Goal: Information Seeking & Learning: Learn about a topic

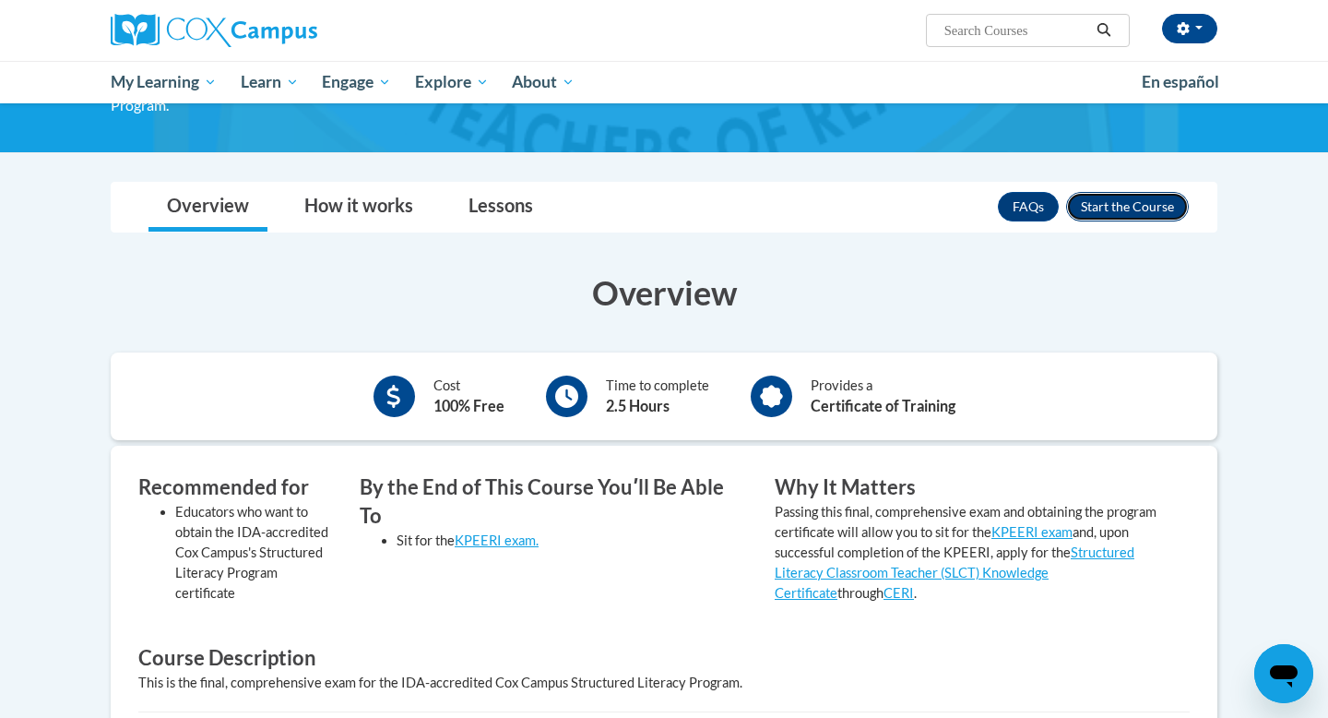
click at [1134, 194] on button "Enroll" at bounding box center [1127, 207] width 123 height 30
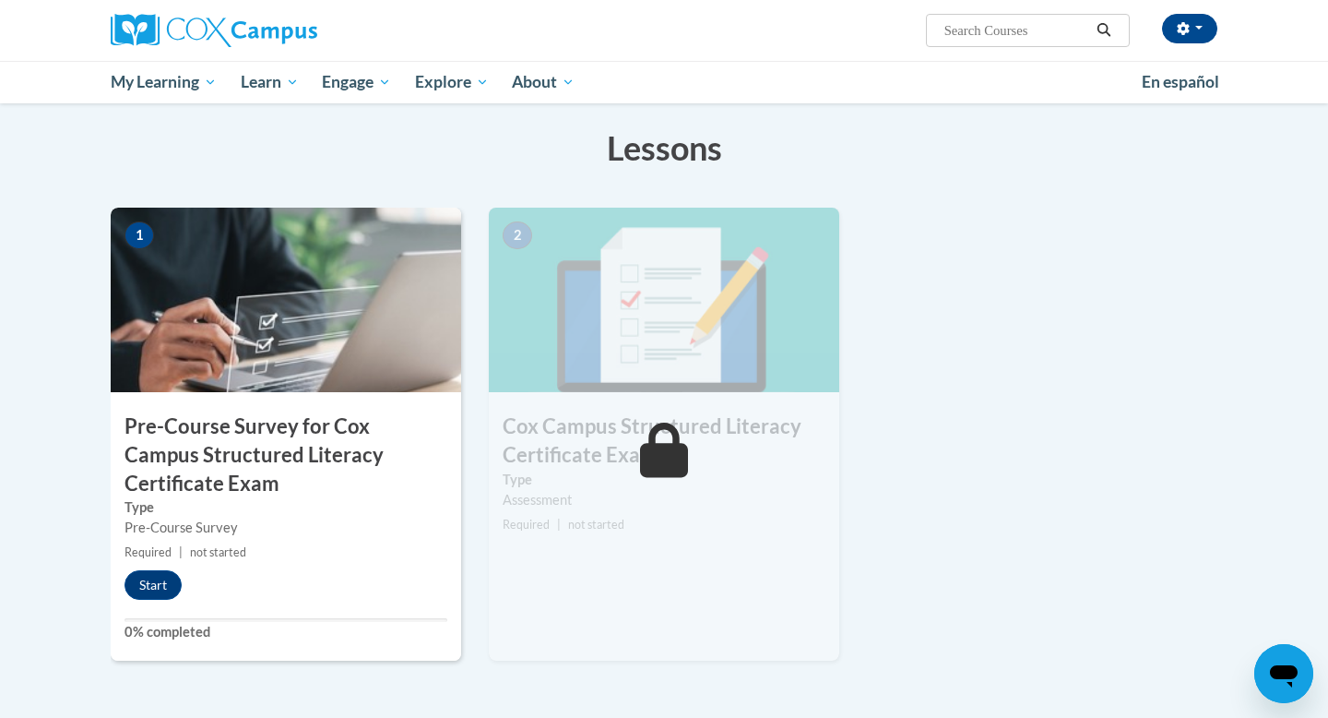
scroll to position [360, 0]
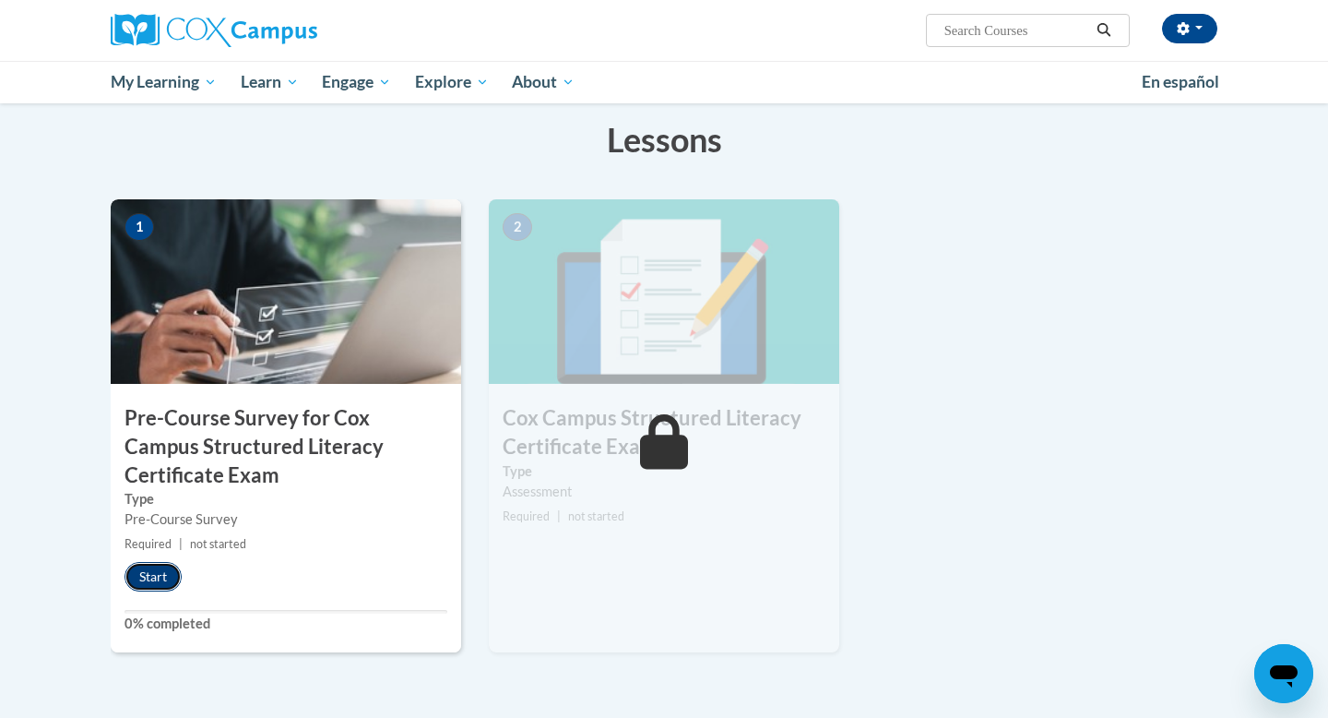
click at [179, 568] on button "Start" at bounding box center [153, 577] width 57 height 30
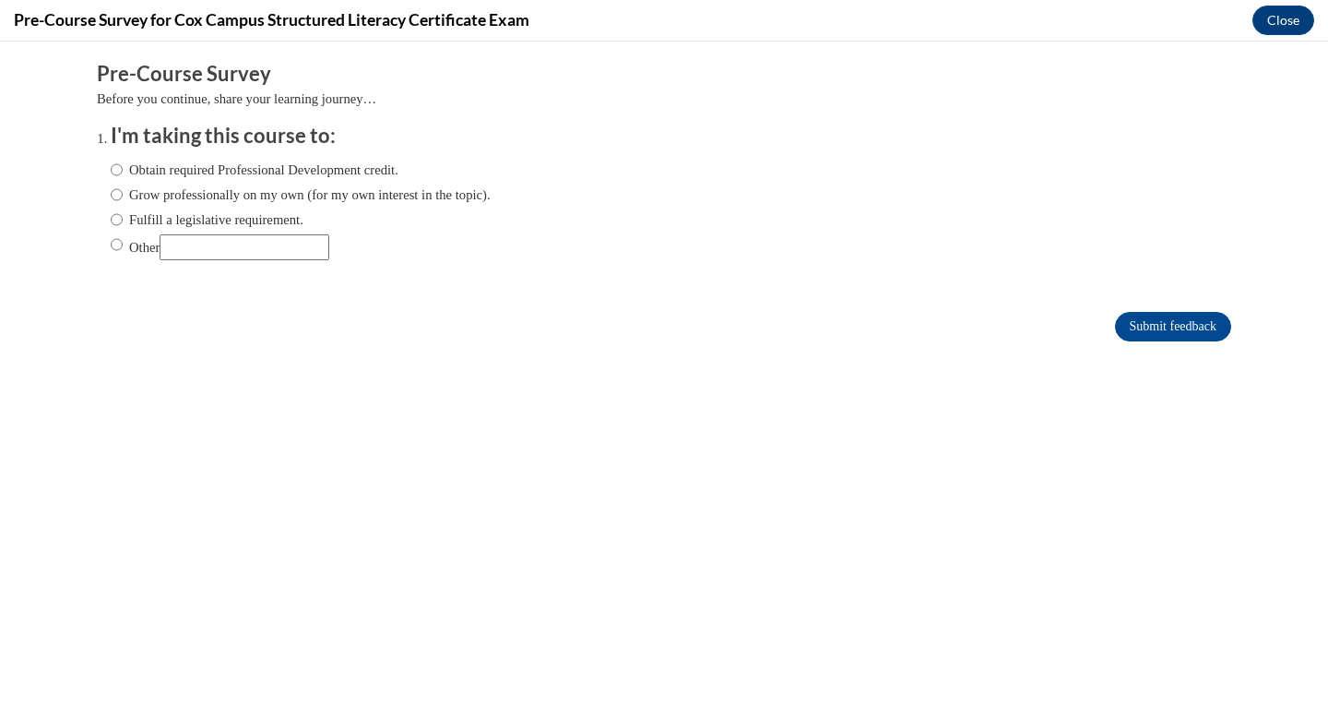
scroll to position [0, 0]
click at [156, 217] on label "Fulfill a legislative requirement." at bounding box center [207, 219] width 193 height 20
click at [123, 217] on input "Fulfill a legislative requirement." at bounding box center [117, 219] width 12 height 20
radio input "true"
click at [1199, 327] on input "Submit feedback" at bounding box center [1173, 327] width 116 height 30
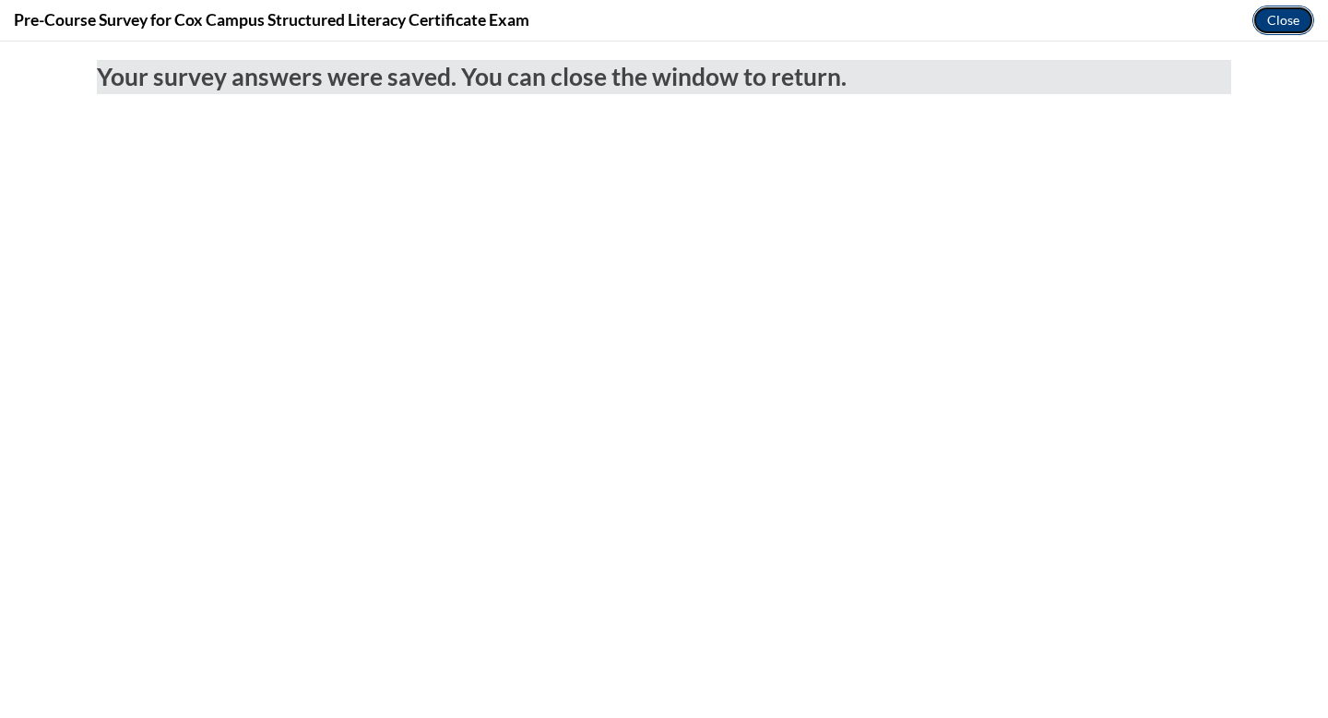
click at [1282, 27] on button "Close" at bounding box center [1284, 21] width 62 height 30
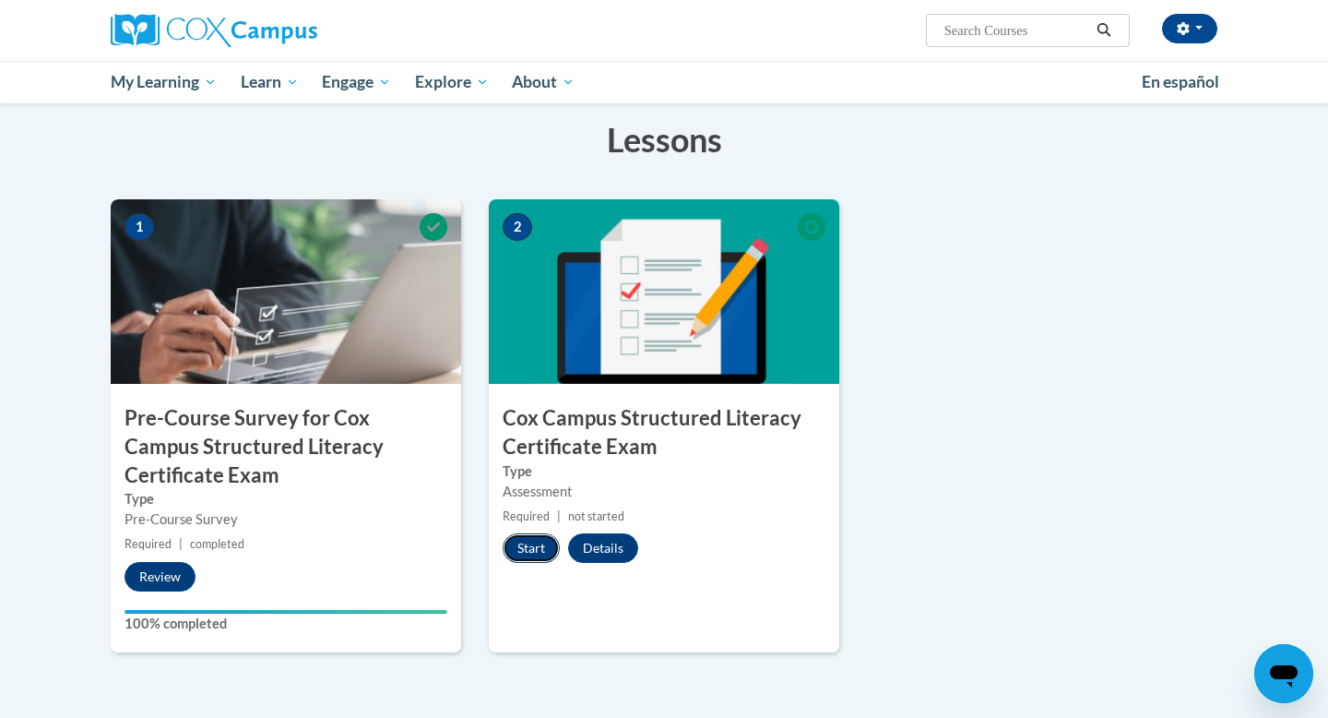
click at [517, 543] on button "Start" at bounding box center [531, 548] width 57 height 30
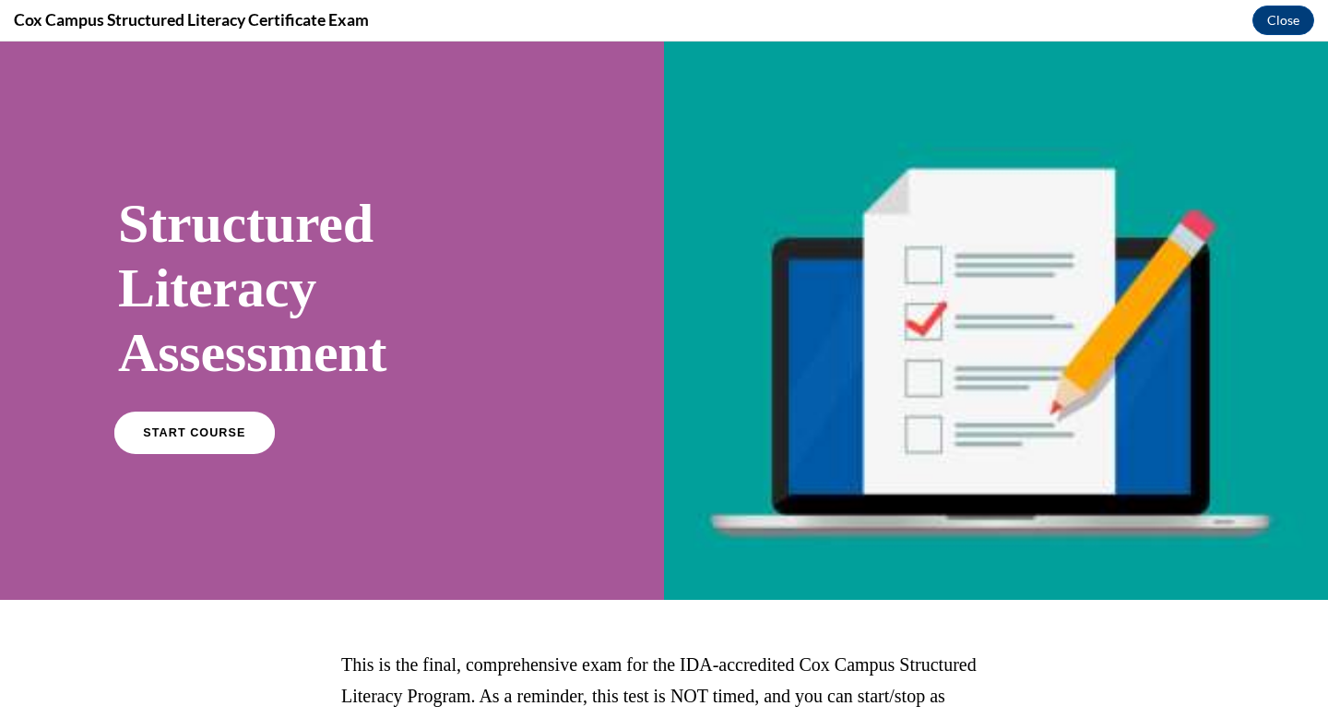
click at [238, 437] on link "START COURSE" at bounding box center [194, 432] width 161 height 42
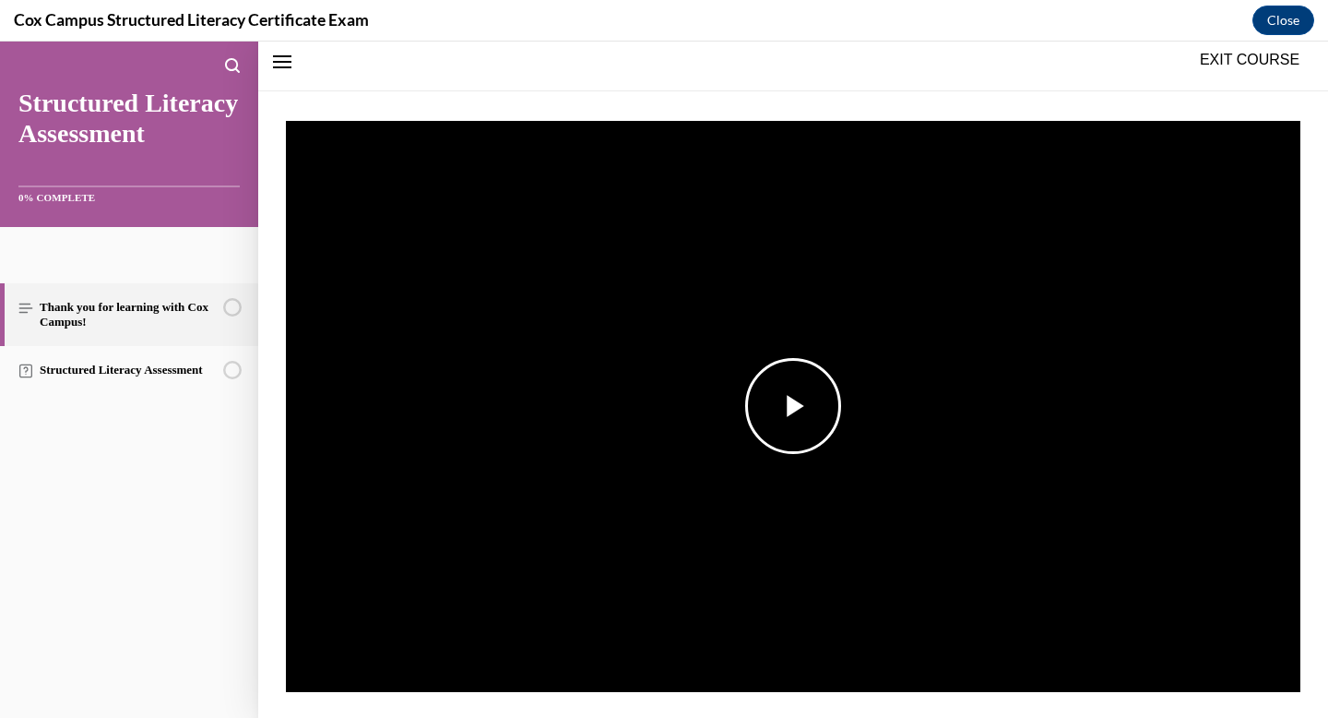
scroll to position [240, 0]
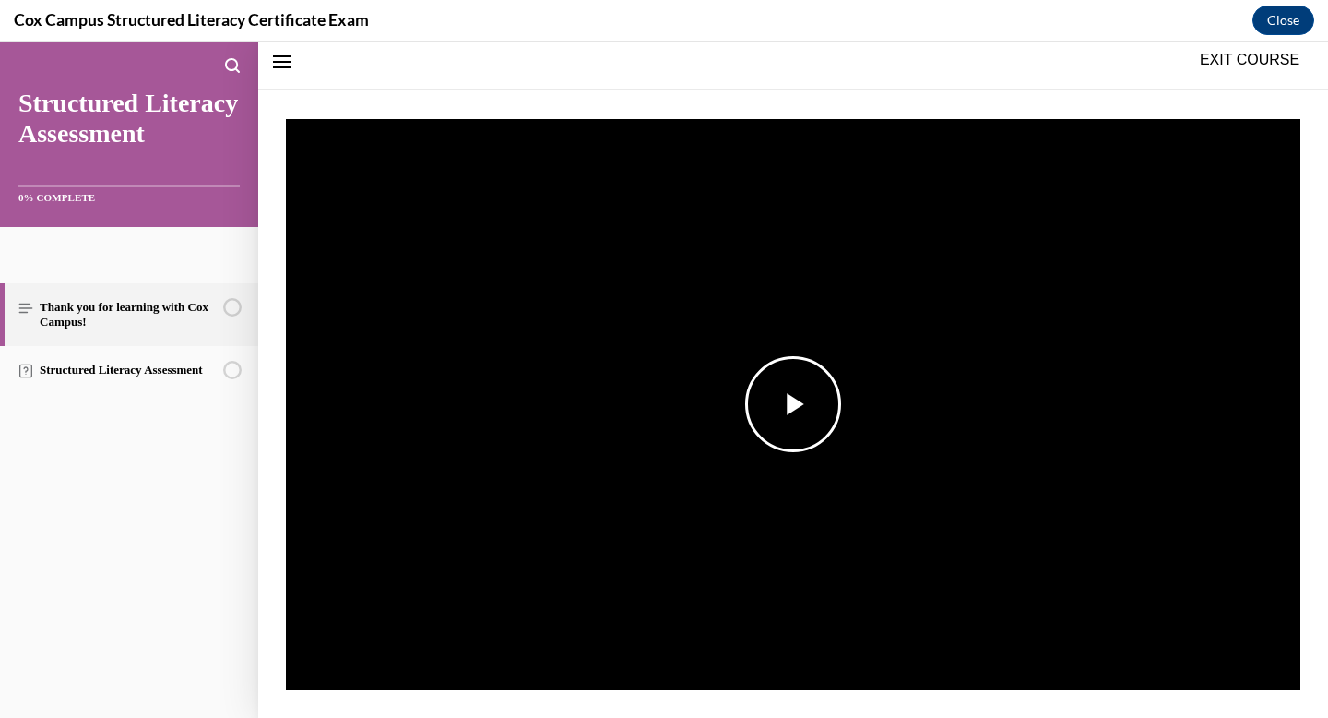
click at [793, 404] on span "Video player" at bounding box center [793, 404] width 0 height 0
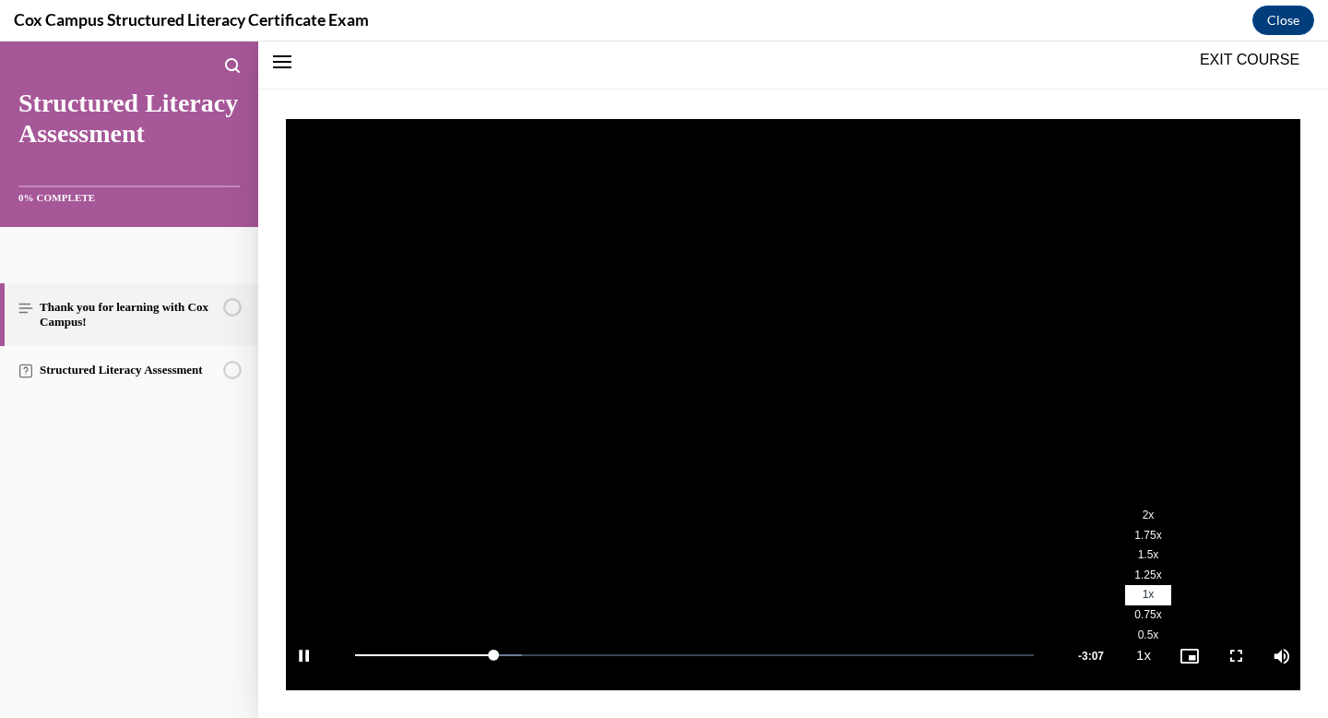
click at [1146, 516] on span "2x" at bounding box center [1149, 514] width 12 height 13
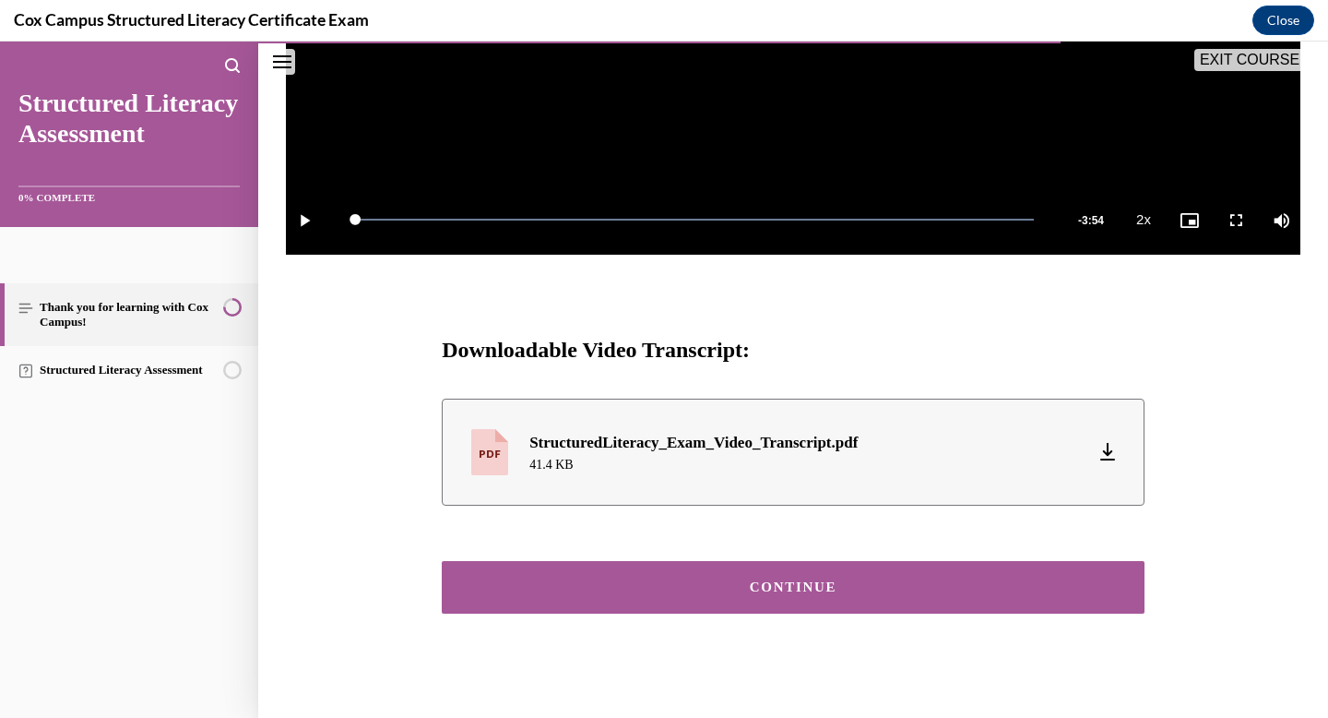
scroll to position [686, 0]
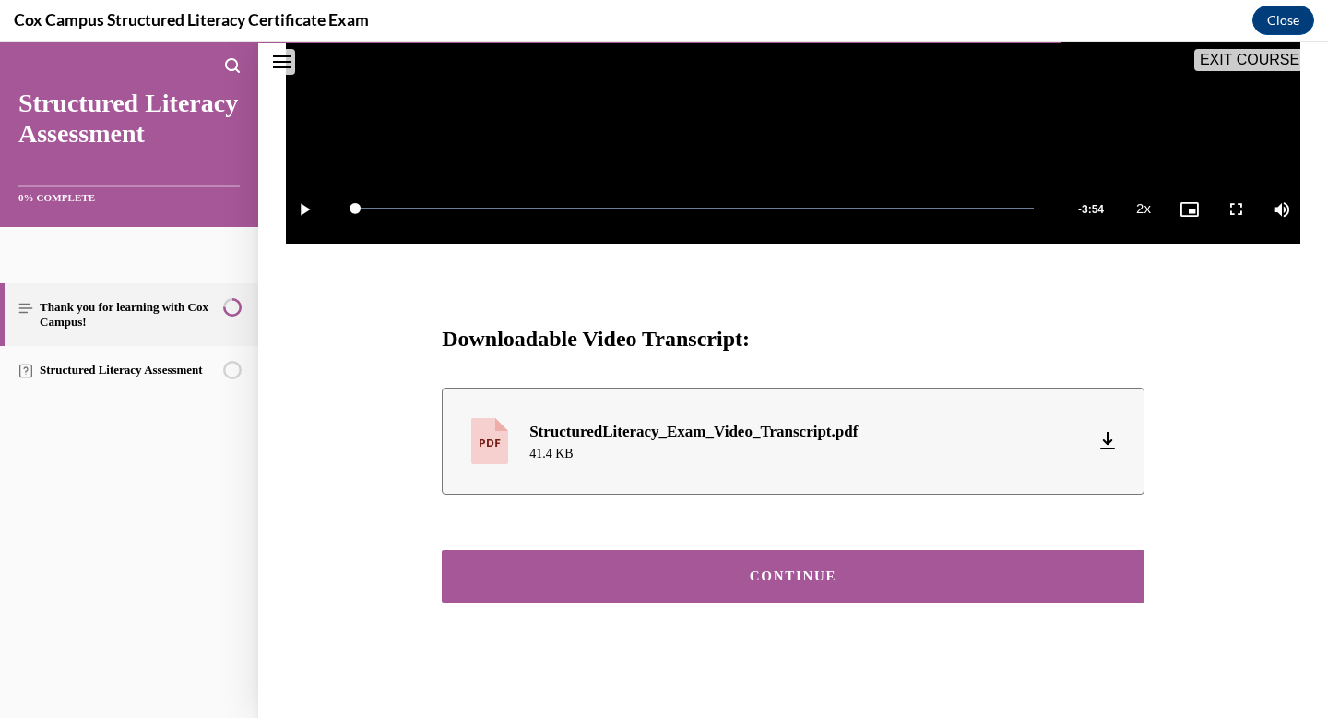
click at [787, 569] on div "CONTINUE" at bounding box center [793, 576] width 646 height 14
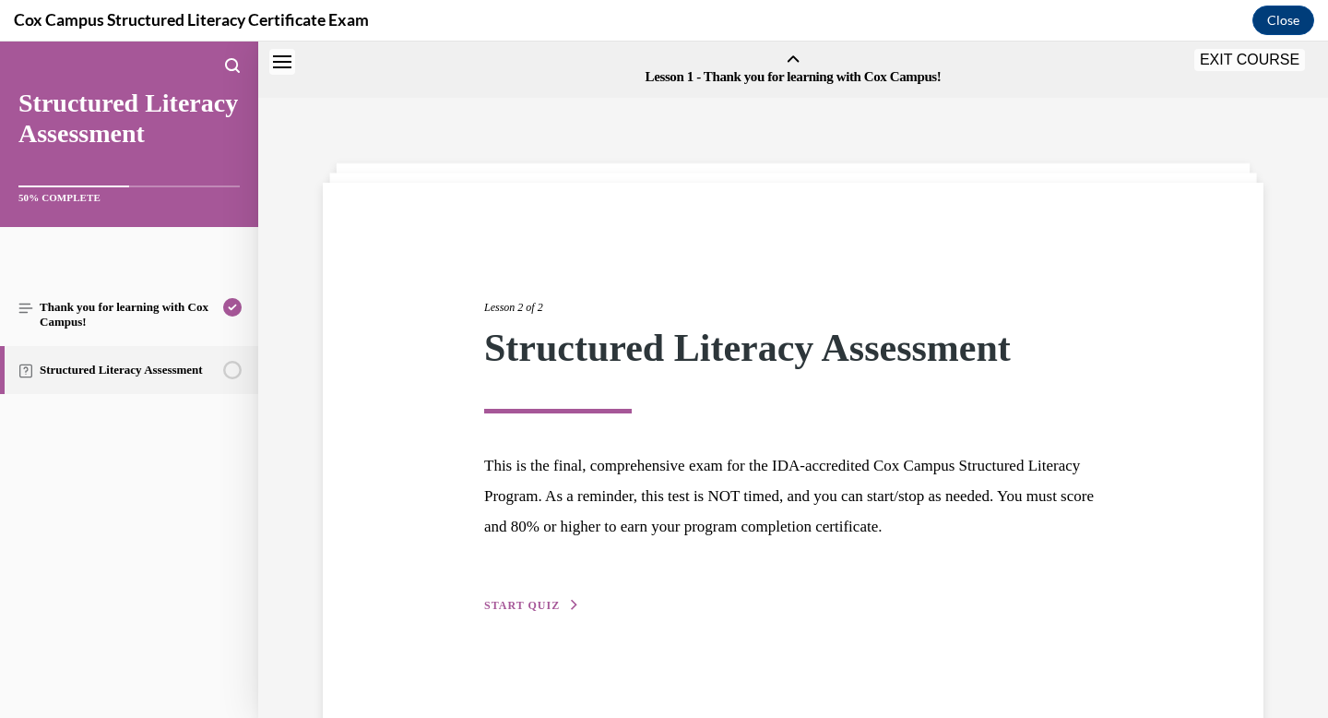
scroll to position [57, 0]
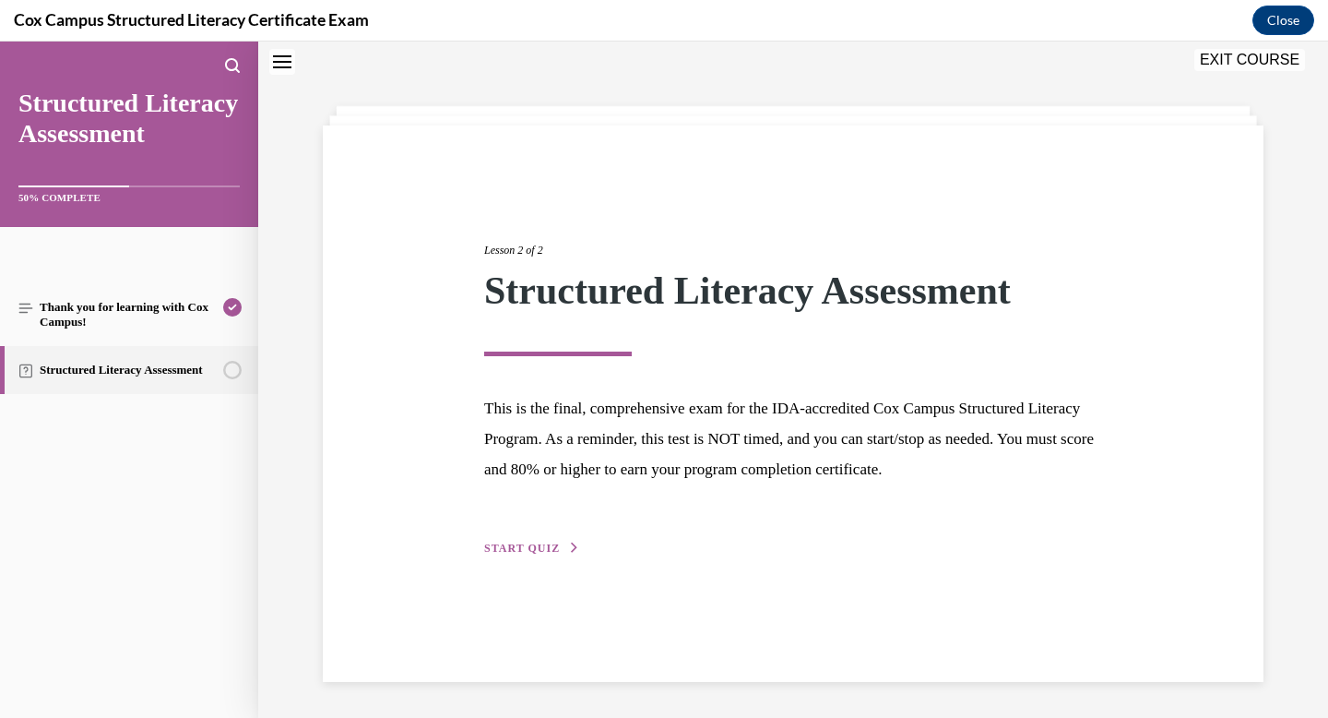
click at [512, 543] on span "START QUIZ" at bounding box center [522, 548] width 76 height 13
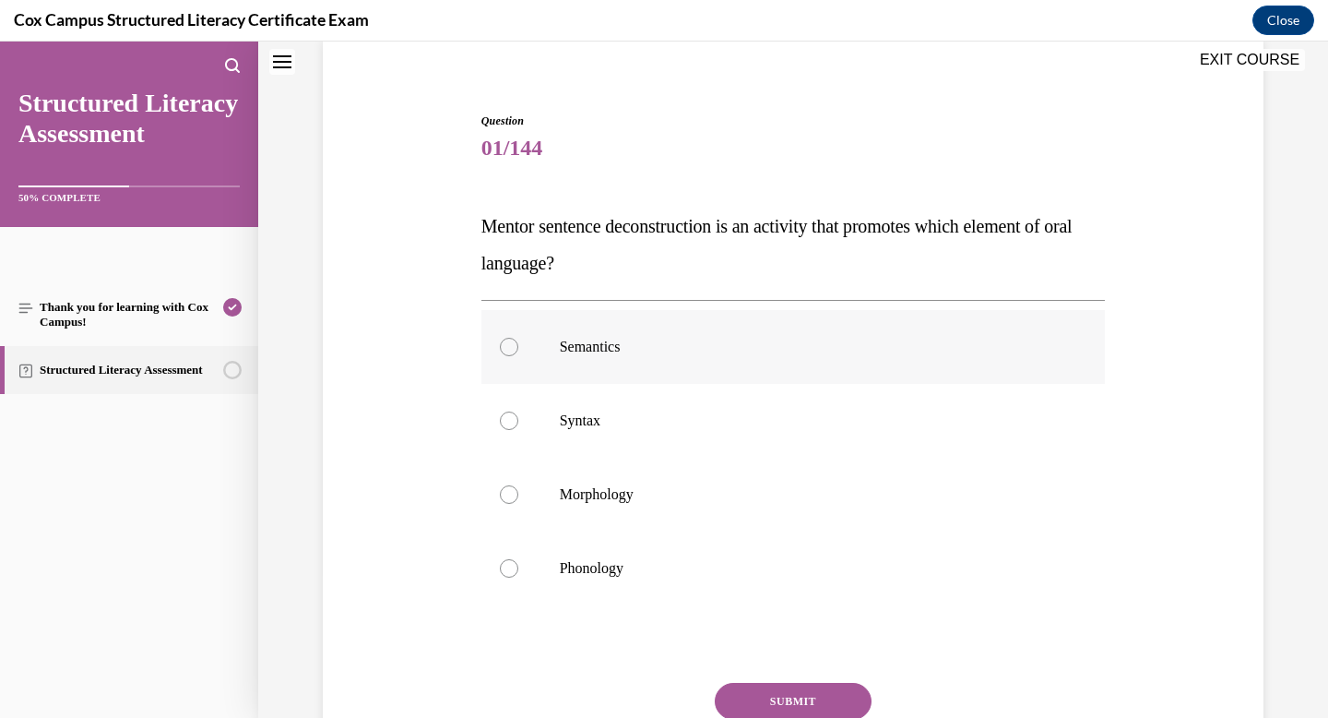
scroll to position [149, 0]
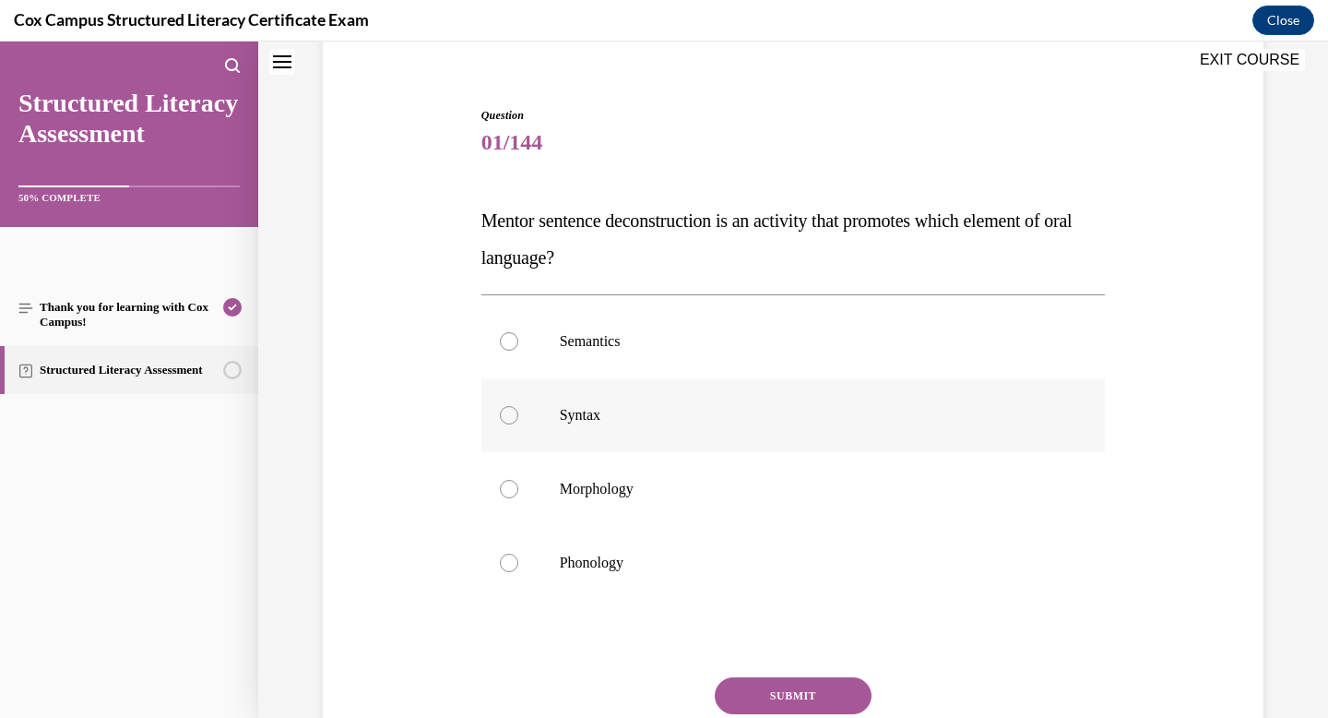
click at [583, 417] on p "Syntax" at bounding box center [810, 415] width 500 height 18
click at [518, 417] on input "Syntax" at bounding box center [509, 415] width 18 height 18
radio input "true"
click at [789, 695] on button "SUBMIT" at bounding box center [793, 695] width 157 height 37
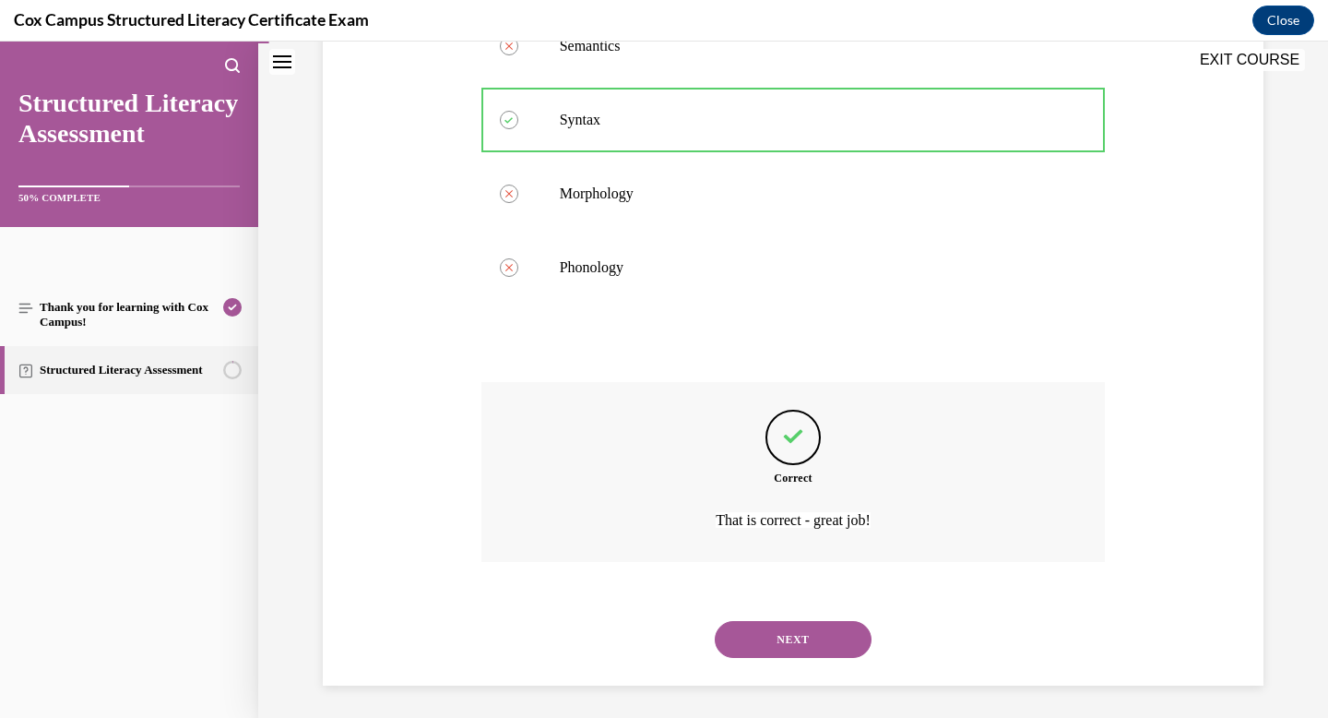
scroll to position [449, 0]
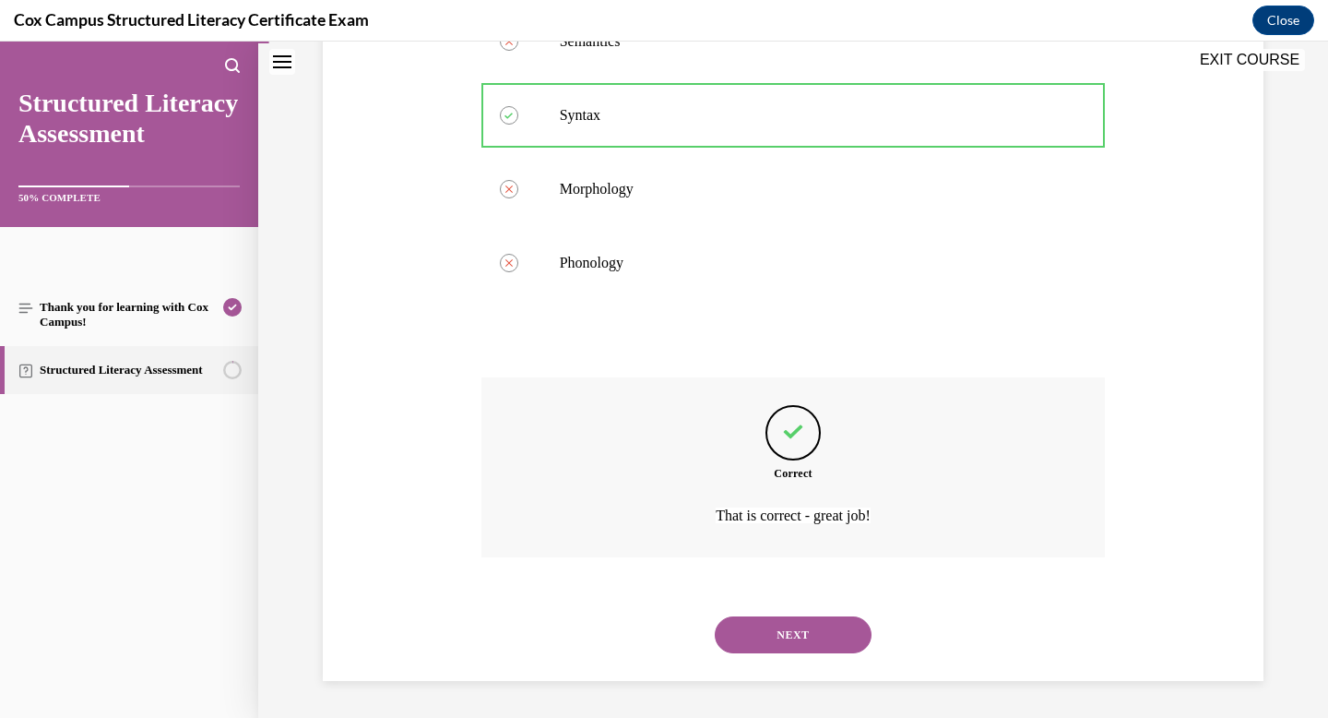
click at [785, 643] on button "NEXT" at bounding box center [793, 634] width 157 height 37
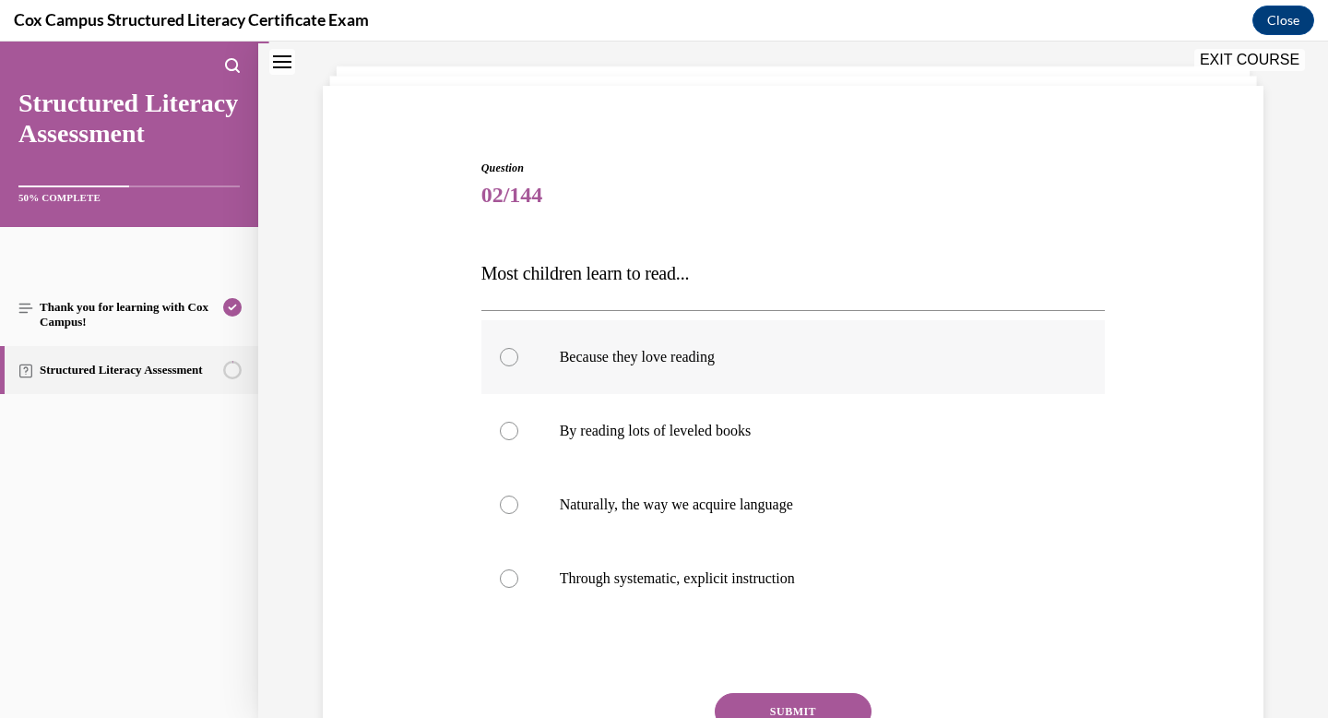
scroll to position [119, 0]
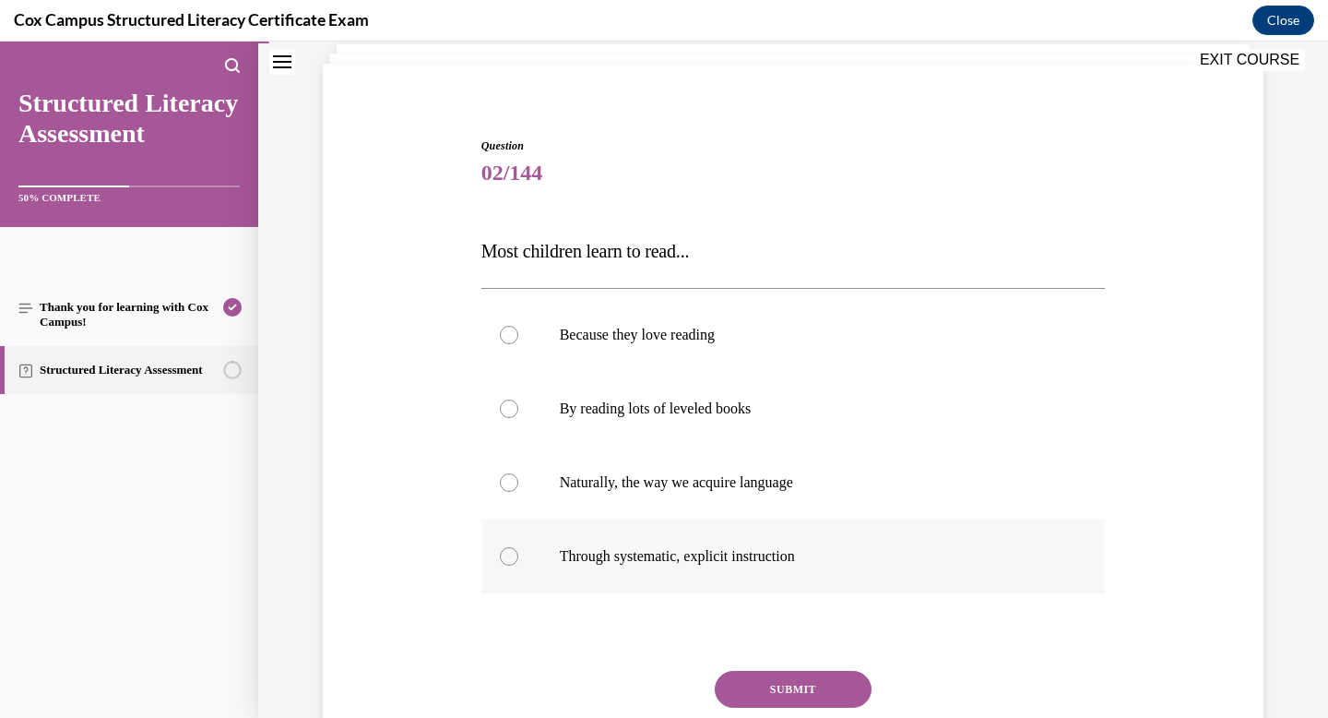
click at [712, 549] on span "Through systematic, explicit instruction" at bounding box center [677, 556] width 235 height 16
click at [518, 549] on input "Through systematic, explicit instruction" at bounding box center [509, 556] width 18 height 18
radio input "true"
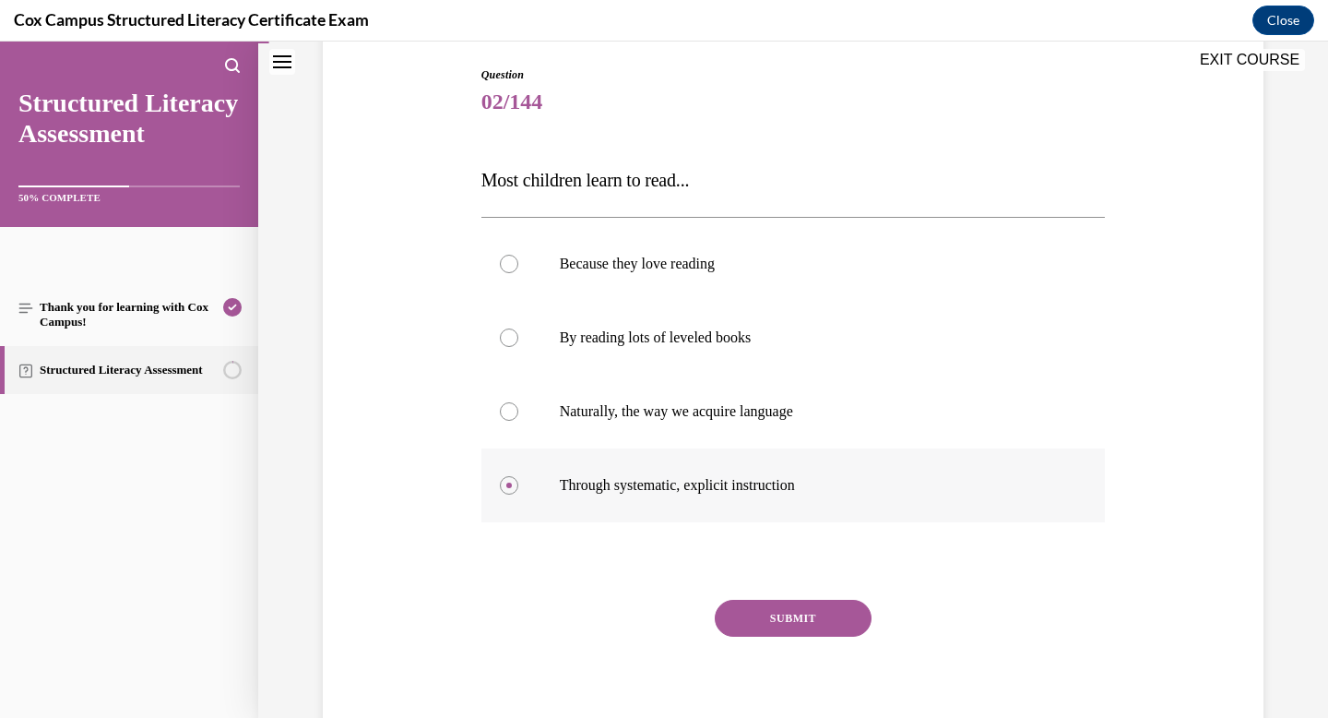
scroll to position [260, 0]
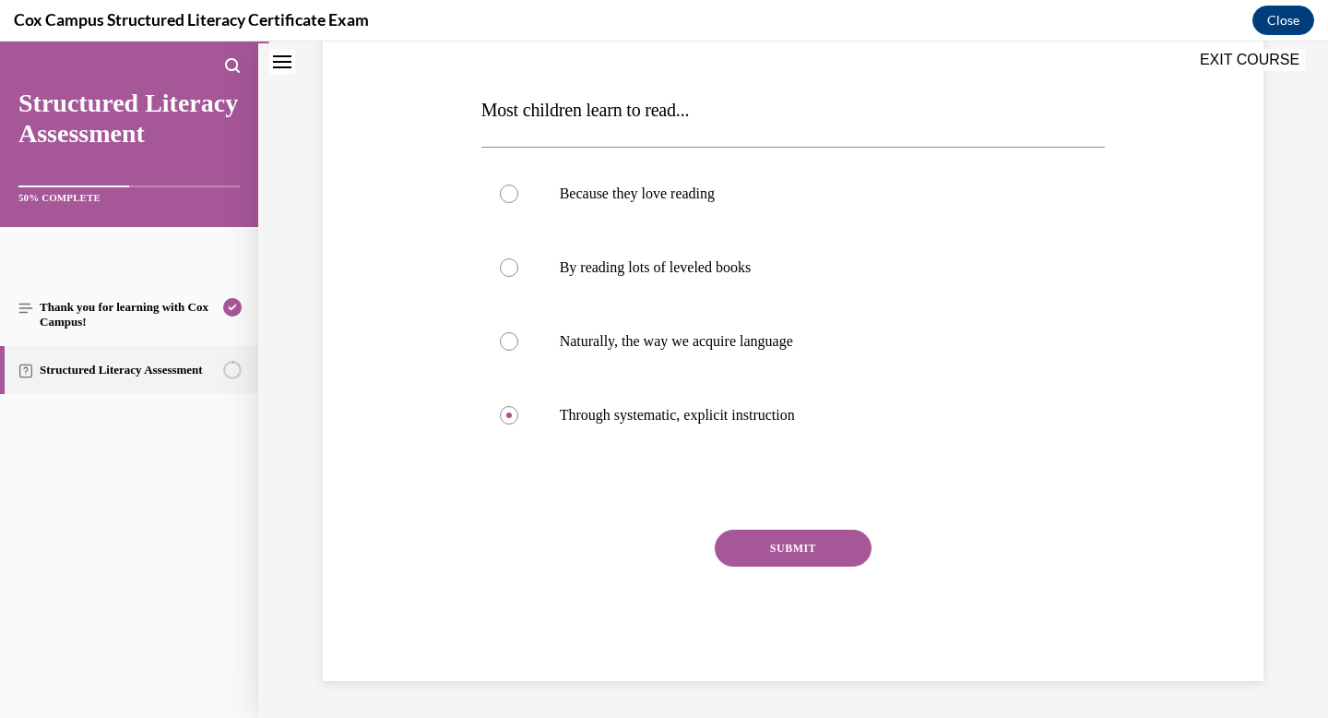
click at [807, 545] on button "SUBMIT" at bounding box center [793, 548] width 157 height 37
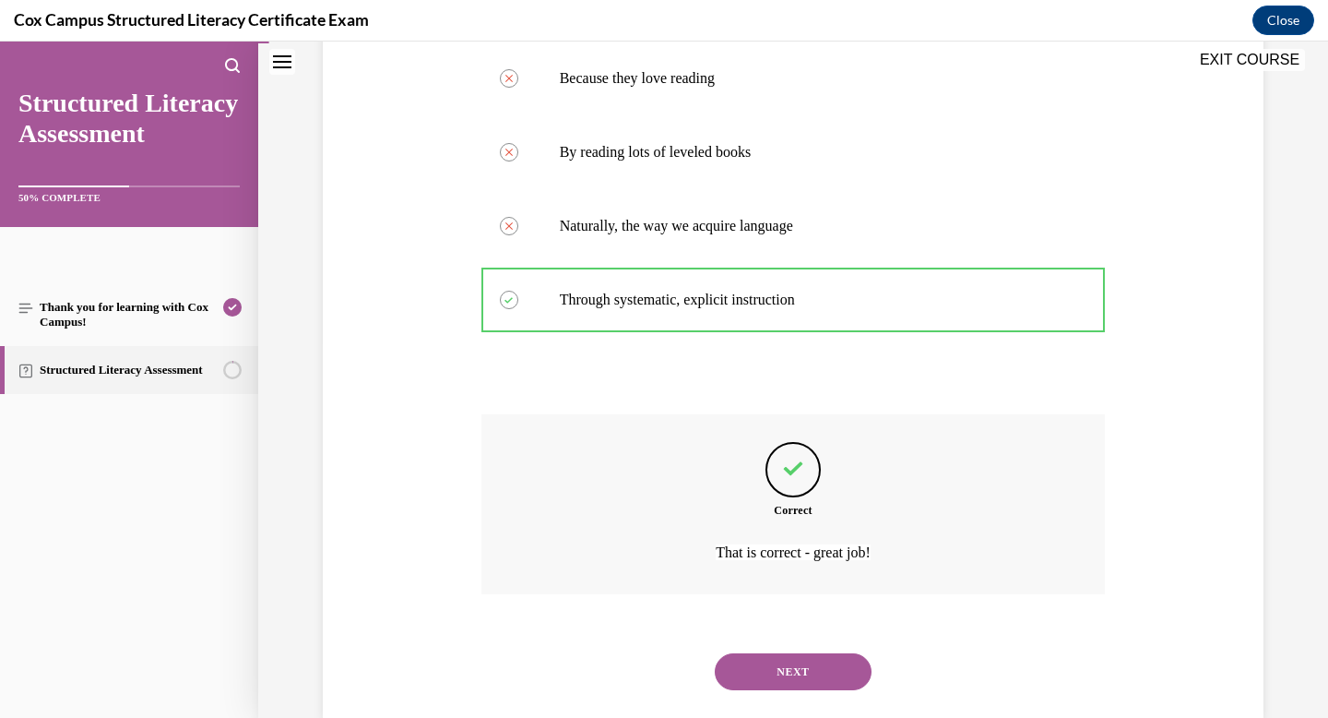
scroll to position [412, 0]
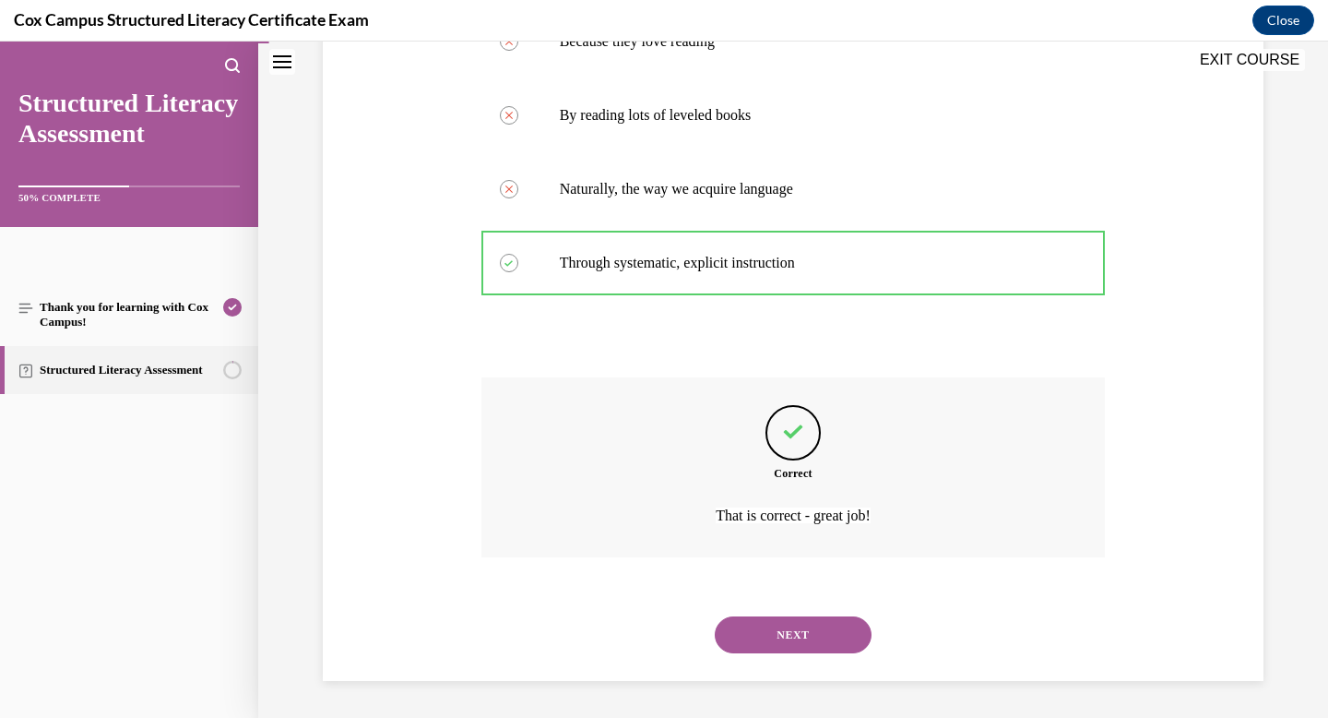
click at [791, 639] on button "NEXT" at bounding box center [793, 634] width 157 height 37
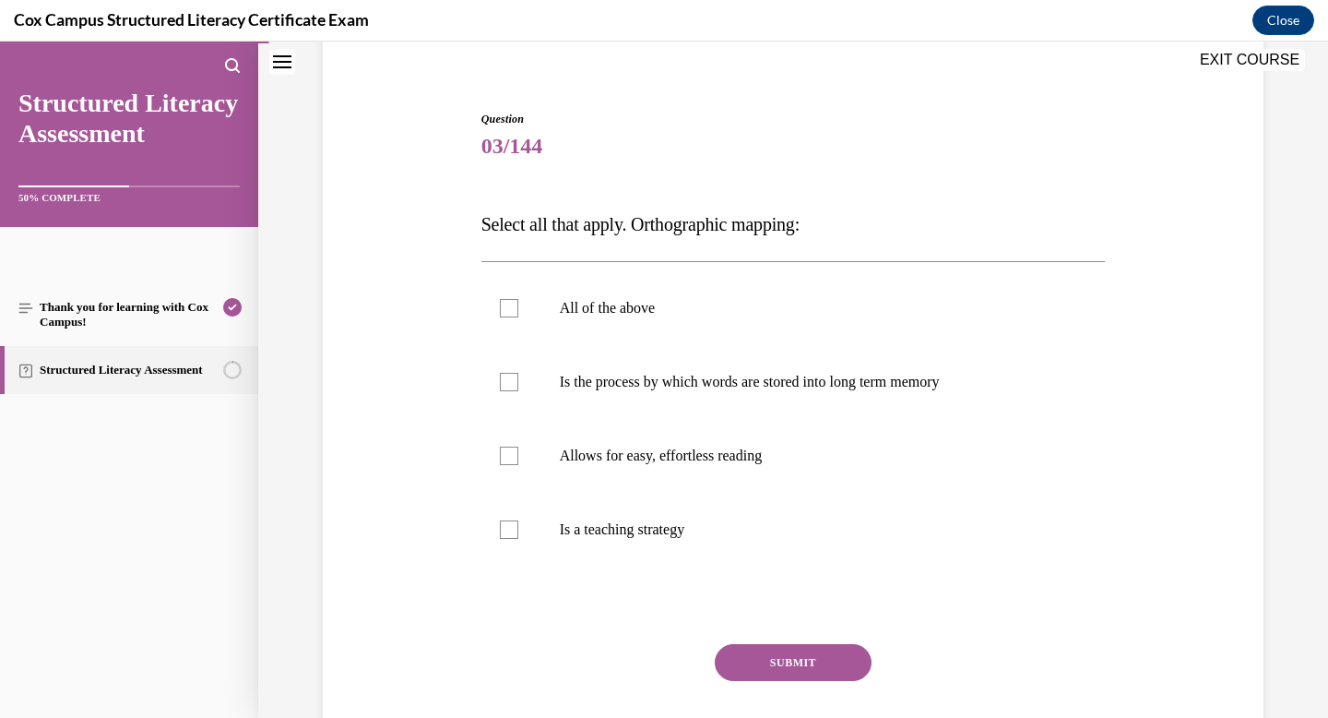
scroll to position [166, 0]
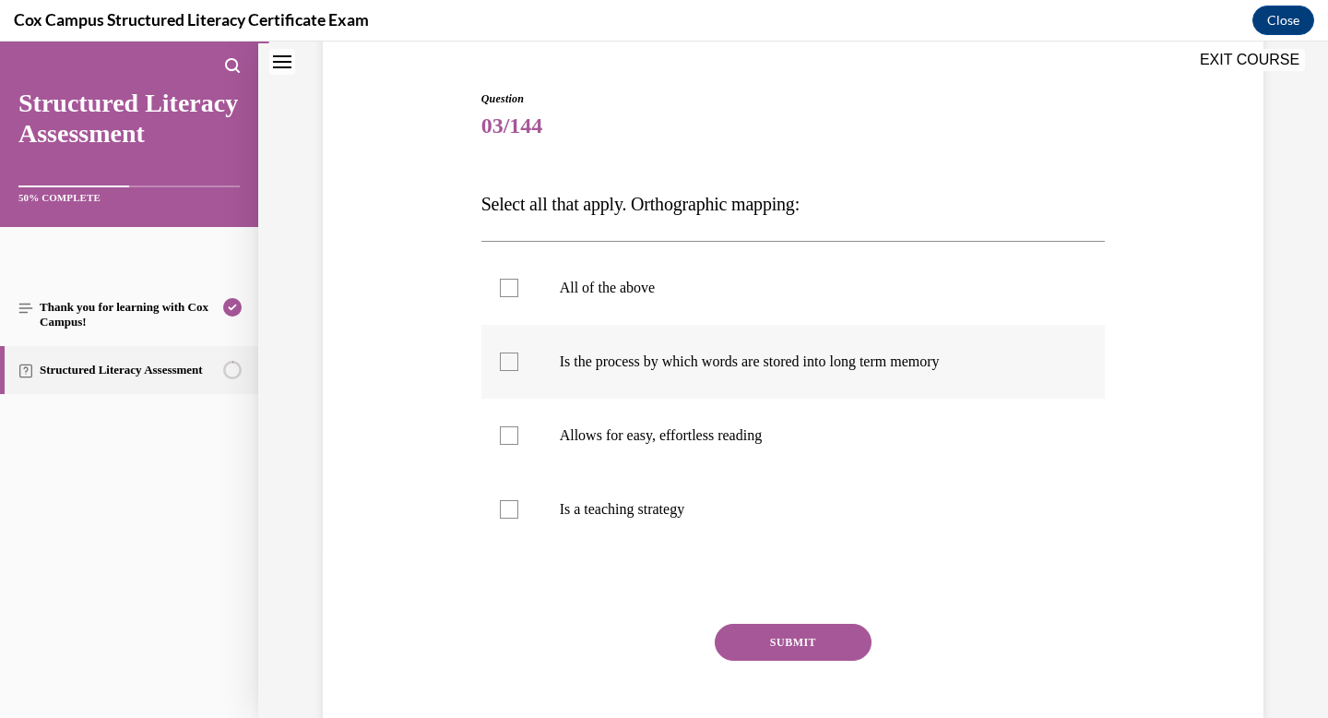
click at [734, 374] on label "Is the process by which words are stored into long term memory" at bounding box center [794, 362] width 625 height 74
click at [518, 371] on input "Is the process by which words are stored into long term memory" at bounding box center [509, 361] width 18 height 18
checkbox input "true"
click at [606, 280] on p "All of the above" at bounding box center [810, 288] width 500 height 18
click at [518, 280] on input "All of the above" at bounding box center [509, 288] width 18 height 18
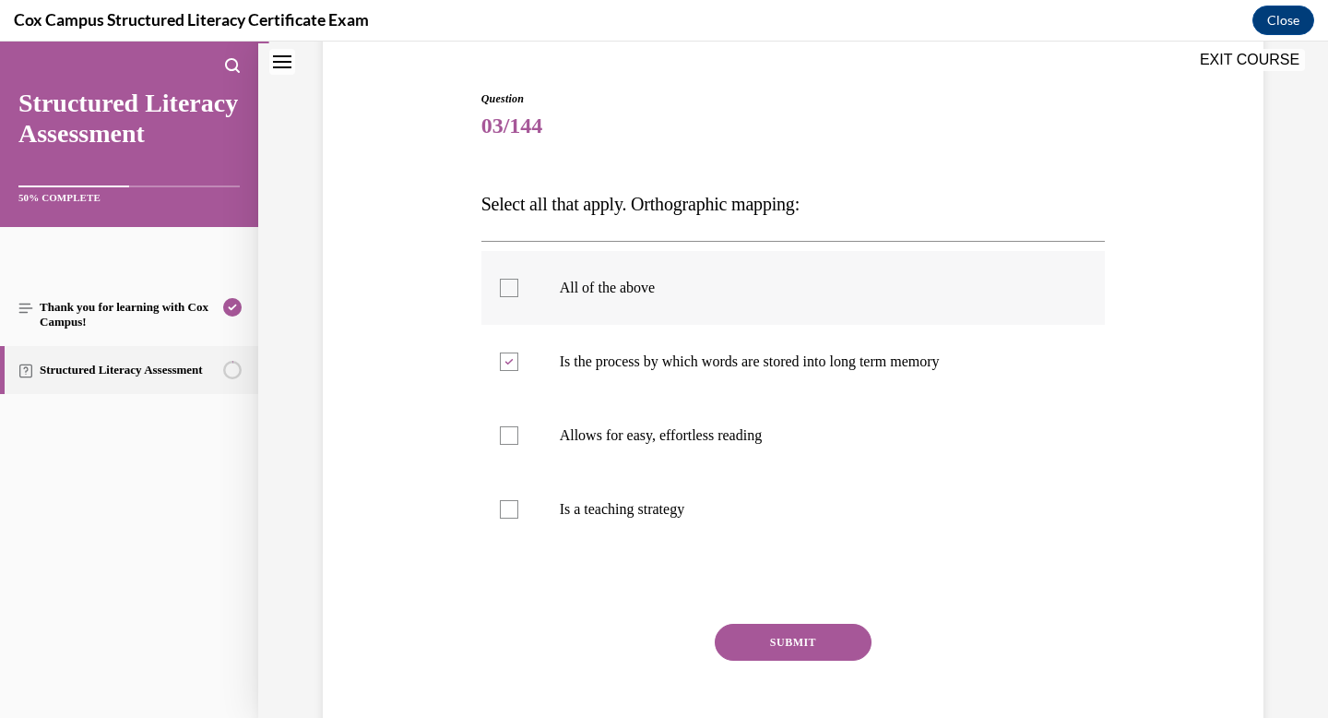
checkbox input "true"
click at [576, 371] on label "Is the process by which words are stored into long term memory" at bounding box center [794, 362] width 625 height 74
click at [518, 371] on input "Is the process by which words are stored into long term memory" at bounding box center [509, 361] width 18 height 18
checkbox input "false"
click at [551, 284] on label "All of the above" at bounding box center [794, 288] width 625 height 74
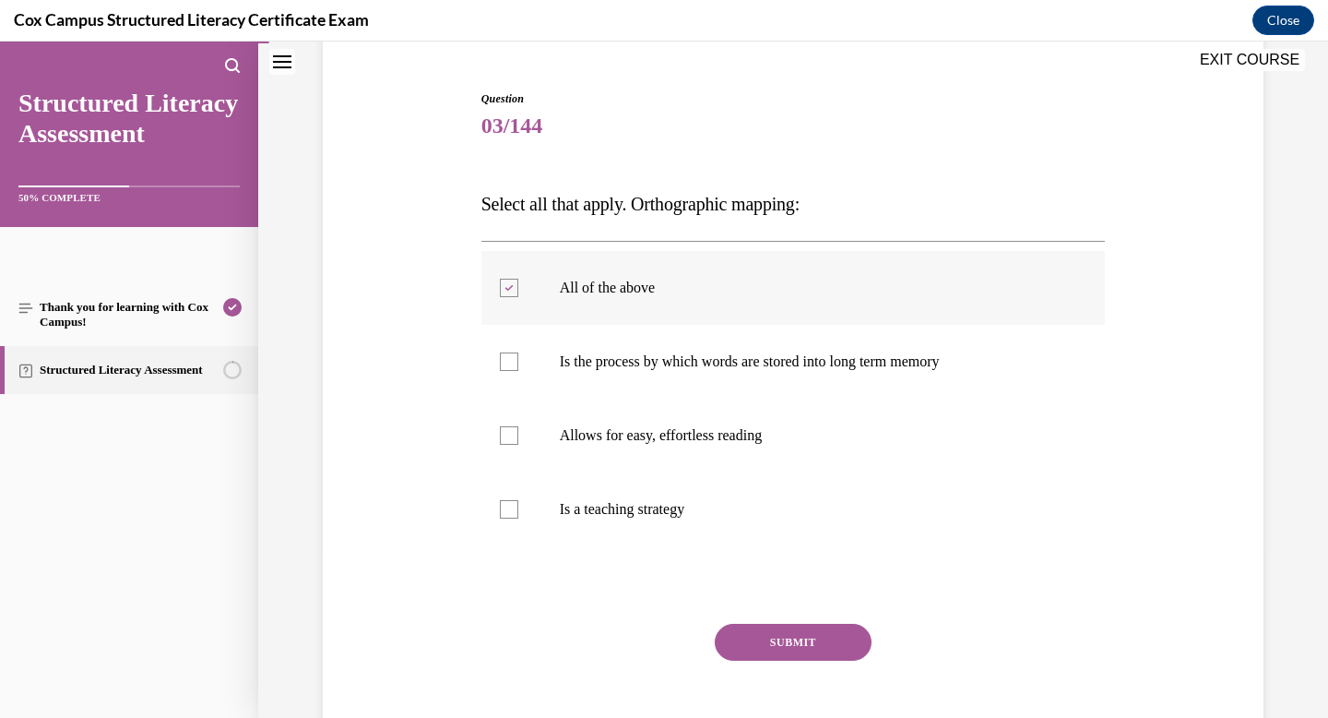
click at [518, 284] on input "All of the above" at bounding box center [509, 288] width 18 height 18
click at [610, 306] on label "All of the above" at bounding box center [794, 288] width 625 height 74
click at [518, 297] on input "All of the above" at bounding box center [509, 288] width 18 height 18
checkbox input "true"
click at [784, 637] on button "SUBMIT" at bounding box center [793, 642] width 157 height 37
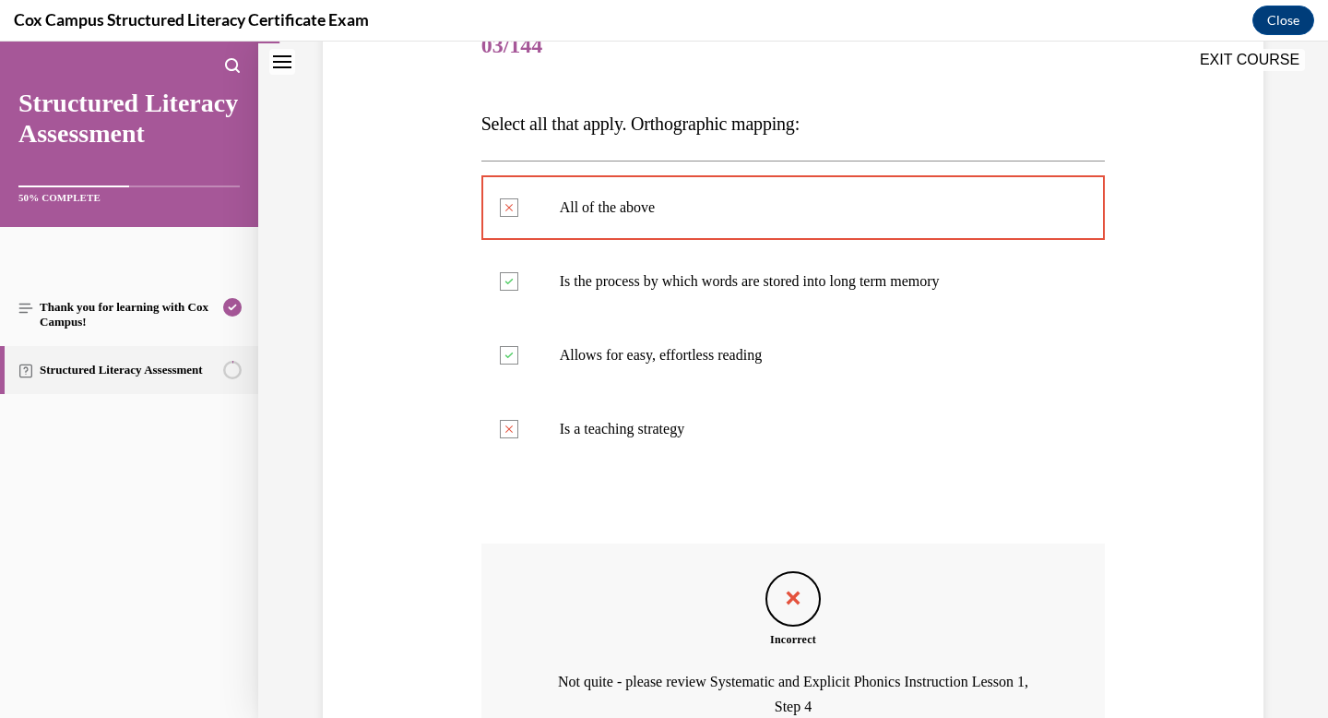
scroll to position [437, 0]
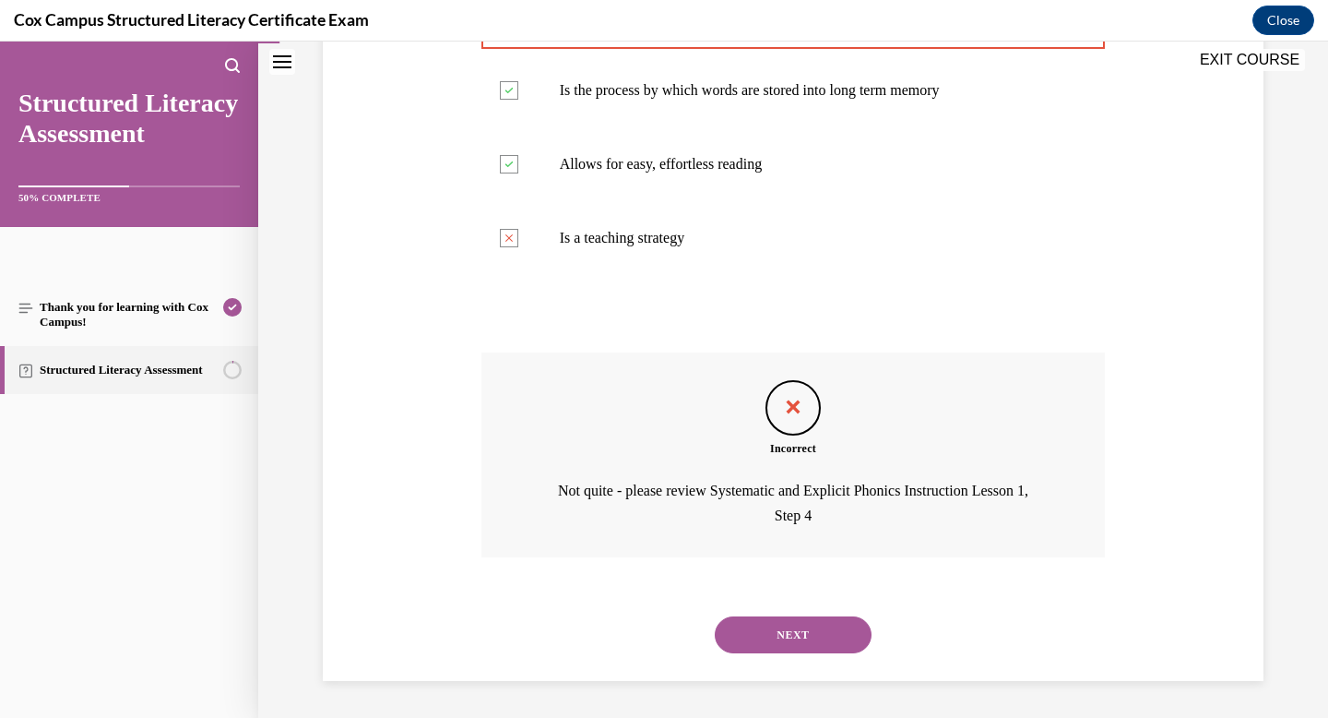
click at [792, 633] on button "NEXT" at bounding box center [793, 634] width 157 height 37
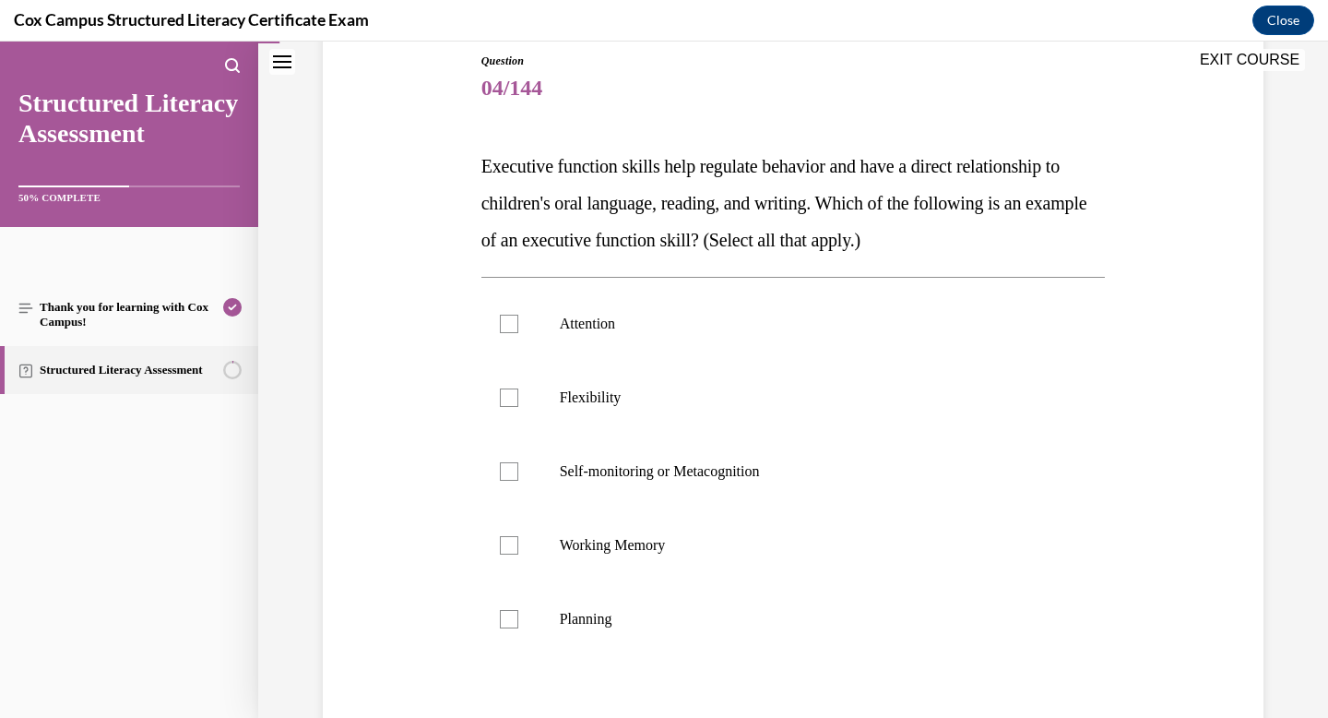
scroll to position [206, 0]
click at [505, 320] on div at bounding box center [509, 322] width 18 height 18
click at [505, 320] on input "Attention" at bounding box center [509, 322] width 18 height 18
checkbox input "true"
click at [506, 392] on div at bounding box center [509, 396] width 18 height 18
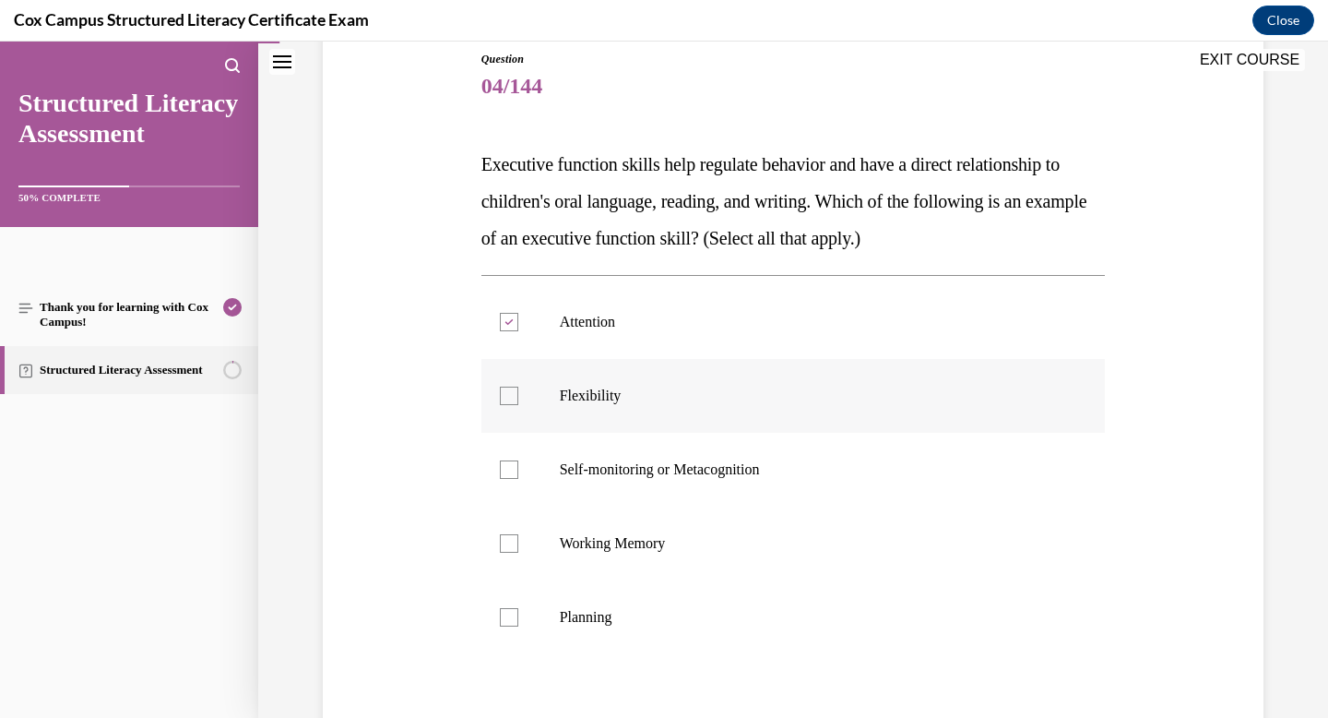
click at [506, 392] on input "Flexibility" at bounding box center [509, 396] width 18 height 18
checkbox input "true"
click at [514, 457] on label "Self-monitoring or Metacognition" at bounding box center [794, 470] width 625 height 74
click at [514, 460] on input "Self-monitoring or Metacognition" at bounding box center [509, 469] width 18 height 18
checkbox input "true"
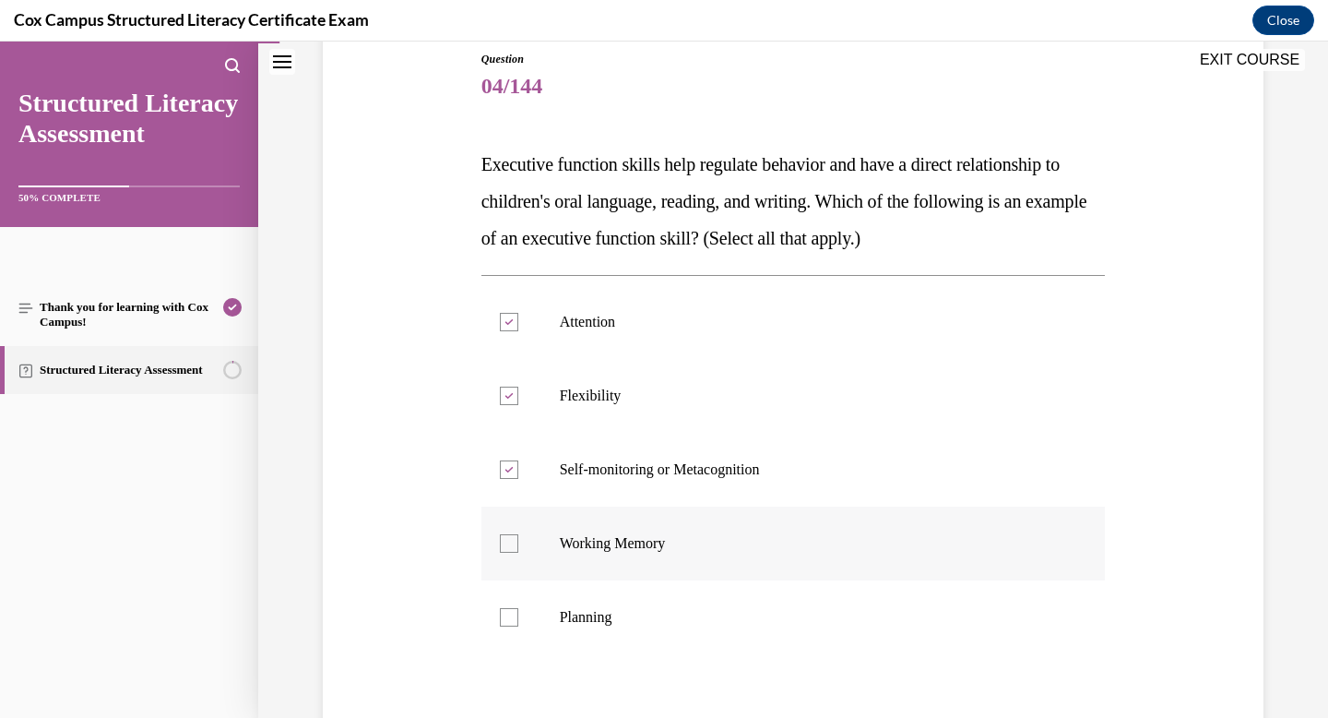
click at [513, 533] on label "Working Memory" at bounding box center [794, 543] width 625 height 74
click at [513, 534] on input "Working Memory" at bounding box center [509, 543] width 18 height 18
checkbox input "true"
click at [518, 611] on label "Planning" at bounding box center [794, 617] width 625 height 74
click at [518, 611] on input "Planning" at bounding box center [509, 617] width 18 height 18
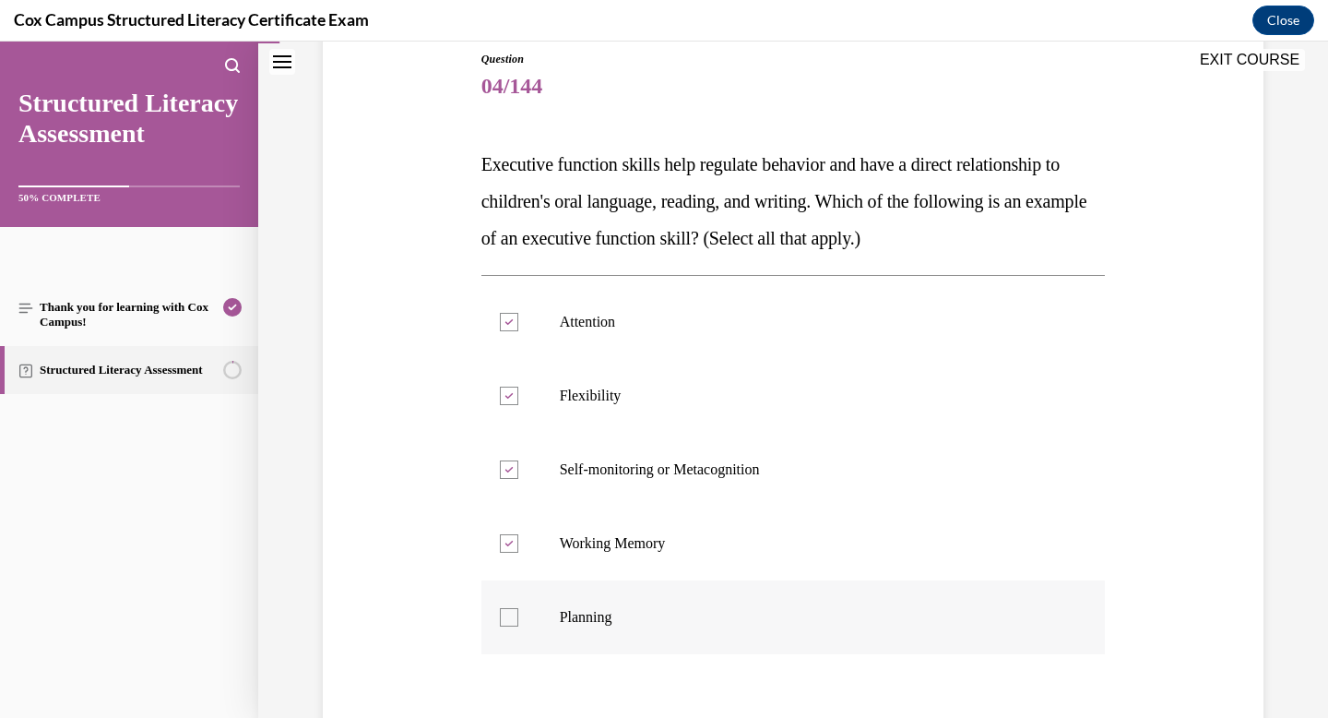
checkbox input "true"
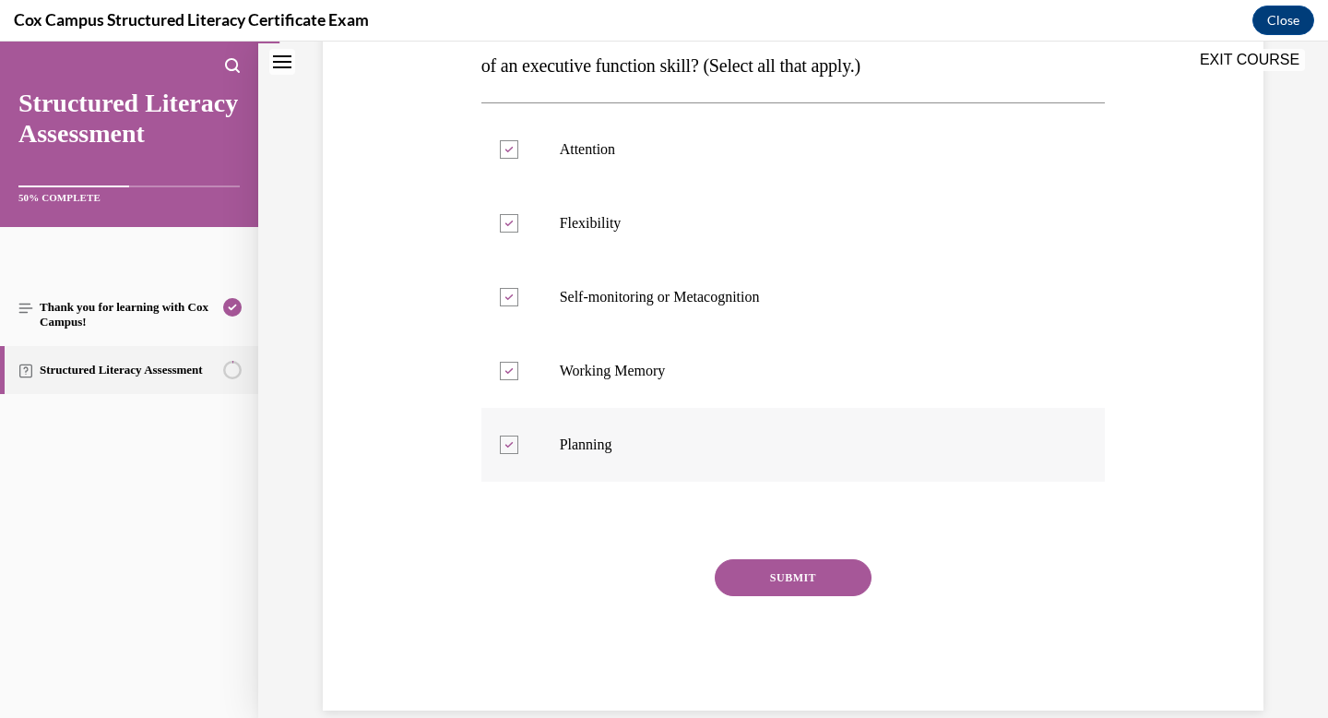
scroll to position [393, 0]
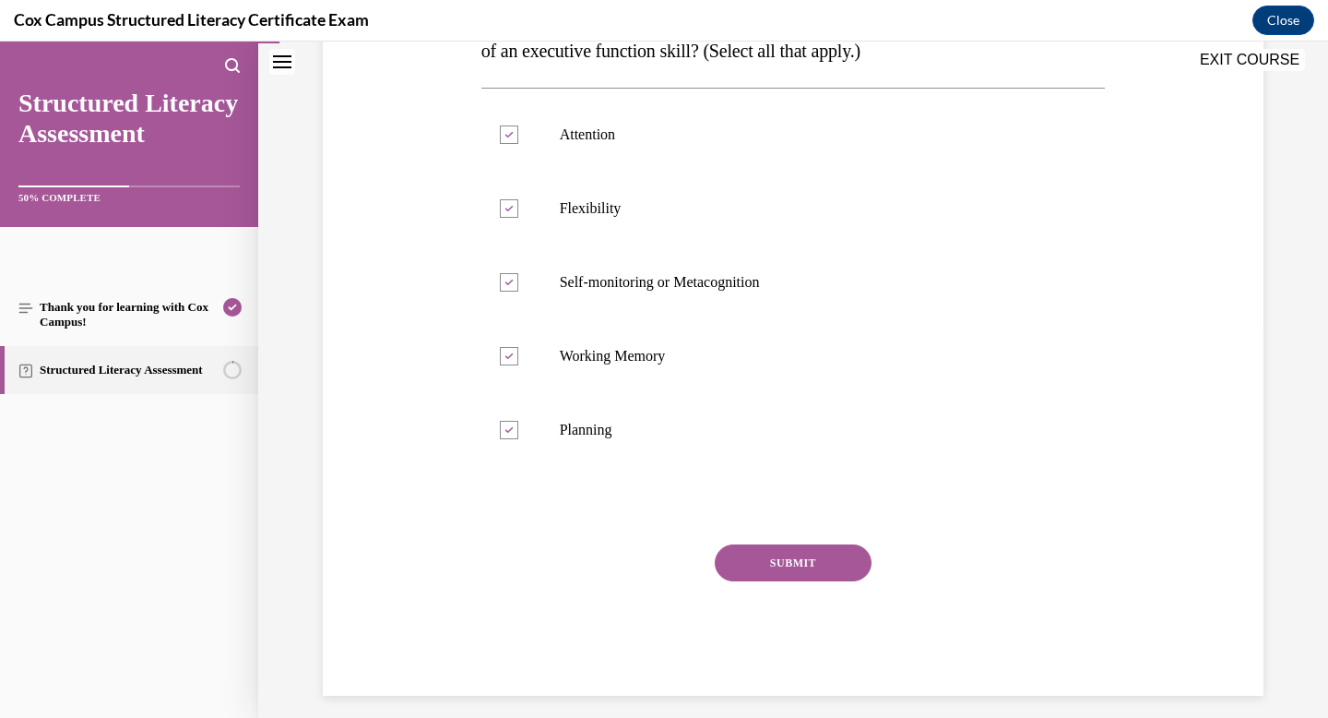
click at [858, 558] on button "SUBMIT" at bounding box center [793, 562] width 157 height 37
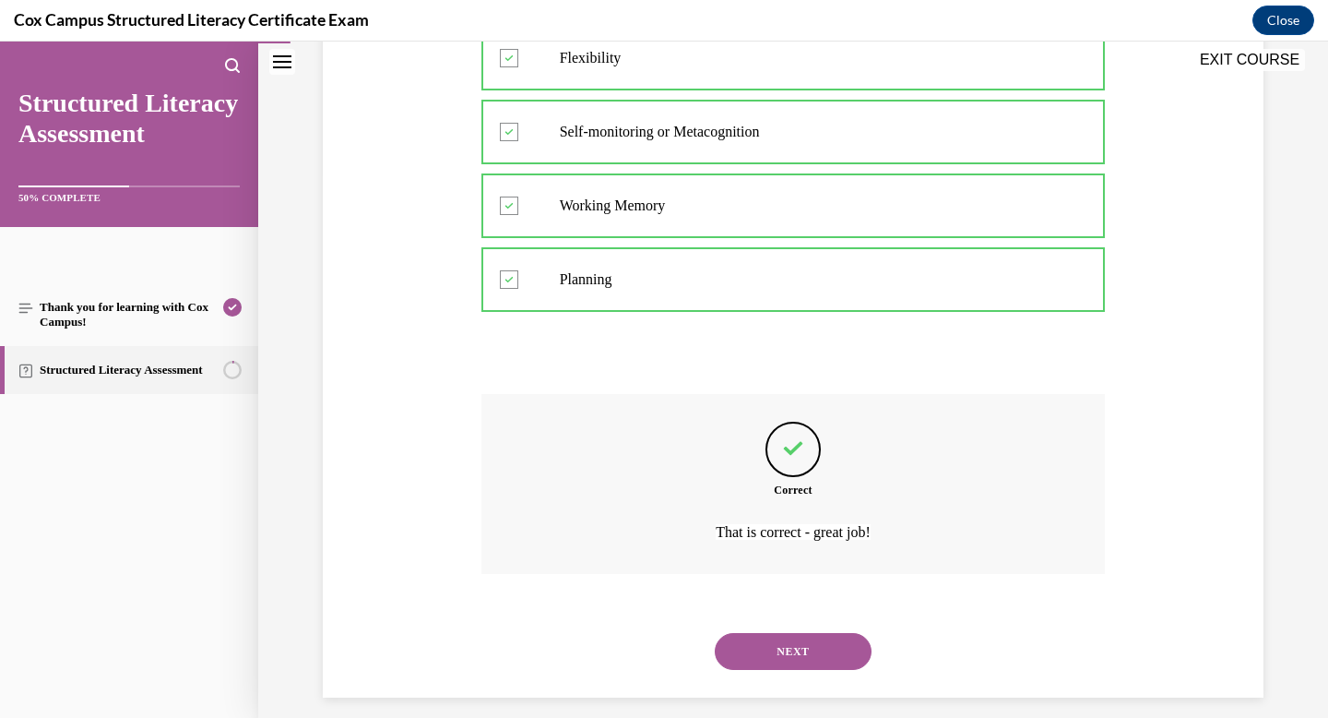
scroll to position [560, 0]
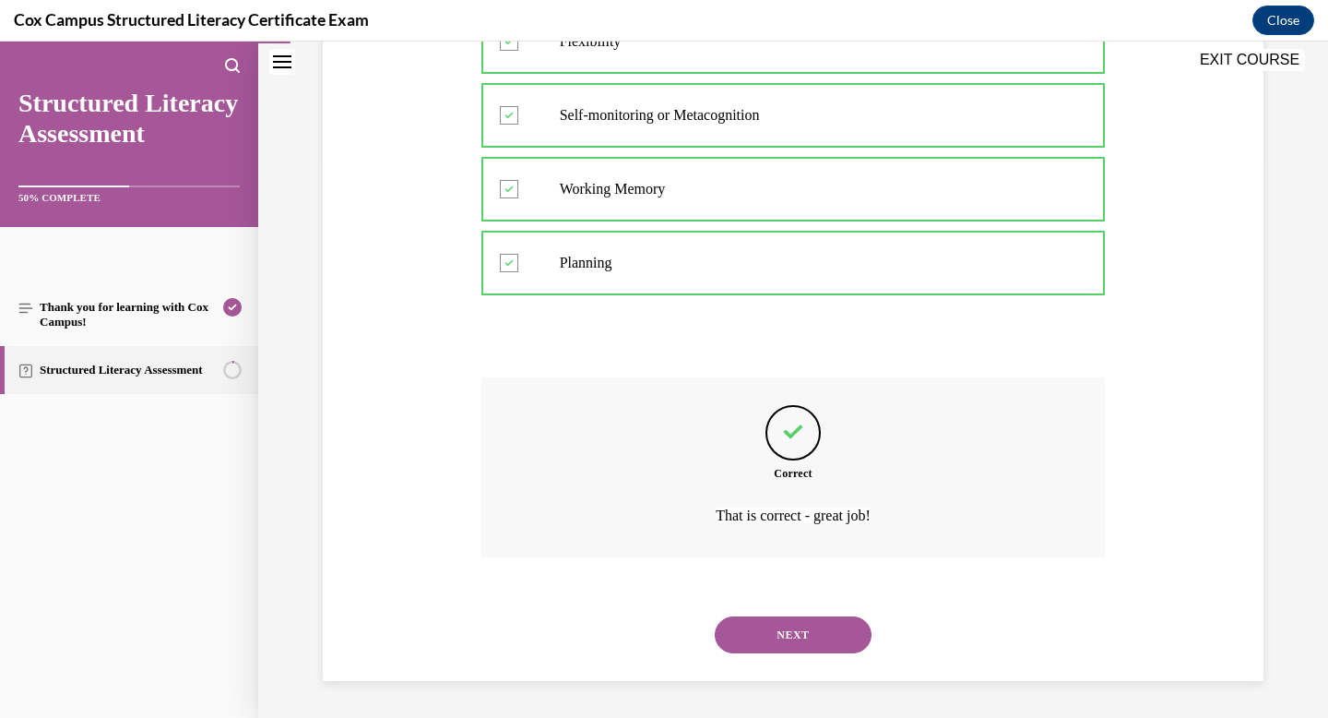
click at [797, 653] on div "NEXT" at bounding box center [794, 635] width 625 height 74
click at [800, 633] on button "NEXT" at bounding box center [793, 634] width 157 height 37
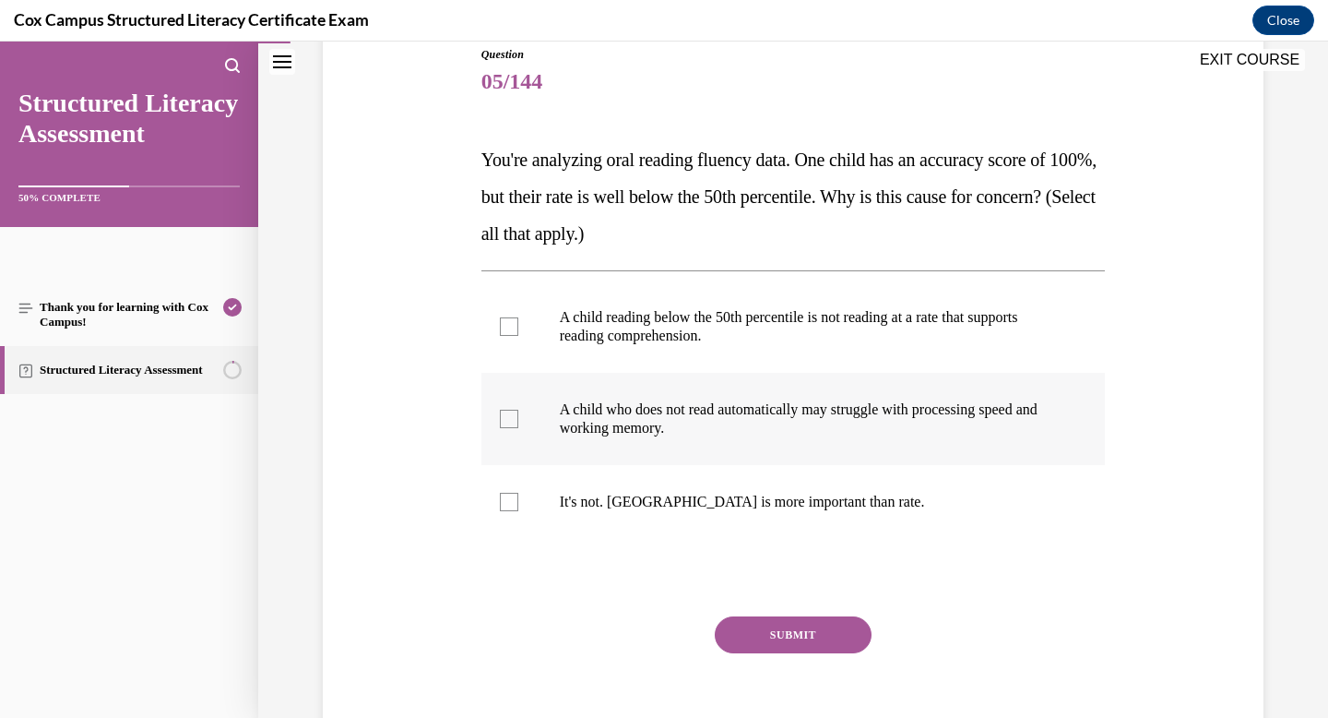
scroll to position [214, 0]
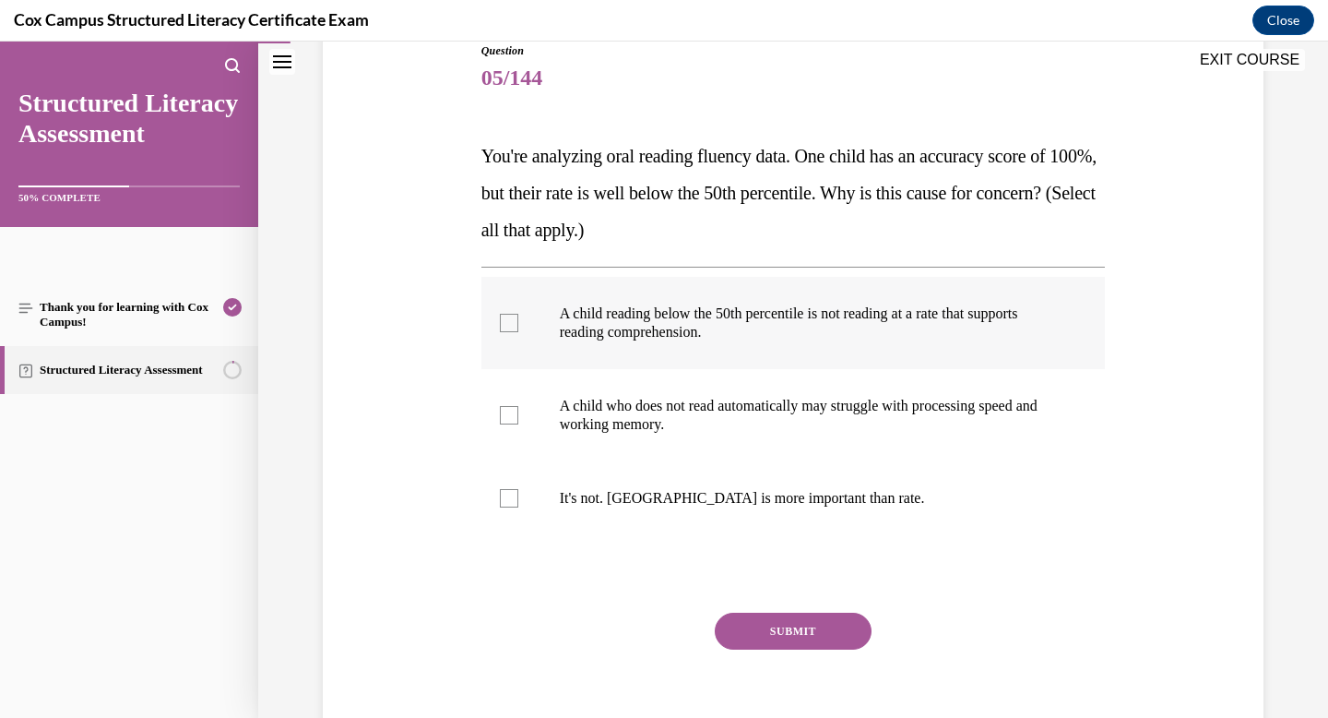
click at [588, 316] on span "A child reading below the 50th percentile is not reading at a rate that support…" at bounding box center [789, 322] width 458 height 34
click at [518, 316] on input "A child reading below the 50th percentile is not reading at a rate that support…" at bounding box center [509, 323] width 18 height 18
checkbox input "true"
click at [802, 421] on p "A child who does not read automatically may struggle with processing speed and …" at bounding box center [810, 415] width 500 height 37
click at [518, 421] on input "A child who does not read automatically may struggle with processing speed and …" at bounding box center [509, 415] width 18 height 18
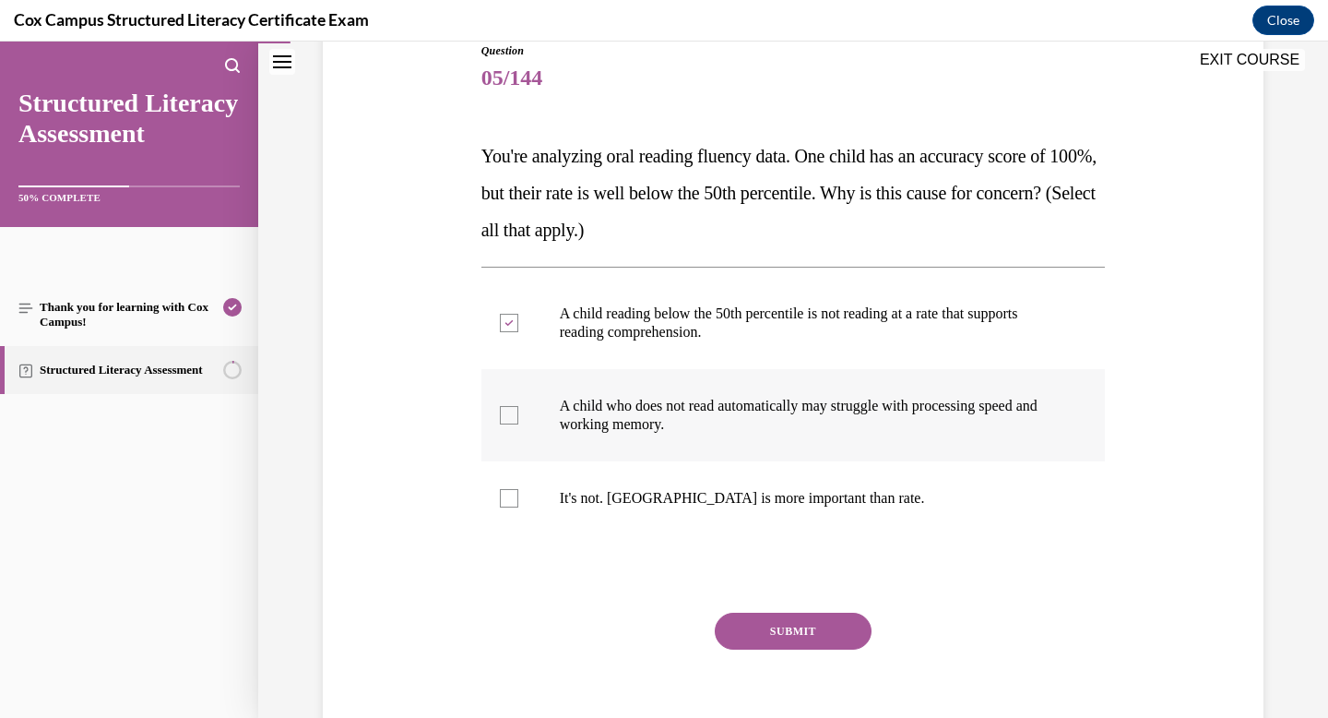
checkbox input "true"
click at [782, 619] on button "SUBMIT" at bounding box center [793, 631] width 157 height 37
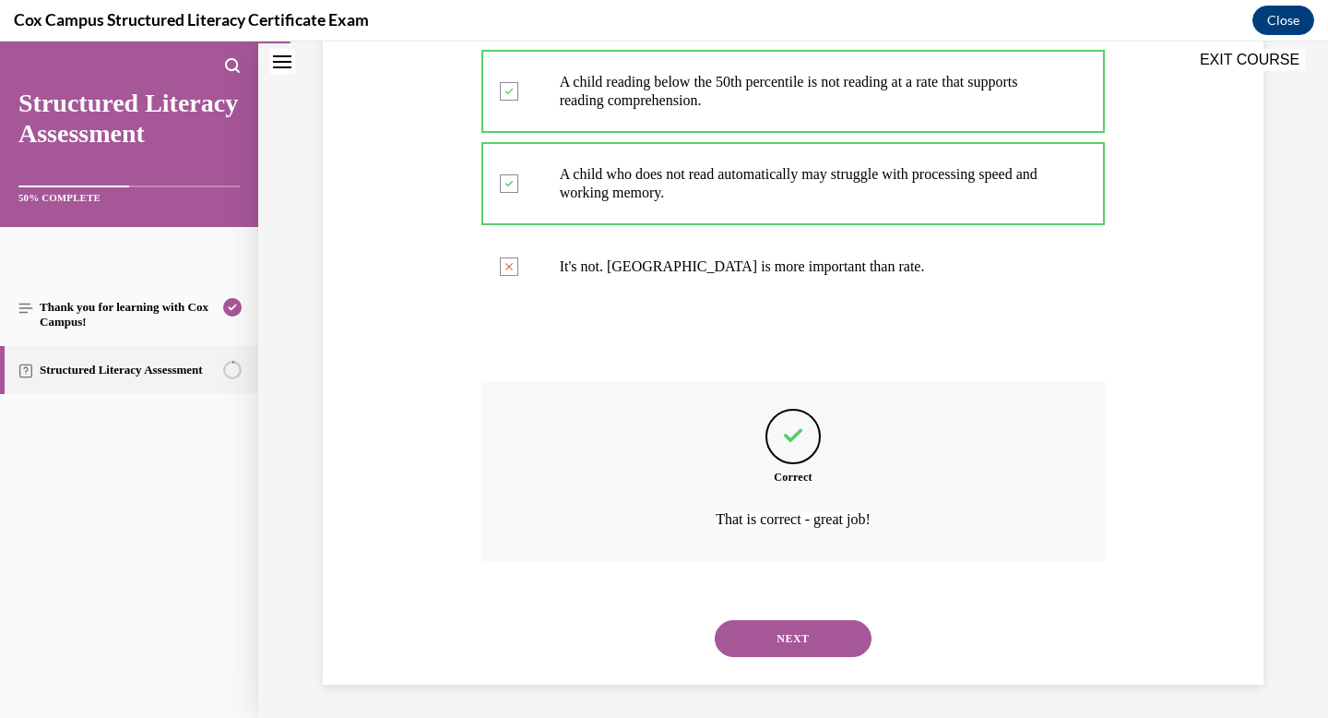
scroll to position [449, 0]
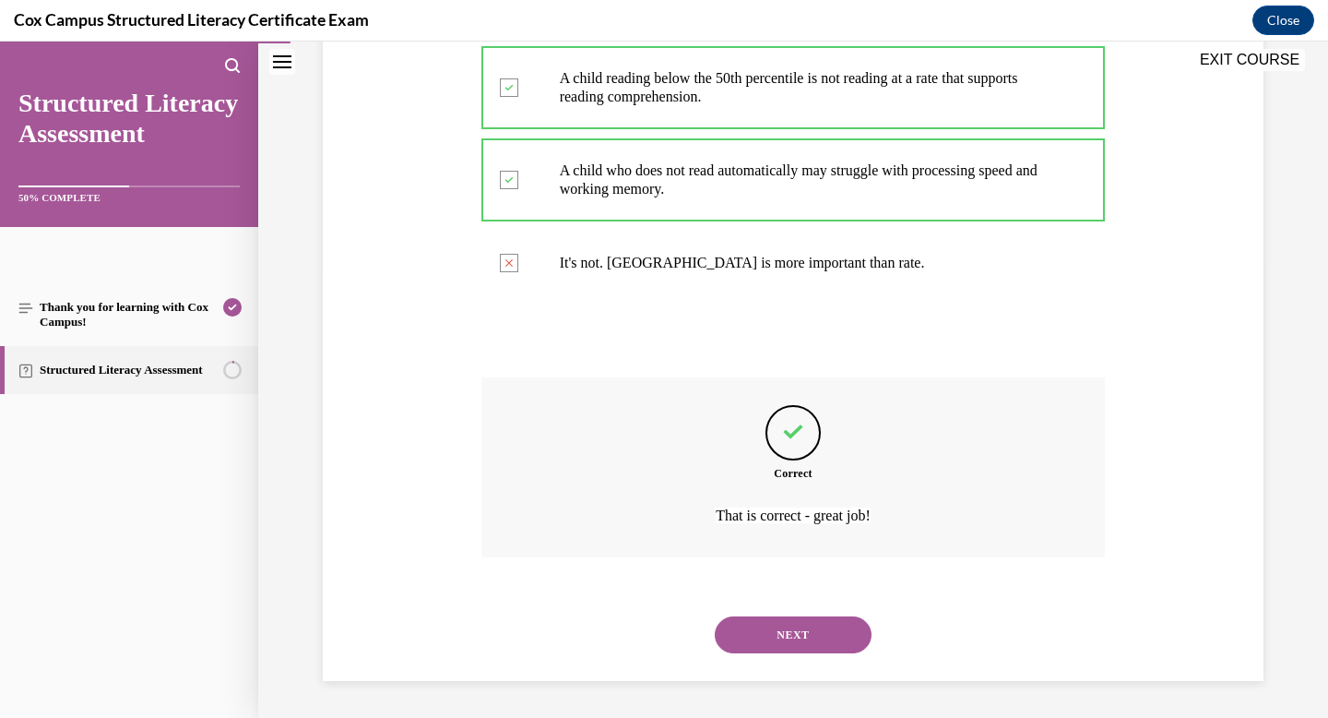
click at [782, 633] on button "NEXT" at bounding box center [793, 634] width 157 height 37
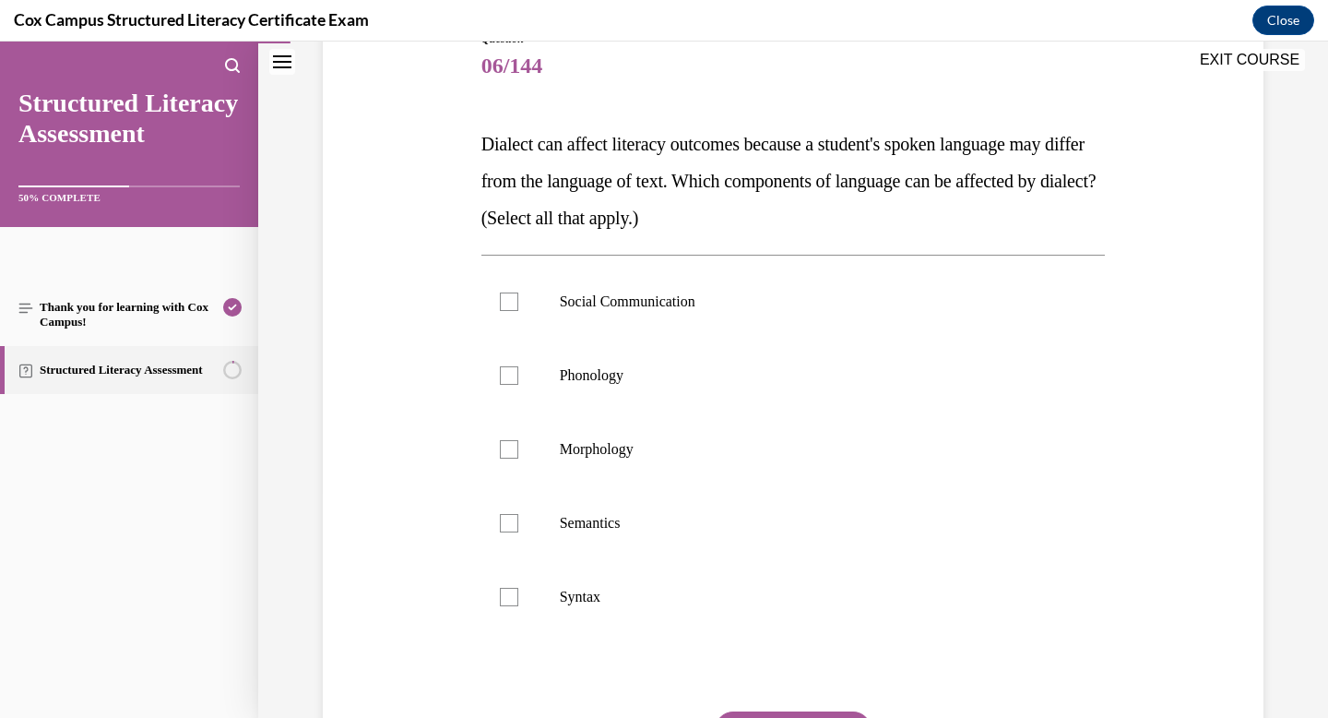
scroll to position [229, 0]
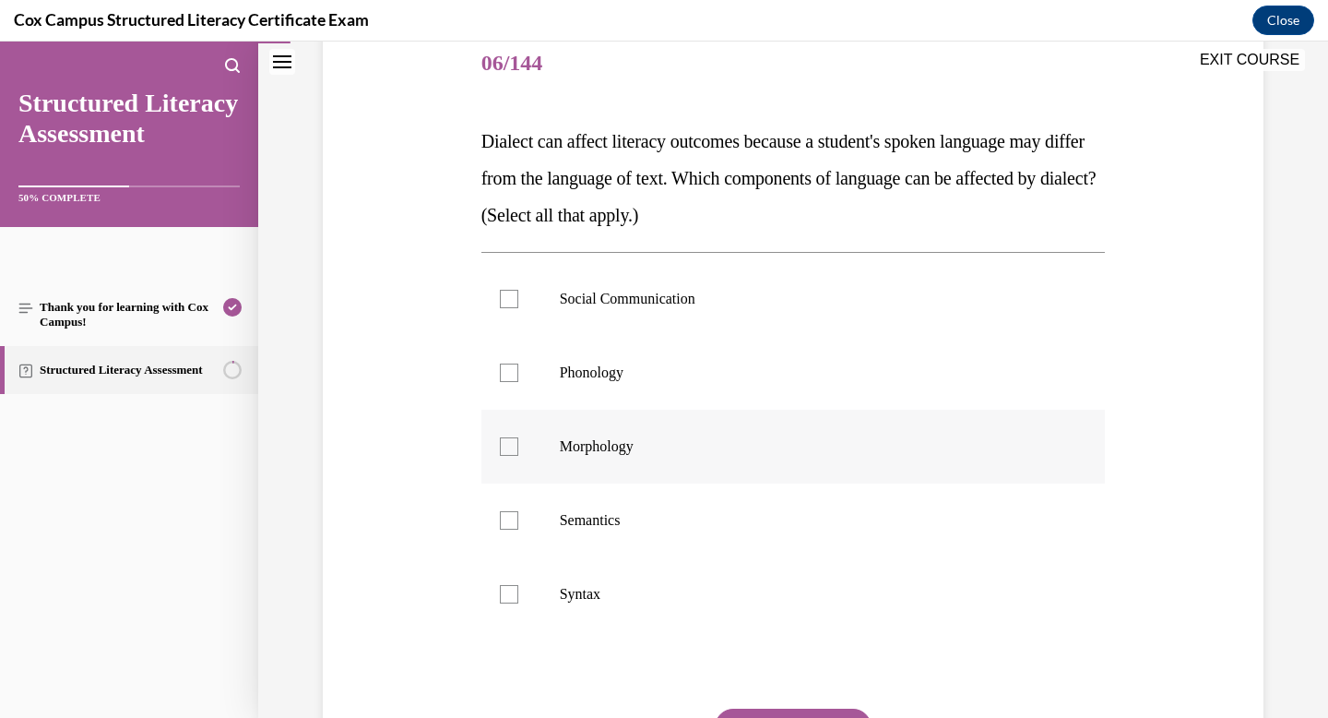
click at [627, 449] on span "Morphology" at bounding box center [597, 446] width 74 height 16
click at [518, 449] on input "Morphology" at bounding box center [509, 446] width 18 height 18
click at [577, 442] on span "Morphology" at bounding box center [597, 446] width 74 height 16
click at [518, 442] on input "Morphology" at bounding box center [509, 446] width 18 height 18
checkbox input "false"
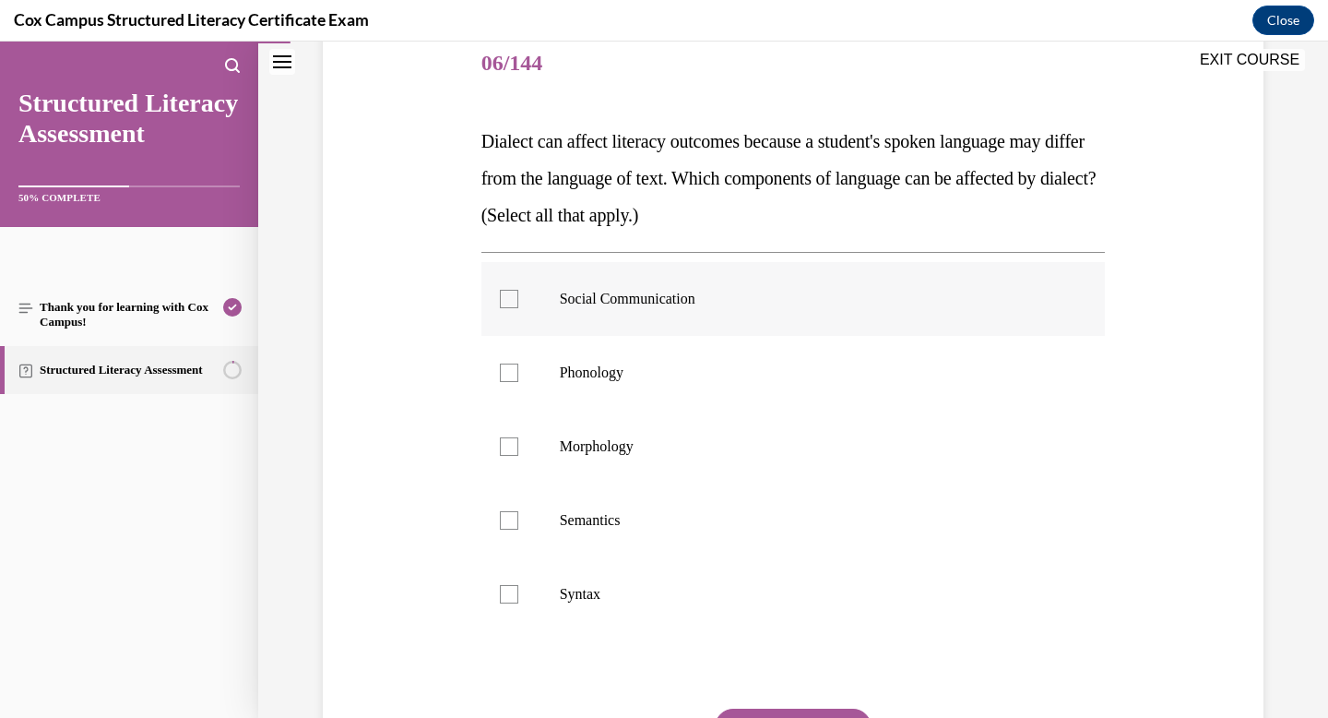
click at [578, 315] on label "Social Communication" at bounding box center [794, 299] width 625 height 74
click at [518, 308] on input "Social Communication" at bounding box center [509, 299] width 18 height 18
checkbox input "true"
click at [582, 543] on label "Semantics" at bounding box center [794, 520] width 625 height 74
click at [518, 530] on input "Semantics" at bounding box center [509, 520] width 18 height 18
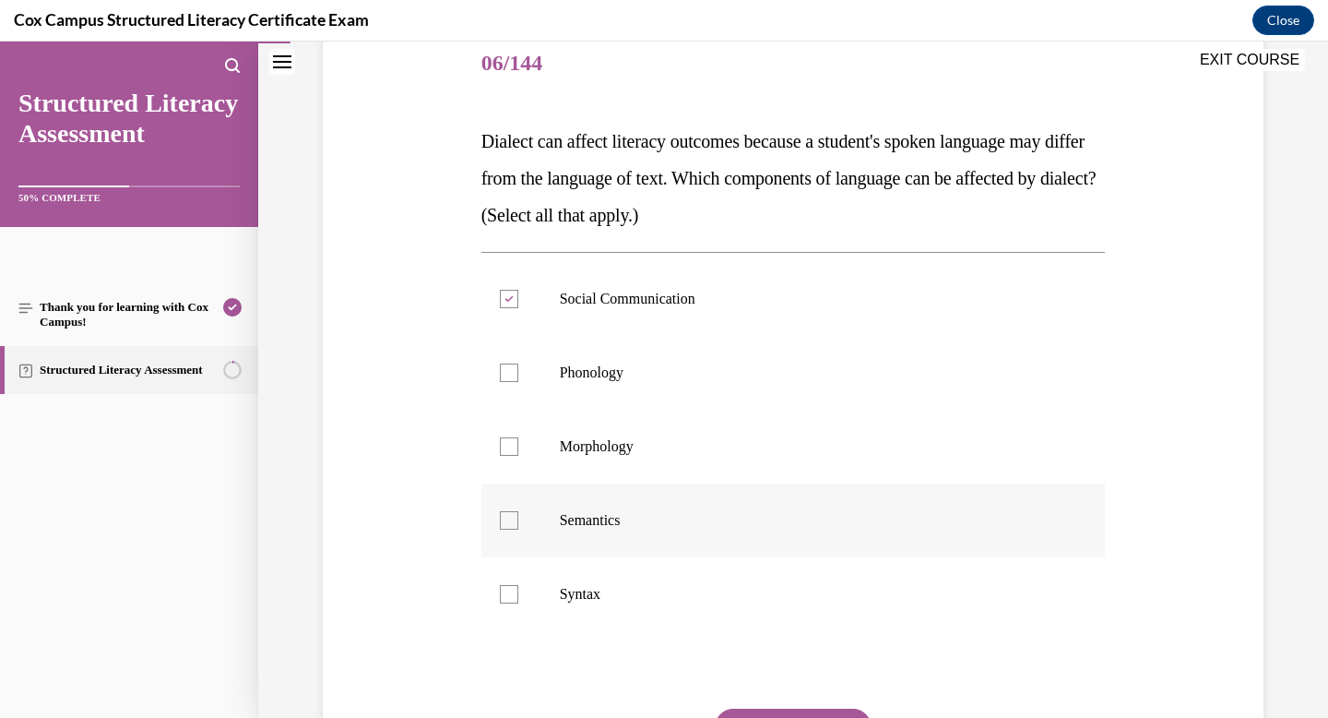
checkbox input "true"
click at [575, 588] on p "Syntax" at bounding box center [810, 594] width 500 height 18
click at [518, 588] on input "Syntax" at bounding box center [509, 594] width 18 height 18
checkbox input "true"
click at [517, 423] on label "Morphology" at bounding box center [794, 447] width 625 height 74
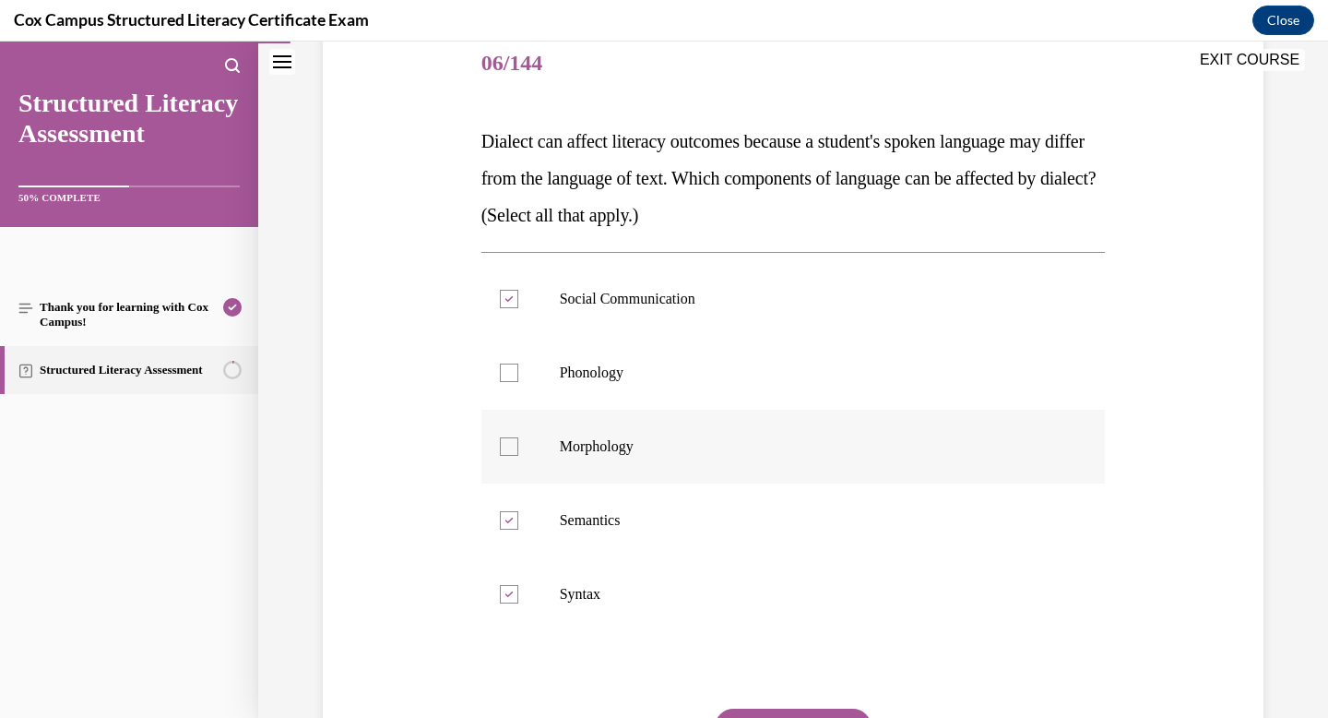
click at [517, 437] on input "Morphology" at bounding box center [509, 446] width 18 height 18
checkbox input "true"
click at [517, 364] on div at bounding box center [509, 372] width 18 height 18
click at [517, 364] on input "Phonology" at bounding box center [509, 372] width 18 height 18
checkbox input "true"
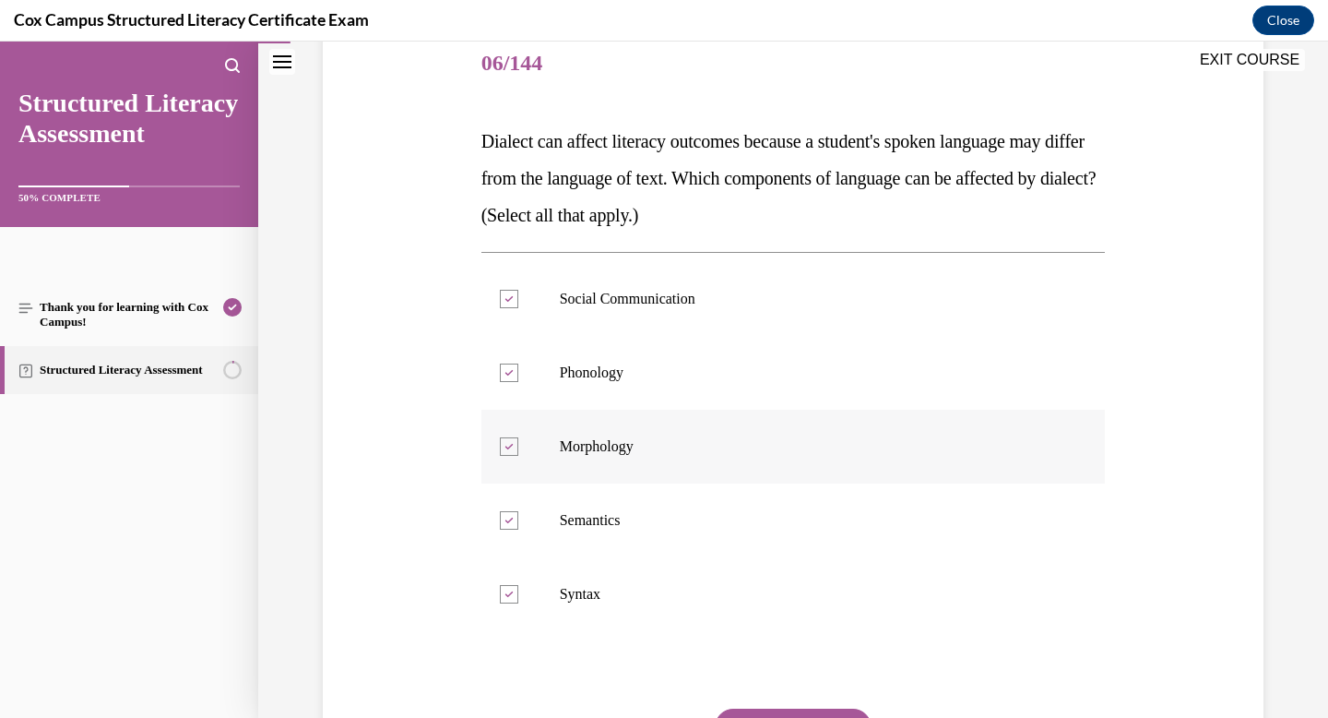
click at [621, 458] on label "Morphology" at bounding box center [794, 447] width 625 height 74
click at [518, 456] on input "Morphology" at bounding box center [509, 446] width 18 height 18
click at [622, 458] on label "Morphology" at bounding box center [794, 447] width 625 height 74
click at [518, 456] on input "Morphology" at bounding box center [509, 446] width 18 height 18
checkbox input "true"
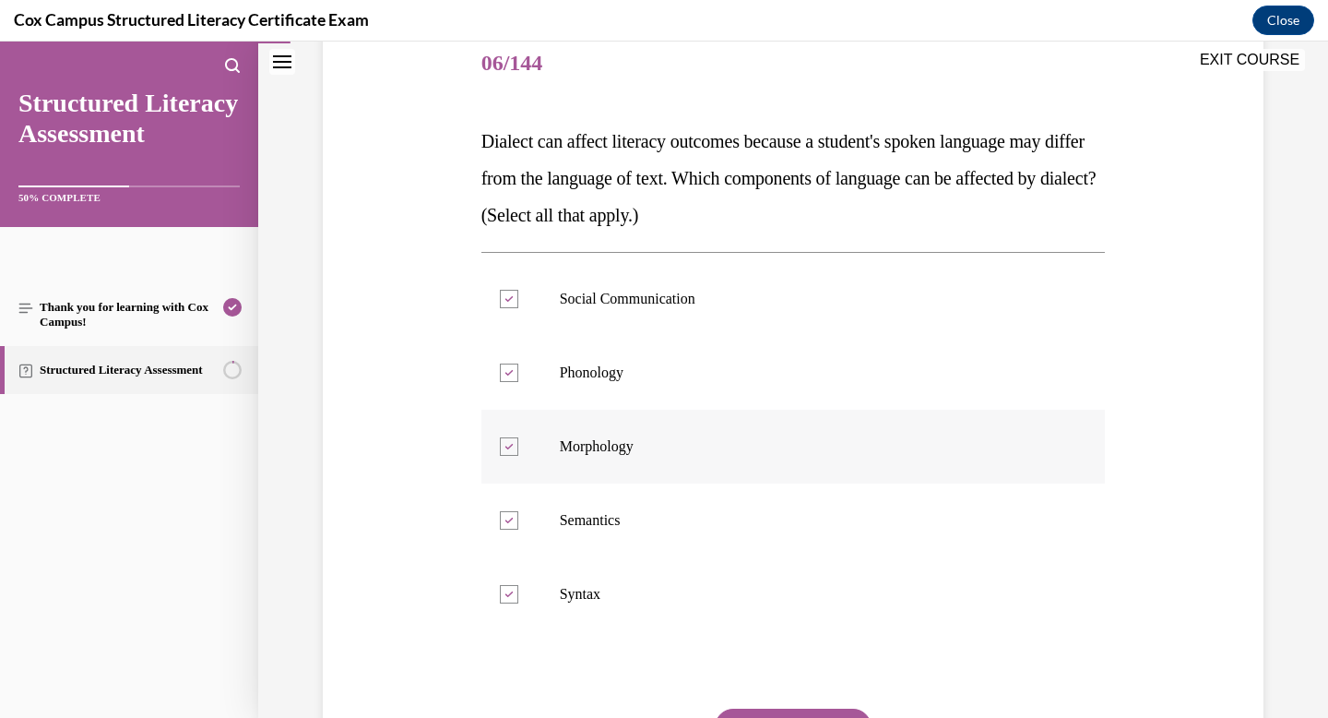
scroll to position [408, 0]
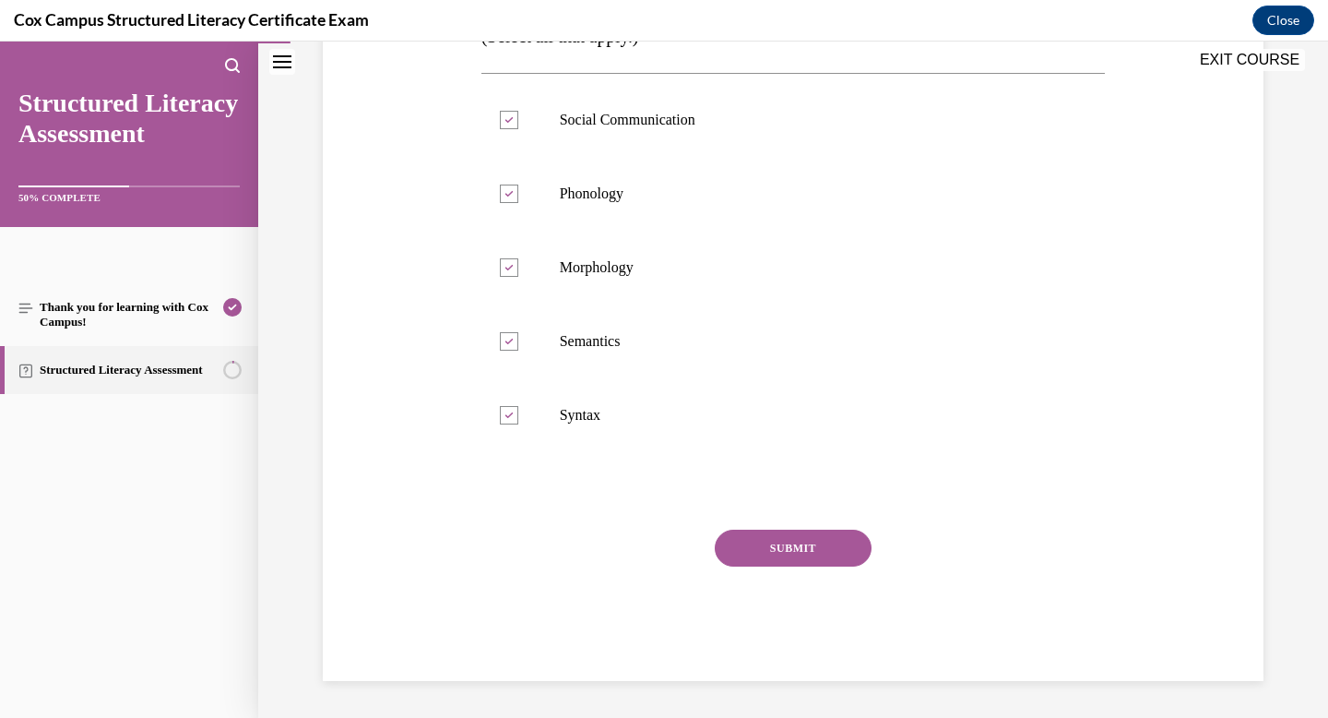
click at [821, 547] on button "SUBMIT" at bounding box center [793, 548] width 157 height 37
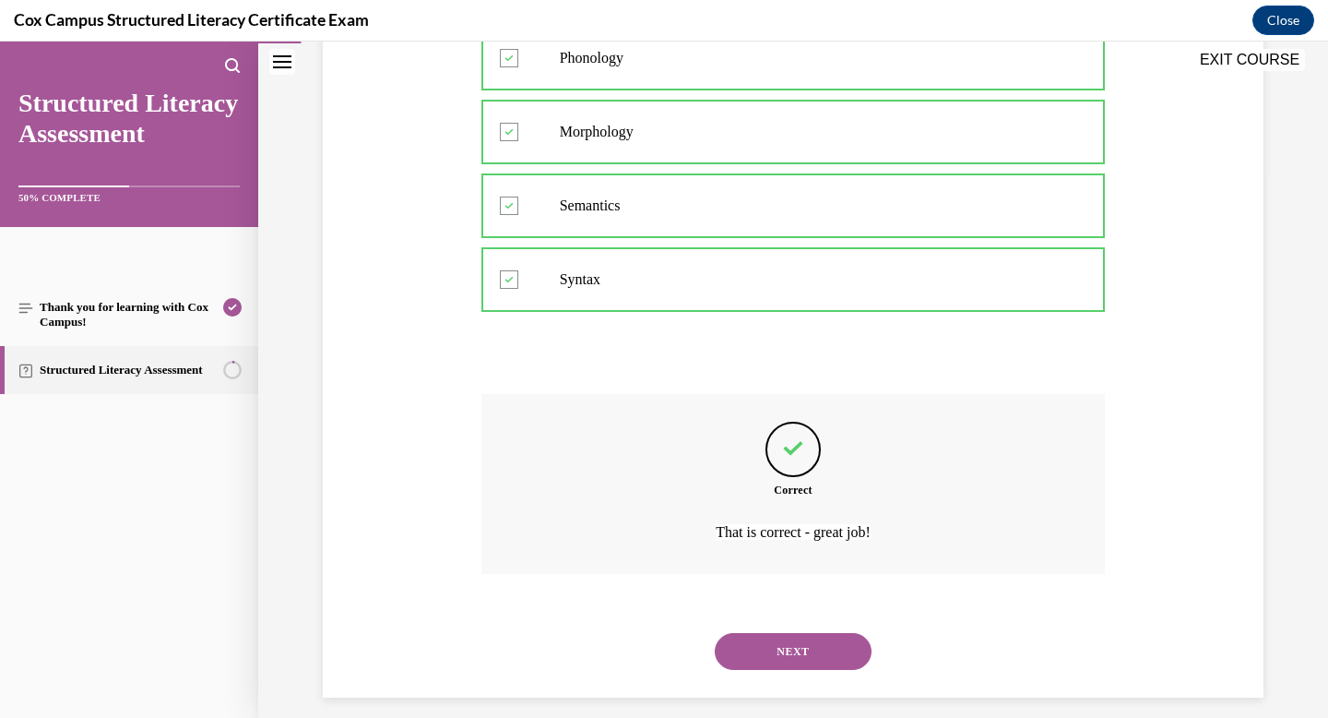
scroll to position [560, 0]
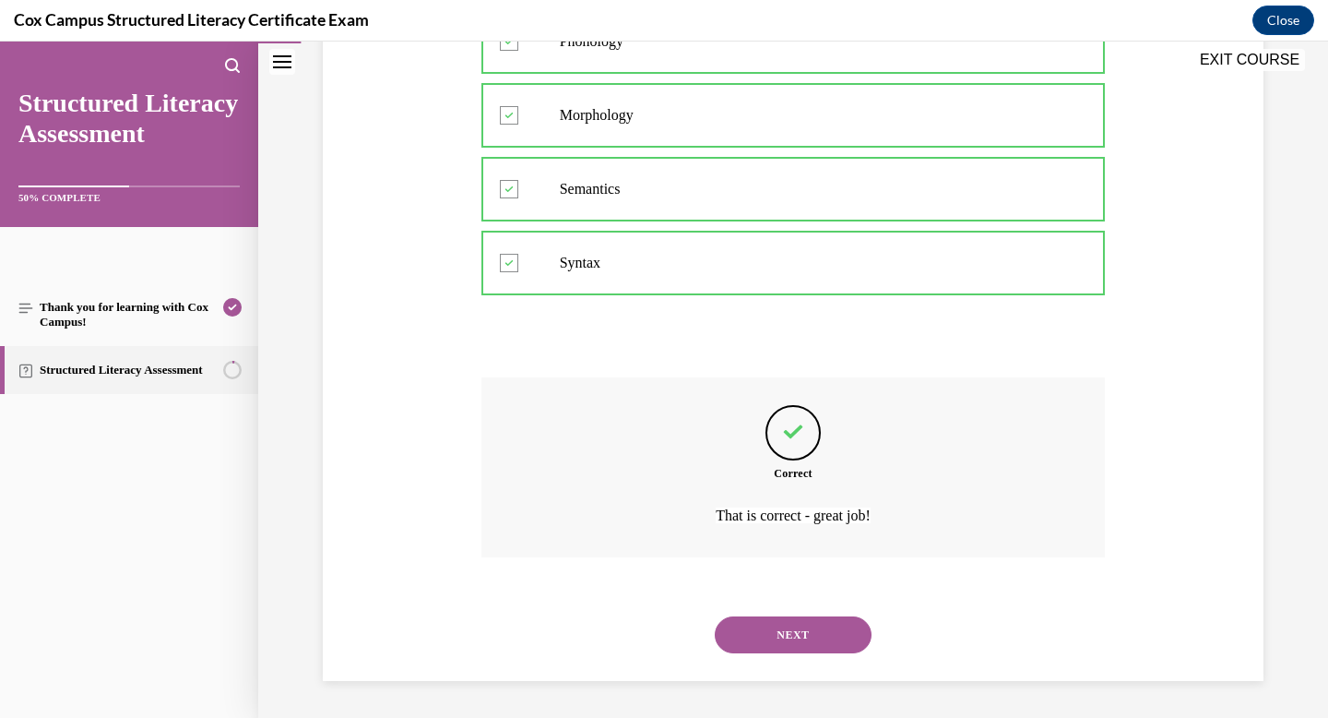
click at [804, 626] on button "NEXT" at bounding box center [793, 634] width 157 height 37
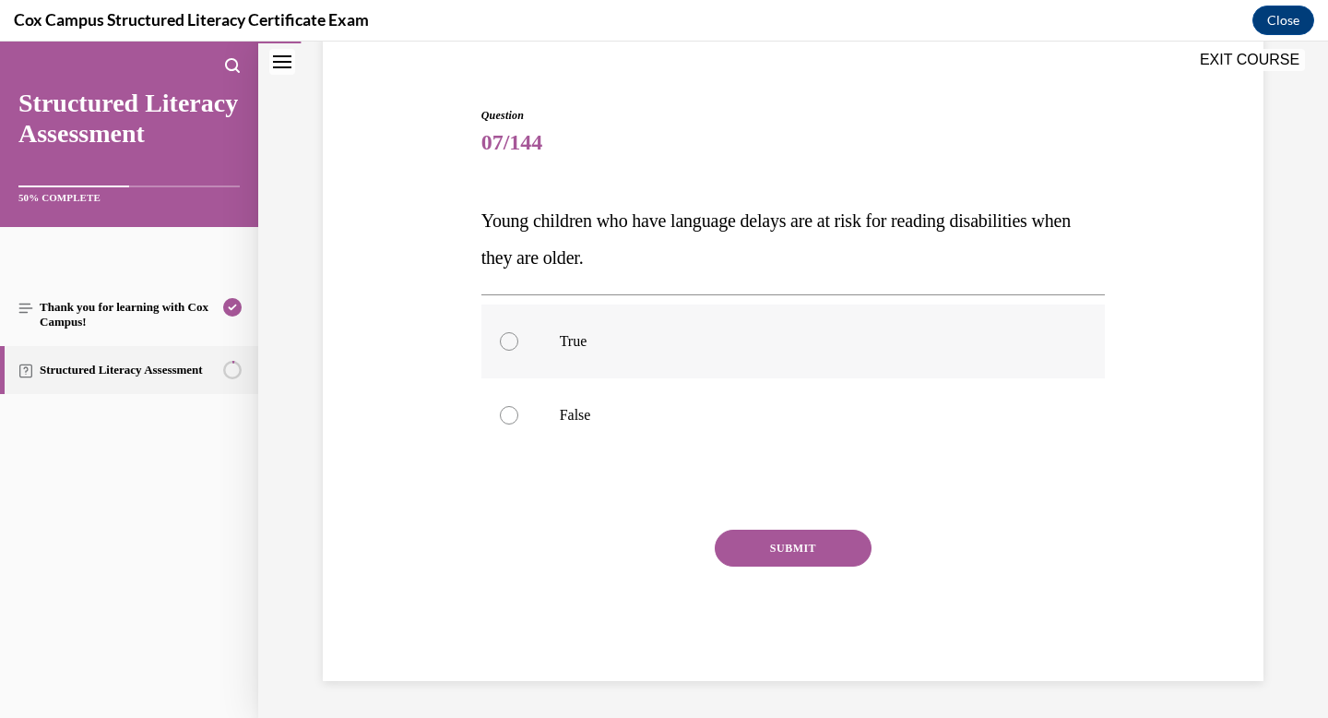
click at [534, 332] on label "True" at bounding box center [794, 341] width 625 height 74
click at [518, 332] on input "True" at bounding box center [509, 341] width 18 height 18
radio input "true"
click at [803, 545] on button "SUBMIT" at bounding box center [793, 548] width 157 height 37
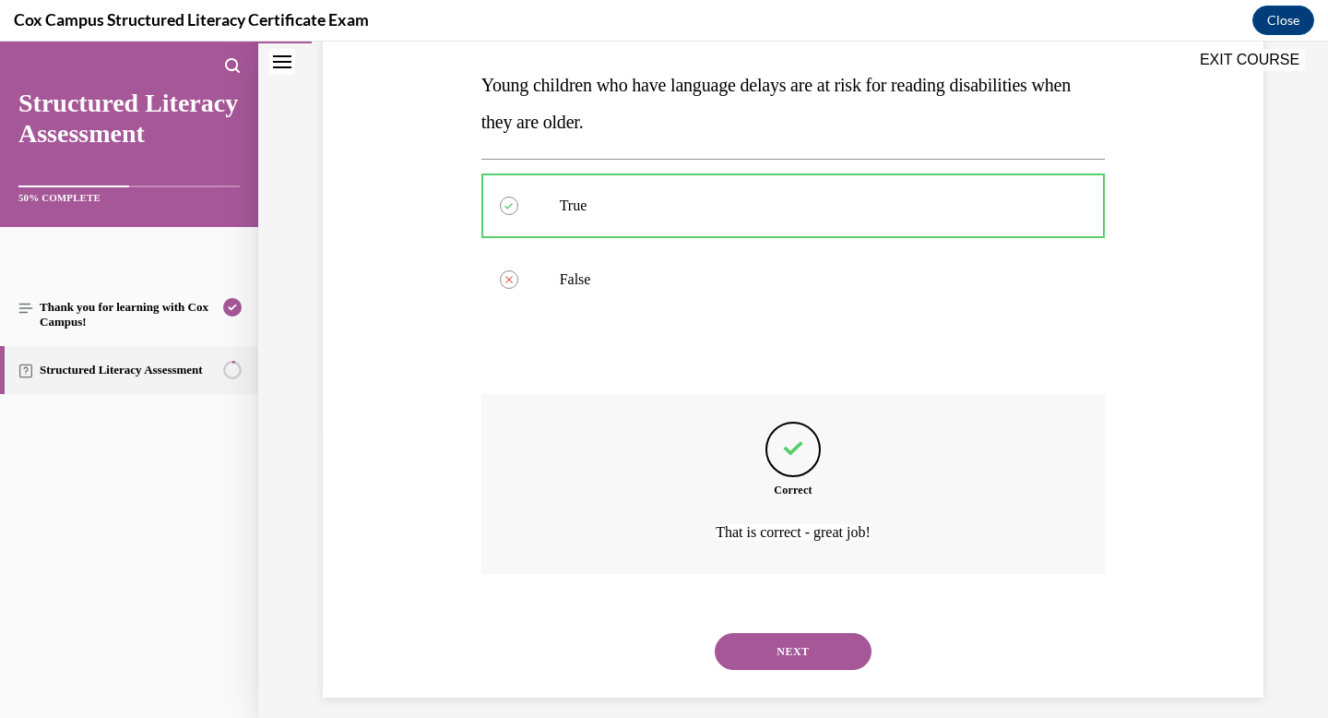
scroll to position [302, 0]
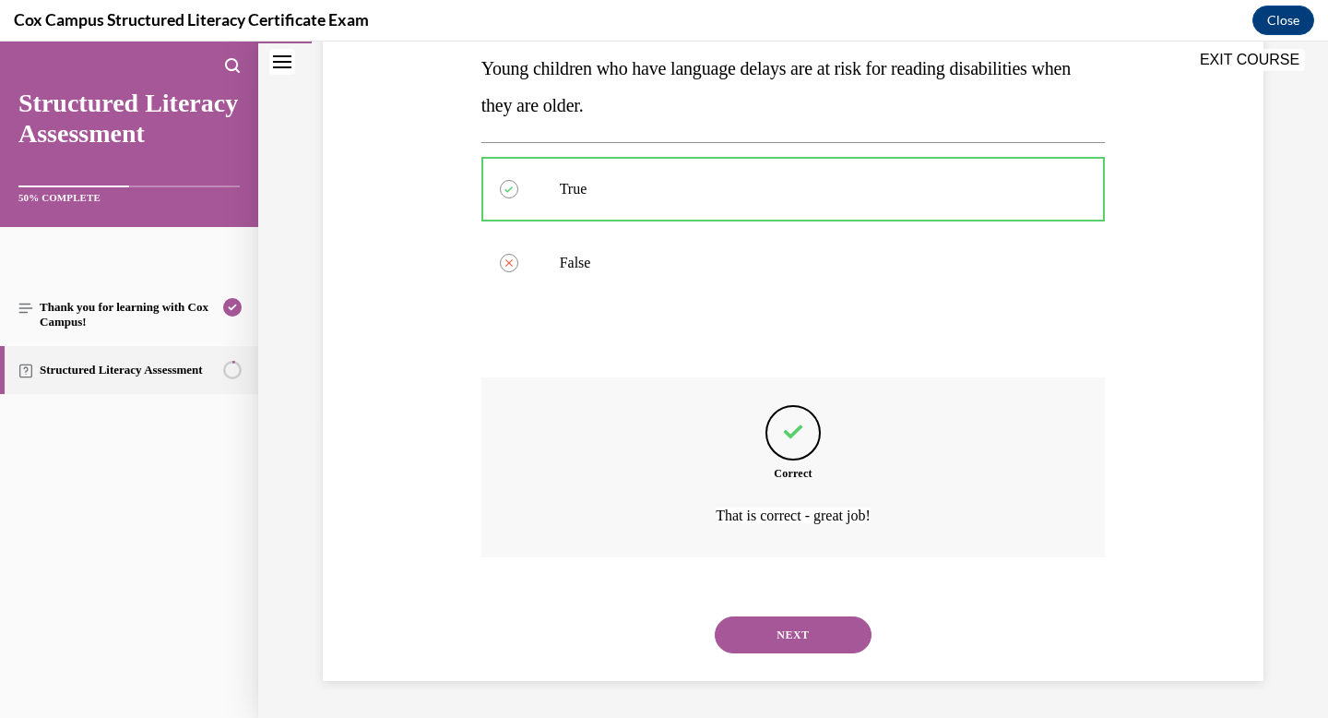
click at [799, 616] on button "NEXT" at bounding box center [793, 634] width 157 height 37
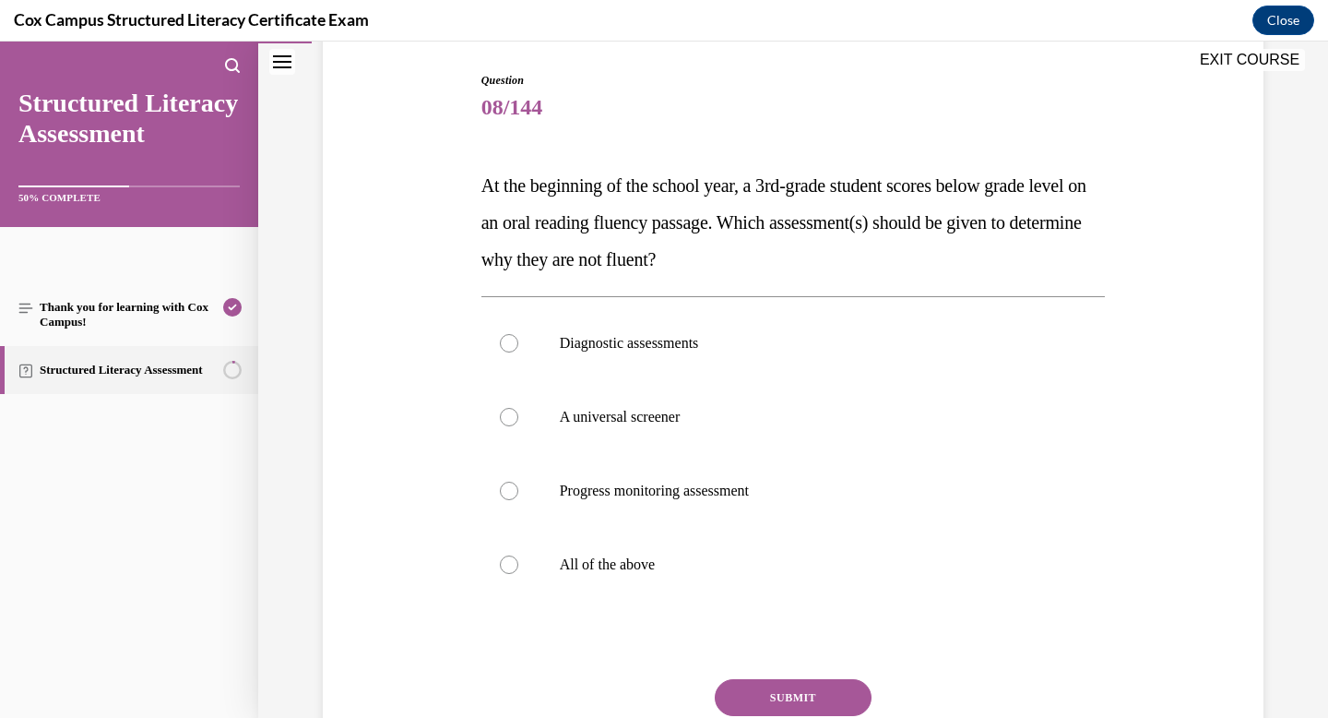
scroll to position [187, 0]
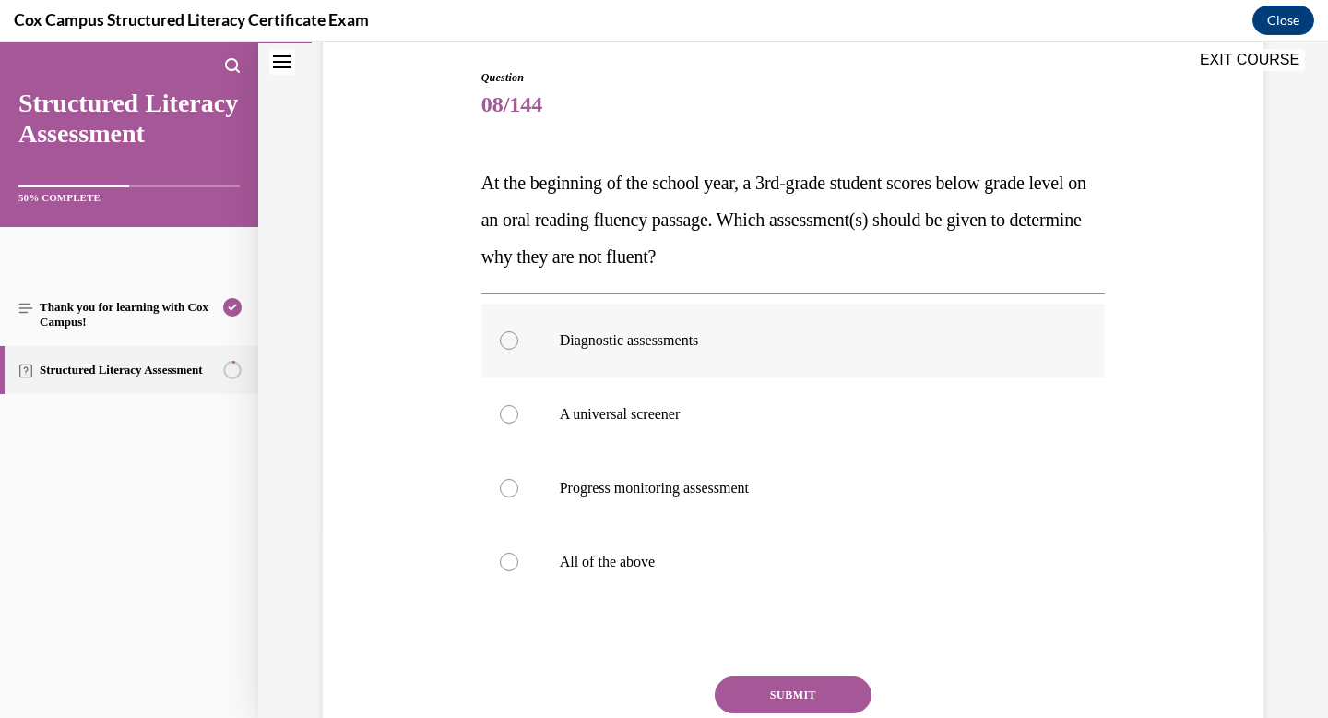
click at [758, 340] on p "Diagnostic assessments" at bounding box center [810, 340] width 500 height 18
click at [518, 340] on input "Diagnostic assessments" at bounding box center [509, 340] width 18 height 18
radio input "true"
click at [792, 686] on button "SUBMIT" at bounding box center [793, 694] width 157 height 37
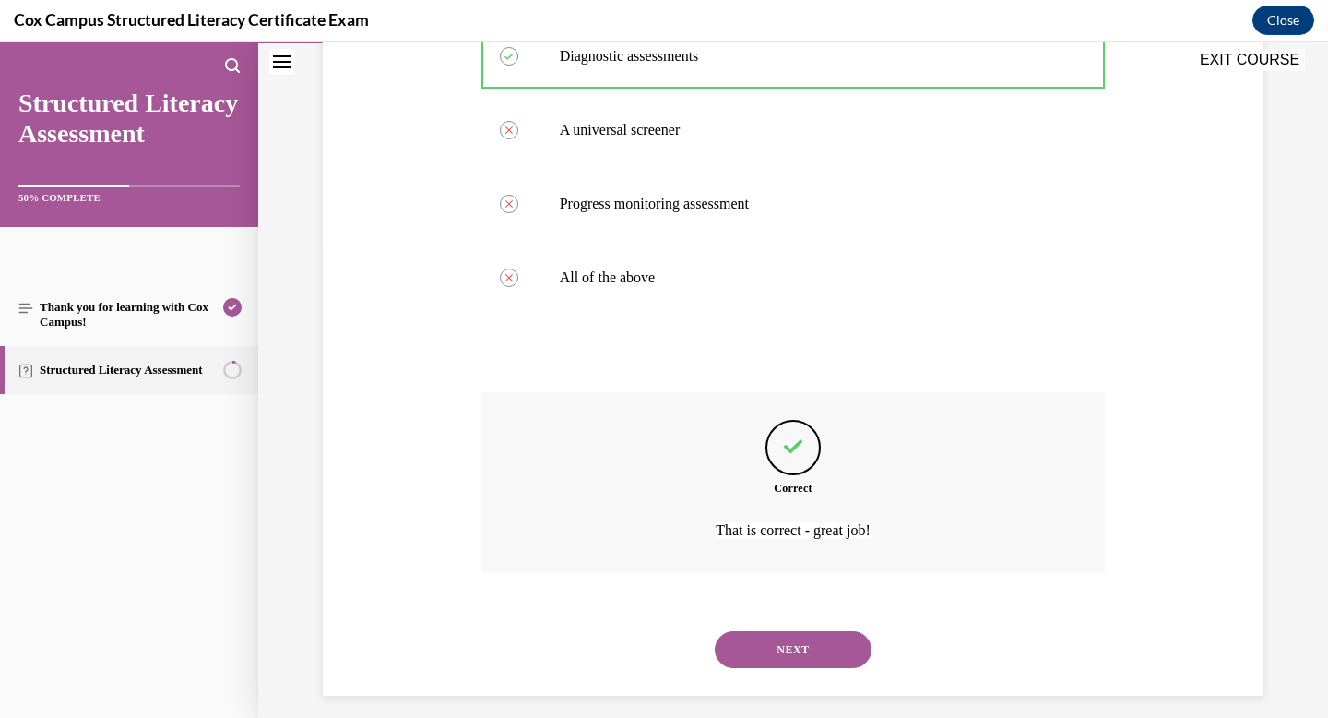
scroll to position [486, 0]
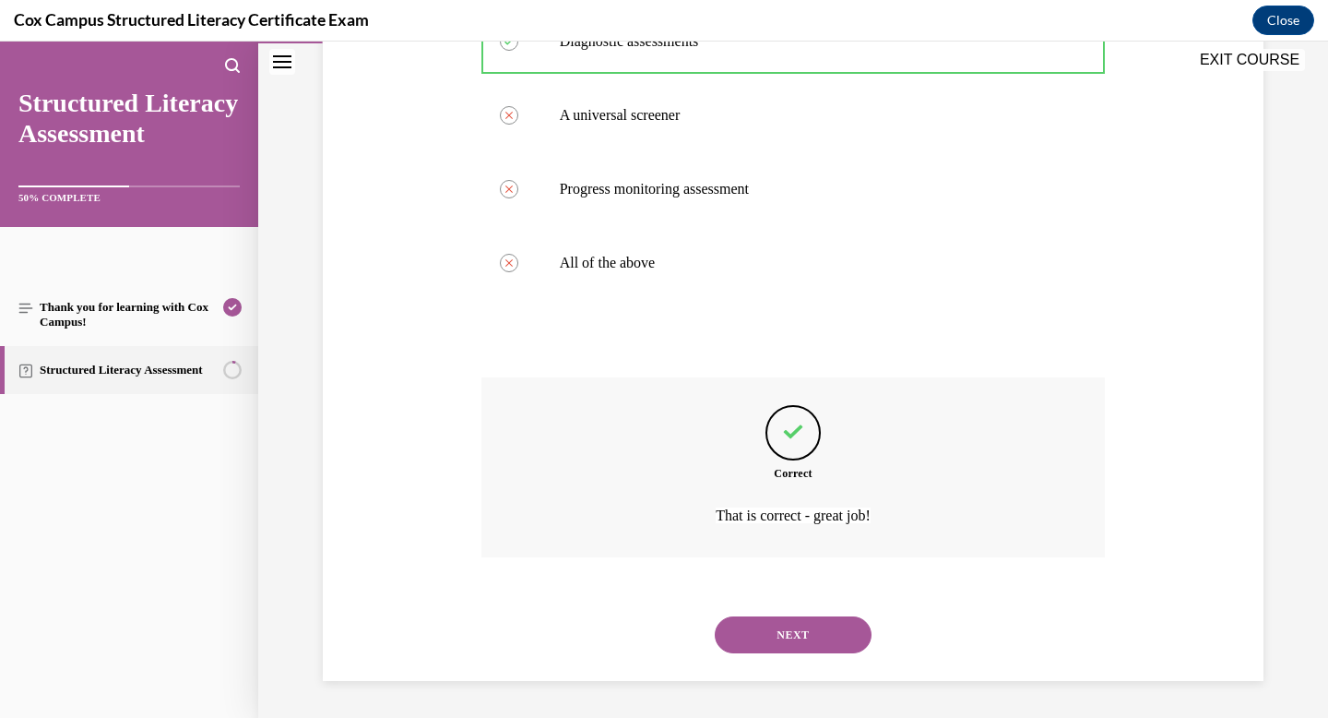
click at [789, 629] on button "NEXT" at bounding box center [793, 634] width 157 height 37
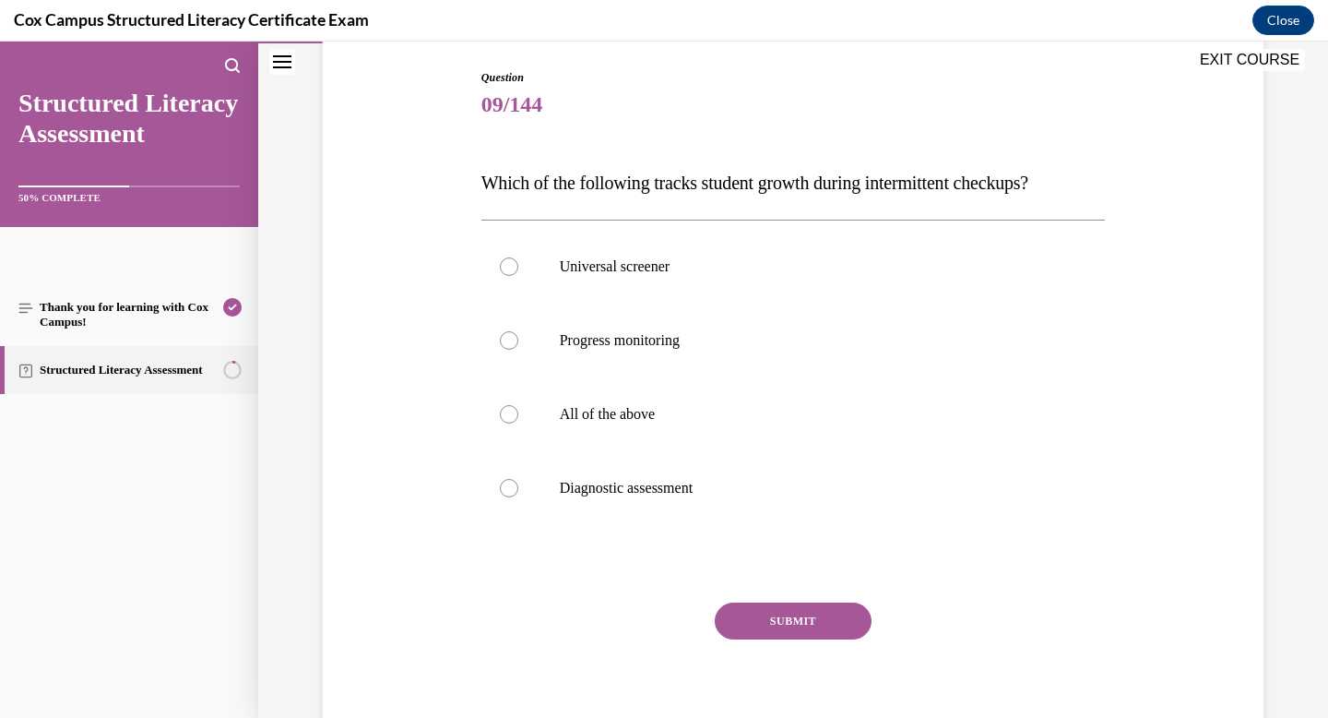
scroll to position [244, 0]
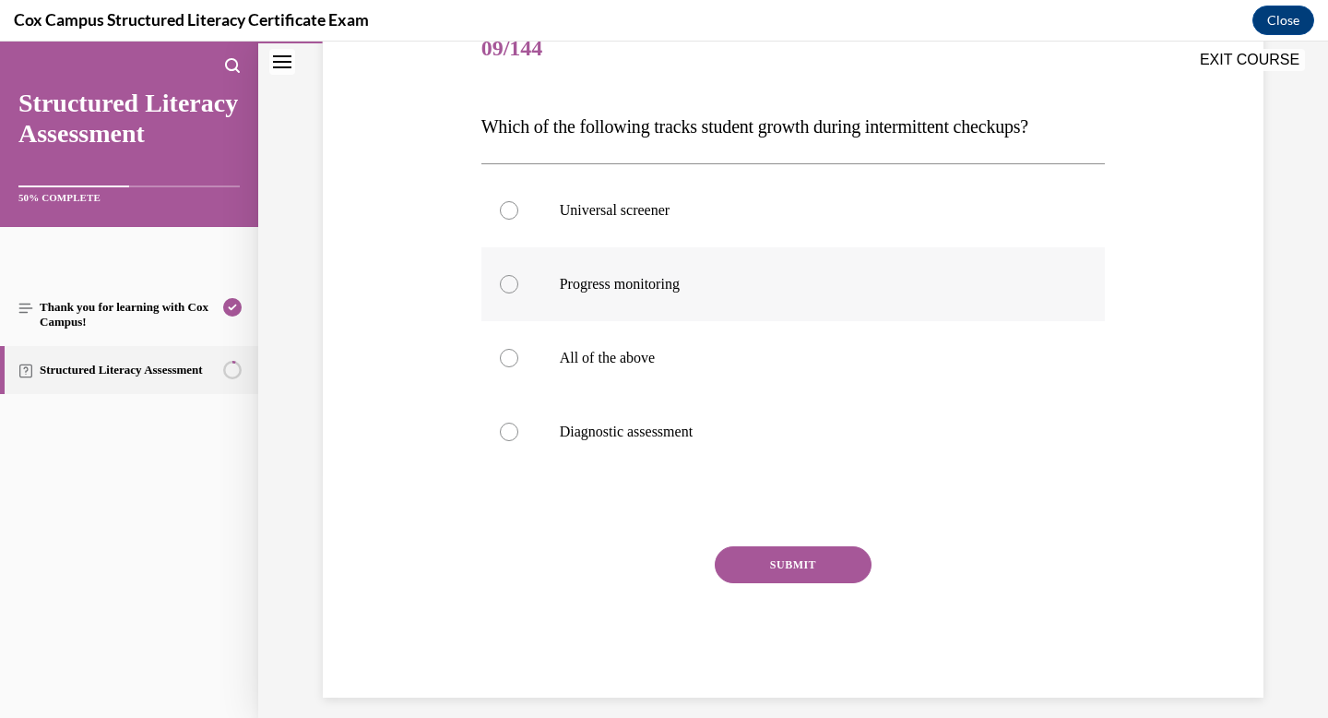
click at [664, 271] on label "Progress monitoring" at bounding box center [794, 284] width 625 height 74
click at [518, 275] on input "Progress monitoring" at bounding box center [509, 284] width 18 height 18
radio input "true"
click at [832, 575] on button "SUBMIT" at bounding box center [793, 564] width 157 height 37
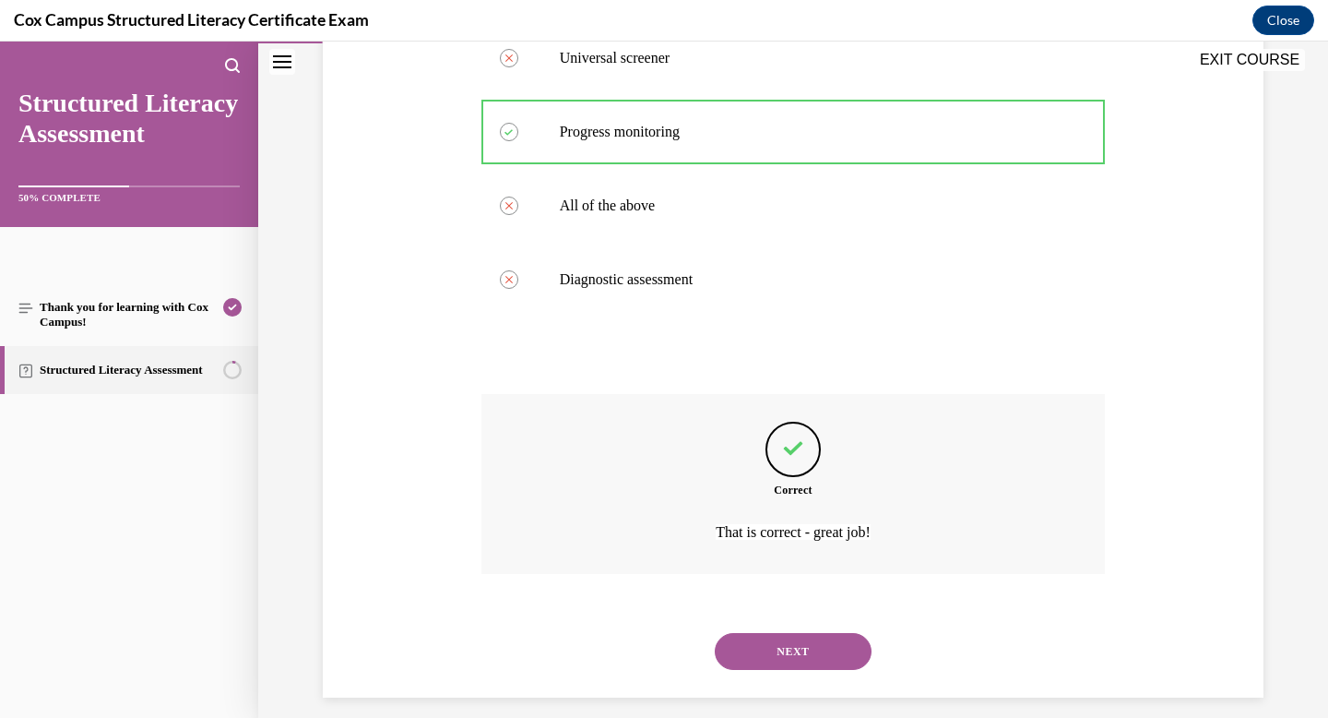
scroll to position [412, 0]
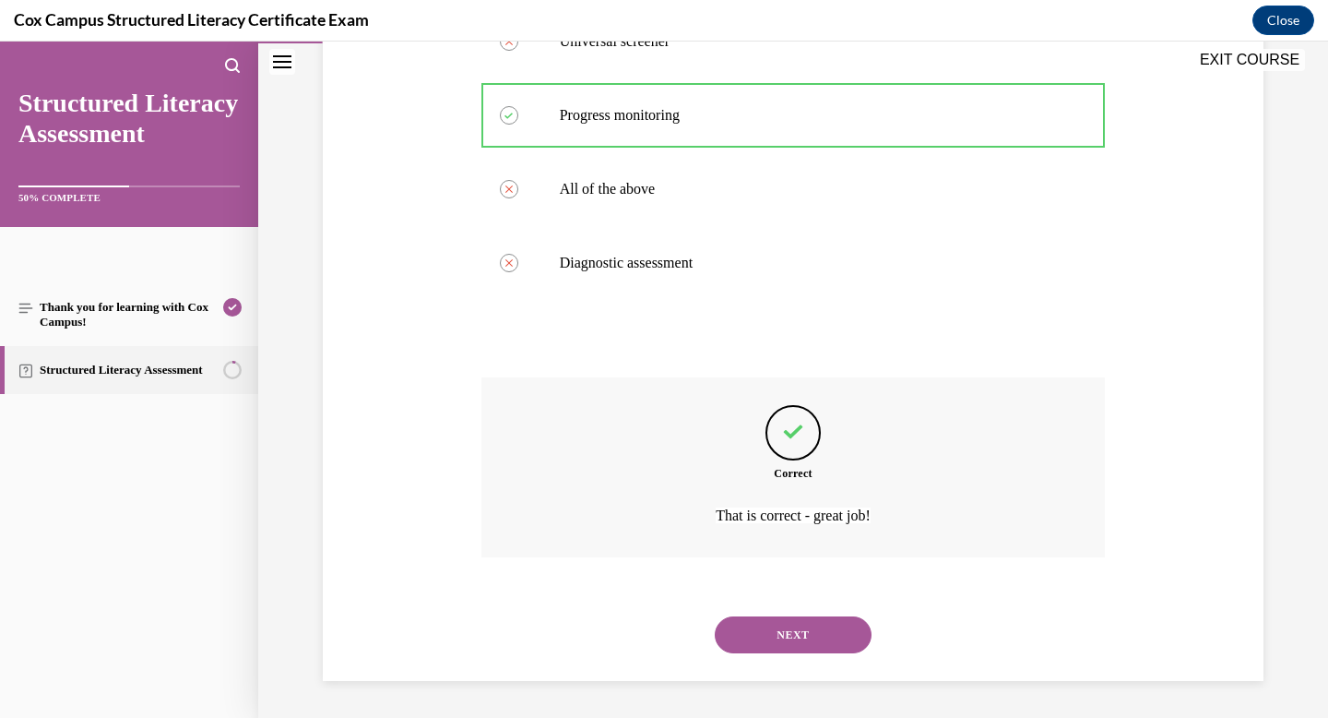
click at [818, 637] on button "NEXT" at bounding box center [793, 634] width 157 height 37
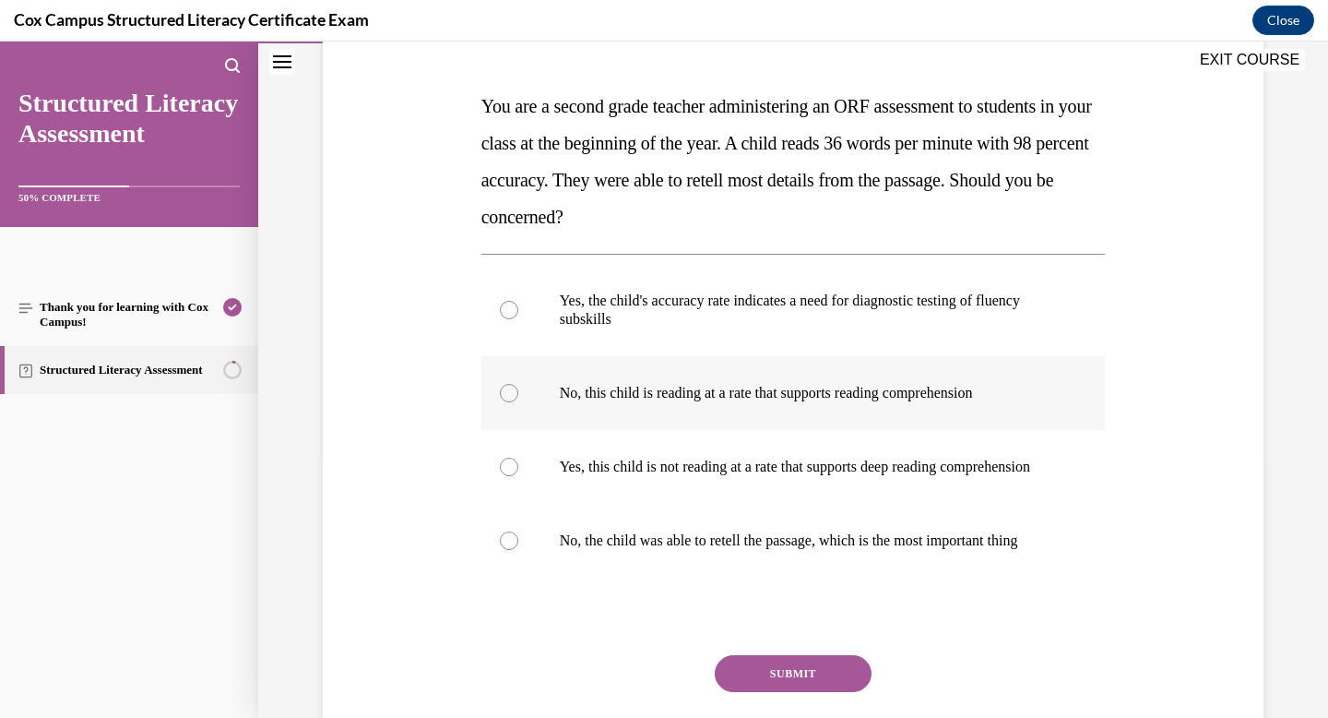
scroll to position [262, 0]
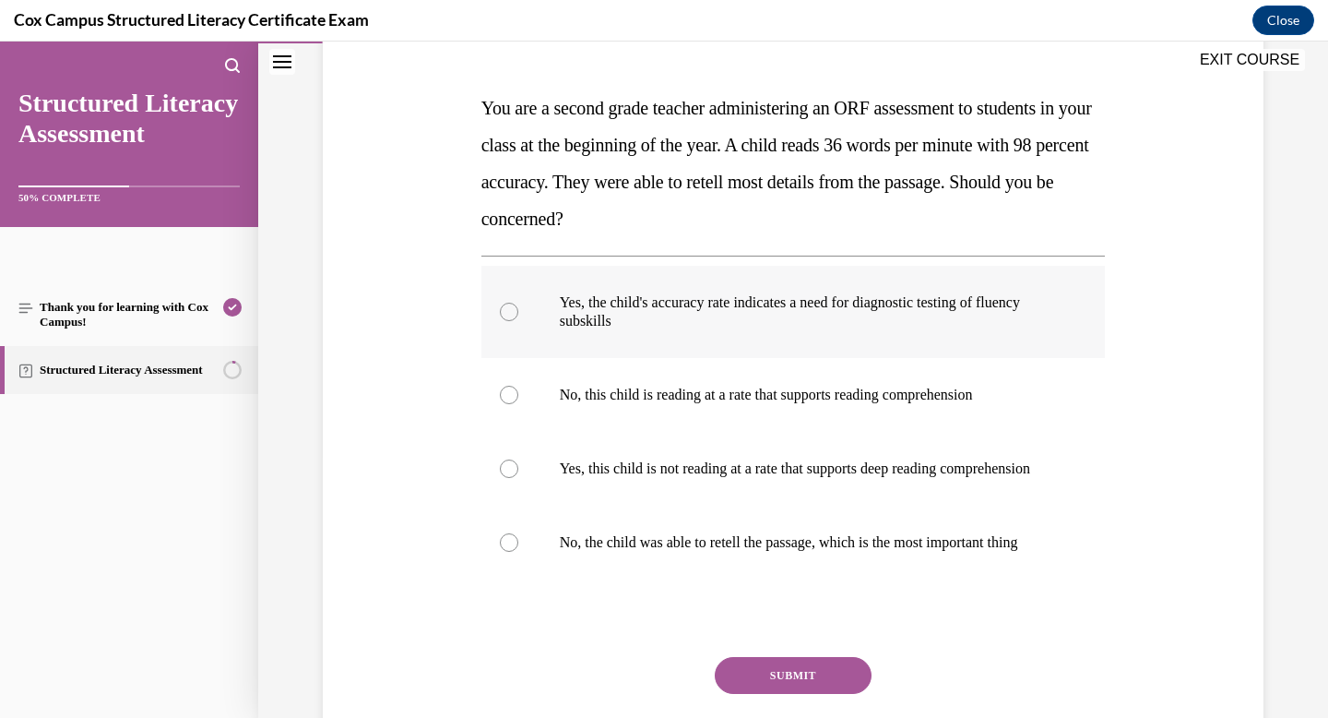
click at [756, 327] on p "Yes, the child's accuracy rate indicates a need for diagnostic testing of fluen…" at bounding box center [810, 311] width 500 height 37
click at [518, 321] on input "Yes, the child's accuracy rate indicates a need for diagnostic testing of fluen…" at bounding box center [509, 312] width 18 height 18
radio input "true"
click at [806, 694] on button "SUBMIT" at bounding box center [793, 675] width 157 height 37
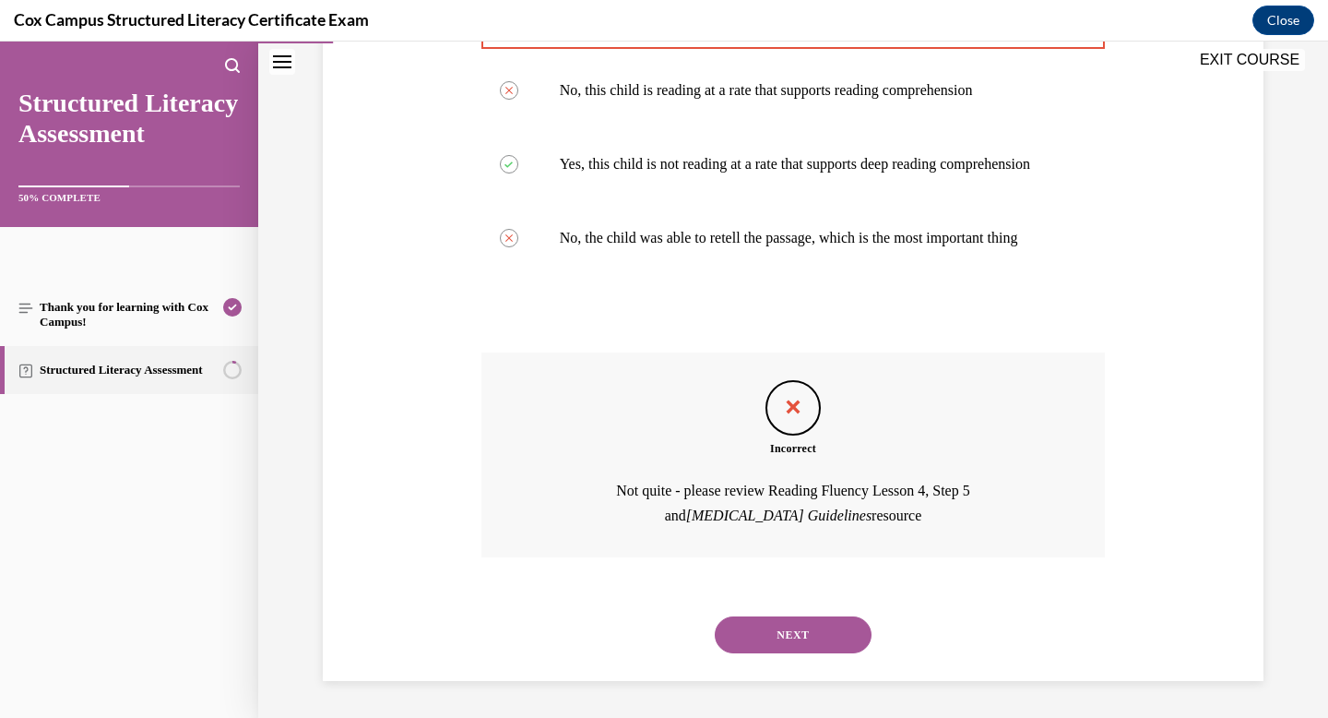
scroll to position [603, 0]
drag, startPoint x: 781, startPoint y: 637, endPoint x: 1023, endPoint y: 519, distance: 269.0
click at [1023, 519] on div "Question 10/144 You are a second grade teacher administering an ORF assessment …" at bounding box center [794, 185] width 625 height 991
click at [799, 621] on button "NEXT" at bounding box center [793, 634] width 157 height 37
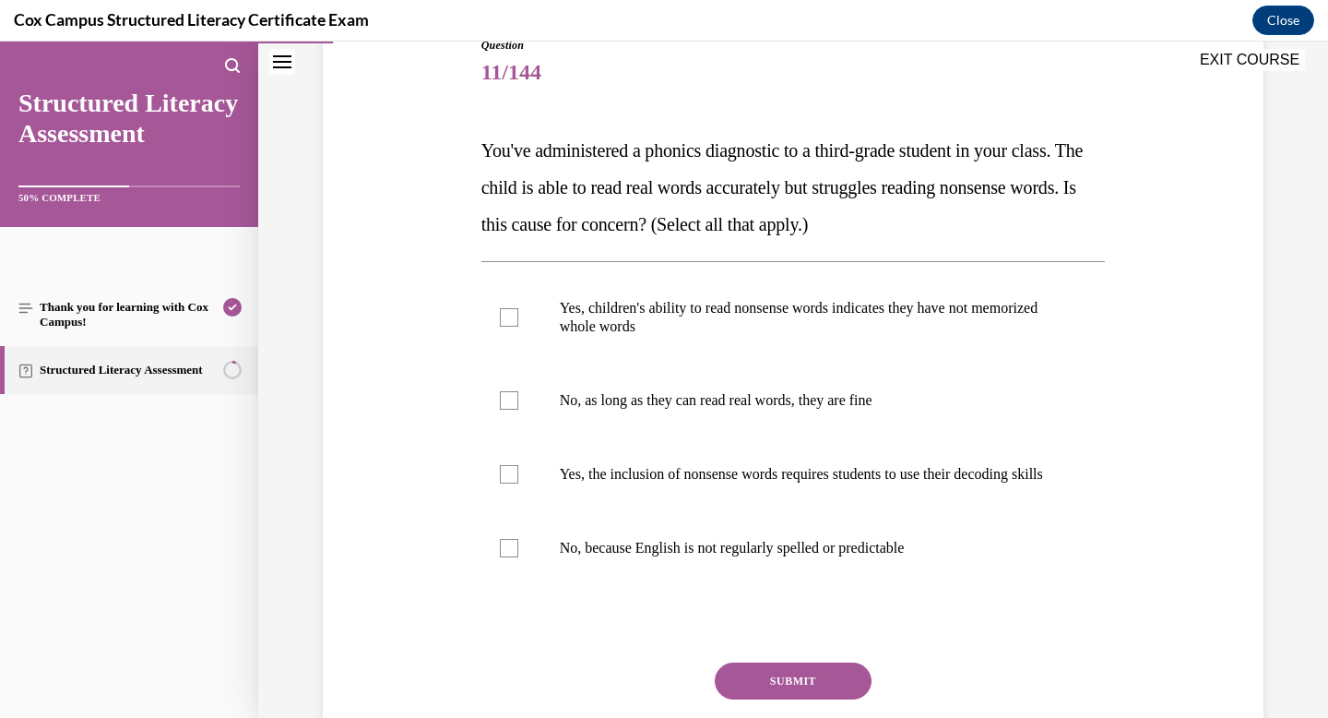
scroll to position [221, 0]
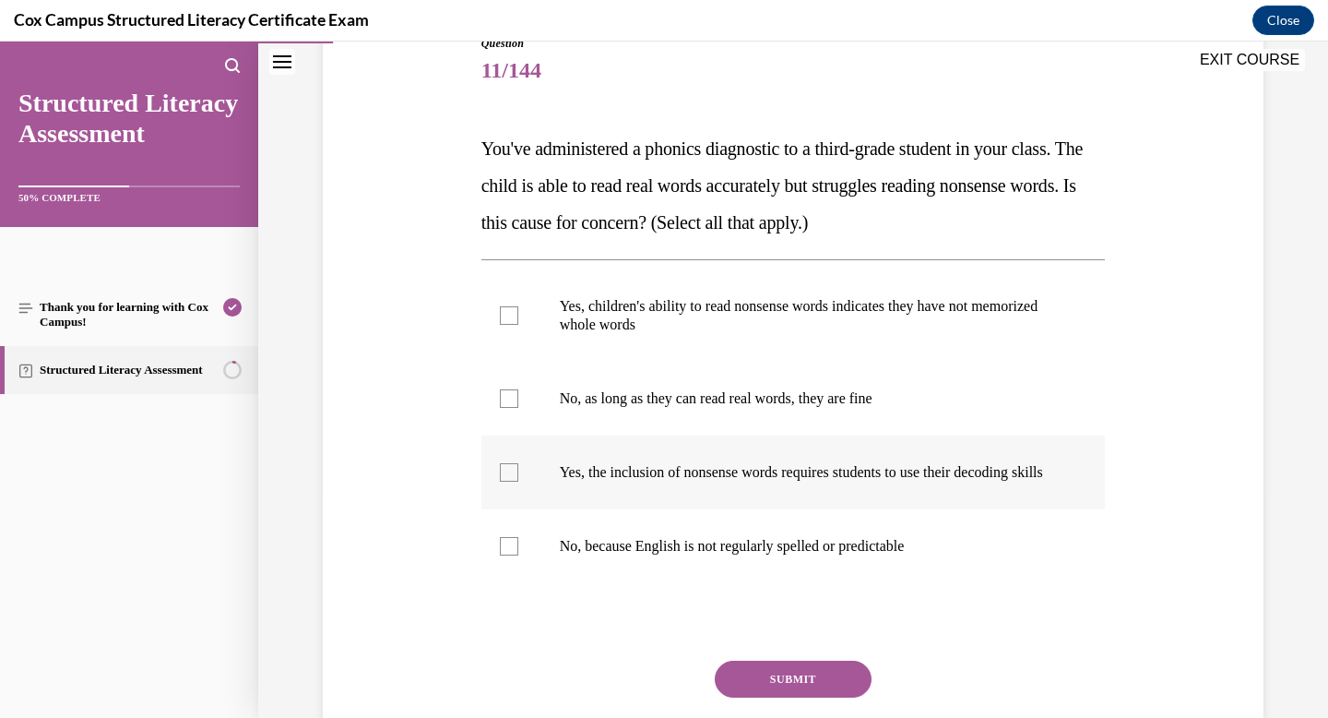
click at [672, 482] on p "Yes, the inclusion of nonsense words requires students to use their decoding sk…" at bounding box center [810, 472] width 500 height 18
click at [518, 482] on input "Yes, the inclusion of nonsense words requires students to use their decoding sk…" at bounding box center [509, 472] width 18 height 18
checkbox input "true"
click at [804, 697] on button "SUBMIT" at bounding box center [793, 679] width 157 height 37
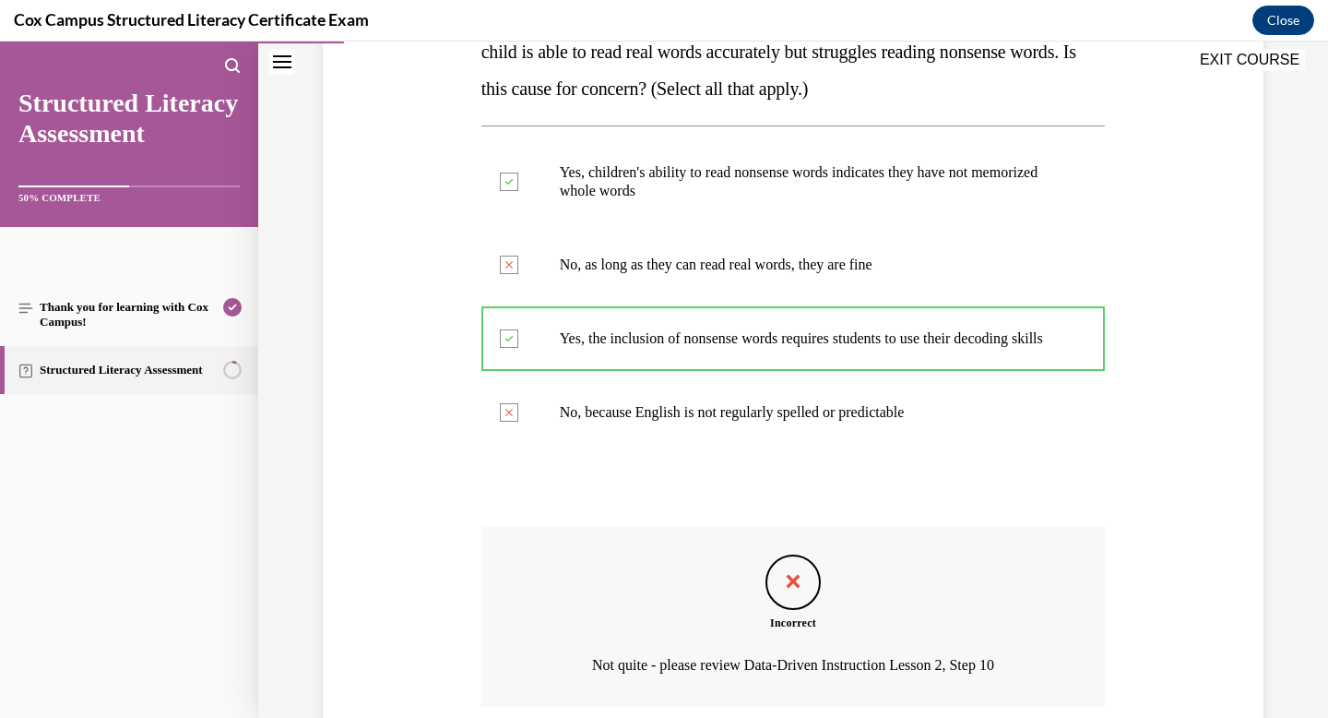
scroll to position [523, 0]
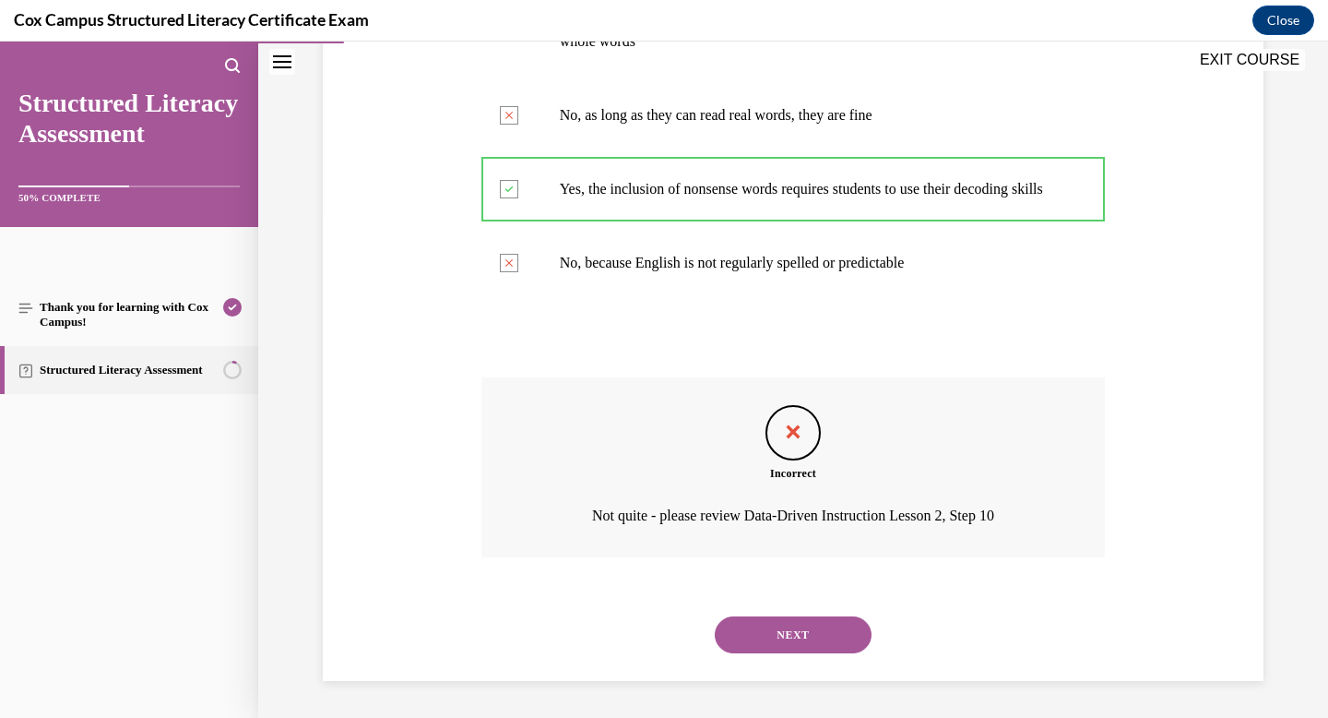
click at [765, 628] on button "NEXT" at bounding box center [793, 634] width 157 height 37
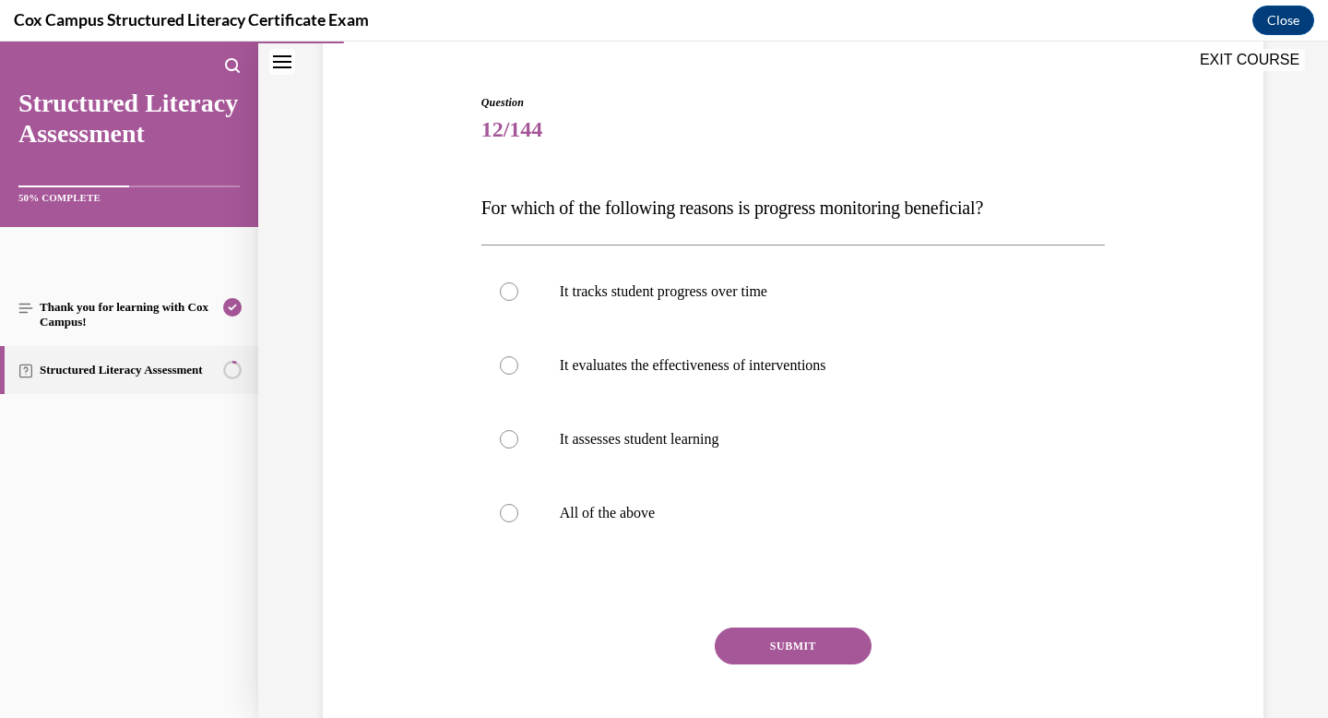
scroll to position [165, 0]
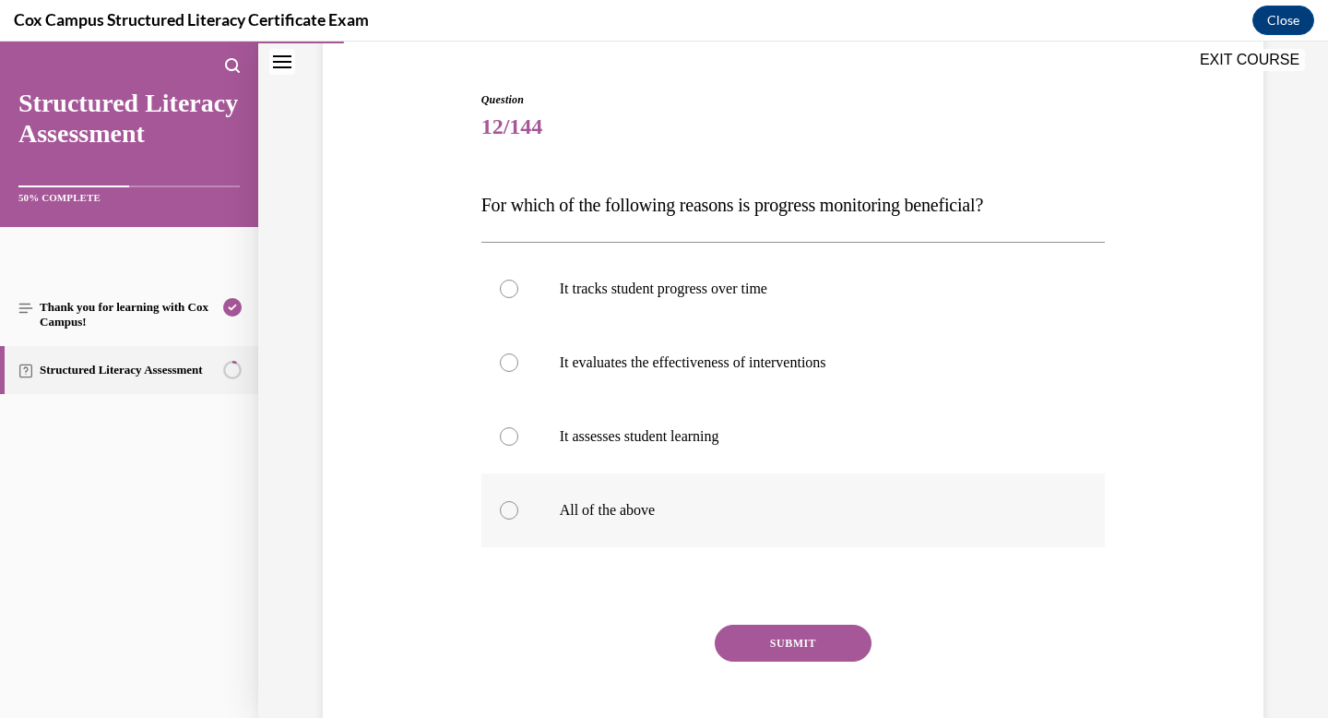
click at [660, 506] on p "All of the above" at bounding box center [810, 510] width 500 height 18
click at [518, 506] on input "All of the above" at bounding box center [509, 510] width 18 height 18
radio input "true"
click at [768, 665] on div "SUBMIT" at bounding box center [794, 671] width 625 height 92
click at [780, 641] on button "SUBMIT" at bounding box center [793, 643] width 157 height 37
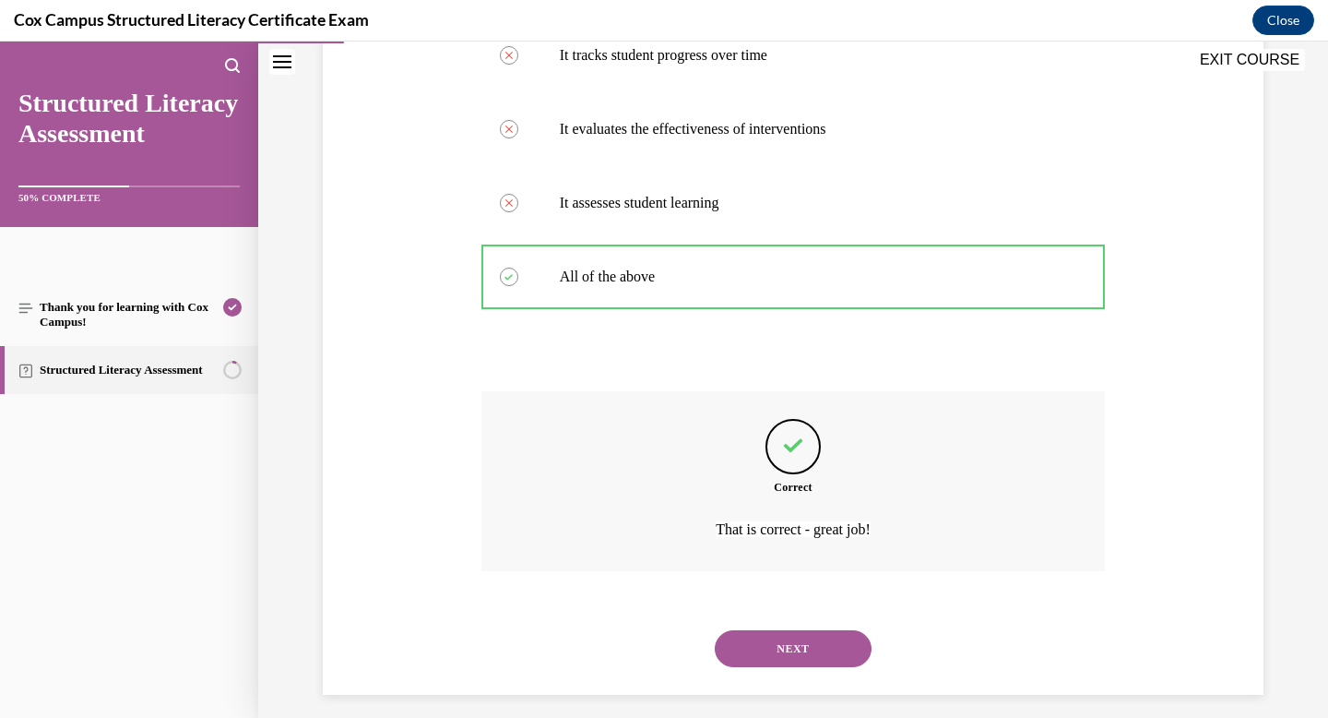
scroll to position [412, 0]
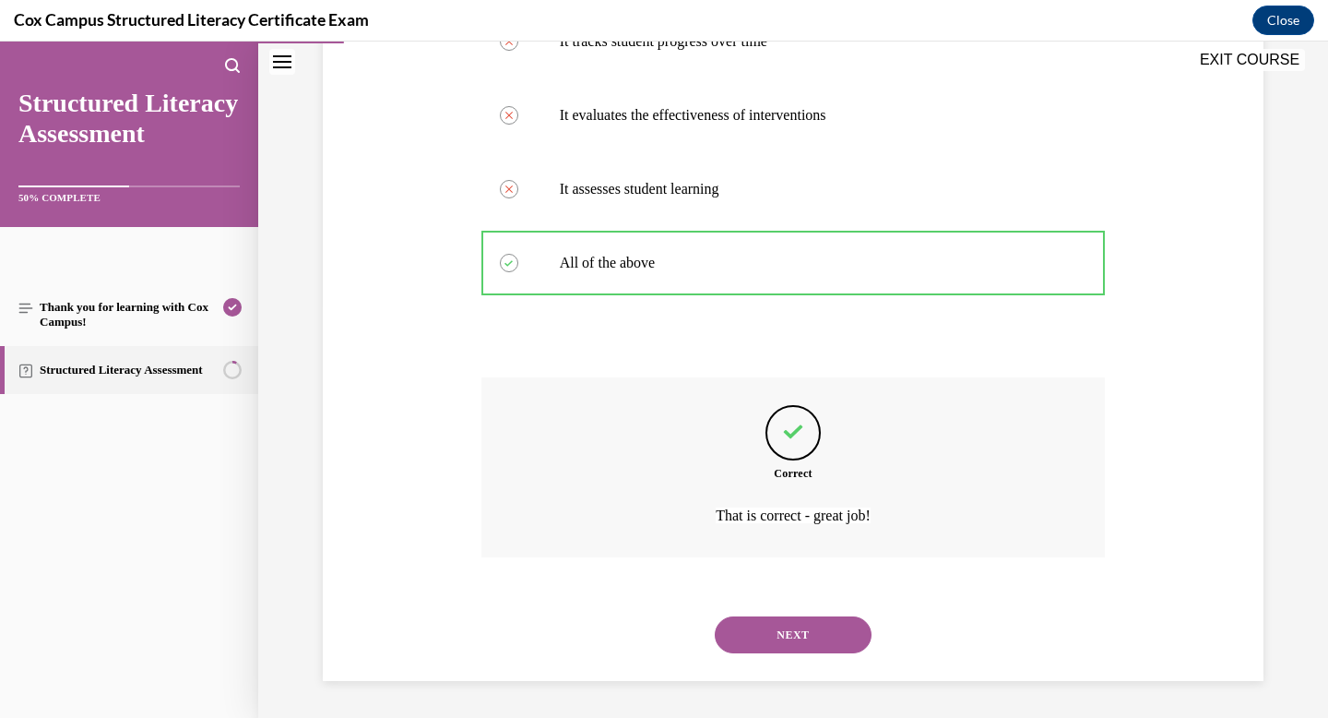
click at [780, 641] on button "NEXT" at bounding box center [793, 634] width 157 height 37
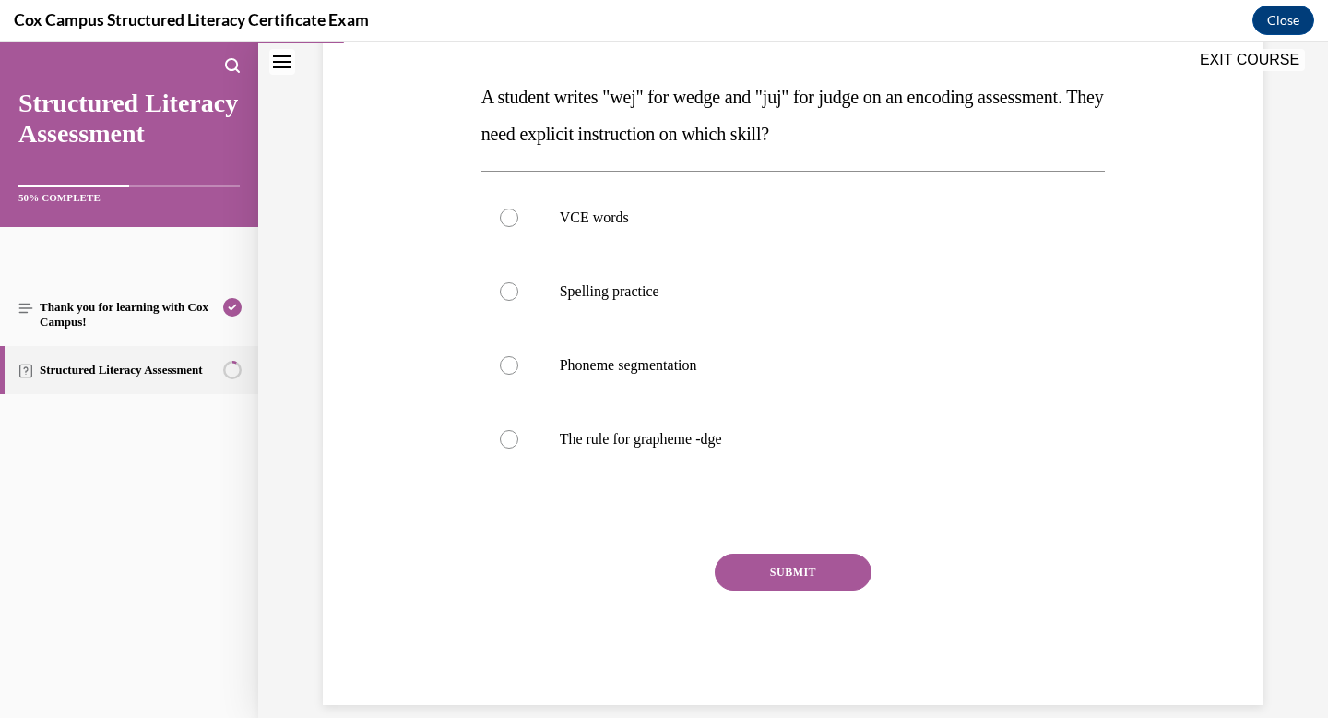
scroll to position [292, 0]
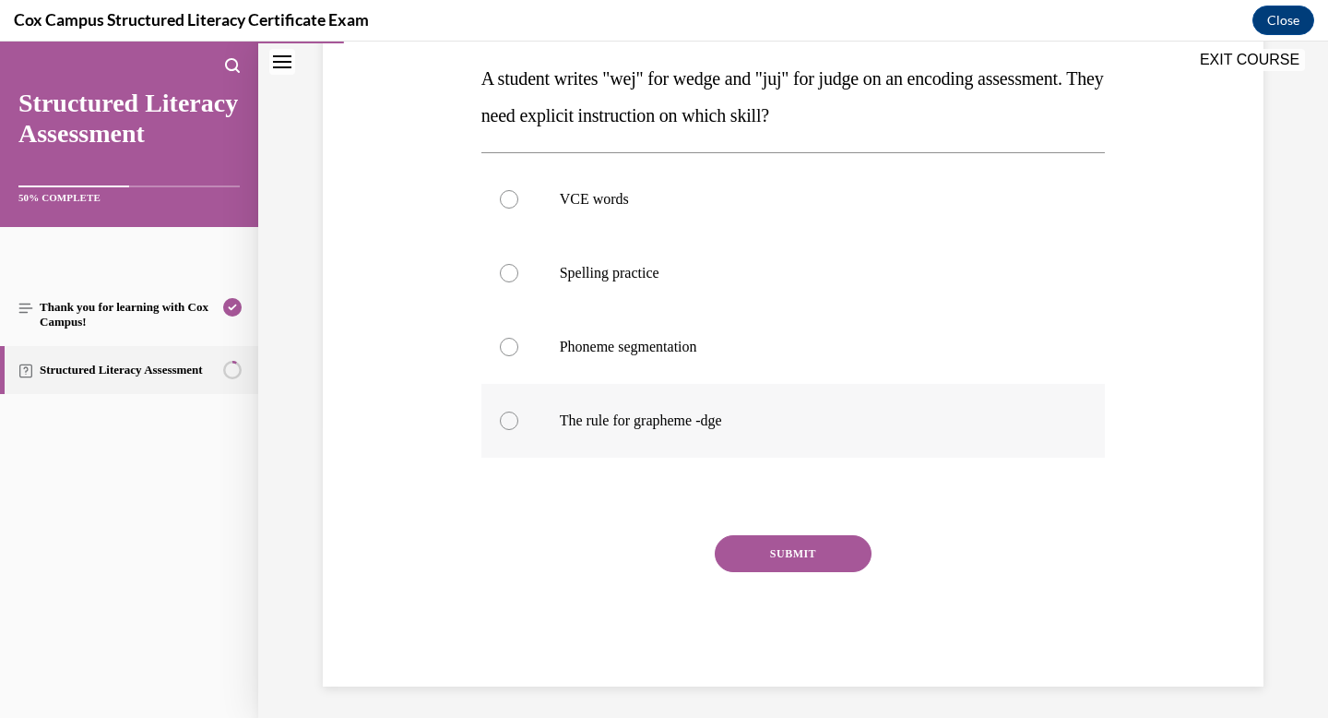
click at [708, 412] on span "The rule for grapheme -dge" at bounding box center [641, 420] width 162 height 16
click at [518, 411] on input "The rule for grapheme -dge" at bounding box center [509, 420] width 18 height 18
radio input "true"
click at [788, 550] on button "SUBMIT" at bounding box center [793, 553] width 157 height 37
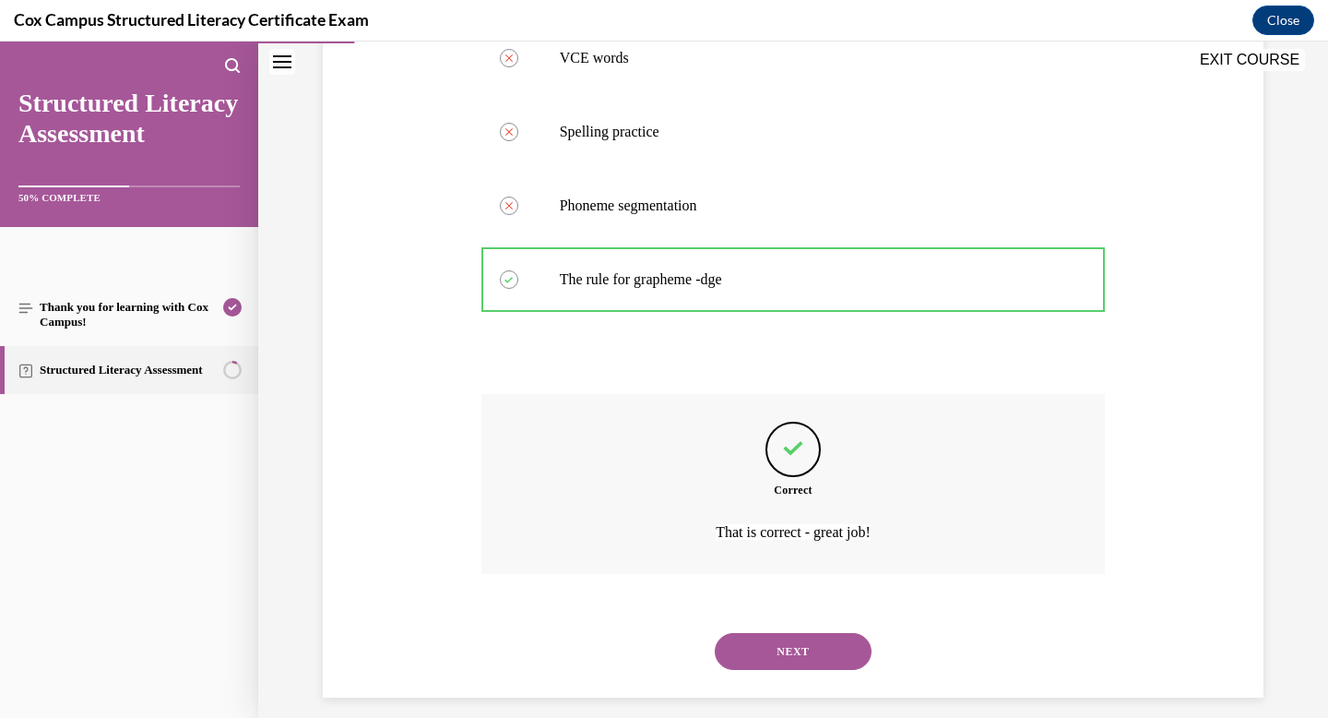
scroll to position [449, 0]
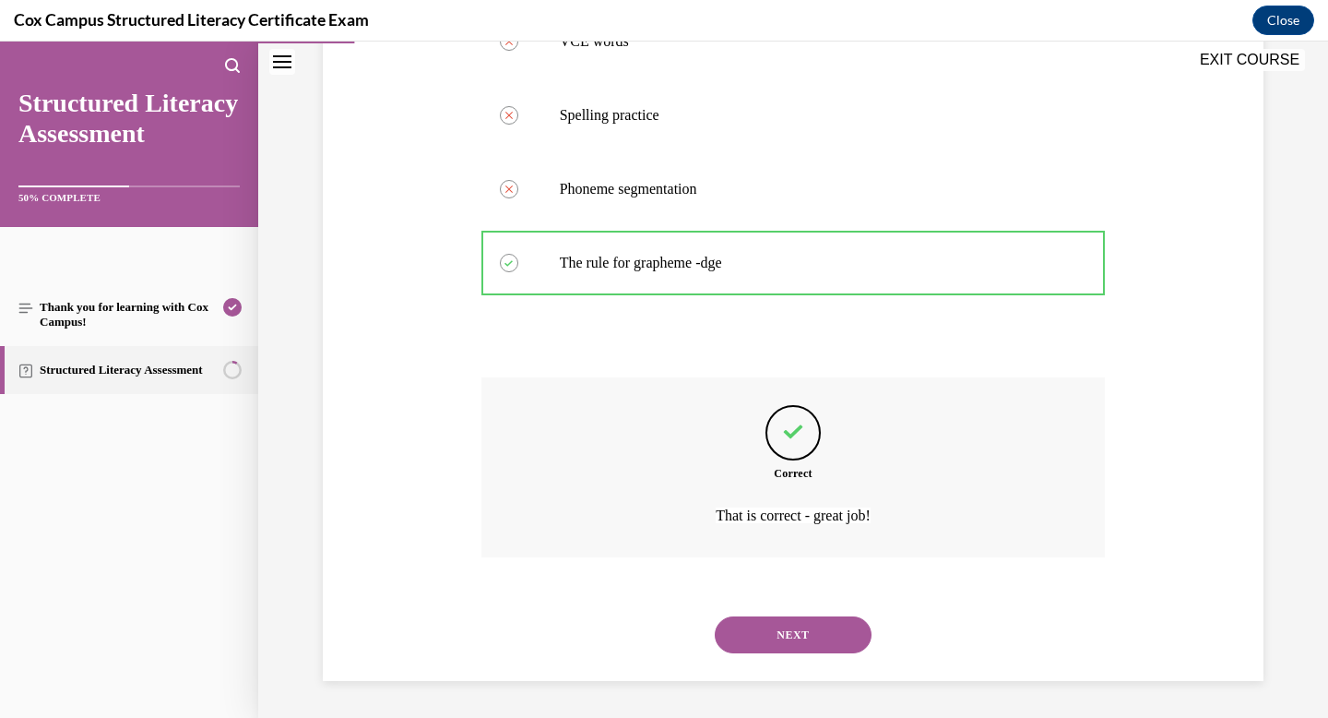
click at [797, 626] on button "NEXT" at bounding box center [793, 634] width 157 height 37
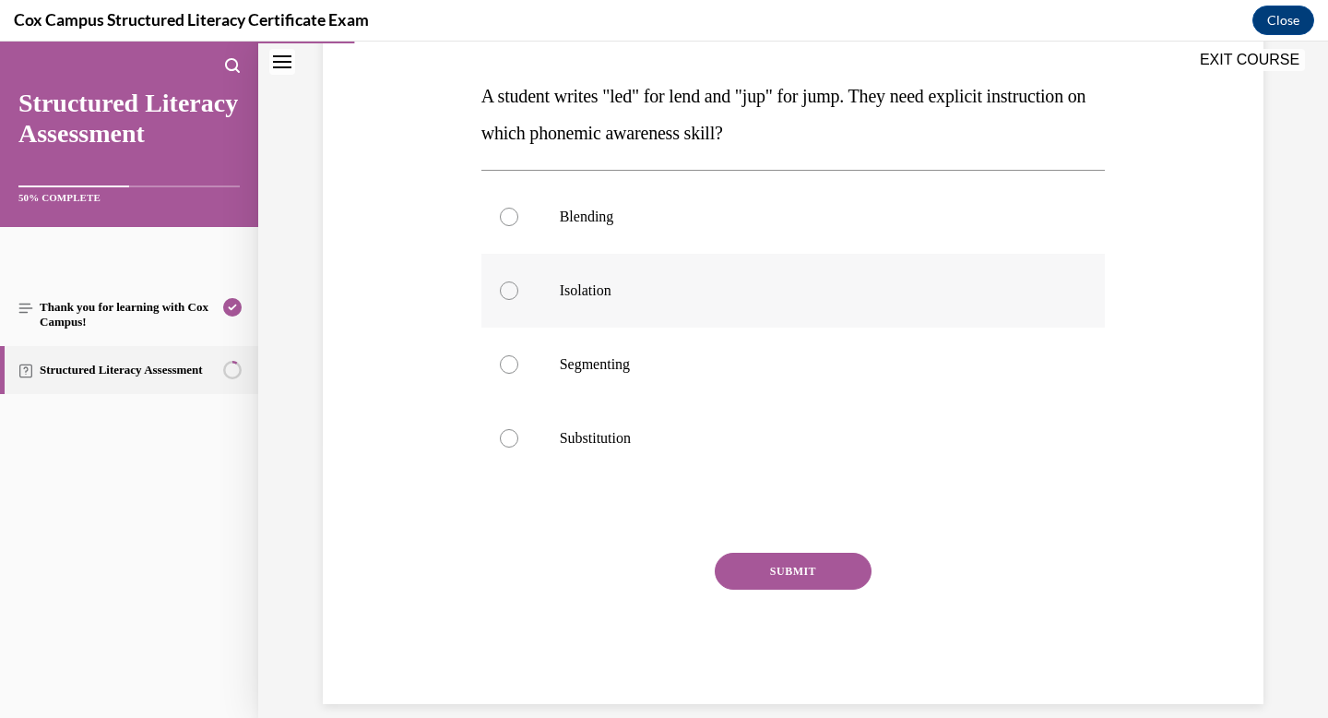
scroll to position [277, 0]
click at [606, 355] on span "Segmenting" at bounding box center [595, 361] width 70 height 16
click at [518, 355] on input "Segmenting" at bounding box center [509, 361] width 18 height 18
radio input "true"
click at [801, 554] on button "SUBMIT" at bounding box center [793, 568] width 157 height 37
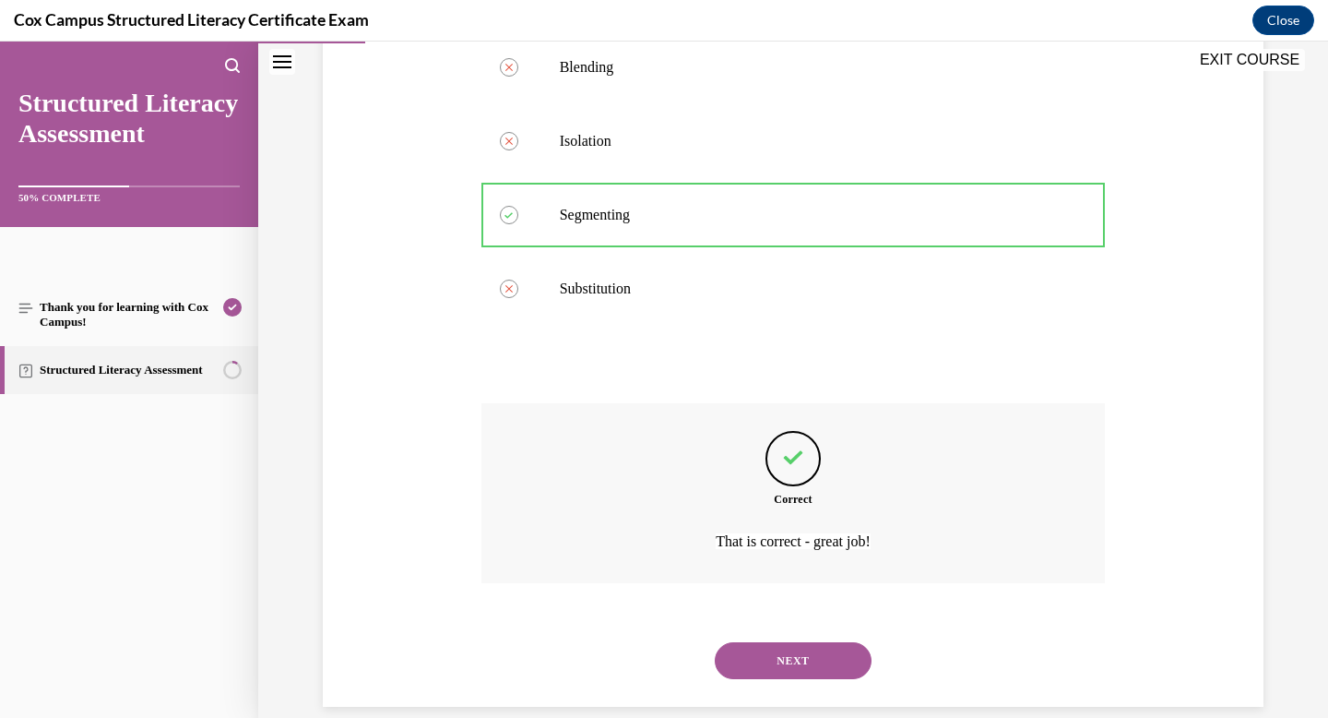
scroll to position [449, 0]
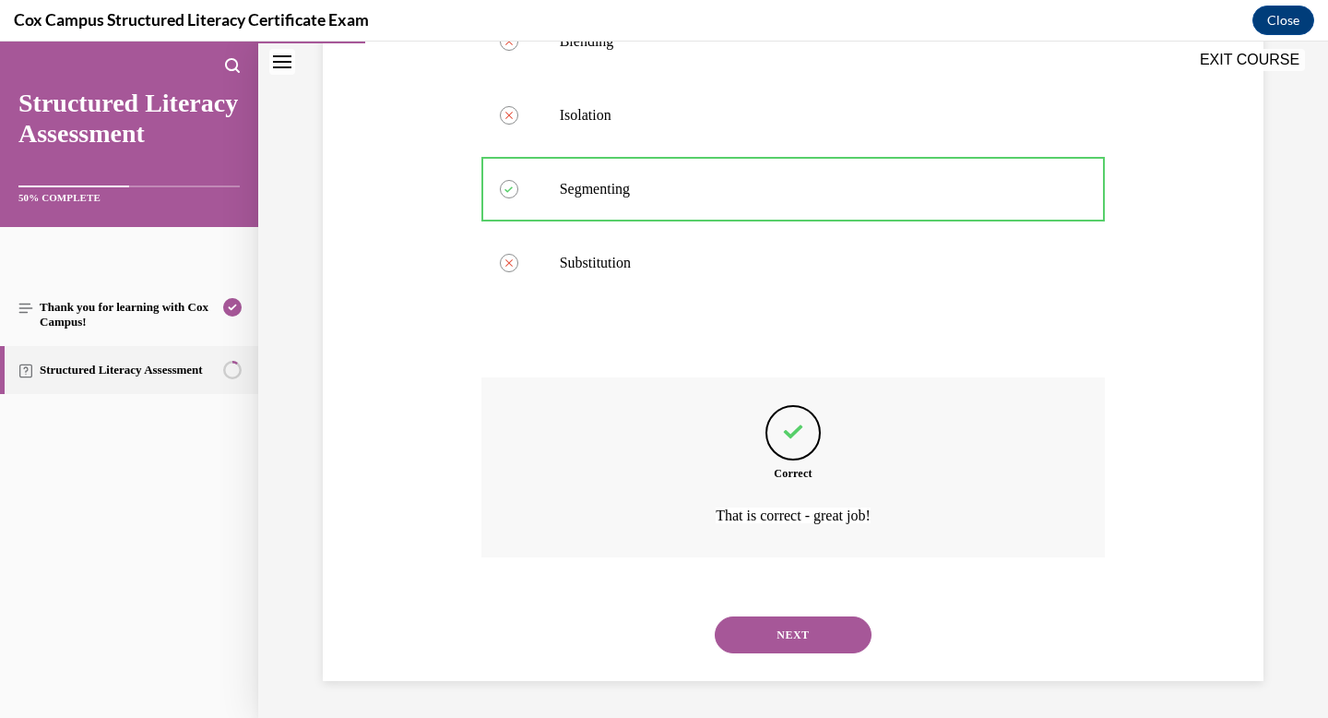
click at [789, 630] on button "NEXT" at bounding box center [793, 634] width 157 height 37
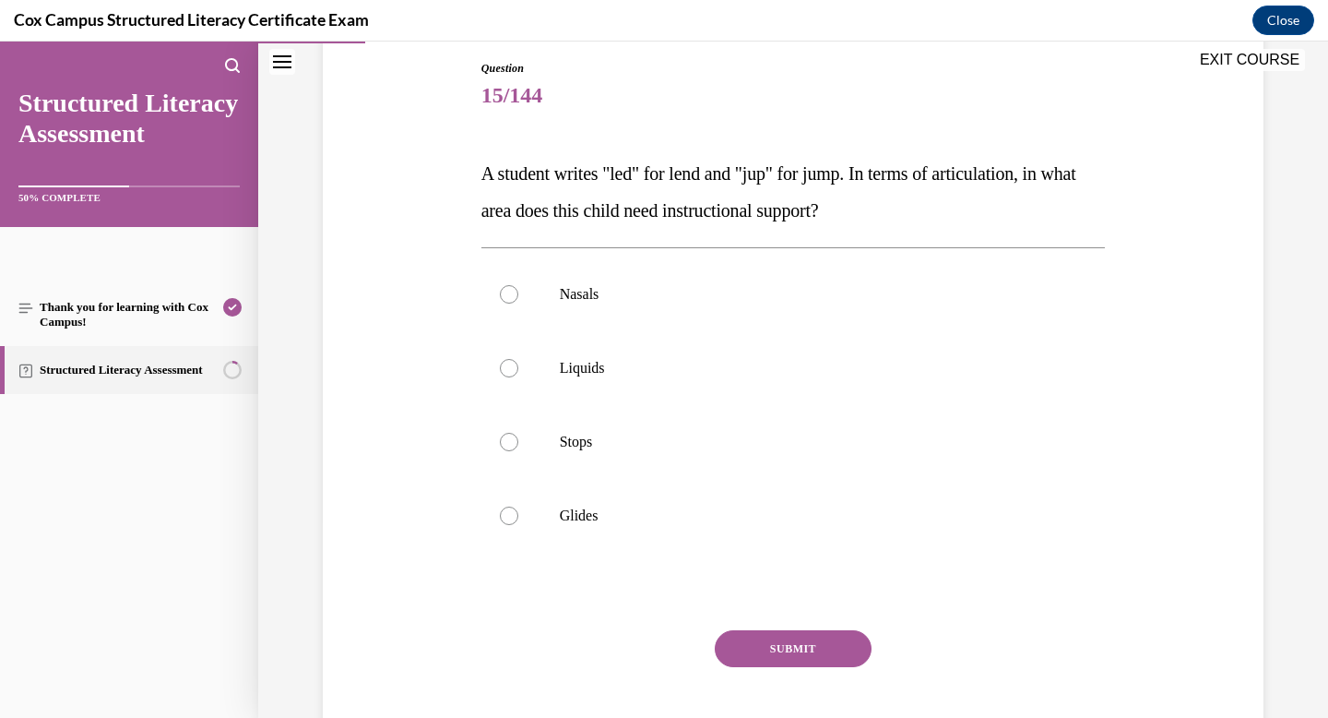
scroll to position [198, 0]
click at [637, 497] on label "Glides" at bounding box center [794, 514] width 625 height 74
click at [518, 505] on input "Glides" at bounding box center [509, 514] width 18 height 18
radio input "true"
click at [575, 299] on span "Nasals" at bounding box center [580, 292] width 40 height 16
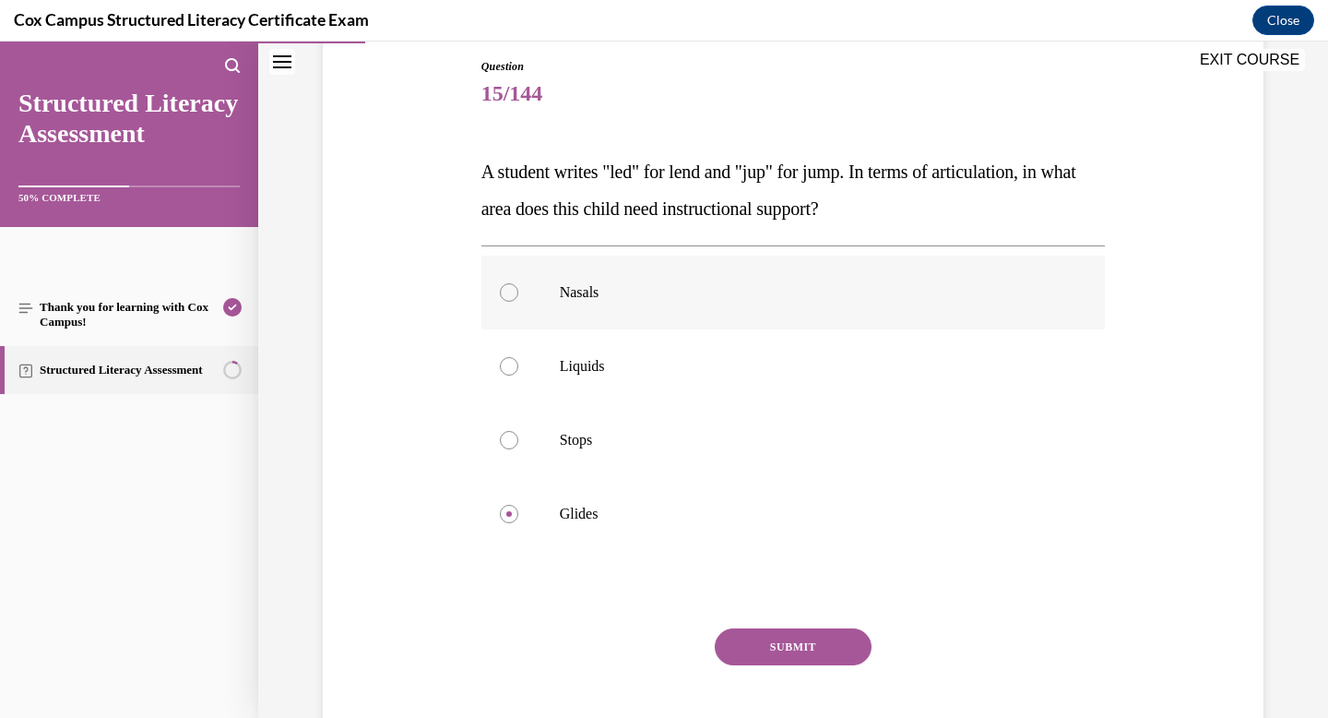
click at [518, 299] on input "Nasals" at bounding box center [509, 292] width 18 height 18
radio input "true"
click at [776, 630] on button "SUBMIT" at bounding box center [793, 646] width 157 height 37
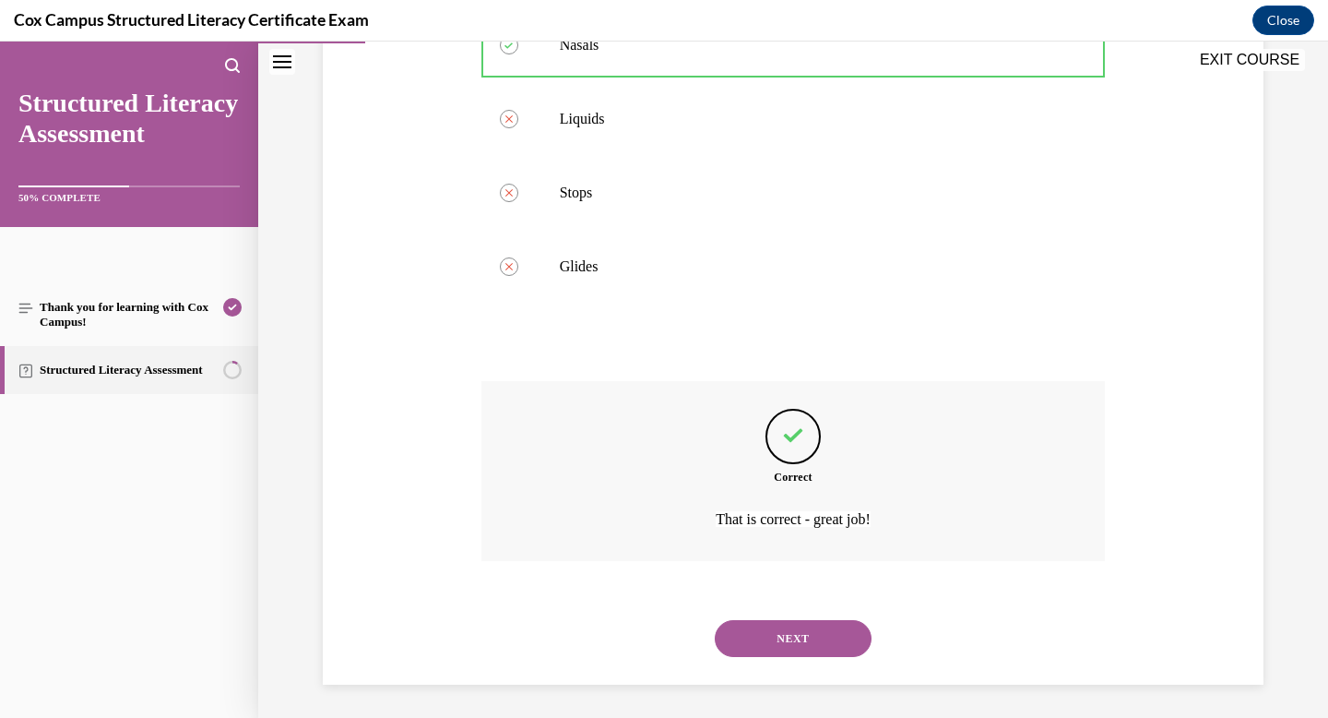
scroll to position [449, 0]
click at [776, 630] on button "NEXT" at bounding box center [793, 634] width 157 height 37
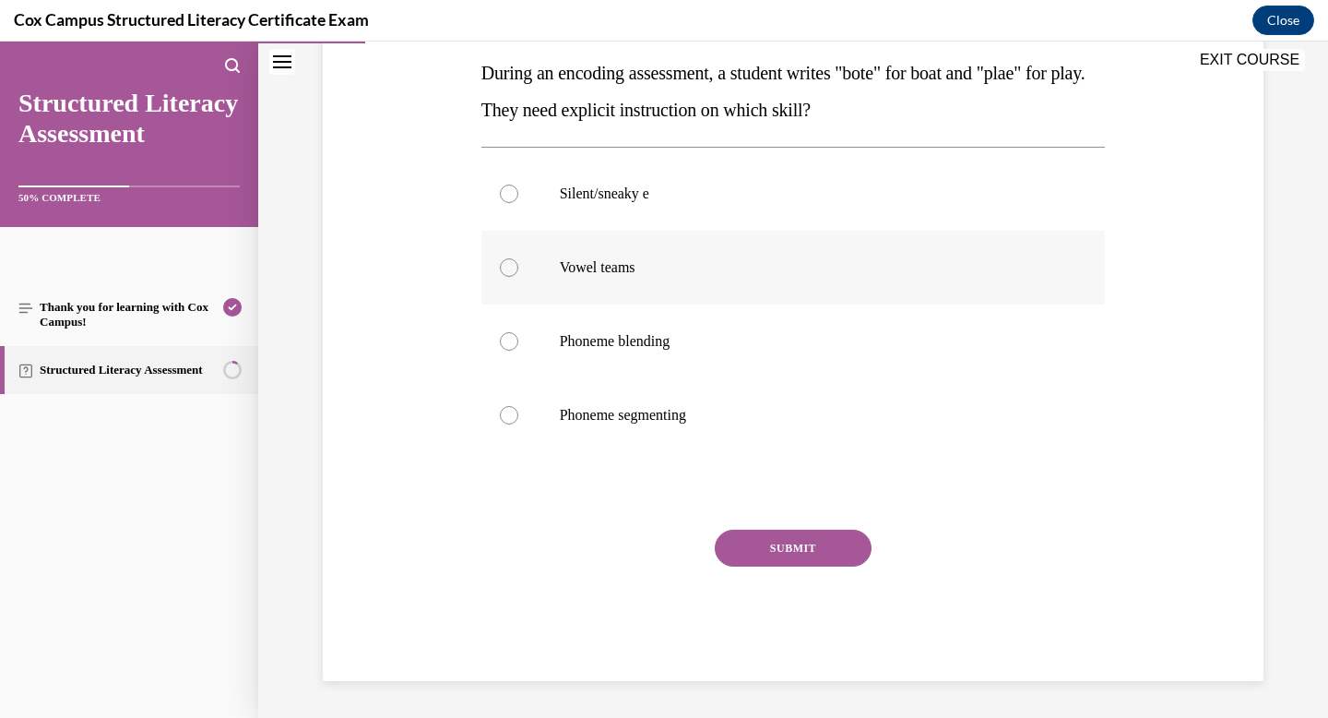
scroll to position [261, 0]
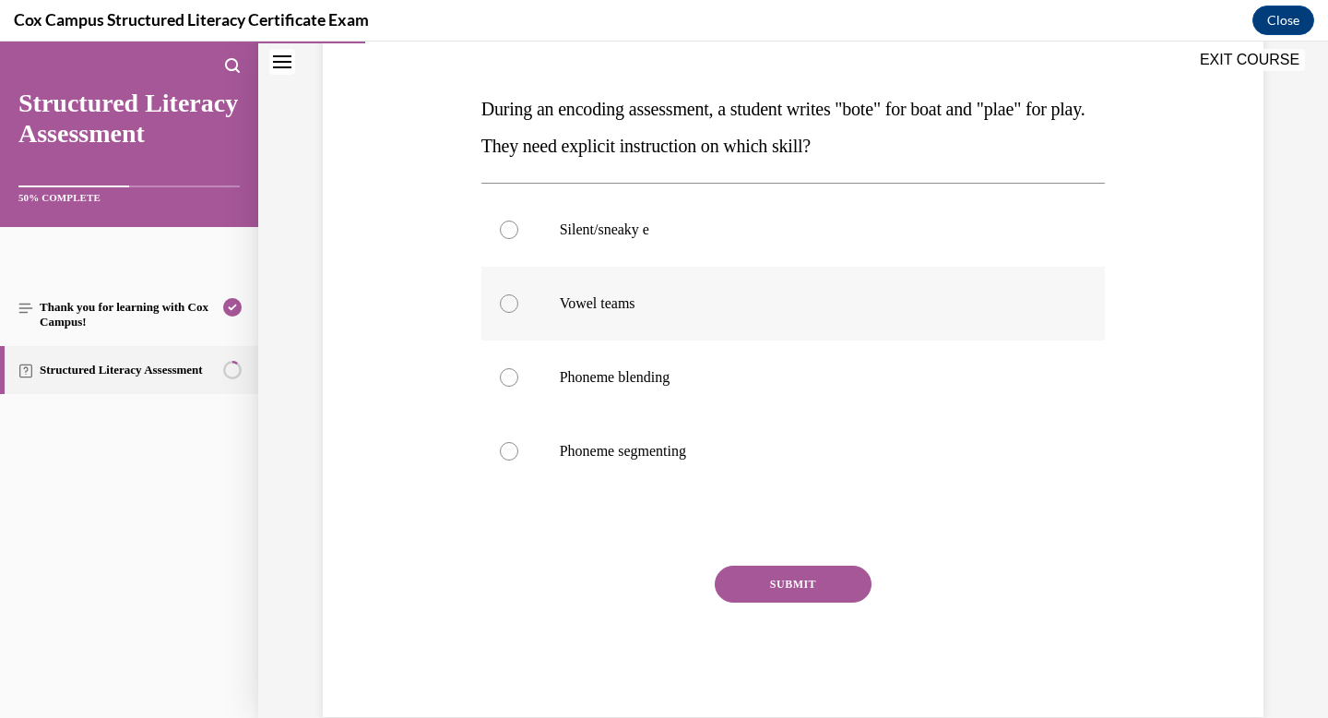
click at [610, 316] on label "Vowel teams" at bounding box center [794, 304] width 625 height 74
click at [518, 313] on input "Vowel teams" at bounding box center [509, 303] width 18 height 18
radio input "true"
click at [813, 589] on button "SUBMIT" at bounding box center [793, 584] width 157 height 37
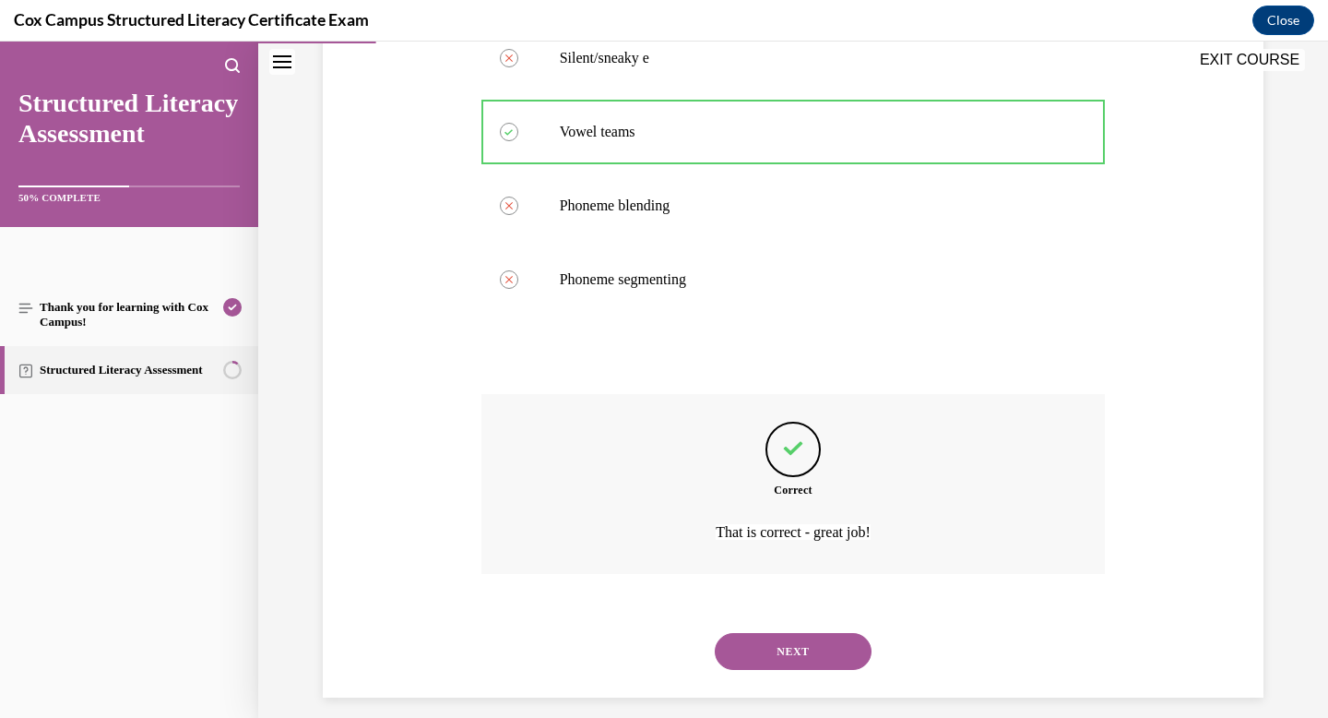
scroll to position [449, 0]
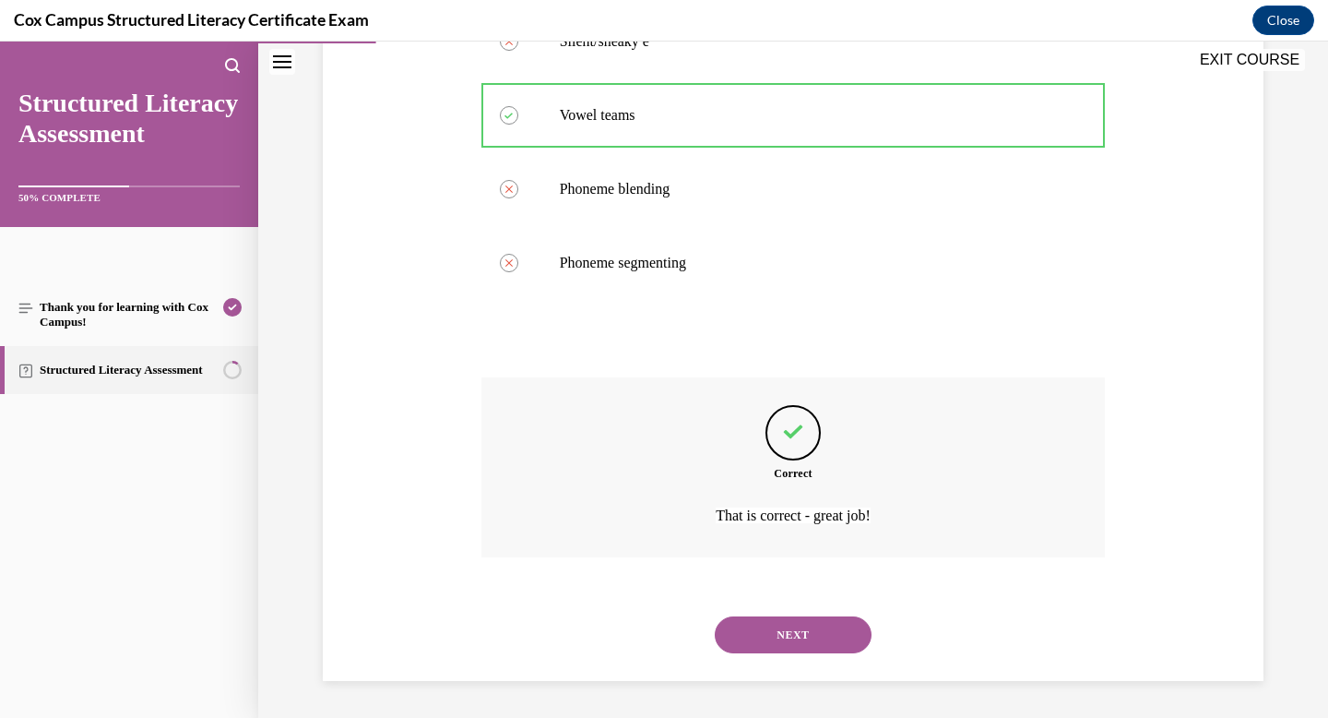
click at [804, 637] on button "NEXT" at bounding box center [793, 634] width 157 height 37
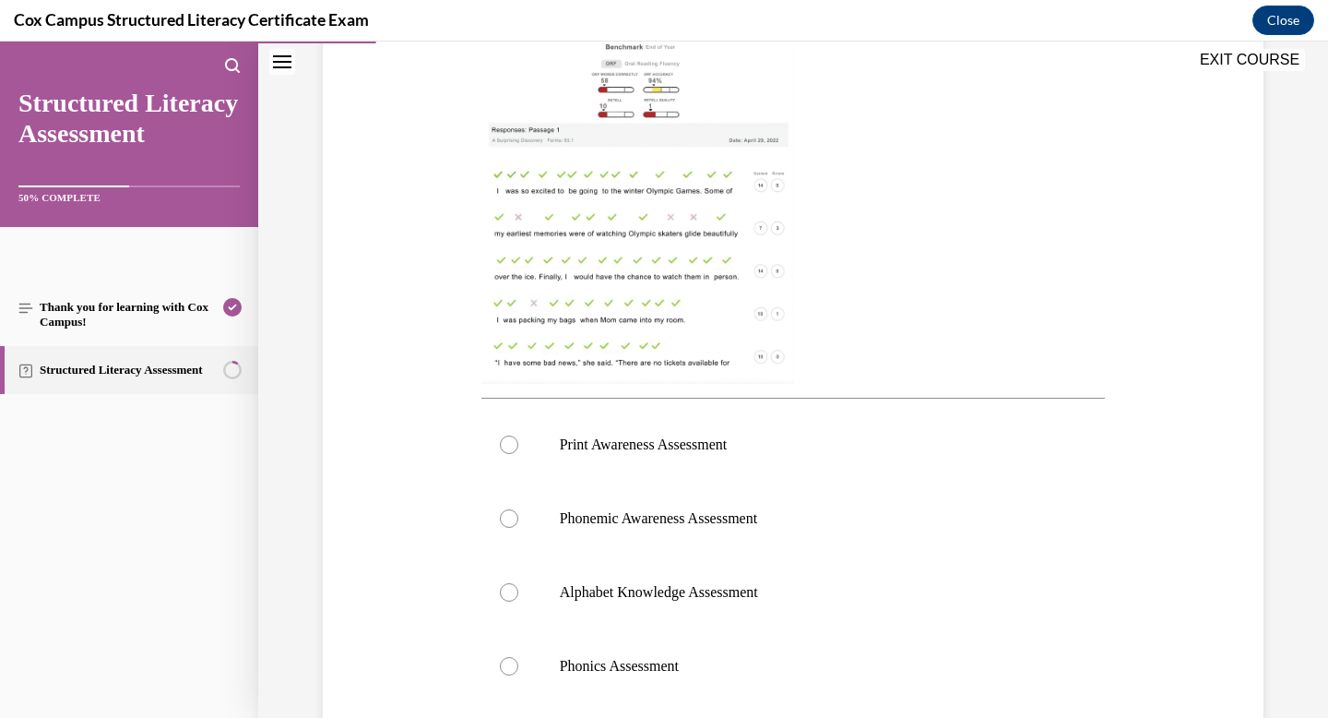
scroll to position [451, 0]
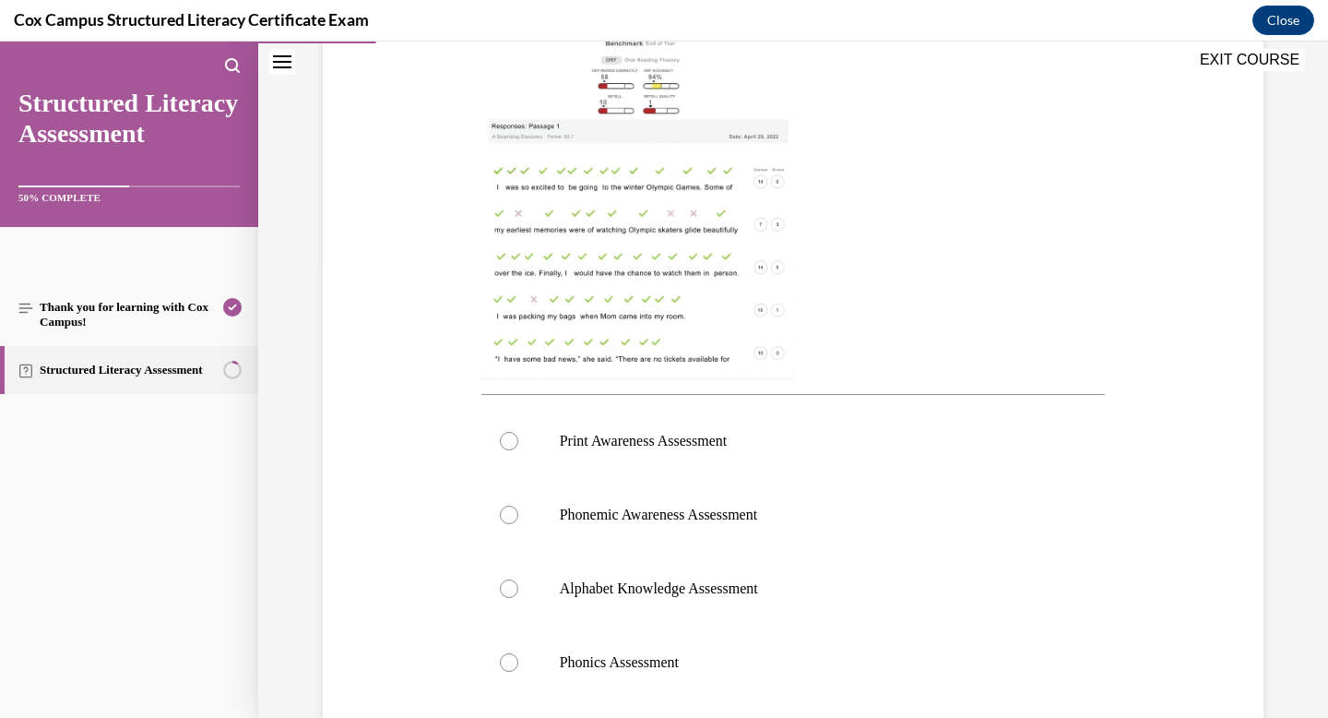
click at [620, 239] on img at bounding box center [638, 205] width 313 height 351
click at [651, 264] on img at bounding box center [638, 205] width 313 height 351
click at [651, 642] on label "Phonics Assessment" at bounding box center [794, 662] width 625 height 74
click at [518, 653] on input "Phonics Assessment" at bounding box center [509, 662] width 18 height 18
radio input "true"
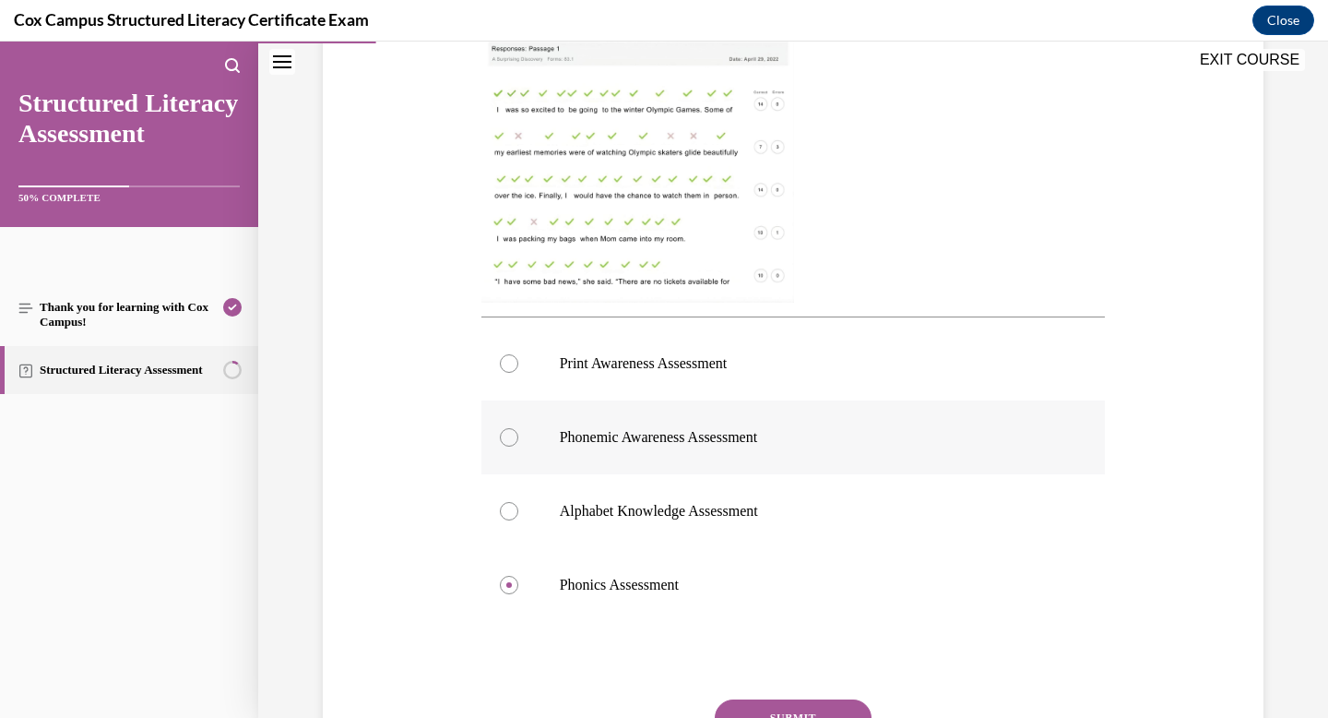
scroll to position [525, 0]
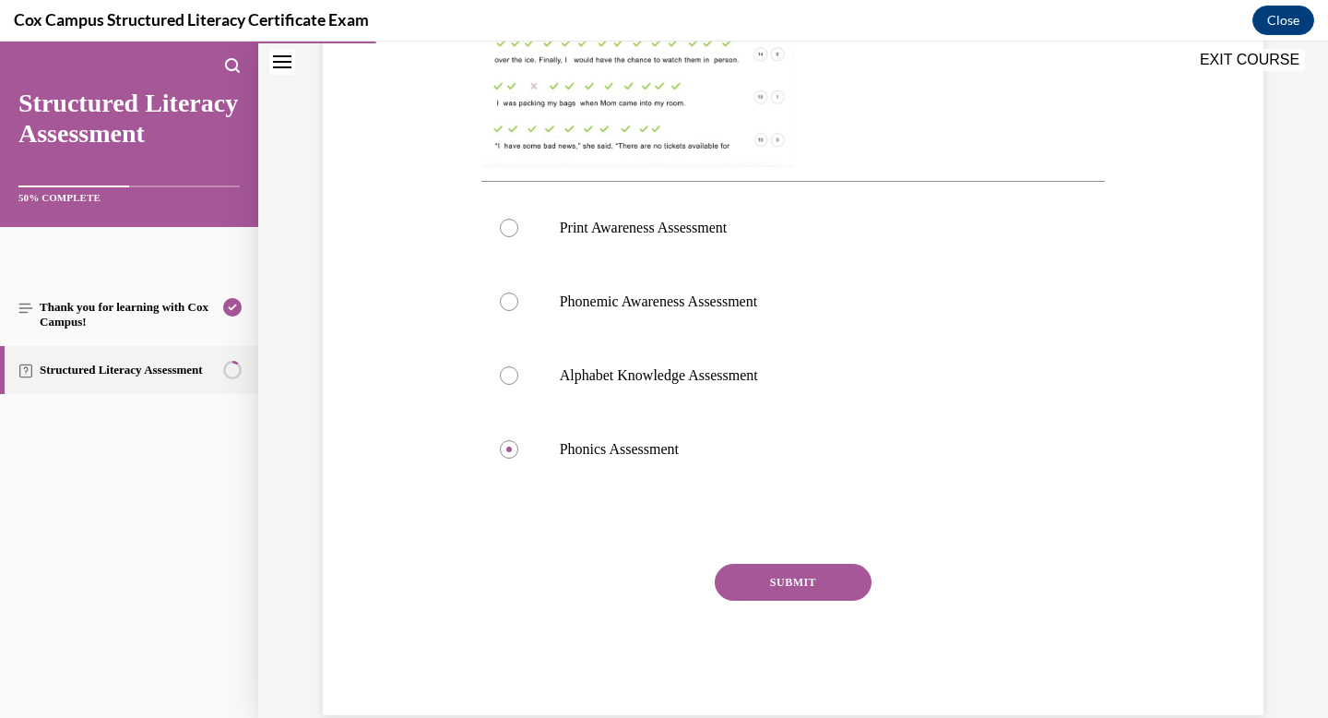
click at [798, 573] on button "SUBMIT" at bounding box center [793, 582] width 157 height 37
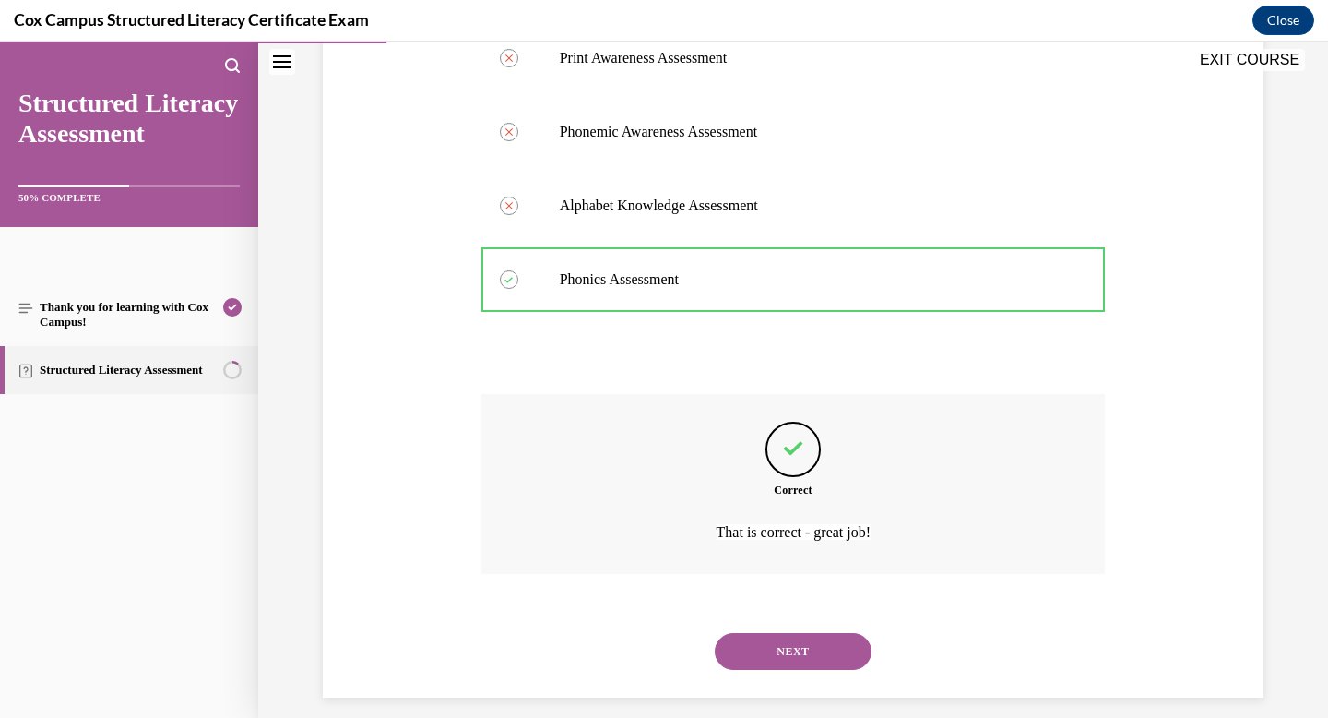
scroll to position [851, 0]
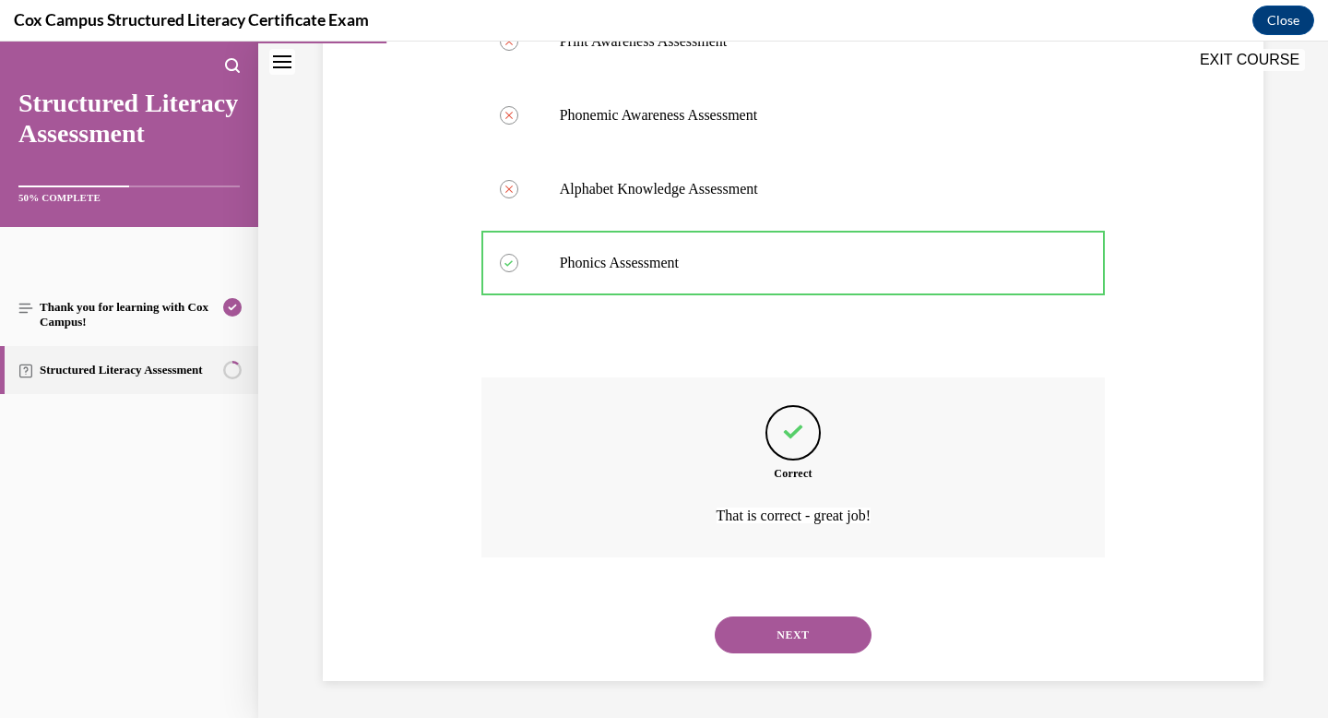
click at [795, 624] on button "NEXT" at bounding box center [793, 634] width 157 height 37
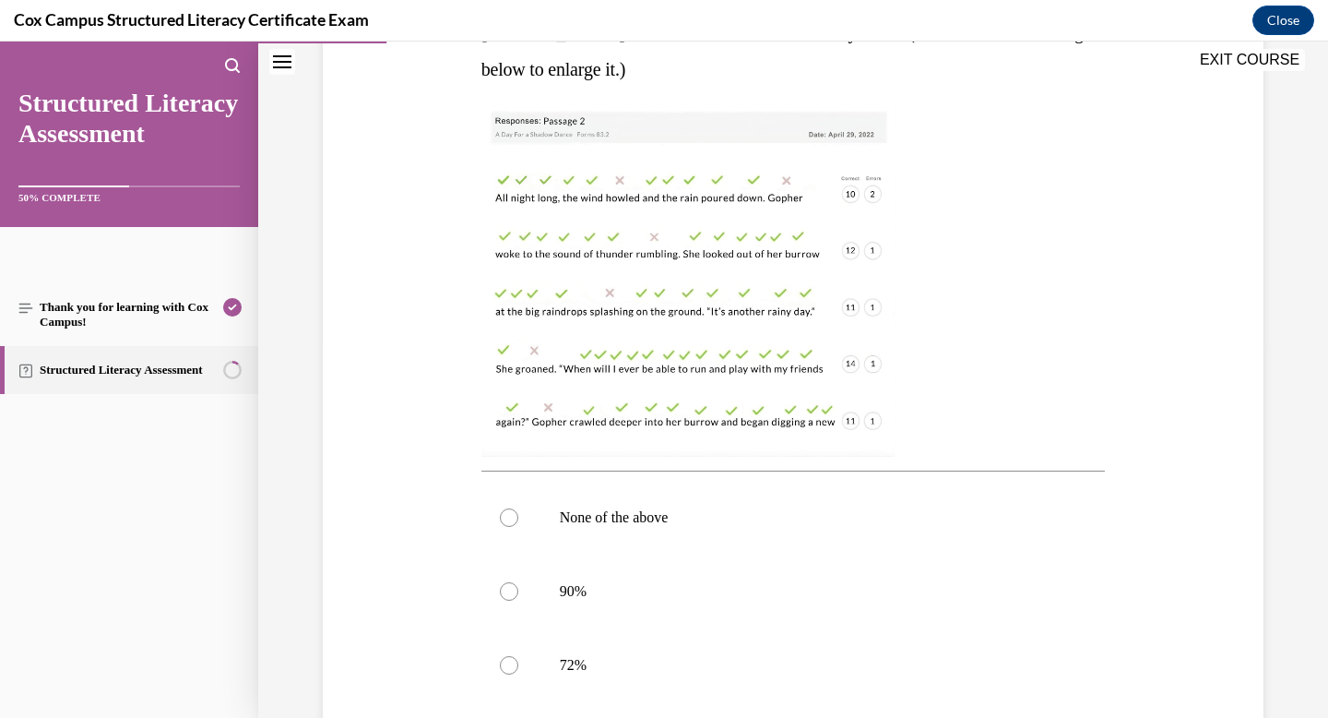
scroll to position [372, 0]
click at [928, 600] on p "90%" at bounding box center [810, 594] width 500 height 18
click at [518, 600] on input "90%" at bounding box center [509, 594] width 18 height 18
radio input "true"
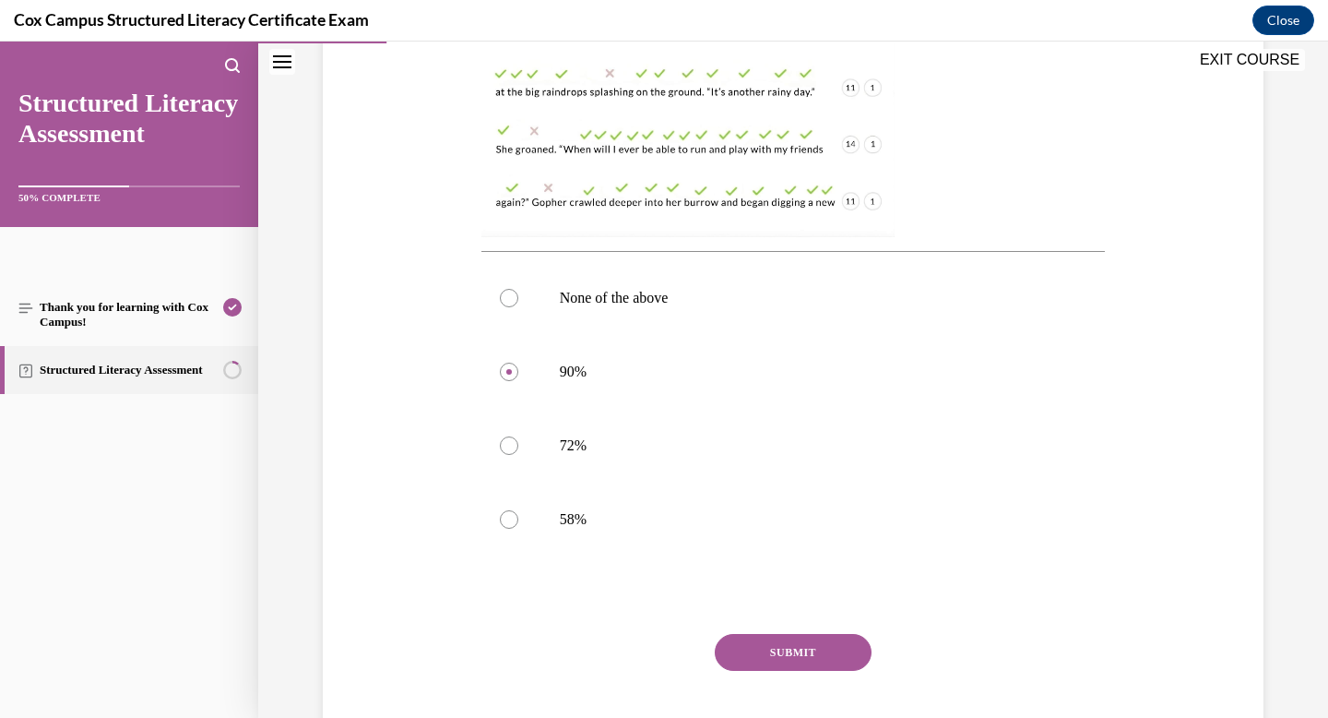
scroll to position [601, 0]
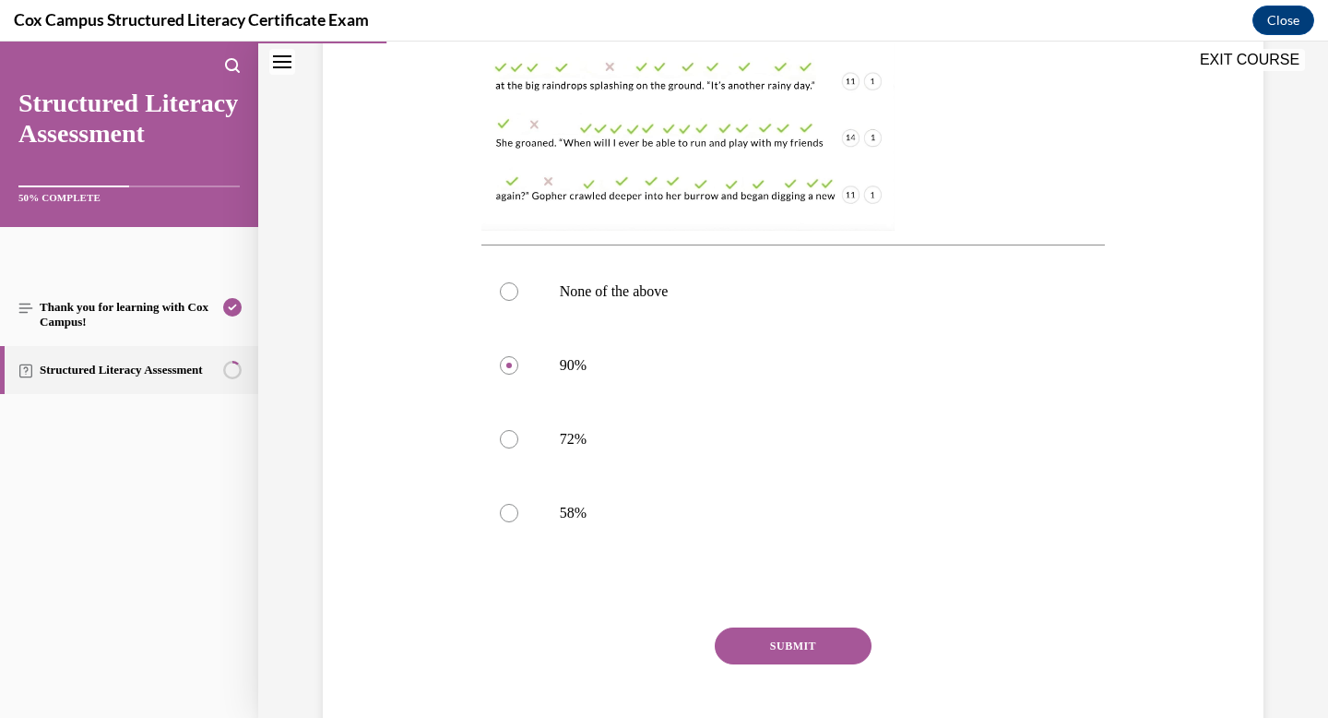
click at [786, 646] on button "SUBMIT" at bounding box center [793, 645] width 157 height 37
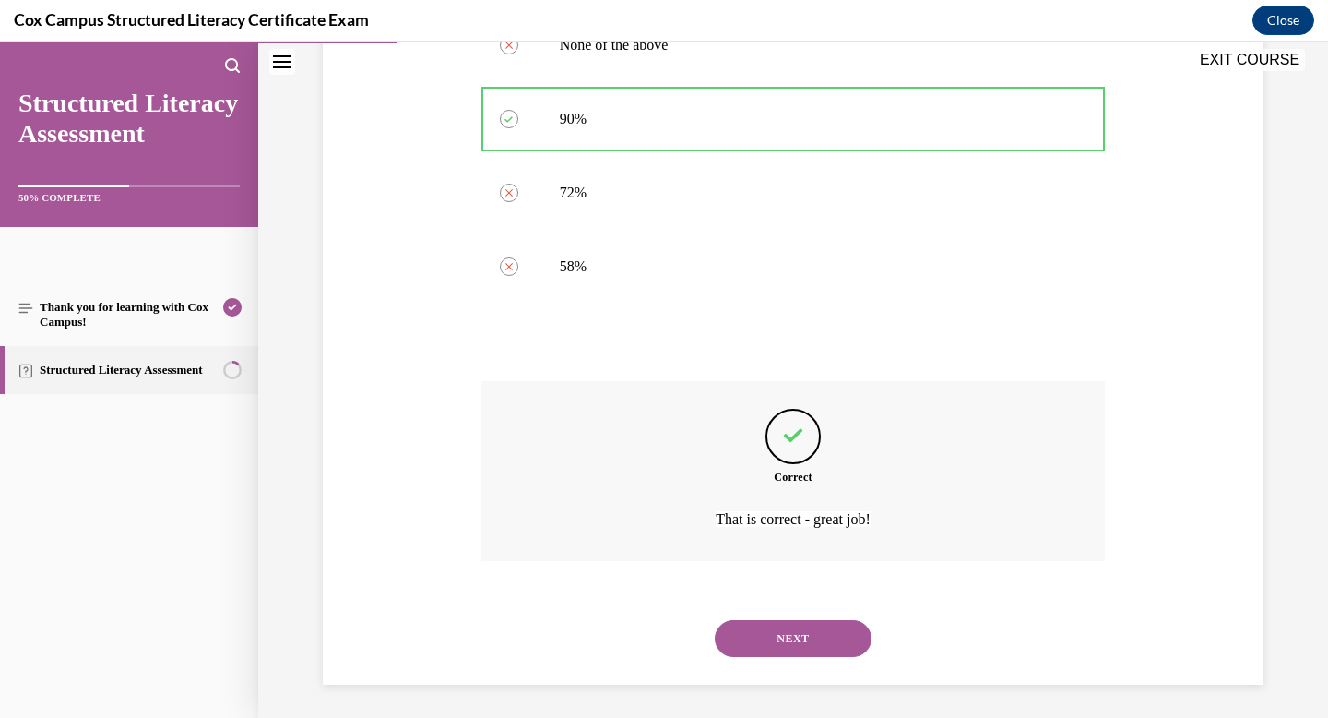
scroll to position [851, 0]
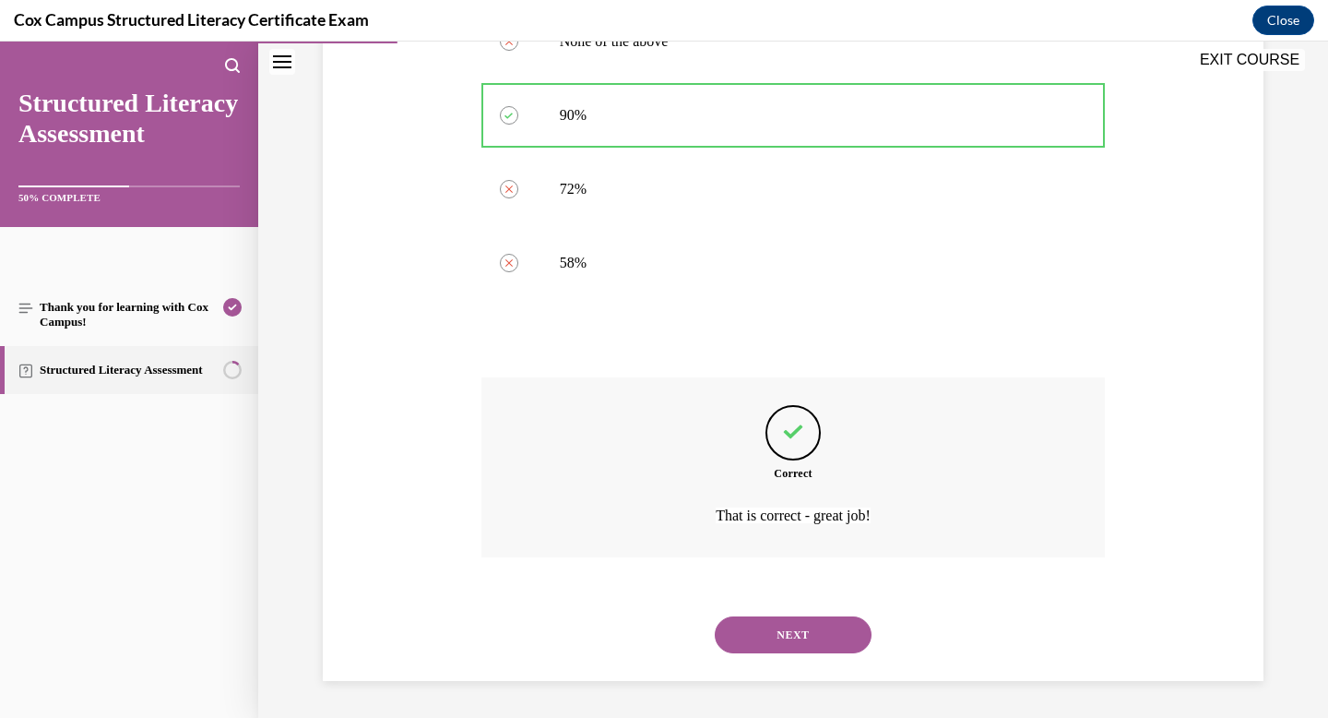
click at [786, 646] on button "NEXT" at bounding box center [793, 634] width 157 height 37
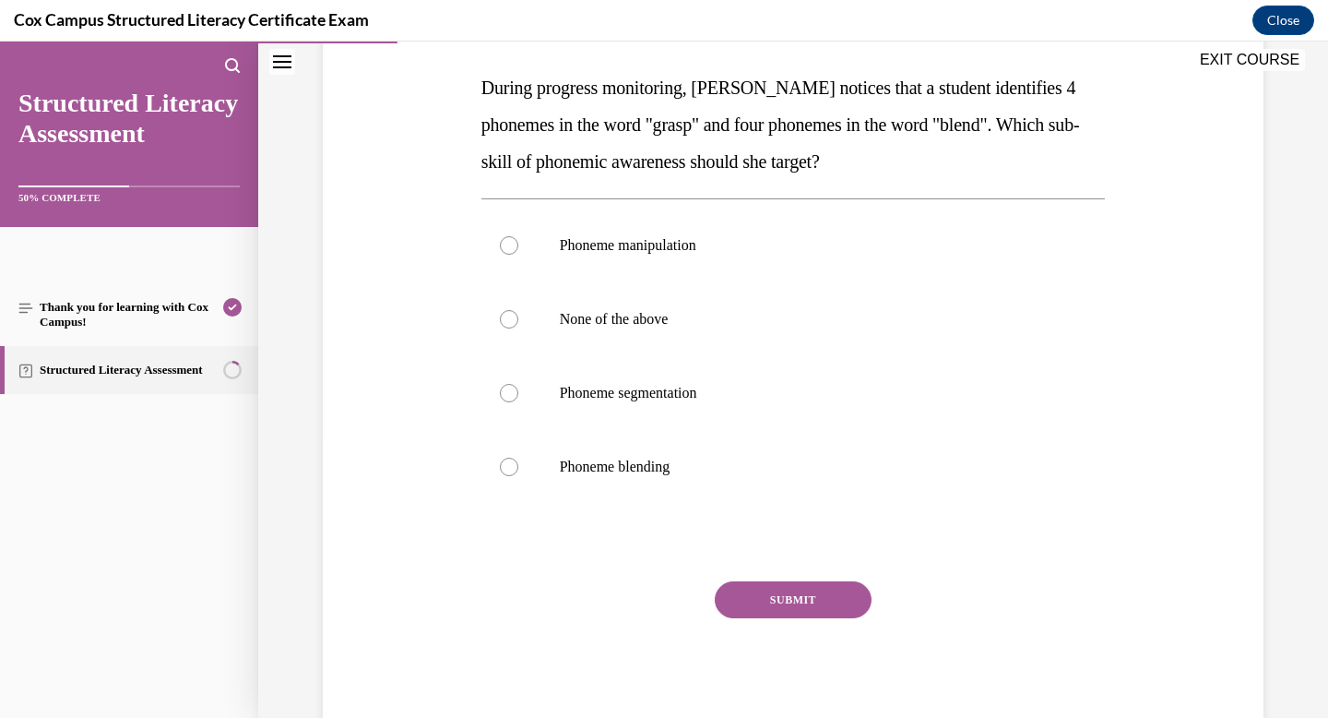
scroll to position [283, 0]
click at [653, 394] on span "Phoneme segmentation" at bounding box center [628, 392] width 137 height 16
click at [518, 394] on input "Phoneme segmentation" at bounding box center [509, 392] width 18 height 18
radio input "true"
click at [790, 589] on button "SUBMIT" at bounding box center [793, 598] width 157 height 37
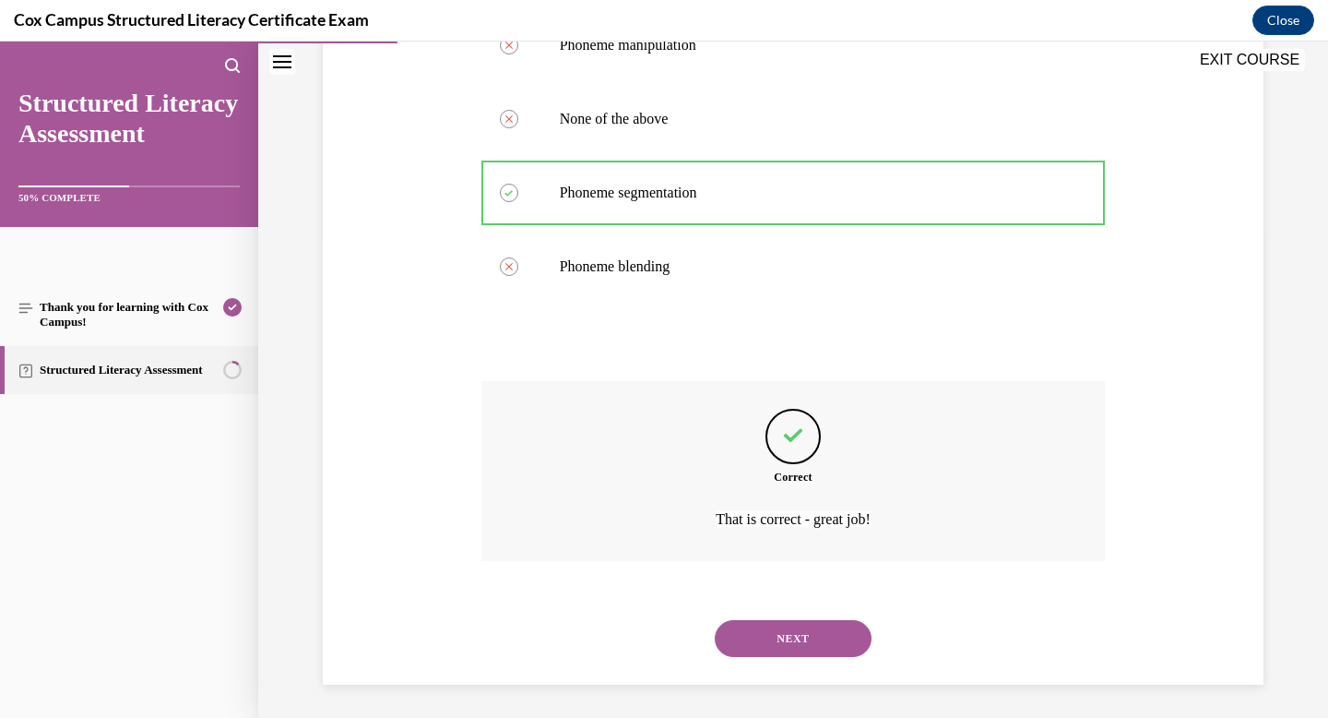
scroll to position [486, 0]
click at [783, 630] on button "NEXT" at bounding box center [793, 634] width 157 height 37
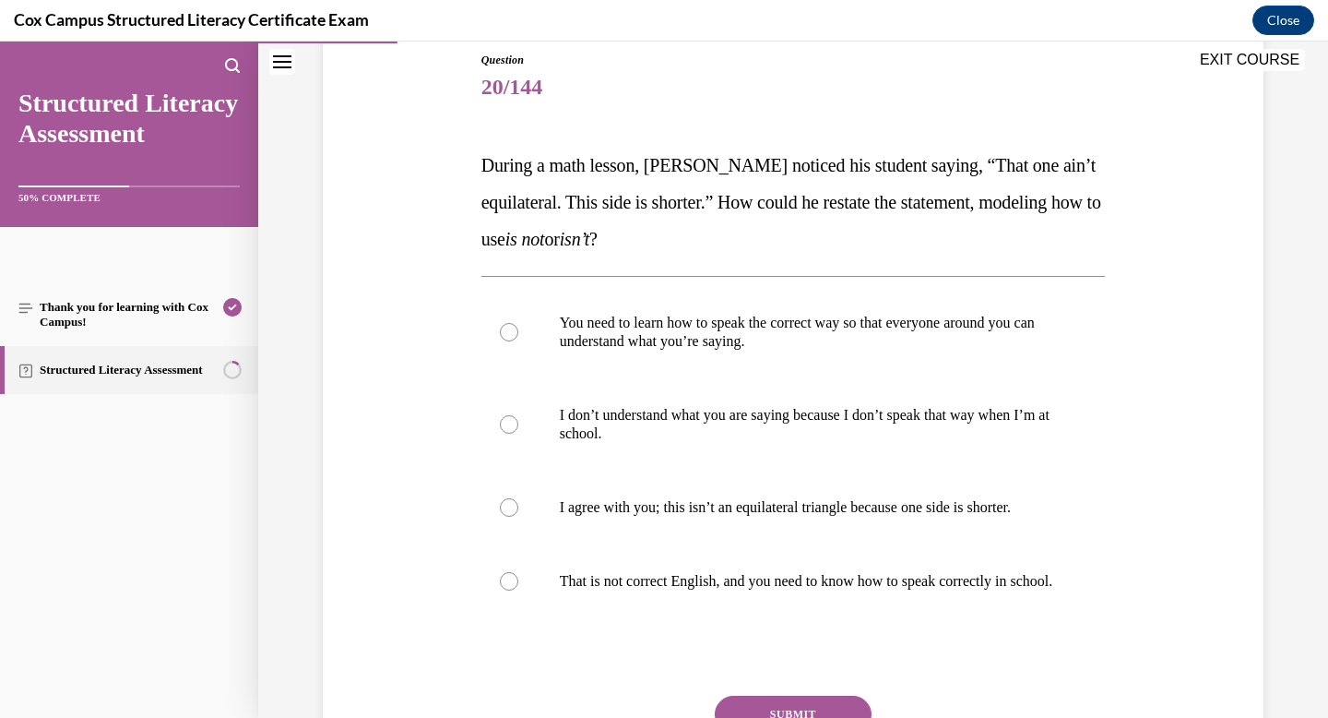
scroll to position [210, 0]
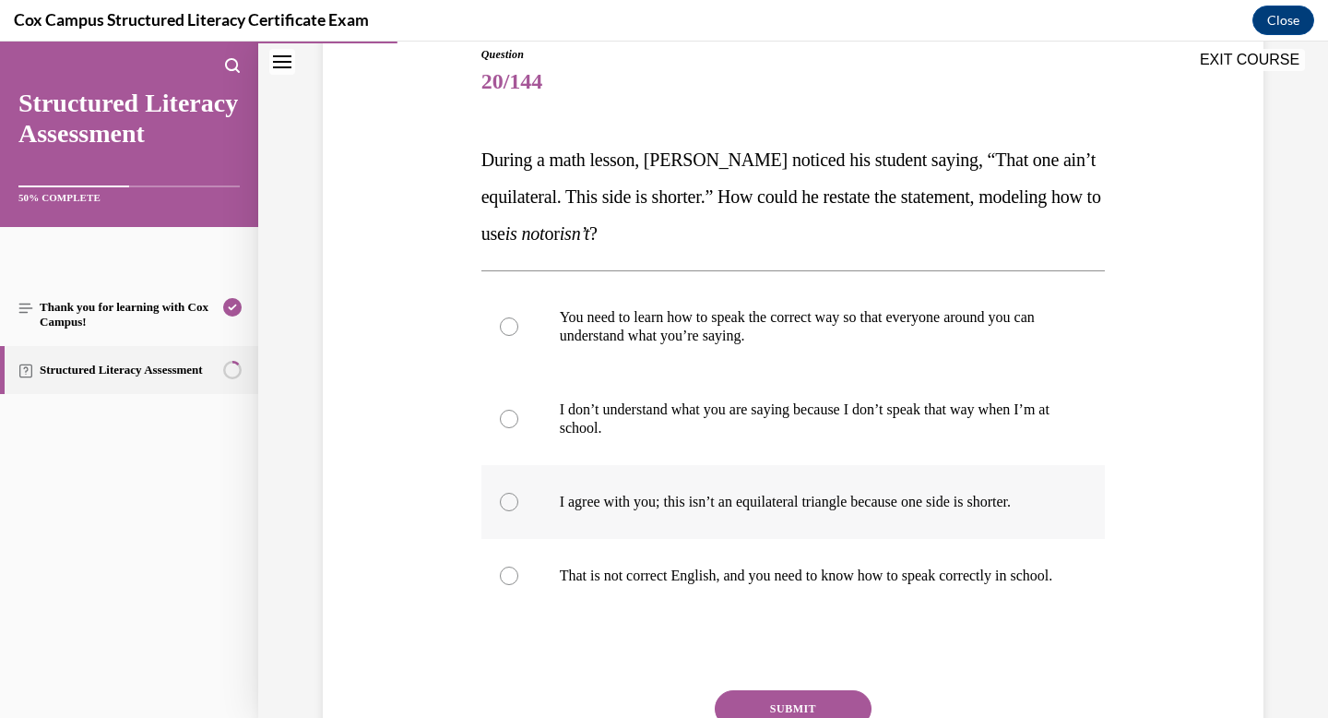
click at [668, 494] on p "I agree with you; this isn’t an equilateral triangle because one side is shorte…" at bounding box center [810, 502] width 500 height 18
click at [518, 494] on input "I agree with you; this isn’t an equilateral triangle because one side is shorte…" at bounding box center [509, 502] width 18 height 18
radio input "true"
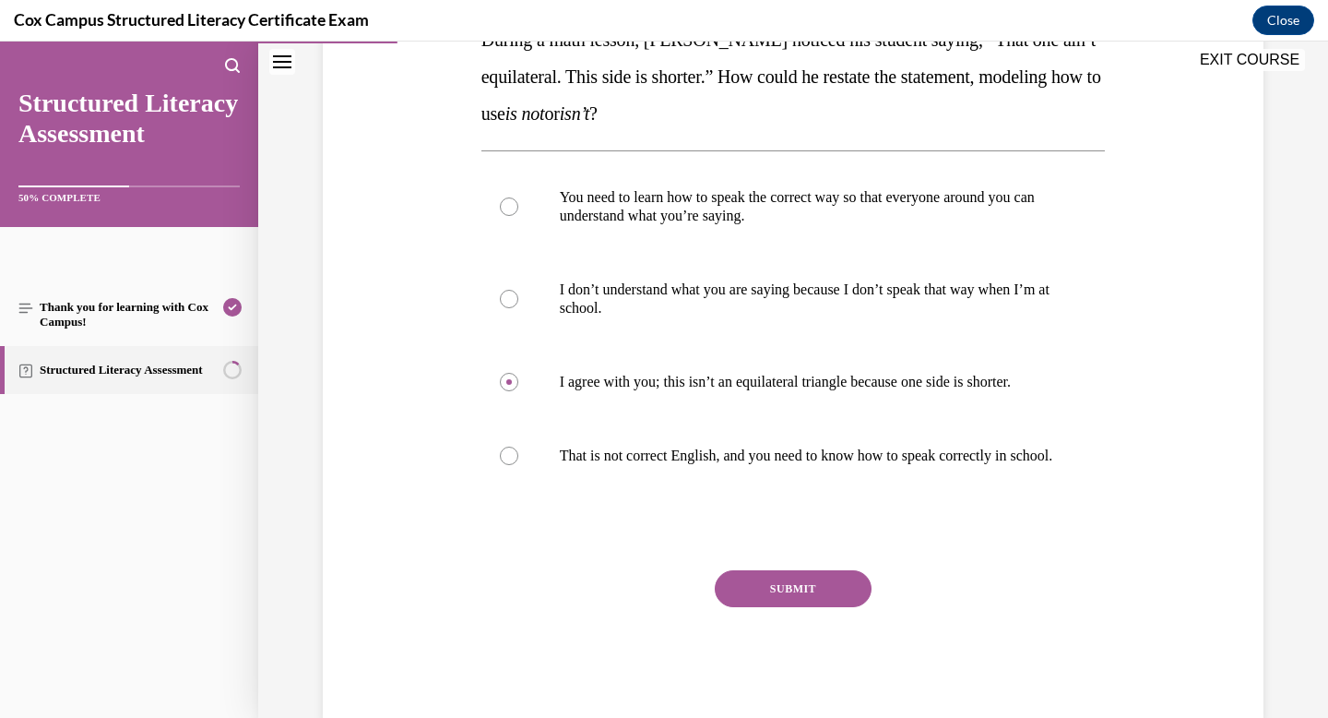
scroll to position [331, 0]
click at [755, 597] on button "SUBMIT" at bounding box center [793, 587] width 157 height 37
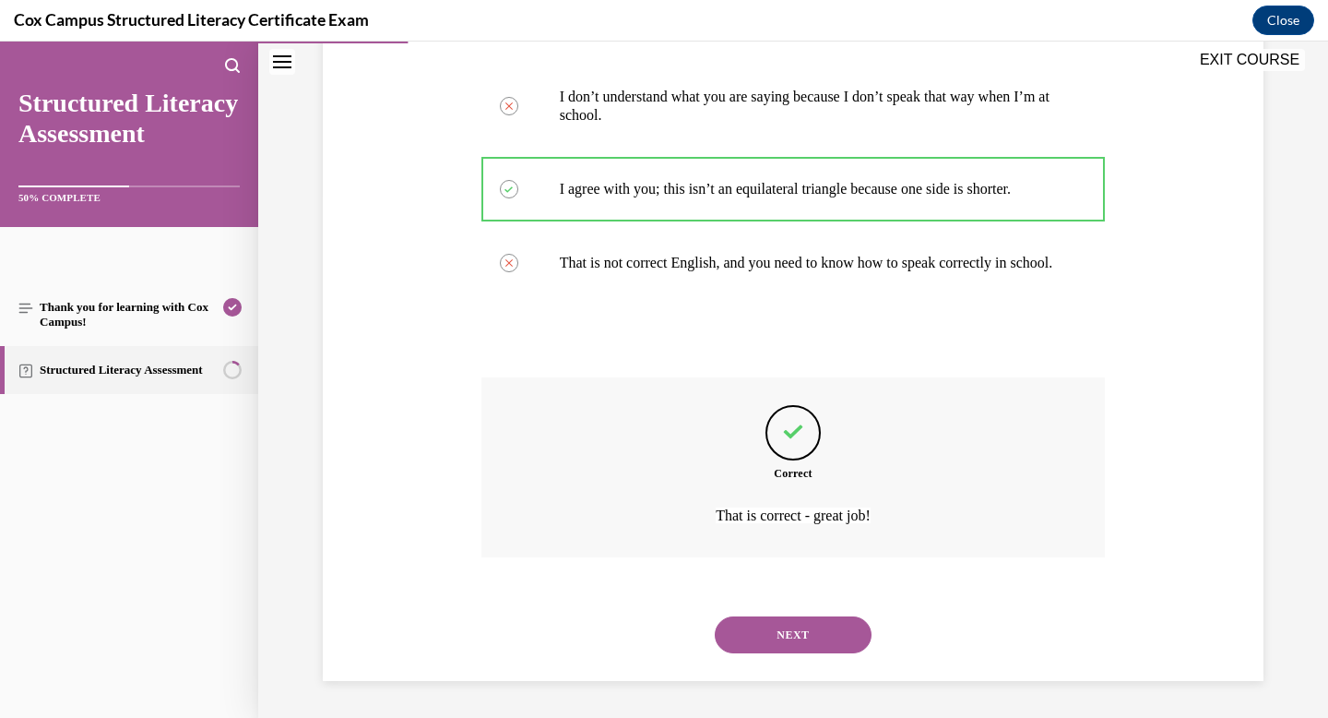
scroll to position [542, 0]
click at [791, 644] on button "NEXT" at bounding box center [793, 634] width 157 height 37
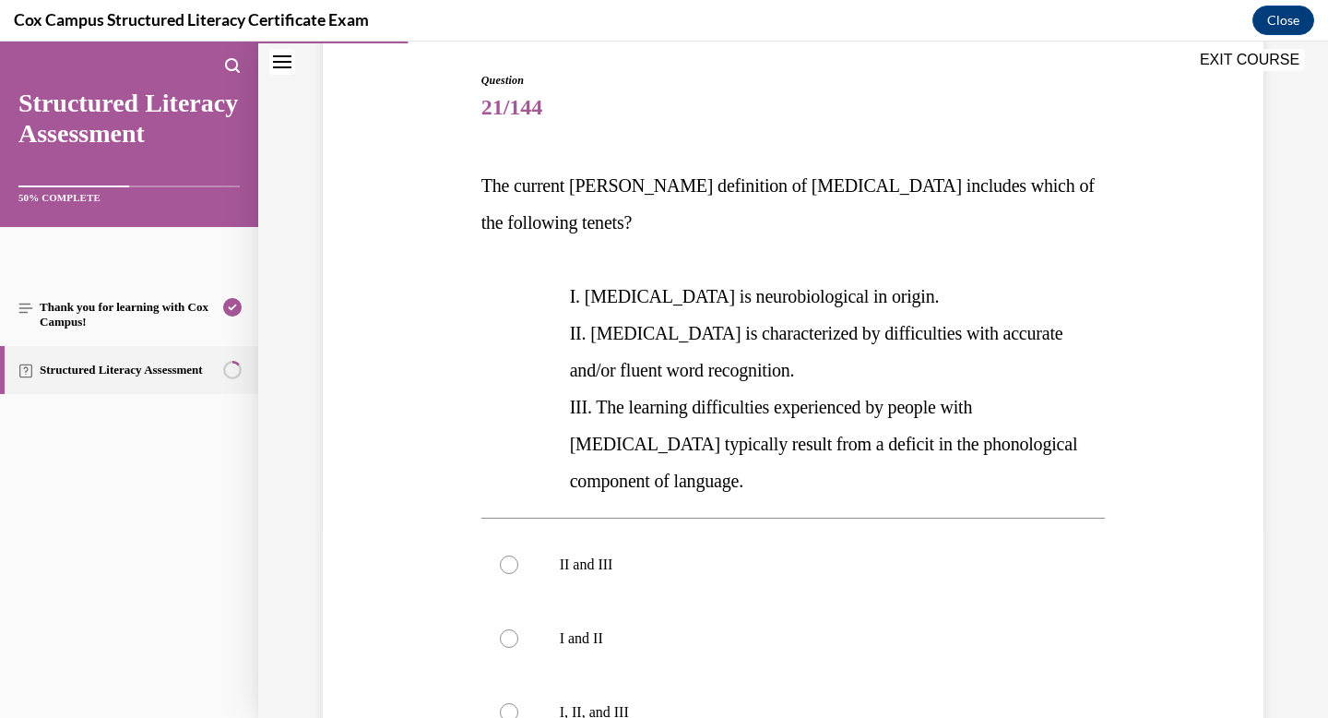
scroll to position [186, 0]
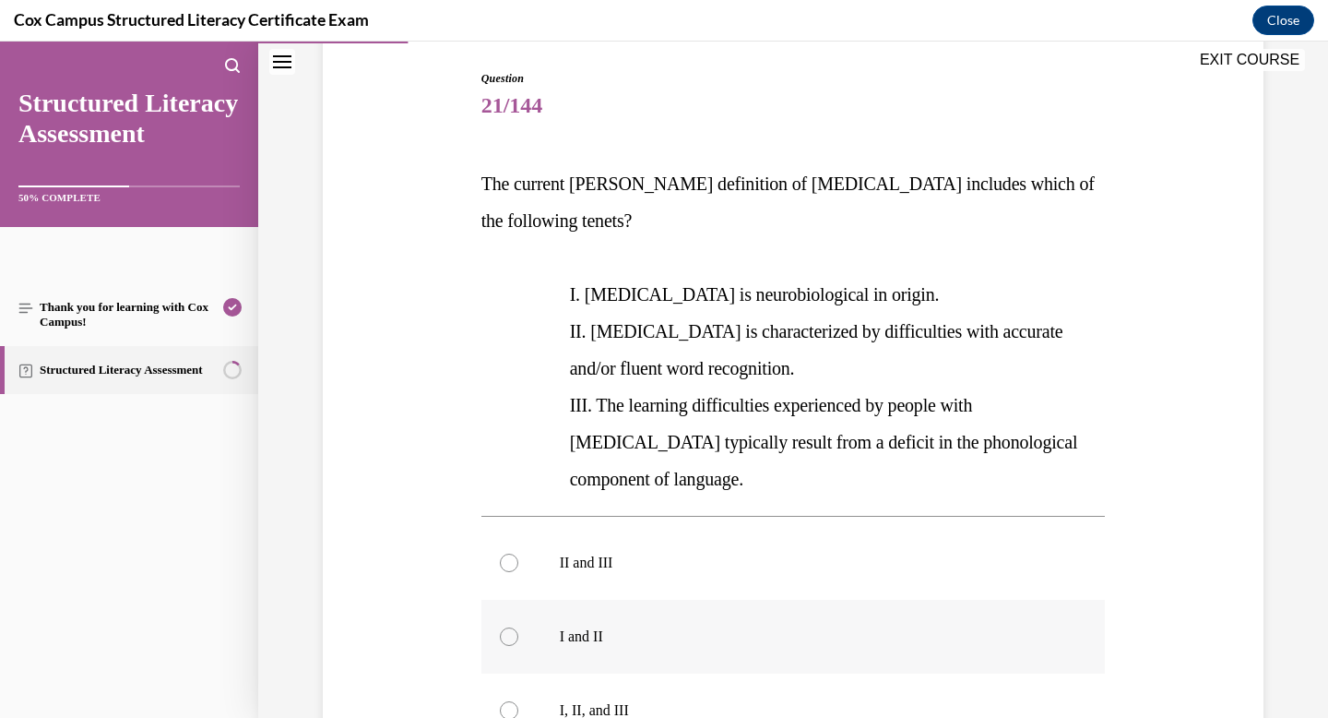
click at [592, 627] on p "I and II" at bounding box center [810, 636] width 500 height 18
click at [518, 627] on input "I and II" at bounding box center [509, 636] width 18 height 18
radio input "true"
click at [517, 701] on div at bounding box center [509, 710] width 18 height 18
click at [517, 701] on input "I, II, and III" at bounding box center [509, 710] width 18 height 18
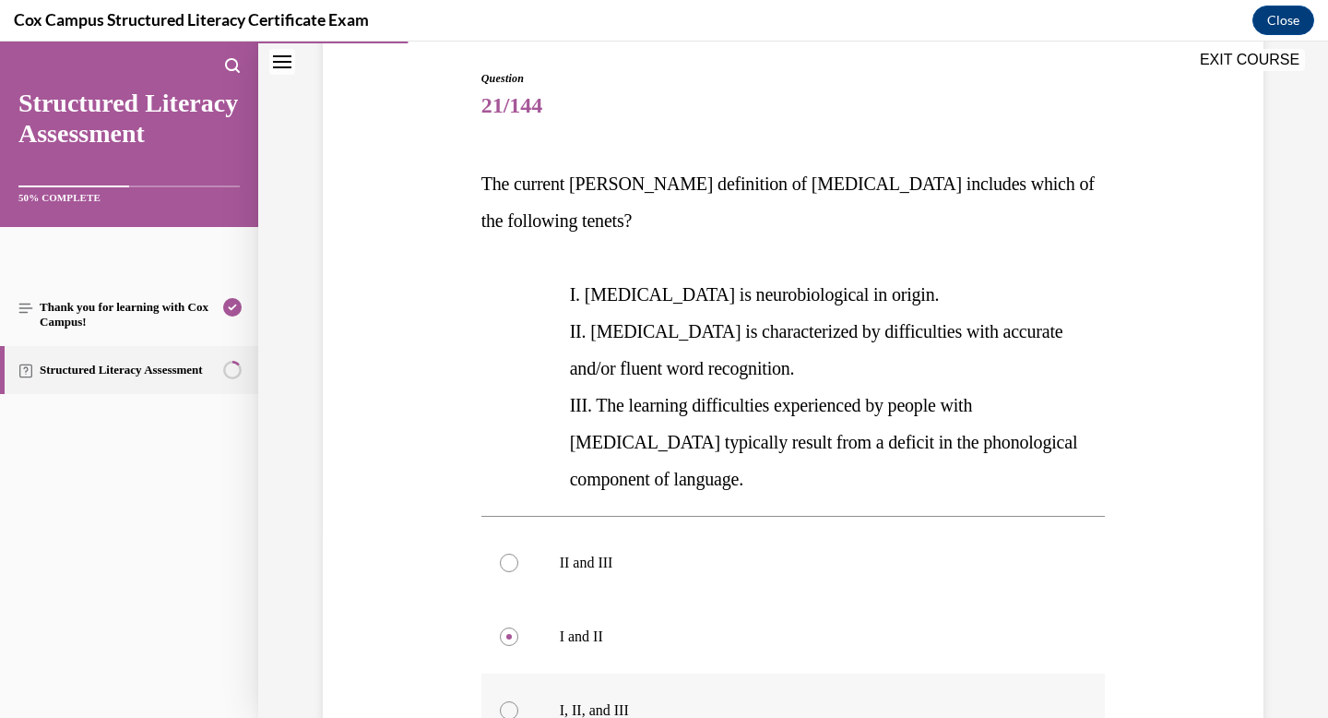
radio input "true"
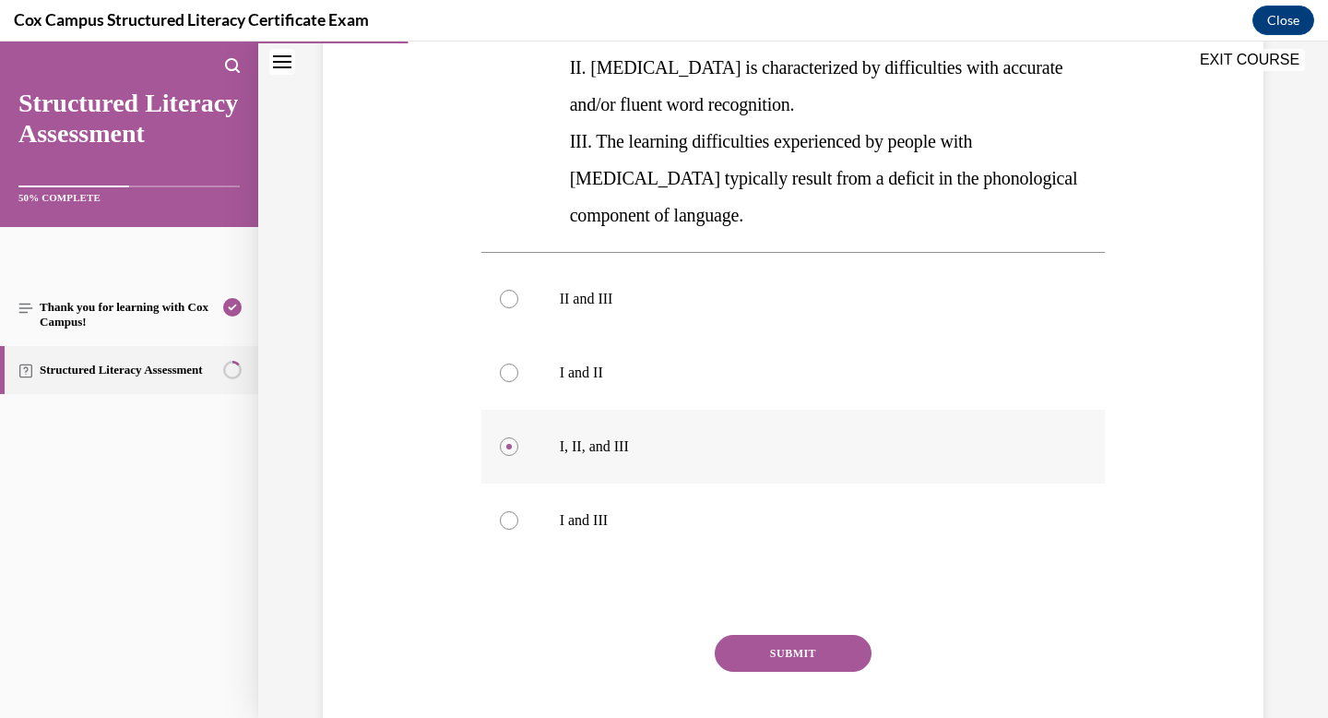
scroll to position [453, 0]
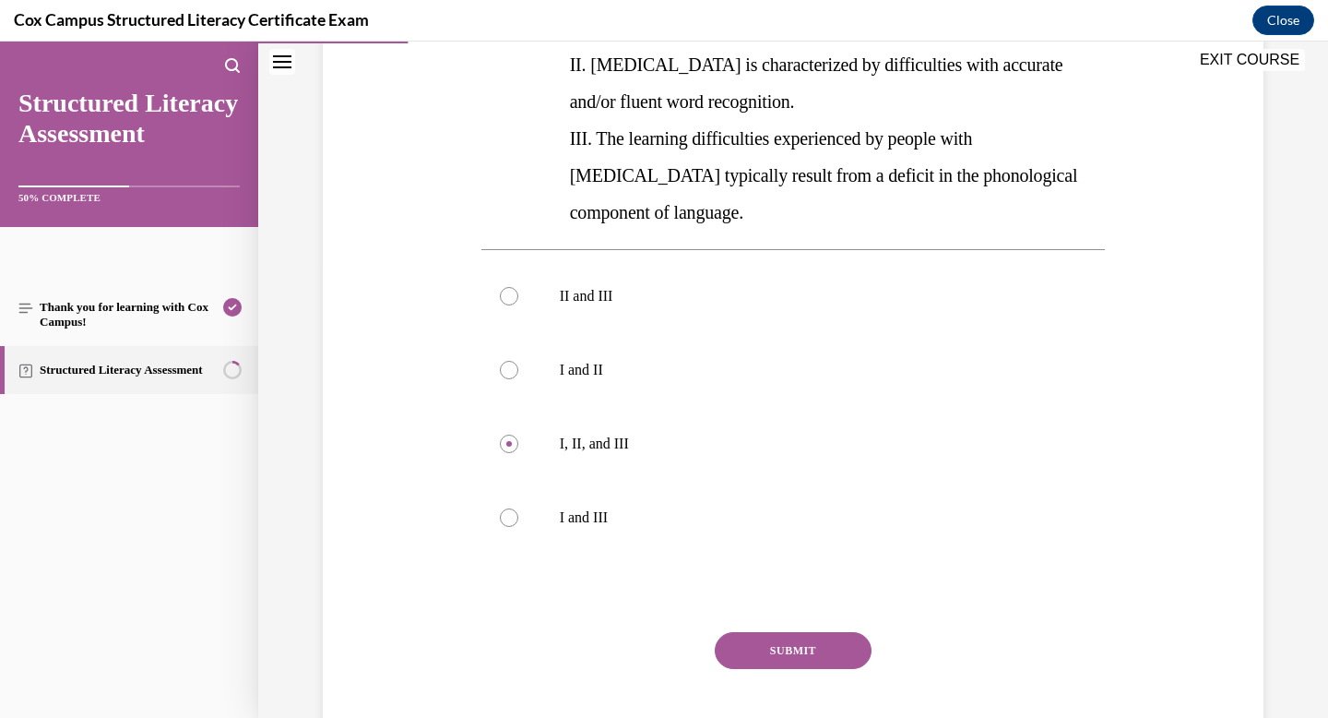
click at [804, 632] on button "SUBMIT" at bounding box center [793, 650] width 157 height 37
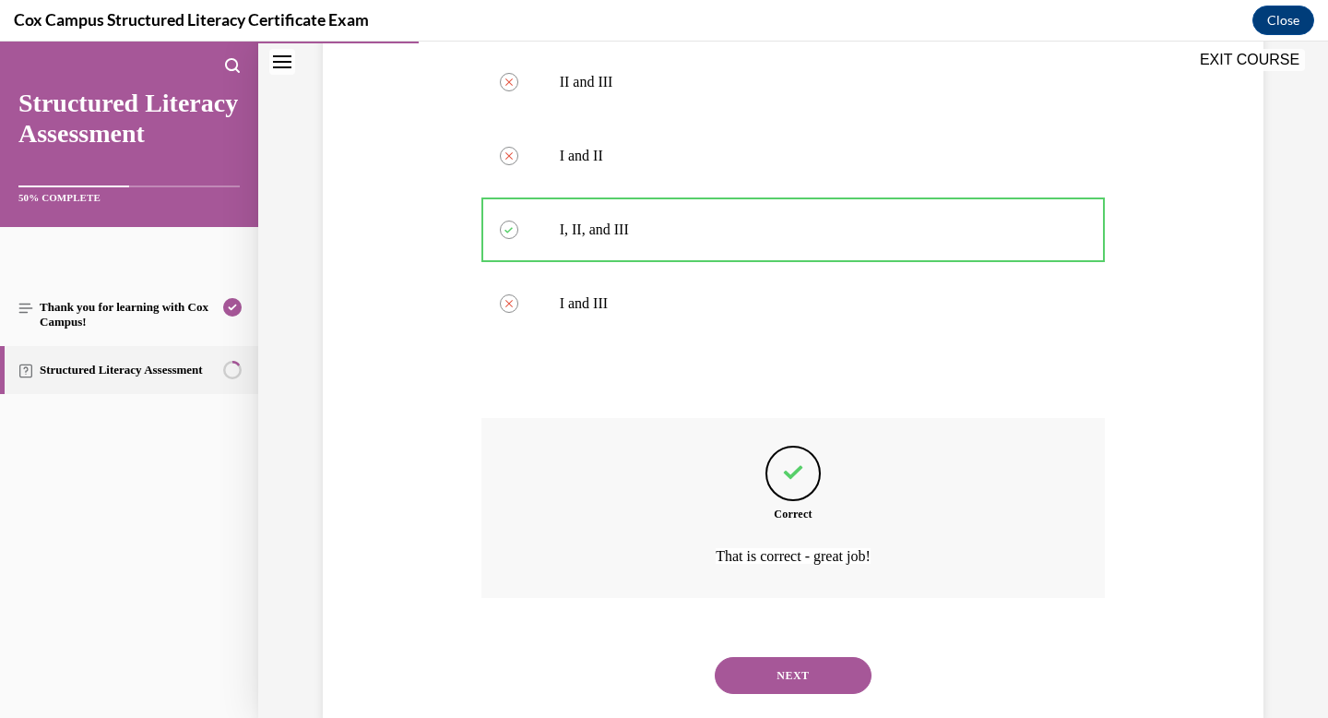
scroll to position [671, 0]
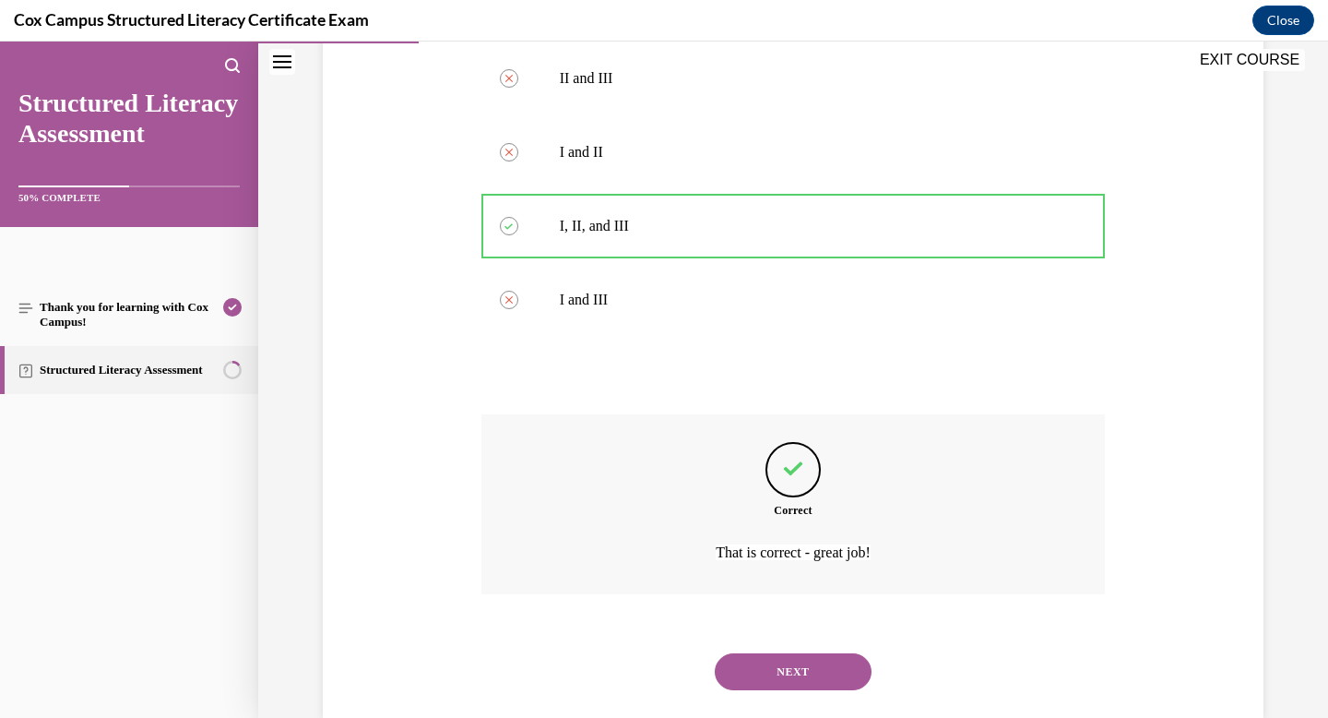
click at [802, 653] on button "NEXT" at bounding box center [793, 671] width 157 height 37
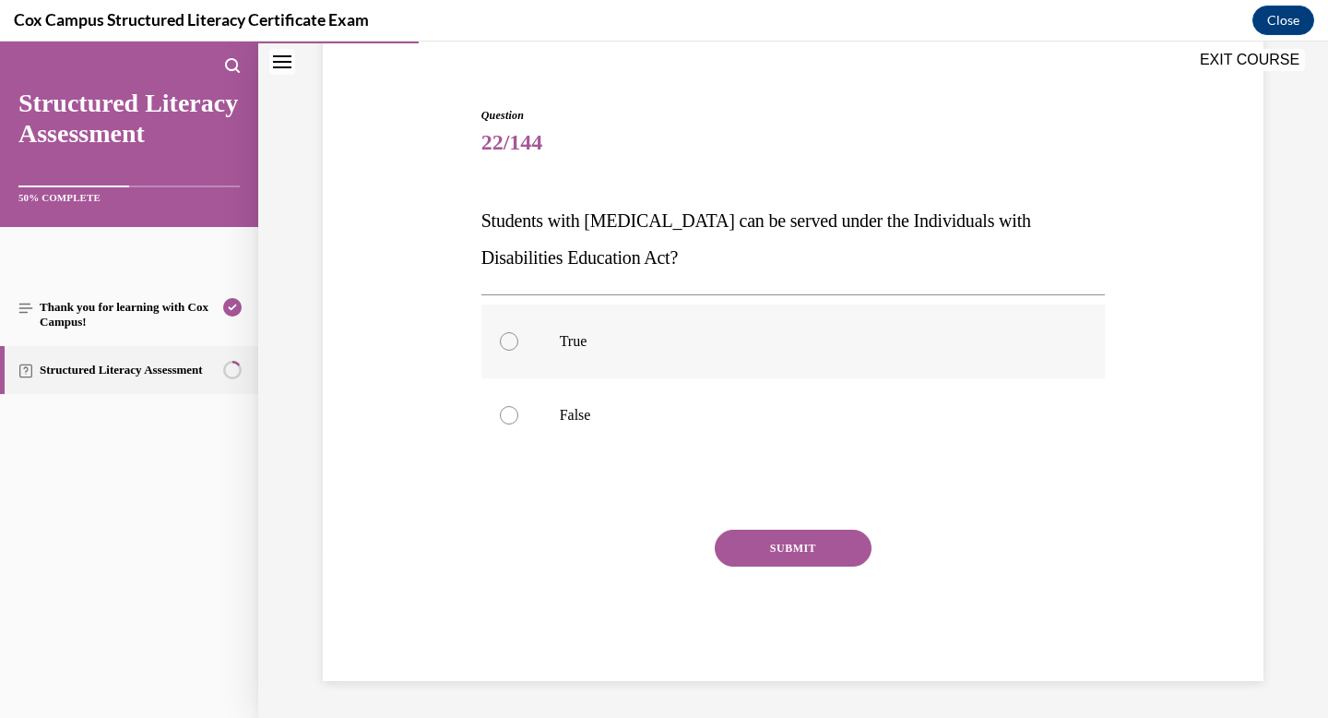
click at [512, 343] on div at bounding box center [509, 341] width 18 height 18
click at [512, 343] on input "True" at bounding box center [509, 341] width 18 height 18
radio input "true"
click at [781, 544] on button "SUBMIT" at bounding box center [793, 548] width 157 height 37
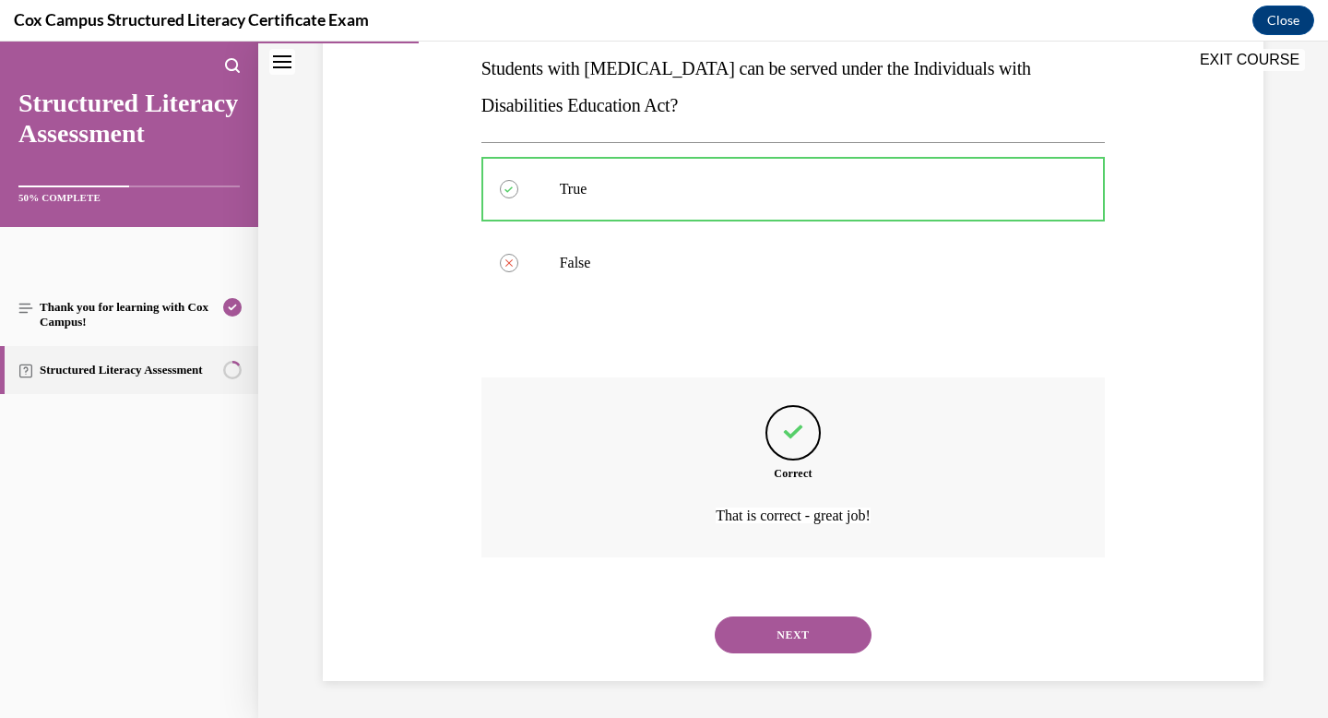
click at [789, 632] on button "NEXT" at bounding box center [793, 634] width 157 height 37
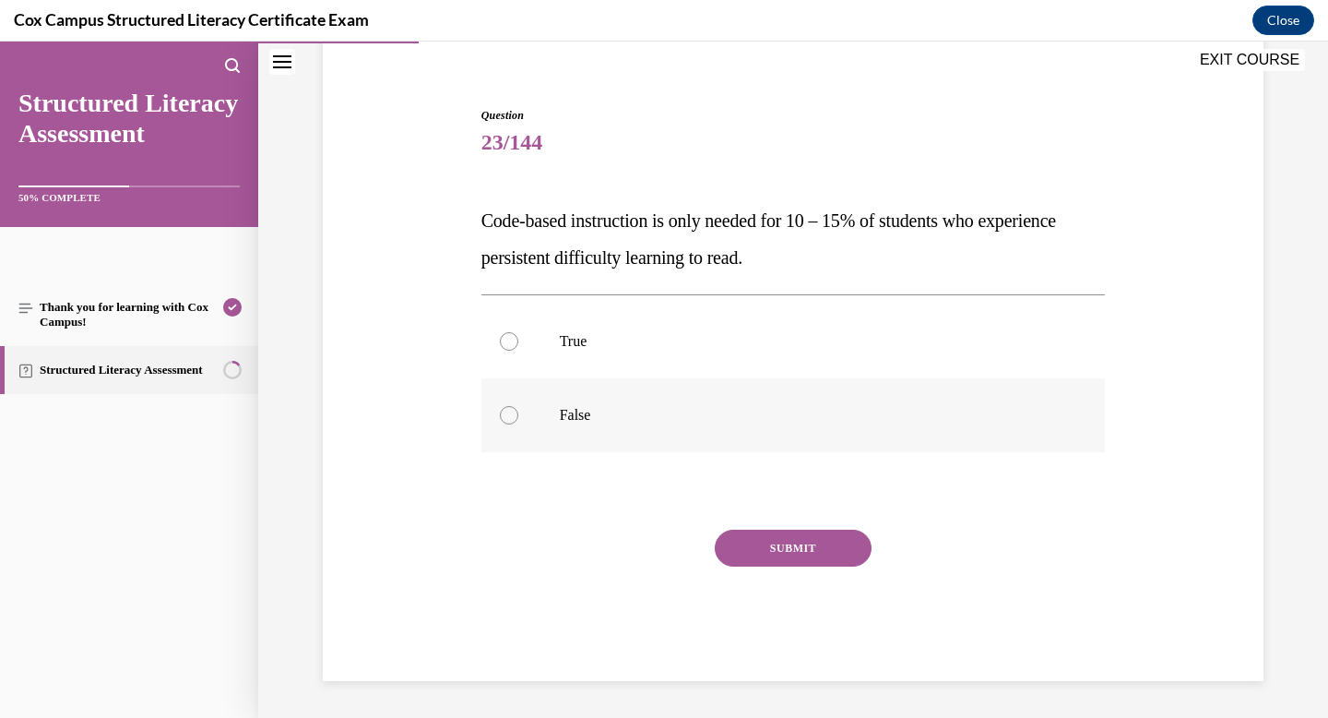
click at [583, 424] on label "False" at bounding box center [794, 415] width 625 height 74
click at [518, 424] on input "False" at bounding box center [509, 415] width 18 height 18
radio input "true"
click at [811, 537] on button "SUBMIT" at bounding box center [793, 548] width 157 height 37
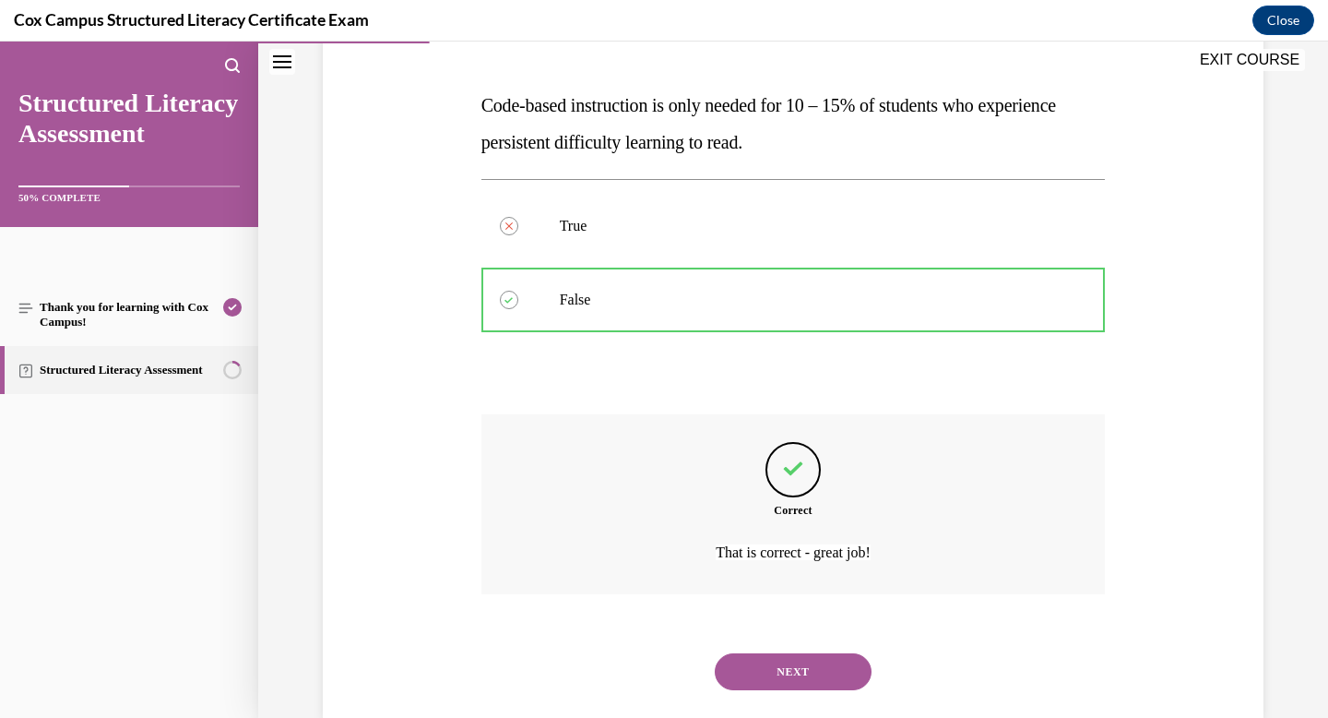
scroll to position [302, 0]
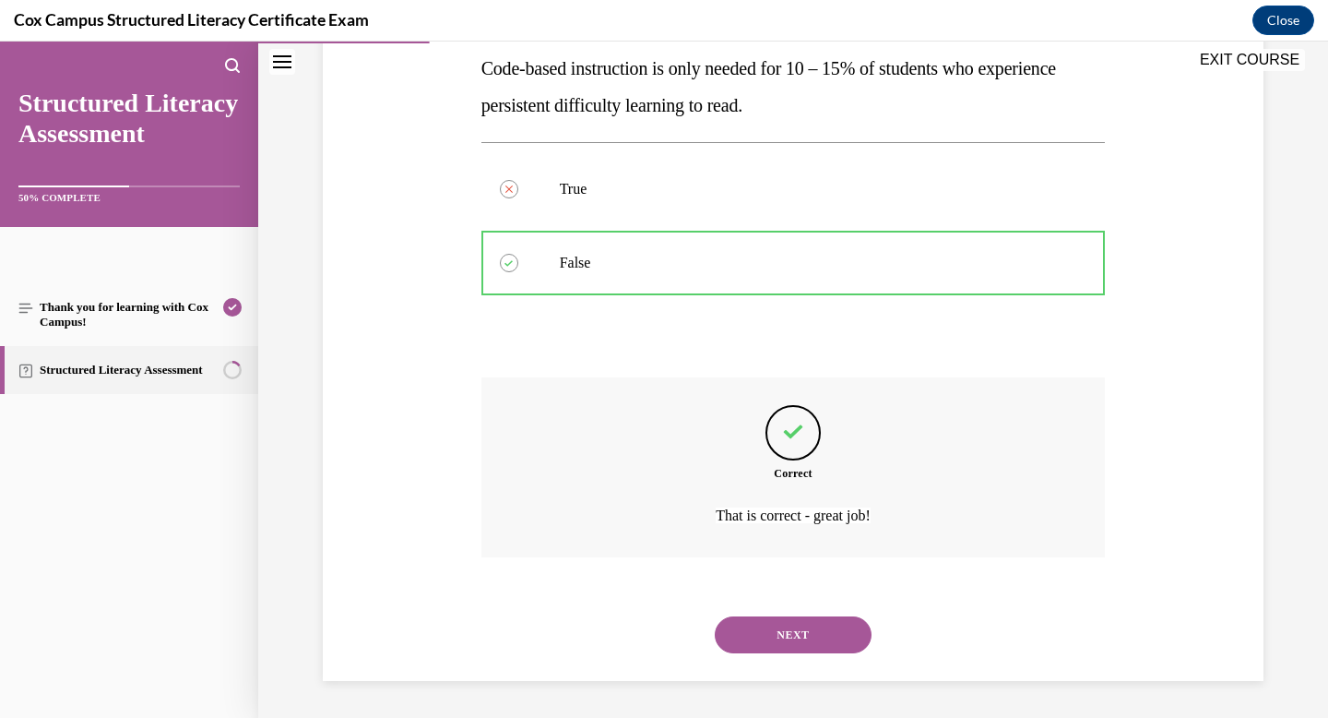
click at [787, 593] on button "SUBMIT" at bounding box center [793, 603] width 157 height 37
click at [787, 614] on div "NEXT" at bounding box center [794, 635] width 625 height 74
click at [786, 632] on button "NEXT" at bounding box center [793, 634] width 157 height 37
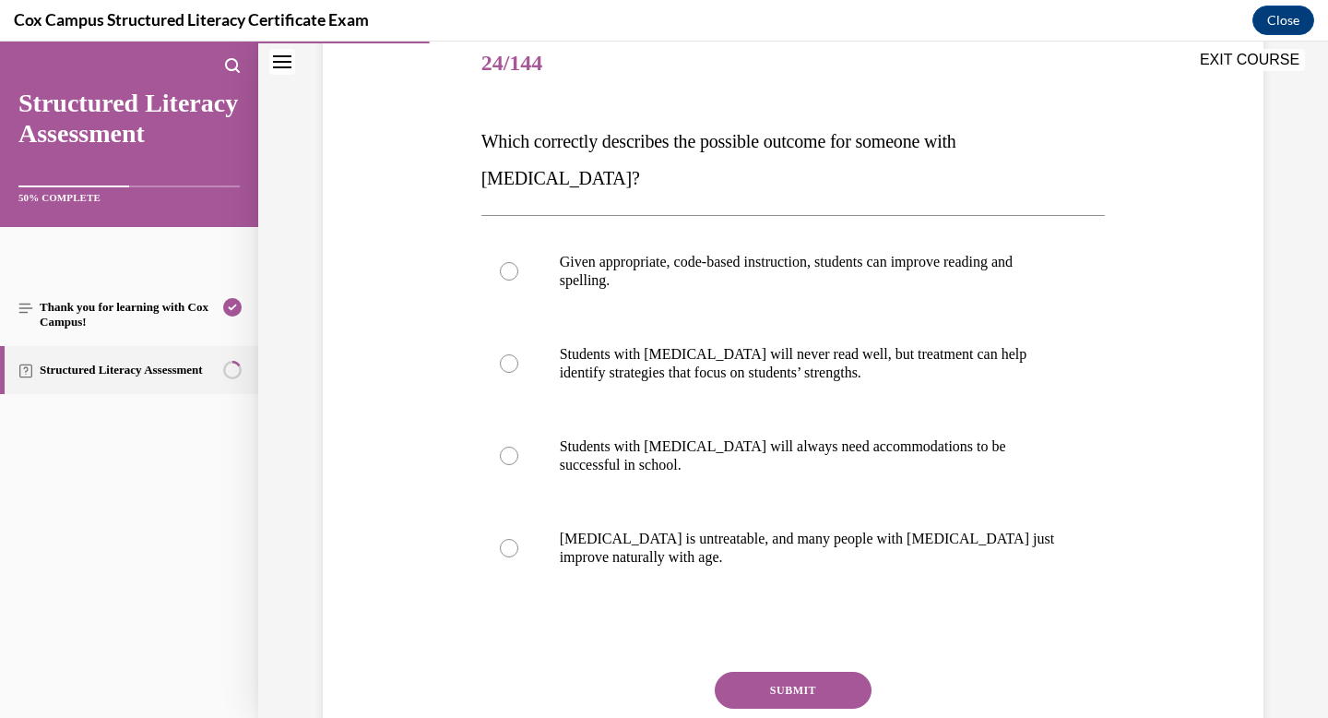
scroll to position [278, 0]
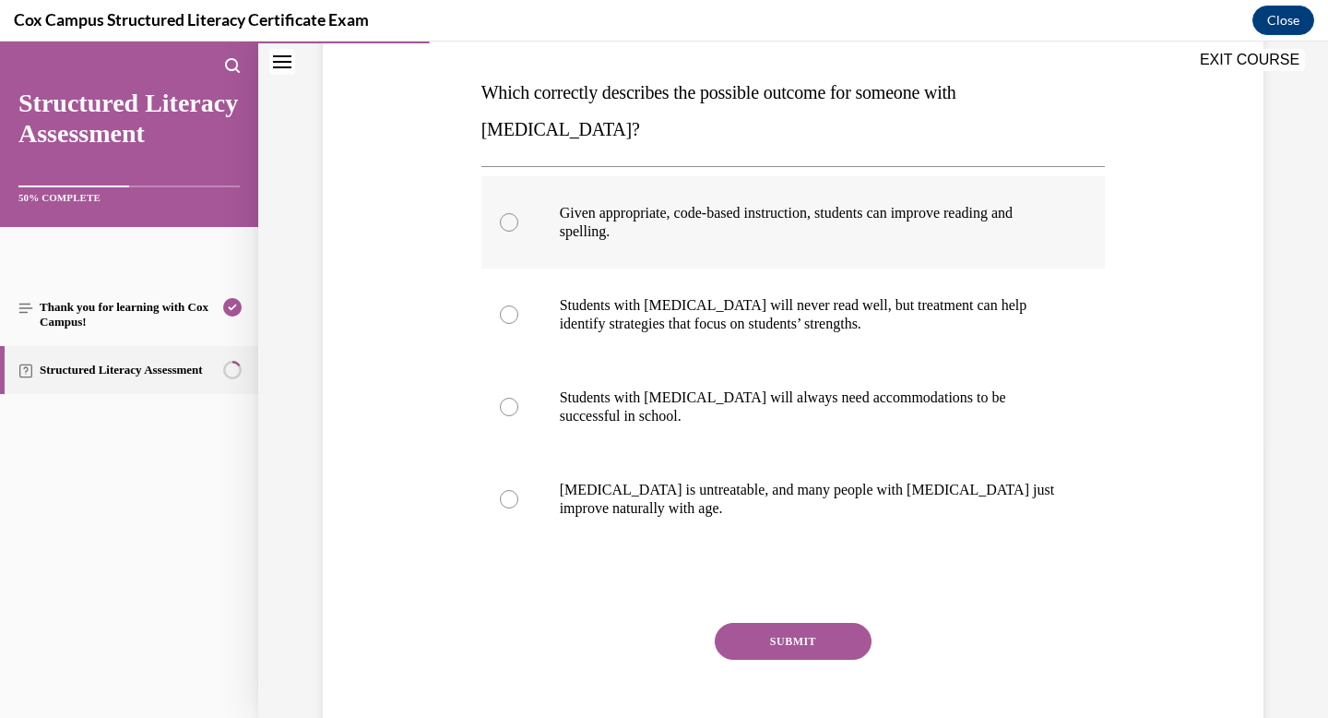
click at [706, 204] on p "Given appropriate, code-based instruction, students can improve reading and spe…" at bounding box center [810, 222] width 500 height 37
click at [518, 213] on input "Given appropriate, code-based instruction, students can improve reading and spe…" at bounding box center [509, 222] width 18 height 18
radio input "true"
click at [805, 623] on button "SUBMIT" at bounding box center [793, 641] width 157 height 37
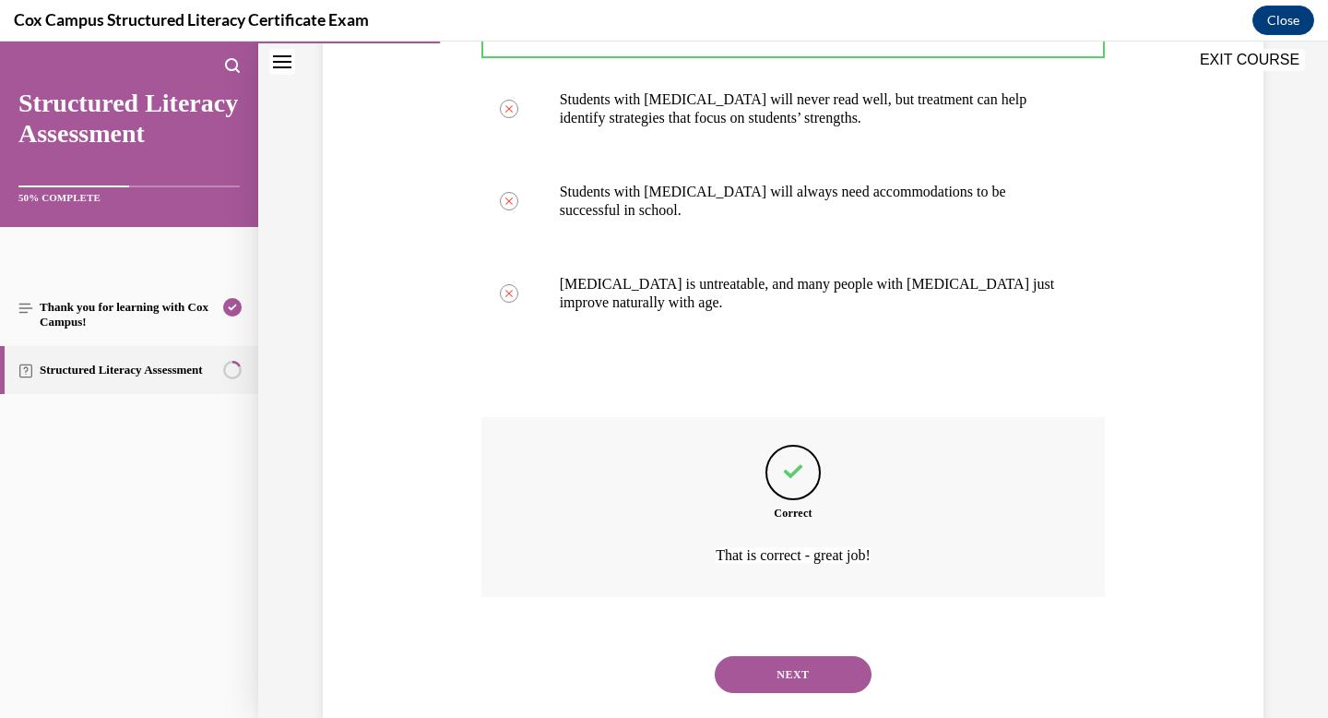
scroll to position [486, 0]
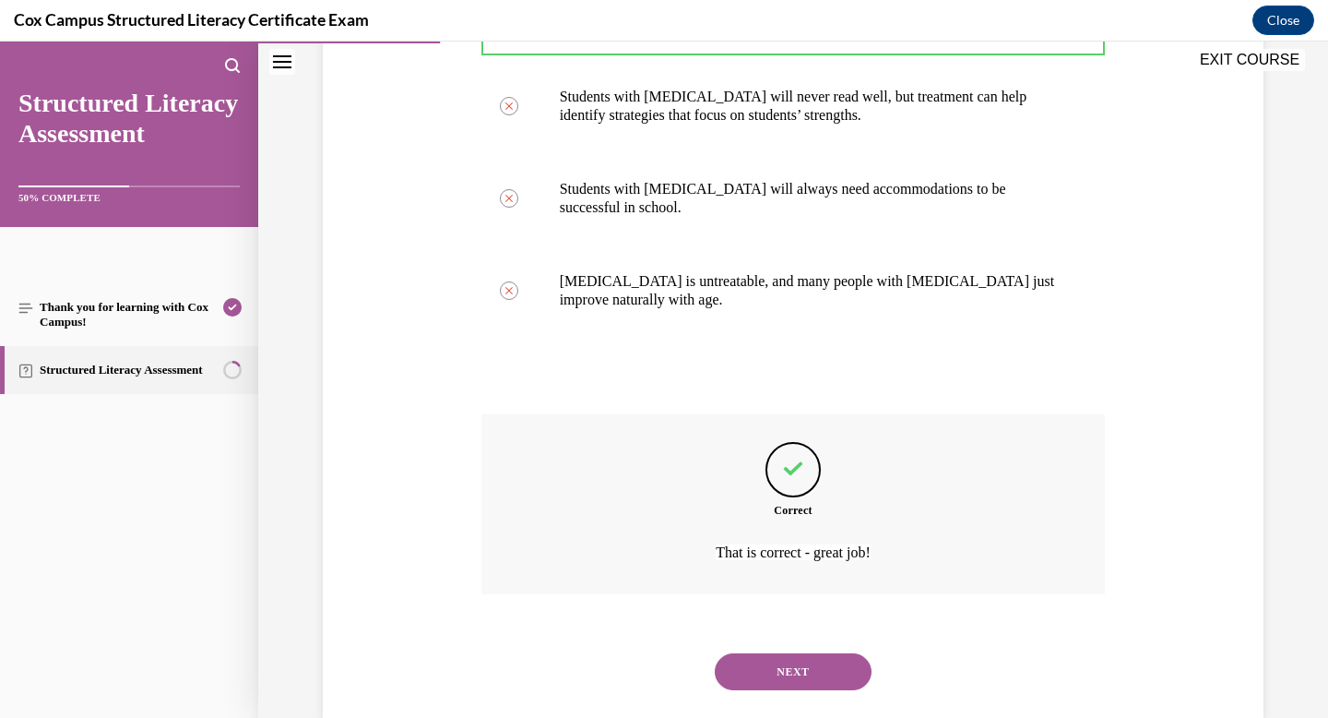
click at [804, 635] on div "NEXT" at bounding box center [794, 672] width 625 height 74
click at [802, 653] on button "NEXT" at bounding box center [793, 671] width 157 height 37
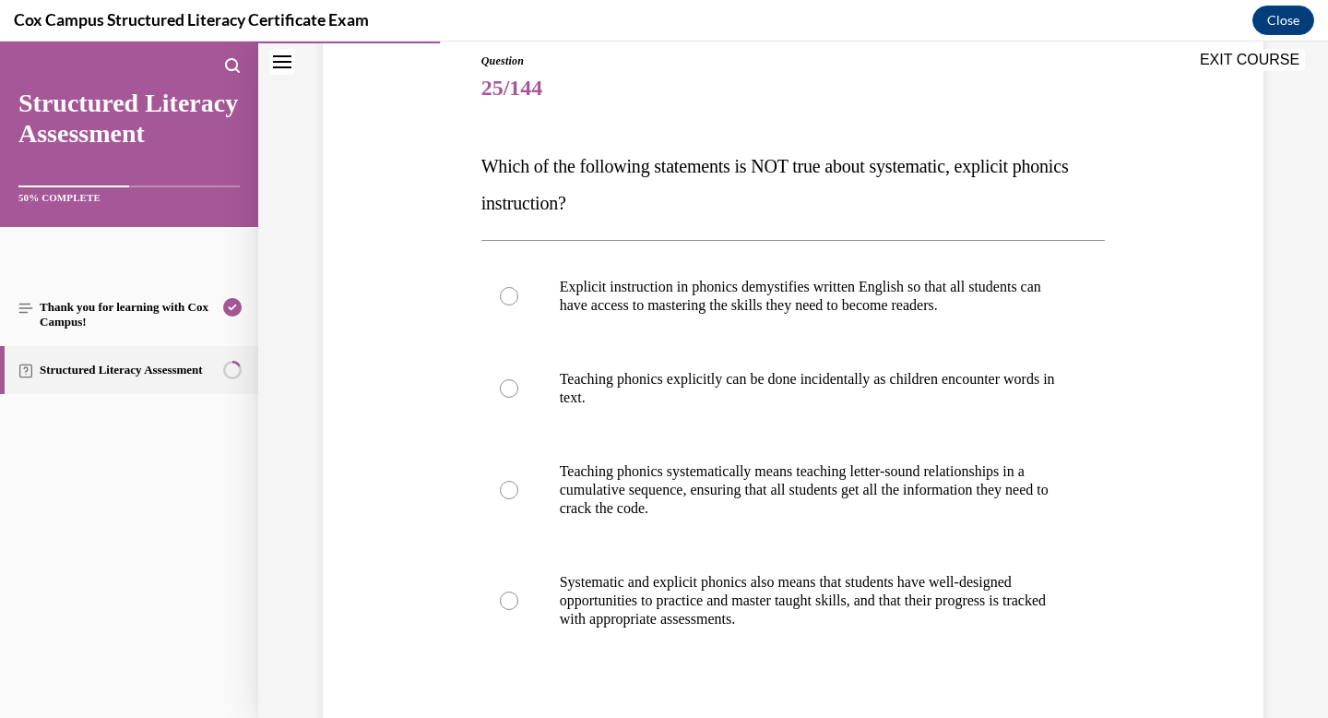
scroll to position [230, 0]
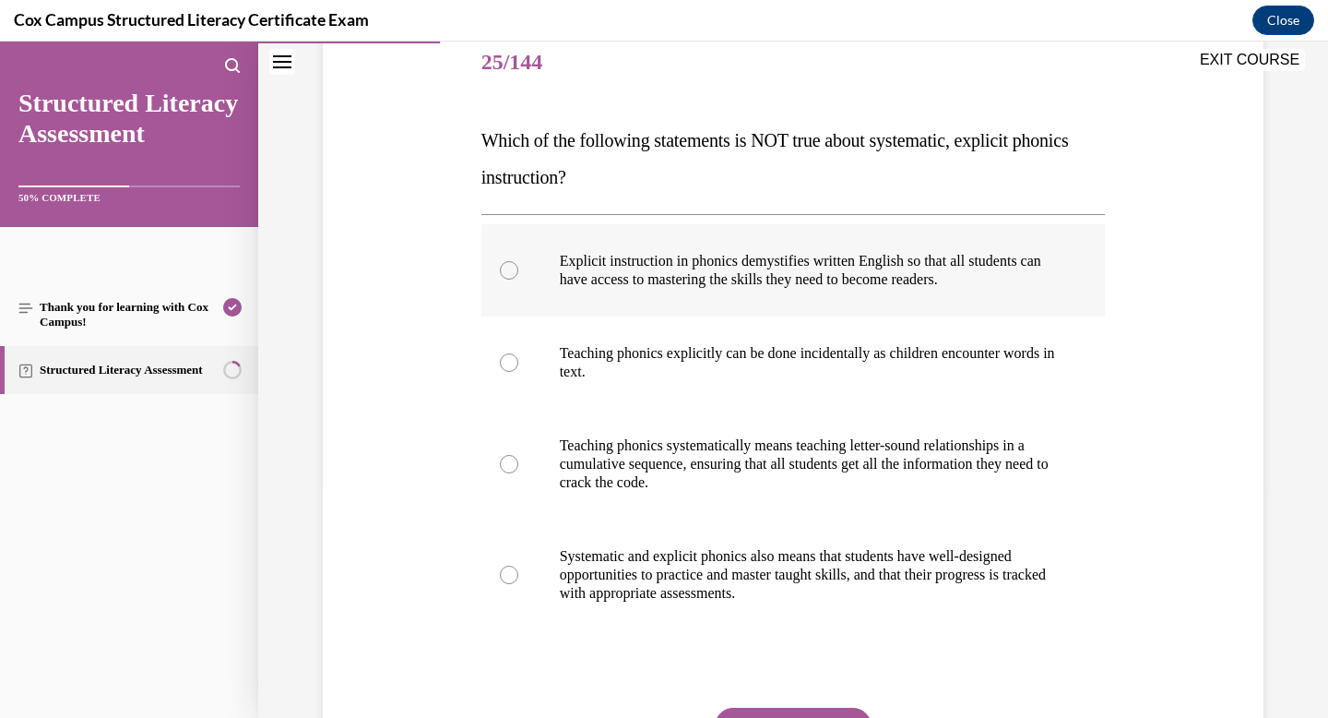
click at [767, 278] on p "Explicit instruction in phonics demystifies written English so that all student…" at bounding box center [810, 270] width 500 height 37
click at [518, 278] on input "Explicit instruction in phonics demystifies written English so that all student…" at bounding box center [509, 270] width 18 height 18
radio input "true"
click at [746, 468] on p "Teaching phonics systematically means teaching letter-sound relationships in a …" at bounding box center [810, 463] width 500 height 55
click at [518, 468] on input "Teaching phonics systematically means teaching letter-sound relationships in a …" at bounding box center [509, 464] width 18 height 18
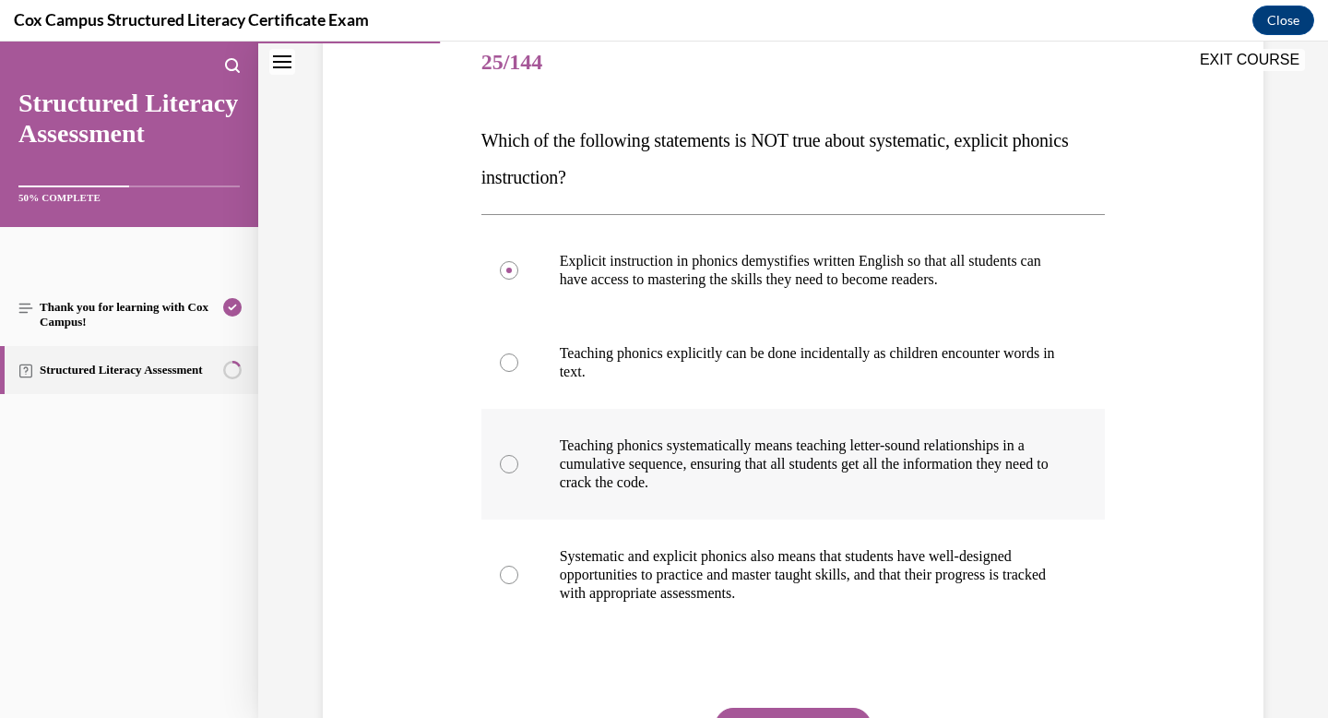
radio input "true"
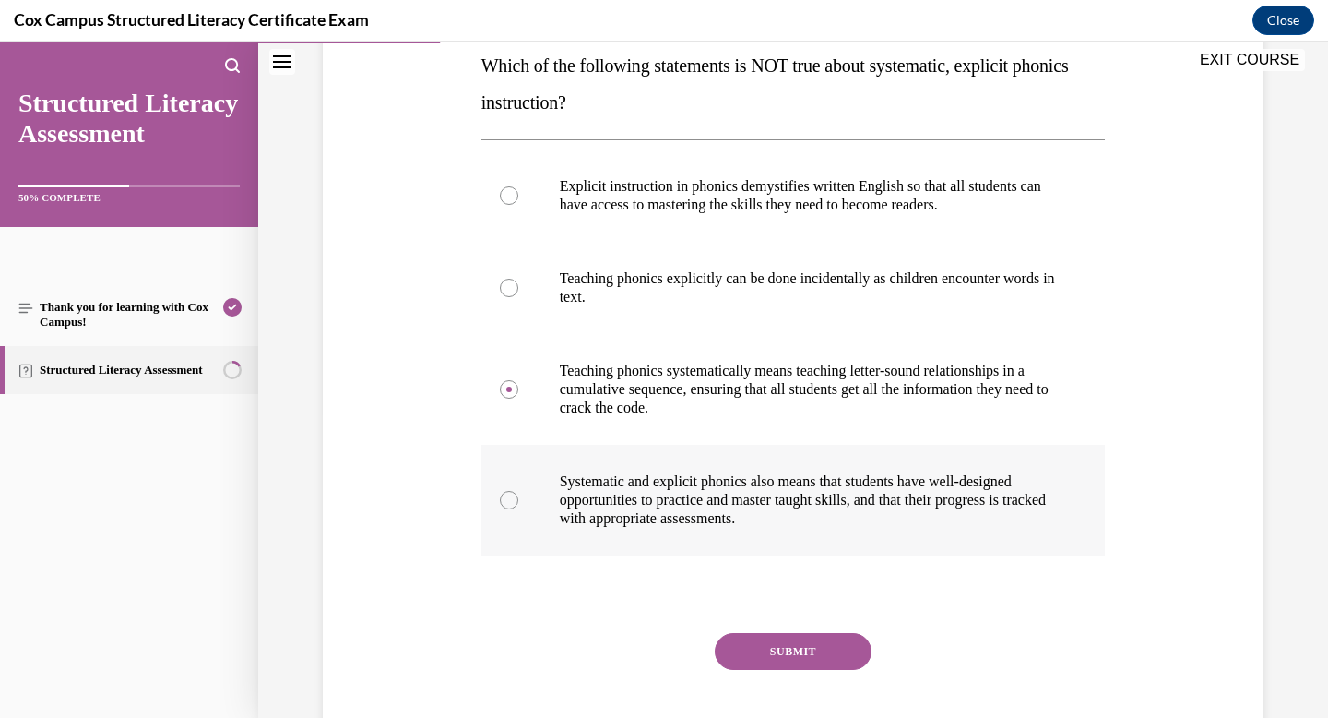
scroll to position [305, 0]
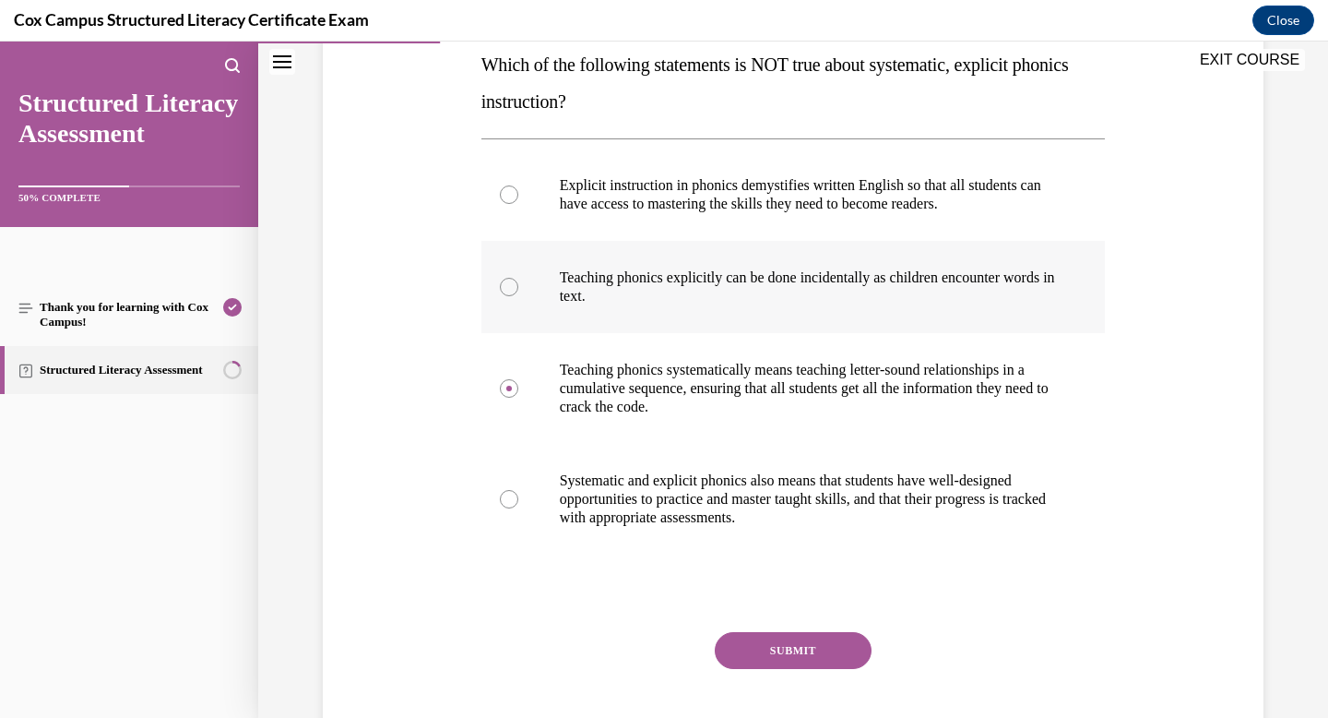
click at [768, 283] on p "Teaching phonics explicitly can be done incidentally as children encounter word…" at bounding box center [810, 286] width 500 height 37
click at [518, 283] on input "Teaching phonics explicitly can be done incidentally as children encounter word…" at bounding box center [509, 287] width 18 height 18
radio input "true"
click at [786, 649] on button "SUBMIT" at bounding box center [793, 650] width 157 height 37
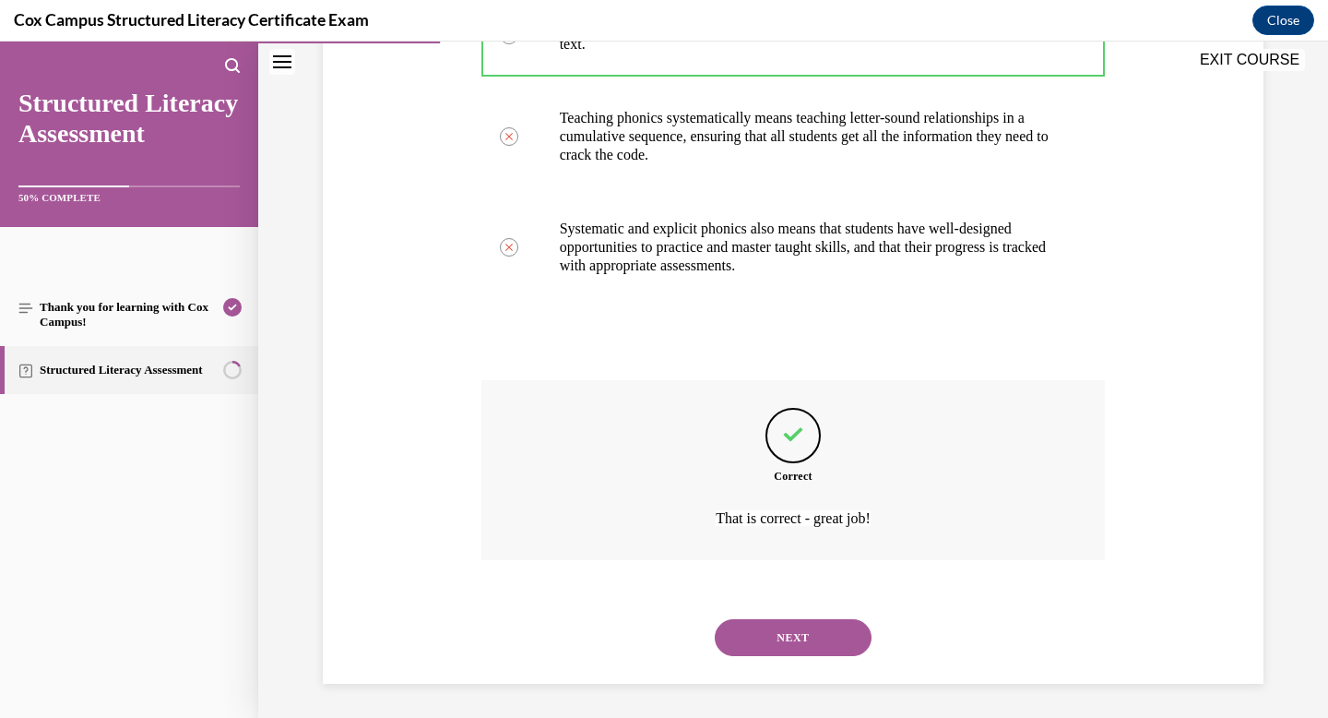
scroll to position [560, 0]
click at [786, 649] on button "NEXT" at bounding box center [793, 634] width 157 height 37
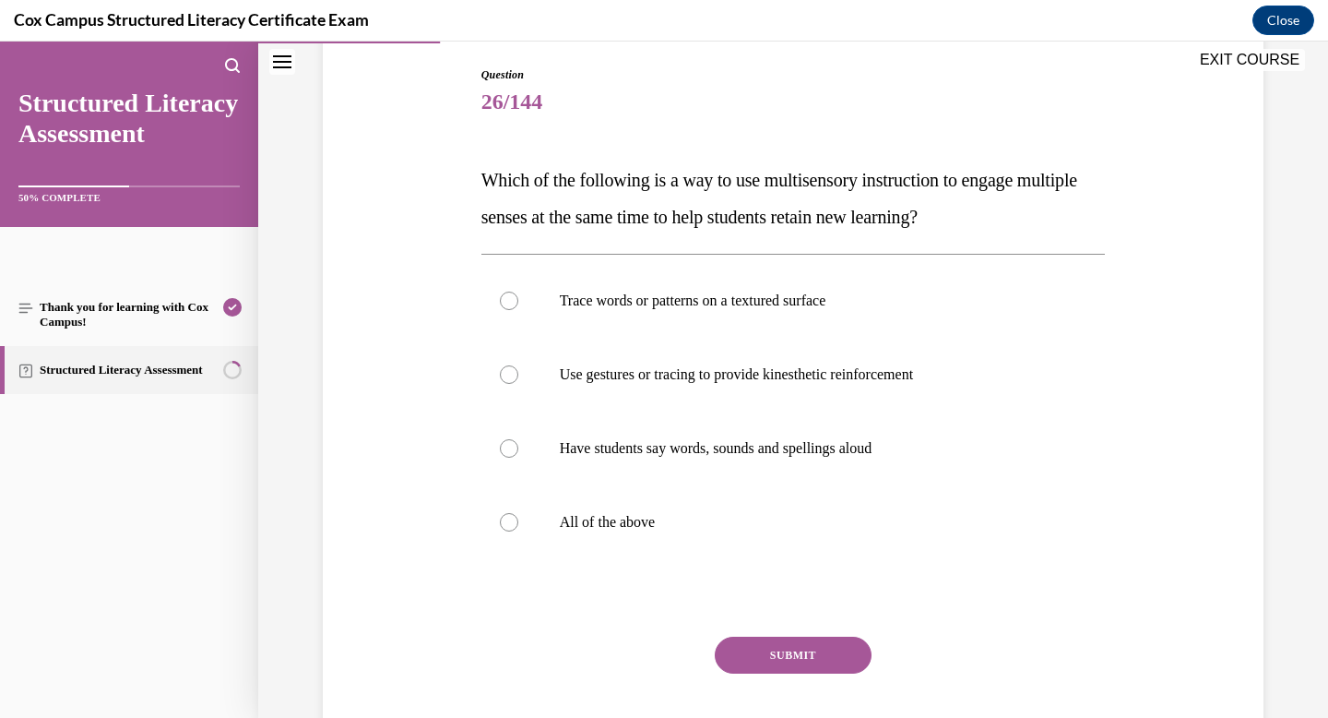
scroll to position [193, 0]
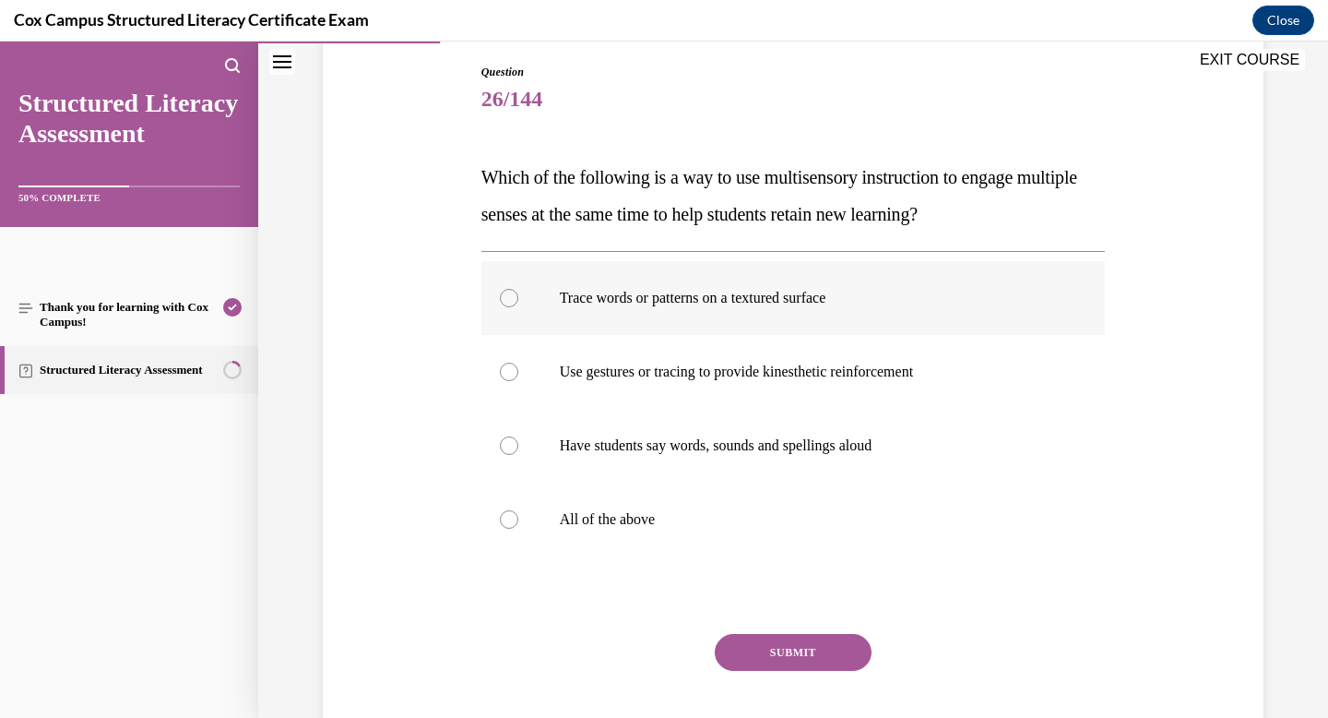
click at [748, 312] on label "Trace words or patterns on a textured surface" at bounding box center [794, 298] width 625 height 74
click at [518, 307] on input "Trace words or patterns on a textured surface" at bounding box center [509, 298] width 18 height 18
radio input "true"
click at [510, 507] on label "All of the above" at bounding box center [794, 519] width 625 height 74
click at [510, 510] on input "All of the above" at bounding box center [509, 519] width 18 height 18
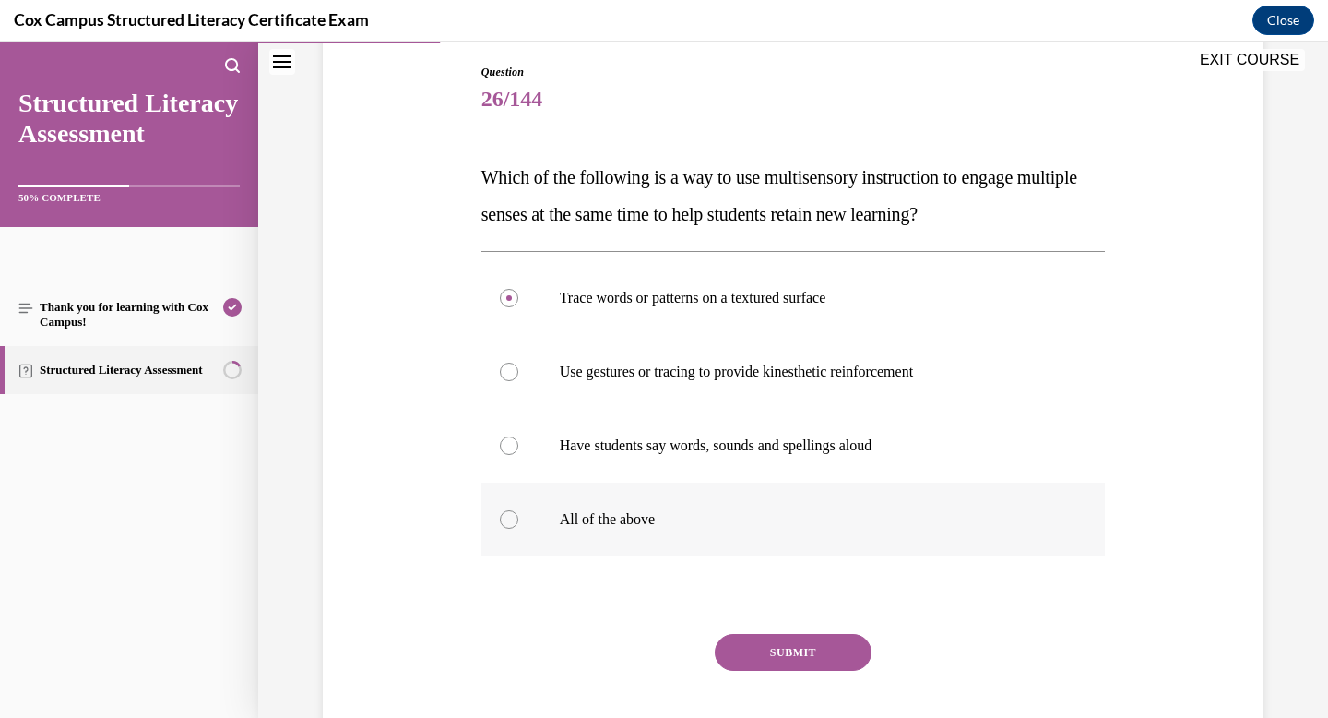
radio input "true"
click at [779, 649] on button "SUBMIT" at bounding box center [793, 652] width 157 height 37
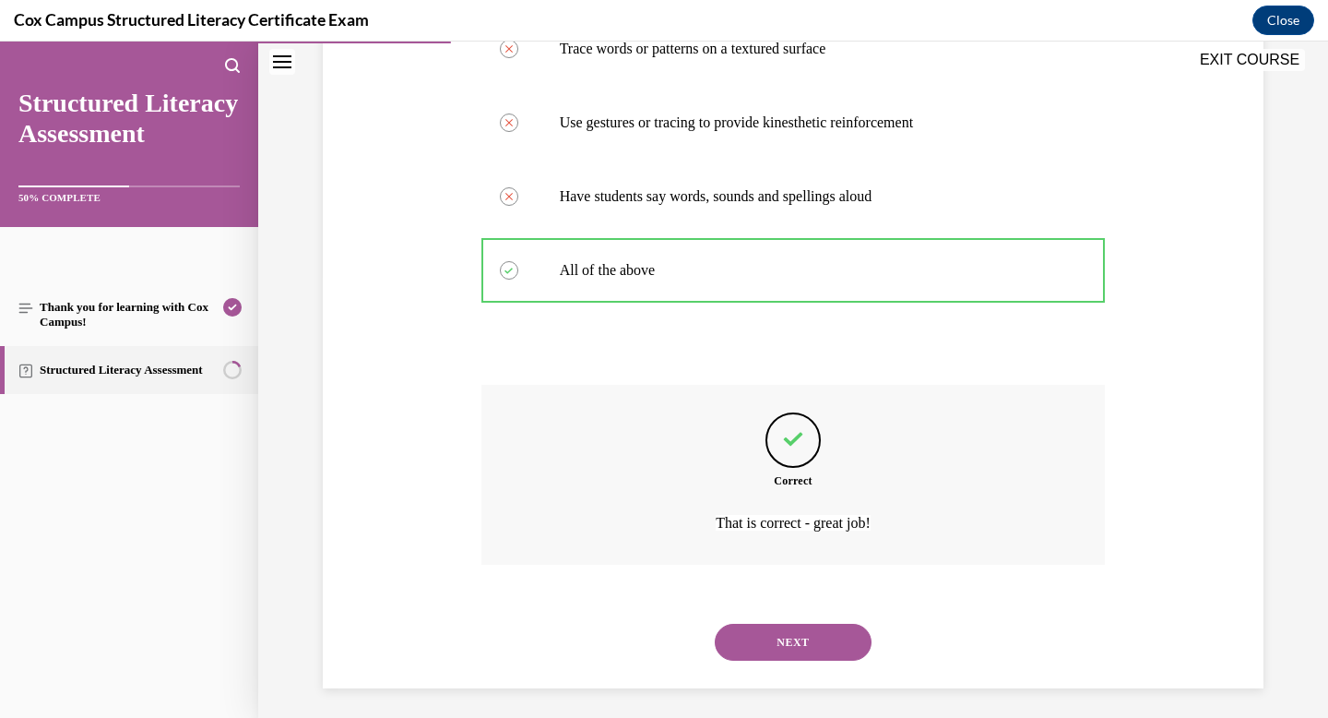
scroll to position [449, 0]
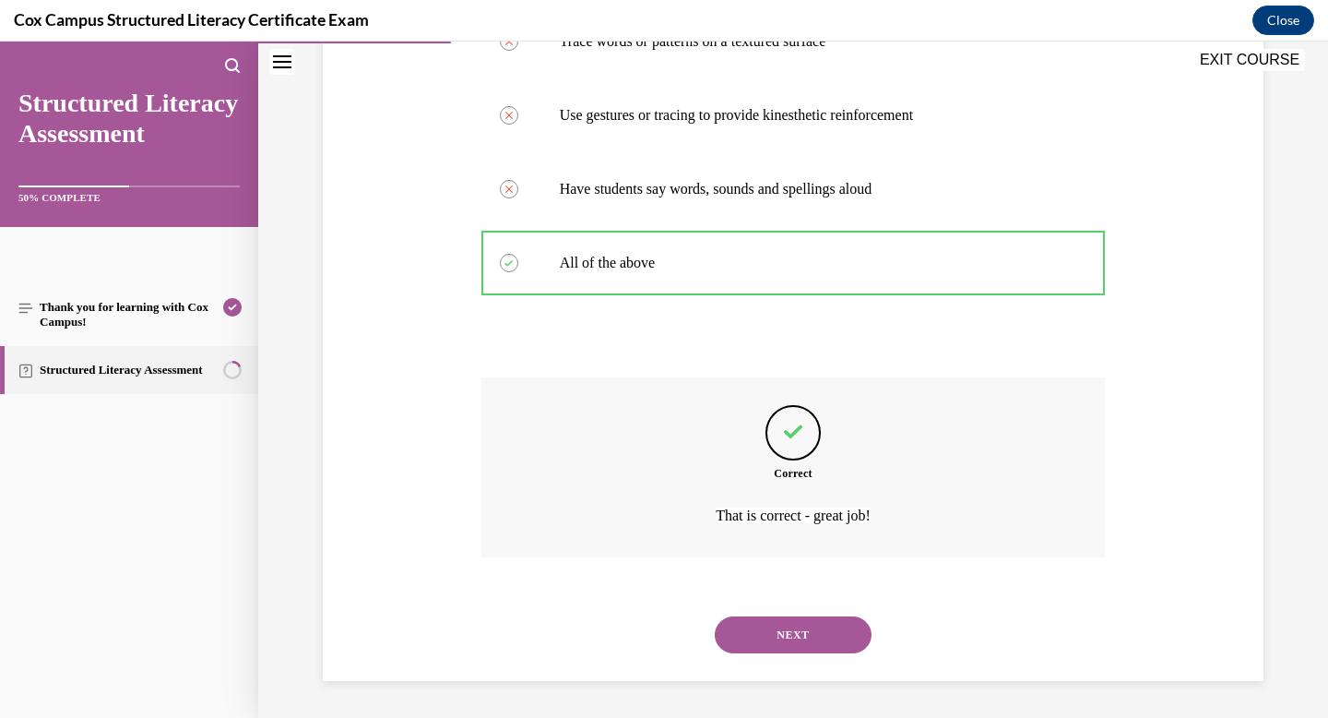
click at [780, 622] on button "NEXT" at bounding box center [793, 634] width 157 height 37
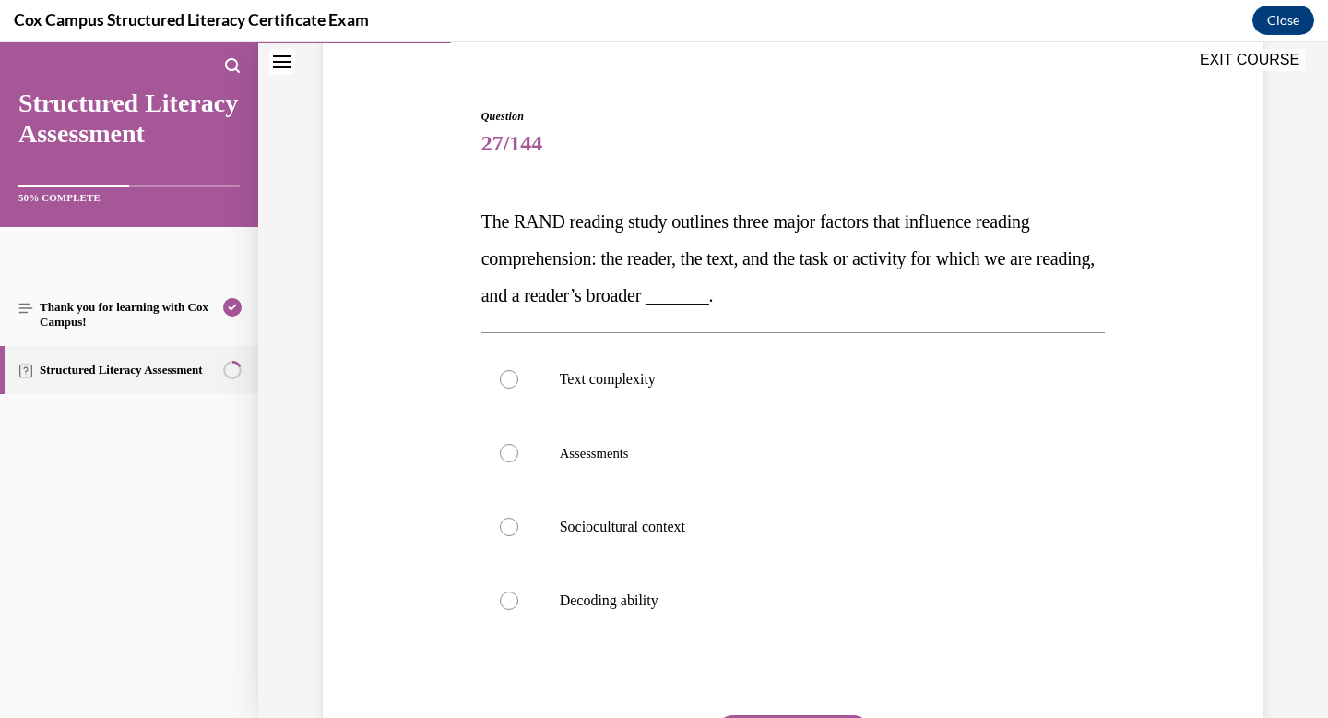
scroll to position [149, 0]
click at [659, 515] on label "Sociocultural context" at bounding box center [794, 526] width 625 height 74
click at [518, 517] on input "Sociocultural context" at bounding box center [509, 526] width 18 height 18
radio input "true"
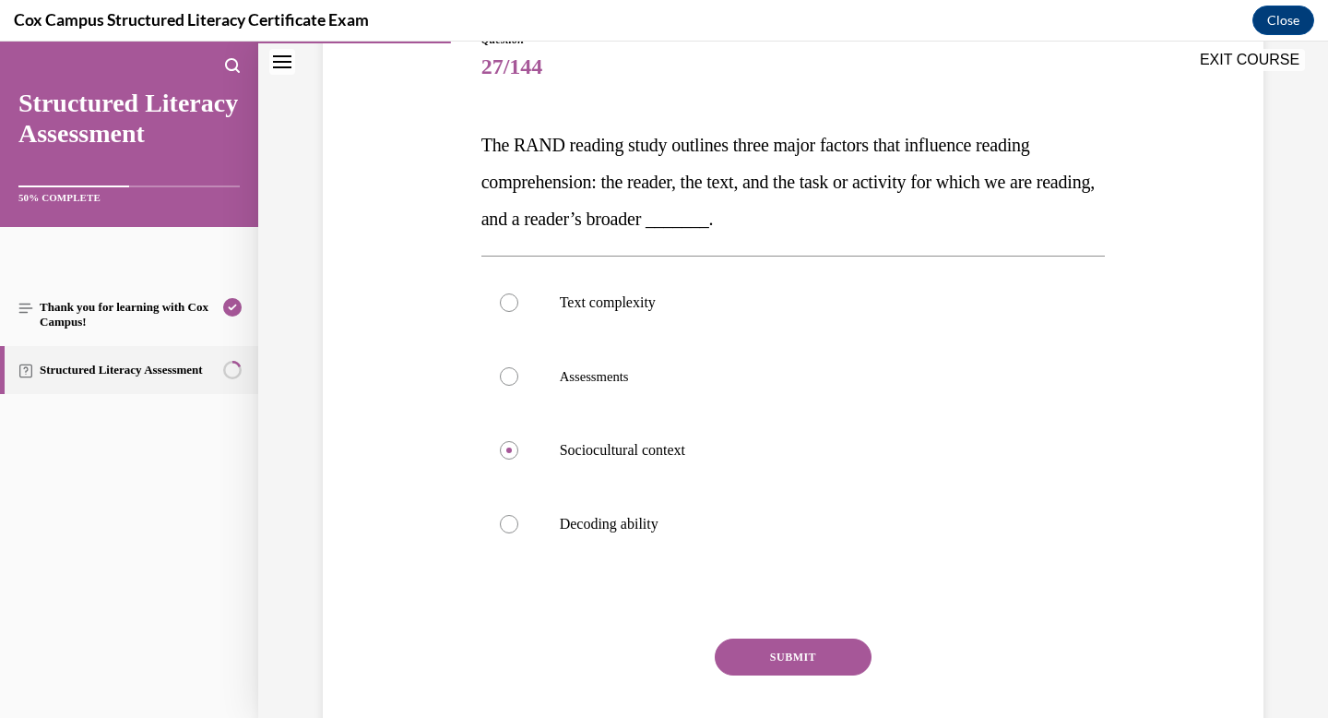
scroll to position [334, 0]
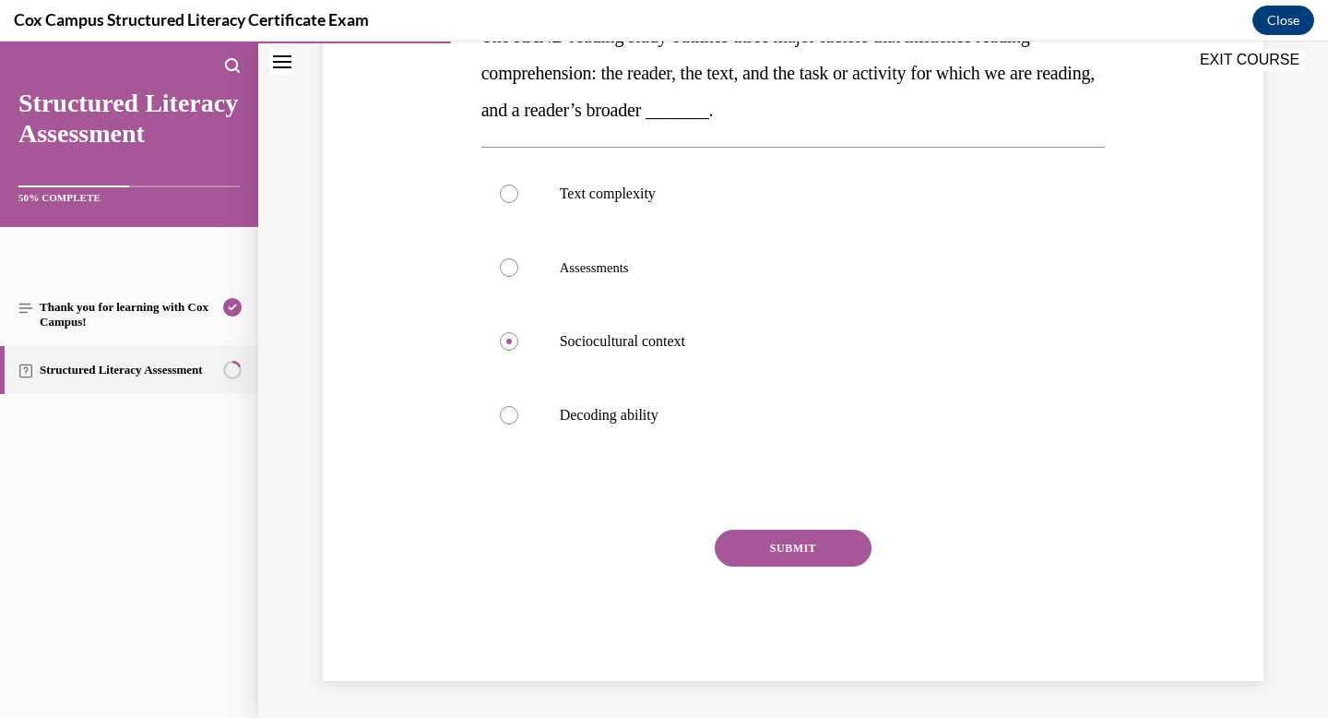
click at [781, 542] on button "SUBMIT" at bounding box center [793, 548] width 157 height 37
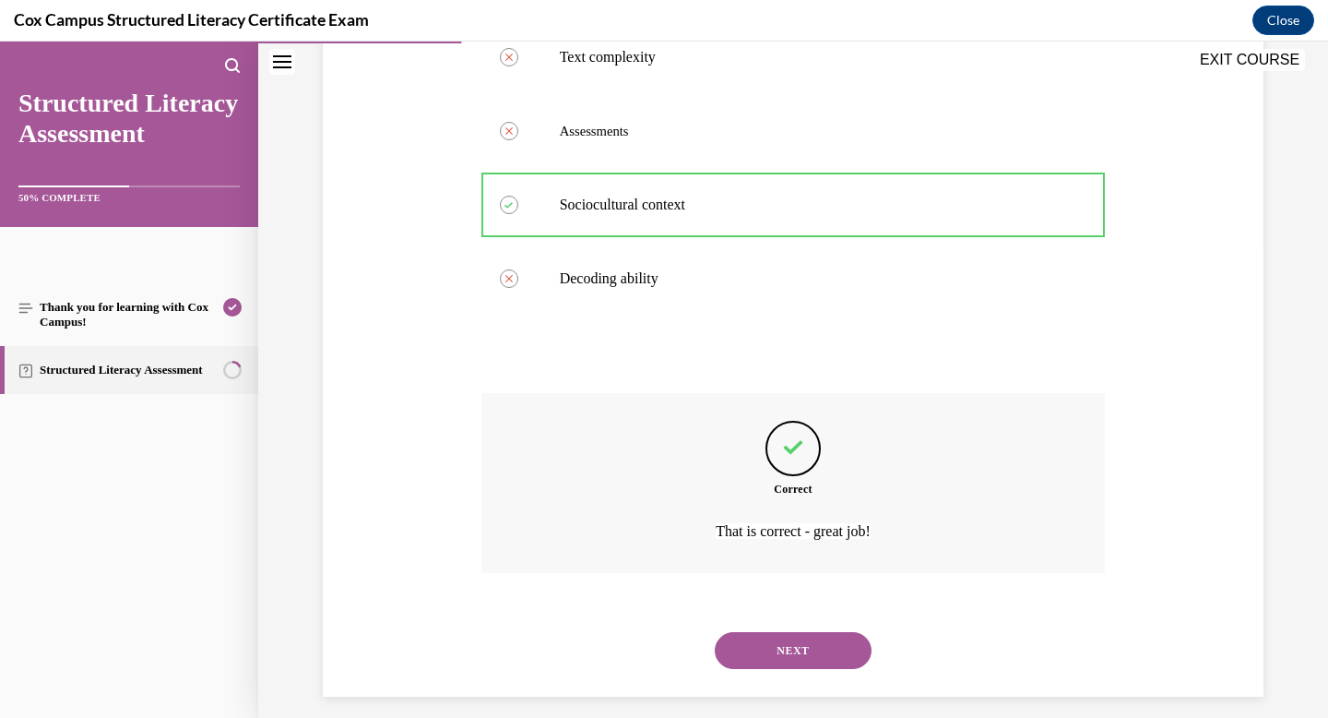
scroll to position [486, 0]
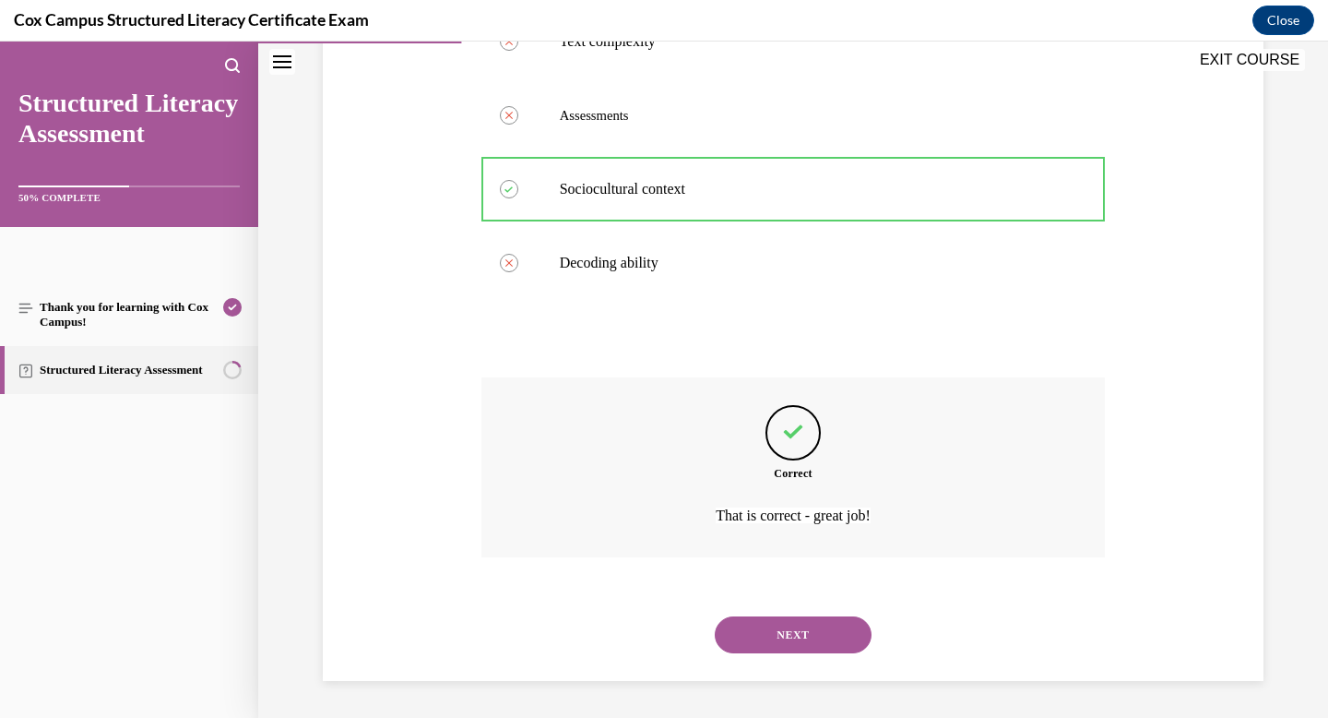
click at [784, 619] on button "NEXT" at bounding box center [793, 634] width 157 height 37
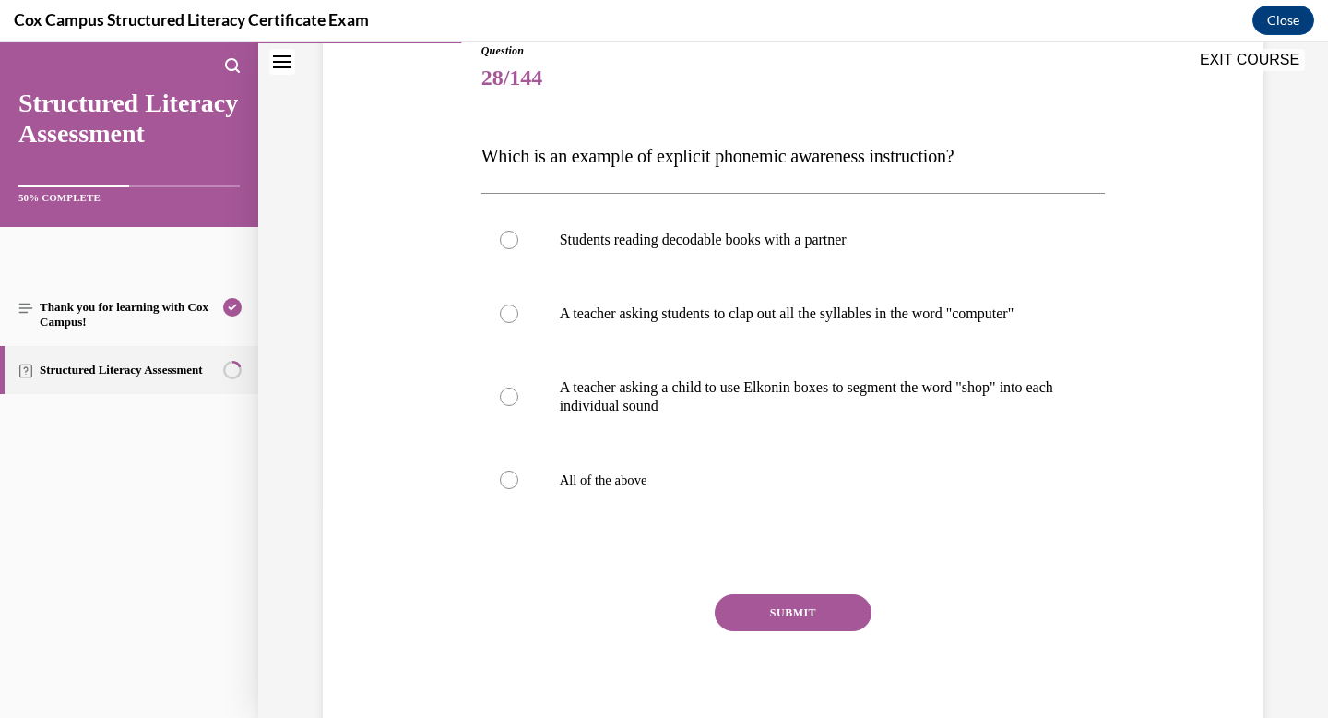
scroll to position [218, 0]
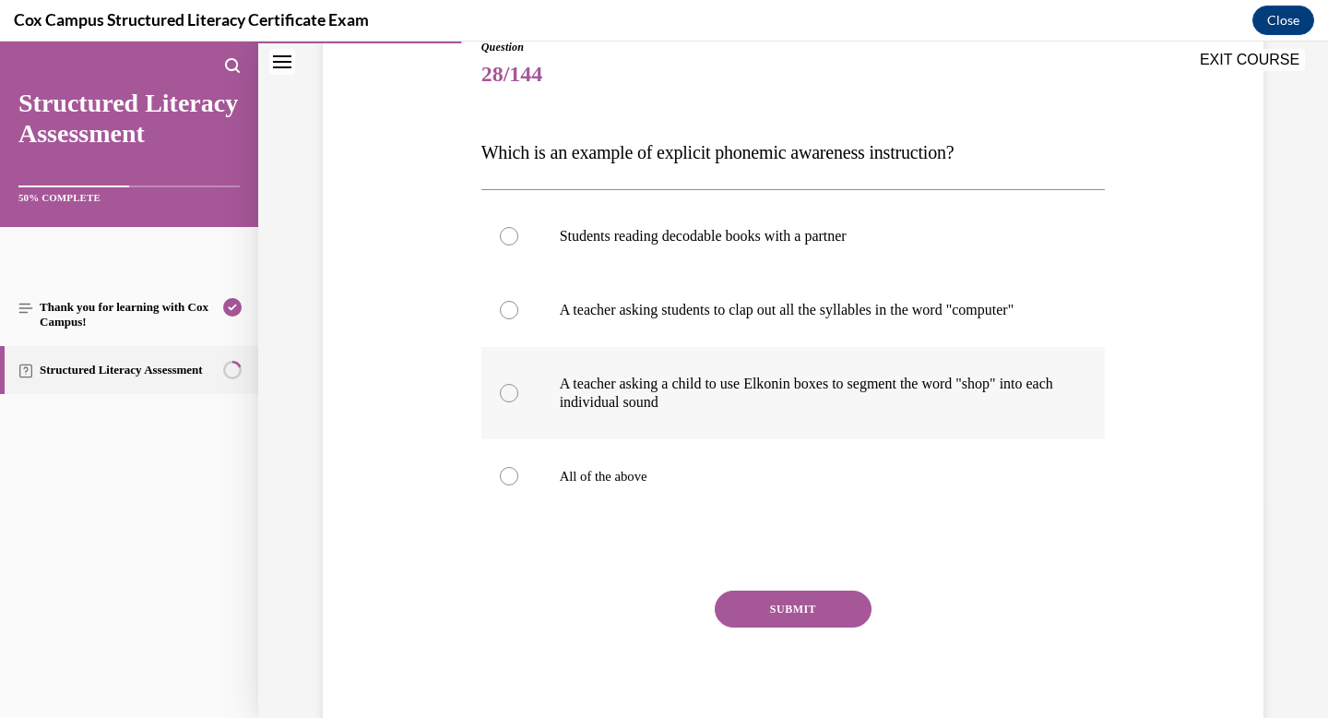
click at [798, 410] on p "A teacher asking a child to use Elkonin boxes to segment the word "shop" into e…" at bounding box center [810, 393] width 500 height 37
click at [518, 402] on input "A teacher asking a child to use Elkonin boxes to segment the word "shop" into e…" at bounding box center [509, 393] width 18 height 18
radio input "true"
click at [792, 615] on button "SUBMIT" at bounding box center [793, 608] width 157 height 37
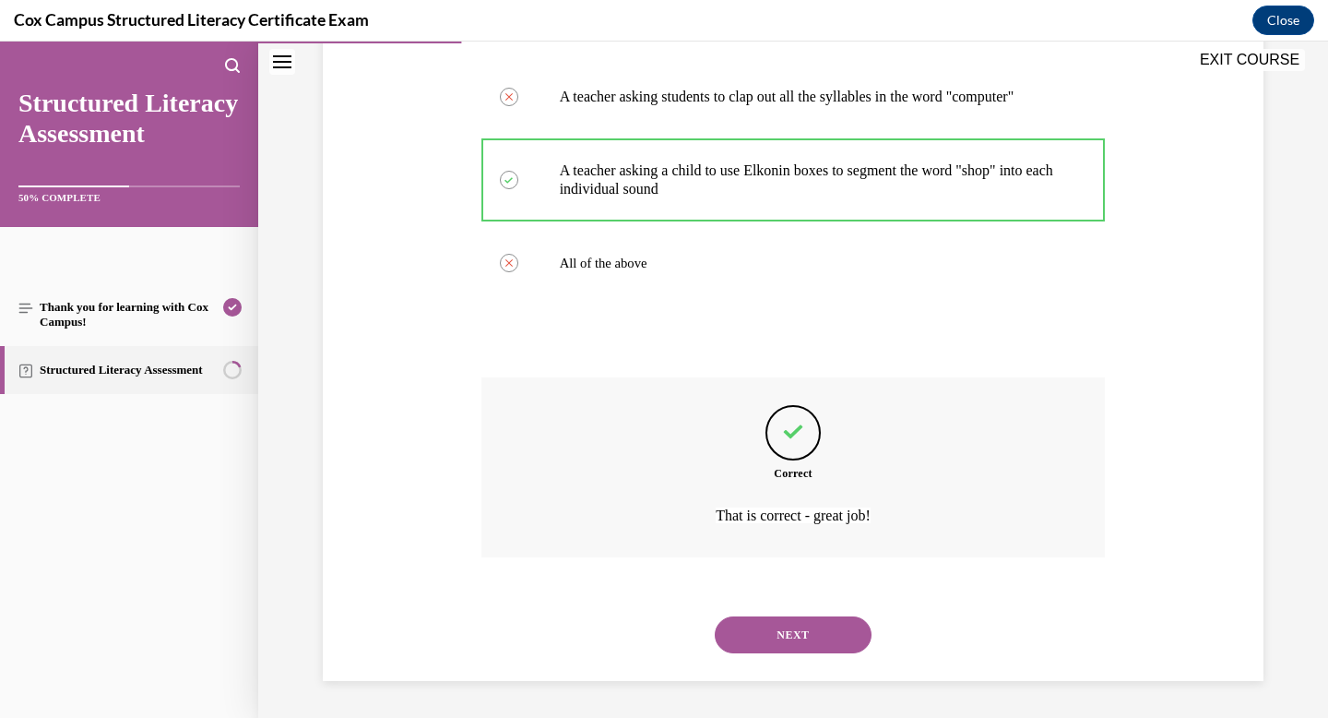
scroll to position [449, 0]
click at [792, 625] on button "NEXT" at bounding box center [793, 634] width 157 height 37
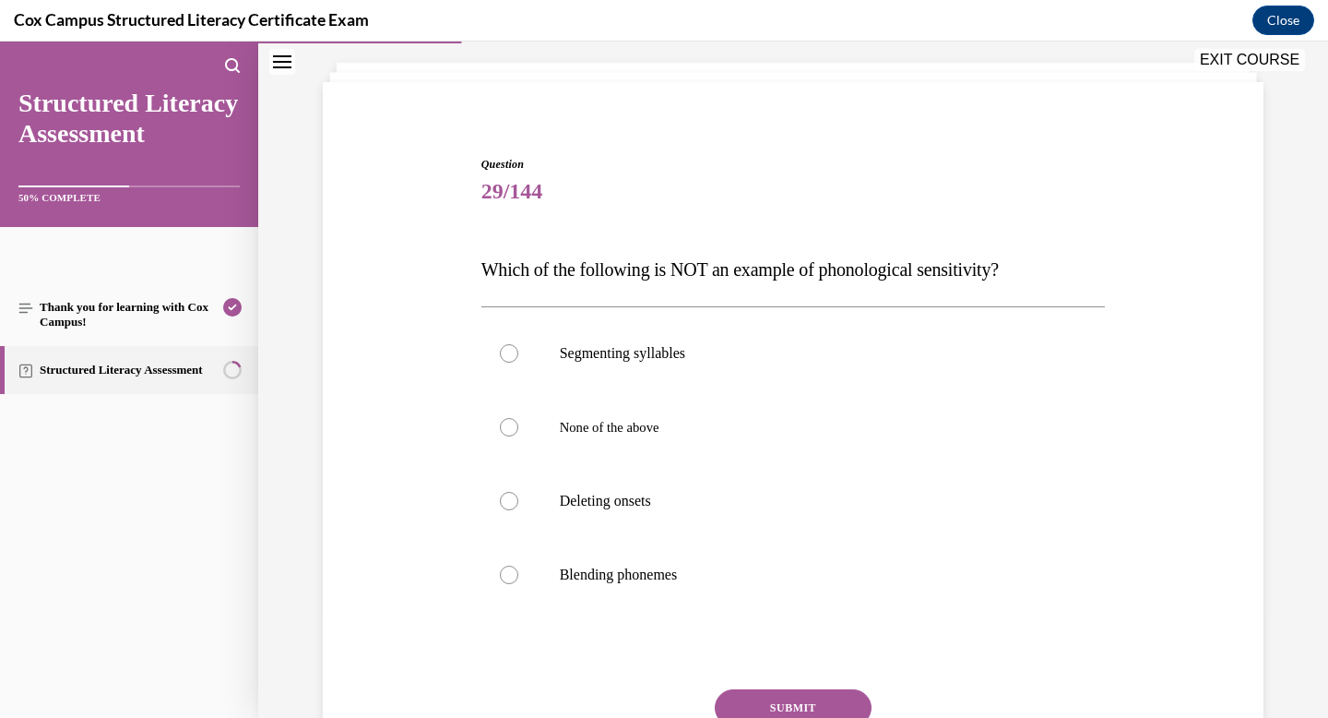
scroll to position [117, 0]
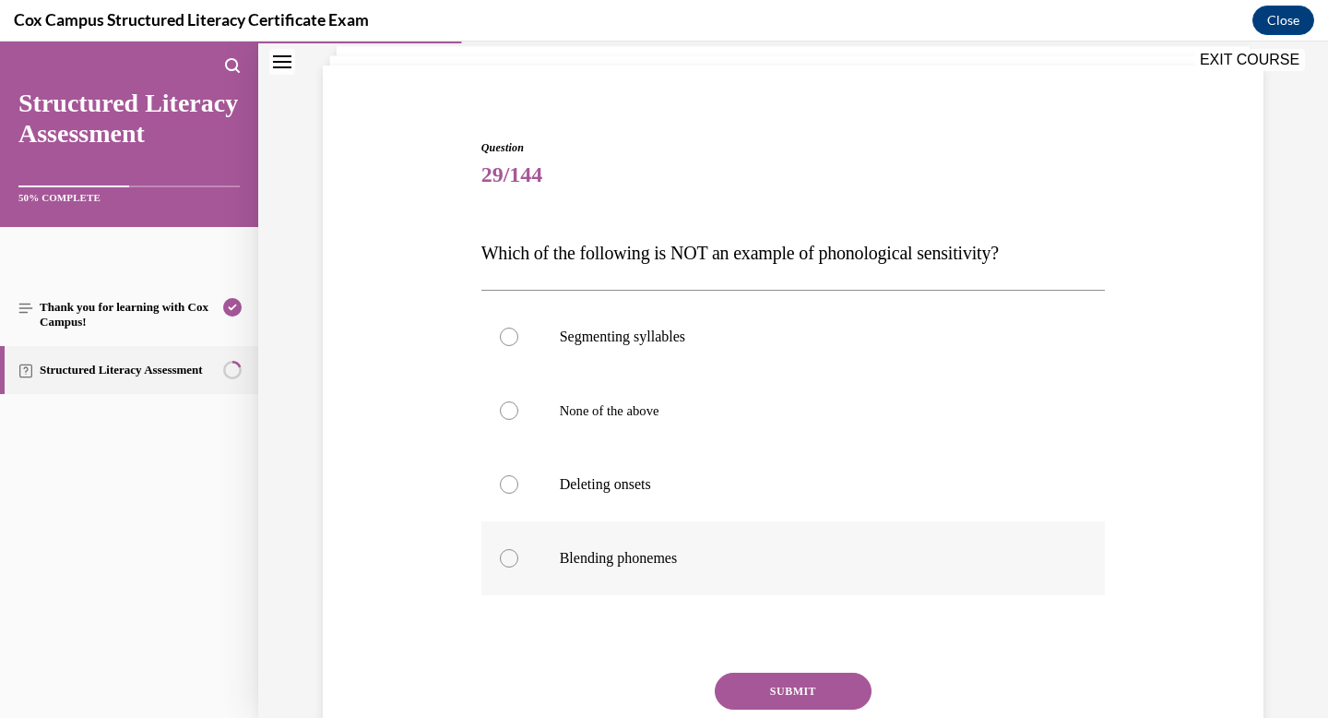
click at [508, 555] on div at bounding box center [509, 558] width 18 height 18
click at [508, 555] on input "Blending phonemes" at bounding box center [509, 558] width 18 height 18
radio input "true"
click at [791, 670] on div "Question 29/144 Which of the following is NOT an example of phonological sensit…" at bounding box center [794, 481] width 625 height 685
click at [791, 677] on button "SUBMIT" at bounding box center [793, 691] width 157 height 37
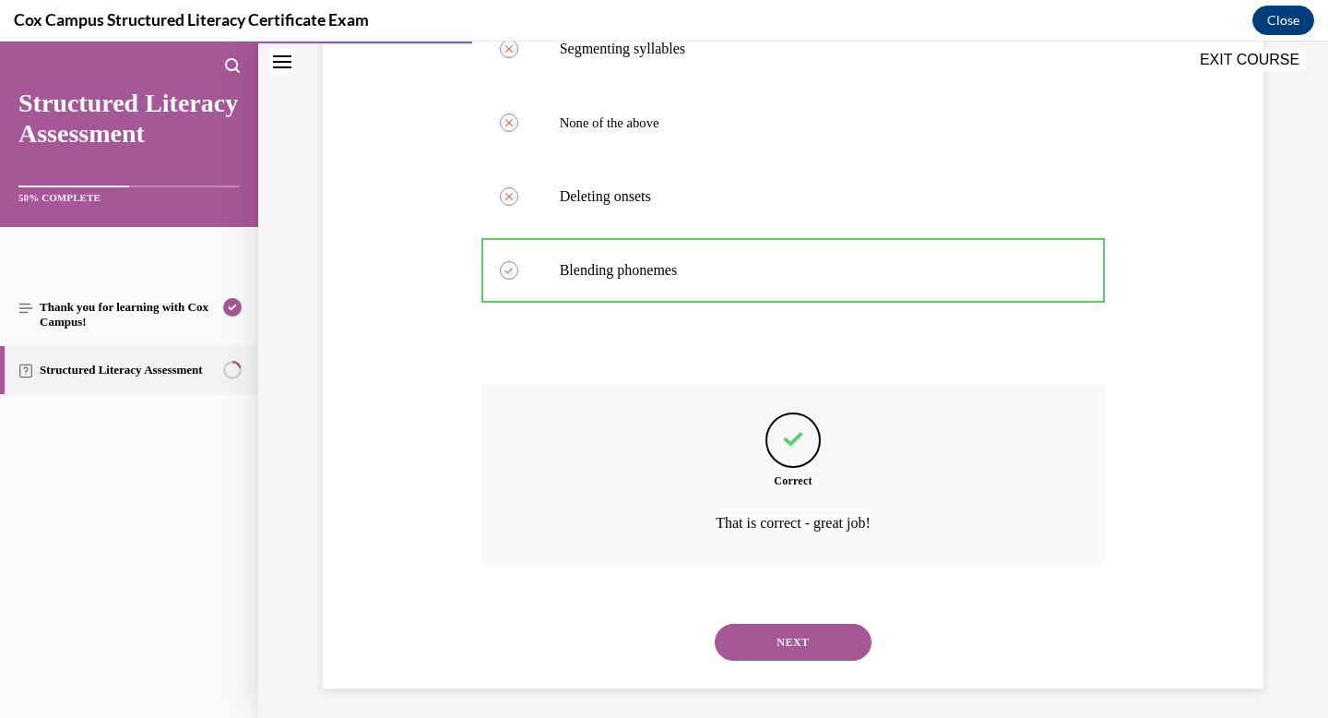
scroll to position [412, 0]
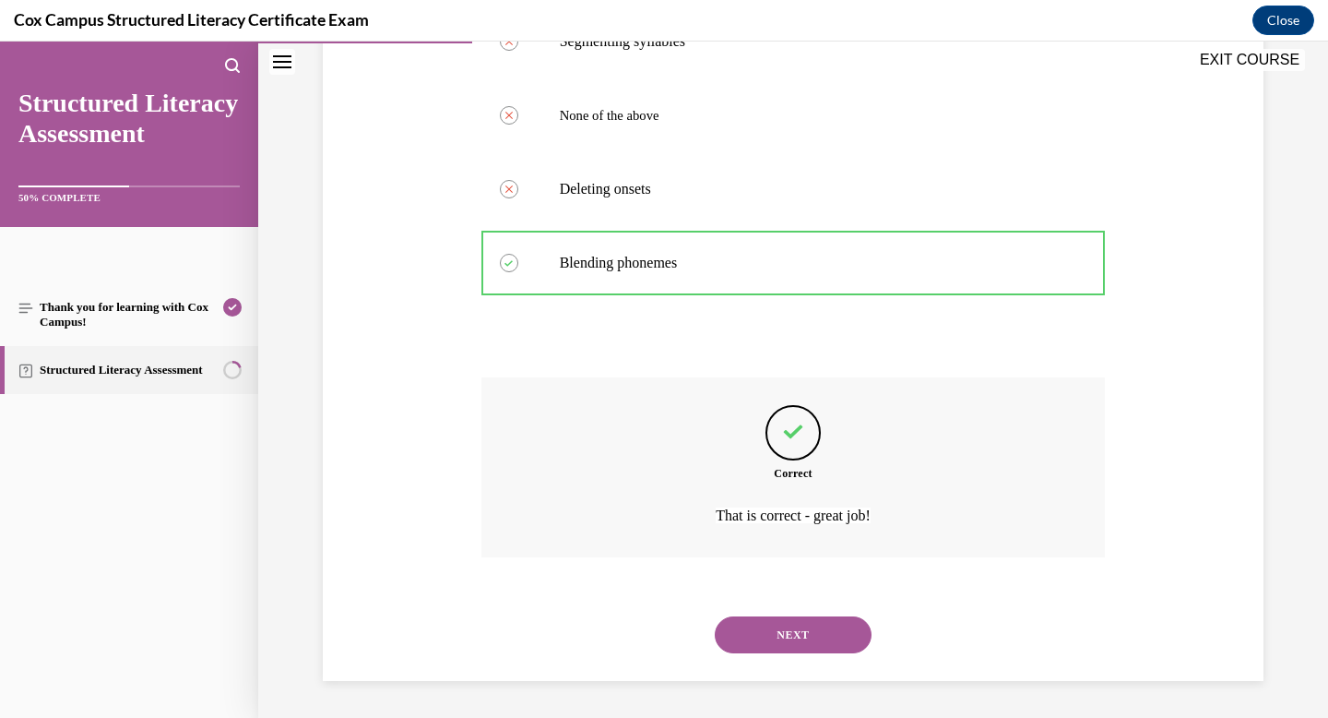
click at [780, 636] on button "NEXT" at bounding box center [793, 634] width 157 height 37
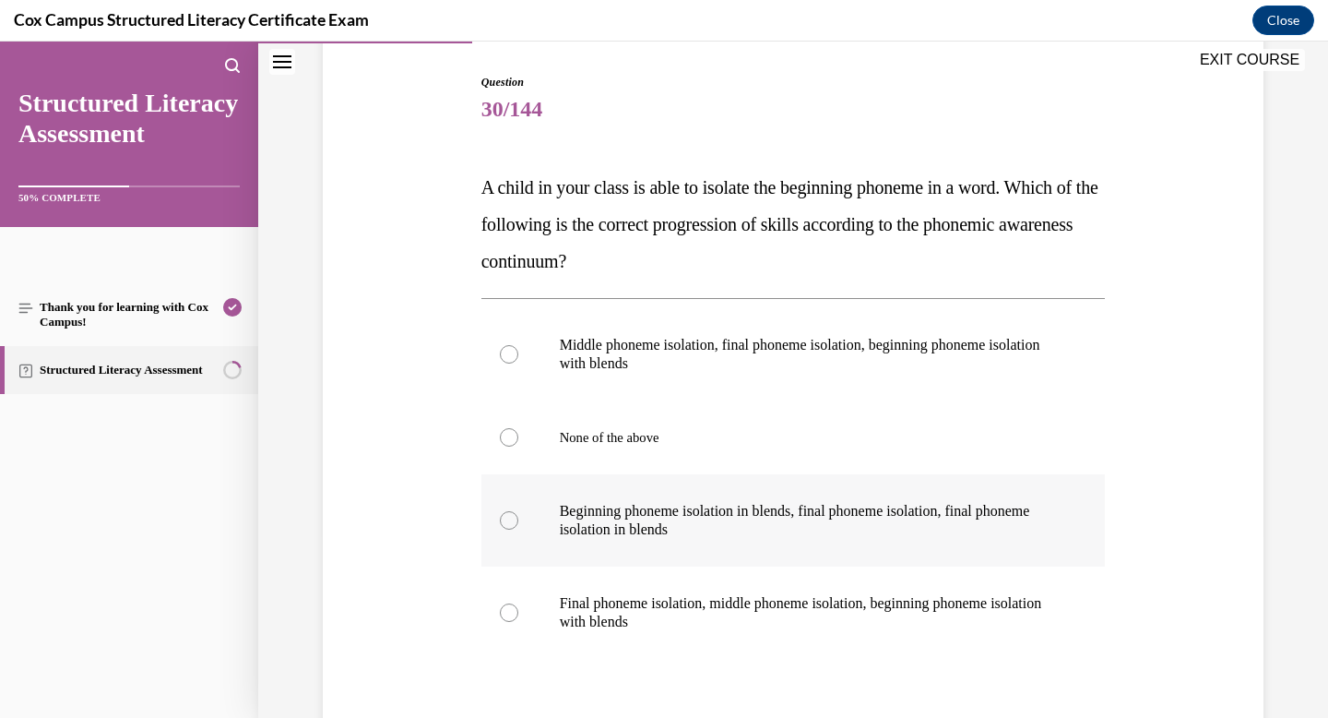
scroll to position [185, 0]
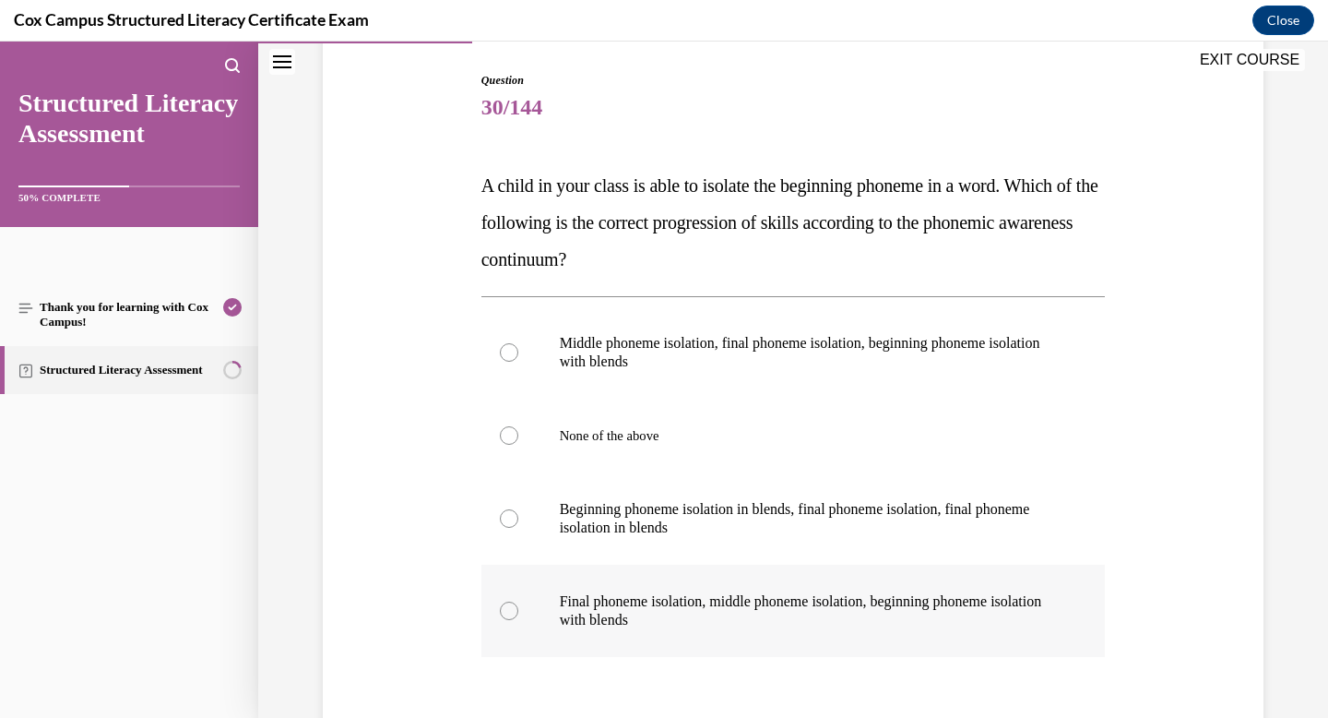
click at [616, 616] on p "Final phoneme isolation, middle phoneme isolation, beginning phoneme isolation …" at bounding box center [810, 610] width 500 height 37
click at [518, 616] on input "Final phoneme isolation, middle phoneme isolation, beginning phoneme isolation …" at bounding box center [509, 610] width 18 height 18
radio input "true"
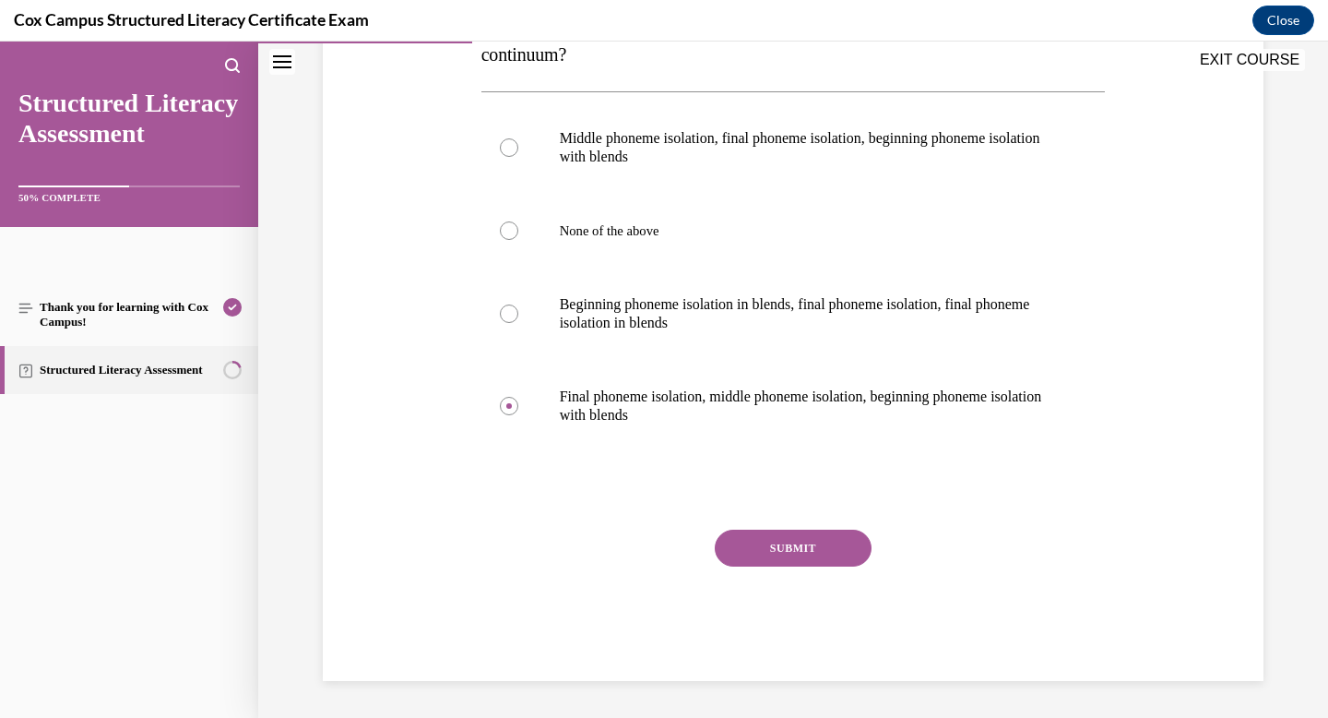
click at [806, 563] on button "SUBMIT" at bounding box center [793, 548] width 157 height 37
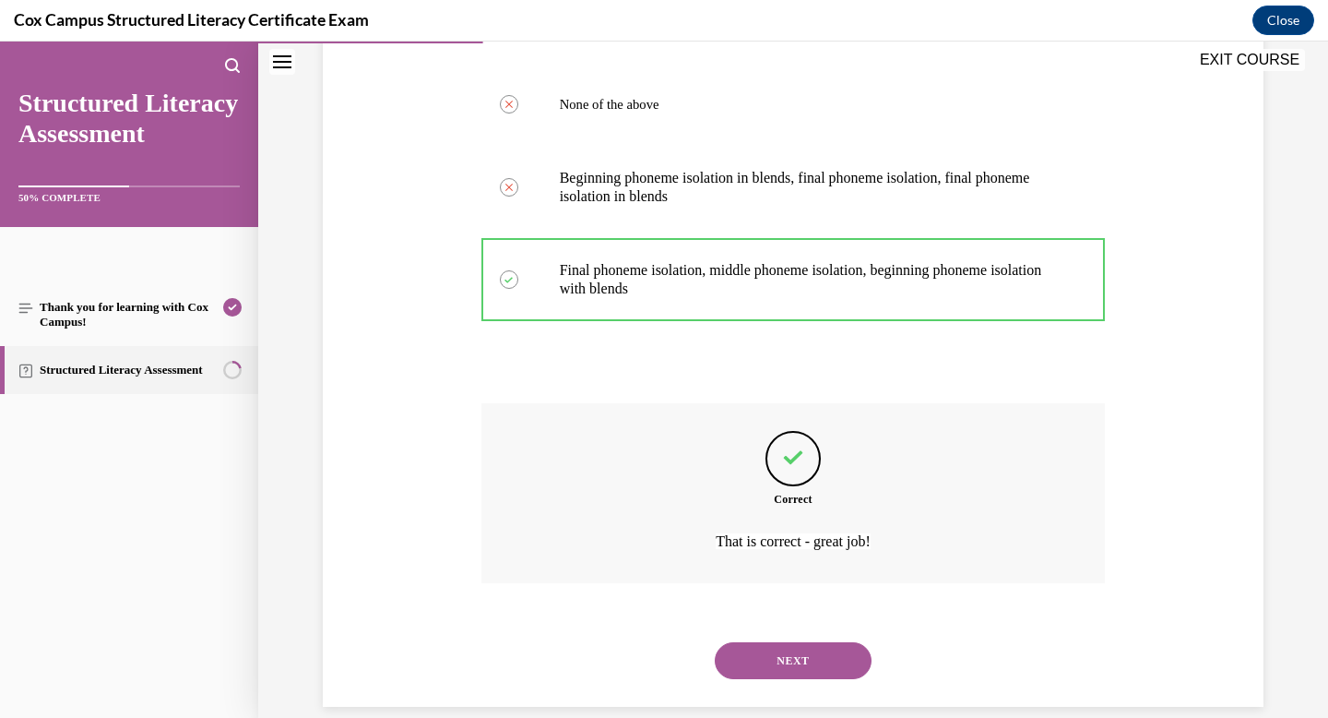
scroll to position [542, 0]
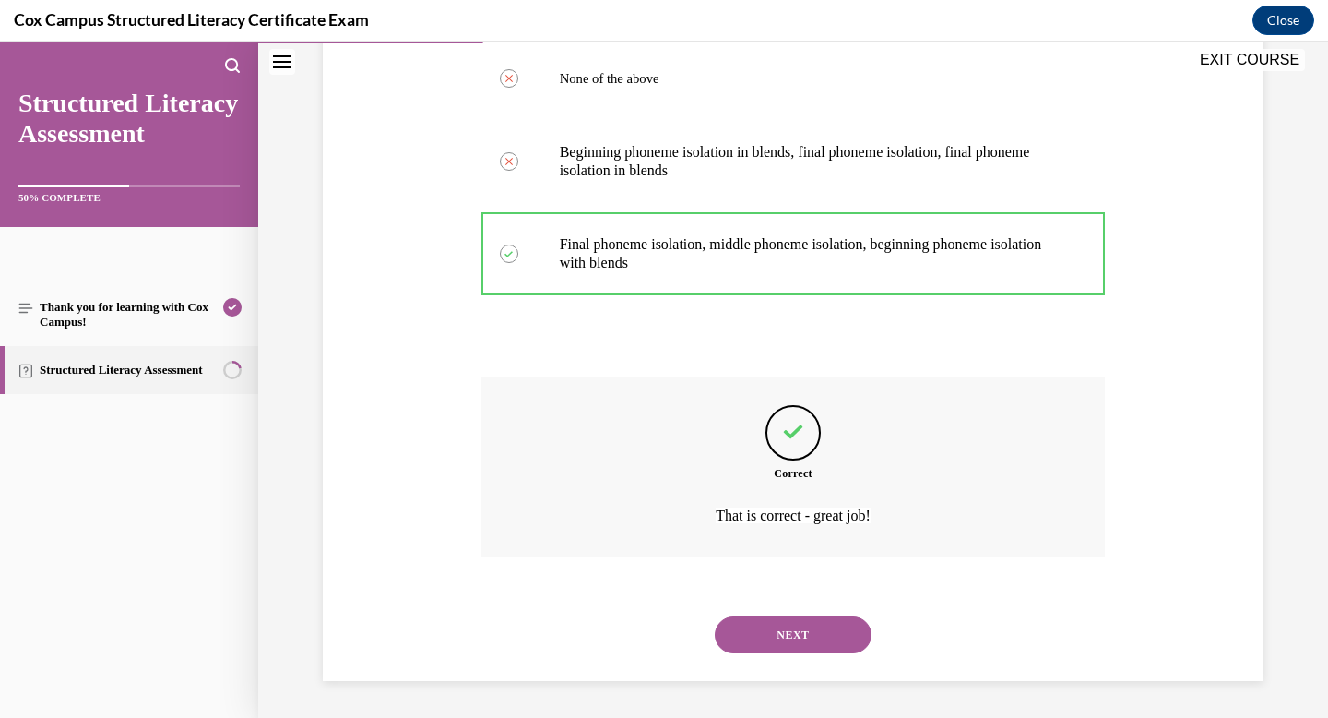
click at [805, 622] on button "NEXT" at bounding box center [793, 634] width 157 height 37
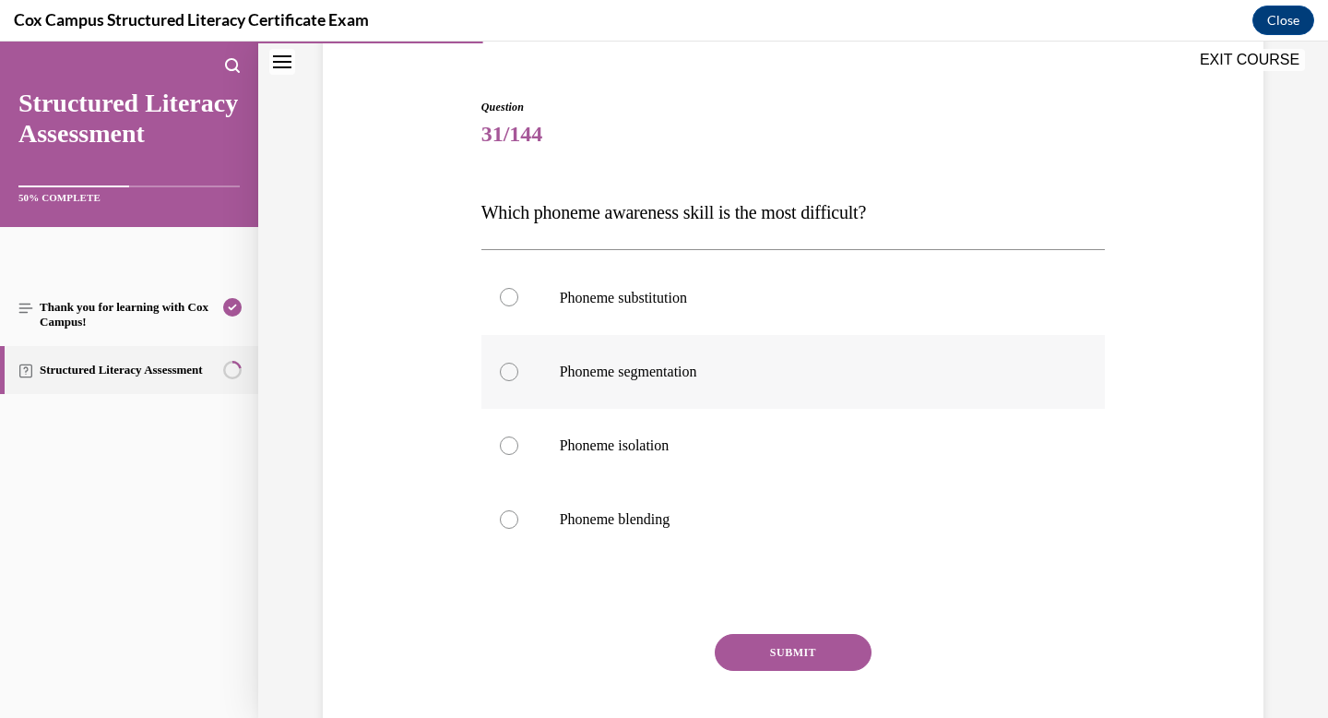
scroll to position [160, 0]
click at [624, 292] on span "Phoneme substitution" at bounding box center [623, 296] width 127 height 16
click at [518, 292] on input "Phoneme substitution" at bounding box center [509, 295] width 18 height 18
radio input "true"
click at [771, 645] on button "SUBMIT" at bounding box center [793, 650] width 157 height 37
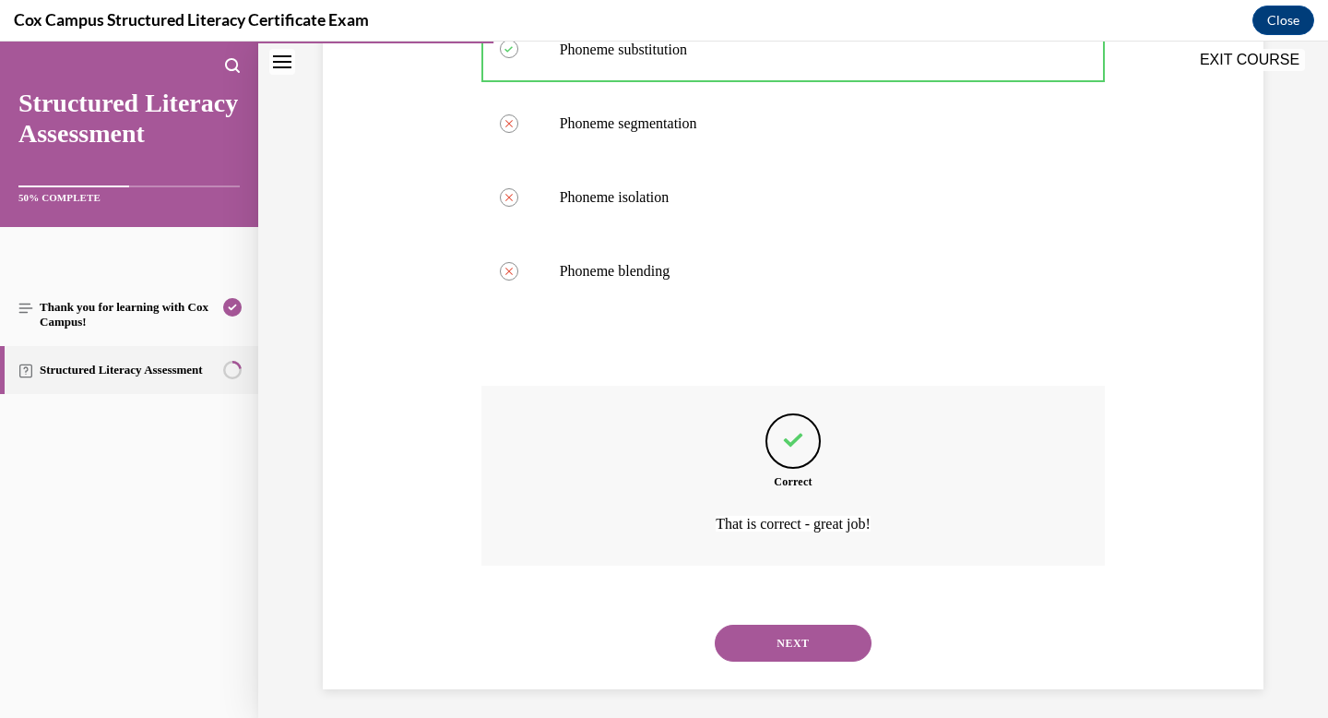
scroll to position [413, 0]
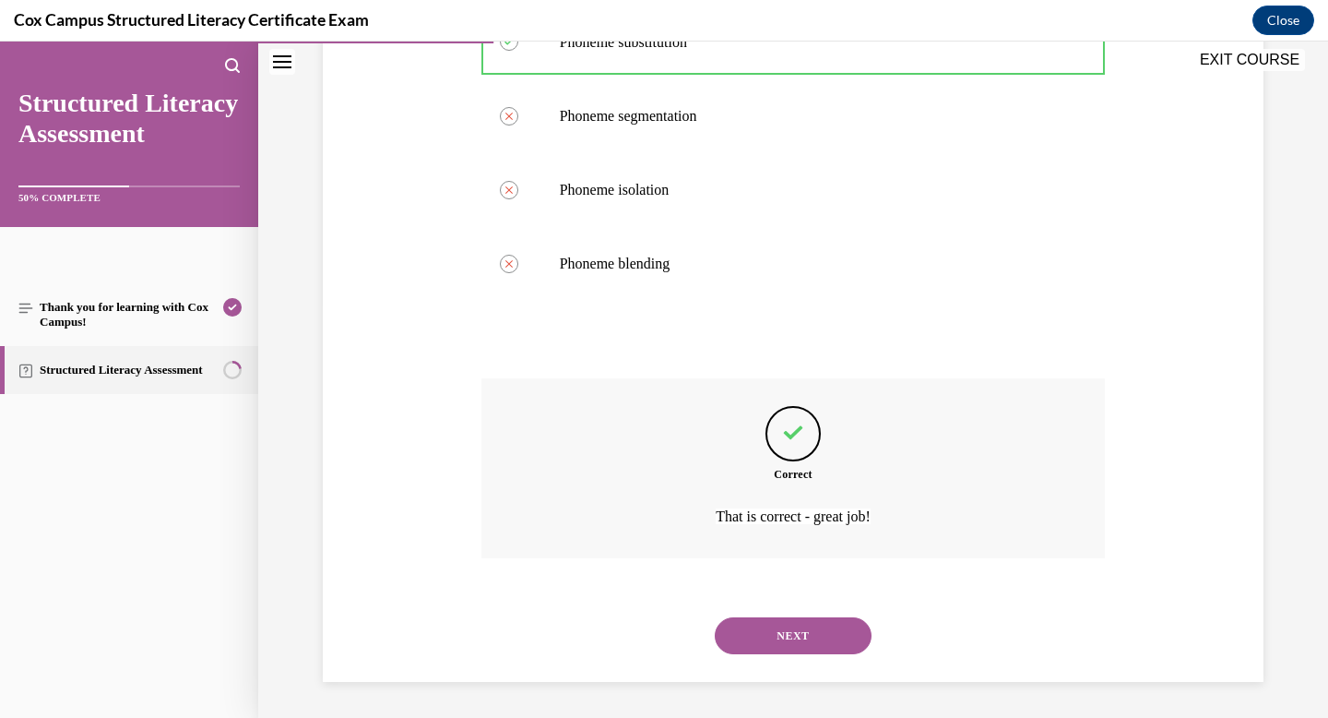
click at [786, 631] on button "NEXT" at bounding box center [793, 635] width 157 height 37
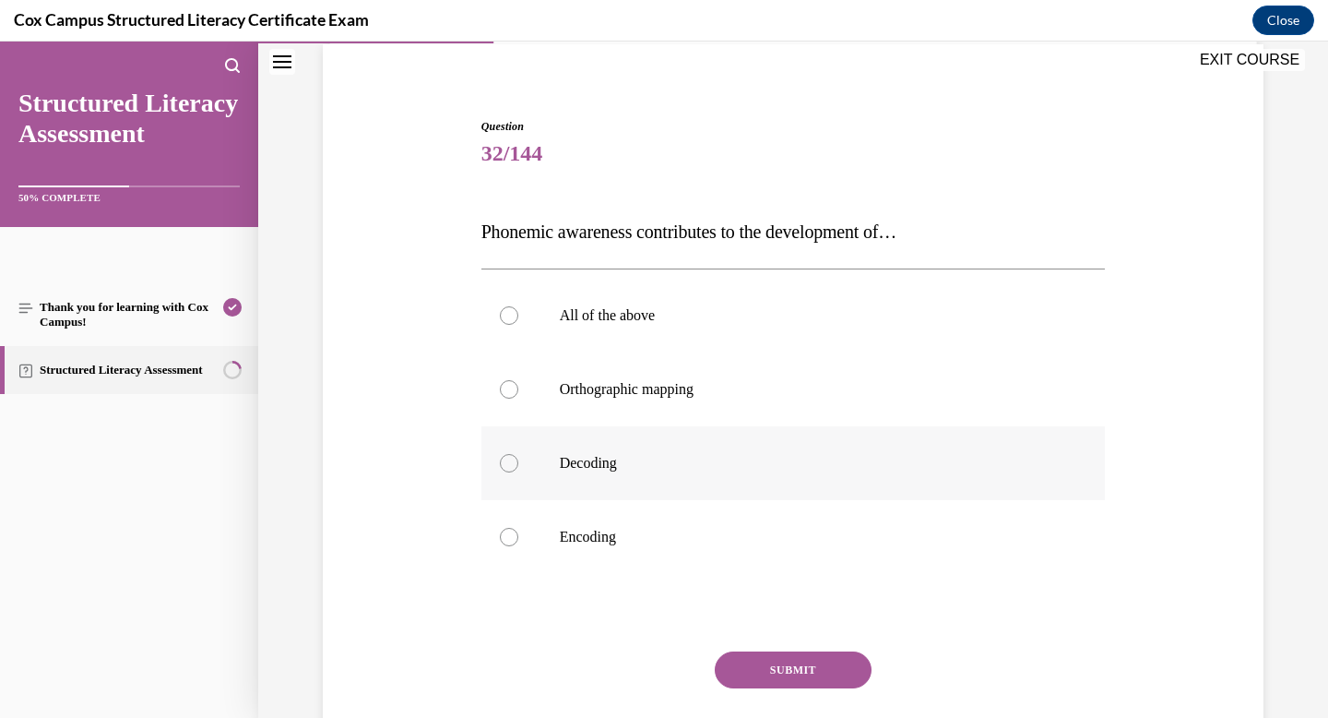
scroll to position [140, 0]
click at [595, 470] on p "Decoding" at bounding box center [810, 461] width 500 height 18
click at [518, 470] on input "Decoding" at bounding box center [509, 461] width 18 height 18
radio input "true"
click at [589, 530] on span "Encoding" at bounding box center [588, 535] width 56 height 16
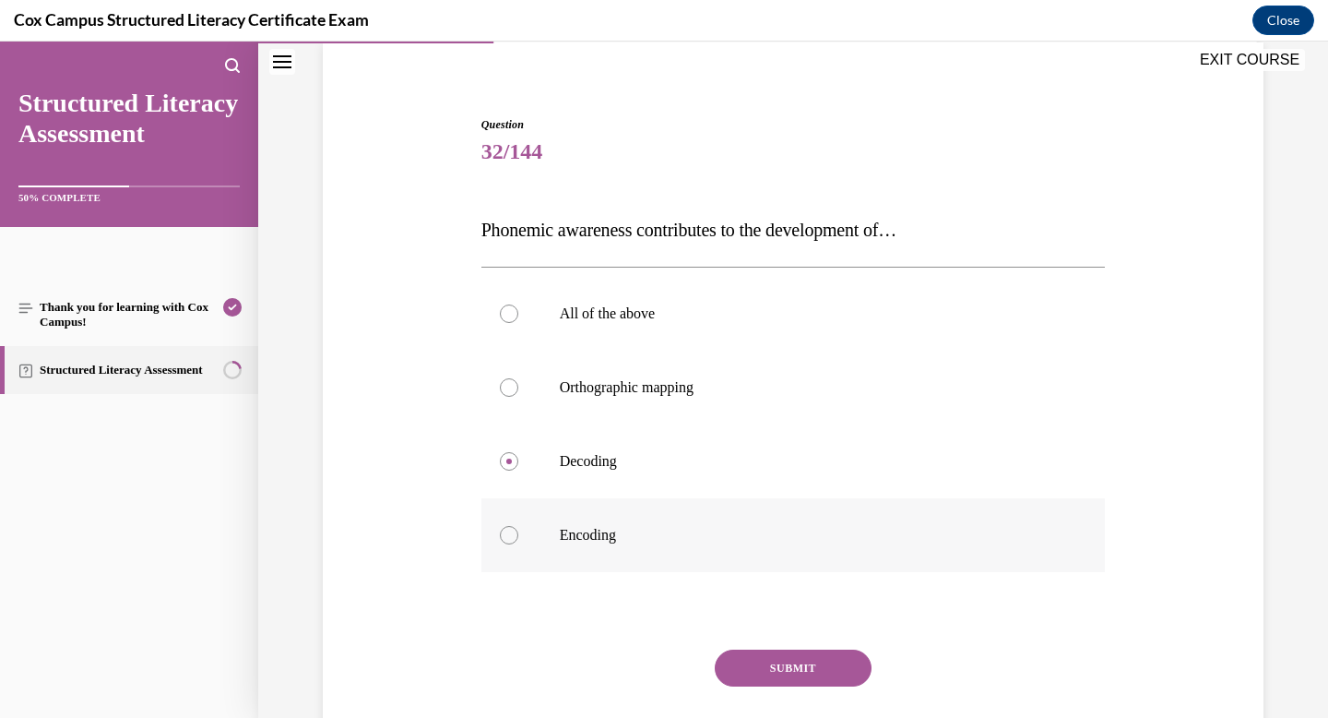
click at [518, 530] on input "Encoding" at bounding box center [509, 535] width 18 height 18
radio input "true"
click at [514, 319] on div at bounding box center [509, 313] width 18 height 18
click at [514, 319] on input "All of the above" at bounding box center [509, 313] width 18 height 18
radio input "true"
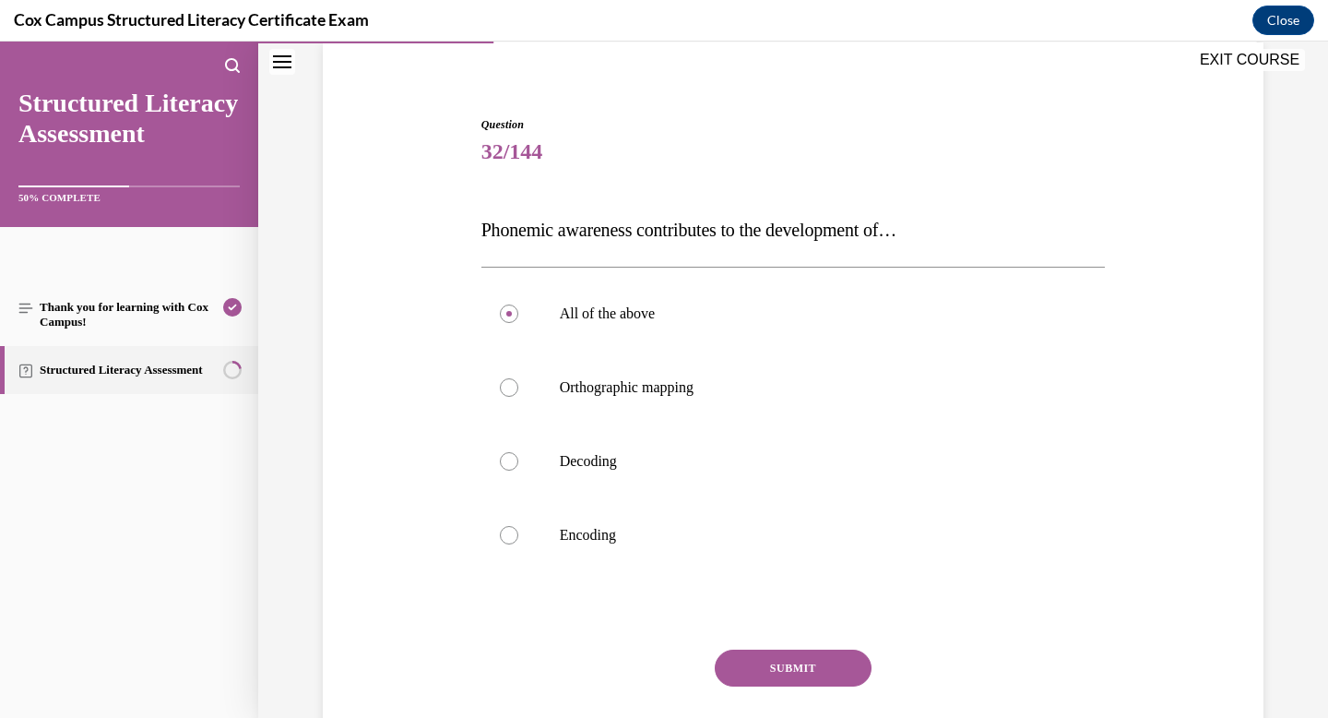
click at [782, 657] on button "SUBMIT" at bounding box center [793, 667] width 157 height 37
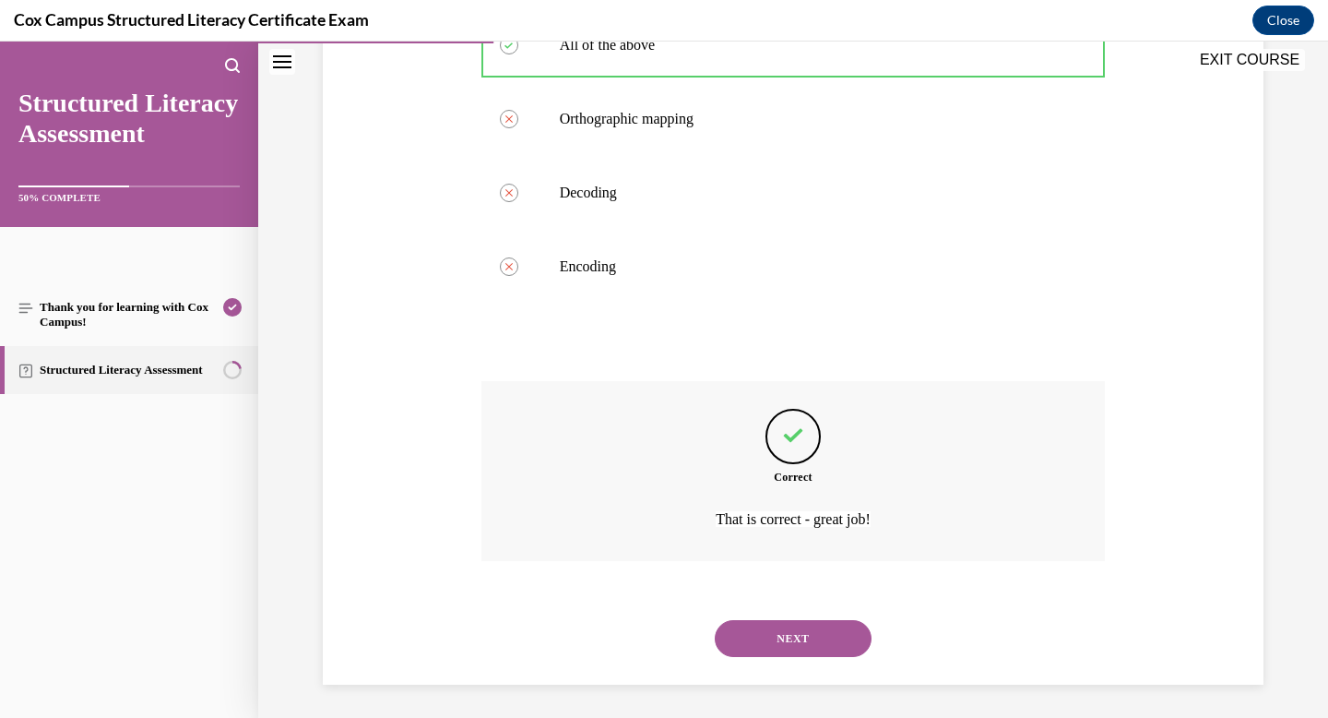
scroll to position [412, 0]
click at [782, 623] on button "NEXT" at bounding box center [793, 634] width 157 height 37
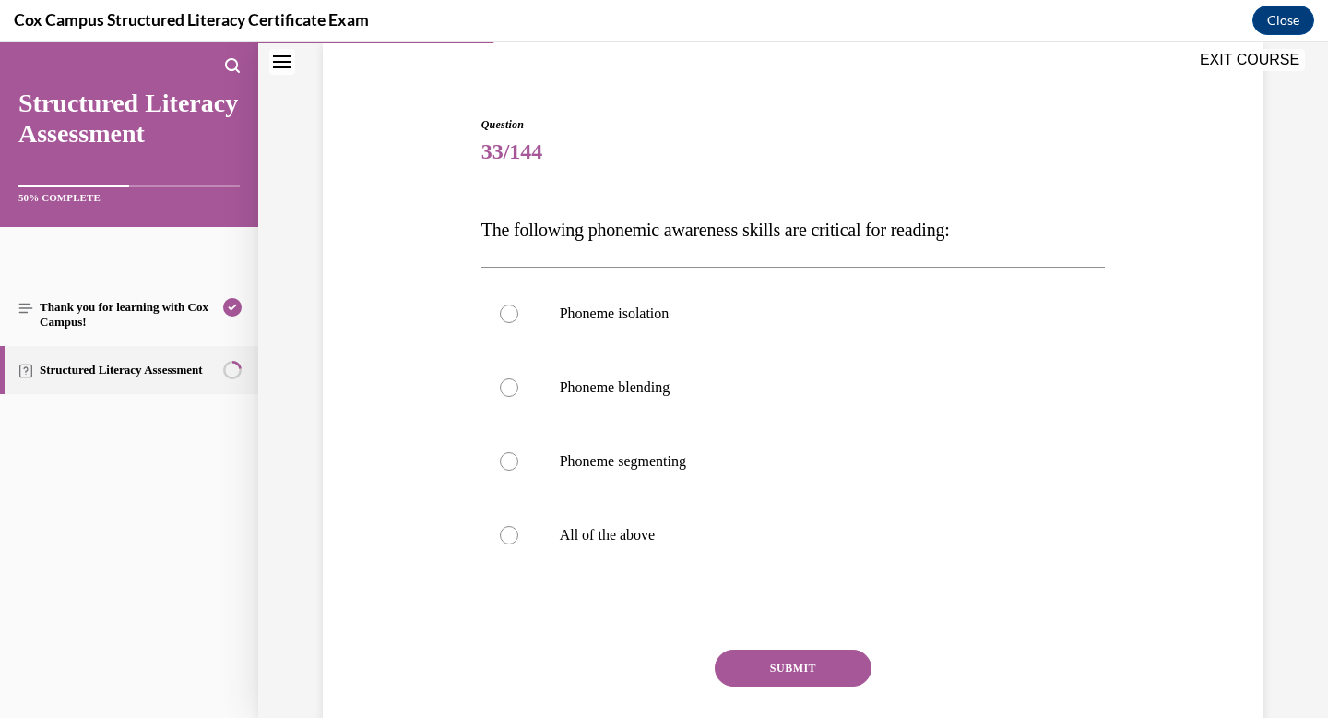
scroll to position [142, 0]
click at [632, 393] on p "Phoneme blending" at bounding box center [810, 385] width 500 height 18
click at [518, 393] on input "Phoneme blending" at bounding box center [509, 385] width 18 height 18
radio input "true"
click at [542, 535] on label "All of the above" at bounding box center [794, 533] width 625 height 74
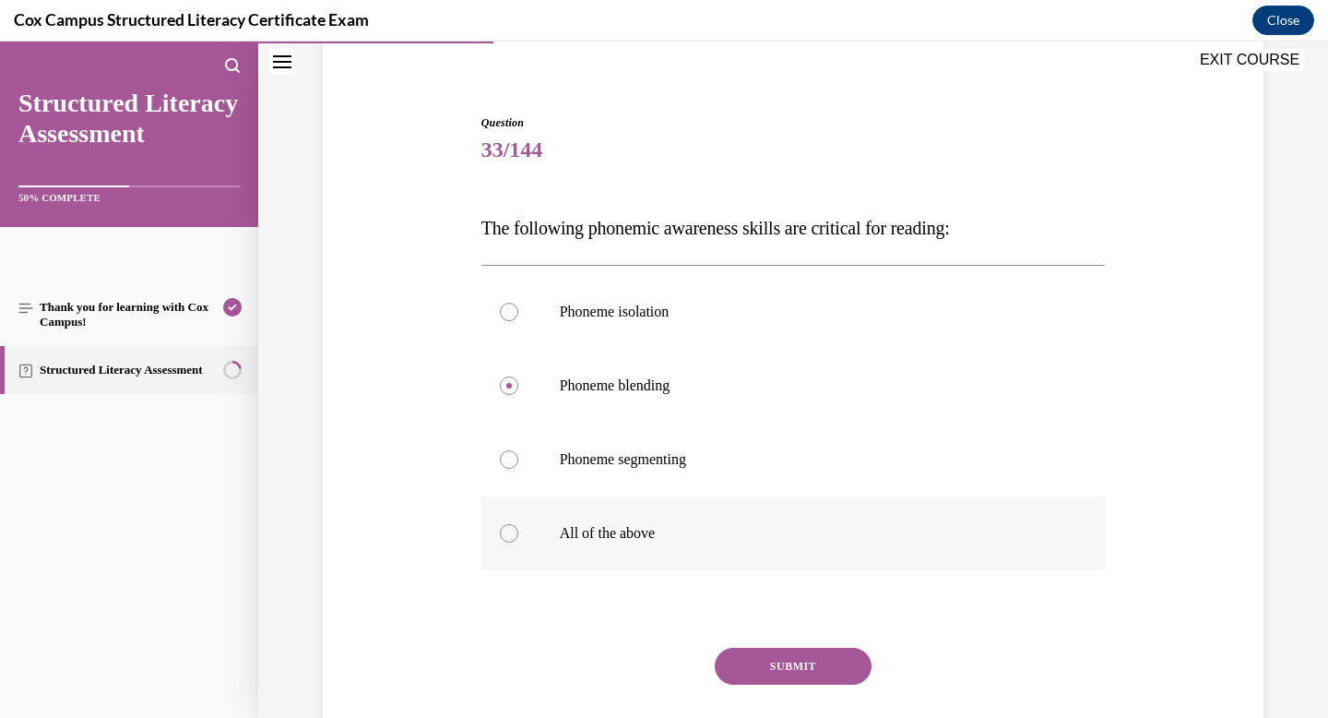
click at [518, 535] on input "All of the above" at bounding box center [509, 533] width 18 height 18
radio input "true"
click at [807, 658] on button "SUBMIT" at bounding box center [793, 666] width 157 height 37
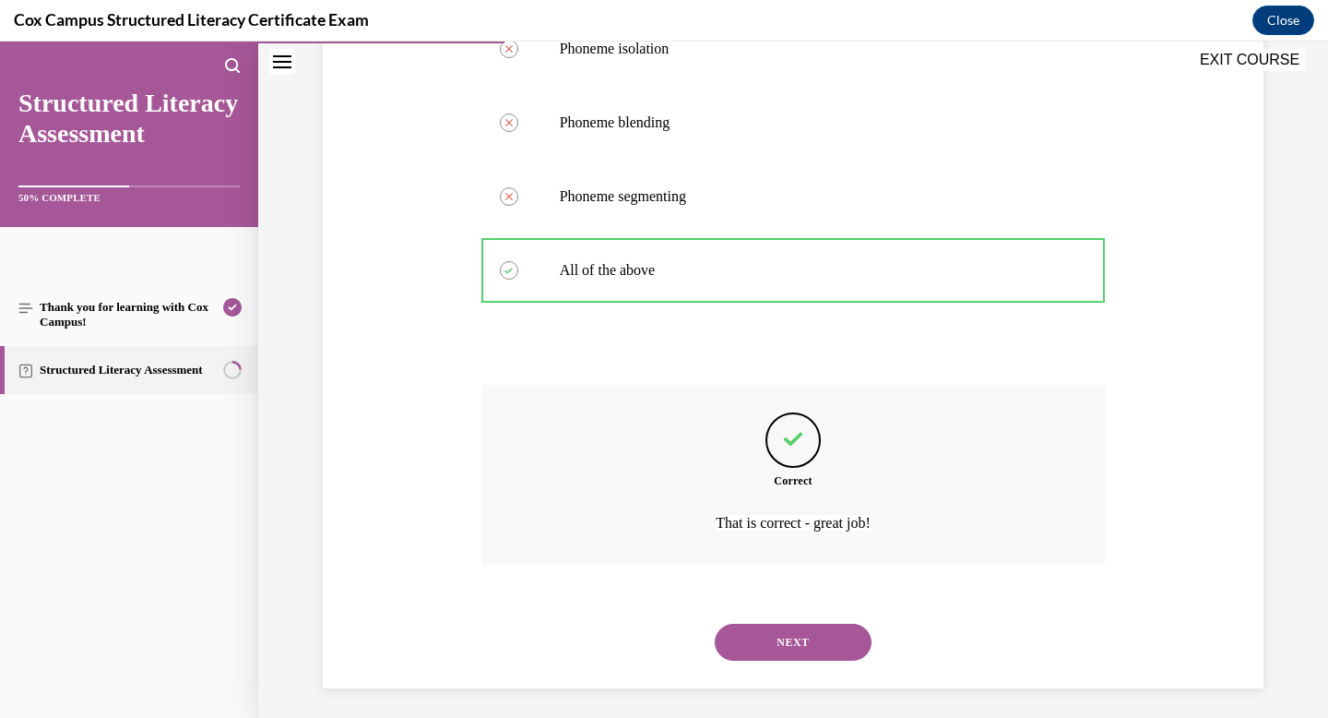
scroll to position [412, 0]
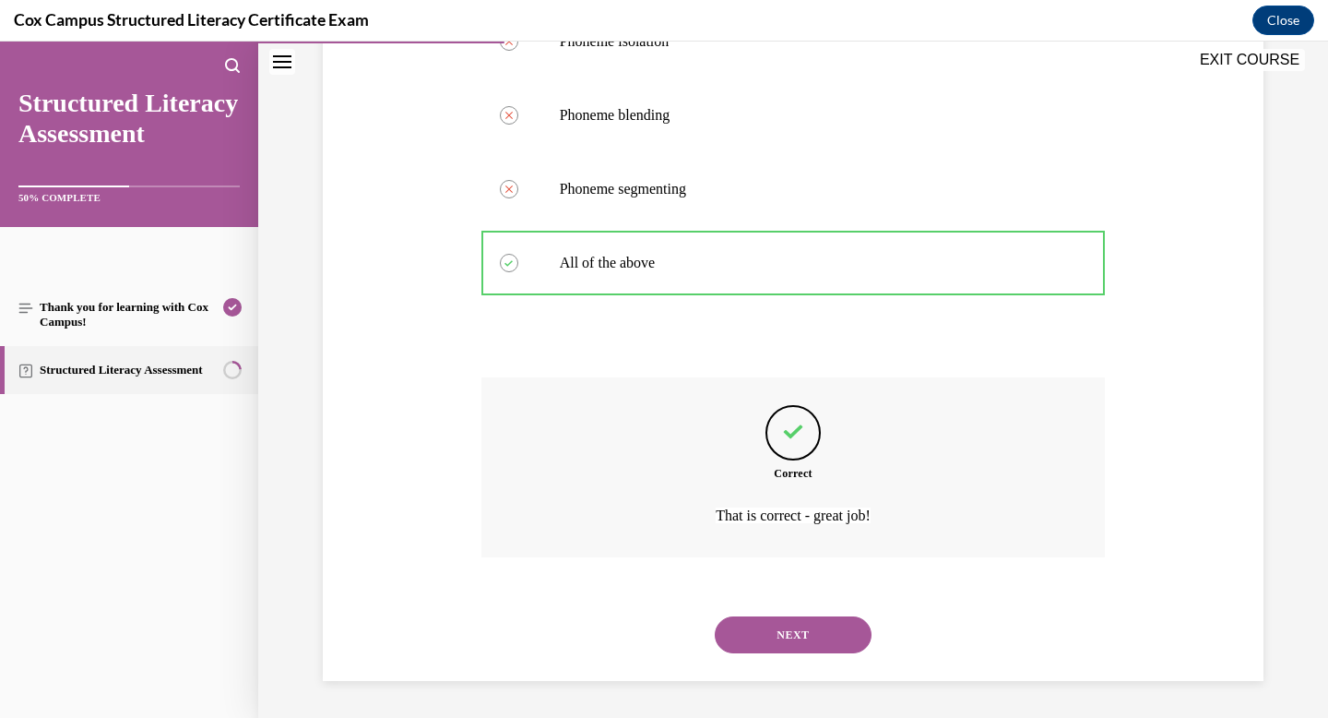
click at [804, 631] on button "NEXT" at bounding box center [793, 634] width 157 height 37
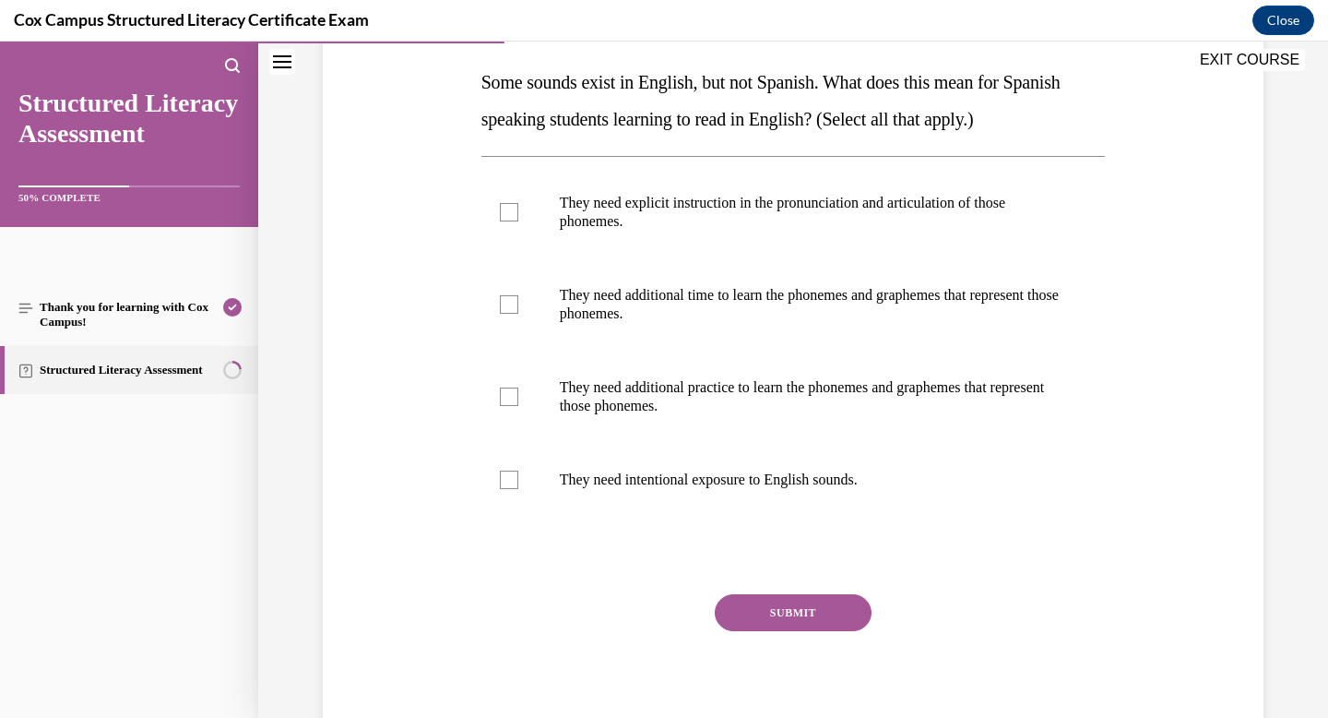
scroll to position [289, 0]
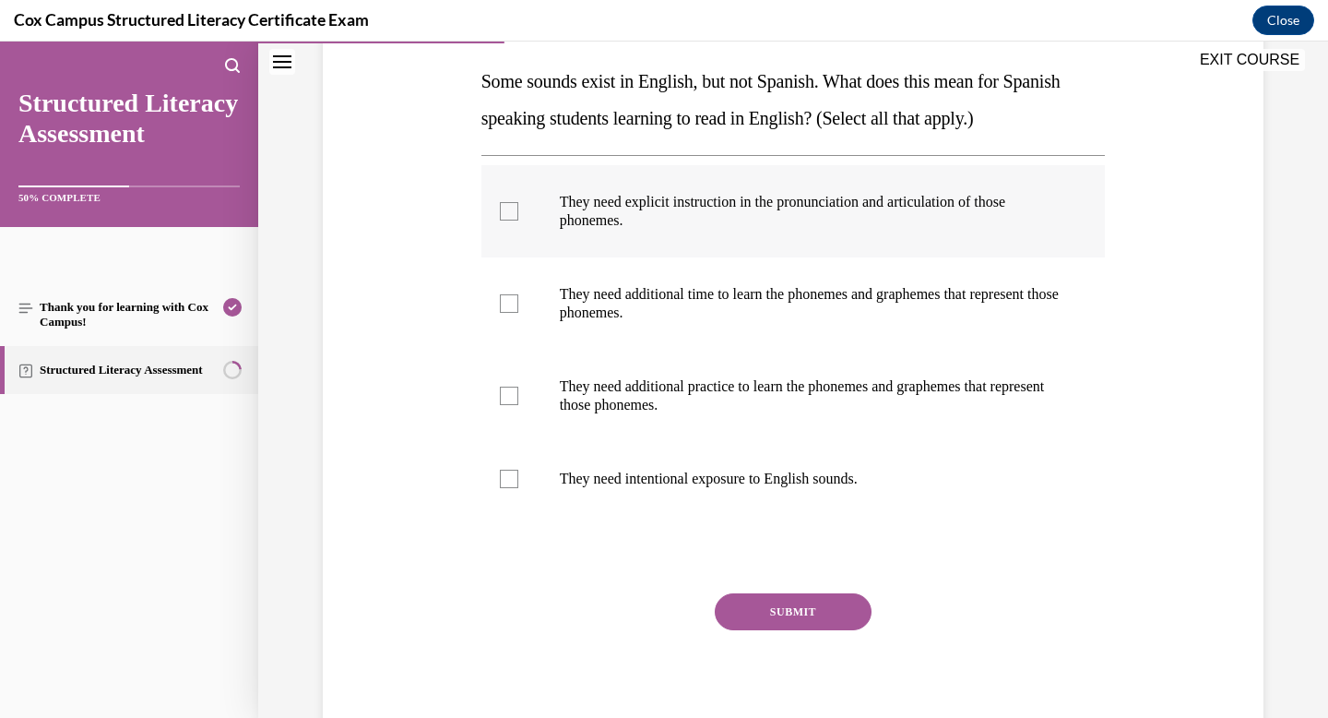
click at [740, 216] on p "They need explicit instruction in the pronunciation and articulation of those p…" at bounding box center [810, 211] width 500 height 37
click at [518, 216] on input "They need explicit instruction in the pronunciation and articulation of those p…" at bounding box center [509, 211] width 18 height 18
checkbox input "true"
click at [506, 304] on div at bounding box center [509, 303] width 18 height 18
click at [506, 304] on input "They need additional time to learn the phonemes and graphemes that represent th…" at bounding box center [509, 303] width 18 height 18
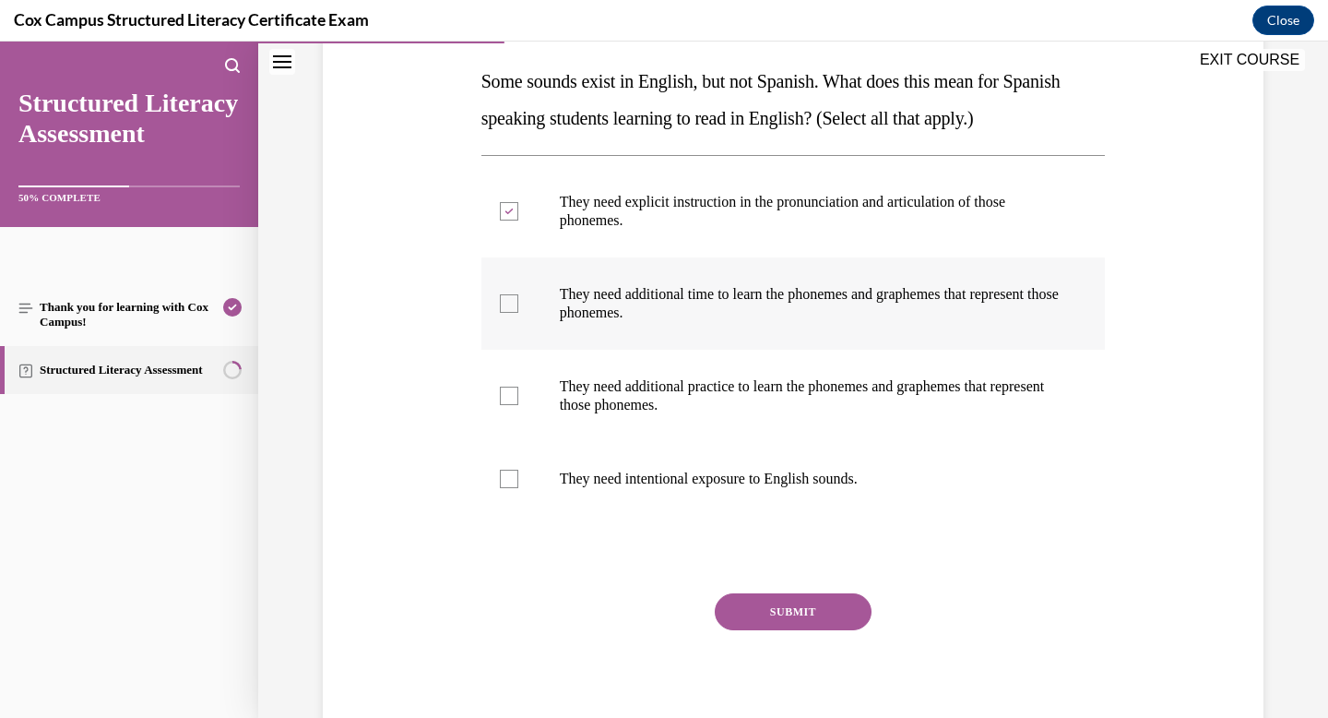
checkbox input "true"
click at [506, 383] on label "They need additional practice to learn the phonemes and graphemes that represen…" at bounding box center [794, 396] width 625 height 92
click at [506, 387] on input "They need additional practice to learn the phonemes and graphemes that represen…" at bounding box center [509, 396] width 18 height 18
checkbox input "true"
click at [515, 470] on div at bounding box center [509, 479] width 18 height 18
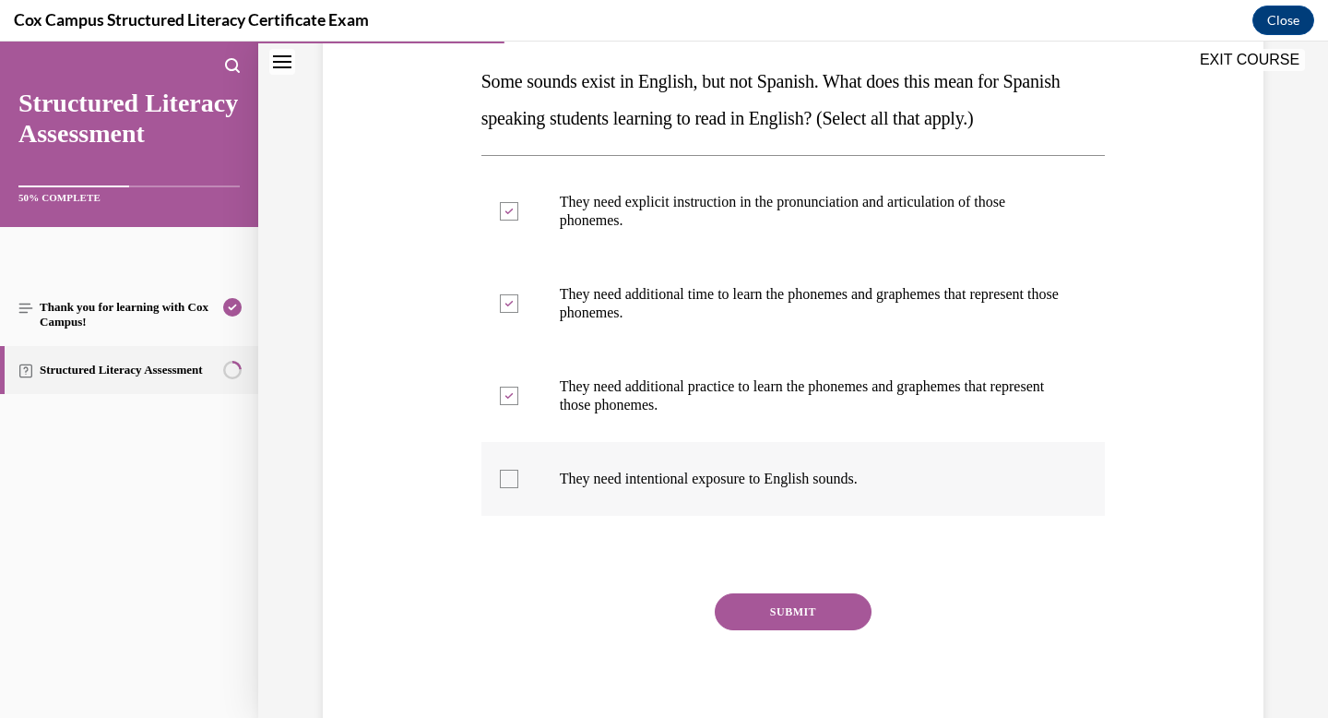
click at [515, 470] on input "They need intentional exposure to English sounds." at bounding box center [509, 479] width 18 height 18
checkbox input "true"
click at [745, 601] on button "SUBMIT" at bounding box center [793, 611] width 157 height 37
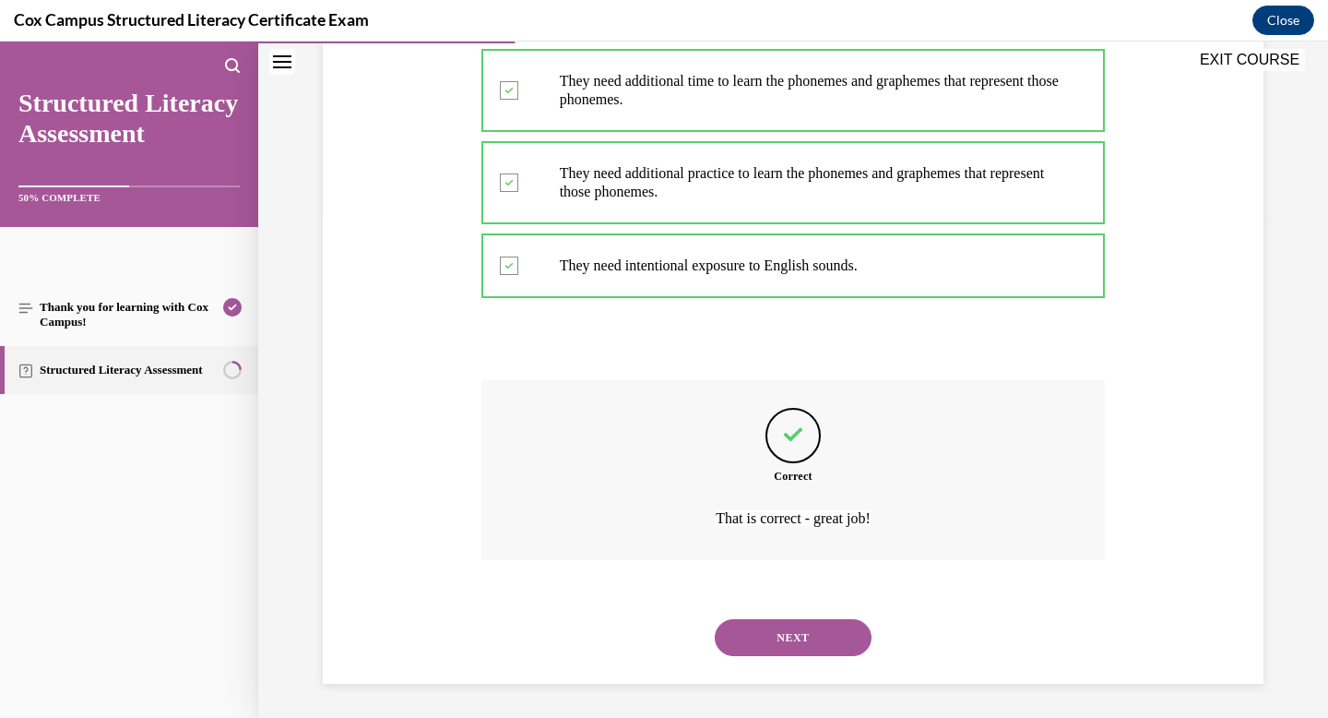
scroll to position [505, 0]
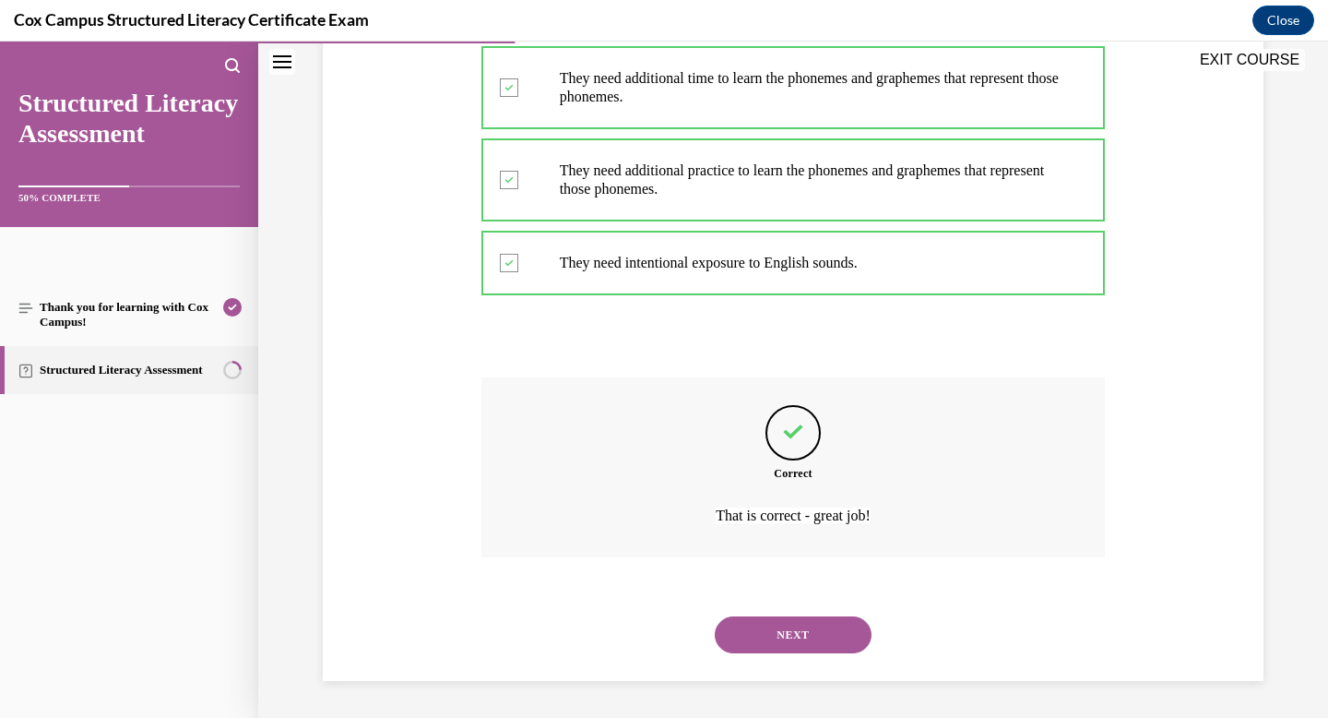
click at [747, 623] on button "NEXT" at bounding box center [793, 634] width 157 height 37
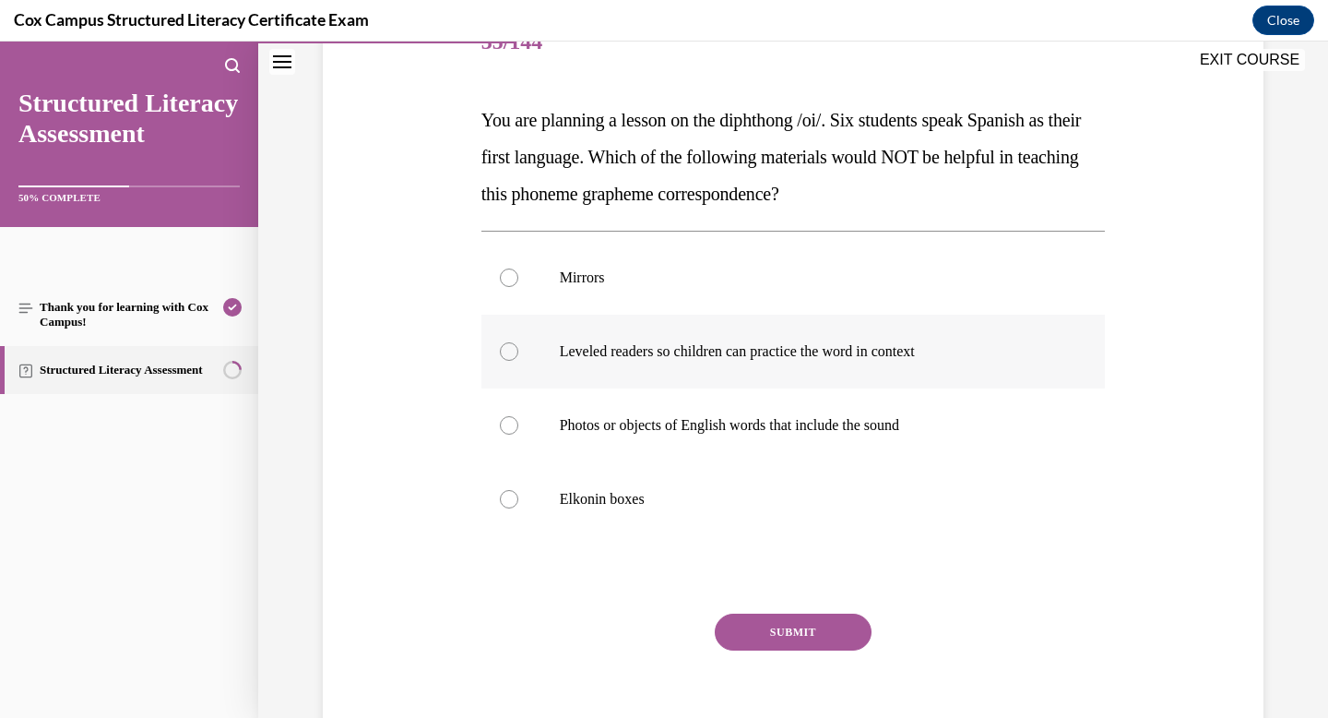
scroll to position [251, 0]
click at [608, 268] on p "Mirrors" at bounding box center [810, 277] width 500 height 18
click at [518, 268] on input "Mirrors" at bounding box center [509, 277] width 18 height 18
radio input "true"
click at [514, 351] on div at bounding box center [509, 350] width 18 height 18
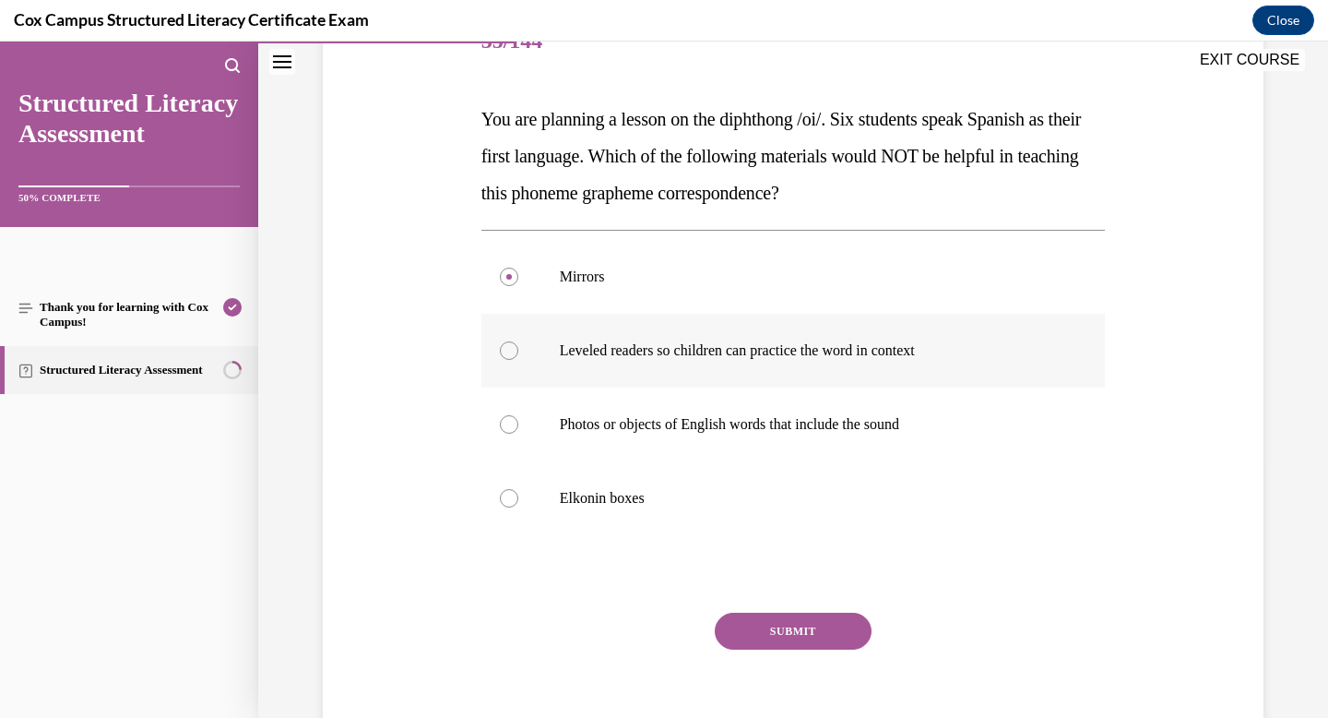
click at [514, 351] on input "Leveled readers so children can practice the word in context" at bounding box center [509, 350] width 18 height 18
radio input "true"
click at [762, 620] on button "SUBMIT" at bounding box center [793, 631] width 157 height 37
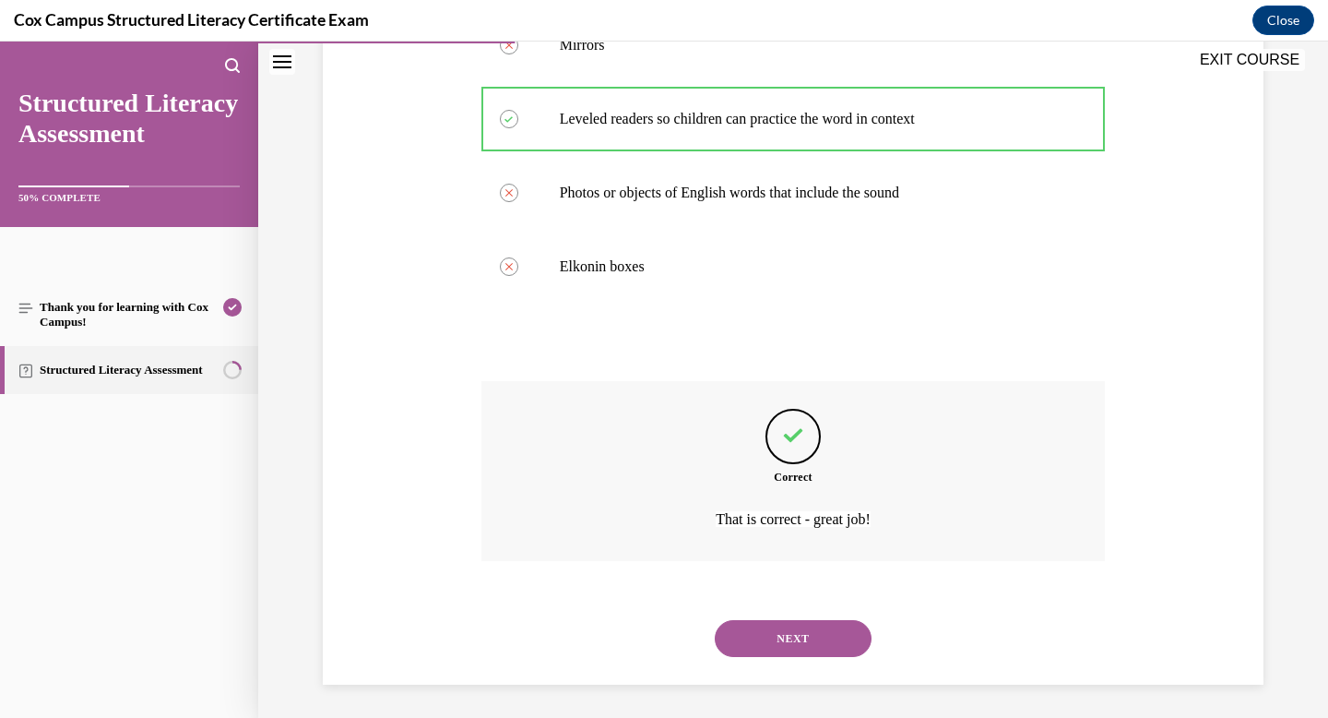
scroll to position [486, 0]
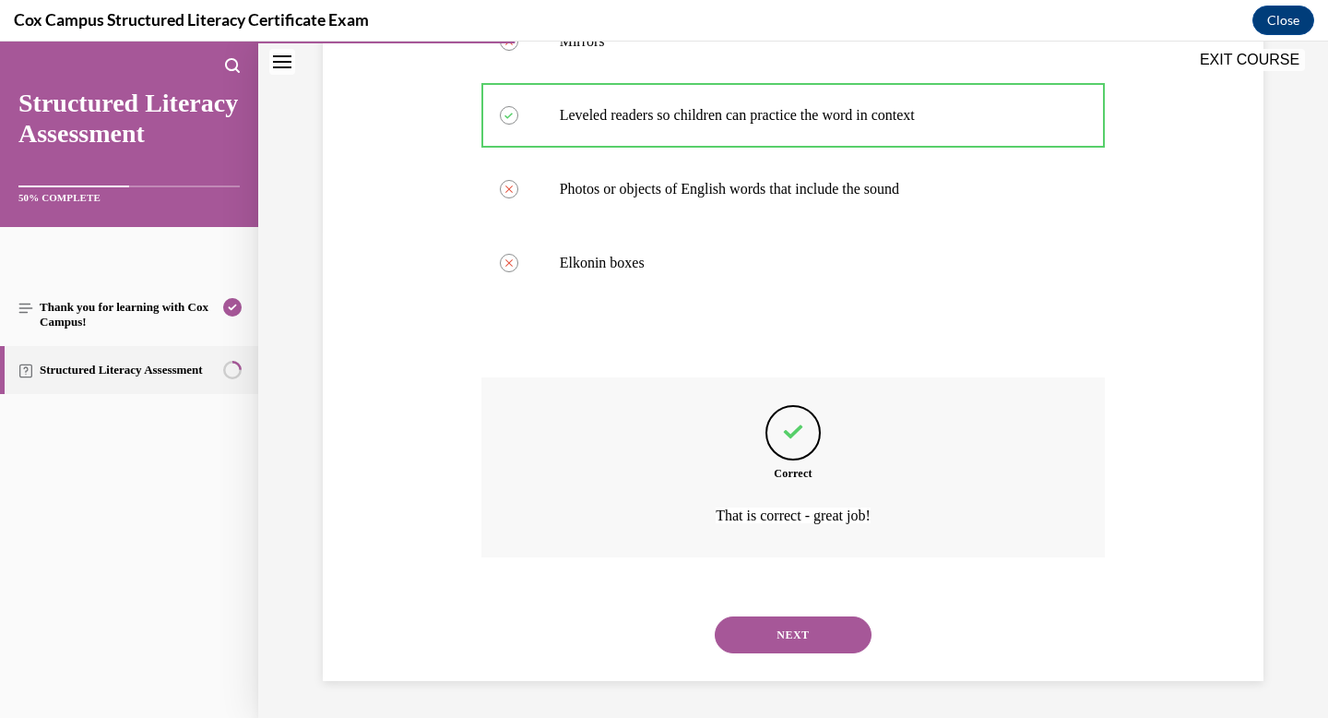
click at [765, 640] on button "NEXT" at bounding box center [793, 634] width 157 height 37
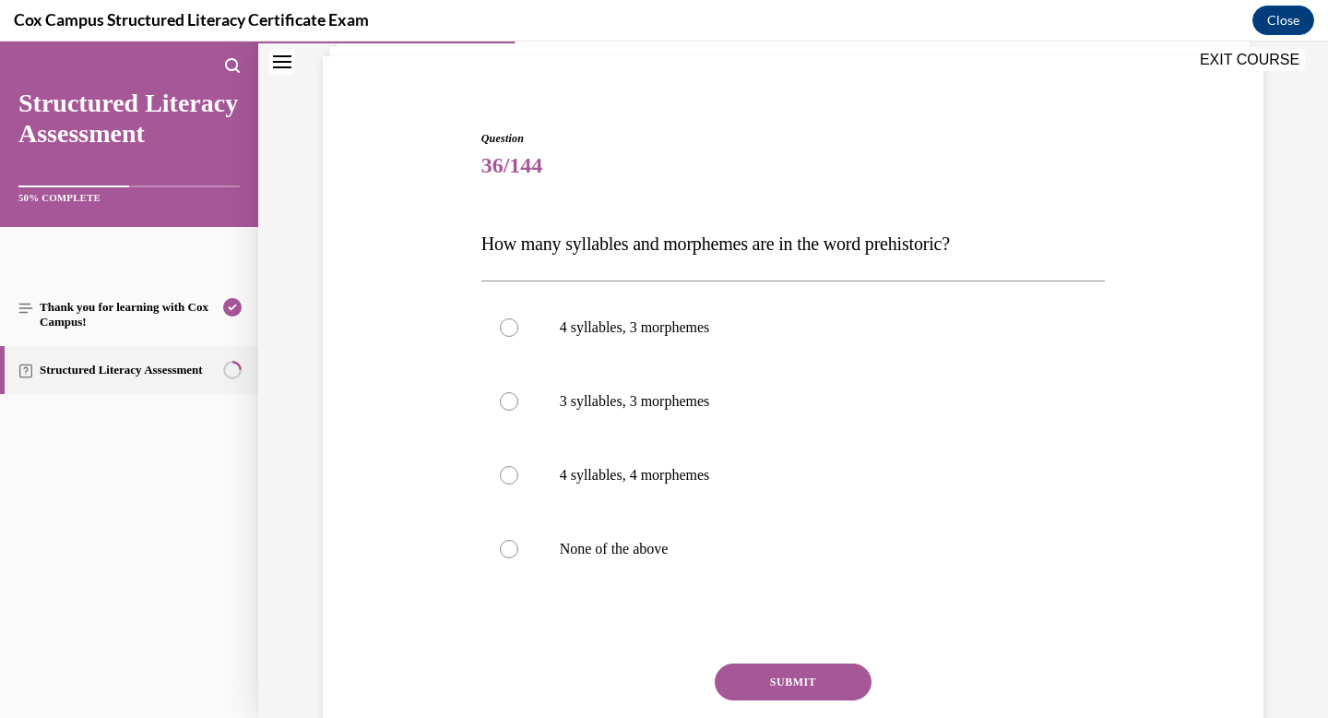
scroll to position [129, 0]
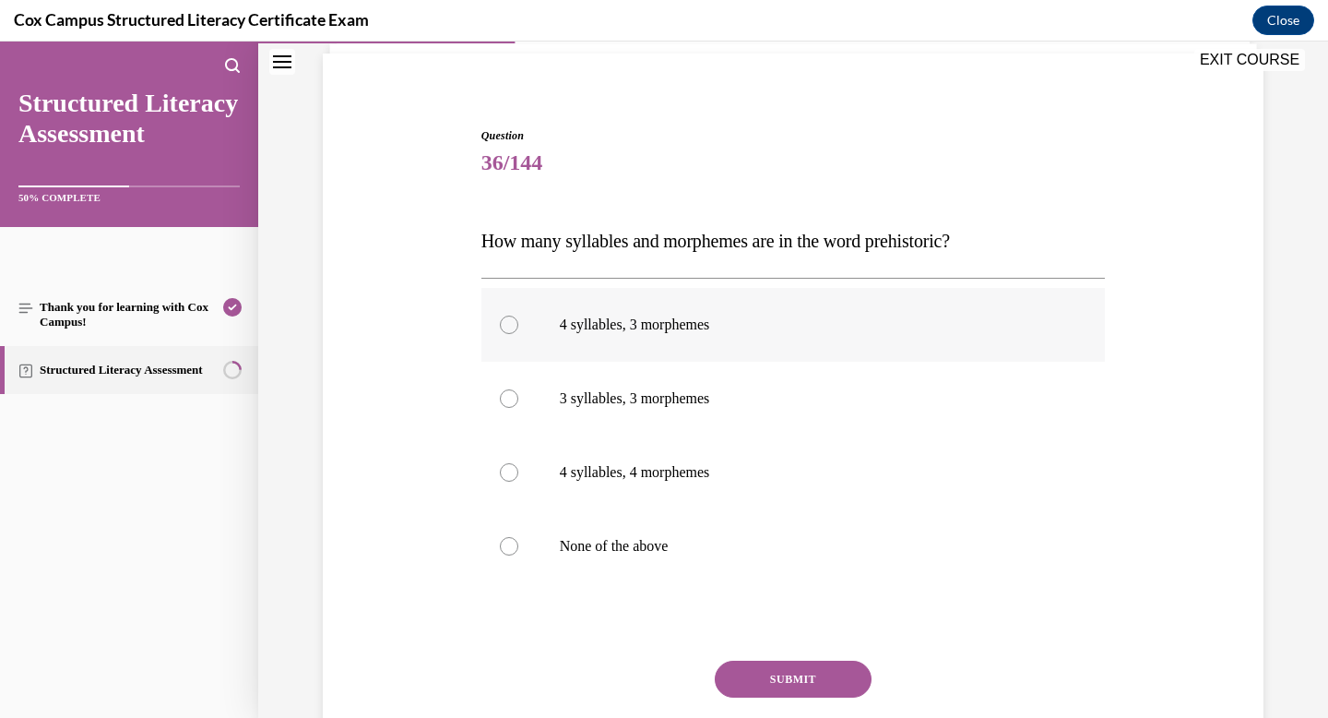
click at [677, 323] on p "4 syllables, 3 morphemes" at bounding box center [810, 324] width 500 height 18
click at [518, 323] on input "4 syllables, 3 morphemes" at bounding box center [509, 324] width 18 height 18
radio input "true"
click at [806, 676] on button "SUBMIT" at bounding box center [793, 679] width 157 height 37
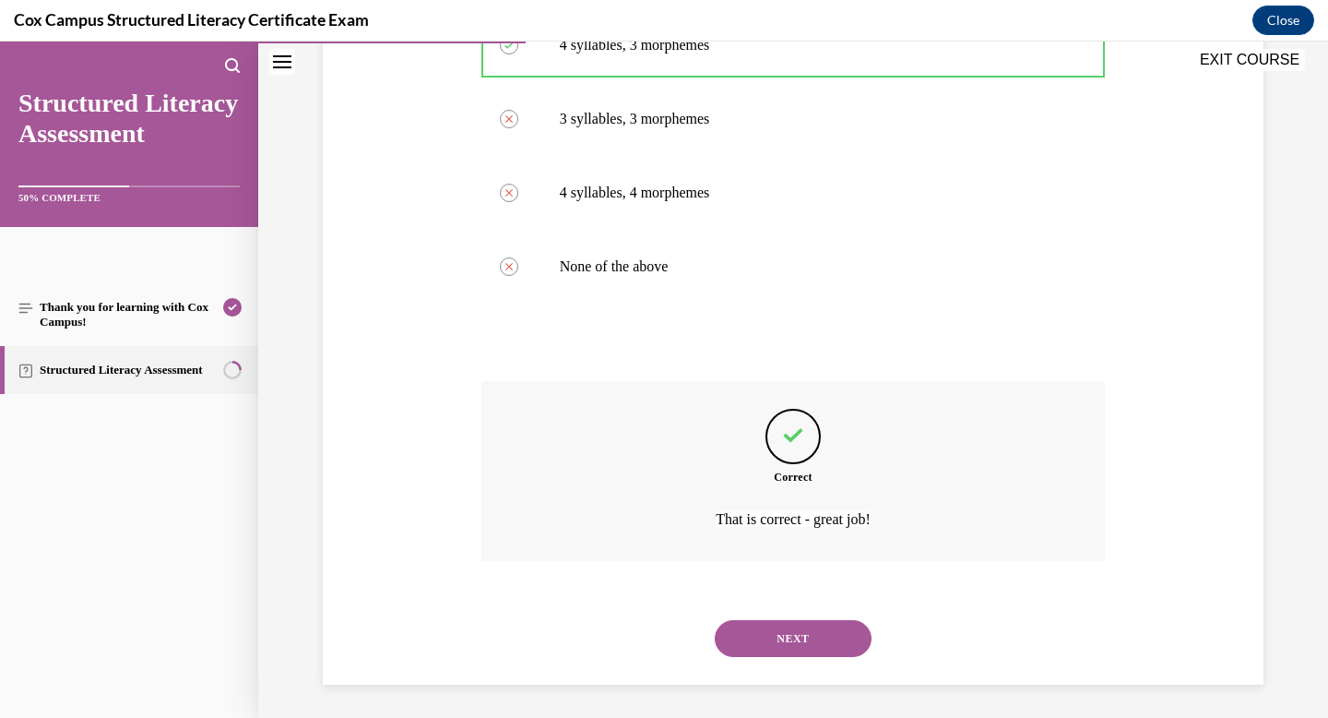
scroll to position [412, 0]
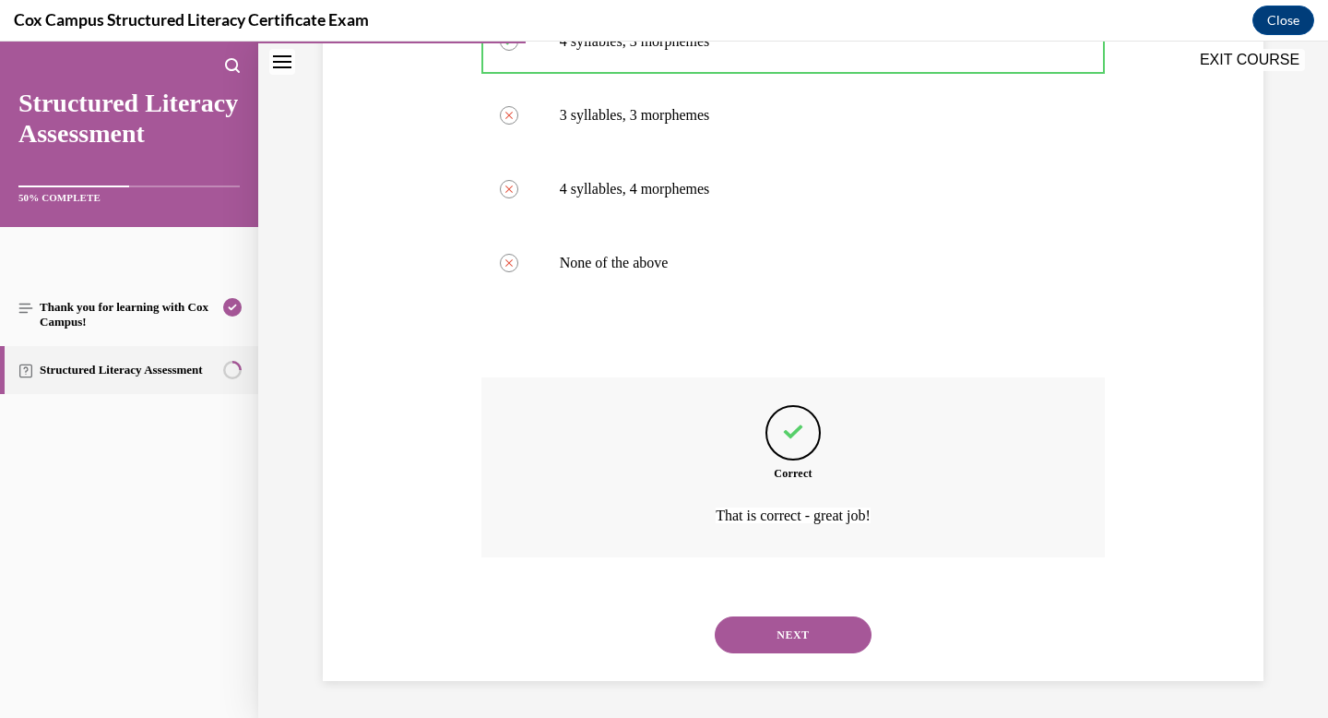
click at [811, 634] on button "NEXT" at bounding box center [793, 634] width 157 height 37
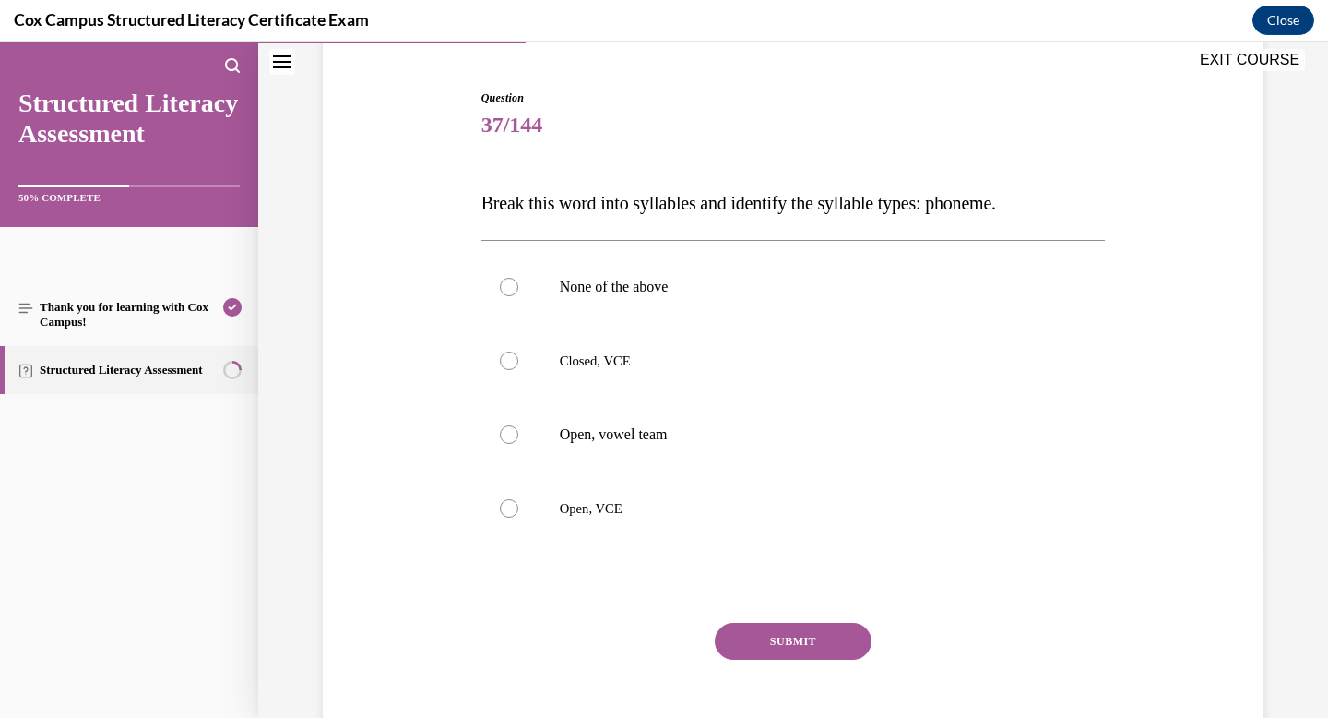
scroll to position [168, 0]
click at [601, 494] on label "Open, VCE" at bounding box center [794, 507] width 625 height 74
click at [518, 498] on input "Open, VCE" at bounding box center [509, 507] width 18 height 18
radio input "true"
click at [796, 628] on button "SUBMIT" at bounding box center [793, 640] width 157 height 37
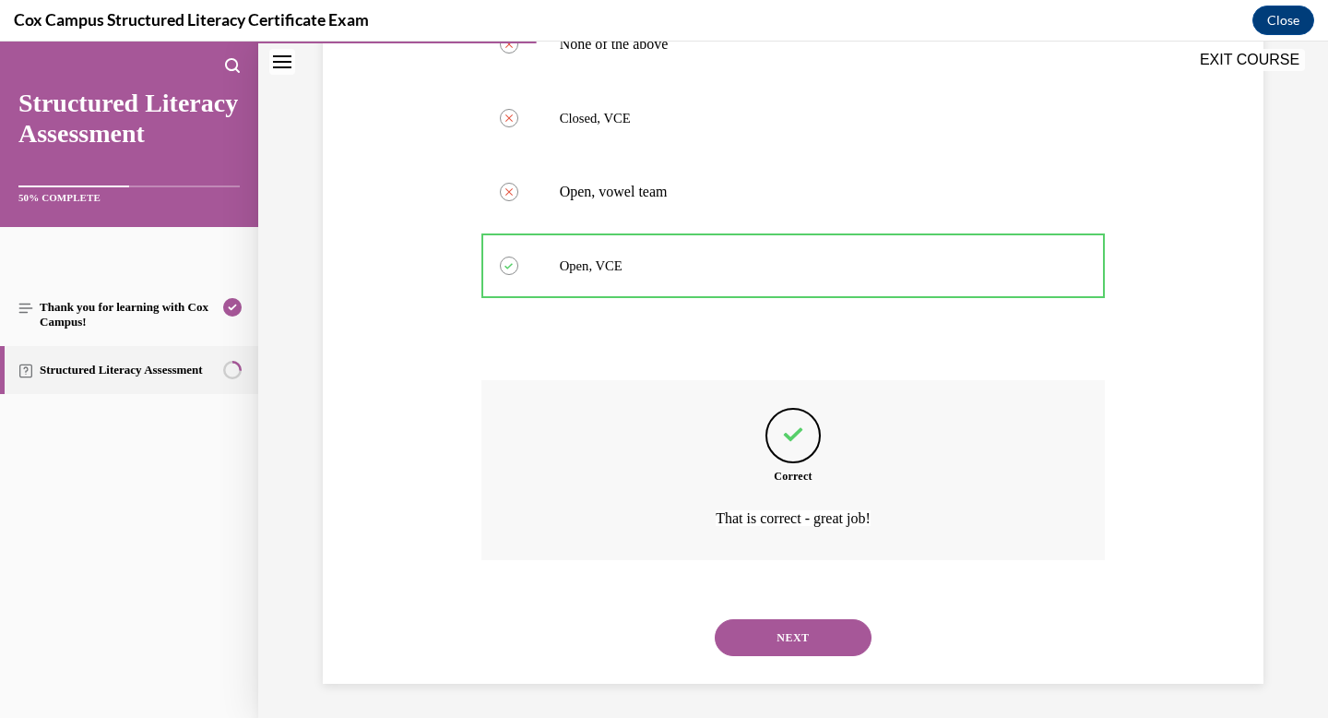
scroll to position [413, 0]
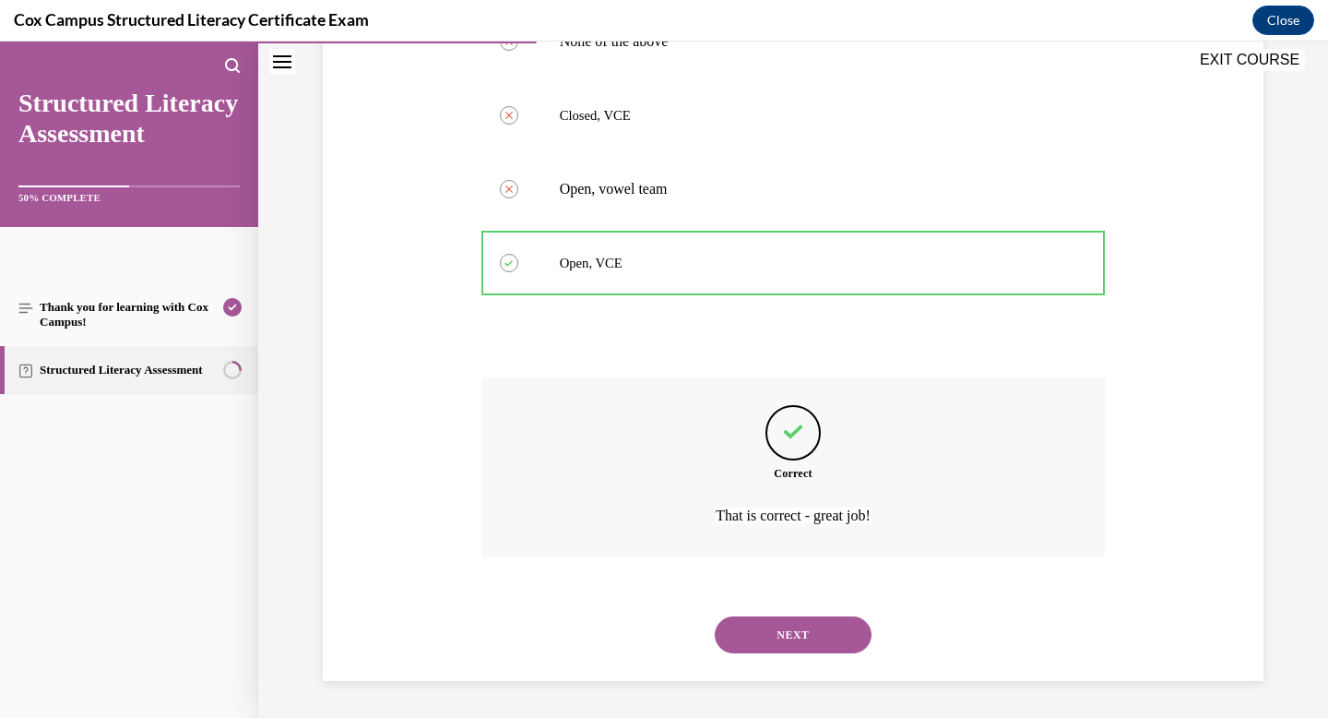
click at [796, 629] on button "NEXT" at bounding box center [793, 634] width 157 height 37
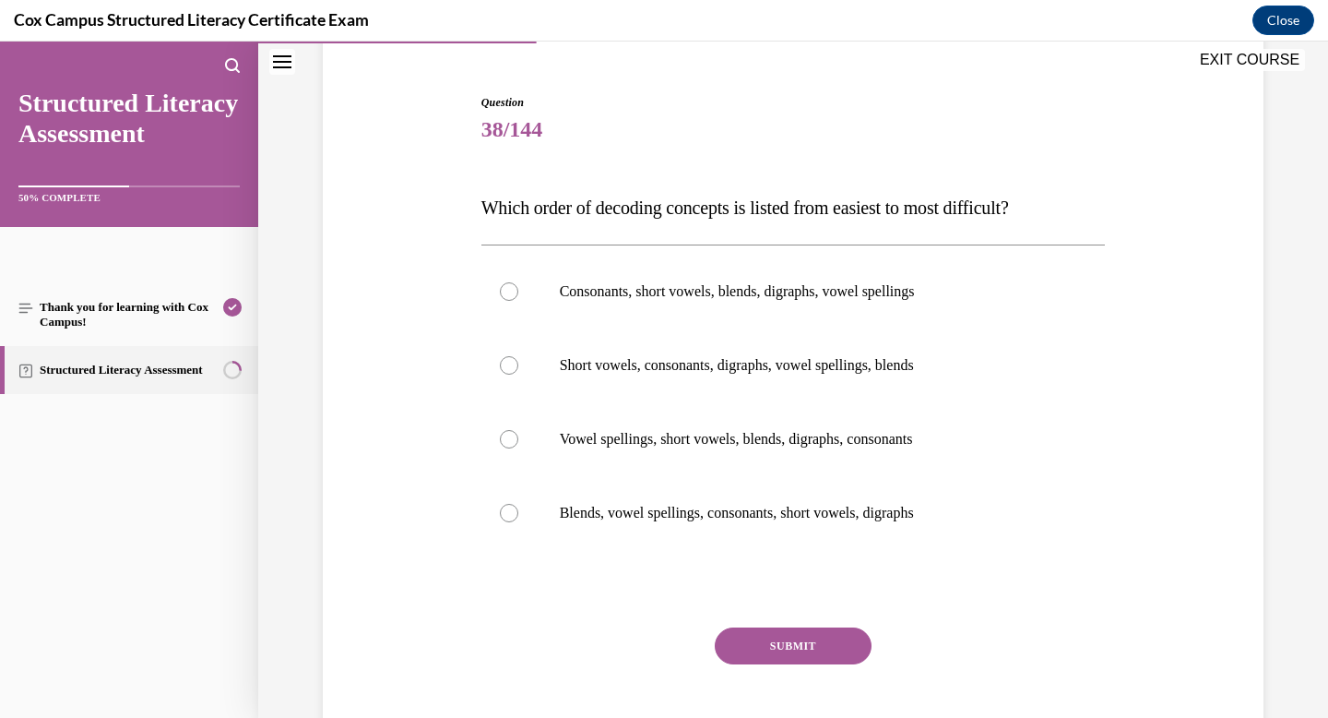
scroll to position [164, 0]
click at [729, 286] on p "Consonants, short vowels, blends, digraphs, vowel spellings" at bounding box center [810, 289] width 500 height 18
click at [518, 286] on input "Consonants, short vowels, blends, digraphs, vowel spellings" at bounding box center [509, 289] width 18 height 18
radio input "true"
click at [796, 631] on button "SUBMIT" at bounding box center [793, 643] width 157 height 37
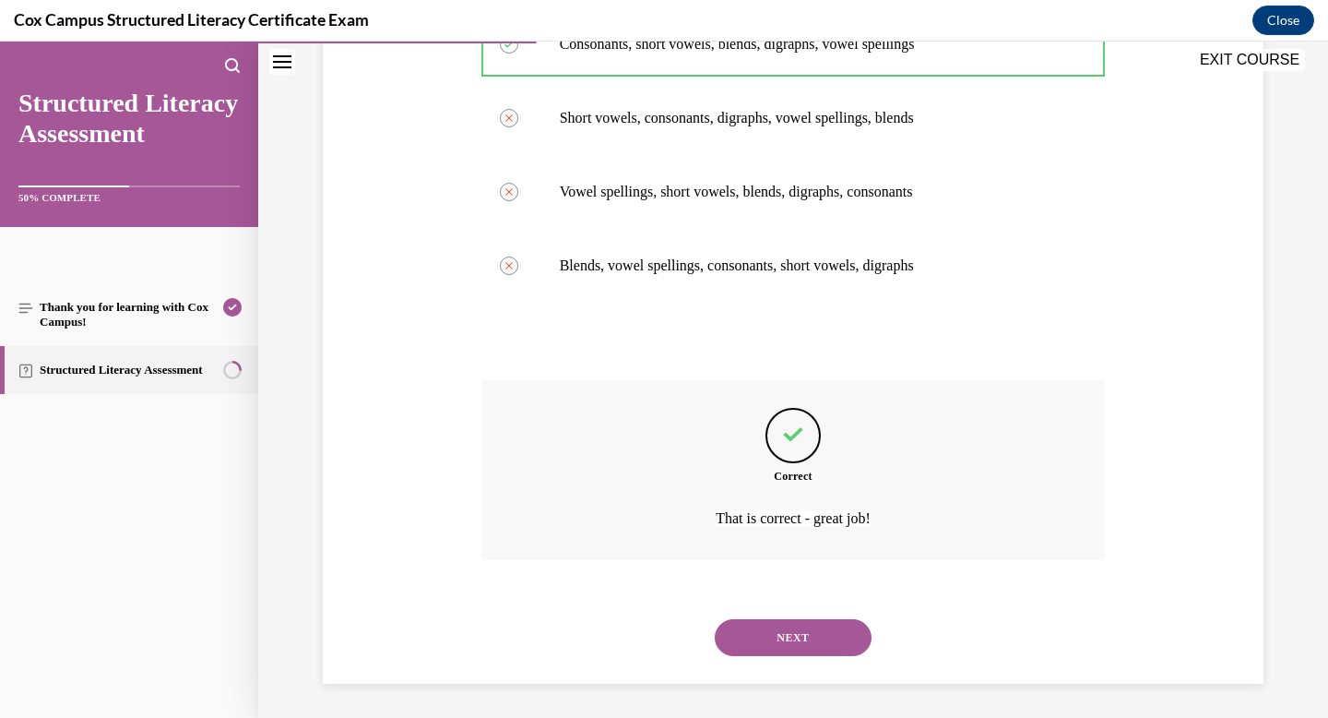
scroll to position [412, 0]
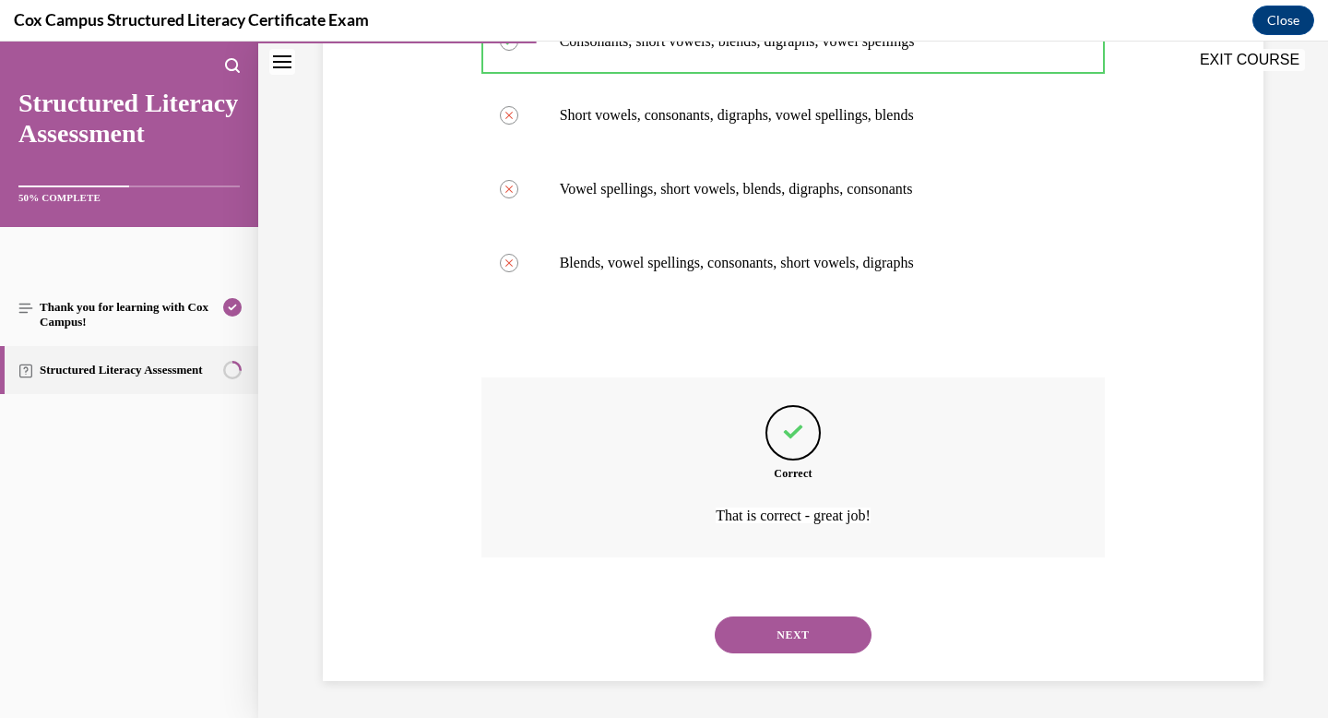
click at [781, 644] on button "NEXT" at bounding box center [793, 634] width 157 height 37
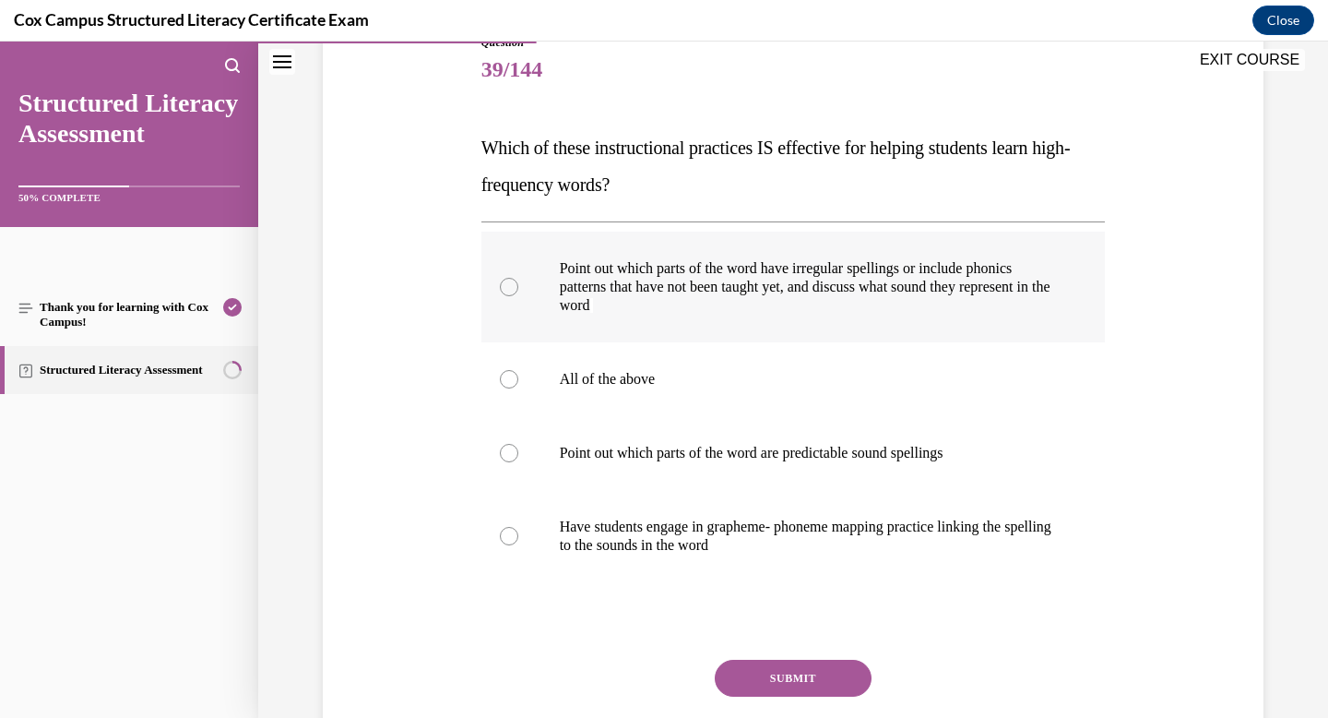
scroll to position [236, 0]
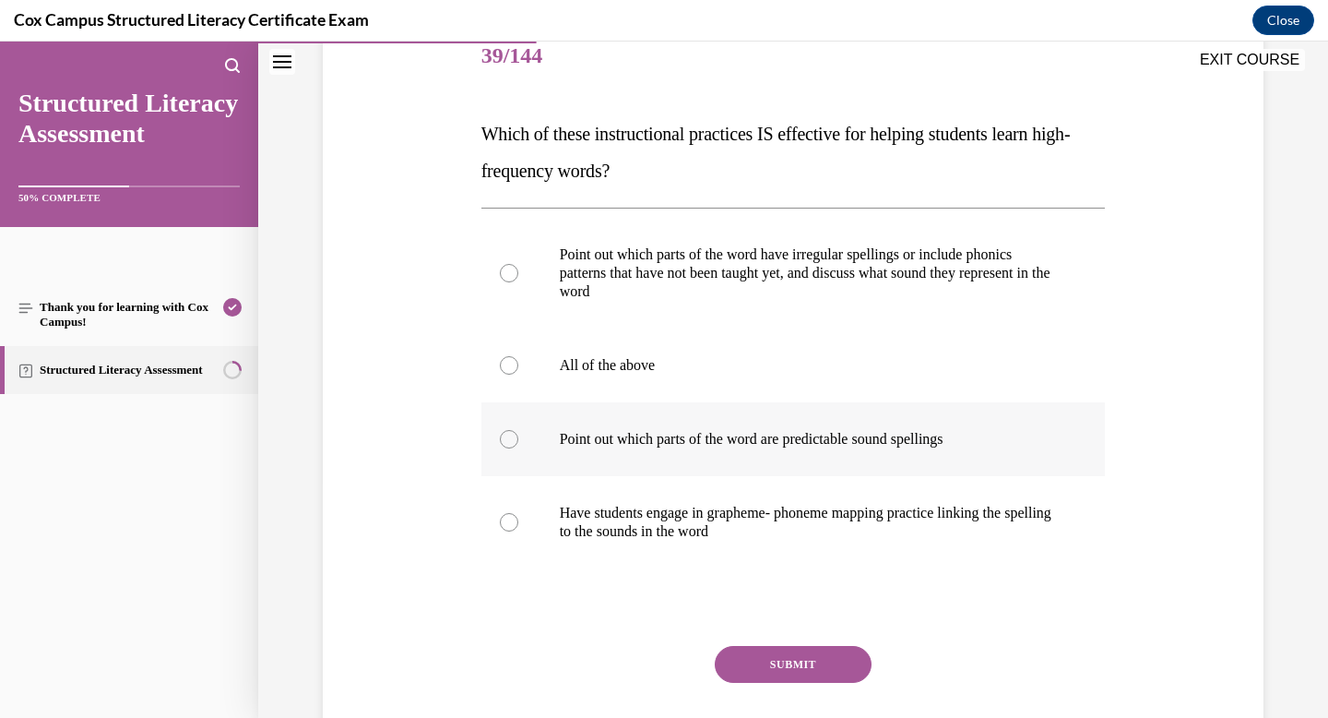
click at [755, 414] on label "Point out which parts of the word are predictable sound spellings" at bounding box center [794, 439] width 625 height 74
click at [518, 430] on input "Point out which parts of the word are predictable sound spellings" at bounding box center [509, 439] width 18 height 18
radio input "true"
click at [643, 373] on p "All of the above" at bounding box center [810, 365] width 500 height 18
click at [518, 373] on input "All of the above" at bounding box center [509, 365] width 18 height 18
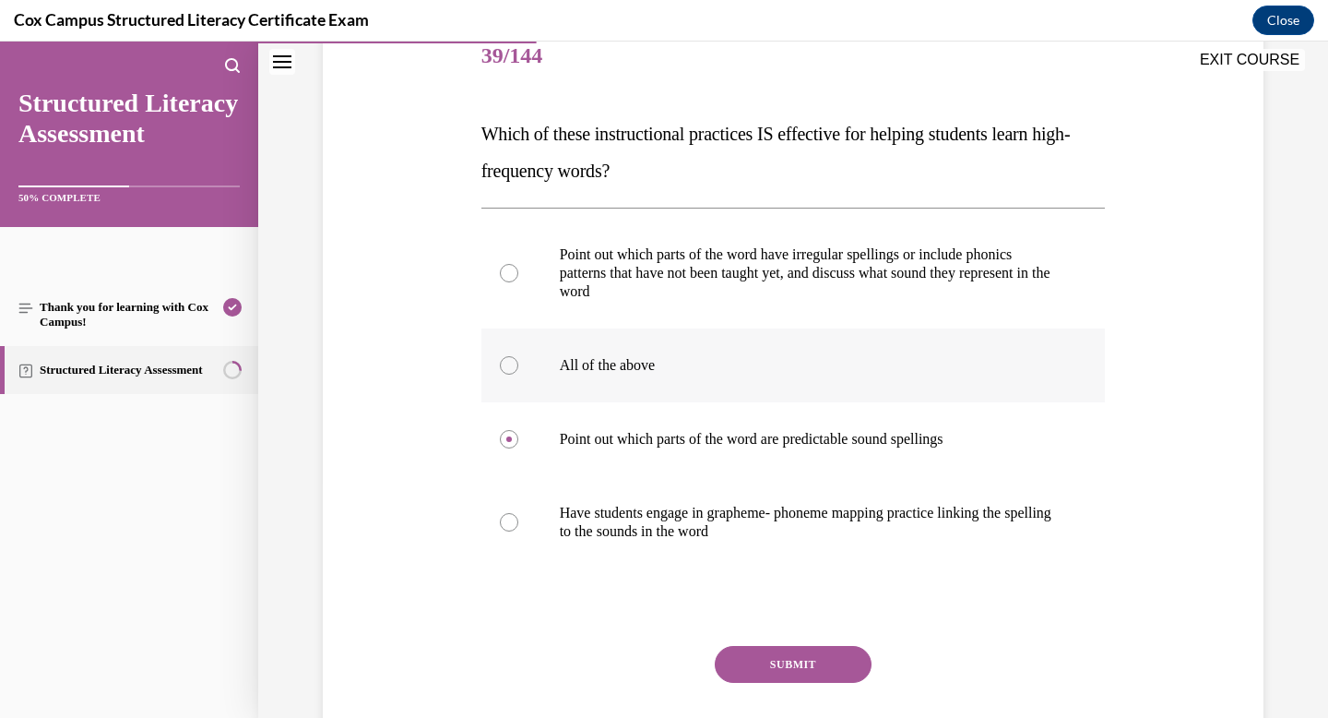
radio input "true"
click at [810, 654] on button "SUBMIT" at bounding box center [793, 664] width 157 height 37
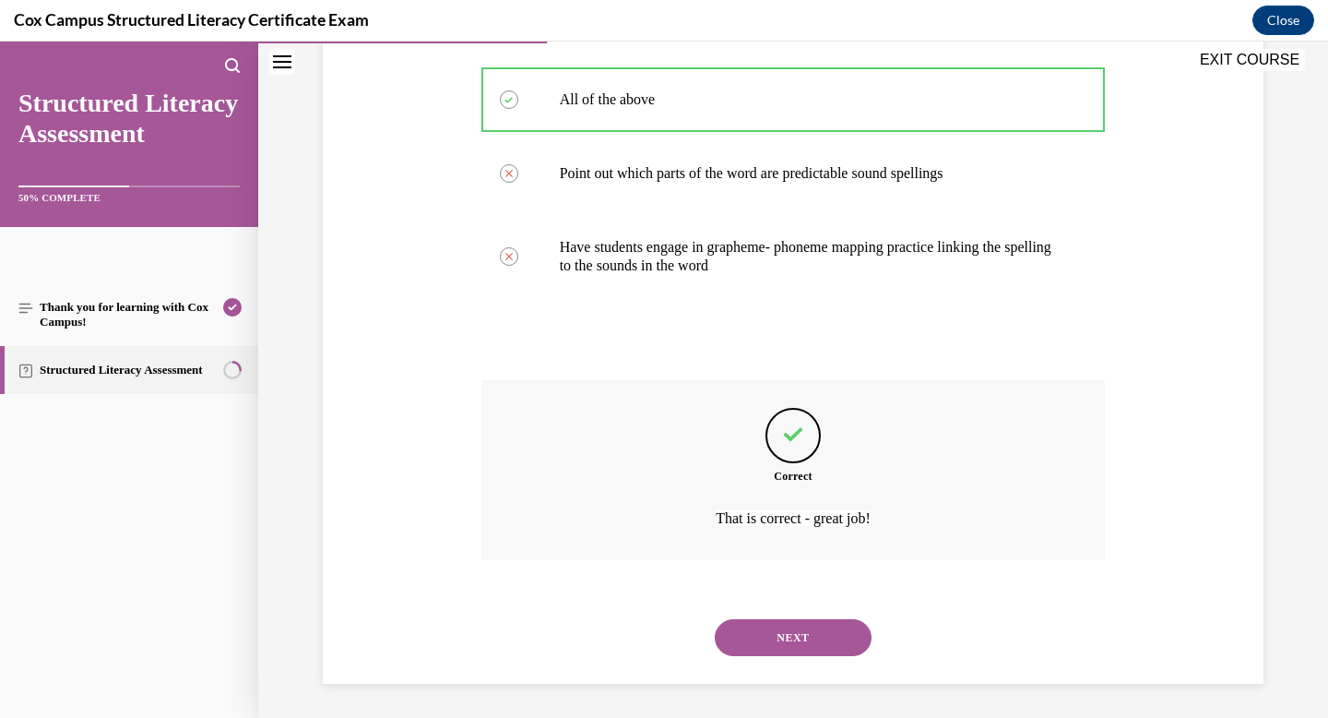
scroll to position [505, 0]
click at [808, 646] on button "NEXT" at bounding box center [793, 634] width 157 height 37
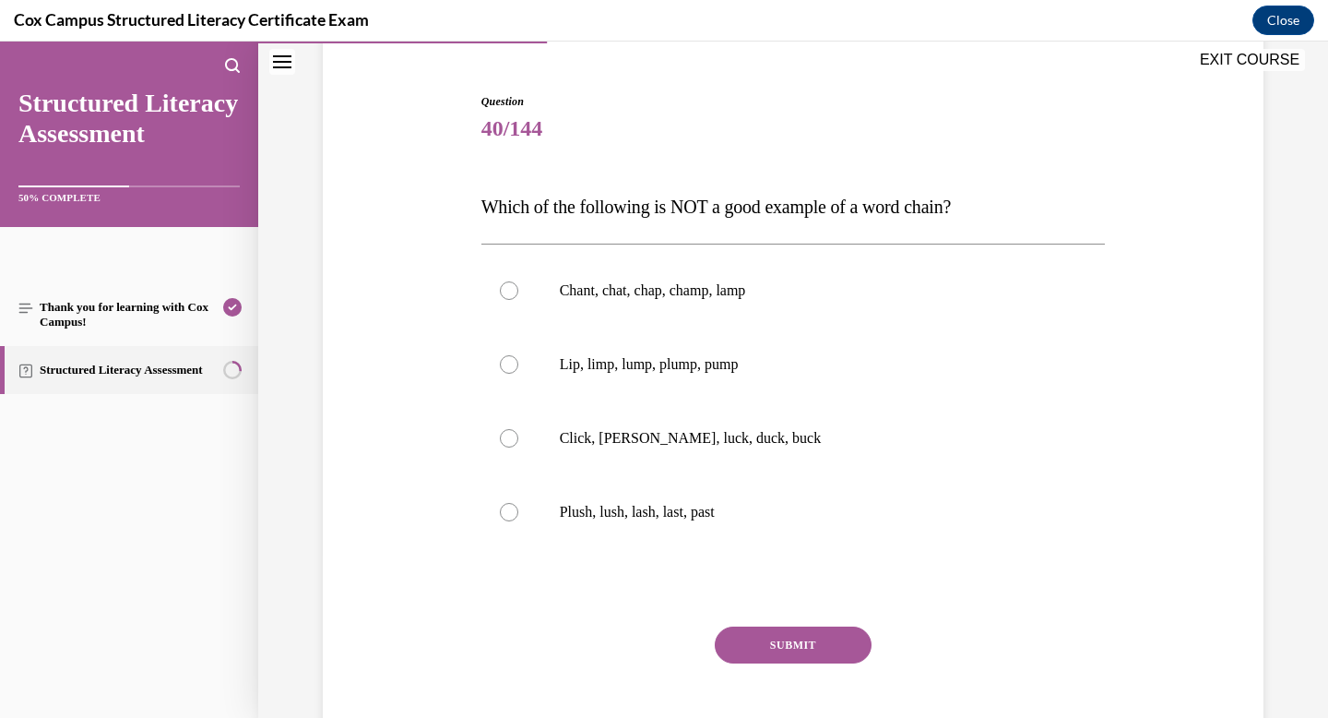
scroll to position [172, 0]
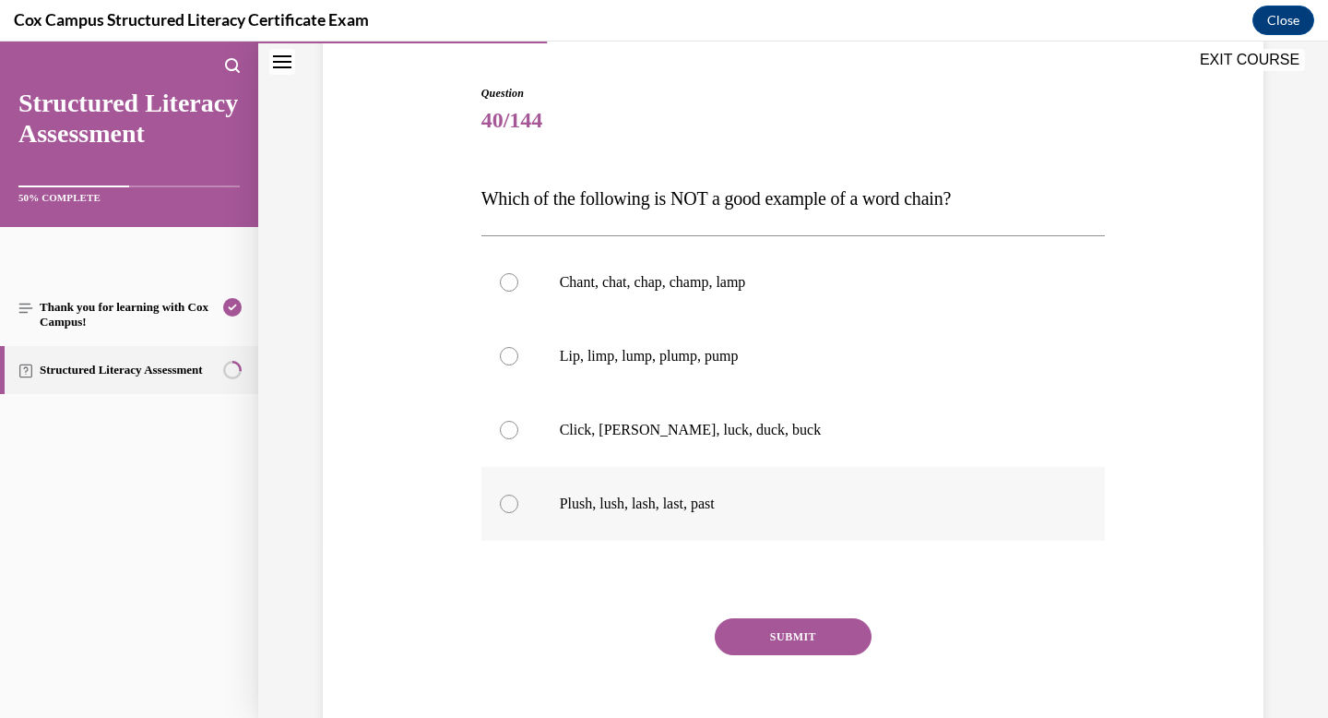
click at [681, 494] on p "Plush, lush, lash, last, past" at bounding box center [810, 503] width 500 height 18
click at [518, 494] on input "Plush, lush, lash, last, past" at bounding box center [509, 503] width 18 height 18
radio input "true"
click at [825, 625] on button "SUBMIT" at bounding box center [793, 636] width 157 height 37
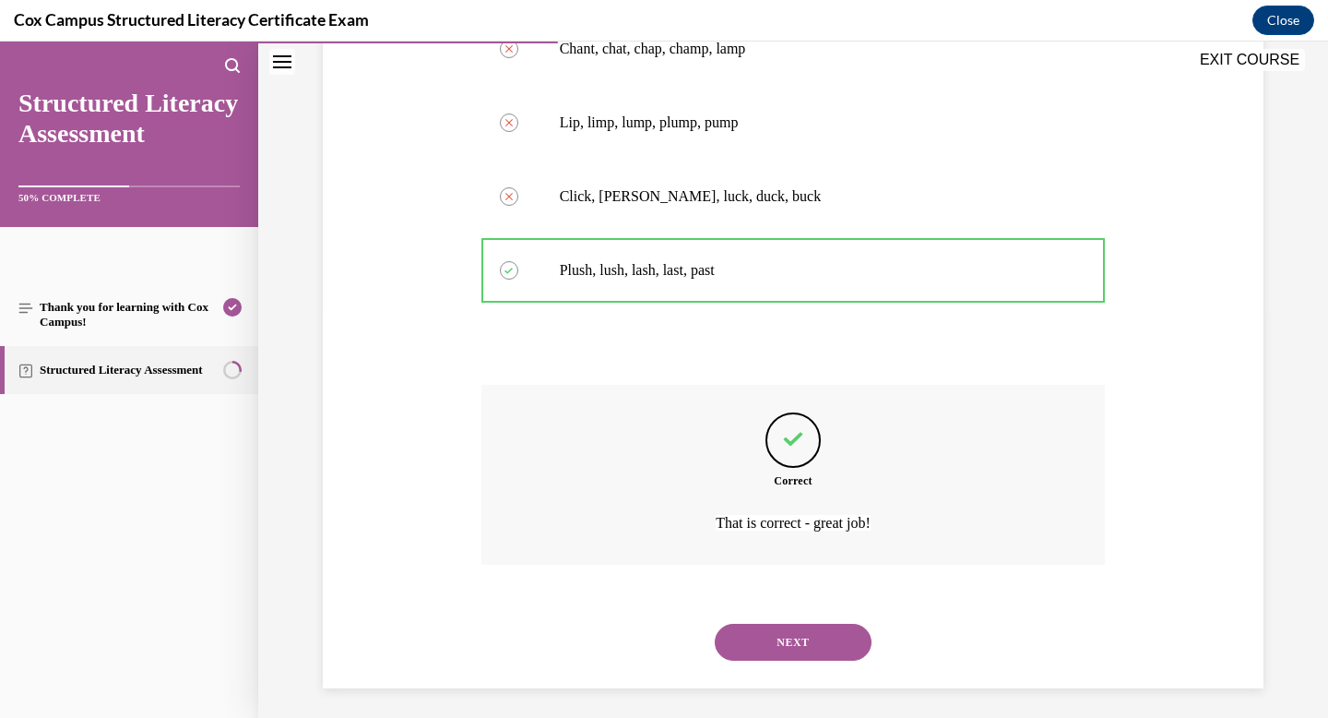
scroll to position [412, 0]
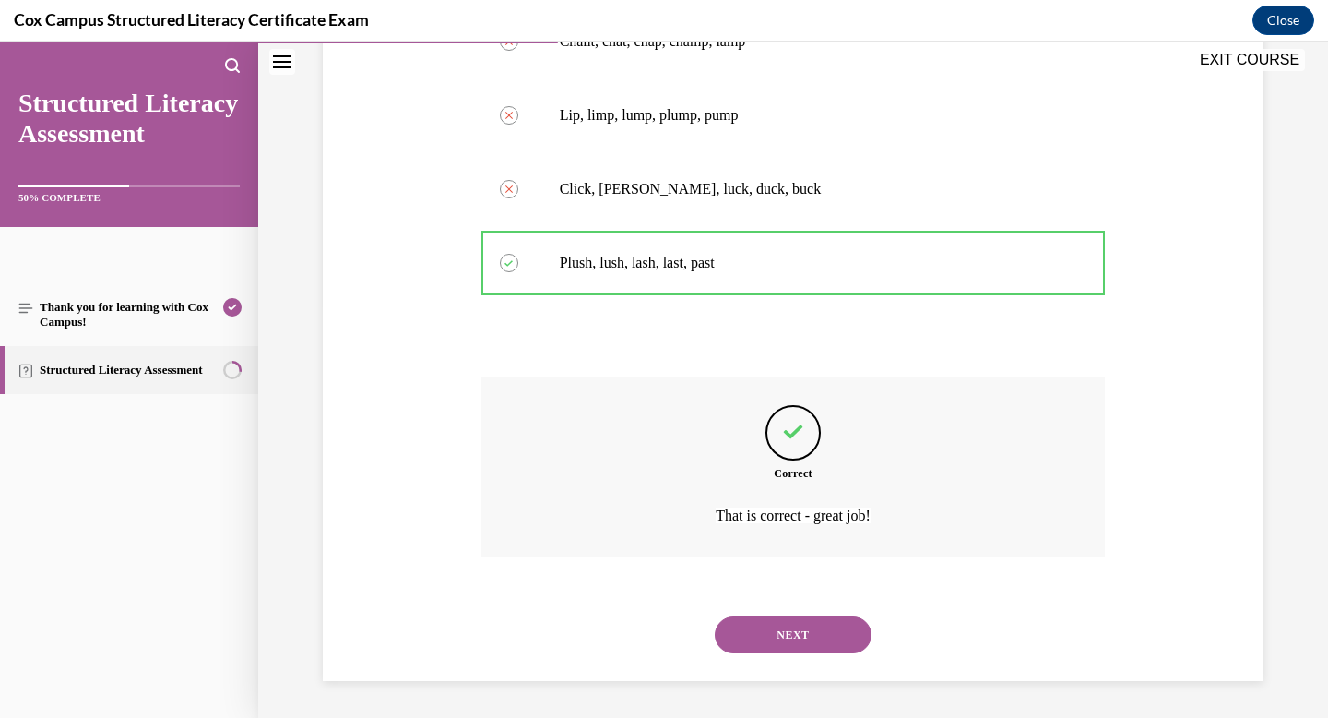
click at [804, 636] on button "NEXT" at bounding box center [793, 634] width 157 height 37
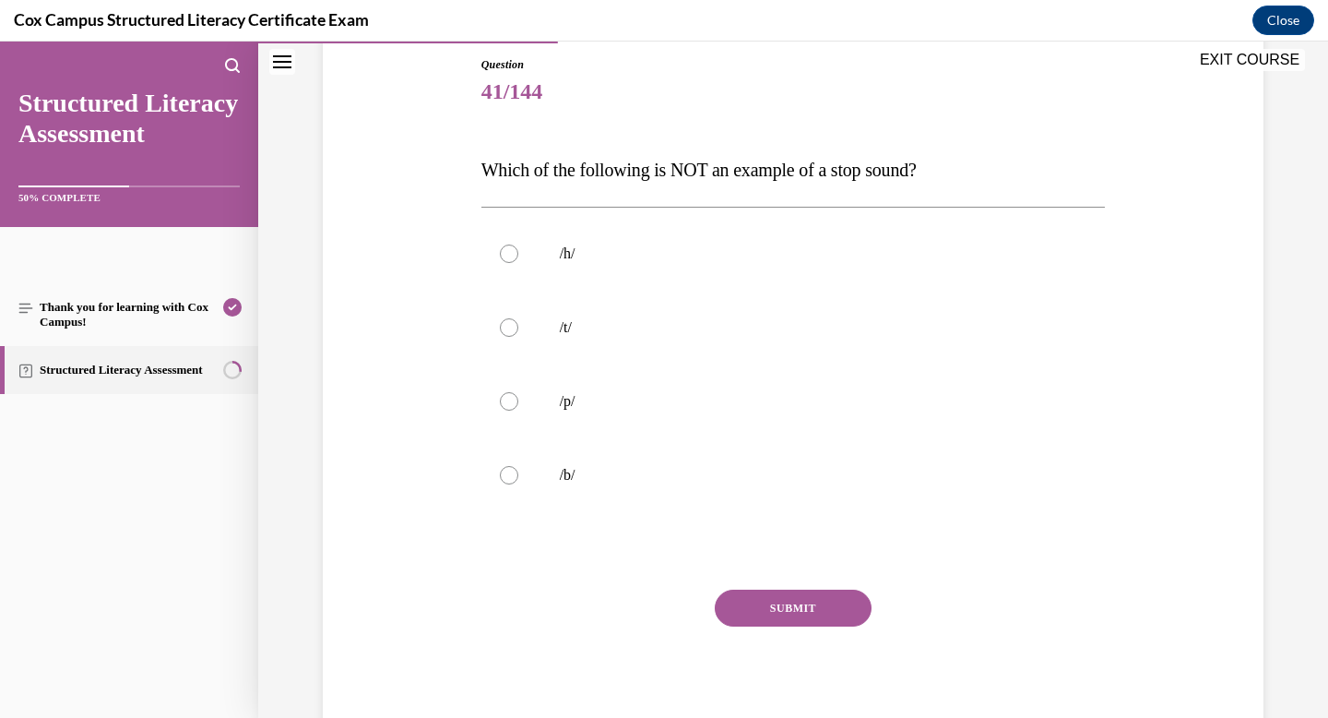
scroll to position [201, 0]
click at [600, 480] on p "/b/" at bounding box center [810, 474] width 500 height 18
click at [518, 480] on input "/b/" at bounding box center [509, 474] width 18 height 18
radio input "true"
click at [596, 229] on label "/h/" at bounding box center [794, 253] width 625 height 74
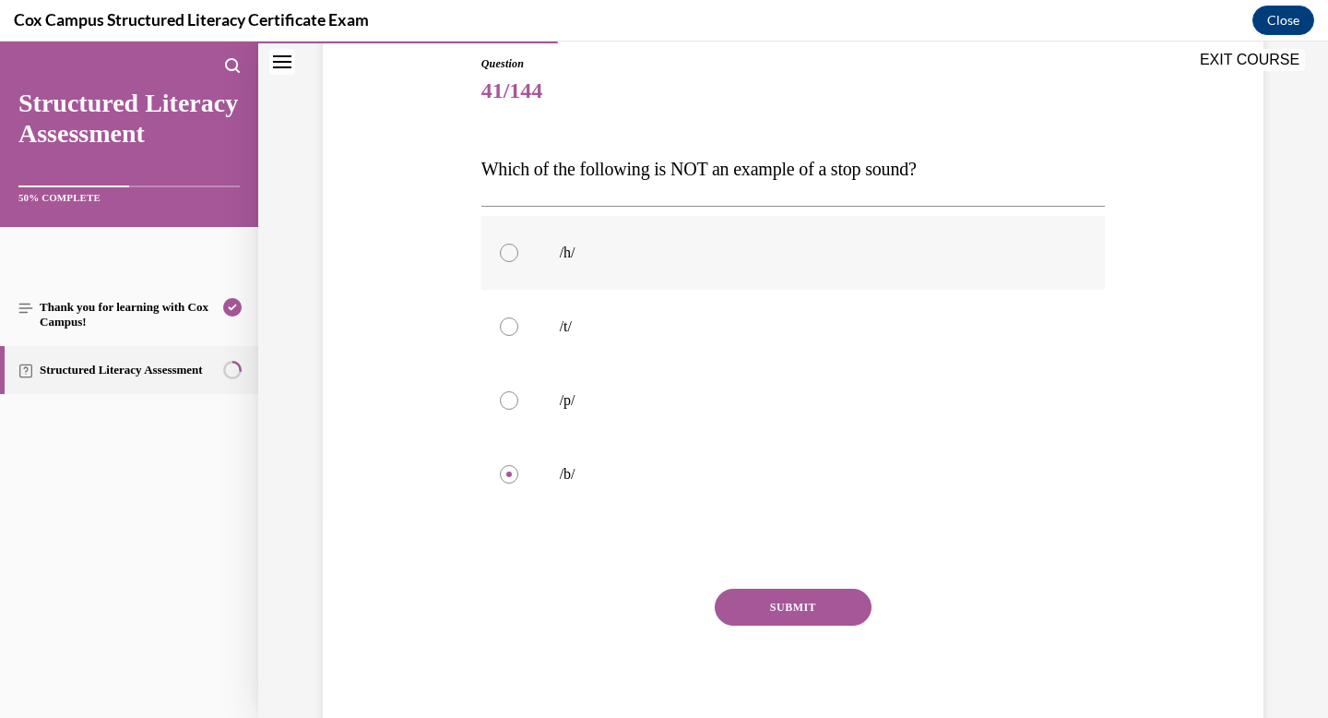
click at [518, 244] on input "/h/" at bounding box center [509, 253] width 18 height 18
radio input "true"
click at [789, 600] on button "SUBMIT" at bounding box center [793, 607] width 157 height 37
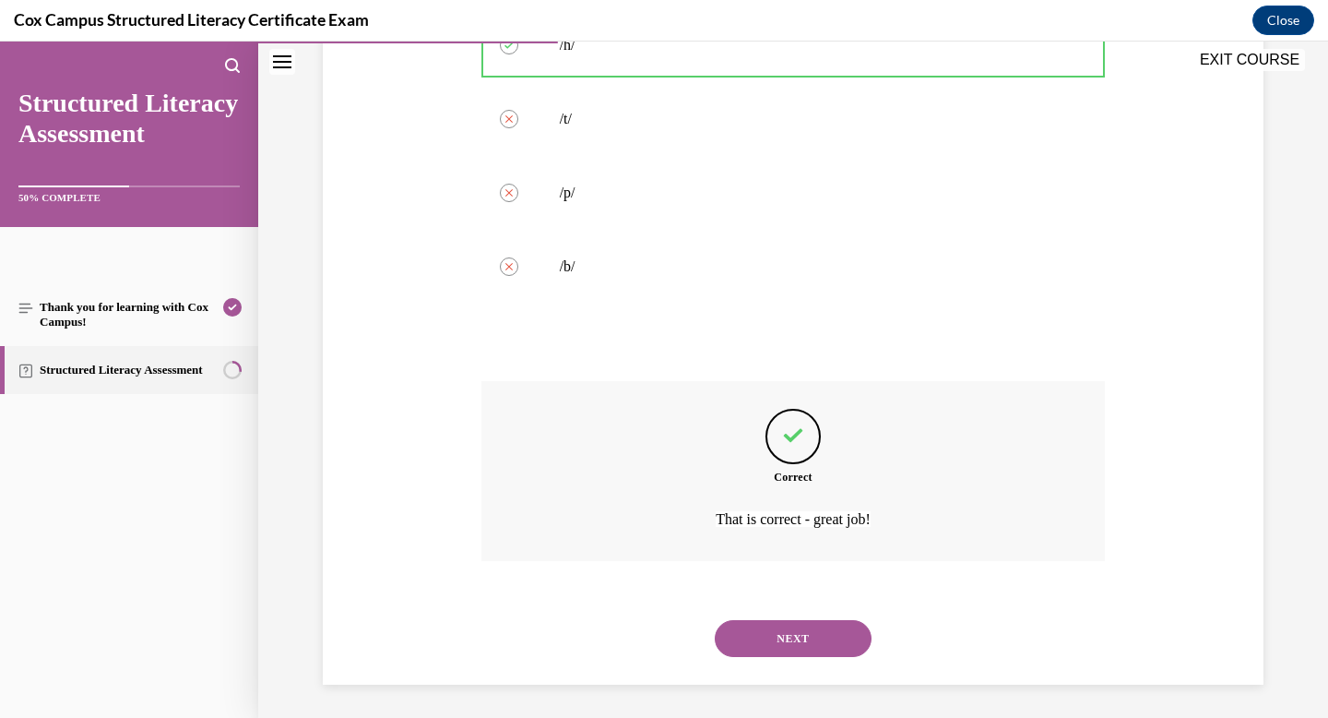
scroll to position [412, 0]
click at [781, 628] on button "NEXT" at bounding box center [793, 634] width 157 height 37
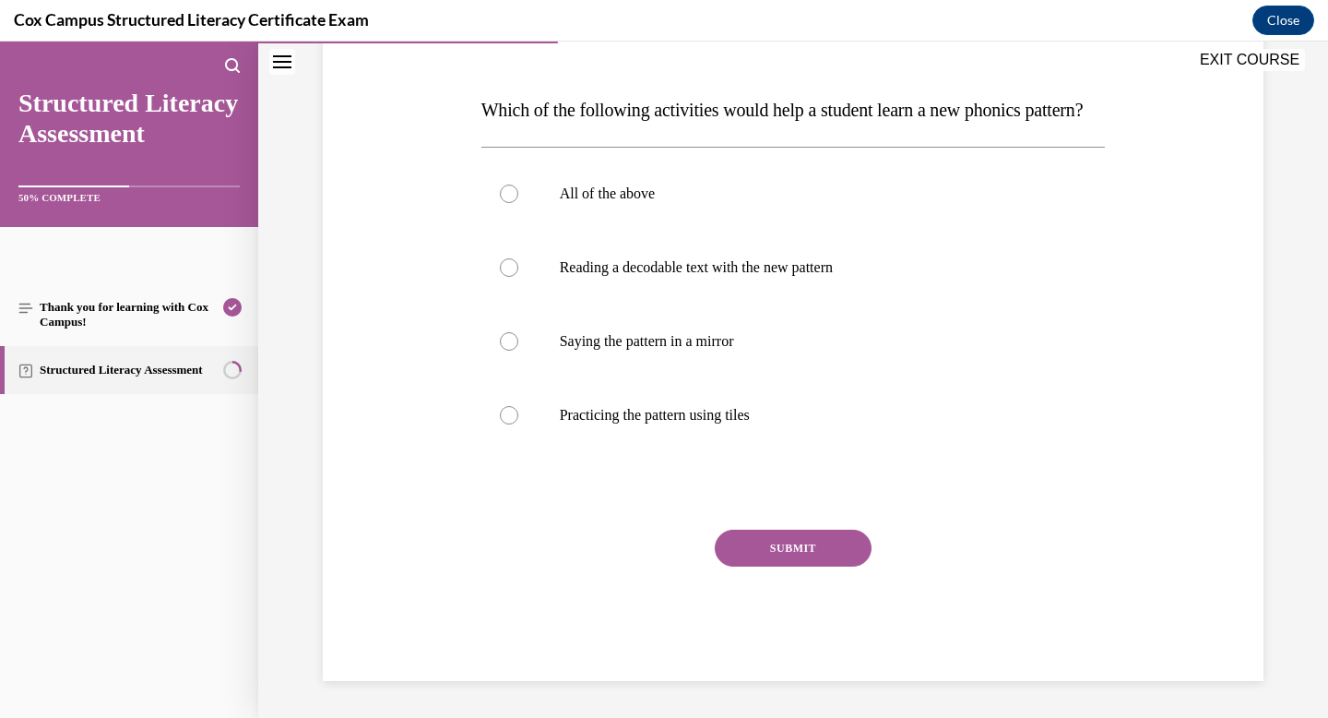
scroll to position [288, 0]
click at [673, 216] on label "All of the above" at bounding box center [794, 194] width 625 height 74
click at [518, 203] on input "All of the above" at bounding box center [509, 194] width 18 height 18
radio input "true"
click at [780, 541] on button "SUBMIT" at bounding box center [793, 548] width 157 height 37
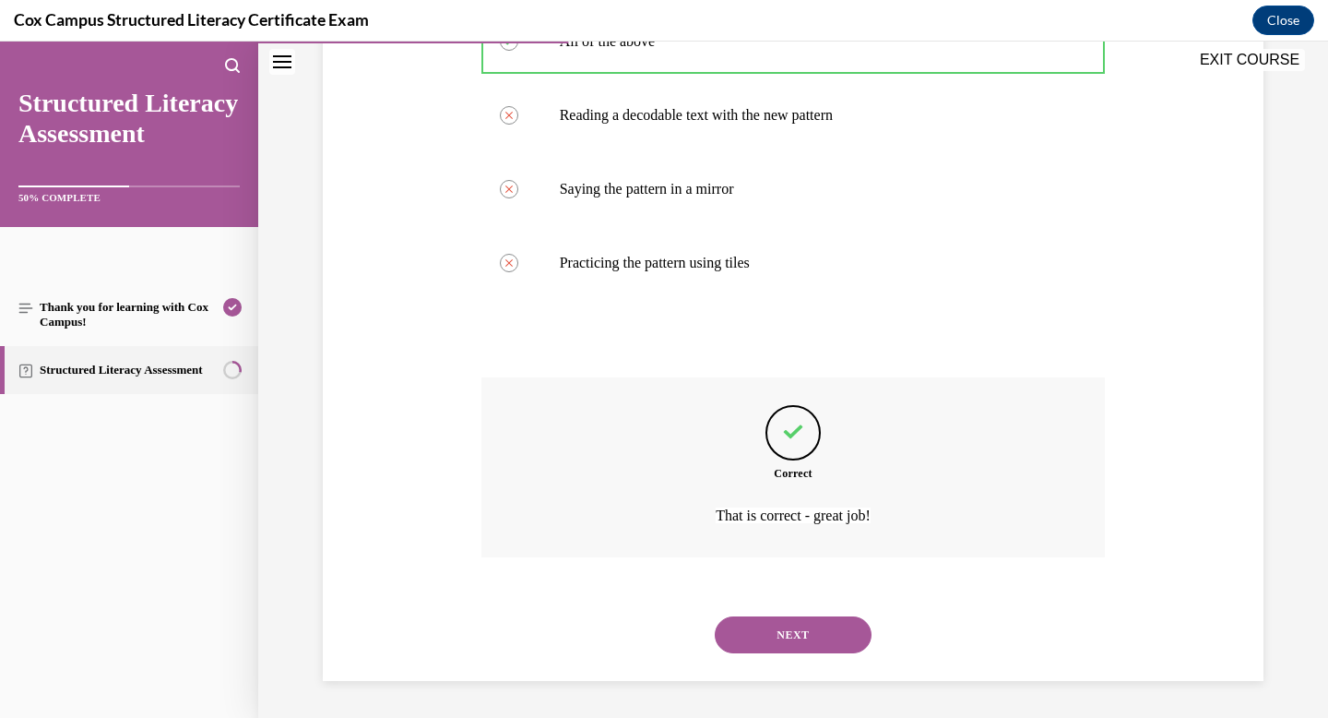
scroll to position [449, 0]
click at [774, 661] on div "NEXT" at bounding box center [794, 635] width 625 height 74
click at [780, 633] on button "NEXT" at bounding box center [793, 634] width 157 height 37
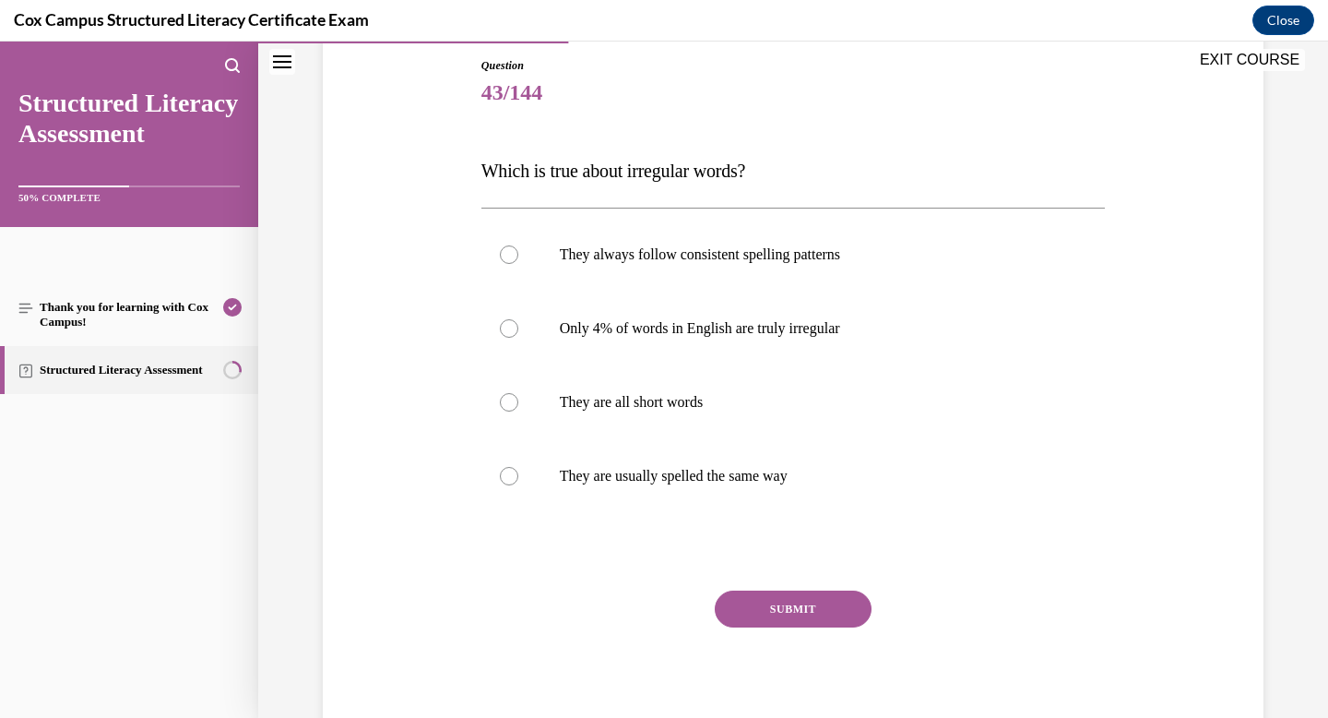
scroll to position [201, 0]
click at [685, 342] on label "Only 4% of words in English are truly irregular" at bounding box center [794, 327] width 625 height 74
click at [518, 336] on input "Only 4% of words in English are truly irregular" at bounding box center [509, 326] width 18 height 18
radio input "true"
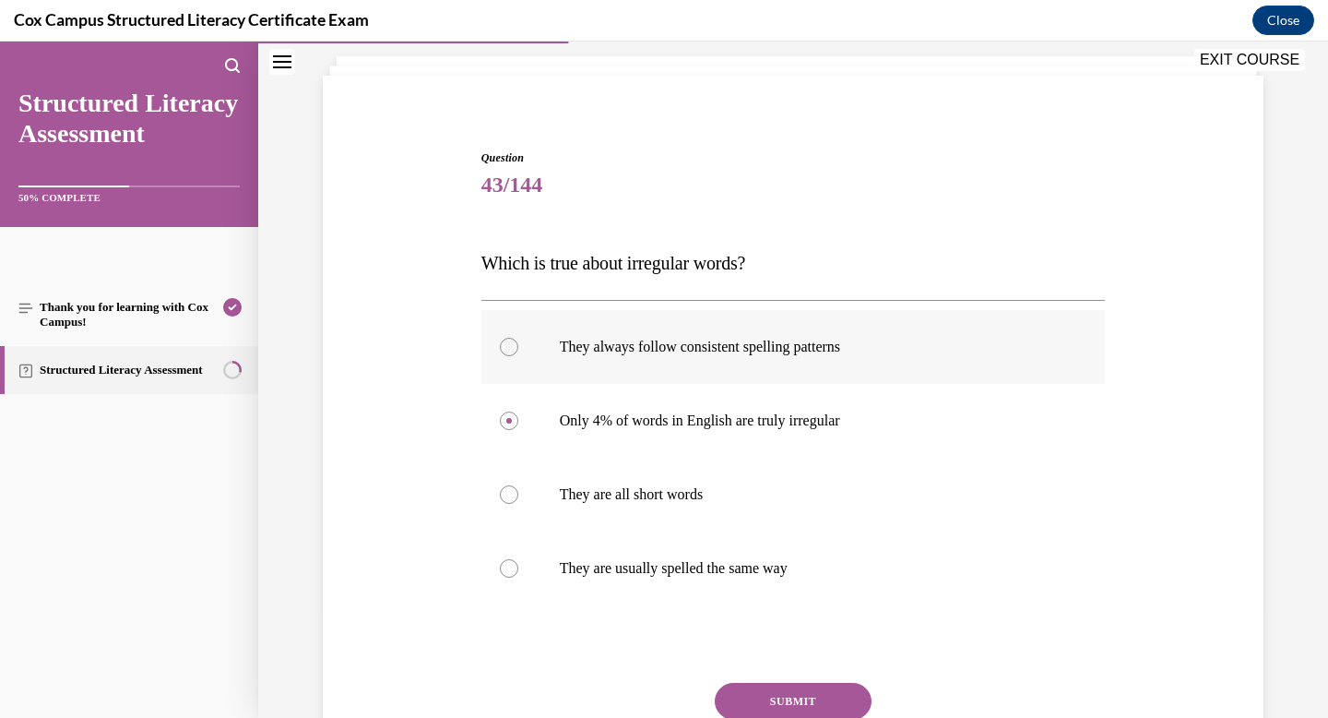
scroll to position [113, 0]
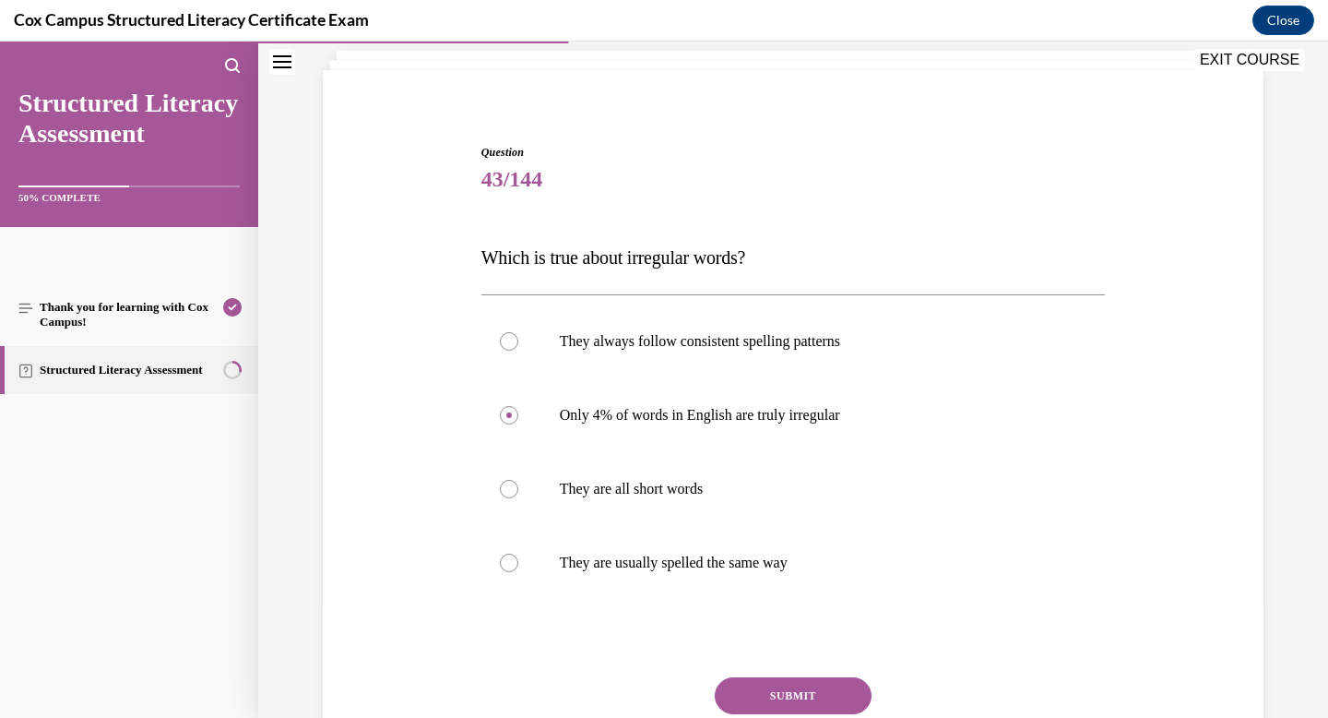
click at [798, 682] on button "SUBMIT" at bounding box center [793, 695] width 157 height 37
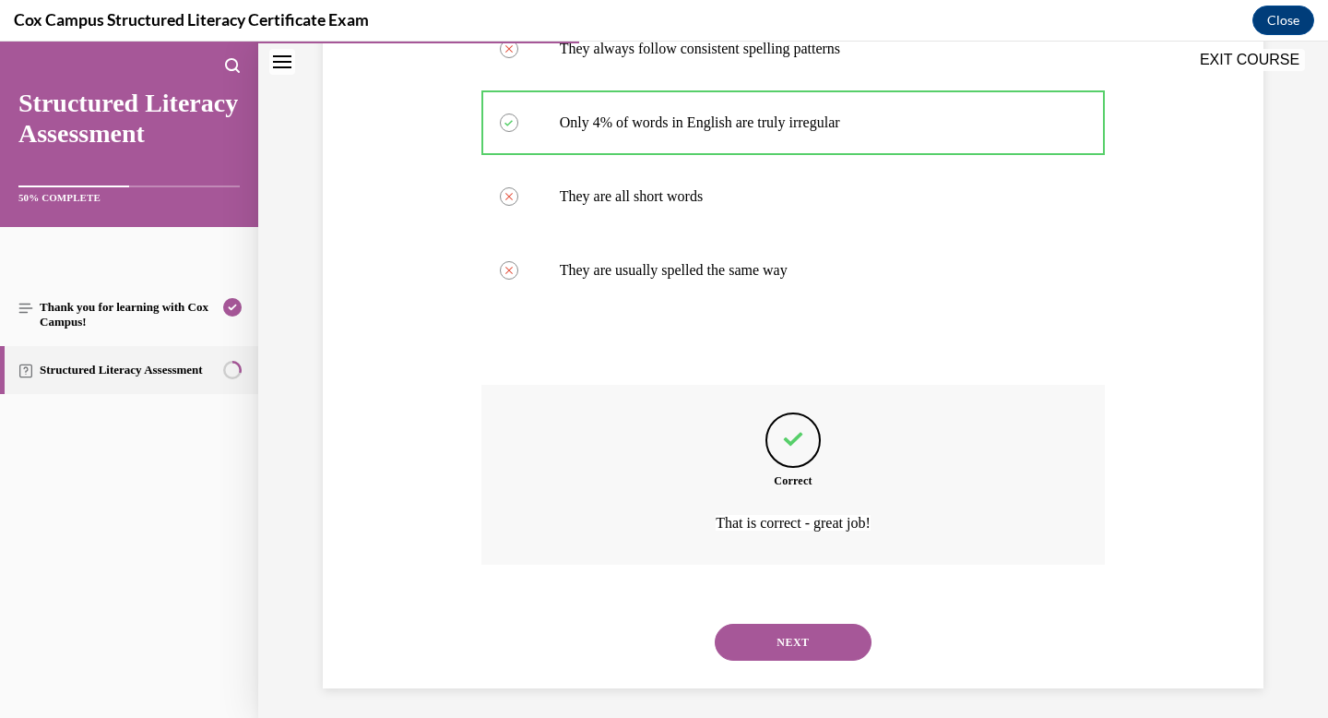
scroll to position [412, 0]
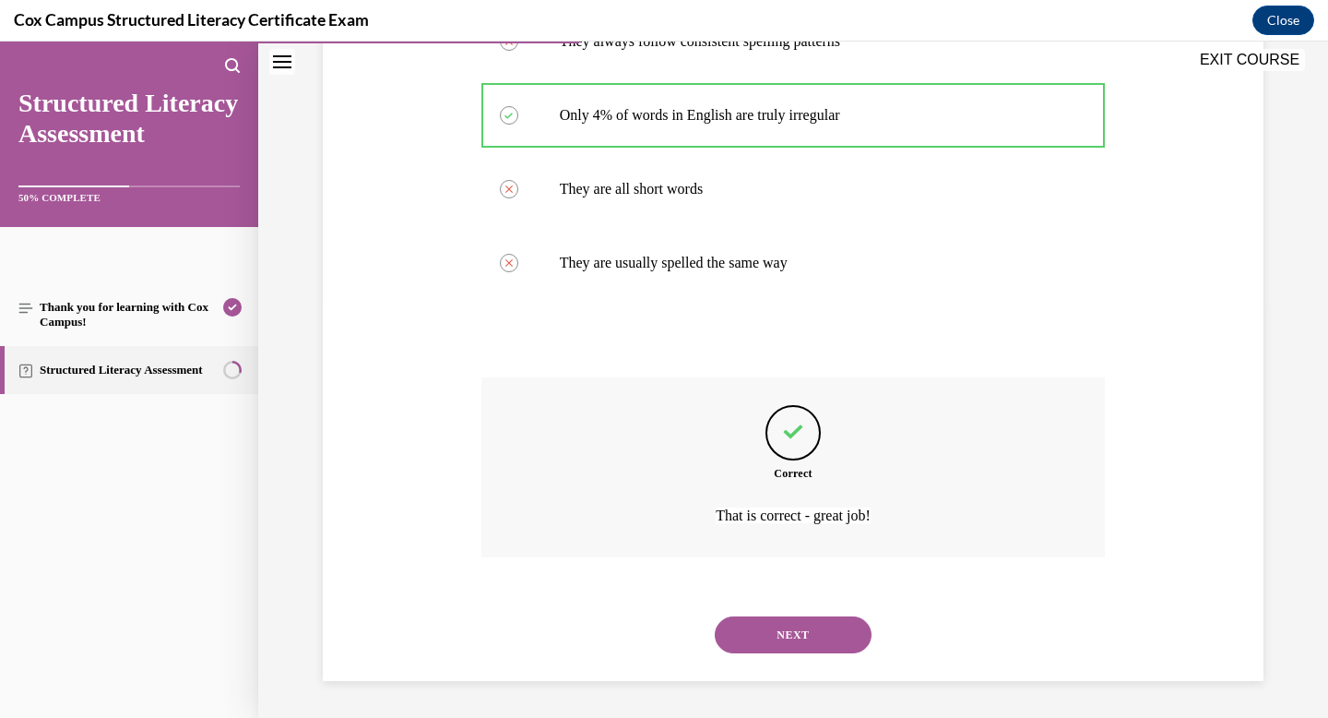
click at [798, 639] on button "NEXT" at bounding box center [793, 634] width 157 height 37
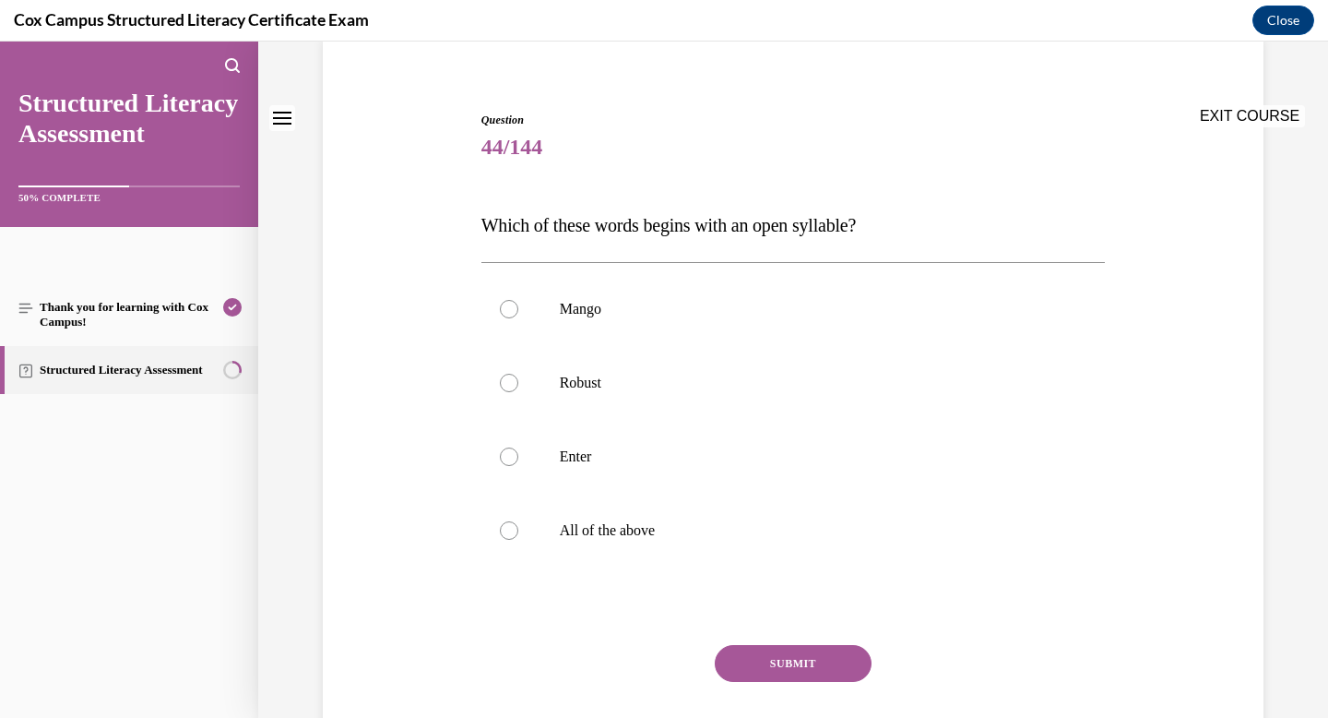
scroll to position [163, 0]
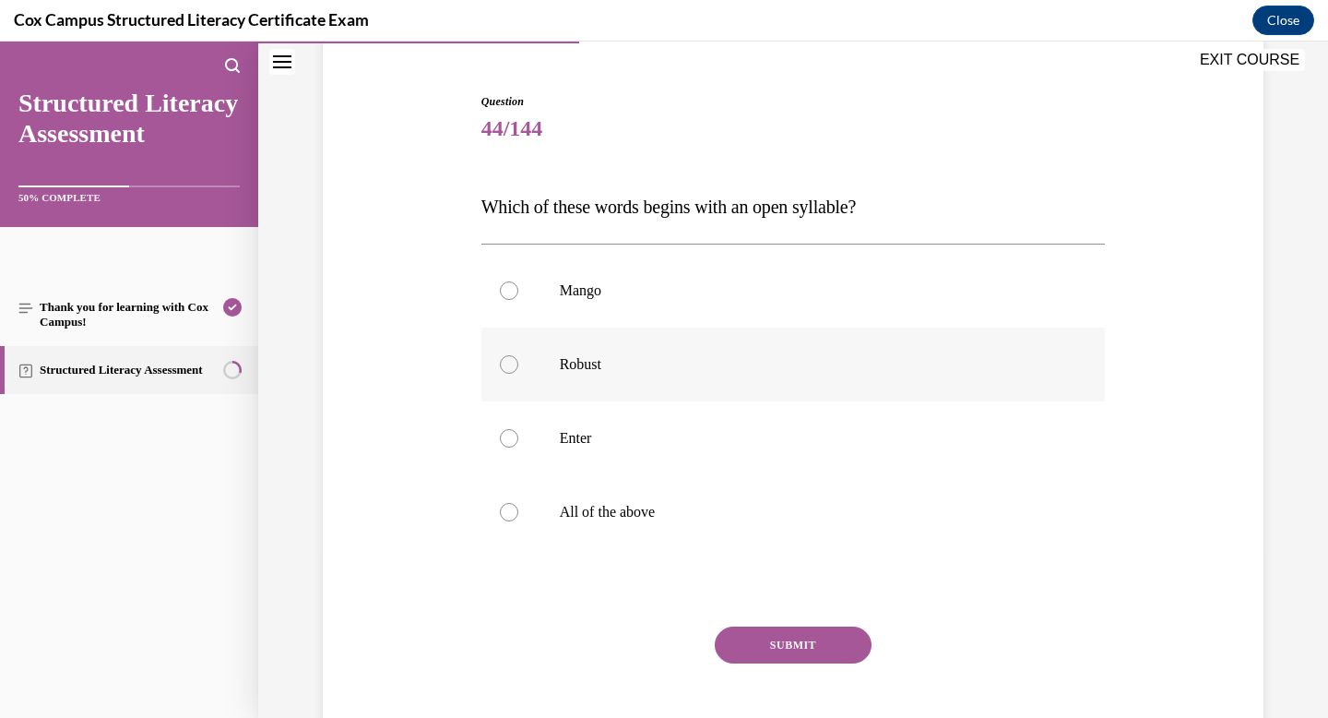
click at [590, 349] on label "Robust" at bounding box center [794, 364] width 625 height 74
click at [518, 355] on input "Robust" at bounding box center [509, 364] width 18 height 18
radio input "true"
click at [782, 641] on button "SUBMIT" at bounding box center [793, 644] width 157 height 37
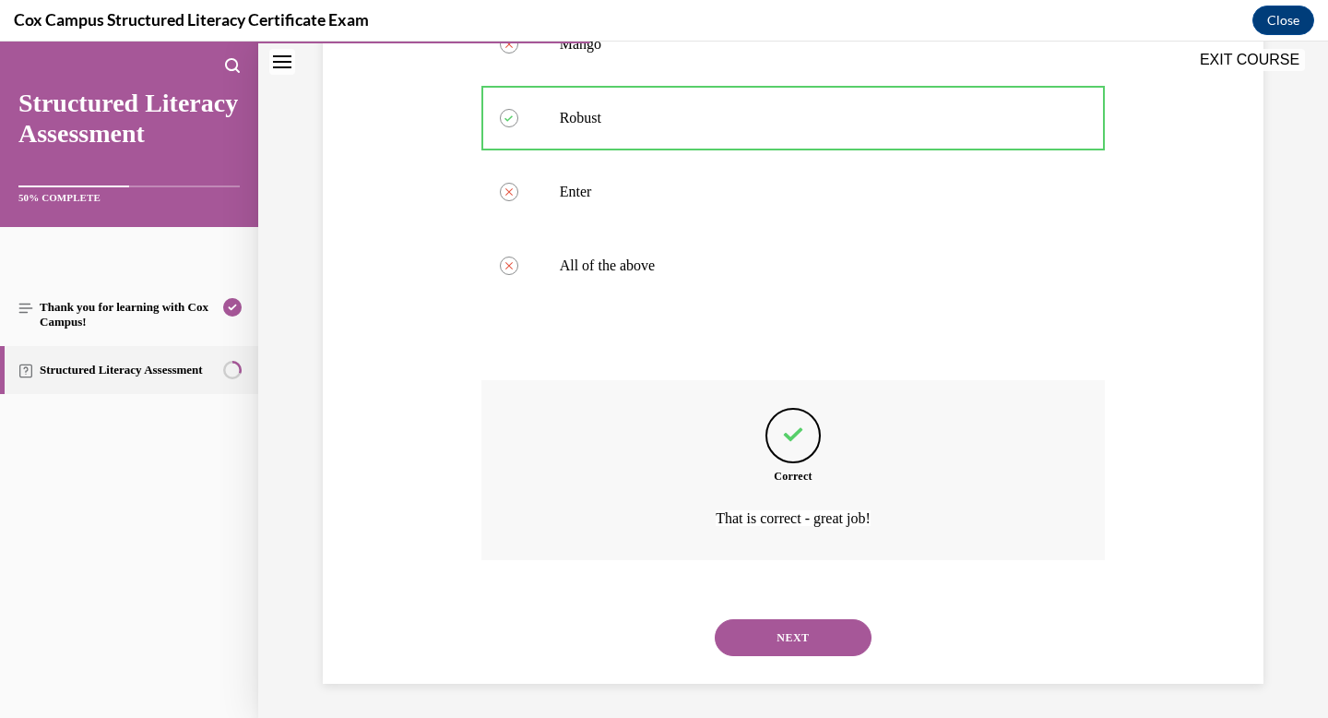
scroll to position [412, 0]
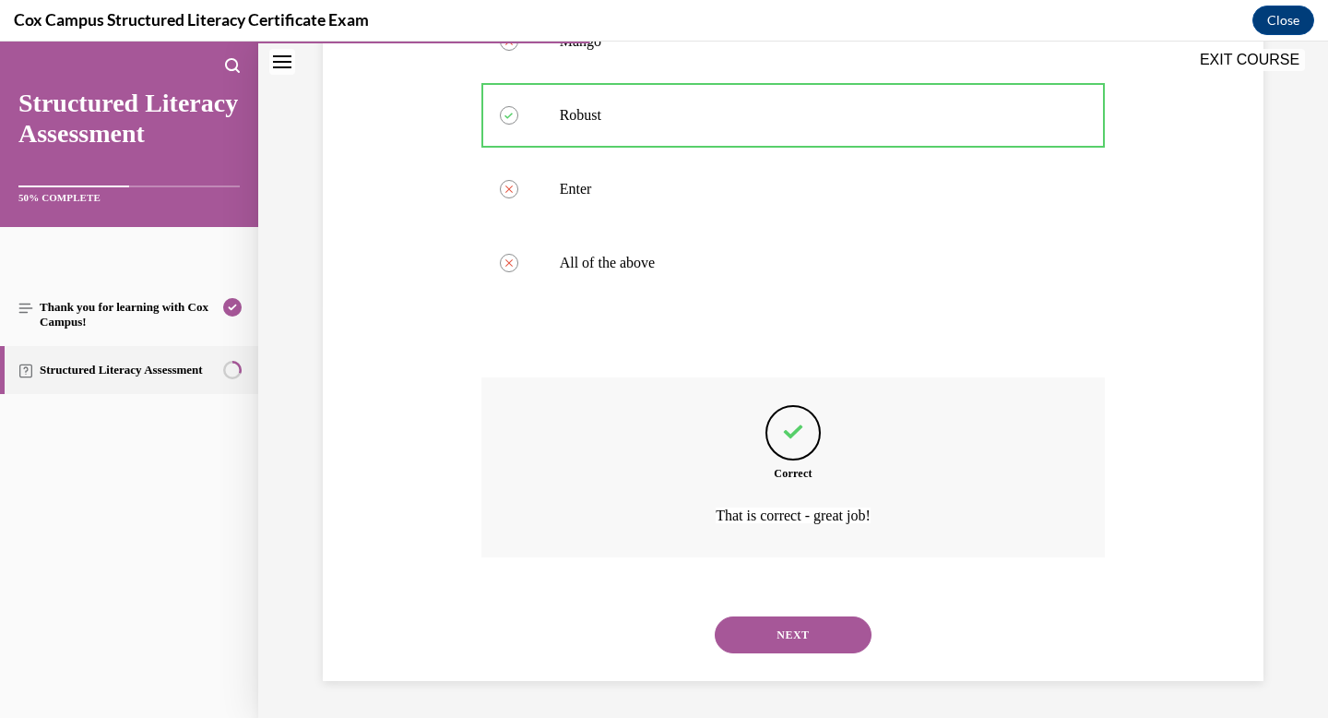
click at [790, 621] on button "NEXT" at bounding box center [793, 634] width 157 height 37
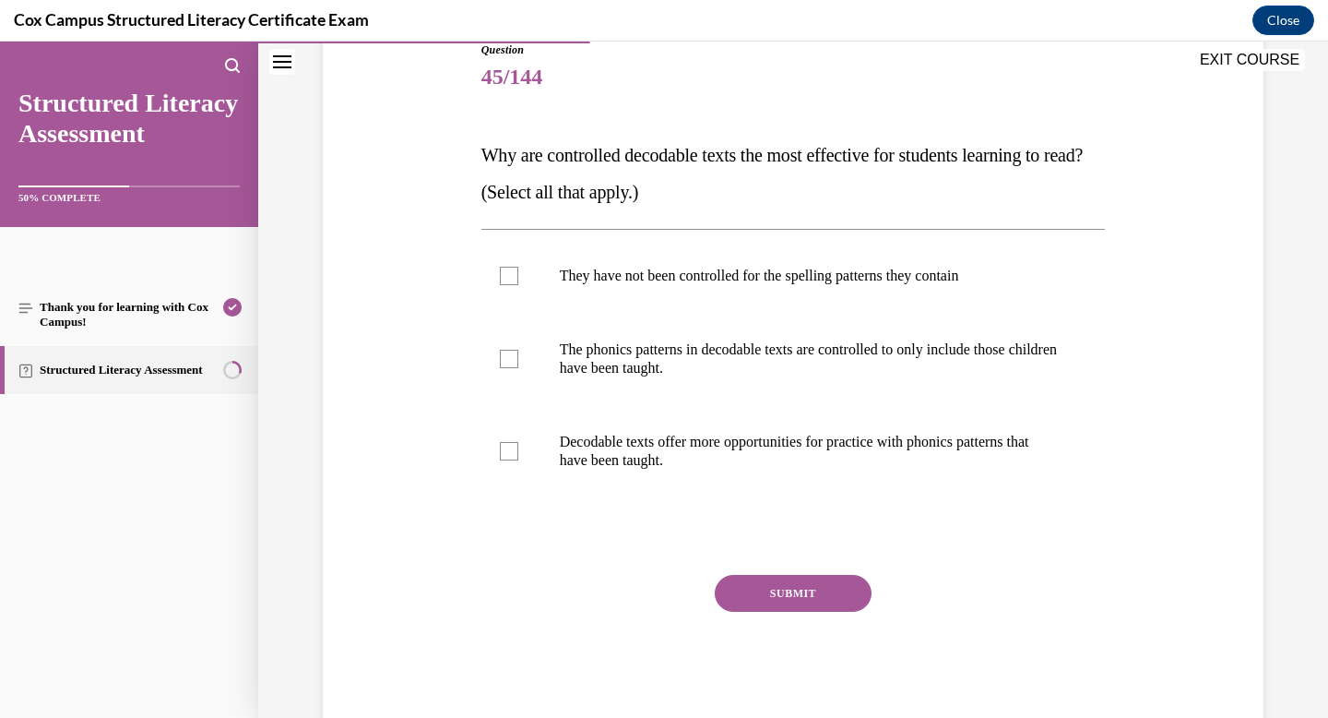
scroll to position [260, 0]
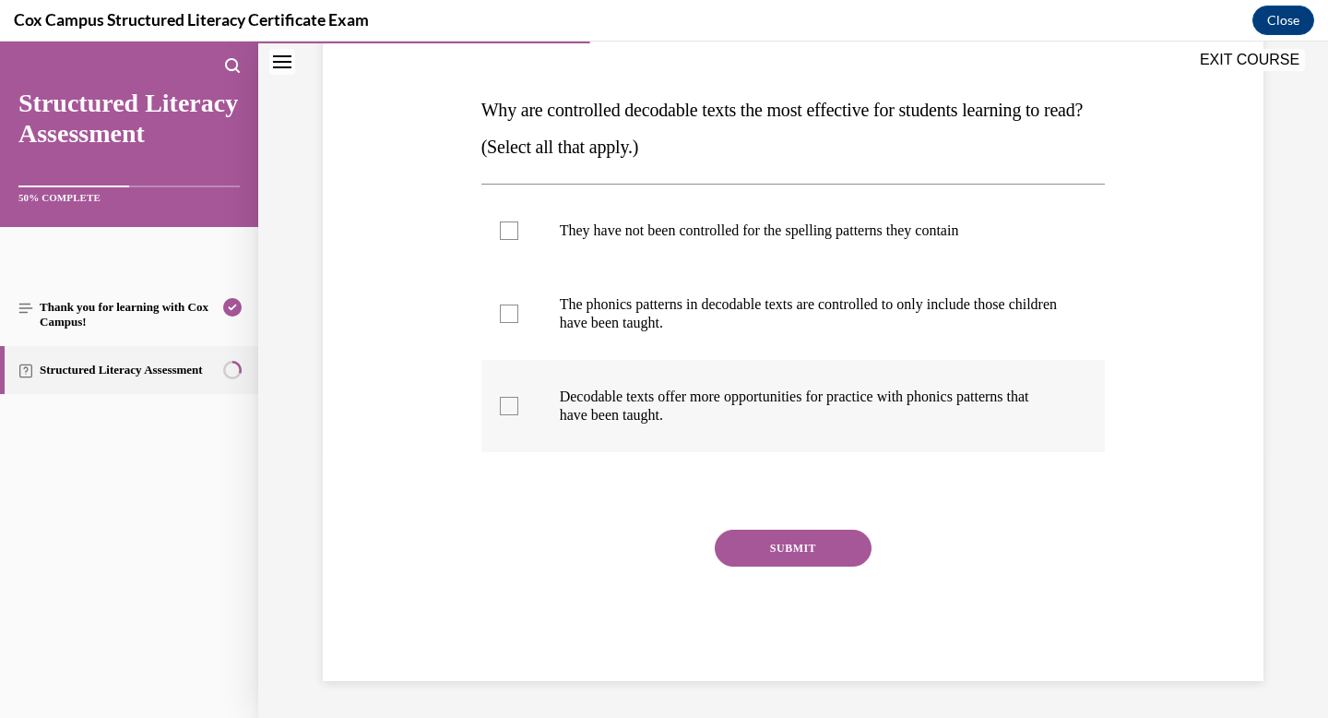
drag, startPoint x: 789, startPoint y: 336, endPoint x: 782, endPoint y: 390, distance: 54.8
click at [782, 390] on ul "They have not been controlled for the spelling patterns they contain   The phon…" at bounding box center [794, 323] width 625 height 258
click at [779, 410] on p "Decodable texts offer more opportunities for practice with phonics patterns tha…" at bounding box center [810, 405] width 500 height 37
click at [518, 410] on input "Decodable texts offer more opportunities for practice with phonics patterns tha…" at bounding box center [509, 406] width 18 height 18
checkbox input "true"
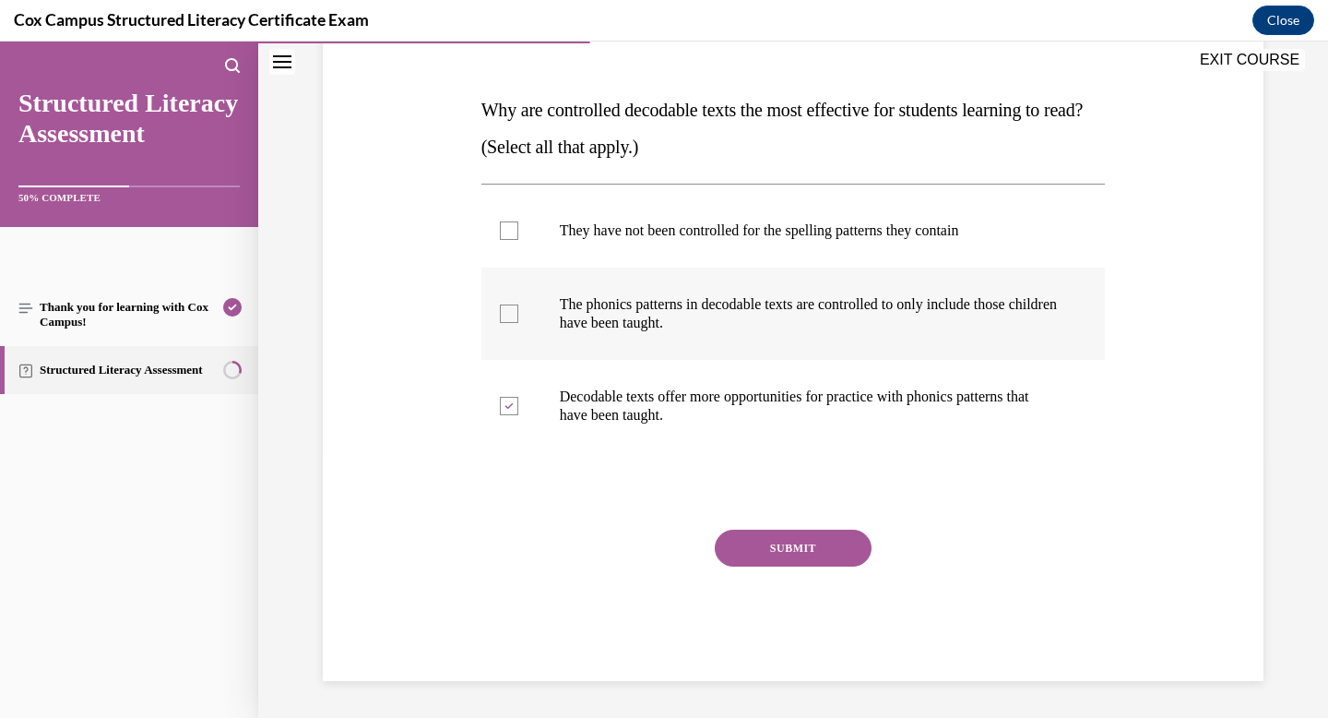
click at [1035, 315] on p "The phonics patterns in decodable texts are controlled to only include those ch…" at bounding box center [810, 313] width 500 height 37
click at [518, 315] on input "The phonics patterns in decodable texts are controlled to only include those ch…" at bounding box center [509, 313] width 18 height 18
checkbox input "true"
click at [817, 532] on button "SUBMIT" at bounding box center [793, 548] width 157 height 37
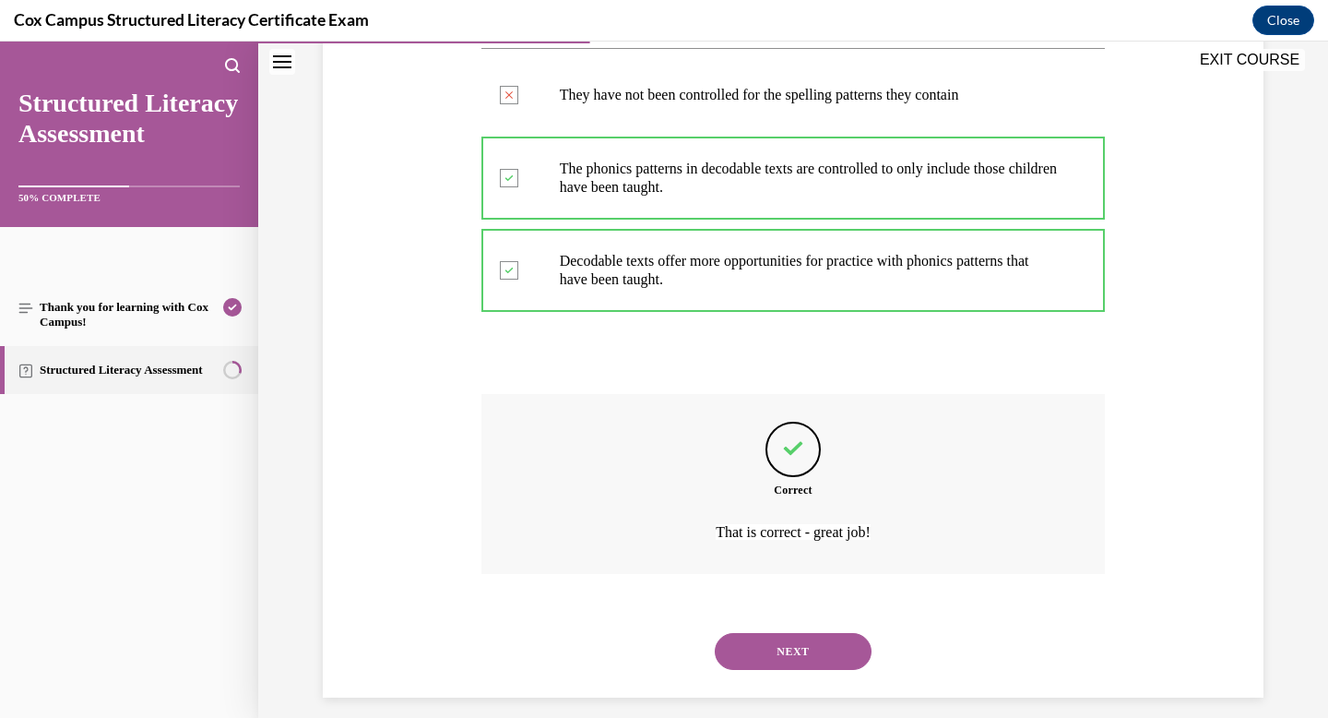
scroll to position [412, 0]
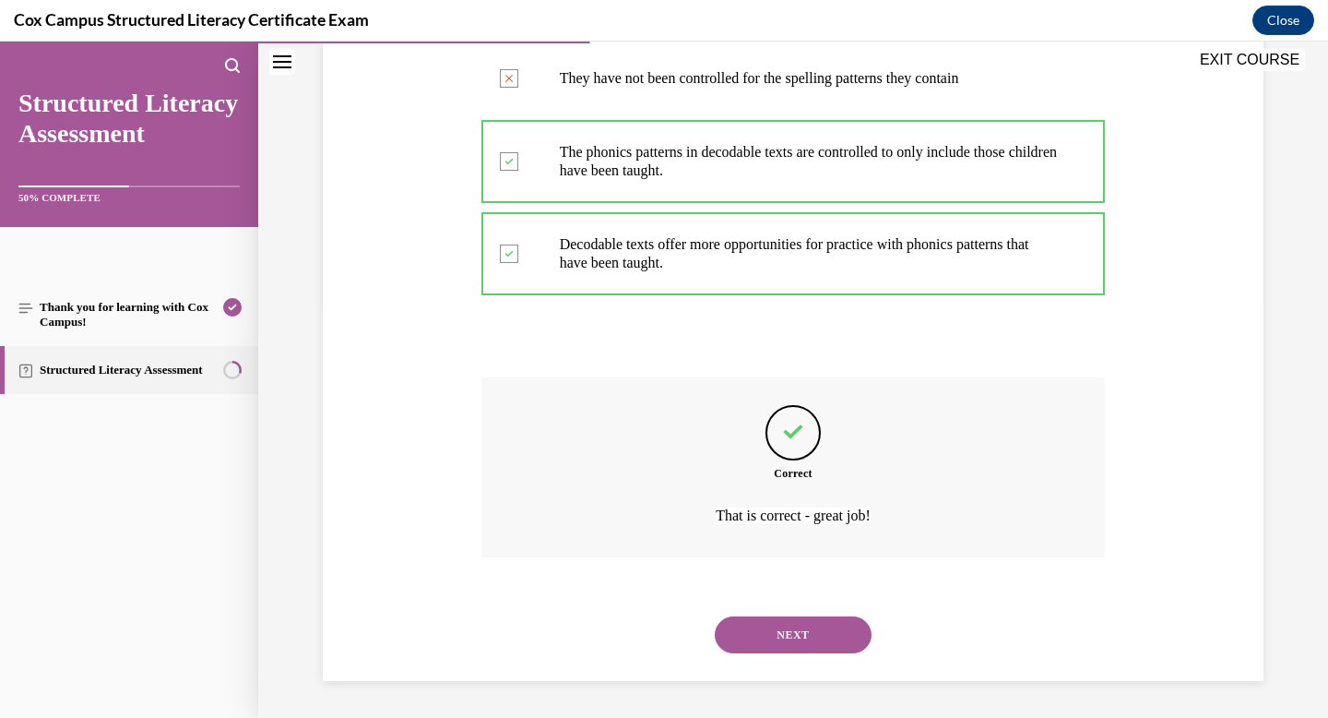
click at [803, 615] on div "NEXT" at bounding box center [794, 635] width 625 height 74
click at [796, 634] on button "NEXT" at bounding box center [793, 634] width 157 height 37
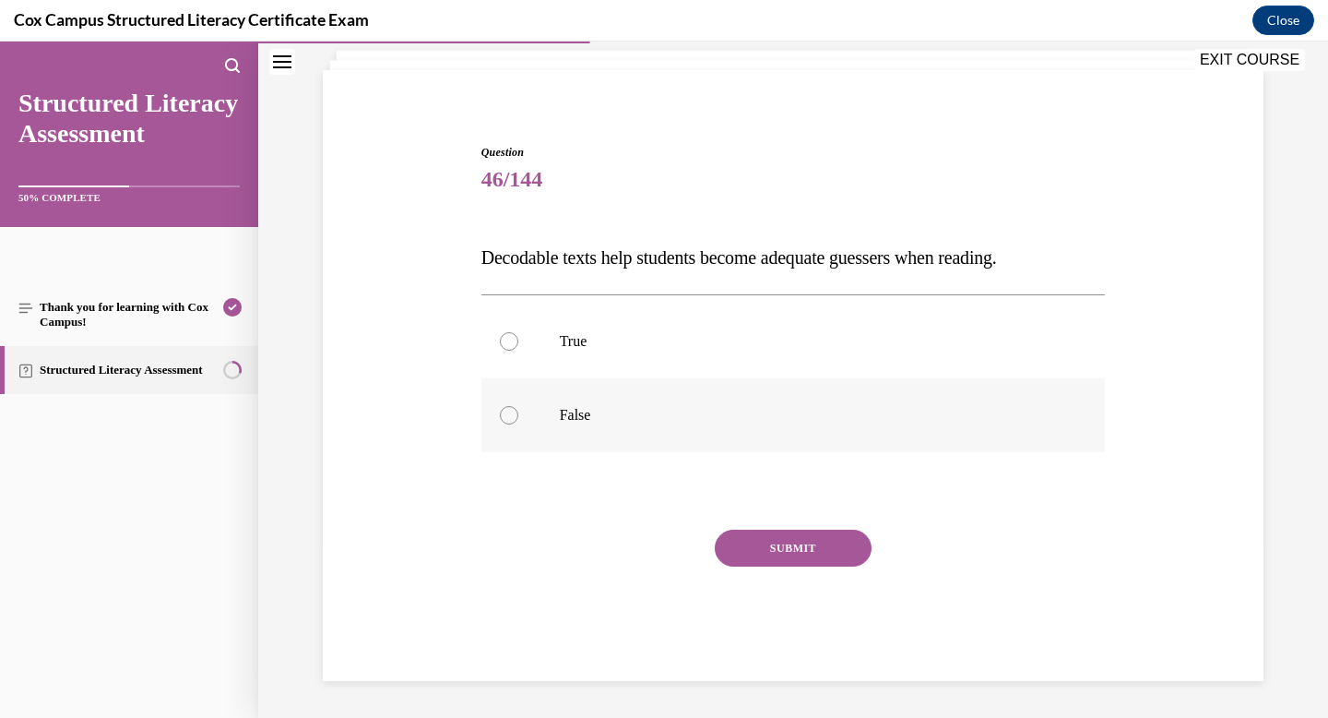
click at [560, 401] on label "False" at bounding box center [794, 415] width 625 height 74
click at [518, 406] on input "False" at bounding box center [509, 415] width 18 height 18
radio input "true"
click at [783, 545] on button "SUBMIT" at bounding box center [793, 548] width 157 height 37
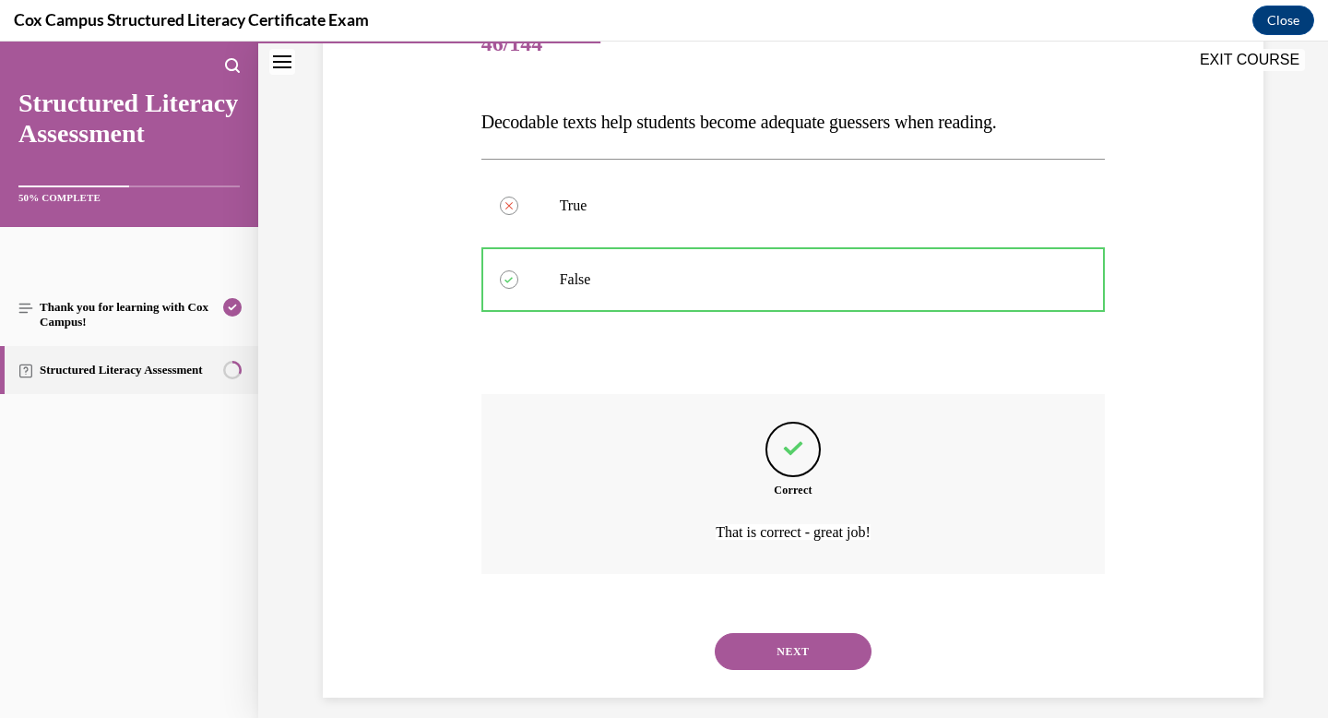
scroll to position [265, 0]
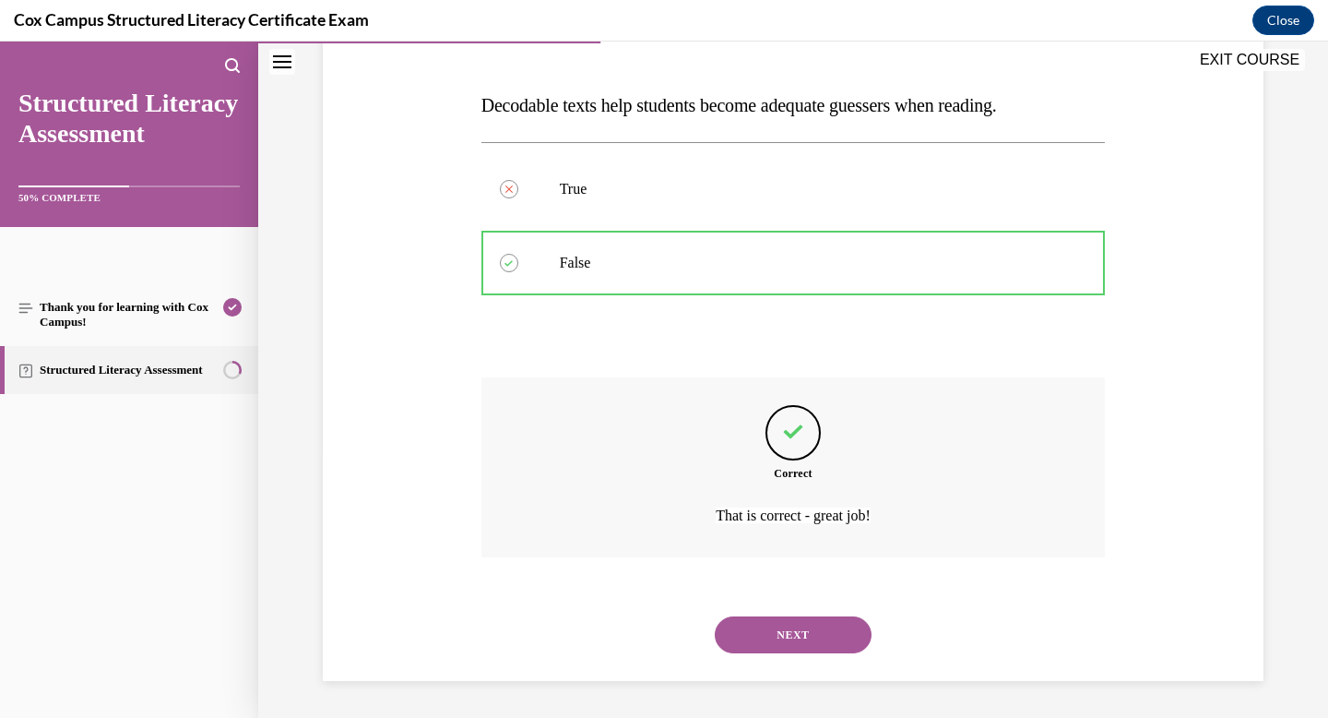
click at [775, 611] on div "NEXT" at bounding box center [794, 635] width 625 height 74
click at [774, 626] on button "NEXT" at bounding box center [793, 634] width 157 height 37
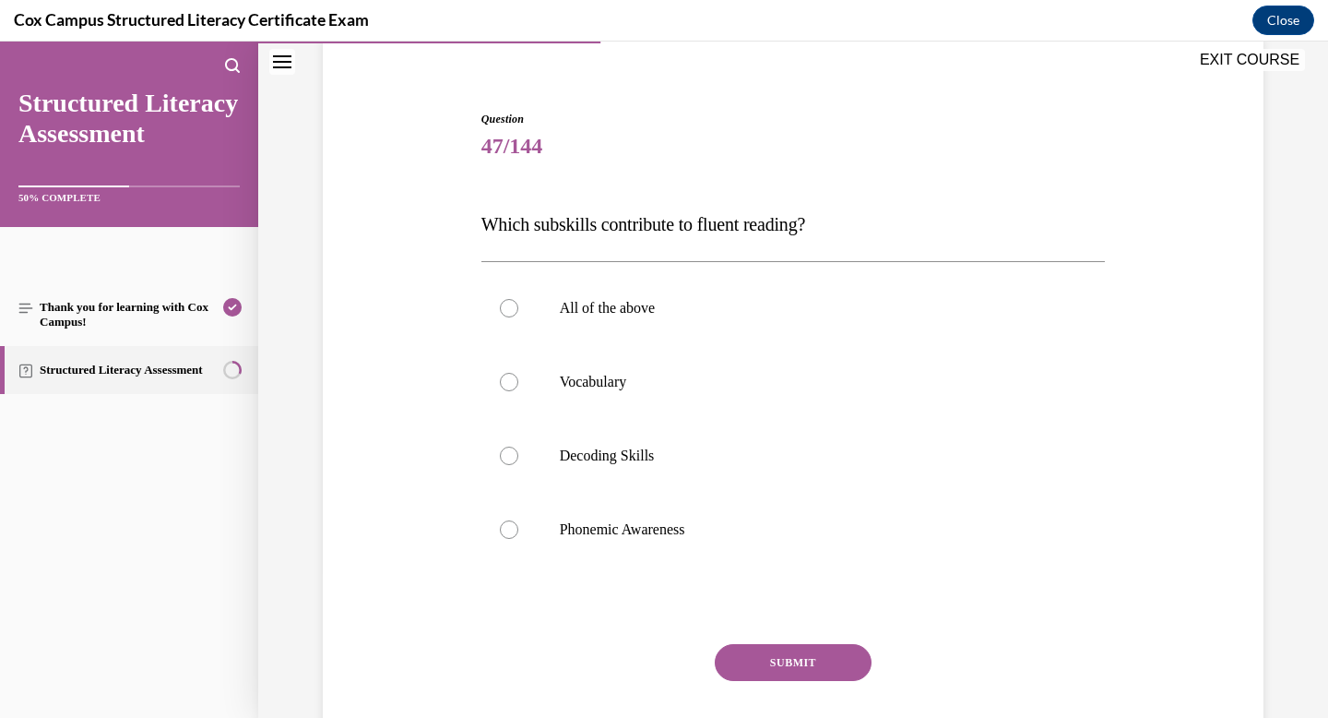
scroll to position [156, 0]
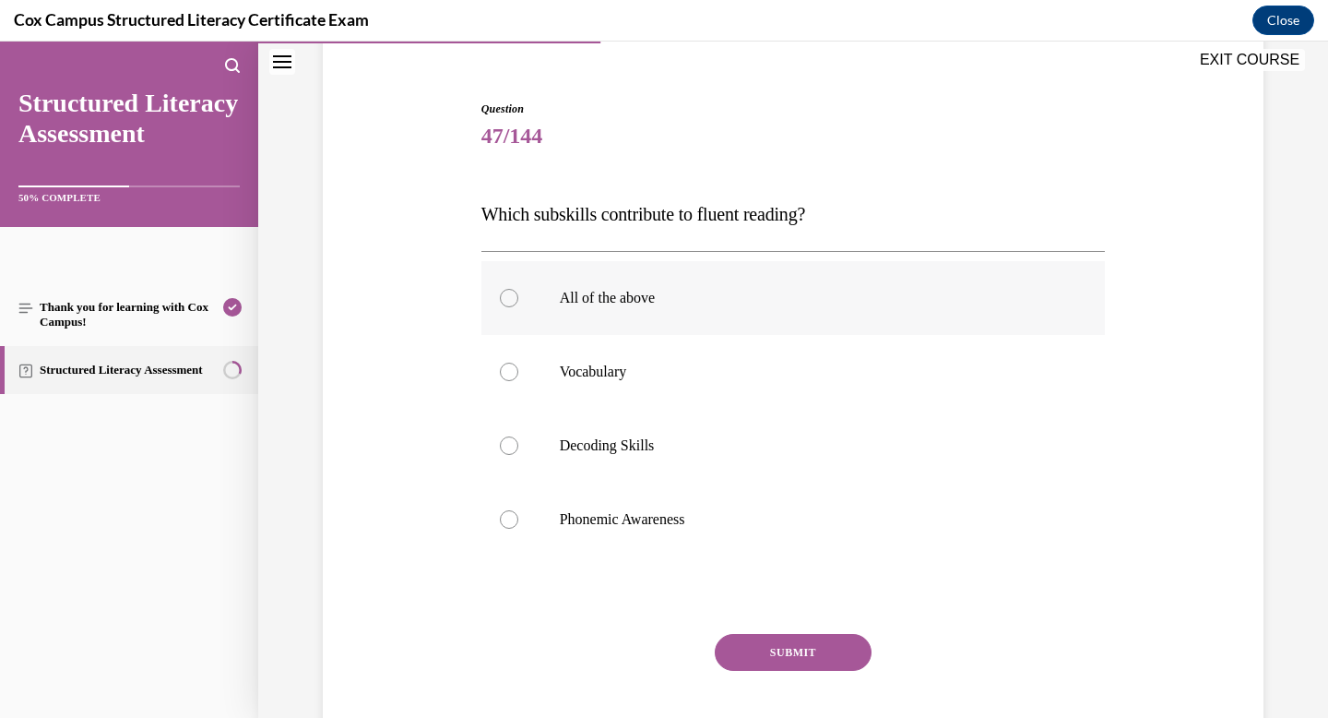
click at [659, 304] on p "All of the above" at bounding box center [810, 298] width 500 height 18
click at [518, 304] on input "All of the above" at bounding box center [509, 298] width 18 height 18
radio input "true"
click at [790, 646] on button "SUBMIT" at bounding box center [793, 652] width 157 height 37
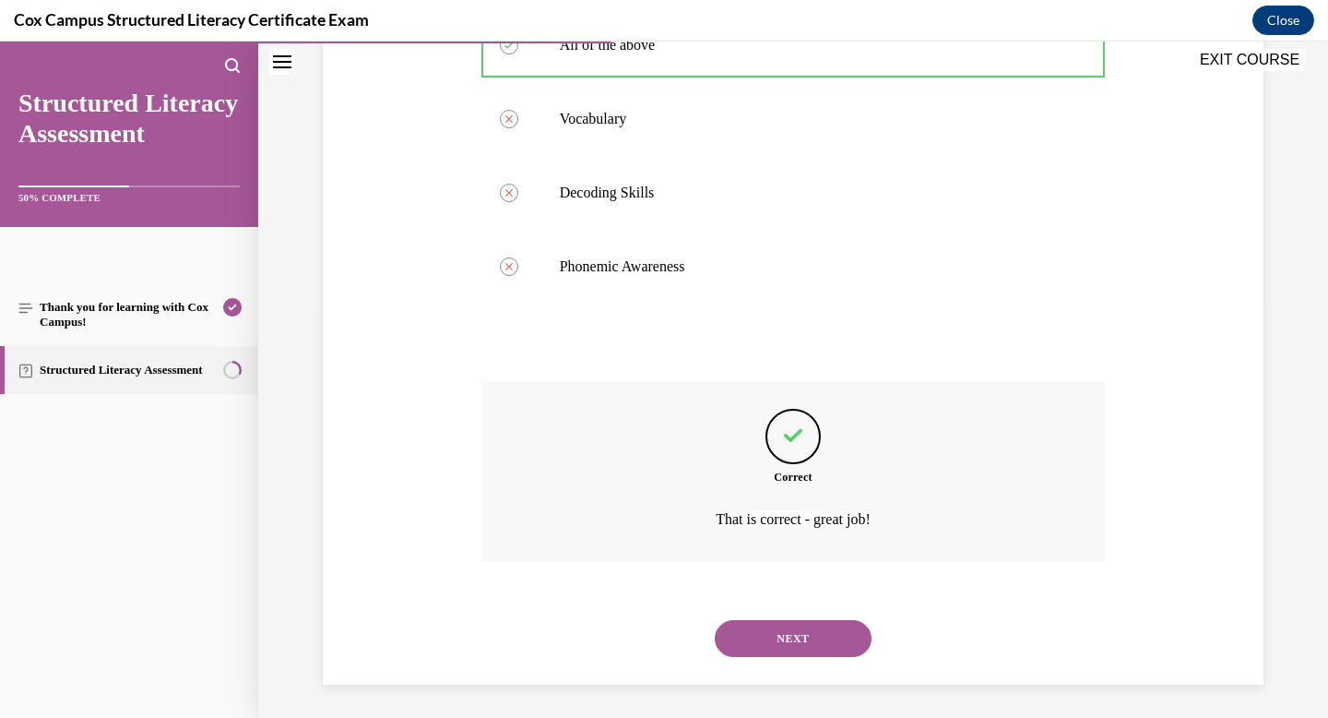
scroll to position [412, 0]
click at [780, 635] on button "NEXT" at bounding box center [793, 634] width 157 height 37
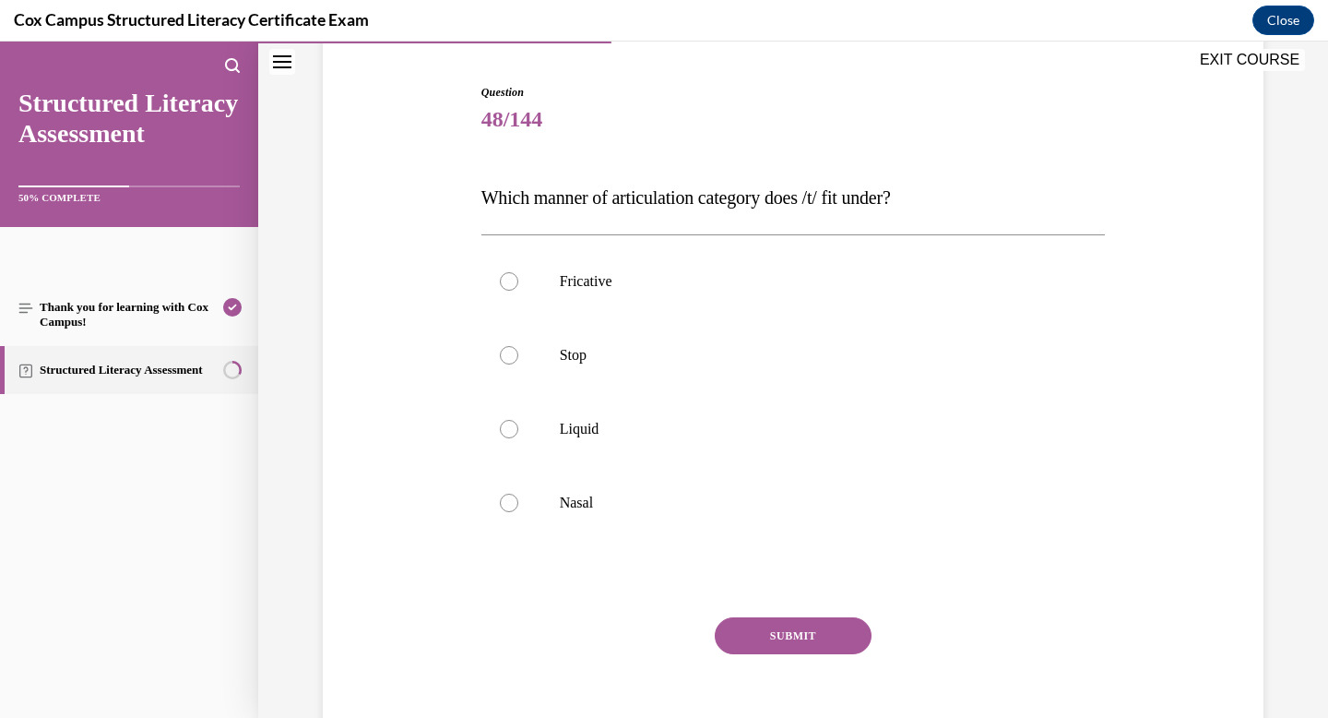
scroll to position [175, 0]
click at [596, 351] on p "Stop" at bounding box center [810, 352] width 500 height 18
click at [518, 351] on input "Stop" at bounding box center [509, 352] width 18 height 18
radio input "true"
click at [795, 614] on button "SUBMIT" at bounding box center [793, 632] width 157 height 37
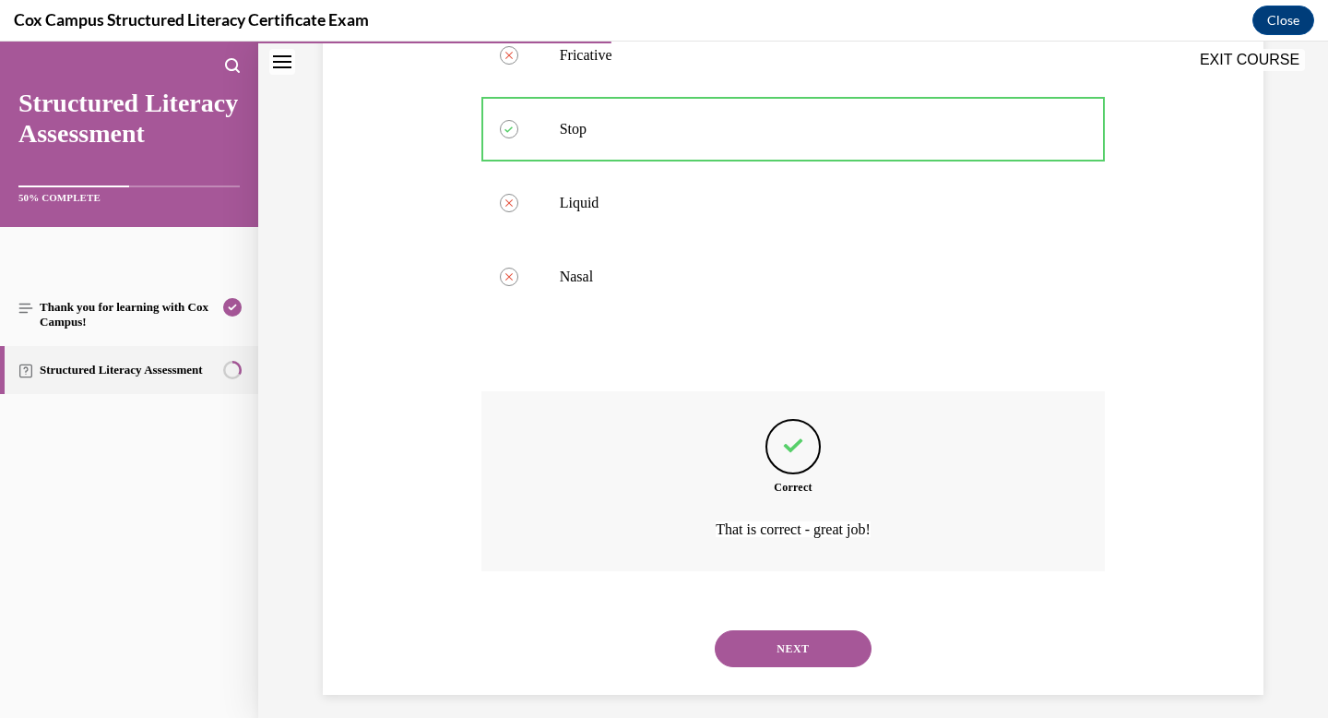
scroll to position [412, 0]
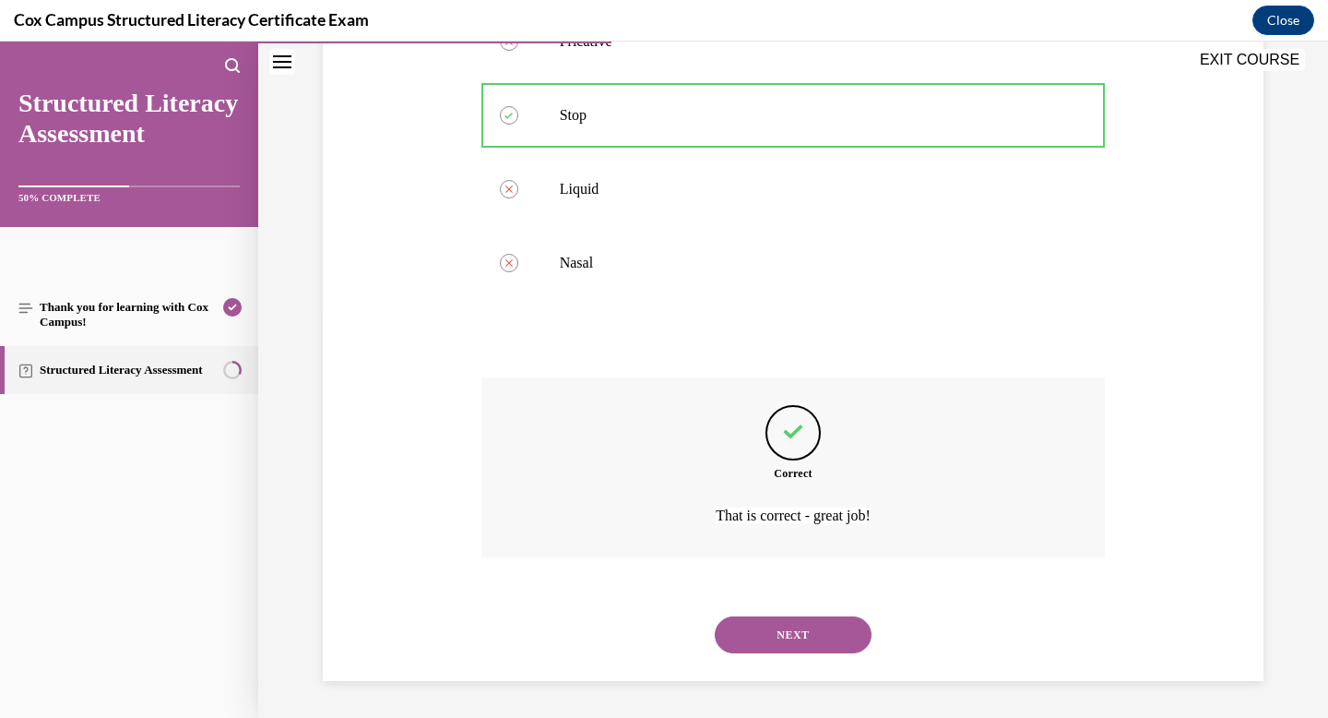
click at [792, 639] on button "NEXT" at bounding box center [793, 634] width 157 height 37
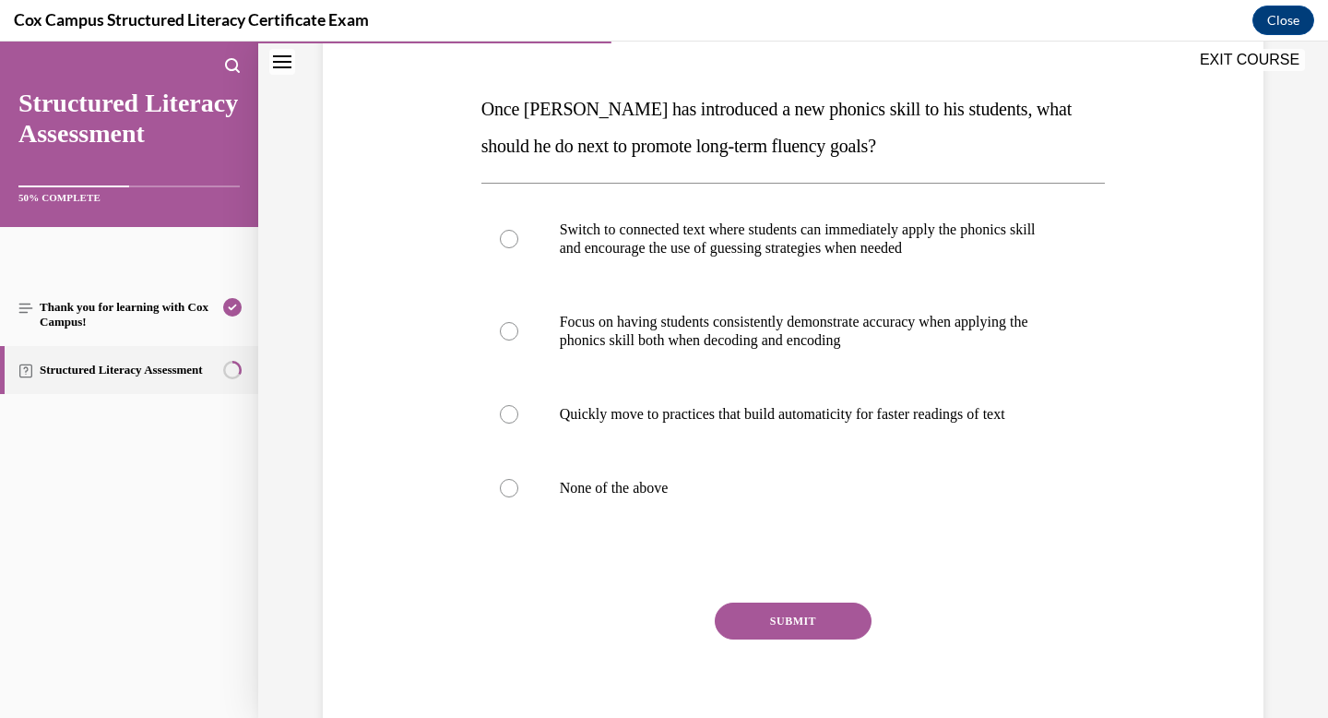
scroll to position [275, 0]
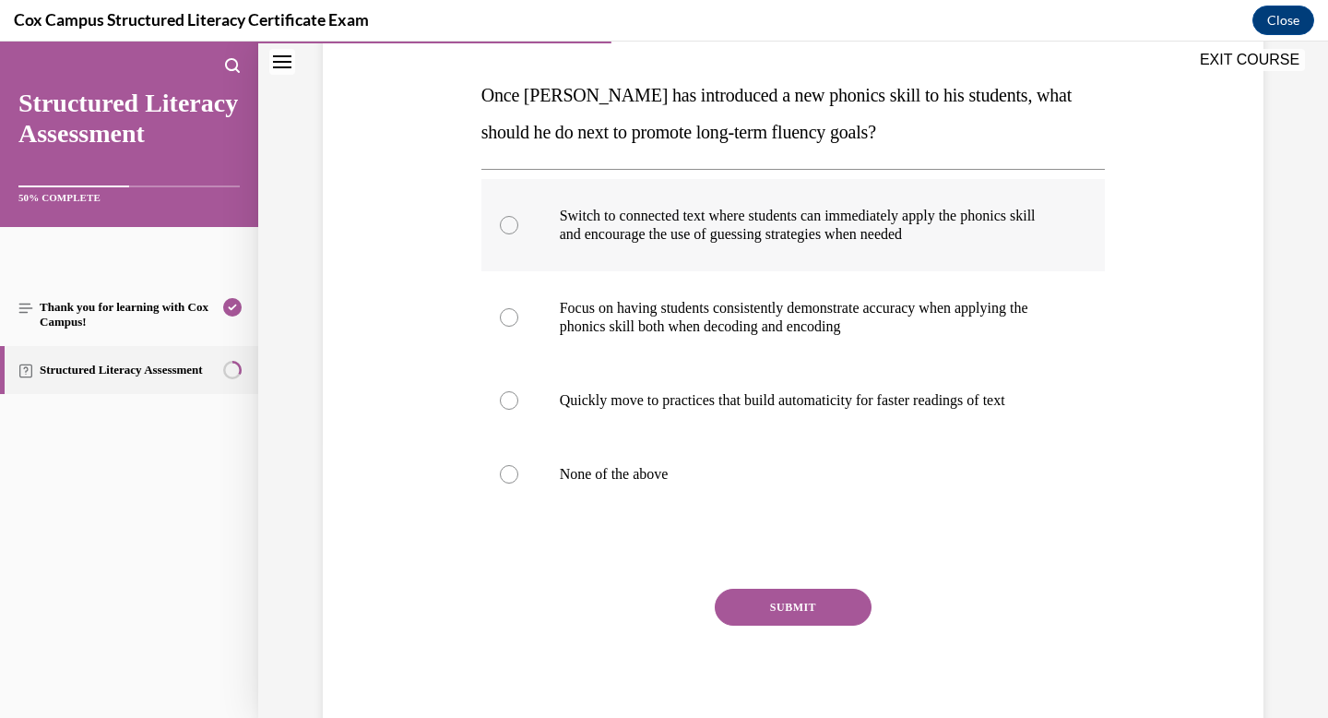
click at [726, 222] on p "Switch to connected text where students can immediately apply the phonics skill…" at bounding box center [810, 225] width 500 height 37
click at [518, 222] on input "Switch to connected text where students can immediately apply the phonics skill…" at bounding box center [509, 225] width 18 height 18
radio input "true"
click at [745, 327] on p "Focus on having students consistently demonstrate accuracy when applying the ph…" at bounding box center [810, 317] width 500 height 37
click at [518, 327] on input "Focus on having students consistently demonstrate accuracy when applying the ph…" at bounding box center [509, 317] width 18 height 18
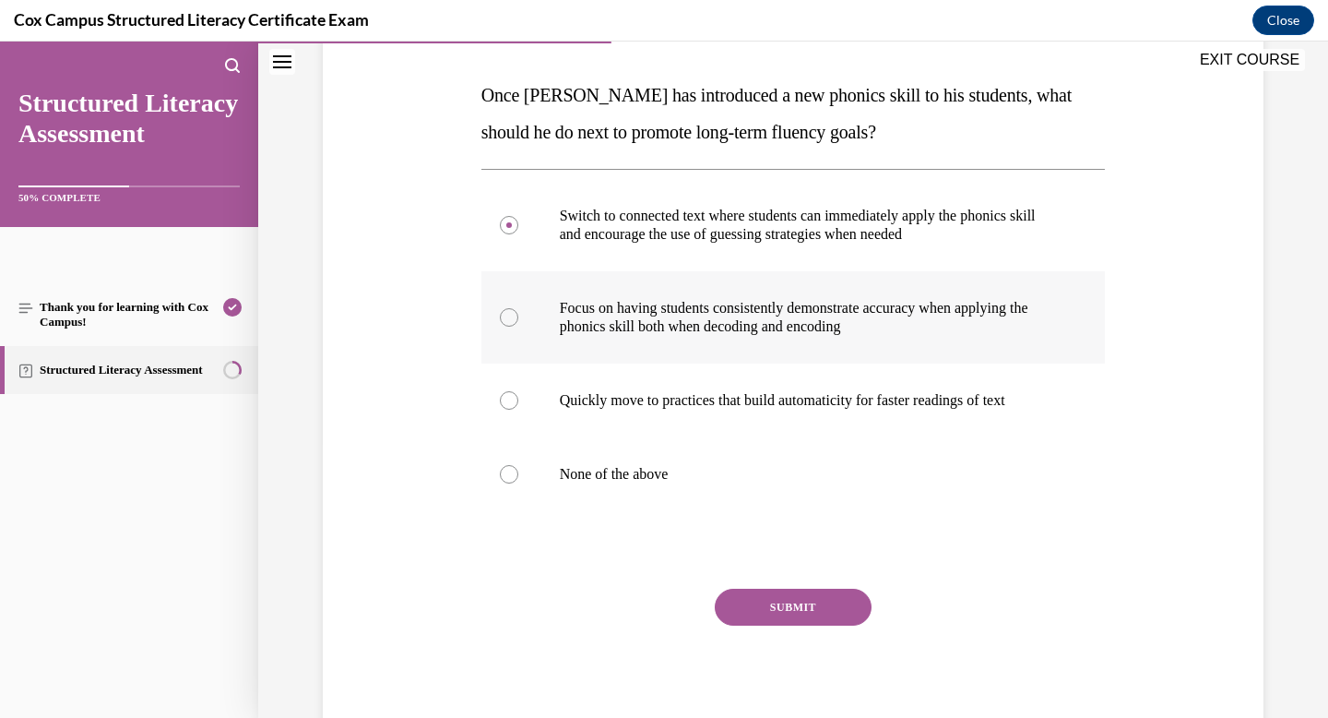
radio input "true"
click at [795, 599] on button "SUBMIT" at bounding box center [793, 607] width 157 height 37
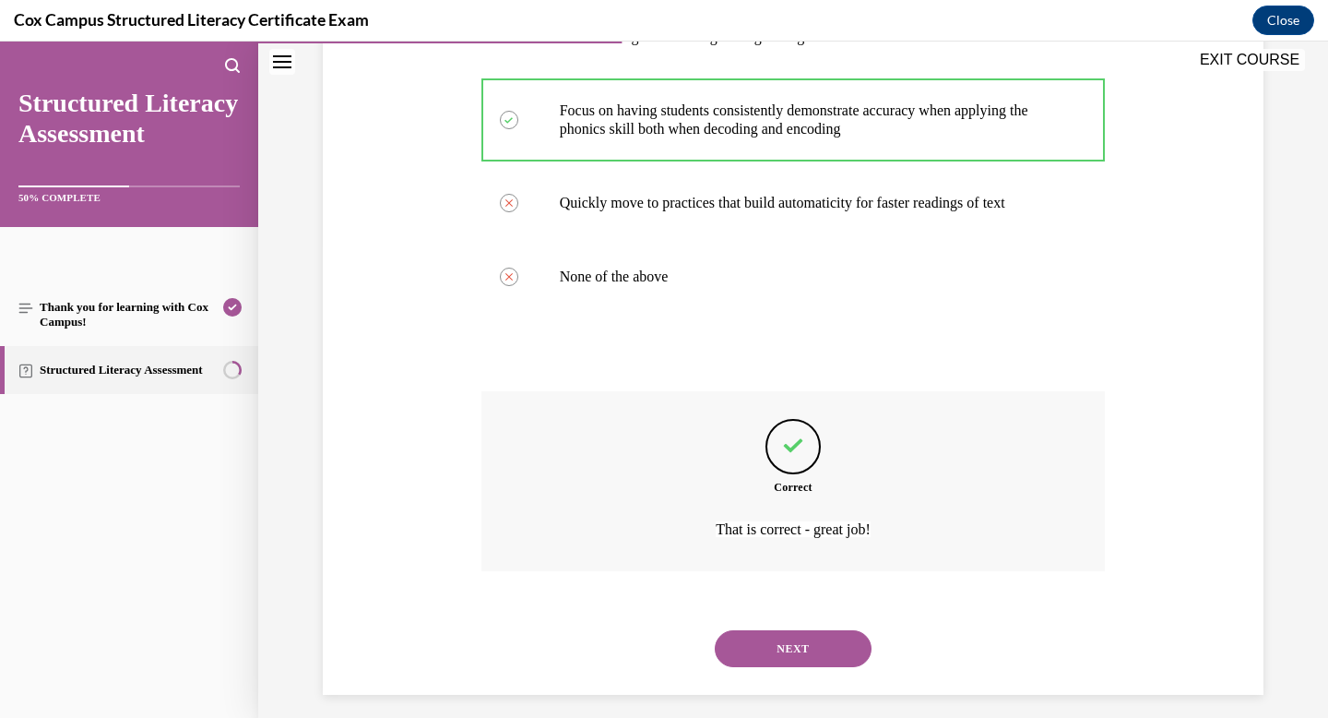
scroll to position [486, 0]
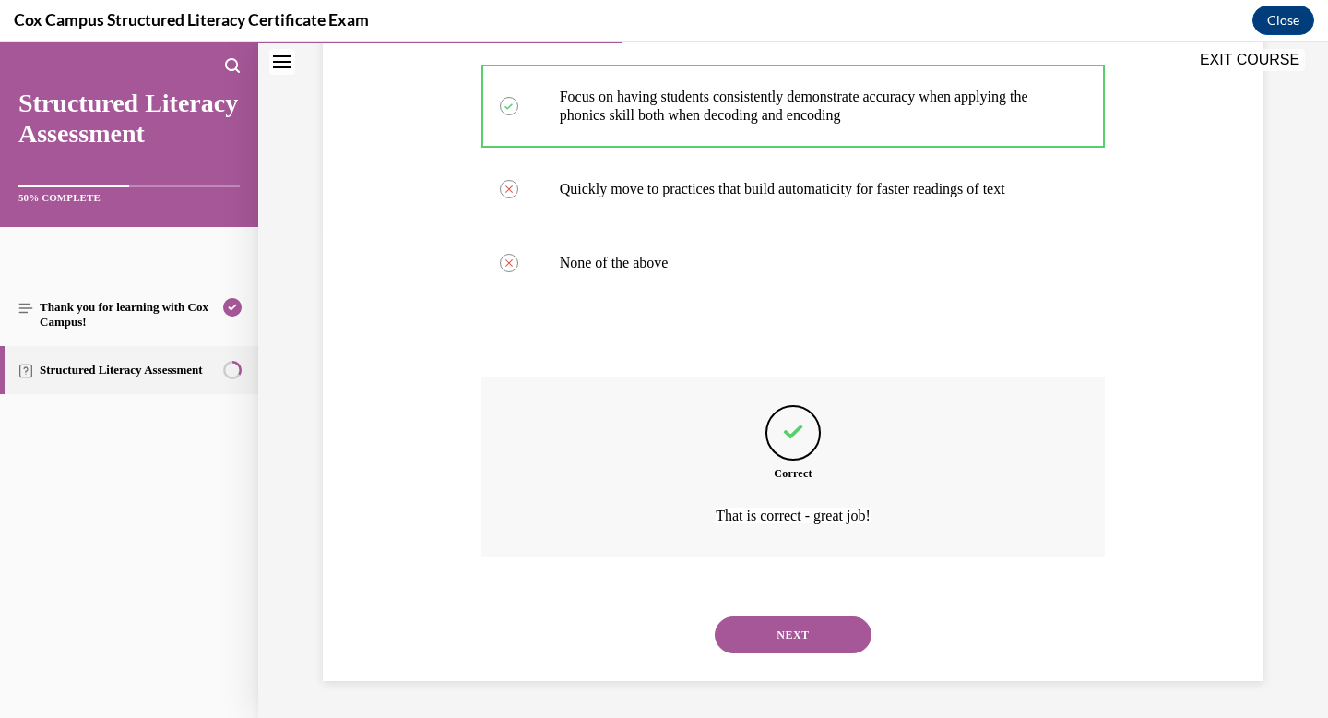
click at [795, 599] on div "SUBMIT NEXT" at bounding box center [794, 633] width 625 height 96
click at [795, 604] on div "NEXT" at bounding box center [794, 635] width 625 height 74
click at [784, 636] on button "NEXT" at bounding box center [793, 634] width 157 height 37
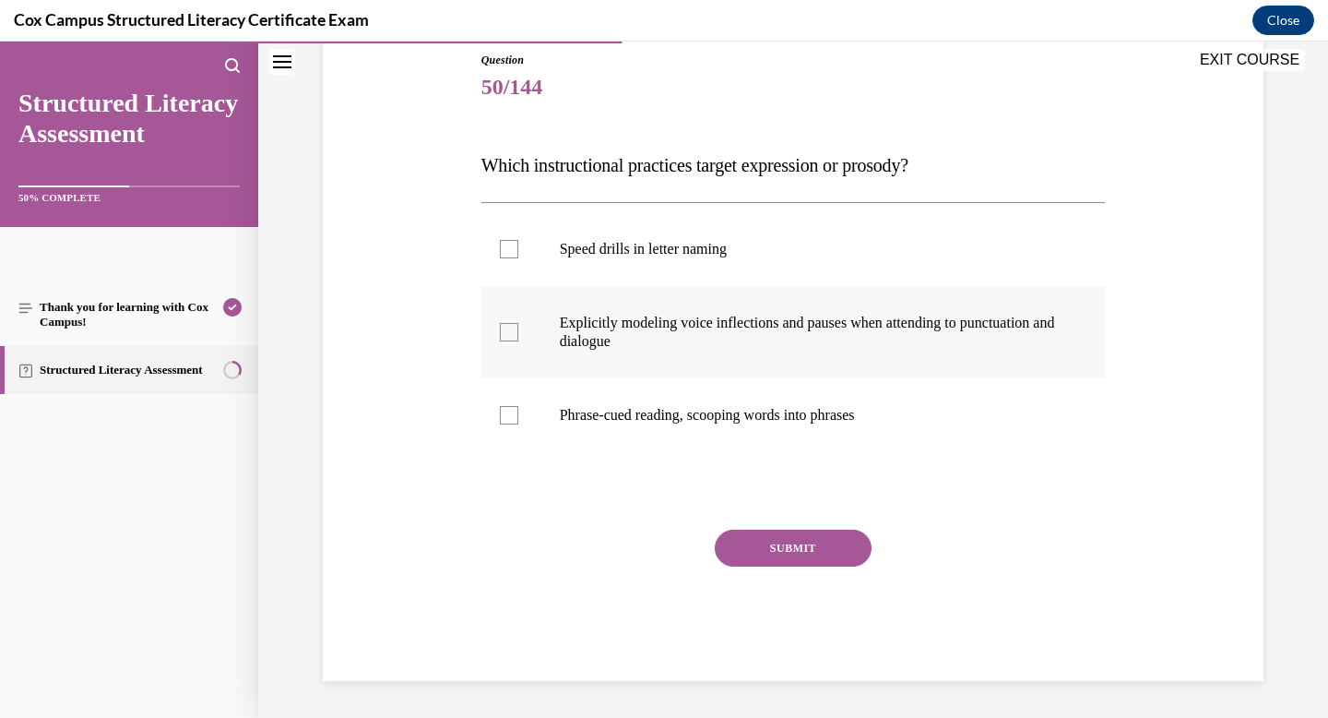
click at [669, 342] on p "Explicitly modeling voice inflections and pauses when attending to punctuation …" at bounding box center [810, 332] width 500 height 37
click at [518, 341] on input "Explicitly modeling voice inflections and pauses when attending to punctuation …" at bounding box center [509, 332] width 18 height 18
checkbox input "true"
click at [662, 395] on label "Phrase-cued reading, scooping words into phrases" at bounding box center [794, 415] width 625 height 74
click at [518, 406] on input "Phrase-cued reading, scooping words into phrases" at bounding box center [509, 415] width 18 height 18
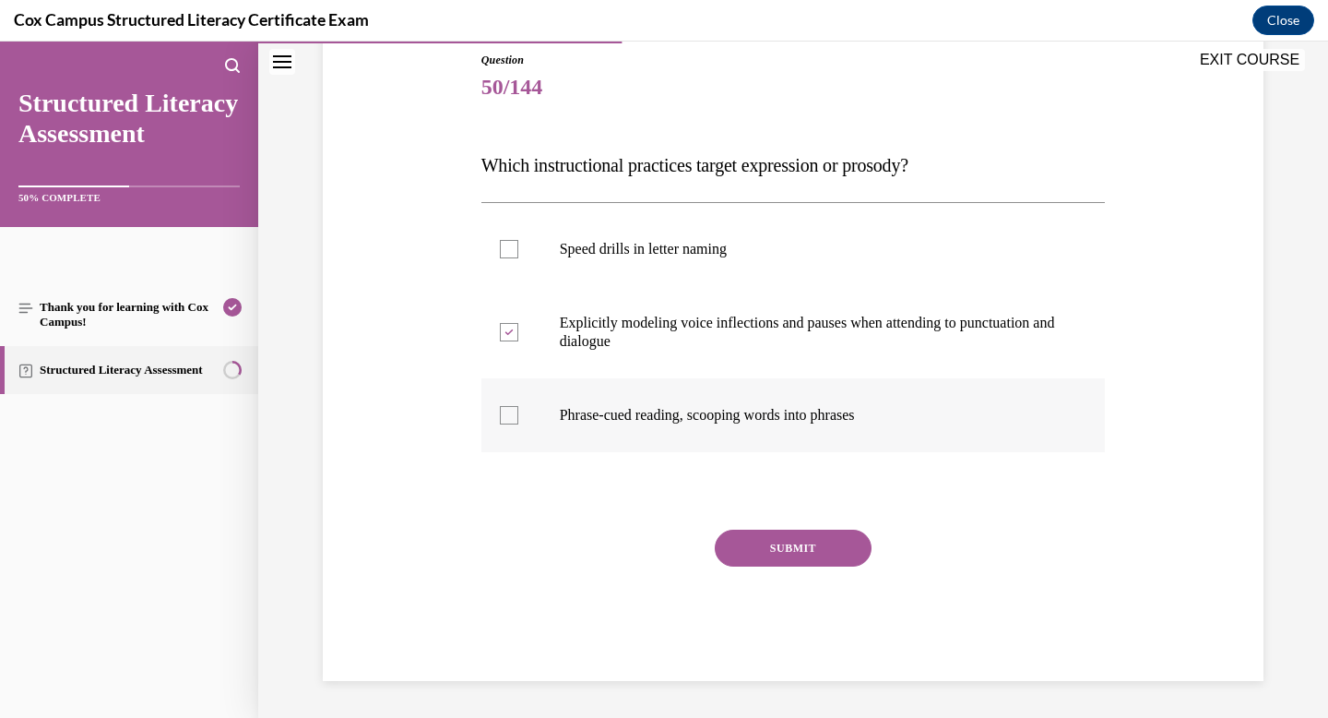
checkbox input "true"
click at [787, 547] on button "SUBMIT" at bounding box center [793, 548] width 157 height 37
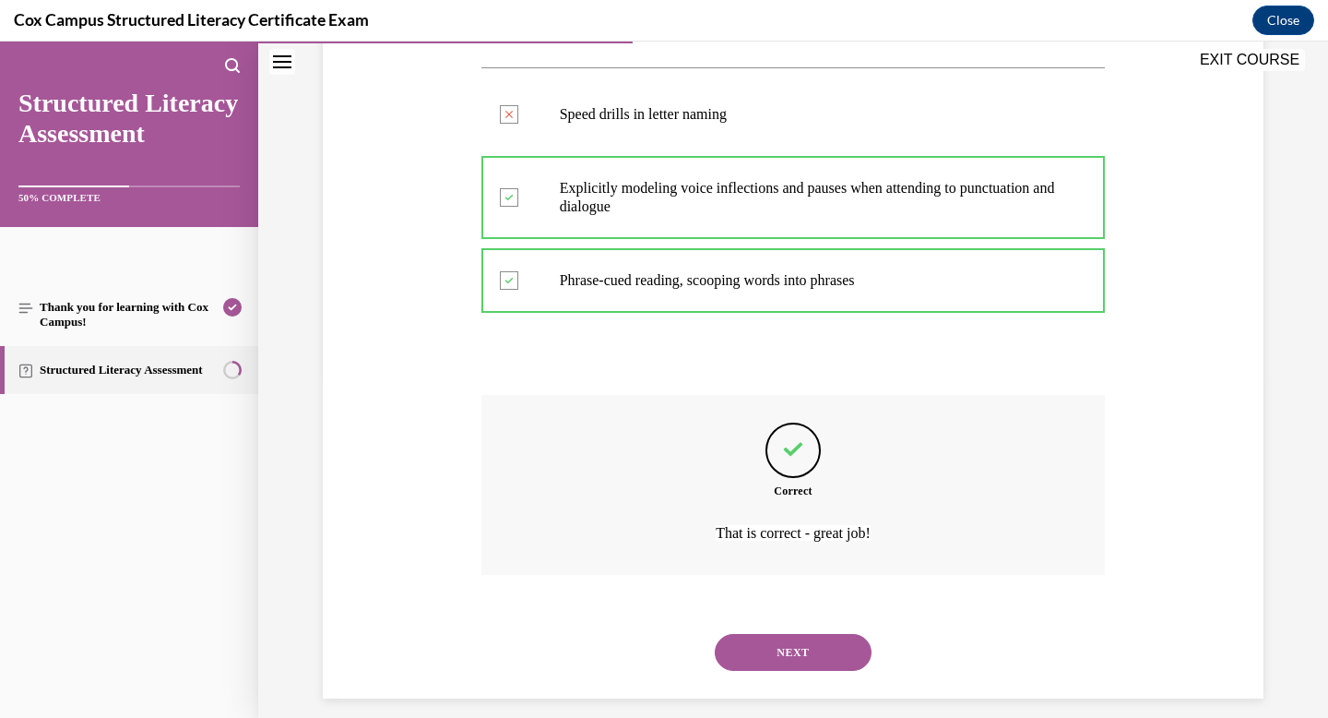
scroll to position [357, 0]
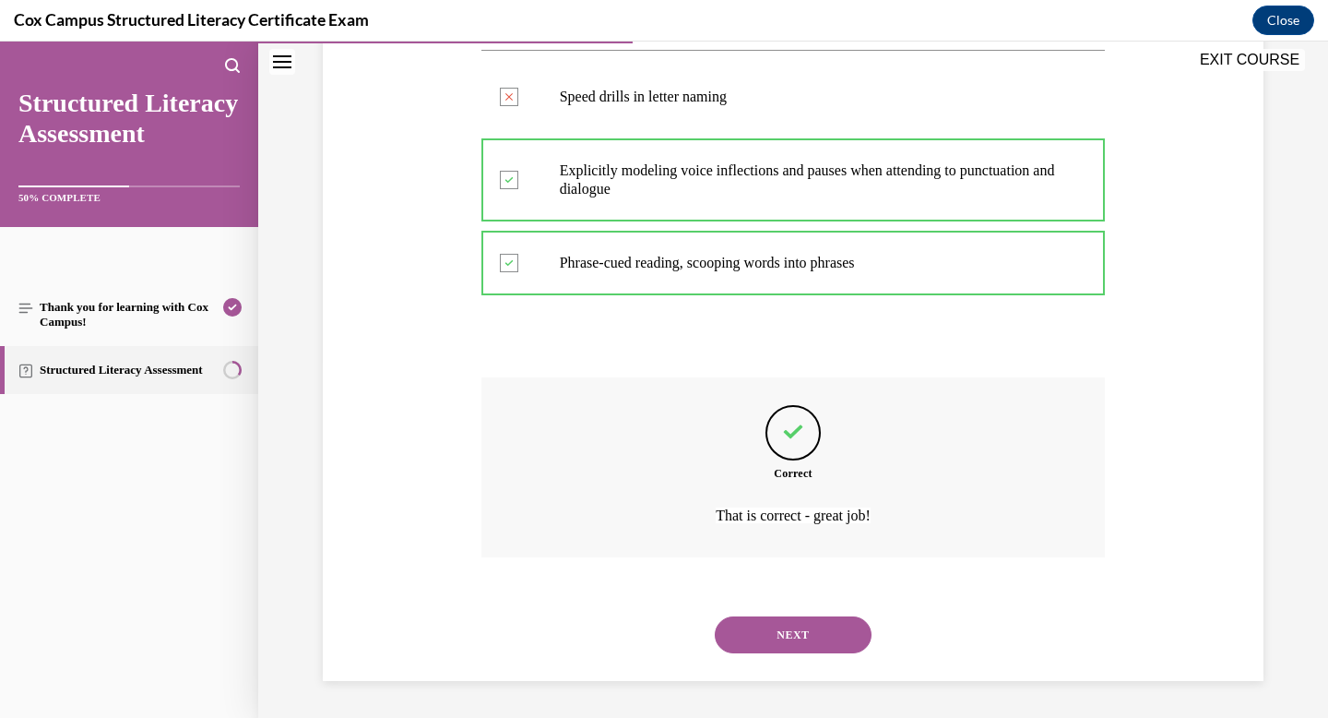
click at [786, 642] on button "NEXT" at bounding box center [793, 634] width 157 height 37
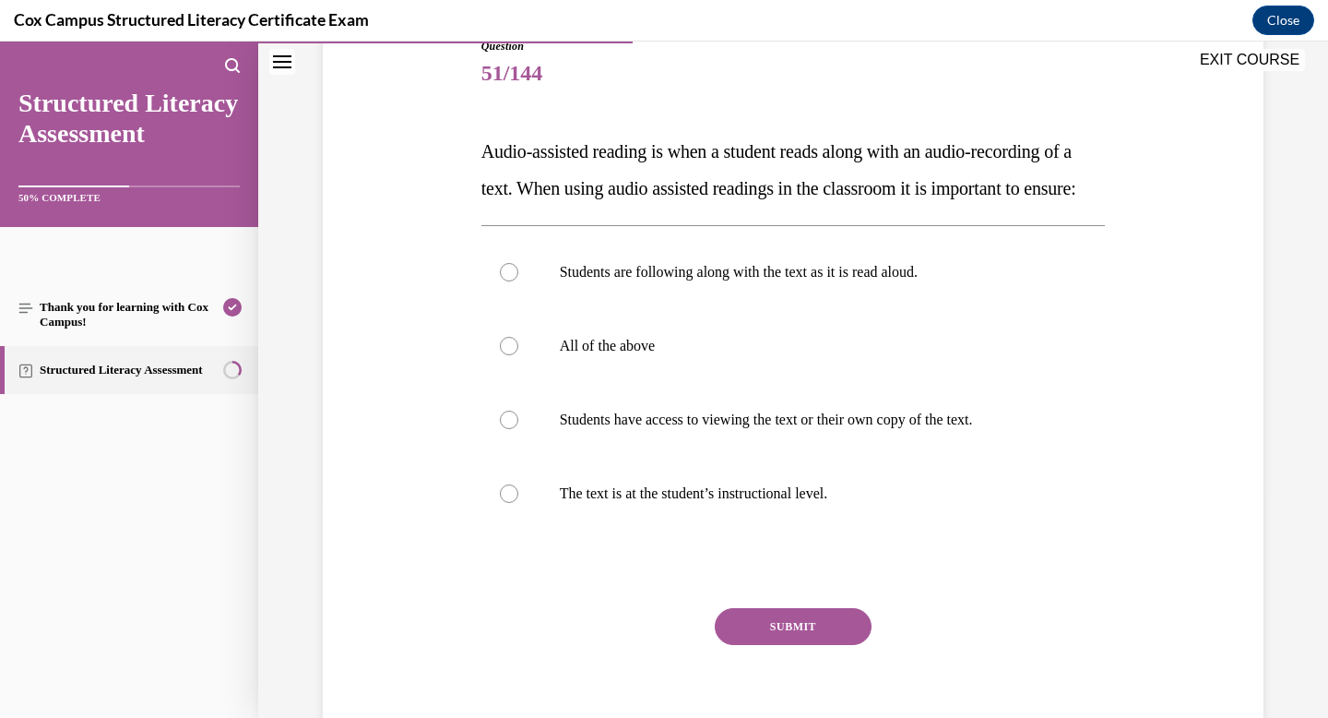
scroll to position [263, 0]
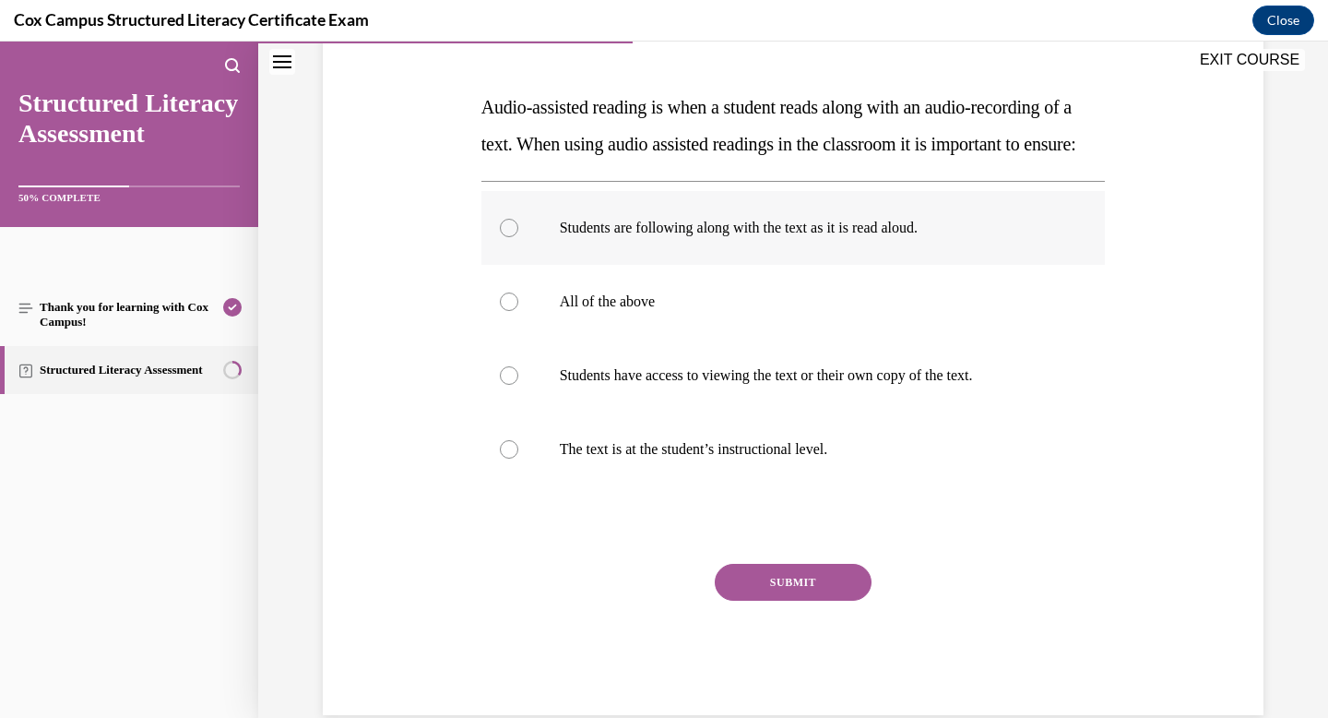
click at [512, 237] on div at bounding box center [509, 228] width 18 height 18
click at [512, 237] on input "Students are following along with the text as it is read aloud." at bounding box center [509, 228] width 18 height 18
radio input "true"
click at [506, 399] on label "Students have access to viewing the text or their own copy of the text." at bounding box center [794, 376] width 625 height 74
click at [506, 385] on input "Students have access to viewing the text or their own copy of the text." at bounding box center [509, 375] width 18 height 18
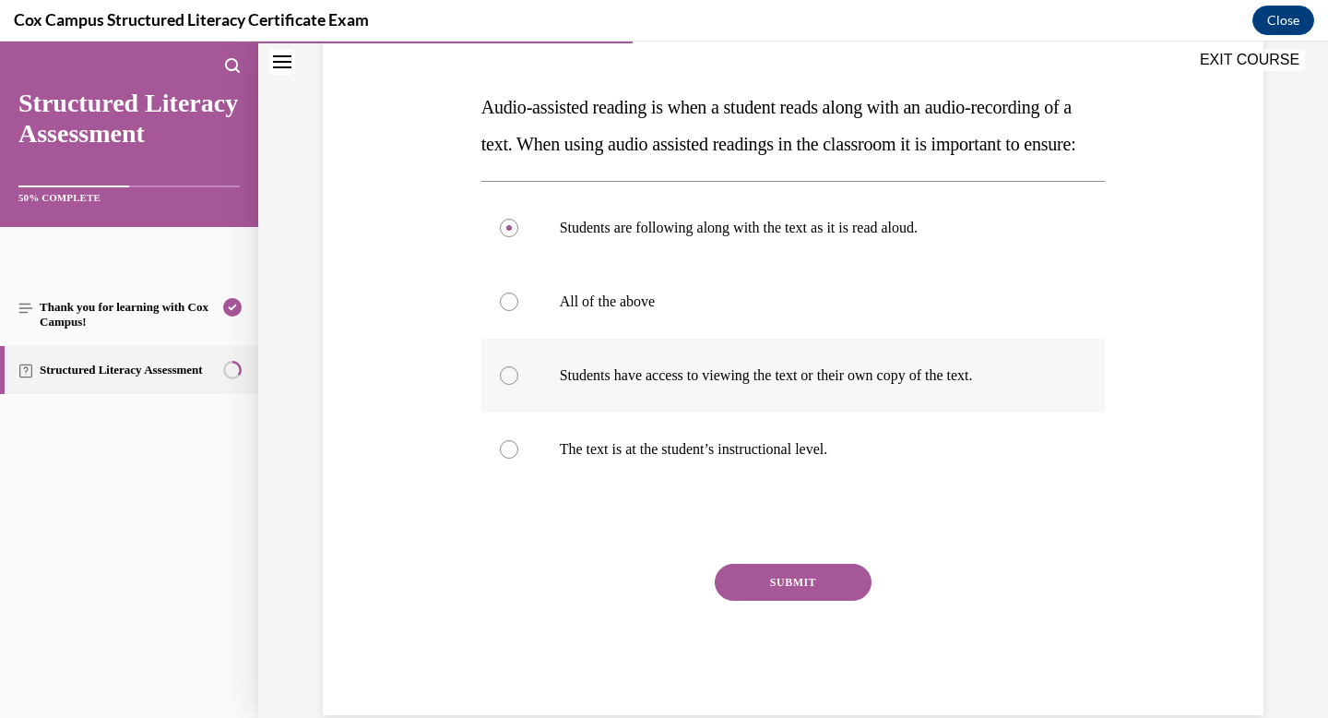
radio input "true"
click at [506, 458] on div at bounding box center [509, 449] width 18 height 18
click at [506, 458] on input "The text is at the student’s instructional level." at bounding box center [509, 449] width 18 height 18
radio input "true"
click at [506, 385] on div at bounding box center [509, 375] width 18 height 18
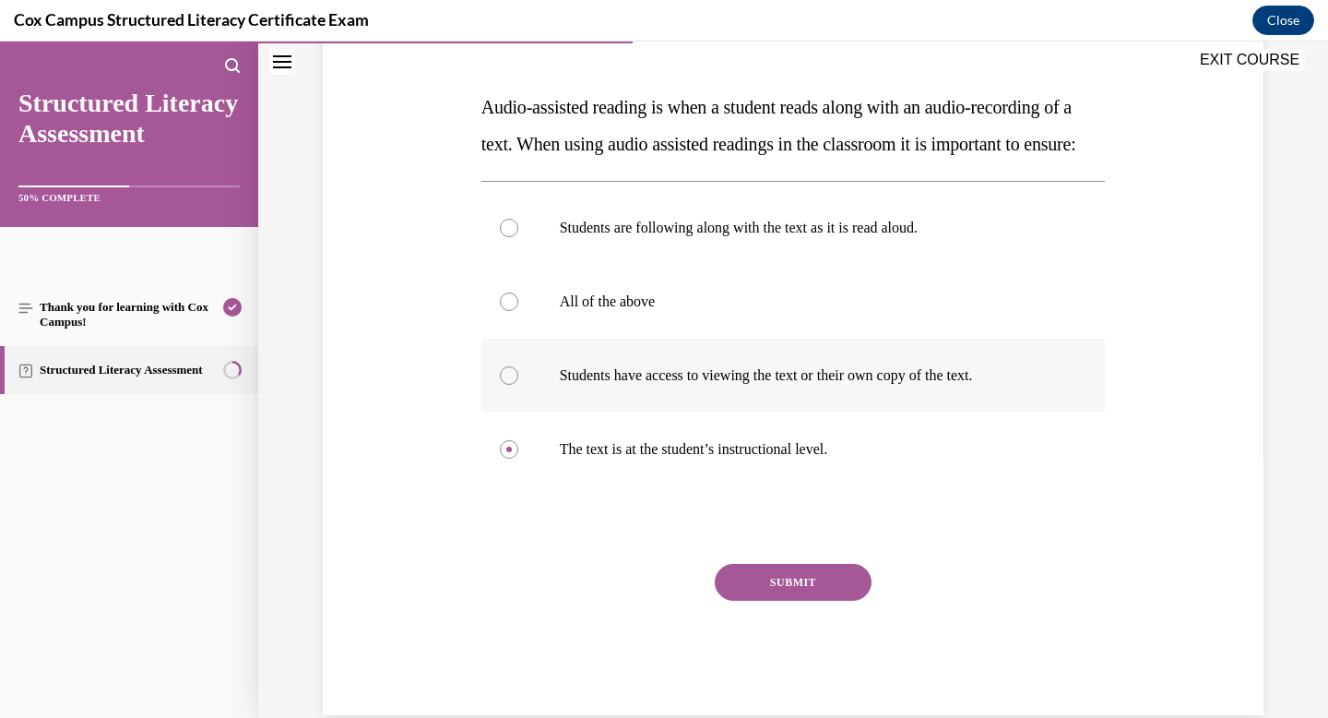
click at [506, 385] on input "Students have access to viewing the text or their own copy of the text." at bounding box center [509, 375] width 18 height 18
radio input "true"
click at [514, 339] on label "All of the above" at bounding box center [794, 302] width 625 height 74
click at [514, 311] on input "All of the above" at bounding box center [509, 301] width 18 height 18
radio input "true"
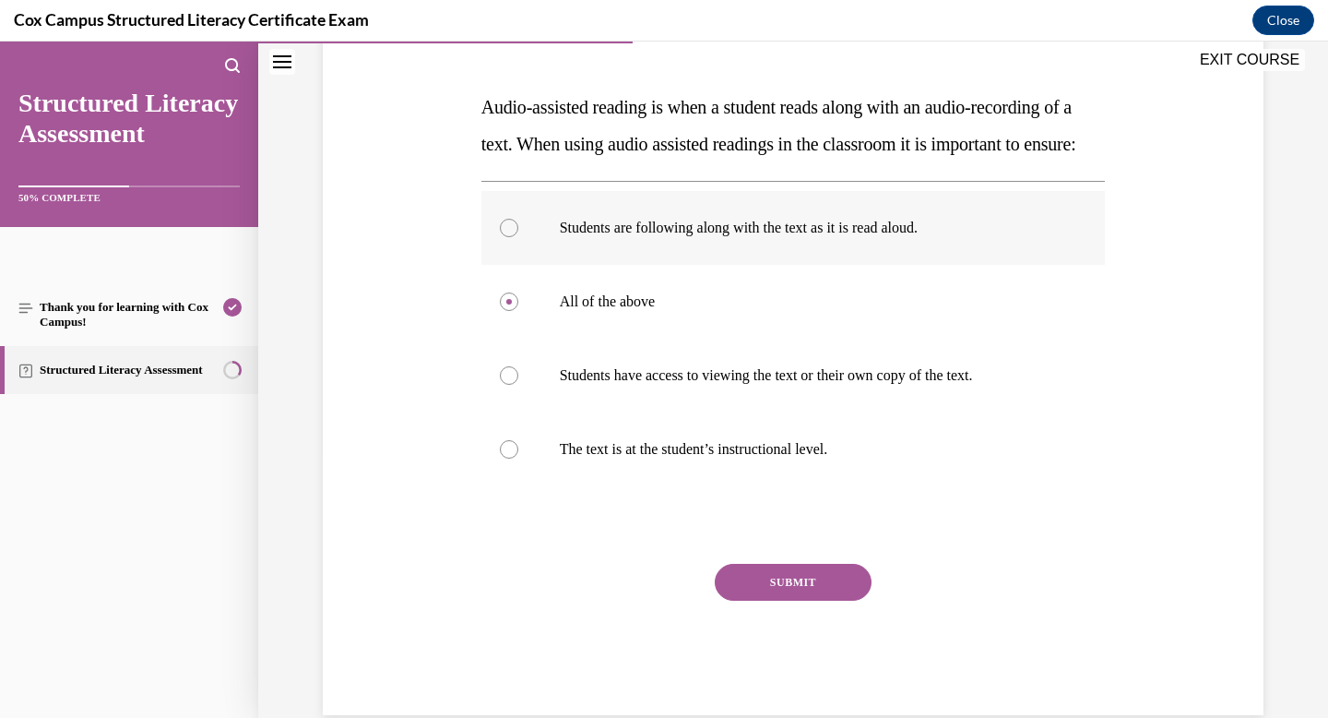
click at [508, 265] on label "Students are following along with the text as it is read aloud." at bounding box center [794, 228] width 625 height 74
click at [508, 237] on input "Students are following along with the text as it is read aloud." at bounding box center [509, 228] width 18 height 18
radio input "true"
click at [508, 311] on div at bounding box center [509, 301] width 18 height 18
click at [508, 311] on input "All of the above" at bounding box center [509, 301] width 18 height 18
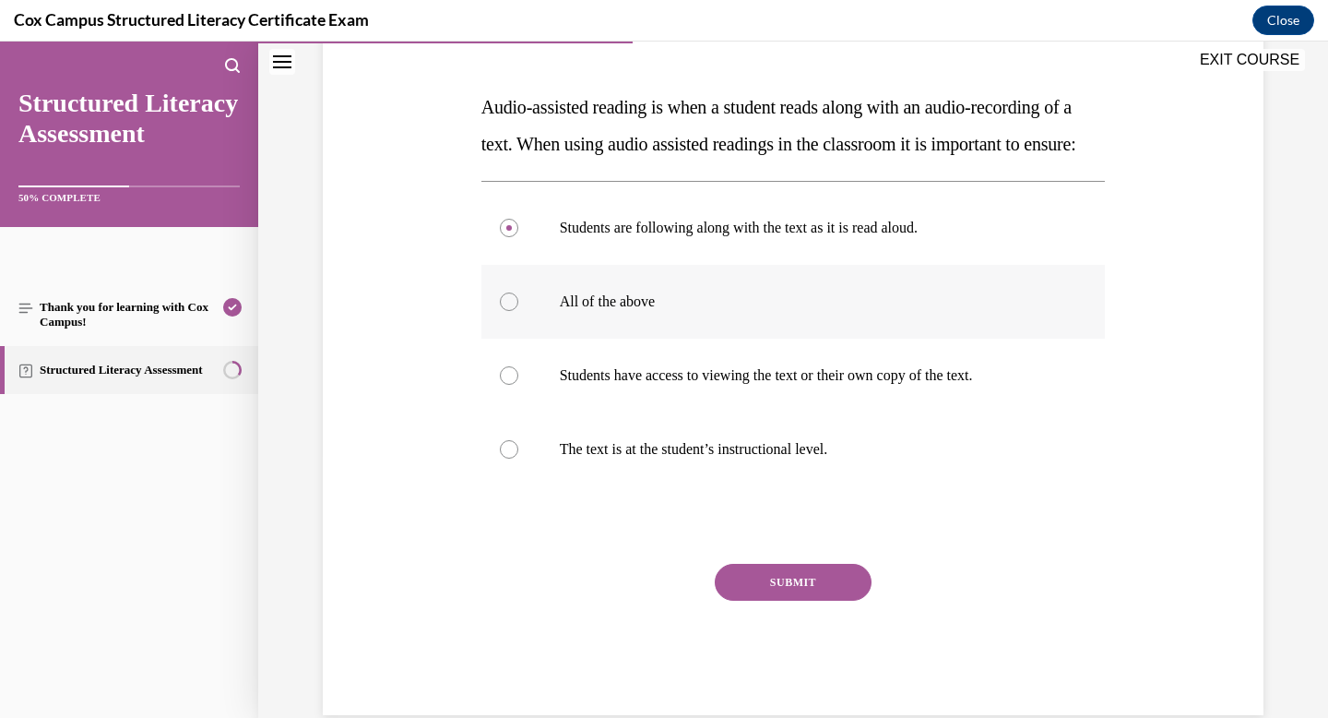
radio input "true"
click at [809, 601] on button "SUBMIT" at bounding box center [793, 582] width 157 height 37
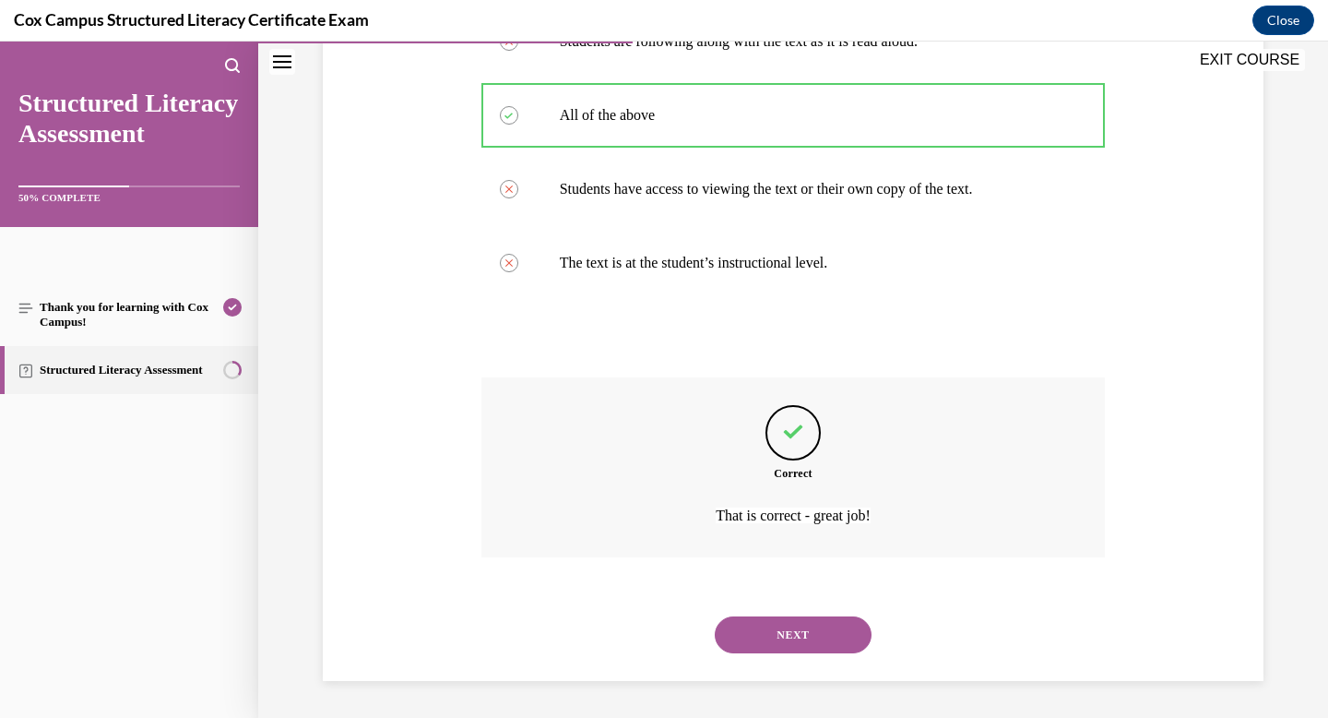
scroll to position [486, 0]
click at [792, 626] on button "NEXT" at bounding box center [793, 634] width 157 height 37
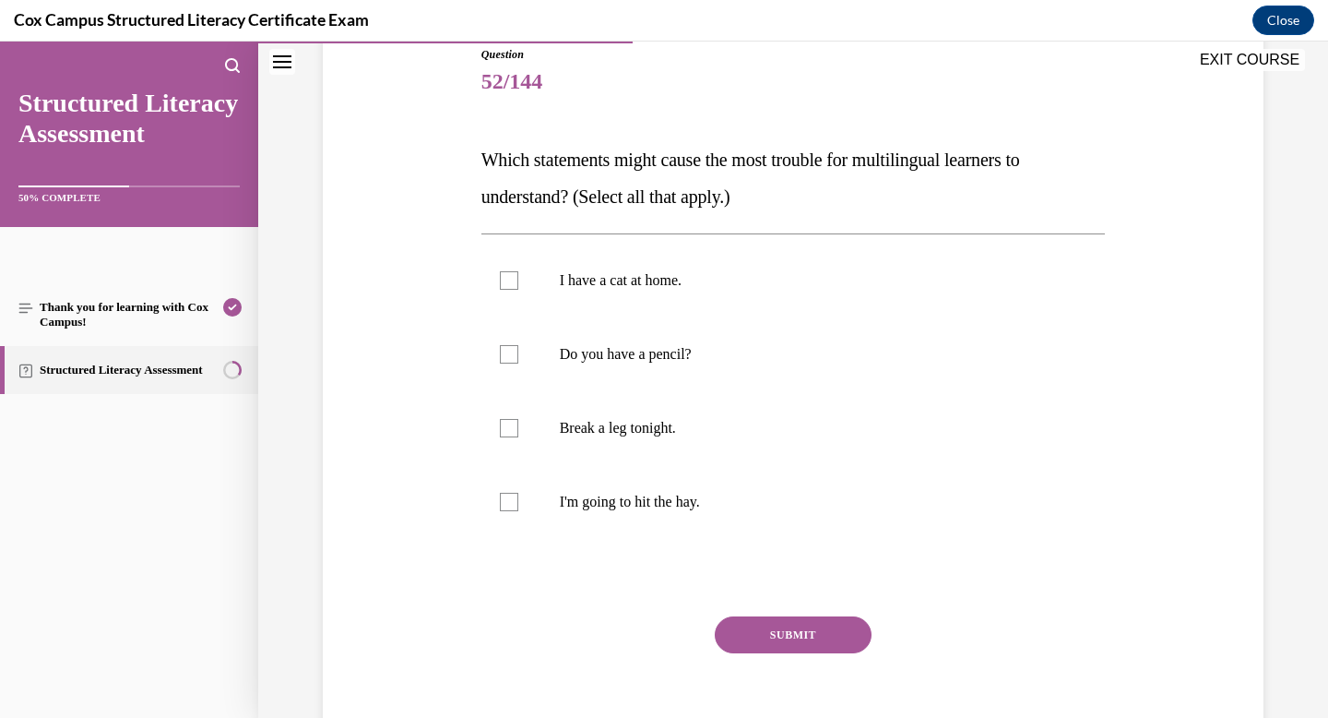
scroll to position [213, 0]
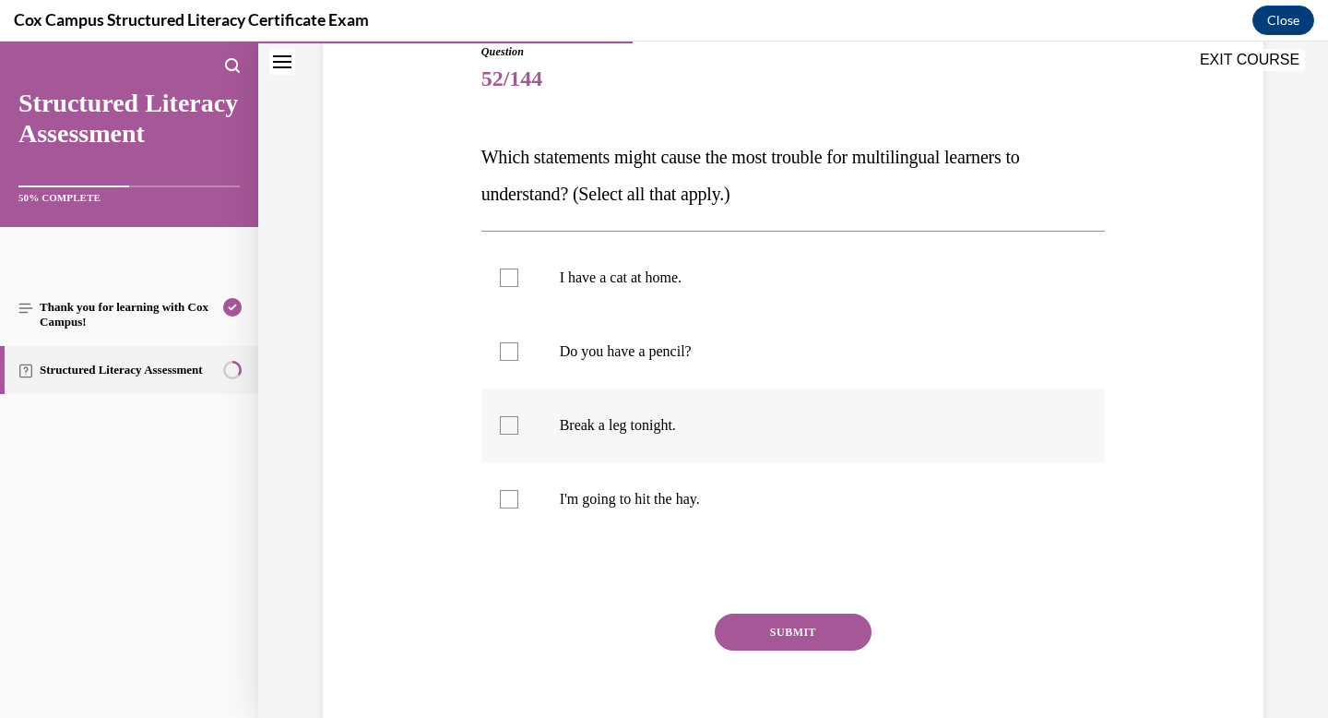
click at [640, 419] on p "Break a leg tonight." at bounding box center [810, 425] width 500 height 18
click at [518, 419] on input "Break a leg tonight." at bounding box center [509, 425] width 18 height 18
checkbox input "true"
click at [626, 495] on p "I'm going to hit the hay." at bounding box center [810, 499] width 500 height 18
click at [518, 495] on input "I'm going to hit the hay." at bounding box center [509, 499] width 18 height 18
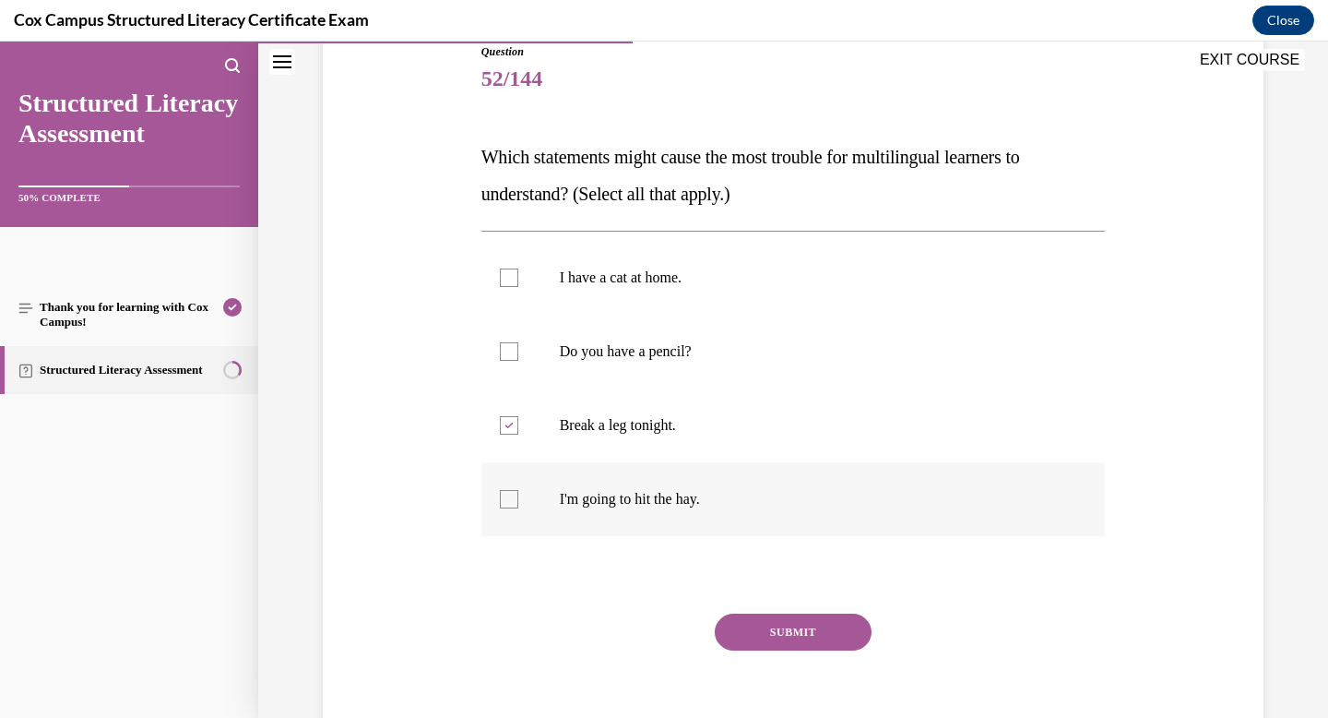
checkbox input "true"
click at [810, 626] on button "SUBMIT" at bounding box center [793, 631] width 157 height 37
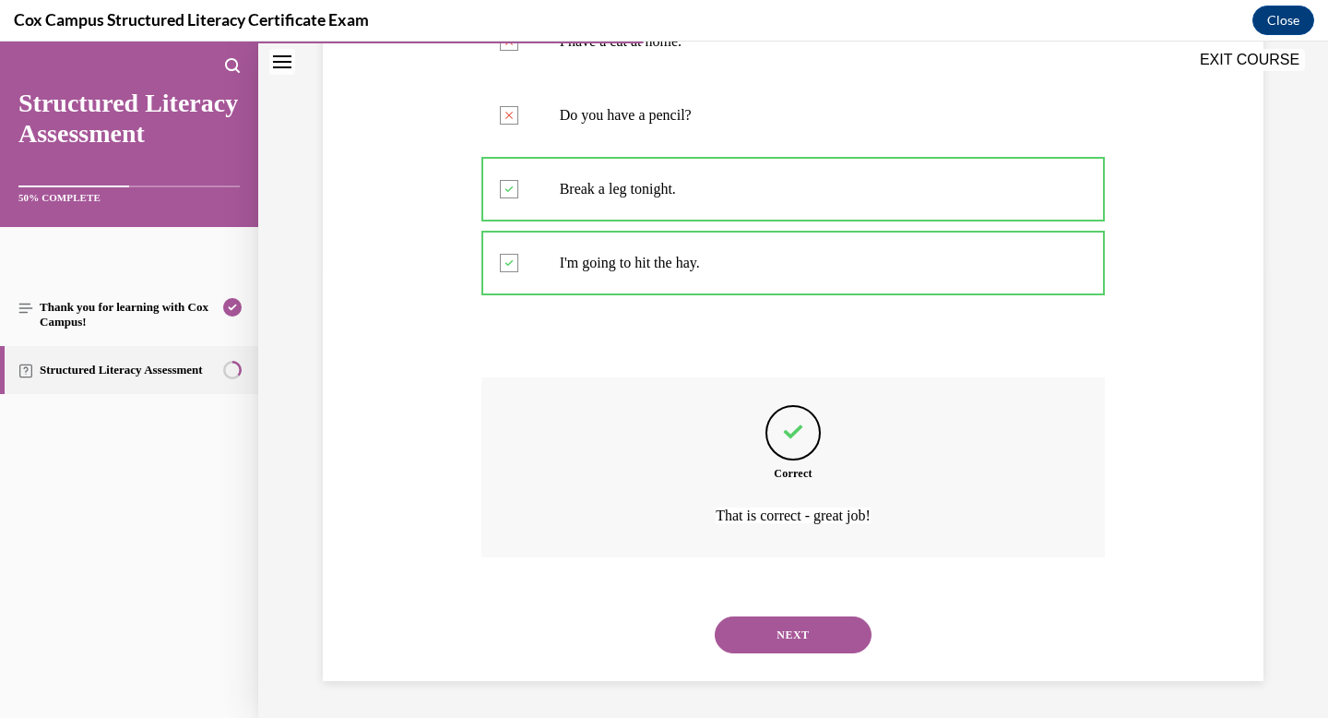
click at [810, 626] on button "NEXT" at bounding box center [793, 634] width 157 height 37
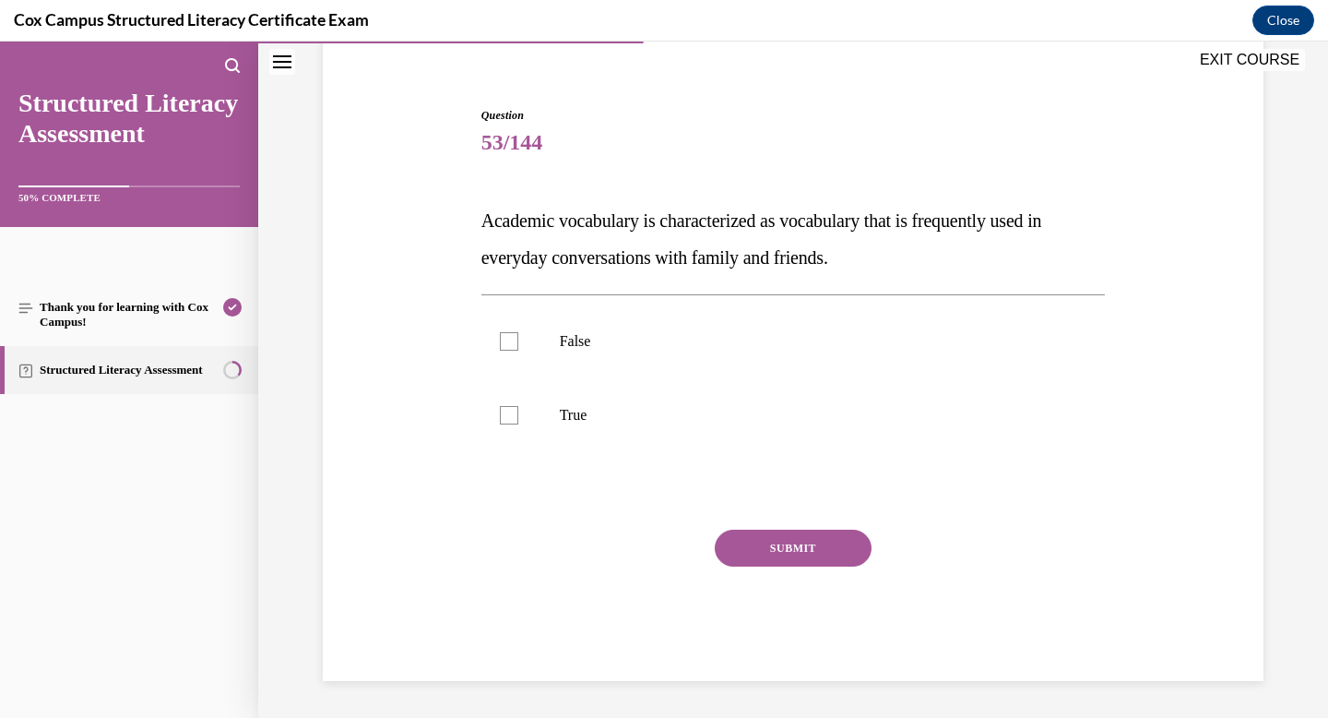
scroll to position [149, 0]
click at [540, 357] on label "False" at bounding box center [794, 341] width 625 height 74
click at [518, 351] on input "False" at bounding box center [509, 341] width 18 height 18
checkbox input "true"
click at [786, 538] on button "SUBMIT" at bounding box center [793, 548] width 157 height 37
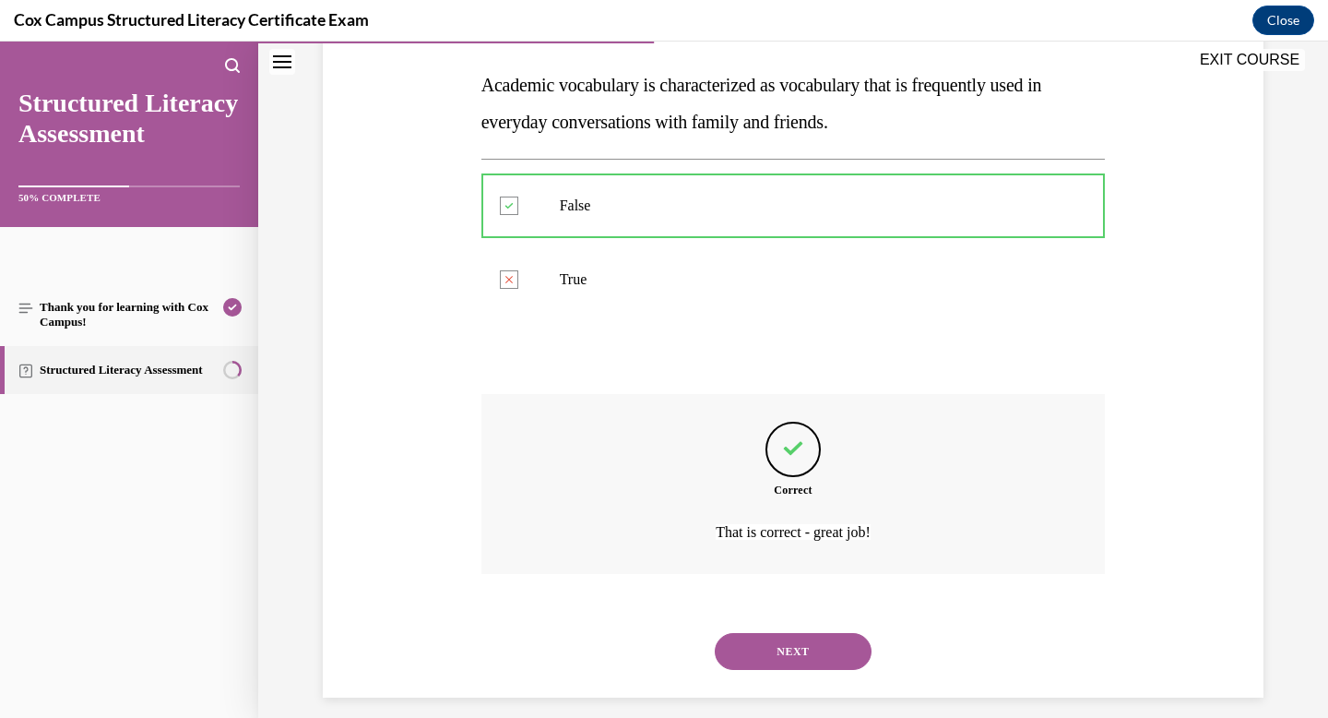
scroll to position [302, 0]
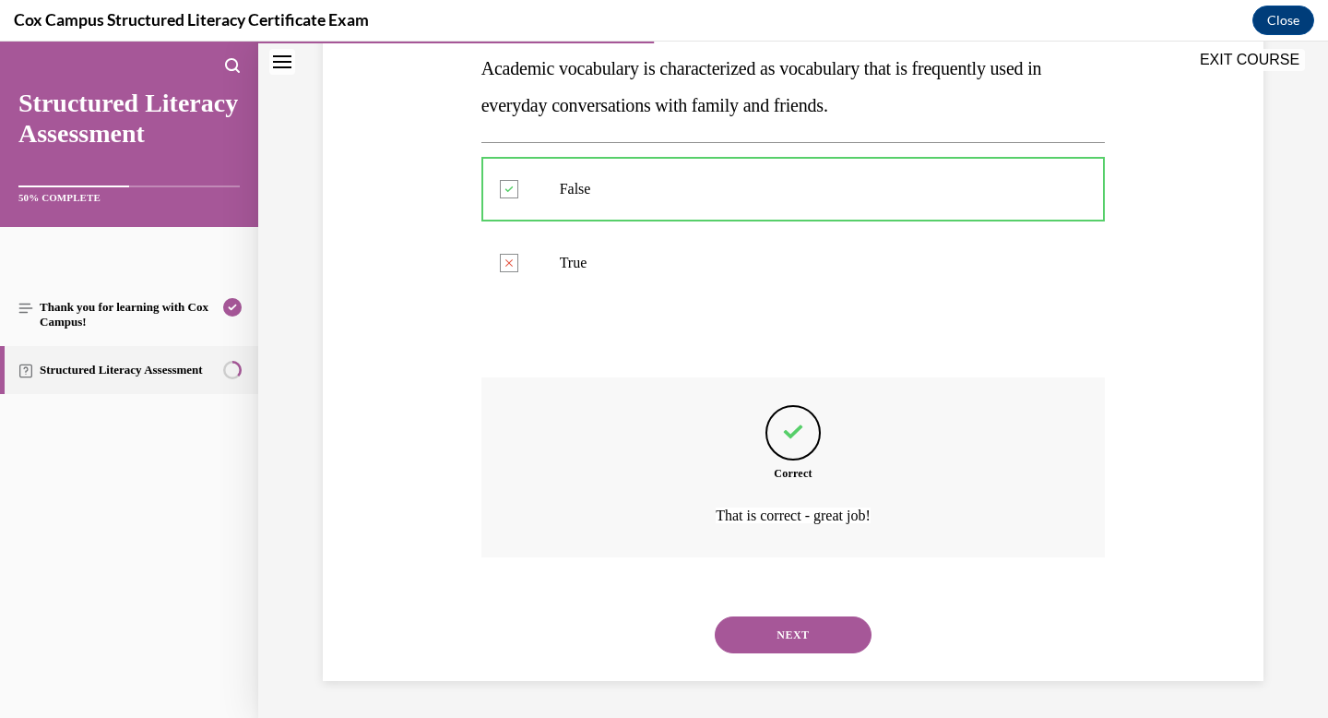
click at [781, 630] on button "NEXT" at bounding box center [793, 634] width 157 height 37
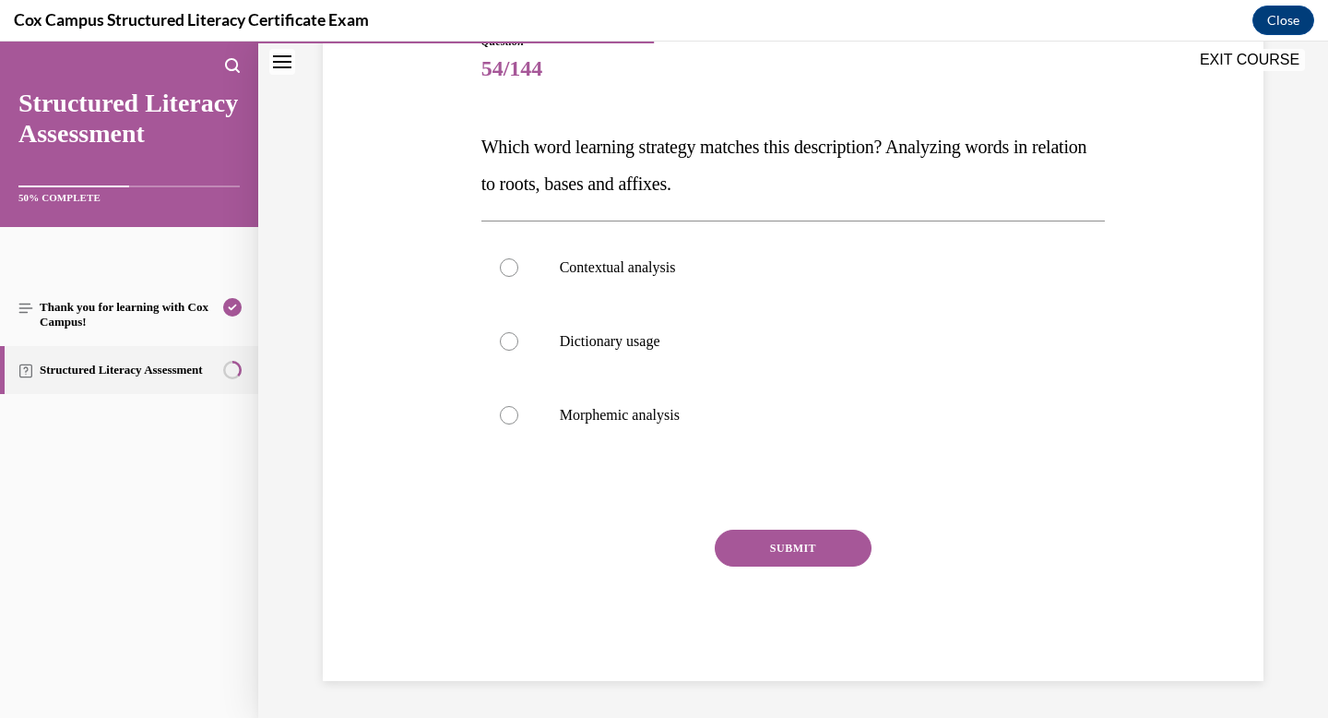
scroll to position [205, 0]
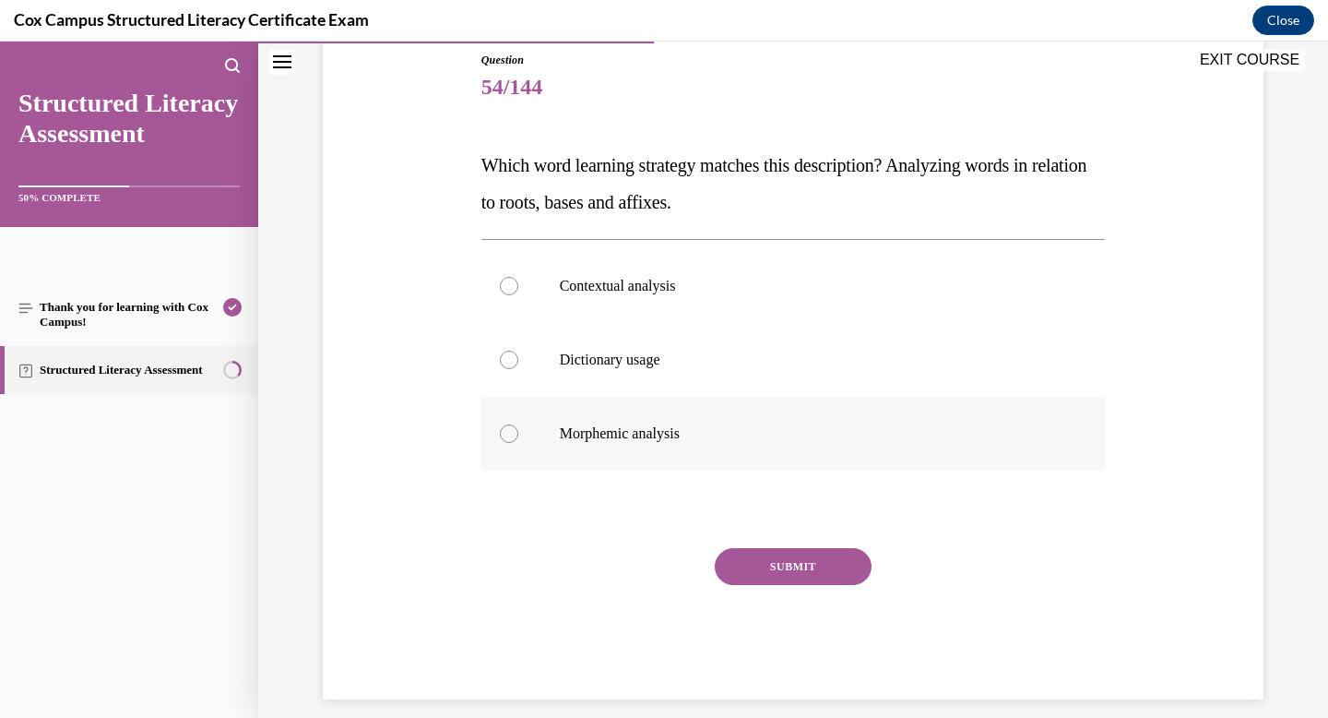
click at [630, 440] on p "Morphemic analysis" at bounding box center [810, 433] width 500 height 18
click at [518, 440] on input "Morphemic analysis" at bounding box center [509, 433] width 18 height 18
radio input "true"
click at [794, 554] on button "SUBMIT" at bounding box center [793, 566] width 157 height 37
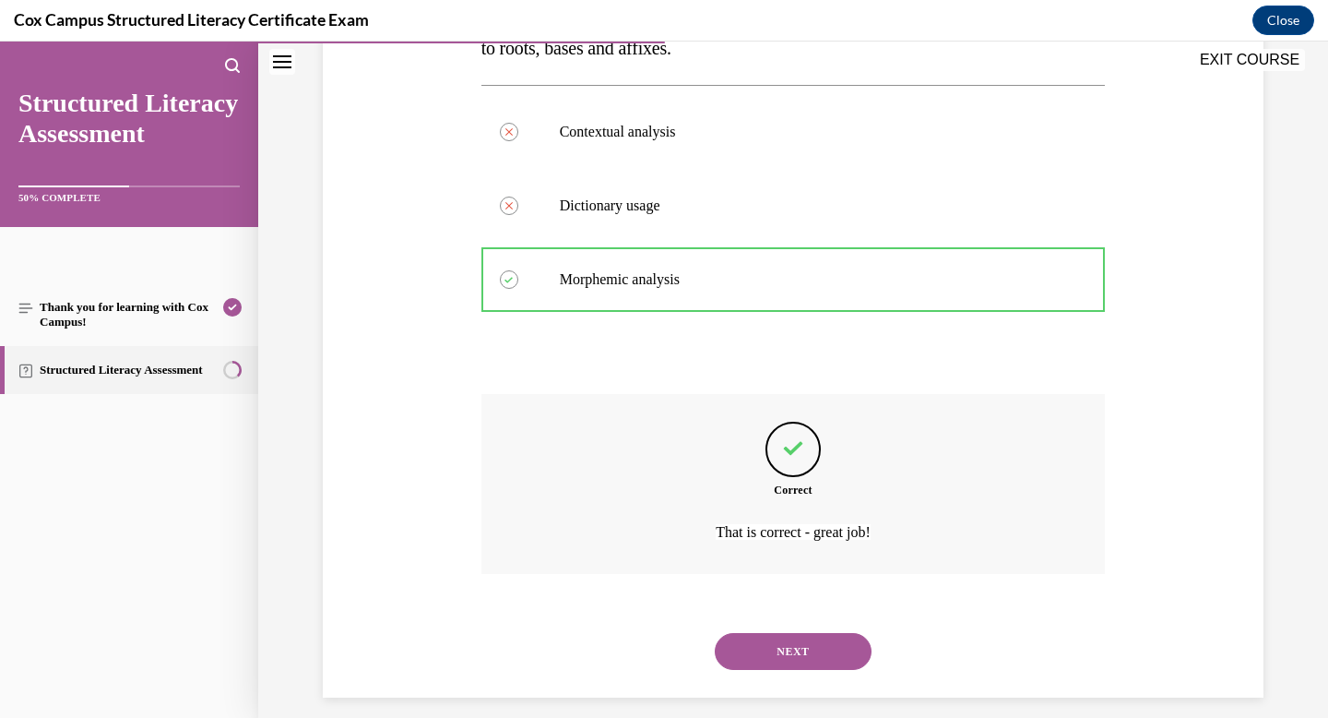
scroll to position [375, 0]
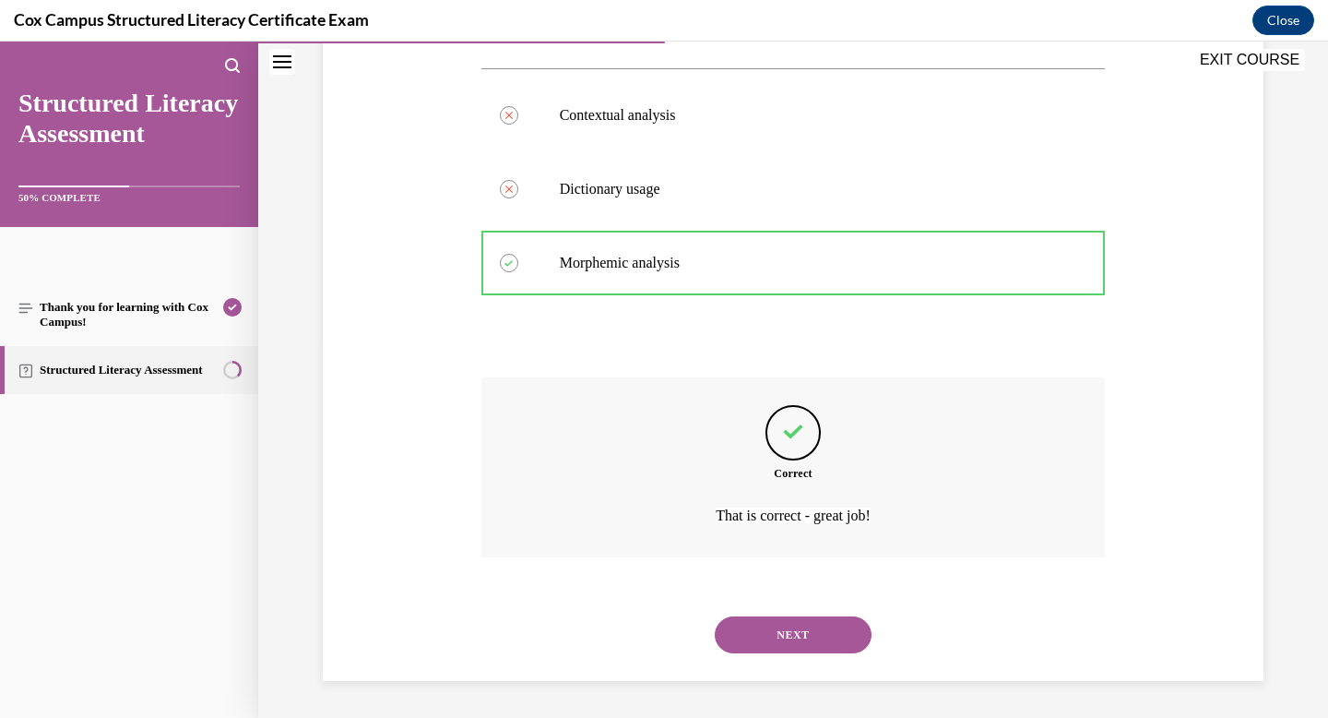
click at [798, 636] on button "NEXT" at bounding box center [793, 634] width 157 height 37
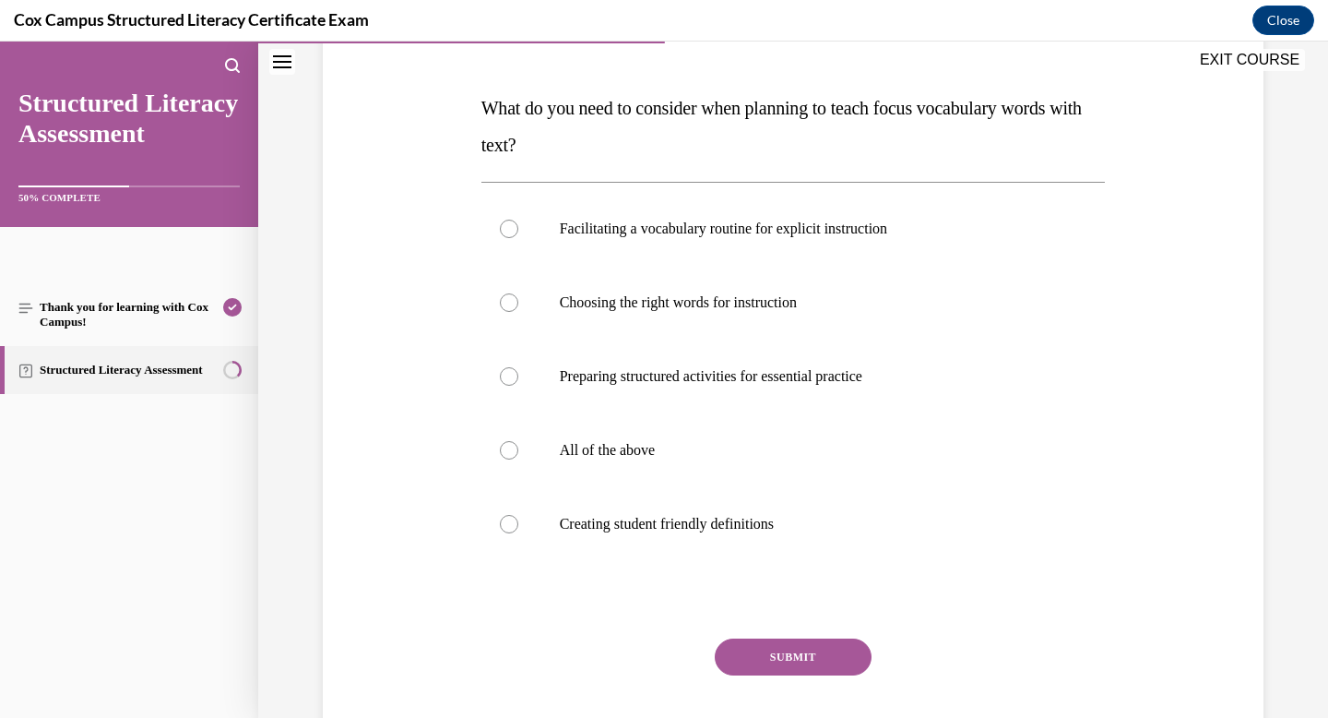
scroll to position [264, 0]
click at [612, 429] on label "All of the above" at bounding box center [794, 448] width 625 height 74
click at [518, 439] on input "All of the above" at bounding box center [509, 448] width 18 height 18
radio input "true"
click at [771, 641] on button "SUBMIT" at bounding box center [793, 655] width 157 height 37
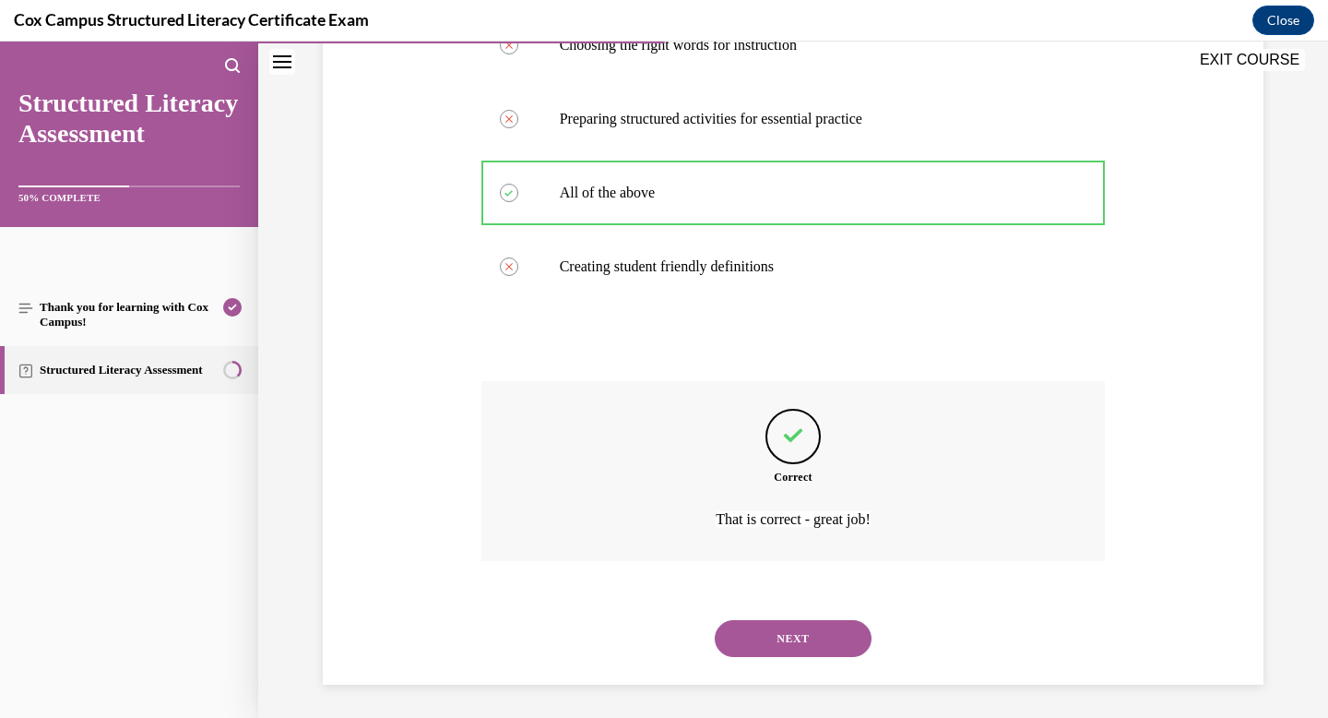
scroll to position [523, 0]
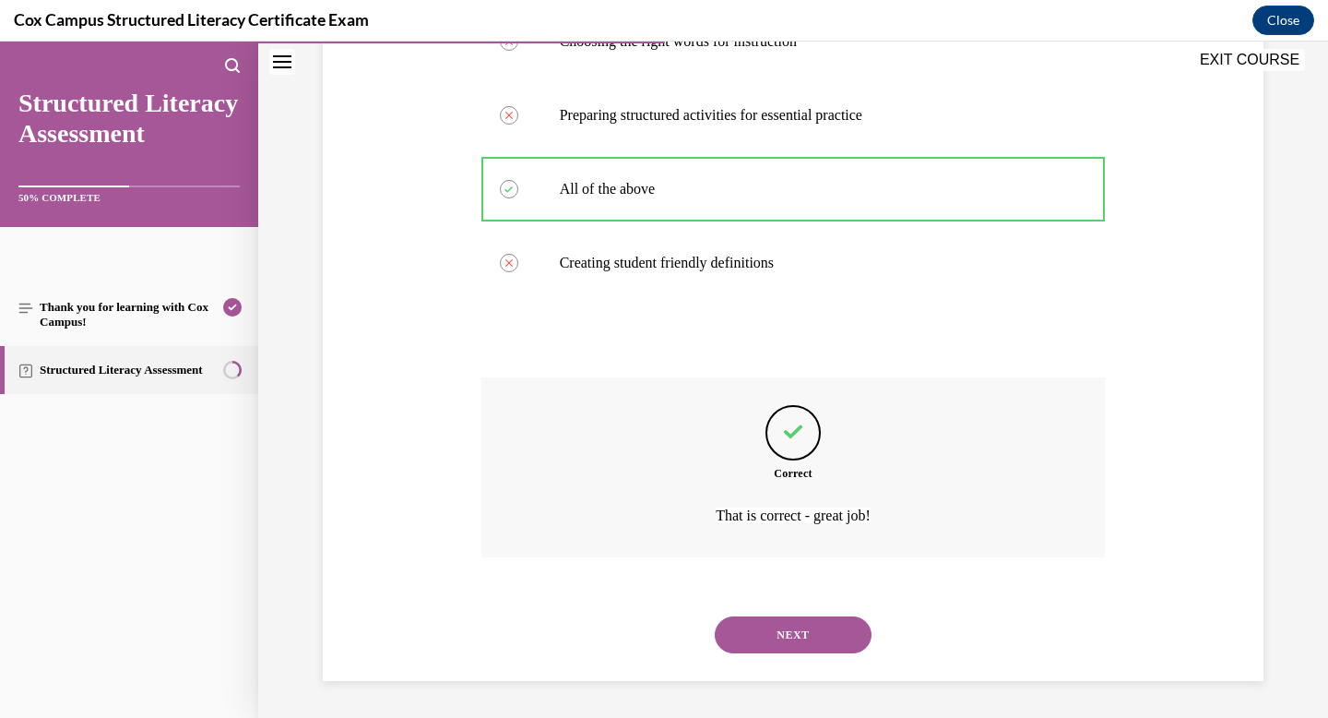
click at [771, 641] on button "NEXT" at bounding box center [793, 634] width 157 height 37
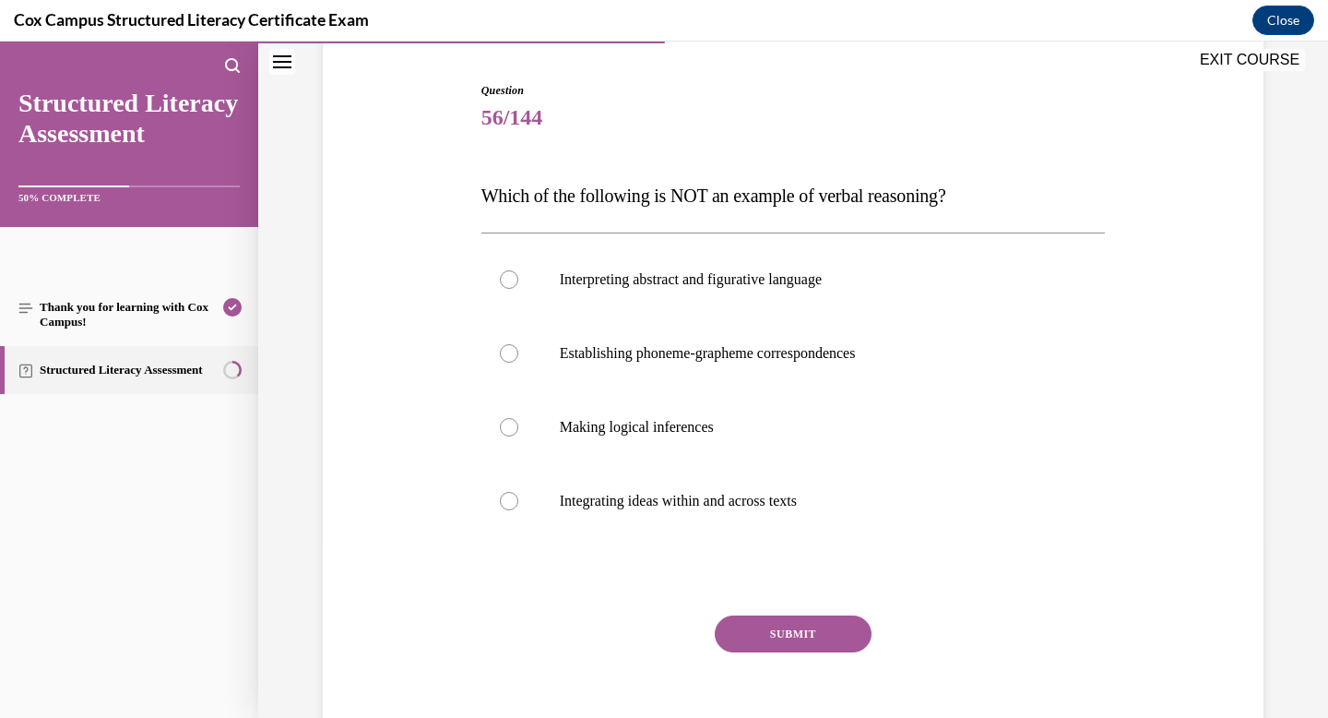
scroll to position [205, 0]
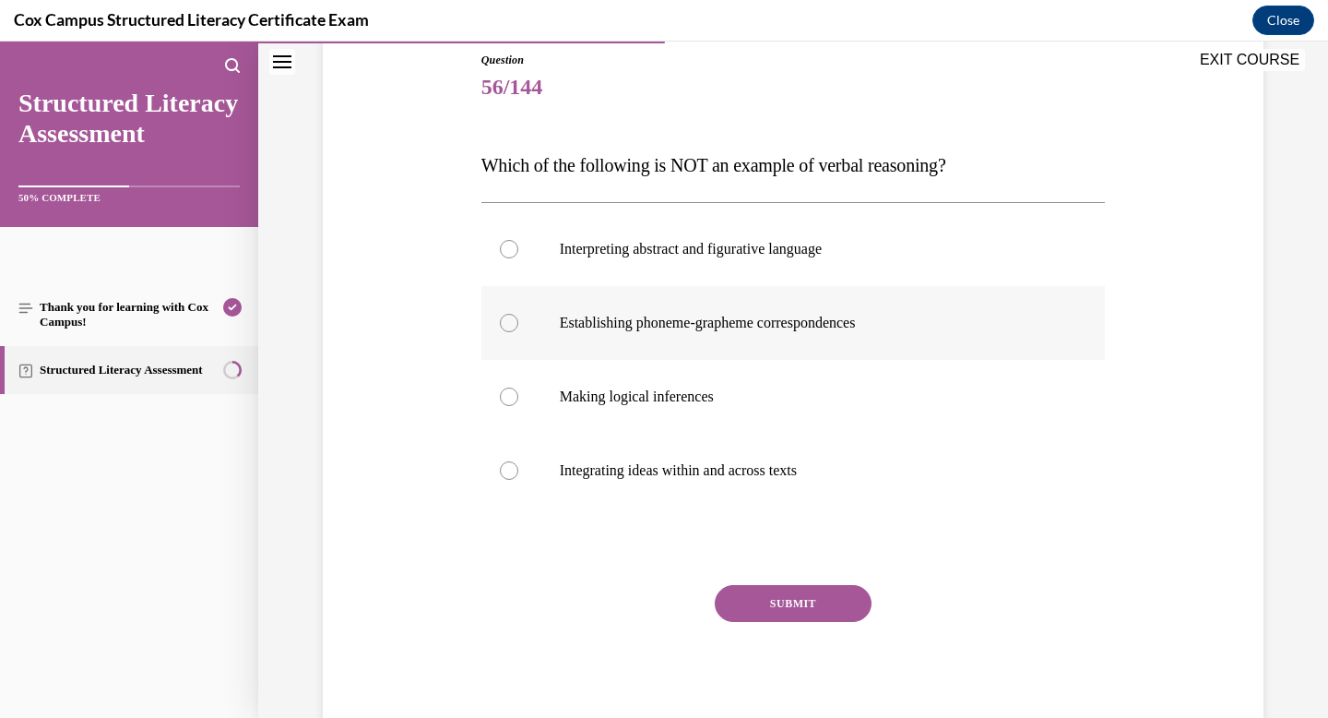
click at [685, 326] on p "Establishing phoneme-grapheme correspondences" at bounding box center [810, 323] width 500 height 18
click at [518, 326] on input "Establishing phoneme-grapheme correspondences" at bounding box center [509, 323] width 18 height 18
radio input "true"
click at [799, 609] on button "SUBMIT" at bounding box center [793, 603] width 157 height 37
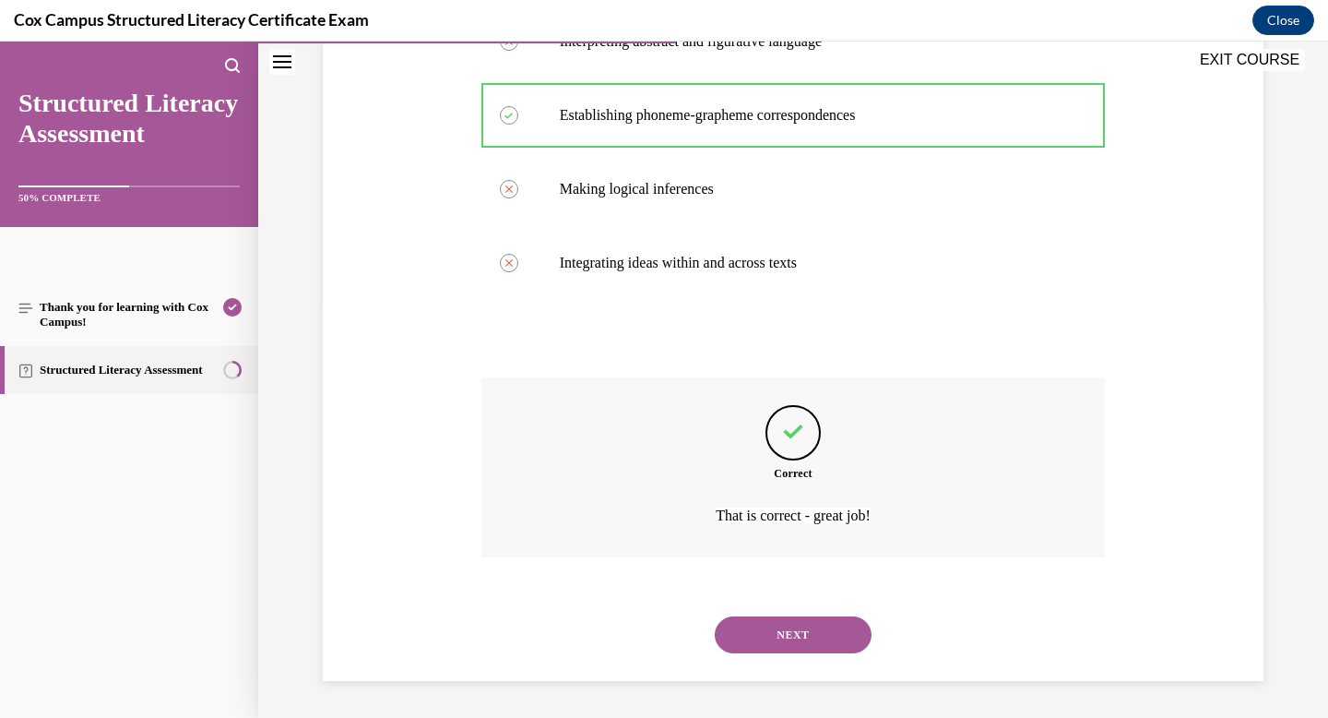
click at [784, 631] on button "NEXT" at bounding box center [793, 634] width 157 height 37
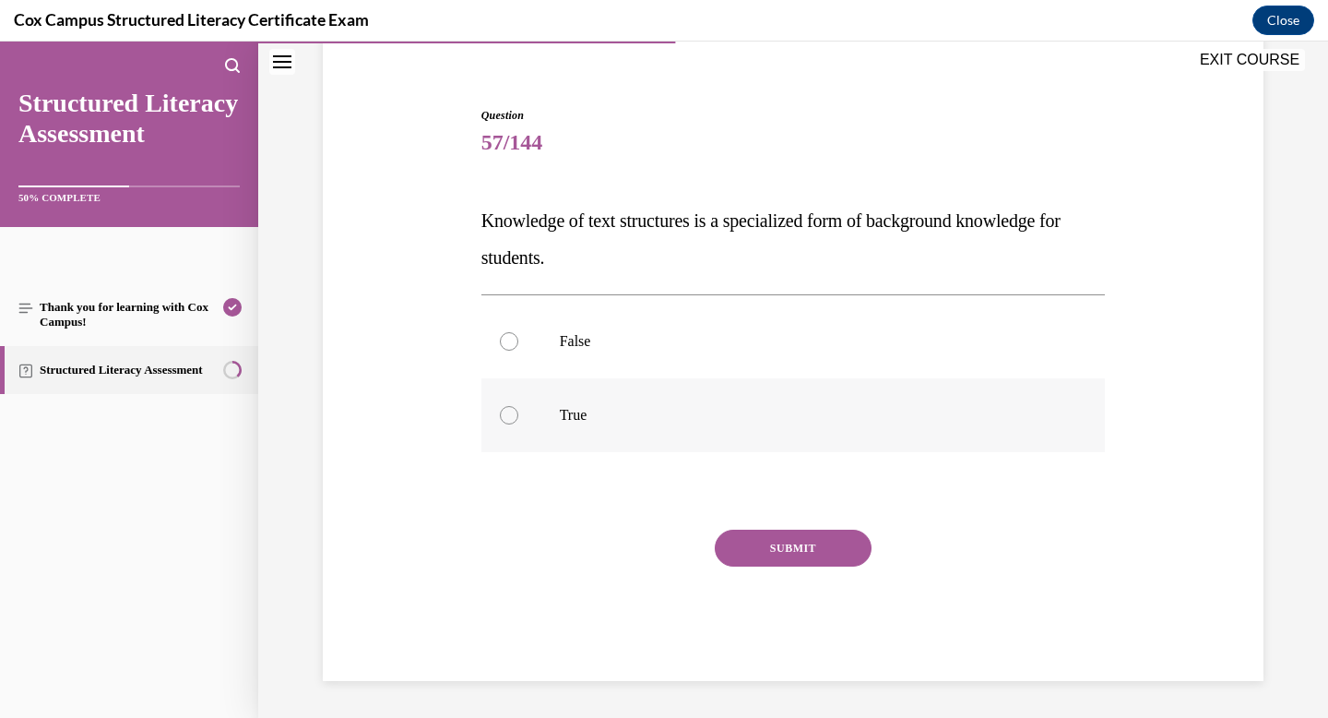
click at [577, 424] on label "True" at bounding box center [794, 415] width 625 height 74
click at [518, 424] on input "True" at bounding box center [509, 415] width 18 height 18
radio input "true"
click at [822, 553] on button "SUBMIT" at bounding box center [793, 548] width 157 height 37
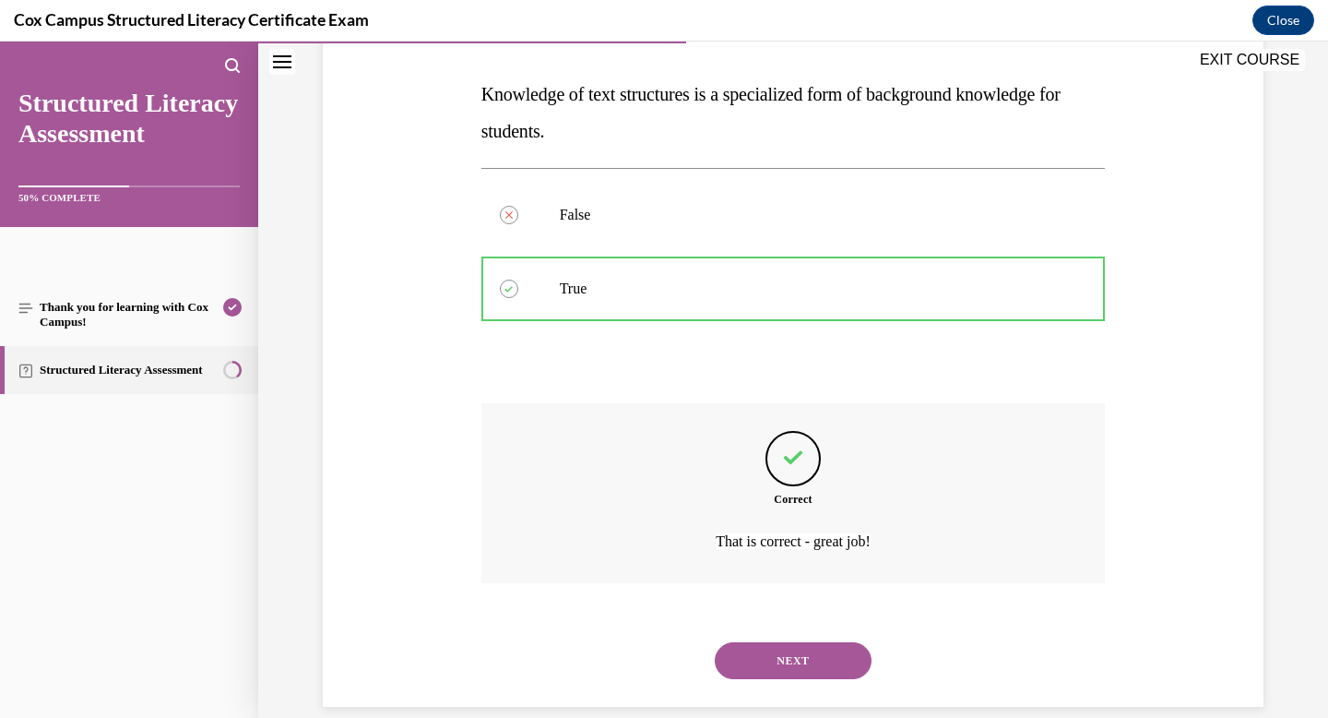
scroll to position [302, 0]
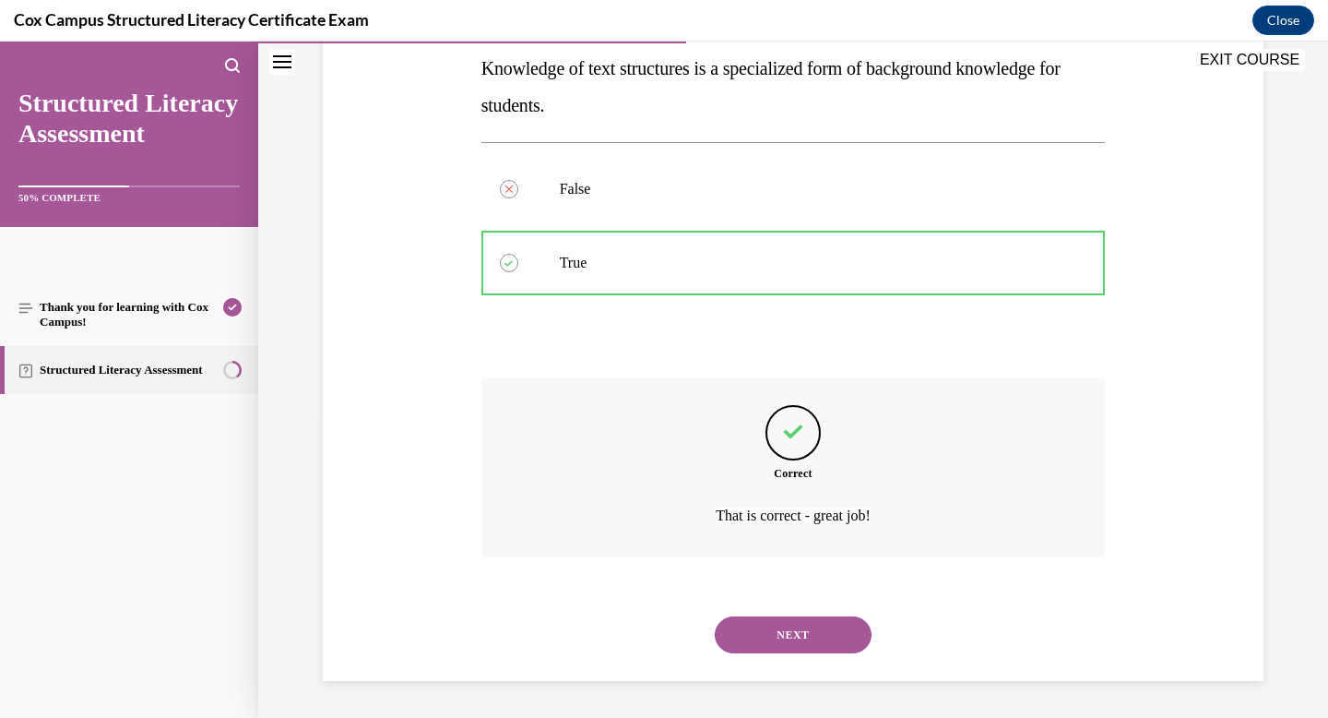
click at [809, 579] on div "Correct That is correct - great job!" at bounding box center [794, 481] width 625 height 208
click at [800, 621] on button "NEXT" at bounding box center [793, 634] width 157 height 37
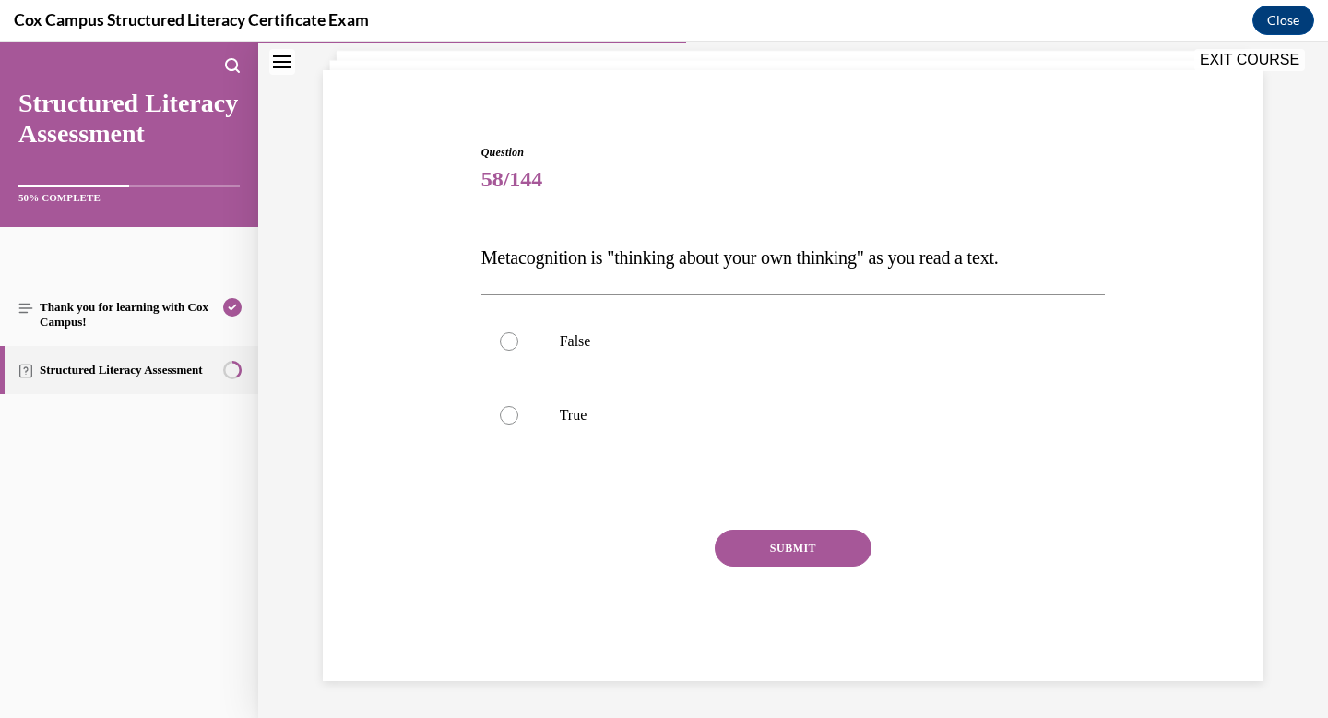
scroll to position [113, 0]
click at [562, 409] on p "True" at bounding box center [810, 415] width 500 height 18
click at [518, 409] on input "True" at bounding box center [509, 415] width 18 height 18
radio input "true"
click at [779, 534] on button "SUBMIT" at bounding box center [793, 548] width 157 height 37
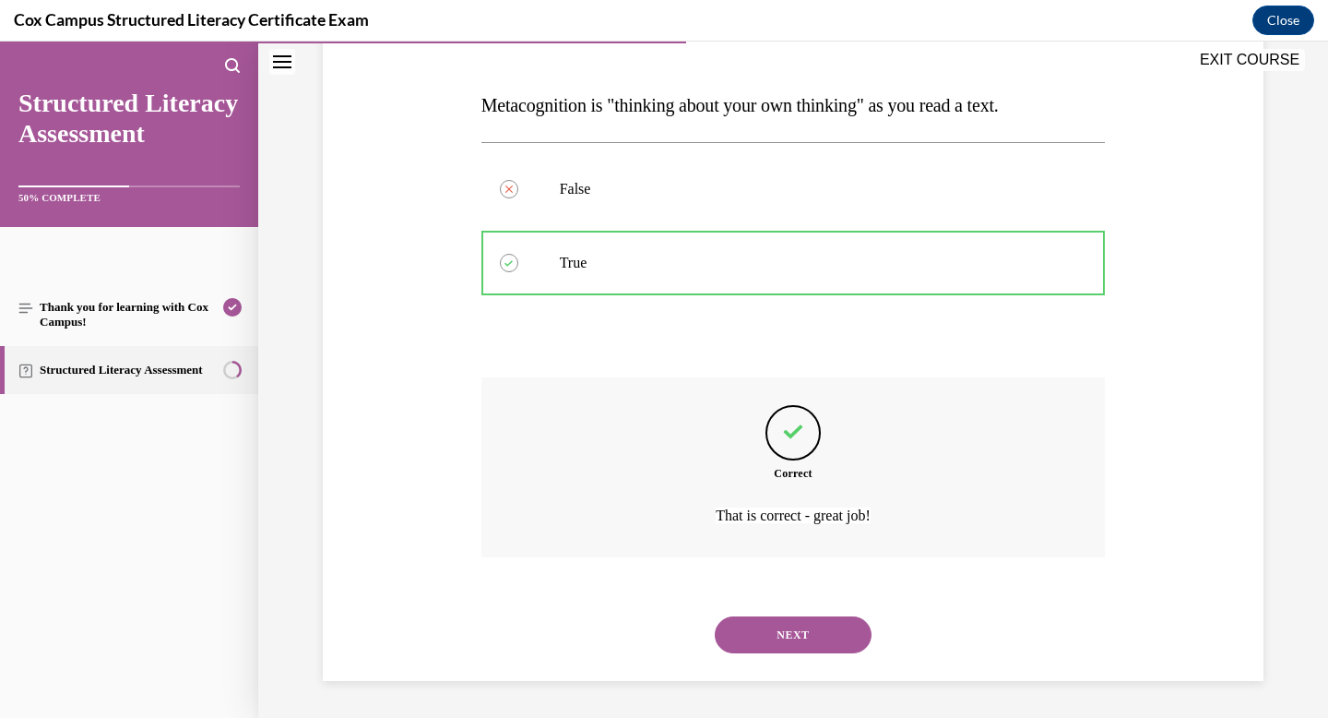
click at [764, 630] on button "NEXT" at bounding box center [793, 634] width 157 height 37
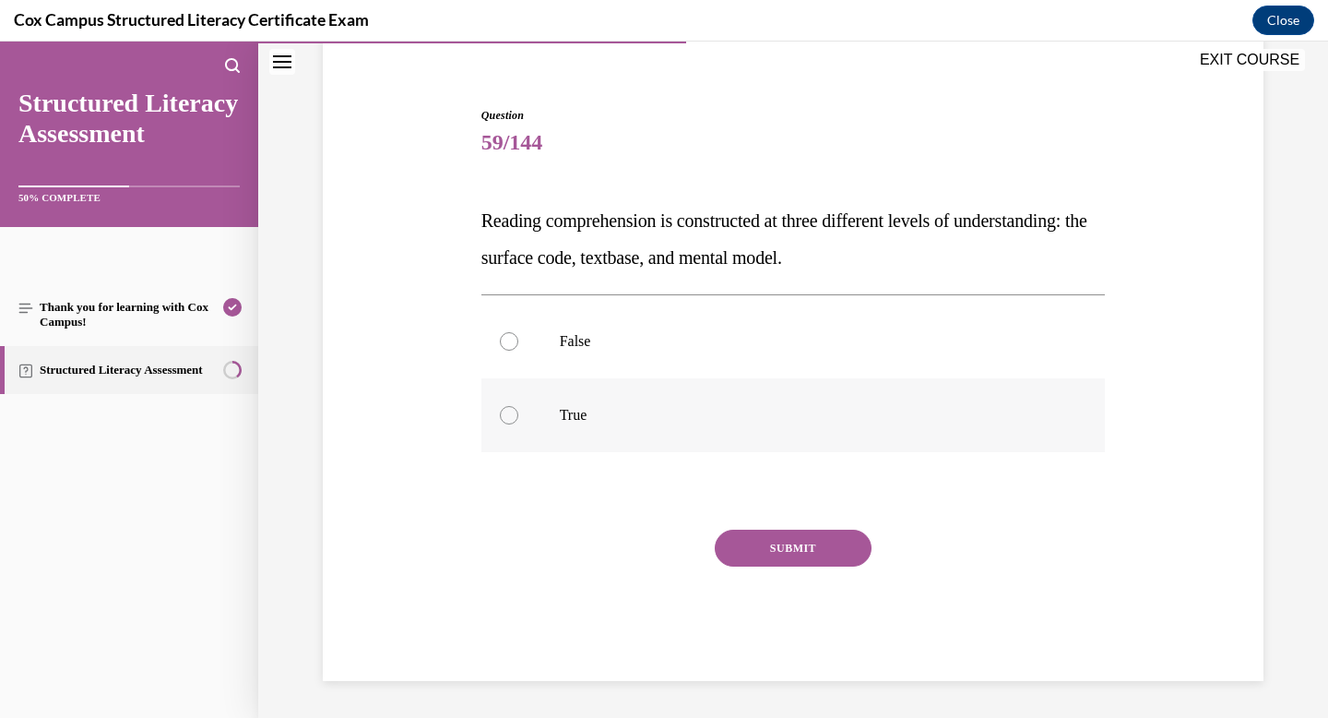
click at [613, 410] on p "True" at bounding box center [810, 415] width 500 height 18
click at [518, 410] on input "True" at bounding box center [509, 415] width 18 height 18
radio input "true"
click at [799, 557] on button "SUBMIT" at bounding box center [793, 548] width 157 height 37
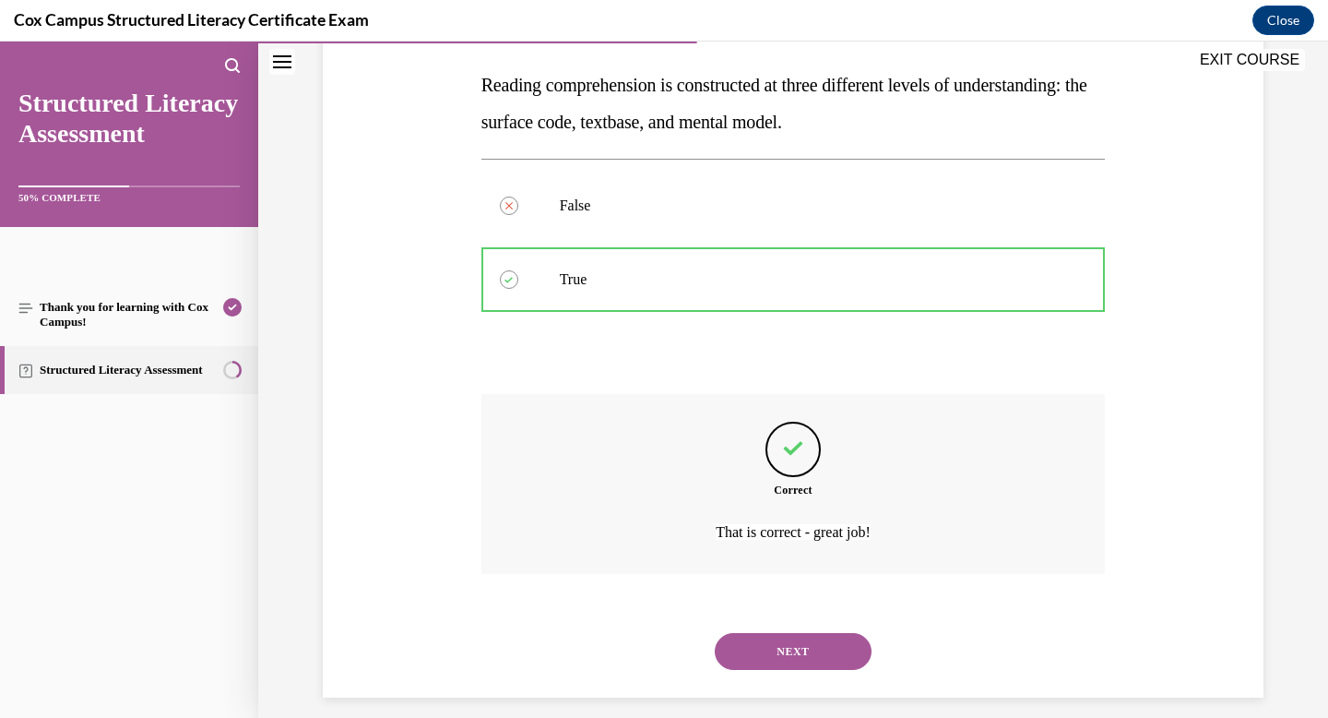
scroll to position [302, 0]
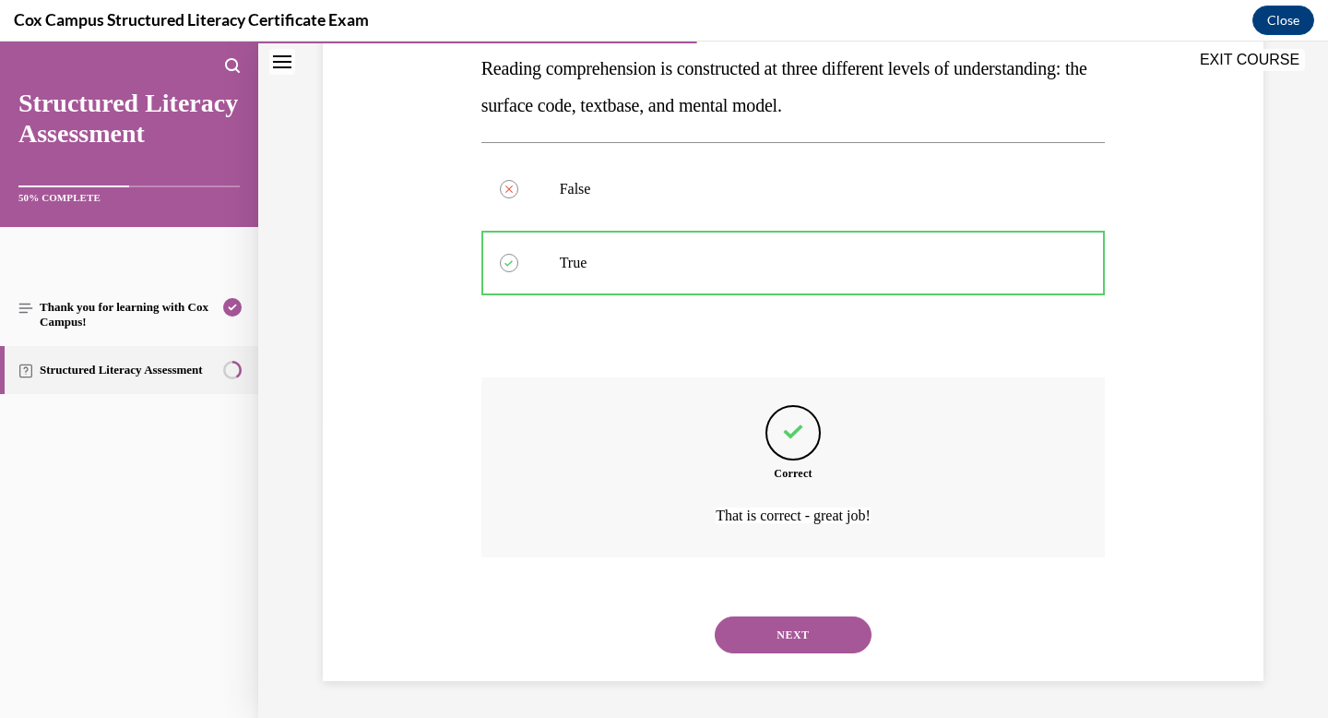
click at [780, 626] on button "NEXT" at bounding box center [793, 634] width 157 height 37
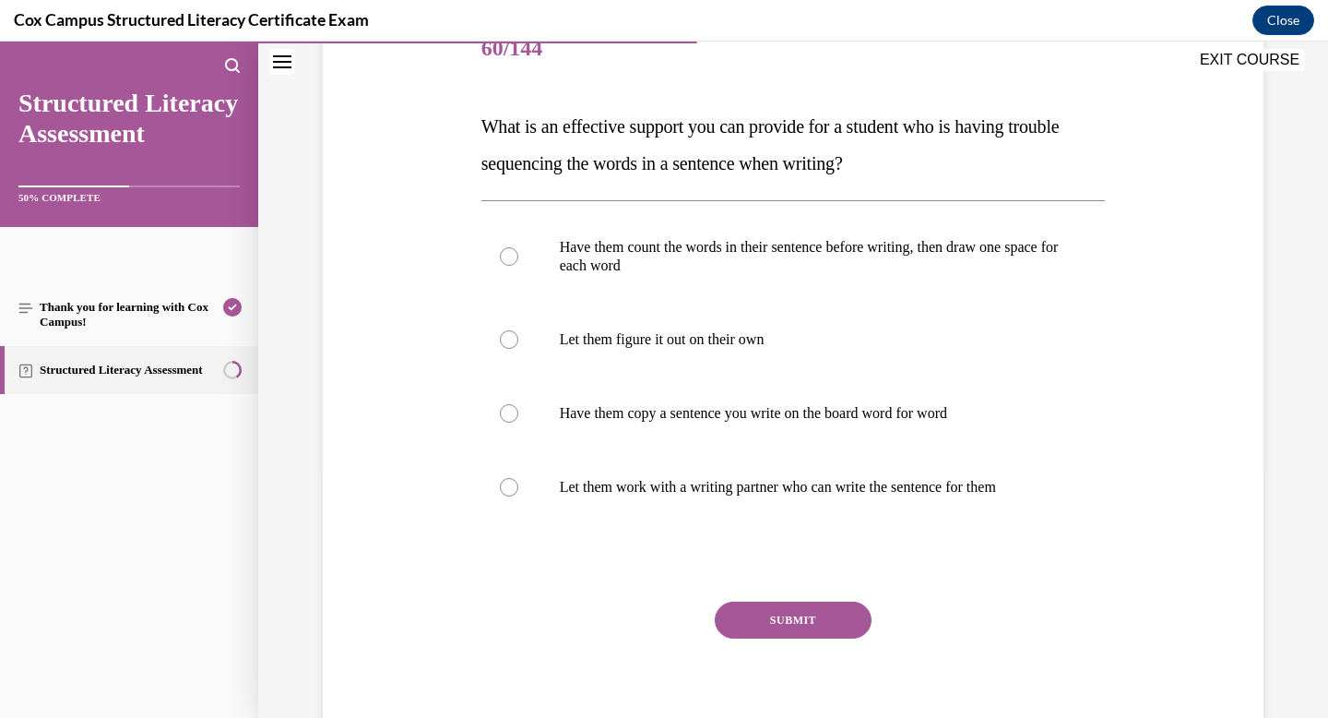
scroll to position [242, 0]
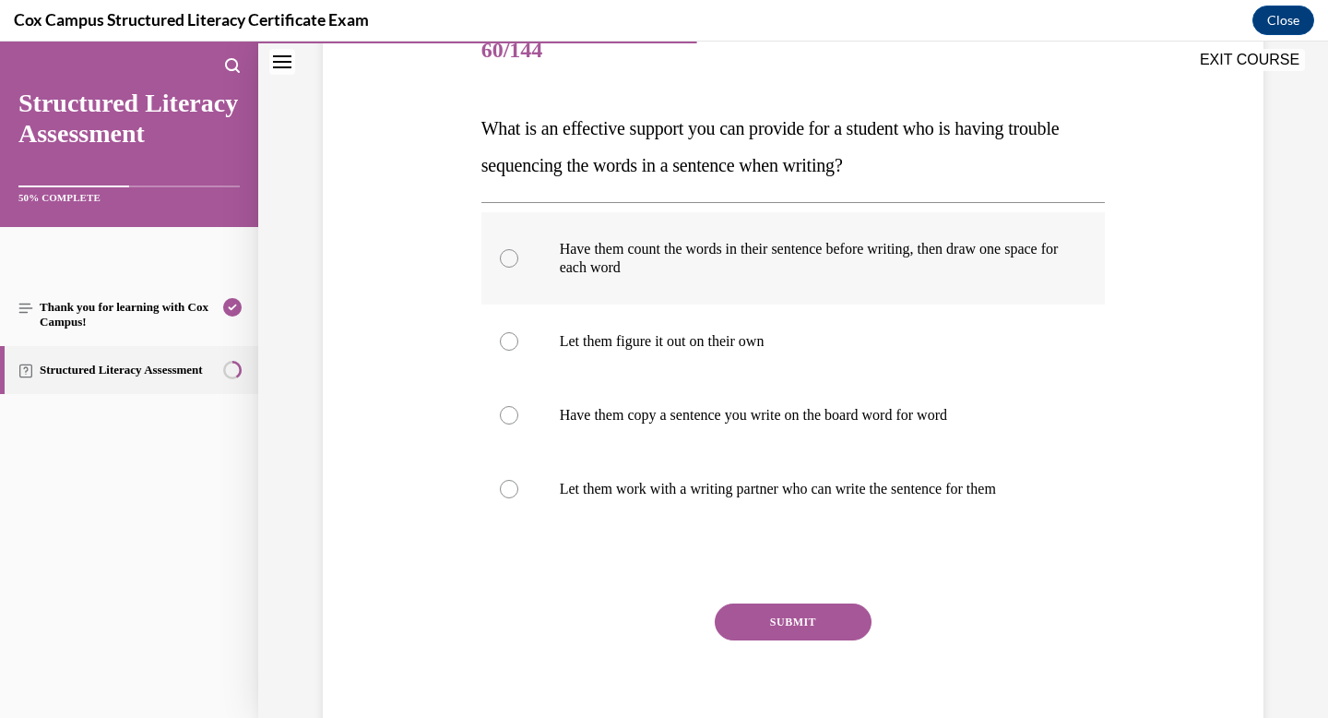
click at [740, 284] on label "Have them count the words in their sentence before writing, then draw one space…" at bounding box center [794, 258] width 625 height 92
click at [518, 268] on input "Have them count the words in their sentence before writing, then draw one space…" at bounding box center [509, 258] width 18 height 18
radio input "true"
click at [810, 601] on div "Question 60/144 What is an effective support you can provide for a student who …" at bounding box center [794, 385] width 625 height 740
click at [805, 620] on button "SUBMIT" at bounding box center [793, 621] width 157 height 37
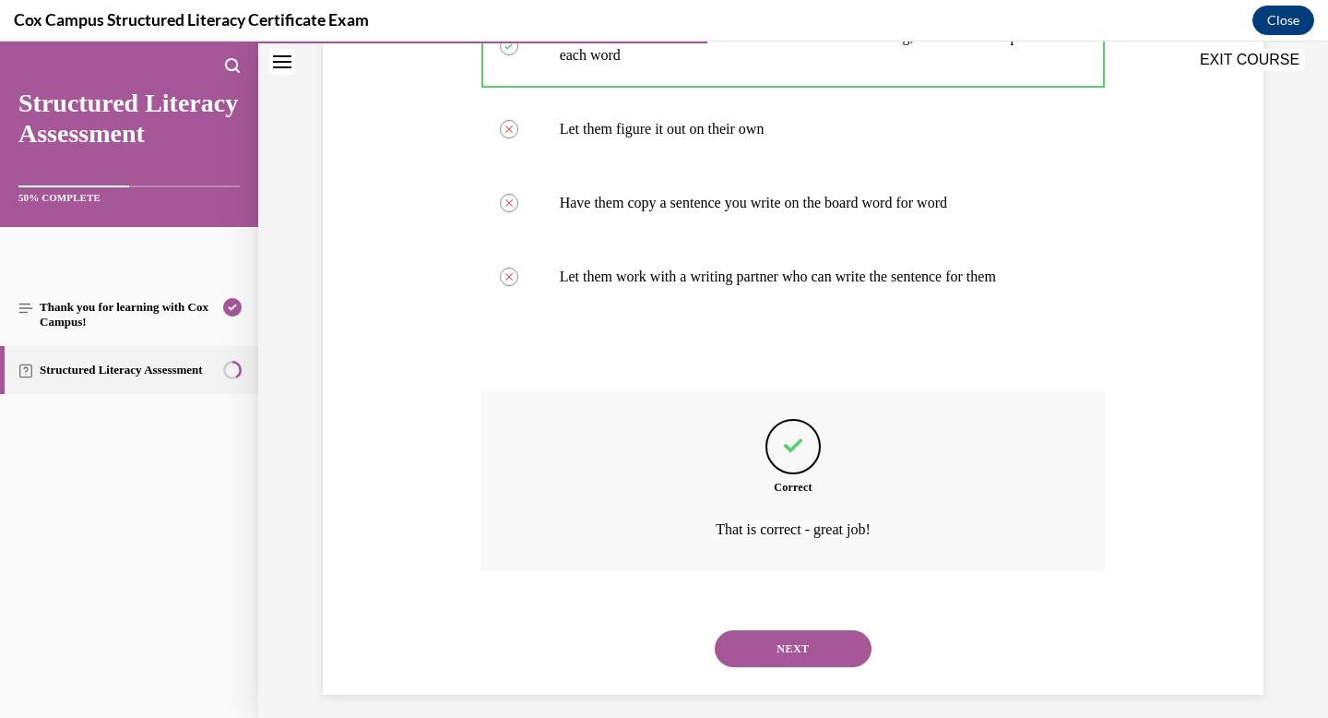
scroll to position [468, 0]
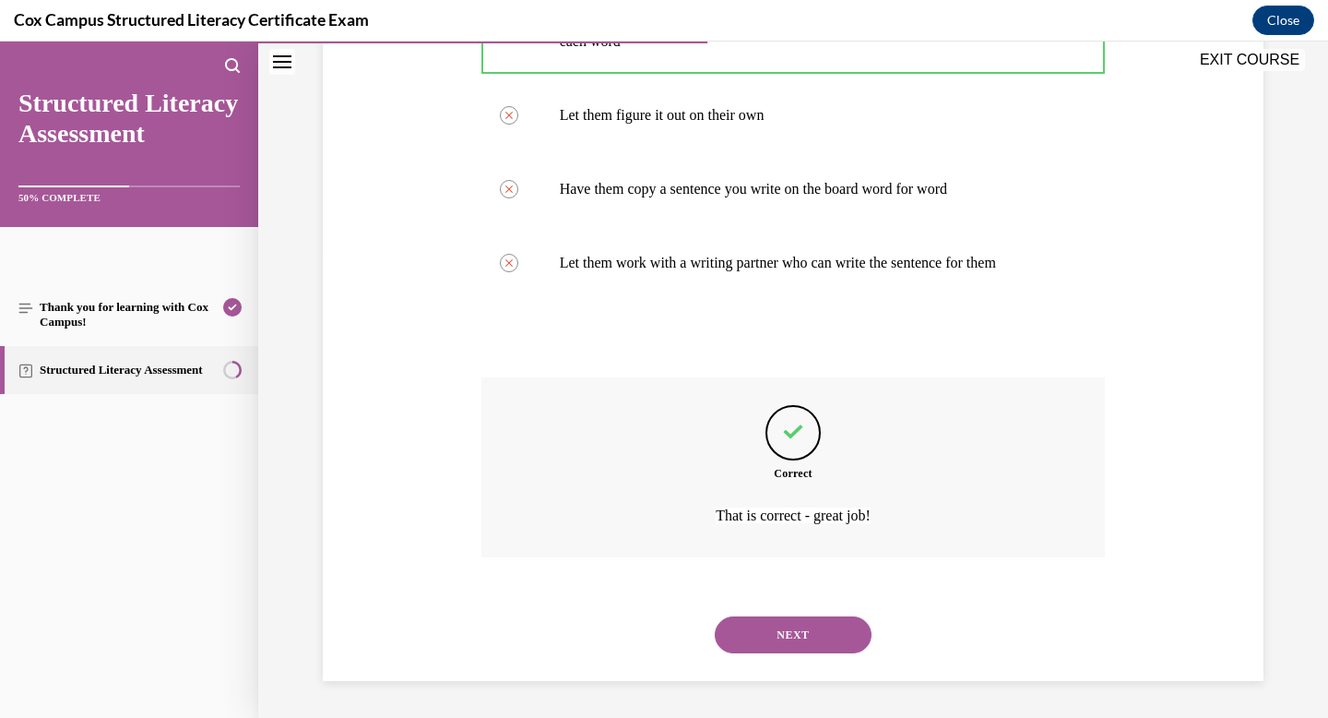
click at [795, 625] on button "NEXT" at bounding box center [793, 634] width 157 height 37
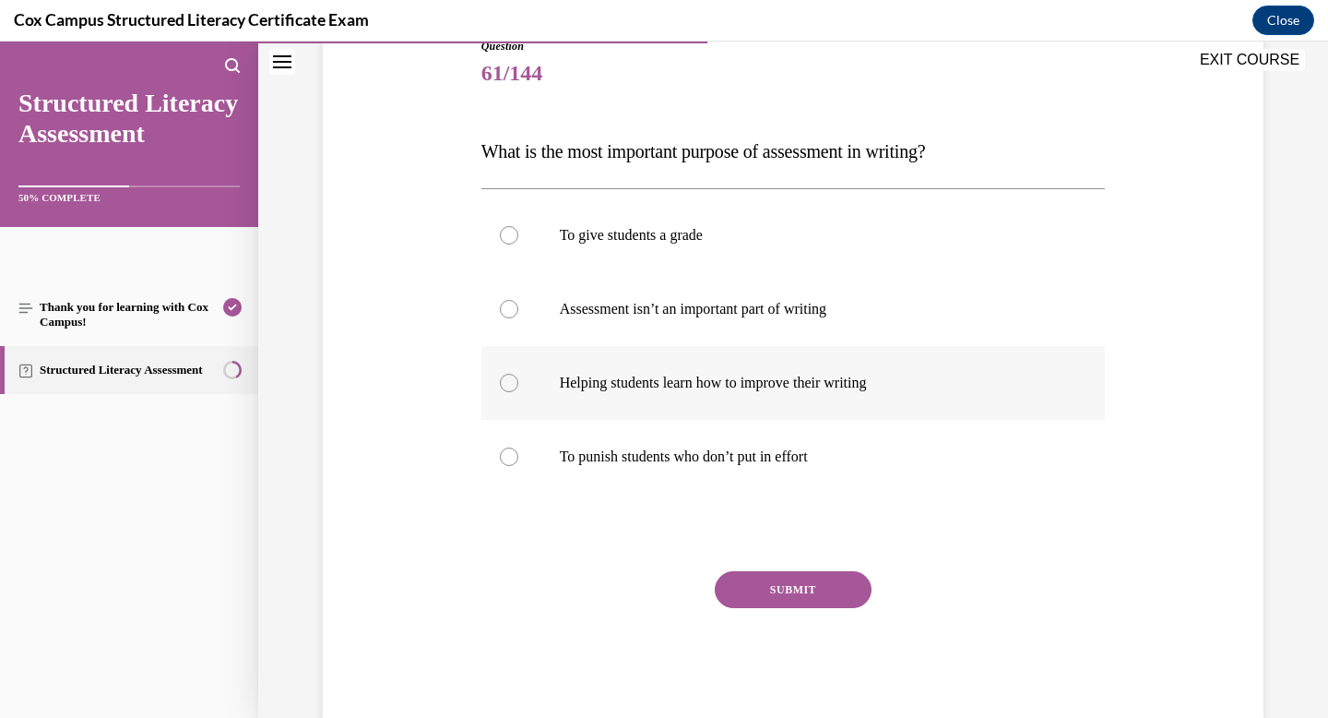
scroll to position [220, 0]
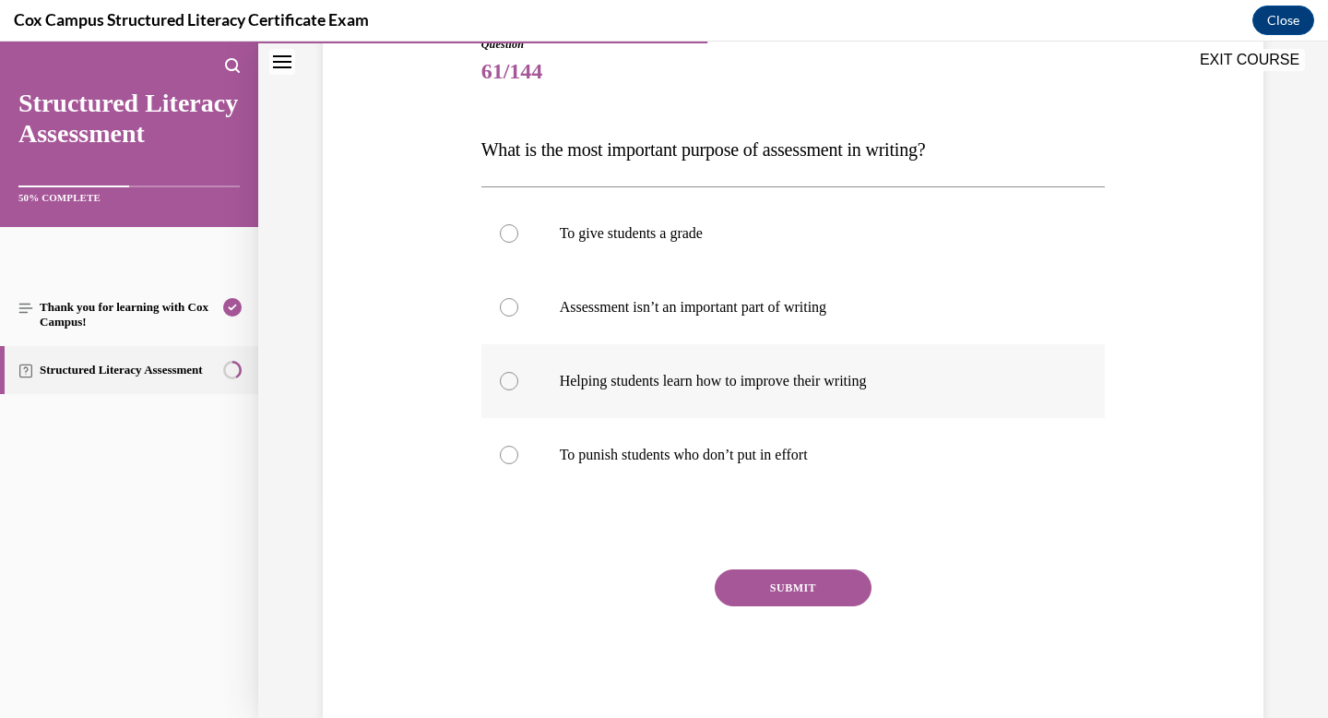
click at [672, 390] on label "Helping students learn how to improve their writing" at bounding box center [794, 381] width 625 height 74
click at [518, 390] on input "Helping students learn how to improve their writing" at bounding box center [509, 381] width 18 height 18
radio input "true"
click at [744, 571] on button "SUBMIT" at bounding box center [793, 587] width 157 height 37
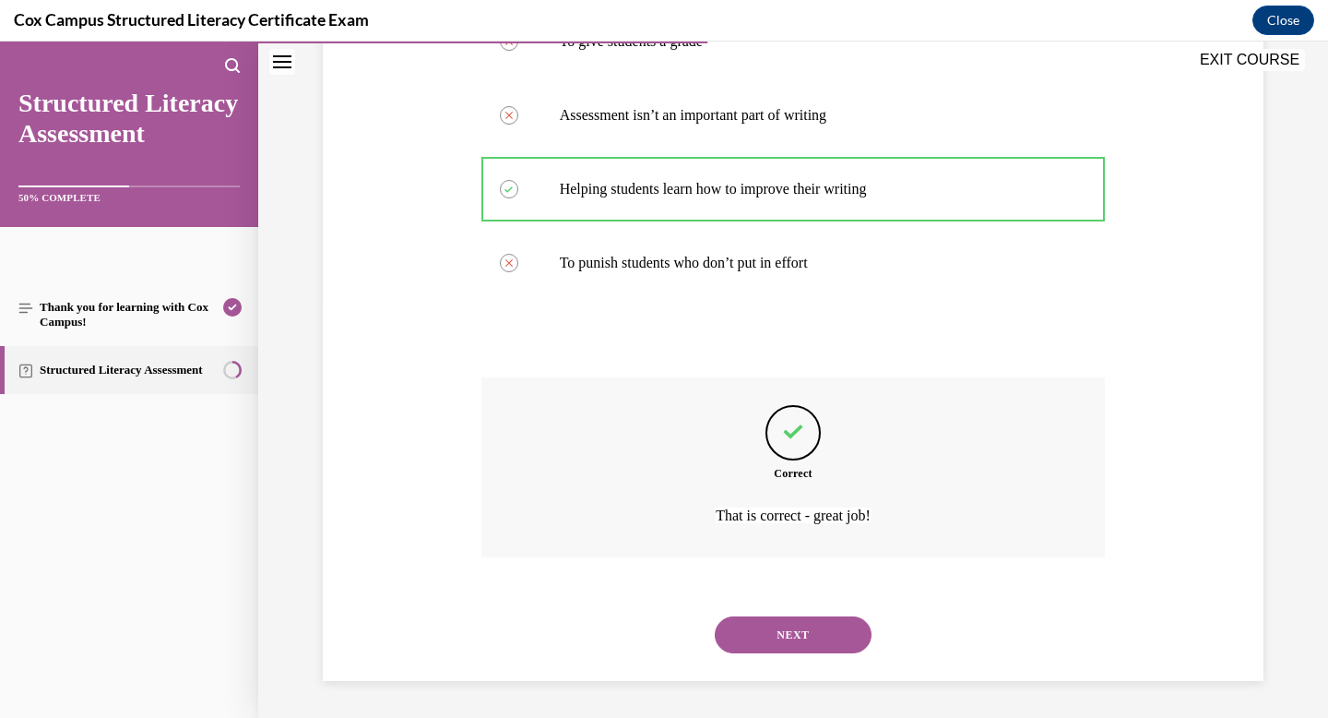
click at [761, 629] on button "NEXT" at bounding box center [793, 634] width 157 height 37
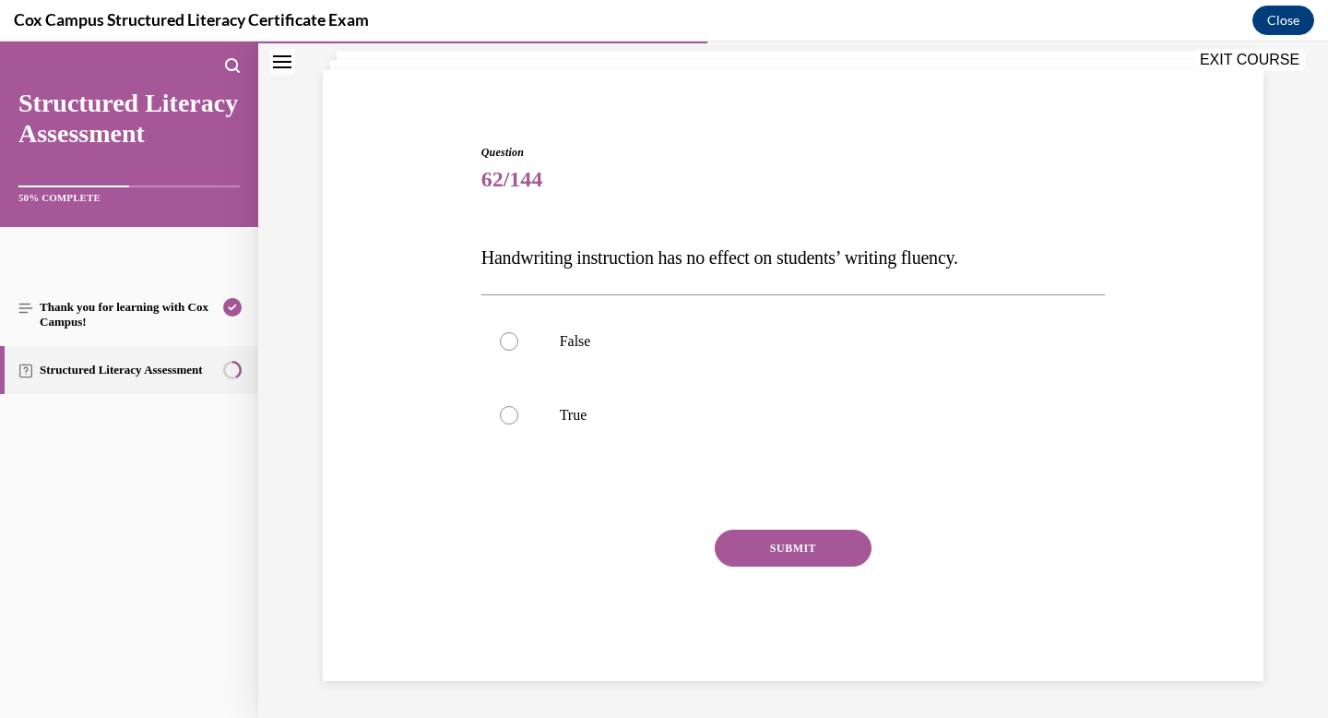
scroll to position [113, 0]
click at [624, 338] on p "False" at bounding box center [810, 341] width 500 height 18
click at [518, 338] on input "False" at bounding box center [509, 341] width 18 height 18
radio input "true"
click at [763, 539] on button "SUBMIT" at bounding box center [793, 548] width 157 height 37
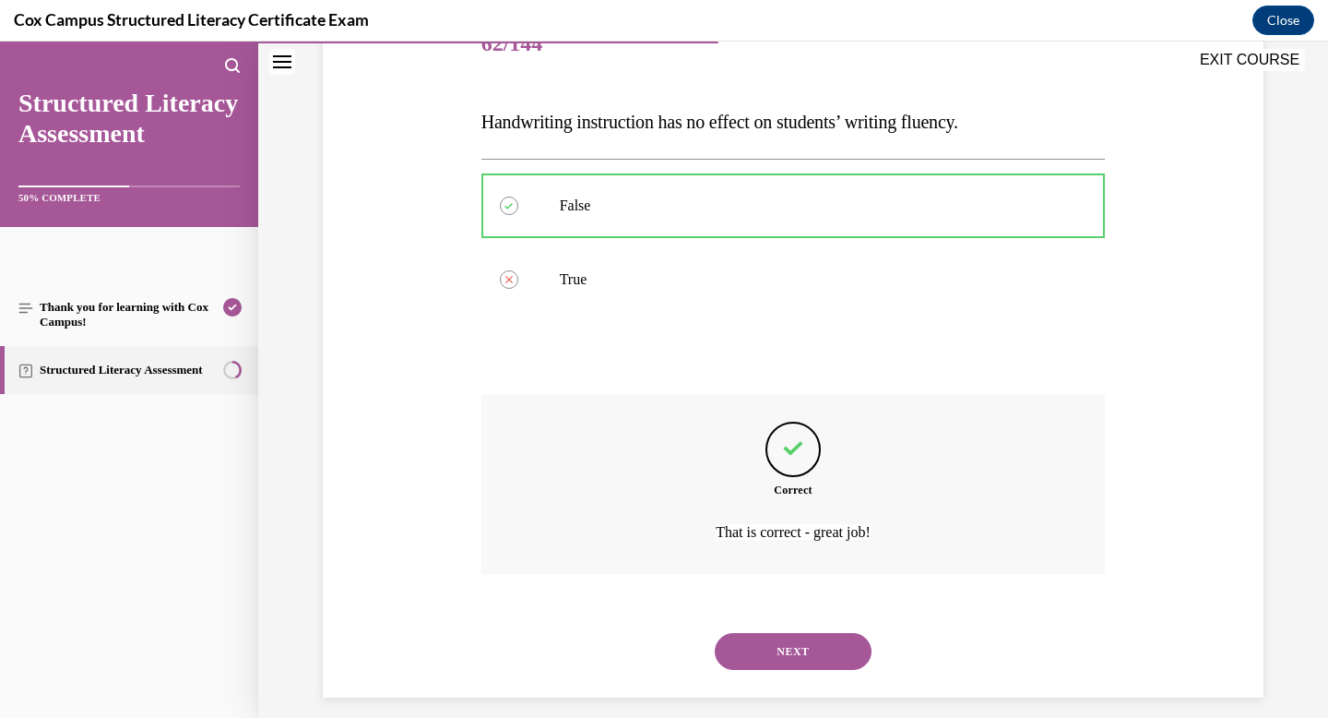
scroll to position [265, 0]
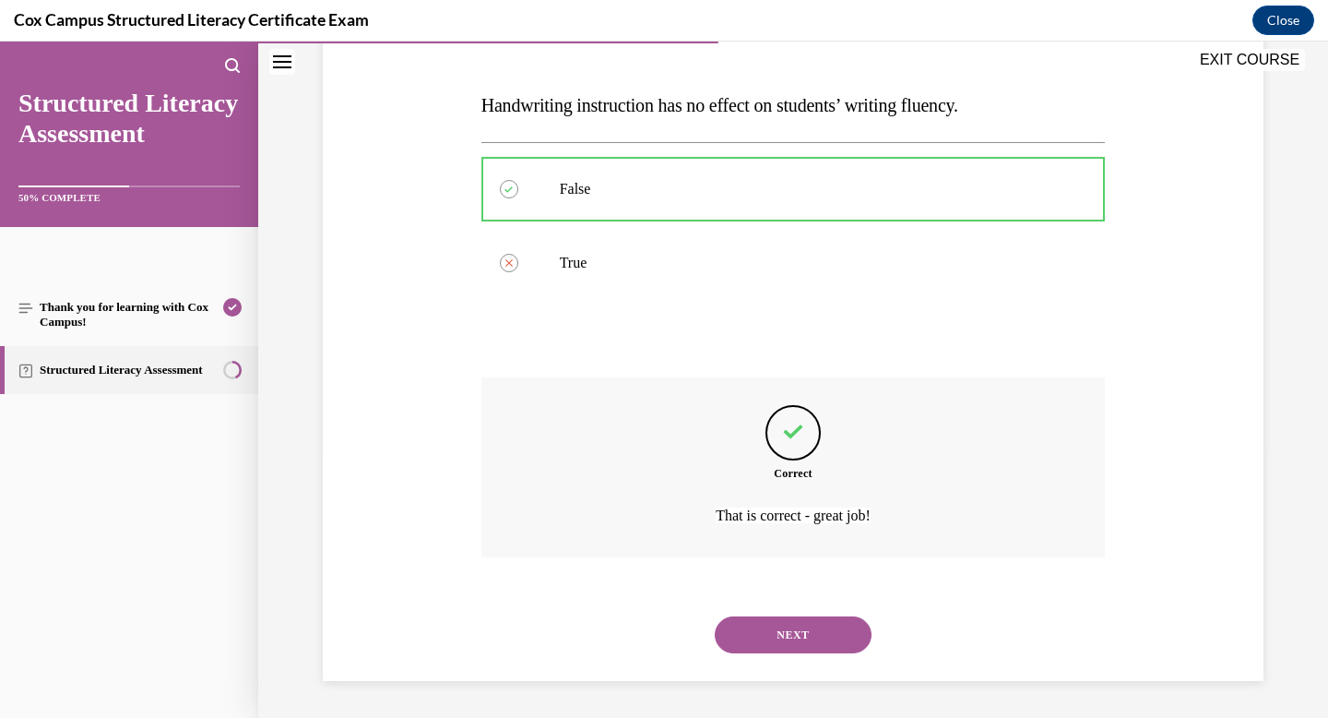
click at [767, 616] on button "NEXT" at bounding box center [793, 634] width 157 height 37
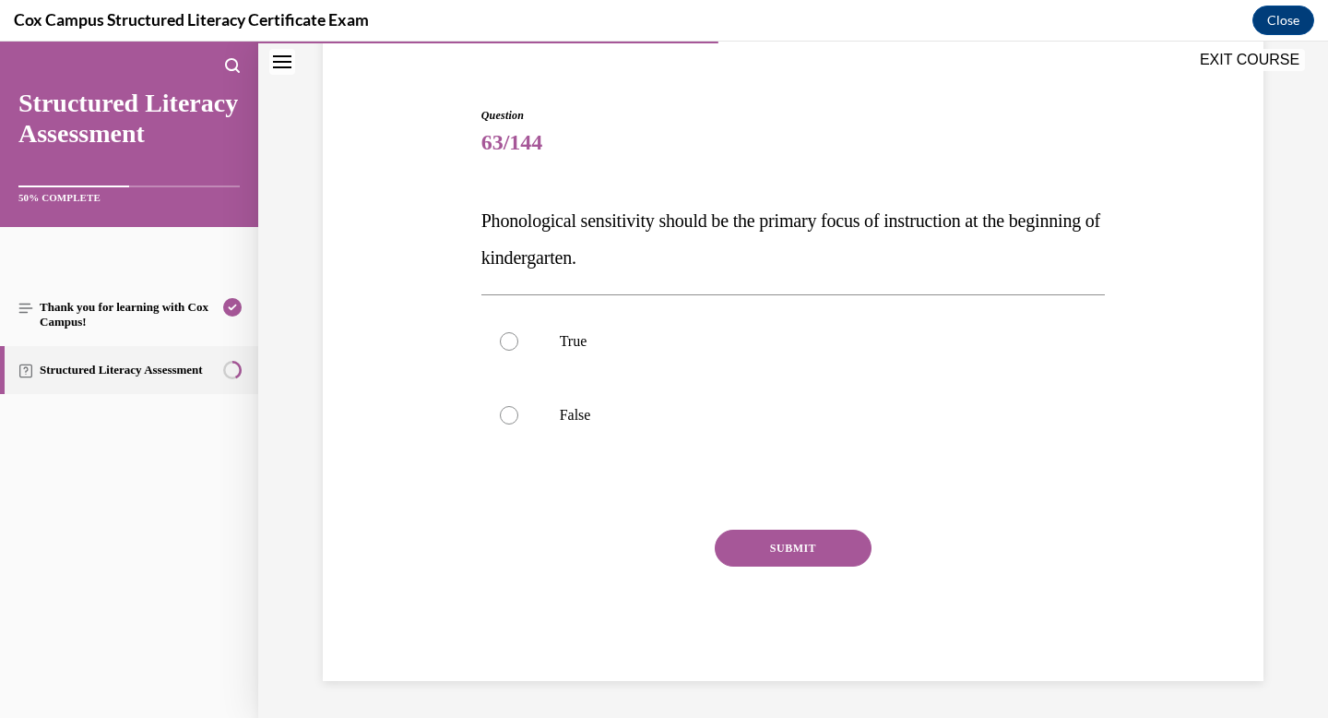
scroll to position [149, 0]
click at [649, 403] on label "False" at bounding box center [794, 415] width 625 height 74
click at [518, 406] on input "False" at bounding box center [509, 415] width 18 height 18
radio input "true"
click at [755, 522] on div "Question 63/144 Phonological sensitivity should be the primary focus of instruc…" at bounding box center [794, 394] width 625 height 574
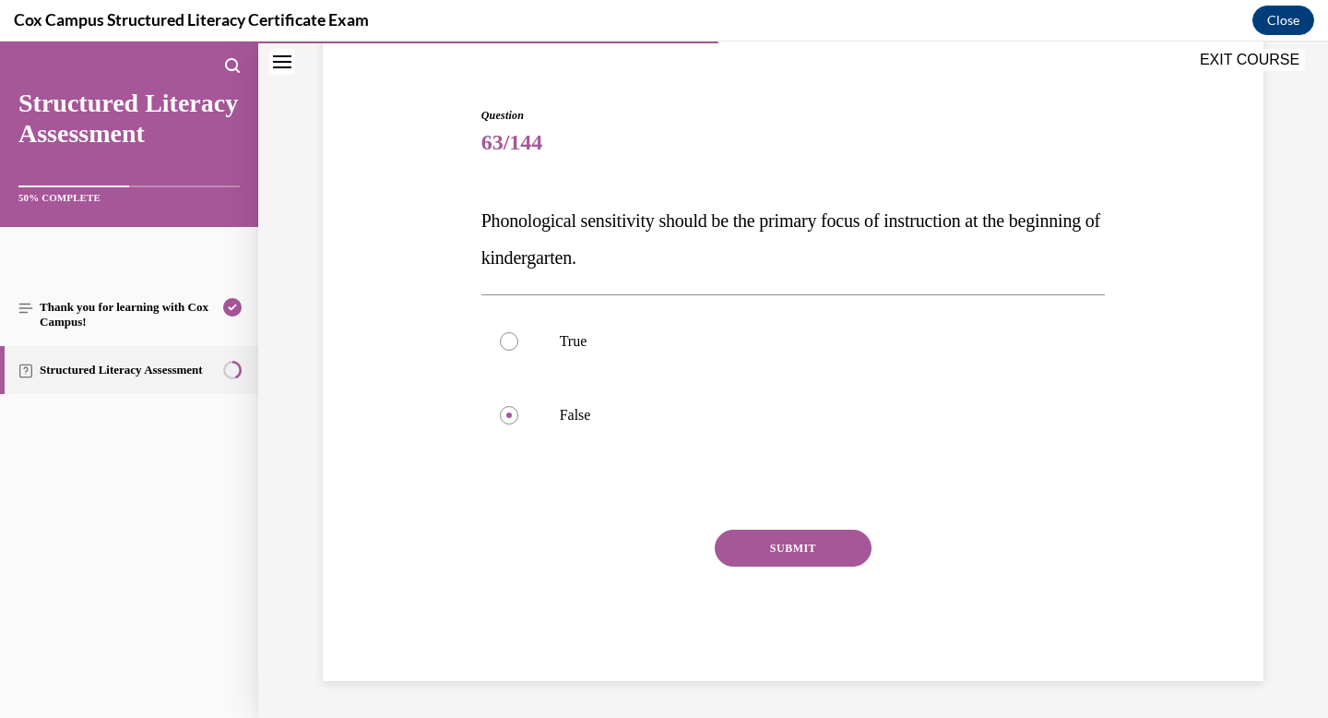
click at [764, 553] on button "SUBMIT" at bounding box center [793, 548] width 157 height 37
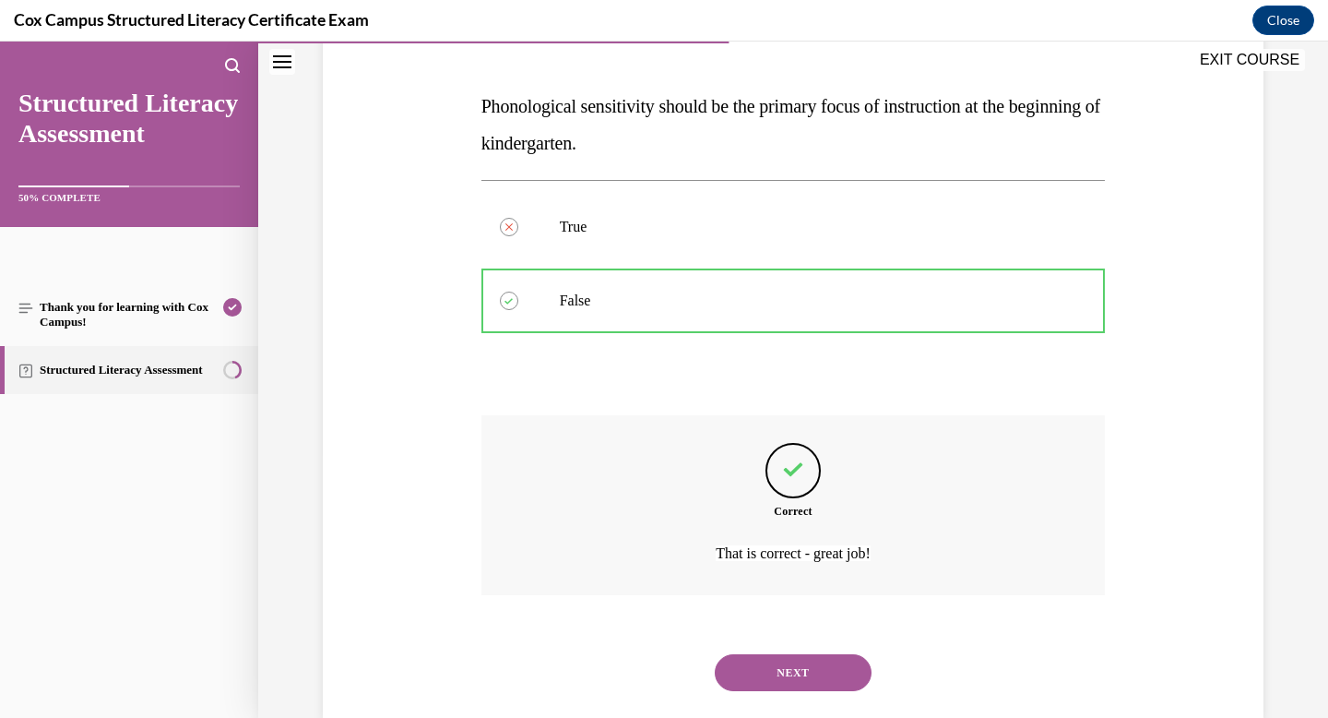
scroll to position [302, 0]
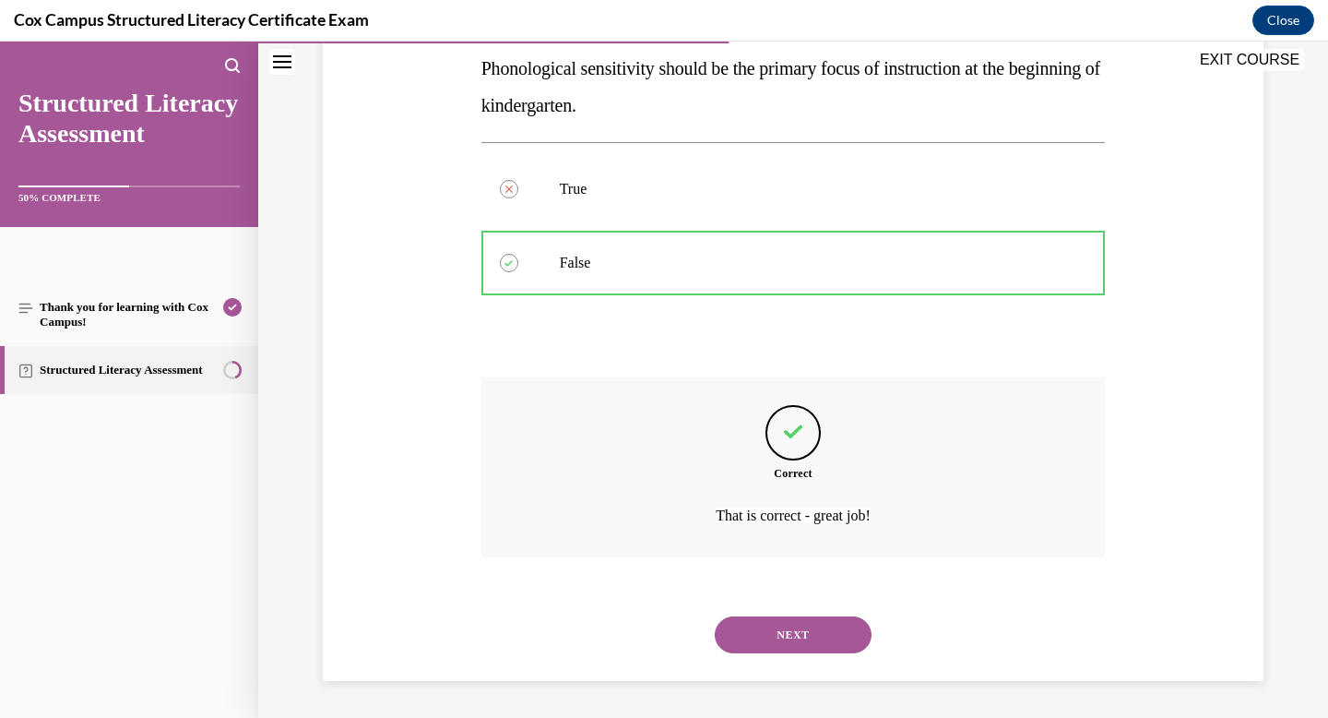
click at [780, 637] on button "NEXT" at bounding box center [793, 634] width 157 height 37
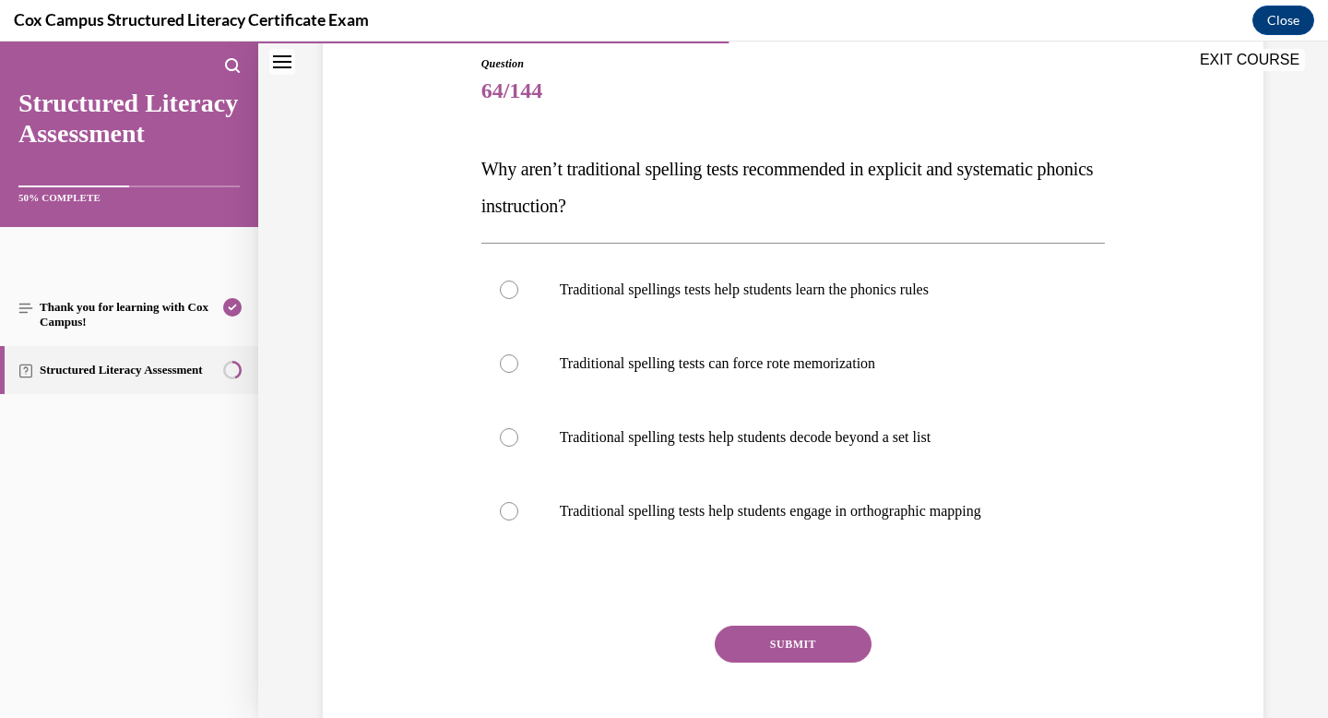
scroll to position [206, 0]
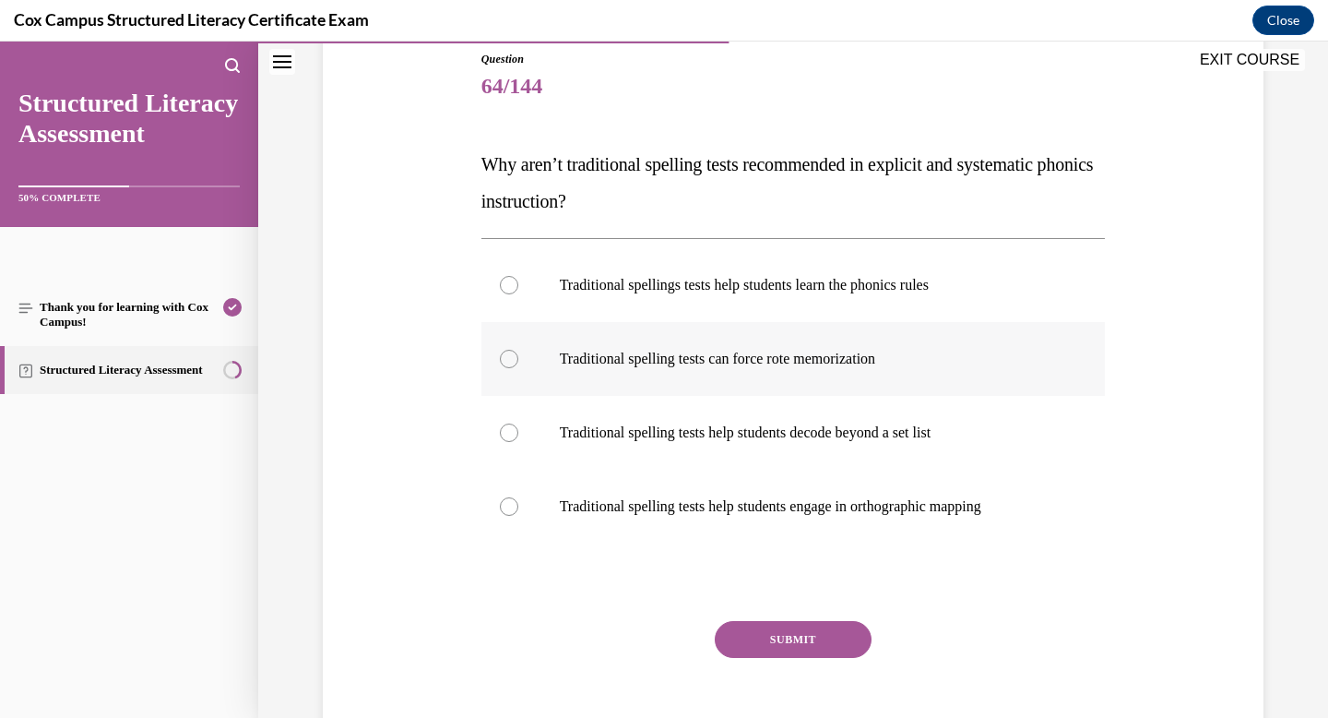
click at [673, 369] on label "Traditional spelling tests can force rote memorization" at bounding box center [794, 359] width 625 height 74
click at [518, 368] on input "Traditional spelling tests can force rote memorization" at bounding box center [509, 359] width 18 height 18
radio input "true"
click at [768, 639] on button "SUBMIT" at bounding box center [793, 639] width 157 height 37
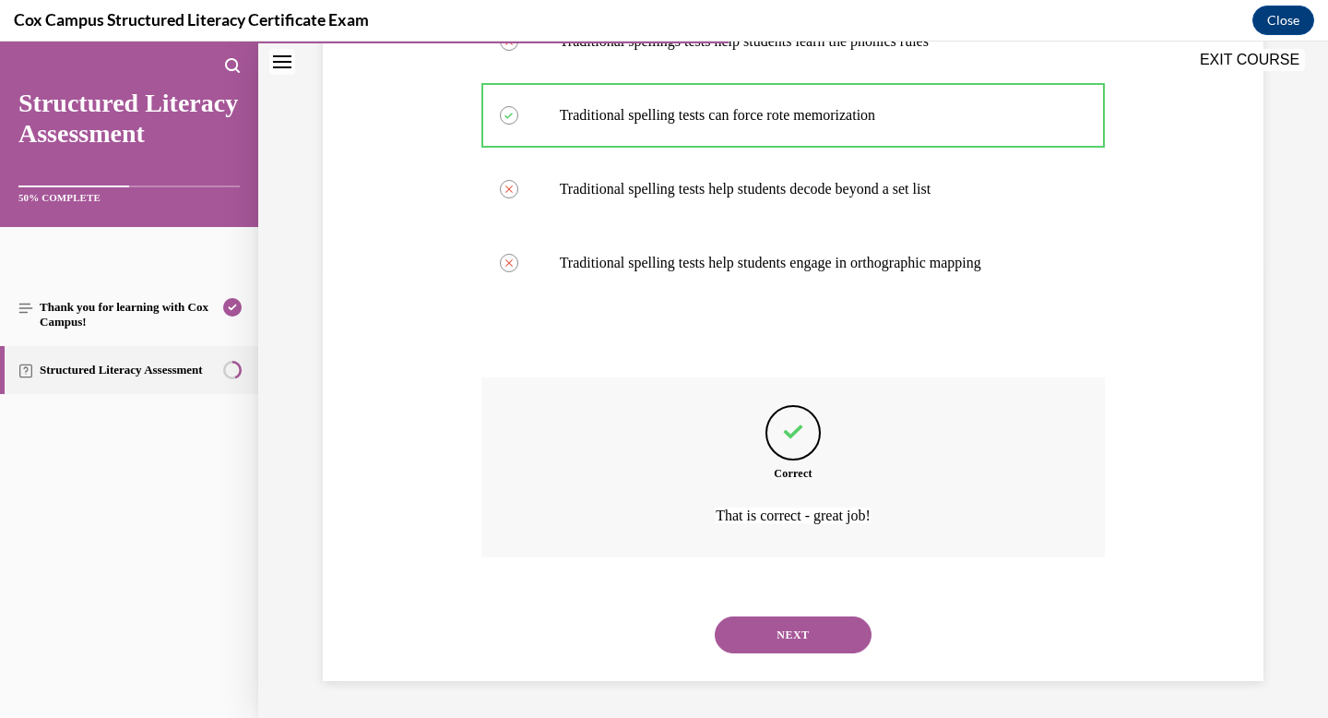
click at [768, 638] on button "NEXT" at bounding box center [793, 634] width 157 height 37
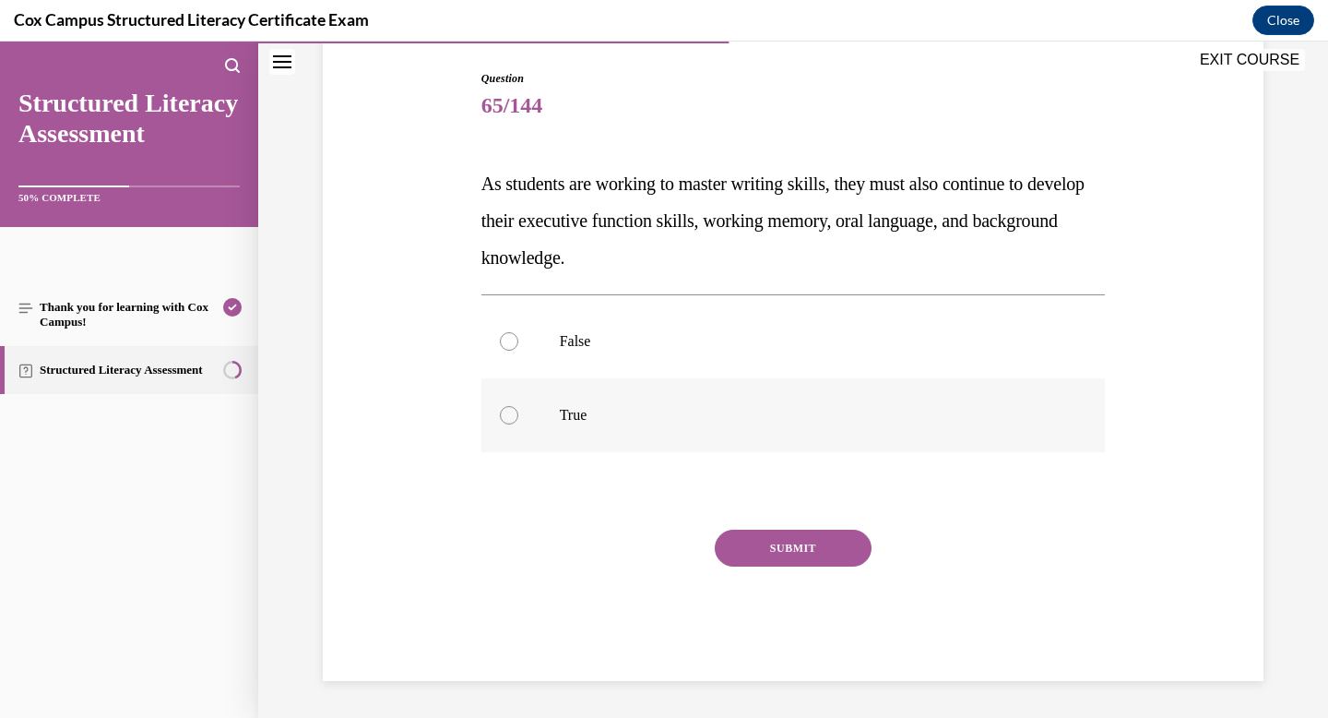
click at [585, 409] on p "True" at bounding box center [810, 415] width 500 height 18
click at [518, 409] on input "True" at bounding box center [509, 415] width 18 height 18
radio input "true"
click at [776, 530] on button "SUBMIT" at bounding box center [793, 548] width 157 height 37
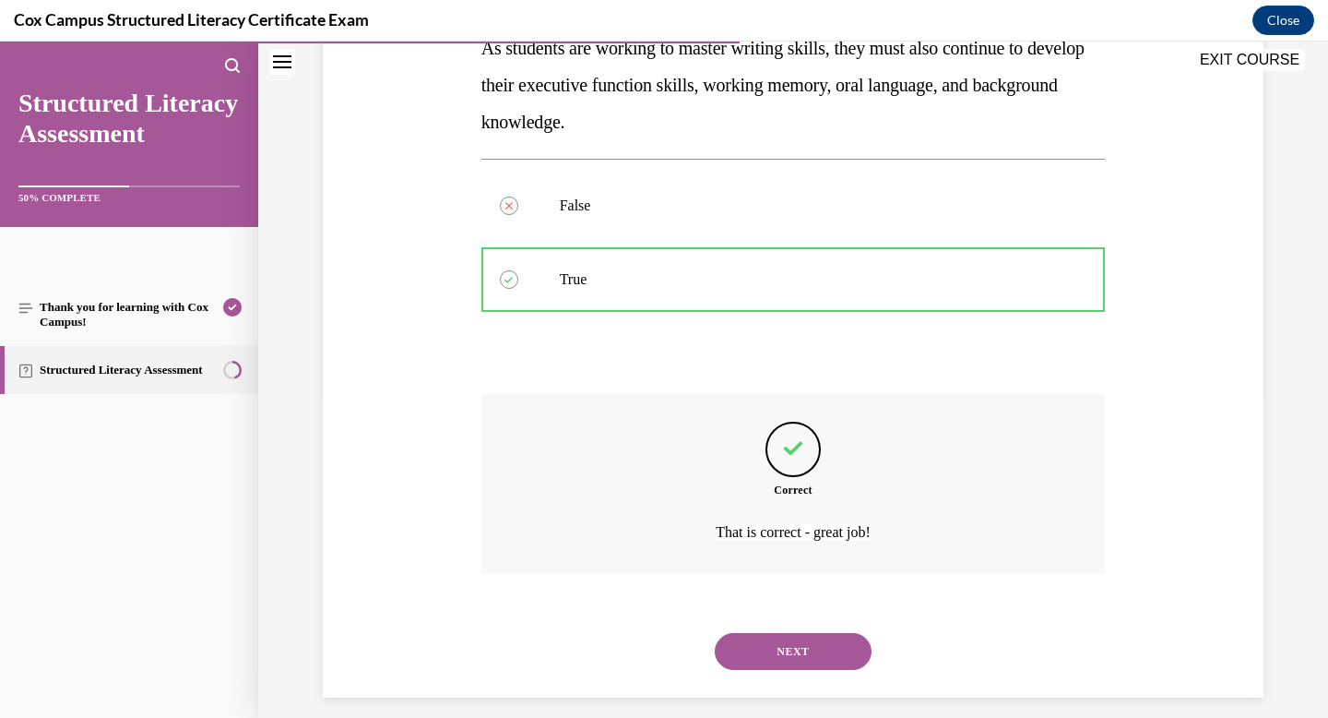
scroll to position [339, 0]
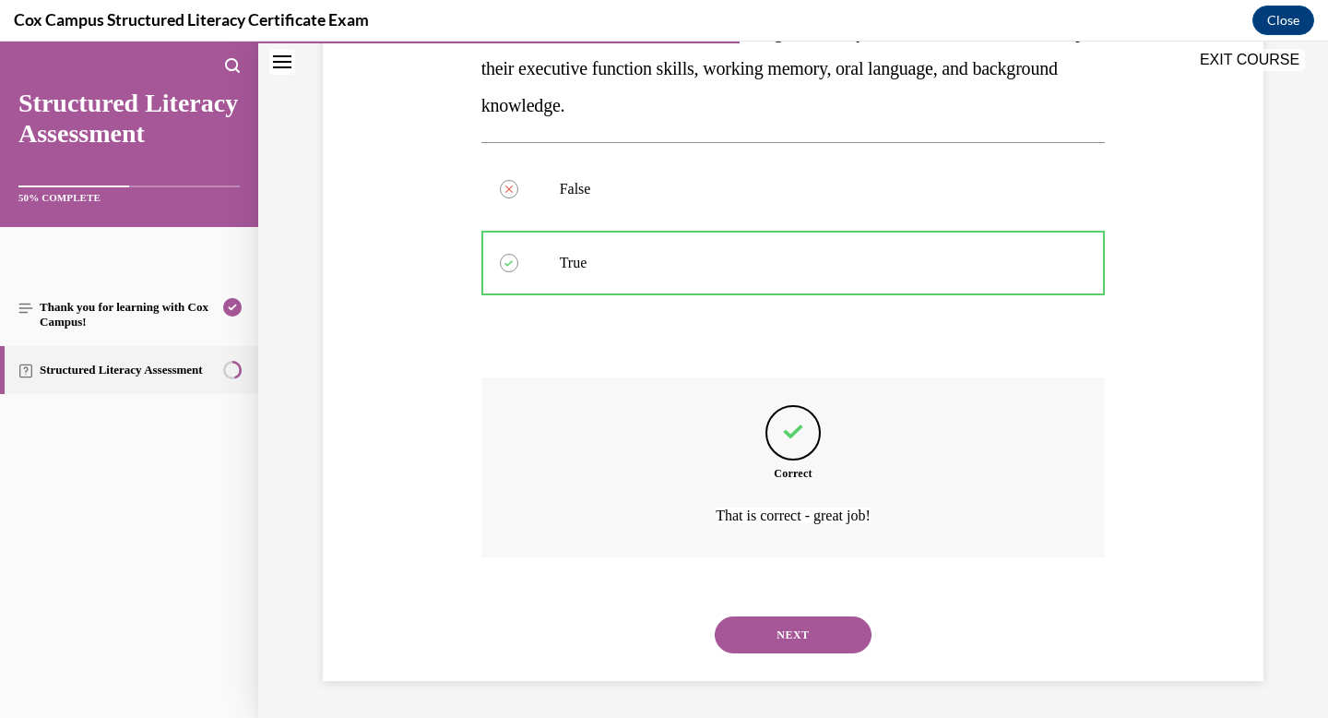
click at [797, 622] on button "NEXT" at bounding box center [793, 634] width 157 height 37
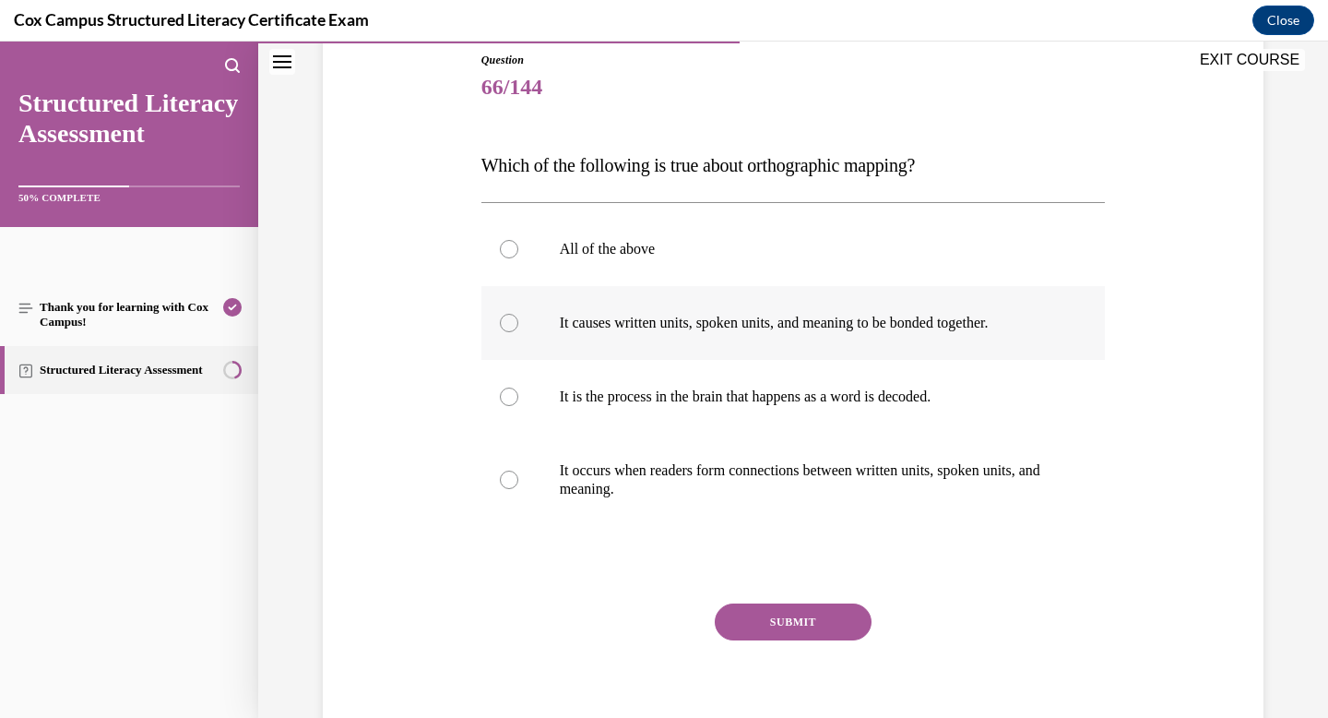
scroll to position [205, 0]
click at [645, 260] on label "All of the above" at bounding box center [794, 249] width 625 height 74
click at [518, 258] on input "All of the above" at bounding box center [509, 249] width 18 height 18
radio input "true"
click at [774, 608] on button "SUBMIT" at bounding box center [793, 621] width 157 height 37
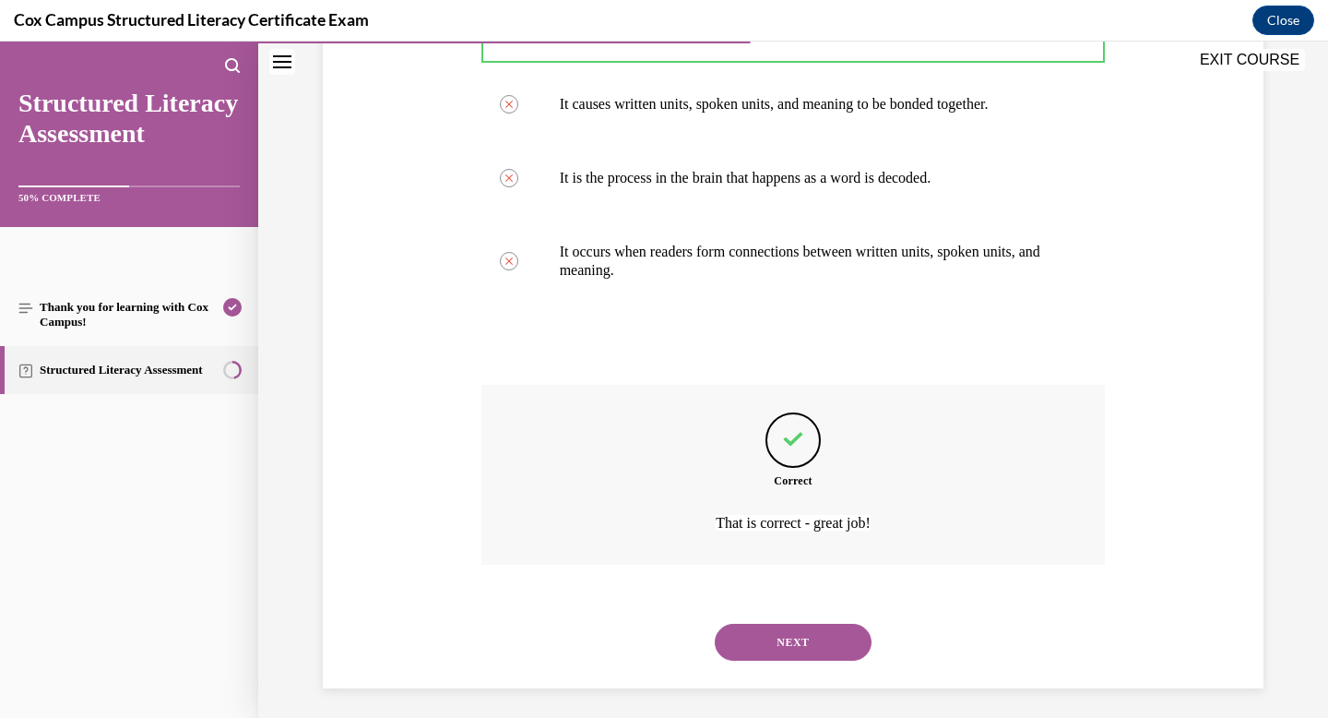
scroll to position [431, 0]
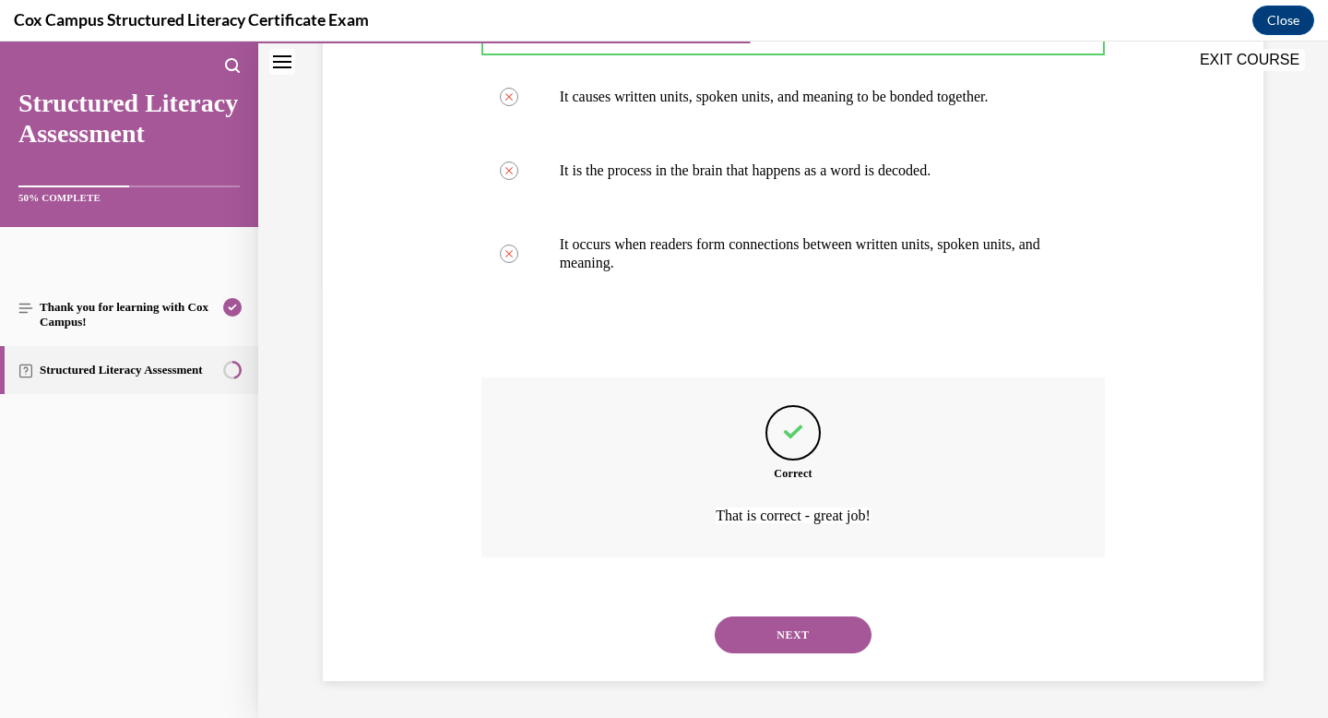
click at [770, 629] on button "NEXT" at bounding box center [793, 634] width 157 height 37
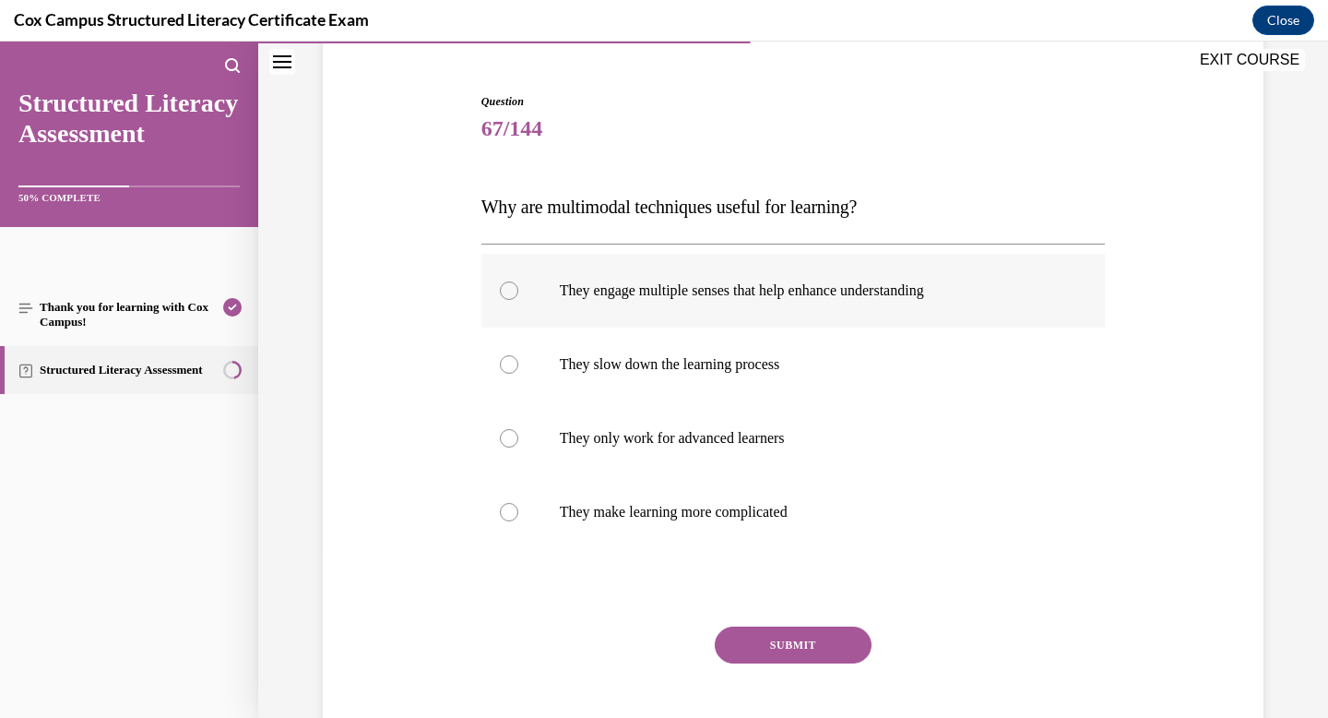
scroll to position [165, 0]
click at [833, 314] on label "They engage multiple senses that help enhance understanding" at bounding box center [794, 289] width 625 height 74
click at [518, 298] on input "They engage multiple senses that help enhance understanding" at bounding box center [509, 289] width 18 height 18
radio input "true"
click at [814, 637] on button "SUBMIT" at bounding box center [793, 643] width 157 height 37
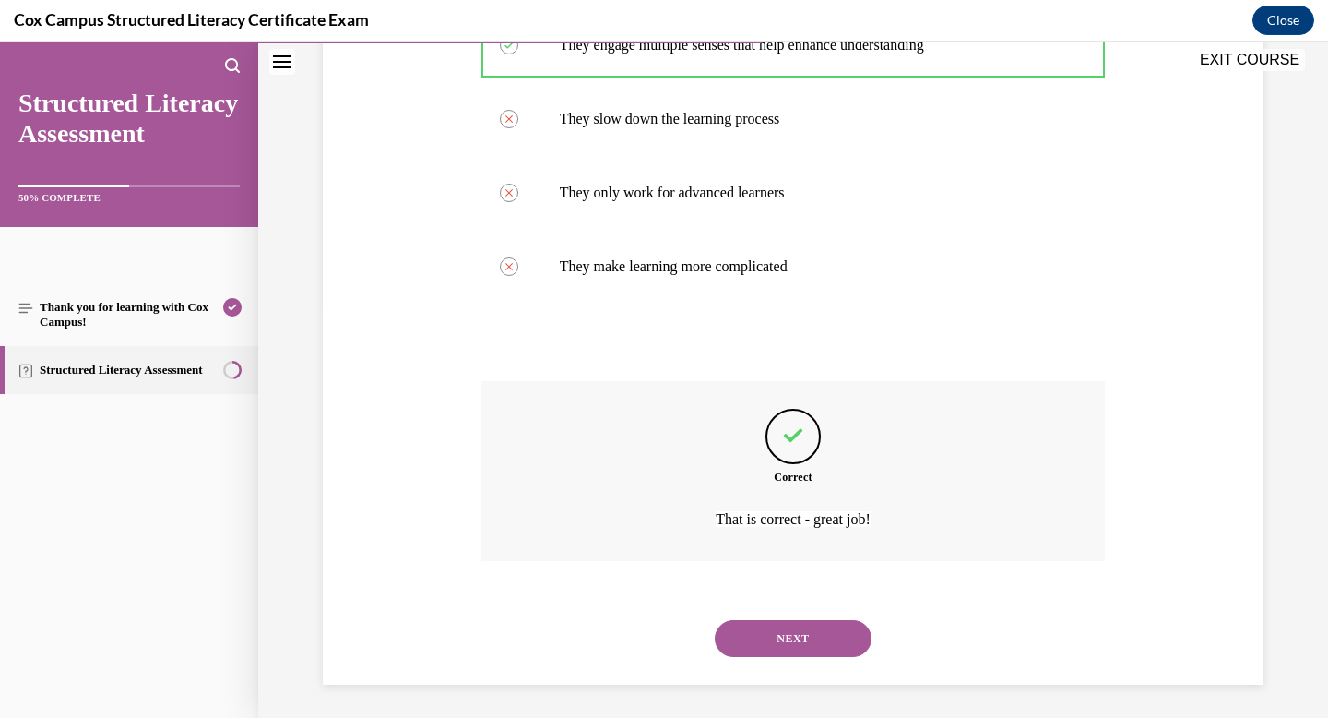
scroll to position [412, 0]
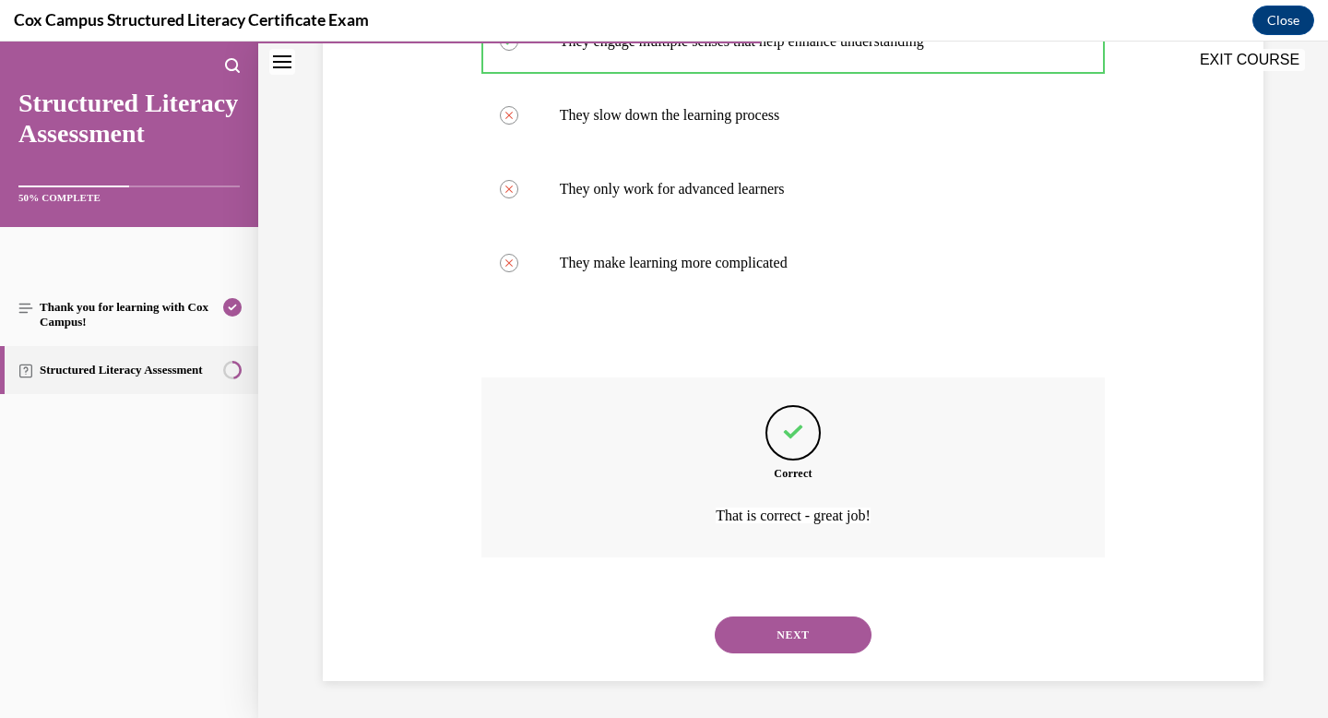
click at [795, 626] on button "NEXT" at bounding box center [793, 634] width 157 height 37
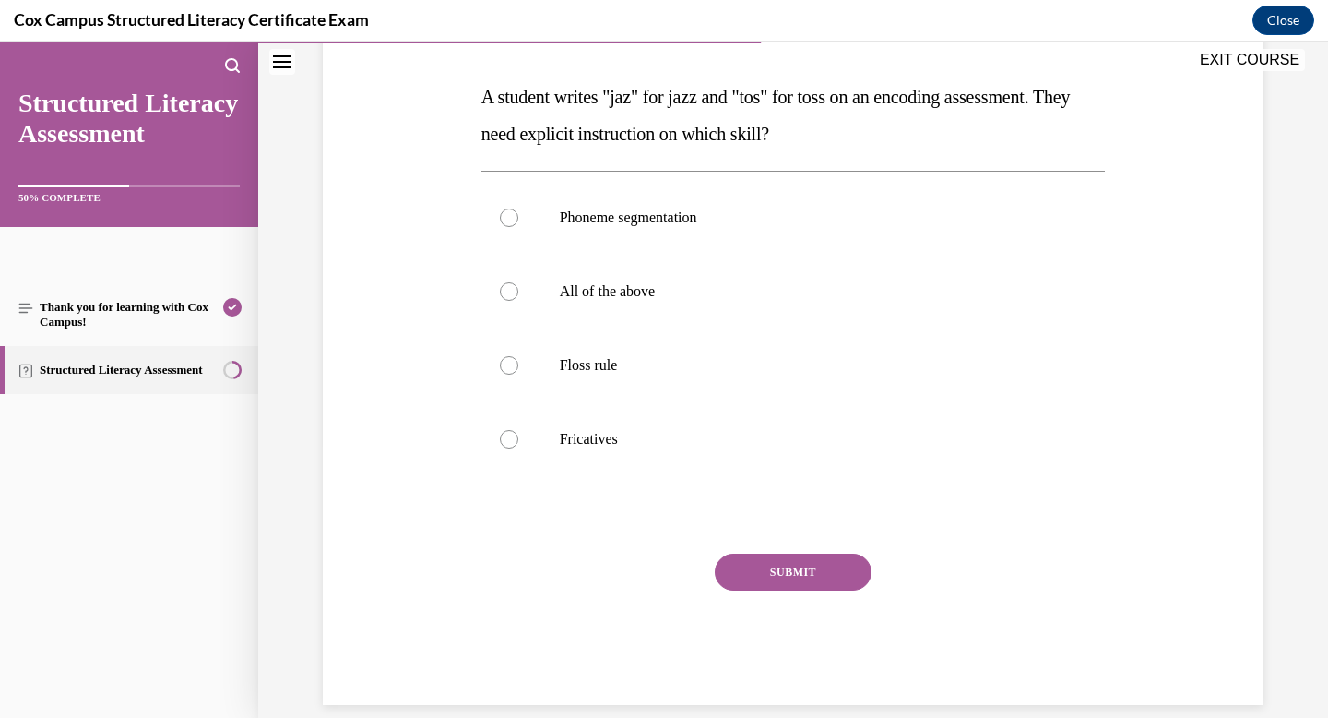
scroll to position [275, 0]
click at [570, 359] on p "Floss rule" at bounding box center [810, 363] width 500 height 18
click at [518, 359] on input "Floss rule" at bounding box center [509, 363] width 18 height 18
radio input "true"
click at [800, 566] on button "SUBMIT" at bounding box center [793, 570] width 157 height 37
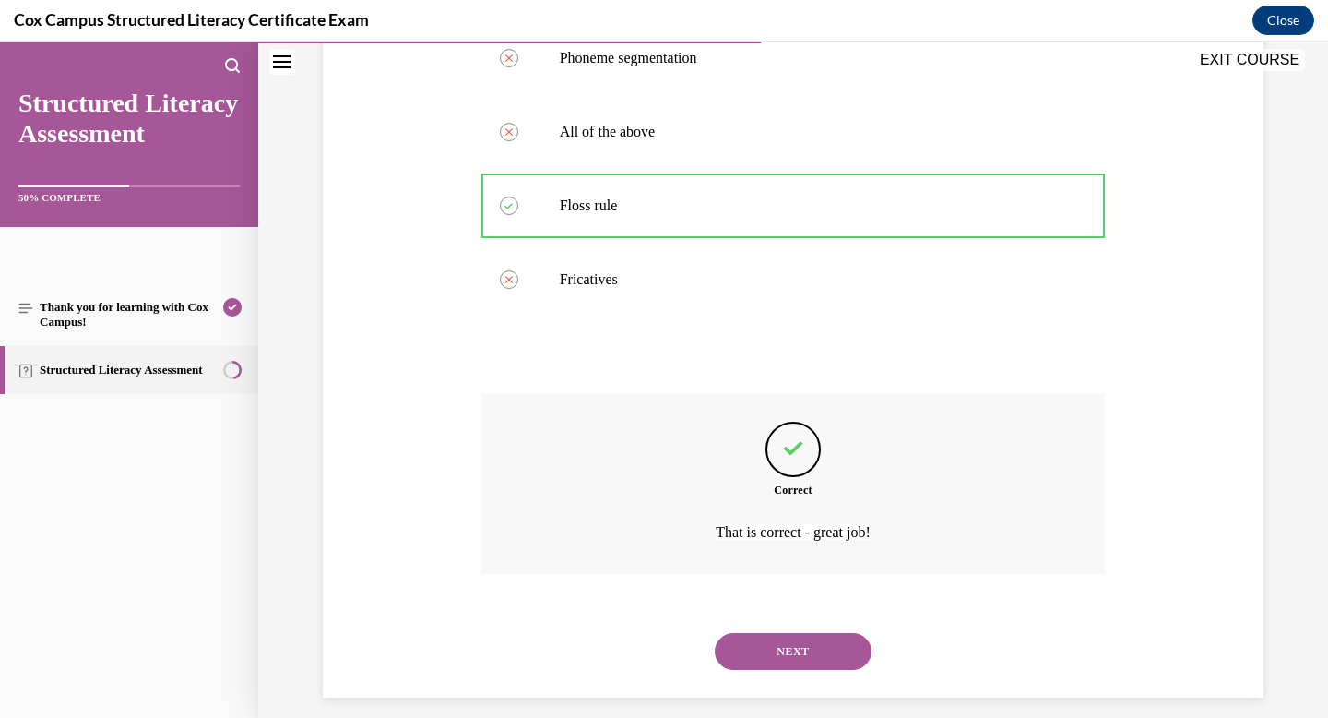
scroll to position [449, 0]
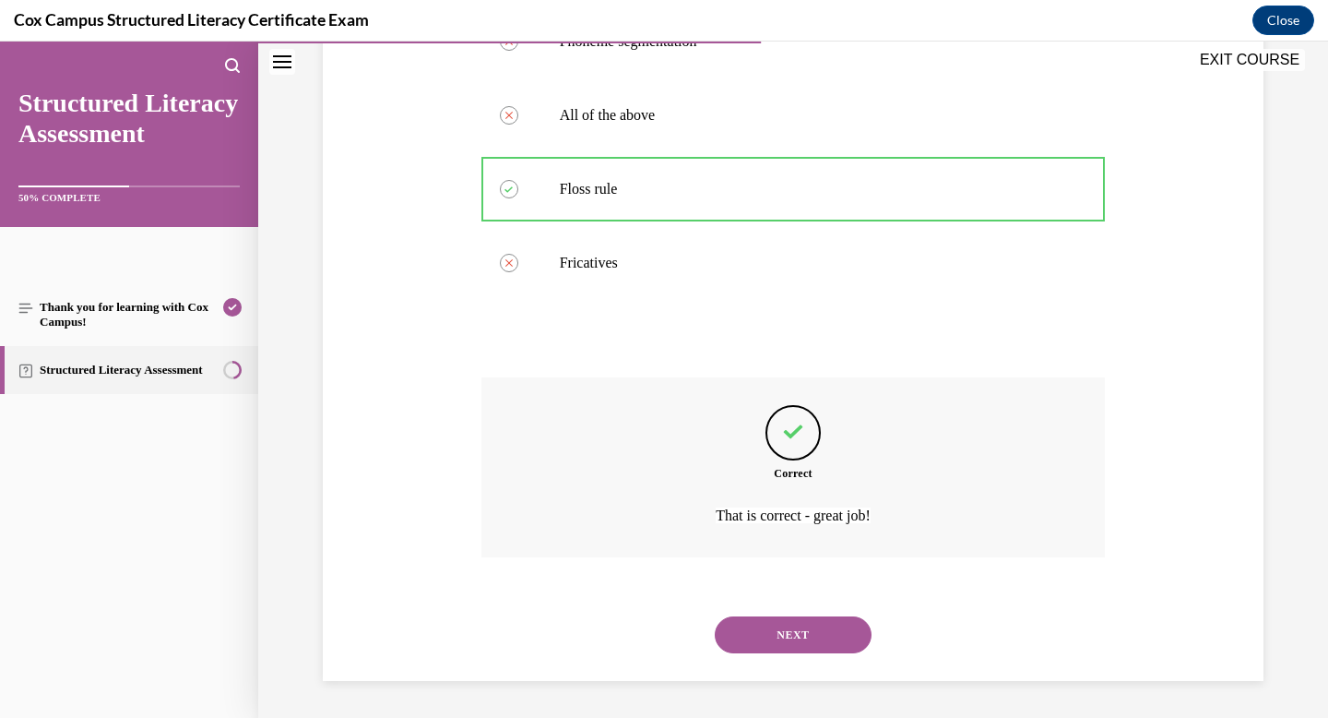
click at [790, 618] on button "NEXT" at bounding box center [793, 634] width 157 height 37
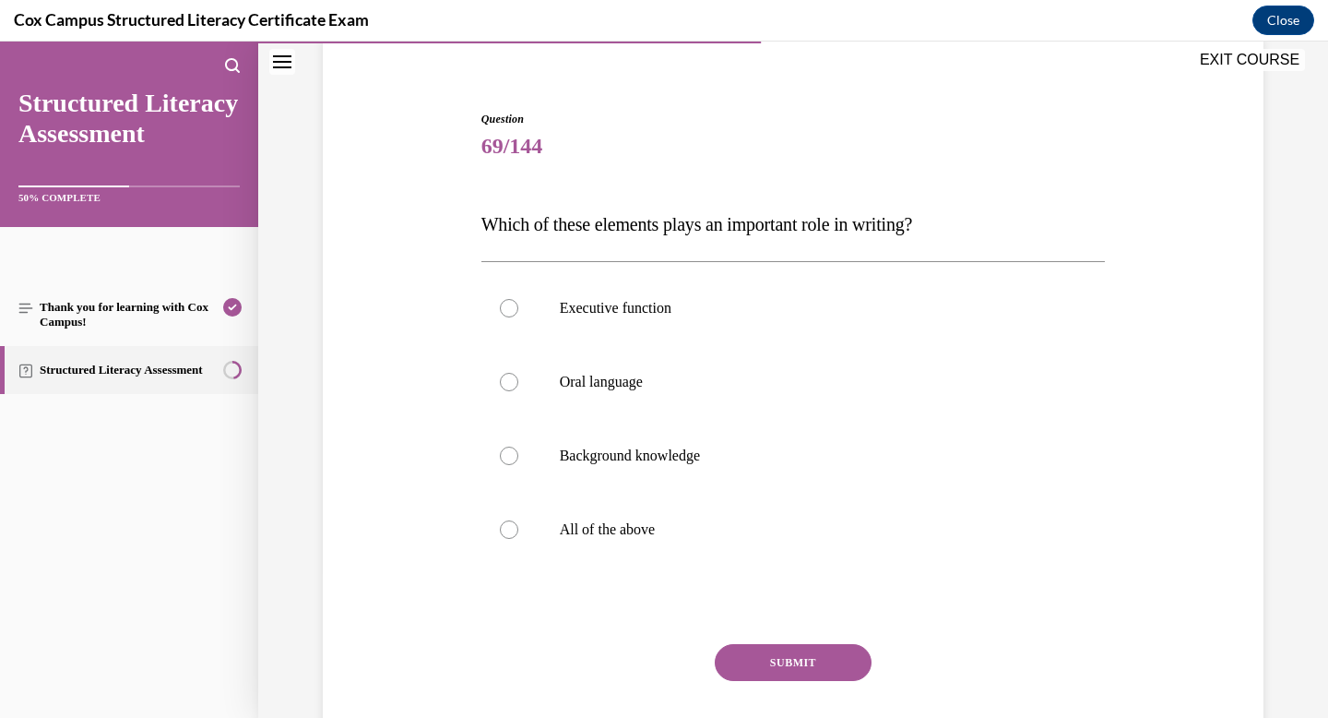
scroll to position [148, 0]
click at [611, 530] on p "All of the above" at bounding box center [810, 527] width 500 height 18
click at [518, 530] on input "All of the above" at bounding box center [509, 527] width 18 height 18
radio input "true"
click at [786, 666] on button "SUBMIT" at bounding box center [793, 660] width 157 height 37
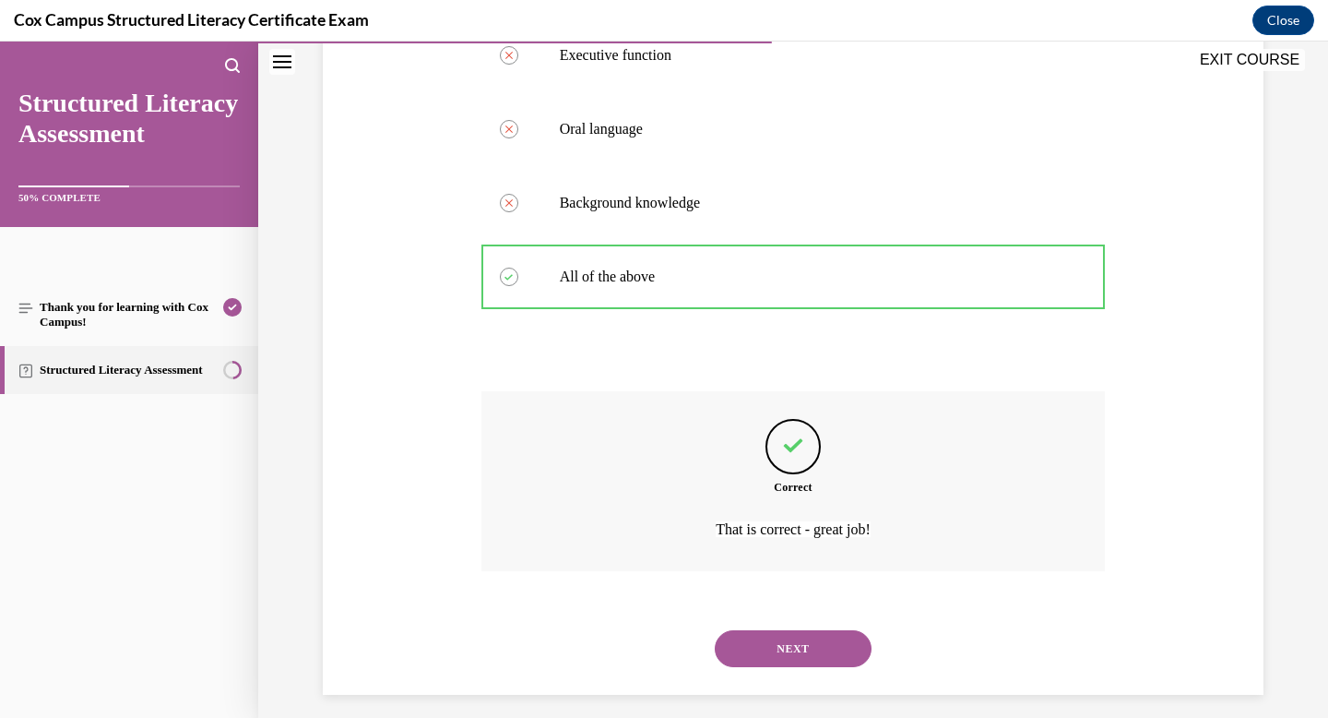
scroll to position [412, 0]
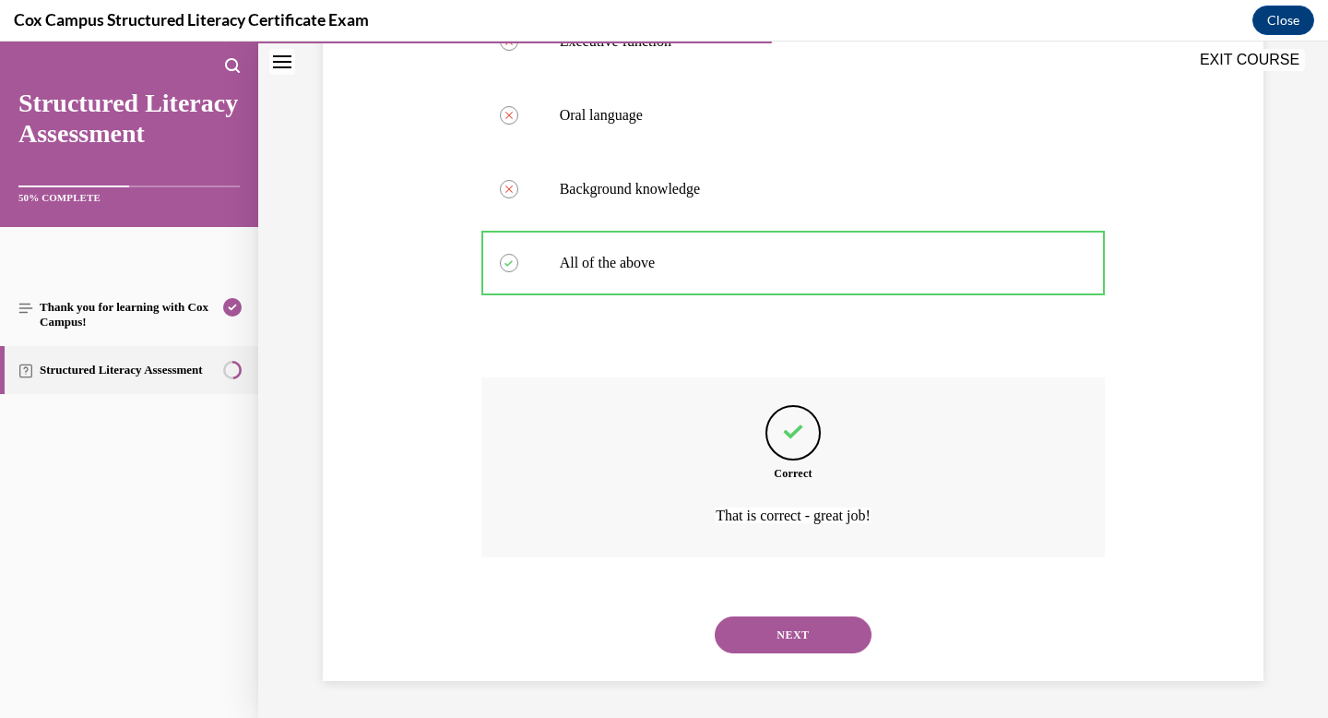
click at [787, 642] on button "NEXT" at bounding box center [793, 634] width 157 height 37
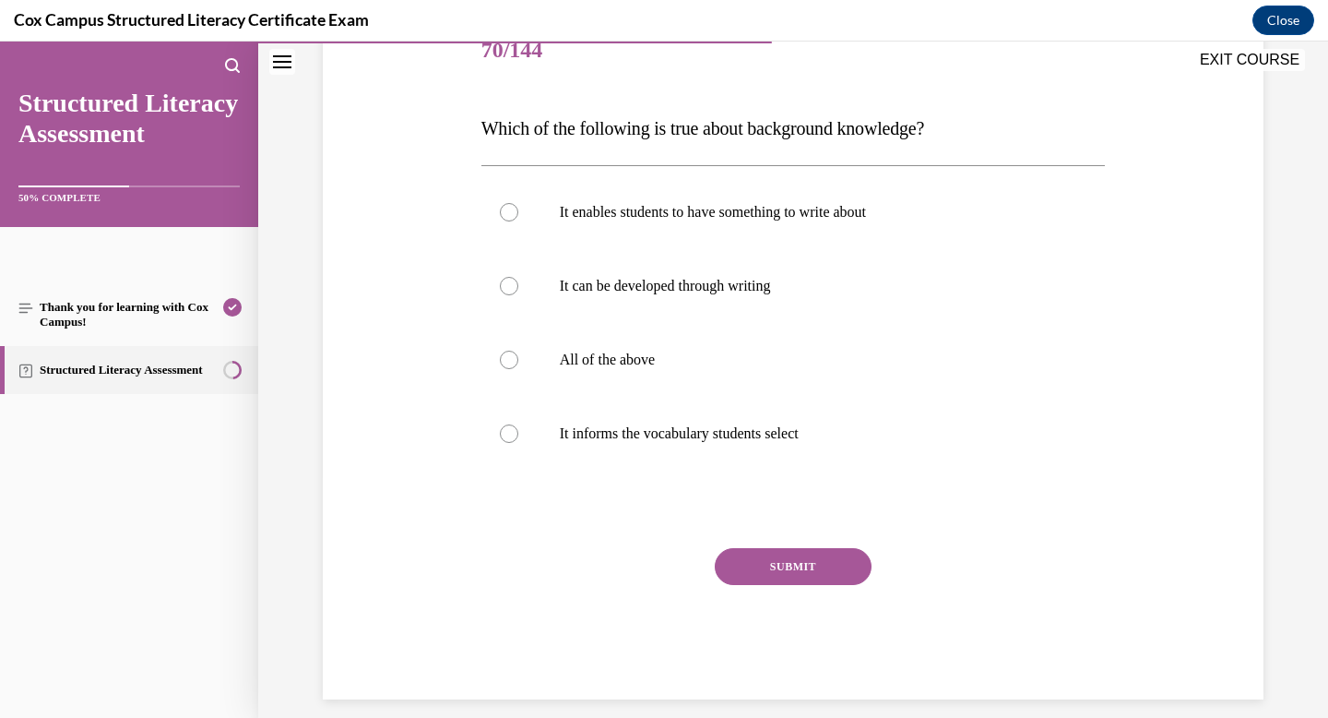
scroll to position [260, 0]
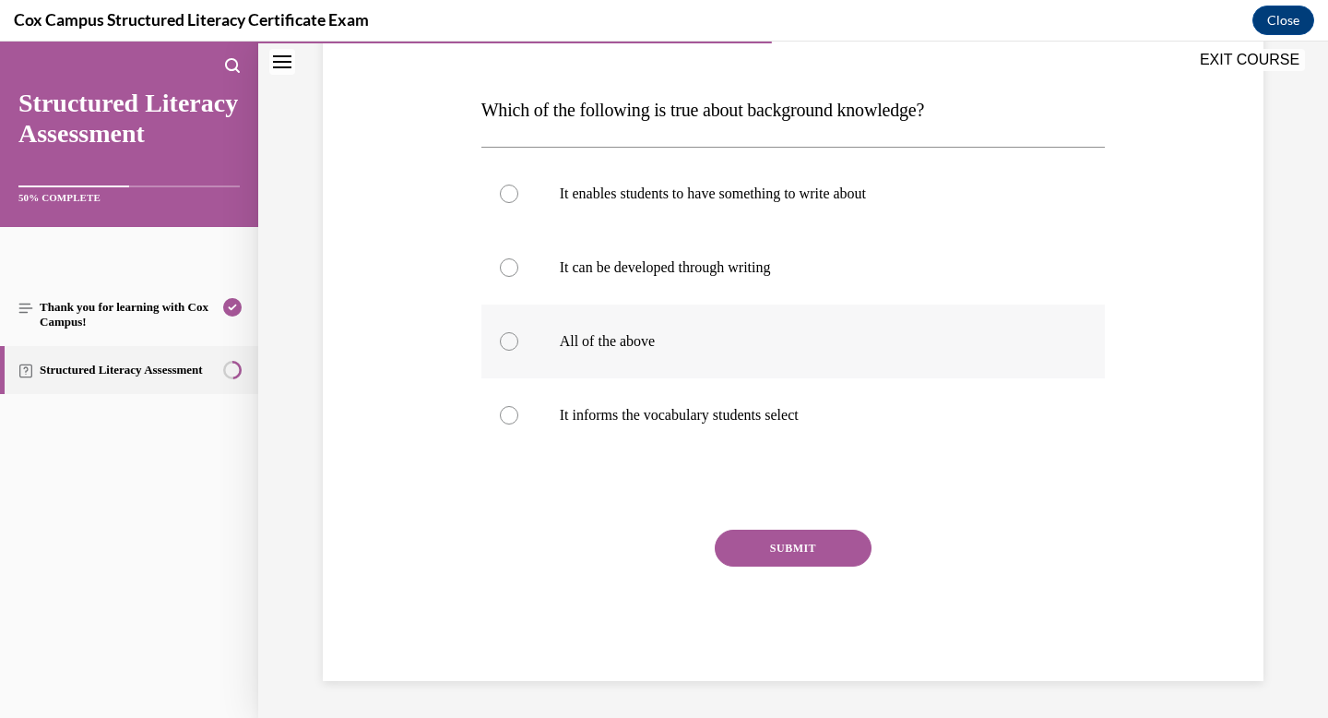
click at [662, 366] on label "All of the above" at bounding box center [794, 341] width 625 height 74
click at [518, 351] on input "All of the above" at bounding box center [509, 341] width 18 height 18
radio input "true"
click at [827, 536] on button "SUBMIT" at bounding box center [793, 548] width 157 height 37
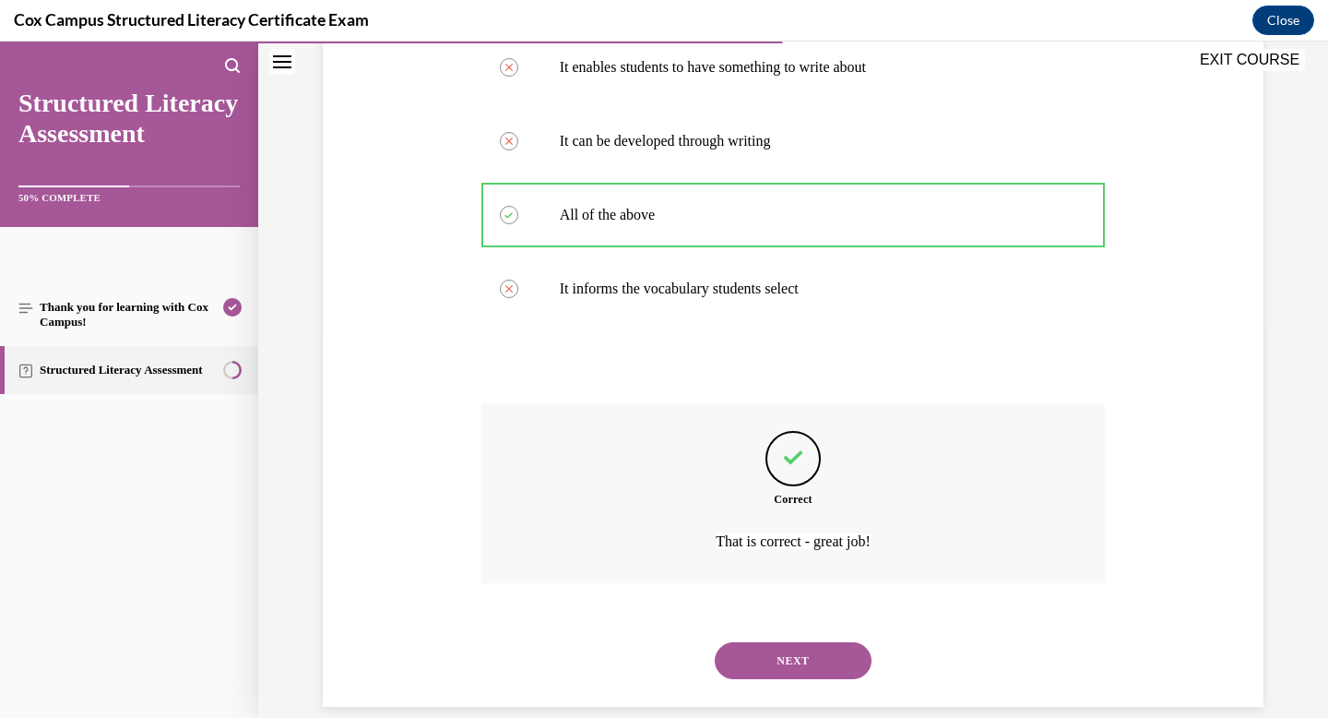
scroll to position [412, 0]
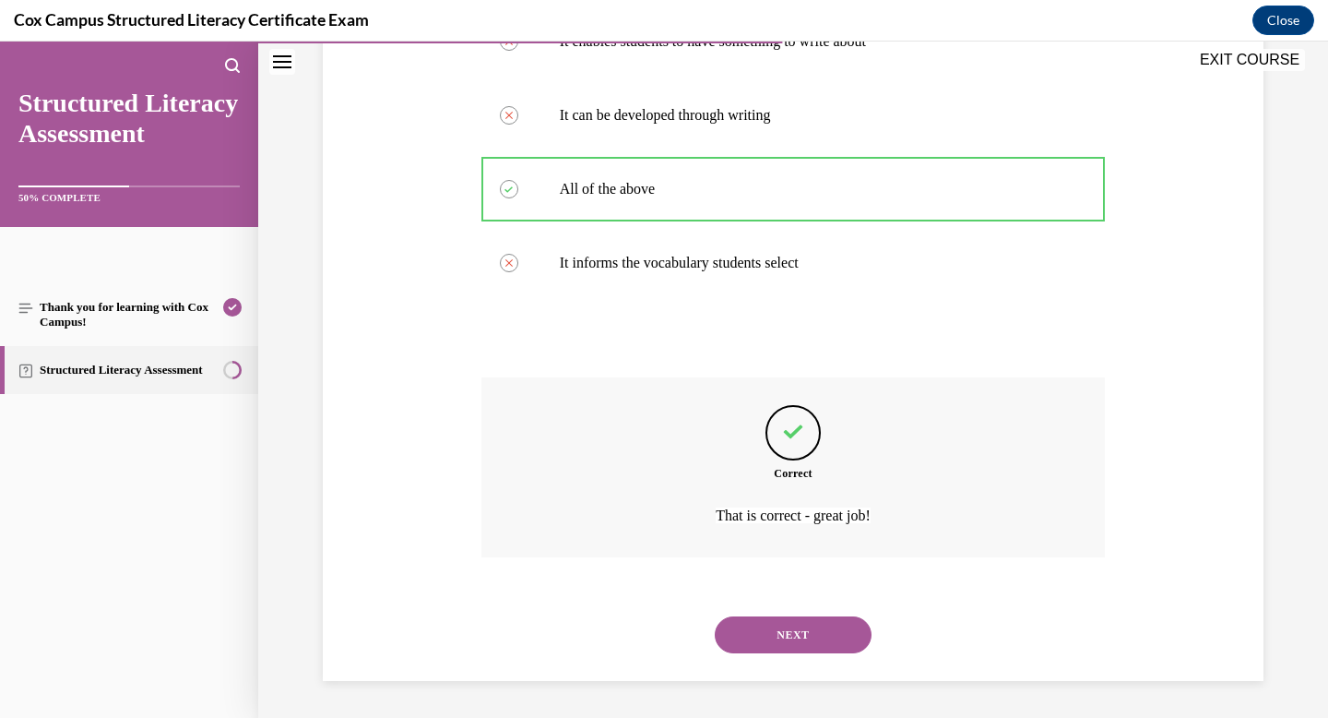
click at [804, 647] on button "NEXT" at bounding box center [793, 634] width 157 height 37
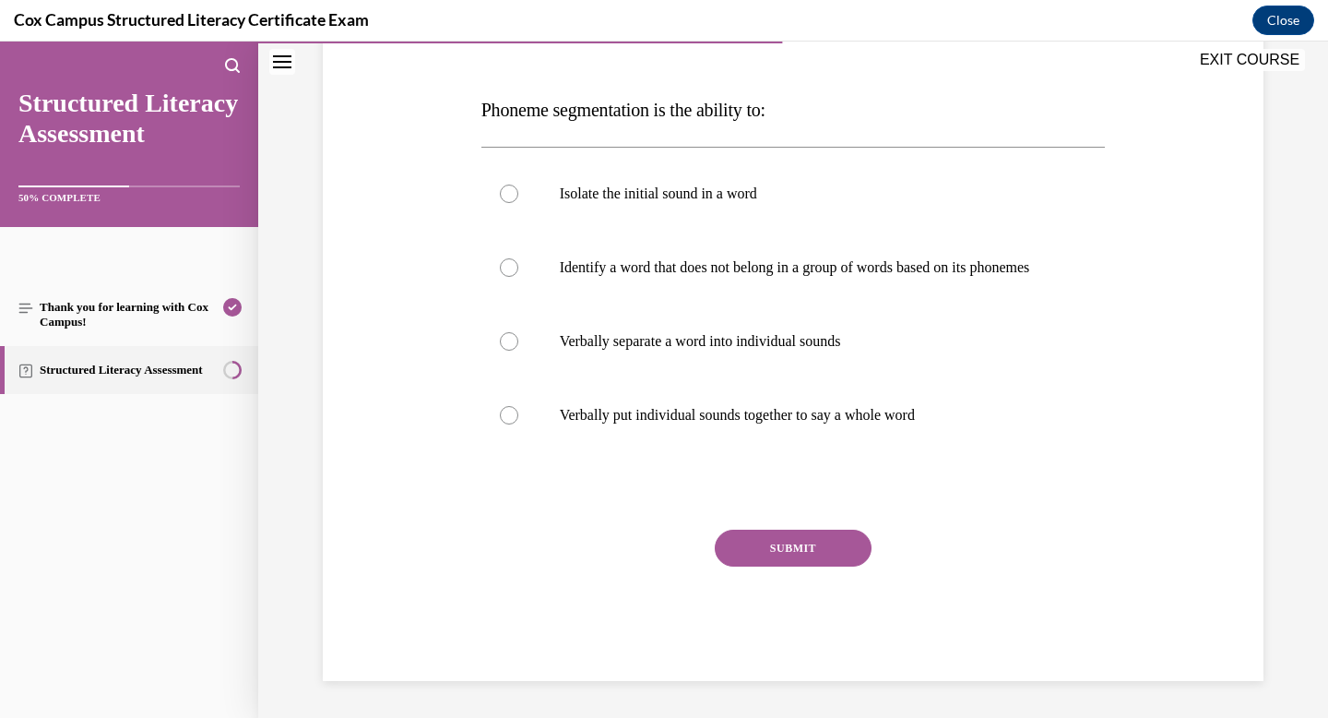
scroll to position [279, 0]
click at [765, 332] on p "Verbally separate a word into individual sounds" at bounding box center [810, 341] width 500 height 18
click at [518, 332] on input "Verbally separate a word into individual sounds" at bounding box center [509, 341] width 18 height 18
radio input "true"
click at [791, 530] on button "SUBMIT" at bounding box center [793, 548] width 157 height 37
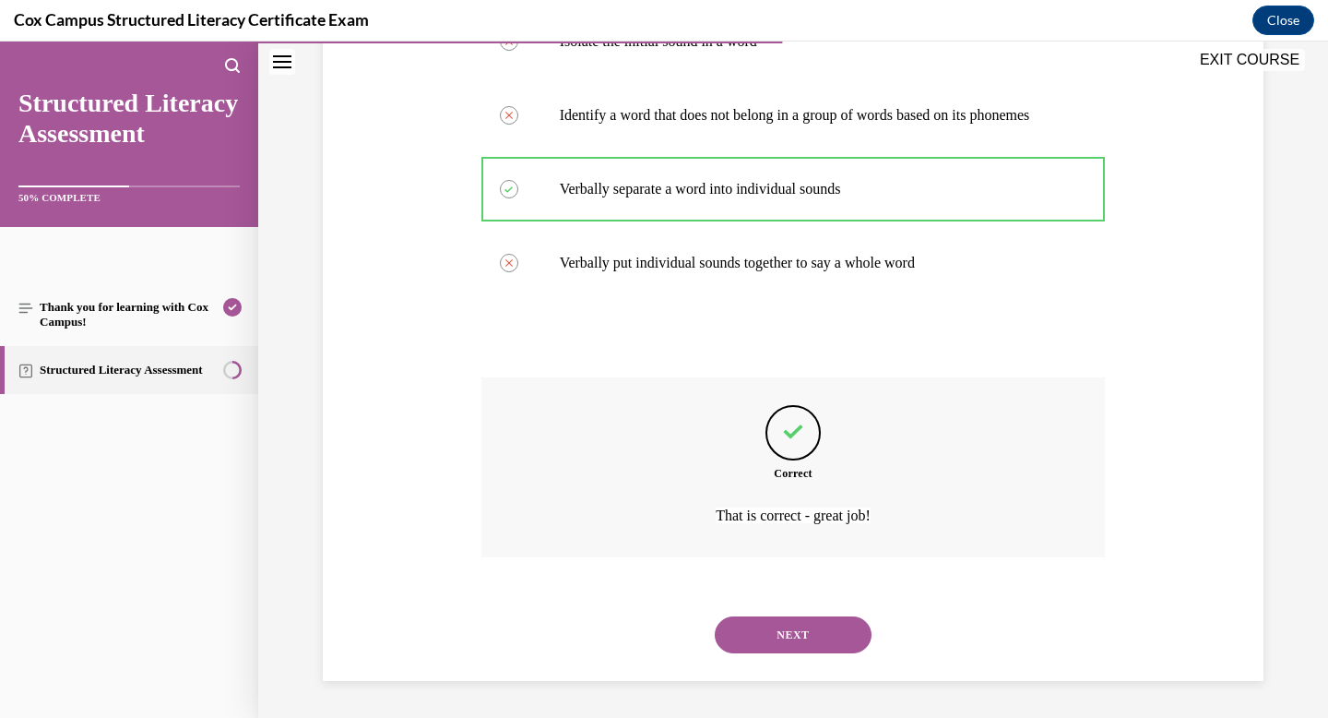
scroll to position [431, 0]
click at [783, 625] on button "NEXT" at bounding box center [793, 634] width 157 height 37
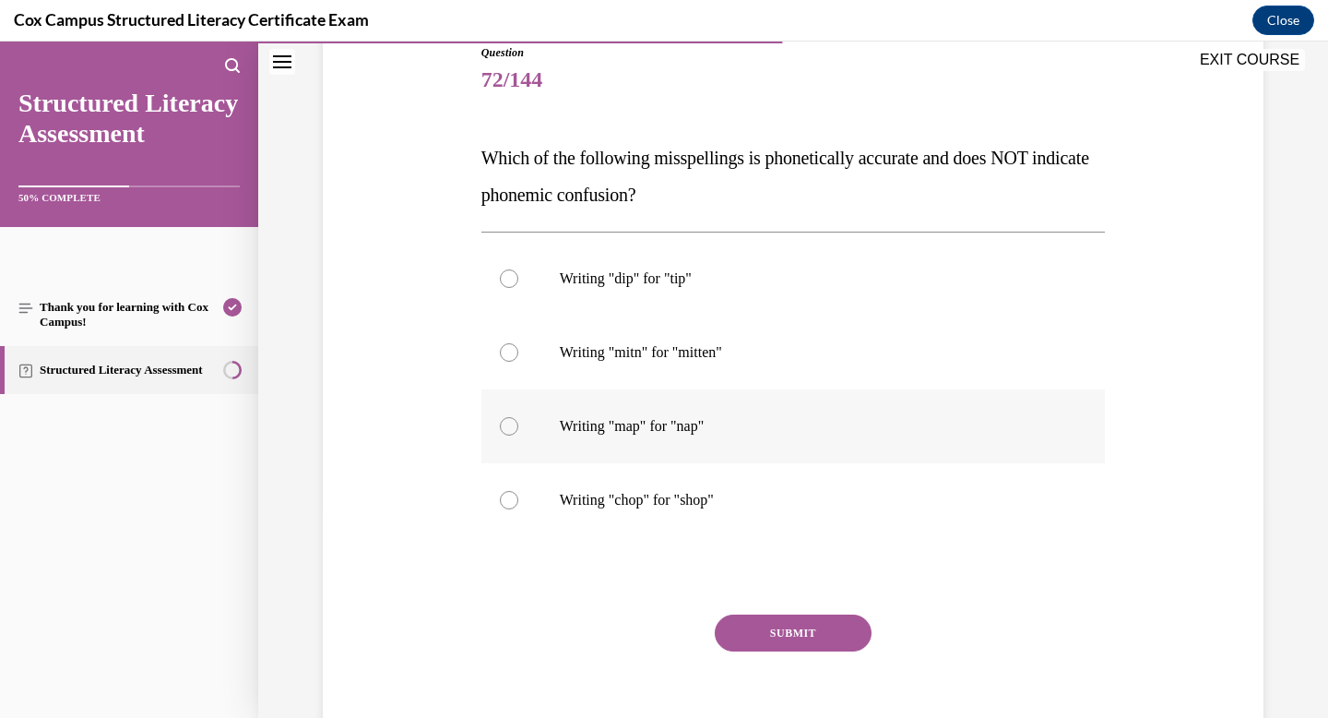
scroll to position [227, 0]
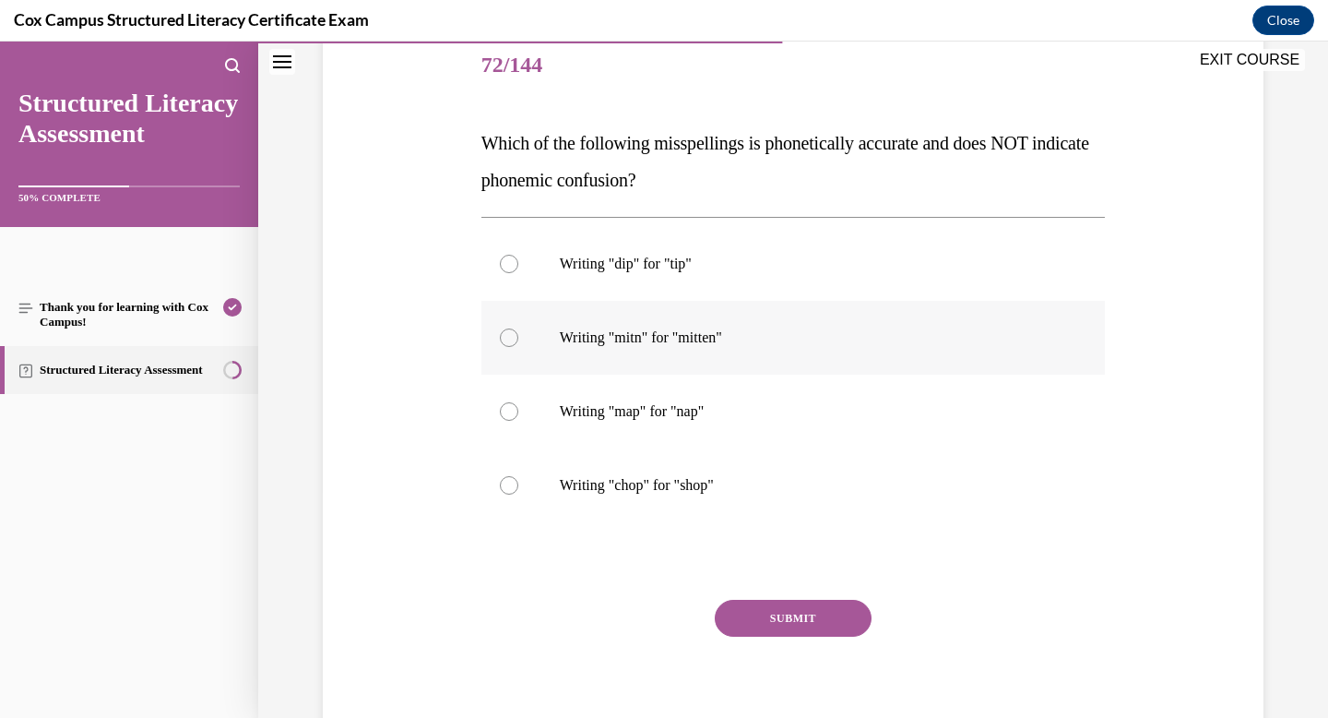
click at [638, 345] on p "Writing "mitn" for "mitten"" at bounding box center [810, 337] width 500 height 18
click at [518, 345] on input "Writing "mitn" for "mitten"" at bounding box center [509, 337] width 18 height 18
radio input "true"
click at [778, 623] on button "SUBMIT" at bounding box center [793, 618] width 157 height 37
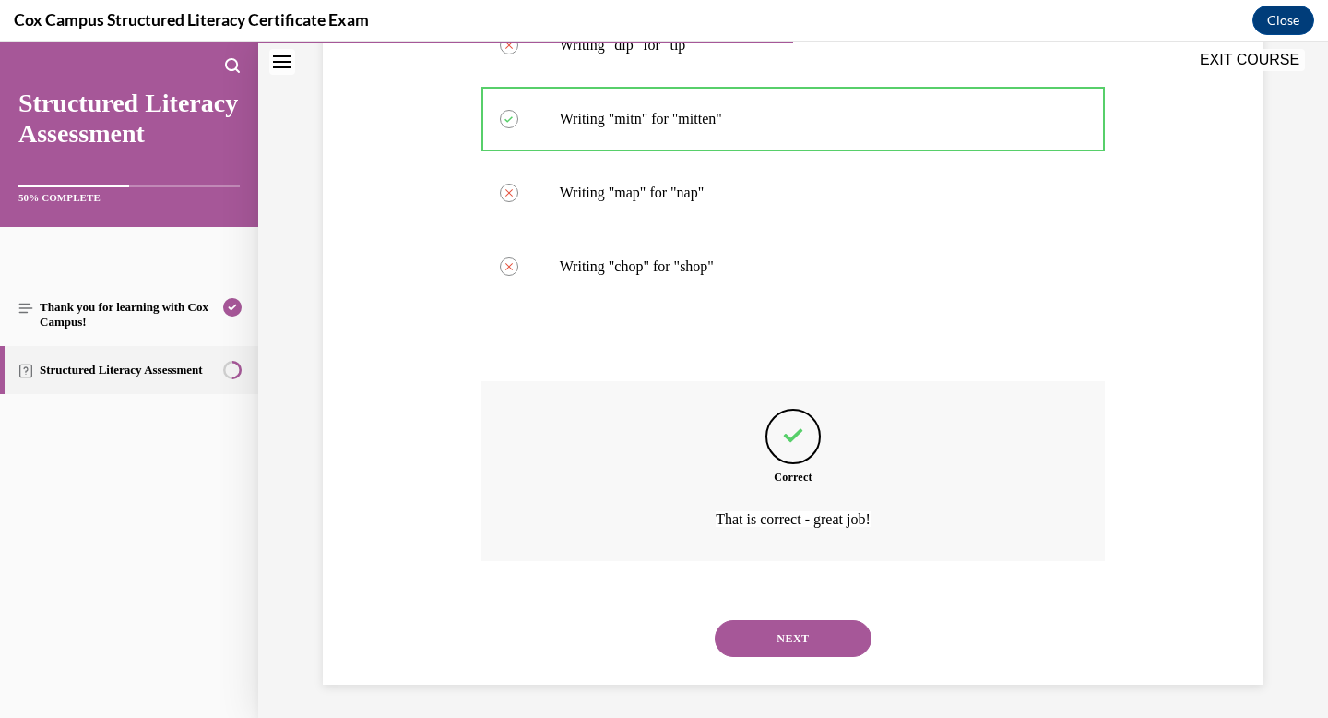
scroll to position [449, 0]
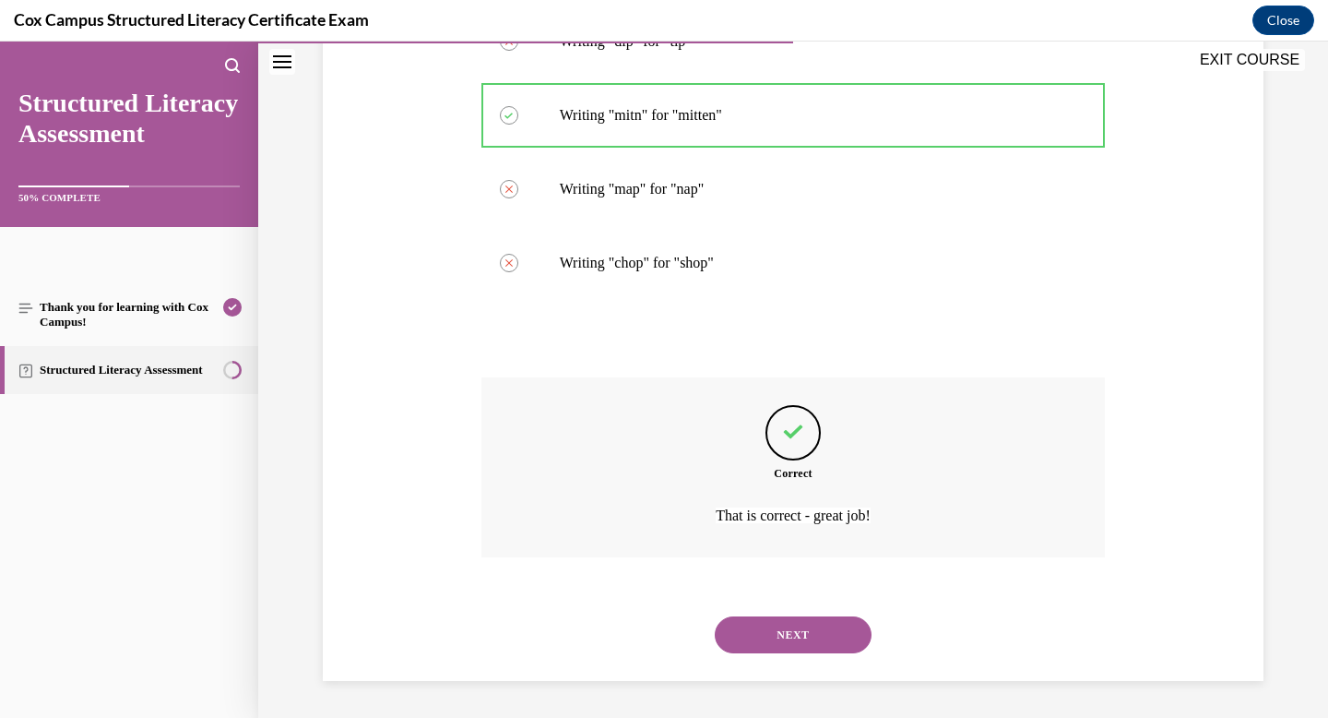
click at [787, 642] on button "NEXT" at bounding box center [793, 634] width 157 height 37
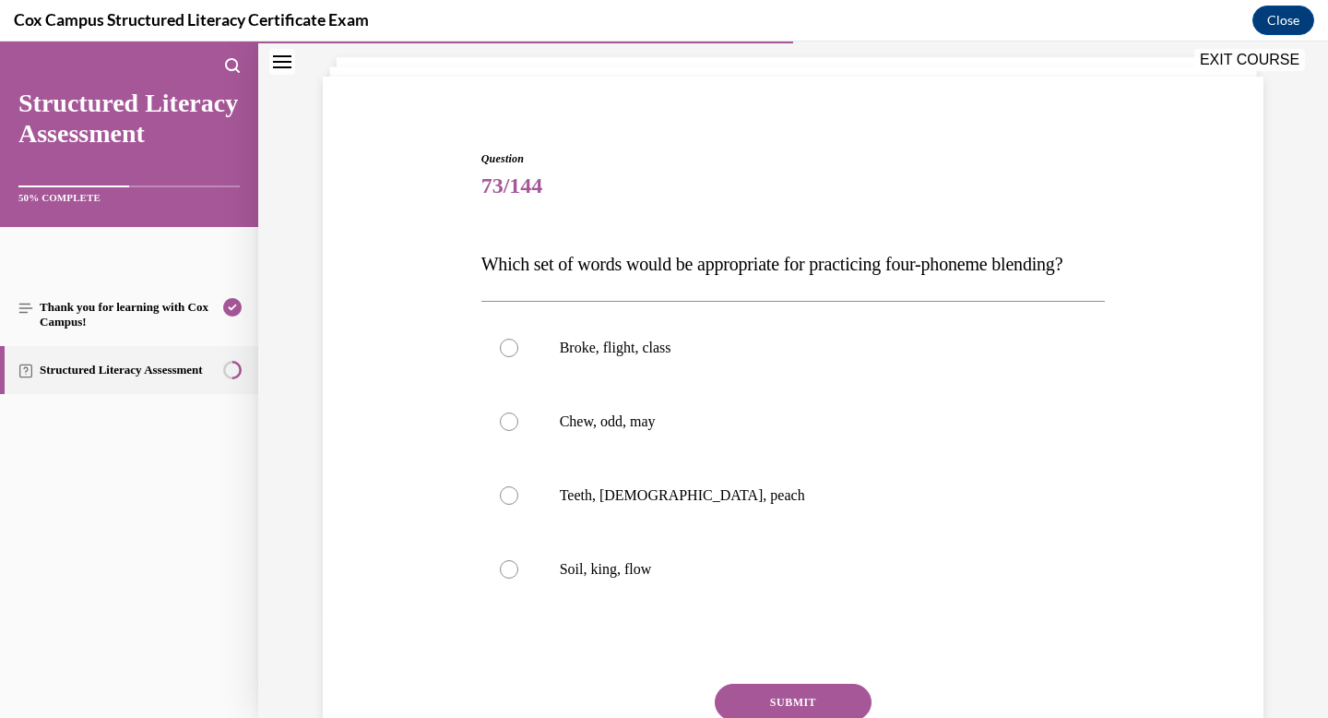
scroll to position [149, 0]
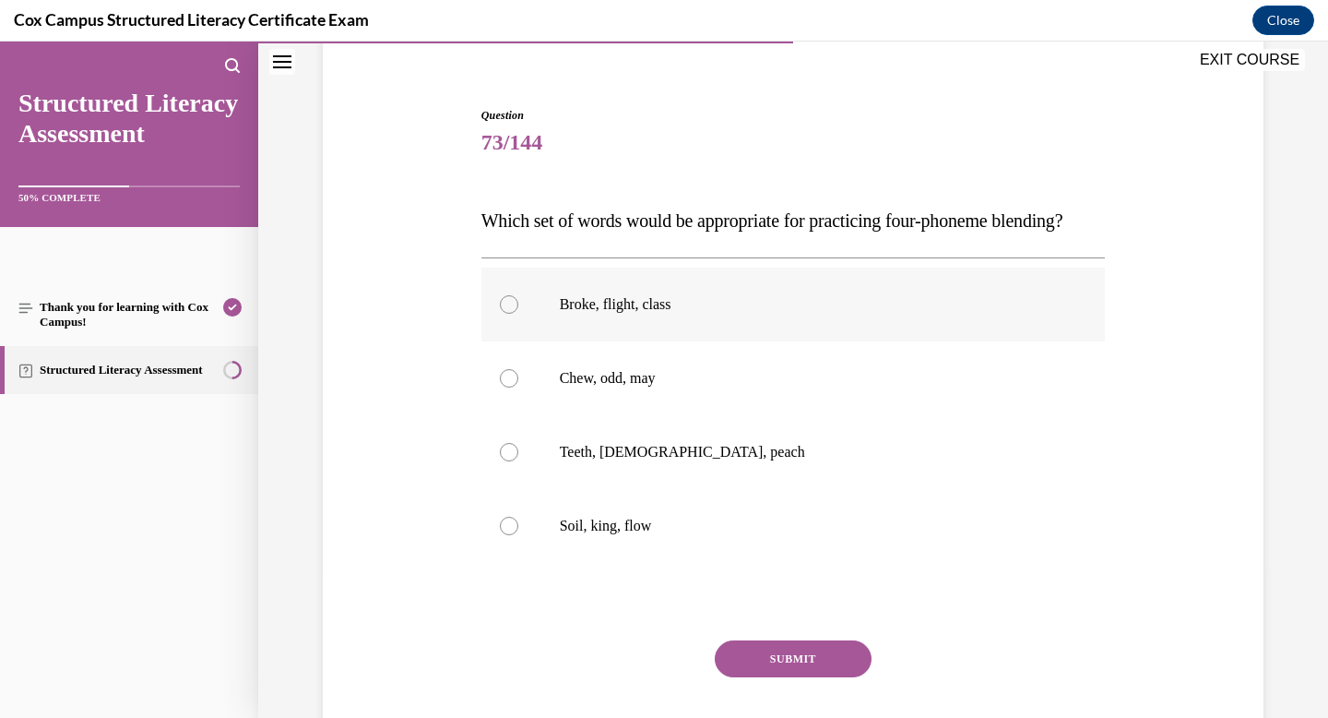
click at [547, 341] on label "Broke, flight, class" at bounding box center [794, 305] width 625 height 74
click at [518, 314] on input "Broke, flight, class" at bounding box center [509, 304] width 18 height 18
radio input "true"
click at [784, 677] on button "SUBMIT" at bounding box center [793, 658] width 157 height 37
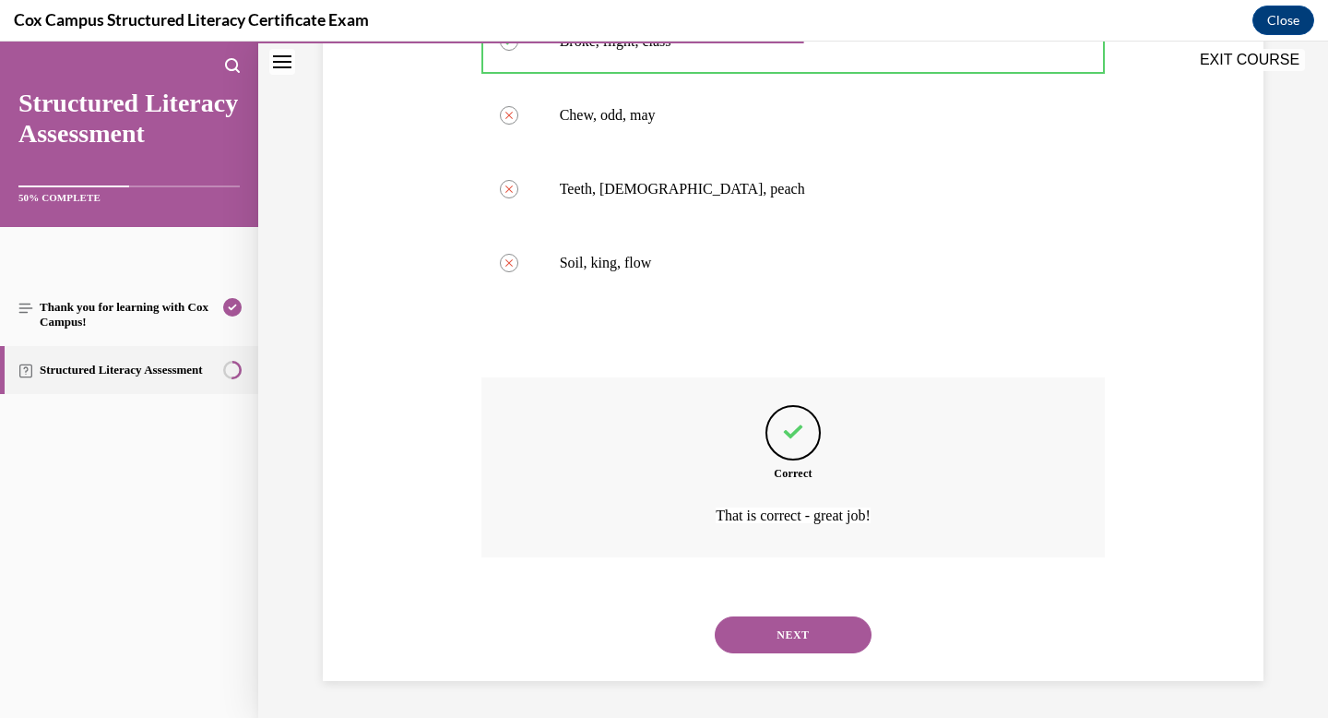
scroll to position [449, 0]
click at [784, 637] on button "NEXT" at bounding box center [793, 634] width 157 height 37
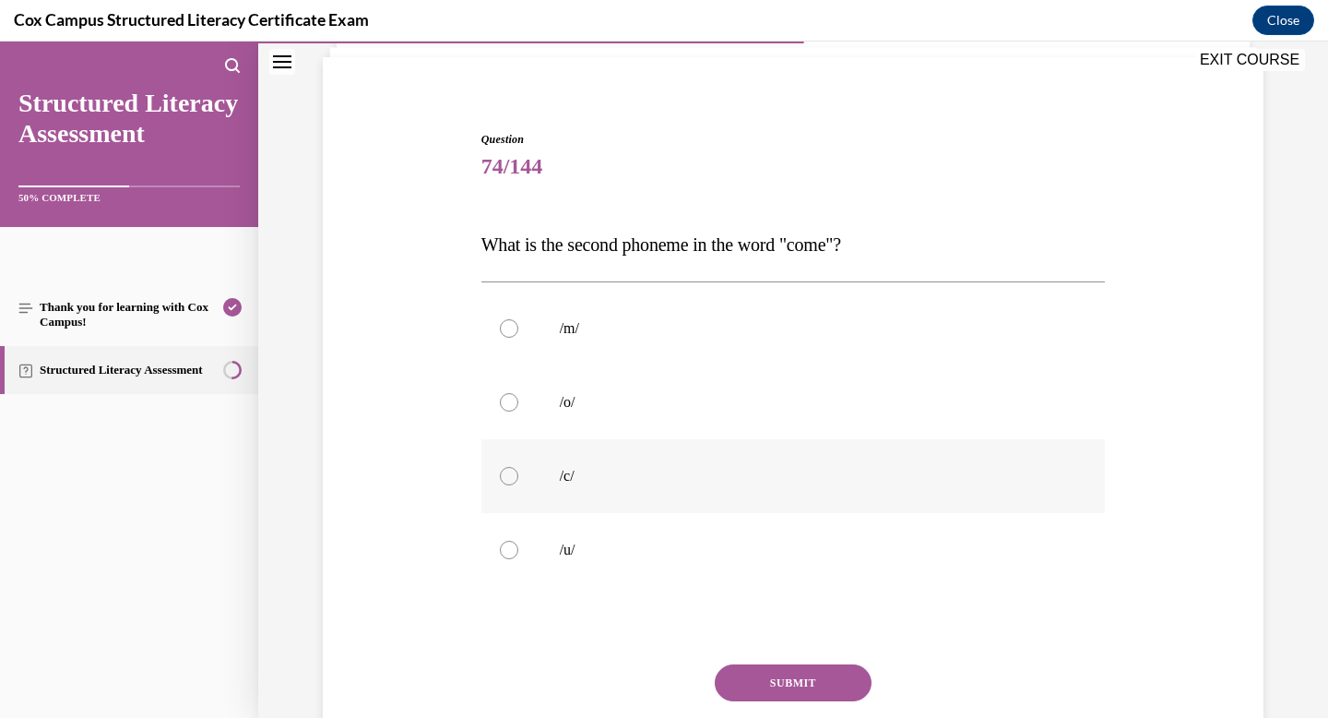
scroll to position [126, 0]
click at [621, 380] on label "/o/" at bounding box center [794, 401] width 625 height 74
click at [518, 392] on input "/o/" at bounding box center [509, 401] width 18 height 18
radio input "true"
click at [577, 553] on p "/u/" at bounding box center [810, 549] width 500 height 18
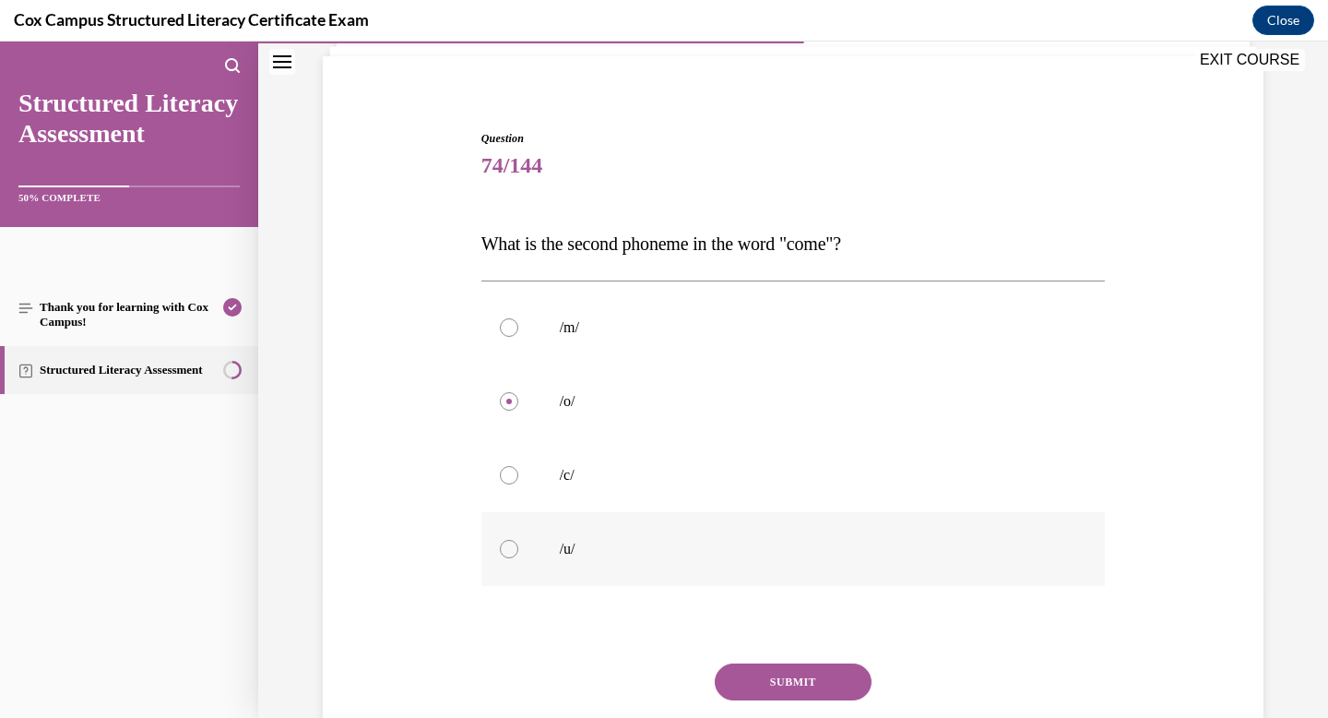
click at [518, 553] on input "/u/" at bounding box center [509, 549] width 18 height 18
radio input "true"
click at [791, 678] on button "SUBMIT" at bounding box center [793, 681] width 157 height 37
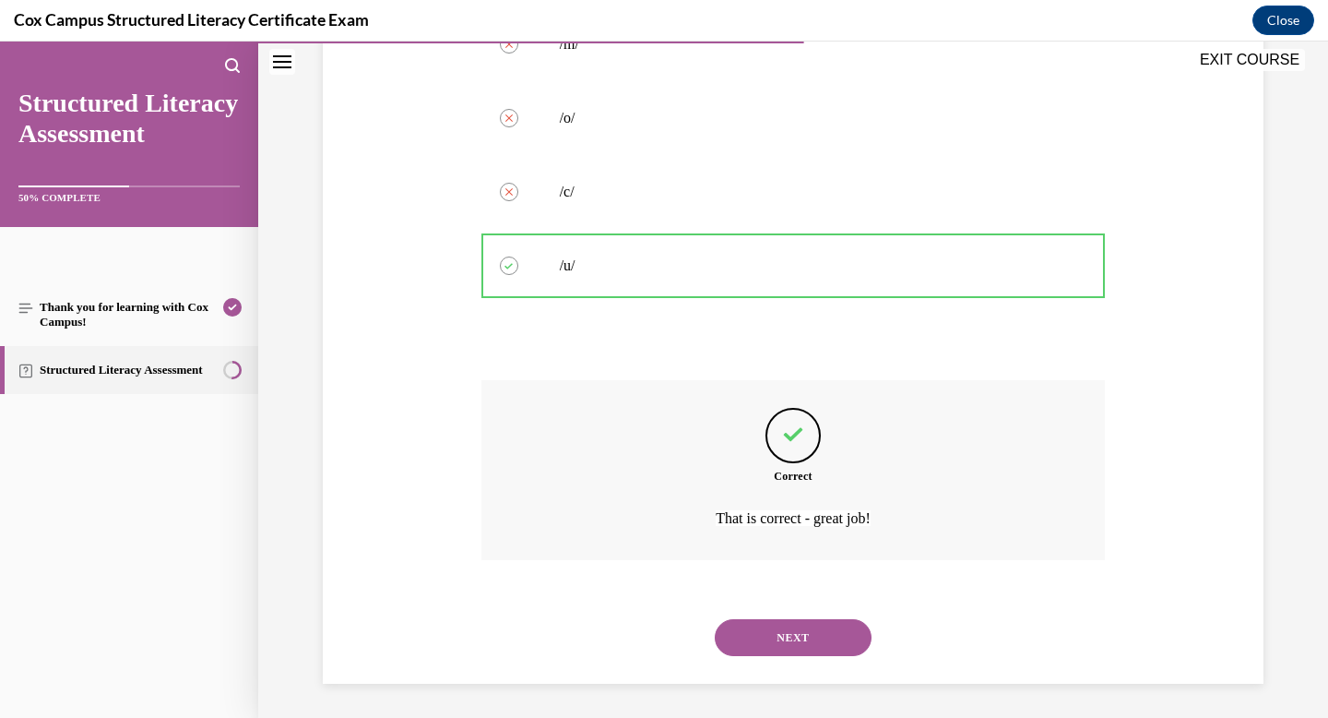
scroll to position [412, 0]
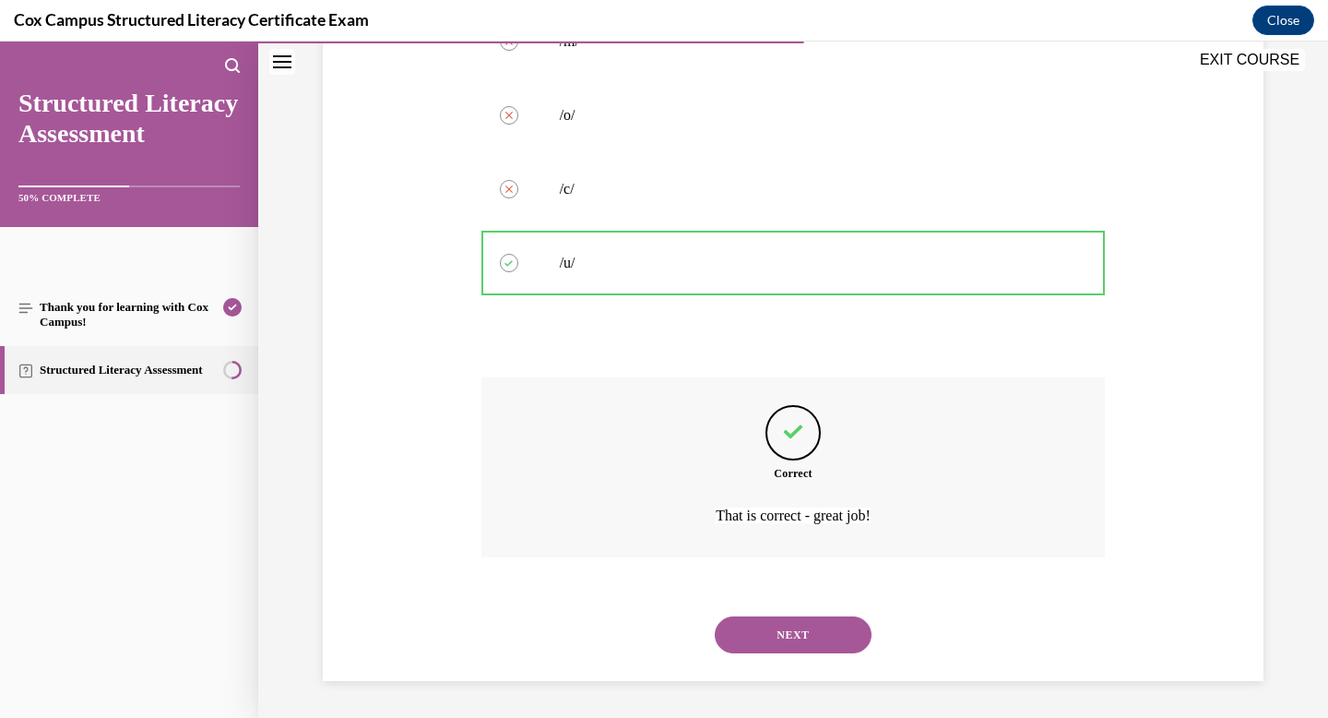
click at [784, 625] on button "NEXT" at bounding box center [793, 634] width 157 height 37
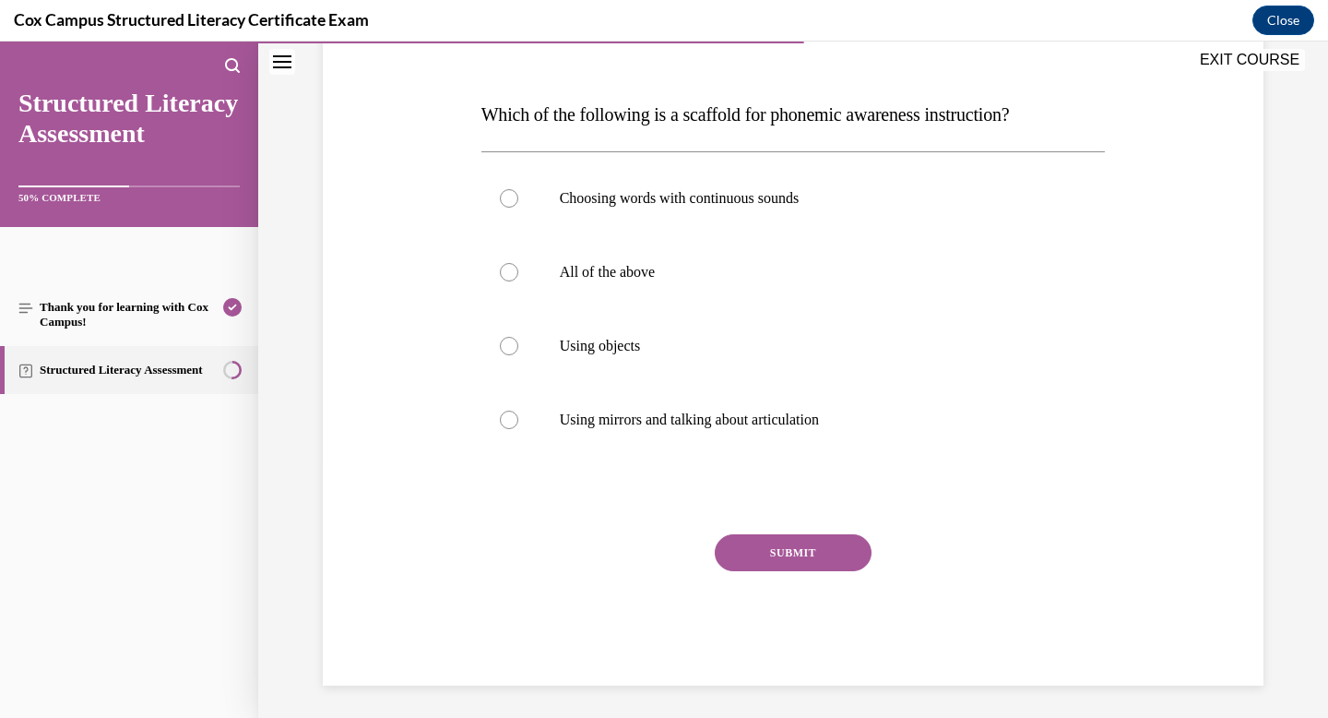
scroll to position [260, 0]
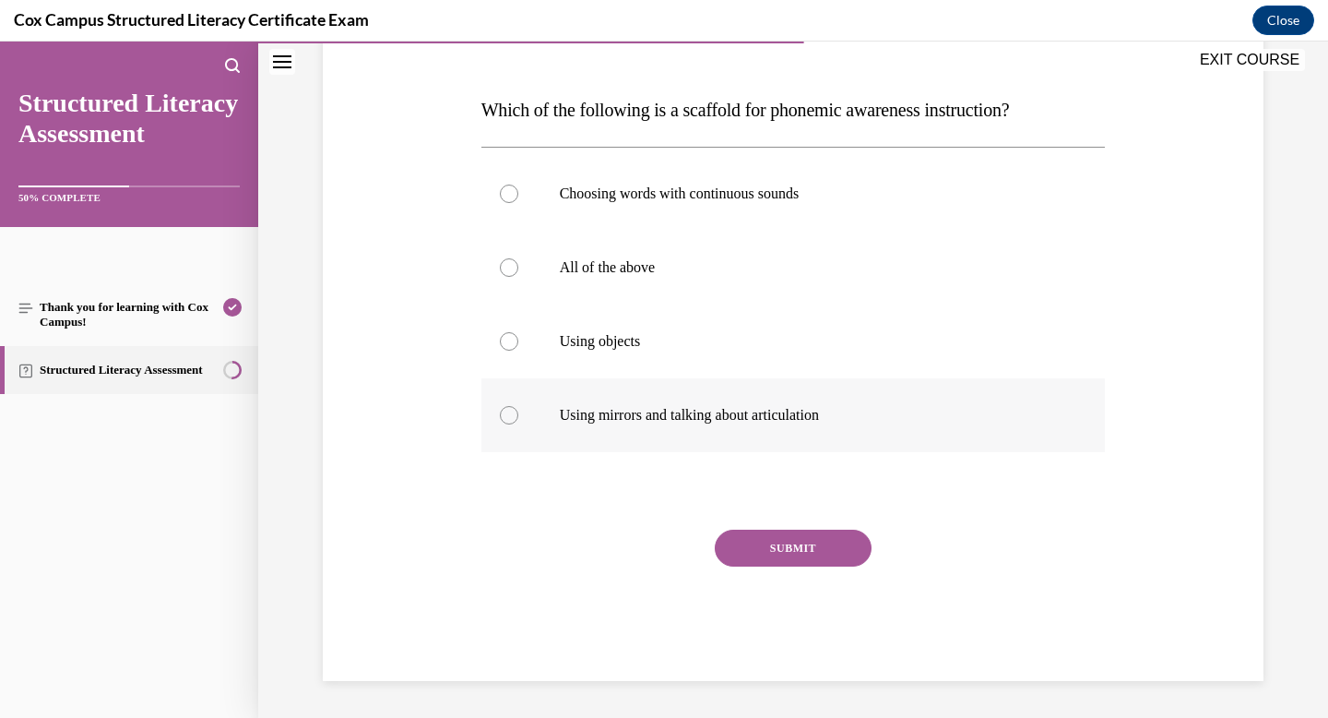
click at [694, 382] on label "Using mirrors and talking about articulation" at bounding box center [794, 415] width 625 height 74
click at [518, 406] on input "Using mirrors and talking about articulation" at bounding box center [509, 415] width 18 height 18
radio input "true"
click at [640, 261] on p "All of the above" at bounding box center [810, 267] width 500 height 18
click at [518, 261] on input "All of the above" at bounding box center [509, 267] width 18 height 18
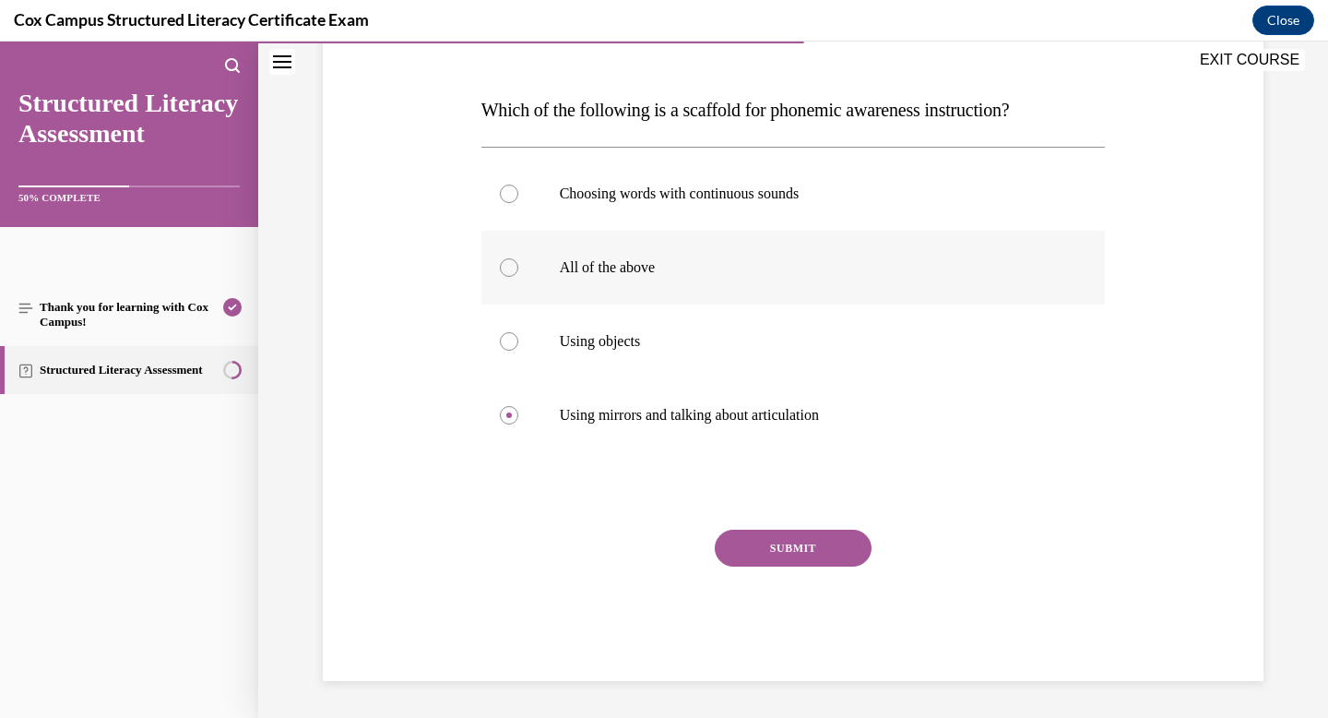
radio input "true"
click at [798, 537] on button "SUBMIT" at bounding box center [793, 548] width 157 height 37
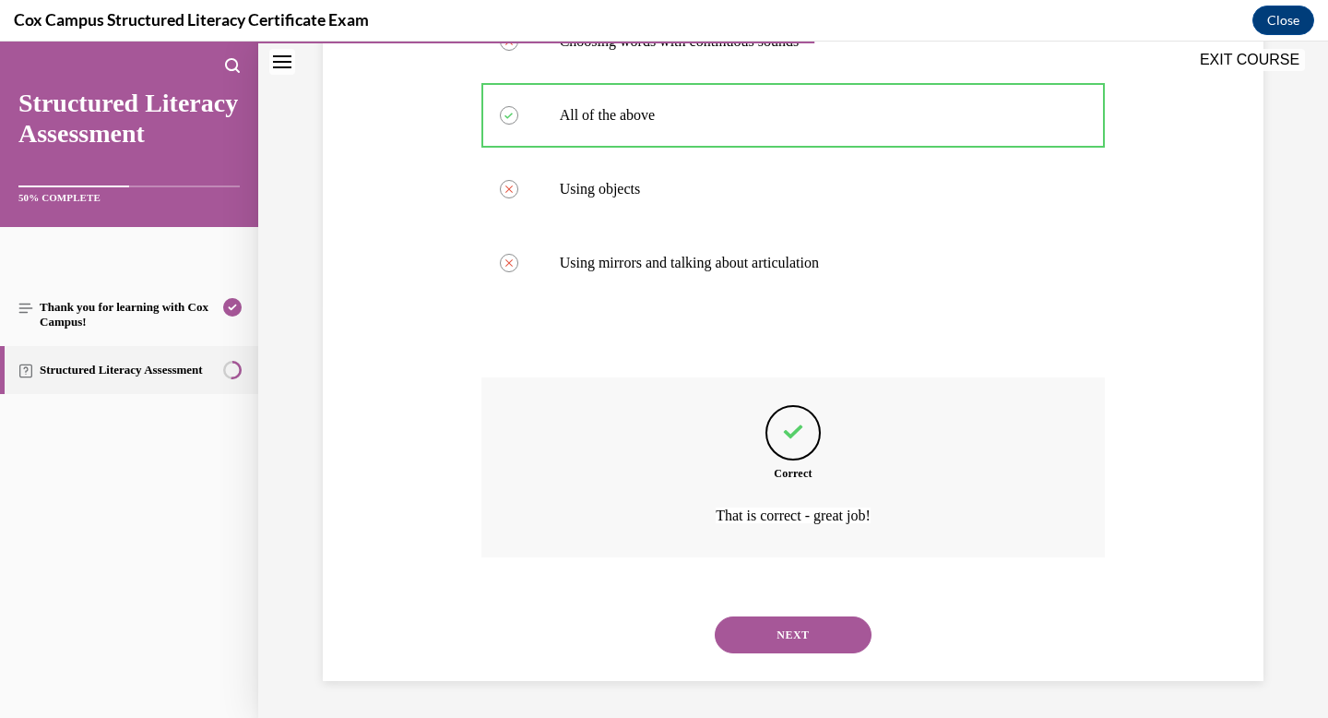
click at [786, 639] on button "NEXT" at bounding box center [793, 634] width 157 height 37
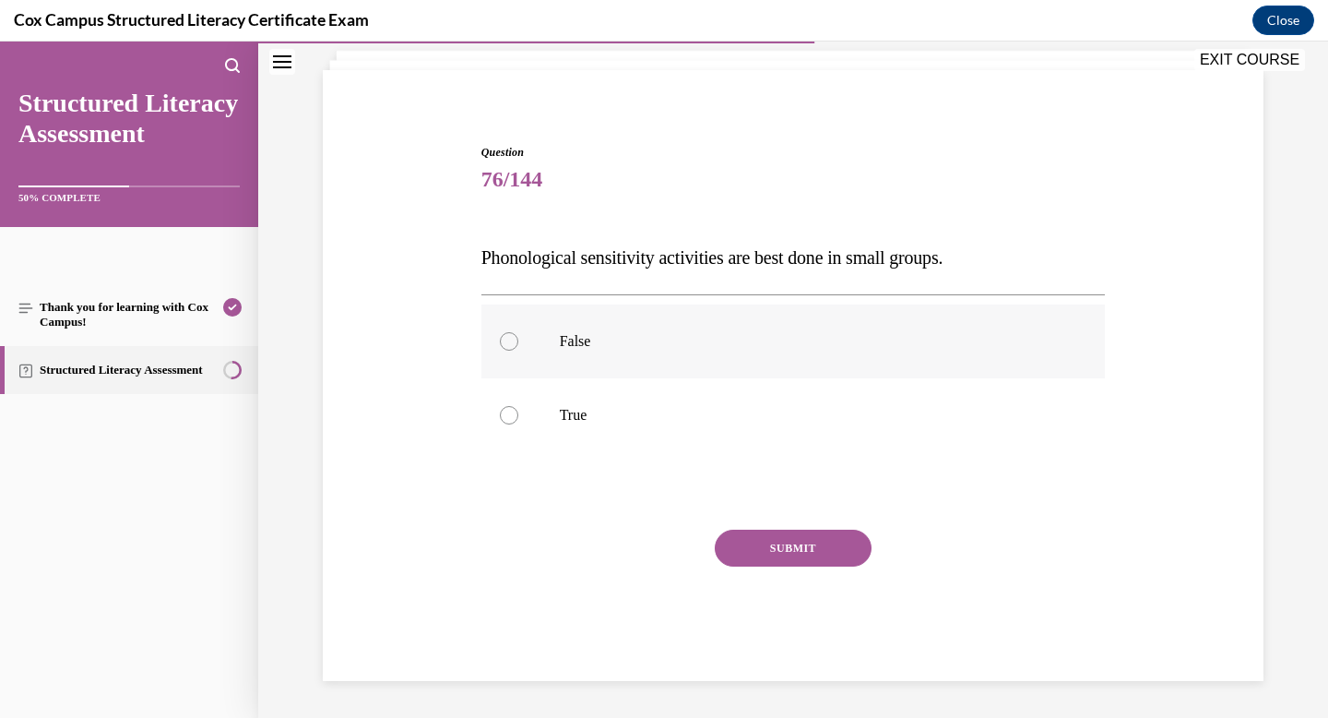
click at [653, 347] on p "False" at bounding box center [810, 341] width 500 height 18
click at [518, 347] on input "False" at bounding box center [509, 341] width 18 height 18
radio input "true"
click at [801, 527] on div "Question 76/144 Phonological sensitivity activities are best done in small grou…" at bounding box center [794, 412] width 625 height 537
click at [795, 541] on button "SUBMIT" at bounding box center [793, 548] width 157 height 37
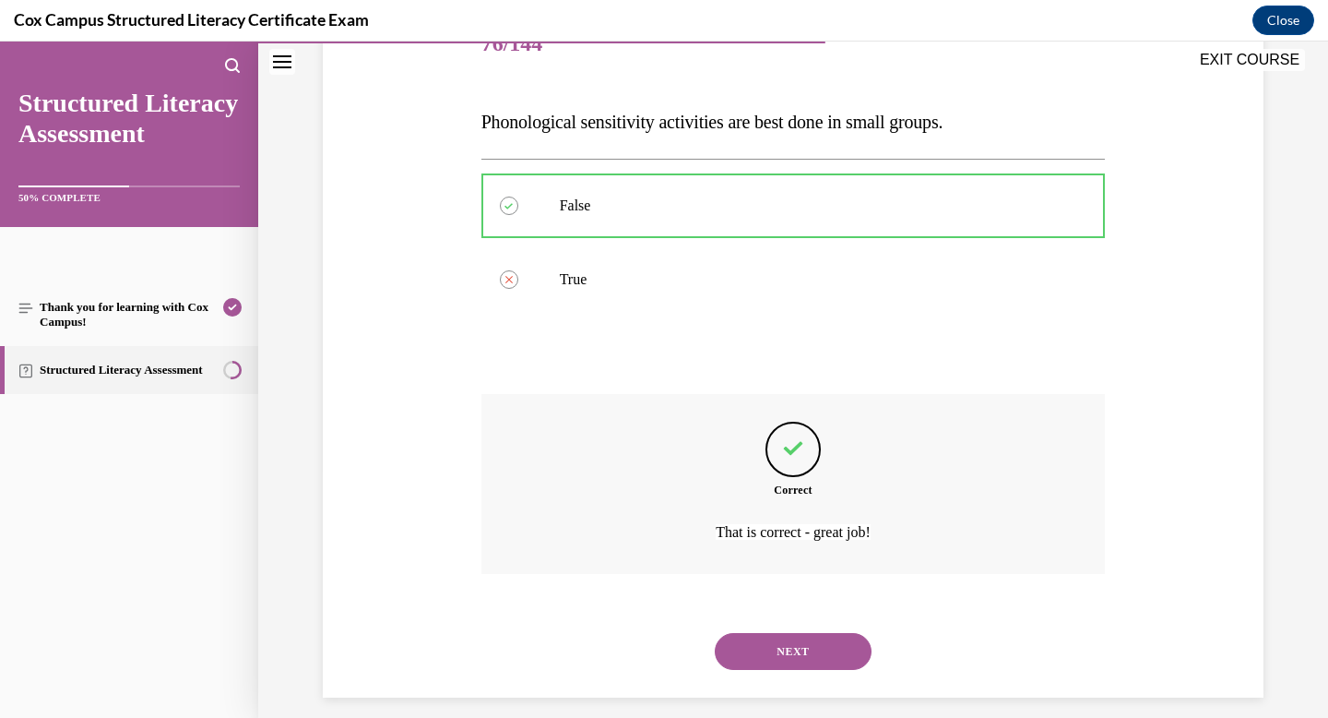
scroll to position [265, 0]
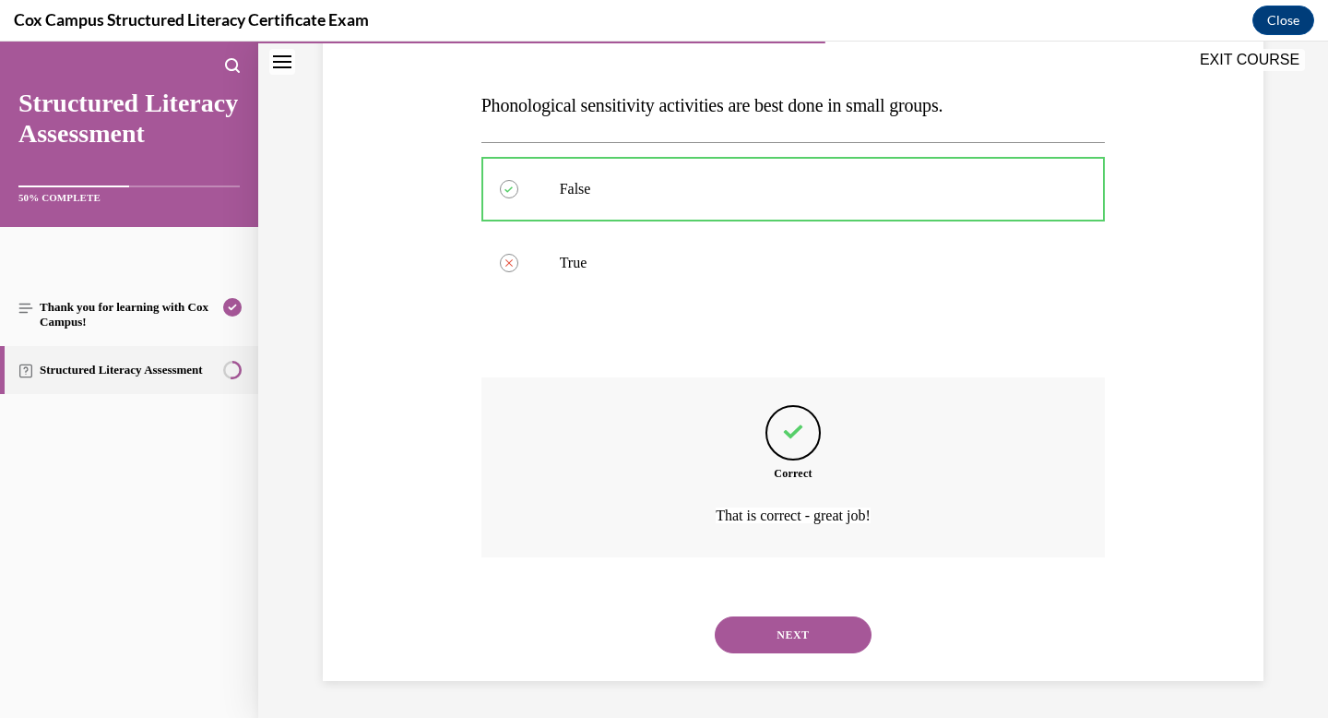
click at [792, 622] on button "NEXT" at bounding box center [793, 634] width 157 height 37
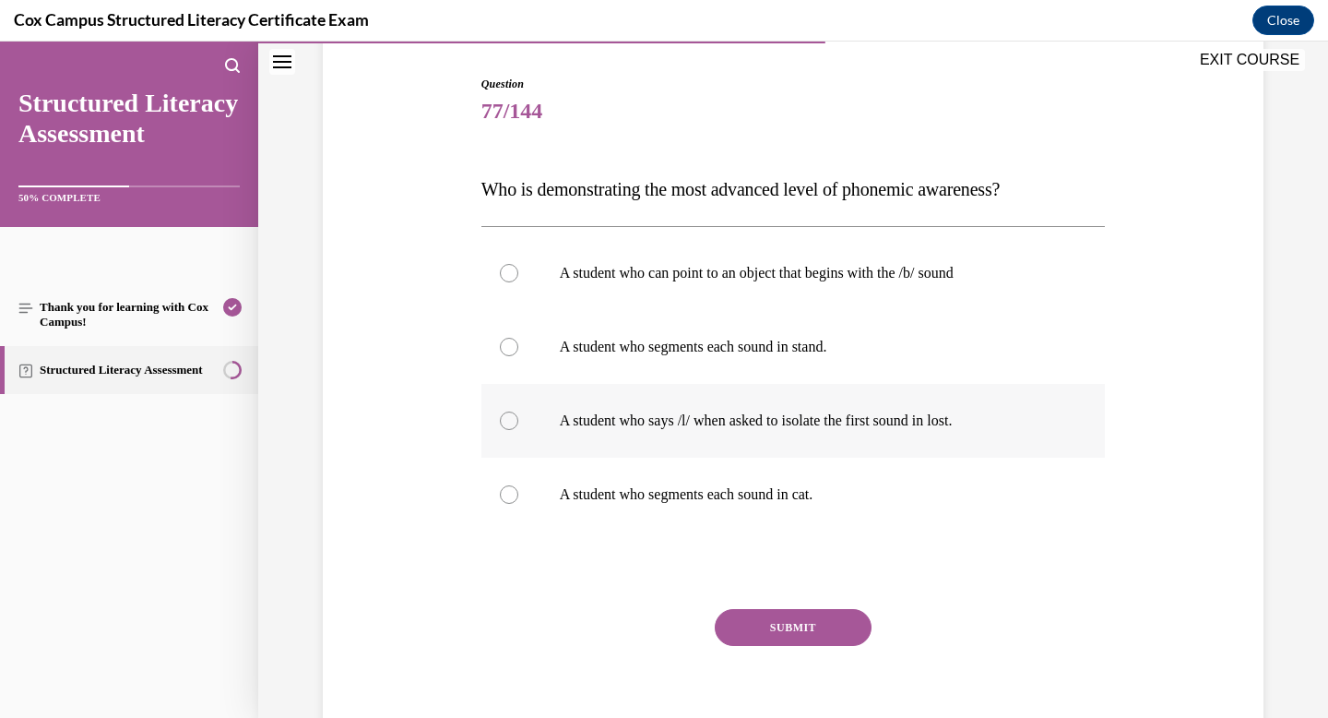
scroll to position [182, 0]
click at [817, 351] on p "A student who segments each sound in stand." at bounding box center [810, 346] width 500 height 18
click at [518, 351] on input "A student who segments each sound in stand." at bounding box center [509, 346] width 18 height 18
radio input "true"
click at [799, 621] on button "SUBMIT" at bounding box center [793, 626] width 157 height 37
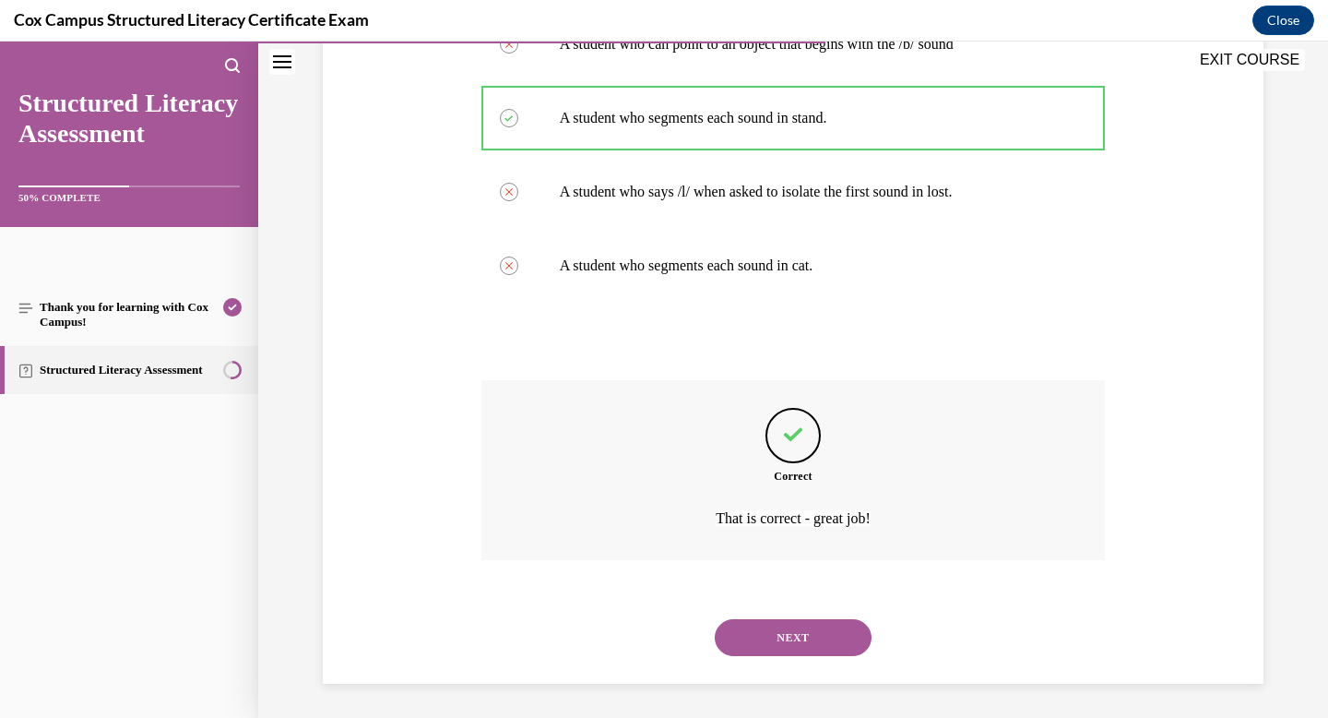
scroll to position [412, 0]
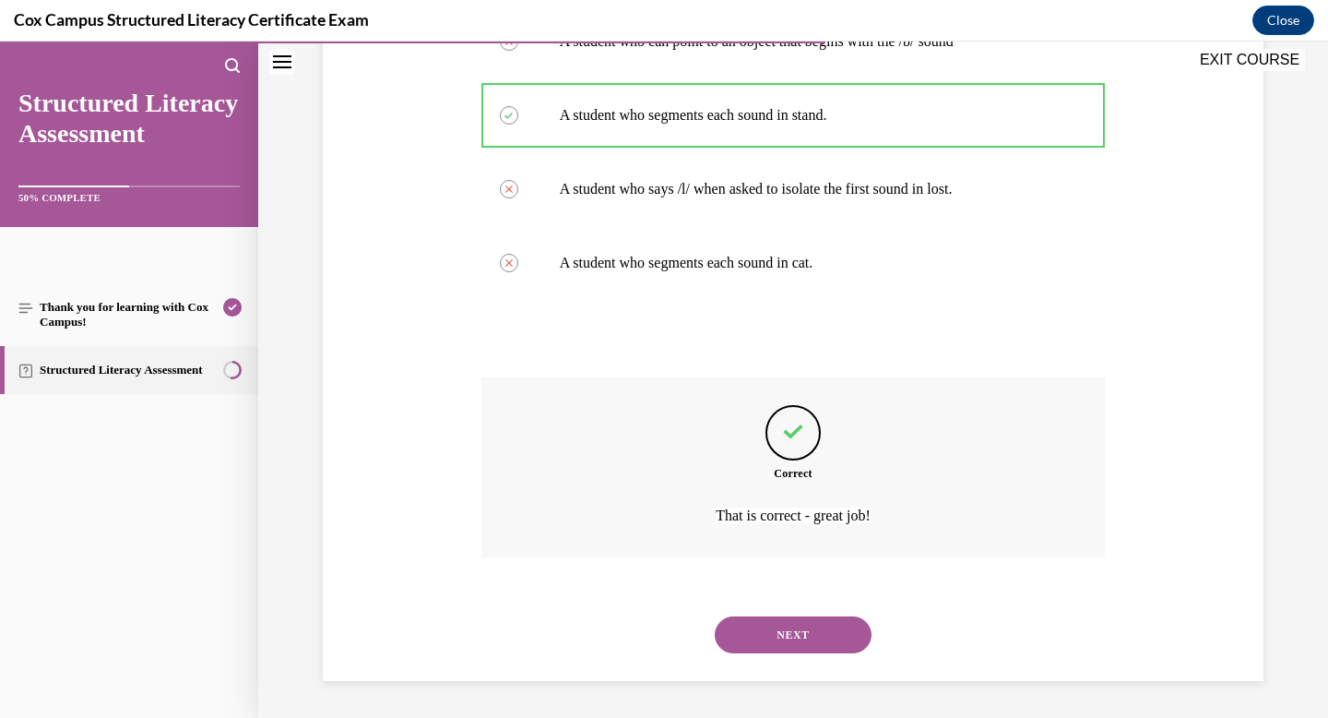
click at [799, 621] on button "NEXT" at bounding box center [793, 634] width 157 height 37
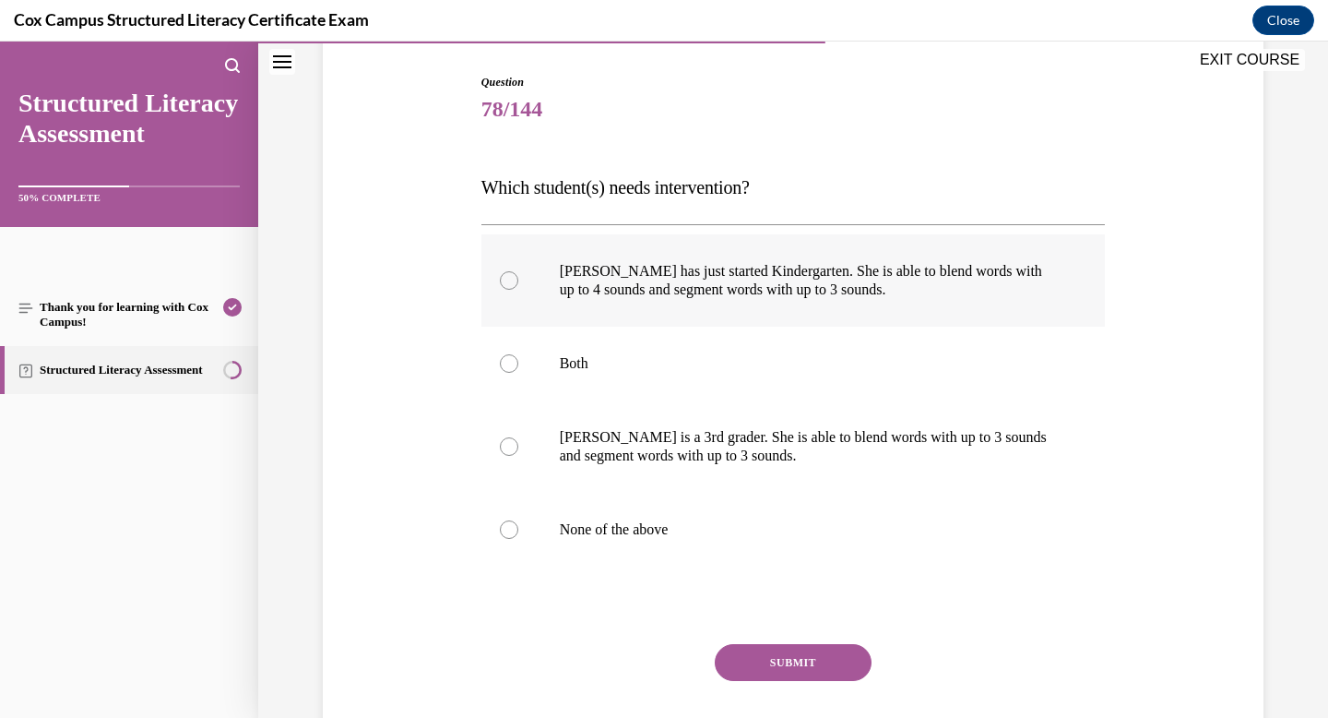
scroll to position [187, 0]
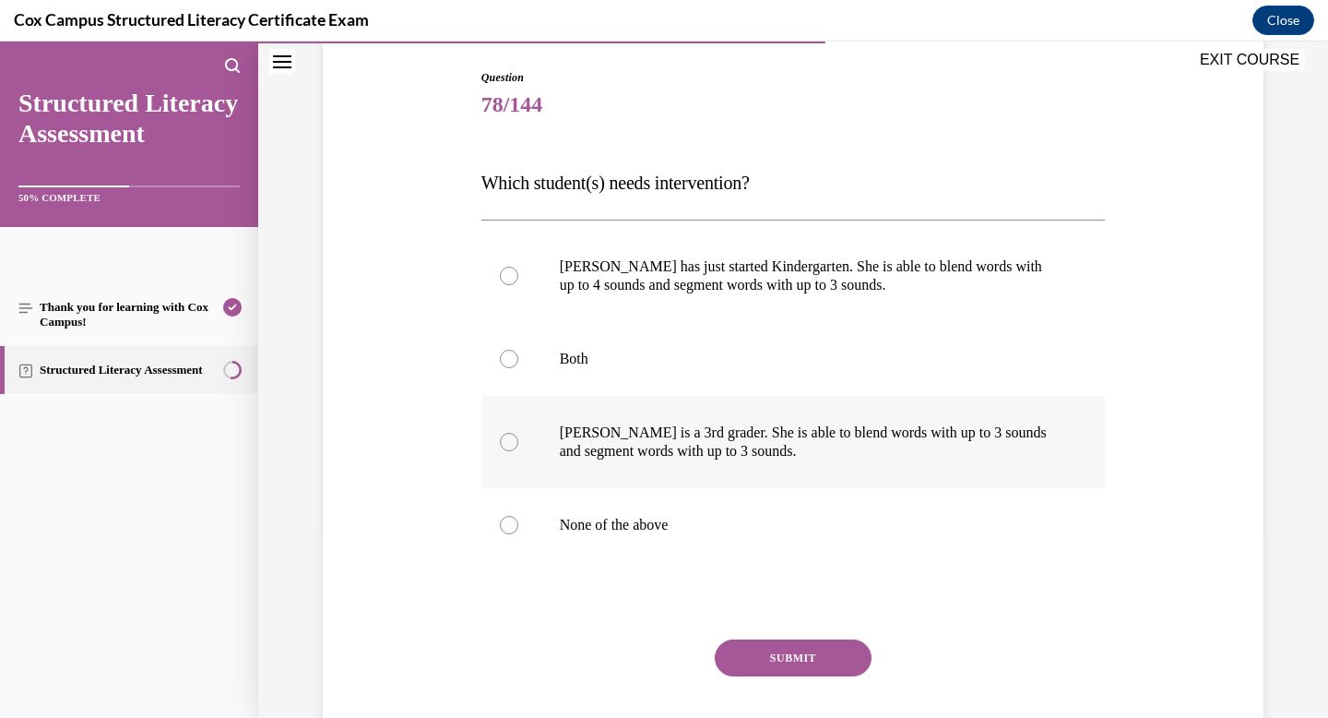
click at [764, 458] on p "[PERSON_NAME] is a 3rd grader. She is able to blend words with up to 3 sounds a…" at bounding box center [810, 441] width 500 height 37
click at [518, 451] on input "[PERSON_NAME] is a 3rd grader. She is able to blend words with up to 3 sounds a…" at bounding box center [509, 442] width 18 height 18
radio input "true"
click at [808, 651] on button "SUBMIT" at bounding box center [793, 657] width 157 height 37
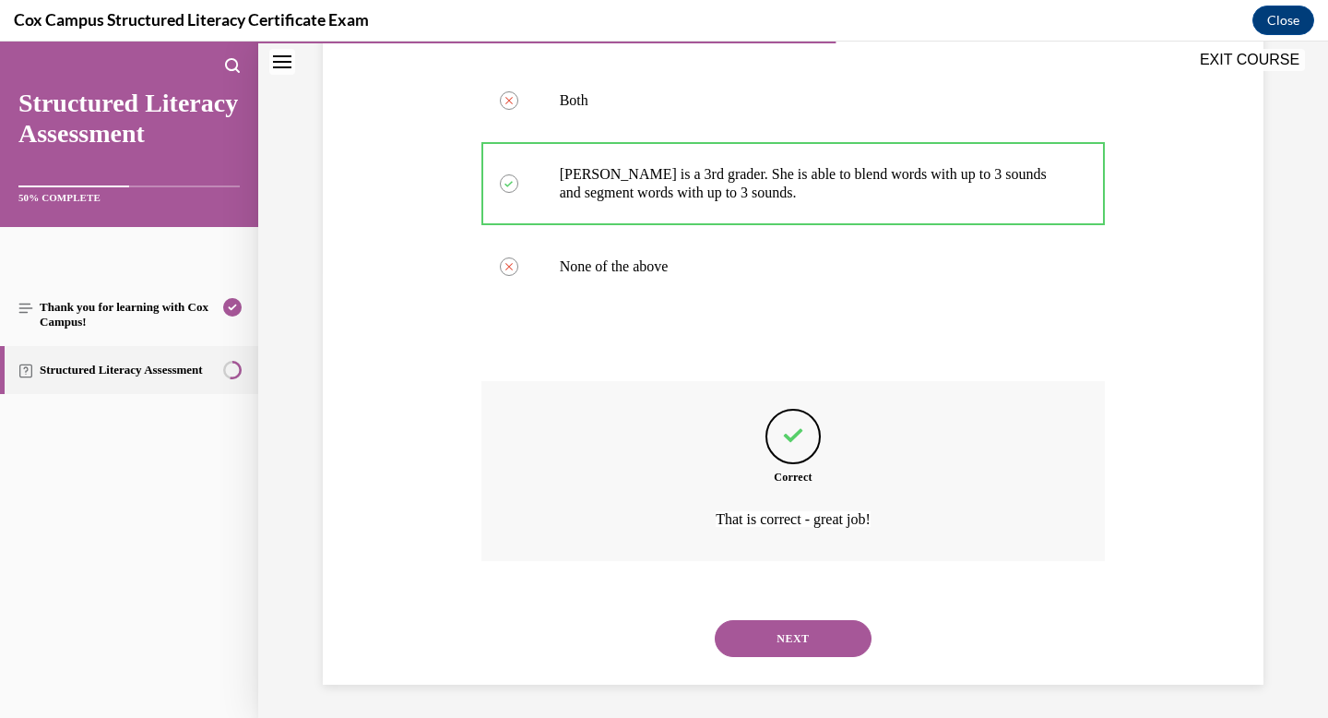
scroll to position [449, 0]
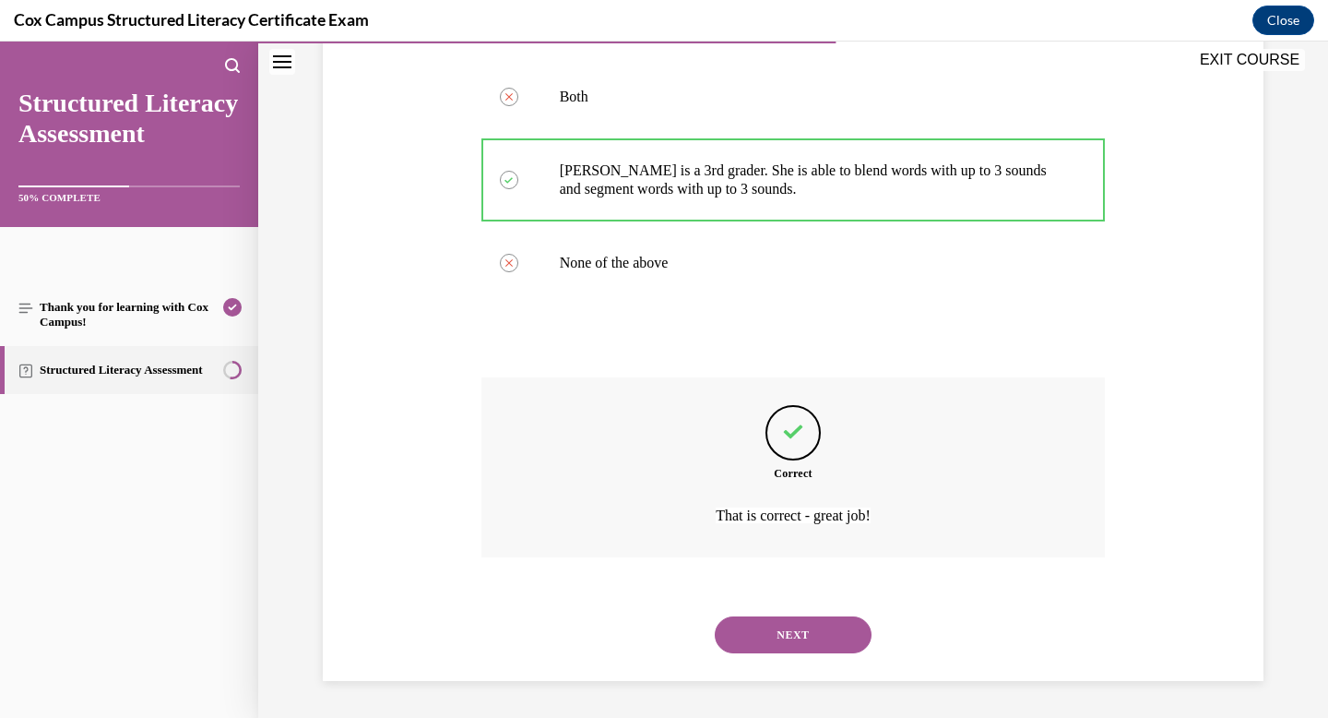
click at [812, 630] on button "NEXT" at bounding box center [793, 634] width 157 height 37
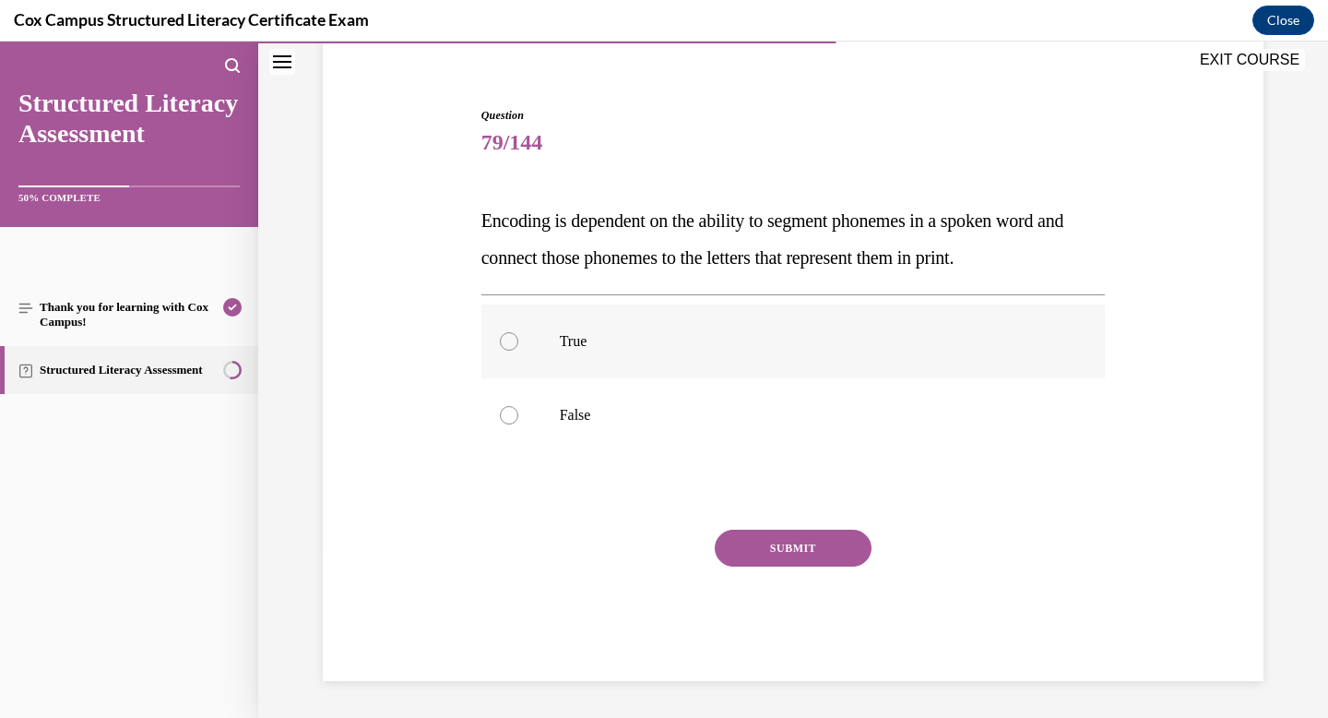
click at [551, 335] on label "True" at bounding box center [794, 341] width 625 height 74
click at [518, 335] on input "True" at bounding box center [509, 341] width 18 height 18
radio input "true"
click at [778, 536] on button "SUBMIT" at bounding box center [793, 548] width 157 height 37
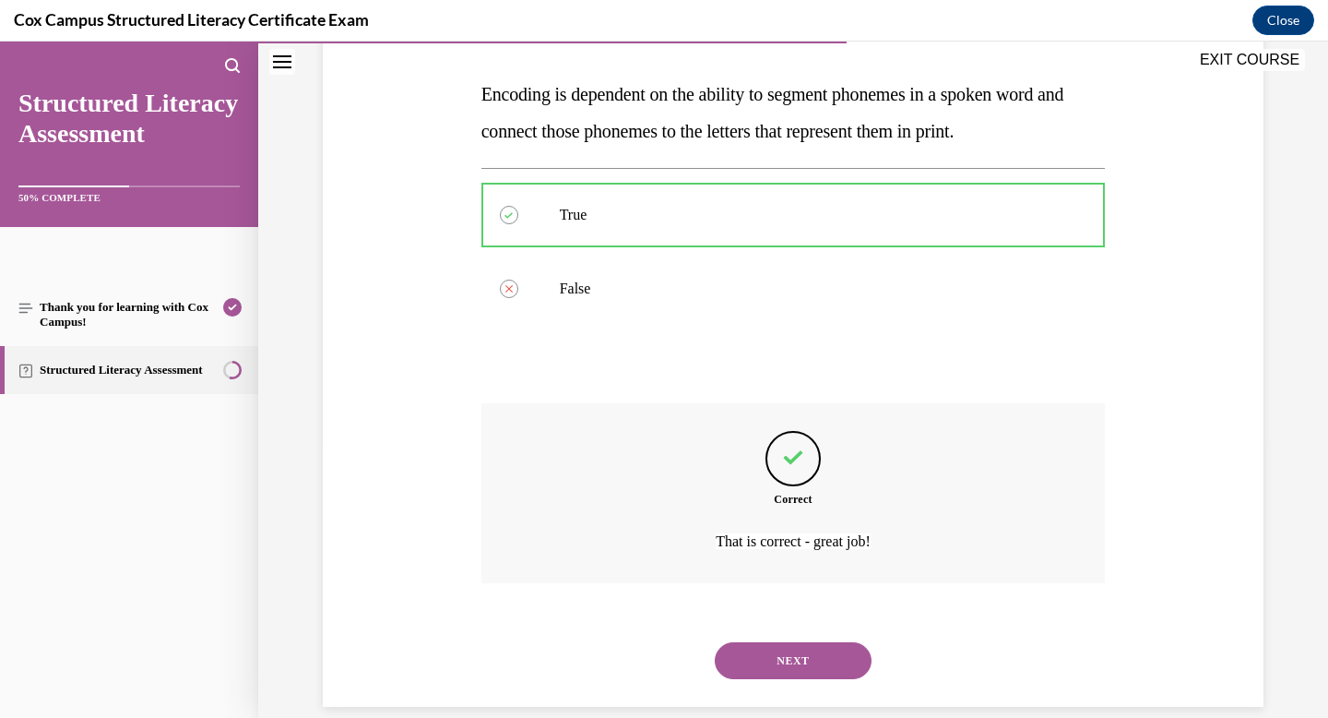
scroll to position [302, 0]
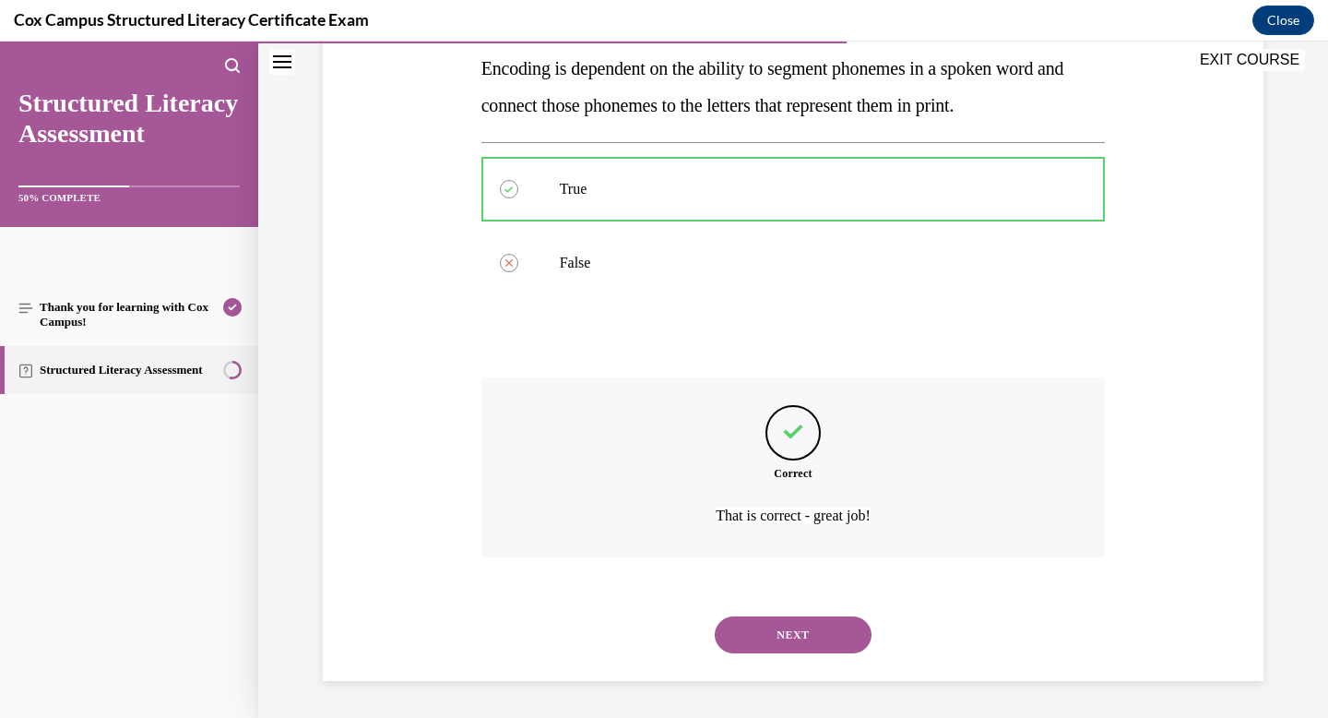
click at [775, 614] on div "NEXT" at bounding box center [794, 635] width 625 height 74
click at [770, 630] on button "NEXT" at bounding box center [793, 634] width 157 height 37
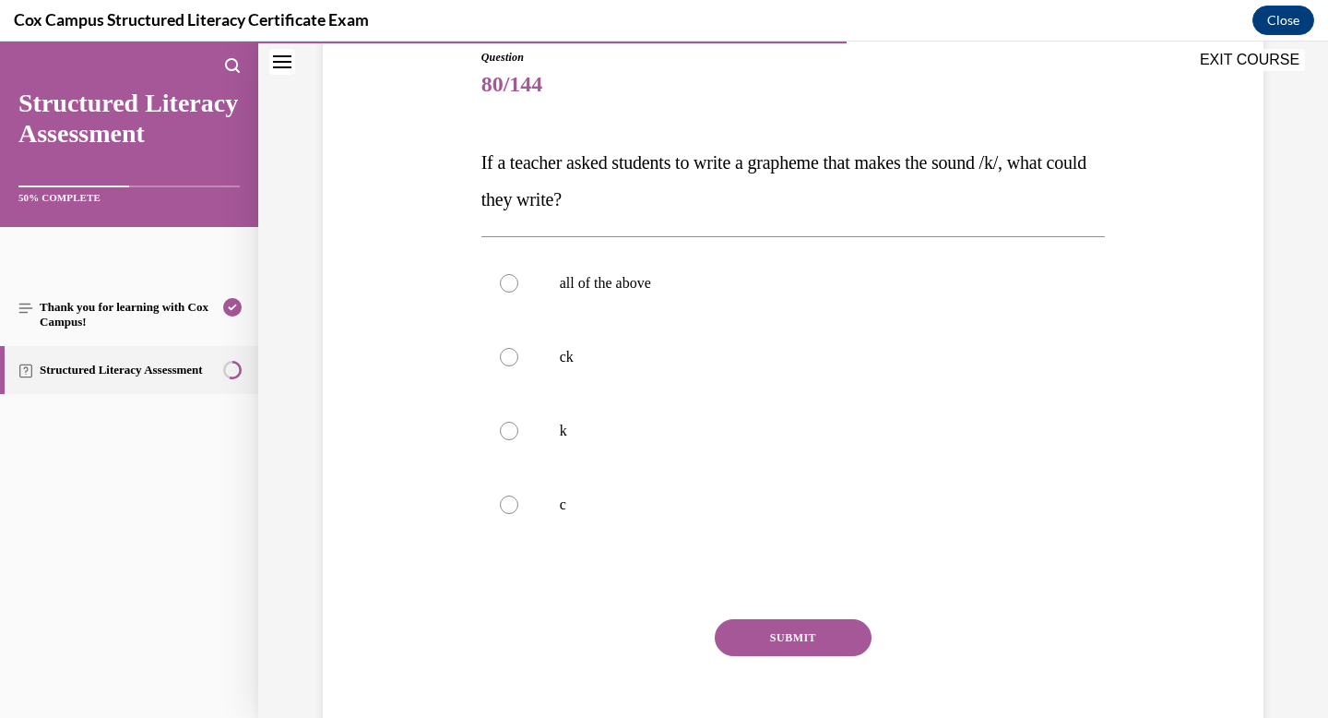
scroll to position [217, 0]
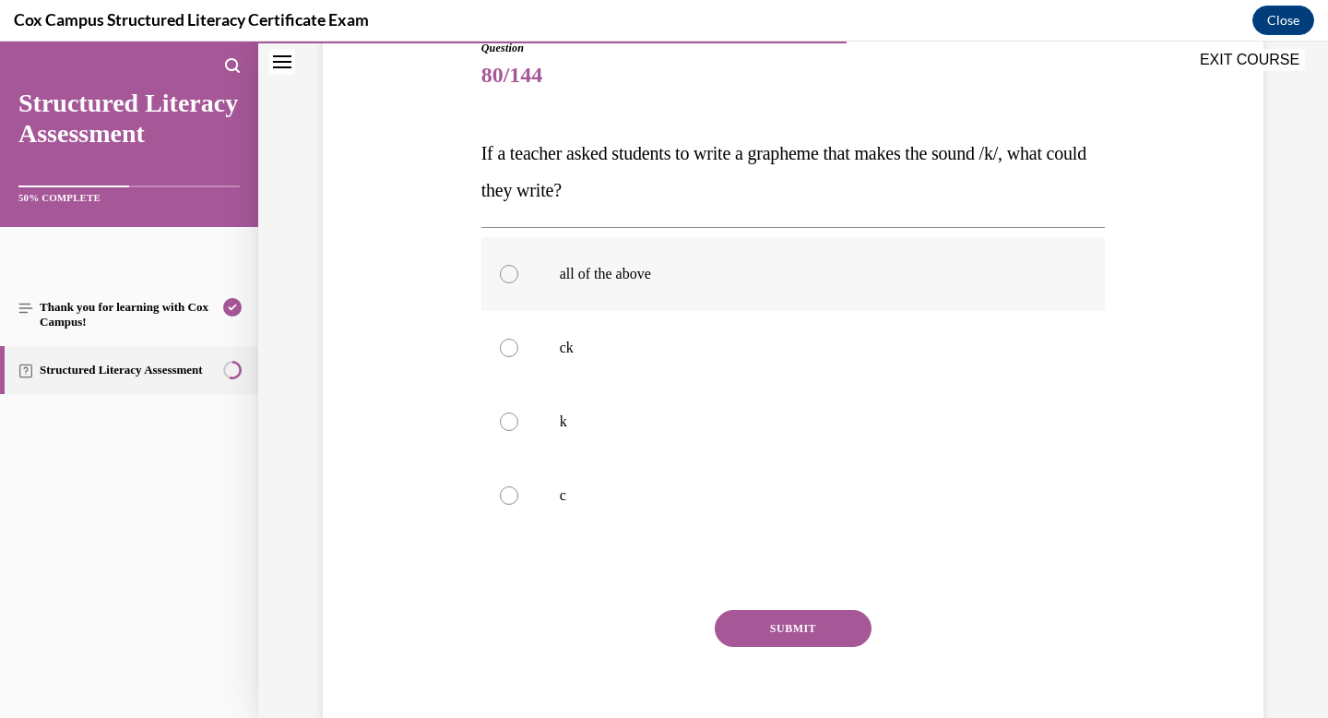
click at [622, 294] on label "all of the above" at bounding box center [794, 274] width 625 height 74
click at [518, 283] on input "all of the above" at bounding box center [509, 274] width 18 height 18
radio input "true"
click at [802, 625] on button "SUBMIT" at bounding box center [793, 628] width 157 height 37
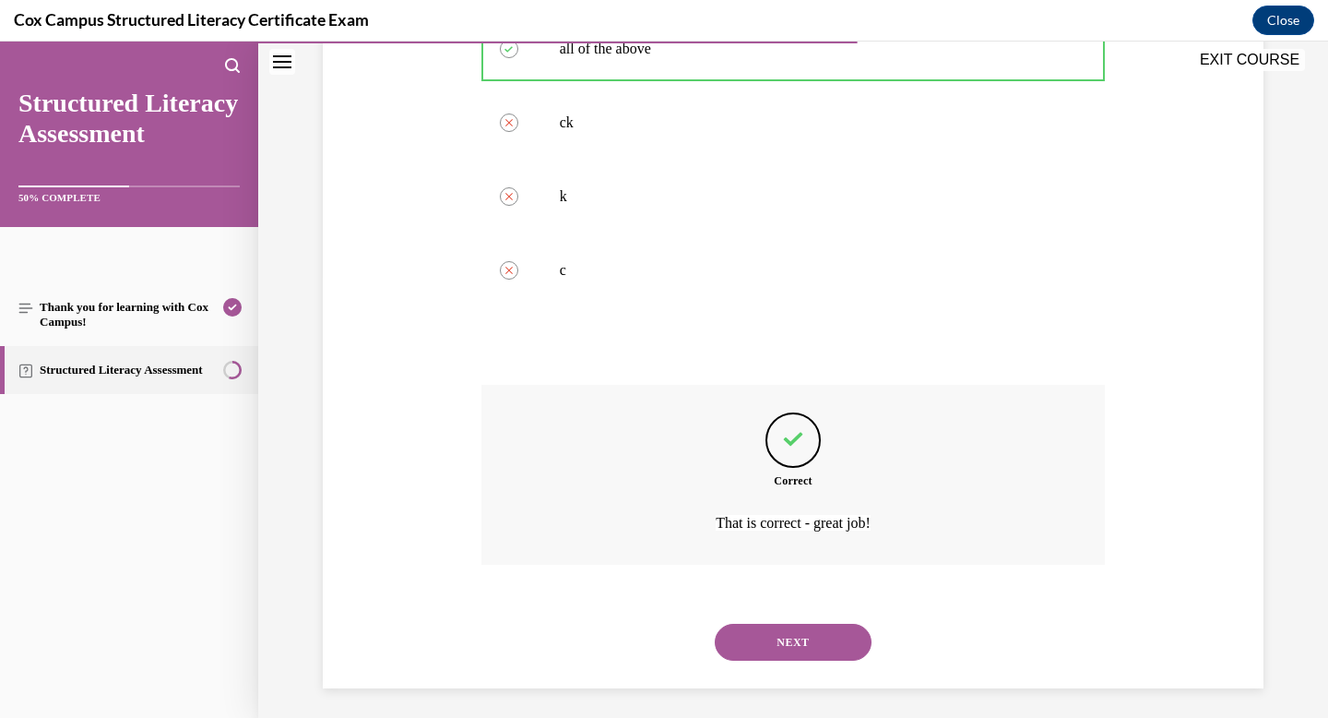
scroll to position [449, 0]
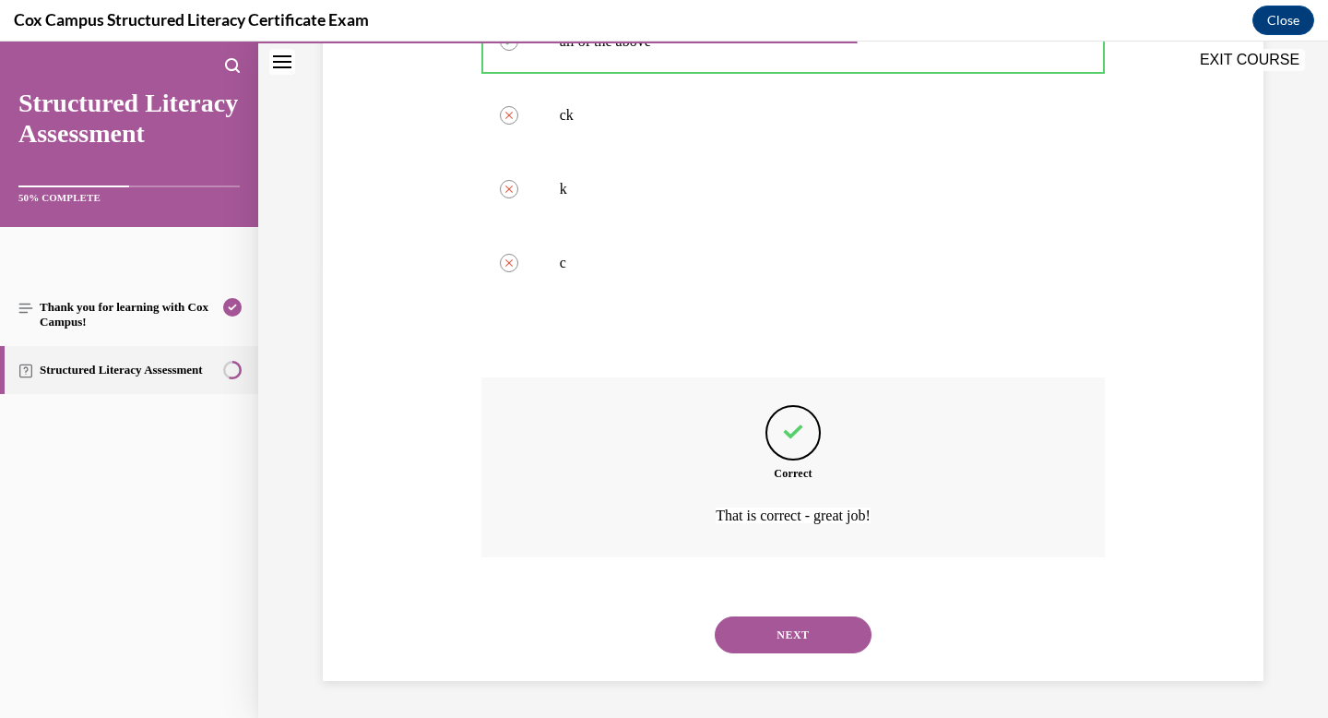
click at [802, 625] on button "NEXT" at bounding box center [793, 634] width 157 height 37
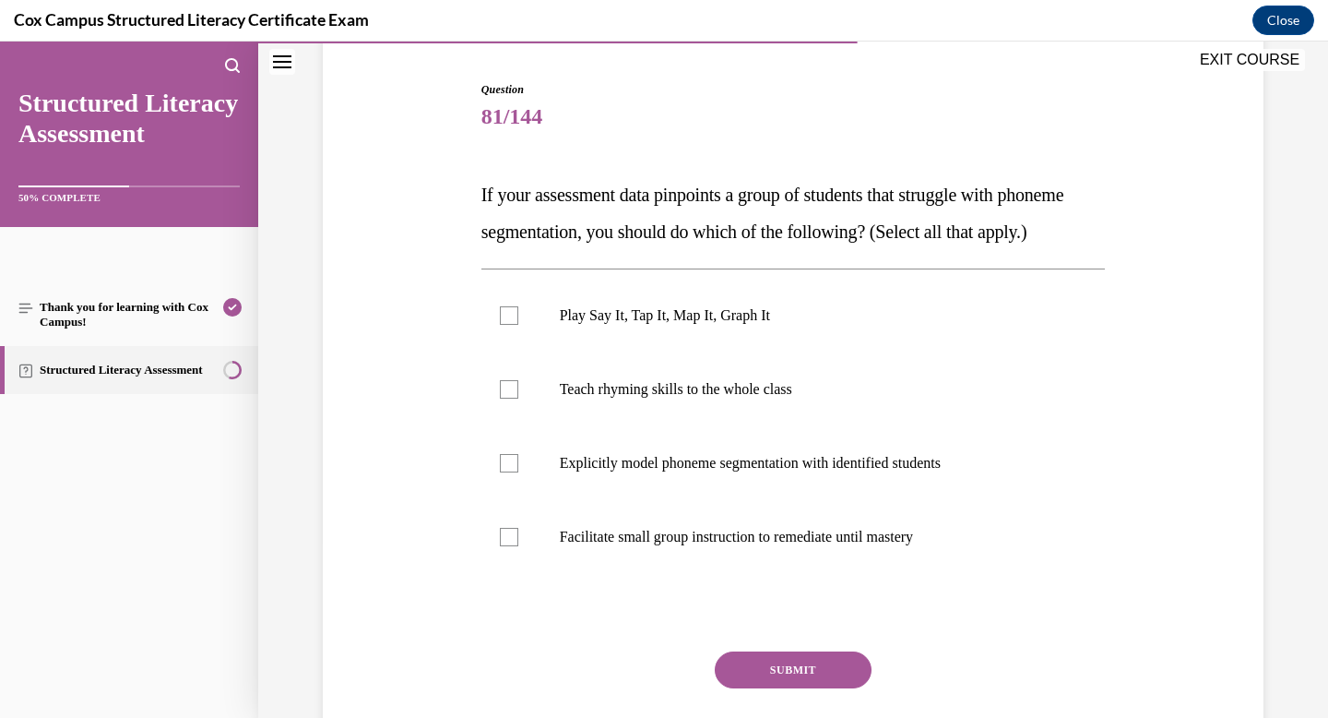
scroll to position [194, 0]
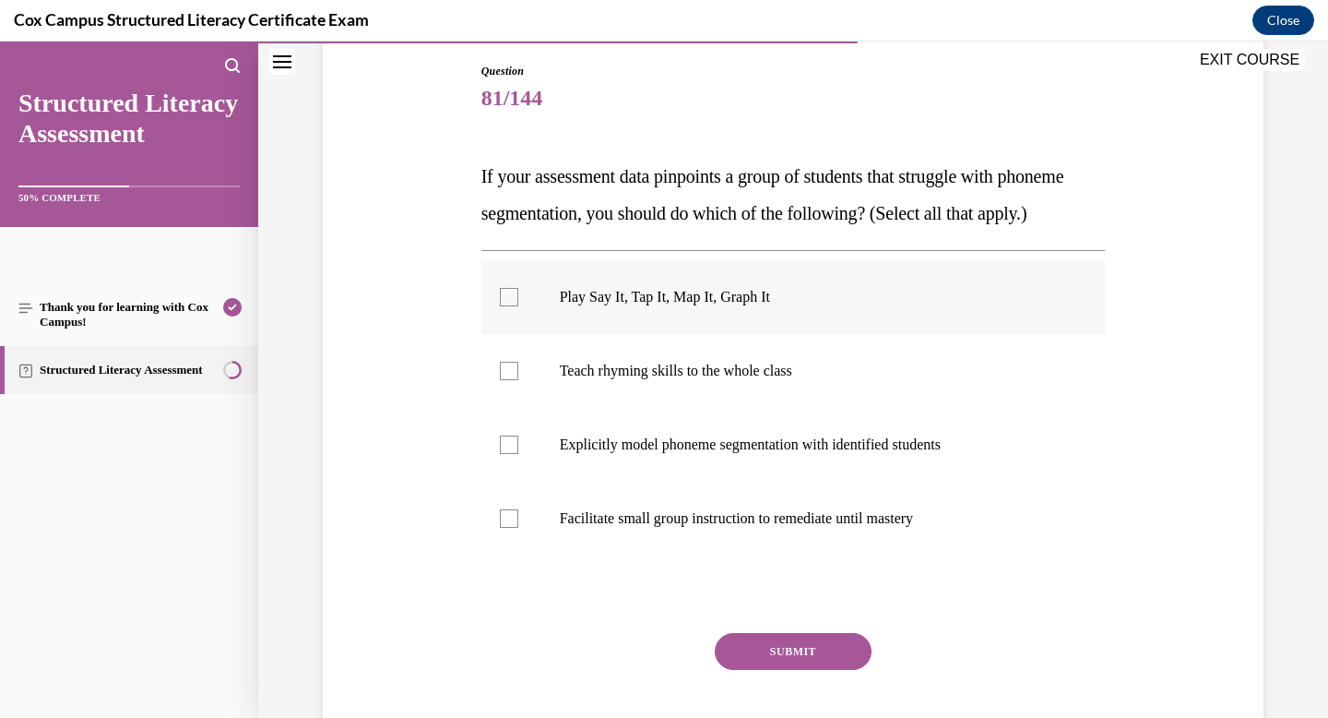
click at [613, 334] on label "Play Say It, Tap It, Map It, Graph It" at bounding box center [794, 297] width 625 height 74
click at [518, 306] on input "Play Say It, Tap It, Map It, Graph It" at bounding box center [509, 297] width 18 height 18
checkbox input "true"
click at [622, 462] on label "Explicitly model phoneme segmentation with identified students" at bounding box center [794, 445] width 625 height 74
click at [518, 454] on input "Explicitly model phoneme segmentation with identified students" at bounding box center [509, 444] width 18 height 18
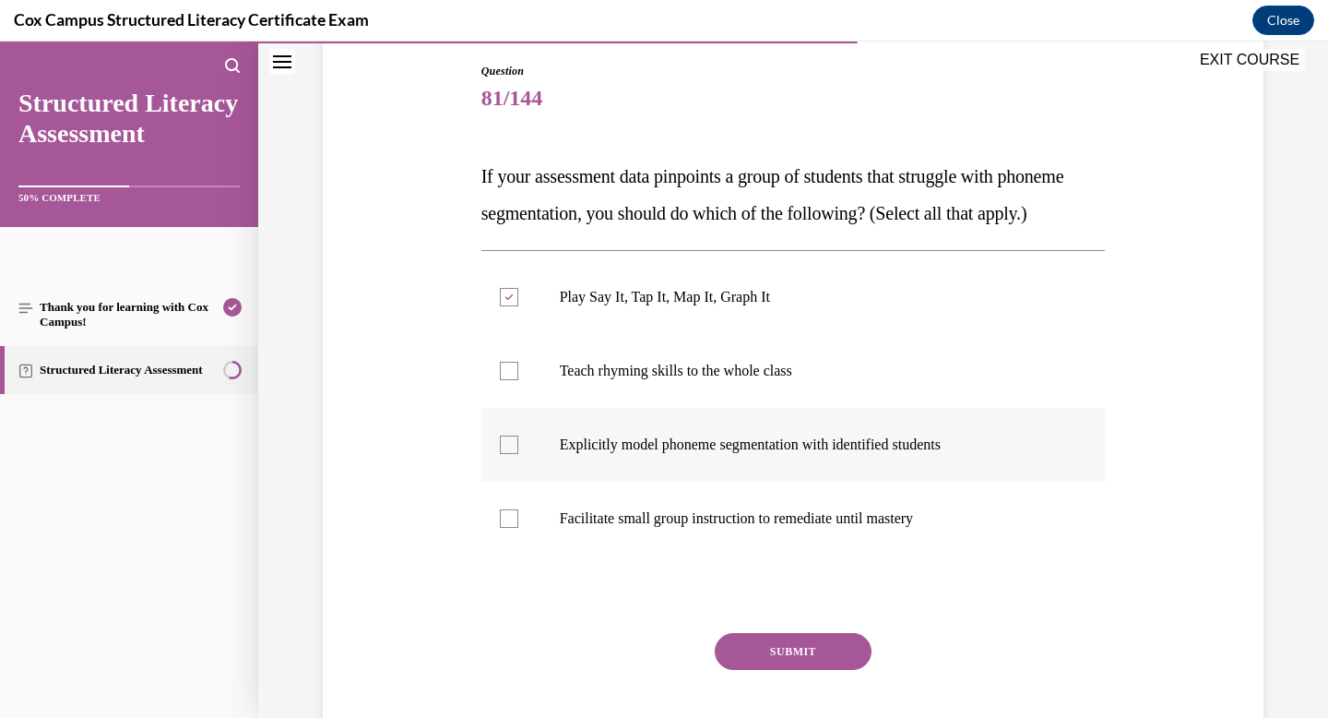
checkbox input "true"
click at [625, 528] on p "Facilitate small group instruction to remediate until mastery" at bounding box center [810, 518] width 500 height 18
click at [518, 528] on input "Facilitate small group instruction to remediate until mastery" at bounding box center [509, 518] width 18 height 18
checkbox input "true"
click at [769, 670] on button "SUBMIT" at bounding box center [793, 651] width 157 height 37
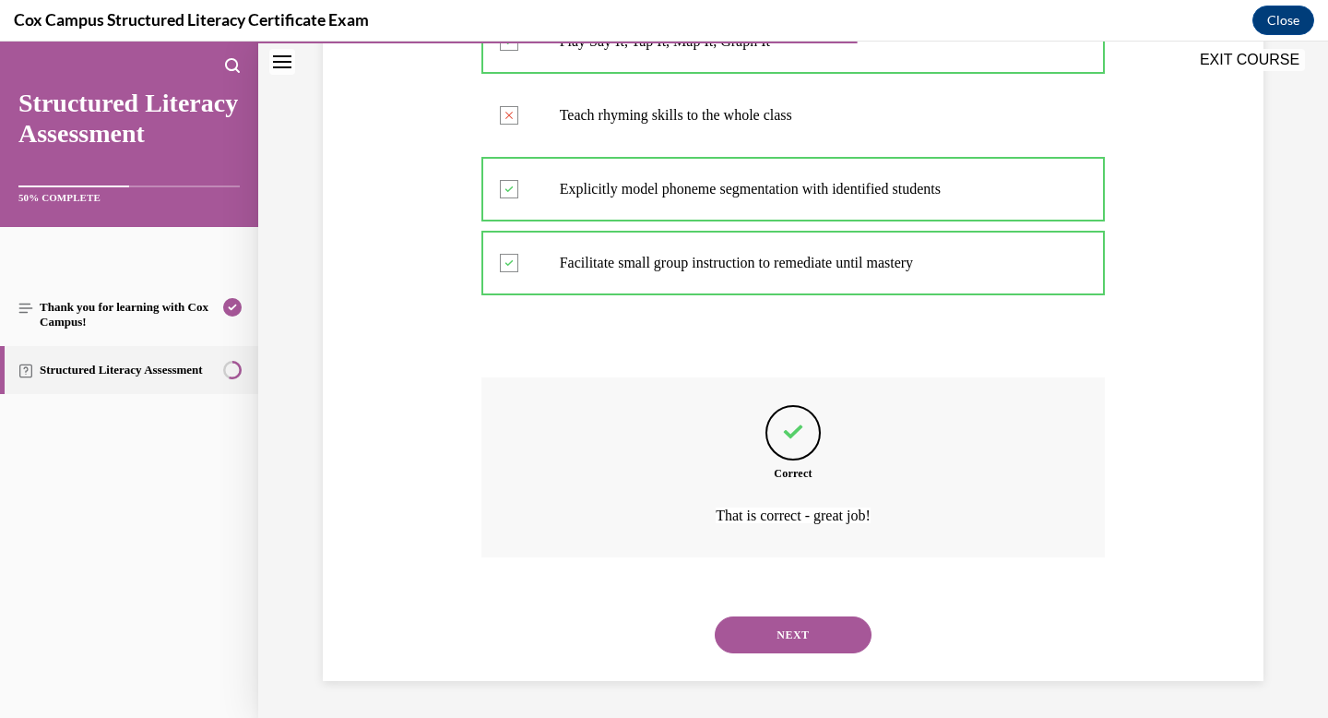
scroll to position [486, 0]
click at [780, 636] on button "NEXT" at bounding box center [793, 634] width 157 height 37
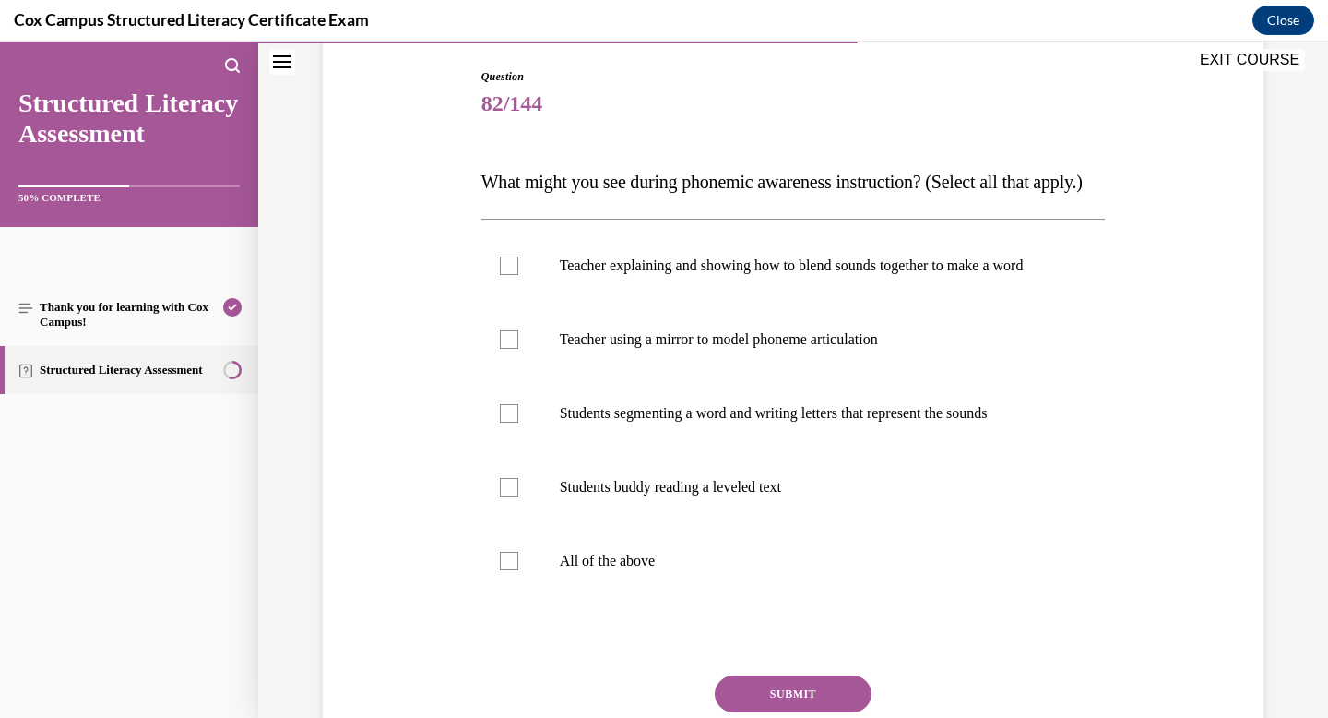
scroll to position [224, 0]
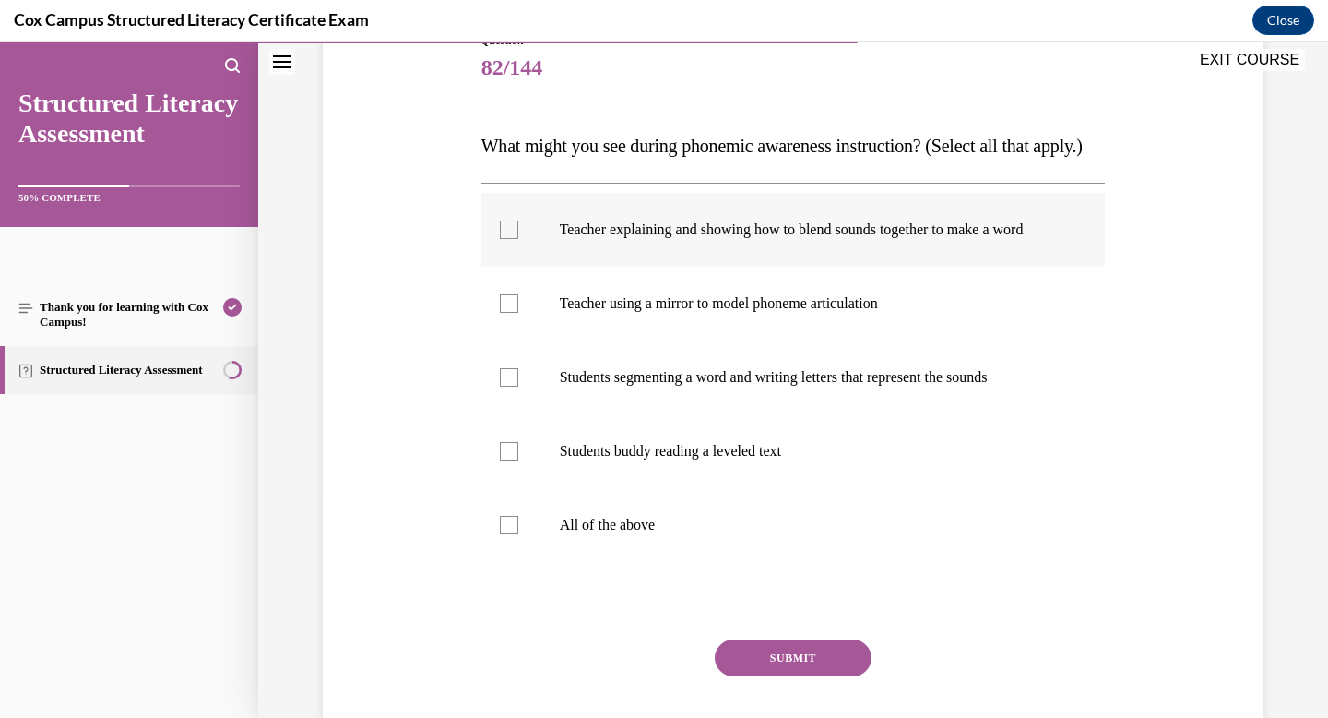
click at [705, 239] on p "Teacher explaining and showing how to blend sounds together to make a word" at bounding box center [810, 229] width 500 height 18
click at [518, 239] on input "Teacher explaining and showing how to blend sounds together to make a word" at bounding box center [509, 229] width 18 height 18
checkbox input "true"
click at [696, 414] on label "Students segmenting a word and writing letters that represent the sounds" at bounding box center [794, 377] width 625 height 74
click at [518, 387] on input "Students segmenting a word and writing letters that represent the sounds" at bounding box center [509, 377] width 18 height 18
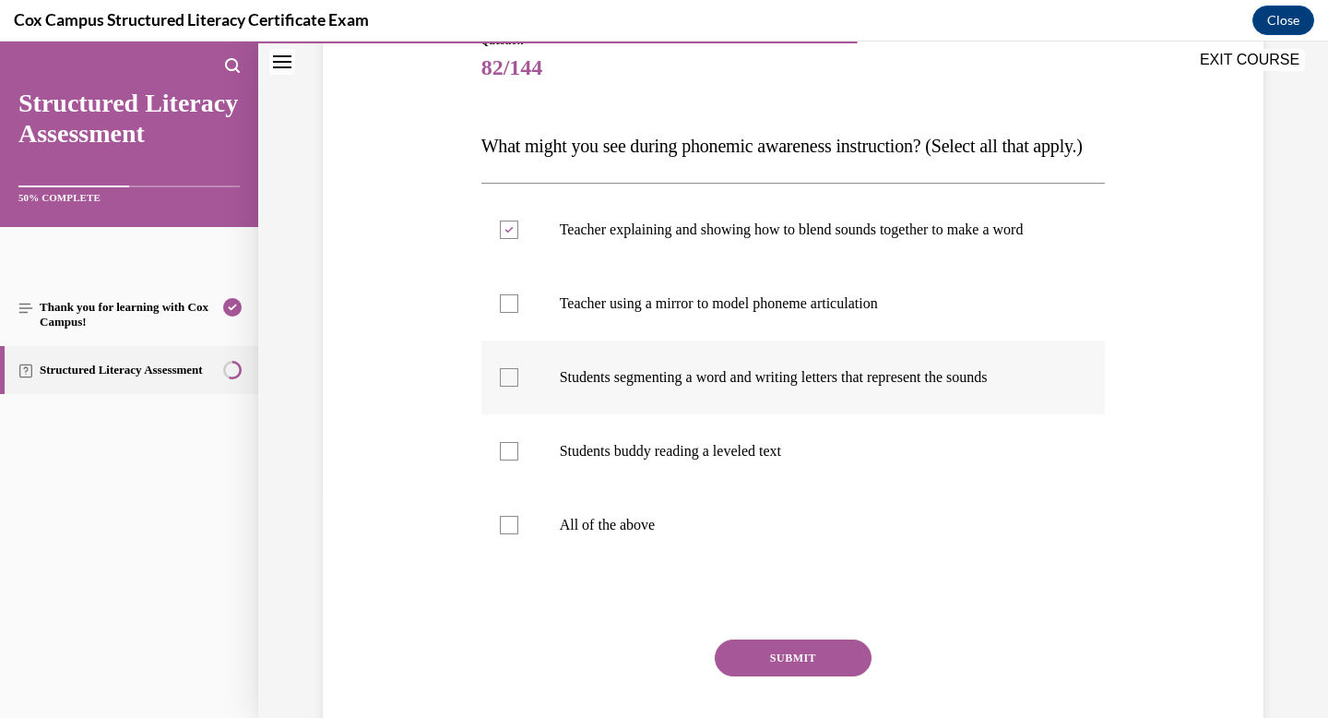
checkbox input "true"
click at [684, 460] on p "Students buddy reading a leveled text" at bounding box center [810, 451] width 500 height 18
click at [518, 460] on input "Students buddy reading a leveled text" at bounding box center [509, 451] width 18 height 18
click at [684, 460] on p "Students buddy reading a leveled text" at bounding box center [810, 451] width 500 height 18
click at [518, 460] on input "Students buddy reading a leveled text" at bounding box center [509, 451] width 18 height 18
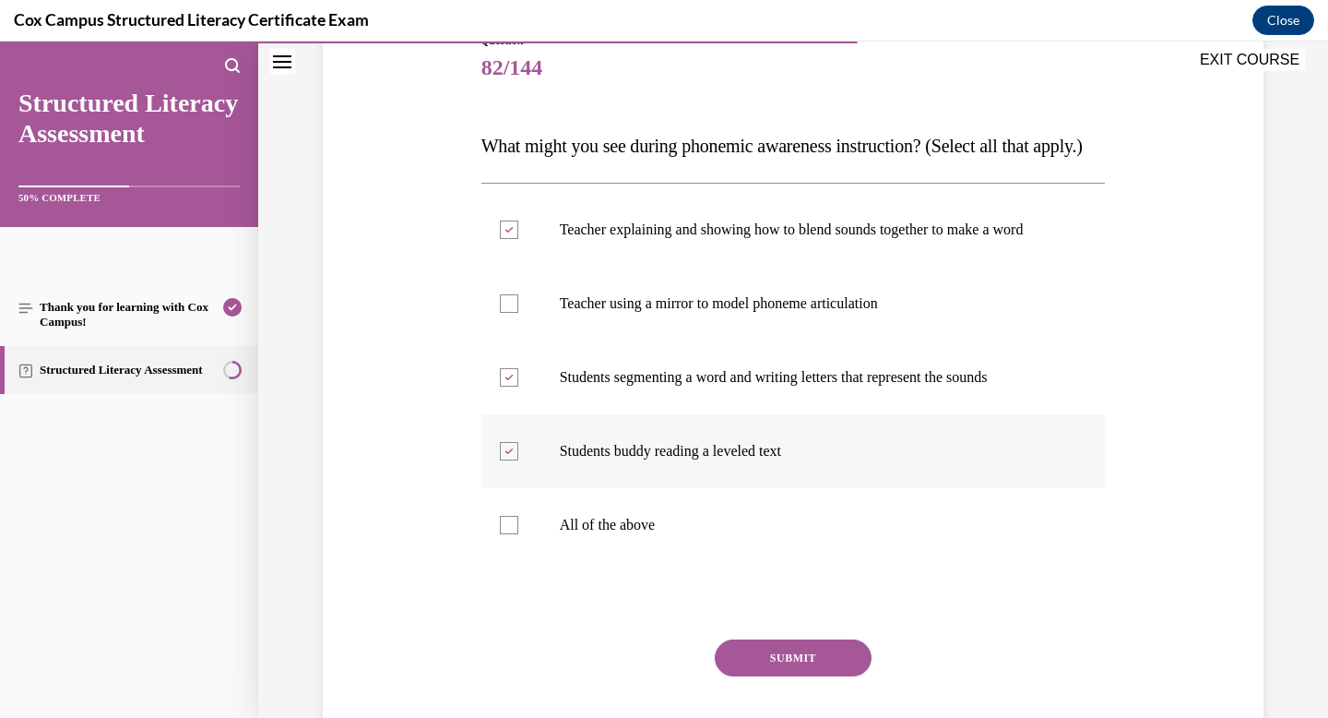
checkbox input "false"
click at [699, 313] on p "Teacher using a mirror to model phoneme articulation" at bounding box center [810, 303] width 500 height 18
click at [518, 313] on input "Teacher using a mirror to model phoneme articulation" at bounding box center [509, 303] width 18 height 18
checkbox input "true"
click at [787, 676] on button "SUBMIT" at bounding box center [793, 657] width 157 height 37
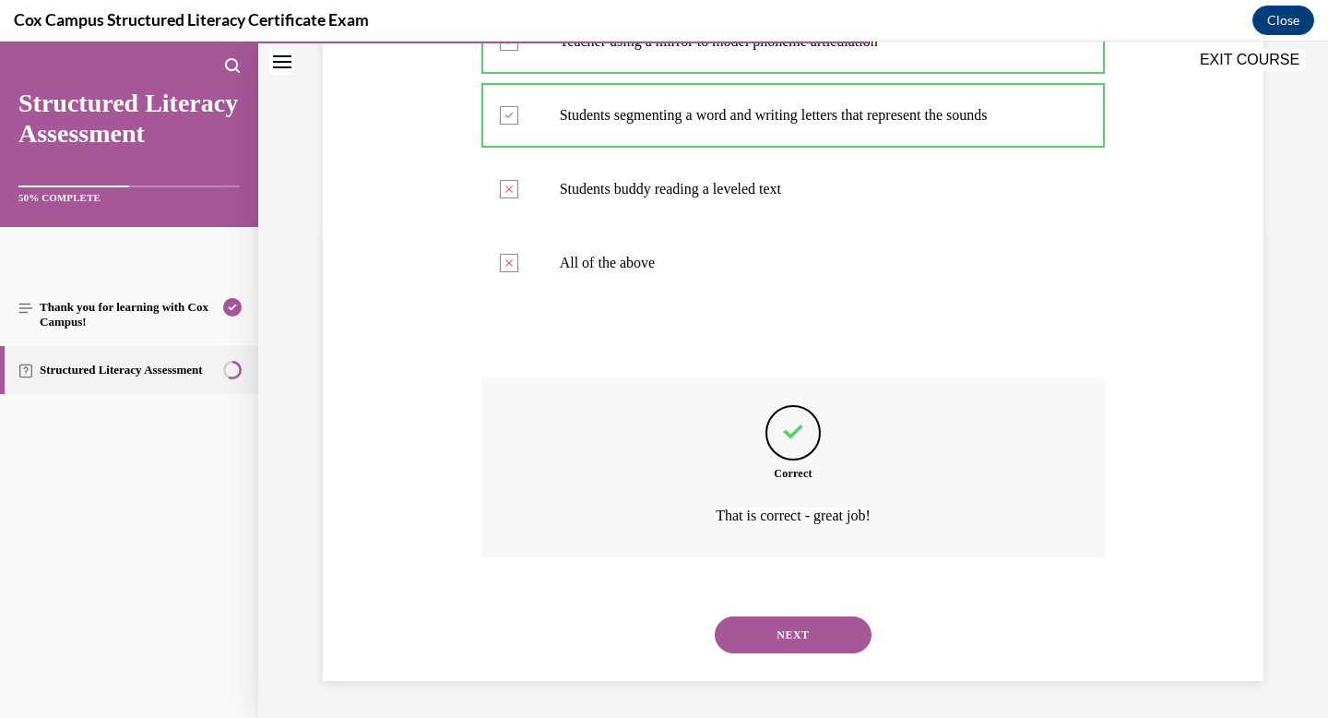
scroll to position [542, 0]
click at [784, 628] on button "NEXT" at bounding box center [793, 634] width 157 height 37
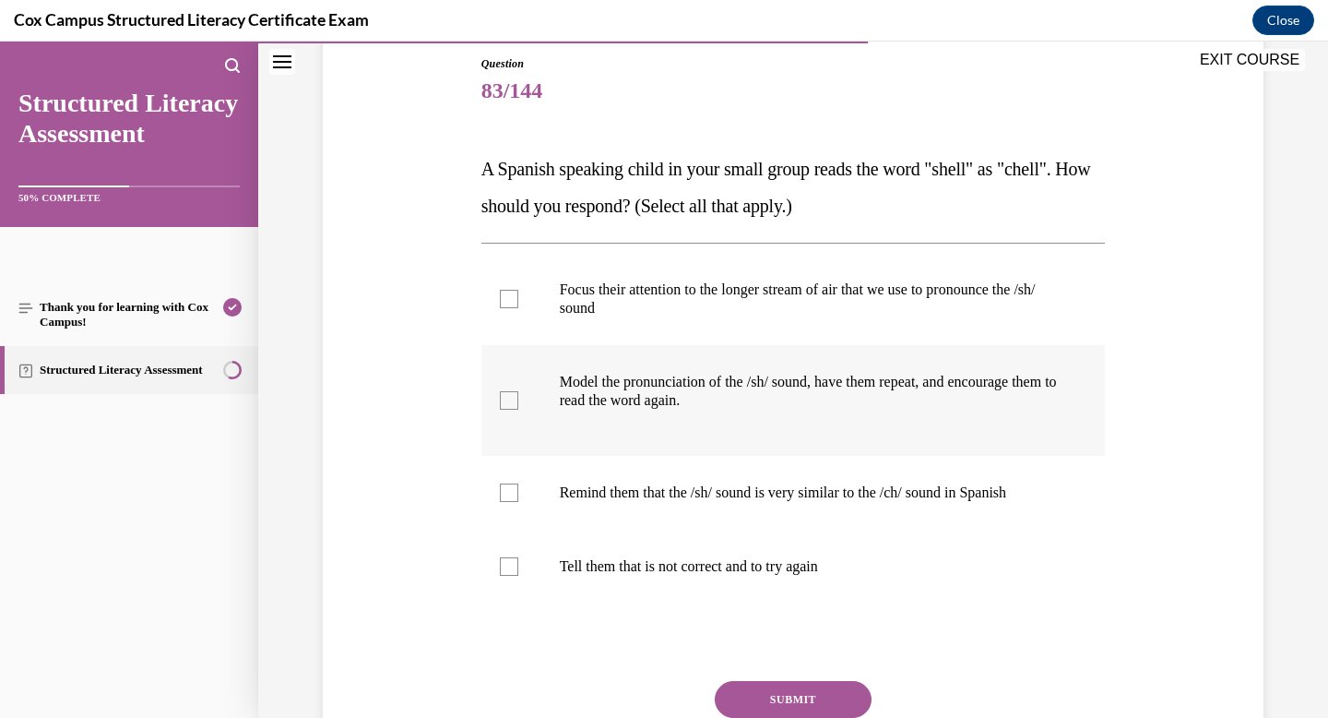
scroll to position [202, 0]
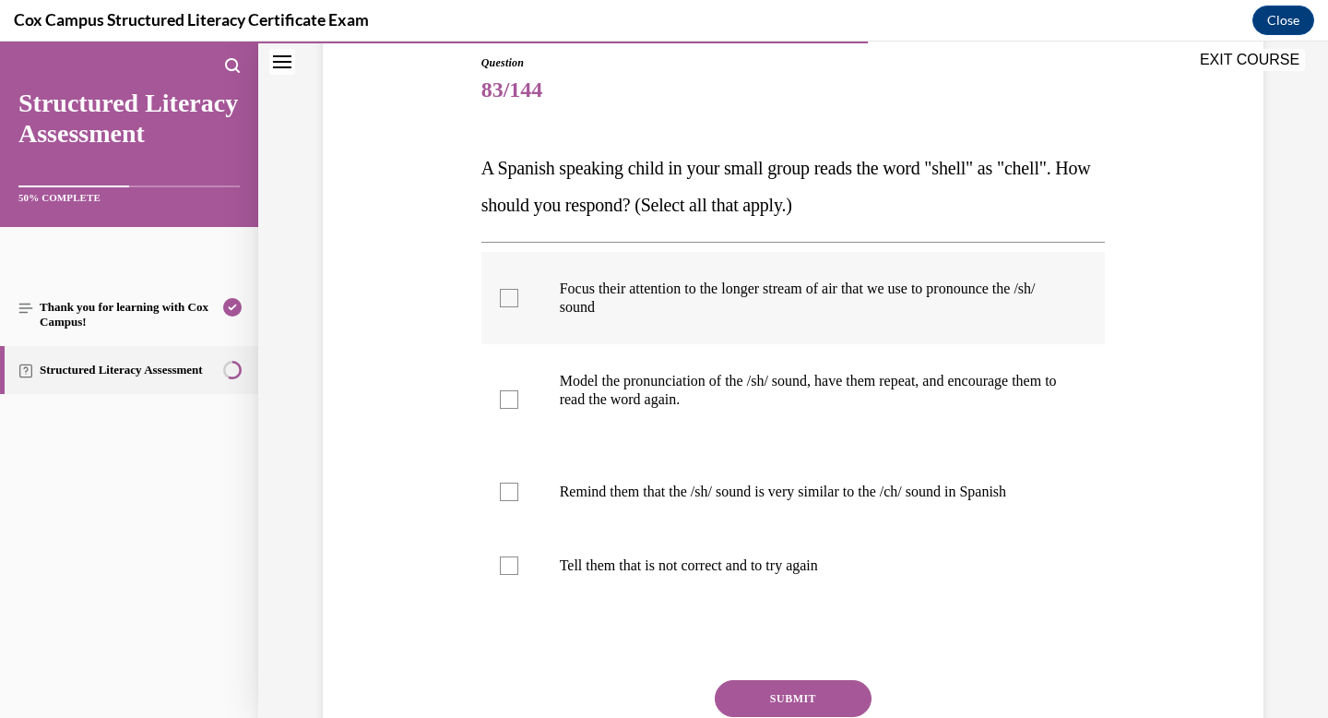
click at [701, 311] on p "Focus their attention to the longer stream of air that we use to pronounce the …" at bounding box center [810, 298] width 500 height 37
click at [518, 307] on input "Focus their attention to the longer stream of air that we use to pronounce the …" at bounding box center [509, 298] width 18 height 18
checkbox input "true"
click at [717, 395] on p "Model the pronunciation of the /sh/ sound, have them repeat, and encourage them…" at bounding box center [810, 390] width 500 height 37
click at [518, 395] on input "Model the pronunciation of the /sh/ sound, have them repeat, and encourage them…" at bounding box center [509, 399] width 18 height 18
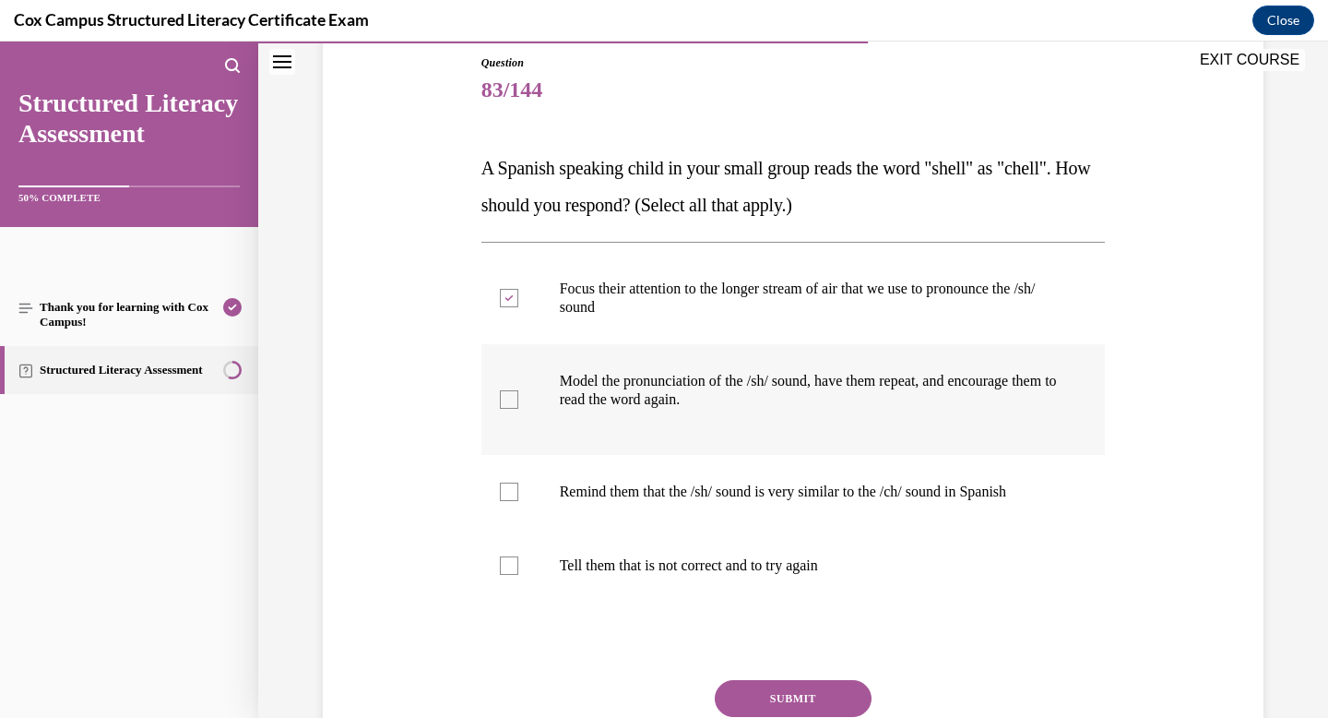
checkbox input "true"
click at [718, 483] on p "Remind them that the /sh/ sound is very similar to the /ch/ sound in Spanish" at bounding box center [810, 491] width 500 height 18
click at [518, 483] on input "Remind them that the /sh/ sound is very similar to the /ch/ sound in Spanish" at bounding box center [509, 491] width 18 height 18
checkbox input "true"
click at [795, 681] on button "SUBMIT" at bounding box center [793, 698] width 157 height 37
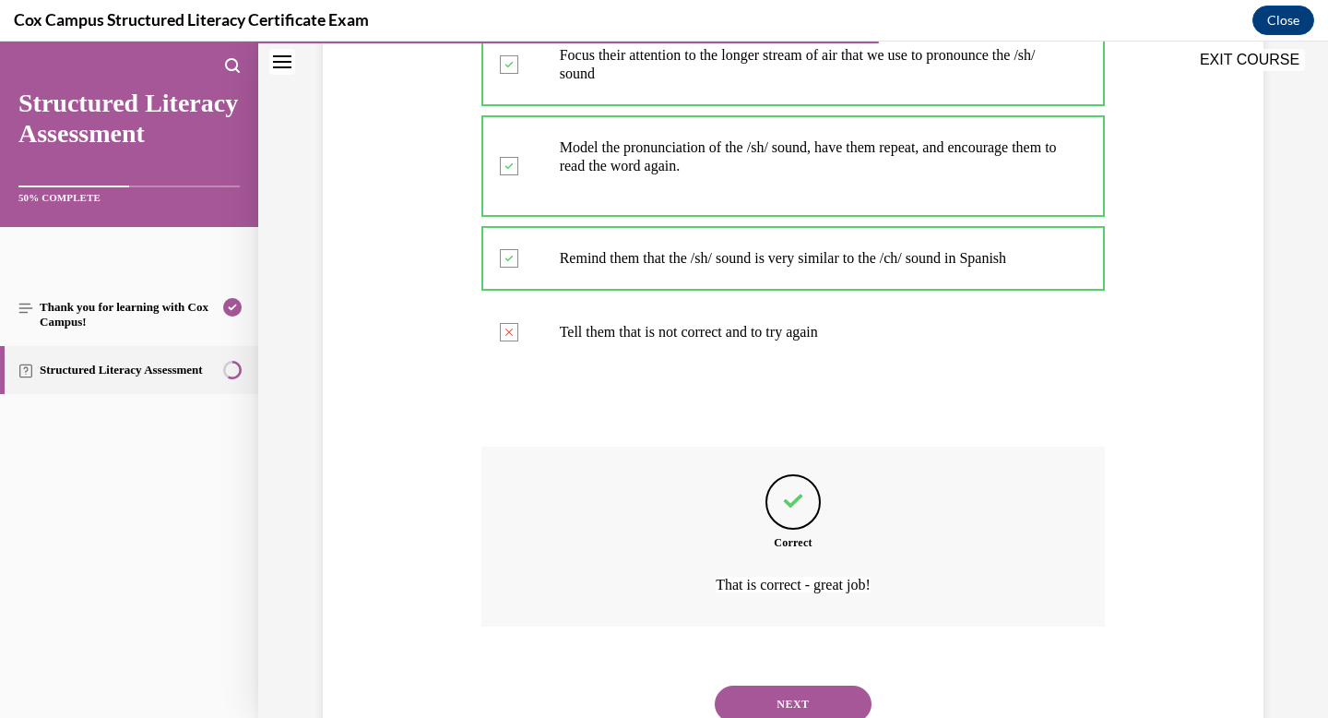
scroll to position [505, 0]
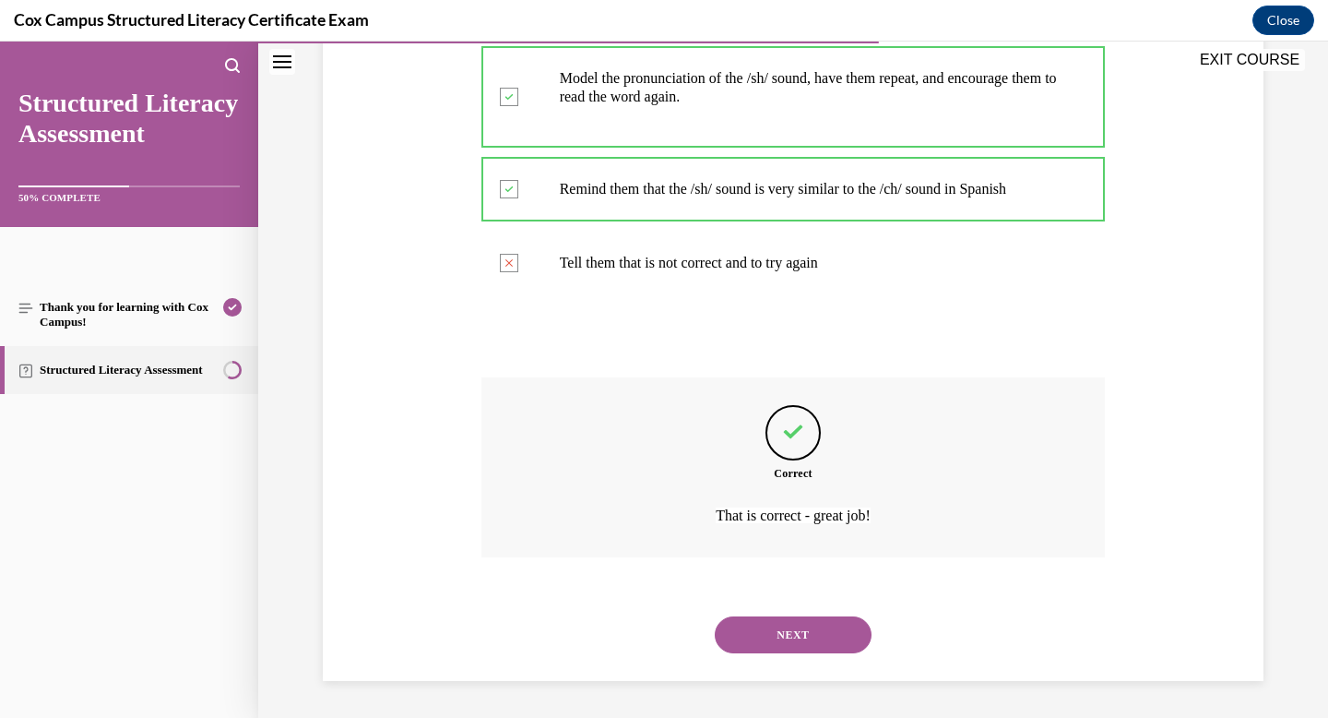
click at [798, 638] on button "NEXT" at bounding box center [793, 634] width 157 height 37
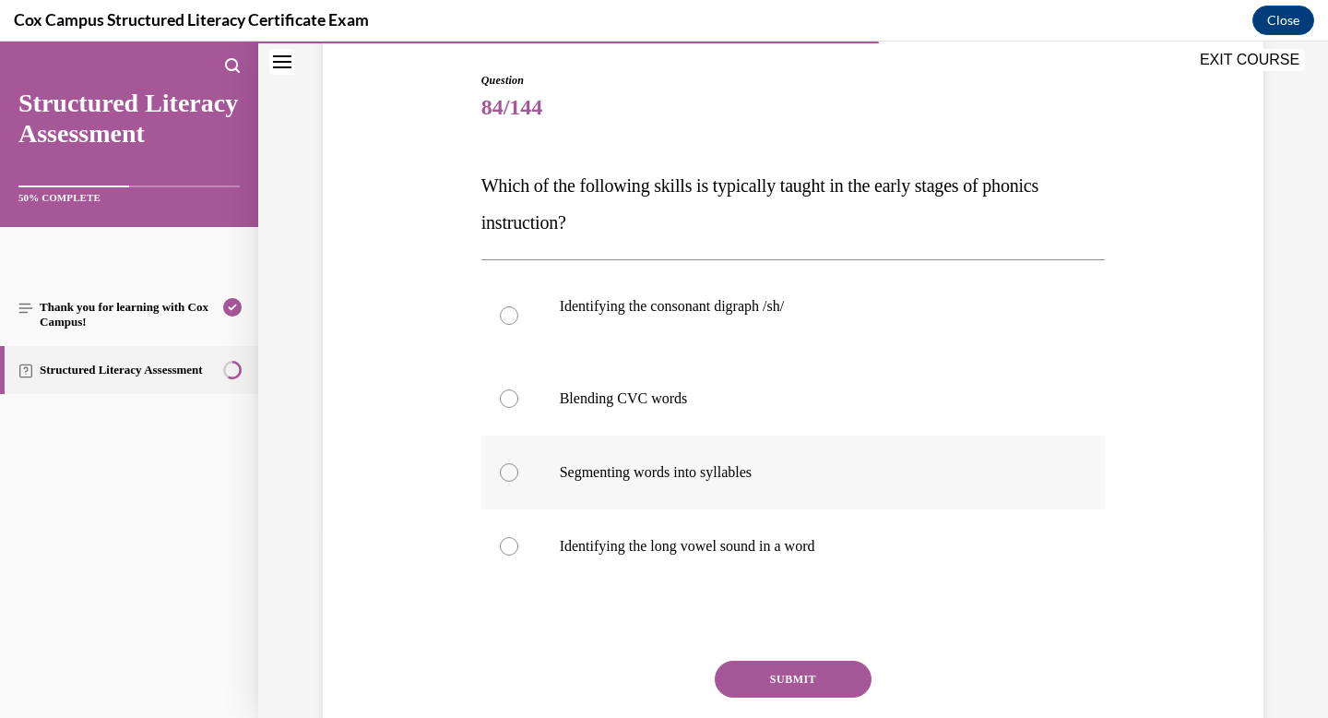
scroll to position [186, 0]
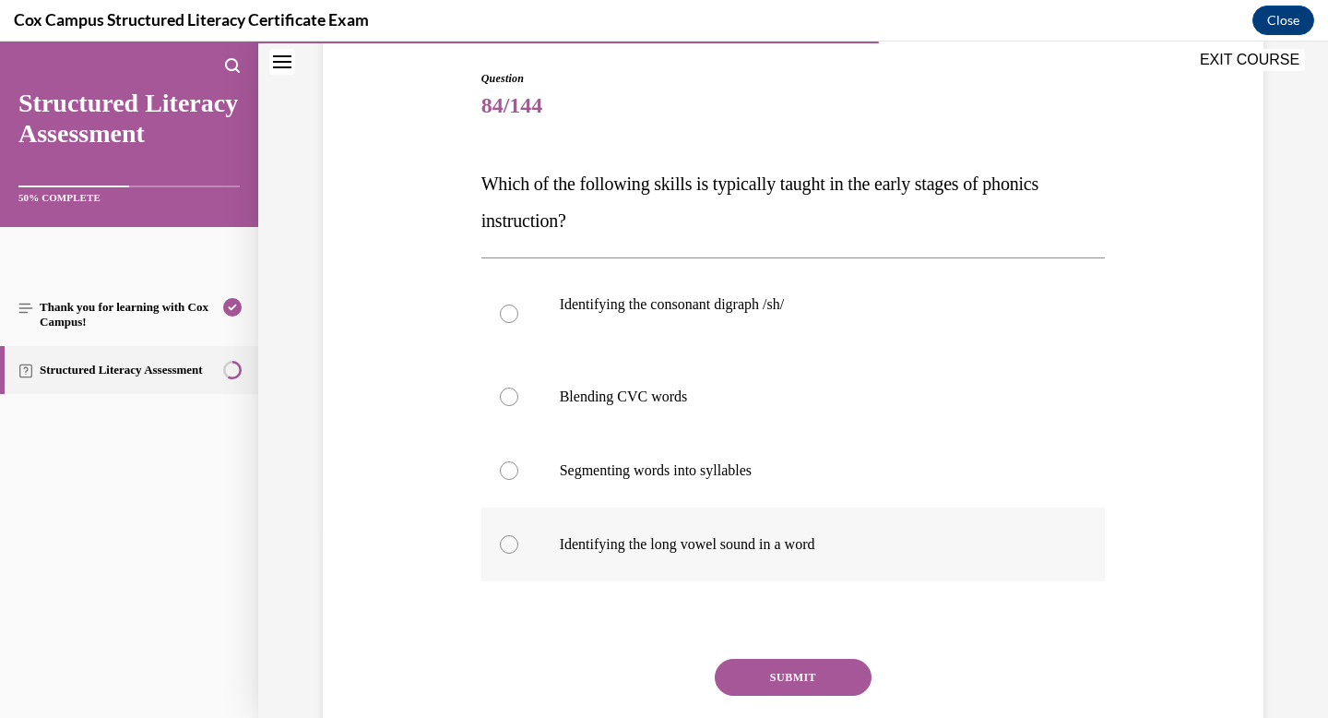
click at [744, 540] on p "Identifying the long vowel sound in a word" at bounding box center [810, 544] width 500 height 18
click at [518, 540] on input "Identifying the long vowel sound in a word" at bounding box center [509, 544] width 18 height 18
radio input "true"
click at [657, 386] on label "Blending CVC words" at bounding box center [794, 397] width 625 height 74
click at [518, 387] on input "Blending CVC words" at bounding box center [509, 396] width 18 height 18
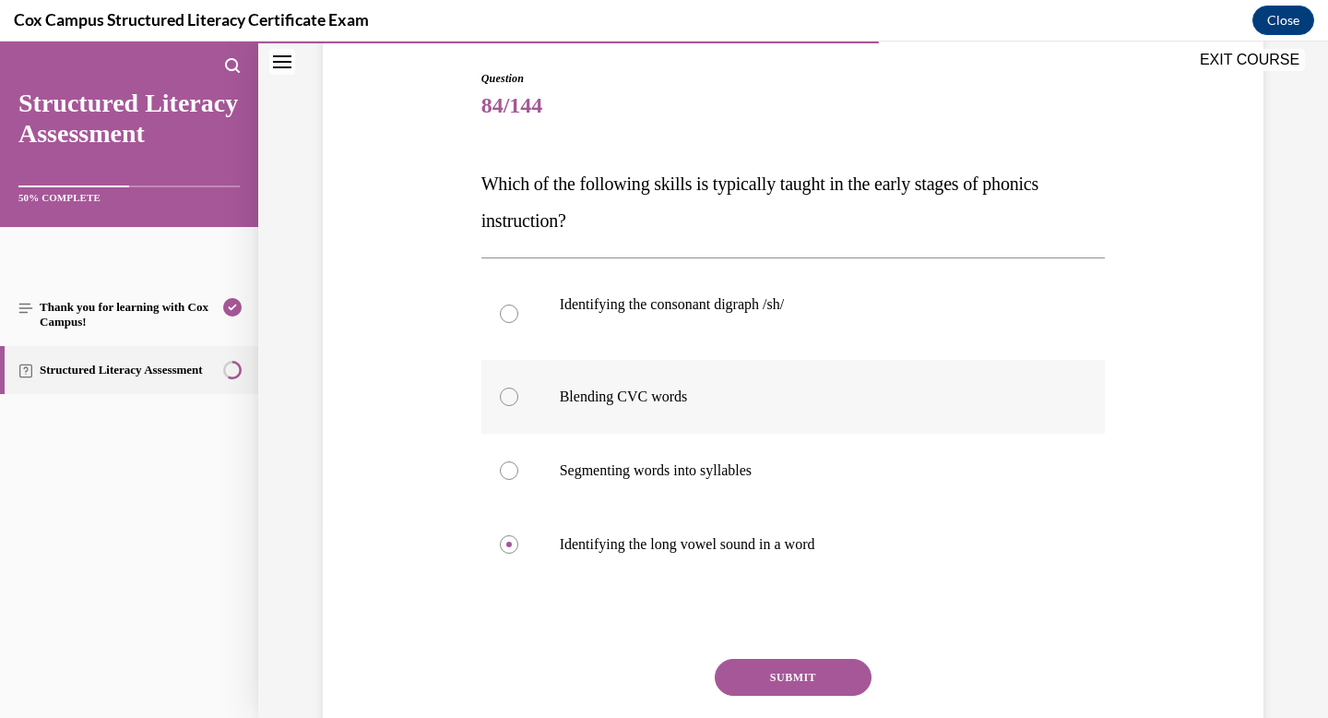
radio input "true"
click at [788, 665] on button "SUBMIT" at bounding box center [793, 677] width 157 height 37
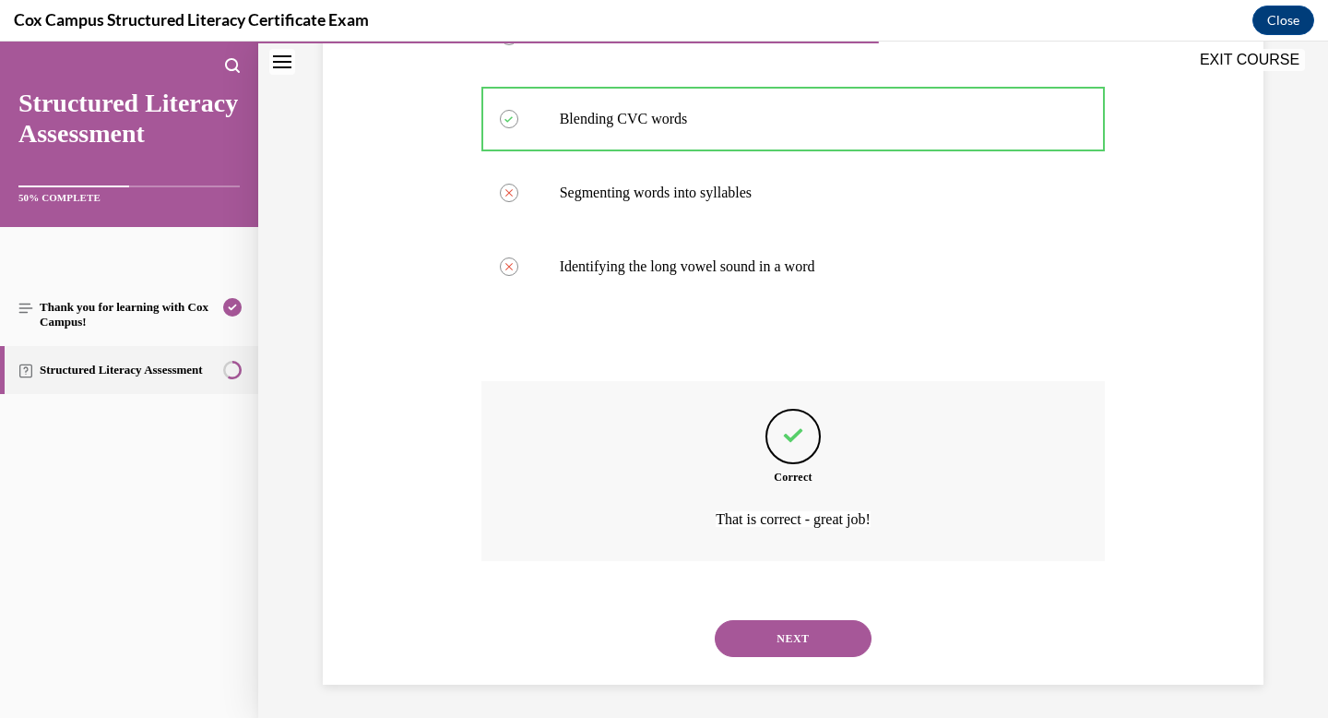
scroll to position [468, 0]
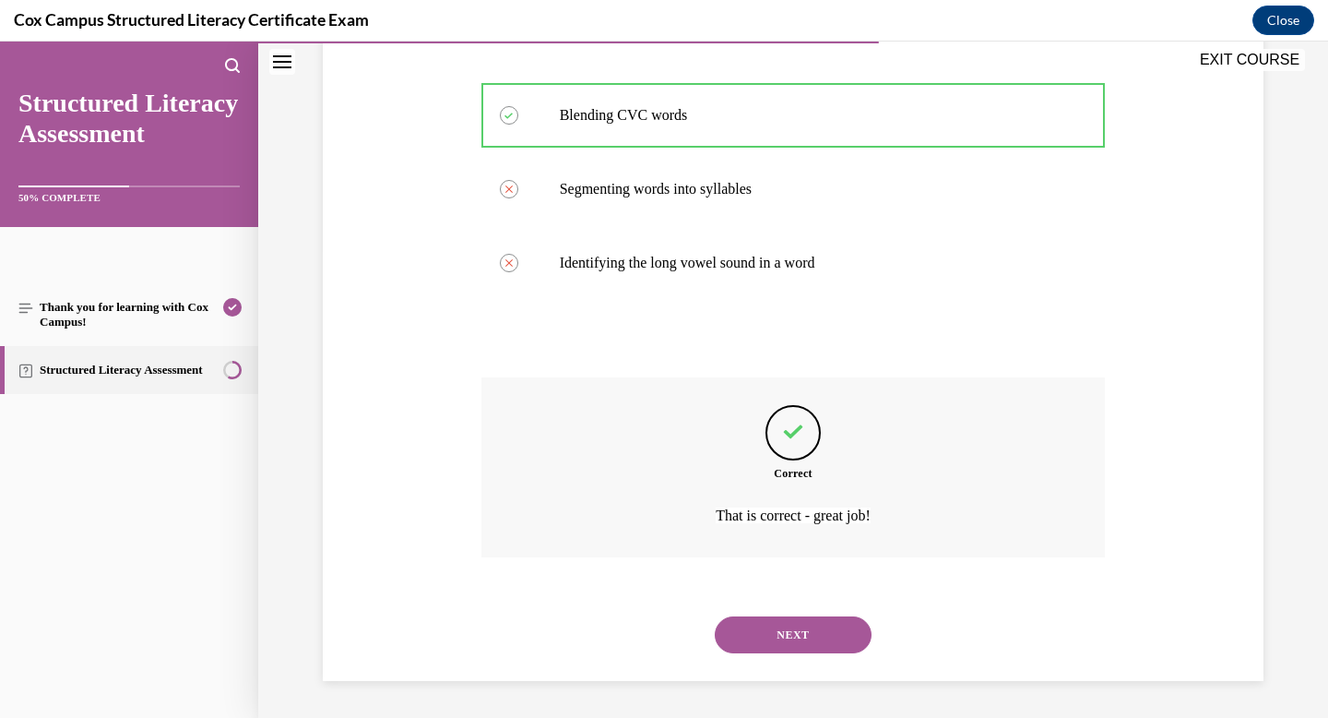
click at [799, 630] on button "NEXT" at bounding box center [793, 634] width 157 height 37
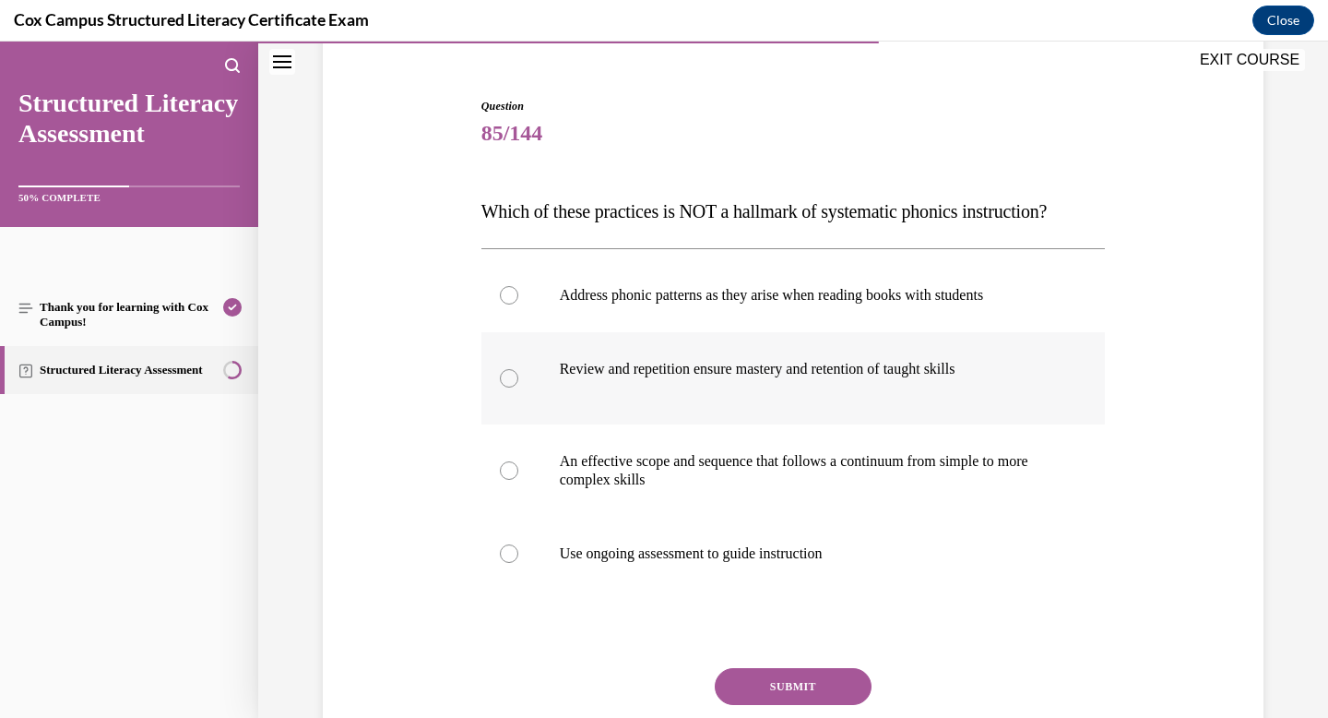
scroll to position [161, 0]
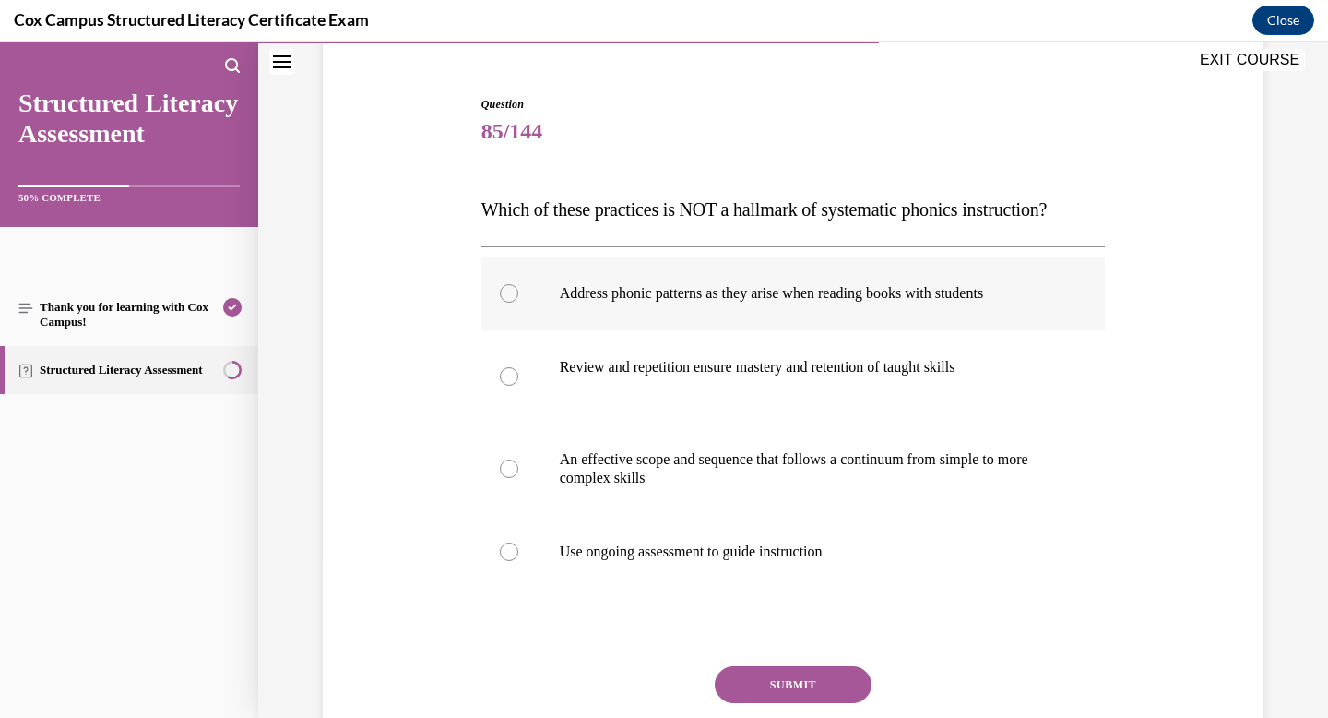
click at [902, 303] on p "Address phonic patterns as they arise when reading books with students" at bounding box center [810, 293] width 500 height 18
click at [518, 303] on input "Address phonic patterns as they arise when reading books with students" at bounding box center [509, 293] width 18 height 18
radio input "true"
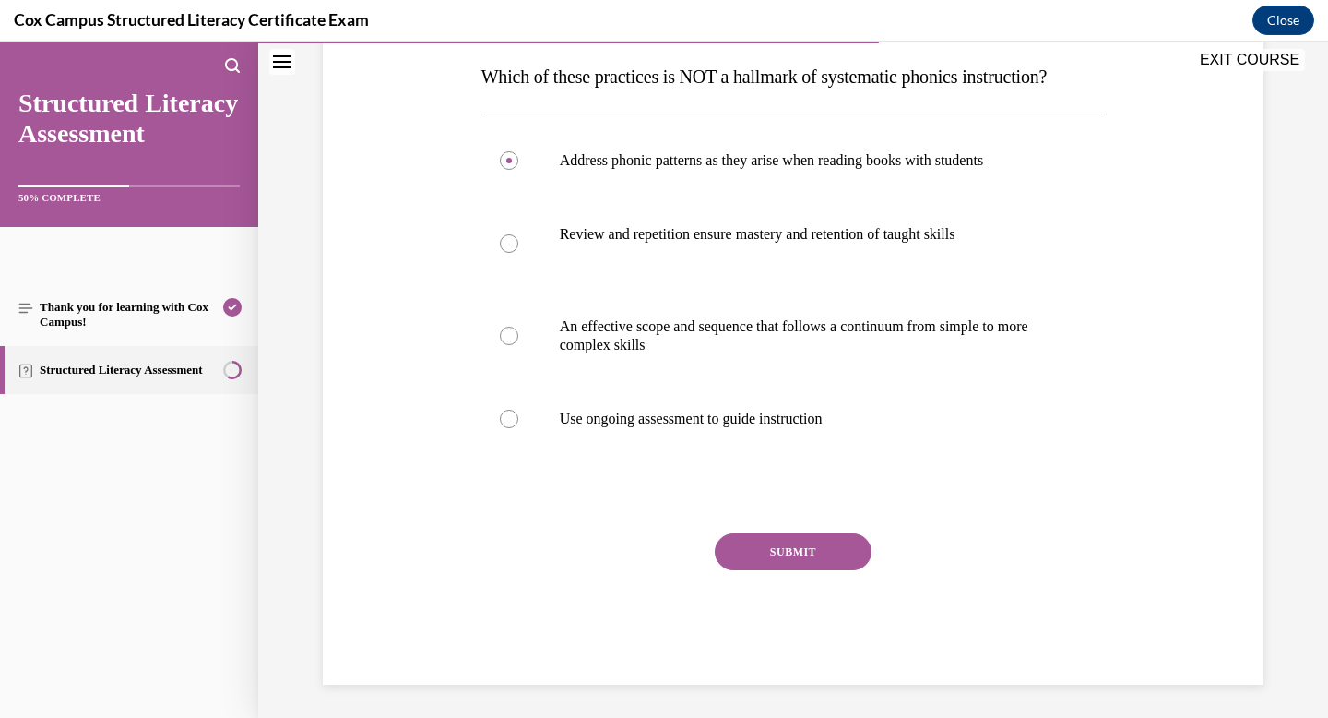
click at [818, 570] on button "SUBMIT" at bounding box center [793, 551] width 157 height 37
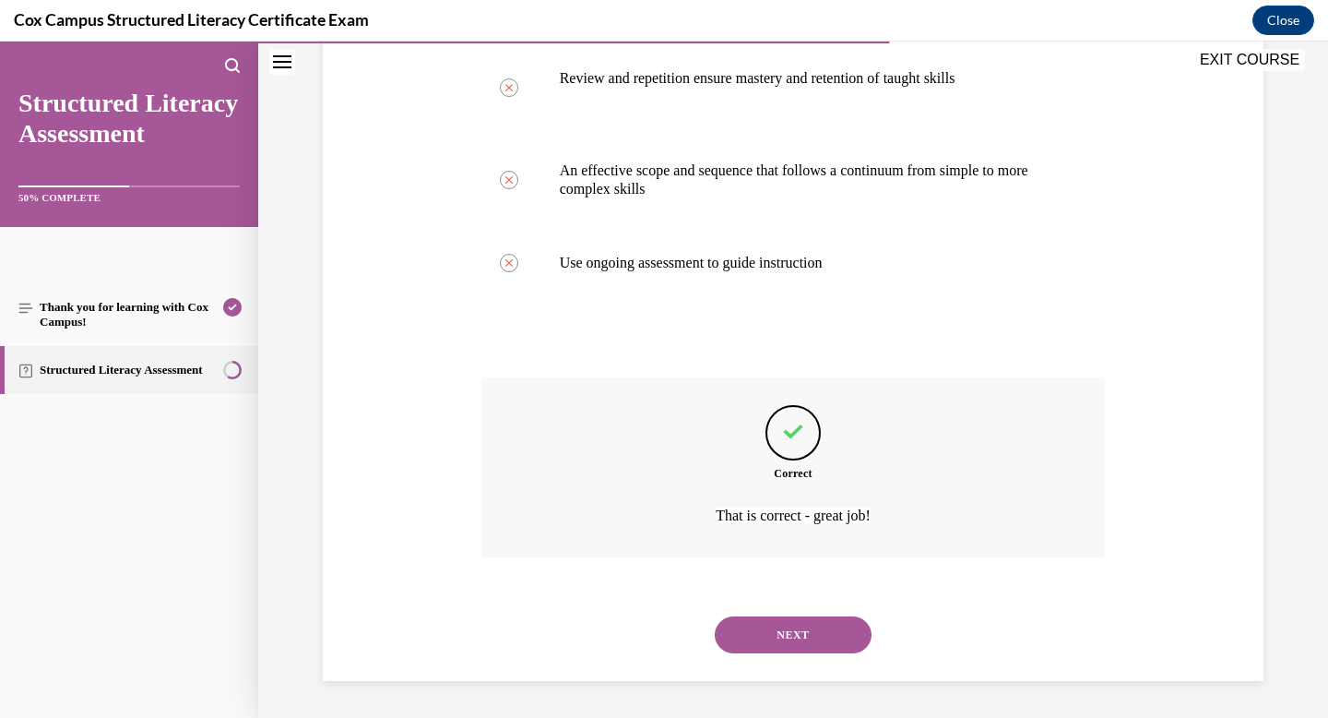
scroll to position [486, 0]
click at [792, 634] on button "NEXT" at bounding box center [793, 634] width 157 height 37
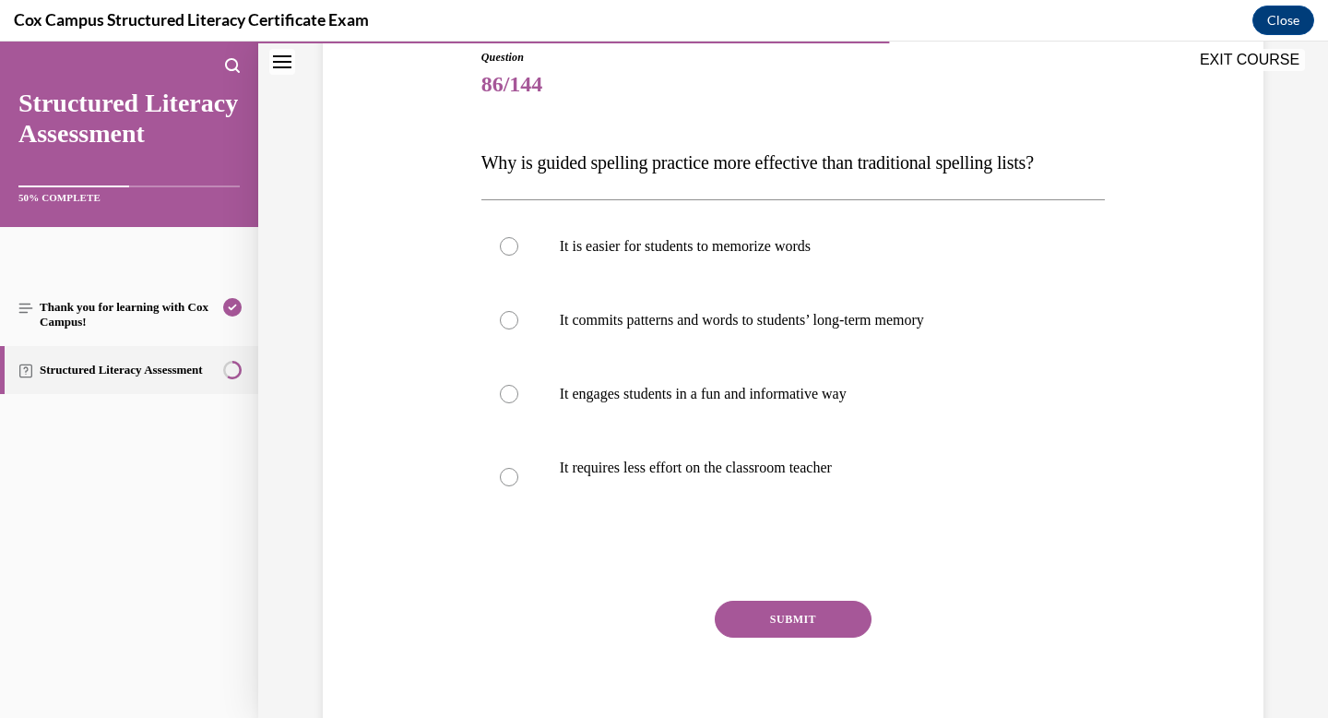
scroll to position [208, 0]
click at [744, 326] on p "It commits patterns and words to students’ long-term memory" at bounding box center [810, 319] width 500 height 18
click at [518, 326] on input "It commits patterns and words to students’ long-term memory" at bounding box center [509, 319] width 18 height 18
radio input "true"
click at [817, 642] on div "SUBMIT" at bounding box center [794, 646] width 625 height 92
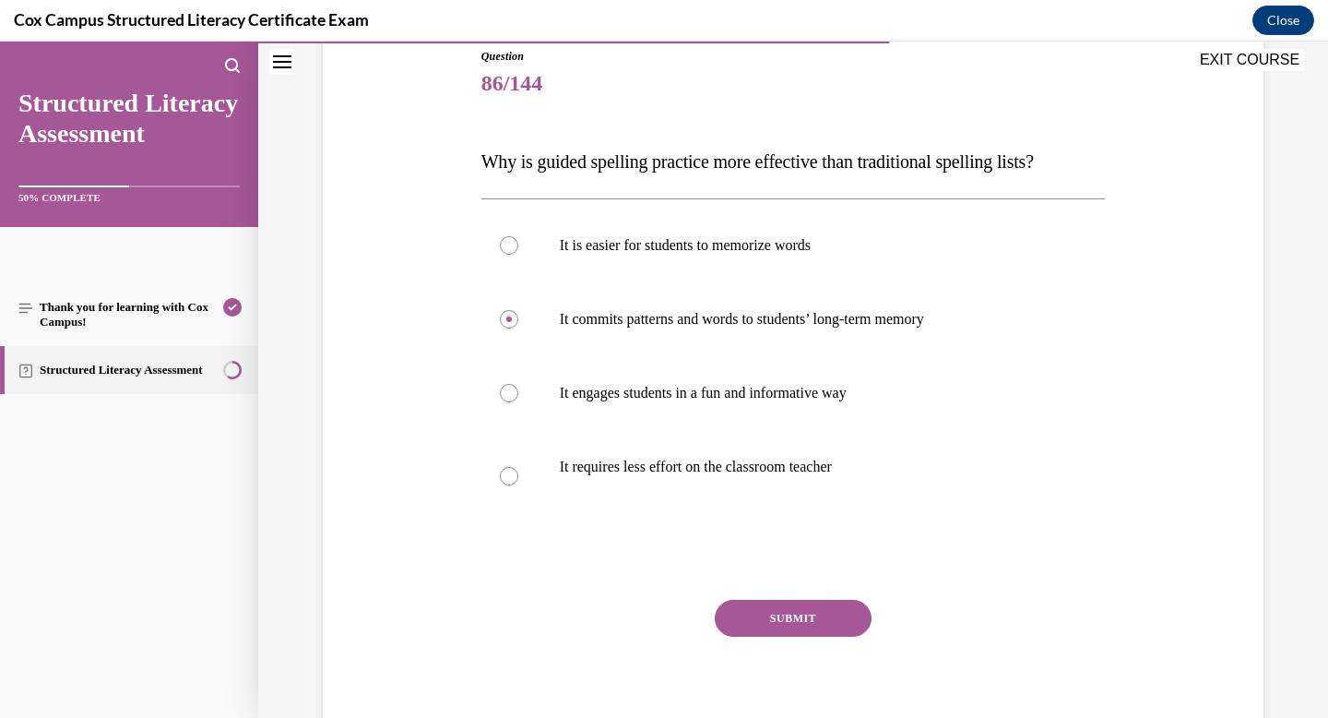
click at [814, 612] on button "SUBMIT" at bounding box center [793, 618] width 157 height 37
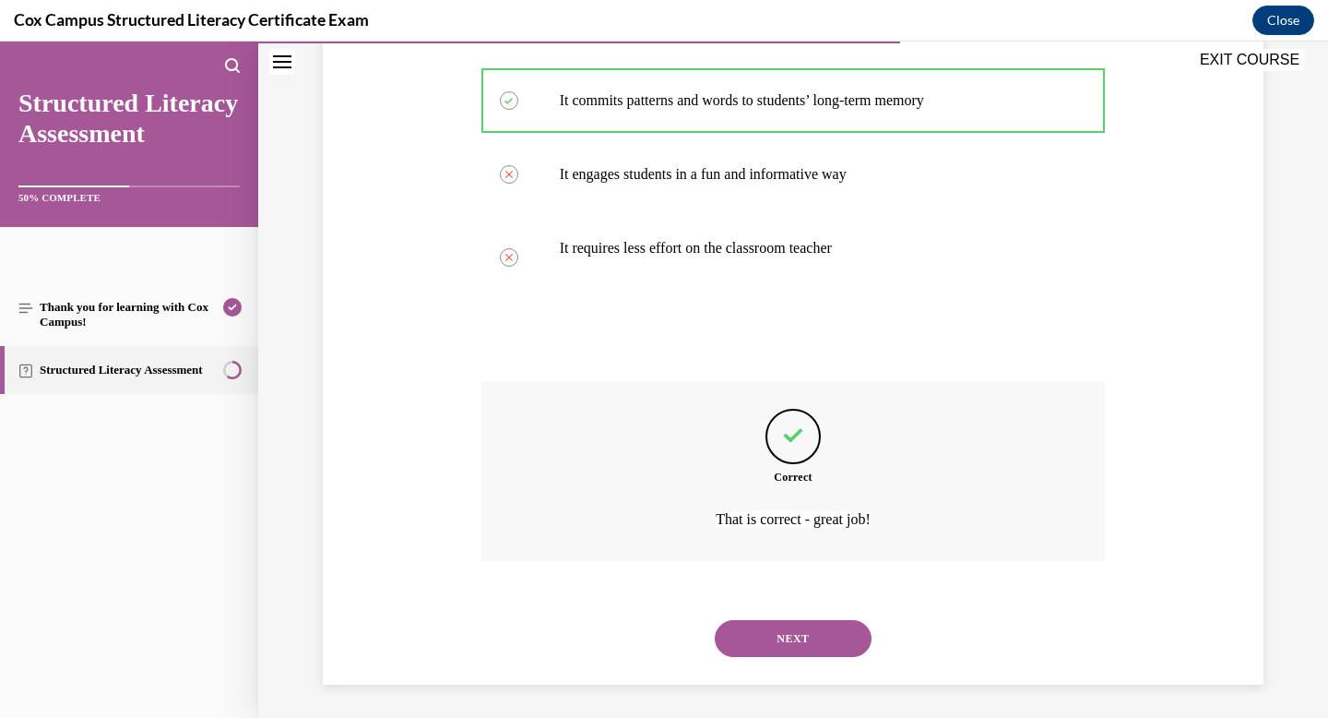
scroll to position [431, 0]
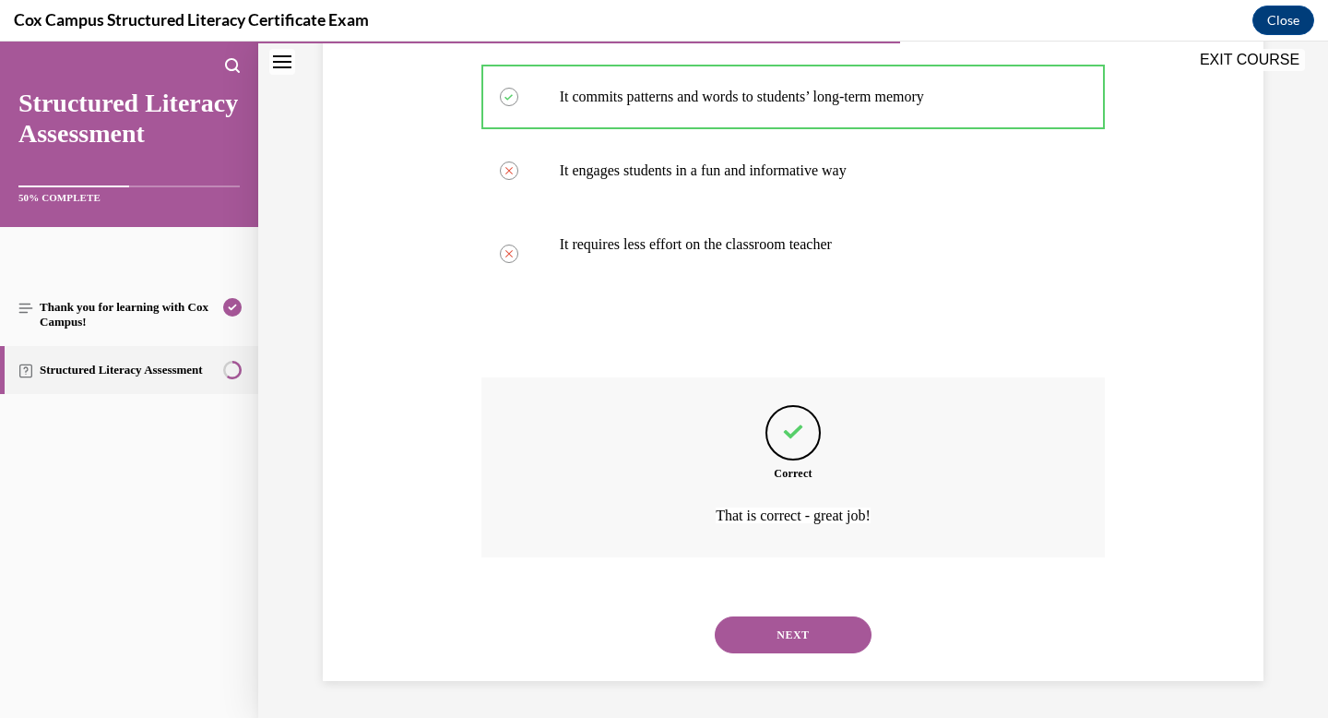
click at [769, 637] on button "NEXT" at bounding box center [793, 634] width 157 height 37
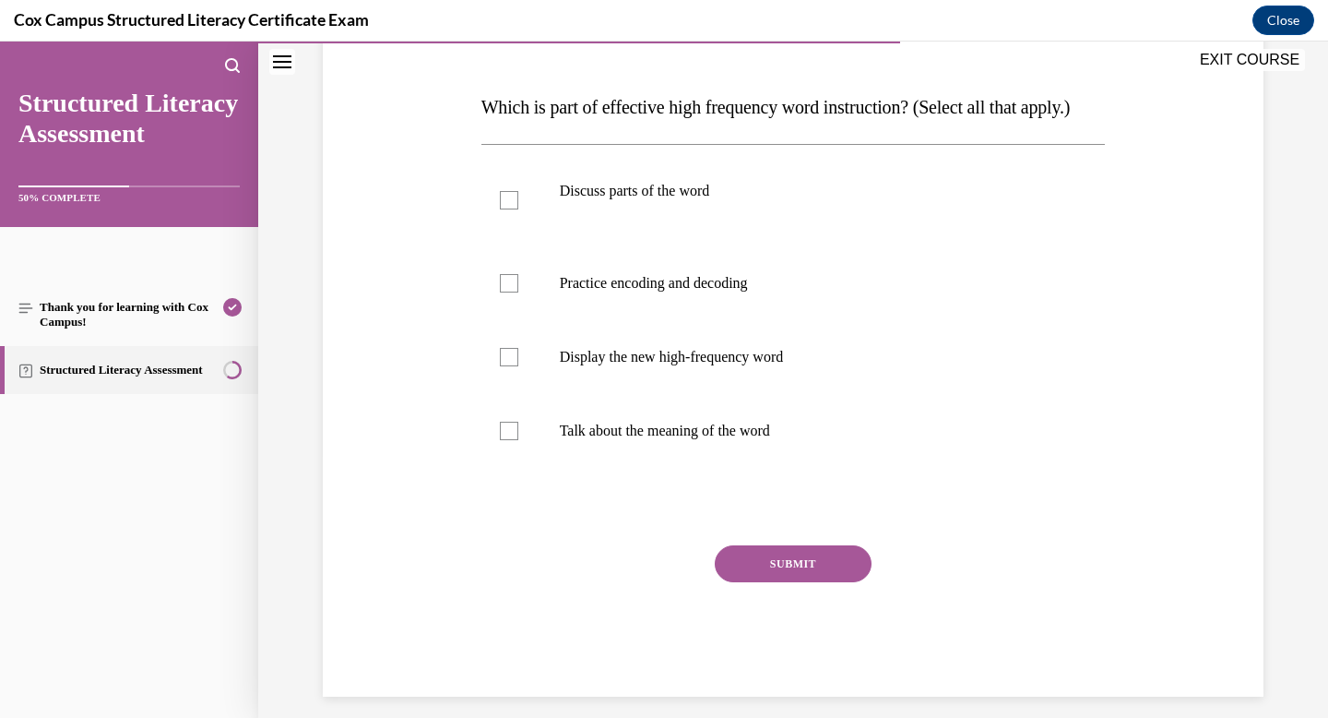
scroll to position [293, 0]
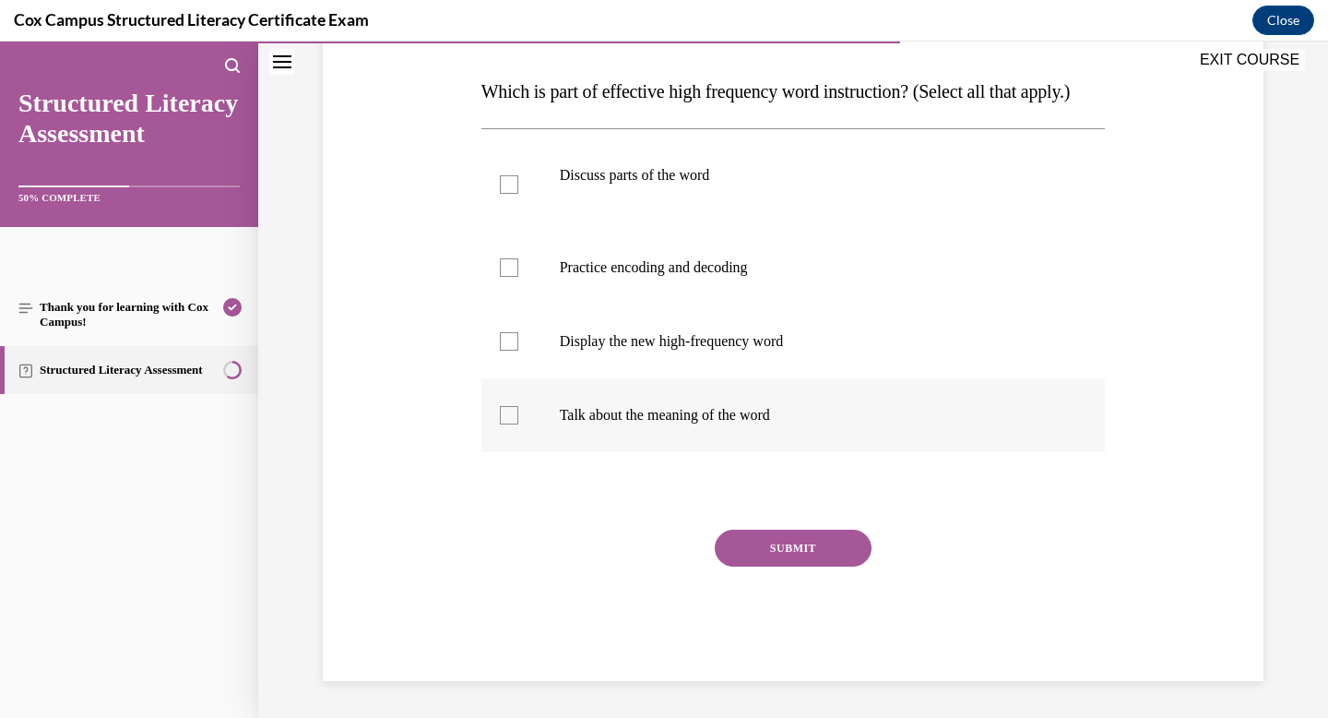
click at [721, 407] on label "Talk about the meaning of the word" at bounding box center [794, 415] width 625 height 74
click at [518, 407] on input "Talk about the meaning of the word" at bounding box center [509, 415] width 18 height 18
checkbox input "true"
click at [713, 373] on label "Display the new high-frequency word" at bounding box center [794, 341] width 625 height 74
click at [518, 351] on input "Display the new high-frequency word" at bounding box center [509, 341] width 18 height 18
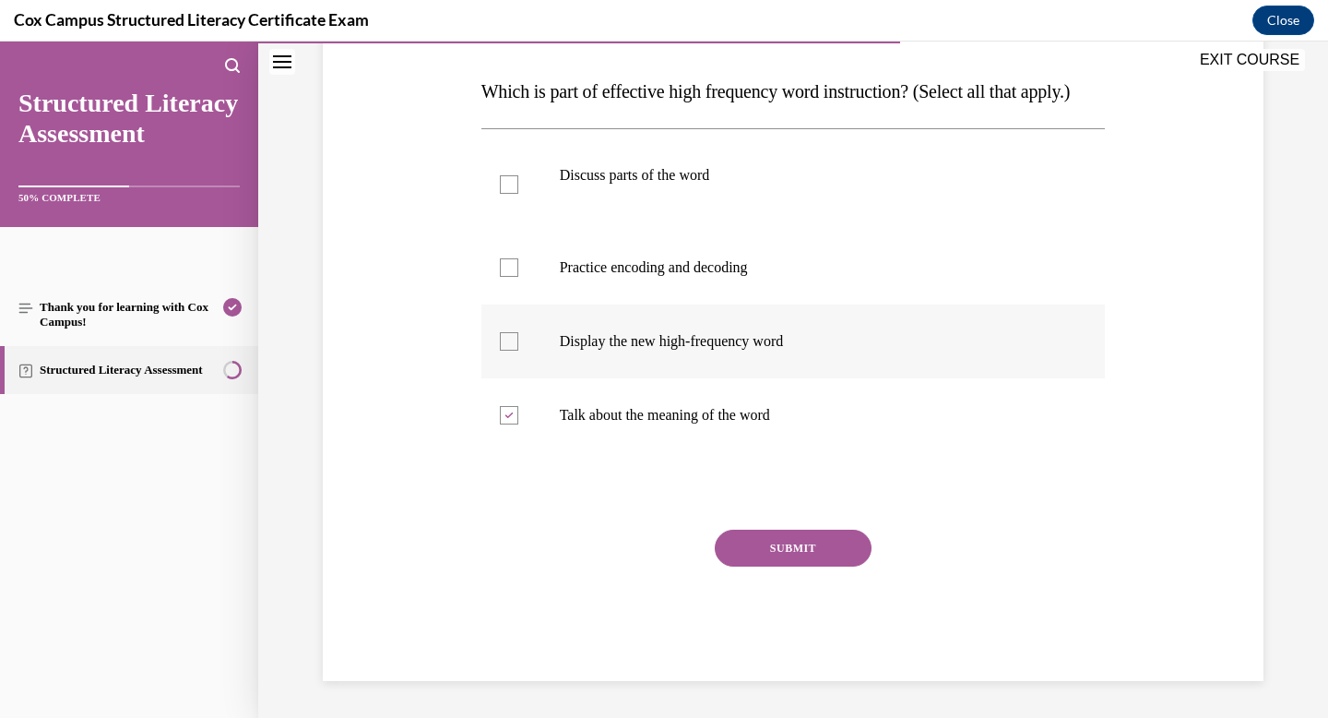
checkbox input "true"
click at [700, 304] on label "Practice encoding and decoding" at bounding box center [794, 268] width 625 height 74
click at [518, 277] on input "Practice encoding and decoding" at bounding box center [509, 267] width 18 height 18
checkbox input "true"
click at [665, 224] on label "Discuss parts of the word" at bounding box center [794, 184] width 625 height 92
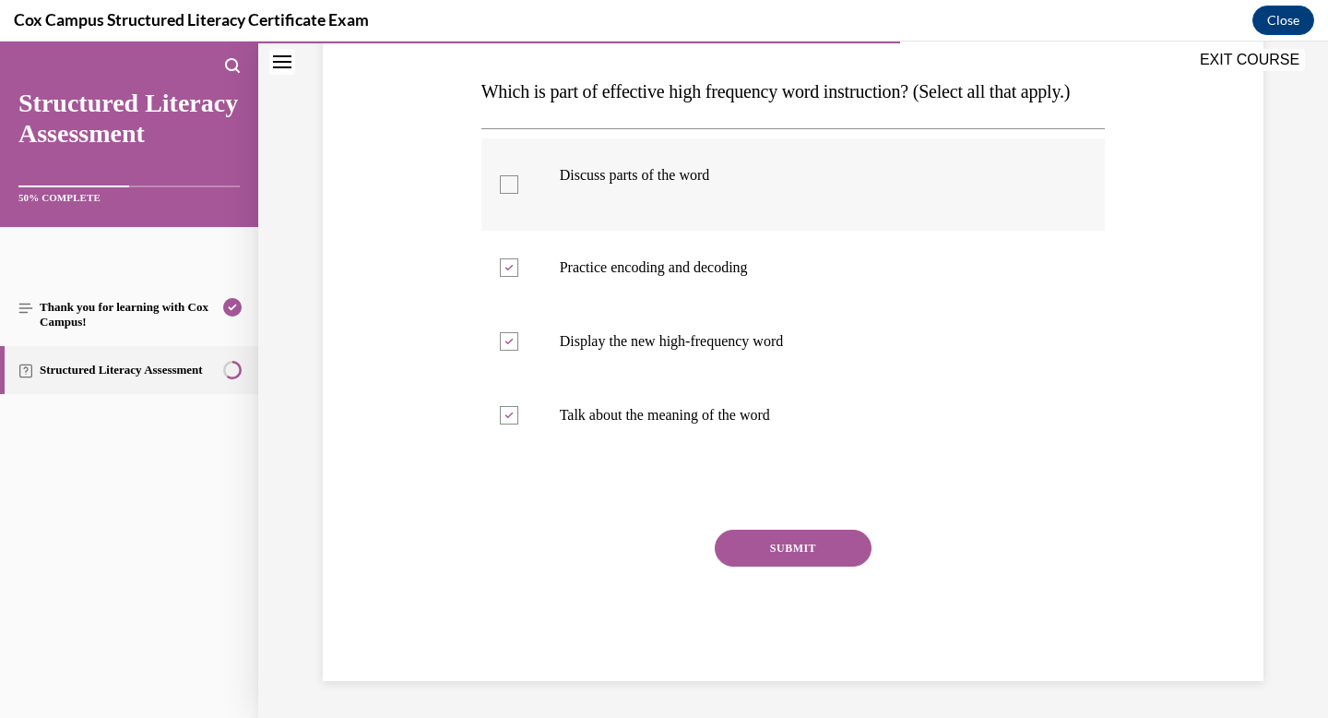
click at [518, 194] on input "Discuss parts of the word" at bounding box center [509, 184] width 18 height 18
checkbox input "true"
click at [788, 566] on button "SUBMIT" at bounding box center [793, 548] width 157 height 37
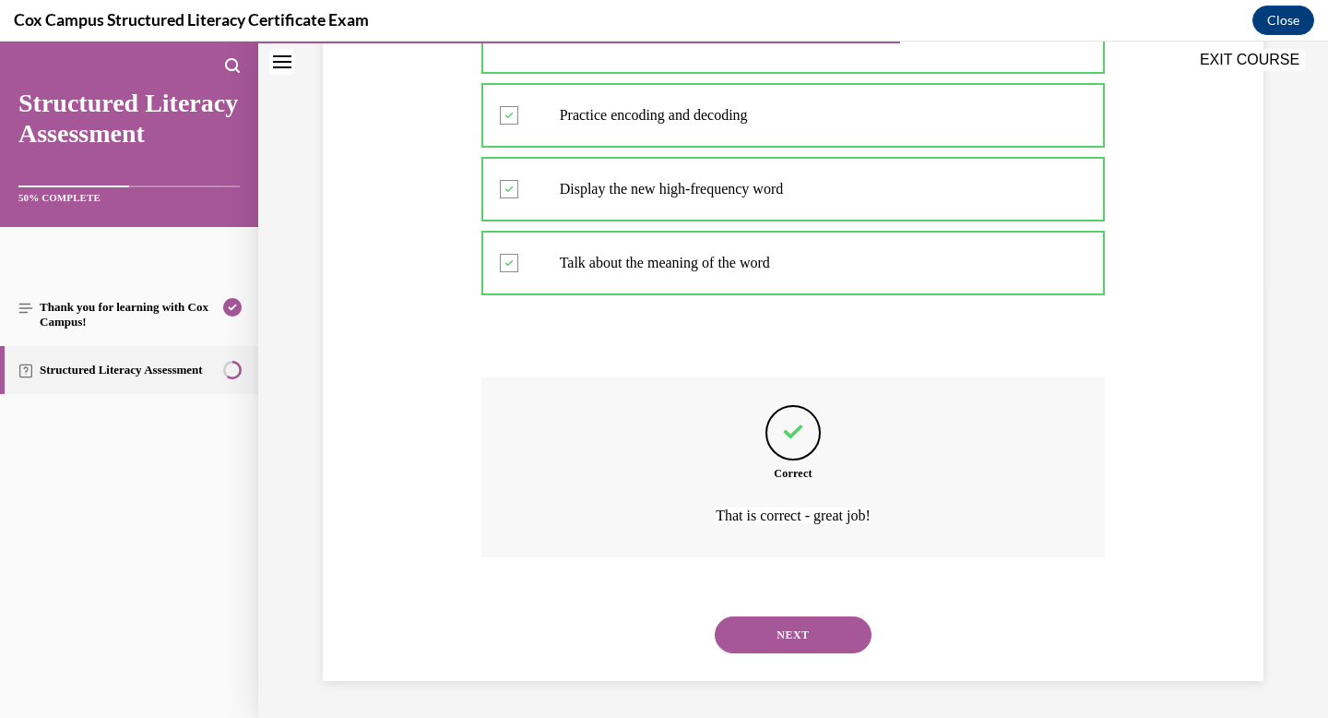
click at [780, 653] on button "NEXT" at bounding box center [793, 634] width 157 height 37
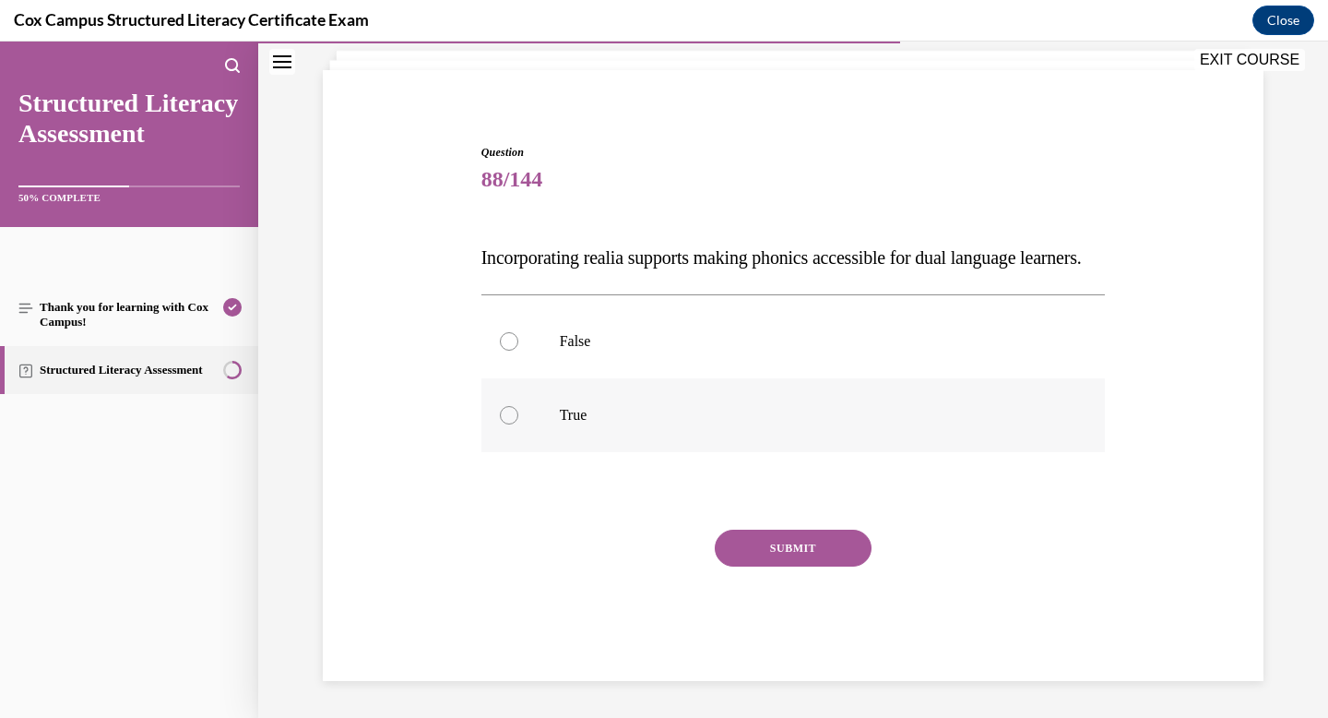
click at [530, 417] on label "True" at bounding box center [794, 415] width 625 height 74
click at [518, 417] on input "True" at bounding box center [509, 415] width 18 height 18
radio input "true"
click at [746, 542] on button "SUBMIT" at bounding box center [793, 548] width 157 height 37
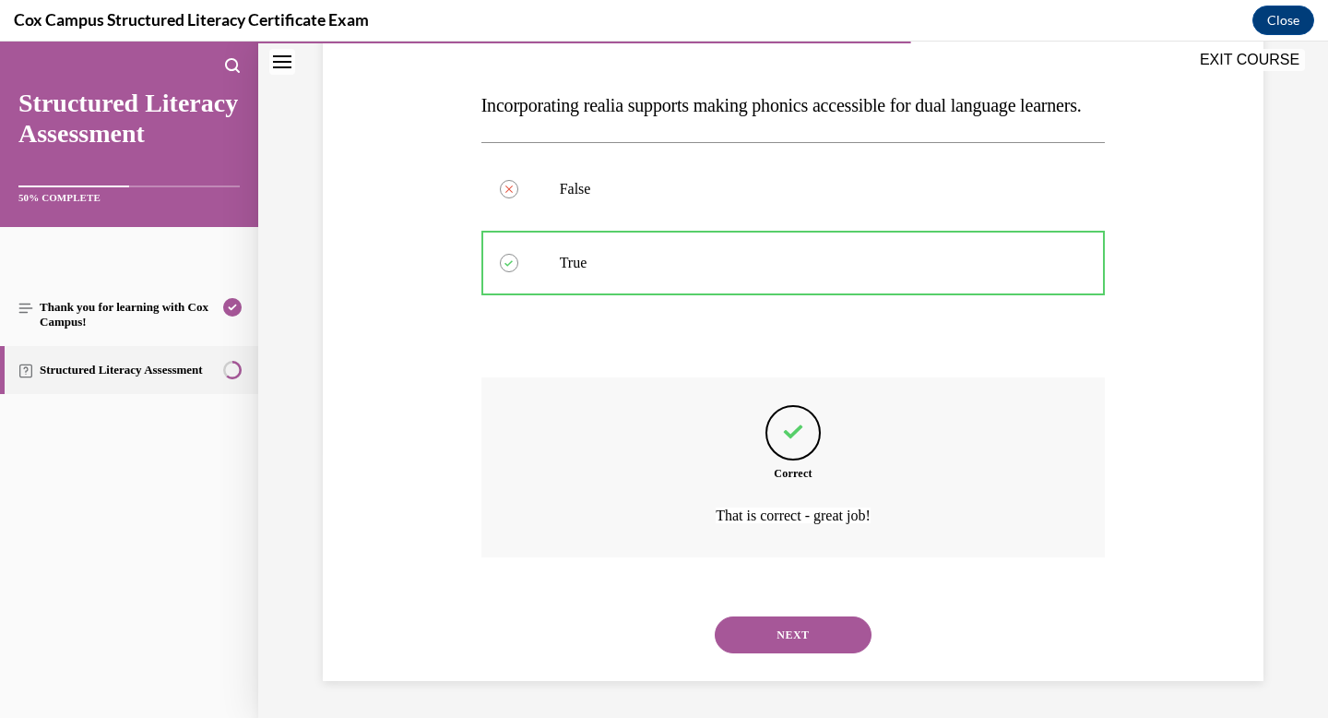
scroll to position [302, 0]
click at [777, 634] on button "NEXT" at bounding box center [793, 634] width 157 height 37
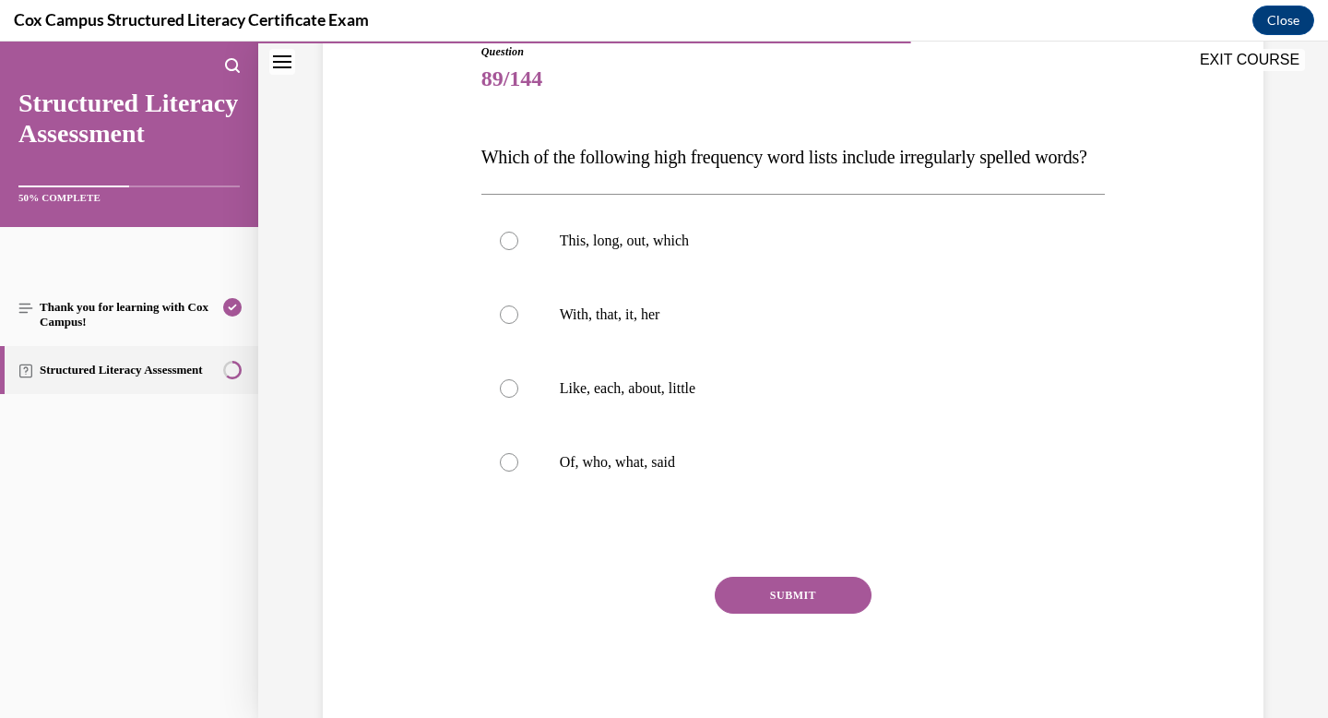
scroll to position [227, 0]
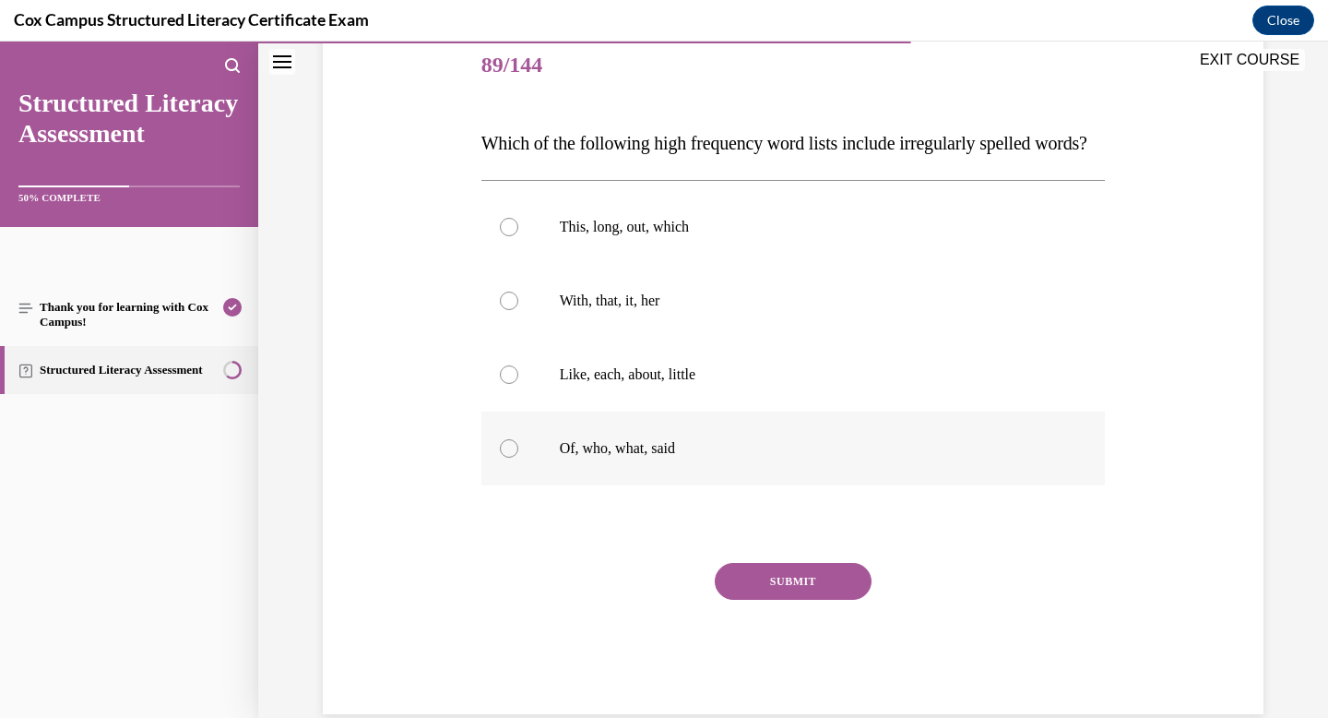
click at [638, 485] on label "Of, who, what, said" at bounding box center [794, 448] width 625 height 74
click at [518, 458] on input "Of, who, what, said" at bounding box center [509, 448] width 18 height 18
radio input "true"
click at [797, 600] on button "SUBMIT" at bounding box center [793, 581] width 157 height 37
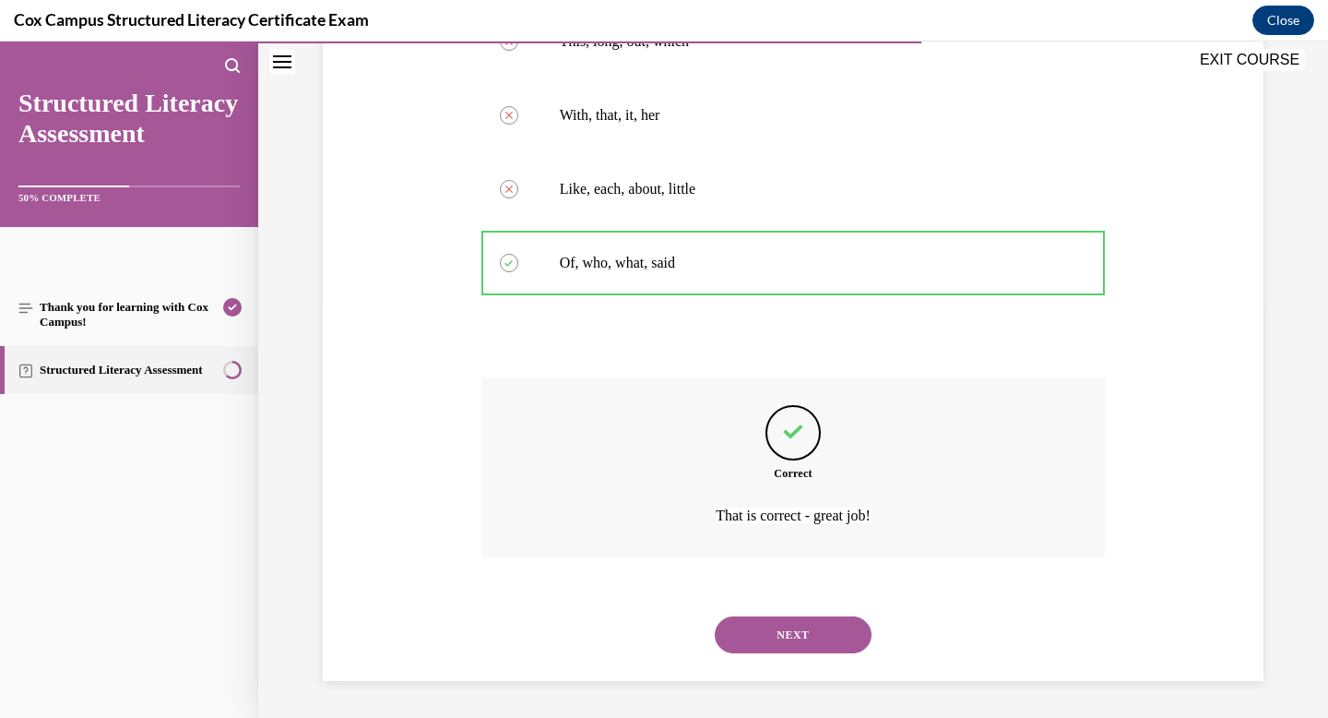
scroll to position [449, 0]
click at [789, 626] on button "NEXT" at bounding box center [793, 634] width 157 height 37
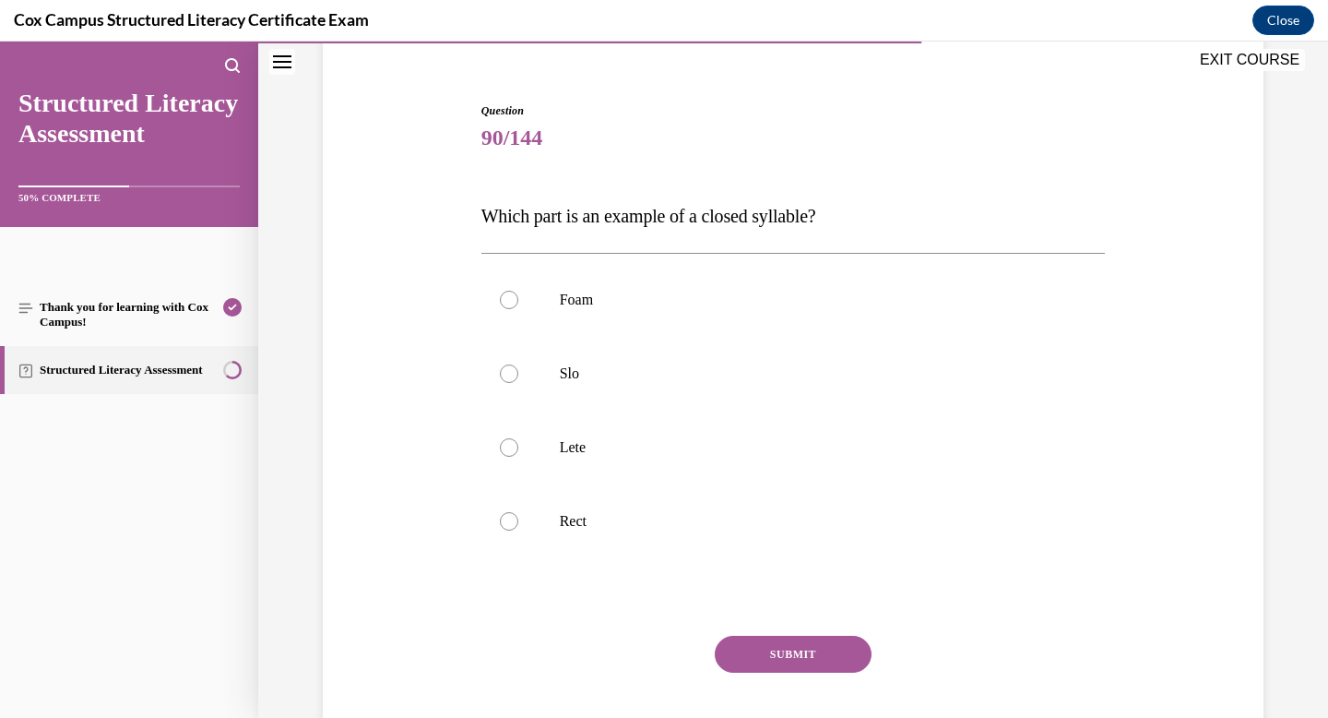
scroll to position [155, 0]
click at [592, 512] on p "Rect" at bounding box center [810, 520] width 500 height 18
click at [518, 512] on input "Rect" at bounding box center [509, 520] width 18 height 18
radio input "true"
click at [803, 654] on button "SUBMIT" at bounding box center [793, 653] width 157 height 37
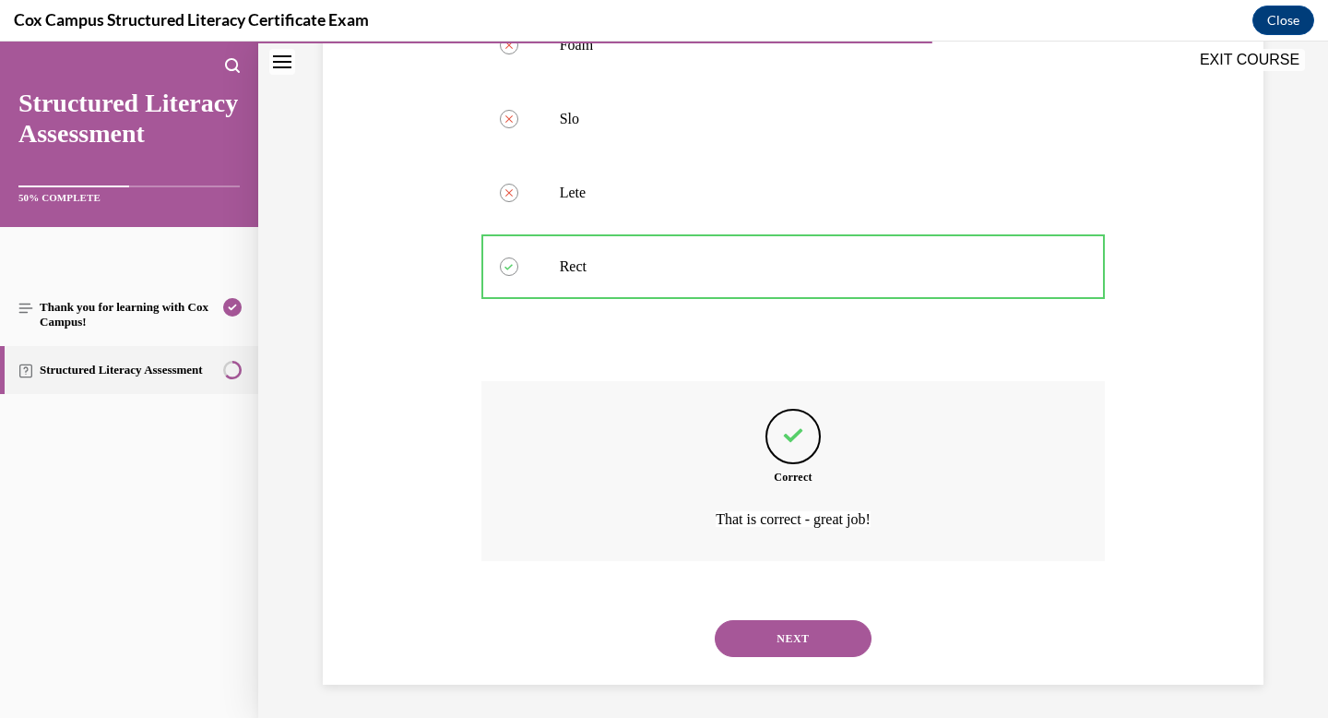
scroll to position [412, 0]
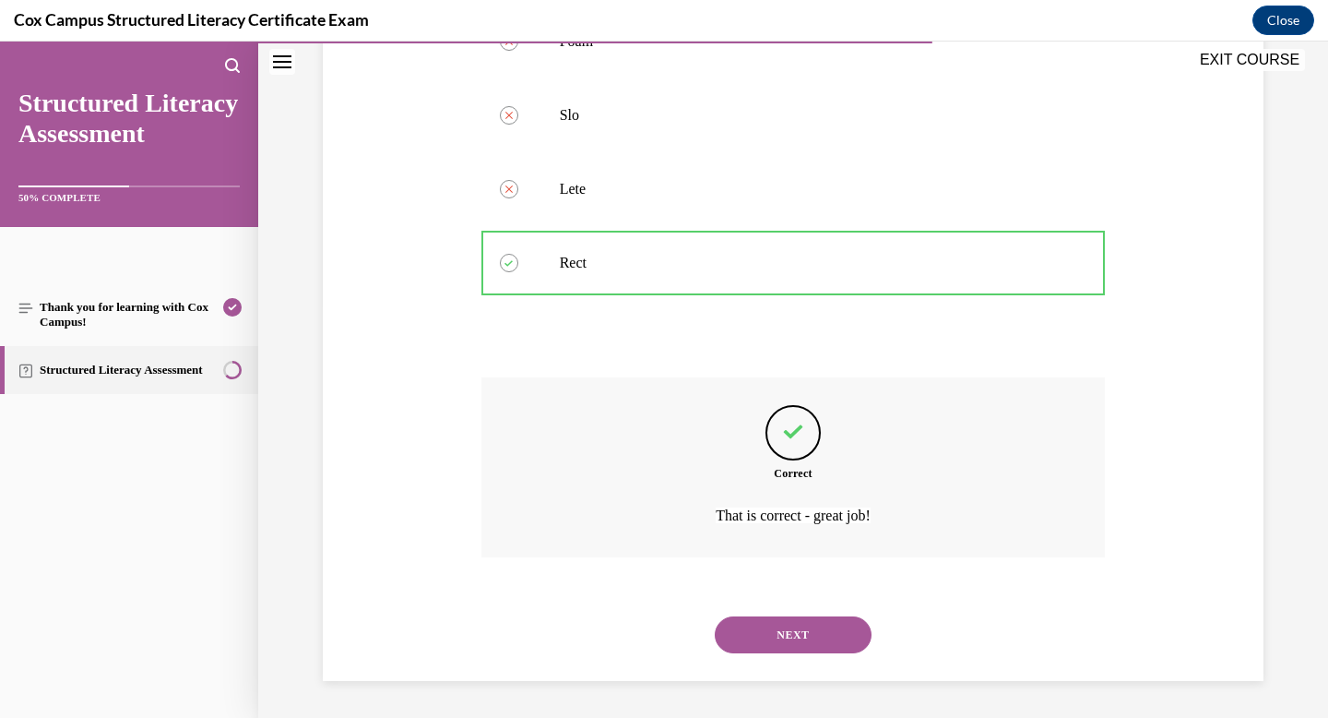
click at [810, 636] on button "NEXT" at bounding box center [793, 634] width 157 height 37
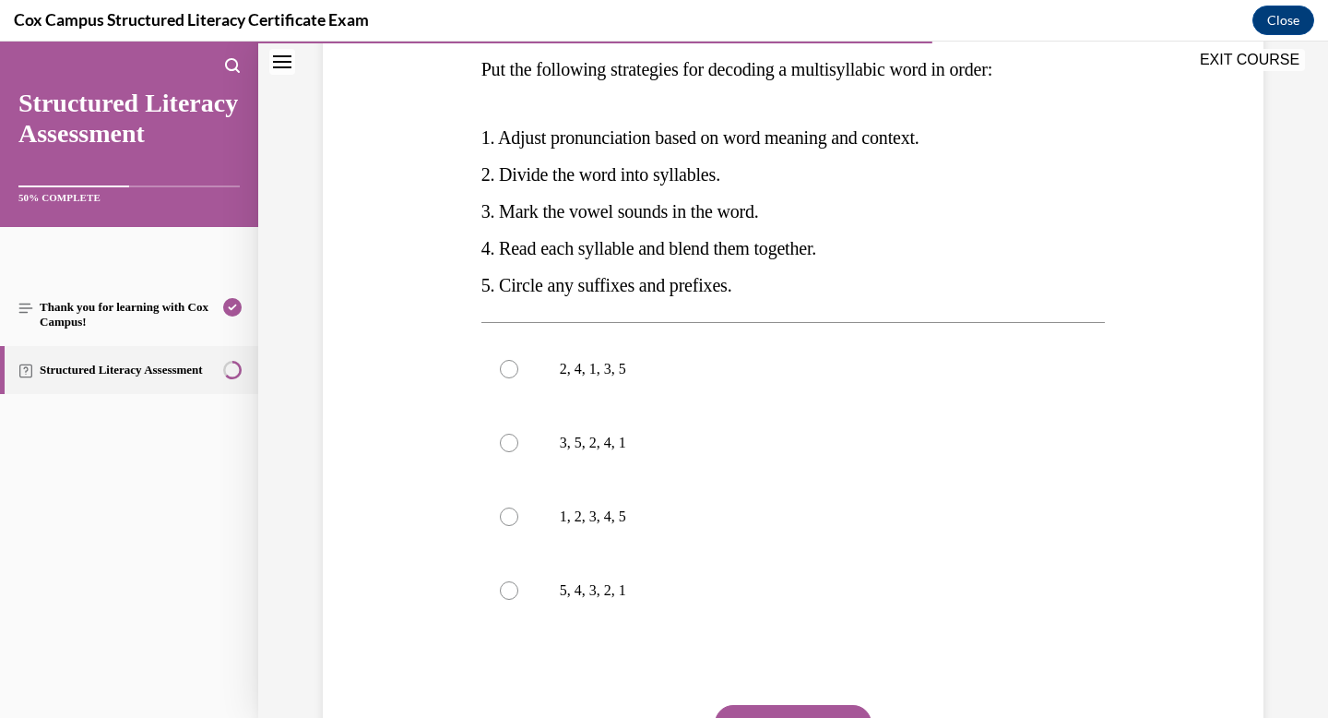
scroll to position [313, 0]
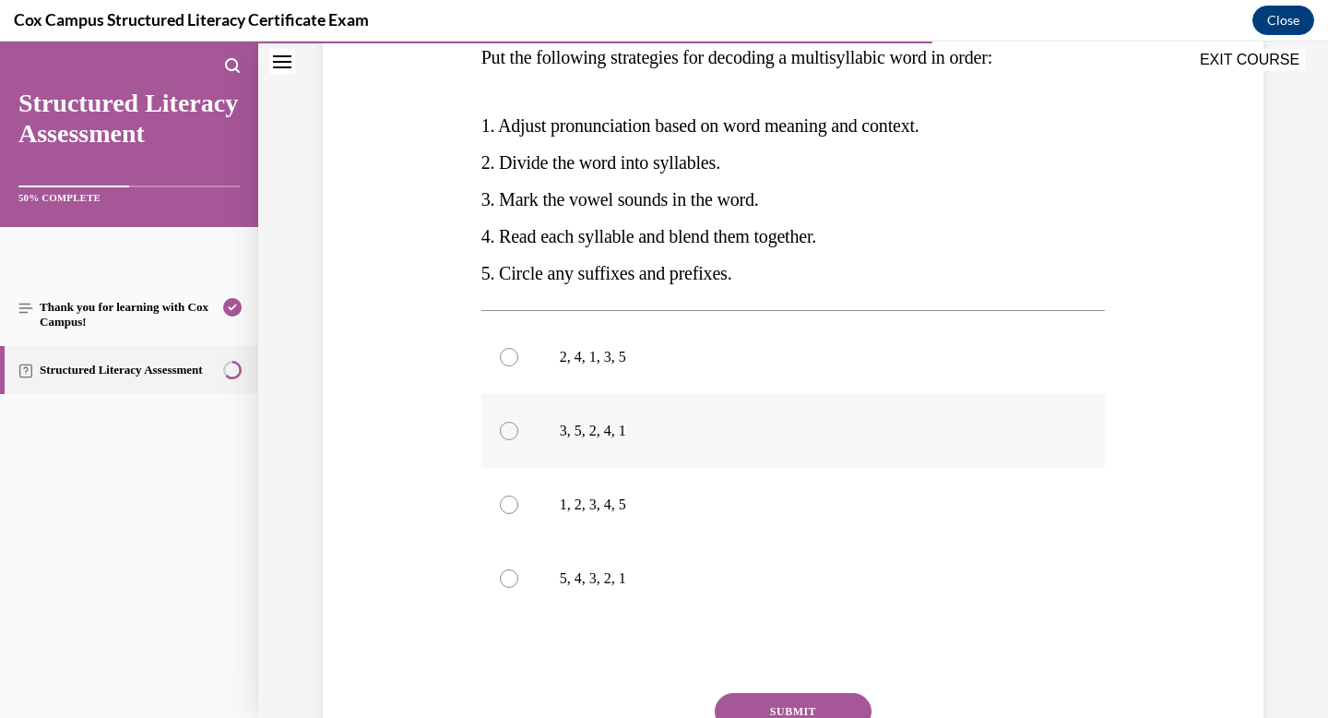
click at [596, 427] on p "3, 5, 2, 4, 1" at bounding box center [810, 431] width 500 height 18
click at [518, 427] on input "3, 5, 2, 4, 1" at bounding box center [509, 431] width 18 height 18
radio input "true"
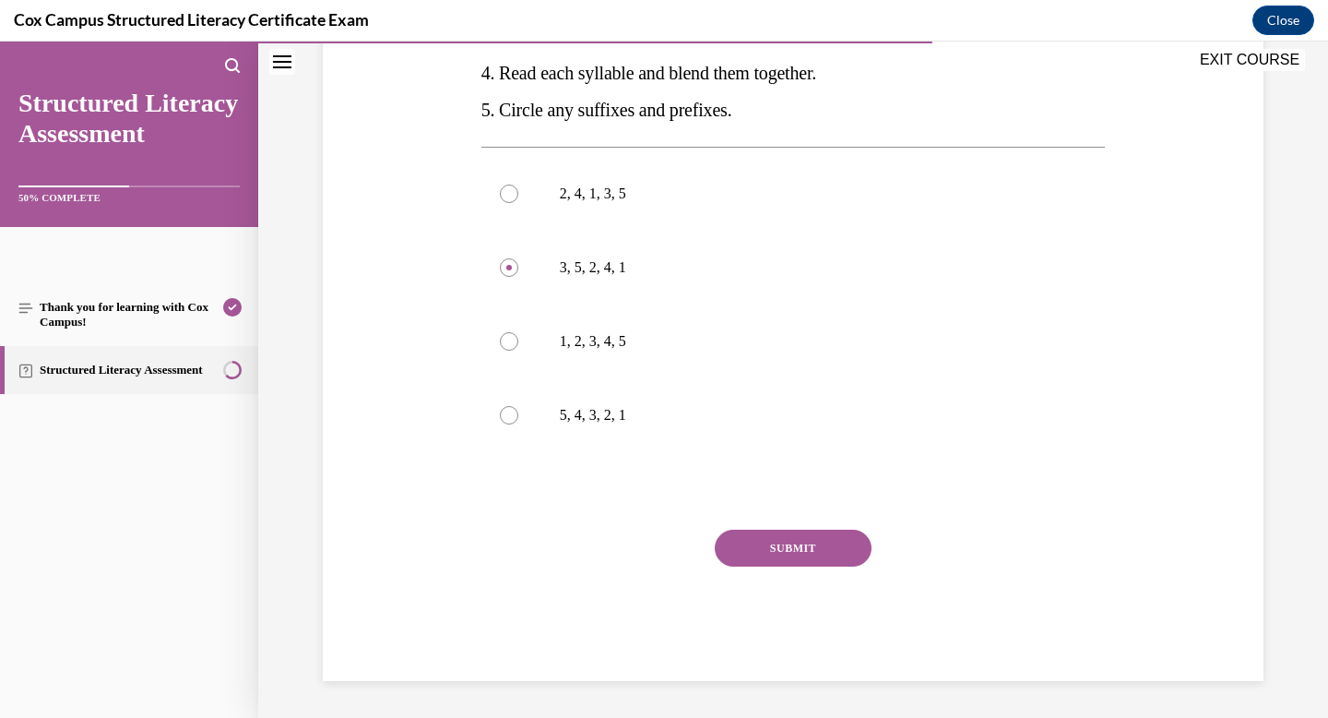
click at [810, 537] on button "SUBMIT" at bounding box center [793, 548] width 157 height 37
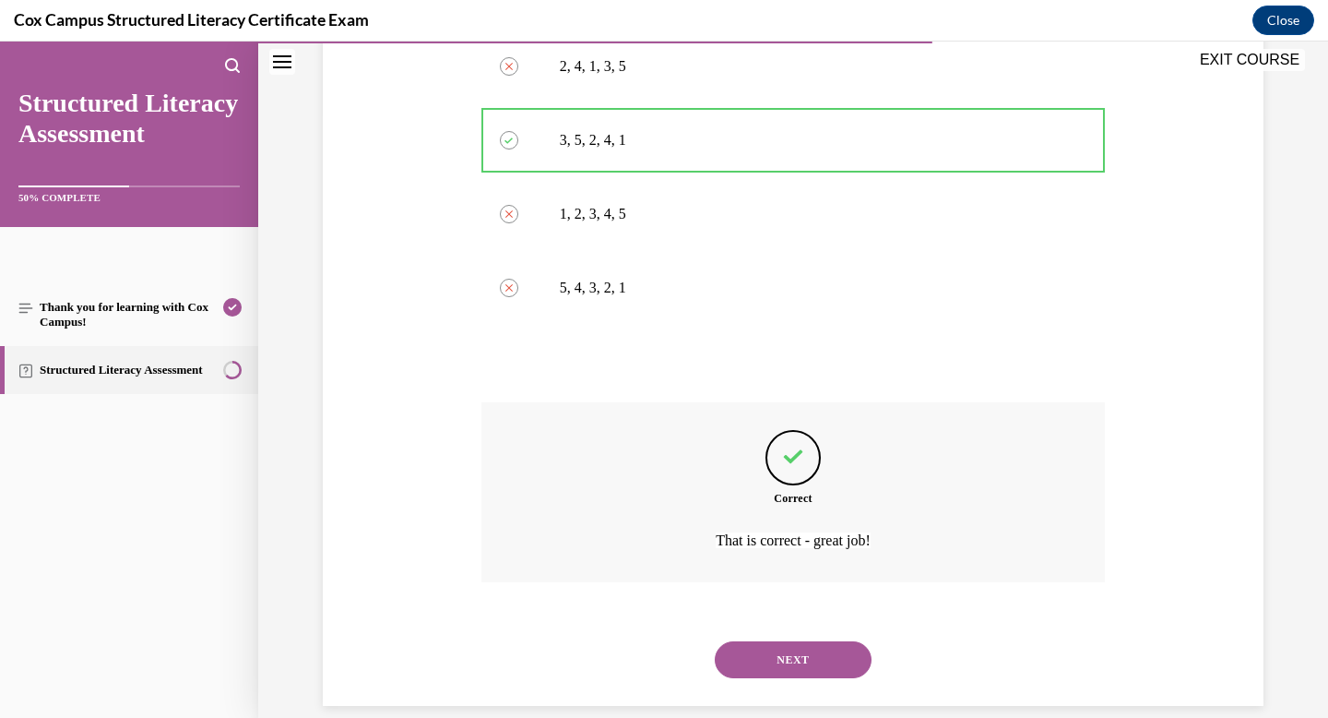
scroll to position [628, 0]
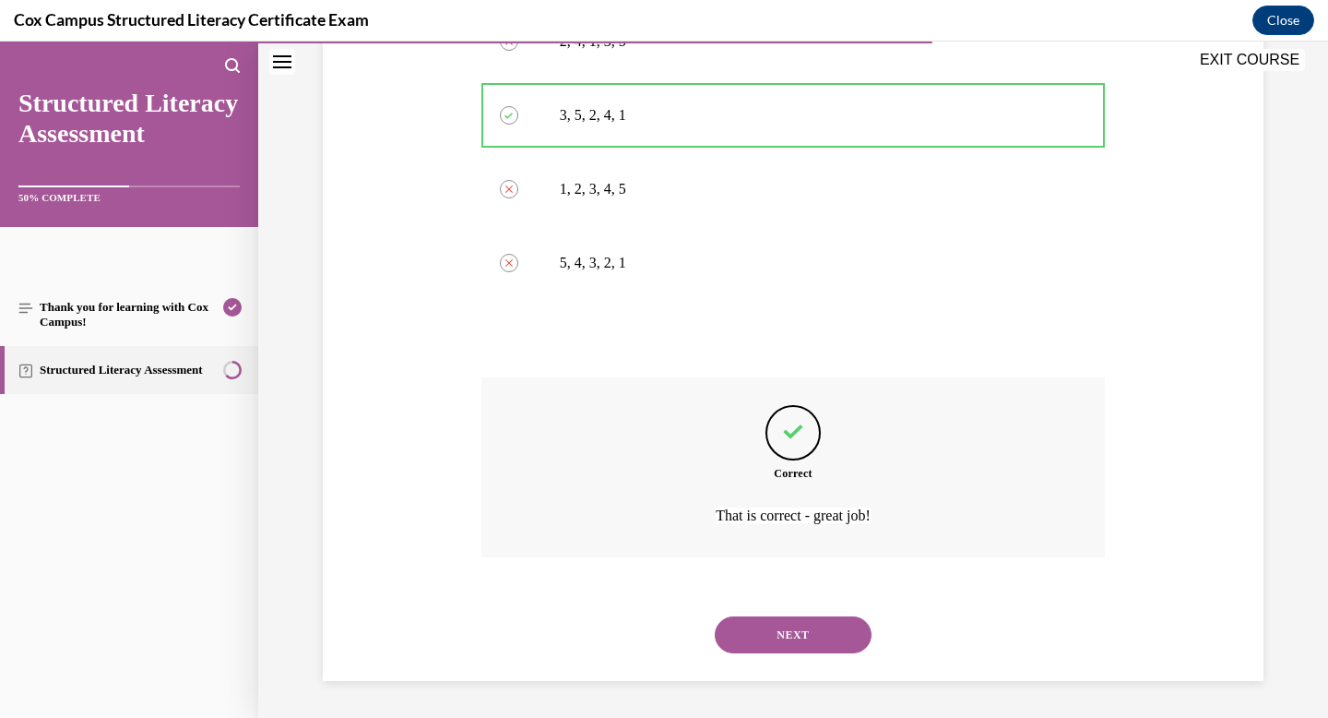
click at [787, 634] on button "NEXT" at bounding box center [793, 634] width 157 height 37
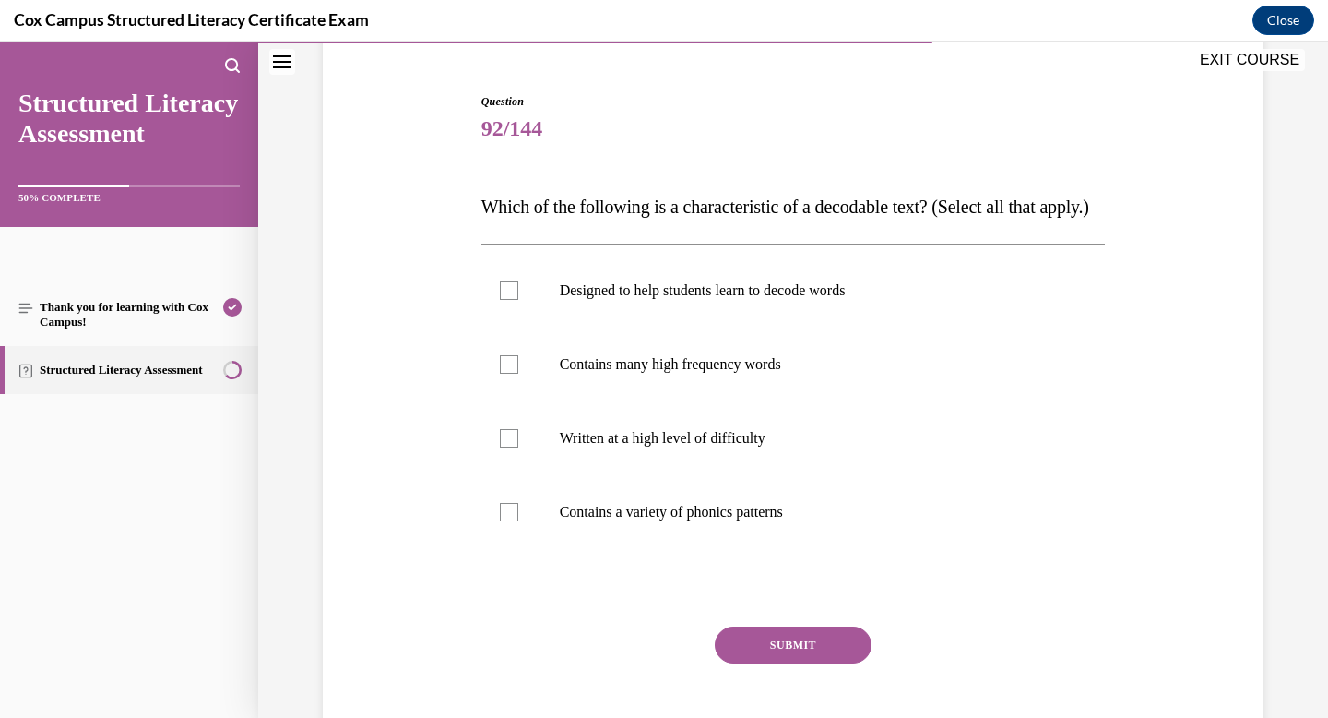
scroll to position [178, 0]
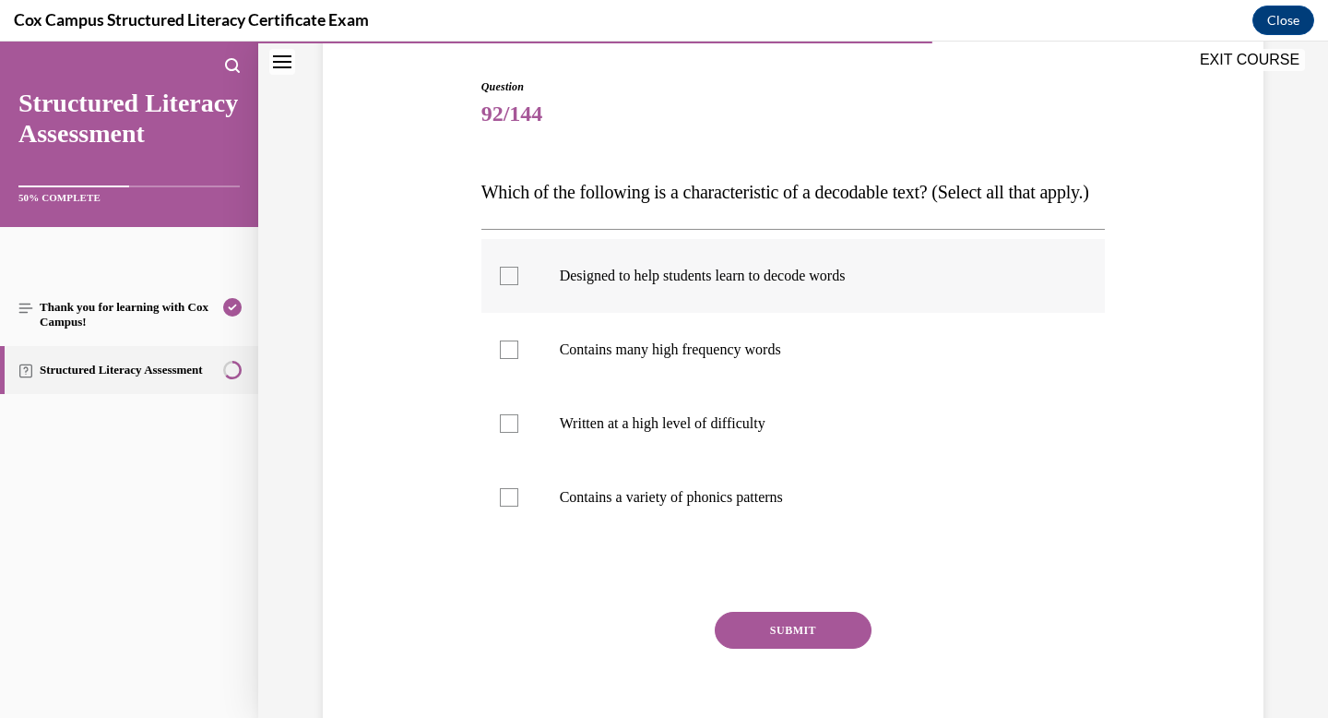
click at [685, 285] on p "Designed to help students learn to decode words" at bounding box center [810, 276] width 500 height 18
click at [518, 285] on input "Designed to help students learn to decode words" at bounding box center [509, 276] width 18 height 18
checkbox input "true"
click at [776, 649] on button "SUBMIT" at bounding box center [793, 630] width 157 height 37
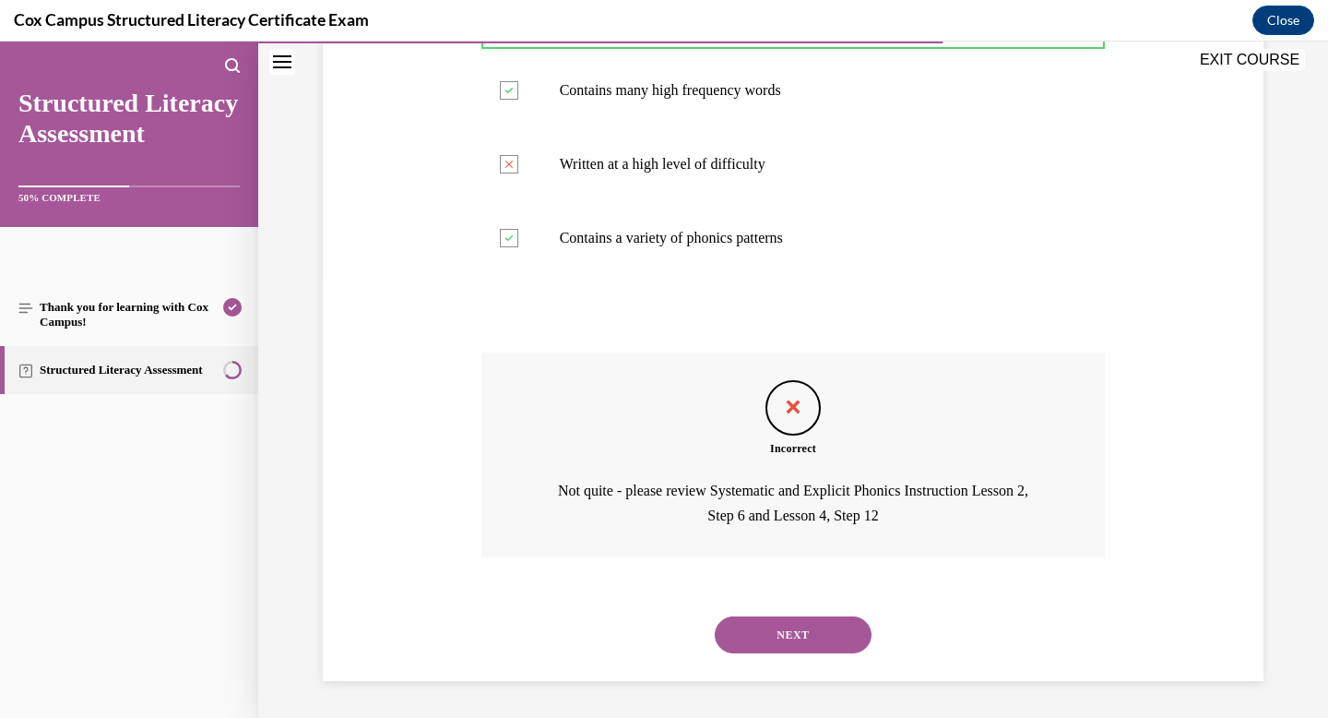
scroll to position [474, 0]
click at [825, 630] on button "NEXT" at bounding box center [793, 634] width 157 height 37
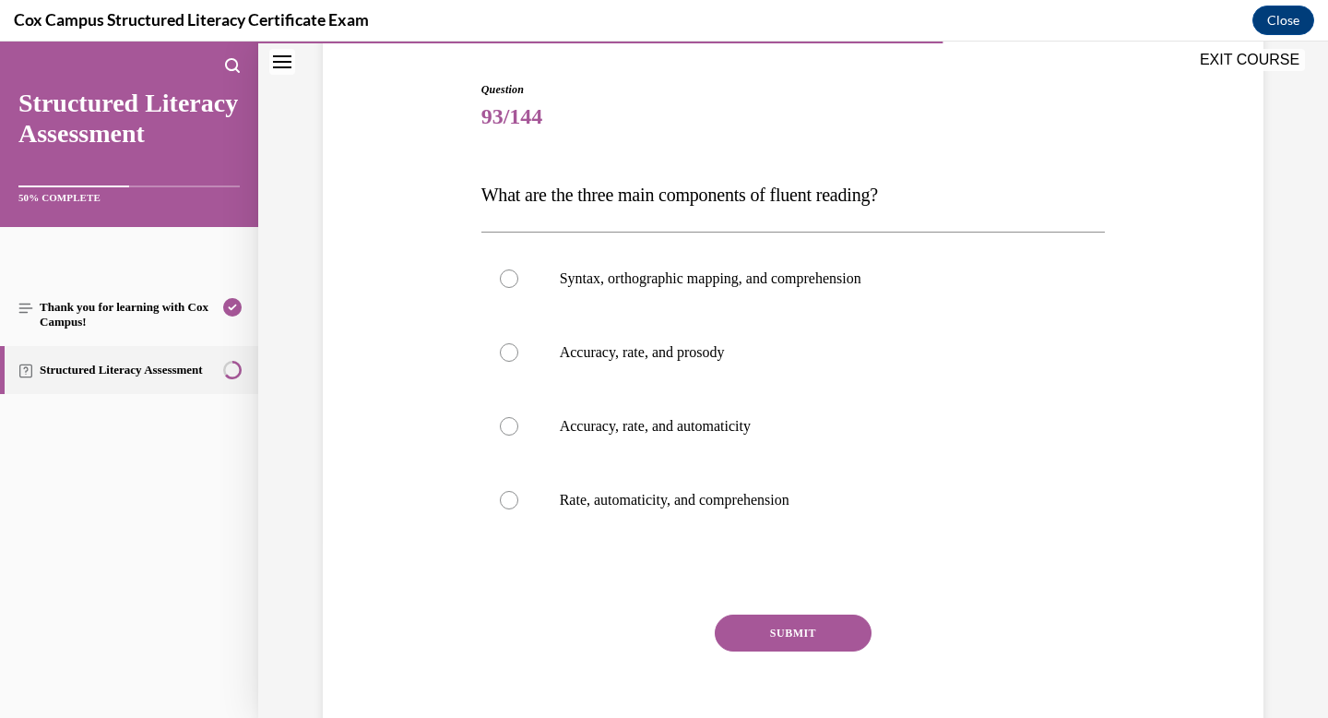
scroll to position [176, 0]
click at [666, 343] on p "Accuracy, rate, and prosody" at bounding box center [810, 351] width 500 height 18
click at [518, 343] on input "Accuracy, rate, and prosody" at bounding box center [509, 351] width 18 height 18
radio input "true"
click at [779, 622] on button "SUBMIT" at bounding box center [793, 631] width 157 height 37
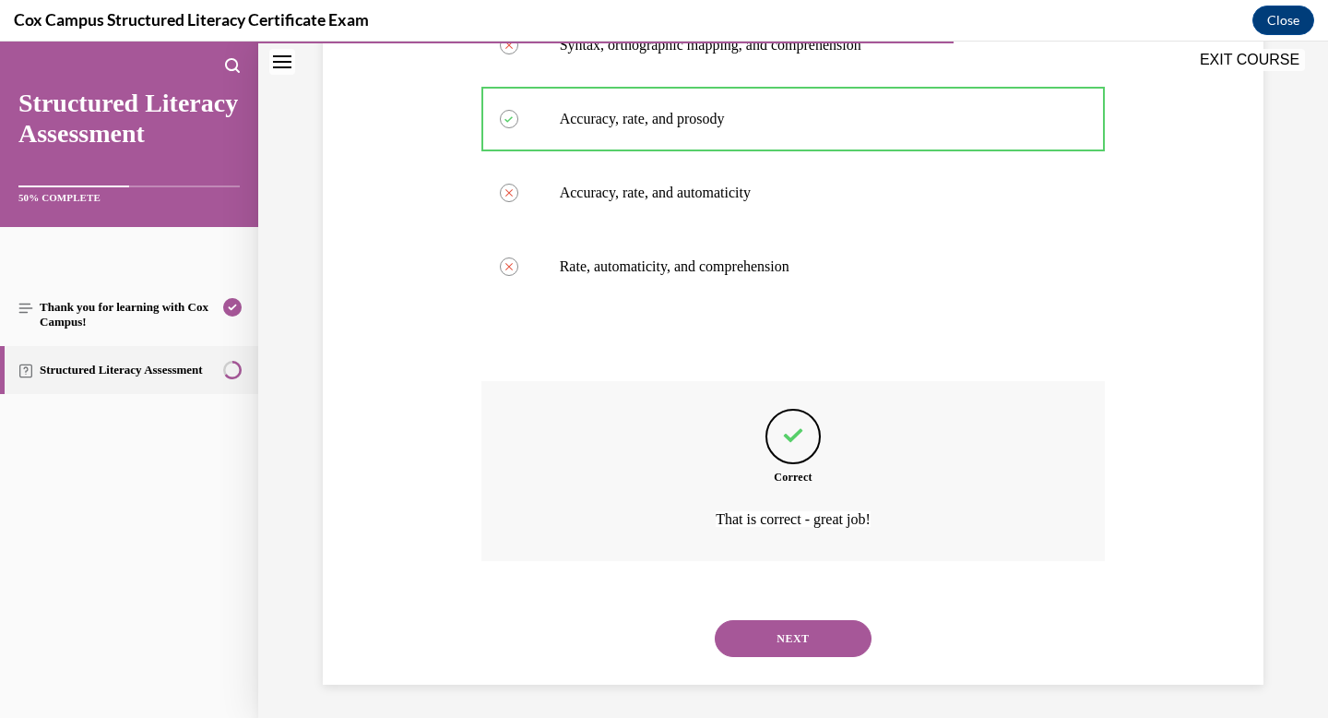
scroll to position [412, 0]
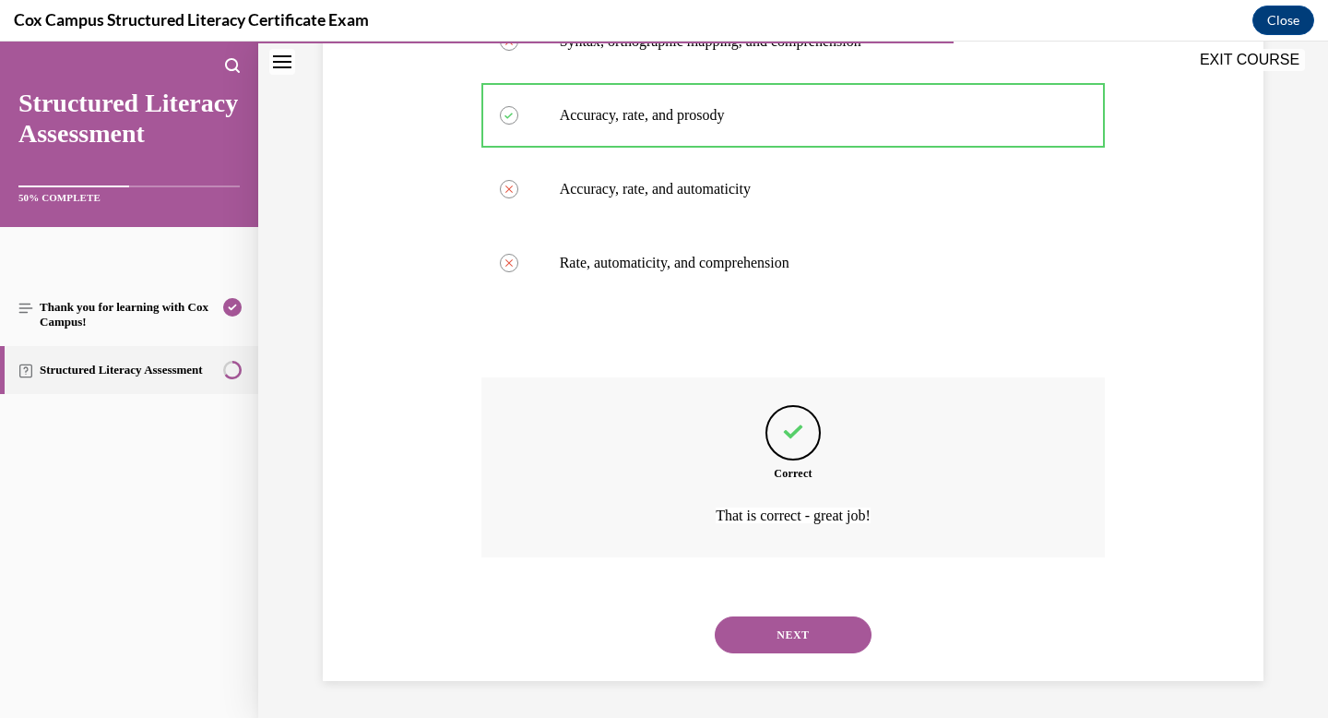
click at [787, 633] on button "NEXT" at bounding box center [793, 634] width 157 height 37
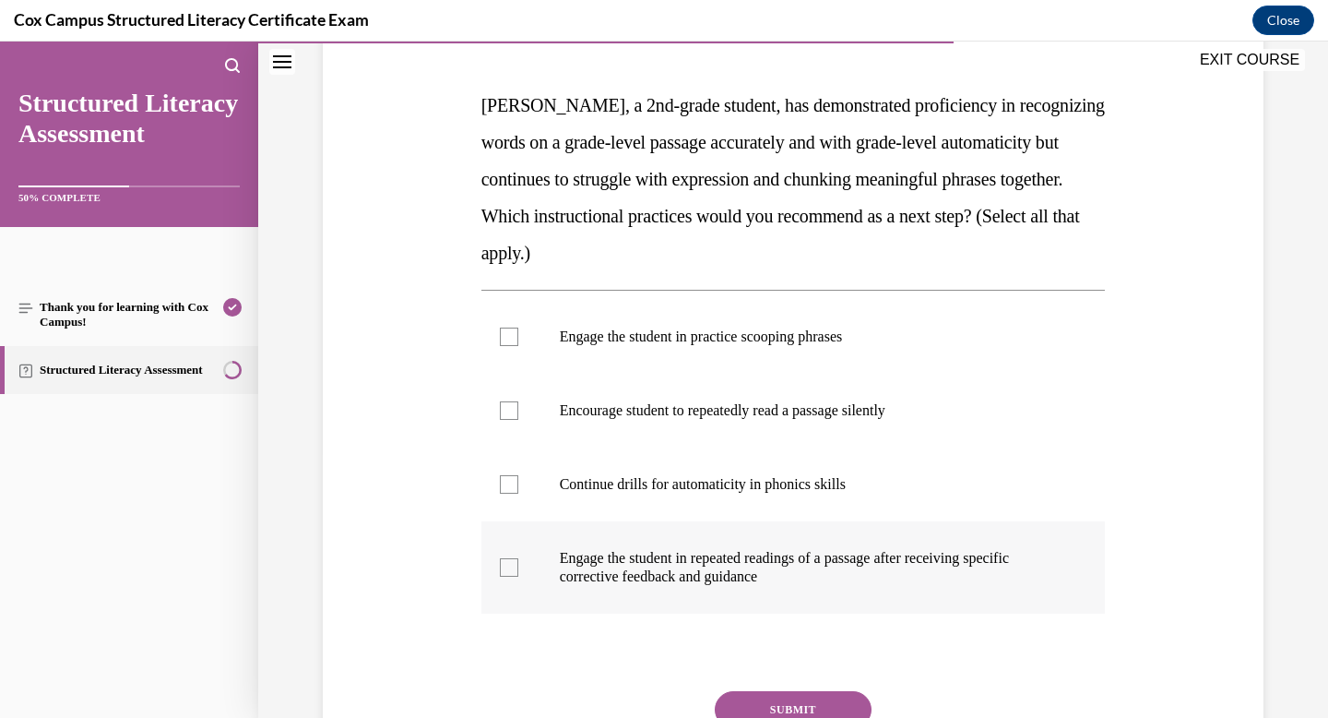
scroll to position [263, 0]
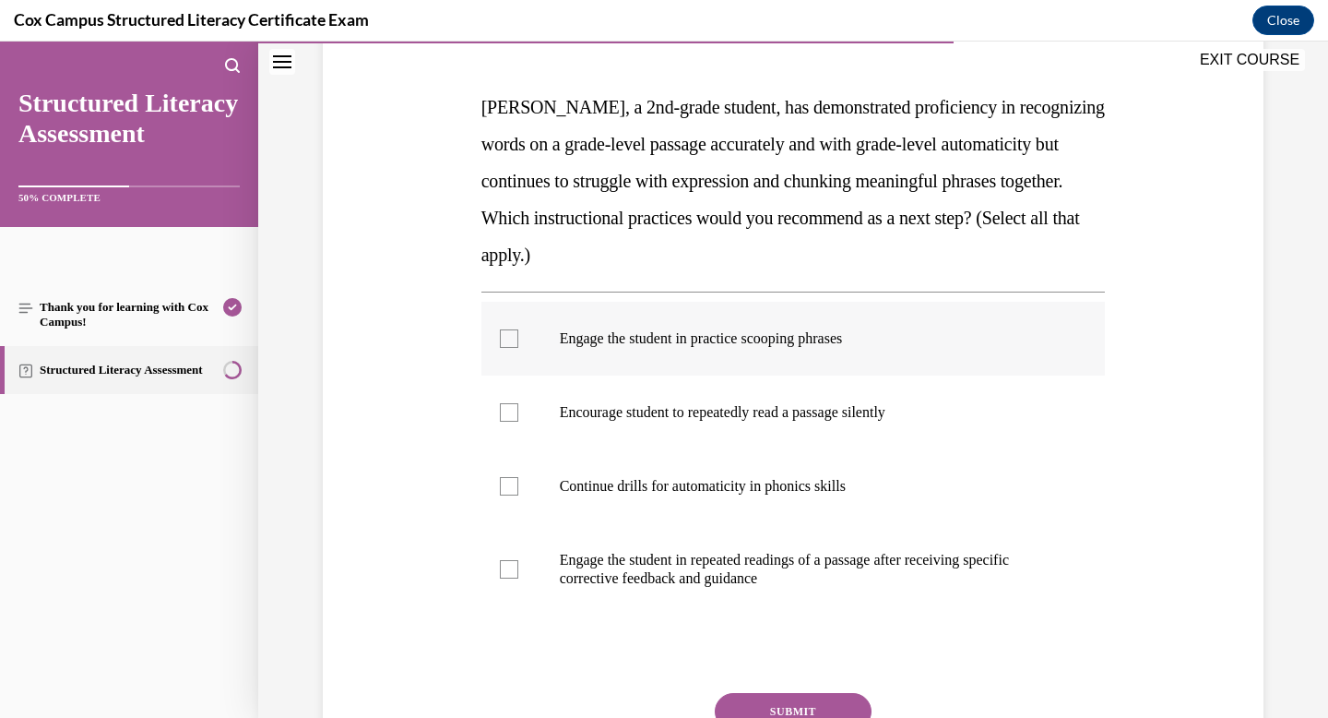
click at [738, 313] on label "Engage the student in practice scooping phrases" at bounding box center [794, 339] width 625 height 74
click at [518, 329] on input "Engage the student in practice scooping phrases" at bounding box center [509, 338] width 18 height 18
checkbox input "true"
click at [750, 404] on p "Encourage student to repeatedly read a passage silently" at bounding box center [810, 412] width 500 height 18
click at [518, 404] on input "Encourage student to repeatedly read a passage silently" at bounding box center [509, 412] width 18 height 18
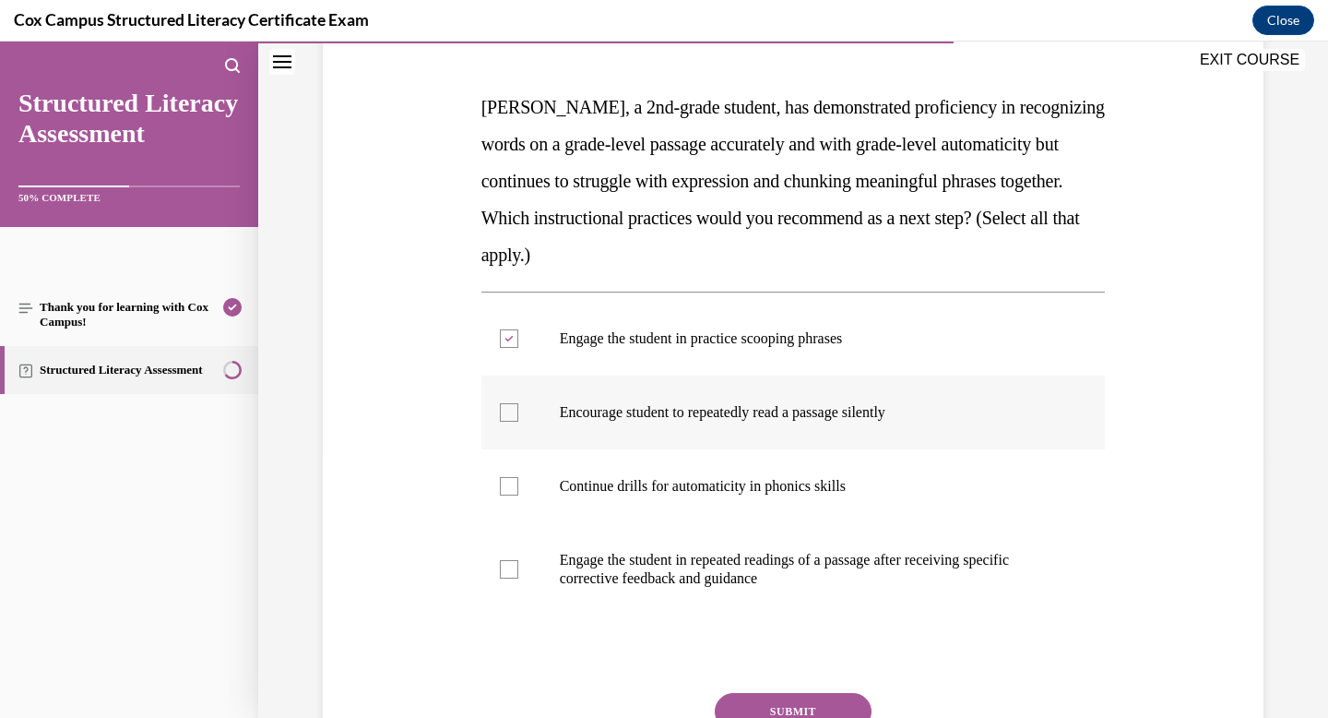
checkbox input "true"
click at [769, 491] on p "Continue drills for automaticity in phonics skills" at bounding box center [810, 486] width 500 height 18
click at [518, 491] on input "Continue drills for automaticity in phonics skills" at bounding box center [509, 486] width 18 height 18
checkbox input "true"
click at [780, 589] on label "Engage the student in repeated readings of a passage after receiving specific c…" at bounding box center [794, 569] width 625 height 92
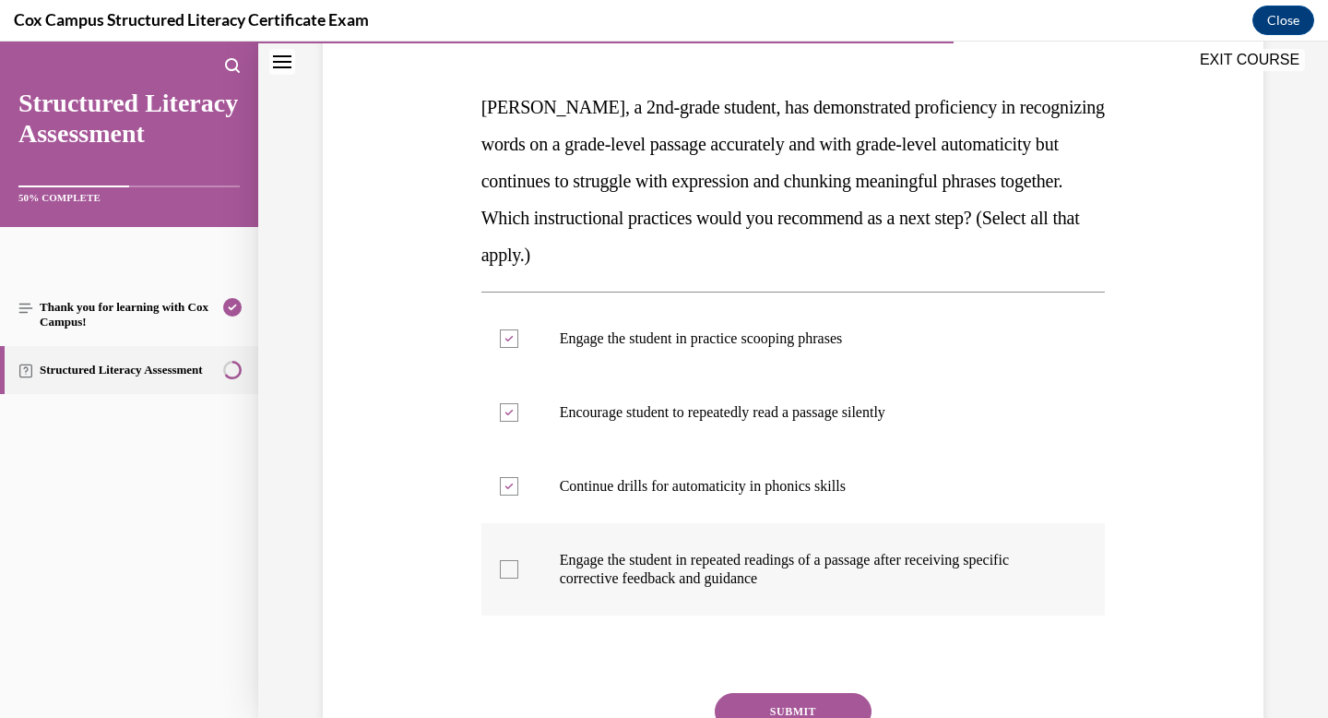
click at [518, 578] on input "Engage the student in repeated readings of a passage after receiving specific c…" at bounding box center [509, 569] width 18 height 18
checkbox input "true"
click at [542, 351] on label "Engage the student in practice scooping phrases" at bounding box center [794, 339] width 625 height 74
click at [518, 348] on input "Engage the student in practice scooping phrases" at bounding box center [509, 338] width 18 height 18
click at [542, 345] on label "Engage the student in practice scooping phrases" at bounding box center [794, 339] width 625 height 74
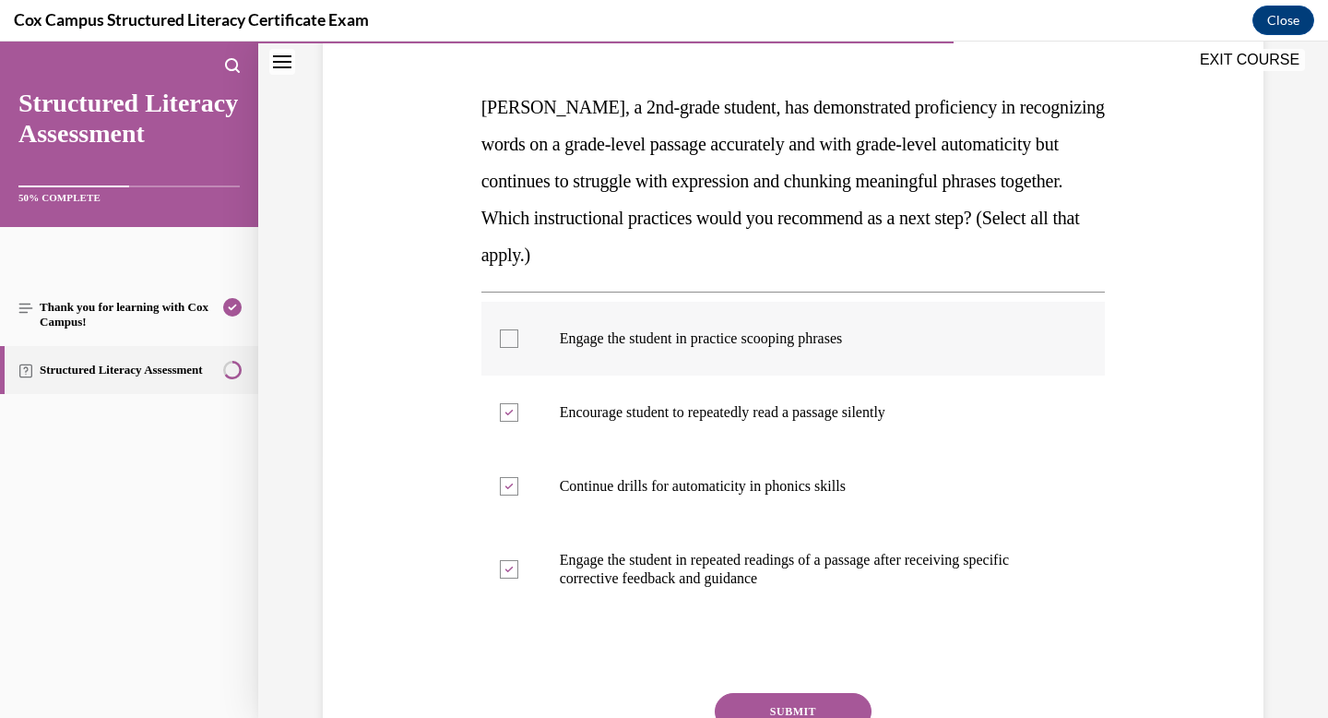
click at [518, 345] on input "Engage the student in practice scooping phrases" at bounding box center [509, 338] width 18 height 18
checkbox input "true"
click at [535, 401] on label "Encourage student to repeatedly read a passage silently" at bounding box center [794, 412] width 625 height 74
click at [518, 403] on input "Encourage student to repeatedly read a passage silently" at bounding box center [509, 412] width 18 height 18
checkbox input "false"
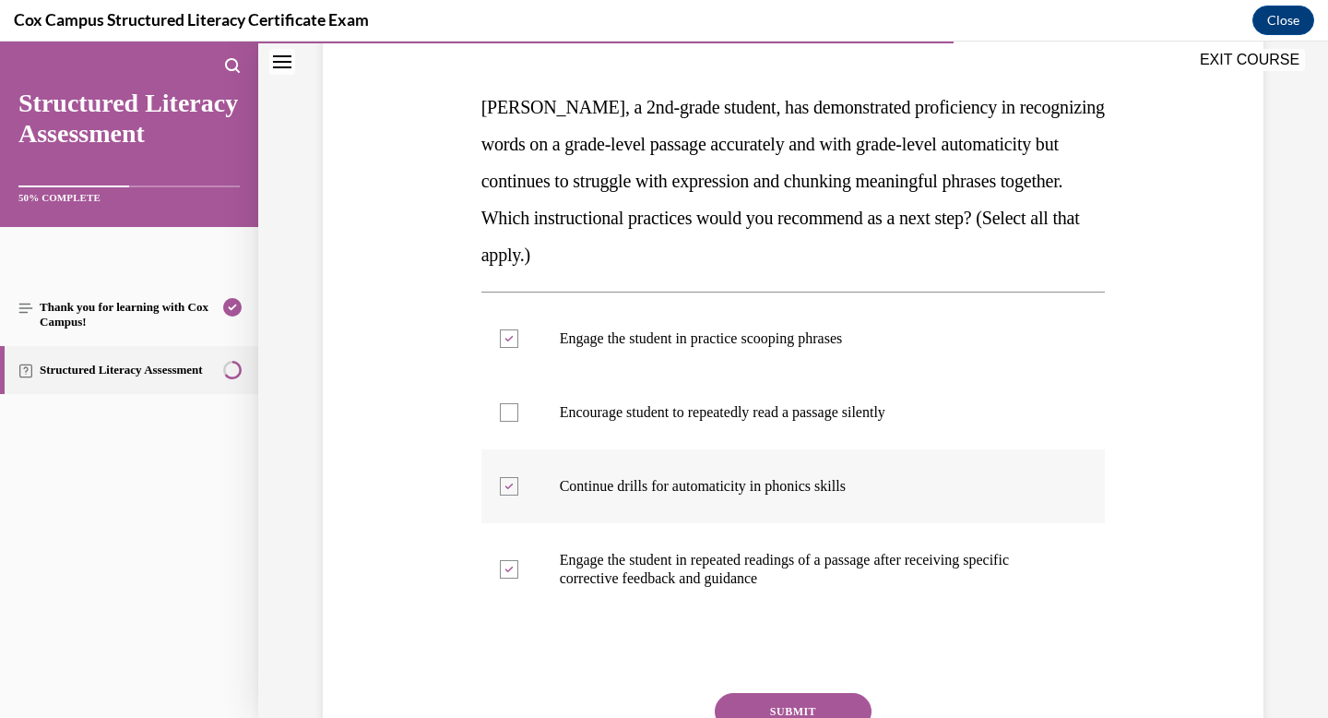
click at [522, 492] on label "Continue drills for automaticity in phonics skills" at bounding box center [794, 486] width 625 height 74
click at [518, 492] on input "Continue drills for automaticity in phonics skills" at bounding box center [509, 486] width 18 height 18
checkbox input "false"
click at [781, 697] on button "SUBMIT" at bounding box center [793, 711] width 157 height 37
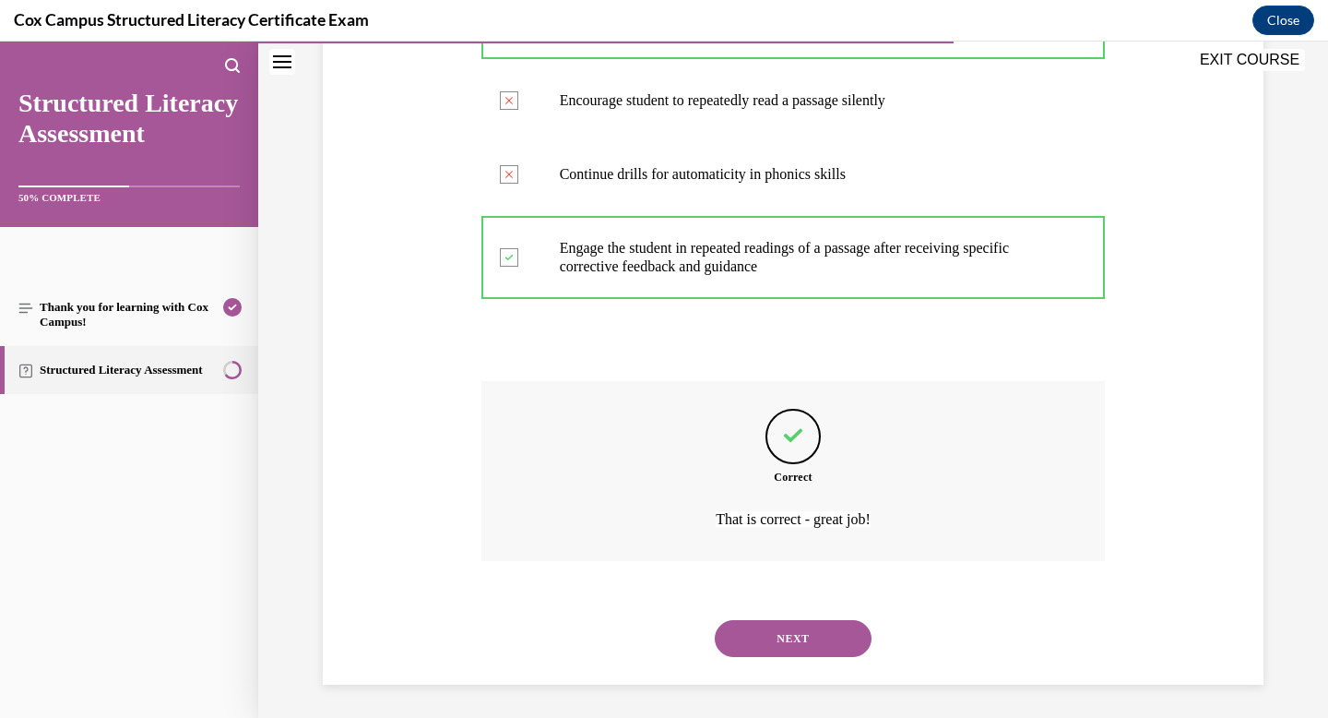
scroll to position [578, 0]
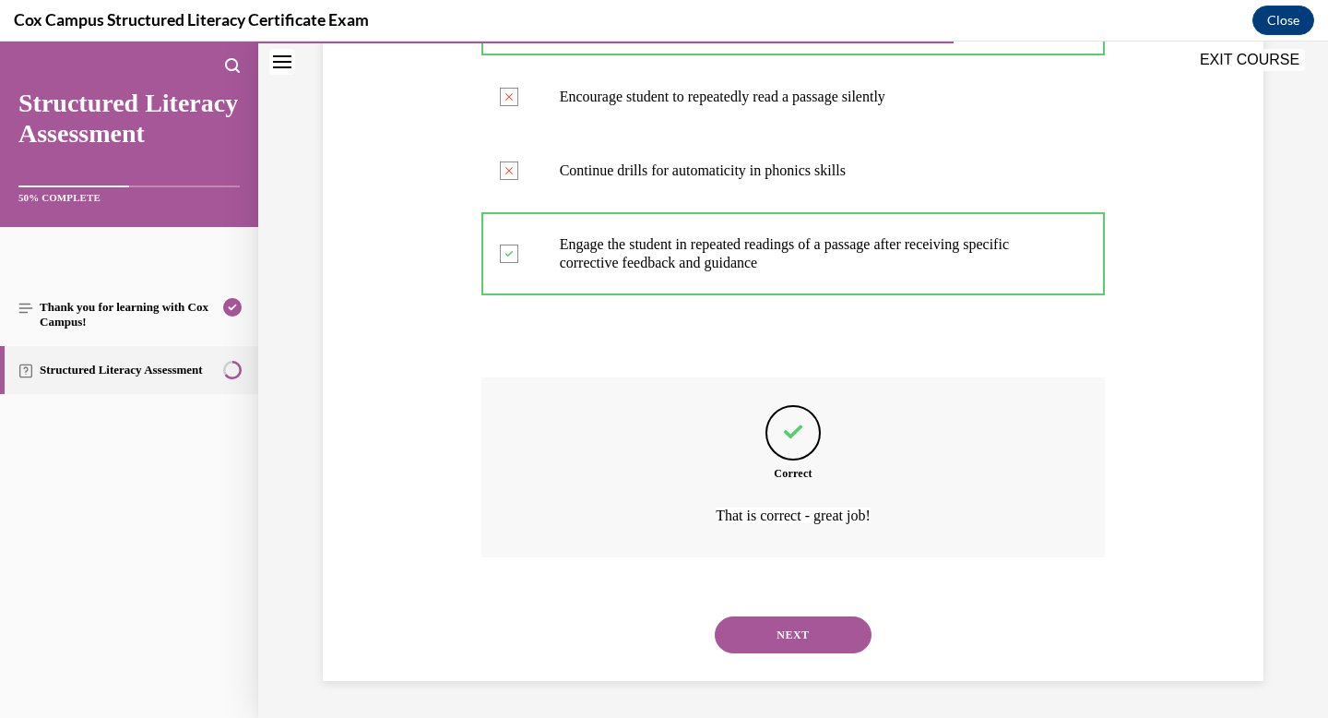
click at [783, 620] on button "NEXT" at bounding box center [793, 634] width 157 height 37
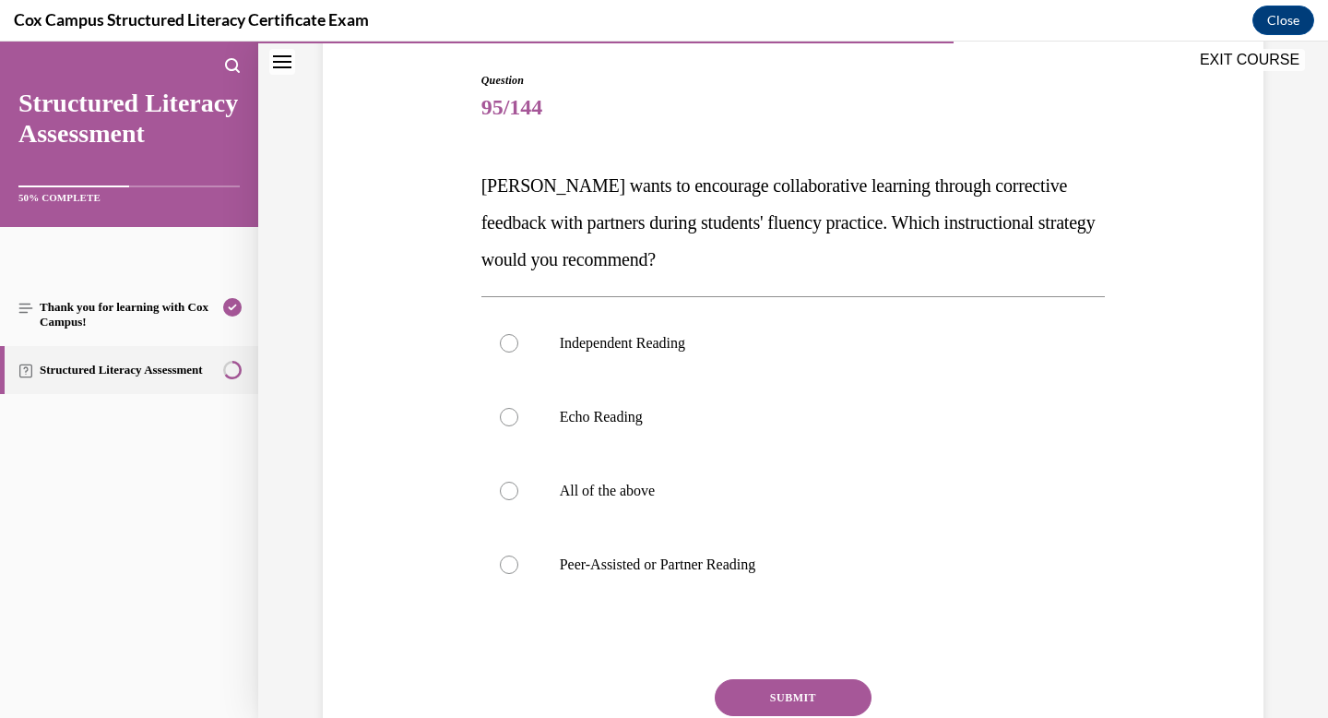
scroll to position [185, 0]
click at [672, 555] on p "Peer-Assisted or Partner Reading" at bounding box center [810, 563] width 500 height 18
click at [518, 555] on input "Peer-Assisted or Partner Reading" at bounding box center [509, 563] width 18 height 18
radio input "true"
click at [796, 682] on button "SUBMIT" at bounding box center [793, 696] width 157 height 37
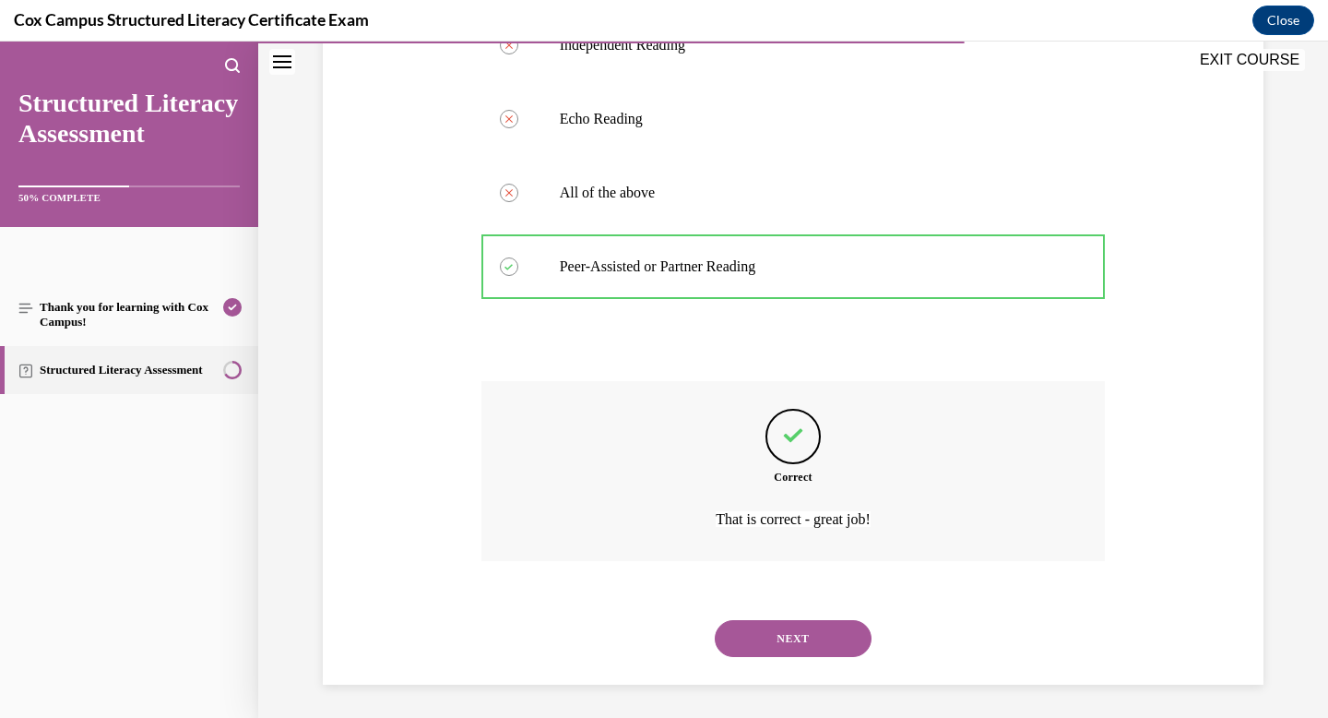
scroll to position [486, 0]
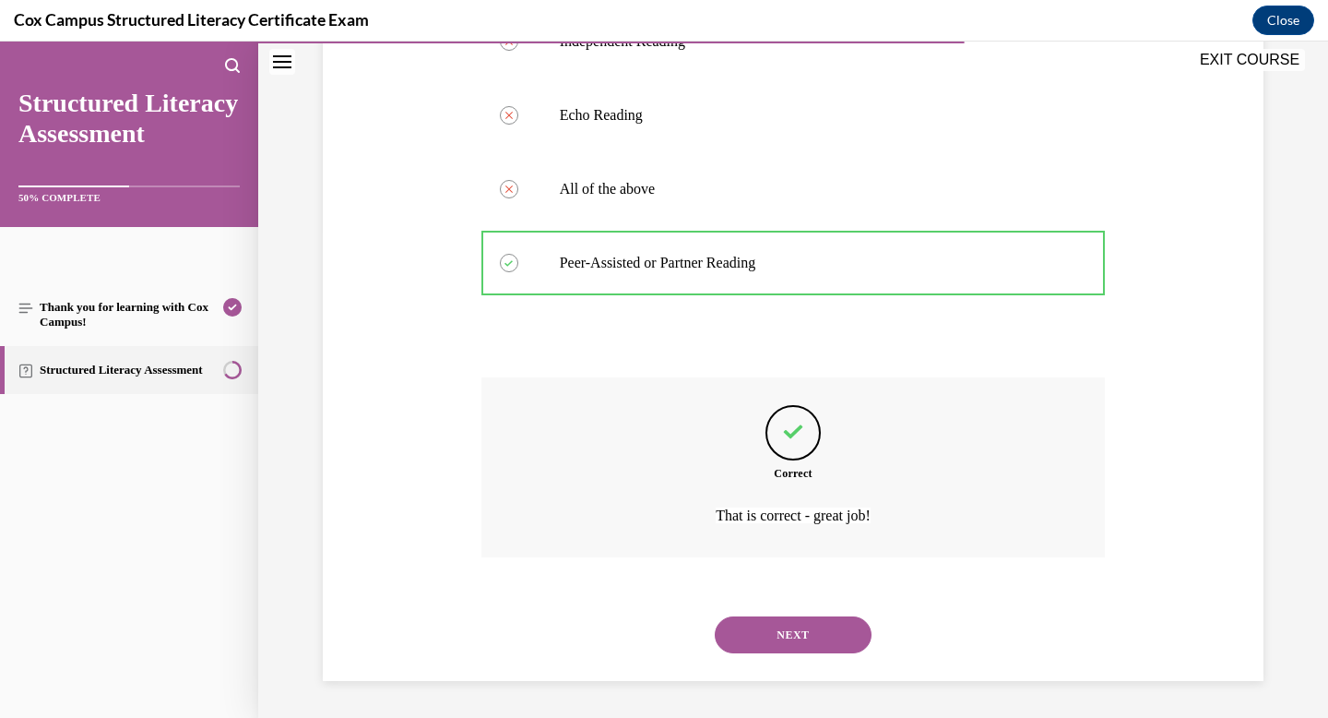
click at [792, 632] on button "NEXT" at bounding box center [793, 634] width 157 height 37
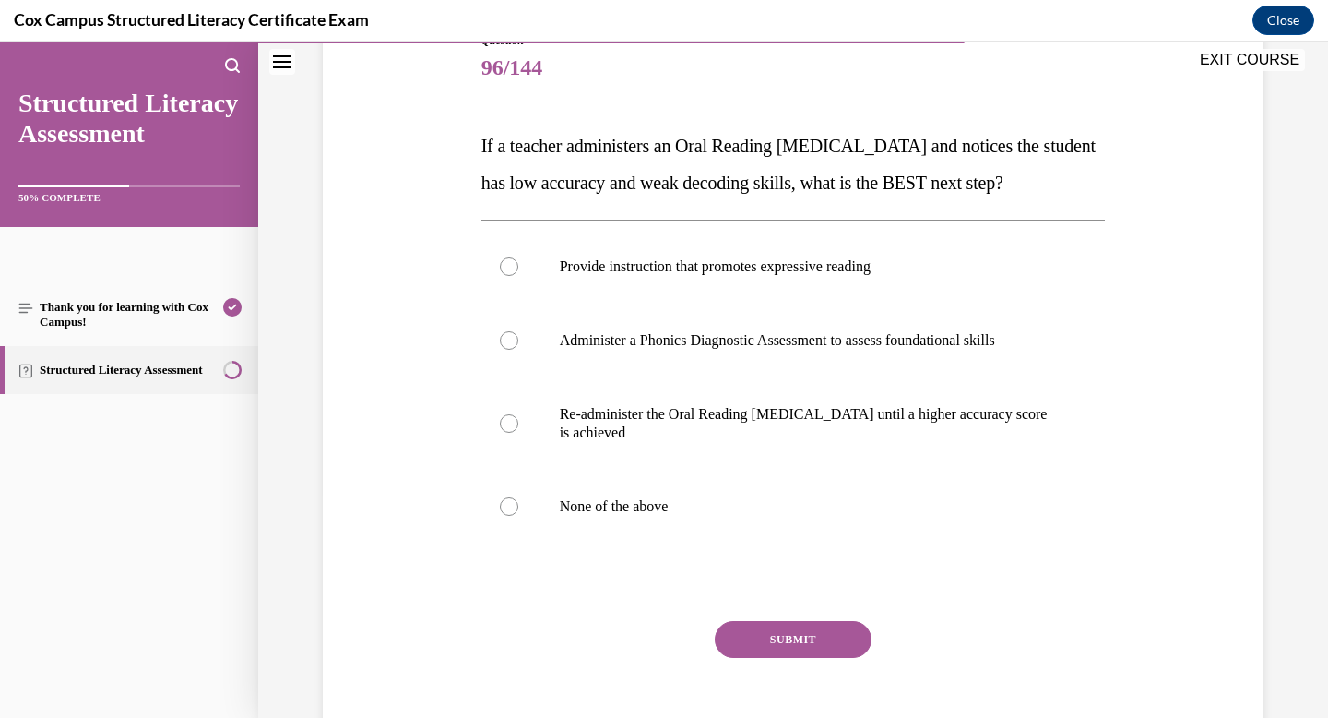
scroll to position [227, 0]
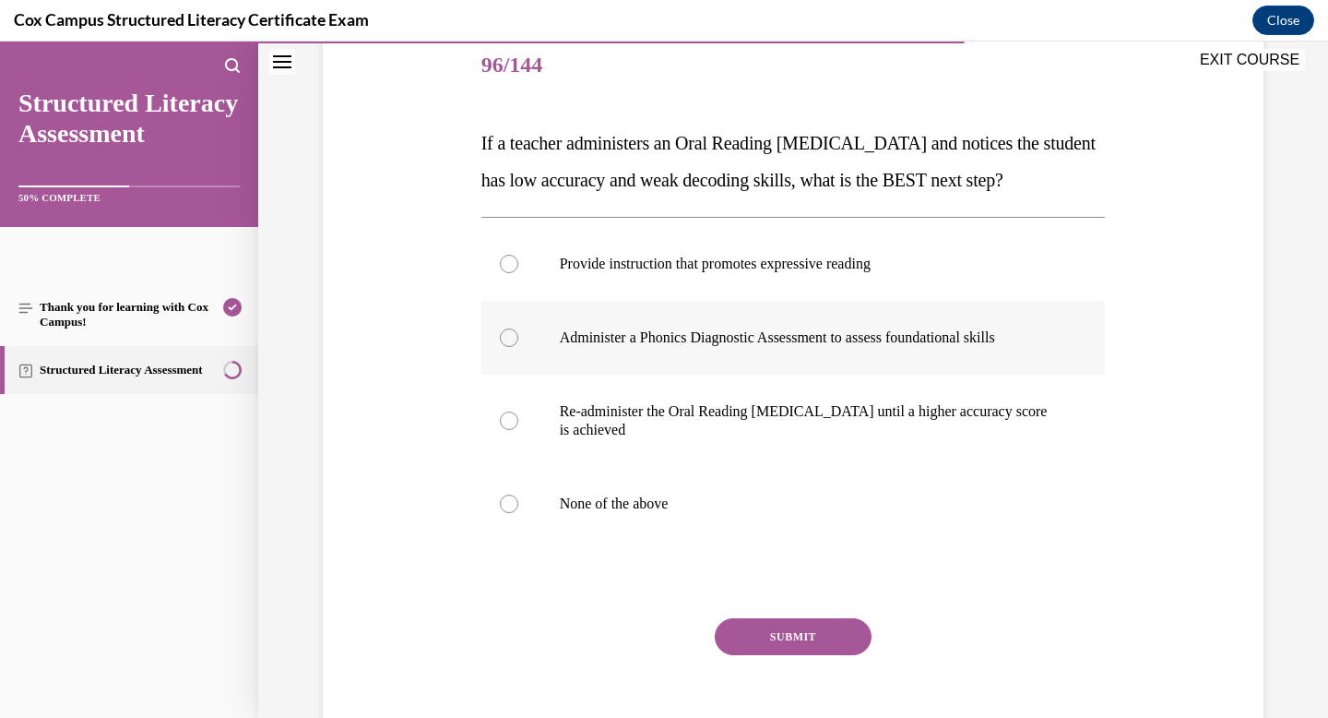
click at [723, 347] on p "Administer a Phonics Diagnostic Assessment to assess foundational skills" at bounding box center [810, 337] width 500 height 18
click at [518, 347] on input "Administer a Phonics Diagnostic Assessment to assess foundational skills" at bounding box center [509, 337] width 18 height 18
radio input "true"
click at [807, 655] on button "SUBMIT" at bounding box center [793, 636] width 157 height 37
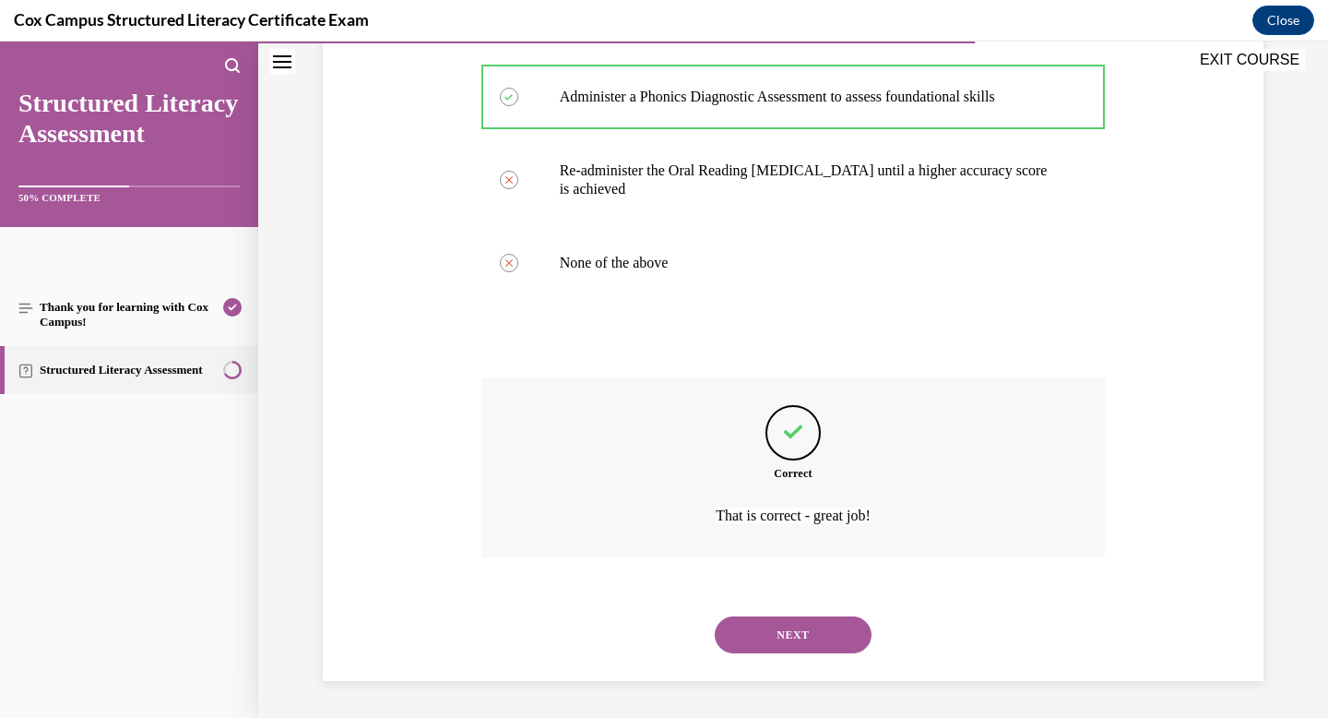
scroll to position [505, 0]
click at [806, 648] on button "NEXT" at bounding box center [793, 634] width 157 height 37
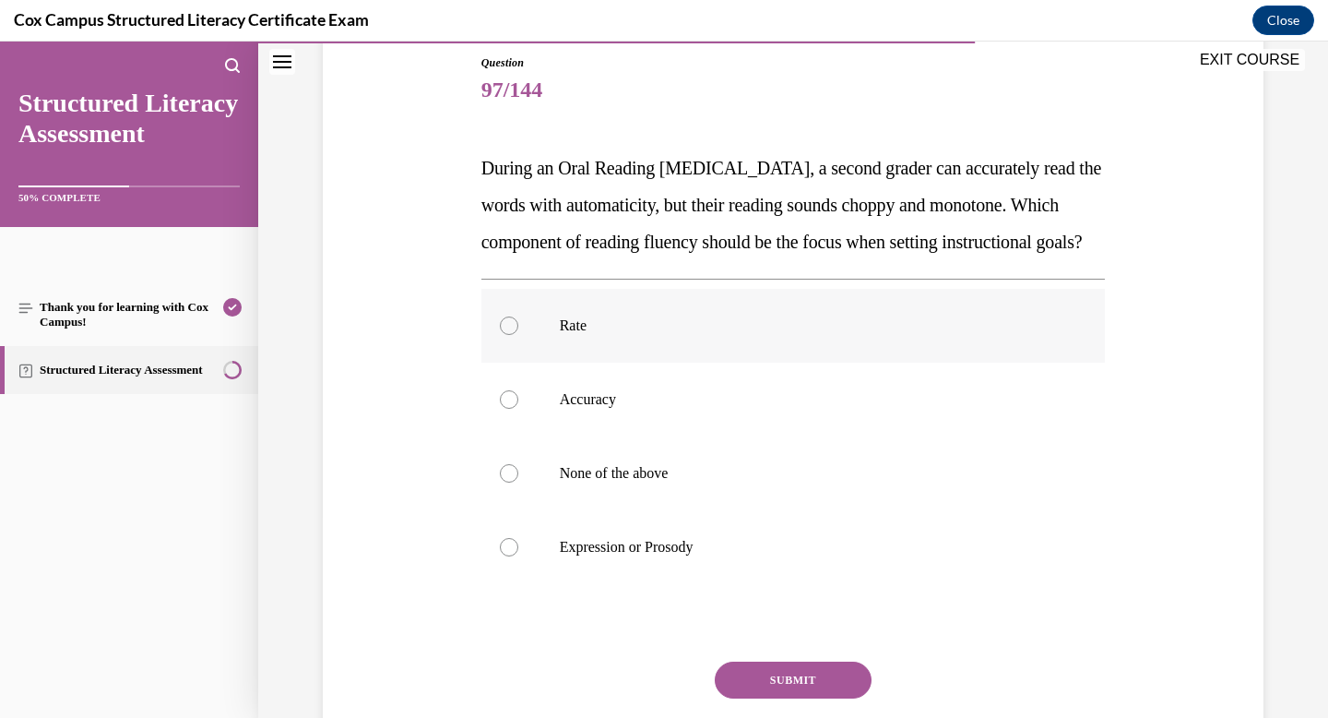
scroll to position [204, 0]
click at [667, 564] on label "Expression or Prosody" at bounding box center [794, 545] width 625 height 74
click at [518, 554] on input "Expression or Prosody" at bounding box center [509, 545] width 18 height 18
radio input "true"
click at [779, 696] on button "SUBMIT" at bounding box center [793, 678] width 157 height 37
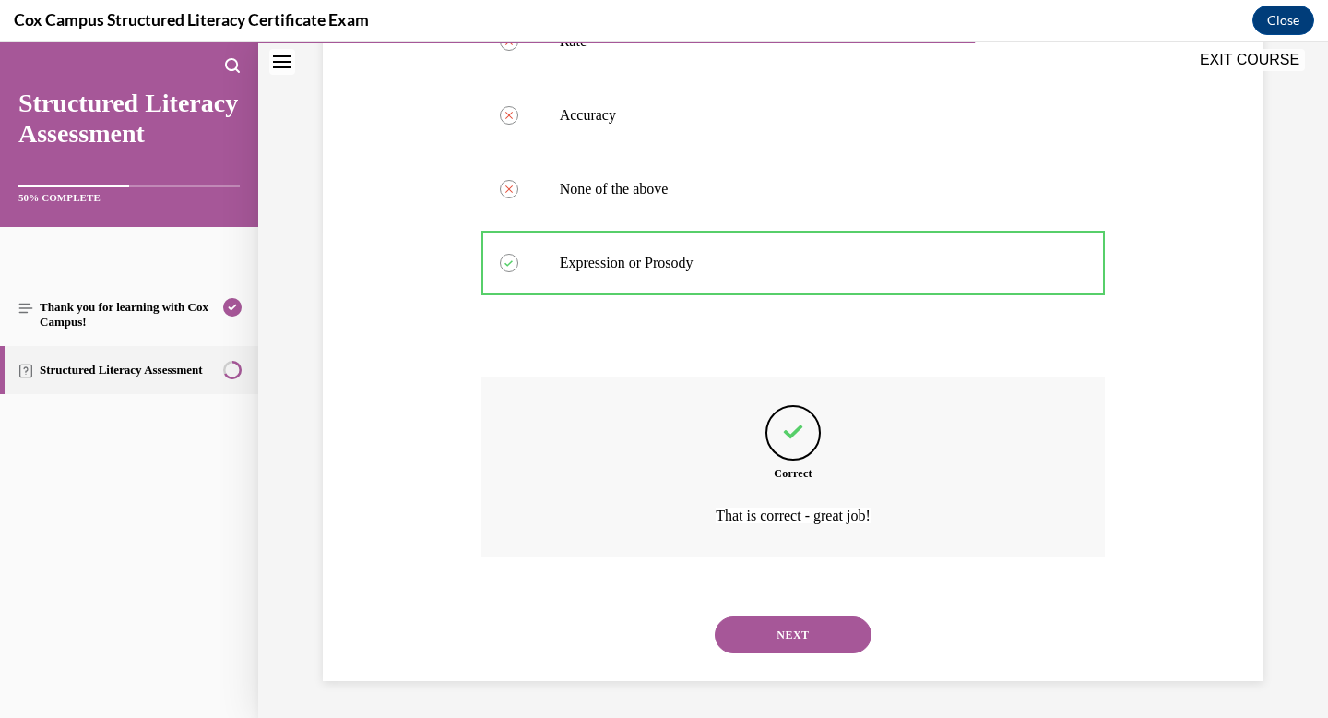
scroll to position [523, 0]
click at [790, 631] on button "NEXT" at bounding box center [793, 634] width 157 height 37
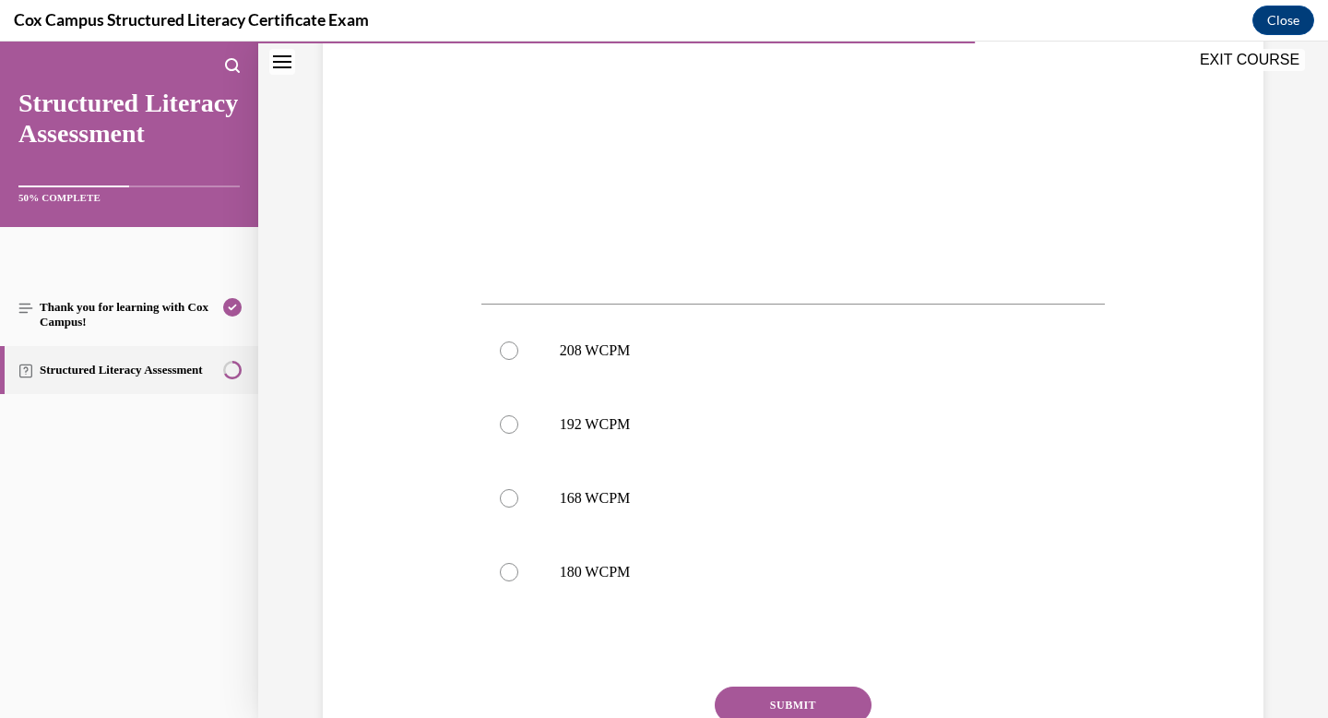
scroll to position [623, 0]
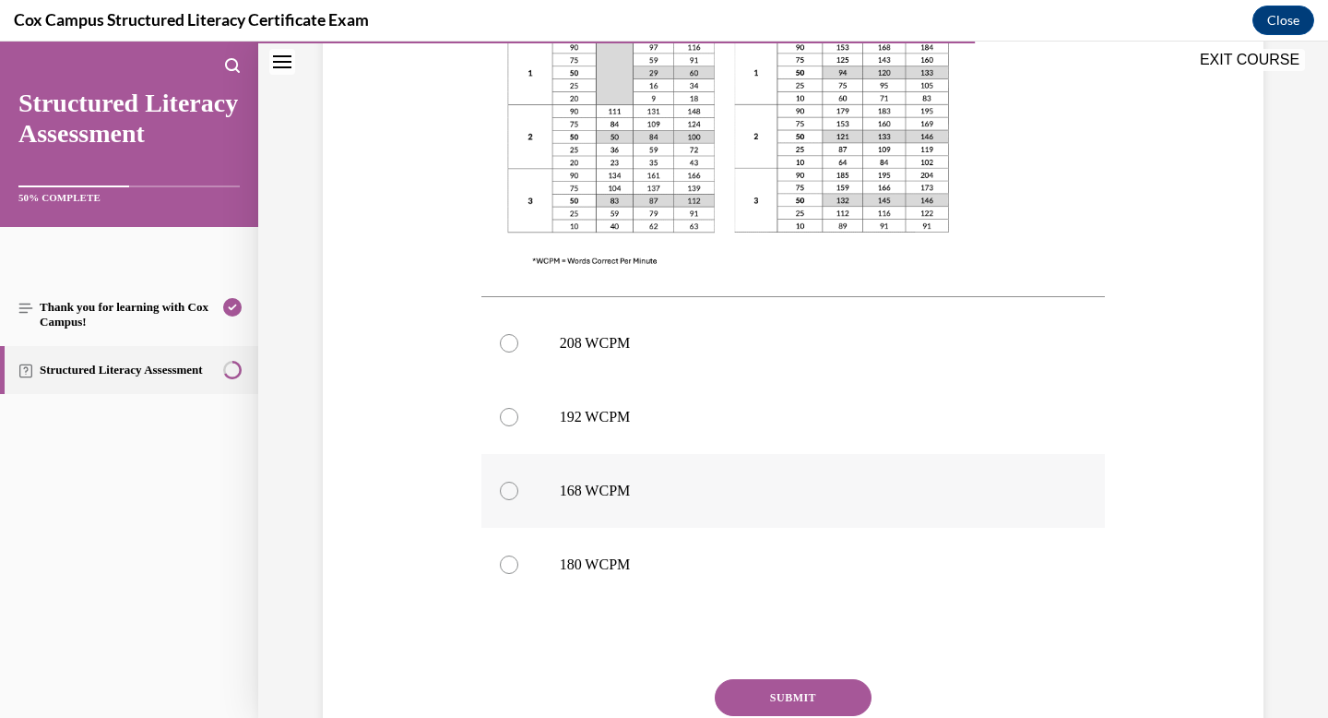
click at [584, 490] on p "168 WCPM" at bounding box center [810, 491] width 500 height 18
click at [518, 490] on input "168 WCPM" at bounding box center [509, 491] width 18 height 18
radio input "true"
click at [802, 691] on button "SUBMIT" at bounding box center [793, 697] width 157 height 37
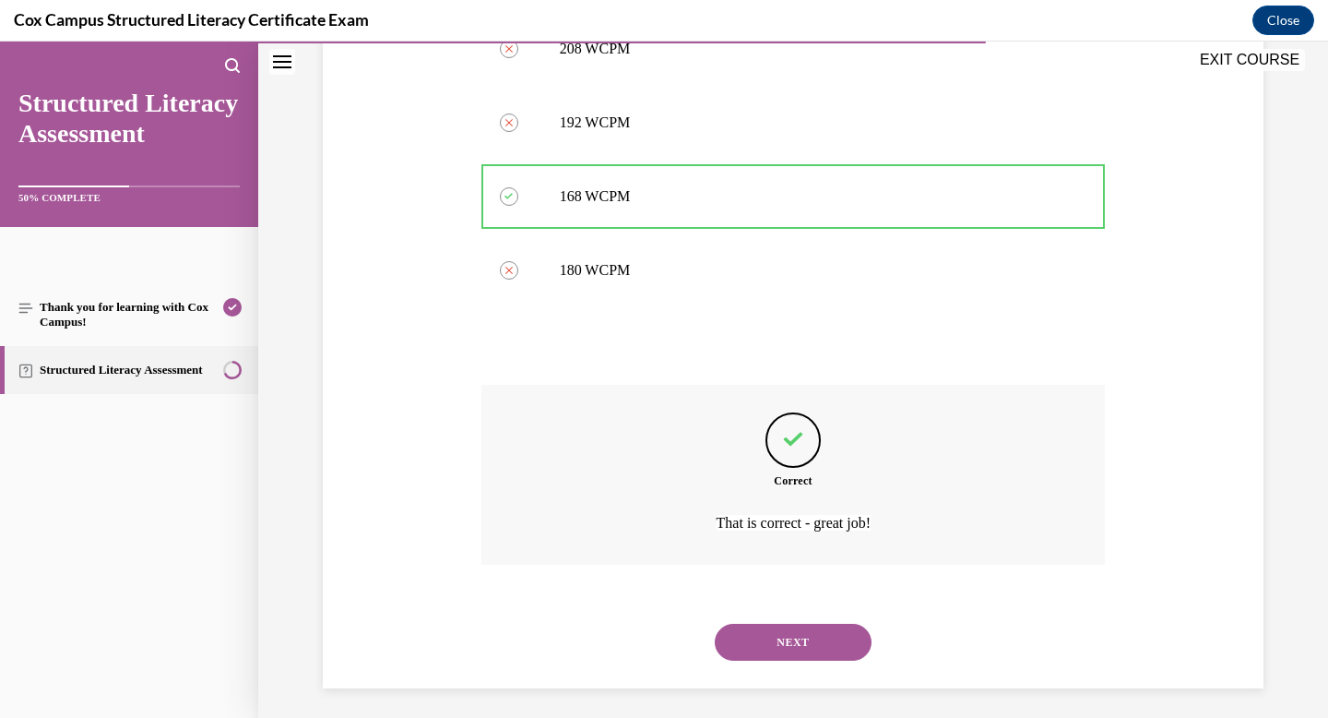
scroll to position [924, 0]
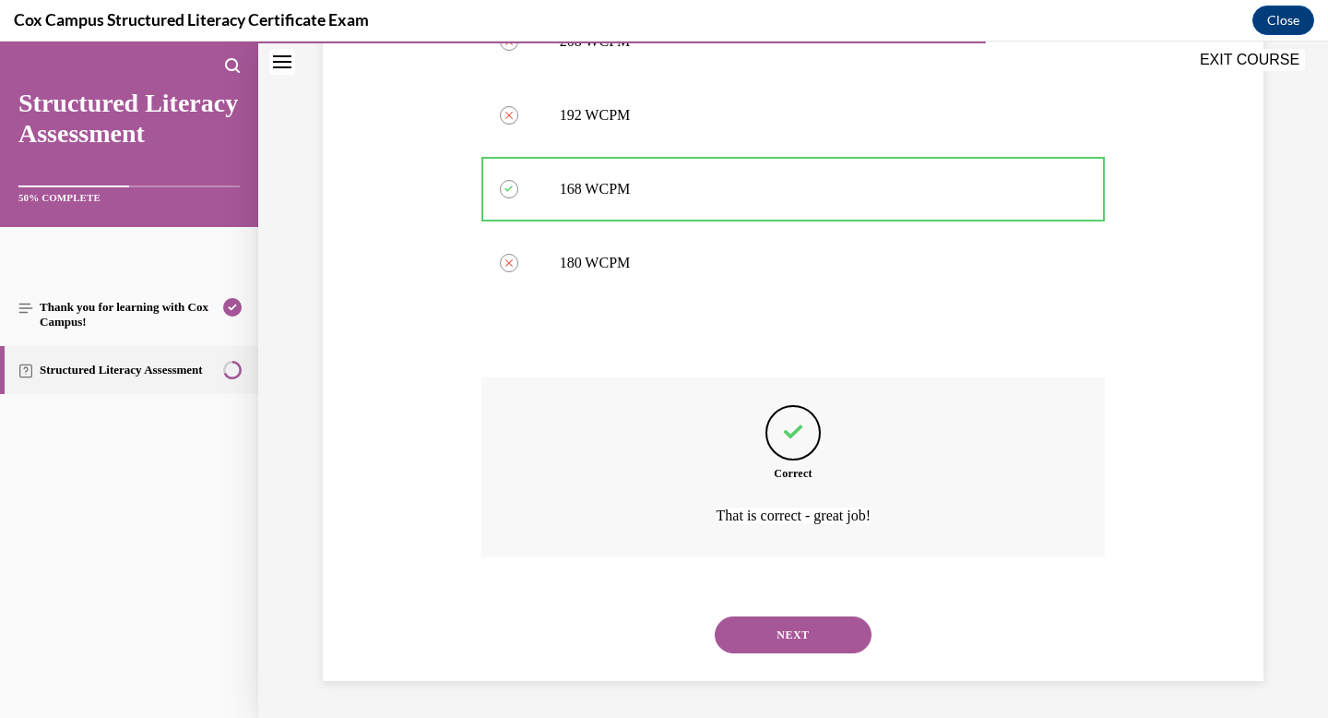
click at [803, 635] on button "NEXT" at bounding box center [793, 634] width 157 height 37
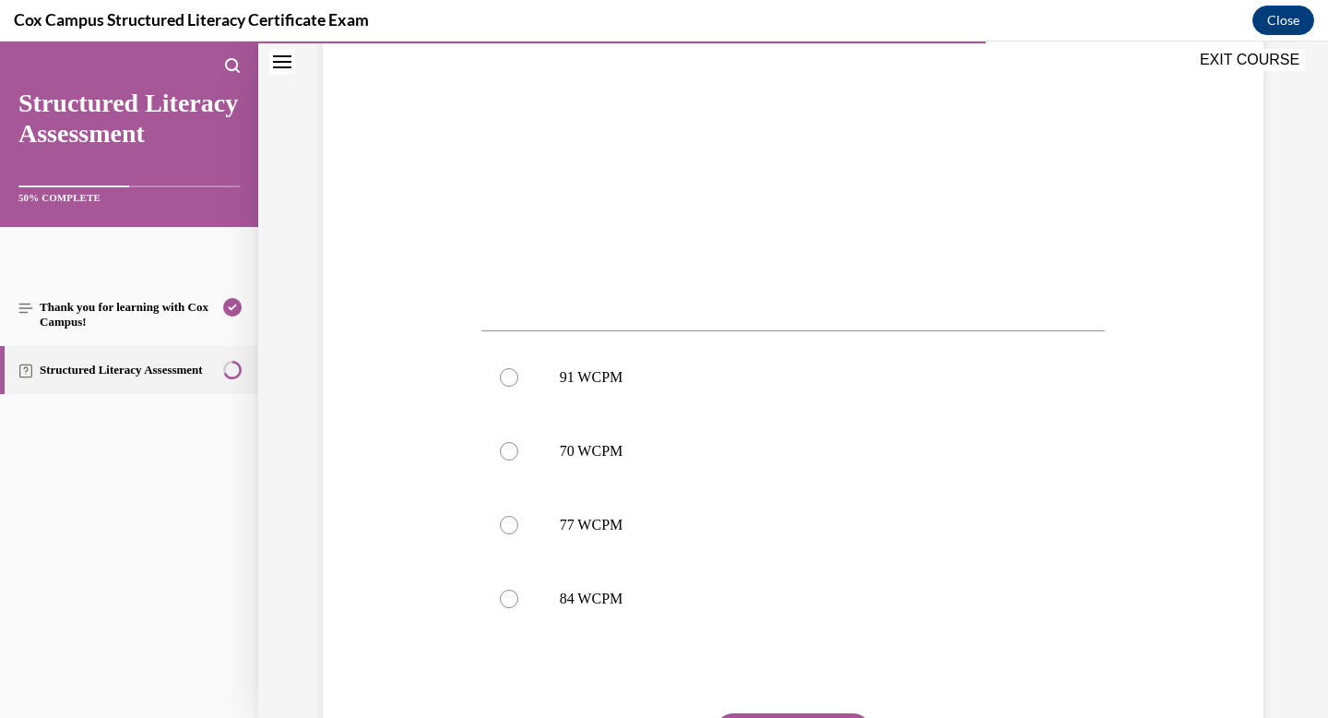
scroll to position [556, 0]
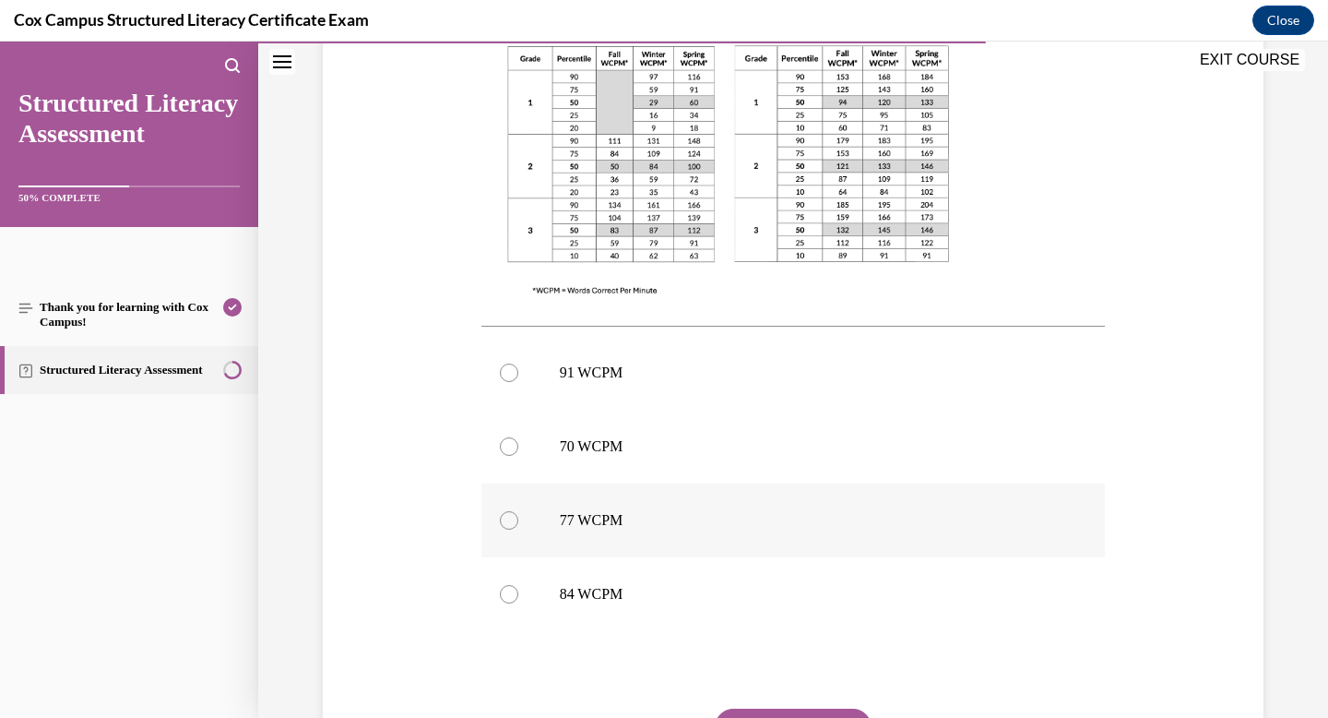
click at [628, 492] on label "77 WCPM" at bounding box center [794, 520] width 625 height 74
click at [518, 511] on input "77 WCPM" at bounding box center [509, 520] width 18 height 18
radio input "true"
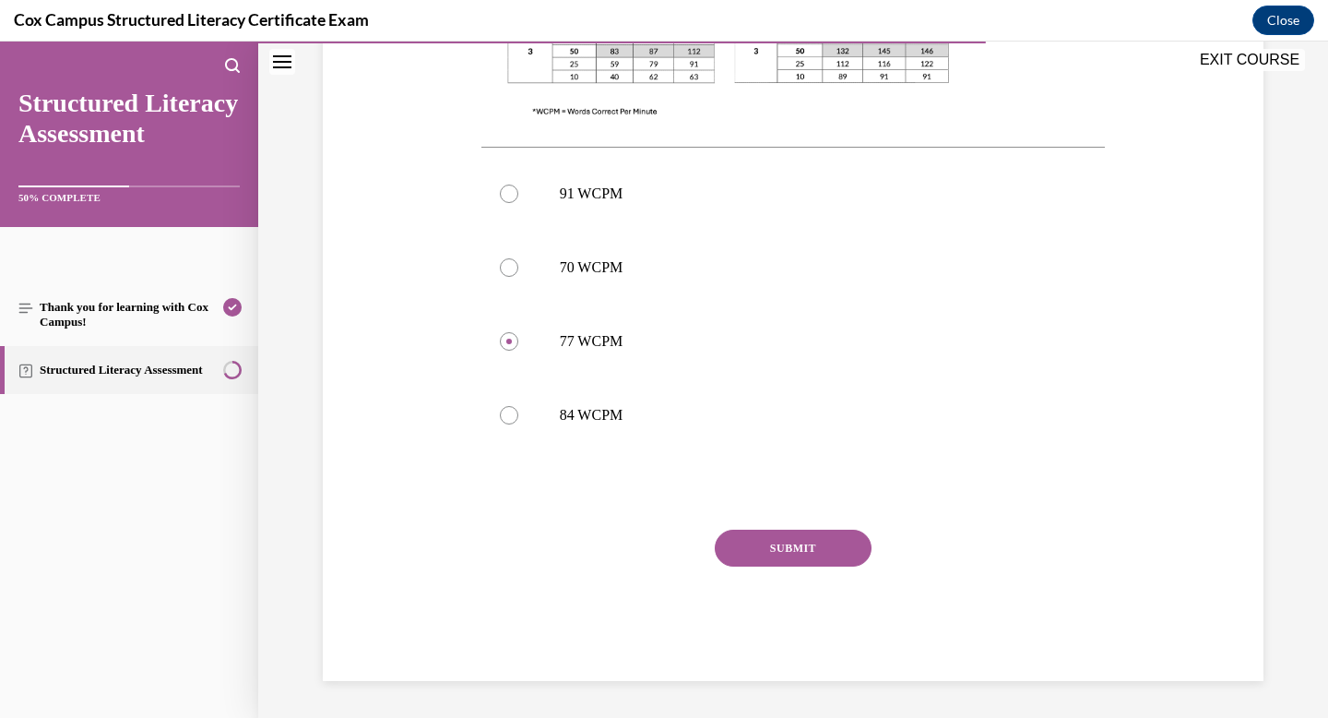
click at [813, 544] on button "SUBMIT" at bounding box center [793, 548] width 157 height 37
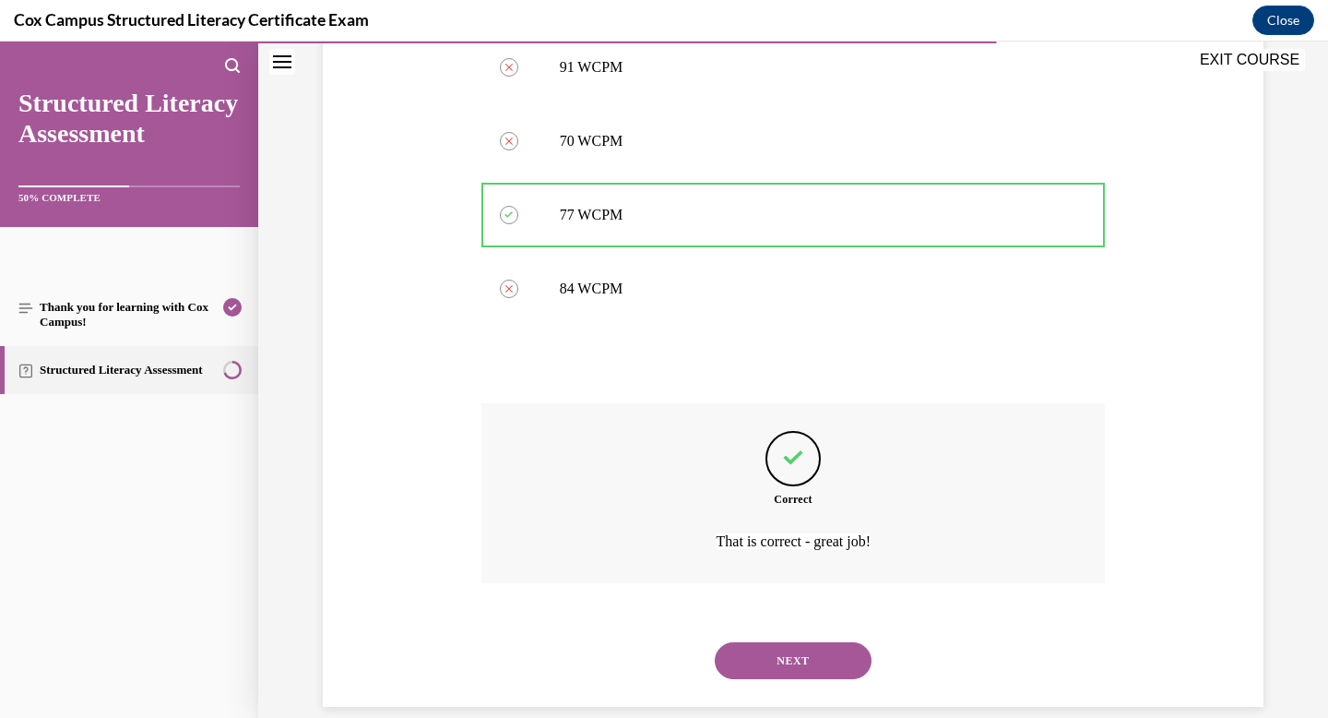
scroll to position [887, 0]
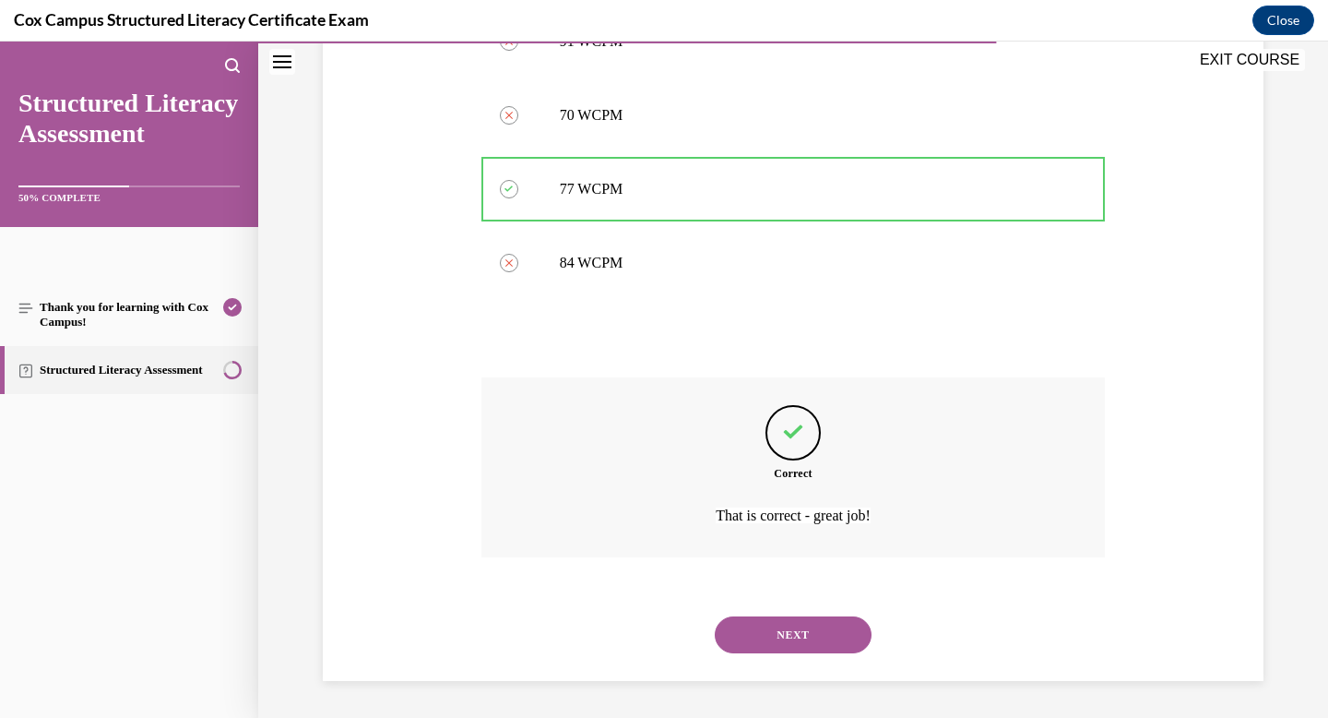
click at [787, 631] on button "NEXT" at bounding box center [793, 634] width 157 height 37
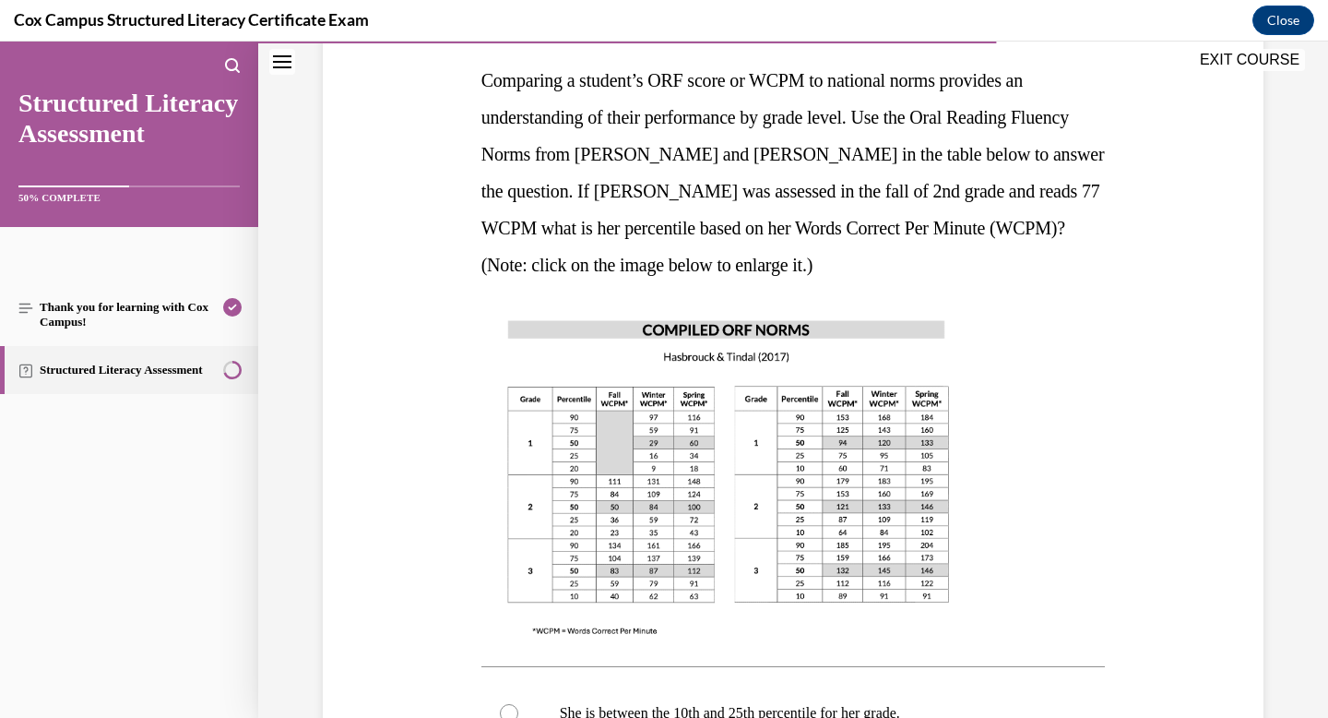
scroll to position [309, 0]
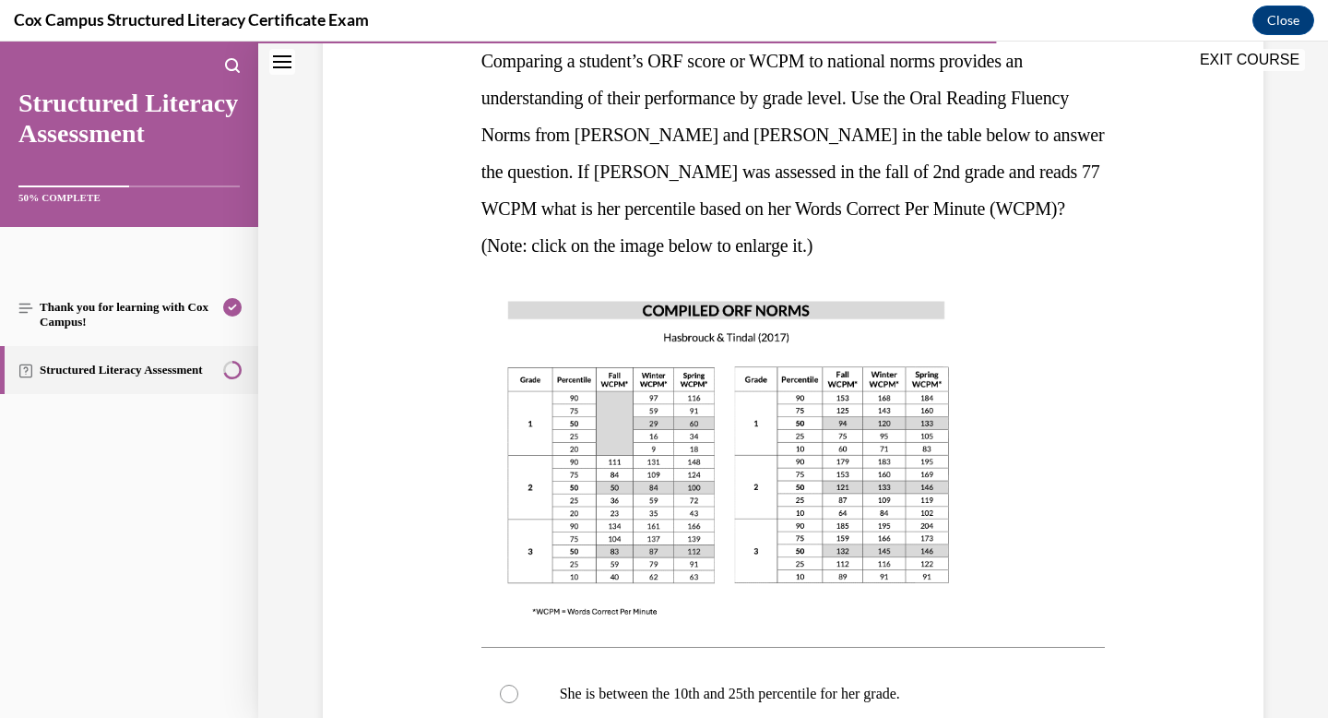
click at [625, 488] on img at bounding box center [729, 457] width 494 height 351
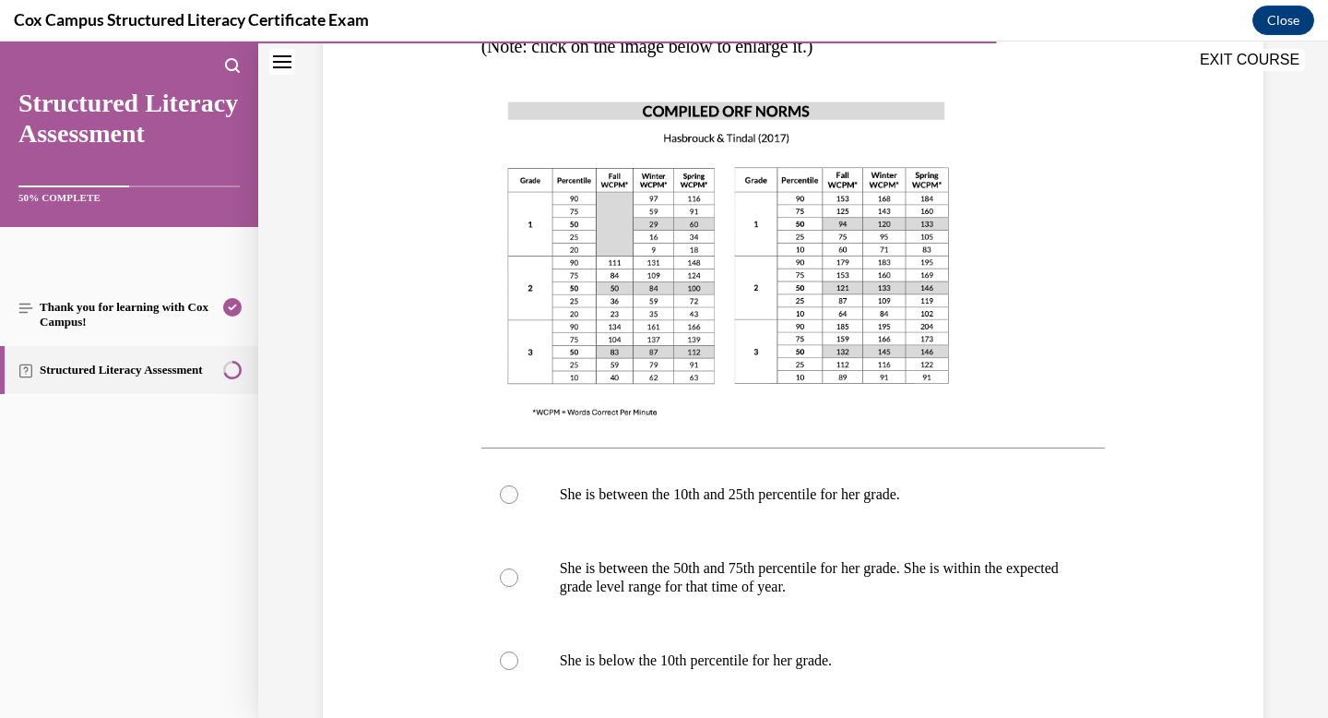
scroll to position [511, 0]
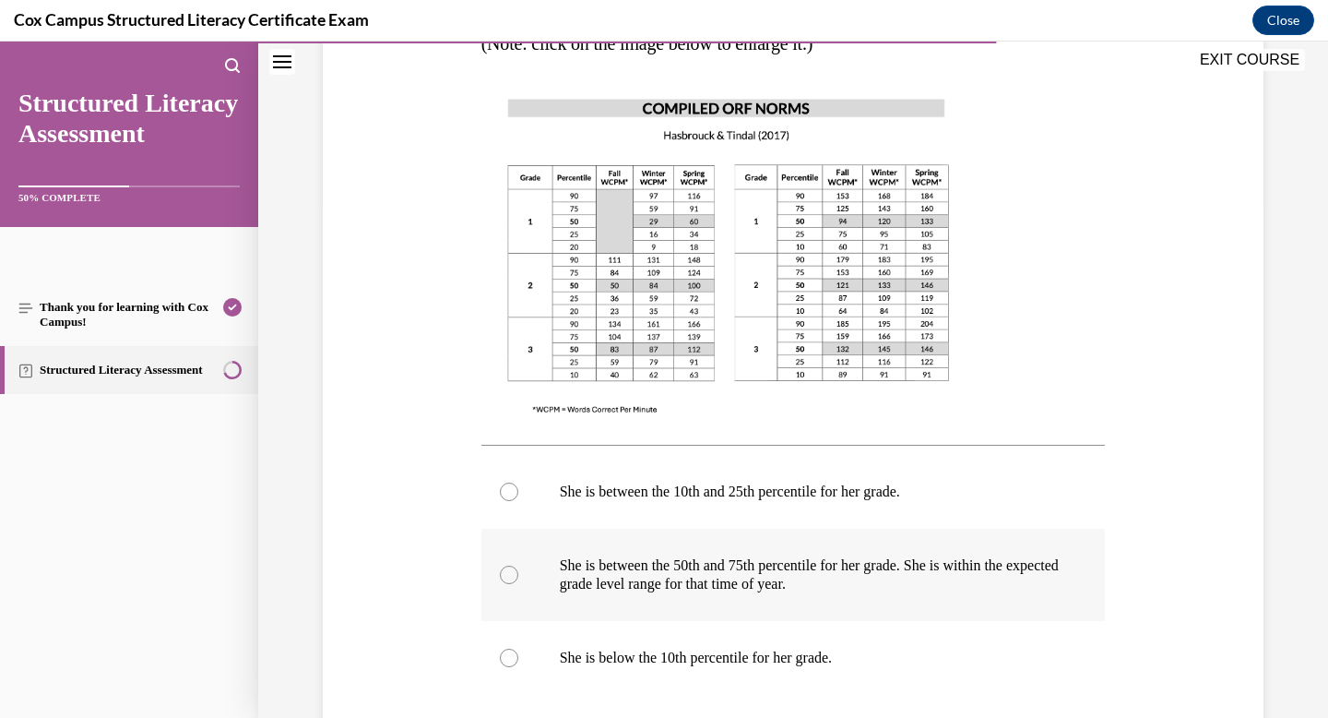
click at [517, 574] on div at bounding box center [509, 575] width 18 height 18
click at [517, 574] on input "She is between the 50th and 75th percentile for her grade. She is within the ex…" at bounding box center [509, 575] width 18 height 18
radio input "true"
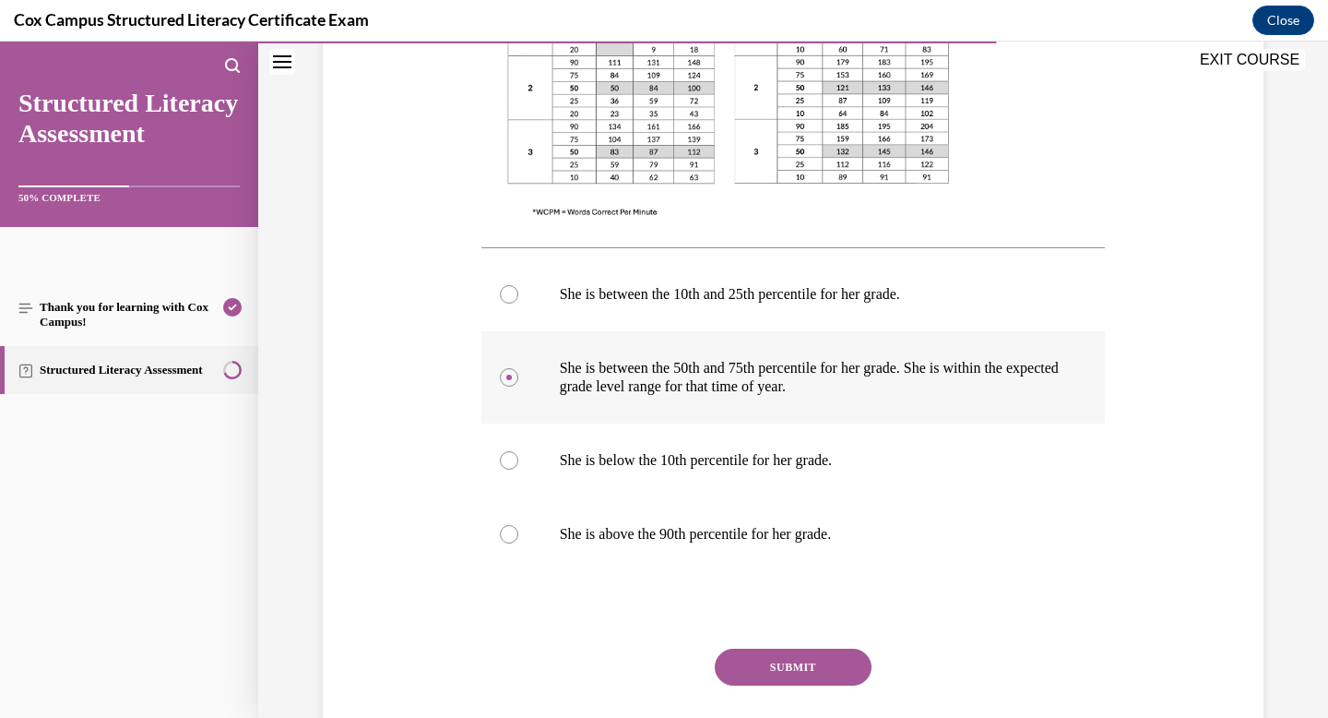
scroll to position [712, 0]
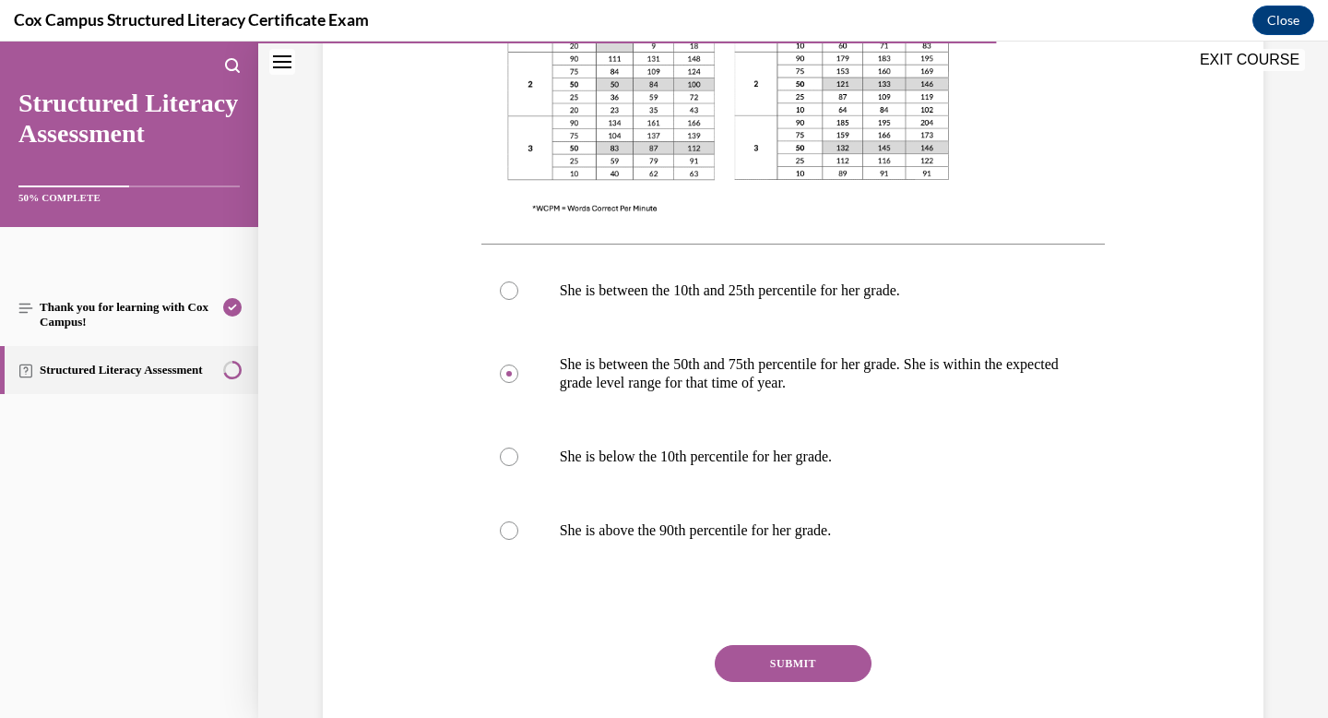
click at [820, 665] on button "SUBMIT" at bounding box center [793, 663] width 157 height 37
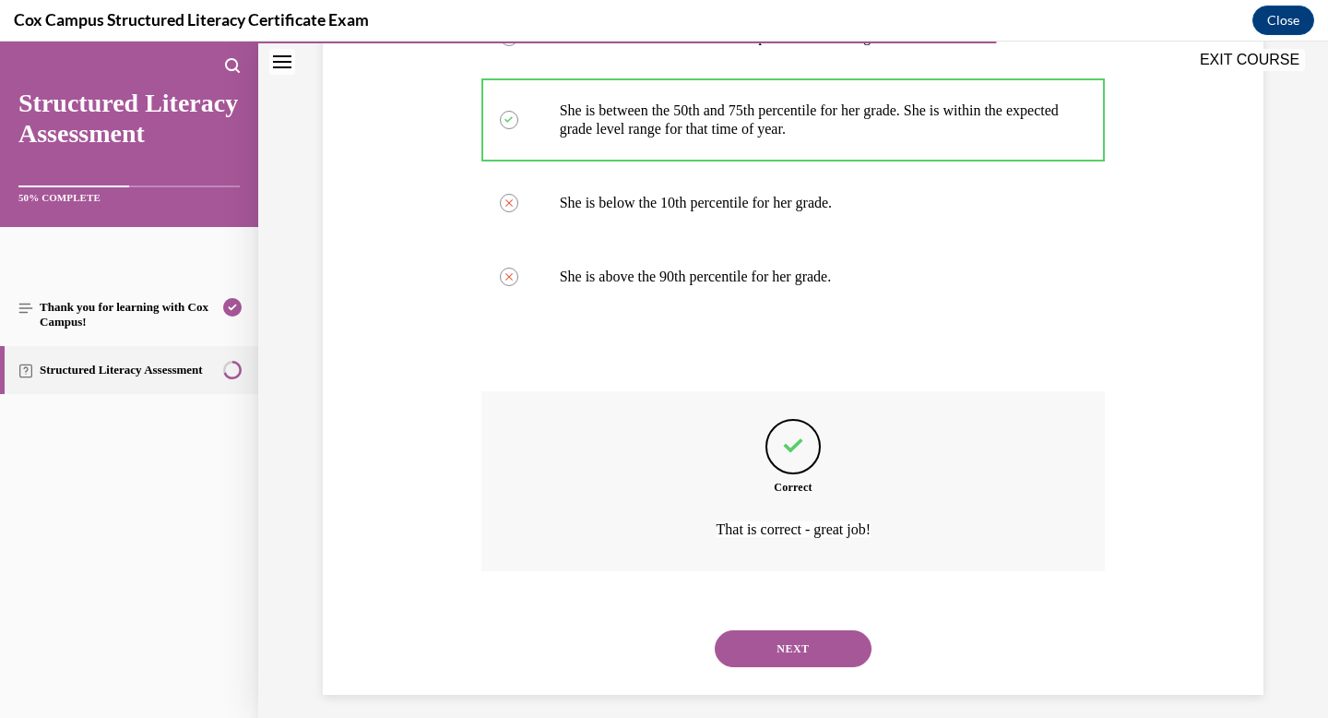
scroll to position [980, 0]
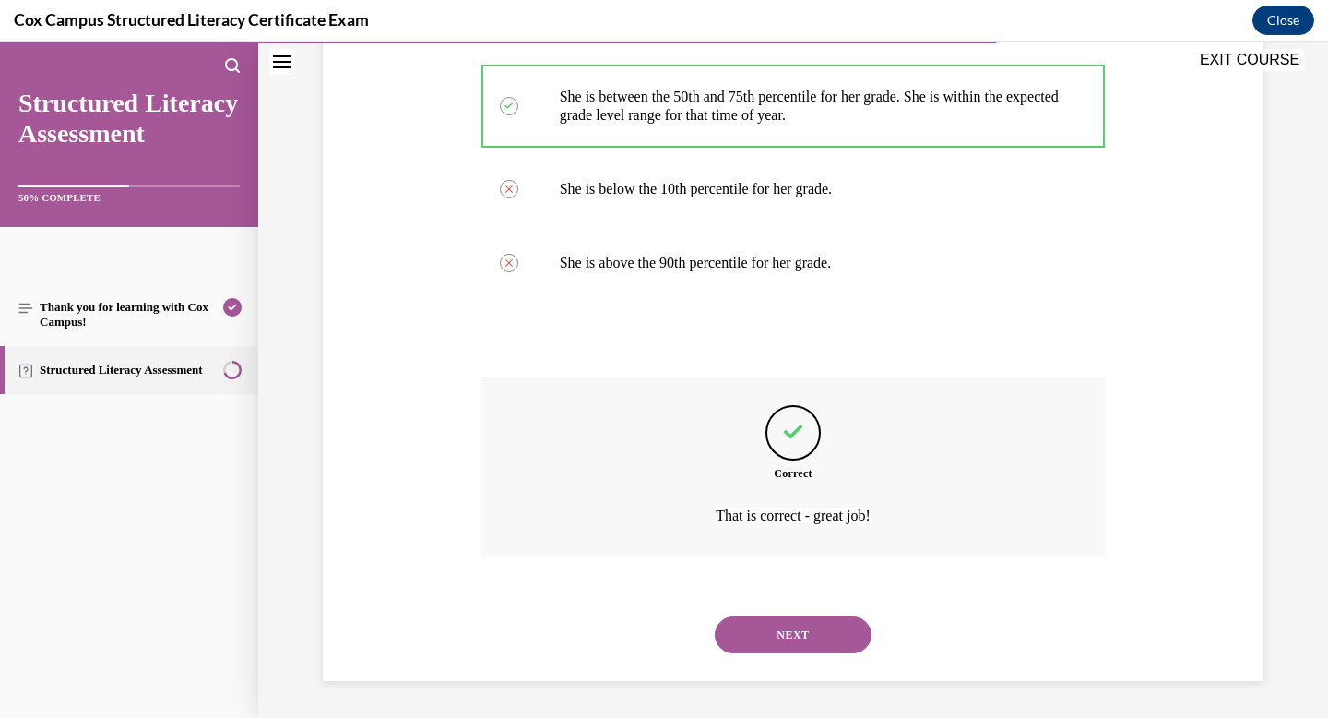
click at [743, 642] on button "NEXT" at bounding box center [793, 634] width 157 height 37
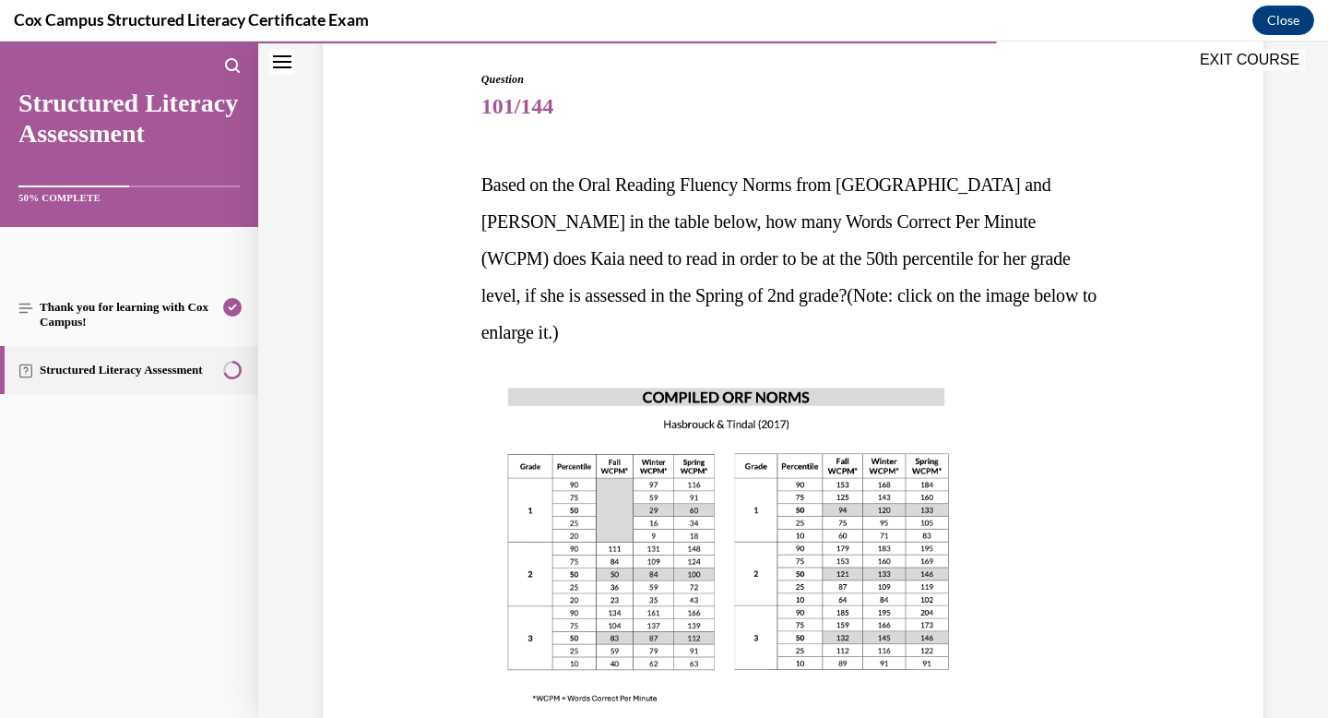
scroll to position [188, 0]
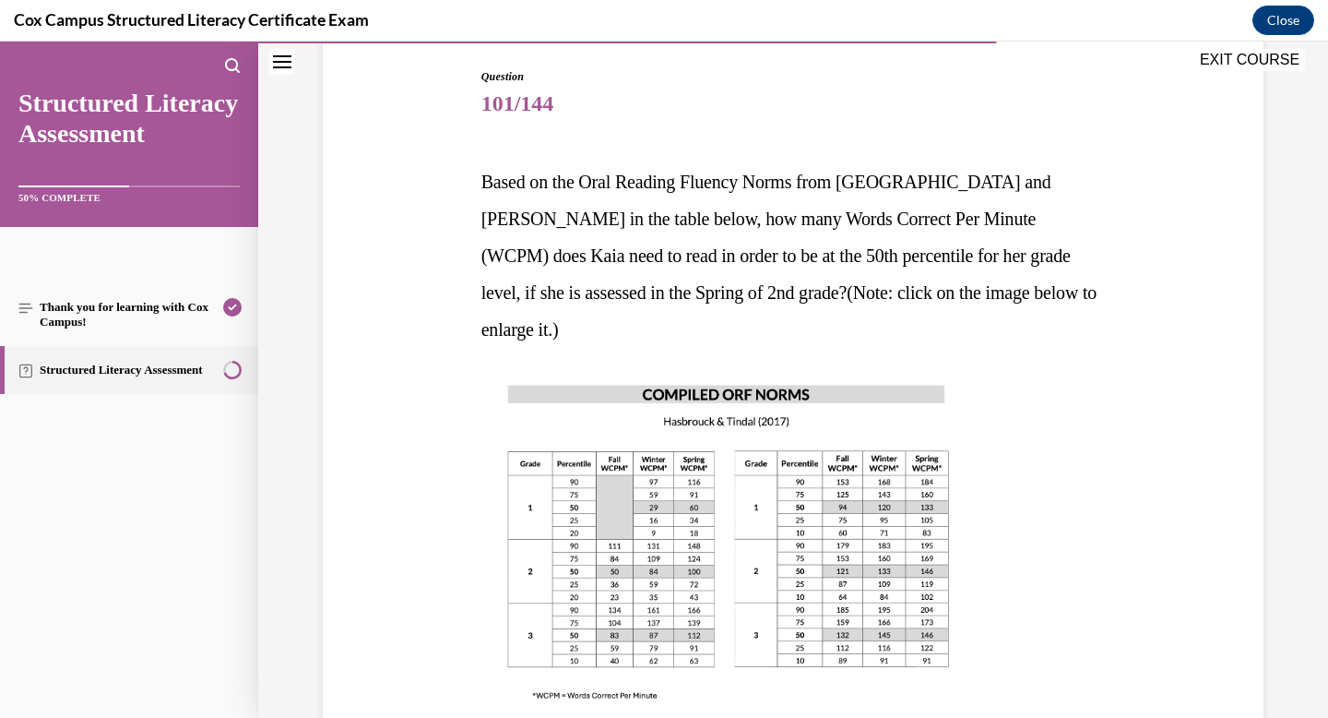
click at [705, 550] on img at bounding box center [729, 541] width 494 height 351
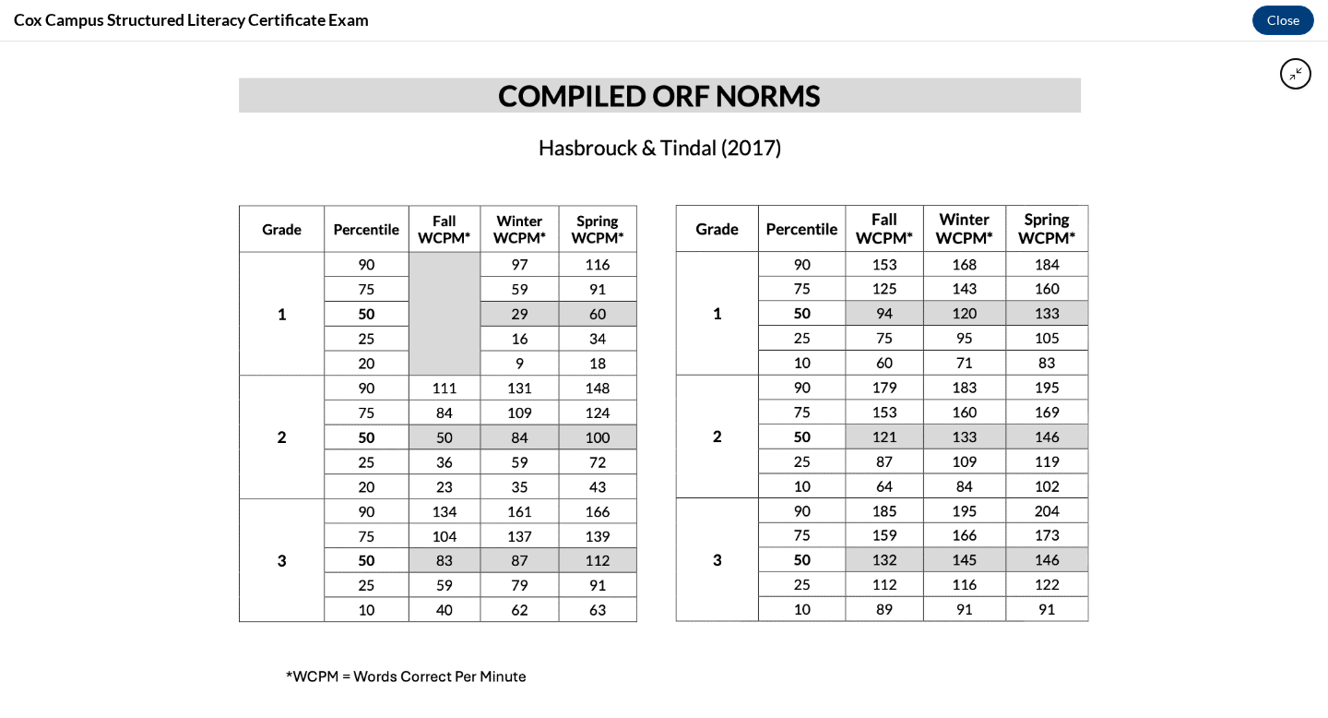
click at [1155, 211] on div at bounding box center [664, 380] width 1328 height 676
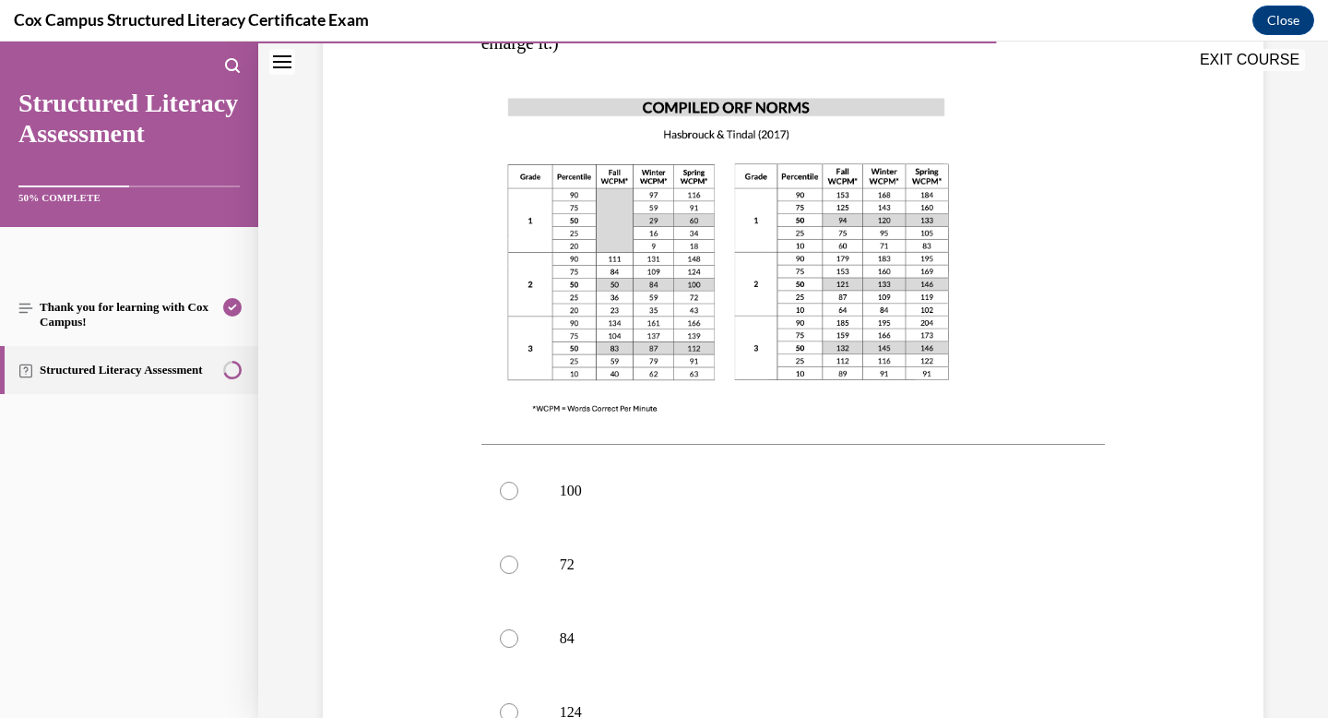
scroll to position [481, 0]
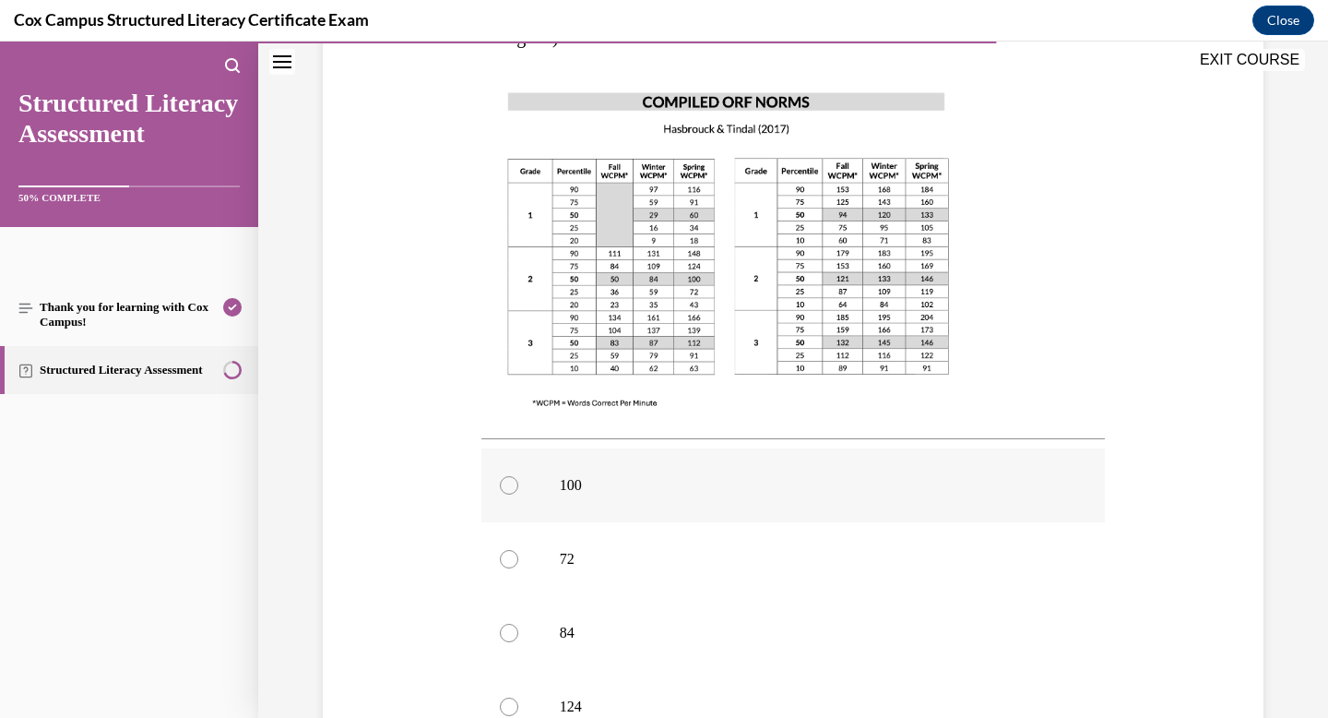
click at [687, 448] on label "100" at bounding box center [794, 485] width 625 height 74
click at [518, 476] on input "100" at bounding box center [509, 485] width 18 height 18
radio input "true"
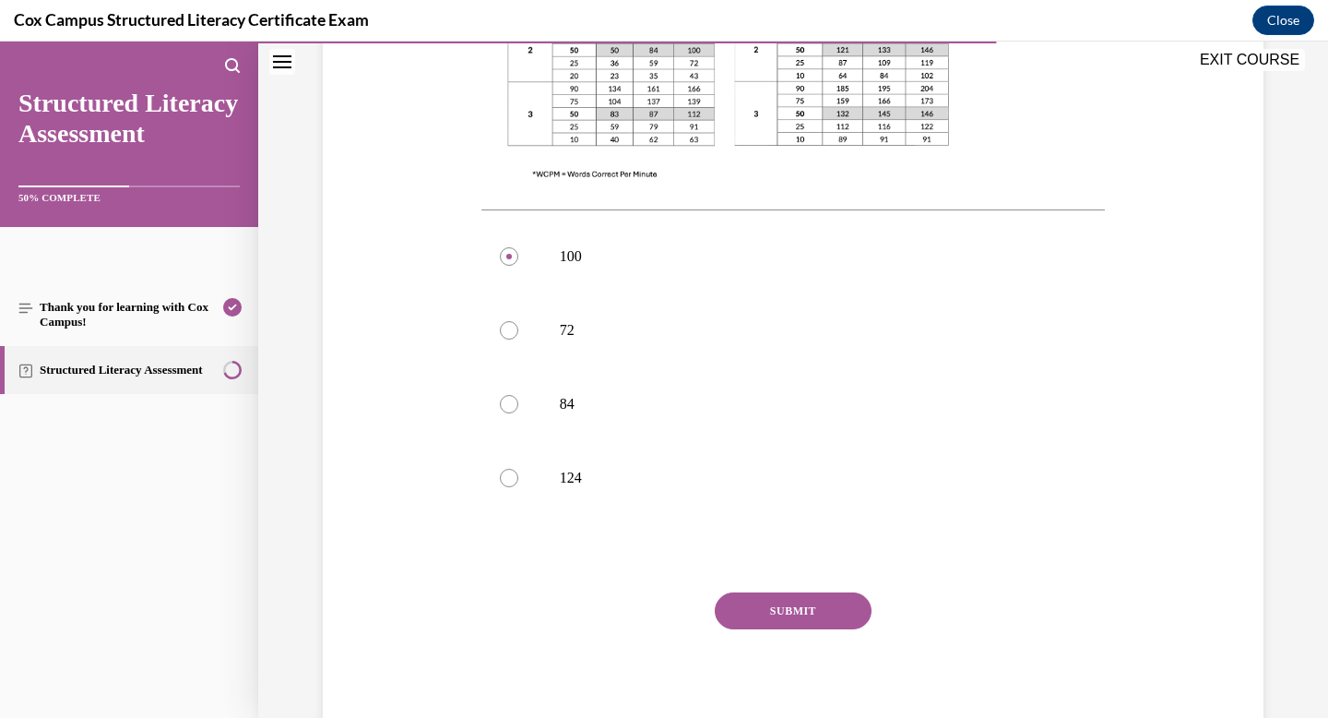
click at [824, 592] on button "SUBMIT" at bounding box center [793, 610] width 157 height 37
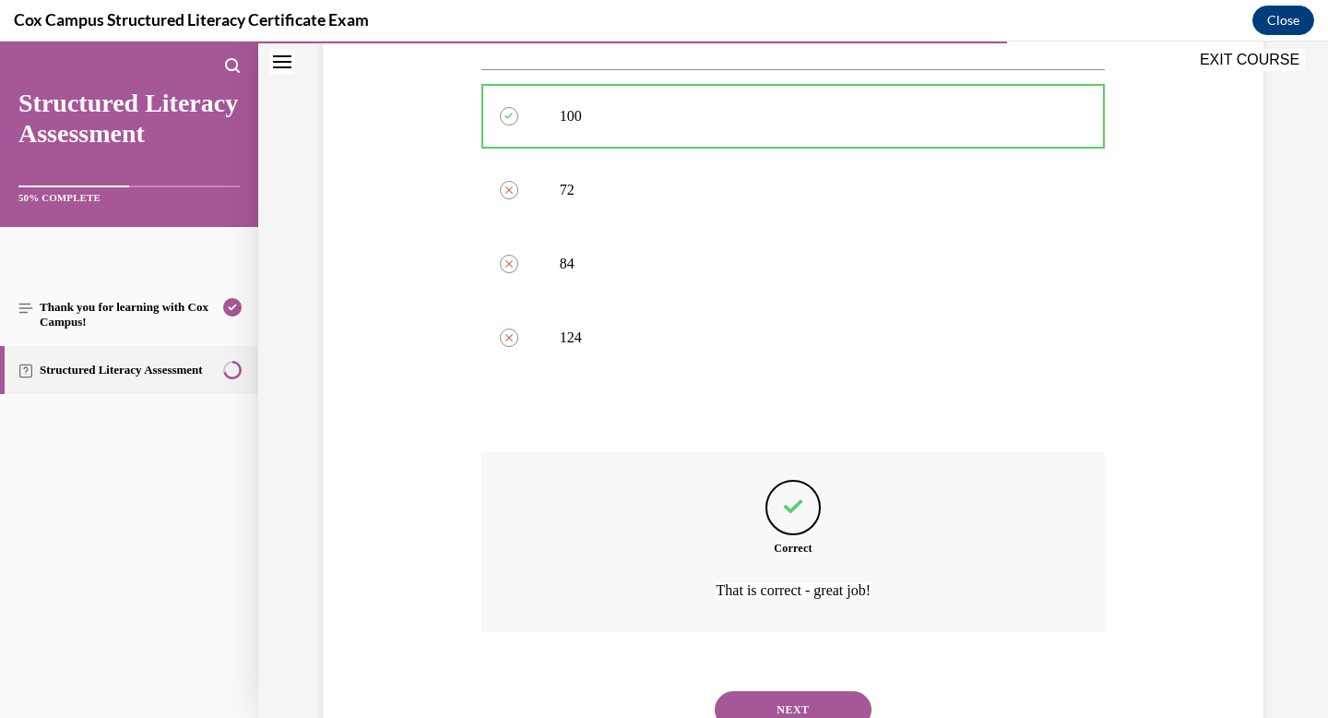
scroll to position [887, 0]
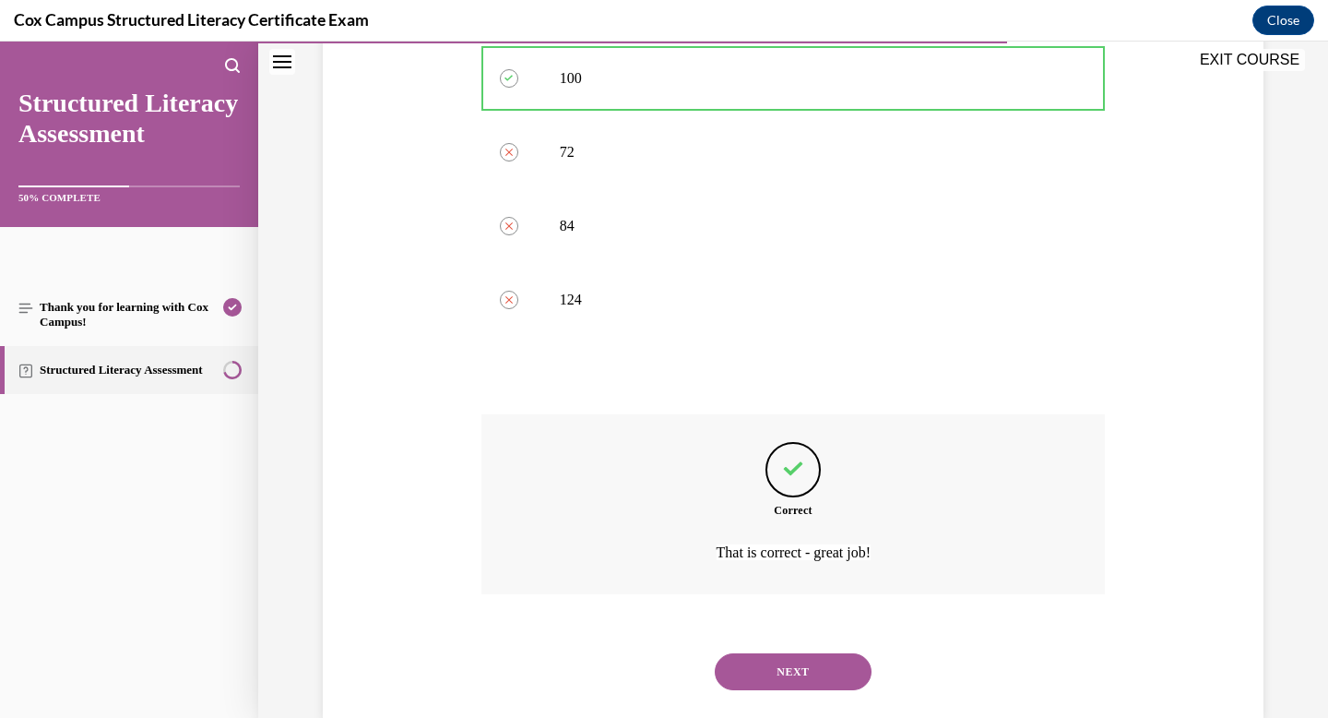
click at [803, 653] on button "NEXT" at bounding box center [793, 671] width 157 height 37
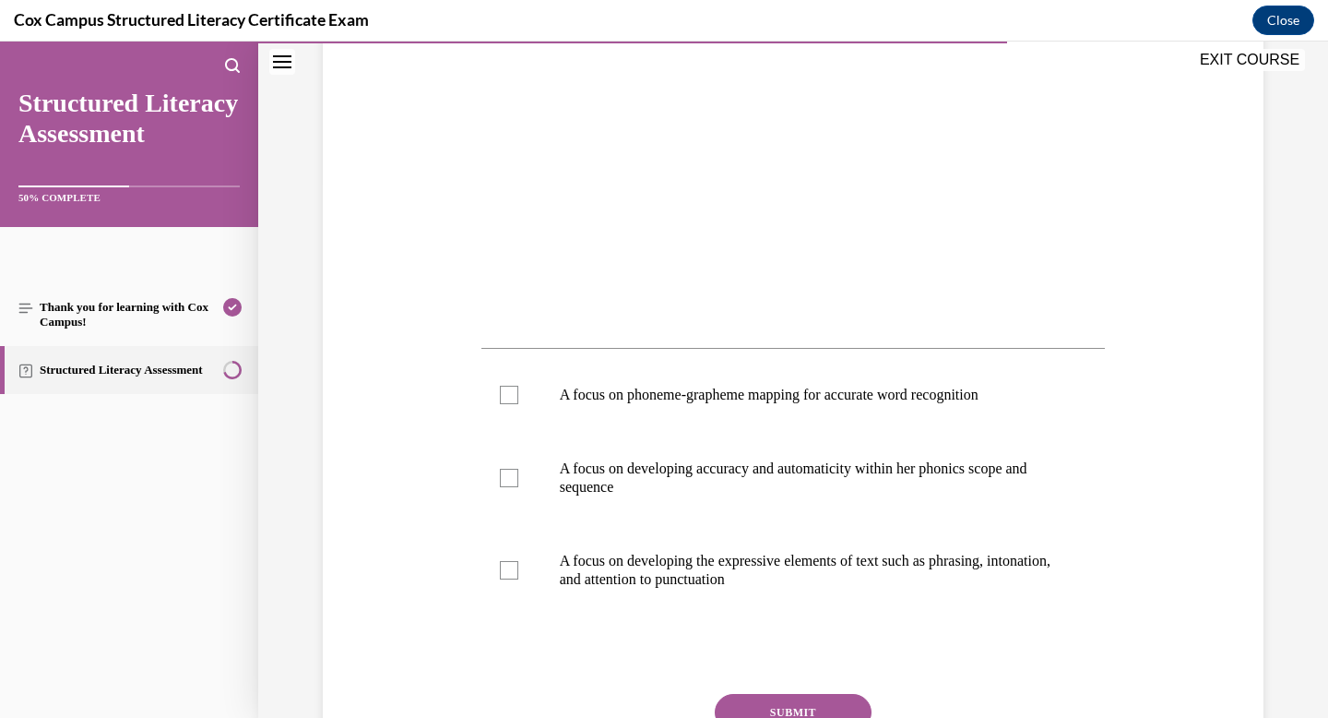
scroll to position [536, 0]
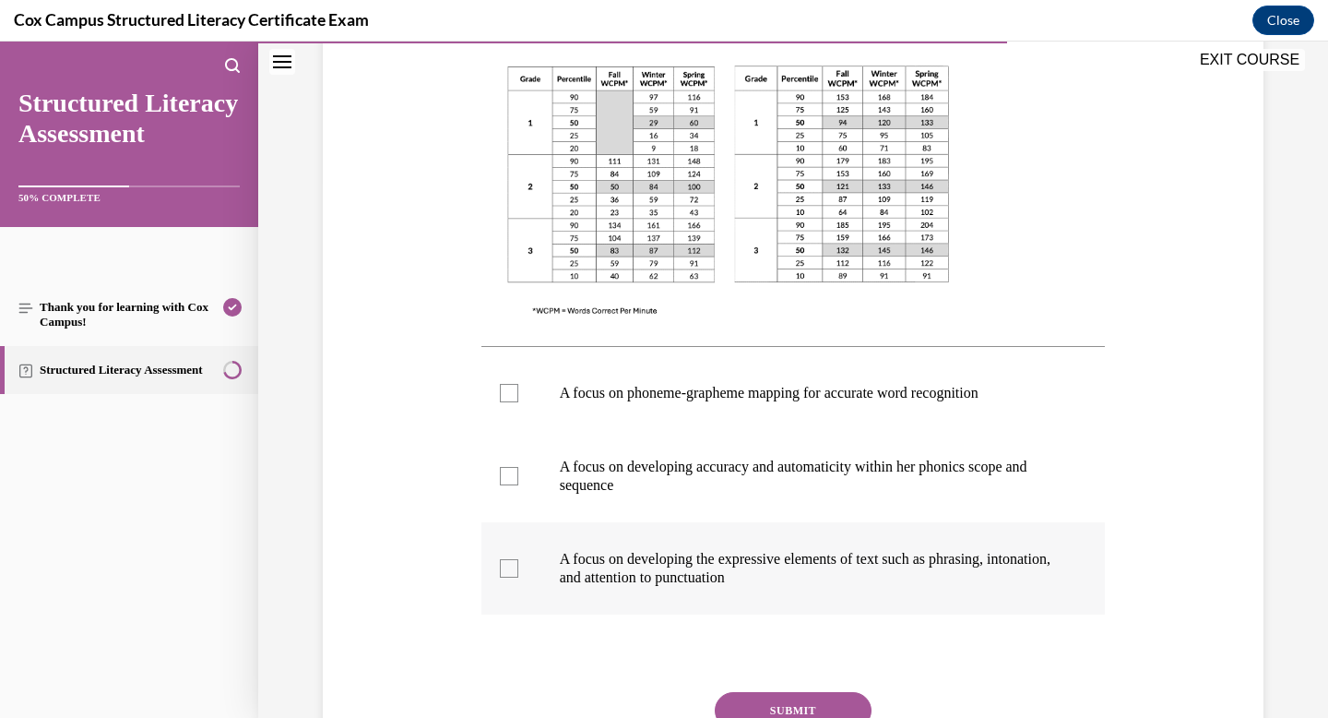
click at [793, 577] on p "A focus on developing the expressive elements of text such as phrasing, intonat…" at bounding box center [810, 568] width 500 height 37
click at [518, 577] on input "A focus on developing the expressive elements of text such as phrasing, intonat…" at bounding box center [509, 568] width 18 height 18
checkbox input "true"
click at [775, 476] on p "A focus on developing accuracy and automaticity within her phonics scope and se…" at bounding box center [810, 476] width 500 height 37
click at [518, 476] on input "A focus on developing accuracy and automaticity within her phonics scope and se…" at bounding box center [509, 476] width 18 height 18
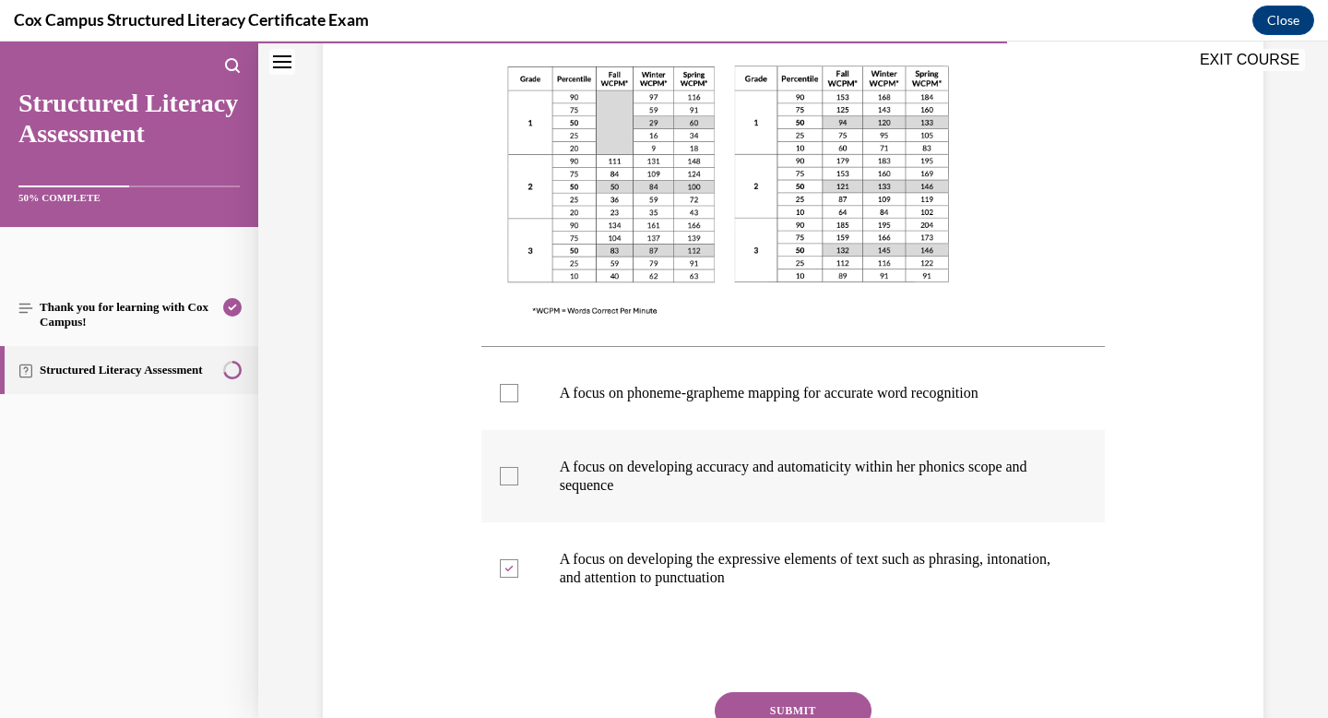
checkbox input "true"
click at [808, 708] on button "SUBMIT" at bounding box center [793, 710] width 157 height 37
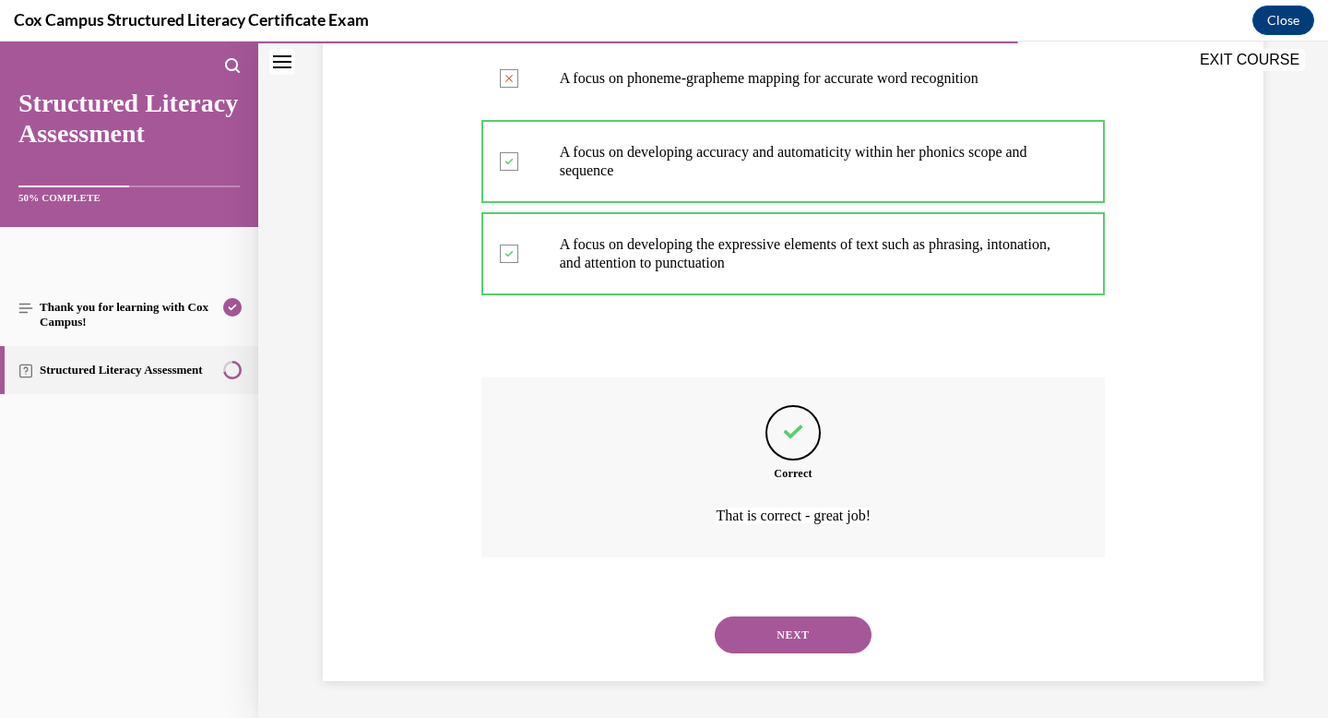
click at [792, 653] on button "NEXT" at bounding box center [793, 634] width 157 height 37
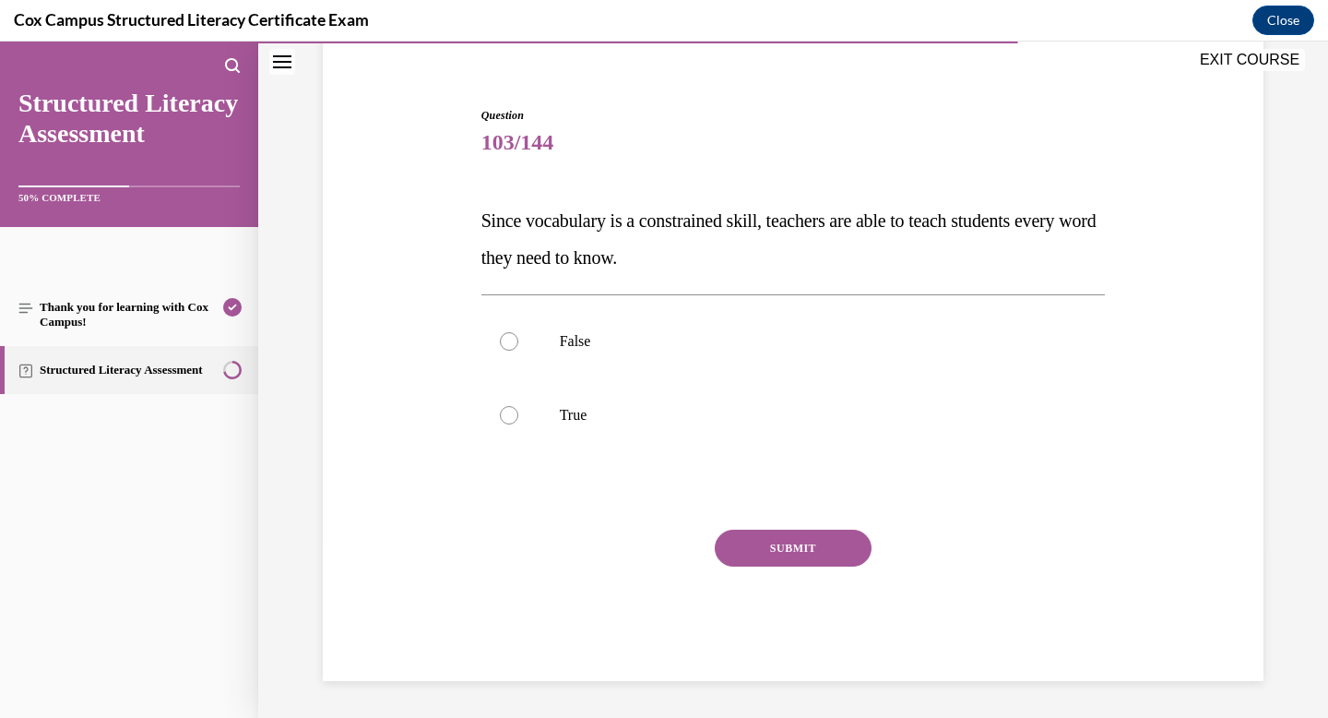
scroll to position [149, 0]
click at [601, 344] on p "False" at bounding box center [810, 341] width 500 height 18
click at [518, 344] on input "False" at bounding box center [509, 341] width 18 height 18
radio input "true"
click at [813, 542] on button "SUBMIT" at bounding box center [793, 548] width 157 height 37
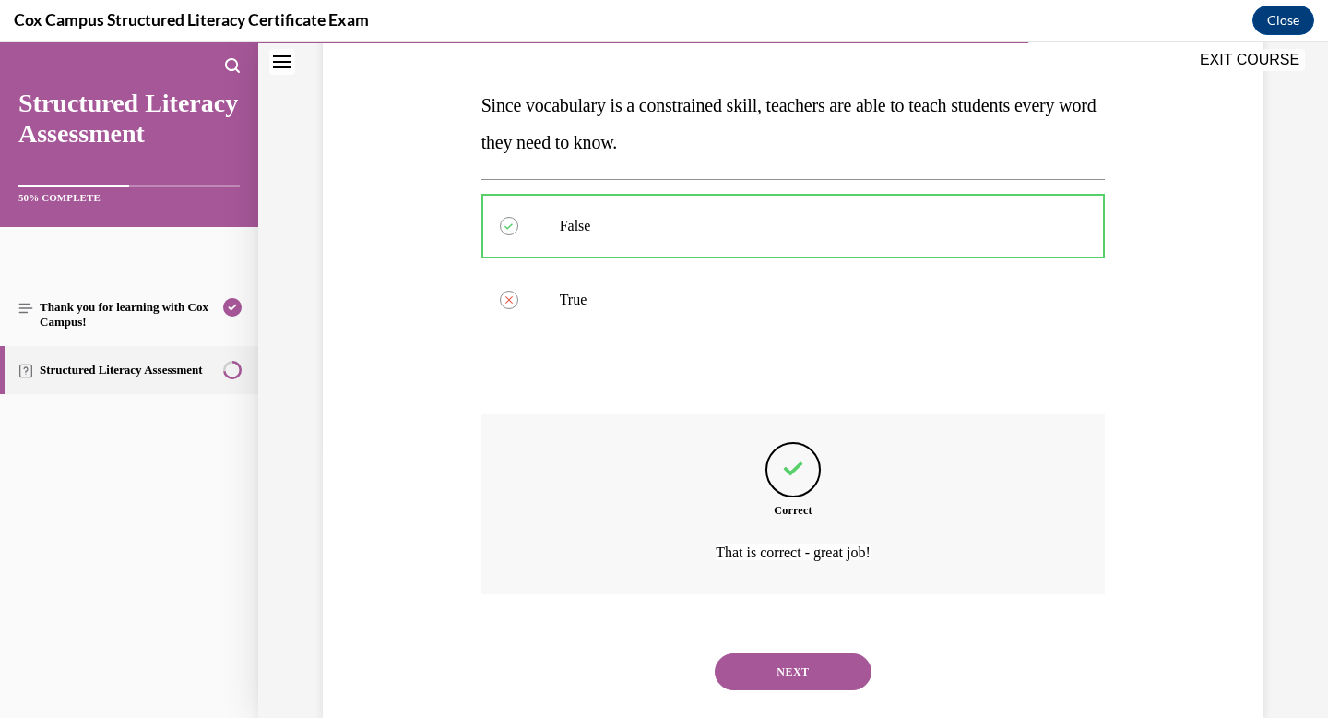
scroll to position [302, 0]
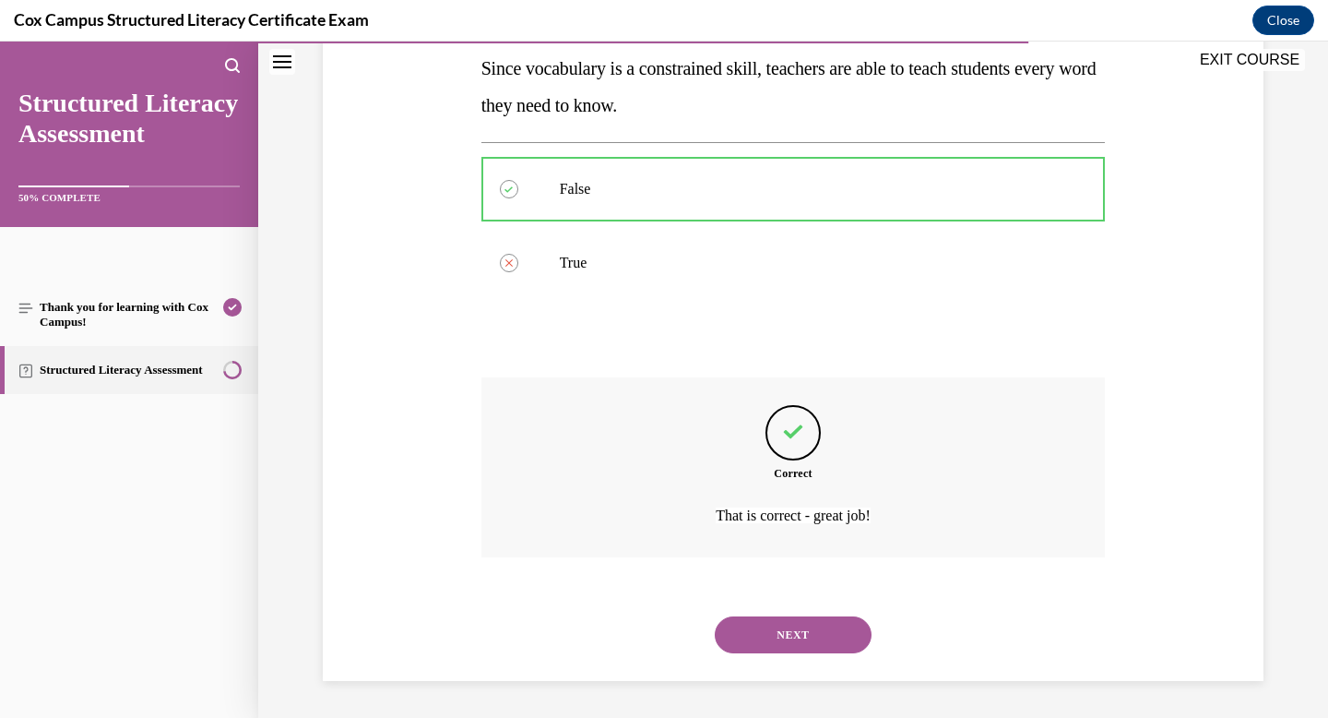
click at [791, 628] on button "NEXT" at bounding box center [793, 634] width 157 height 37
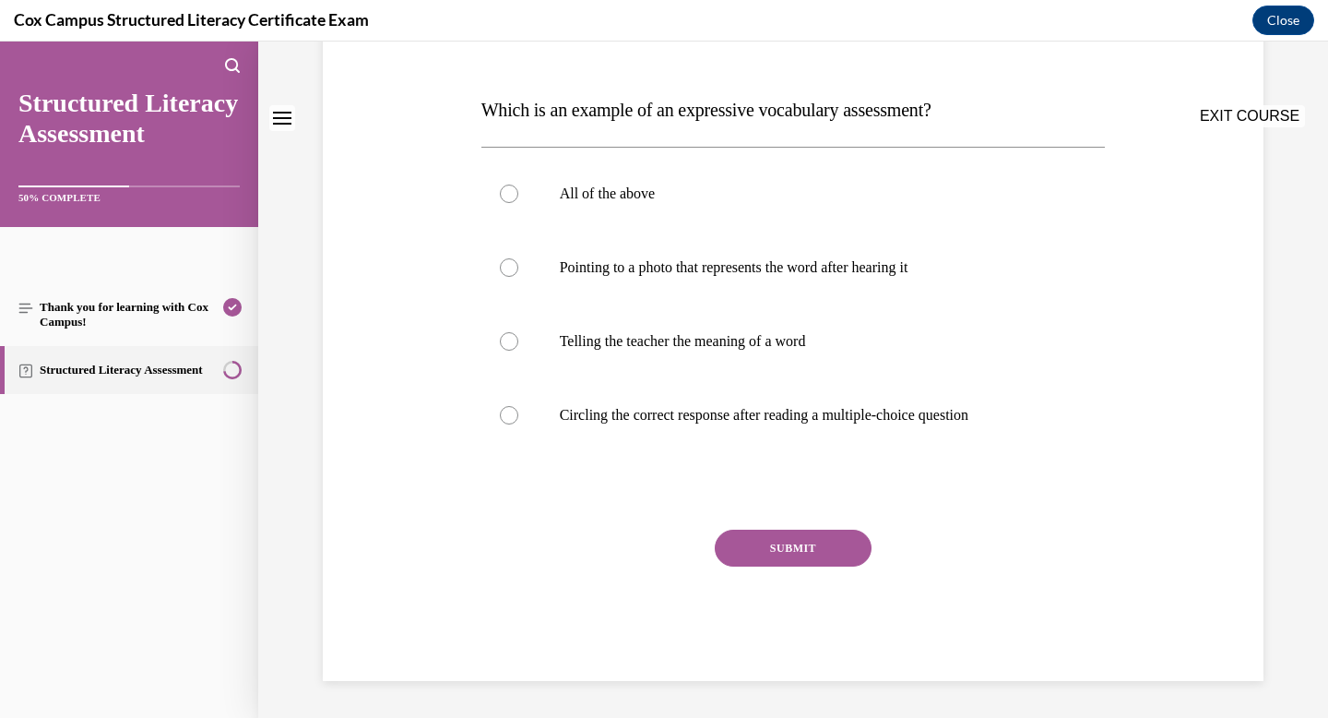
scroll to position [0, 0]
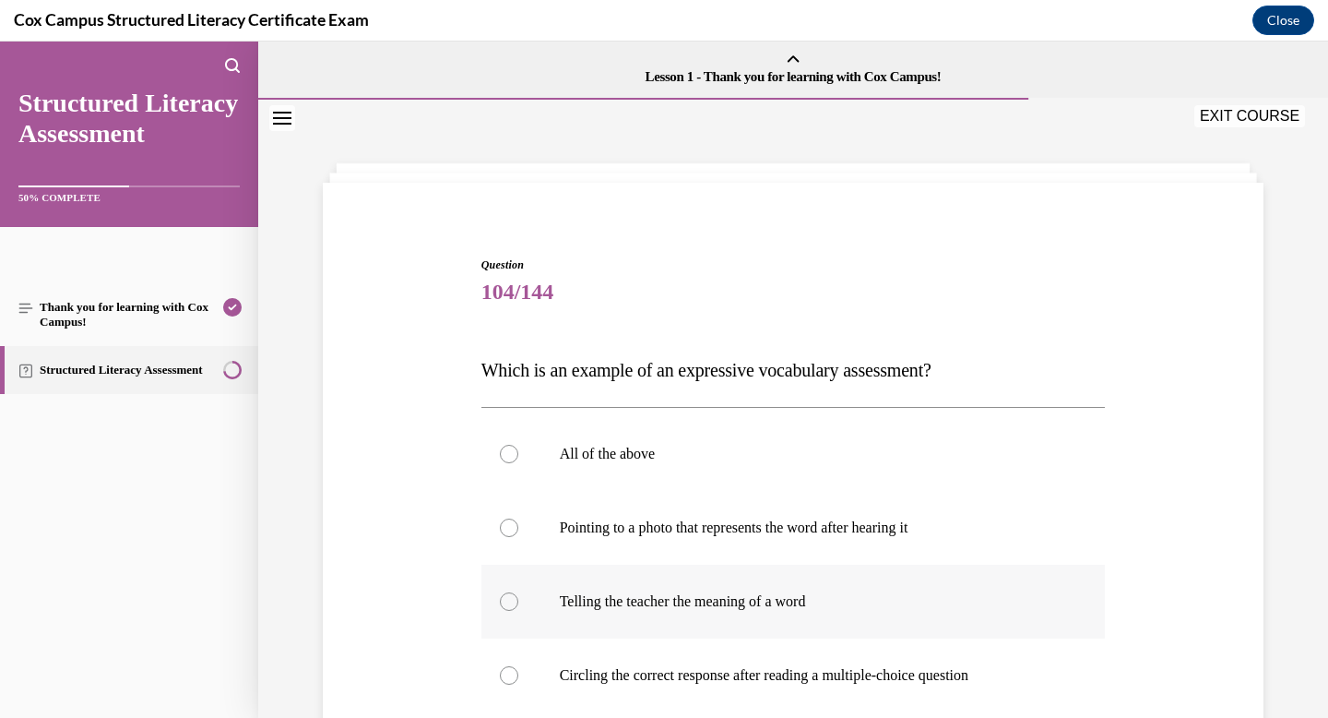
click at [791, 607] on p "Telling the teacher the meaning of a word" at bounding box center [810, 601] width 500 height 18
click at [518, 607] on input "Telling the teacher the meaning of a word" at bounding box center [509, 601] width 18 height 18
radio input "true"
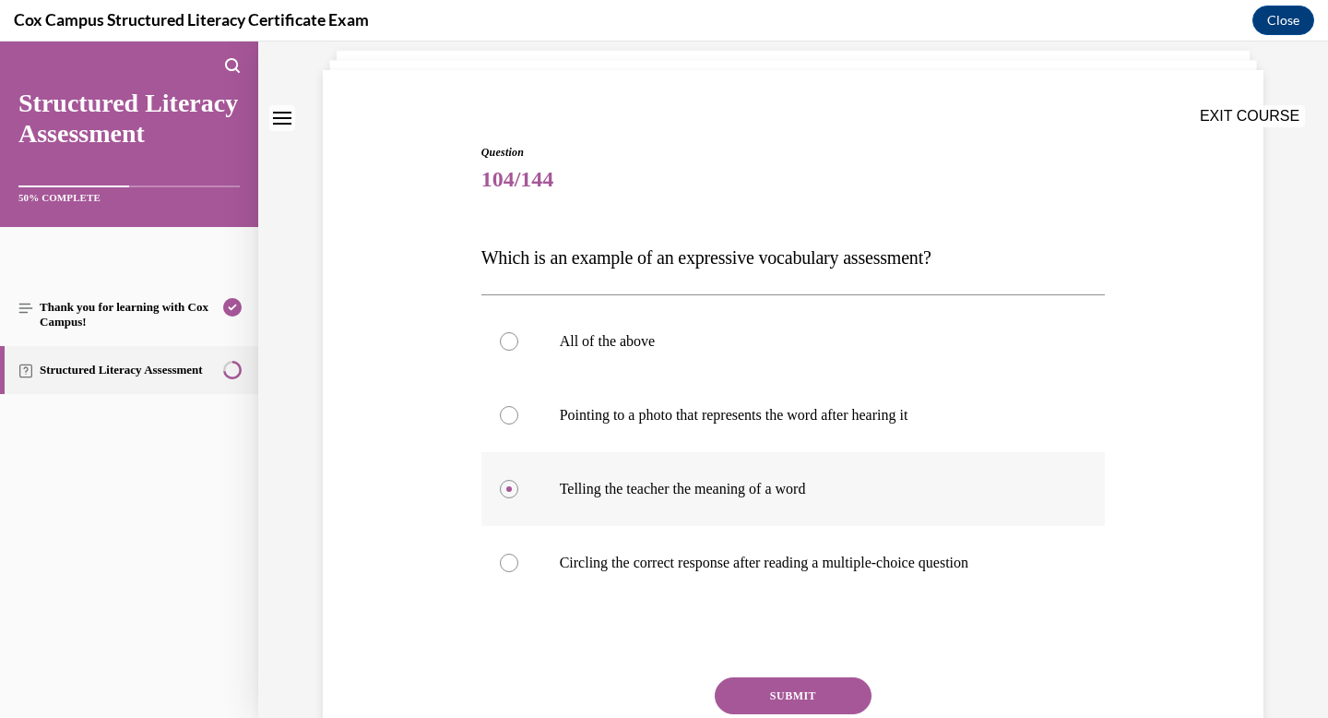
scroll to position [130, 0]
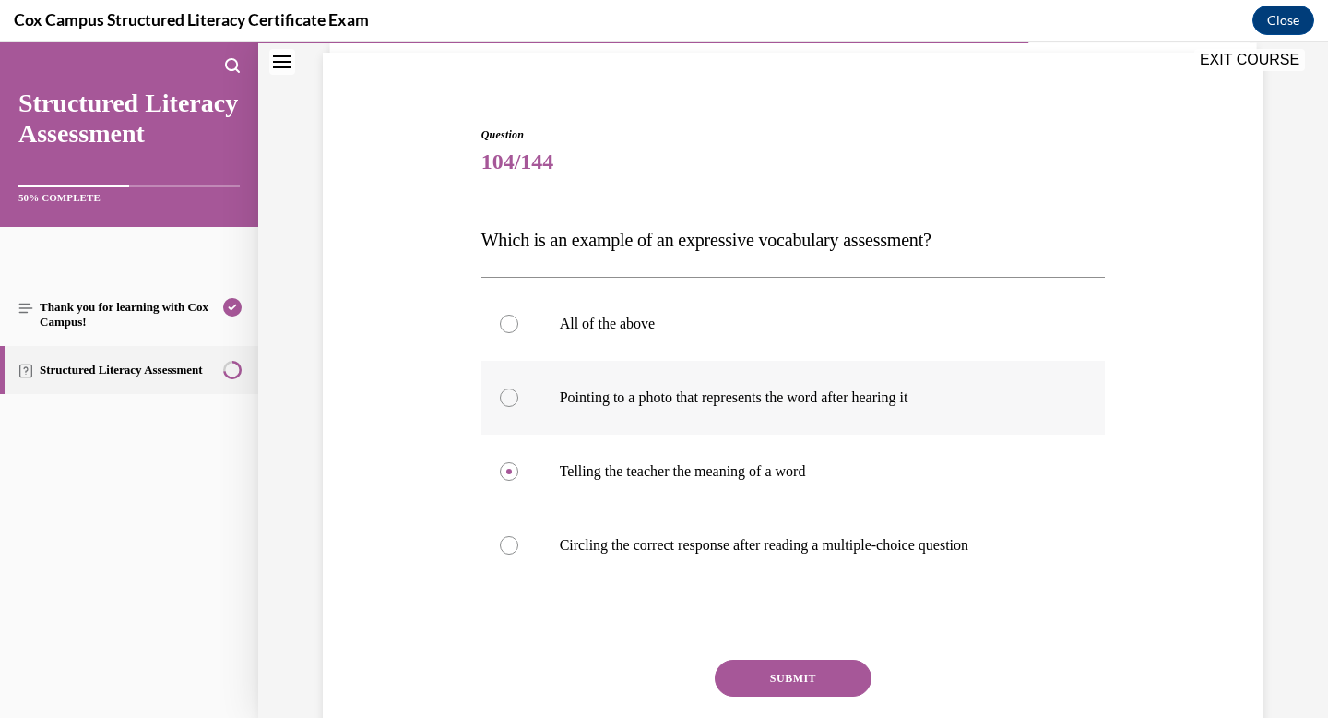
click at [743, 425] on label "Pointing to a photo that represents the word after hearing it" at bounding box center [794, 398] width 625 height 74
click at [518, 407] on input "Pointing to a photo that represents the word after hearing it" at bounding box center [509, 397] width 18 height 18
radio input "true"
click at [627, 326] on p "All of the above" at bounding box center [810, 324] width 500 height 18
click at [518, 326] on input "All of the above" at bounding box center [509, 324] width 18 height 18
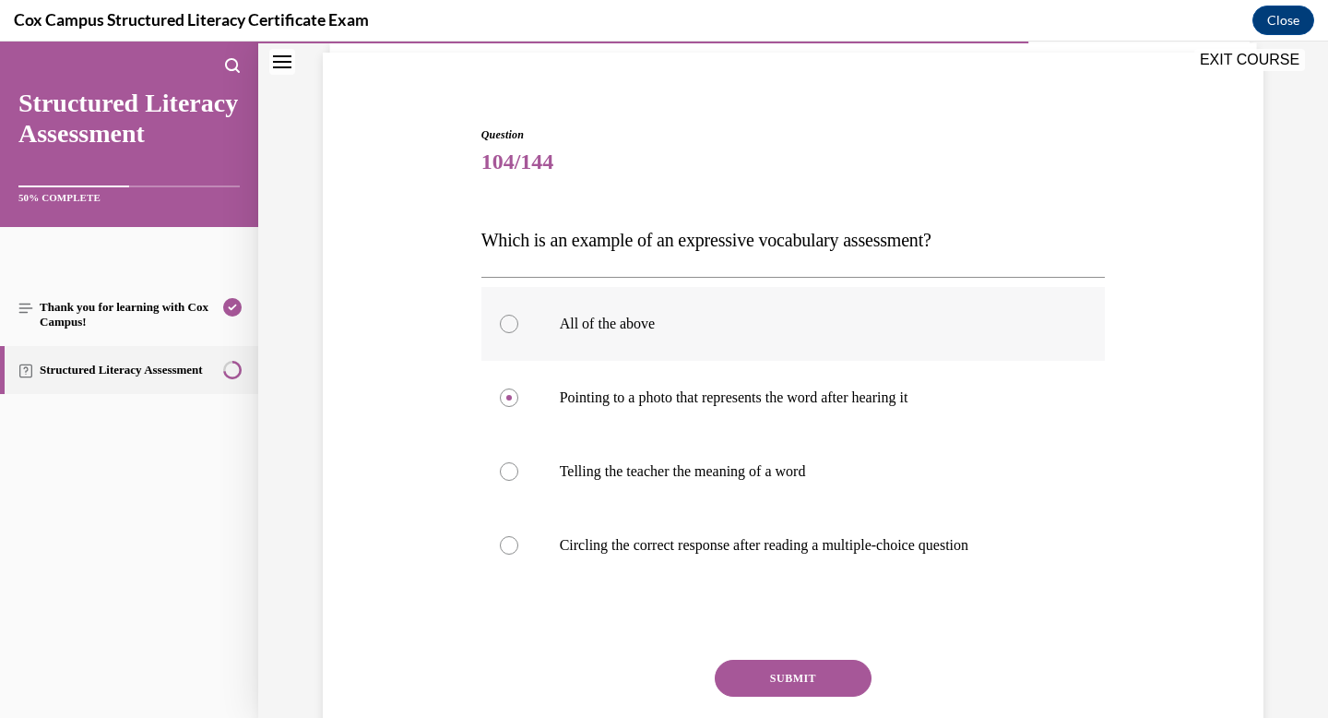
radio input "true"
click at [631, 480] on p "Telling the teacher the meaning of a word" at bounding box center [810, 471] width 500 height 18
click at [518, 480] on input "Telling the teacher the meaning of a word" at bounding box center [509, 471] width 18 height 18
radio input "true"
click at [792, 678] on button "SUBMIT" at bounding box center [793, 678] width 157 height 37
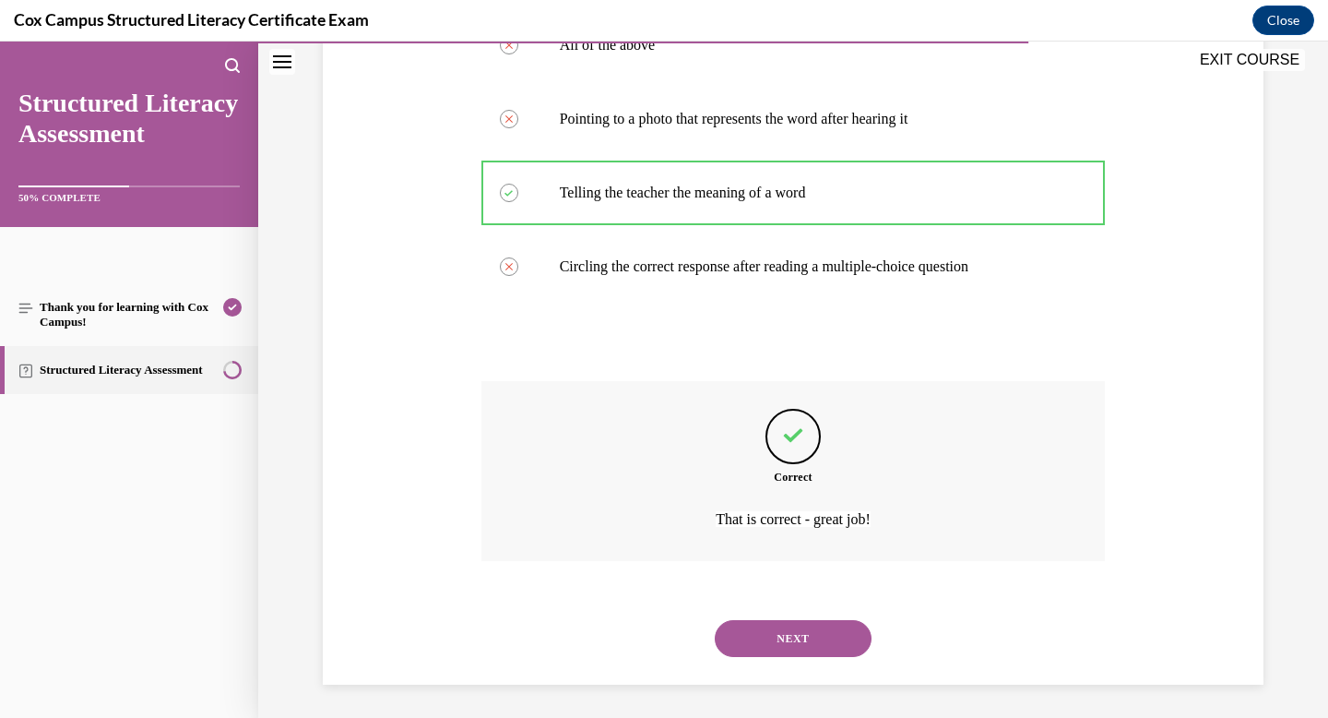
scroll to position [412, 0]
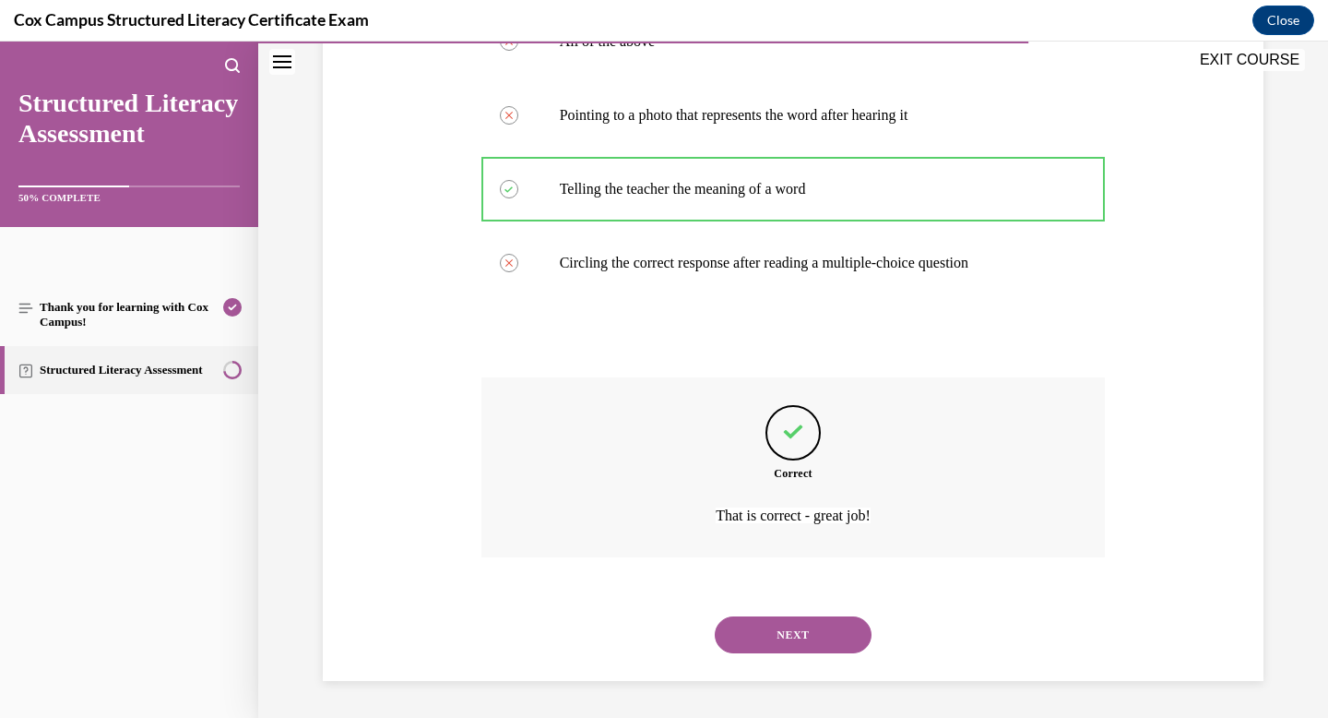
click at [787, 628] on button "NEXT" at bounding box center [793, 634] width 157 height 37
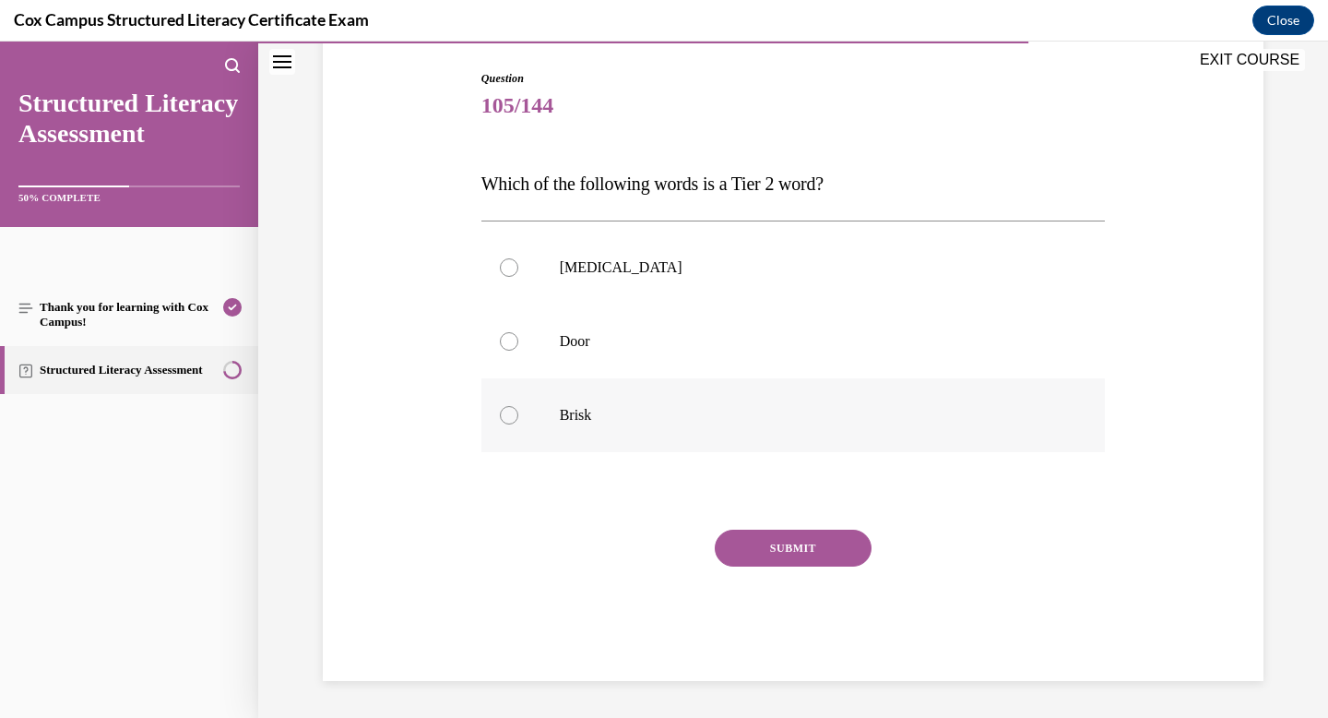
click at [659, 416] on p "Brisk" at bounding box center [810, 415] width 500 height 18
click at [518, 416] on input "Brisk" at bounding box center [509, 415] width 18 height 18
radio input "true"
click at [820, 530] on button "SUBMIT" at bounding box center [793, 548] width 157 height 37
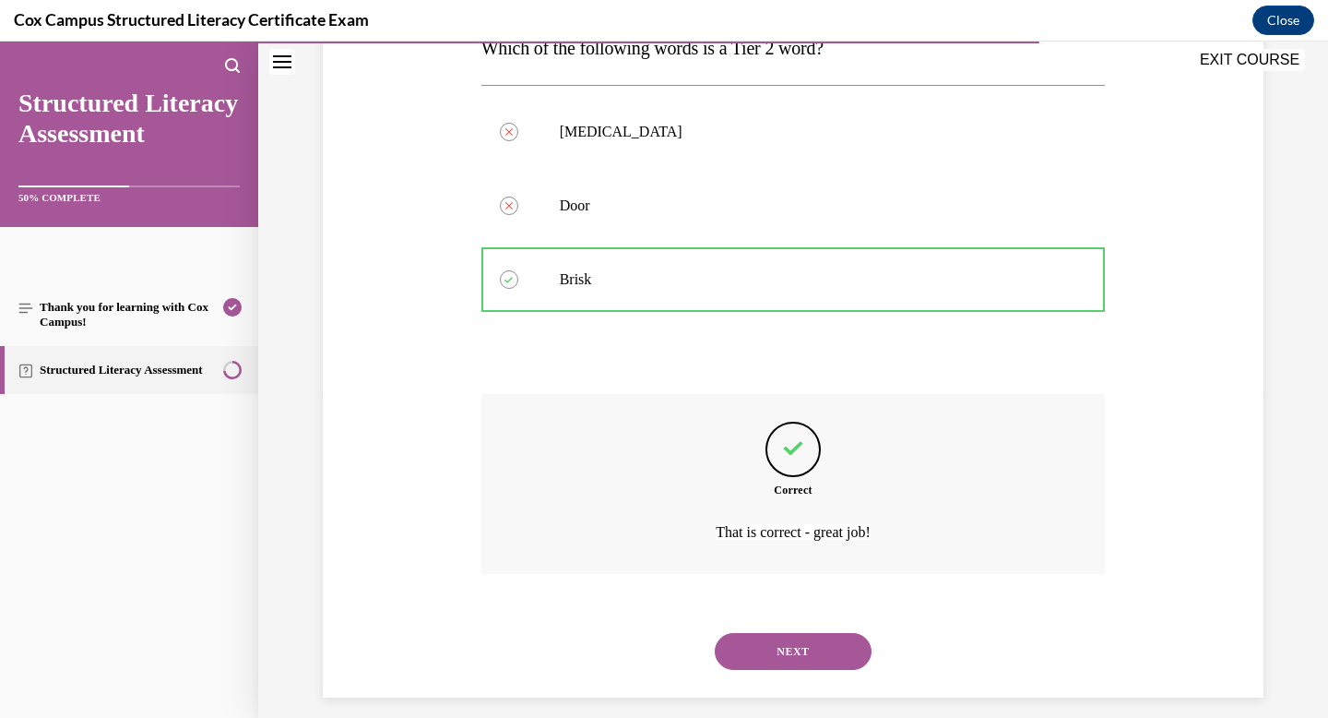
scroll to position [339, 0]
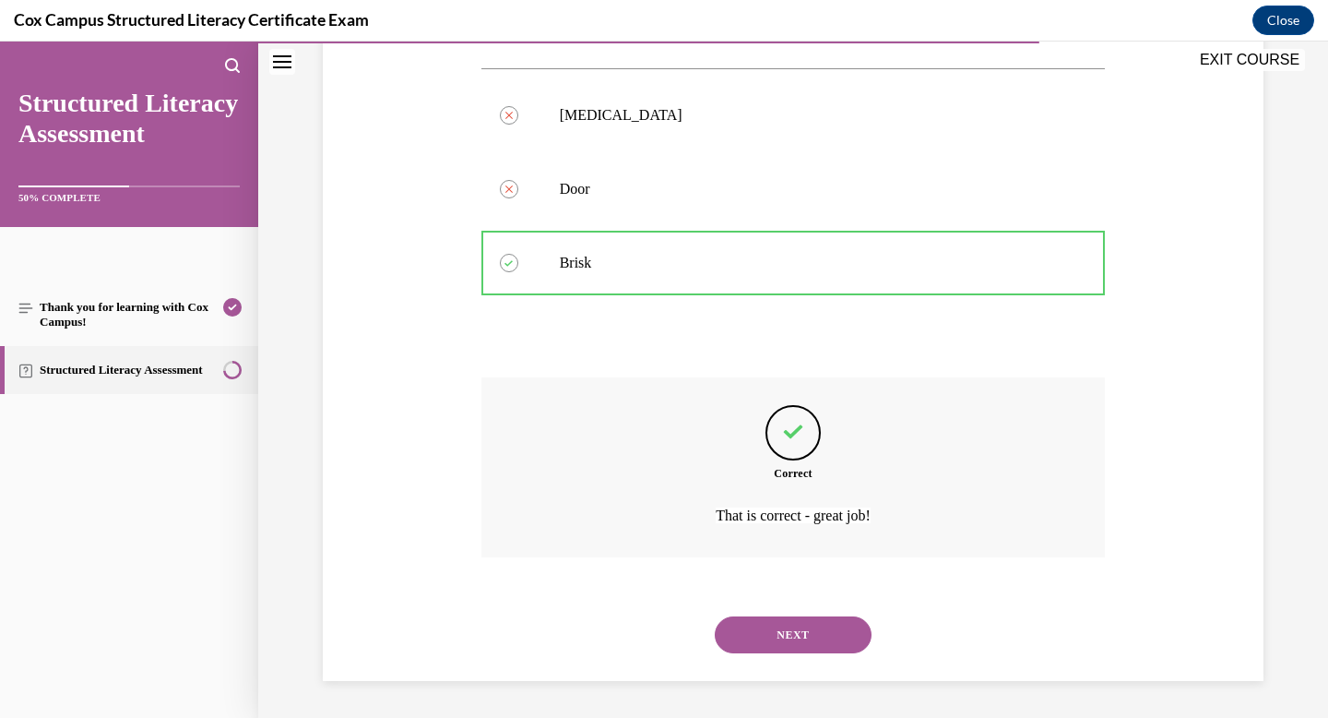
click at [815, 601] on div "NEXT" at bounding box center [794, 635] width 625 height 74
click at [815, 603] on div "NEXT" at bounding box center [794, 635] width 625 height 74
click at [791, 637] on button "NEXT" at bounding box center [793, 634] width 157 height 37
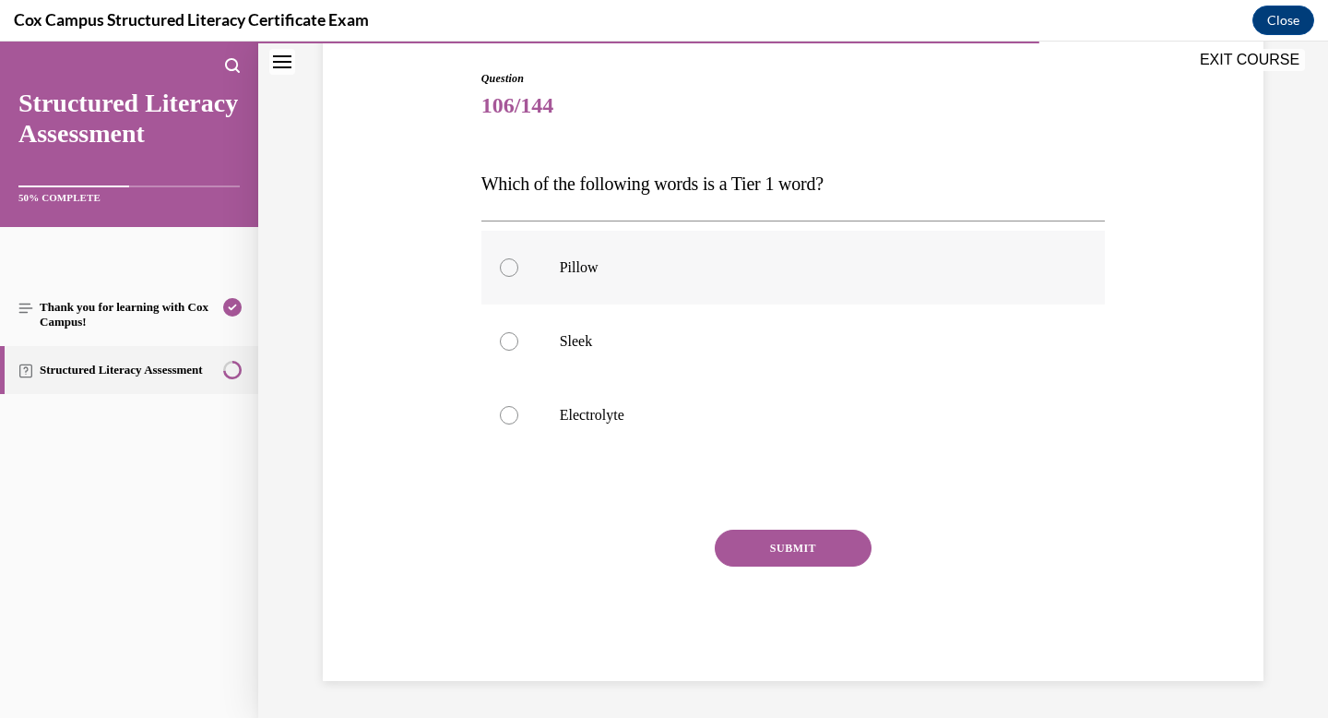
click at [606, 266] on p "Pillow" at bounding box center [810, 267] width 500 height 18
click at [518, 266] on input "Pillow" at bounding box center [509, 267] width 18 height 18
radio input "true"
click at [771, 554] on button "SUBMIT" at bounding box center [793, 548] width 157 height 37
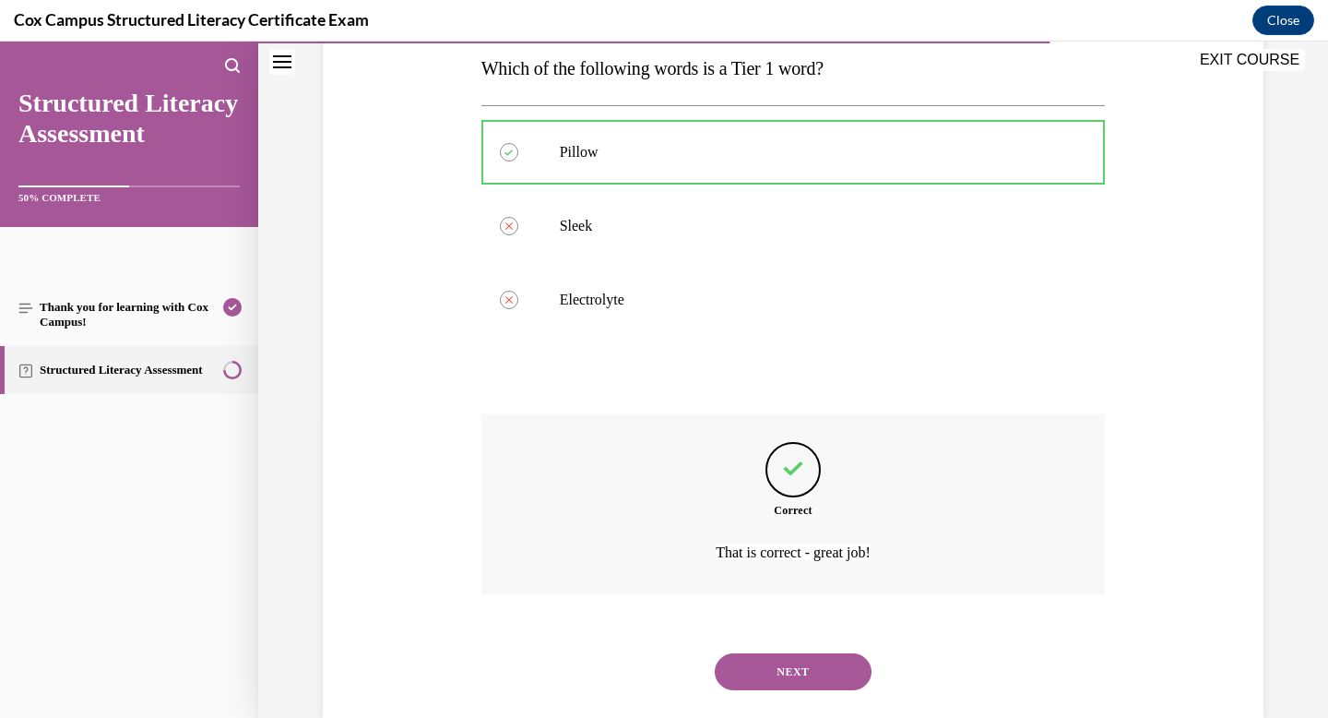
scroll to position [339, 0]
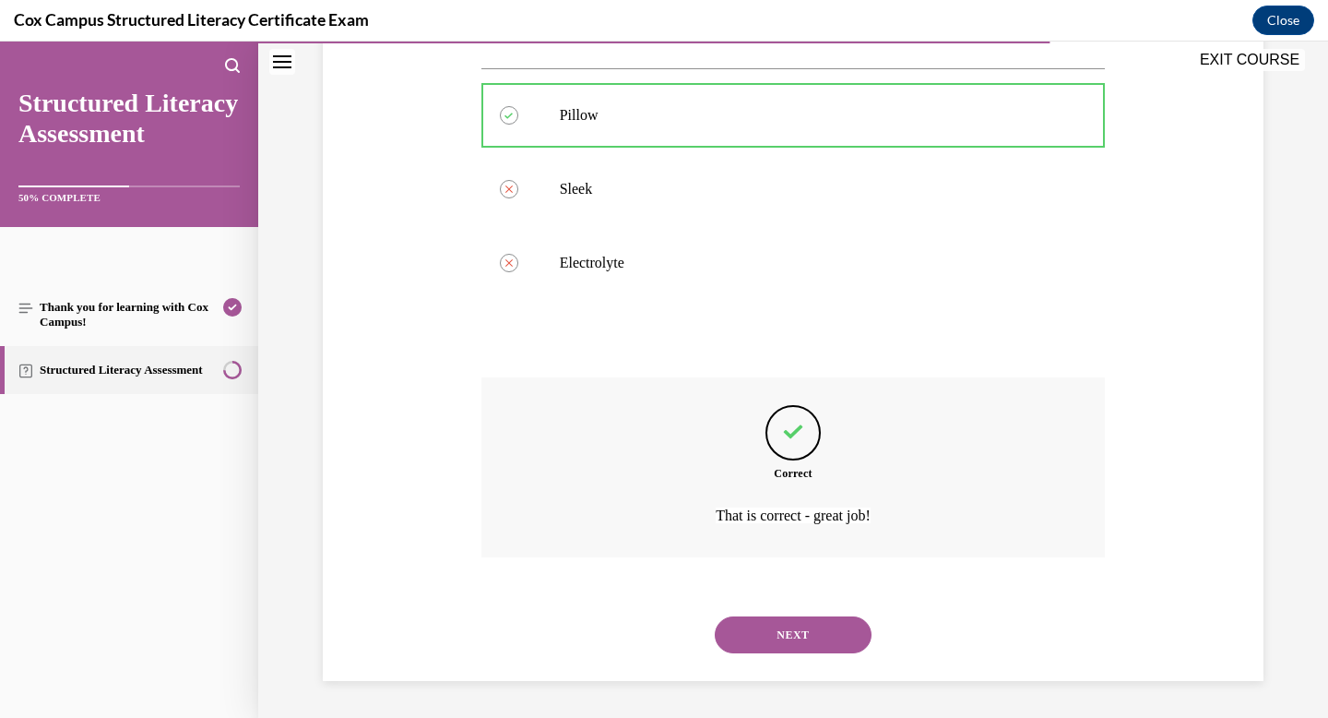
click at [783, 622] on button "NEXT" at bounding box center [793, 634] width 157 height 37
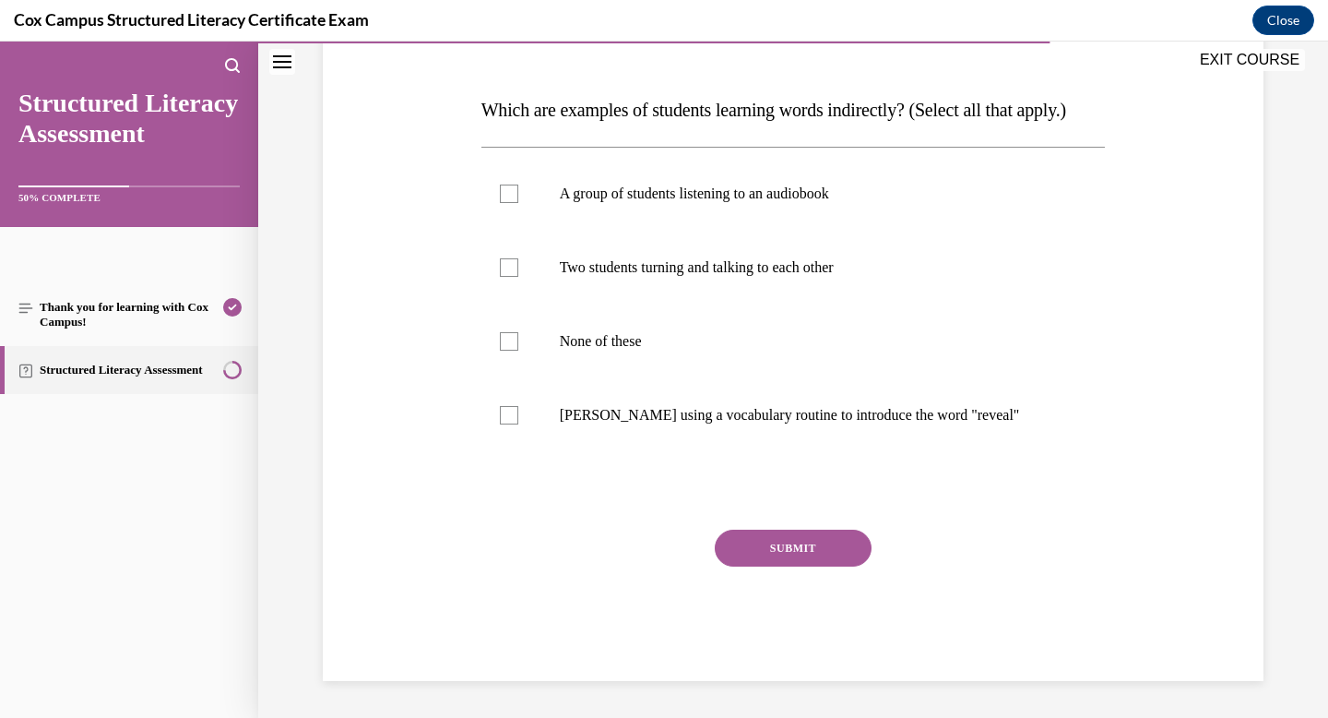
scroll to position [297, 0]
click at [727, 202] on p "A group of students listening to an audiobook" at bounding box center [810, 194] width 500 height 18
click at [518, 202] on input "A group of students listening to an audiobook" at bounding box center [509, 194] width 18 height 18
checkbox input "true"
click at [714, 277] on label "Two students turning and talking to each other" at bounding box center [794, 268] width 625 height 74
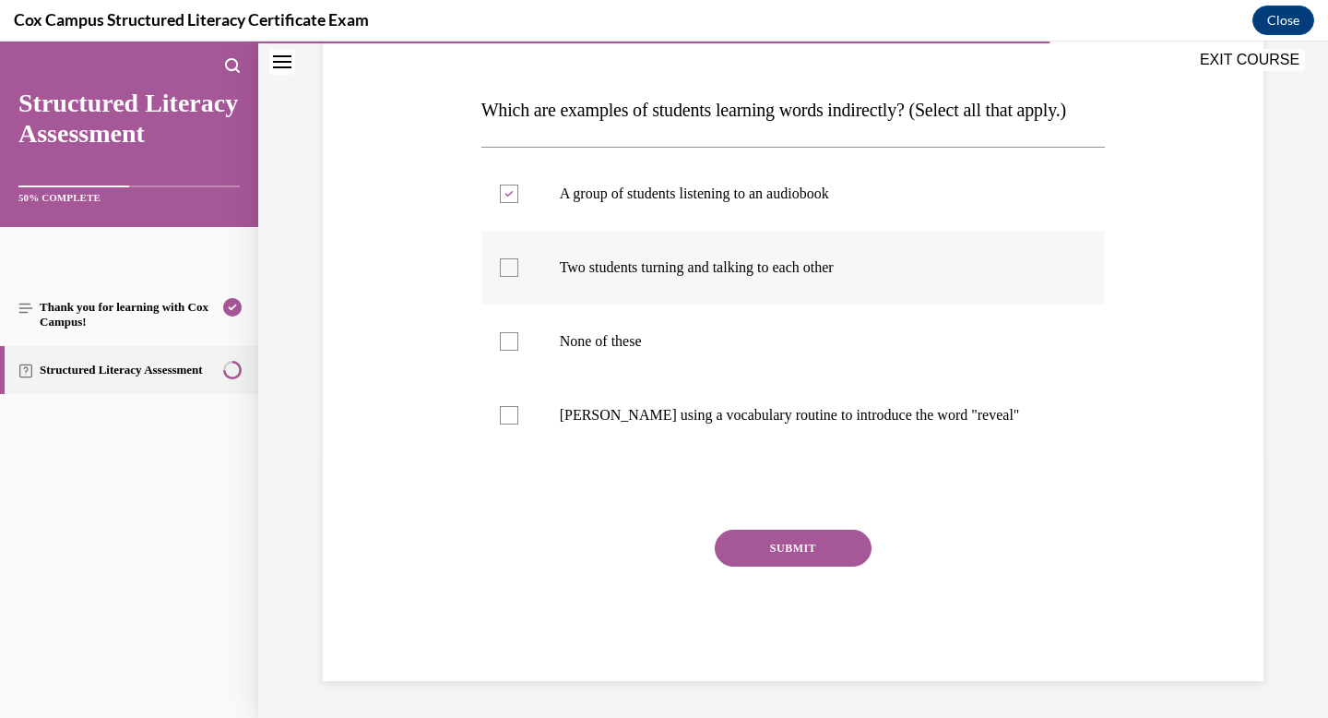
click at [518, 277] on input "Two students turning and talking to each other" at bounding box center [509, 267] width 18 height 18
checkbox input "true"
click at [711, 411] on p "[PERSON_NAME] using a vocabulary routine to introduce the word "reveal"" at bounding box center [810, 415] width 500 height 18
click at [518, 411] on input "[PERSON_NAME] using a vocabulary routine to introduce the word "reveal"" at bounding box center [509, 415] width 18 height 18
click at [711, 411] on p "[PERSON_NAME] using a vocabulary routine to introduce the word "reveal"" at bounding box center [810, 415] width 500 height 18
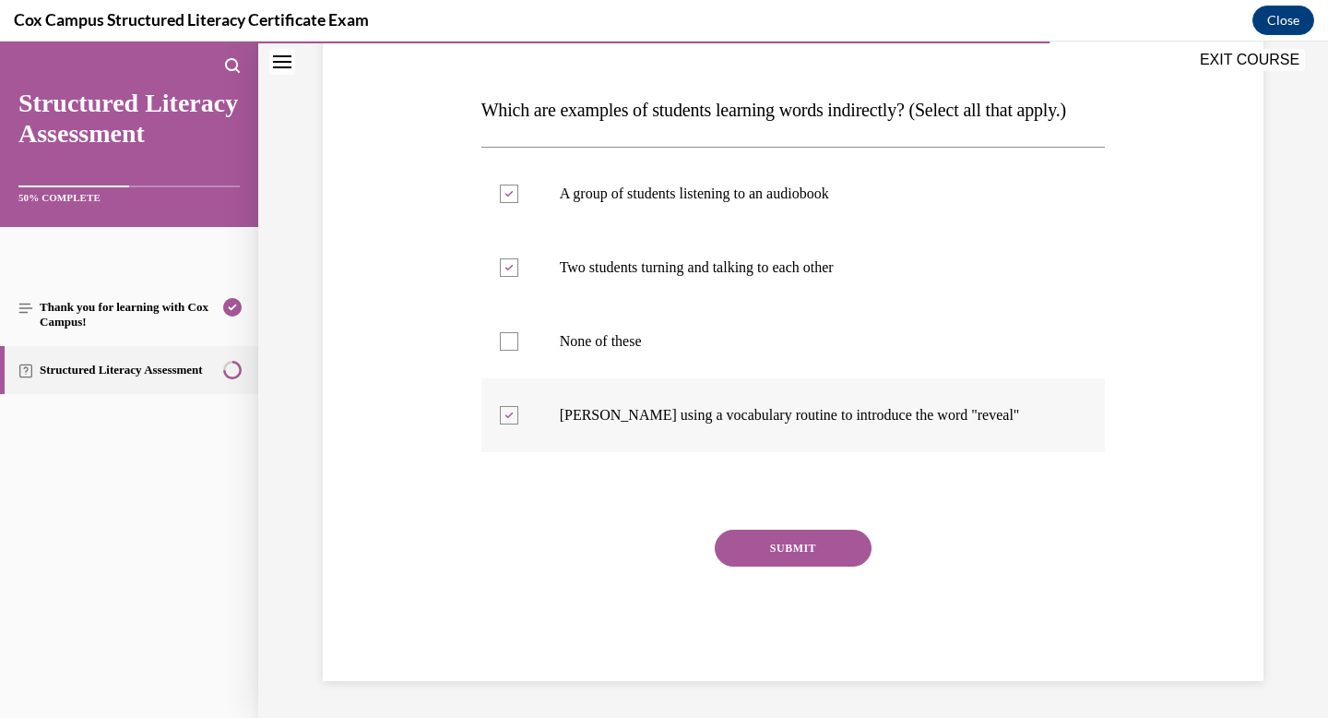
click at [518, 411] on input "[PERSON_NAME] using a vocabulary routine to introduce the word "reveal"" at bounding box center [509, 415] width 18 height 18
checkbox input "false"
click at [572, 254] on label "Two students turning and talking to each other" at bounding box center [794, 268] width 625 height 74
click at [518, 258] on input "Two students turning and talking to each other" at bounding box center [509, 267] width 18 height 18
checkbox input "false"
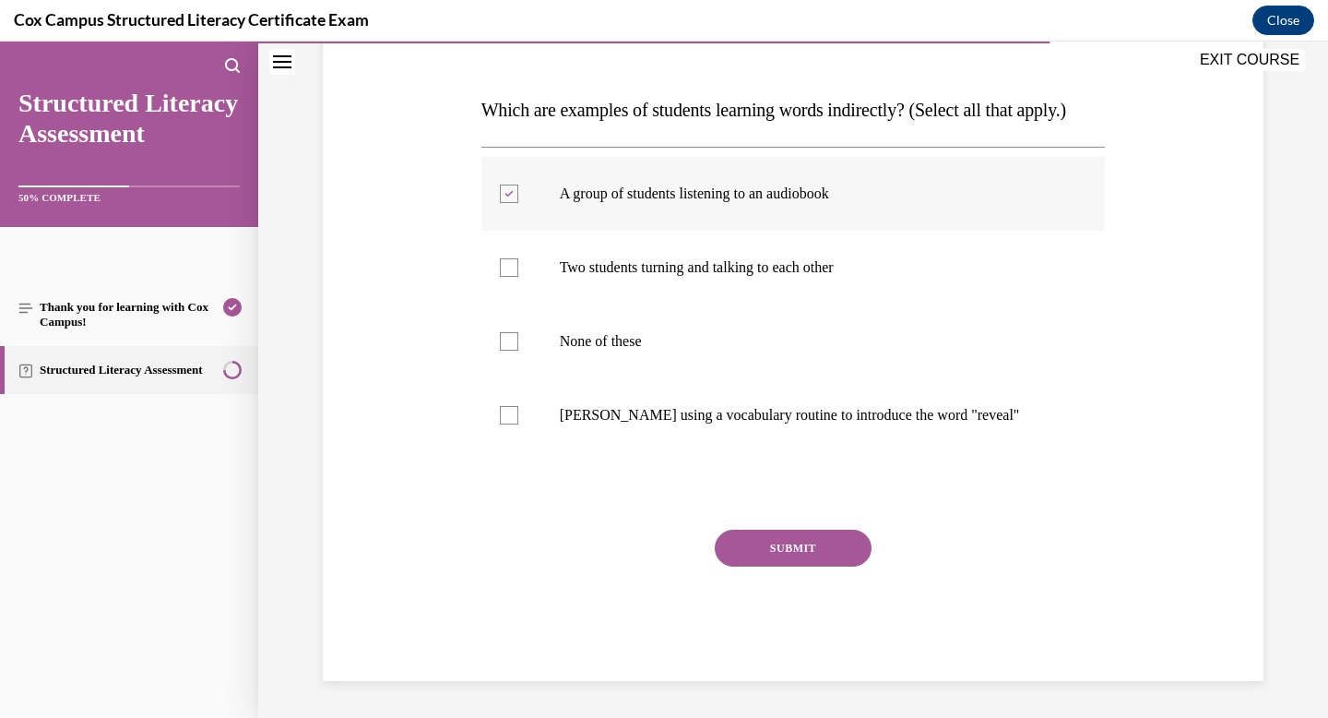
click at [592, 191] on p "A group of students listening to an audiobook" at bounding box center [810, 194] width 500 height 18
click at [518, 191] on input "A group of students listening to an audiobook" at bounding box center [509, 194] width 18 height 18
checkbox input "false"
click at [636, 424] on label "[PERSON_NAME] using a vocabulary routine to introduce the word "reveal"" at bounding box center [794, 415] width 625 height 74
click at [518, 424] on input "[PERSON_NAME] using a vocabulary routine to introduce the word "reveal"" at bounding box center [509, 415] width 18 height 18
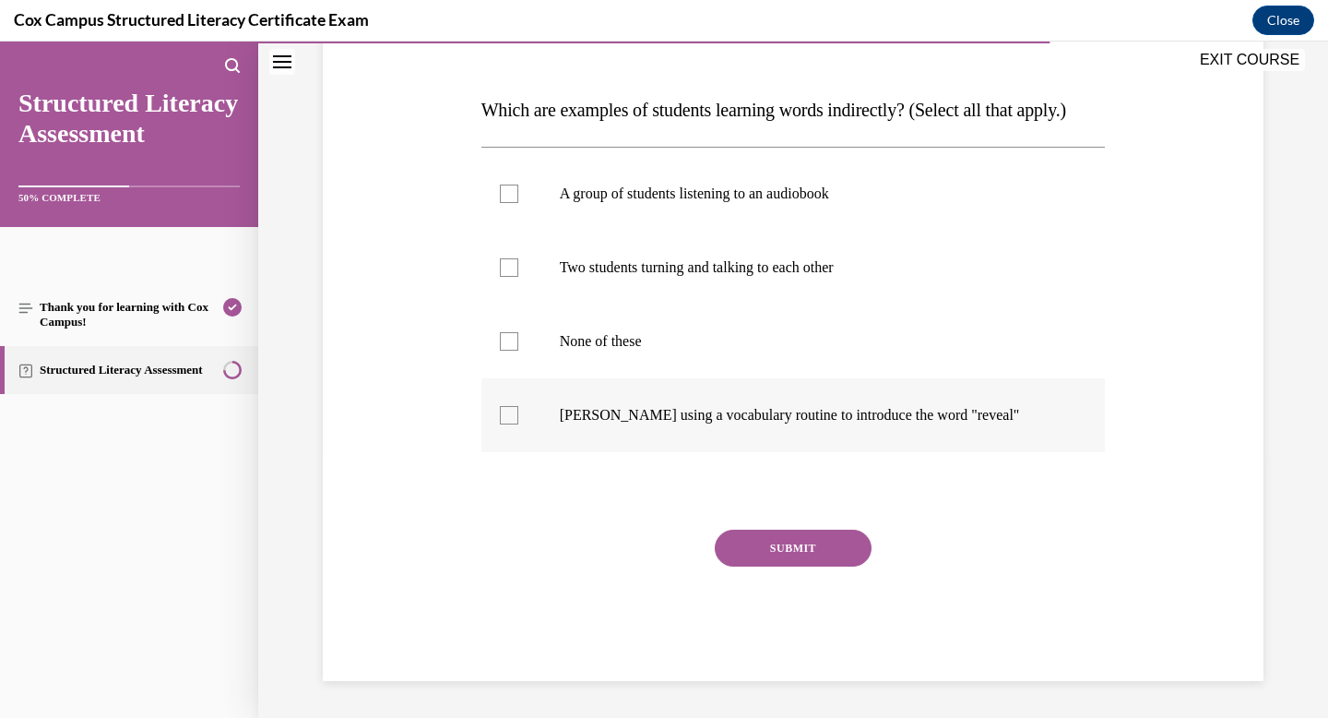
checkbox input "true"
click at [817, 548] on button "SUBMIT" at bounding box center [793, 548] width 157 height 37
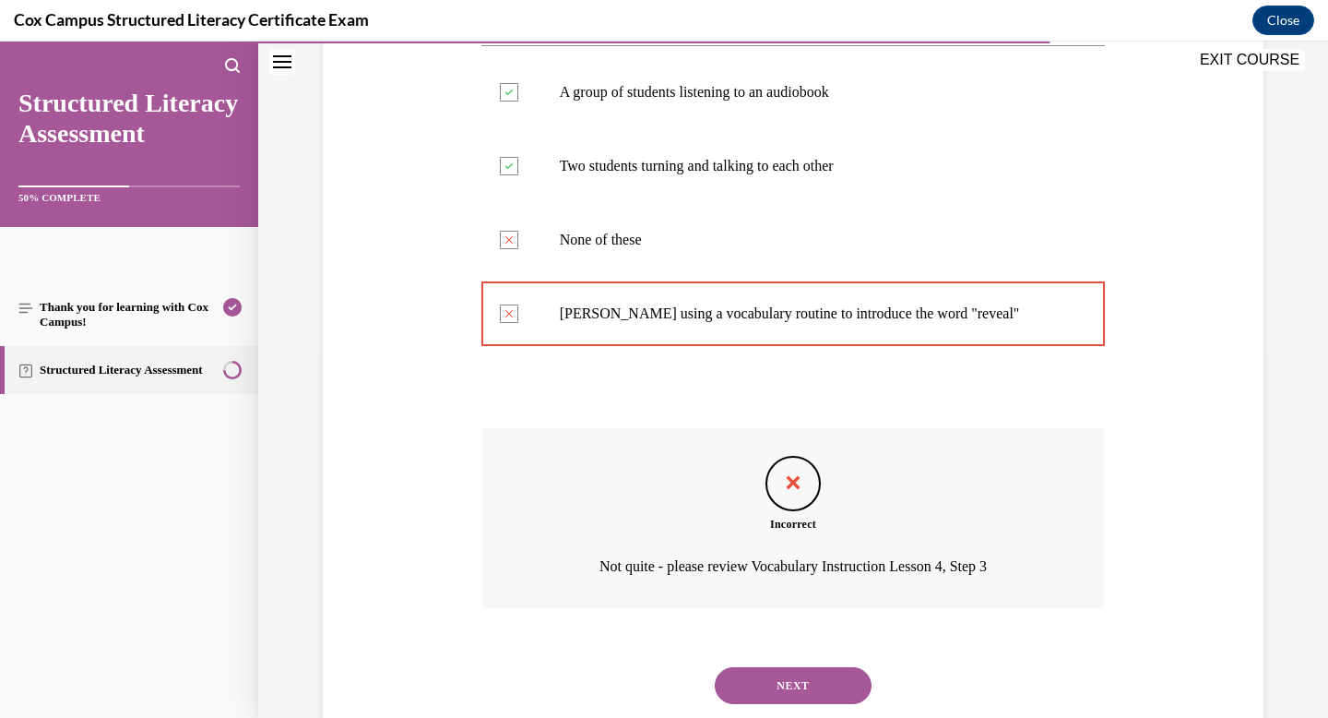
scroll to position [449, 0]
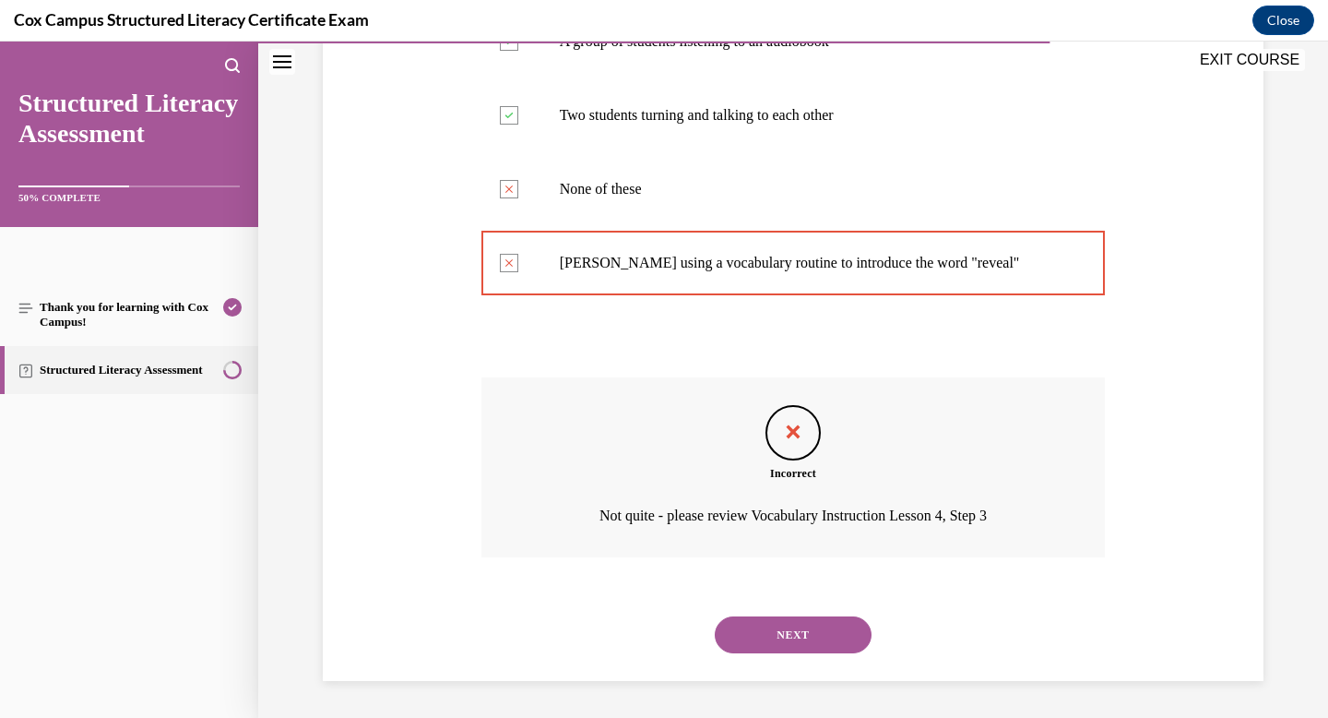
click at [832, 631] on button "NEXT" at bounding box center [793, 634] width 157 height 37
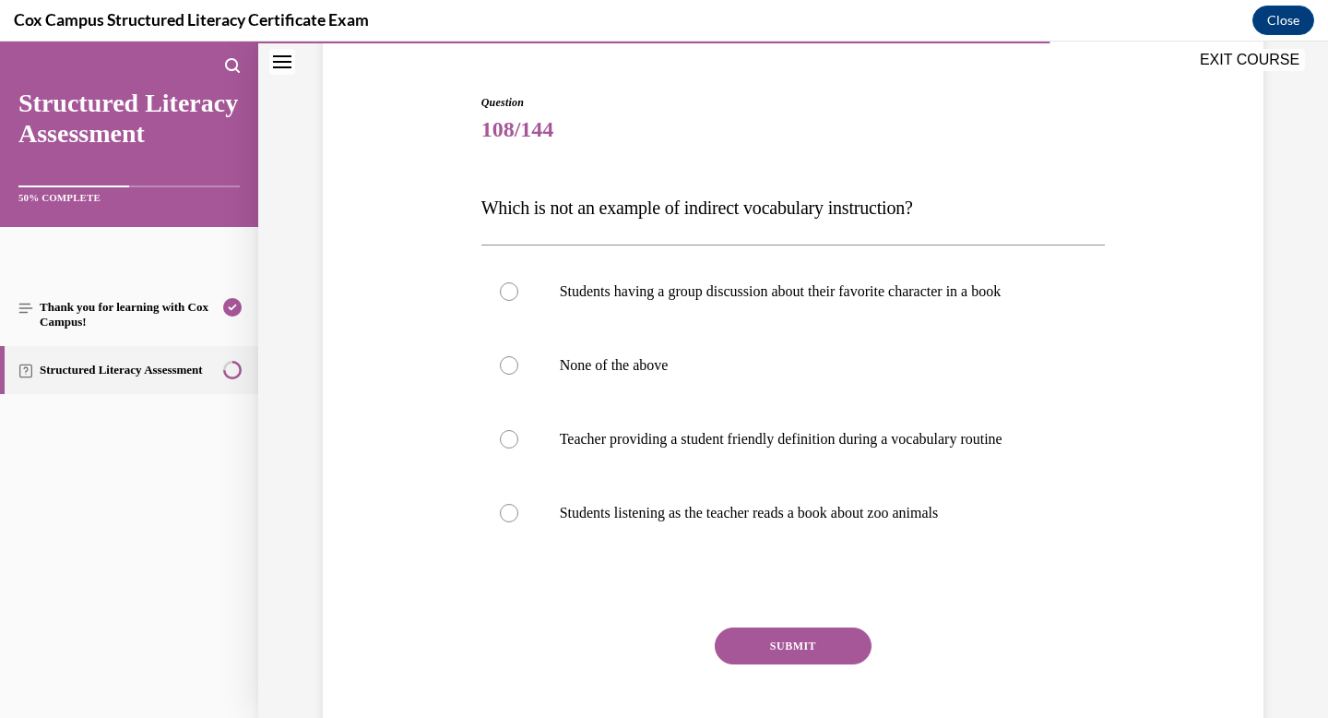
scroll to position [170, 0]
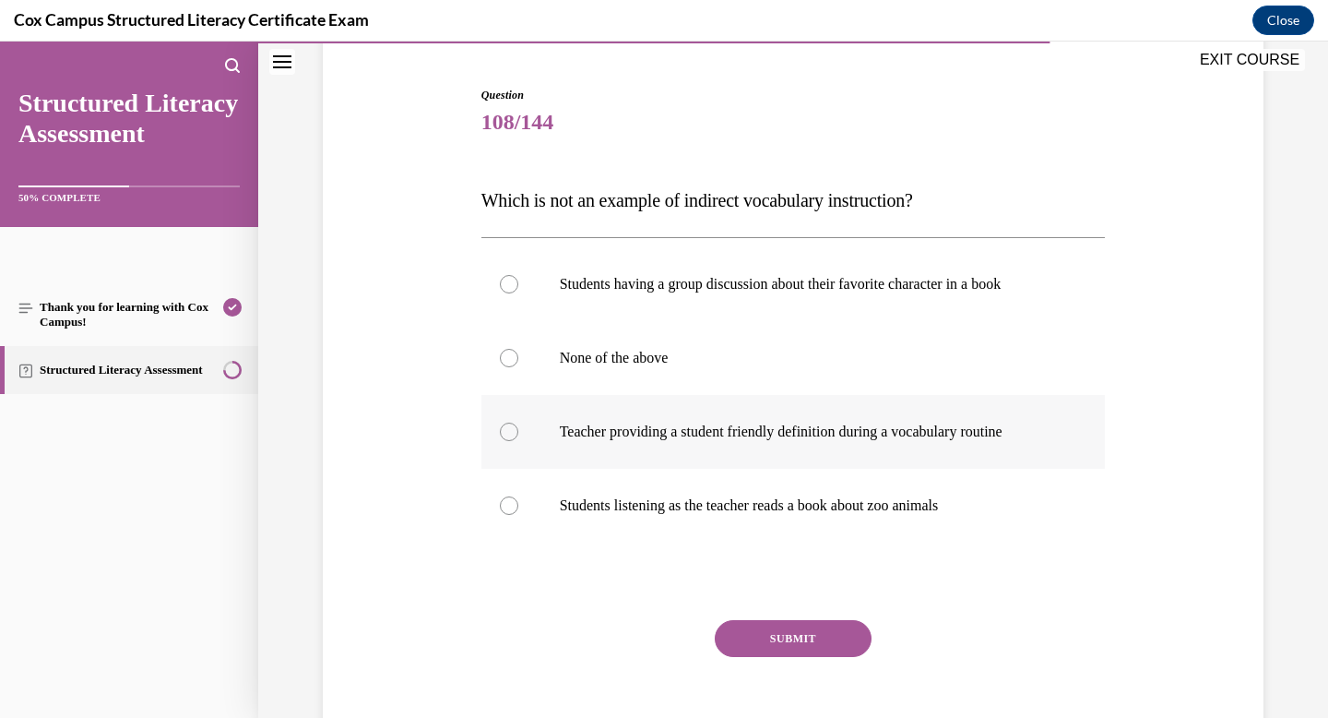
click at [689, 441] on label "Teacher providing a student friendly definition during a vocabulary routine" at bounding box center [794, 432] width 625 height 74
click at [518, 441] on input "Teacher providing a student friendly definition during a vocabulary routine" at bounding box center [509, 432] width 18 height 18
radio input "true"
click at [785, 630] on button "SUBMIT" at bounding box center [793, 638] width 157 height 37
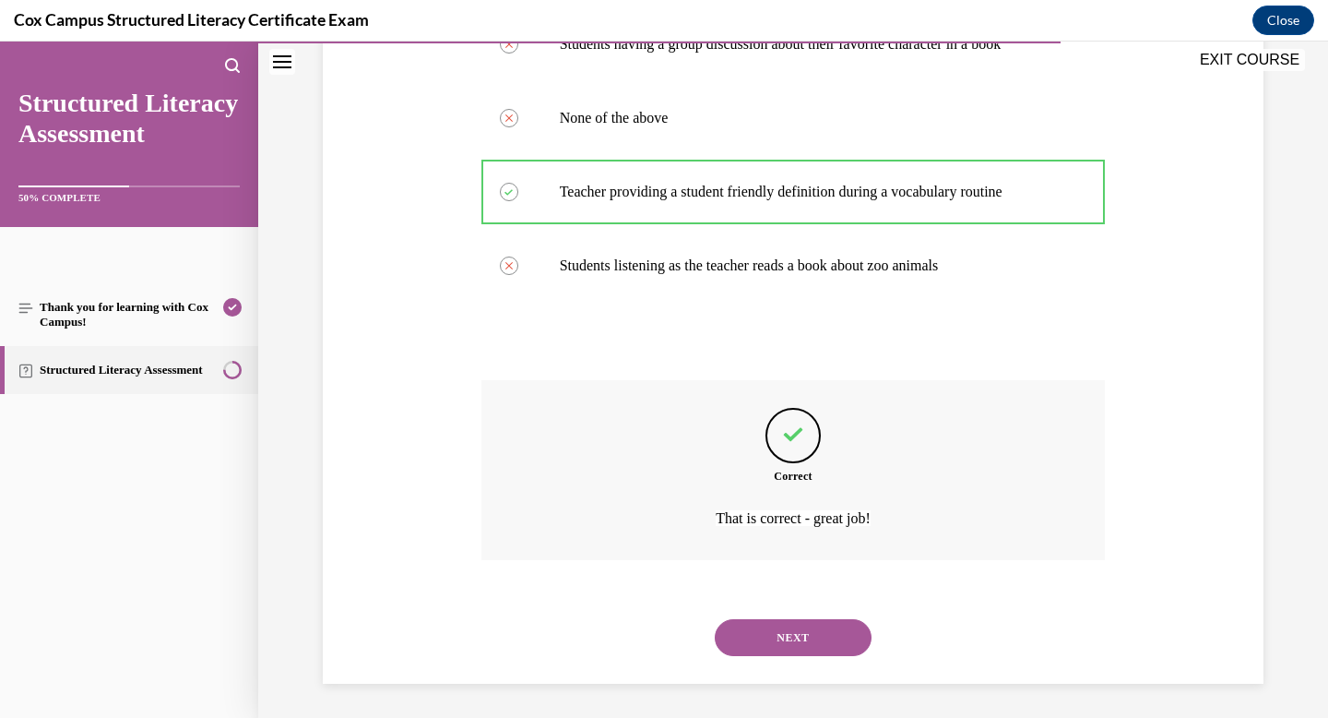
scroll to position [412, 0]
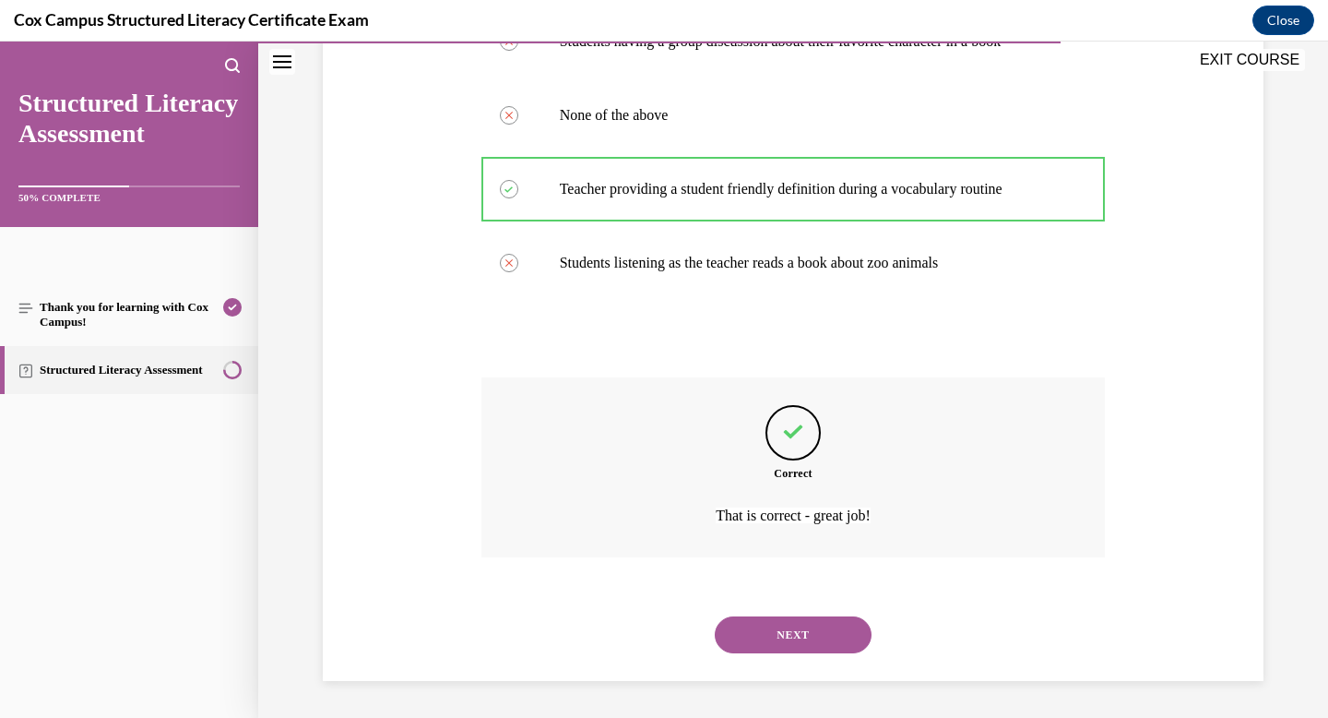
click at [785, 622] on button "NEXT" at bounding box center [793, 634] width 157 height 37
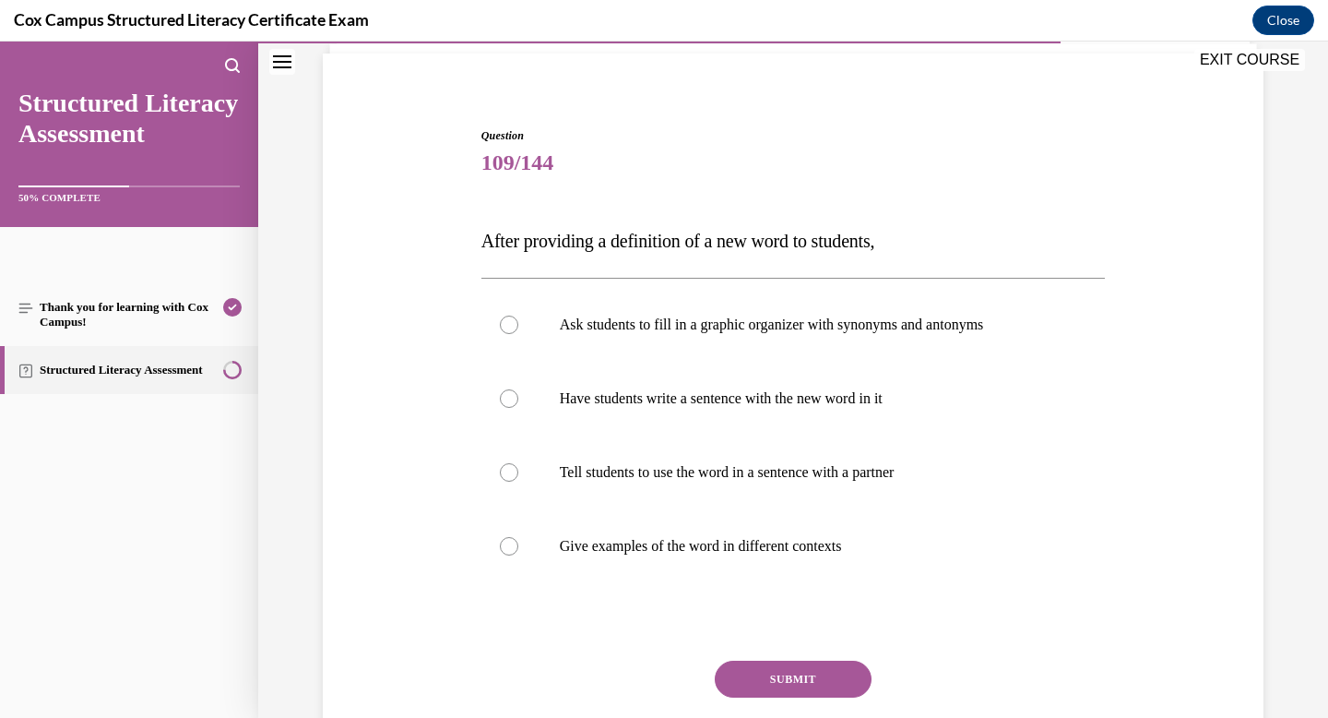
scroll to position [137, 0]
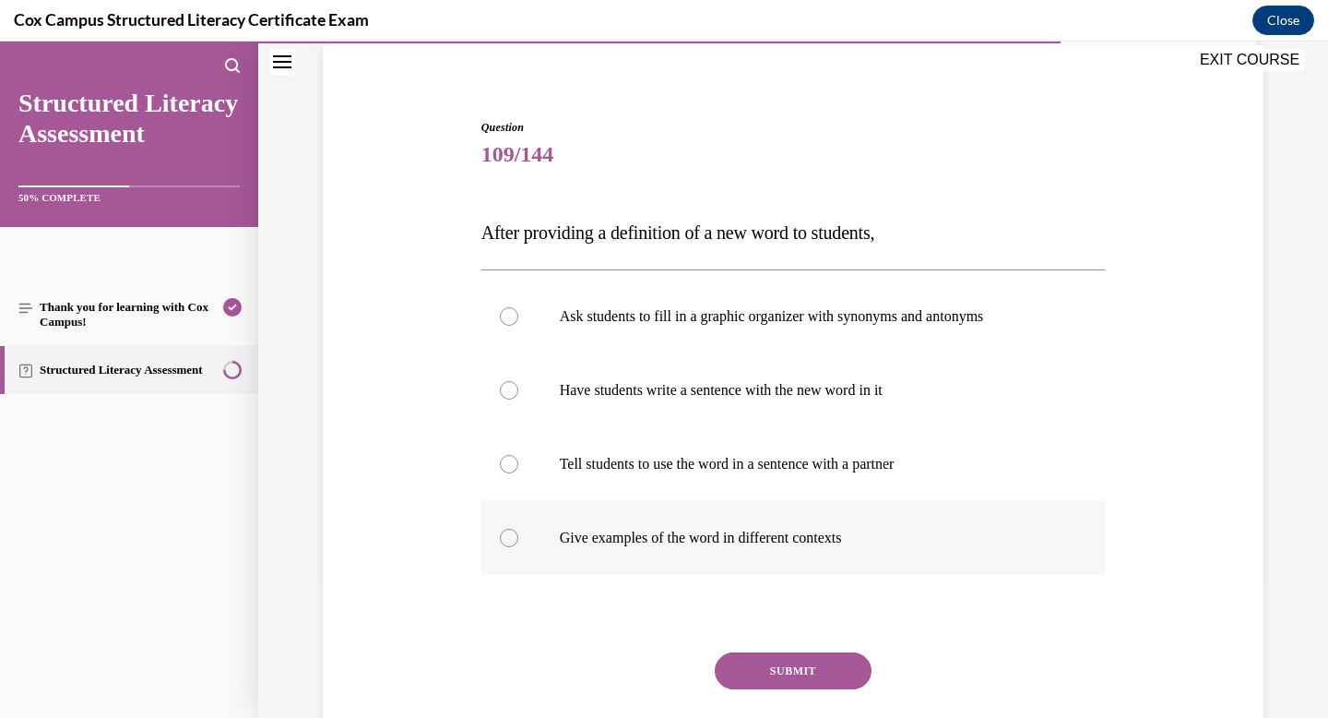
click at [834, 518] on label "Give examples of the word in different contexts" at bounding box center [794, 538] width 625 height 74
click at [518, 529] on input "Give examples of the word in different contexts" at bounding box center [509, 538] width 18 height 18
radio input "true"
click at [833, 470] on p "Tell students to use the word in a sentence with a partner" at bounding box center [810, 464] width 500 height 18
click at [518, 470] on input "Tell students to use the word in a sentence with a partner" at bounding box center [509, 464] width 18 height 18
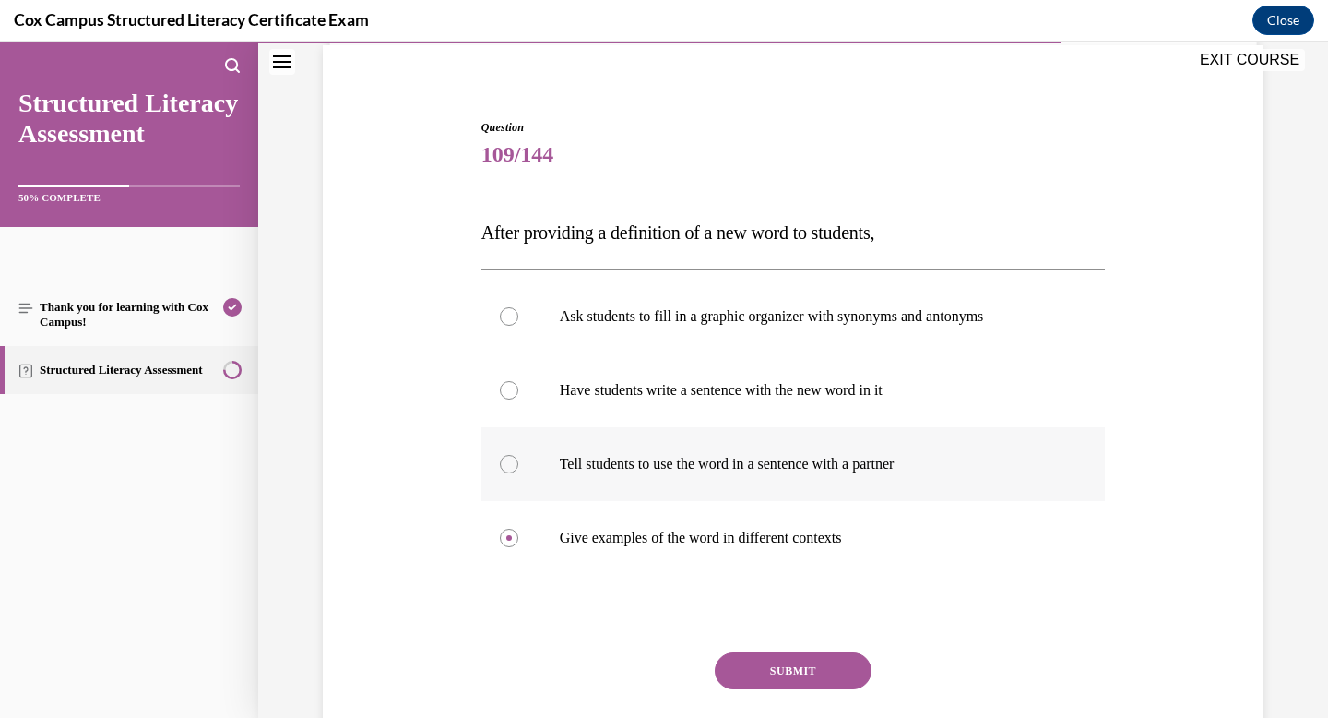
radio input "true"
click at [631, 561] on label "Give examples of the word in different contexts" at bounding box center [794, 538] width 625 height 74
click at [518, 547] on input "Give examples of the word in different contexts" at bounding box center [509, 538] width 18 height 18
radio input "true"
click at [793, 672] on button "SUBMIT" at bounding box center [793, 670] width 157 height 37
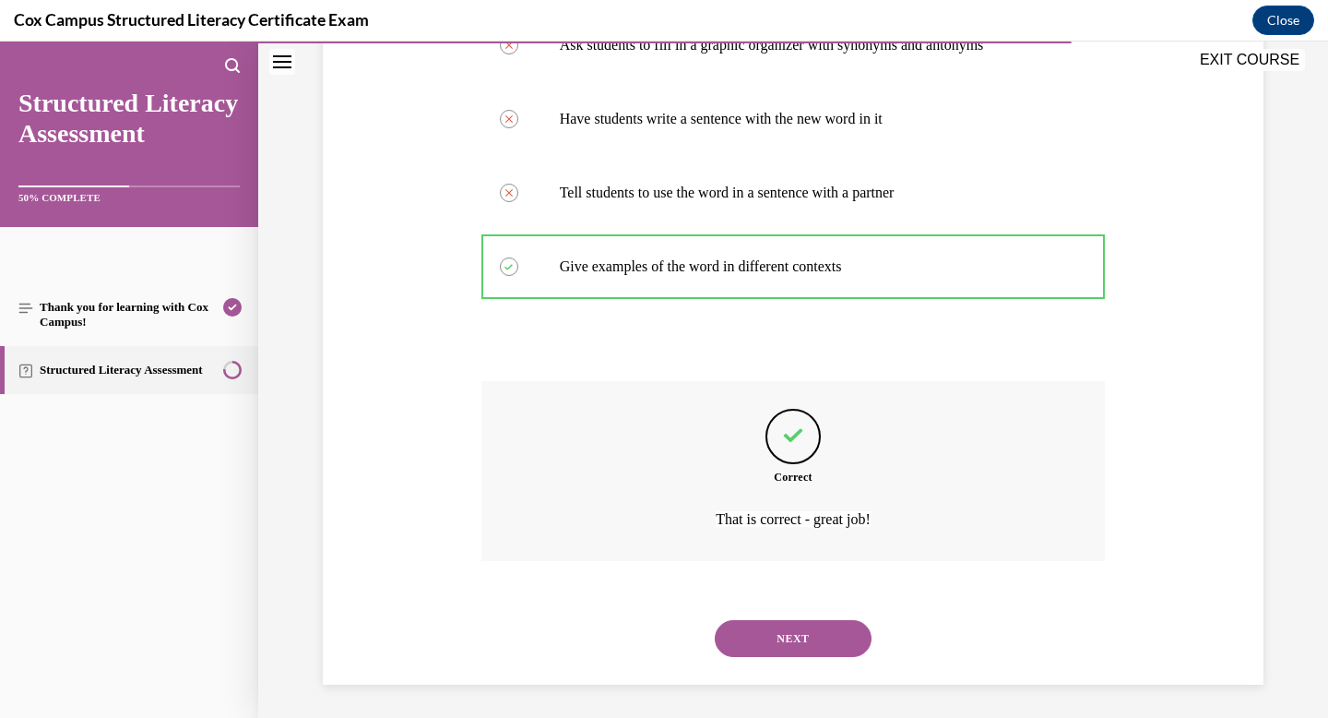
scroll to position [412, 0]
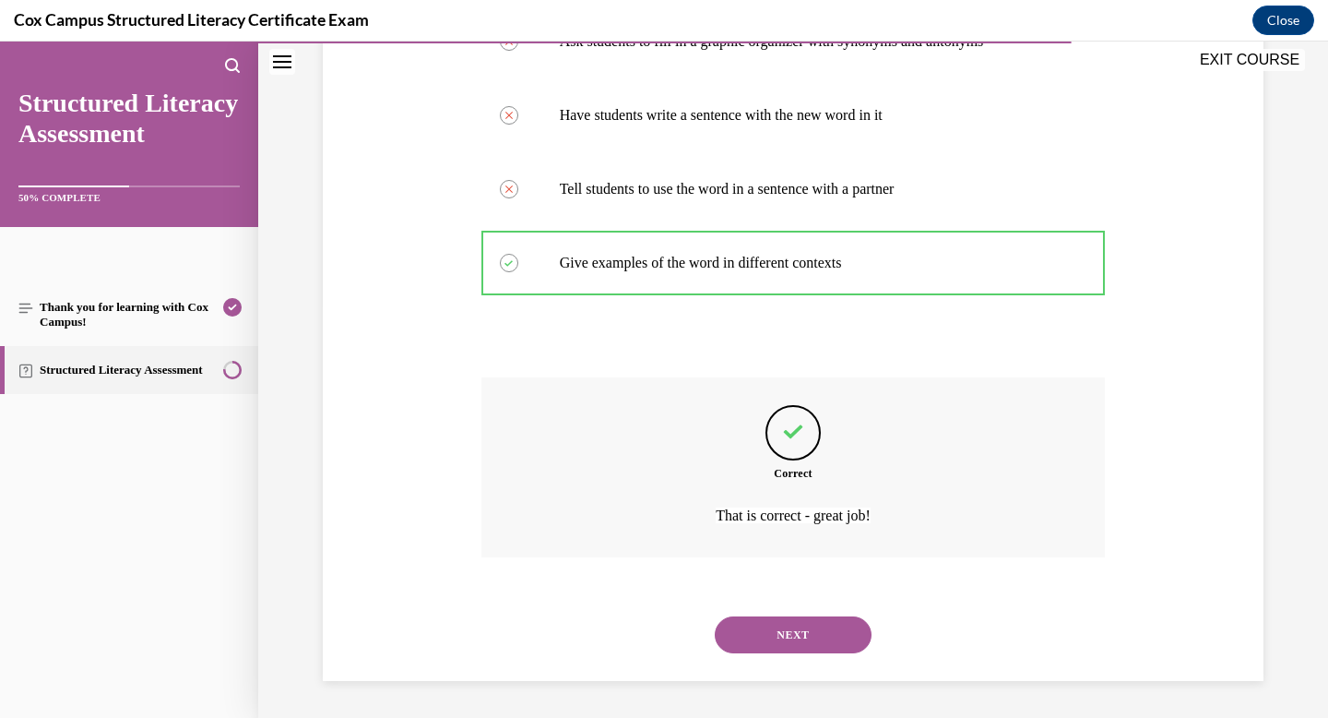
click at [792, 652] on button "NEXT" at bounding box center [793, 634] width 157 height 37
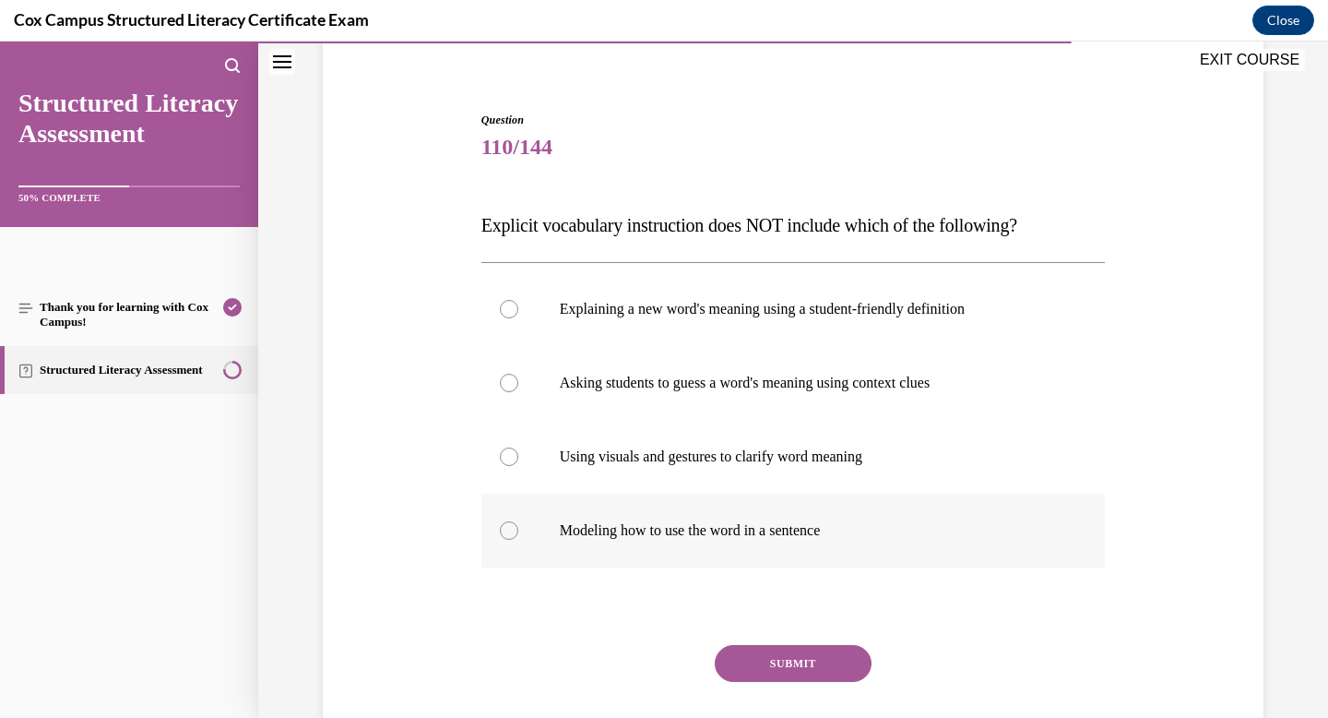
scroll to position [149, 0]
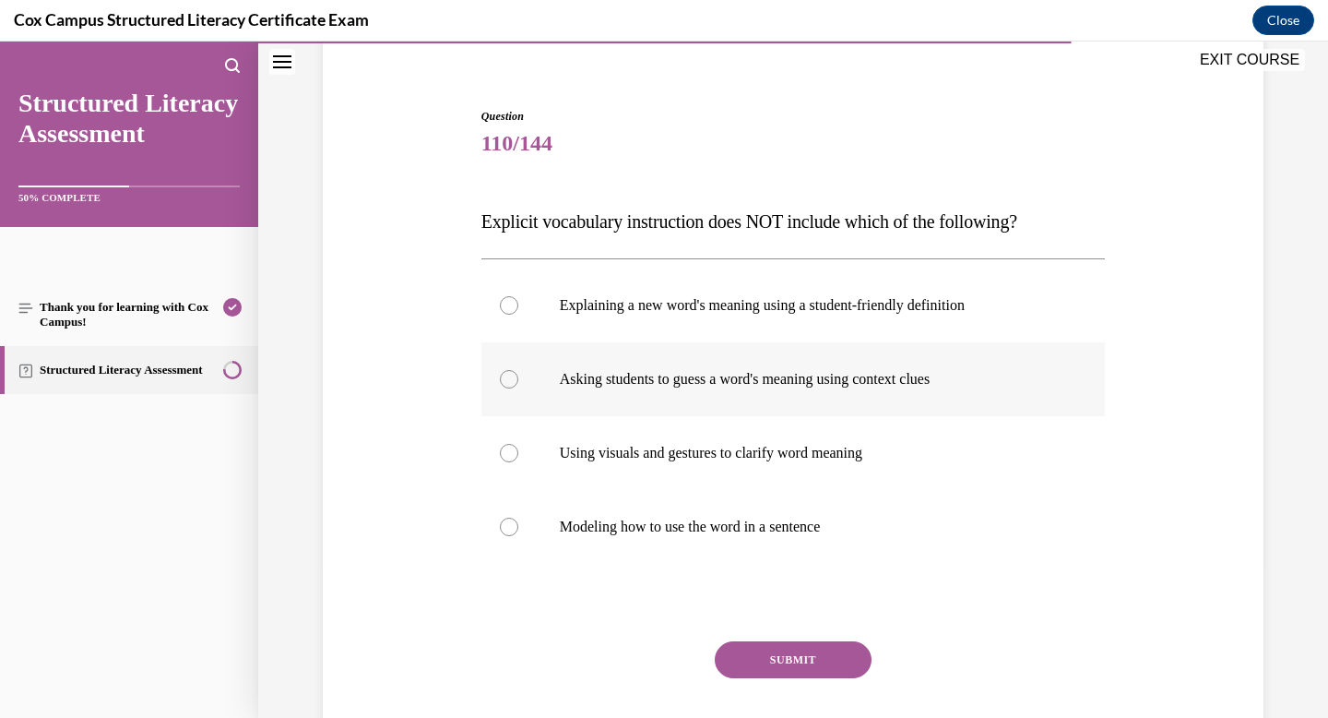
click at [744, 373] on p "Asking students to guess a word's meaning using context clues" at bounding box center [810, 379] width 500 height 18
click at [518, 373] on input "Asking students to guess a word's meaning using context clues" at bounding box center [509, 379] width 18 height 18
radio input "true"
click at [792, 655] on button "SUBMIT" at bounding box center [793, 659] width 157 height 37
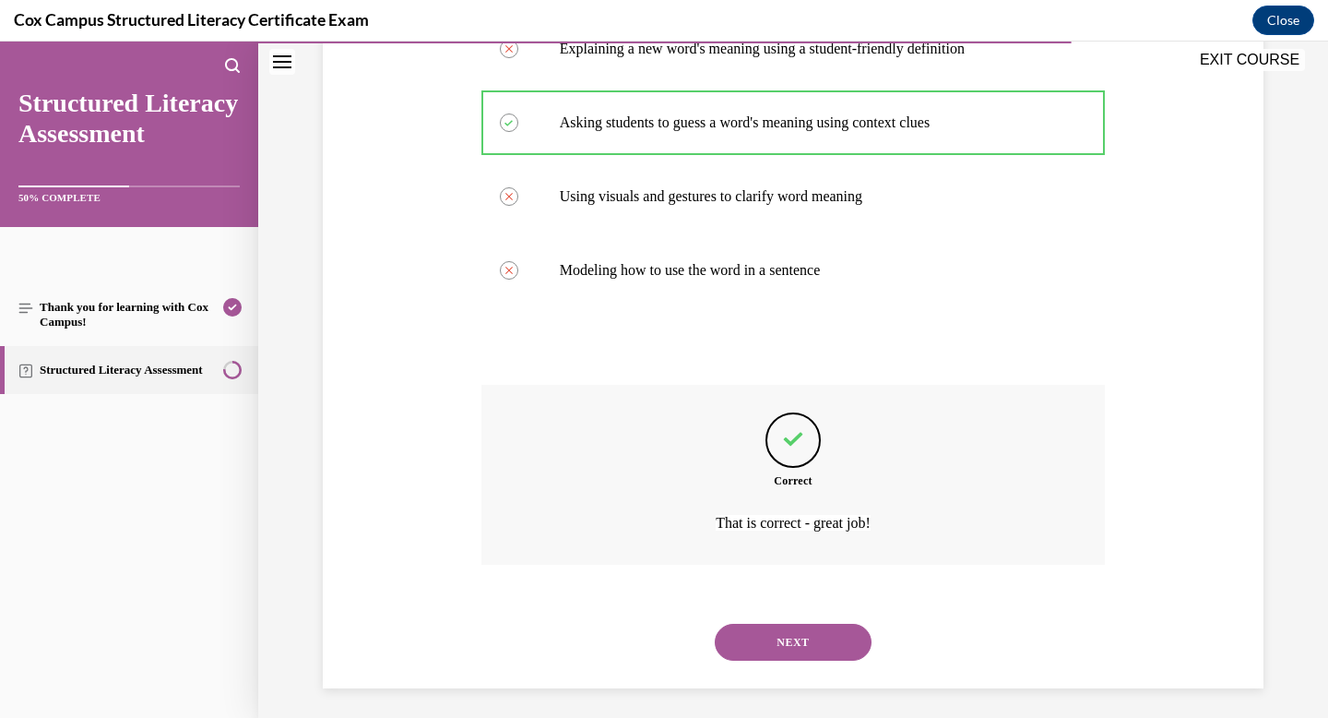
scroll to position [412, 0]
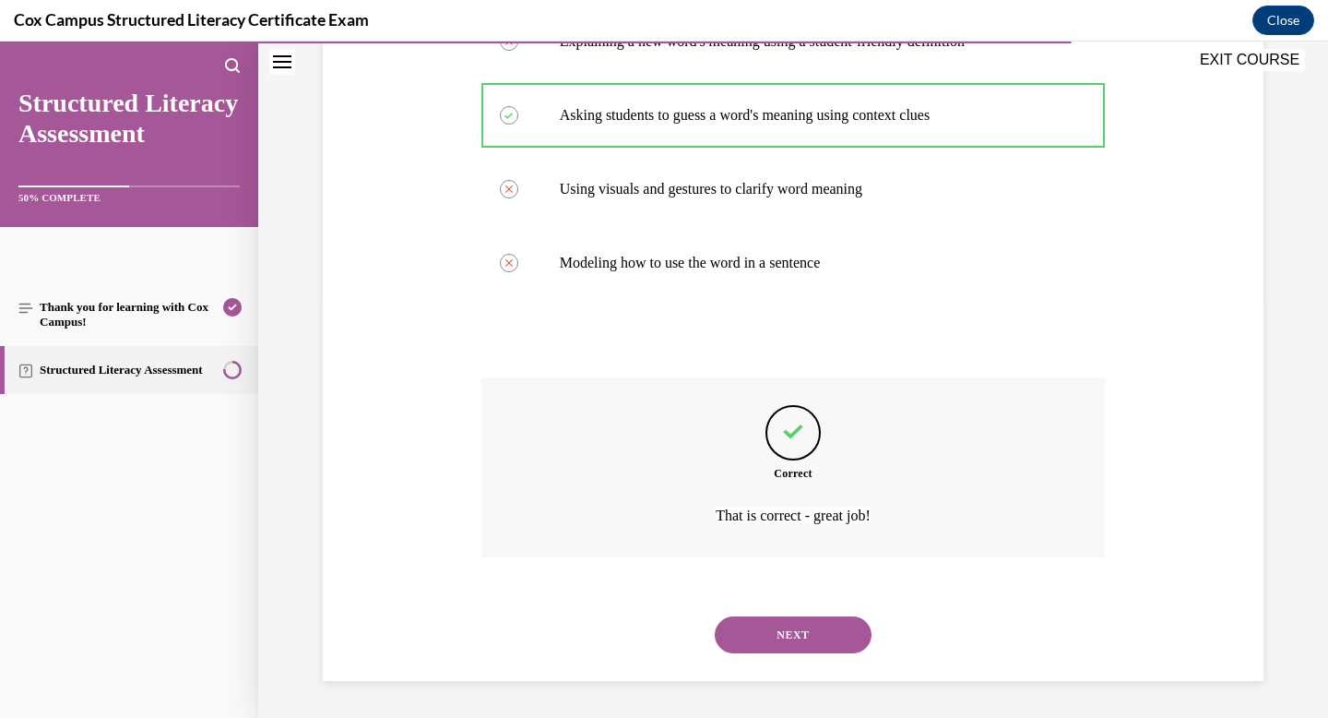
click at [792, 655] on div "NEXT" at bounding box center [794, 635] width 625 height 74
click at [792, 635] on button "NEXT" at bounding box center [793, 634] width 157 height 37
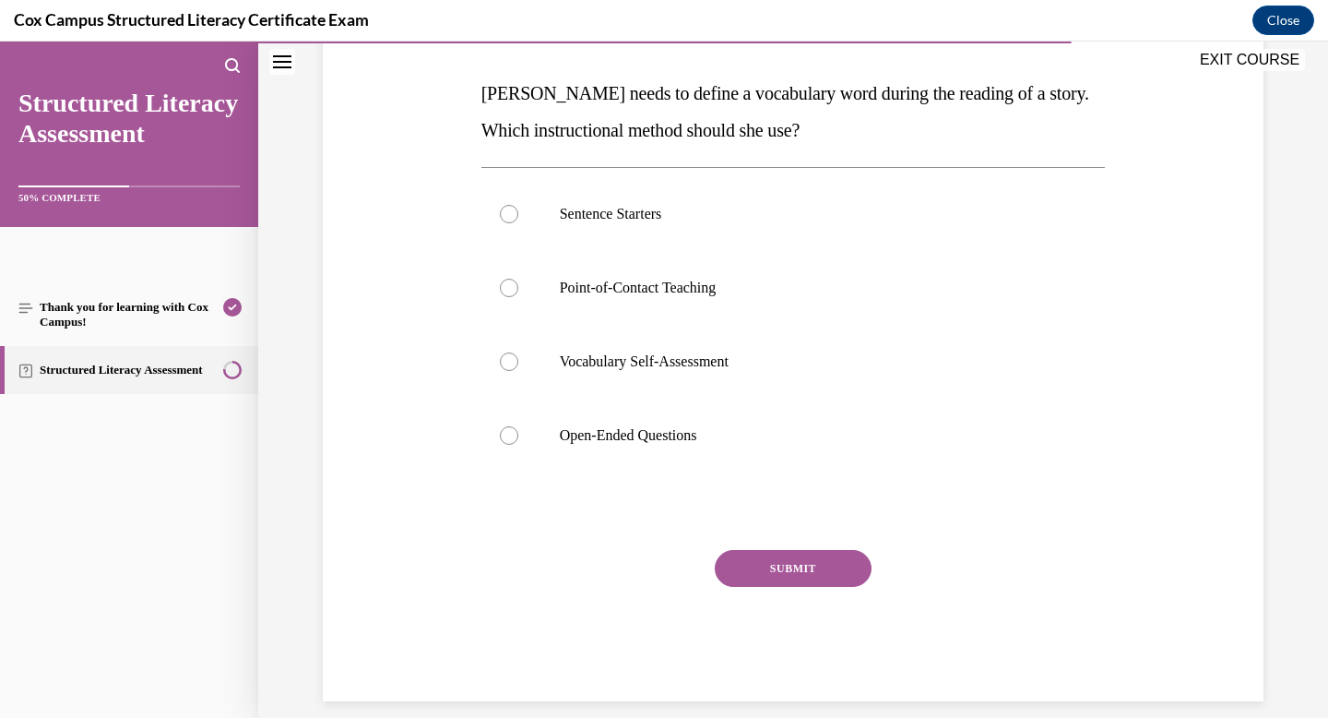
scroll to position [280, 0]
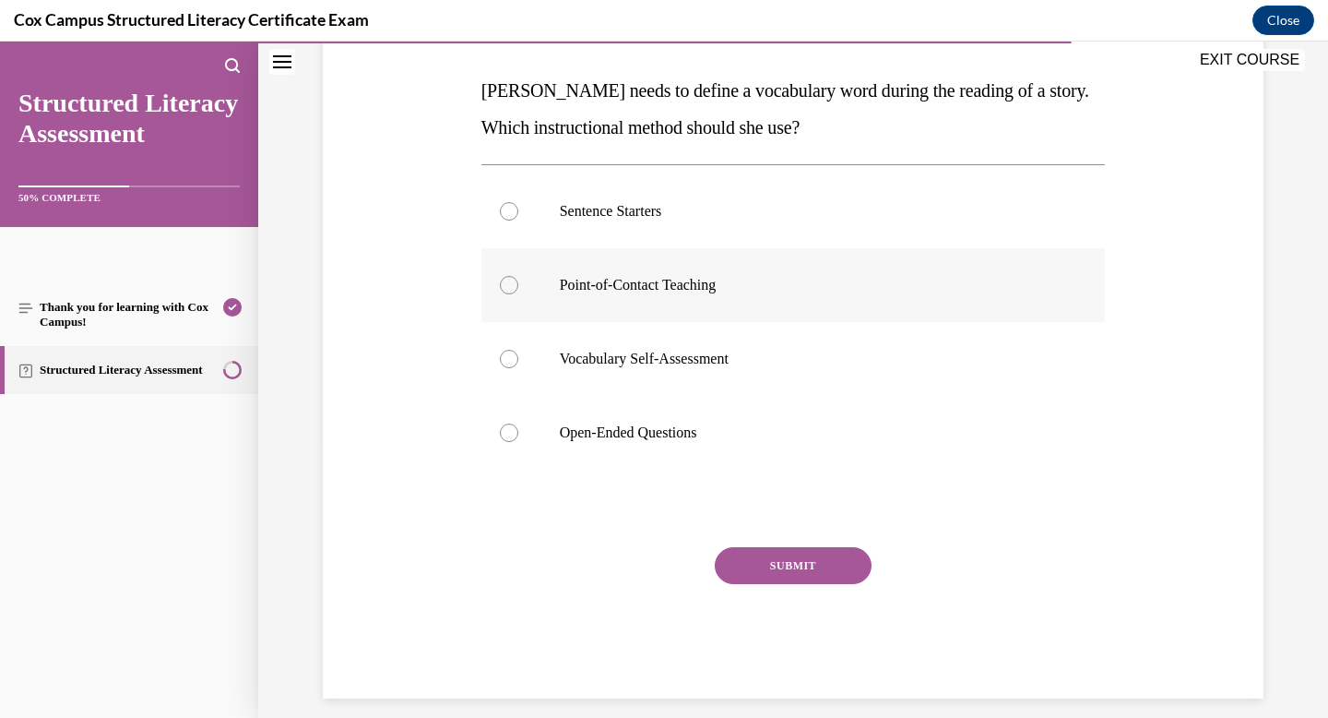
click at [666, 268] on label "Point-of-Contact Teaching" at bounding box center [794, 285] width 625 height 74
click at [518, 276] on input "Point-of-Contact Teaching" at bounding box center [509, 285] width 18 height 18
radio input "true"
click at [799, 566] on button "SUBMIT" at bounding box center [793, 565] width 157 height 37
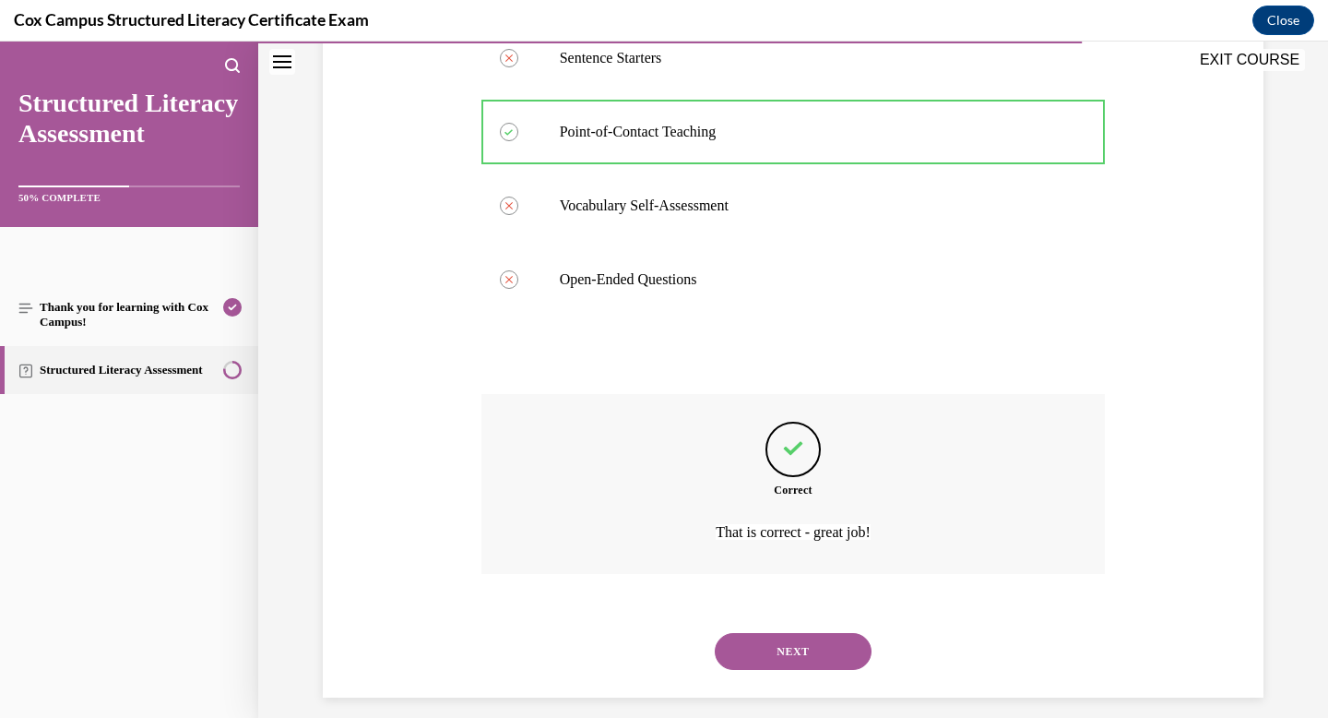
scroll to position [449, 0]
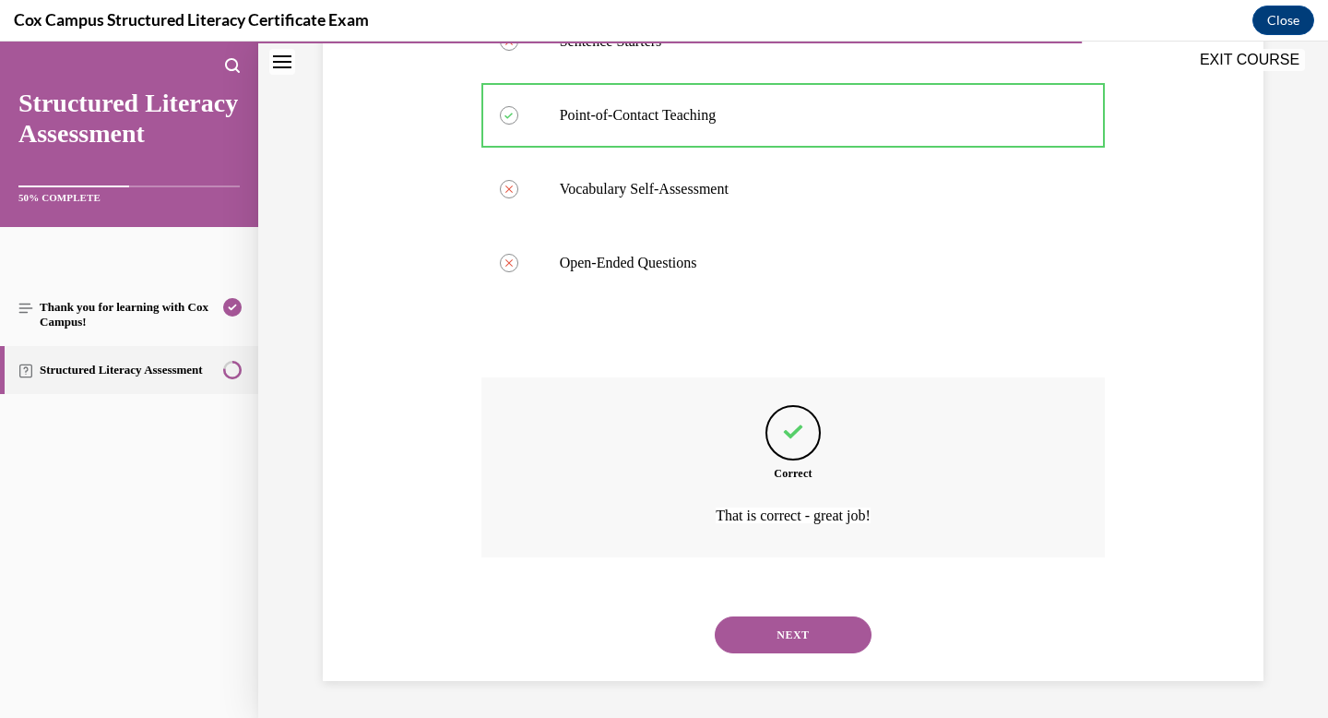
click at [792, 633] on button "NEXT" at bounding box center [793, 634] width 157 height 37
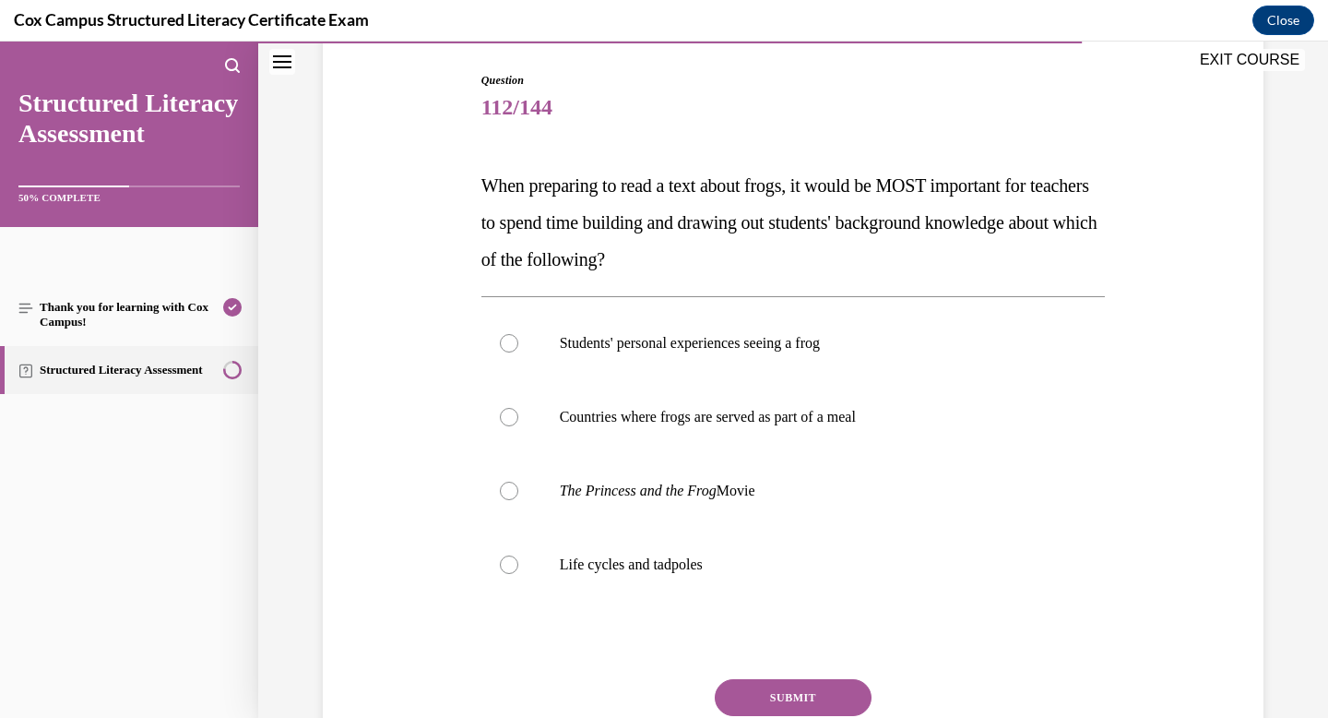
scroll to position [195, 0]
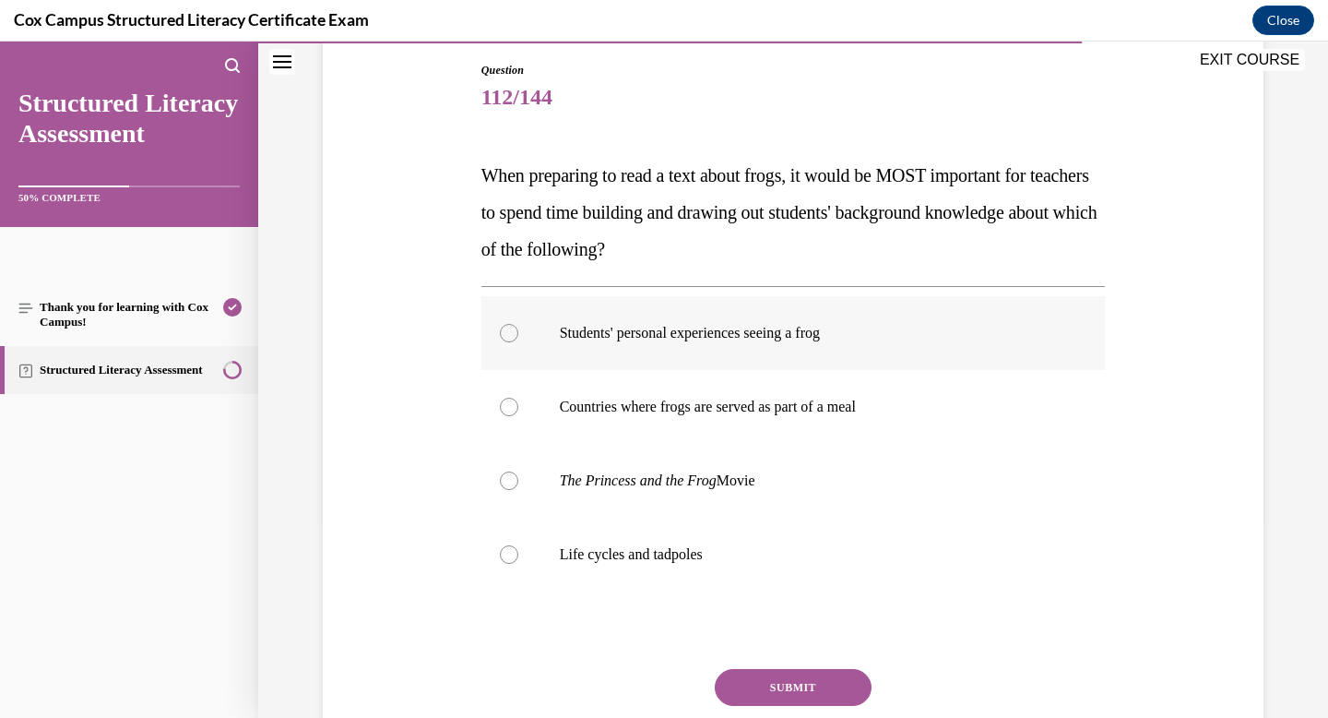
click at [782, 346] on label "Students' personal experiences seeing a frog" at bounding box center [794, 333] width 625 height 74
click at [518, 342] on input "Students' personal experiences seeing a frog" at bounding box center [509, 333] width 18 height 18
radio input "true"
click at [613, 535] on label "Life cycles and tadpoles" at bounding box center [794, 555] width 625 height 74
click at [518, 545] on input "Life cycles and tadpoles" at bounding box center [509, 554] width 18 height 18
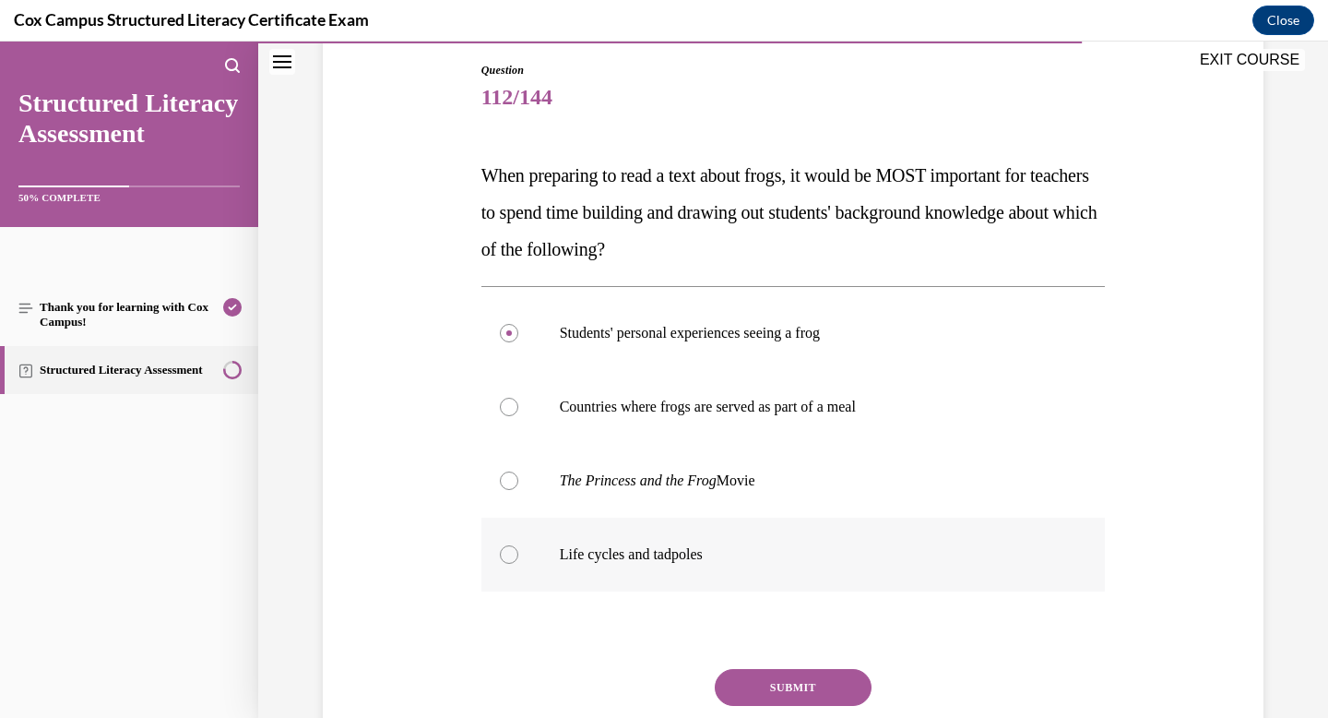
radio input "true"
click at [795, 675] on button "SUBMIT" at bounding box center [793, 687] width 157 height 37
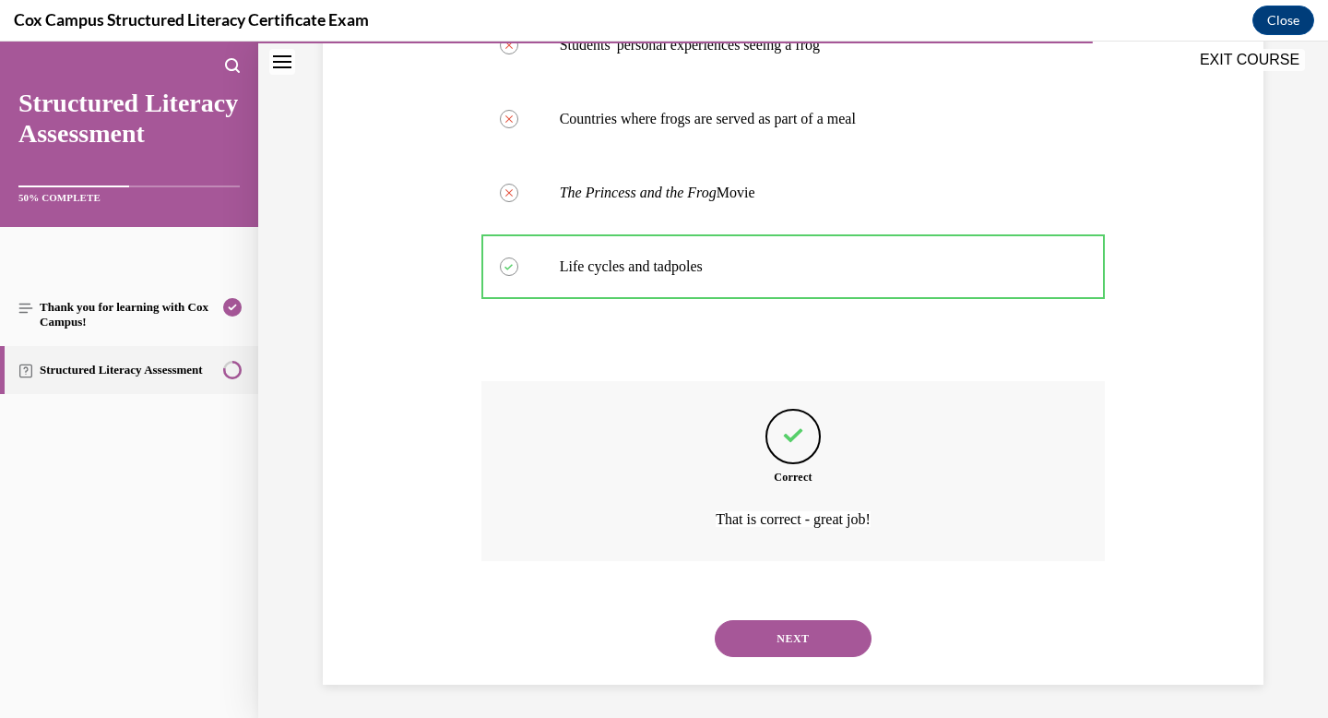
scroll to position [486, 0]
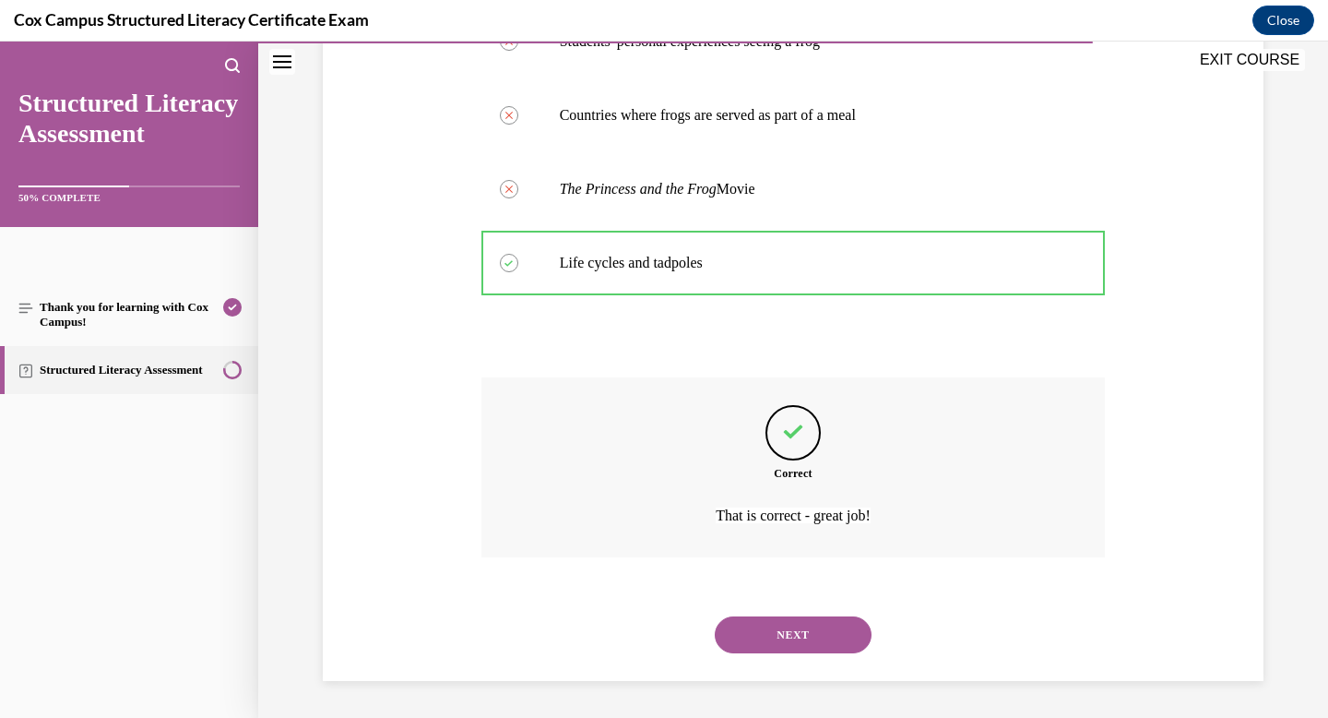
click at [790, 639] on button "NEXT" at bounding box center [793, 634] width 157 height 37
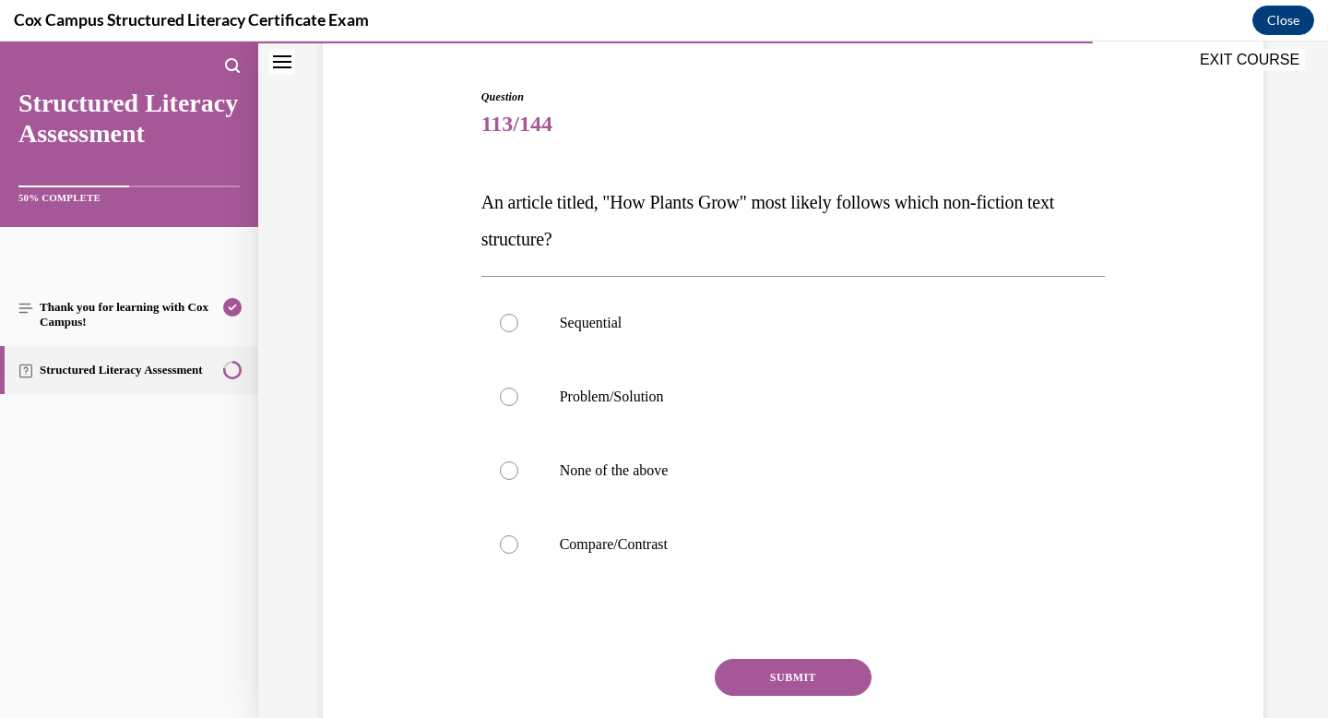
scroll to position [170, 0]
click at [649, 326] on p "Sequential" at bounding box center [810, 321] width 500 height 18
click at [518, 326] on input "Sequential" at bounding box center [509, 321] width 18 height 18
radio input "true"
click at [787, 658] on button "SUBMIT" at bounding box center [793, 675] width 157 height 37
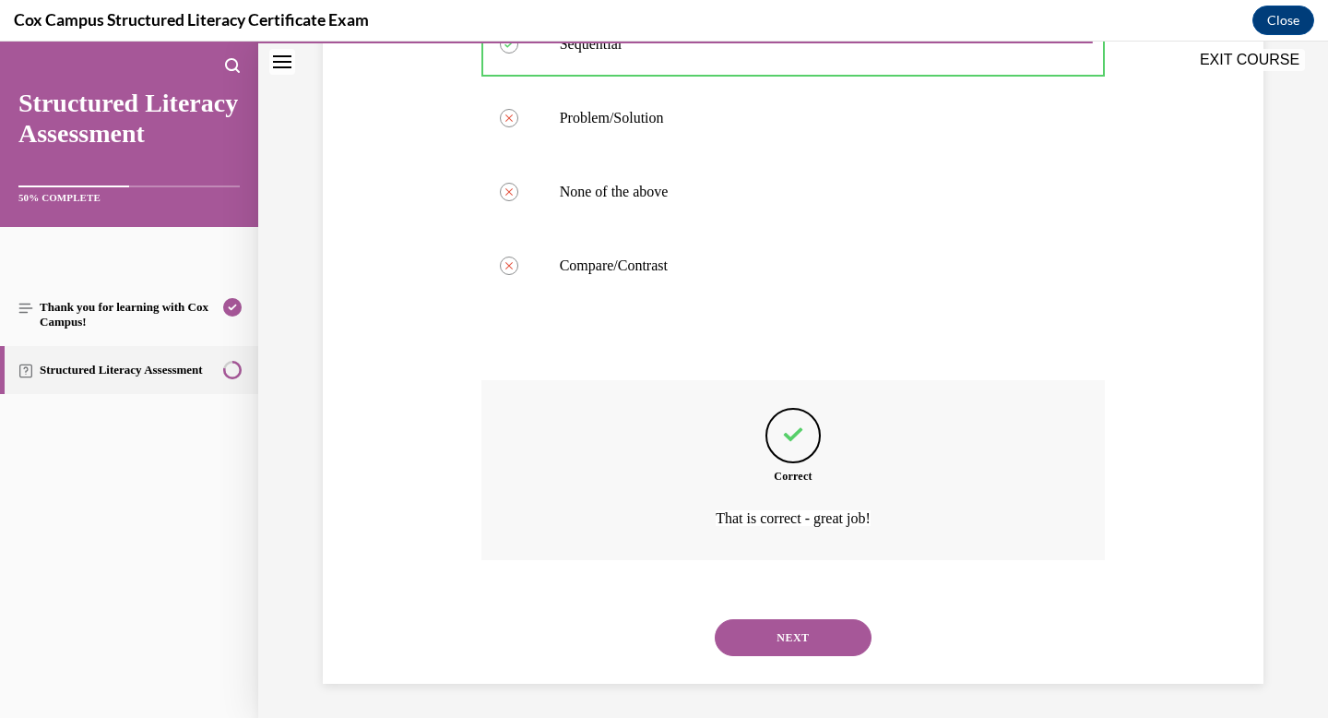
scroll to position [449, 0]
click at [788, 653] on button "NEXT" at bounding box center [793, 634] width 157 height 37
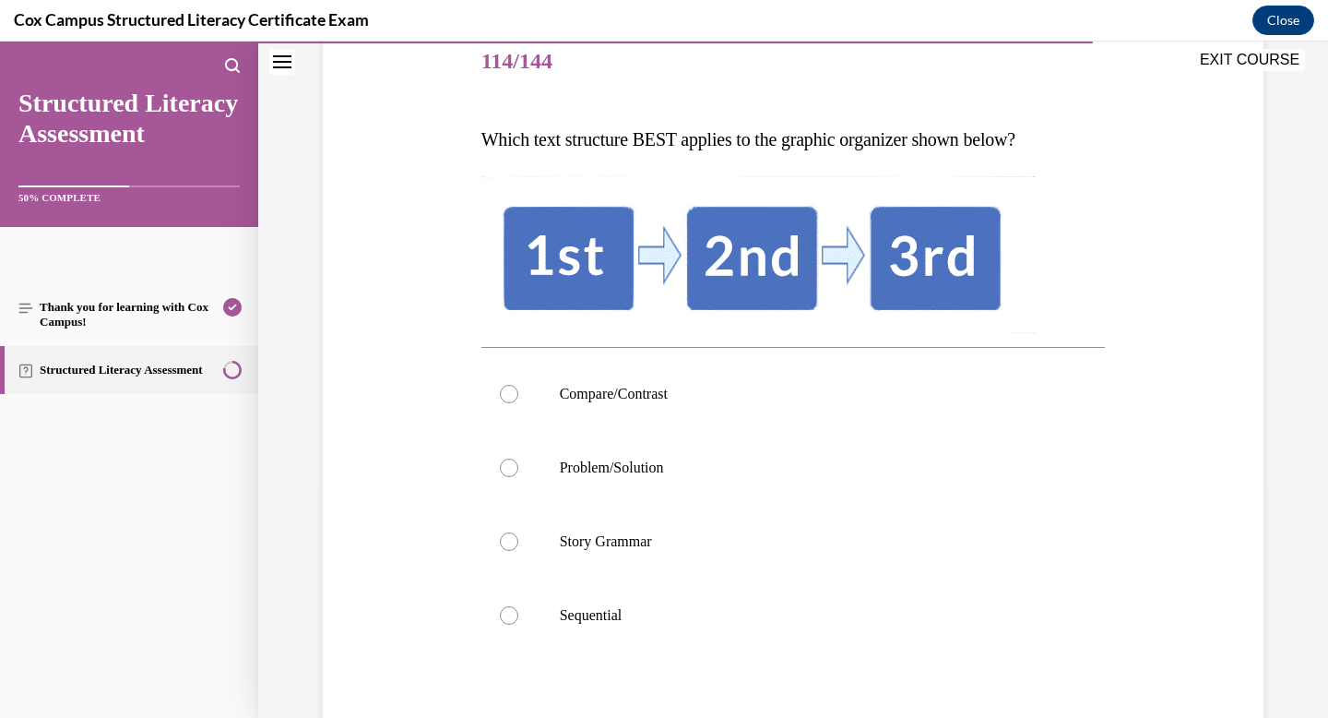
scroll to position [237, 0]
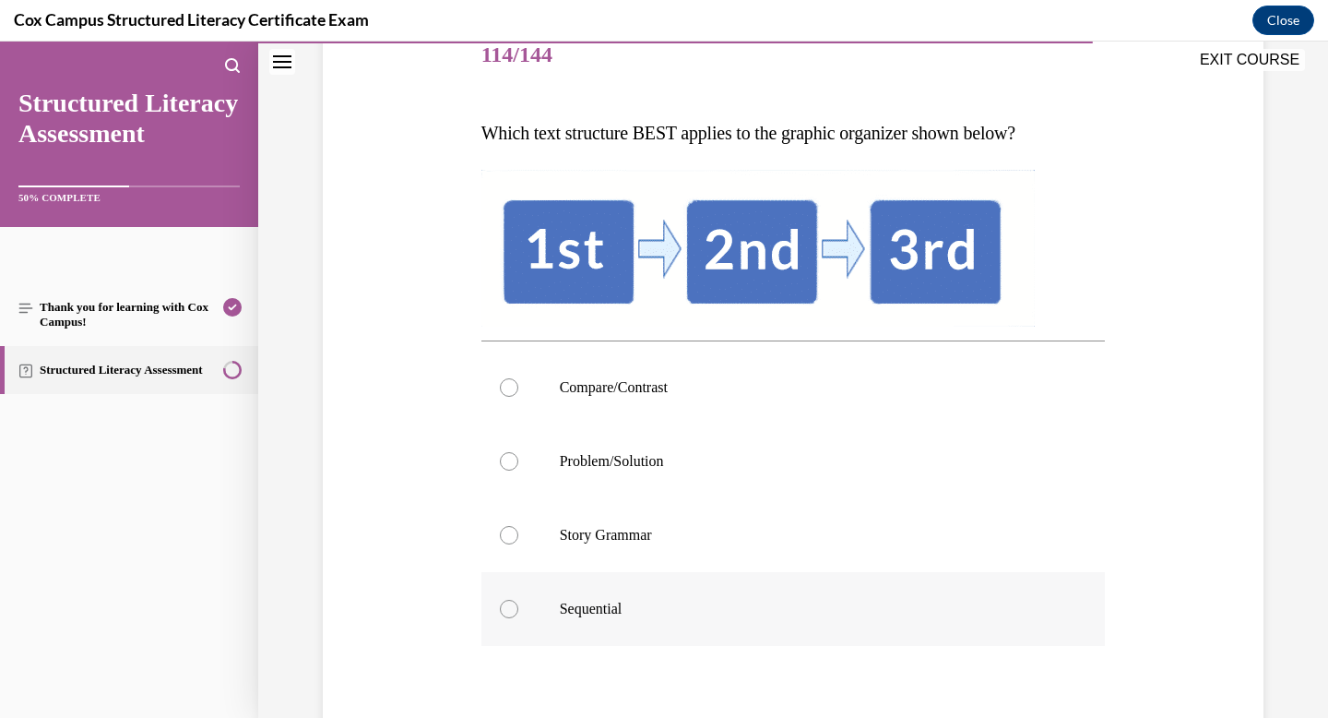
click at [625, 601] on p "Sequential" at bounding box center [810, 609] width 500 height 18
click at [518, 601] on input "Sequential" at bounding box center [509, 609] width 18 height 18
radio input "true"
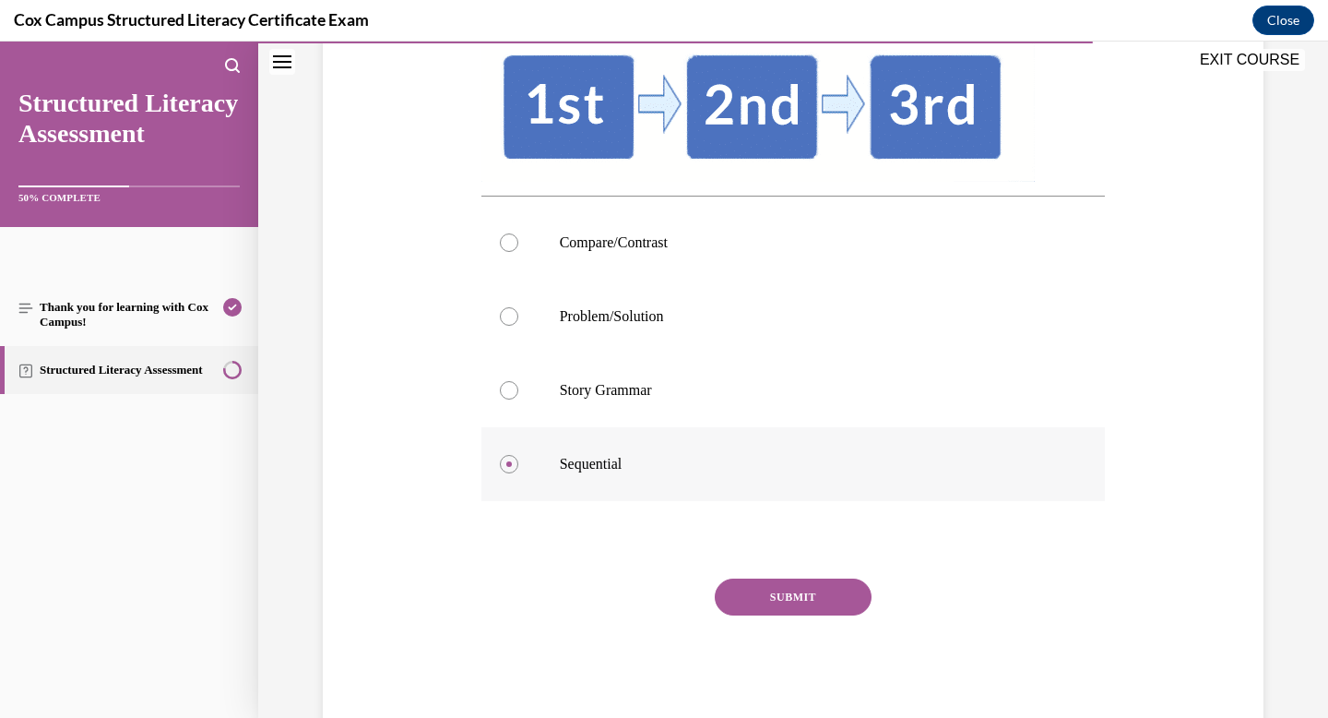
scroll to position [384, 0]
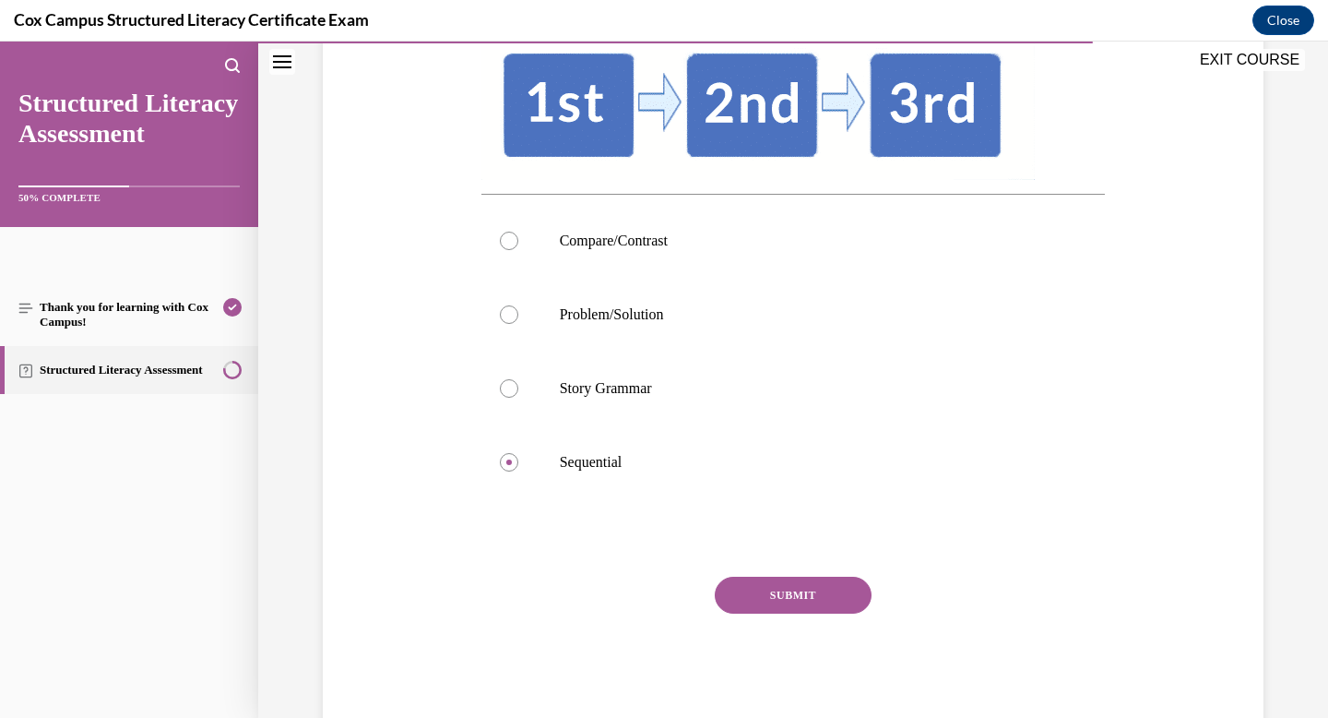
click at [804, 588] on button "SUBMIT" at bounding box center [793, 595] width 157 height 37
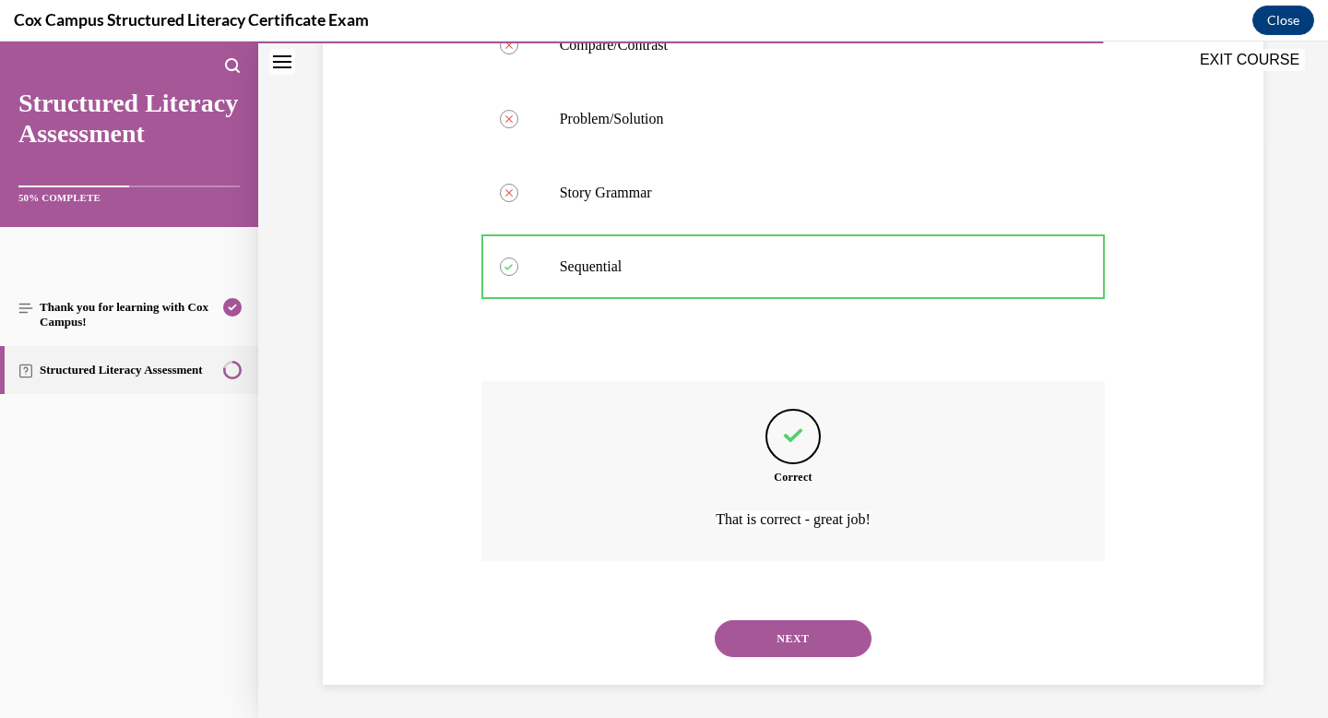
scroll to position [583, 0]
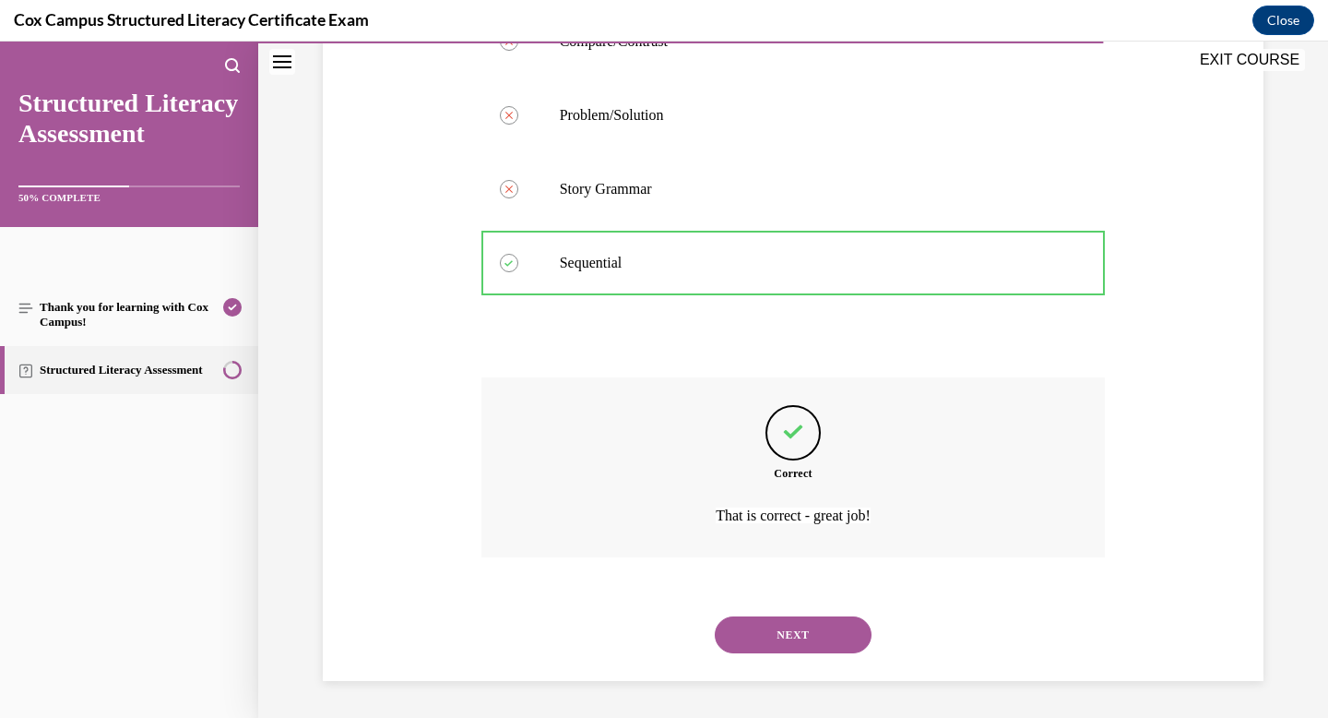
click at [789, 624] on button "NEXT" at bounding box center [793, 634] width 157 height 37
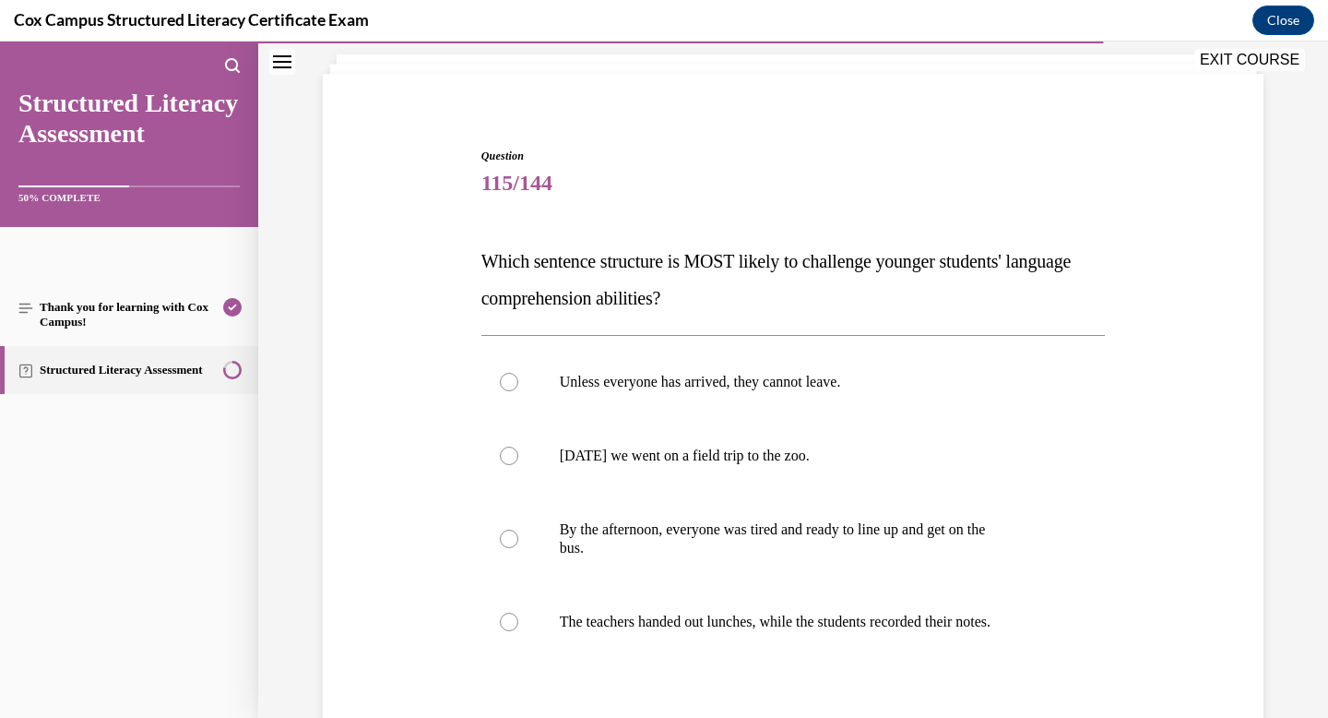
scroll to position [119, 0]
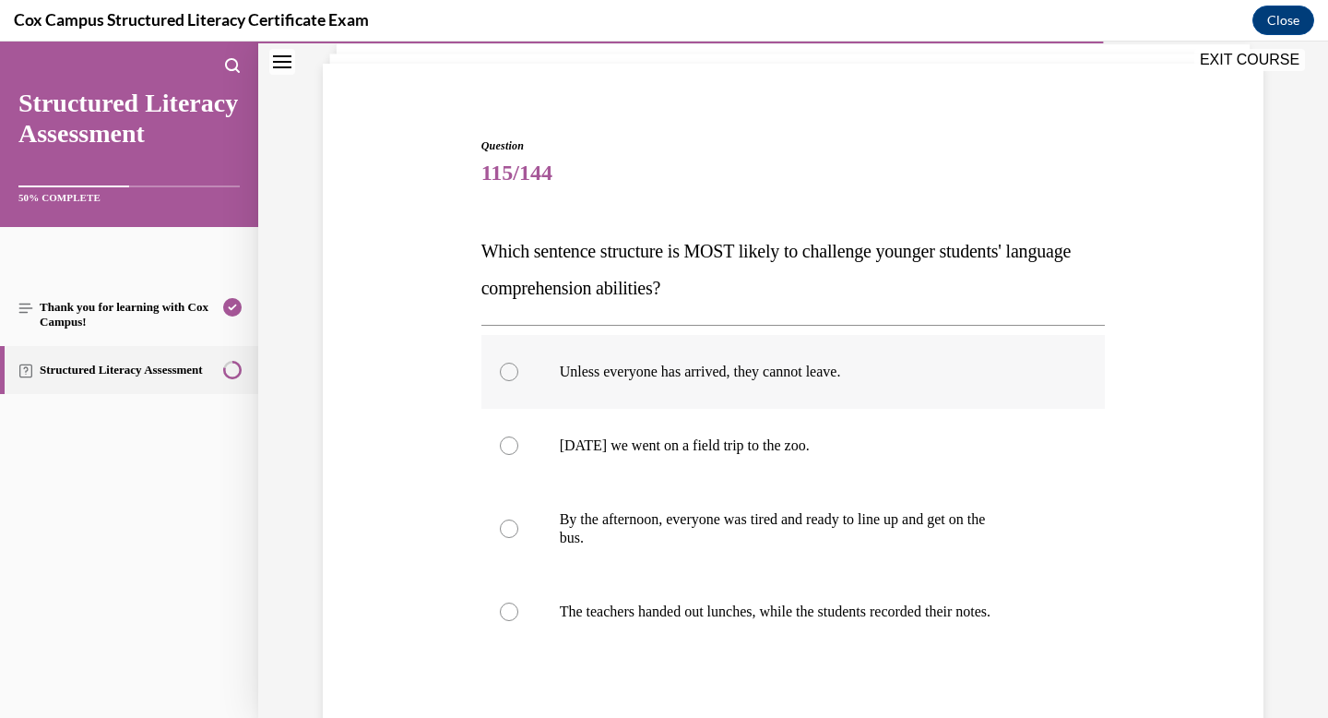
click at [671, 357] on label "Unless everyone has arrived, they cannot leave." at bounding box center [794, 372] width 625 height 74
click at [518, 363] on input "Unless everyone has arrived, they cannot leave." at bounding box center [509, 372] width 18 height 18
radio input "true"
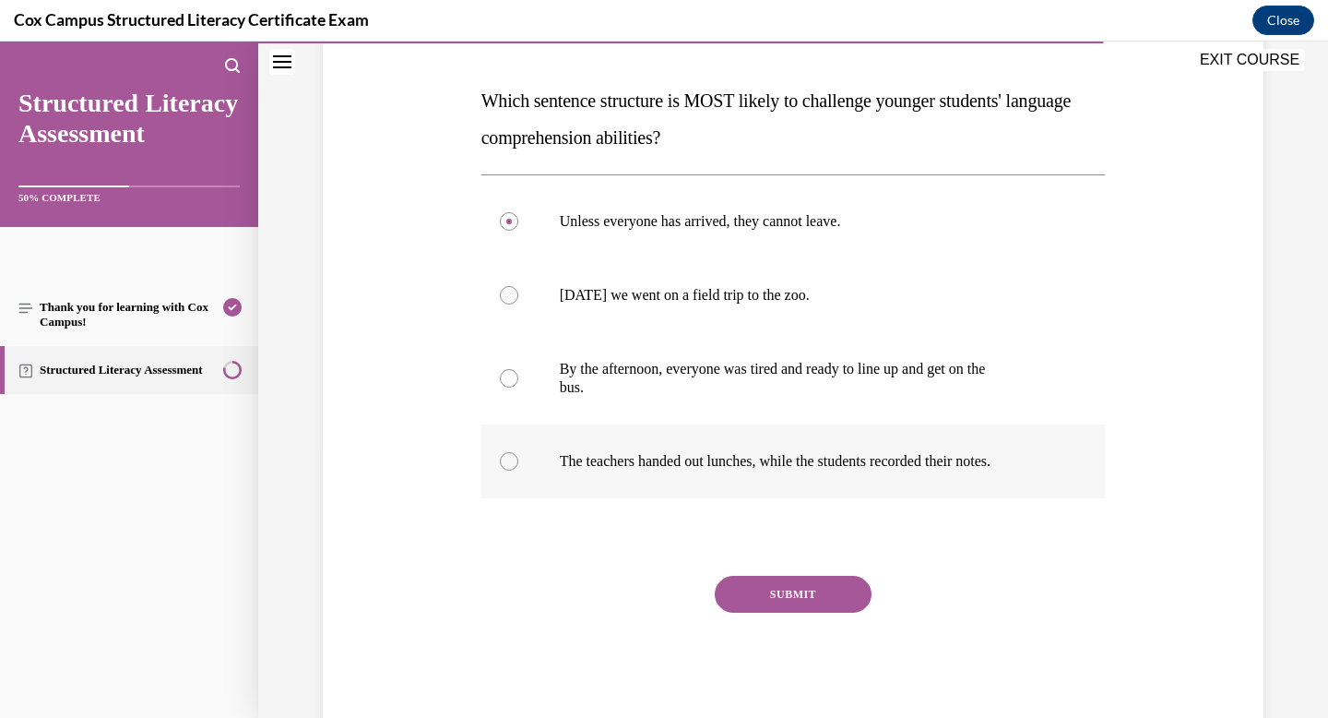
scroll to position [278, 0]
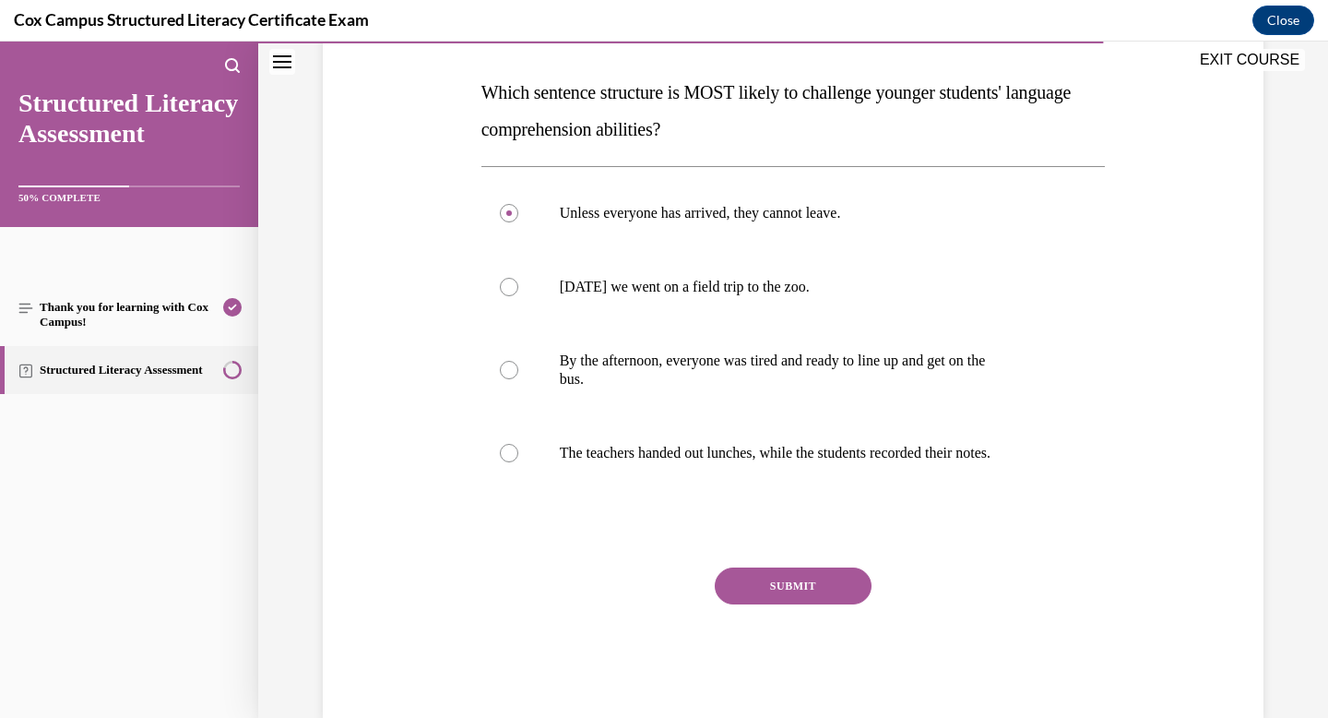
click at [797, 549] on div "Question 115/144 Which sentence structure is MOST likely to challenge younger s…" at bounding box center [794, 349] width 625 height 740
click at [776, 592] on button "SUBMIT" at bounding box center [793, 585] width 157 height 37
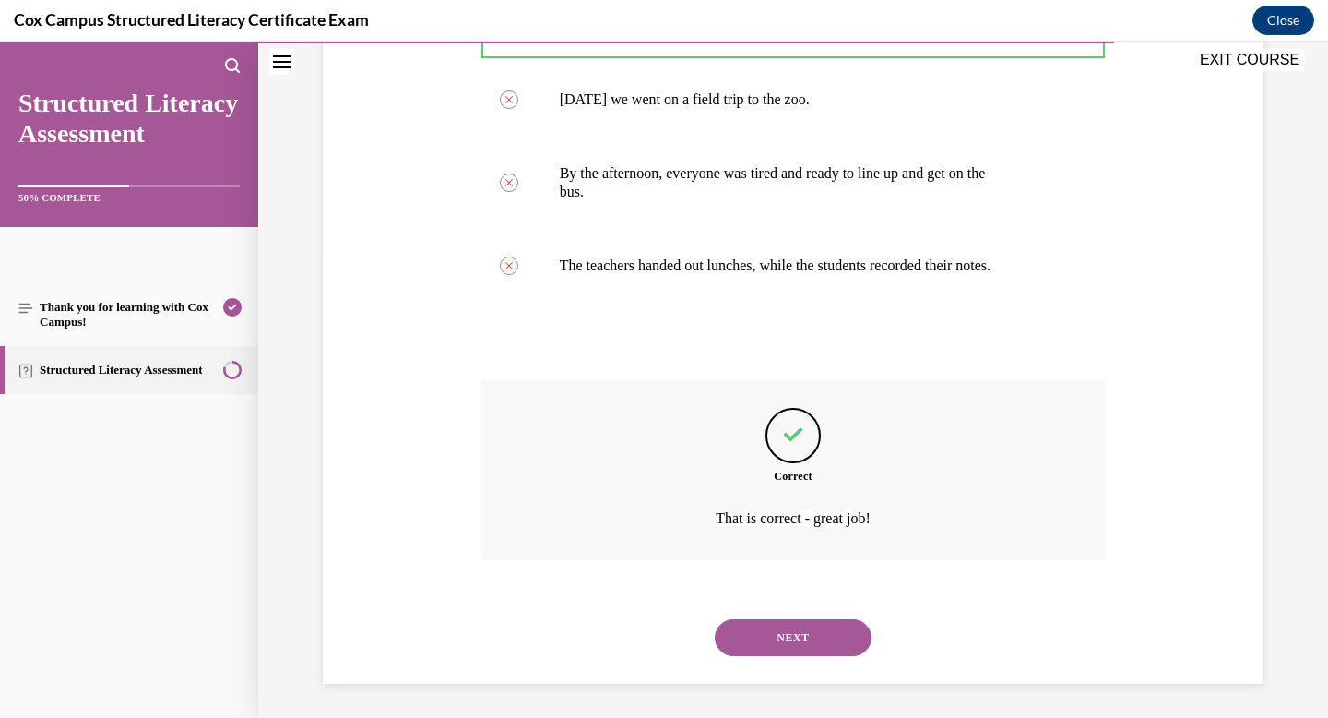
scroll to position [468, 0]
click at [780, 637] on button "NEXT" at bounding box center [793, 634] width 157 height 37
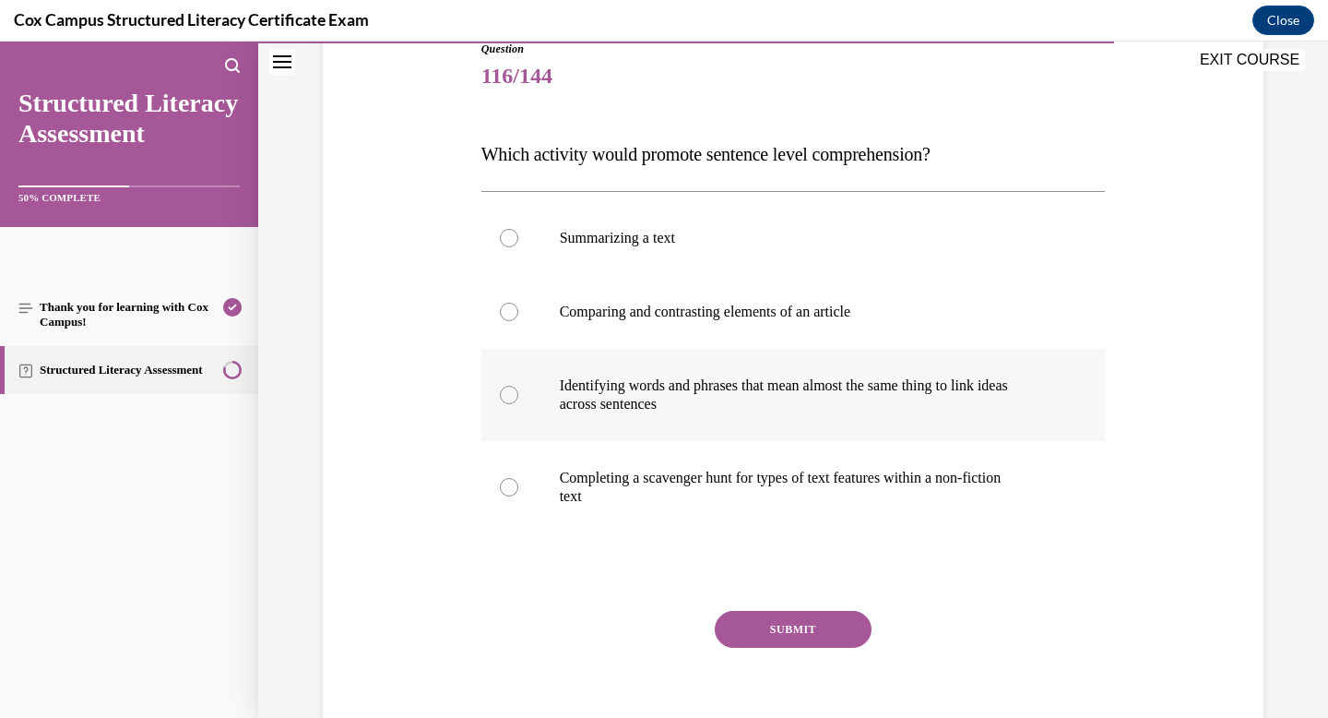
scroll to position [218, 0]
click at [689, 400] on p "across sentences" at bounding box center [810, 402] width 500 height 18
click at [518, 400] on input "Identifying words and phrases that mean almost the same thing to link ideas acr…" at bounding box center [509, 393] width 18 height 18
radio input "true"
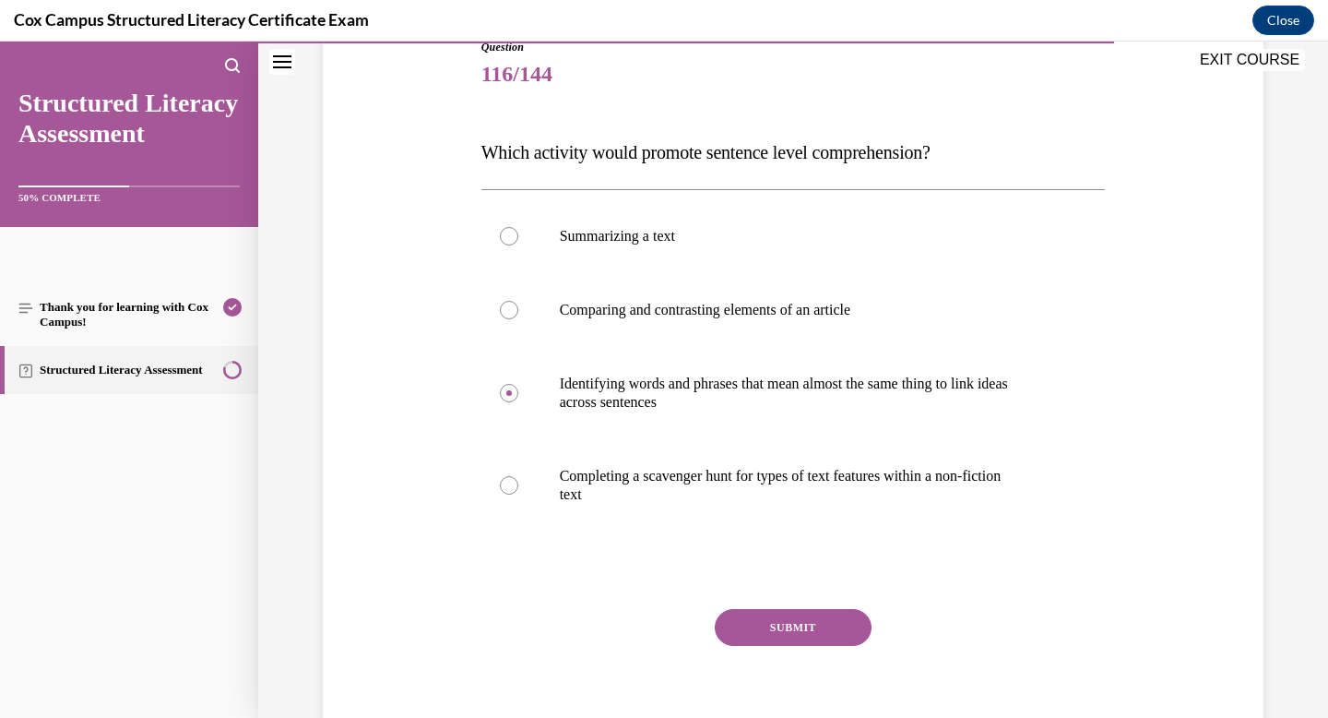
click at [805, 625] on button "SUBMIT" at bounding box center [793, 627] width 157 height 37
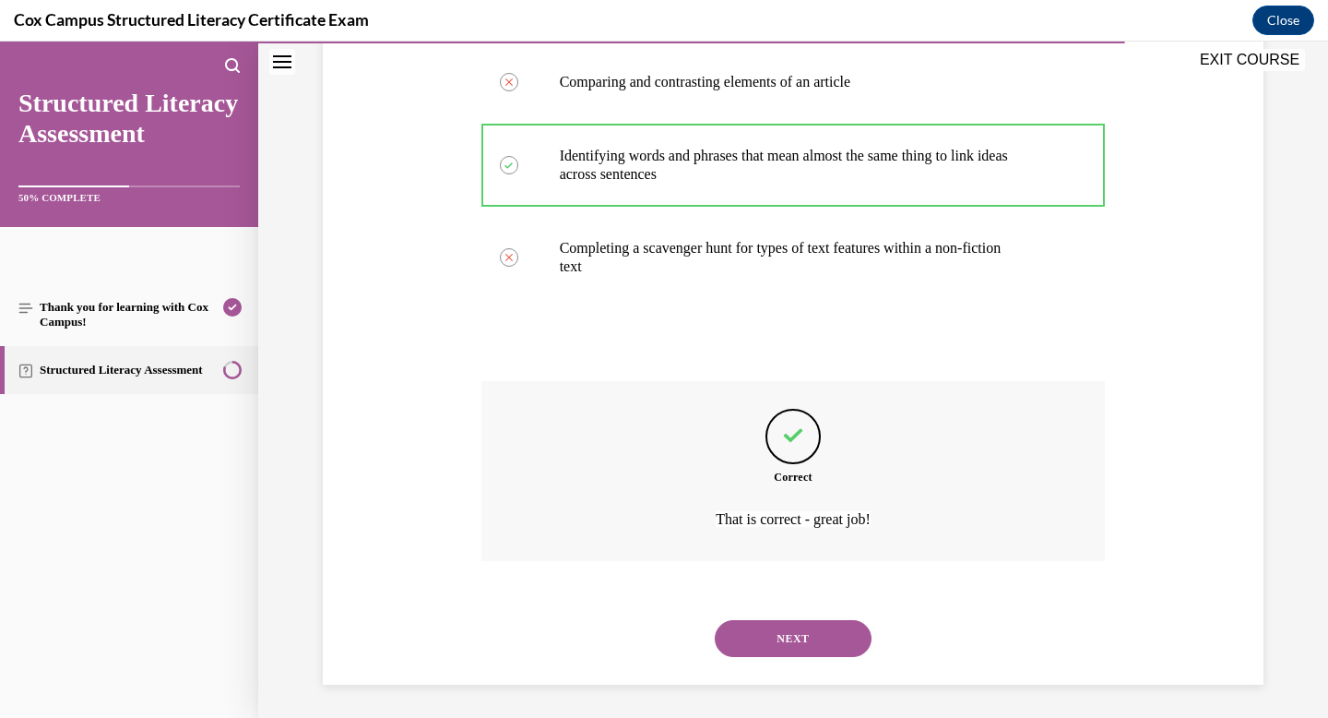
scroll to position [449, 0]
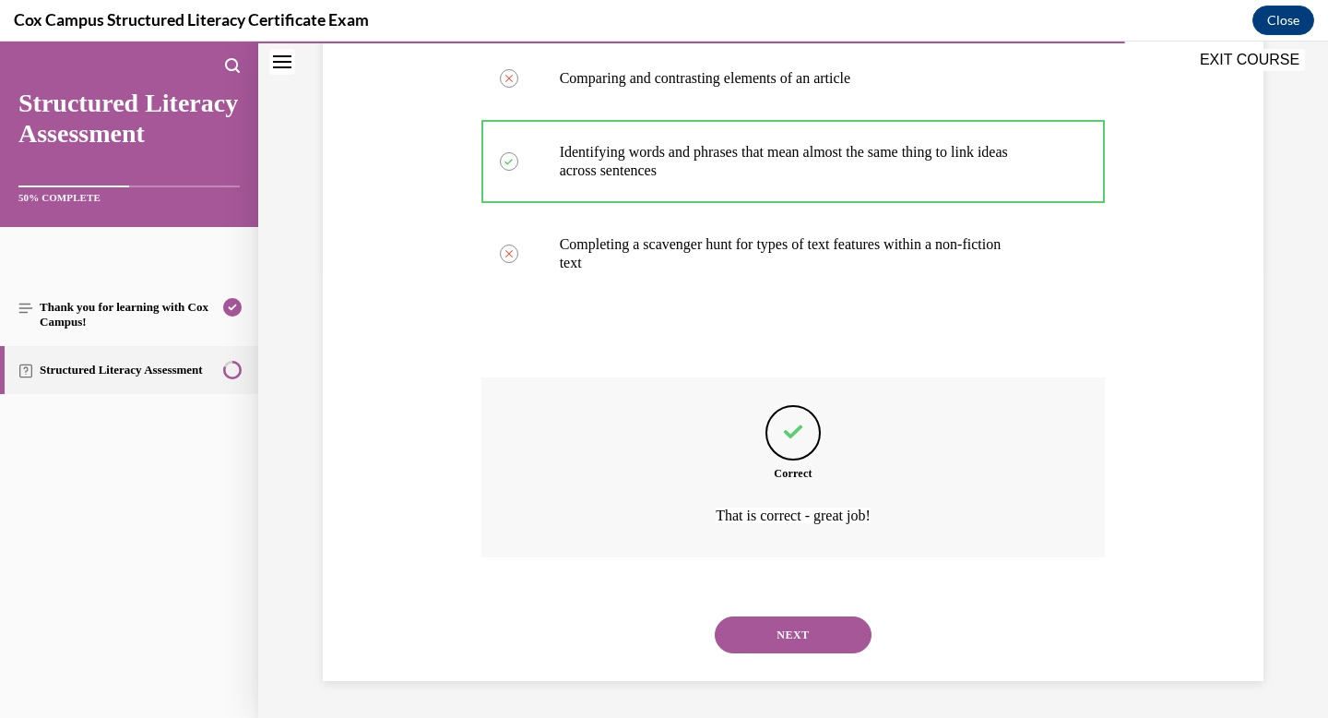
click at [804, 628] on button "NEXT" at bounding box center [793, 634] width 157 height 37
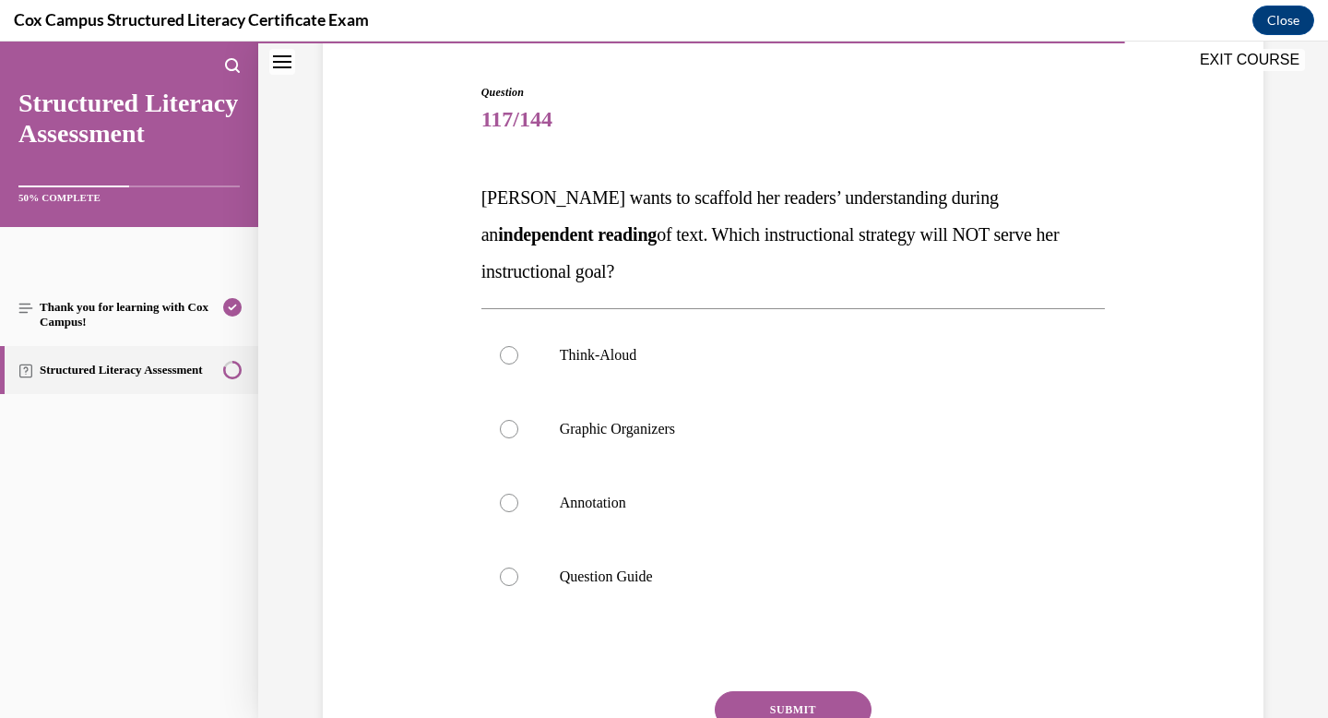
scroll to position [182, 0]
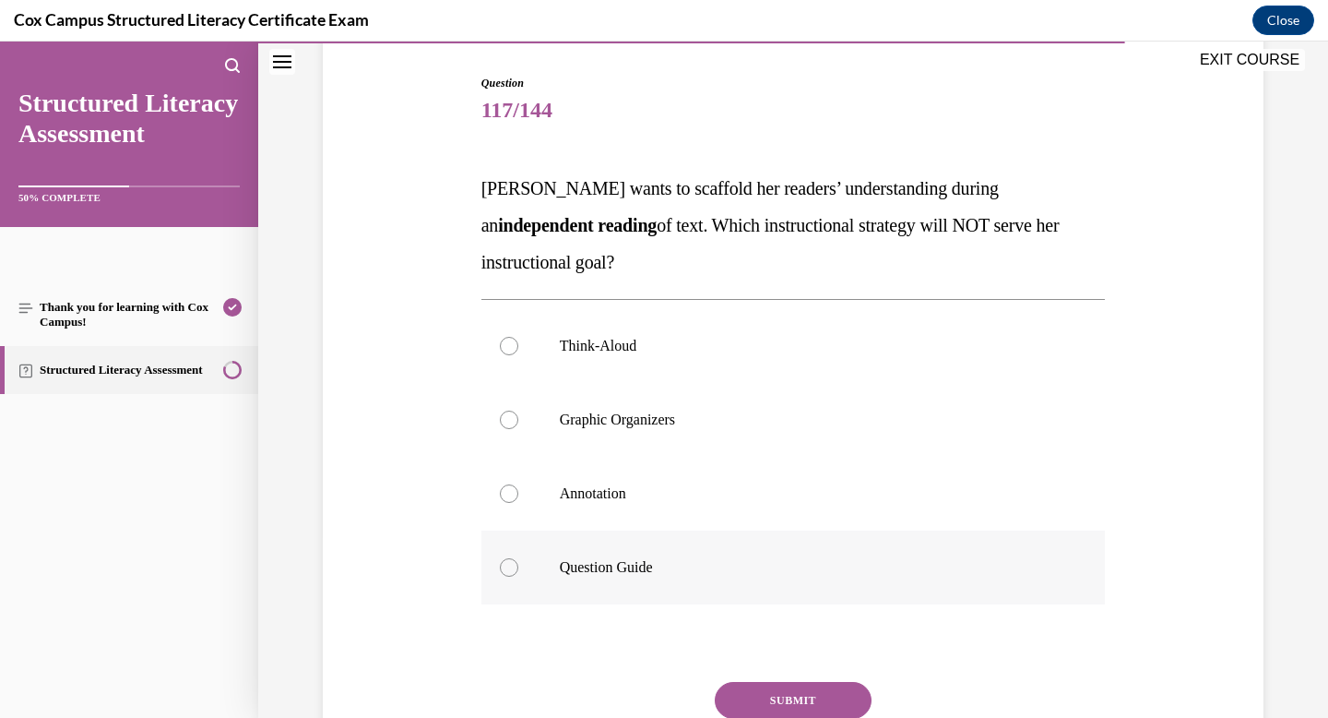
click at [599, 570] on p "Question Guide" at bounding box center [810, 567] width 500 height 18
click at [518, 570] on input "Question Guide" at bounding box center [509, 567] width 18 height 18
radio input "true"
click at [599, 343] on p "Think-Aloud" at bounding box center [810, 346] width 500 height 18
click at [518, 343] on input "Think-Aloud" at bounding box center [509, 346] width 18 height 18
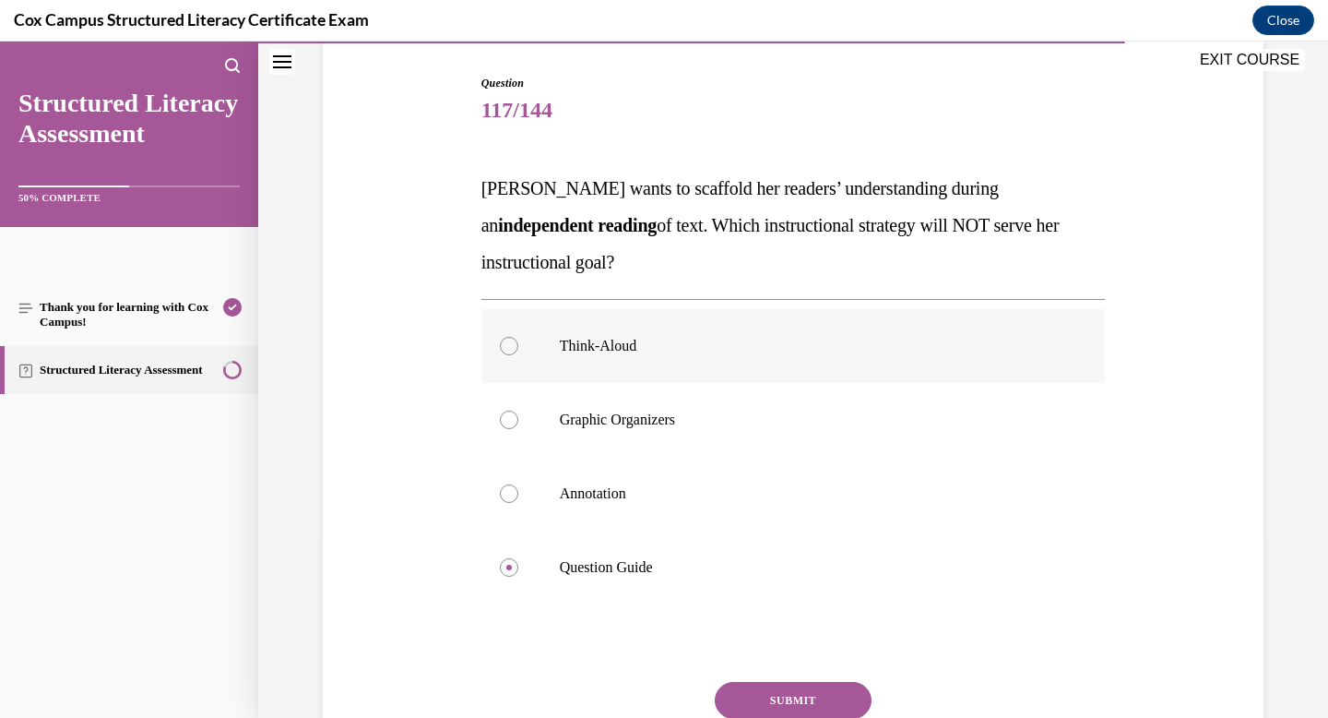
radio input "true"
click at [795, 681] on div "Question 117/144 [PERSON_NAME] wants to scaffold her readers’ understanding dur…" at bounding box center [794, 454] width 625 height 758
click at [789, 696] on button "SUBMIT" at bounding box center [793, 700] width 157 height 37
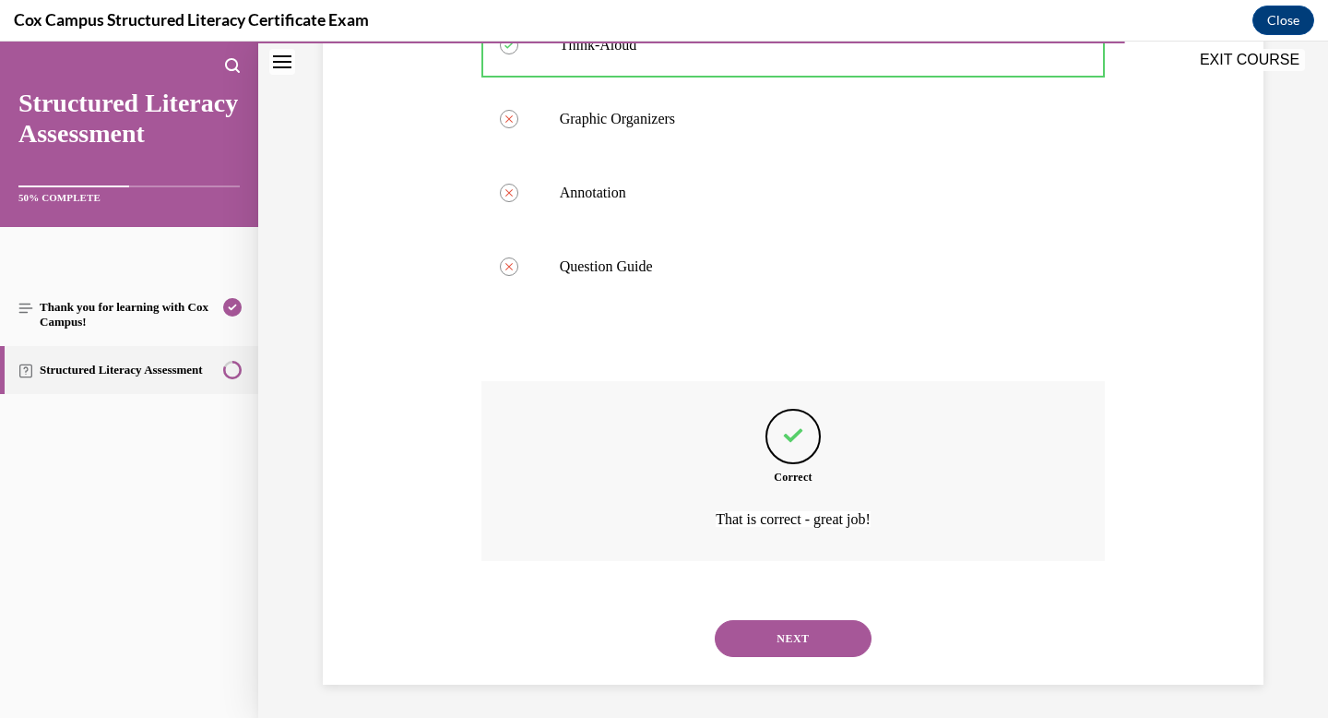
scroll to position [486, 0]
click at [788, 646] on button "NEXT" at bounding box center [793, 634] width 157 height 37
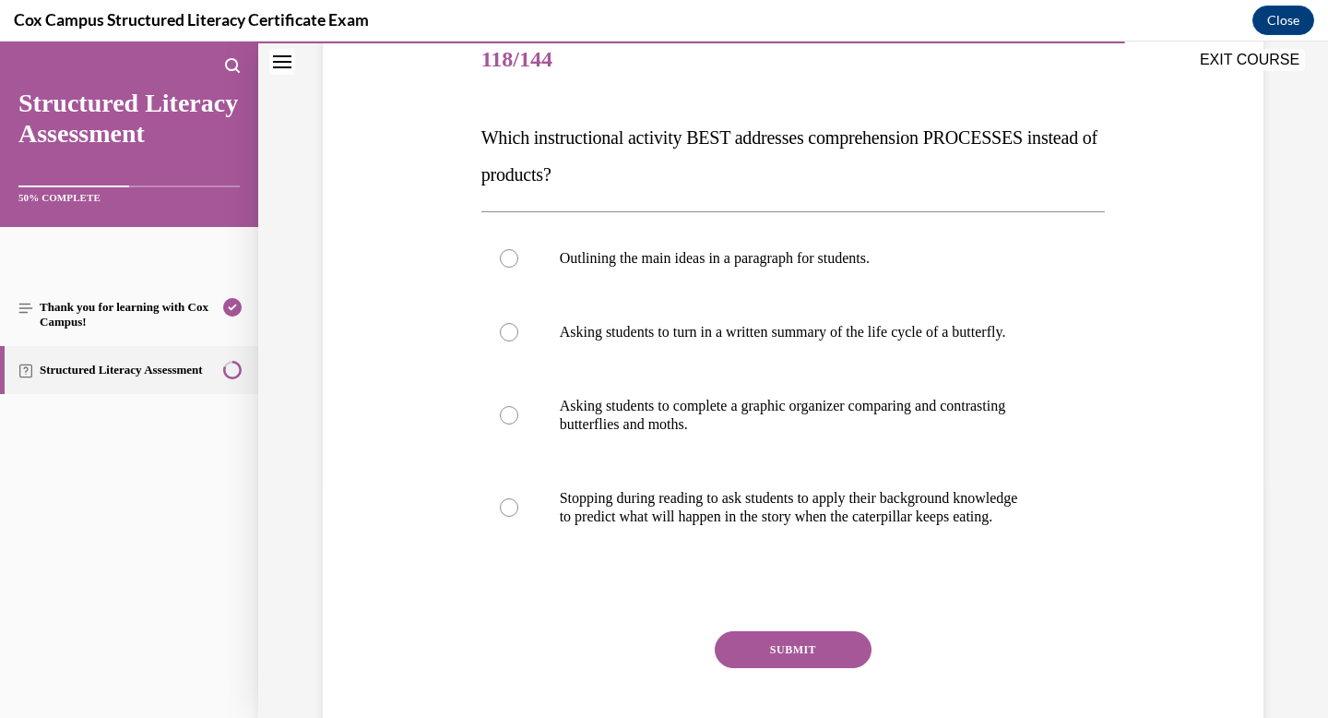
scroll to position [233, 0]
click at [671, 273] on label "Outlining the main ideas in a paragraph for students." at bounding box center [794, 257] width 625 height 74
click at [518, 267] on input "Outlining the main ideas in a paragraph for students." at bounding box center [509, 257] width 18 height 18
radio input "true"
click at [671, 495] on p "Stopping during reading to ask students to apply their background knowledge" at bounding box center [810, 497] width 500 height 18
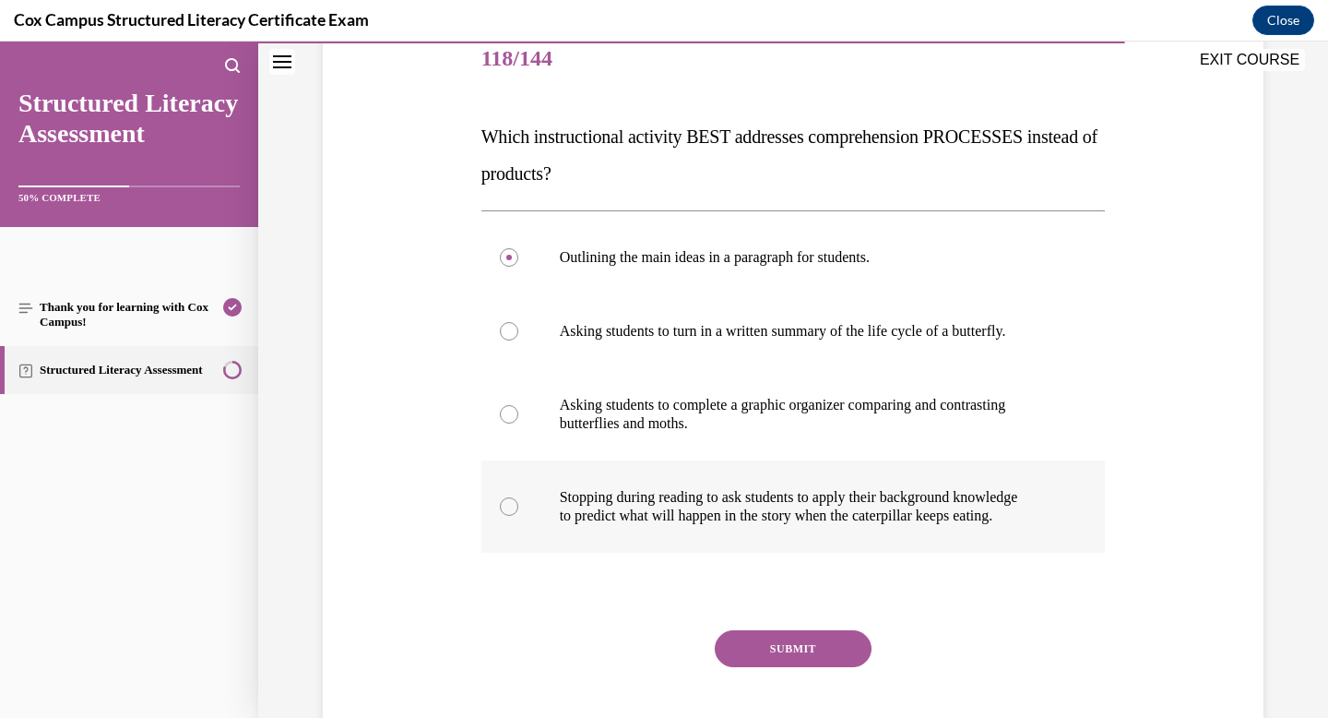
click at [518, 497] on input "Stopping during reading to ask students to apply their background knowledge to …" at bounding box center [509, 506] width 18 height 18
radio input "true"
click at [800, 648] on button "SUBMIT" at bounding box center [793, 648] width 157 height 37
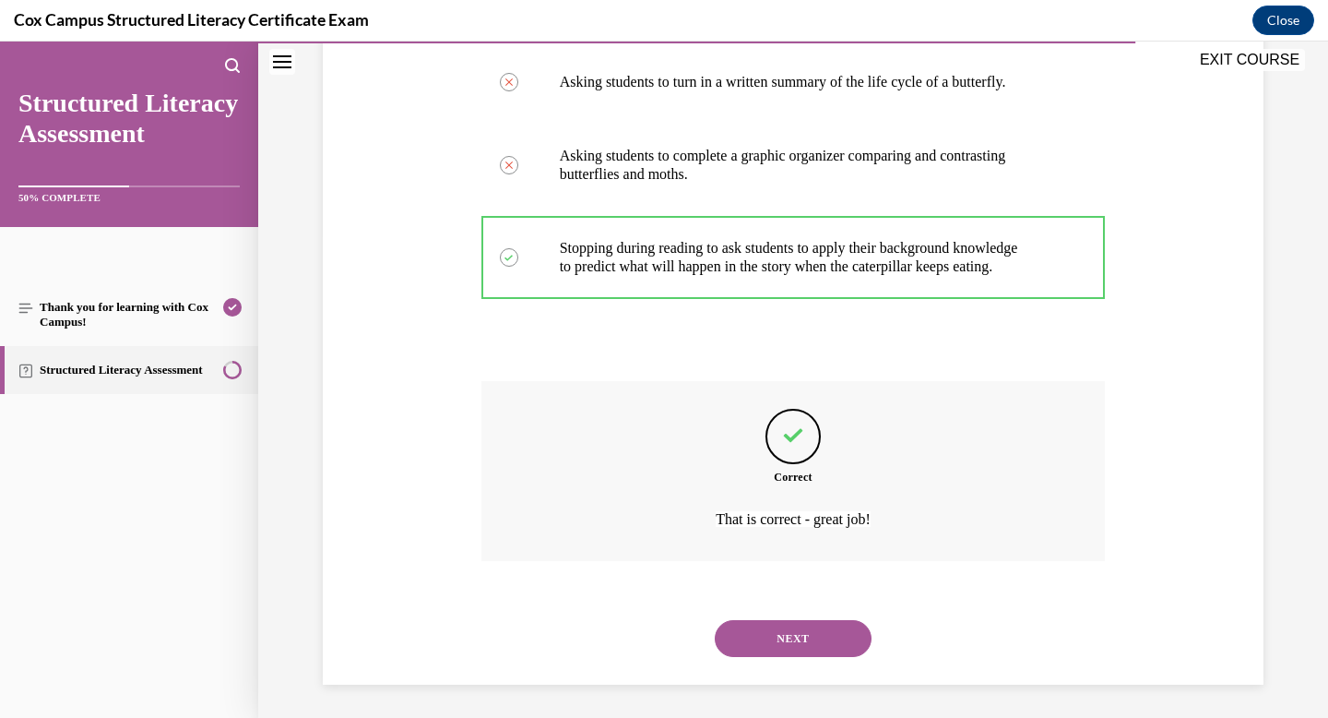
scroll to position [486, 0]
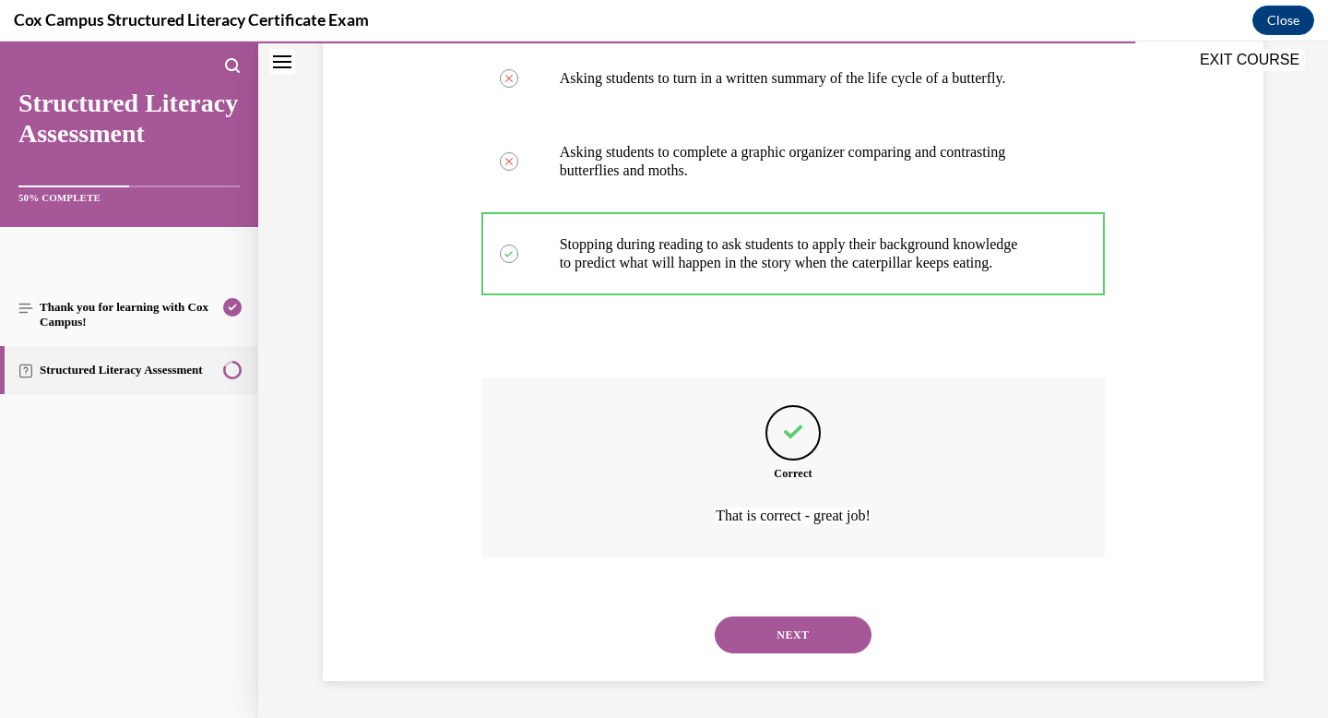
click at [803, 625] on button "NEXT" at bounding box center [793, 634] width 157 height 37
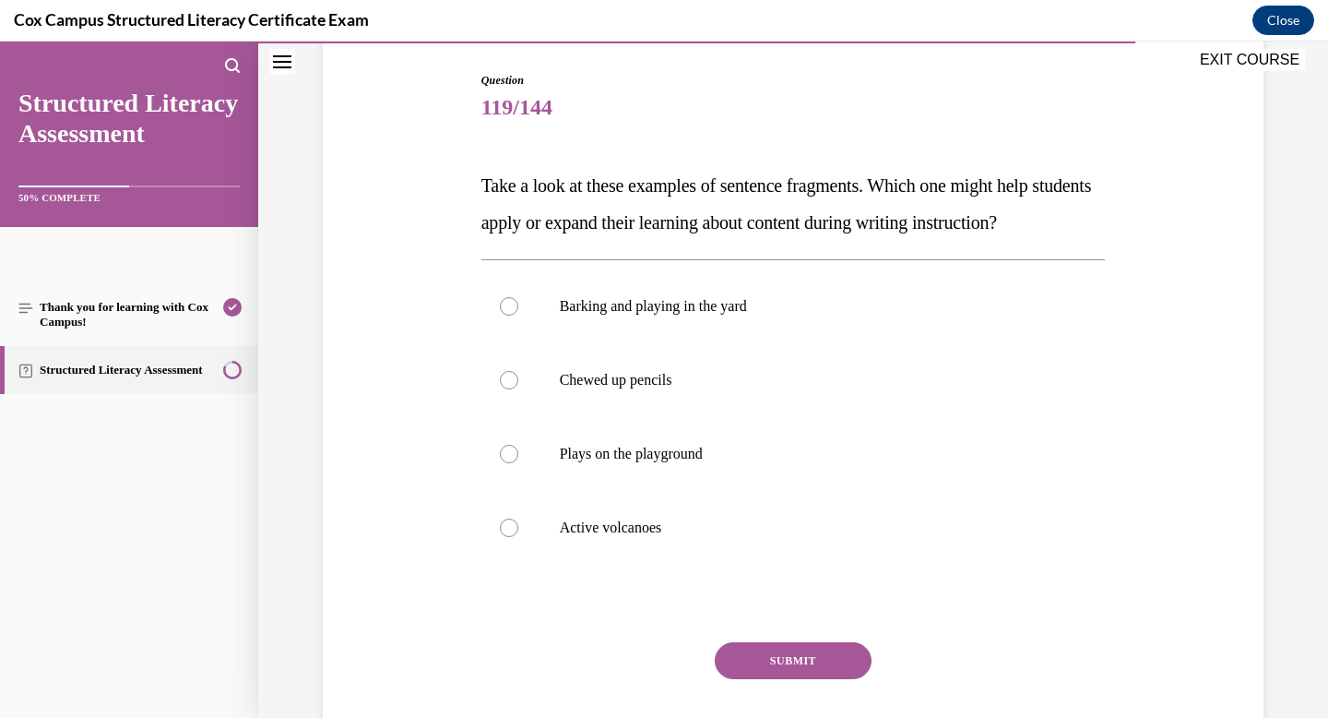
scroll to position [186, 0]
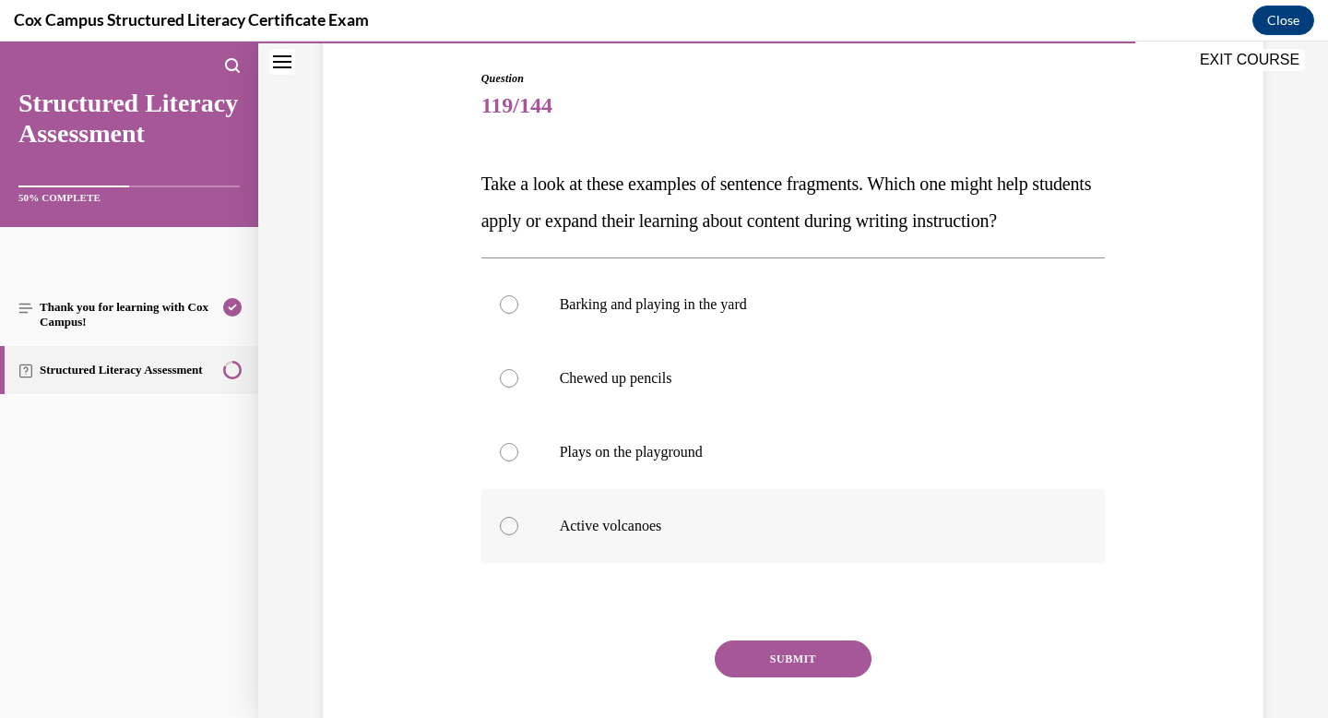
click at [571, 563] on label "Active volcanoes" at bounding box center [794, 526] width 625 height 74
click at [518, 535] on input "Active volcanoes" at bounding box center [509, 526] width 18 height 18
radio input "true"
click at [760, 677] on button "SUBMIT" at bounding box center [793, 658] width 157 height 37
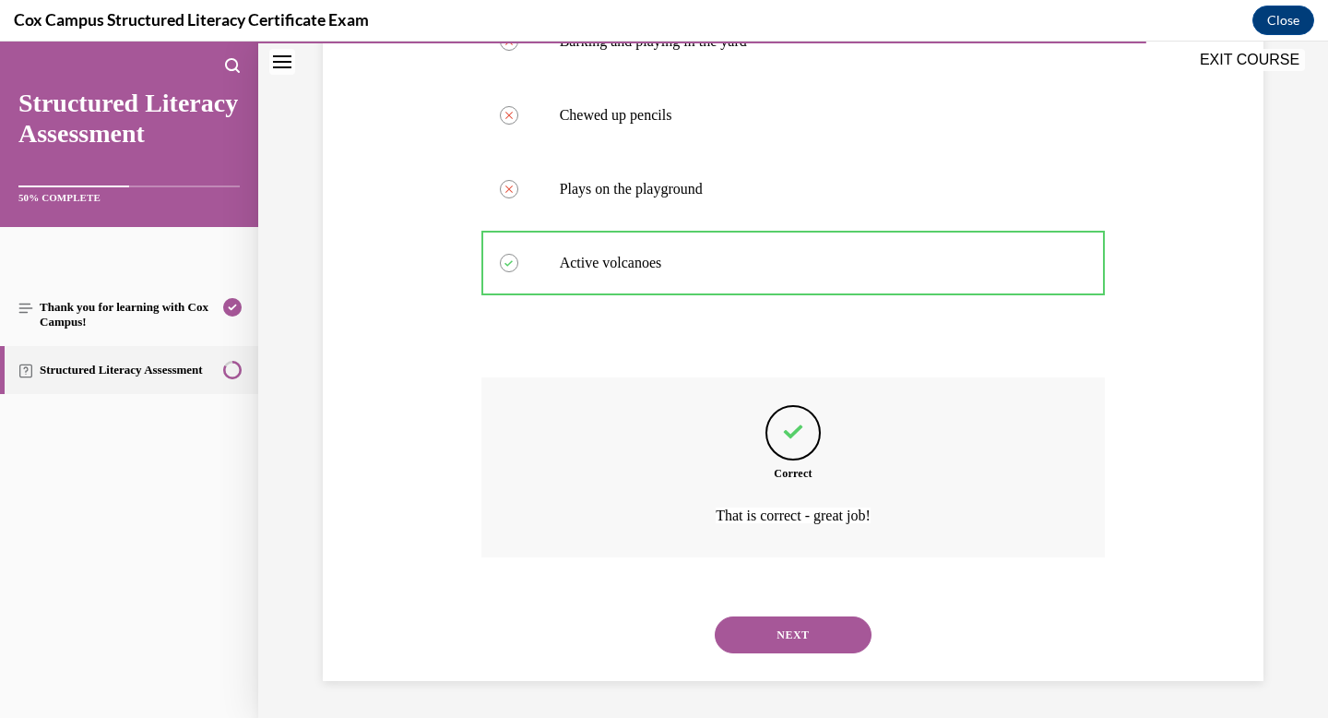
scroll to position [486, 0]
click at [774, 636] on button "NEXT" at bounding box center [793, 634] width 157 height 37
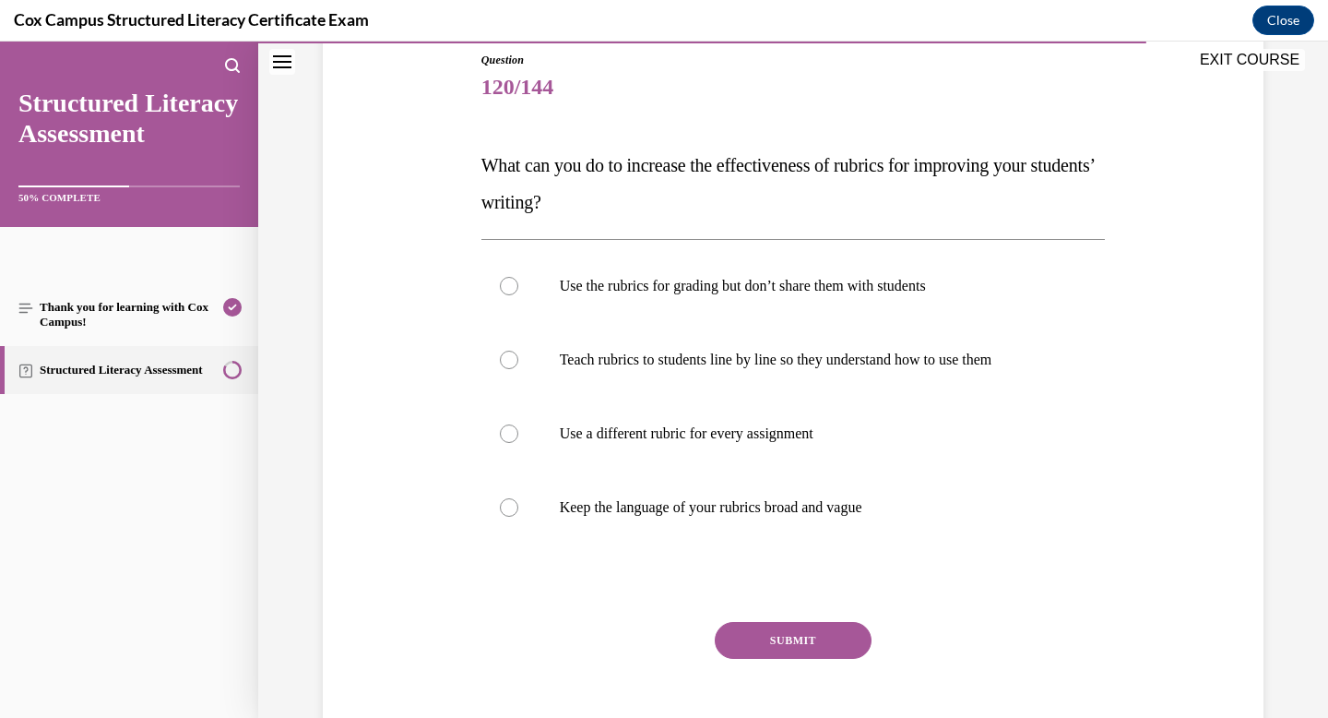
scroll to position [215, 0]
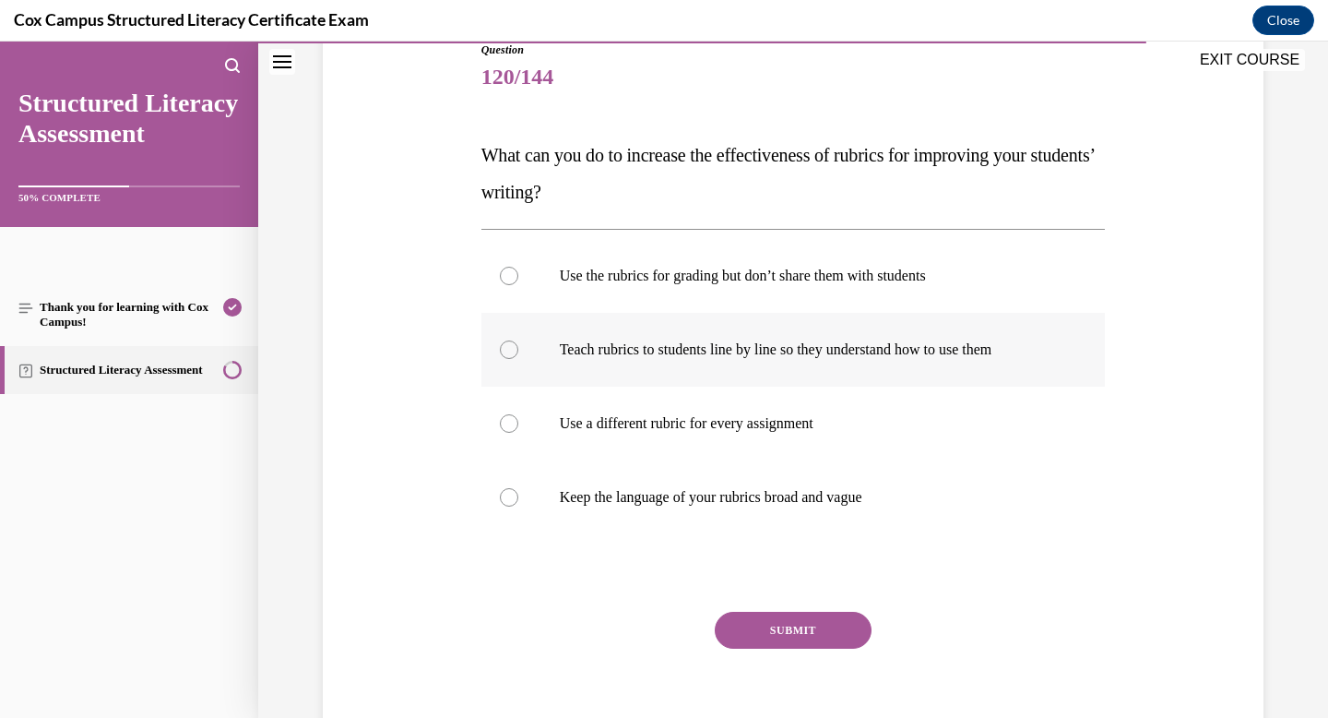
click at [674, 360] on label "Teach rubrics to students line by line so they understand how to use them" at bounding box center [794, 350] width 625 height 74
click at [518, 359] on input "Teach rubrics to students line by line so they understand how to use them" at bounding box center [509, 349] width 18 height 18
radio input "true"
click at [785, 629] on button "SUBMIT" at bounding box center [793, 630] width 157 height 37
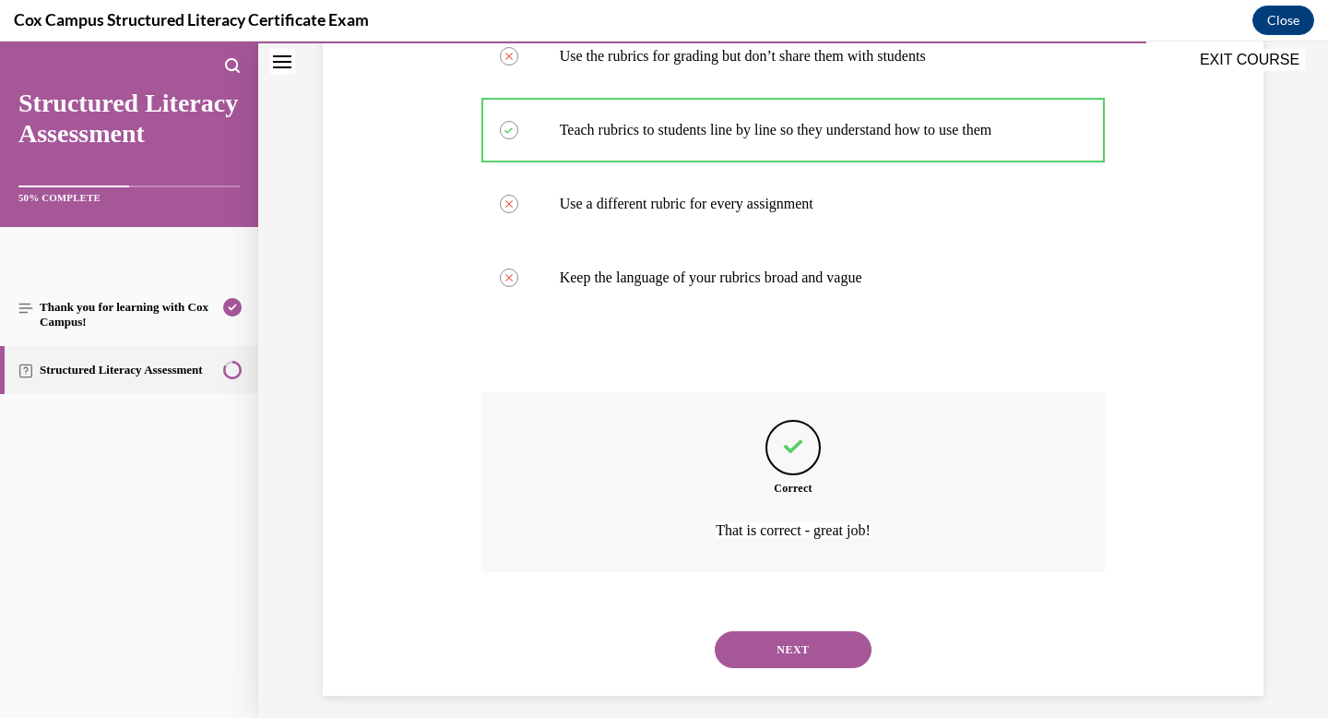
scroll to position [449, 0]
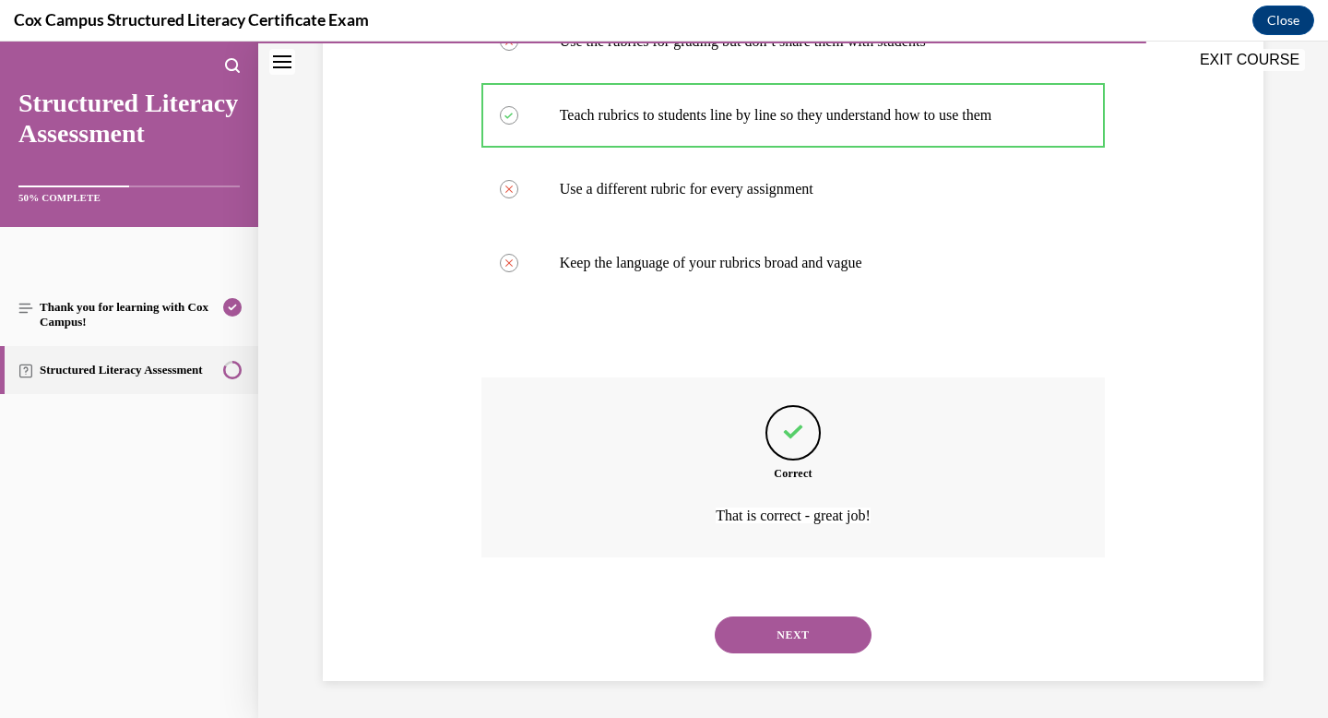
click at [785, 629] on button "NEXT" at bounding box center [793, 634] width 157 height 37
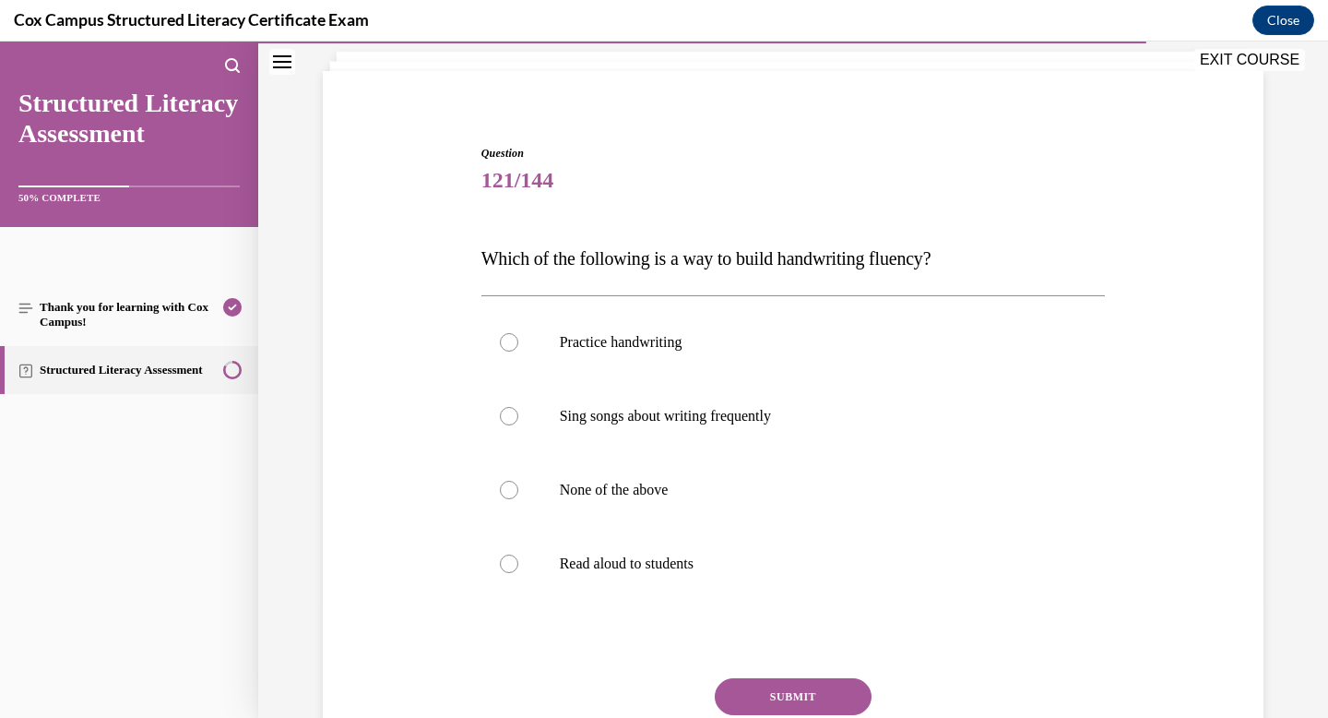
scroll to position [133, 0]
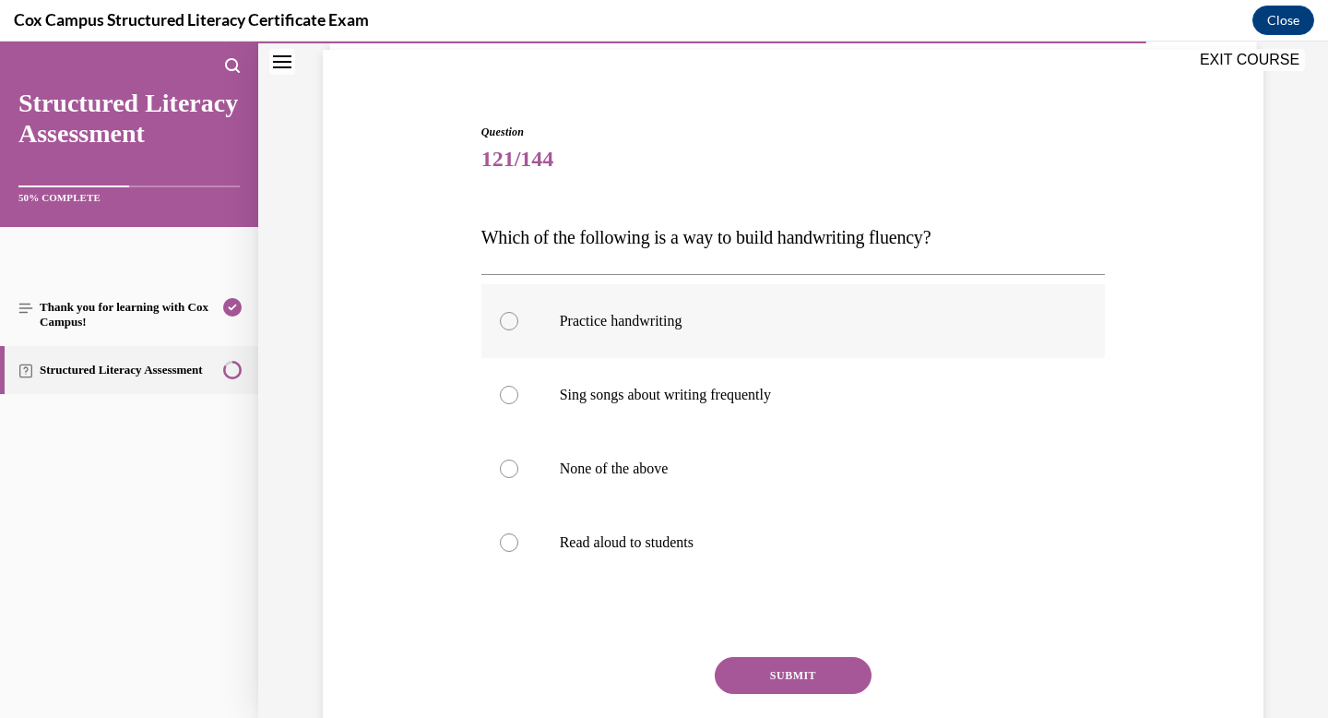
click at [668, 301] on label "Practice handwriting" at bounding box center [794, 321] width 625 height 74
click at [518, 312] on input "Practice handwriting" at bounding box center [509, 321] width 18 height 18
radio input "true"
click at [778, 666] on button "SUBMIT" at bounding box center [793, 675] width 157 height 37
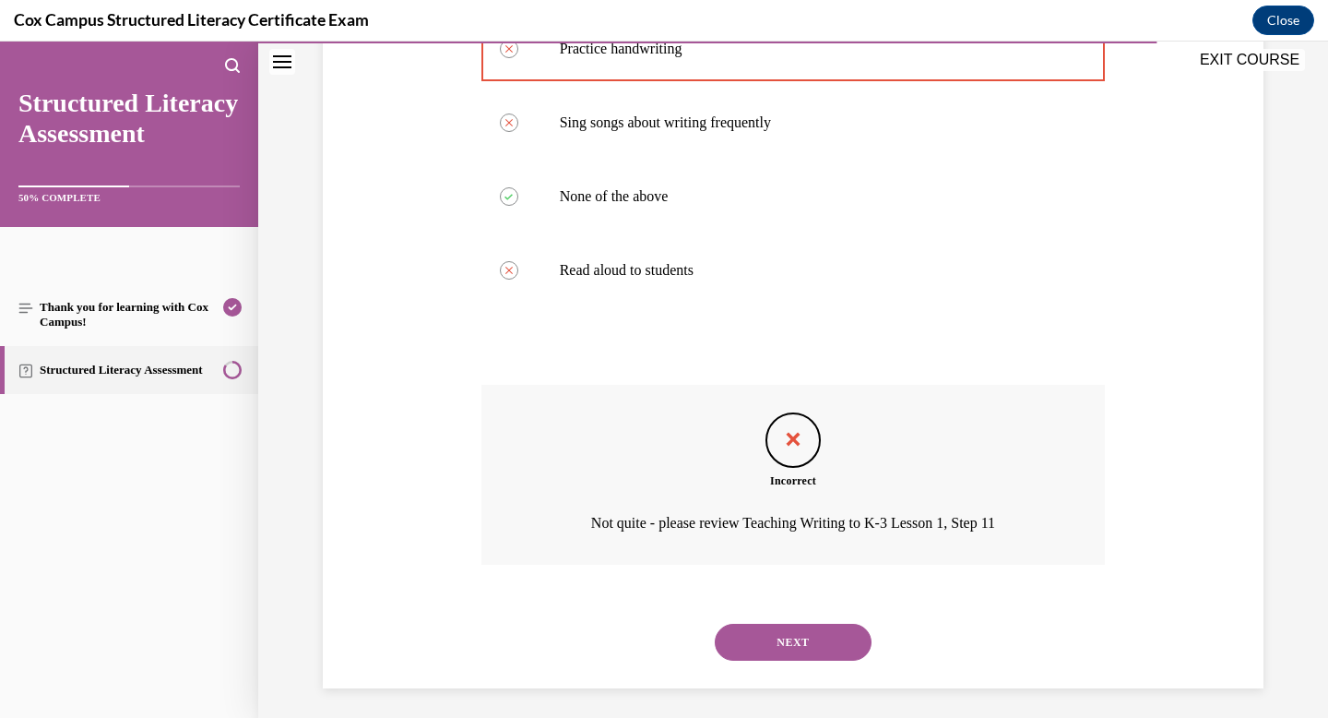
scroll to position [412, 0]
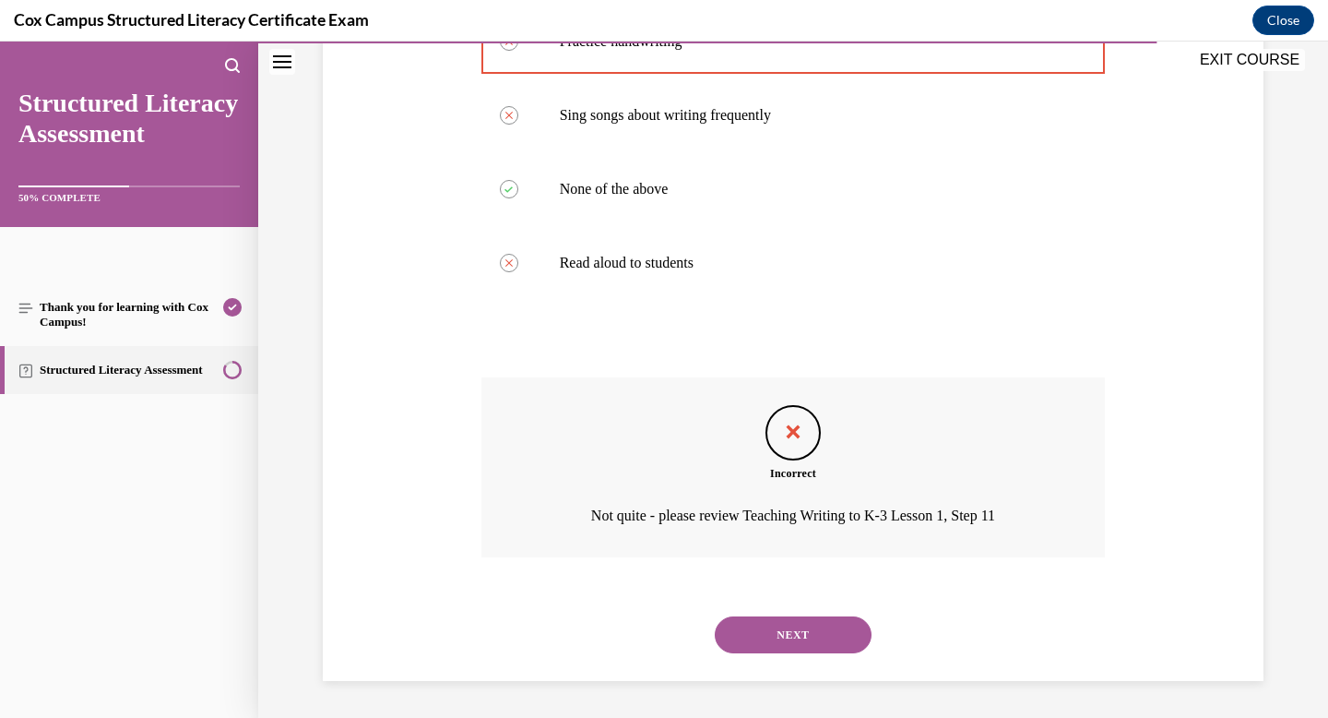
click at [758, 636] on button "NEXT" at bounding box center [793, 634] width 157 height 37
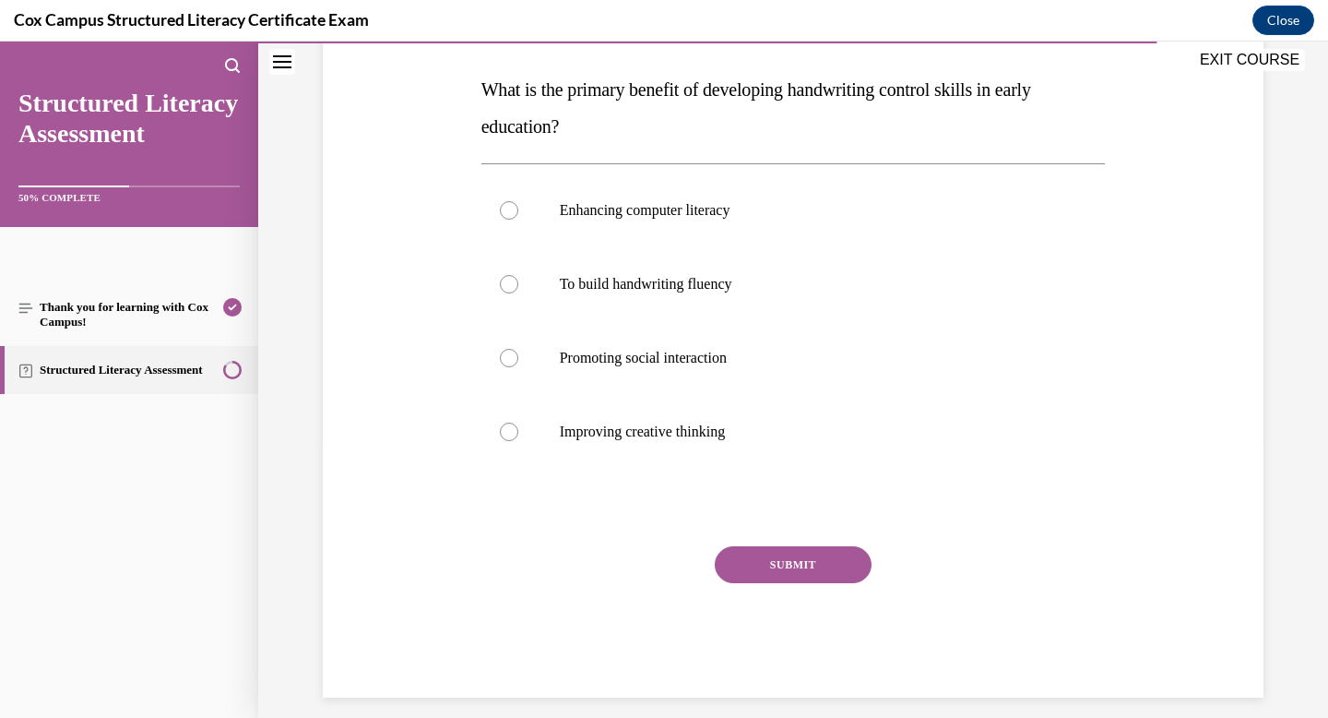
scroll to position [283, 0]
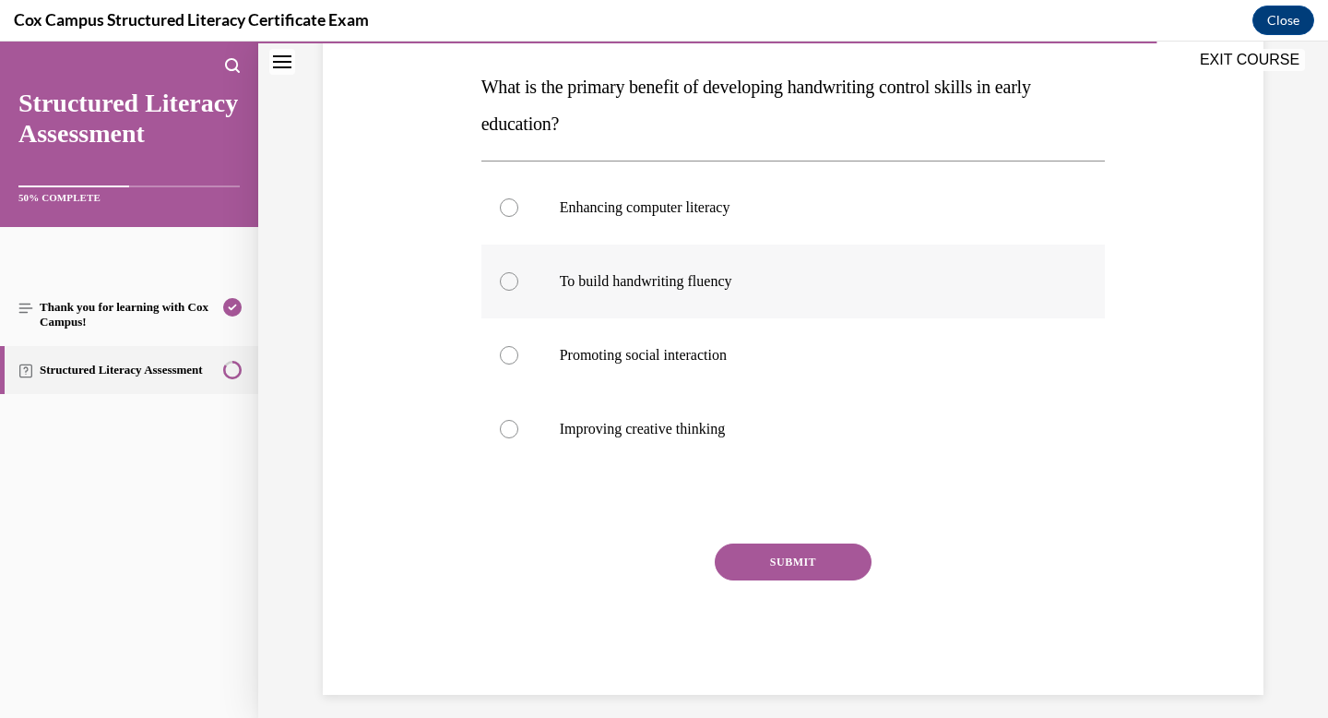
click at [599, 288] on p "To build handwriting fluency" at bounding box center [810, 281] width 500 height 18
click at [518, 288] on input "To build handwriting fluency" at bounding box center [509, 281] width 18 height 18
radio input "true"
click at [782, 548] on button "SUBMIT" at bounding box center [793, 561] width 157 height 37
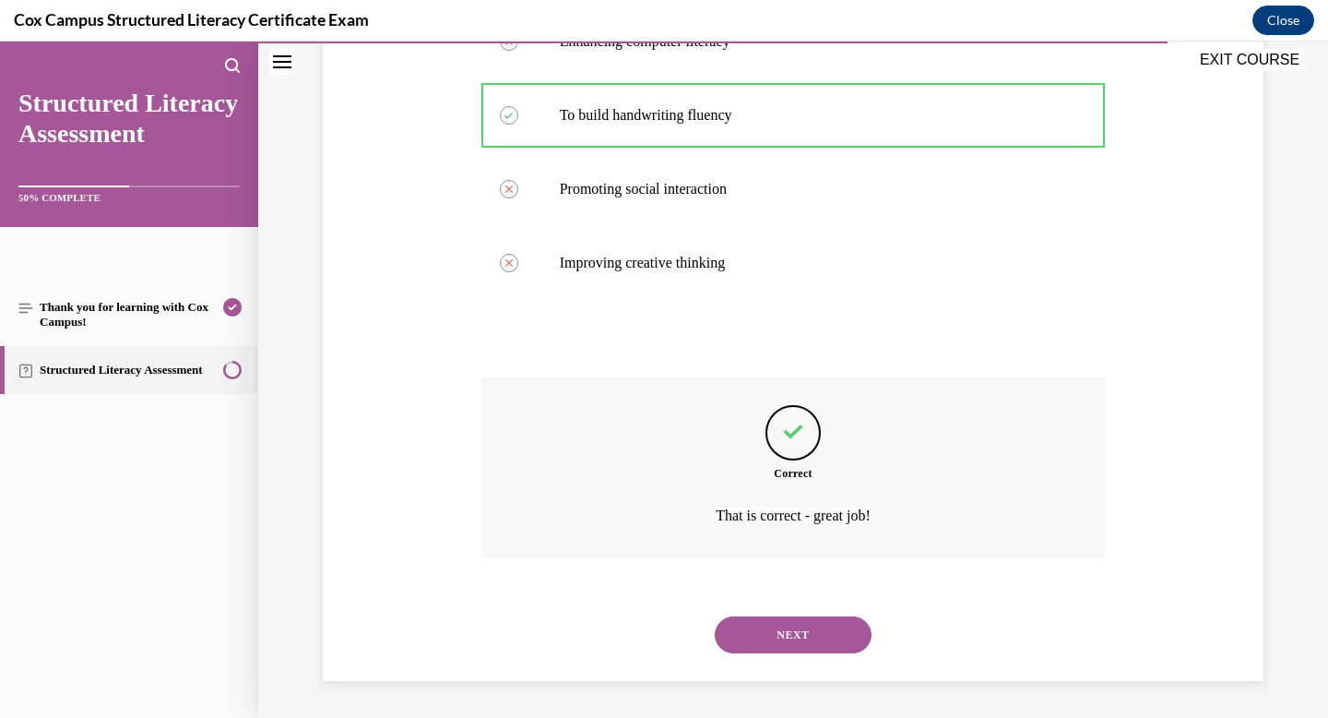
click at [774, 638] on button "NEXT" at bounding box center [793, 634] width 157 height 37
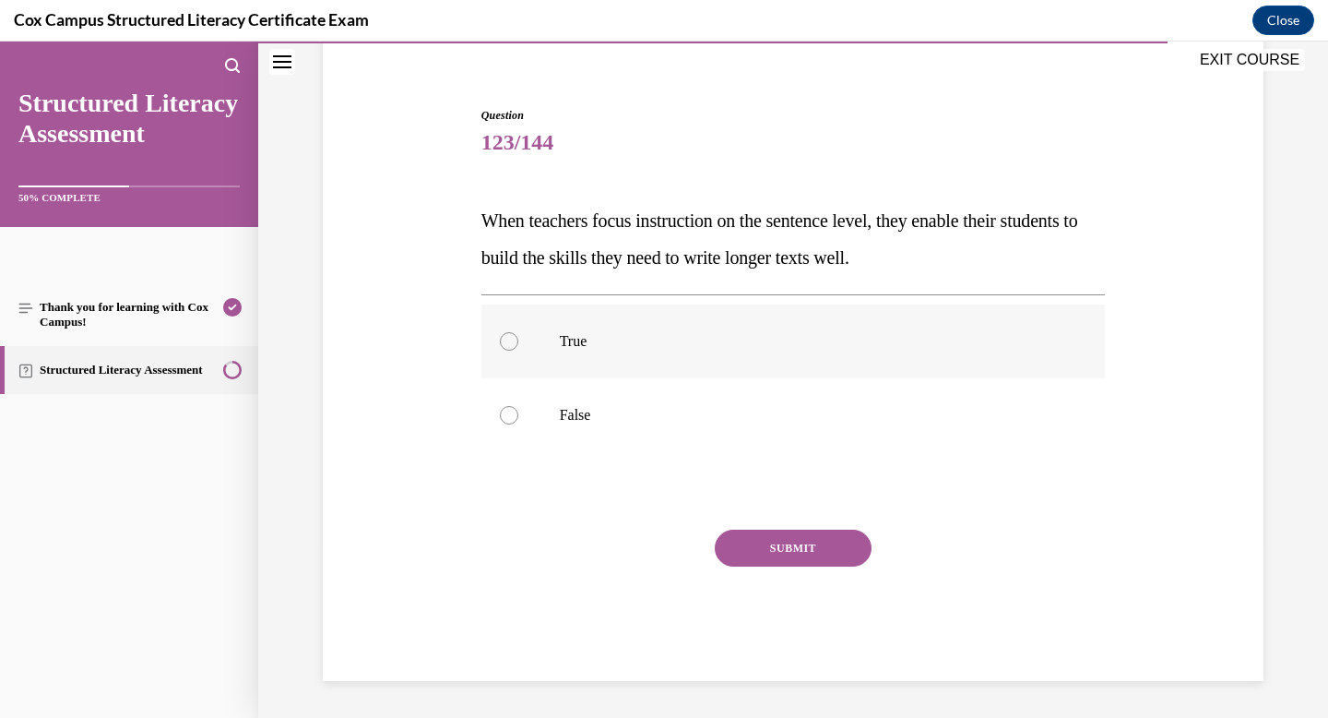
click at [601, 324] on label "True" at bounding box center [794, 341] width 625 height 74
click at [518, 332] on input "True" at bounding box center [509, 341] width 18 height 18
radio input "true"
click at [787, 551] on button "SUBMIT" at bounding box center [793, 548] width 157 height 37
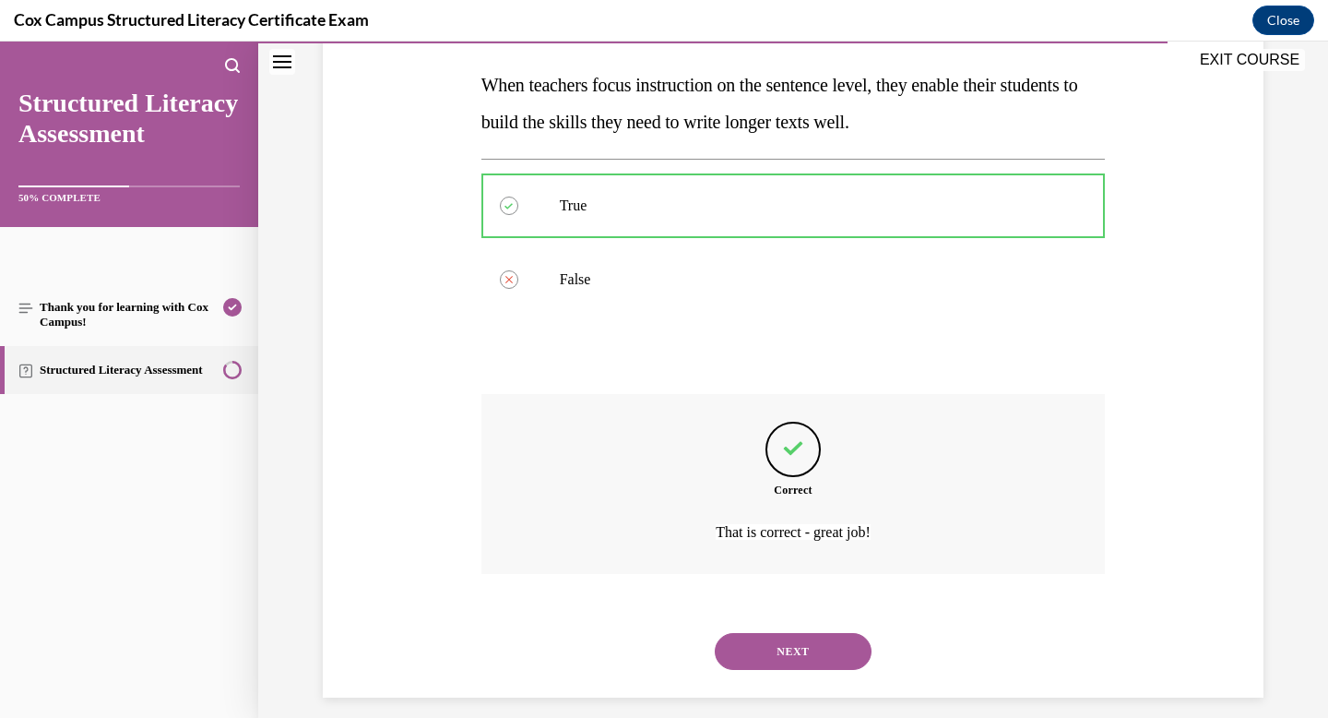
scroll to position [302, 0]
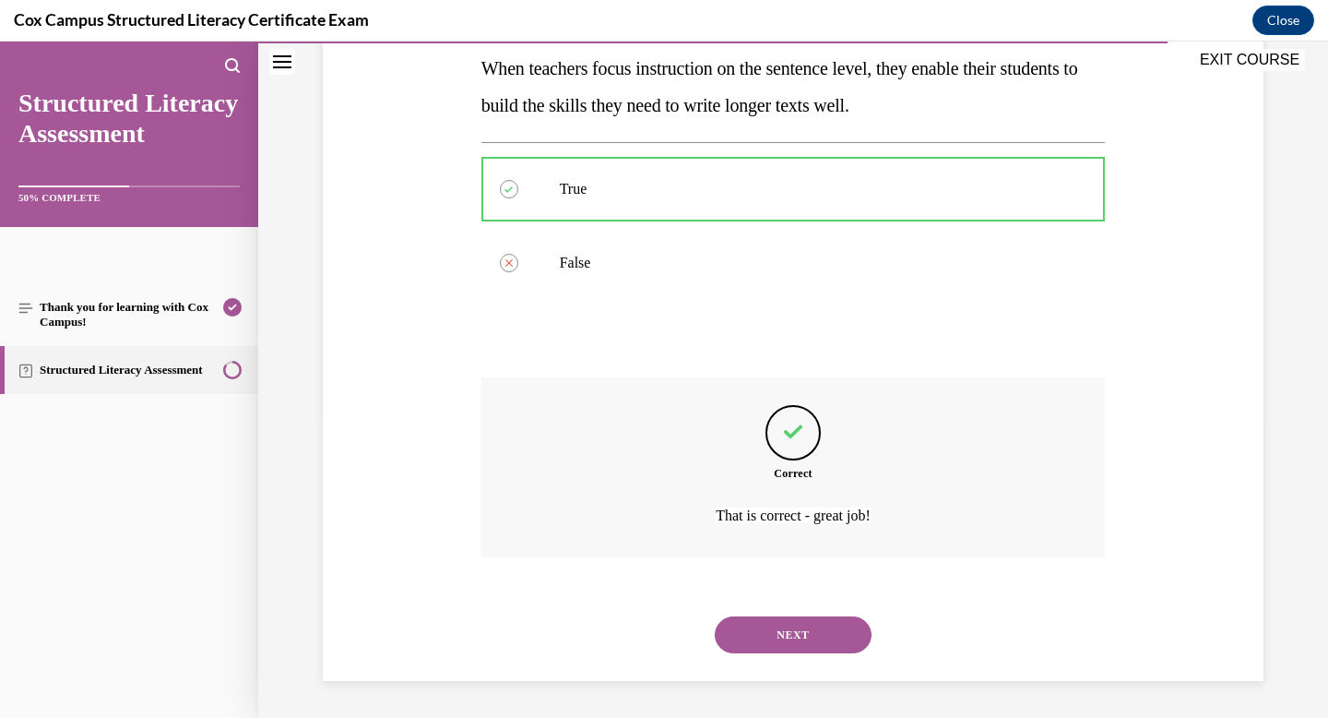
click at [784, 628] on button "NEXT" at bounding box center [793, 634] width 157 height 37
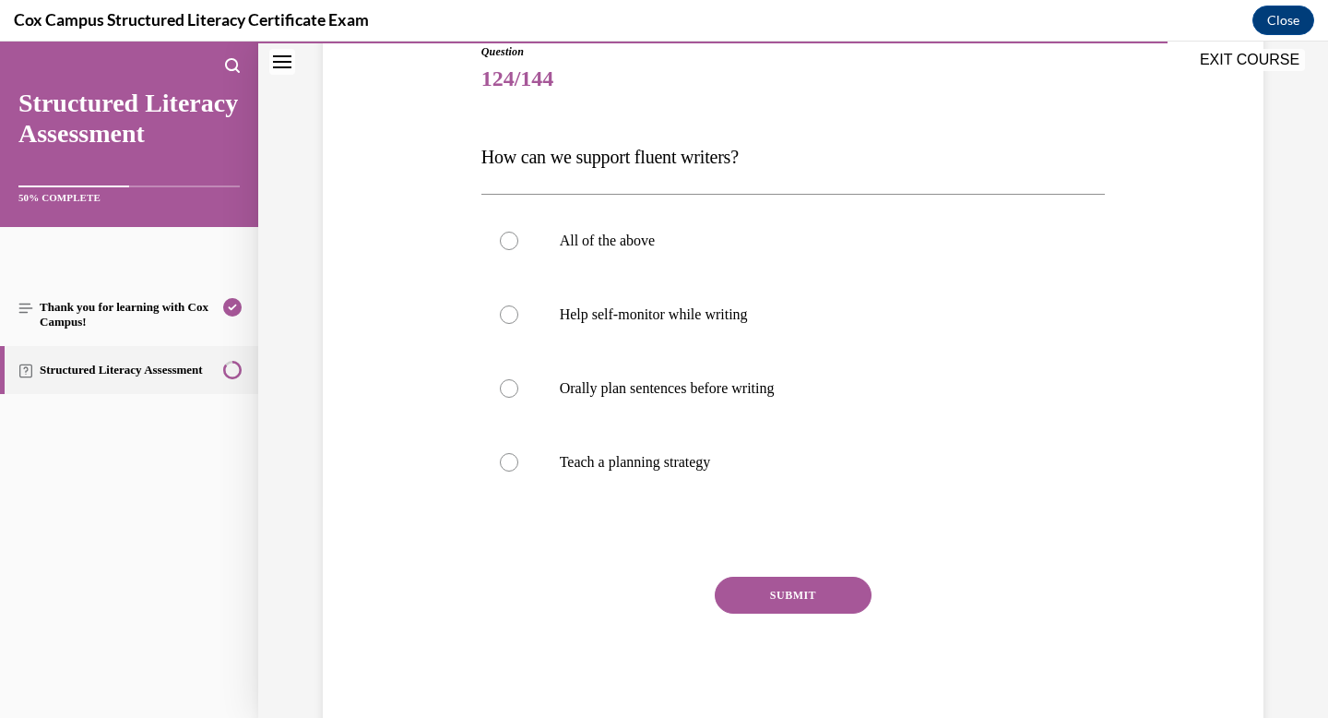
scroll to position [216, 0]
click at [592, 244] on p "All of the above" at bounding box center [810, 238] width 500 height 18
click at [518, 244] on input "All of the above" at bounding box center [509, 238] width 18 height 18
radio input "true"
click at [779, 585] on button "SUBMIT" at bounding box center [793, 592] width 157 height 37
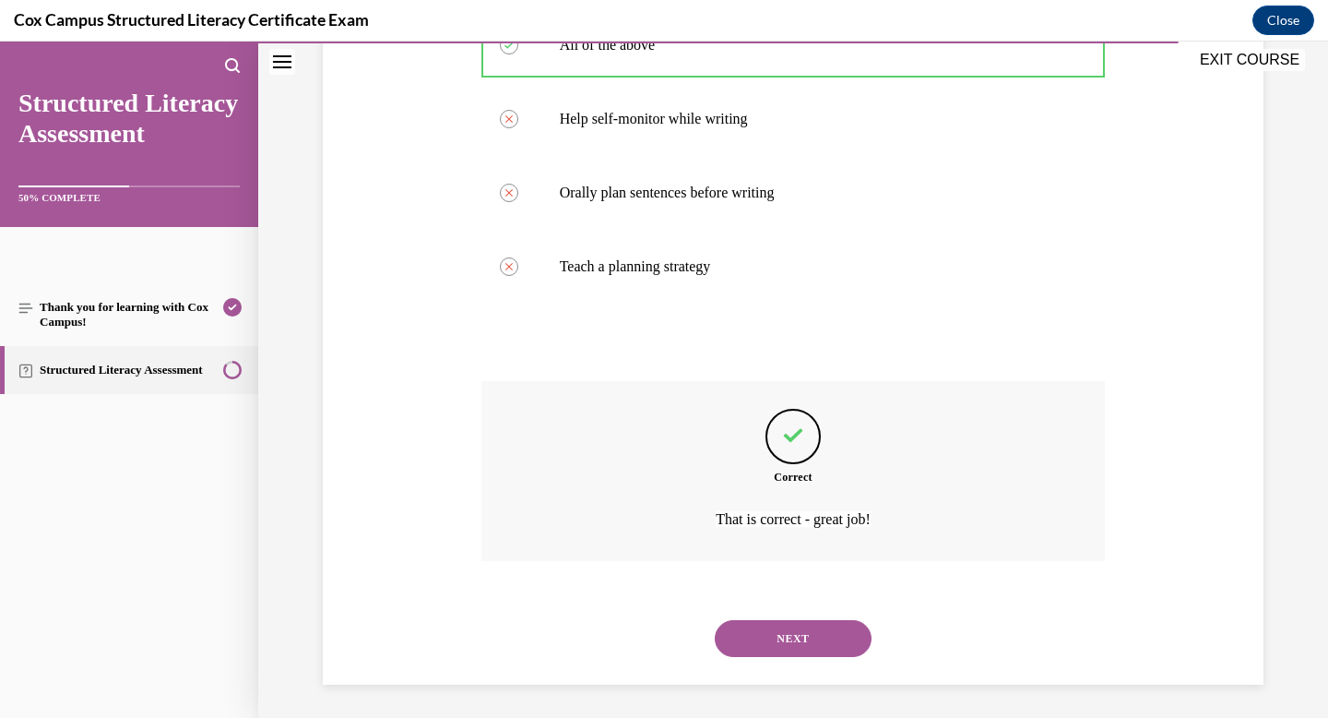
scroll to position [412, 0]
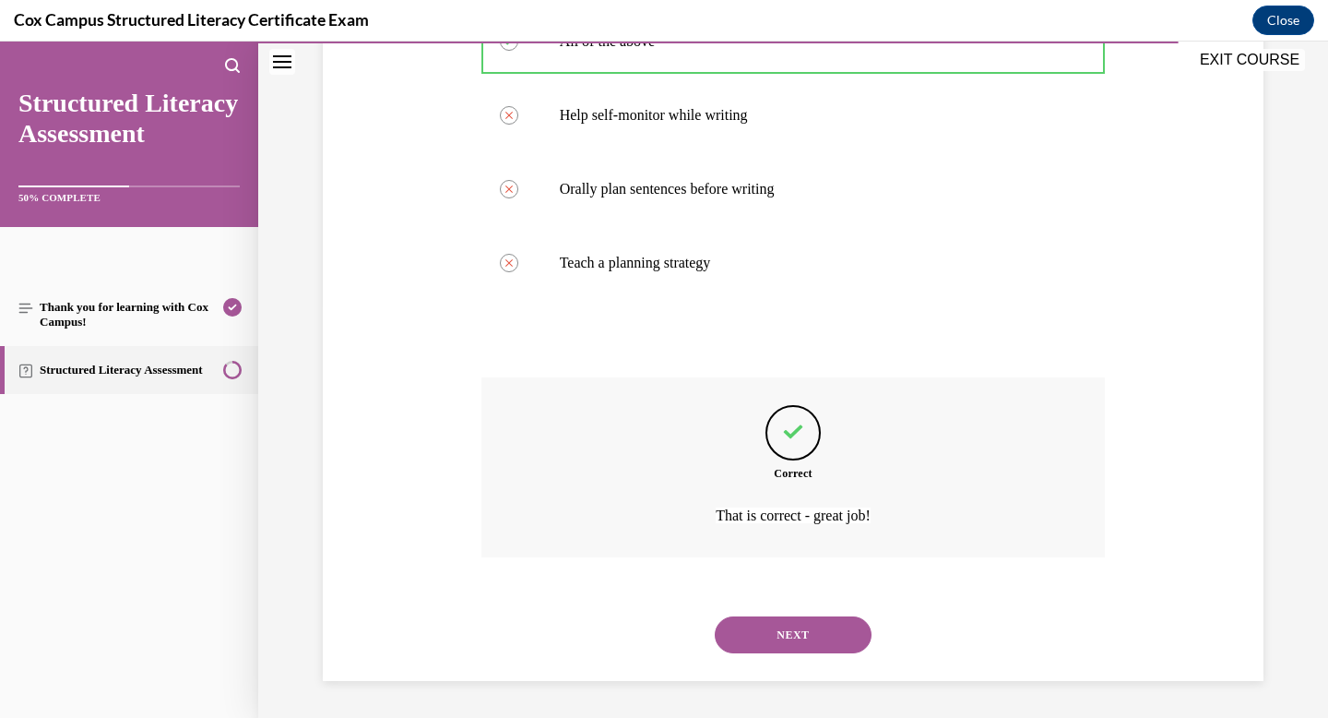
click at [772, 623] on button "NEXT" at bounding box center [793, 634] width 157 height 37
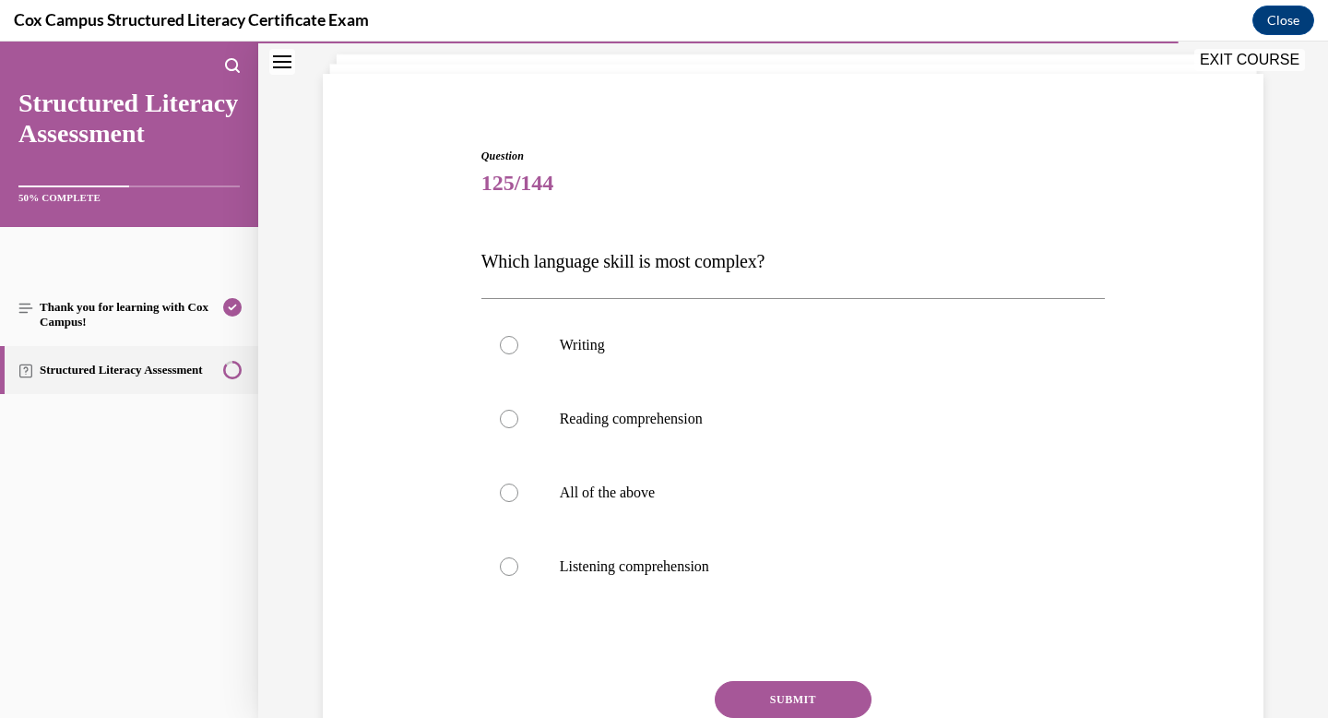
scroll to position [129, 0]
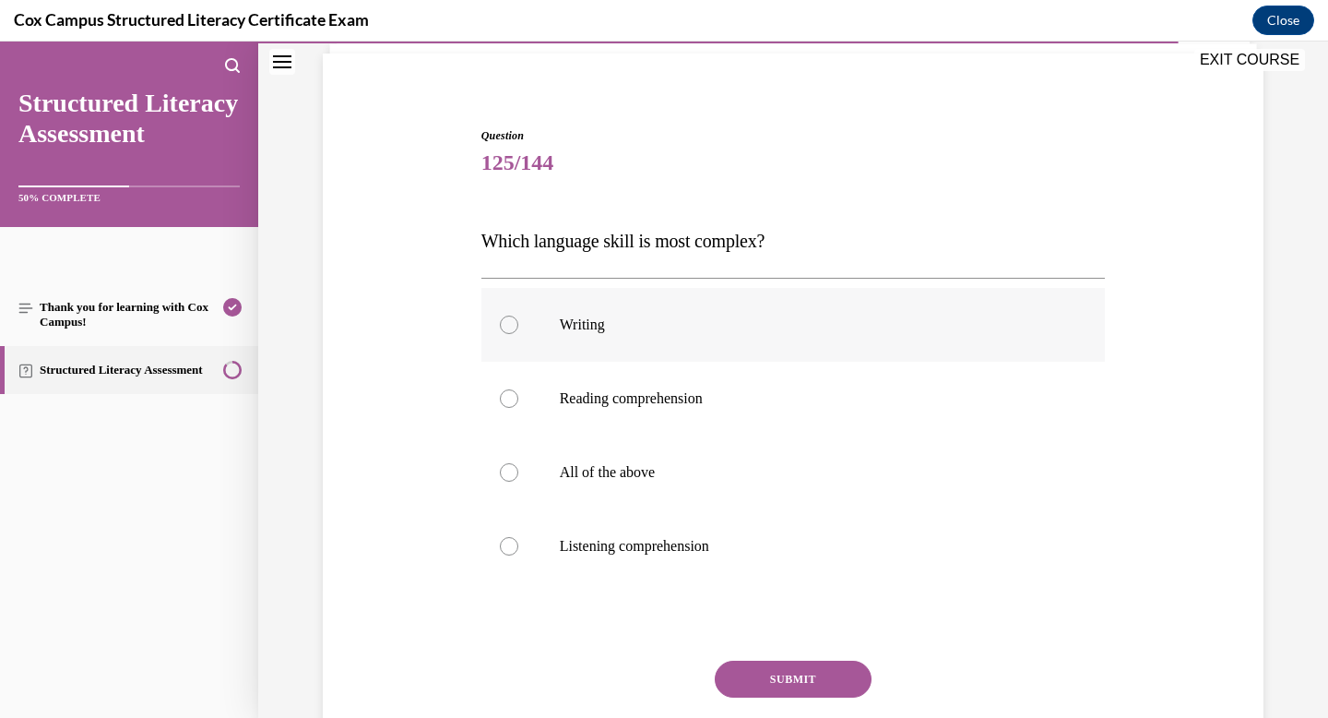
click at [567, 313] on label "Writing" at bounding box center [794, 325] width 625 height 74
click at [518, 315] on input "Writing" at bounding box center [509, 324] width 18 height 18
radio input "true"
click at [782, 664] on button "SUBMIT" at bounding box center [793, 679] width 157 height 37
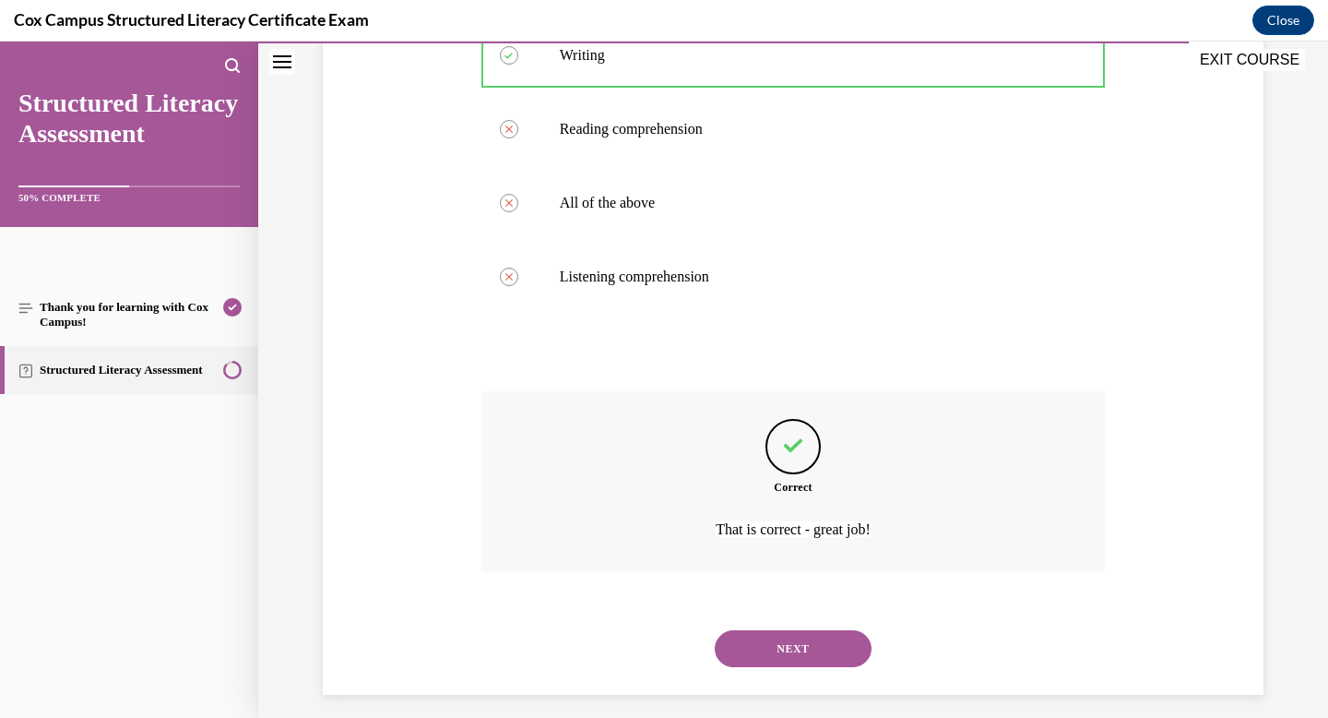
scroll to position [412, 0]
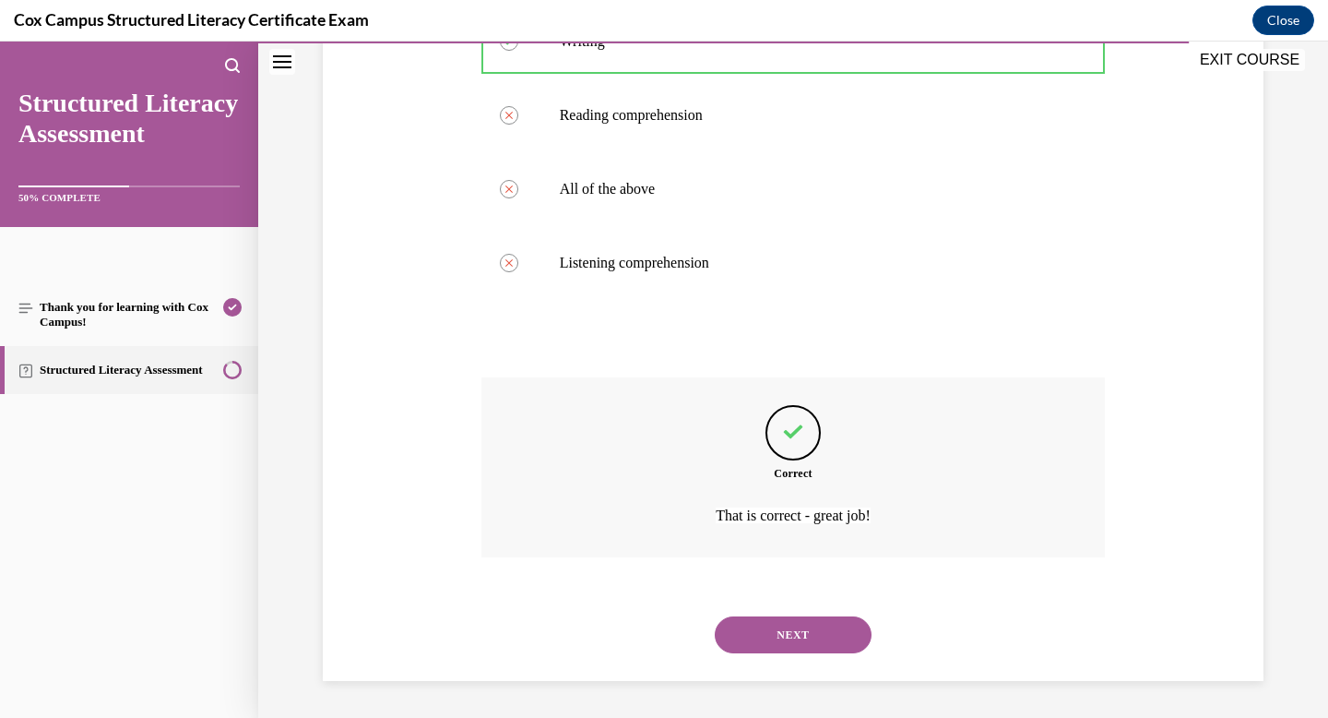
click at [782, 647] on button "NEXT" at bounding box center [793, 634] width 157 height 37
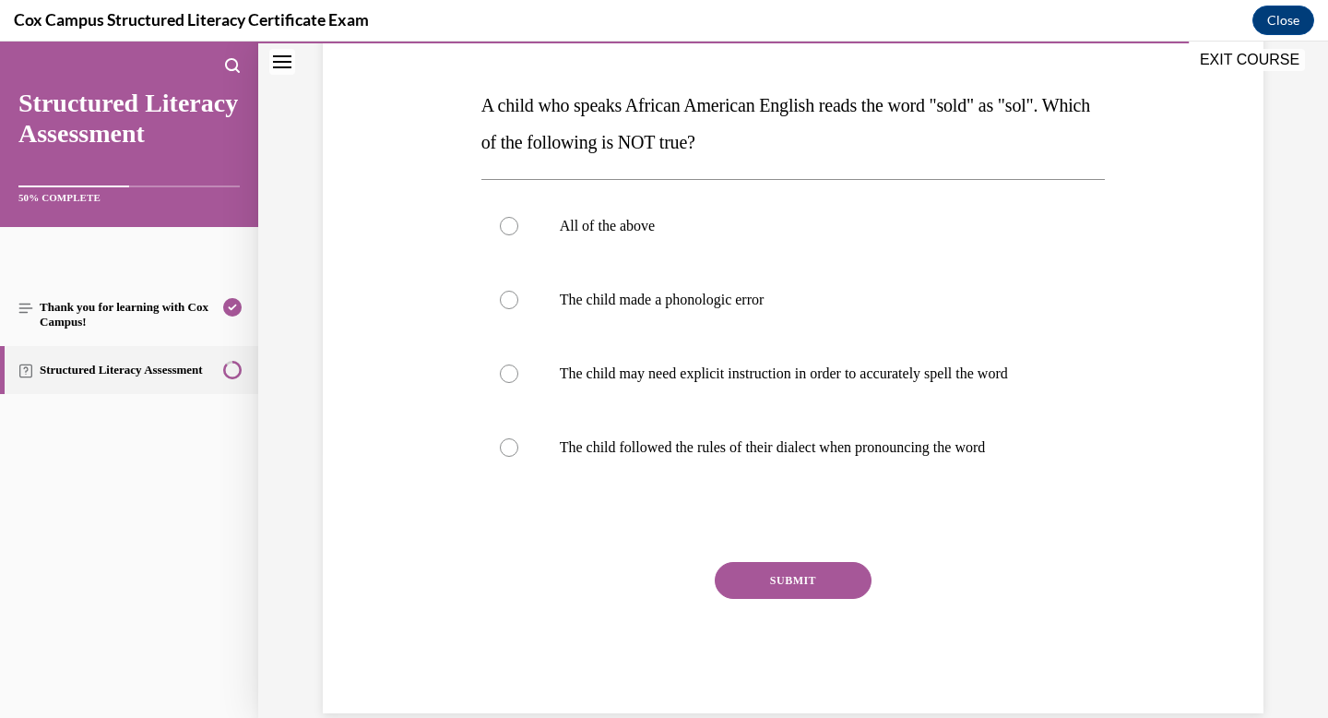
scroll to position [268, 0]
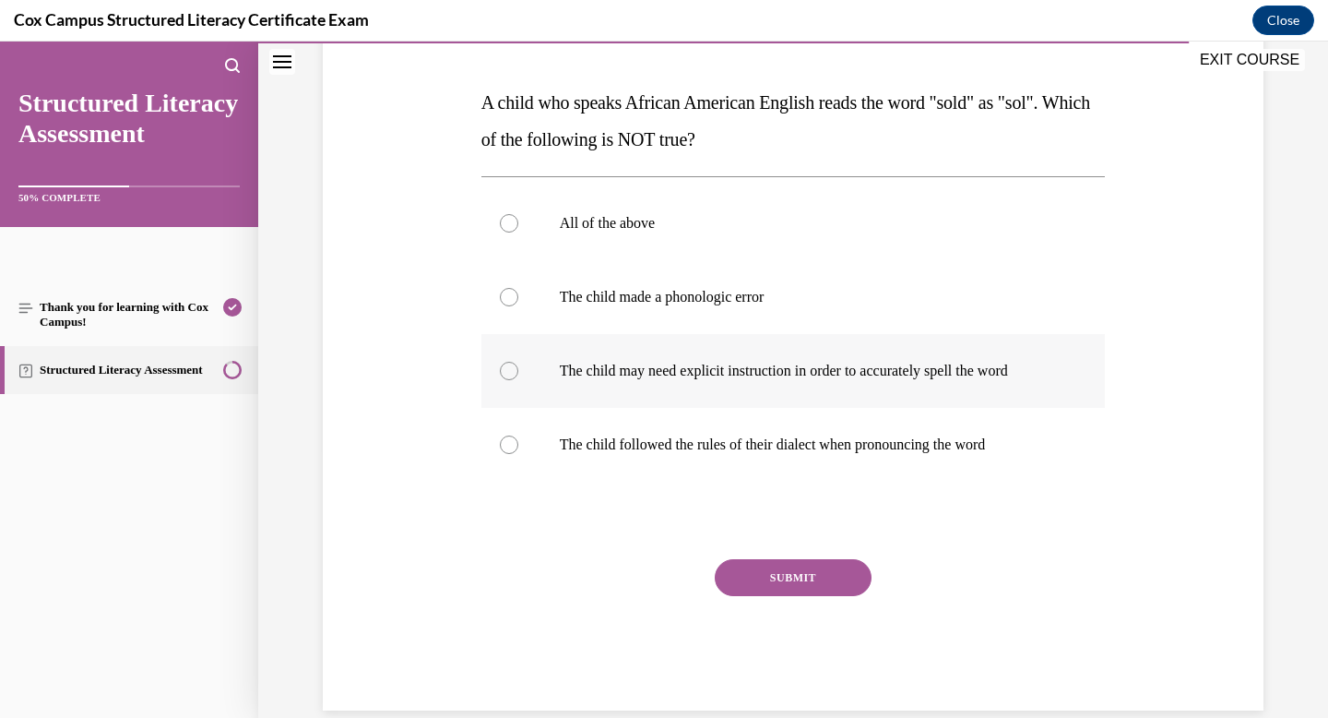
click at [767, 369] on p "The child may need explicit instruction in order to accurately spell the word" at bounding box center [810, 371] width 500 height 18
click at [518, 369] on input "The child may need explicit instruction in order to accurately spell the word" at bounding box center [509, 371] width 18 height 18
radio input "true"
click at [763, 435] on p "The child followed the rules of their dialect when pronouncing the word" at bounding box center [810, 444] width 500 height 18
click at [518, 435] on input "The child followed the rules of their dialect when pronouncing the word" at bounding box center [509, 444] width 18 height 18
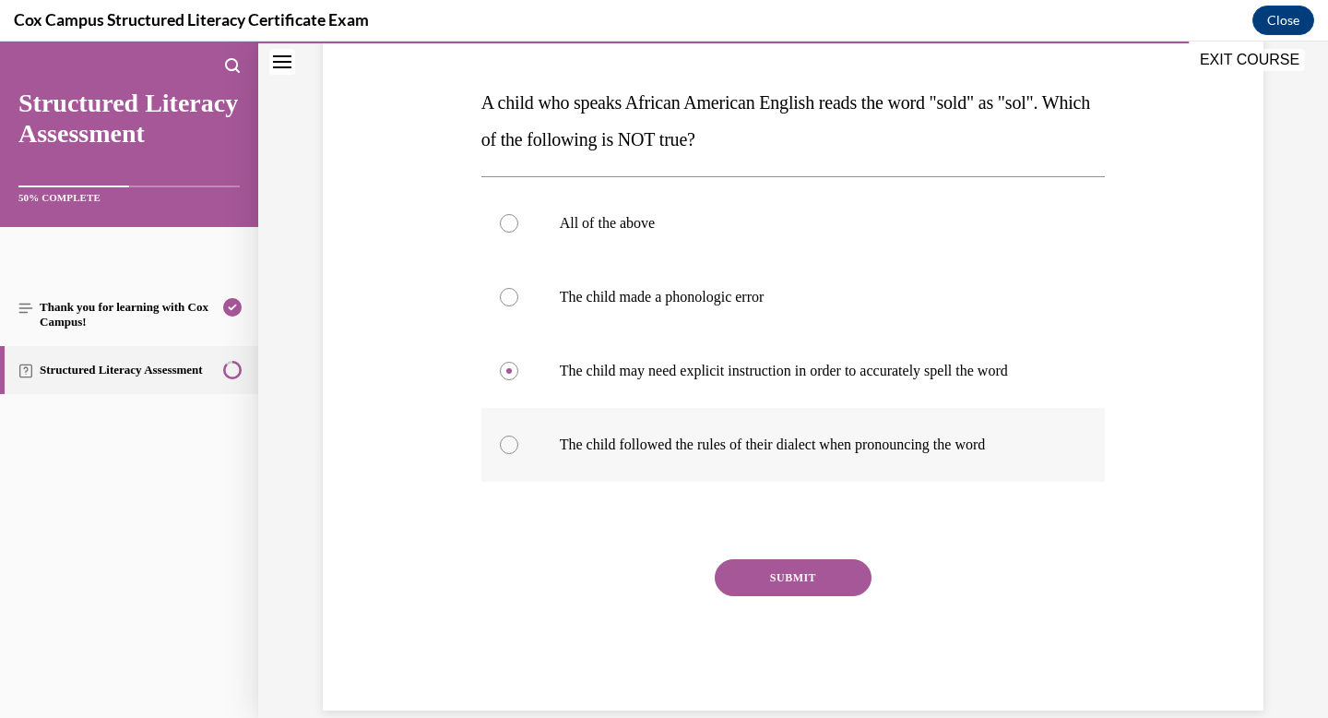
radio input "true"
click at [678, 231] on p "All of the above" at bounding box center [810, 223] width 500 height 18
click at [518, 231] on input "All of the above" at bounding box center [509, 223] width 18 height 18
radio input "true"
click at [666, 304] on p "The child made a phonologic error" at bounding box center [810, 297] width 500 height 18
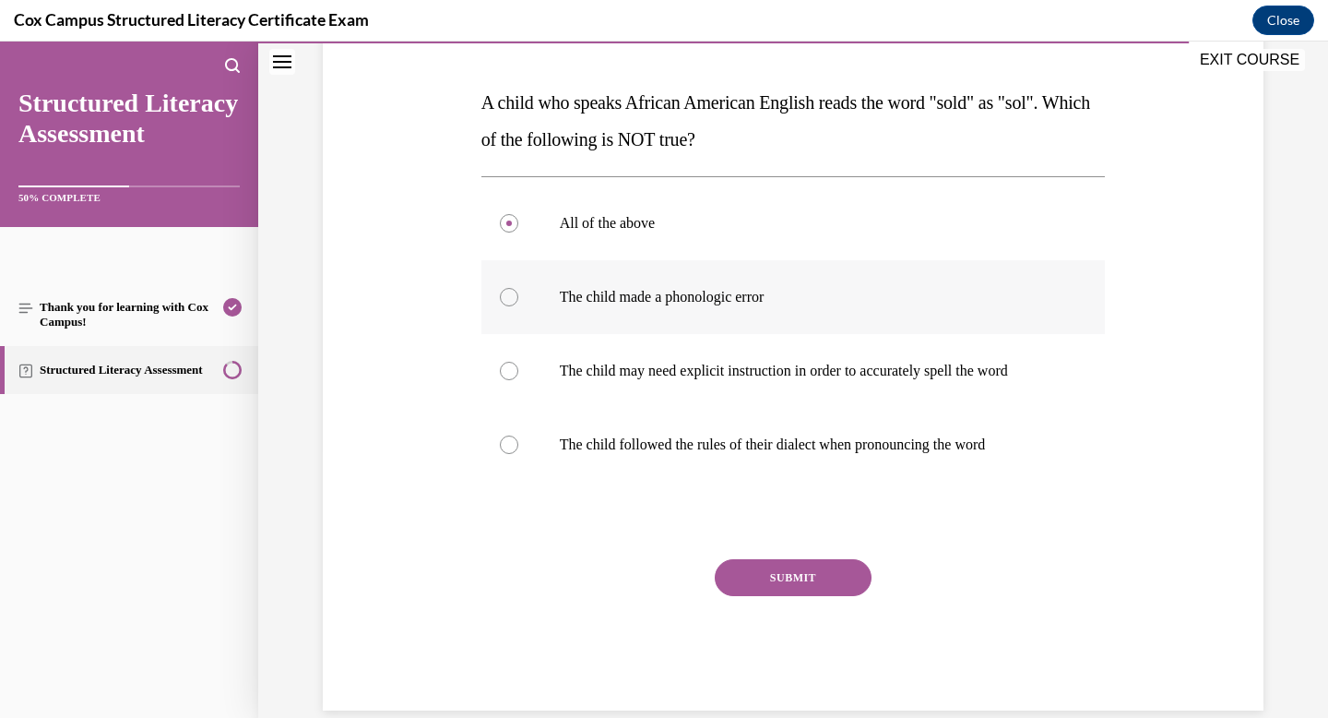
click at [518, 304] on input "The child made a phonologic error" at bounding box center [509, 297] width 18 height 18
click at [781, 578] on button "SUBMIT" at bounding box center [793, 577] width 157 height 37
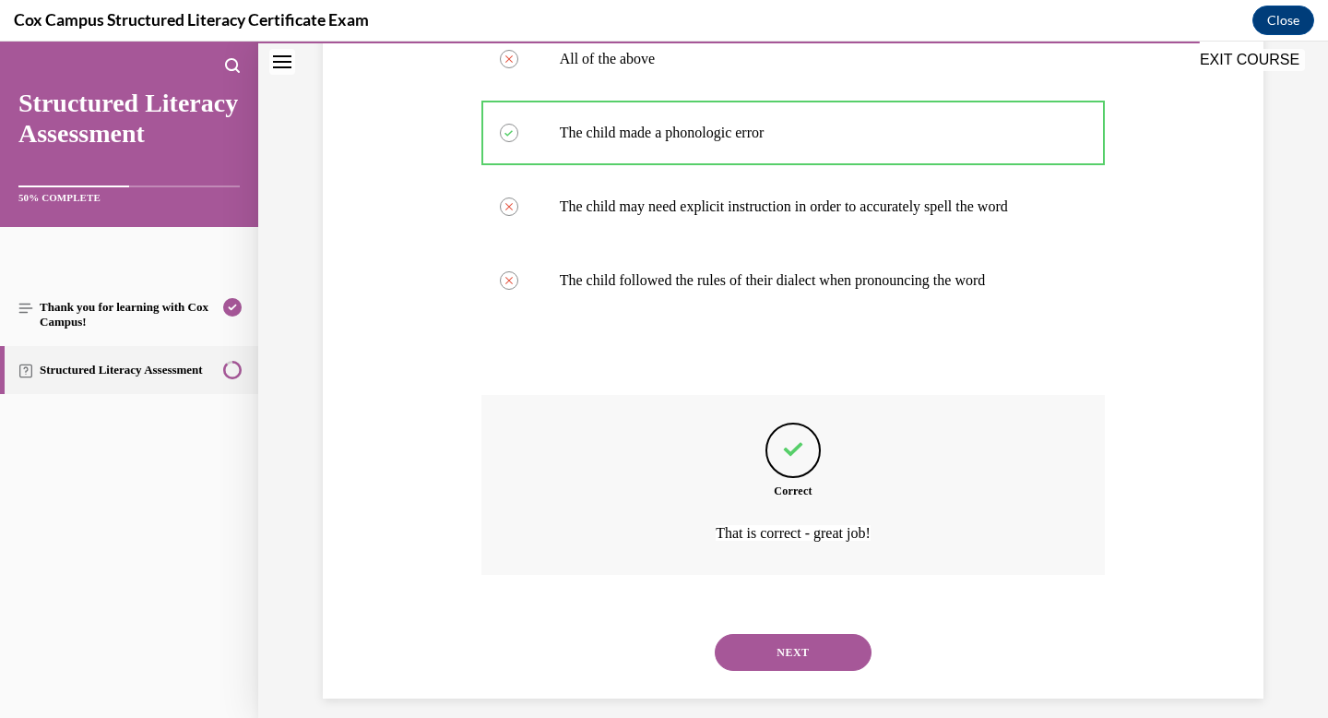
scroll to position [449, 0]
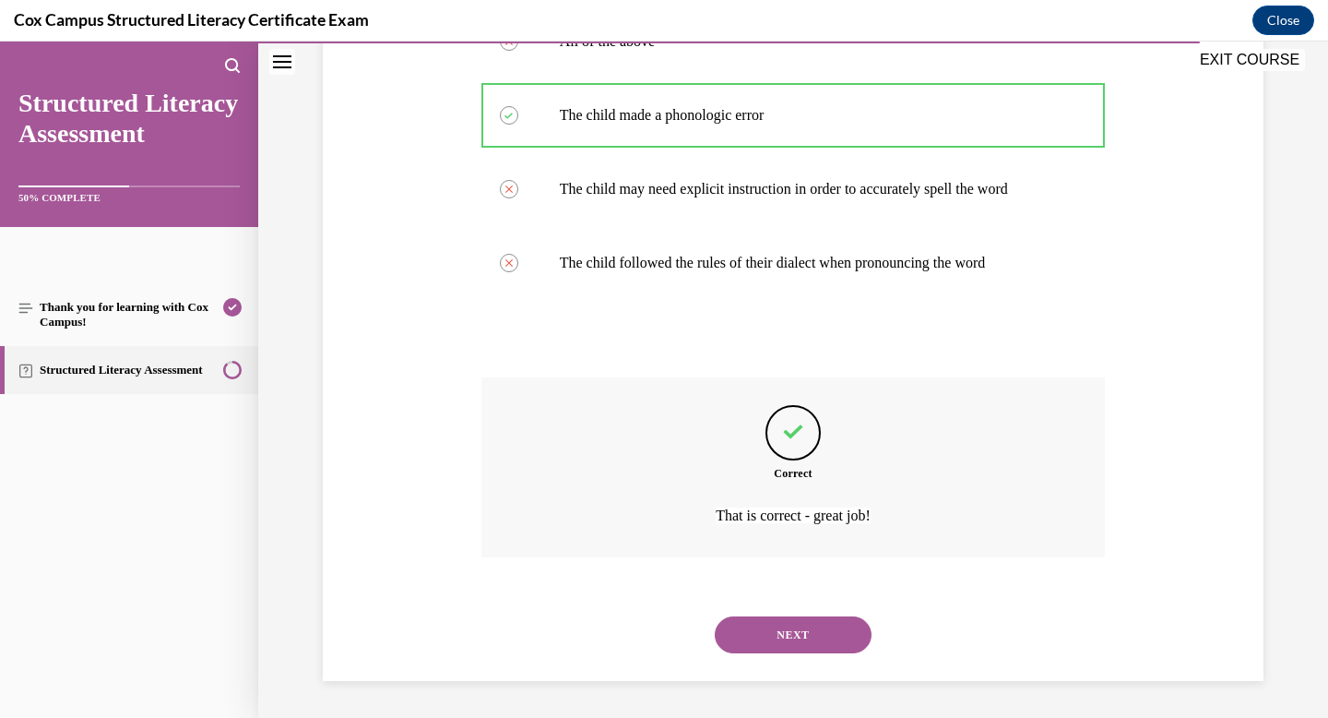
click at [780, 622] on button "NEXT" at bounding box center [793, 634] width 157 height 37
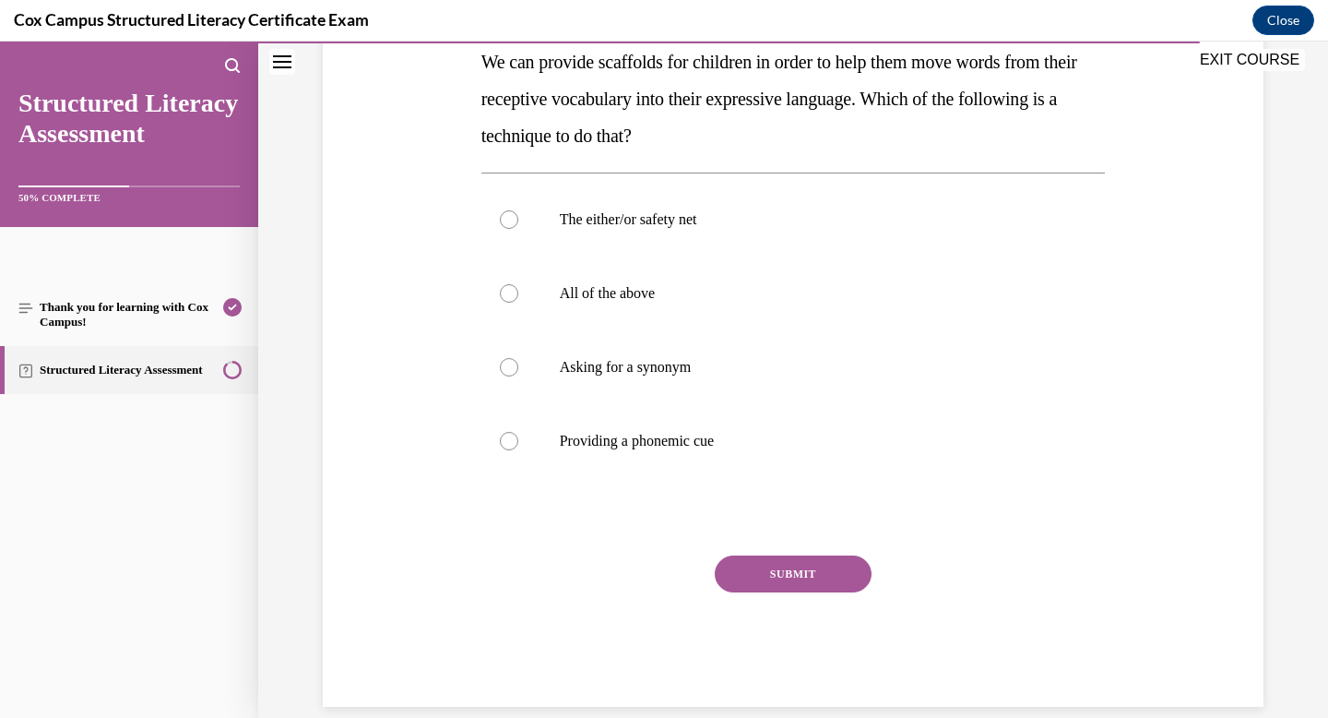
scroll to position [310, 0]
click at [587, 372] on p "Asking for a synonym" at bounding box center [810, 365] width 500 height 18
click at [518, 372] on input "Asking for a synonym" at bounding box center [509, 365] width 18 height 18
click at [518, 287] on label "All of the above" at bounding box center [794, 292] width 625 height 74
click at [518, 287] on input "All of the above" at bounding box center [509, 291] width 18 height 18
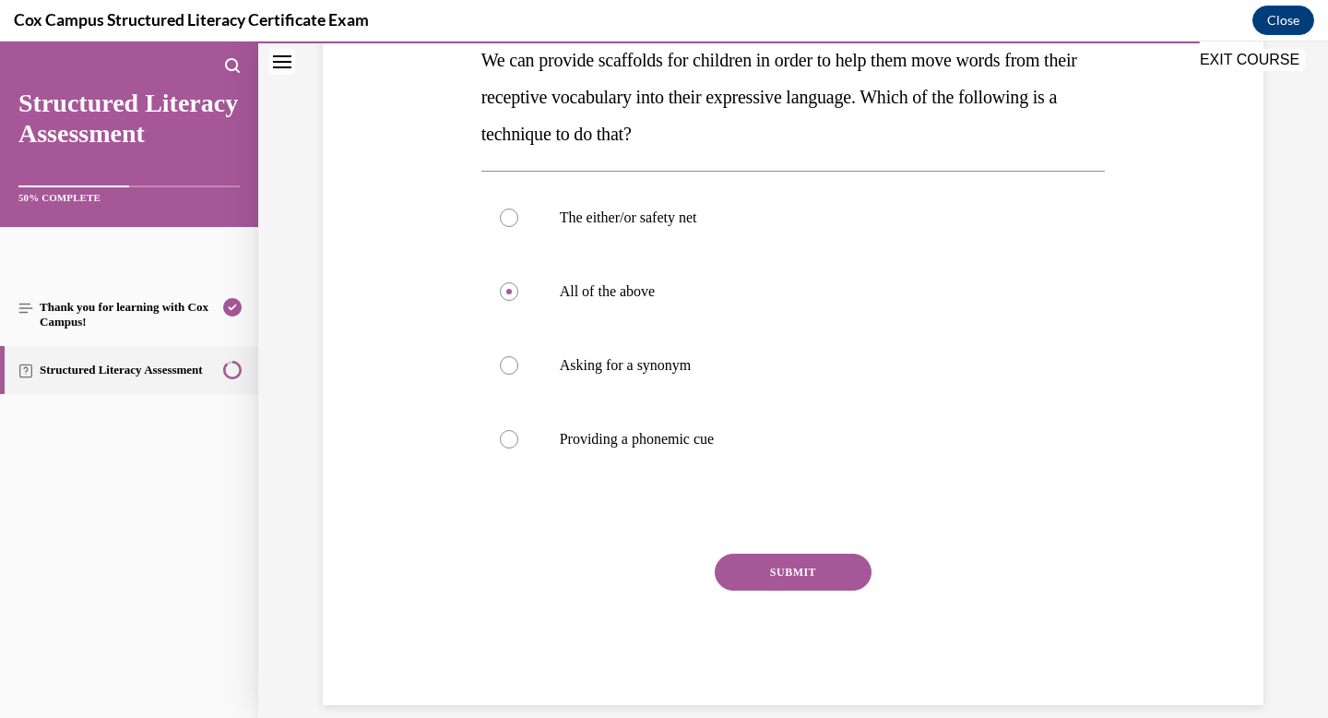
click at [787, 551] on div "Question 127/144 We can provide scaffolds for children in order to help them mo…" at bounding box center [794, 325] width 625 height 758
click at [780, 560] on button "SUBMIT" at bounding box center [793, 572] width 157 height 37
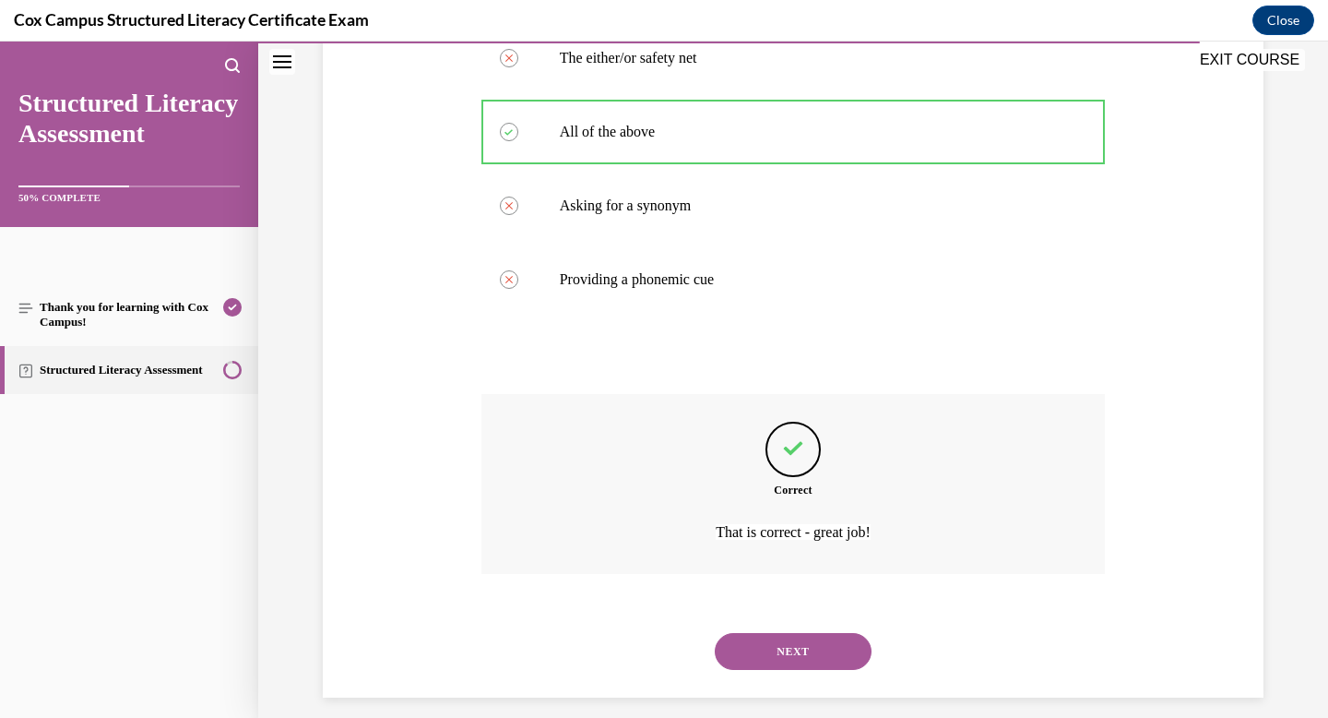
scroll to position [486, 0]
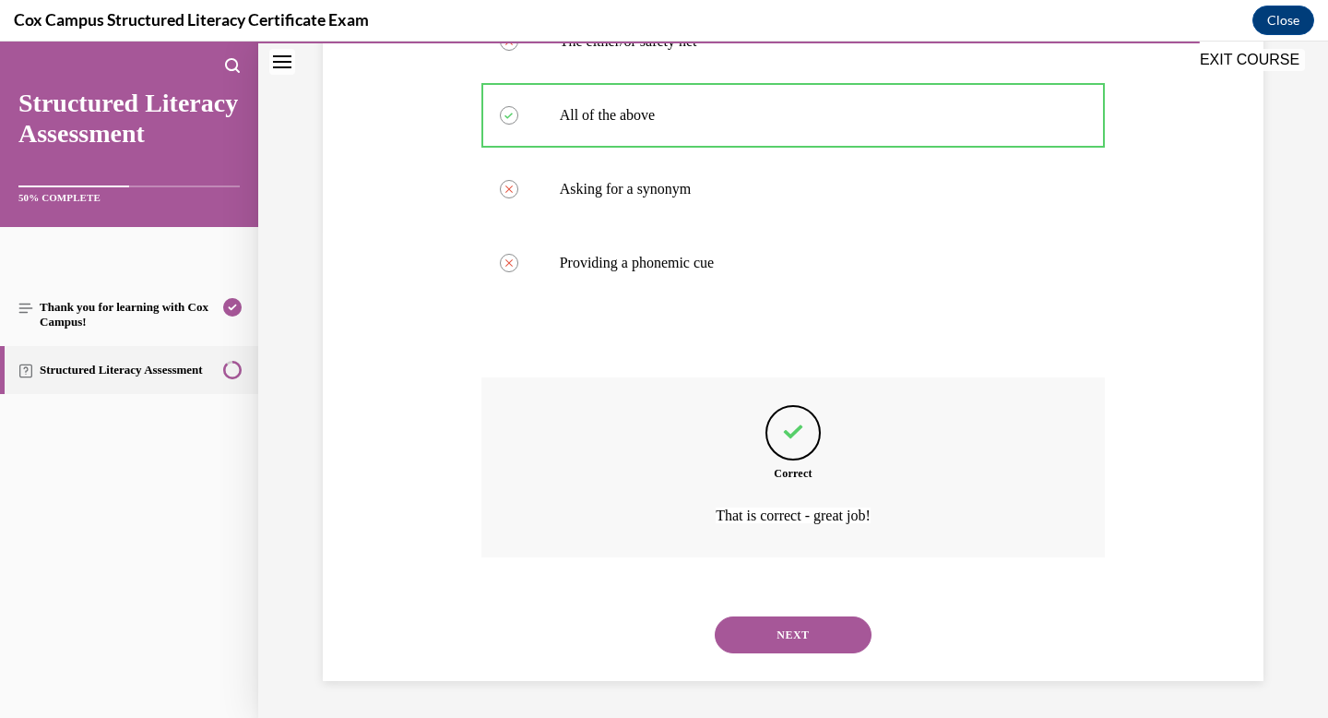
click at [771, 628] on button "NEXT" at bounding box center [793, 634] width 157 height 37
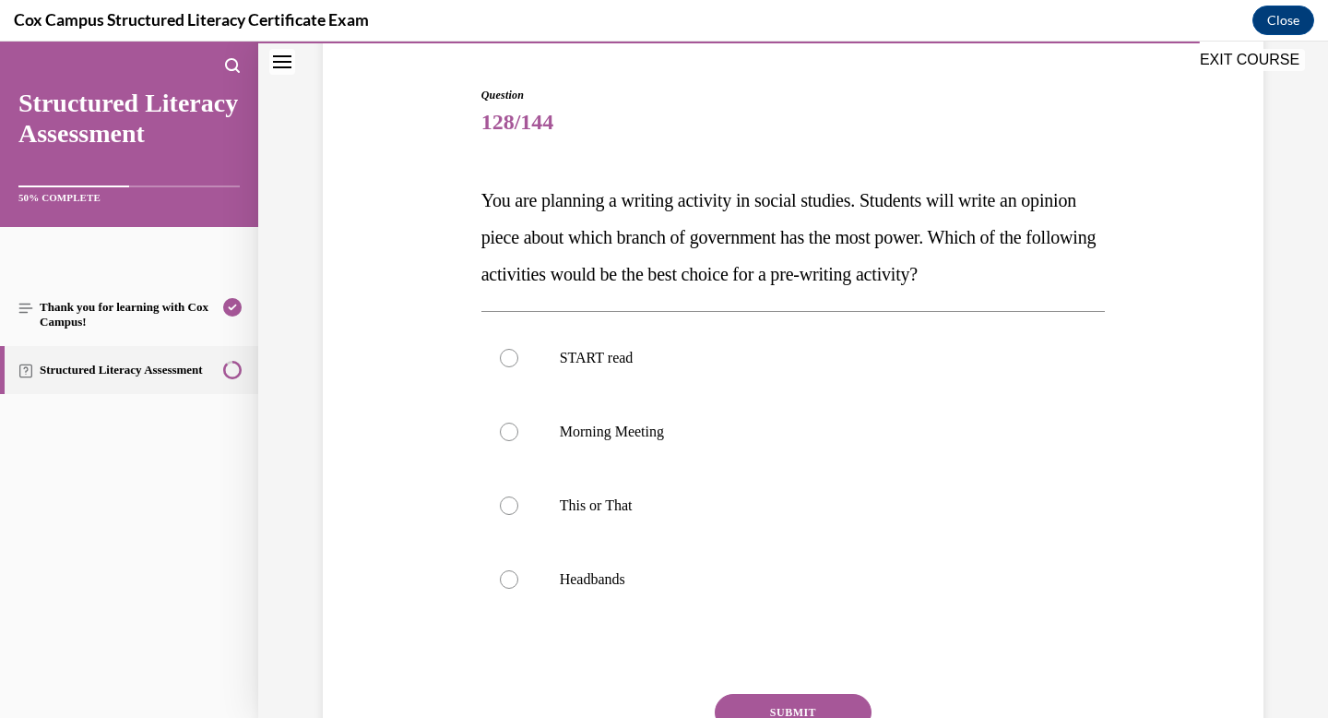
scroll to position [184, 0]
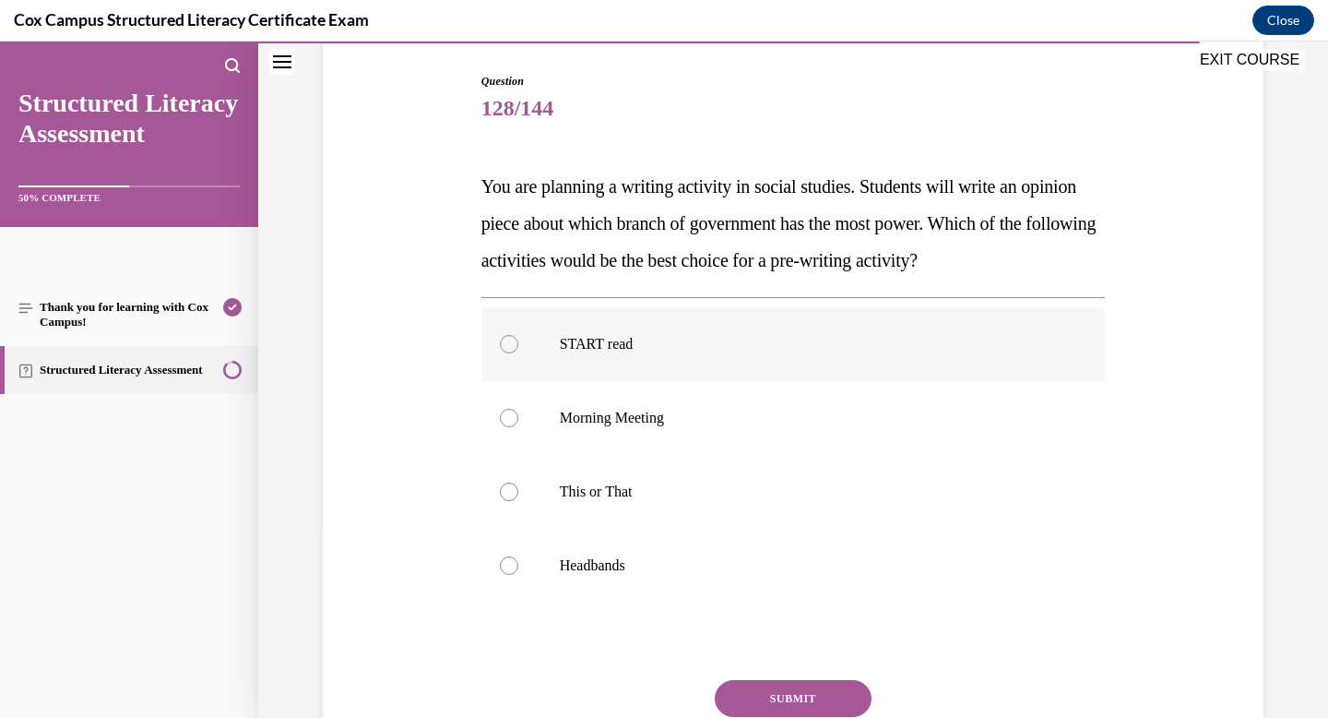
click at [598, 357] on label "START read" at bounding box center [794, 344] width 625 height 74
click at [518, 353] on input "START read" at bounding box center [509, 344] width 18 height 18
click at [560, 496] on p "This or That" at bounding box center [810, 491] width 500 height 18
click at [518, 496] on input "This or That" at bounding box center [509, 491] width 18 height 18
click at [767, 696] on button "SUBMIT" at bounding box center [793, 698] width 157 height 37
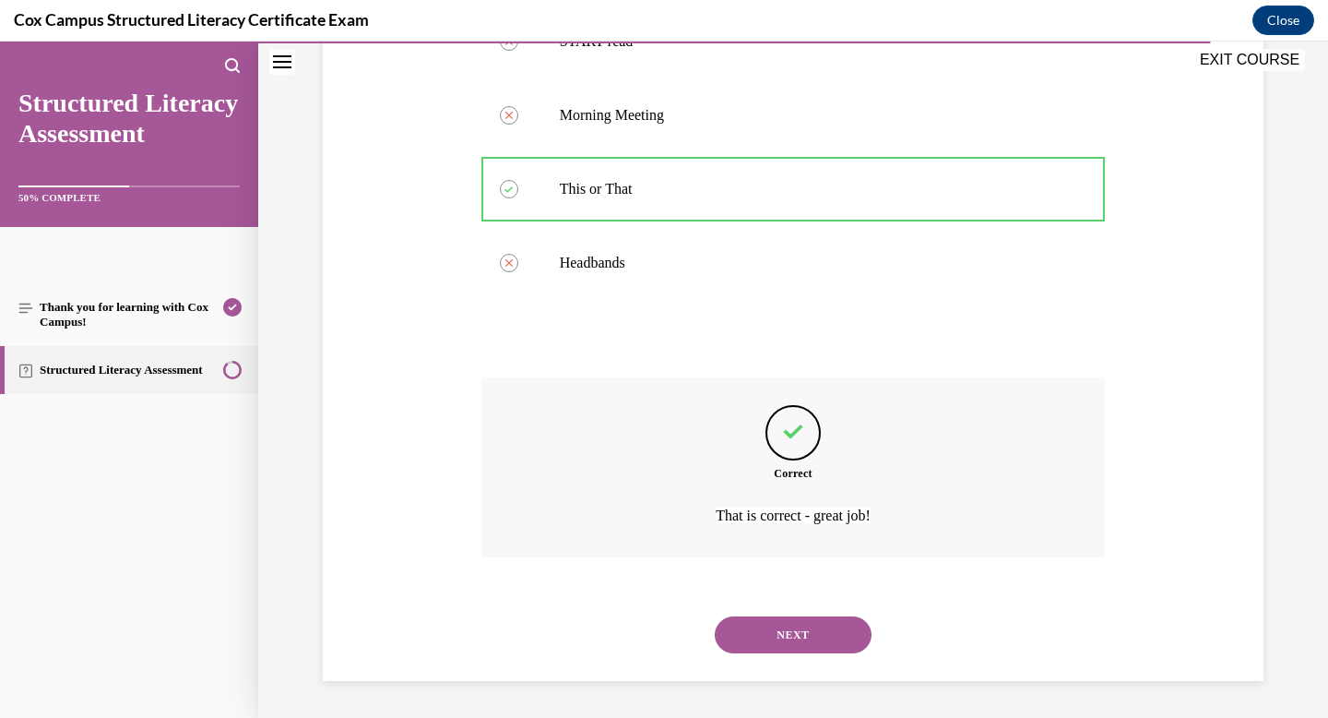
click at [768, 637] on button "NEXT" at bounding box center [793, 634] width 157 height 37
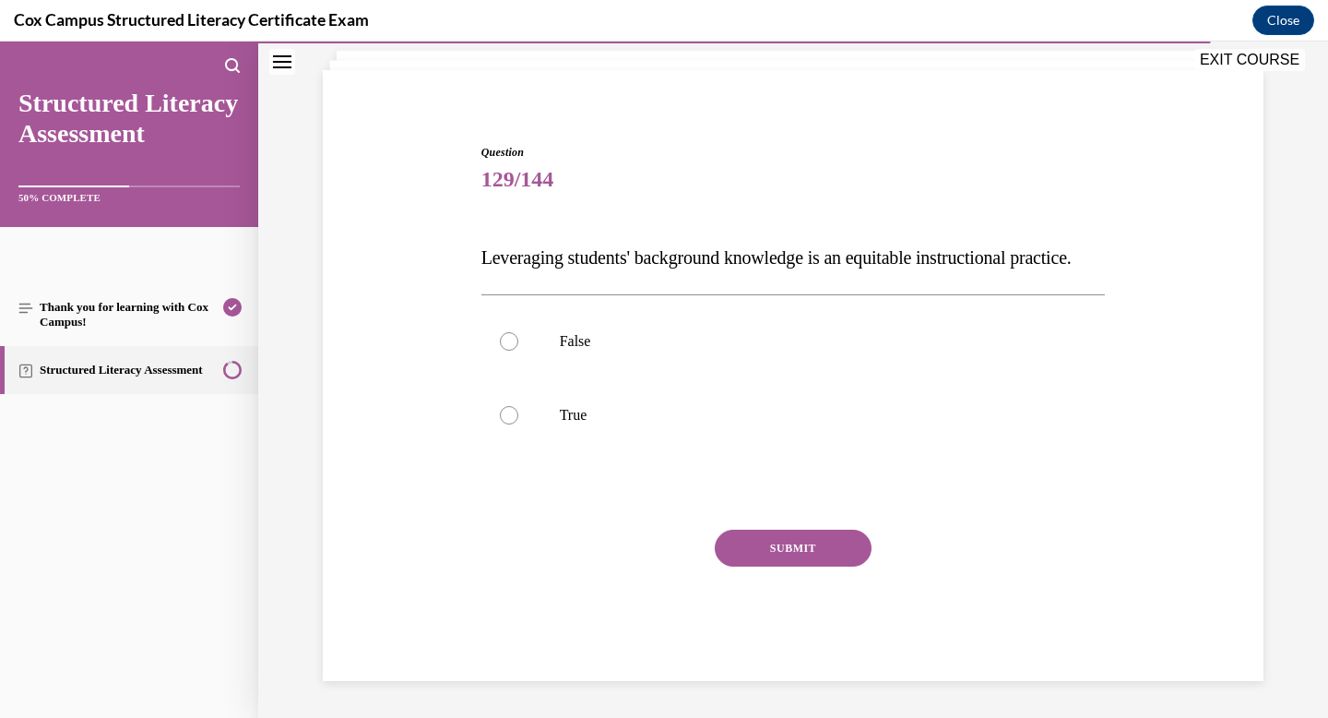
scroll to position [149, 0]
click at [601, 413] on p "True" at bounding box center [810, 415] width 500 height 18
click at [518, 413] on input "True" at bounding box center [509, 415] width 18 height 18
click at [749, 536] on button "SUBMIT" at bounding box center [793, 548] width 157 height 37
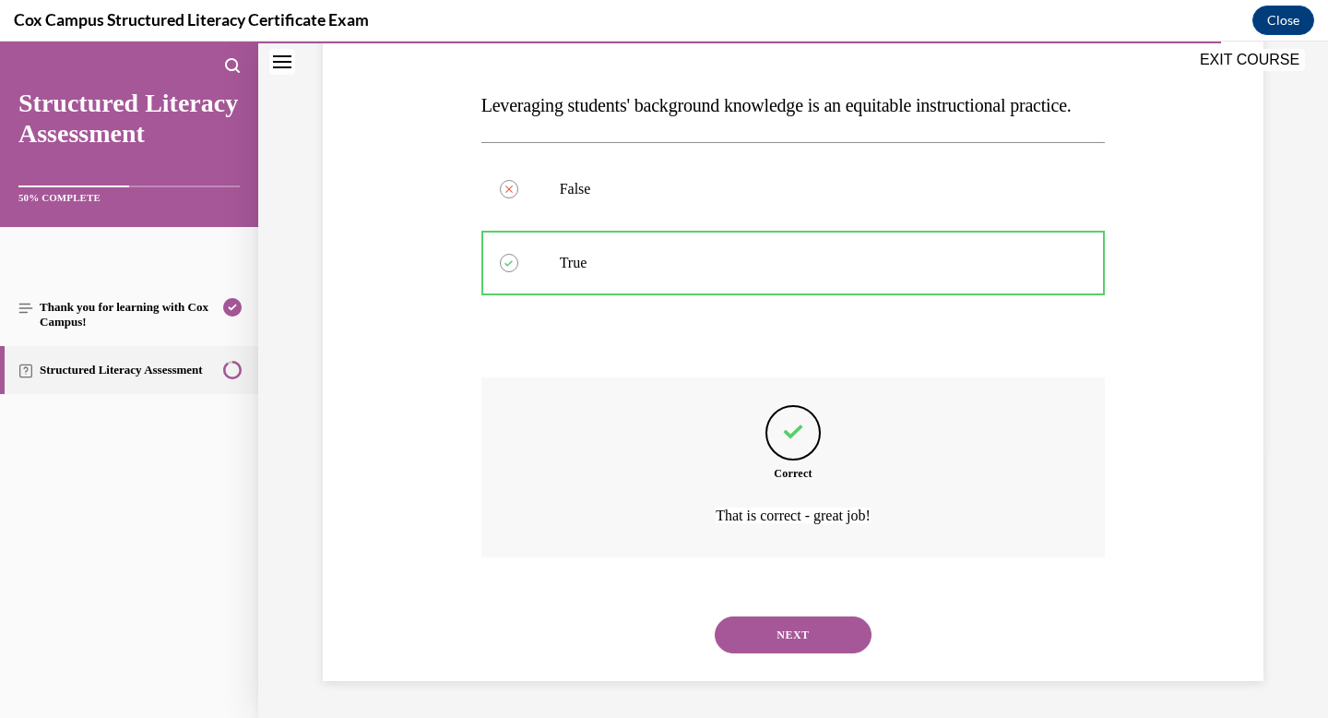
click at [748, 636] on button "NEXT" at bounding box center [793, 634] width 157 height 37
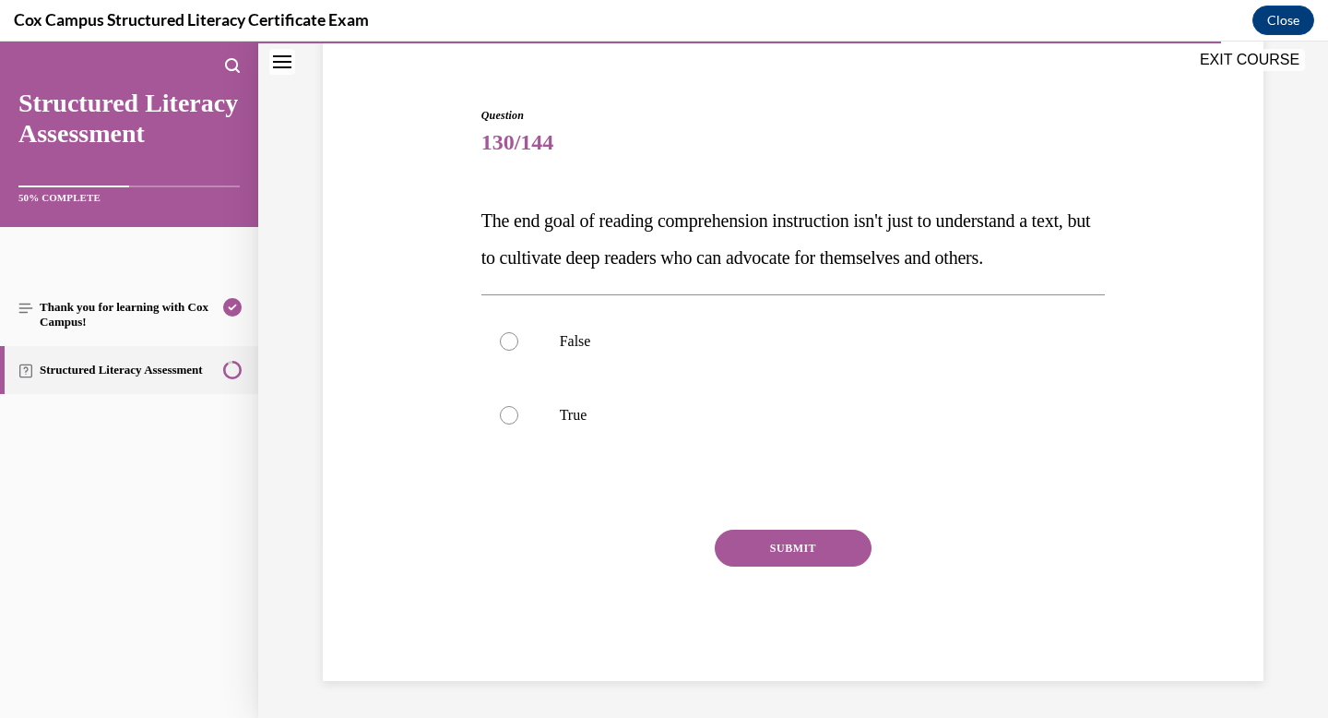
scroll to position [186, 0]
click at [522, 424] on label "True" at bounding box center [794, 415] width 625 height 74
click at [518, 424] on input "True" at bounding box center [509, 415] width 18 height 18
click at [801, 532] on button "SUBMIT" at bounding box center [793, 548] width 157 height 37
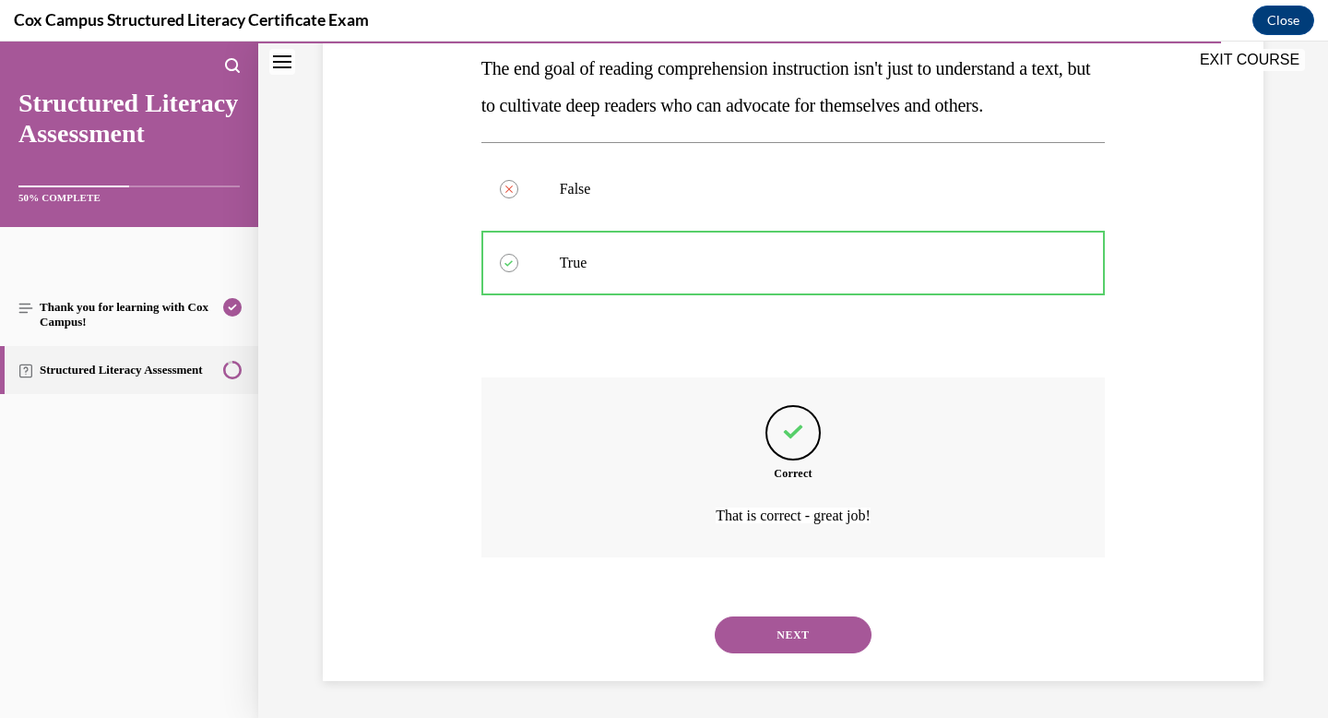
scroll to position [339, 0]
click at [764, 643] on button "NEXT" at bounding box center [793, 634] width 157 height 37
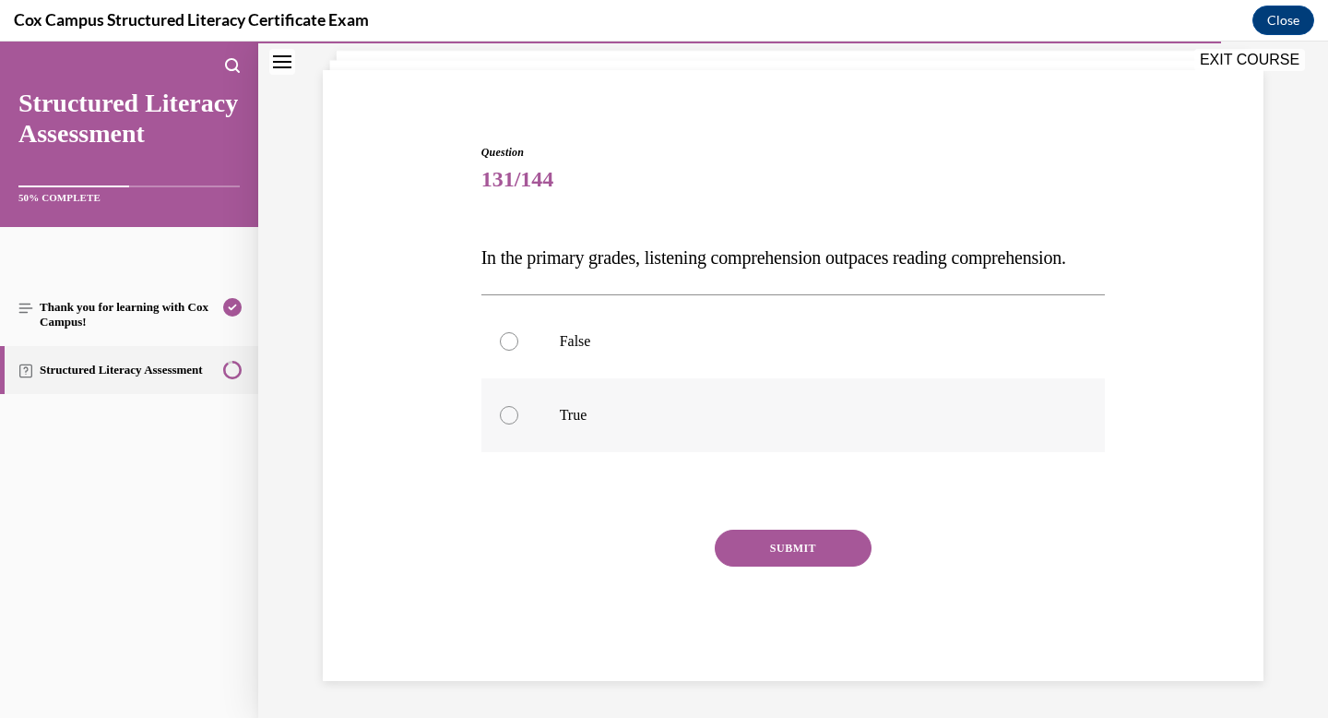
click at [614, 405] on label "True" at bounding box center [794, 415] width 625 height 74
click at [518, 406] on input "True" at bounding box center [509, 415] width 18 height 18
click at [827, 538] on button "SUBMIT" at bounding box center [793, 548] width 157 height 37
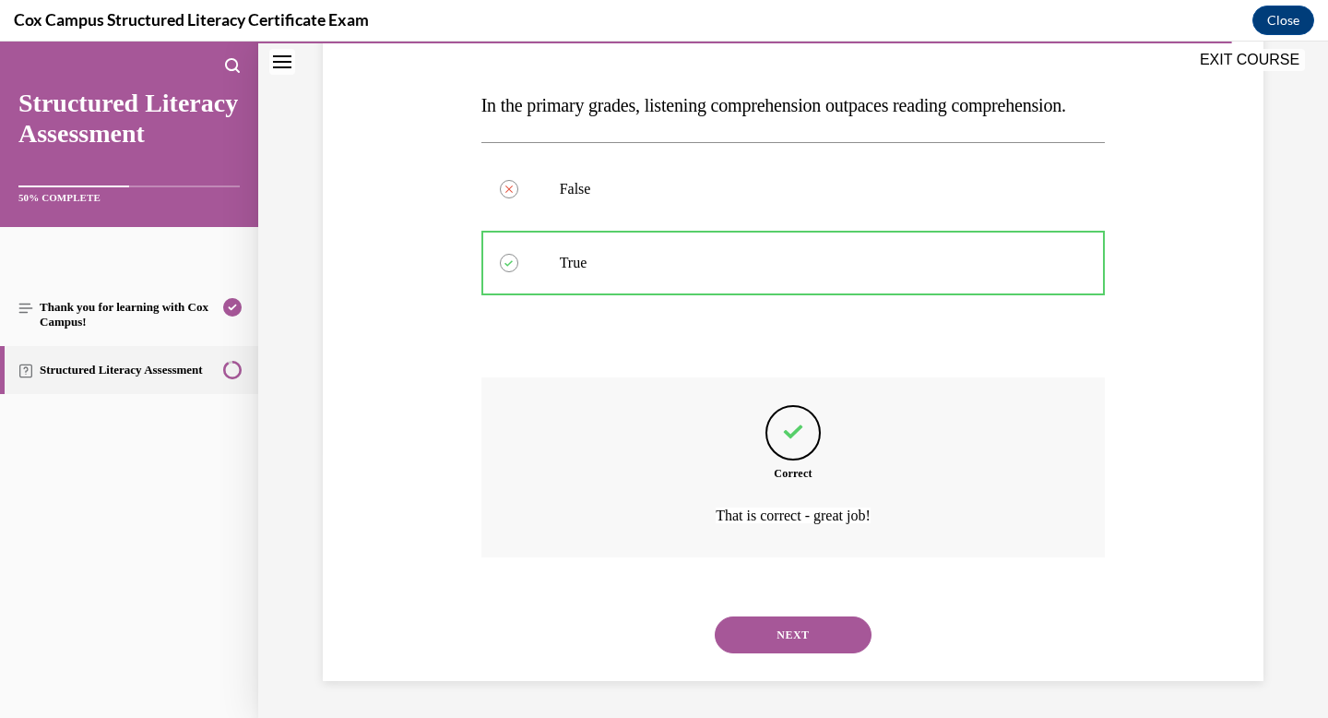
scroll to position [302, 0]
click at [797, 606] on div "NEXT" at bounding box center [794, 635] width 625 height 74
click at [785, 634] on button "NEXT" at bounding box center [793, 634] width 157 height 37
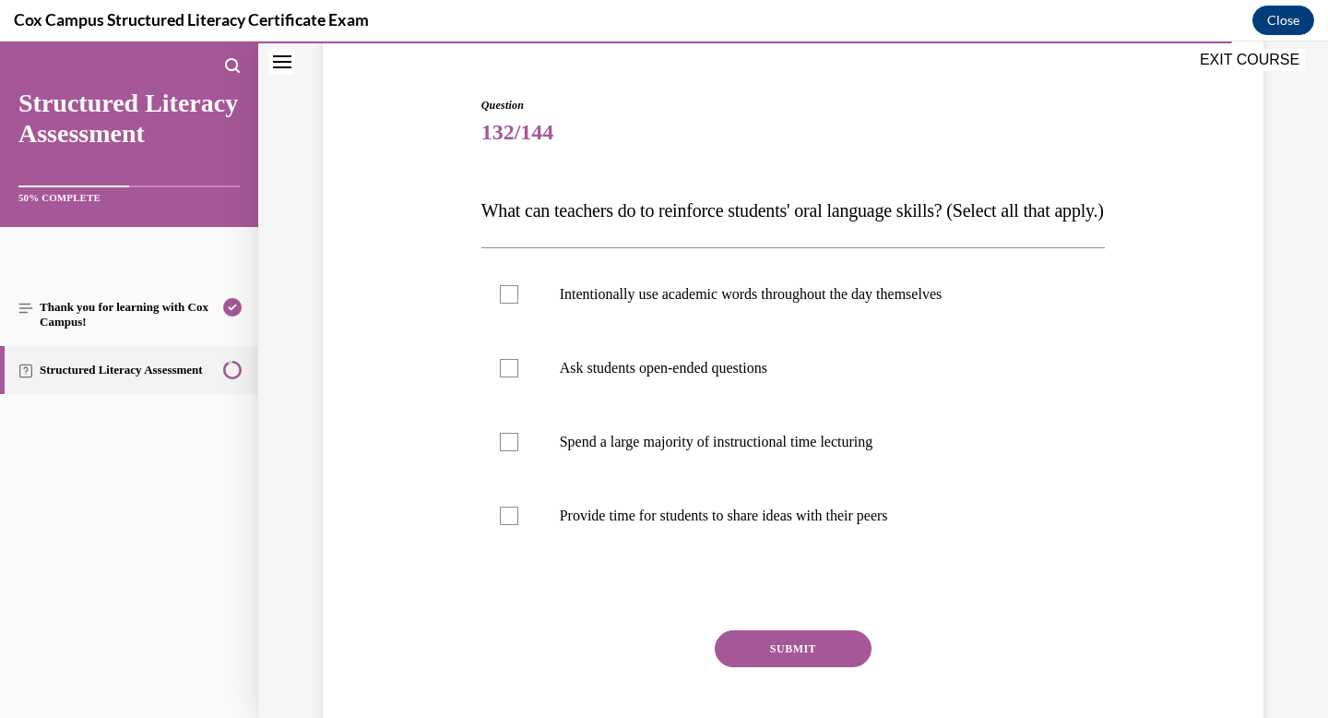
scroll to position [164, 0]
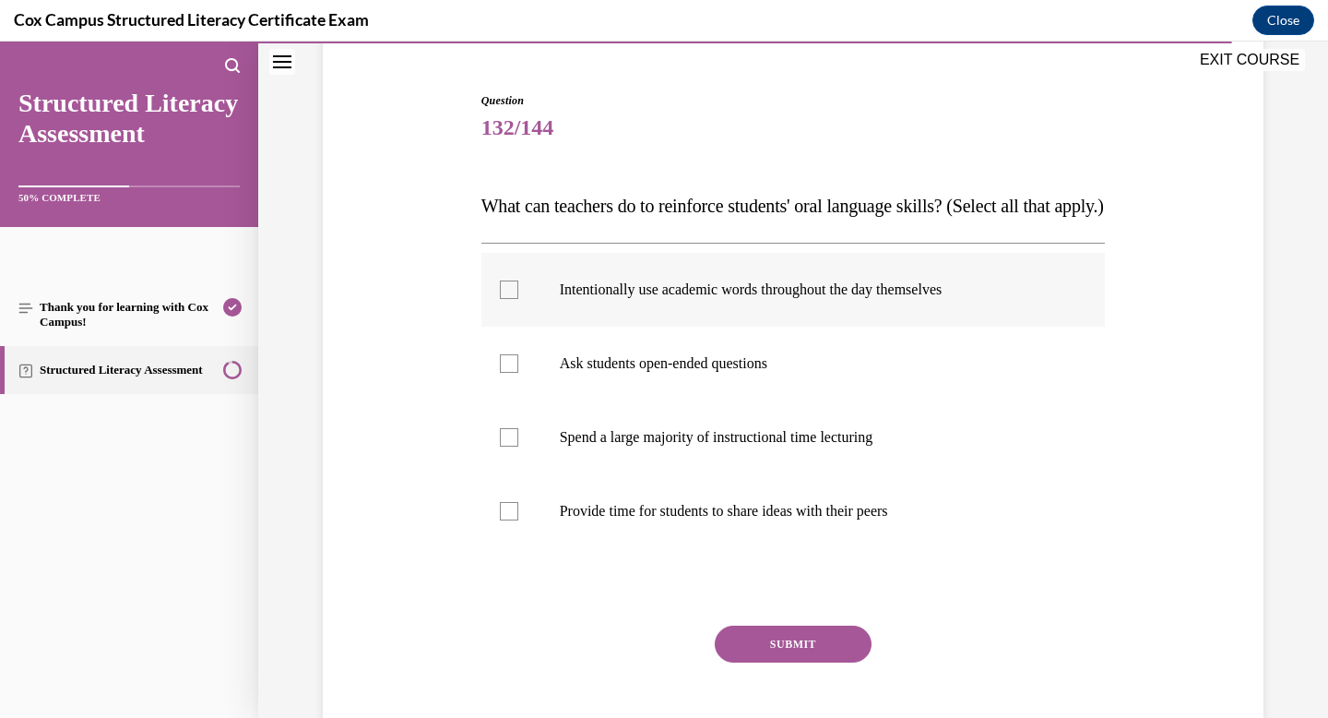
click at [720, 299] on p "Intentionally use academic words throughout the day themselves" at bounding box center [810, 289] width 500 height 18
click at [518, 299] on input "Intentionally use academic words throughout the day themselves" at bounding box center [509, 289] width 18 height 18
click at [673, 438] on label "Spend a large majority of instructional time lecturing" at bounding box center [794, 437] width 625 height 74
click at [518, 438] on input "Spend a large majority of instructional time lecturing" at bounding box center [509, 437] width 18 height 18
click at [675, 400] on label "Ask students open-ended questions" at bounding box center [794, 364] width 625 height 74
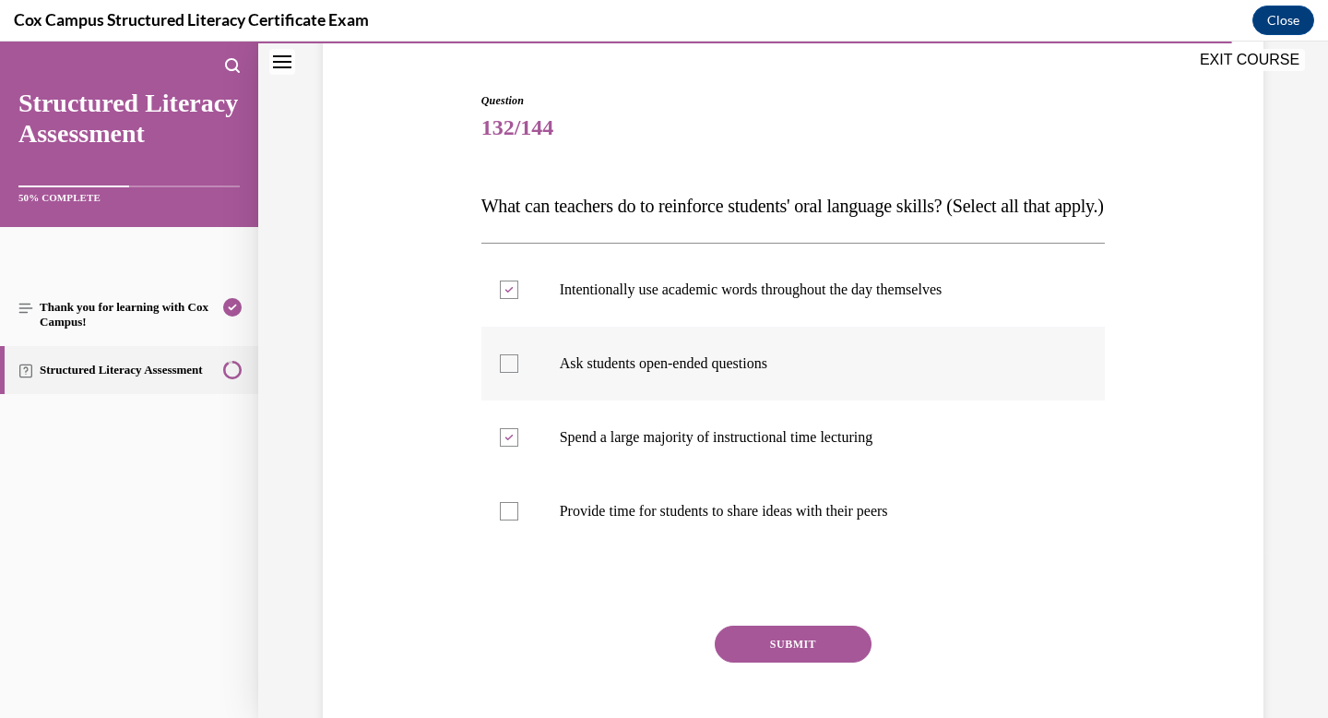
click at [518, 373] on input "Ask students open-ended questions" at bounding box center [509, 363] width 18 height 18
click at [661, 446] on p "Spend a large majority of instructional time lecturing" at bounding box center [810, 437] width 500 height 18
click at [518, 446] on input "Spend a large majority of instructional time lecturing" at bounding box center [509, 437] width 18 height 18
click at [646, 520] on p "Provide time for students to share ideas with their peers" at bounding box center [810, 511] width 500 height 18
click at [518, 520] on input "Provide time for students to share ideas with their peers" at bounding box center [509, 511] width 18 height 18
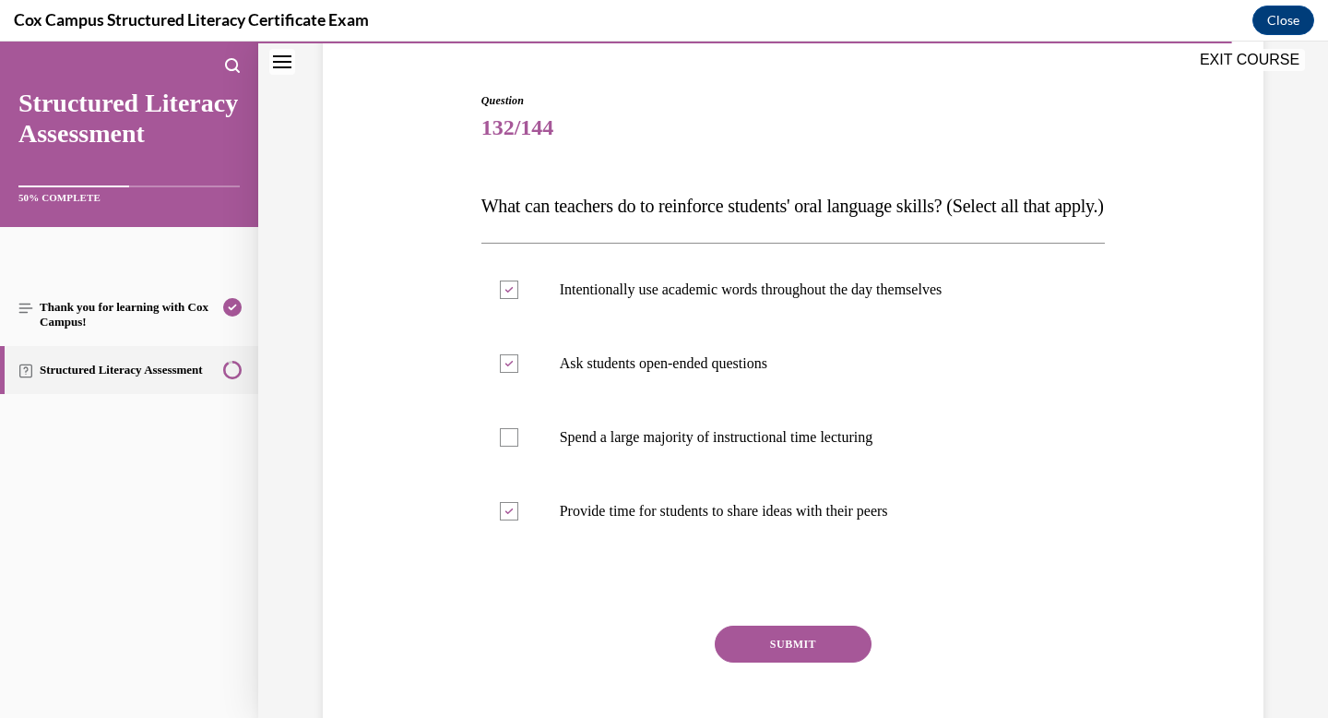
click at [791, 662] on button "SUBMIT" at bounding box center [793, 643] width 157 height 37
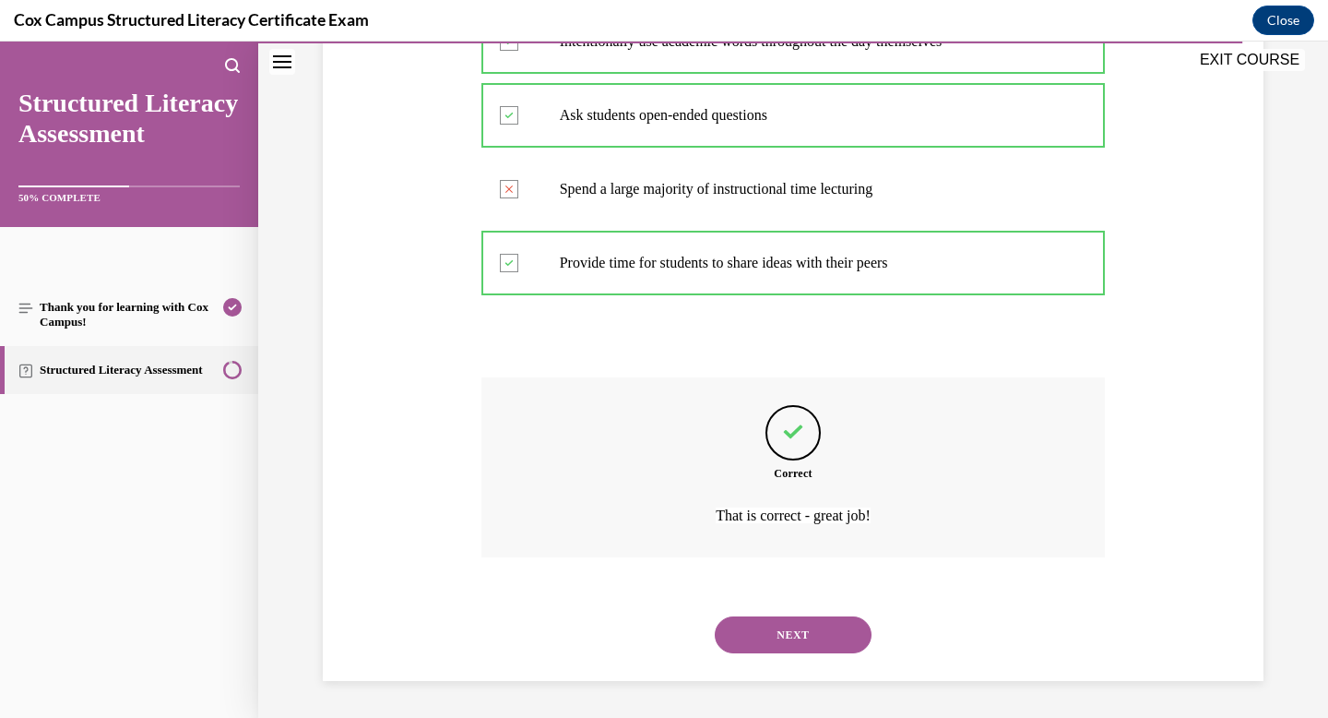
scroll to position [449, 0]
click at [792, 651] on button "NEXT" at bounding box center [793, 634] width 157 height 37
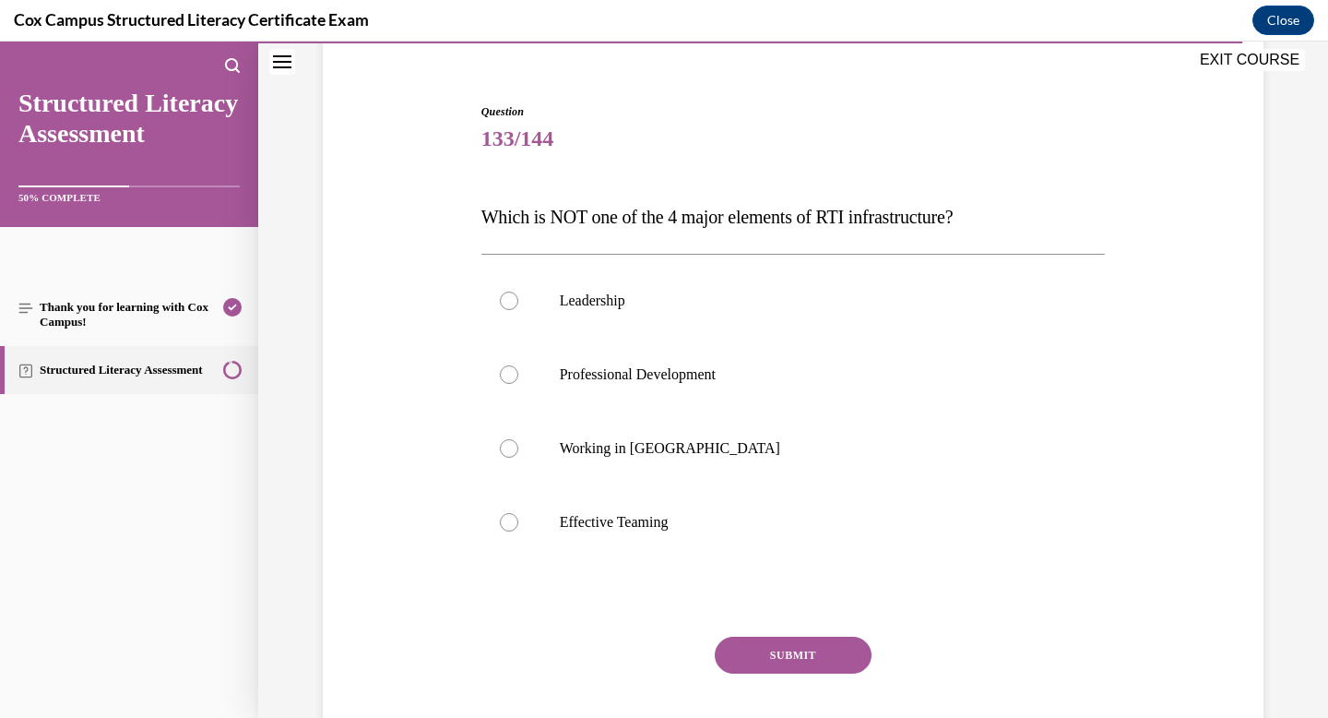
scroll to position [154, 0]
click at [619, 439] on p "Working in [GEOGRAPHIC_DATA]" at bounding box center [810, 447] width 500 height 18
click at [518, 439] on input "Working in [GEOGRAPHIC_DATA]" at bounding box center [509, 447] width 18 height 18
click at [790, 641] on button "SUBMIT" at bounding box center [793, 654] width 157 height 37
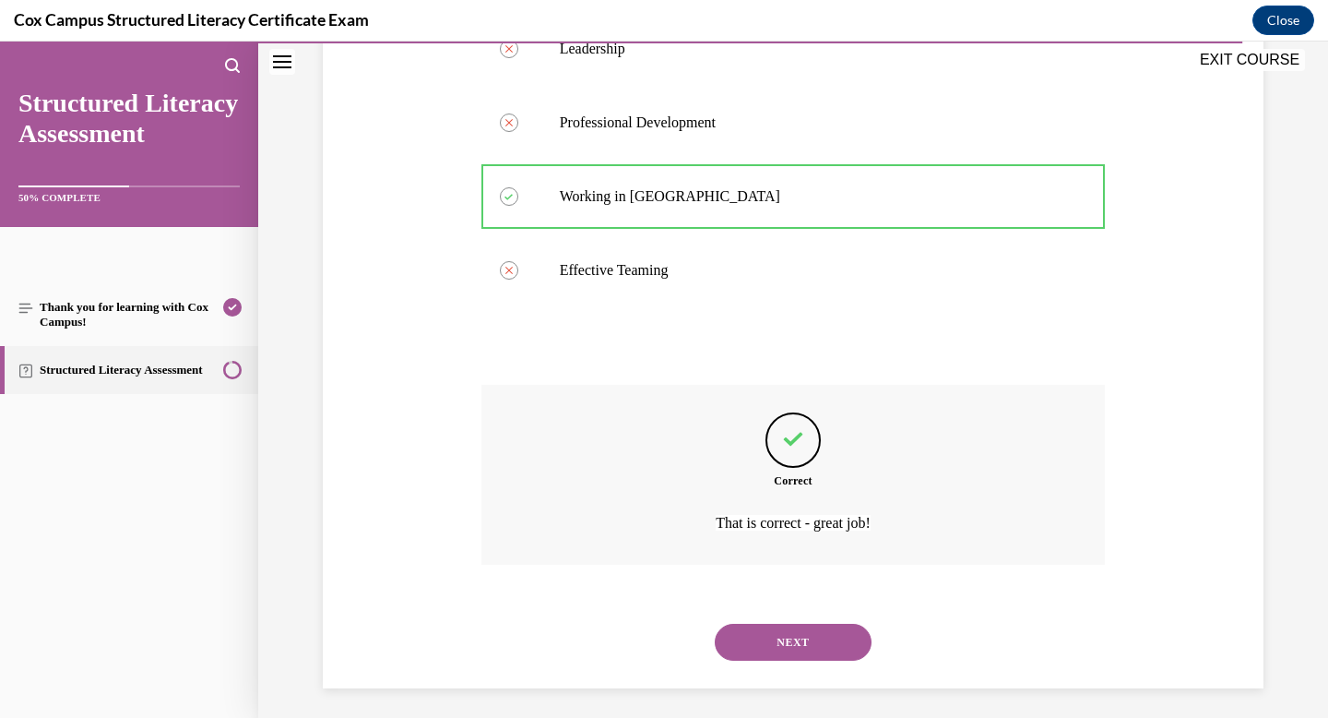
scroll to position [412, 0]
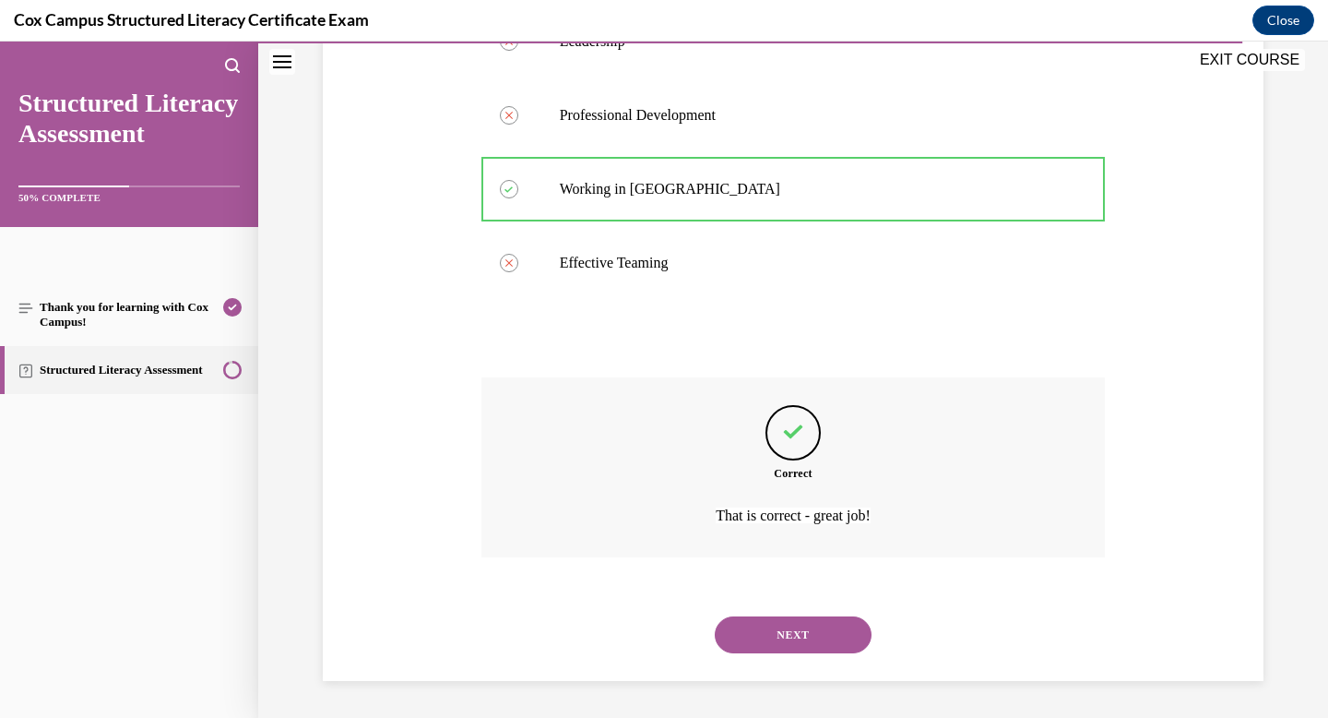
click at [790, 641] on button "NEXT" at bounding box center [793, 634] width 157 height 37
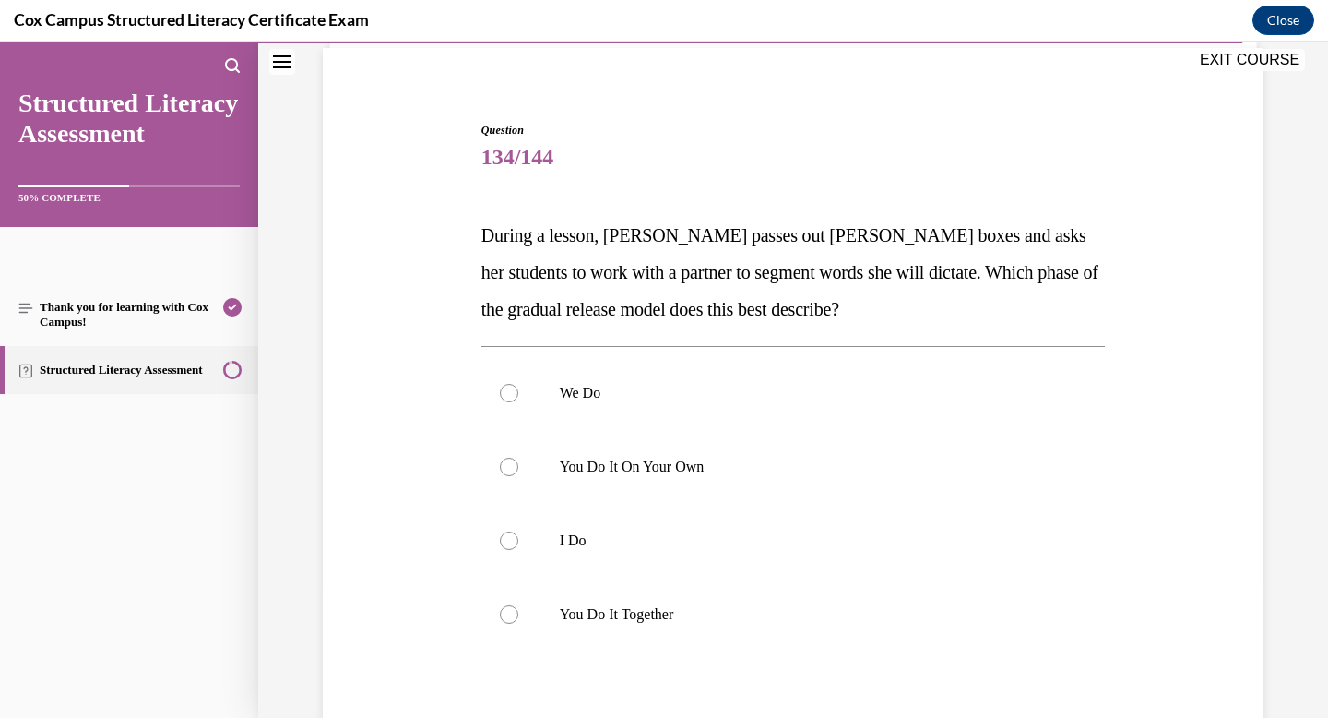
scroll to position [157, 0]
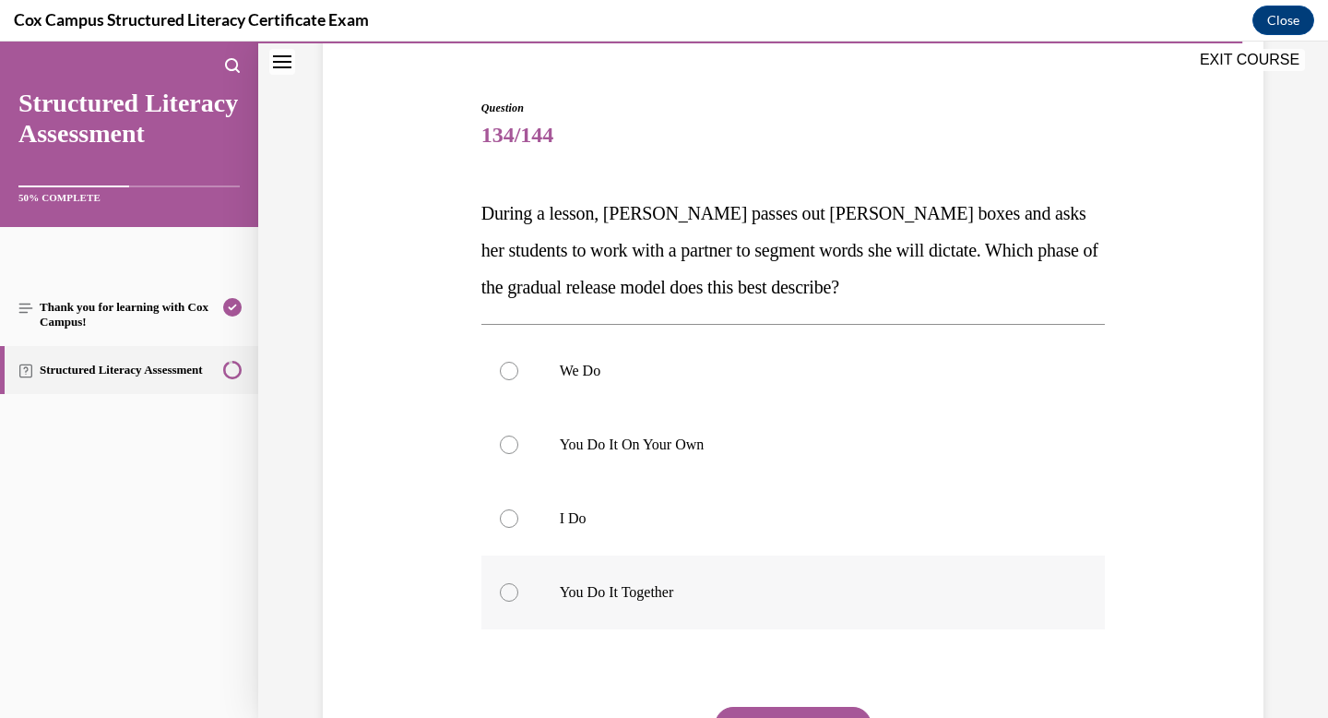
click at [579, 599] on p "You Do It Together" at bounding box center [810, 592] width 500 height 18
click at [518, 599] on input "You Do It Together" at bounding box center [509, 592] width 18 height 18
click at [795, 714] on button "SUBMIT" at bounding box center [793, 725] width 157 height 37
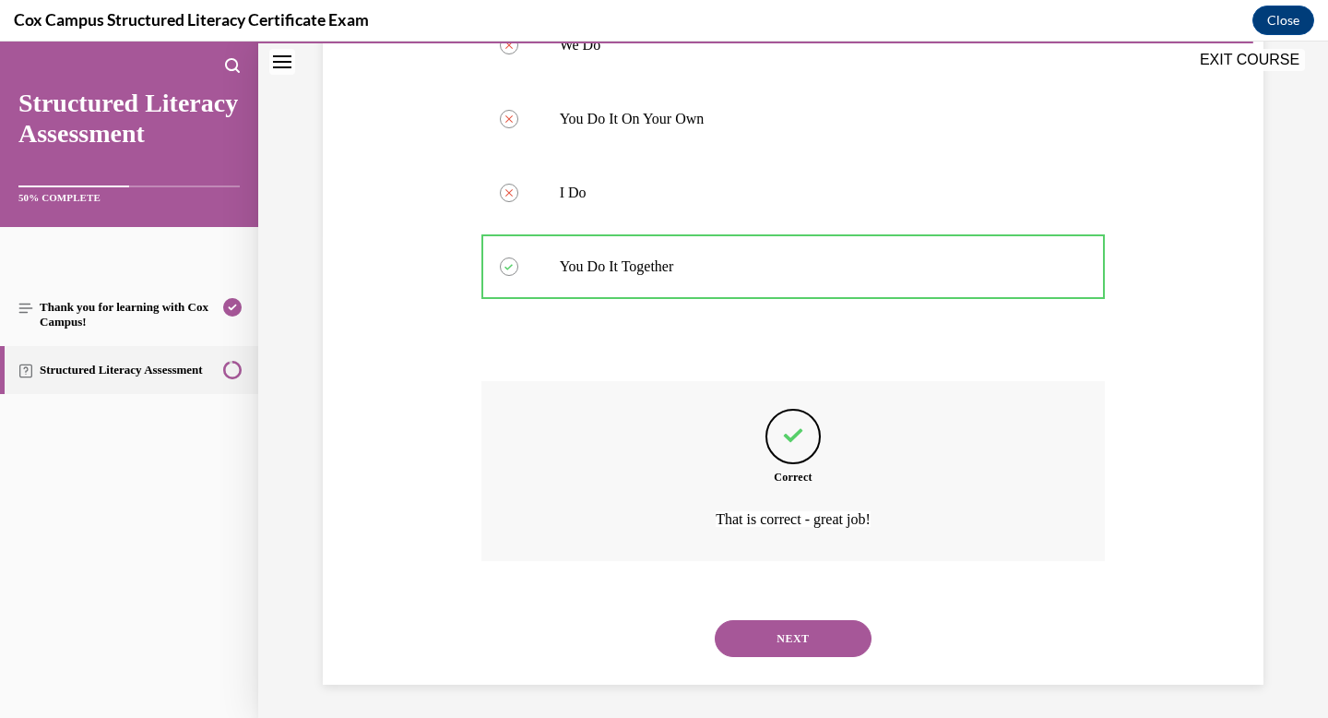
scroll to position [486, 0]
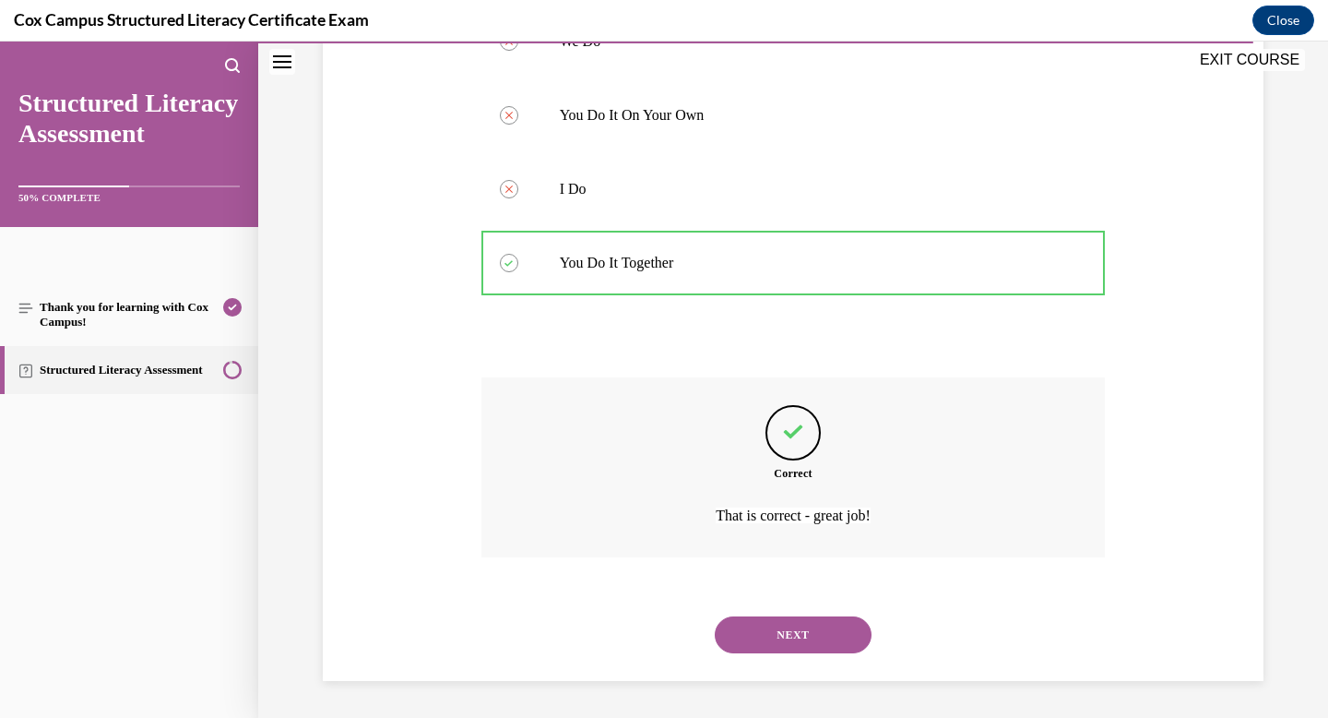
click at [793, 620] on button "NEXT" at bounding box center [793, 634] width 157 height 37
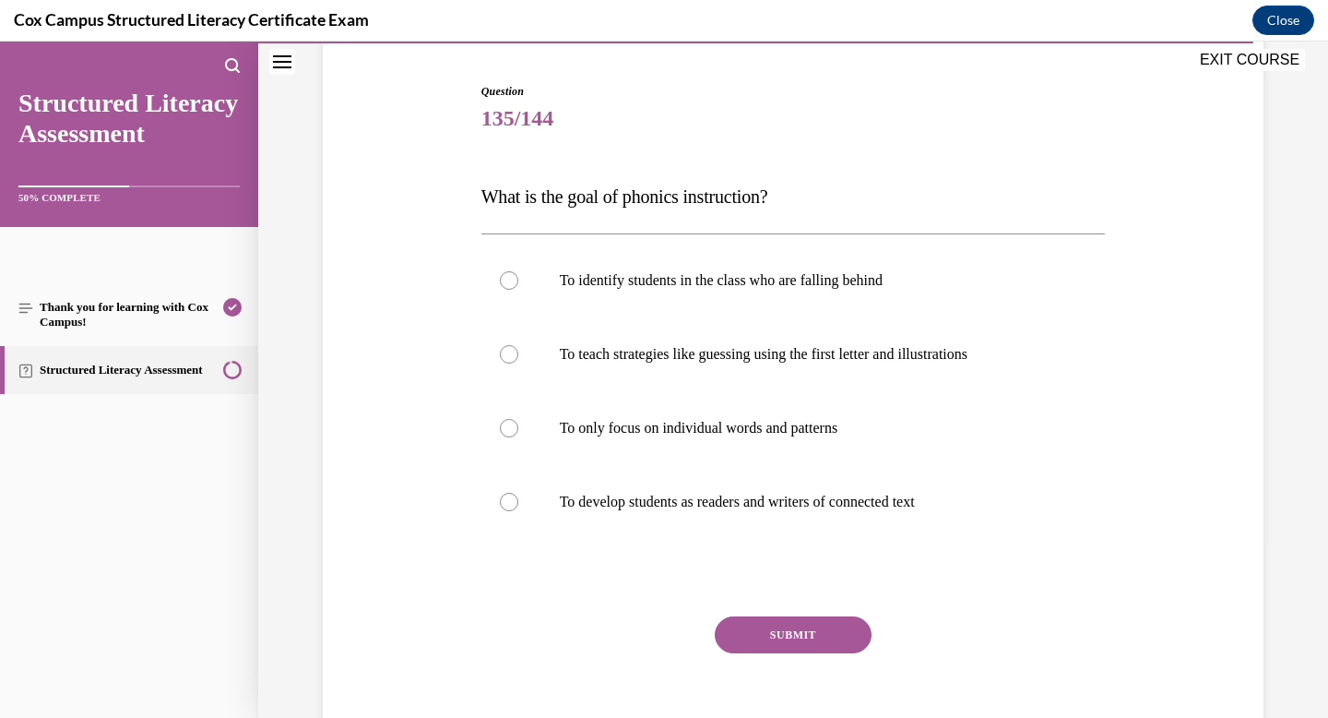
scroll to position [225, 0]
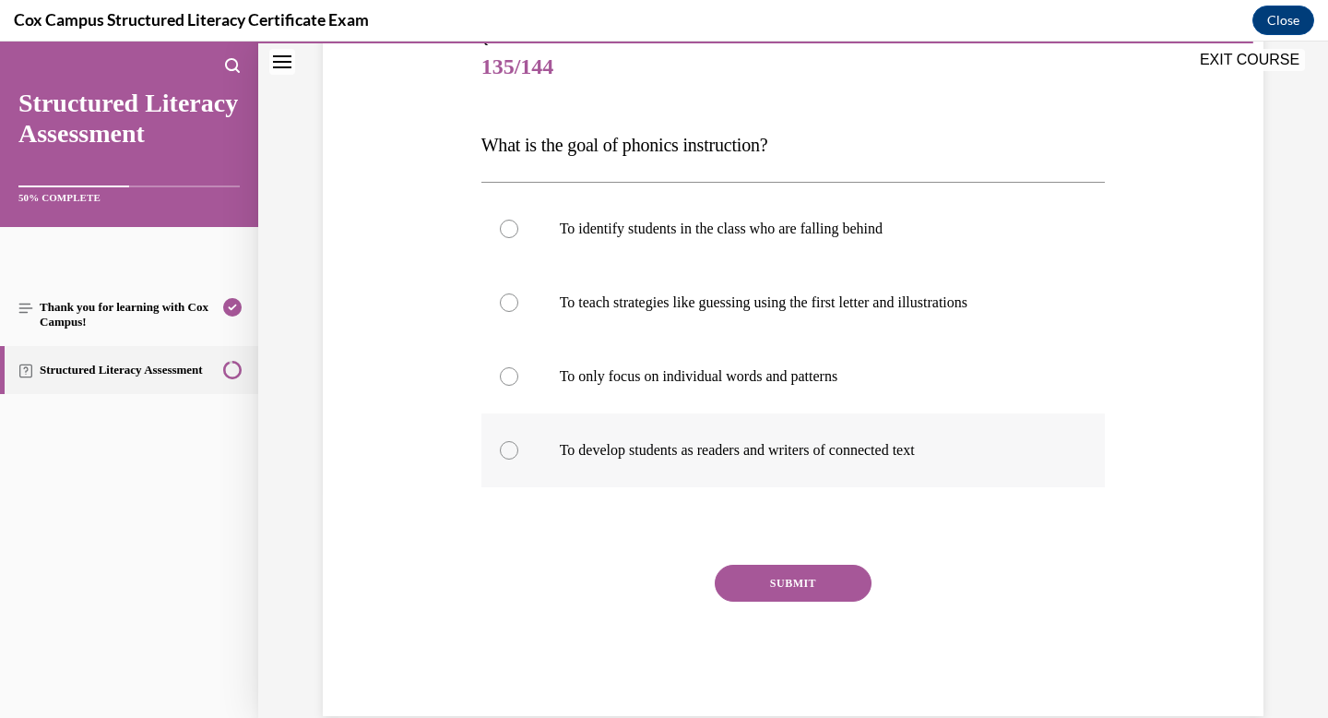
click at [744, 453] on p "To develop students as readers and writers of connected text" at bounding box center [810, 450] width 500 height 18
click at [518, 453] on input "To develop students as readers and writers of connected text" at bounding box center [509, 450] width 18 height 18
click at [833, 589] on button "SUBMIT" at bounding box center [793, 583] width 157 height 37
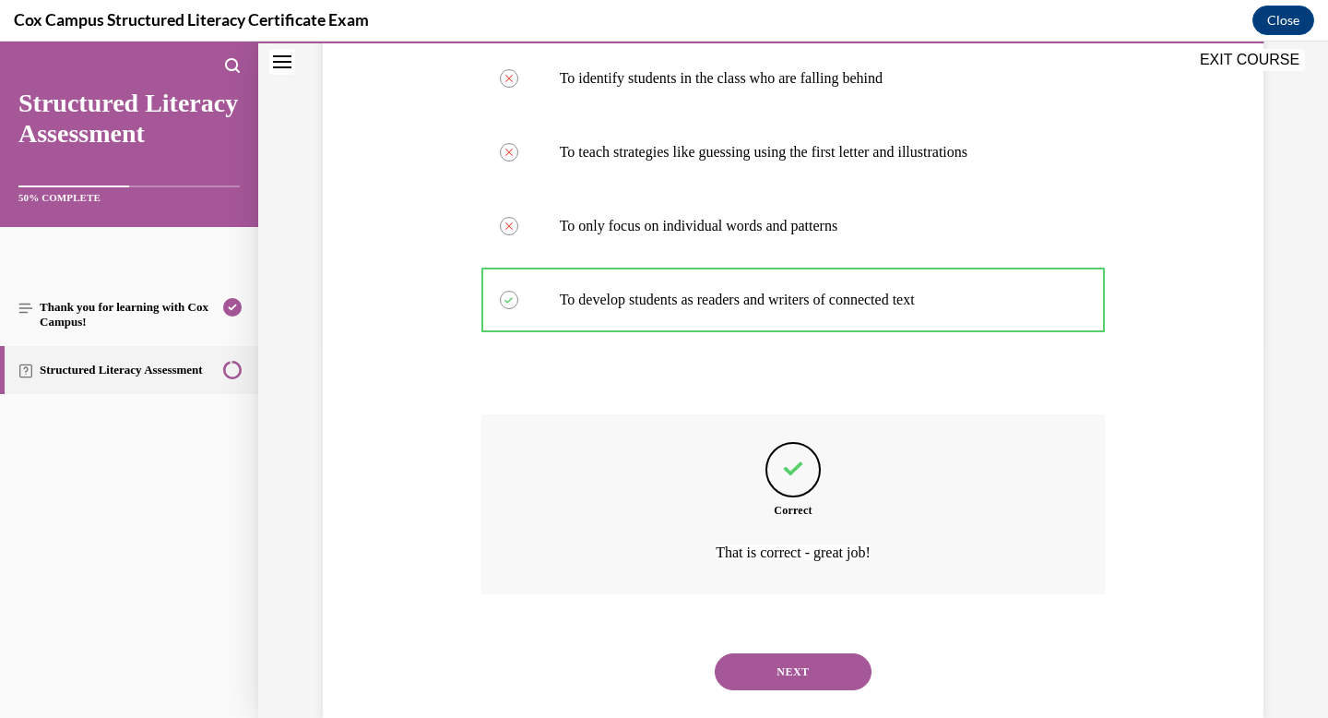
scroll to position [412, 0]
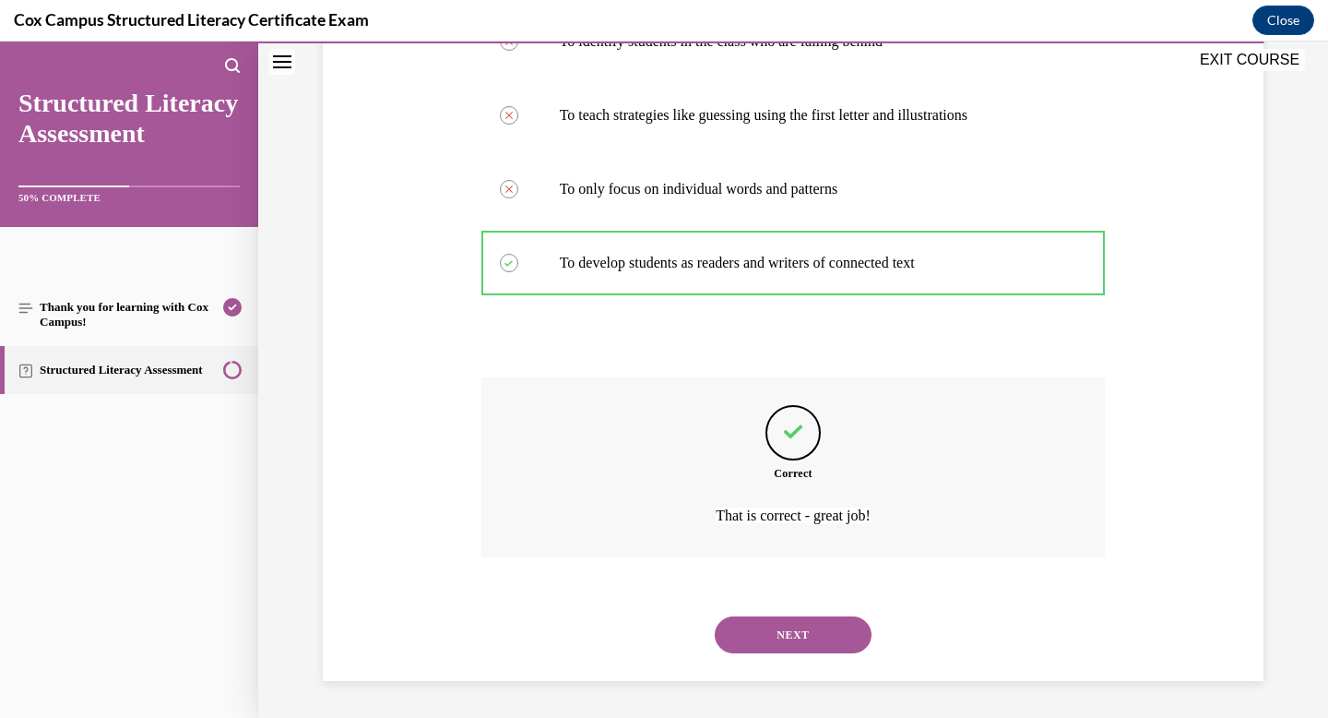
click at [804, 637] on button "NEXT" at bounding box center [793, 634] width 157 height 37
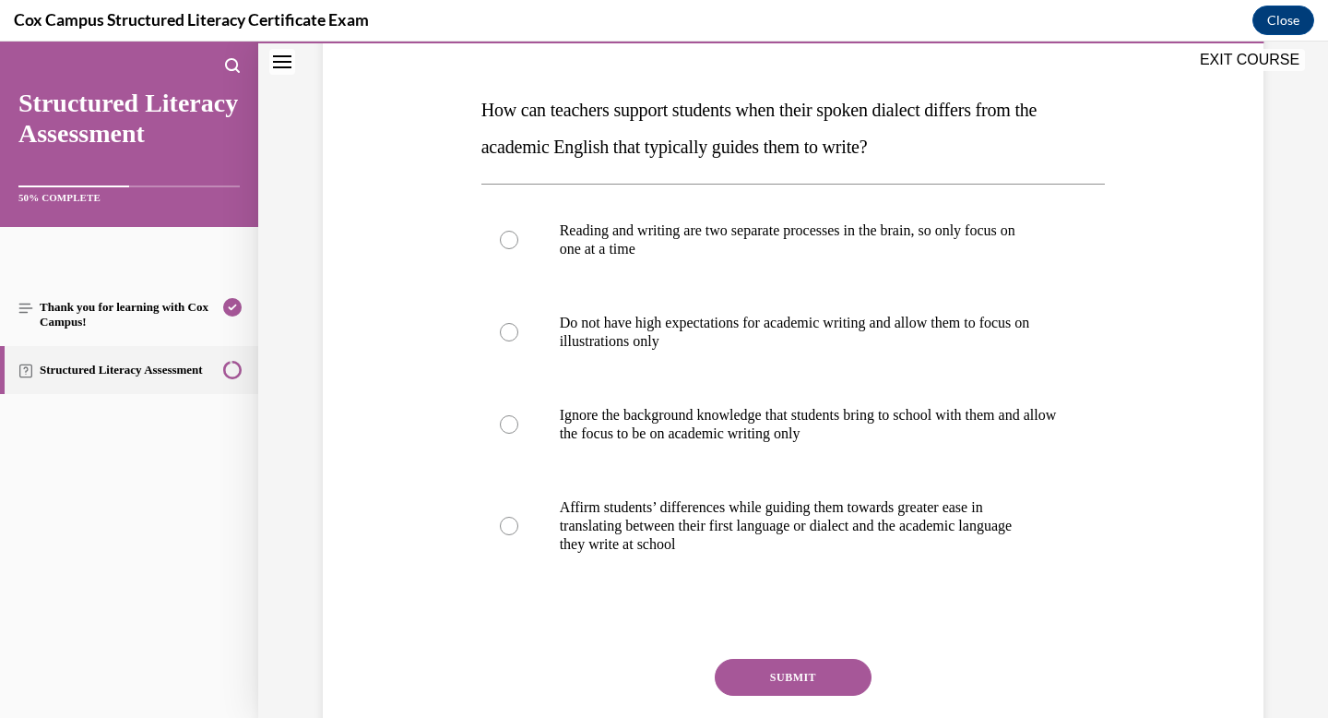
scroll to position [263, 0]
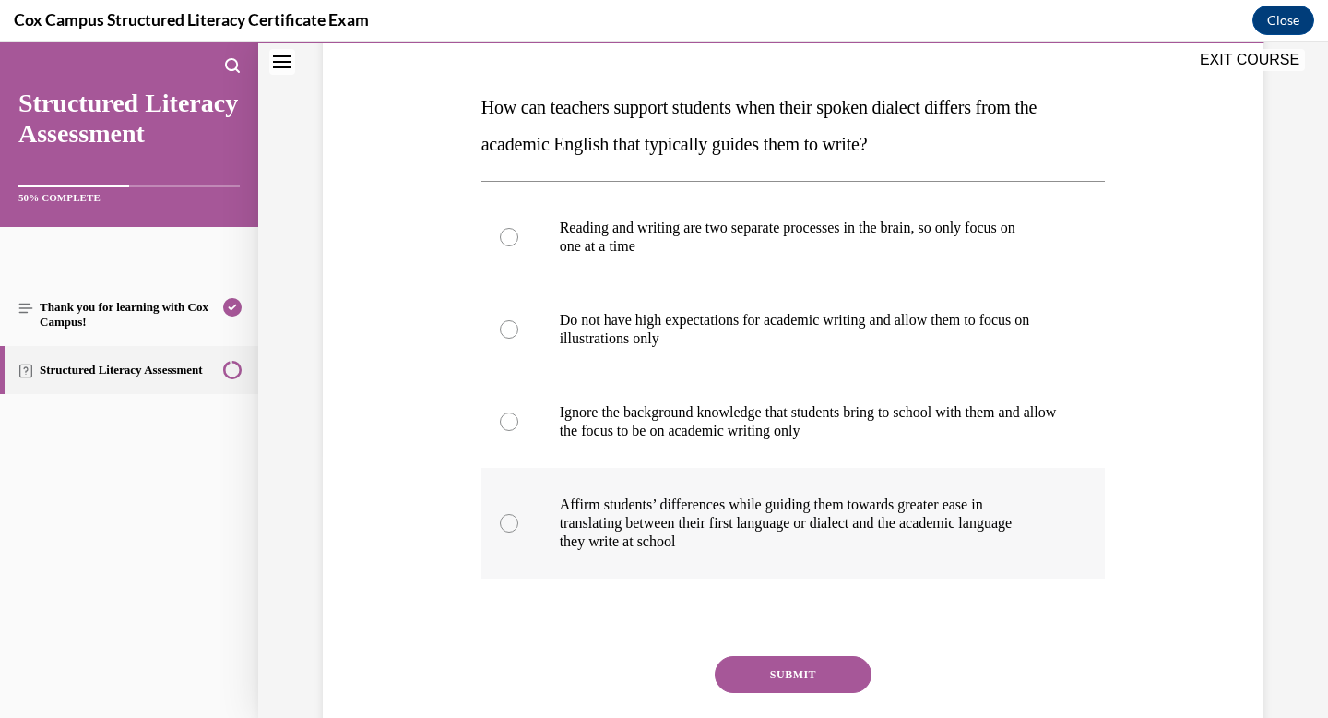
click at [827, 517] on p "translating between their first language or dialect and the academic language" at bounding box center [810, 523] width 500 height 18
click at [518, 517] on input "Affirm students’ differences while guiding them towards greater ease in transla…" at bounding box center [509, 523] width 18 height 18
click at [779, 673] on button "SUBMIT" at bounding box center [793, 674] width 157 height 37
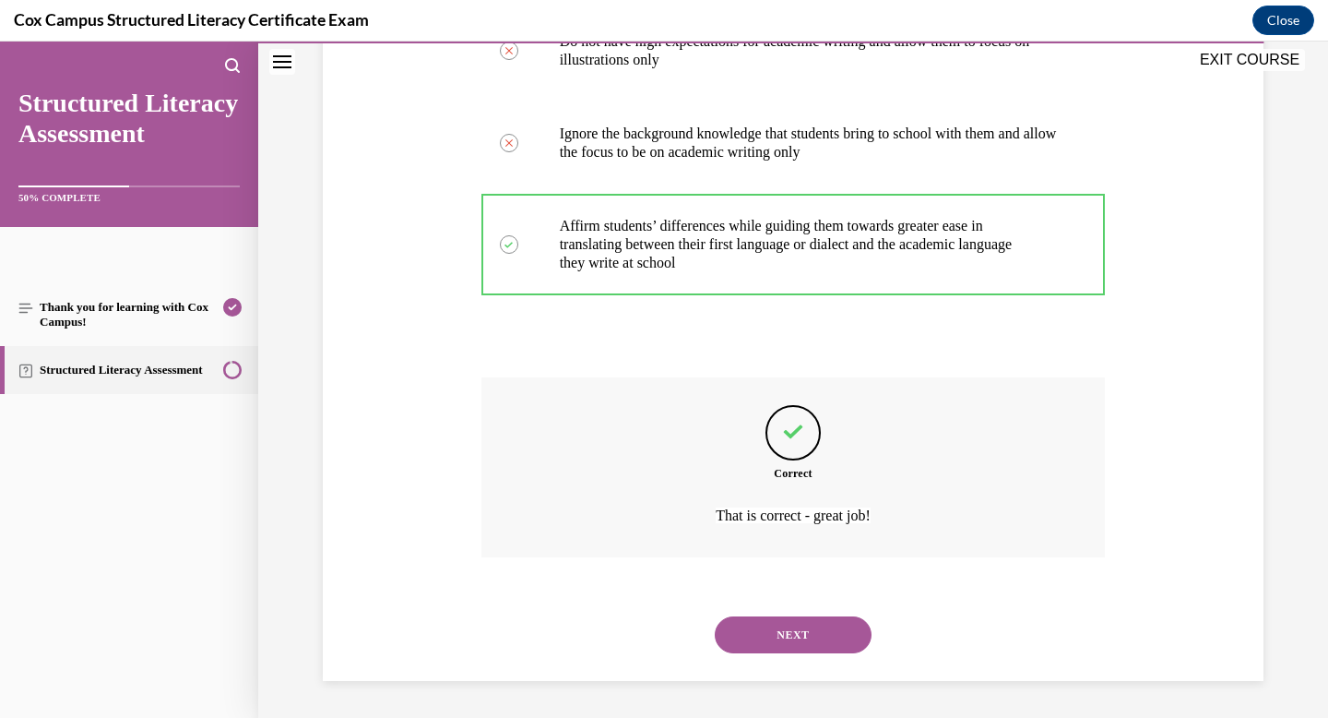
click at [786, 650] on button "NEXT" at bounding box center [793, 634] width 157 height 37
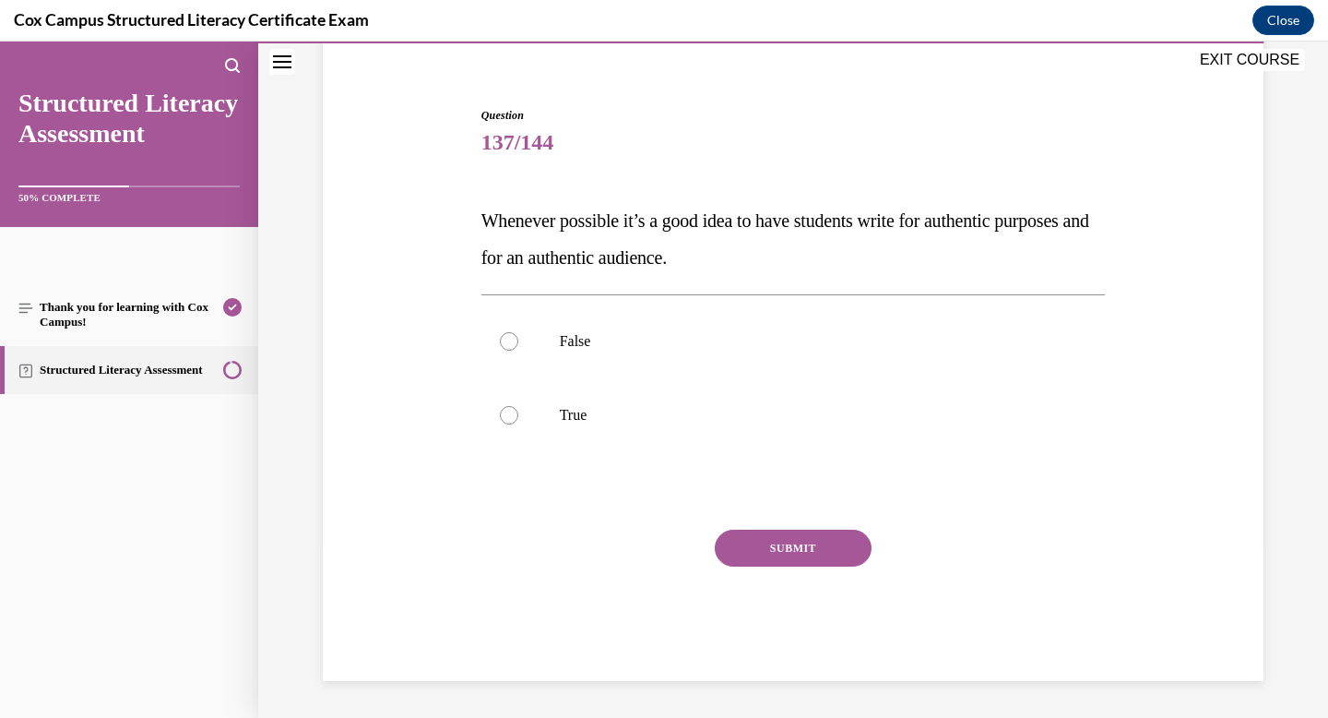
scroll to position [149, 0]
click at [752, 411] on p "True" at bounding box center [810, 415] width 500 height 18
click at [518, 411] on input "True" at bounding box center [509, 415] width 18 height 18
click at [786, 530] on button "SUBMIT" at bounding box center [793, 548] width 157 height 37
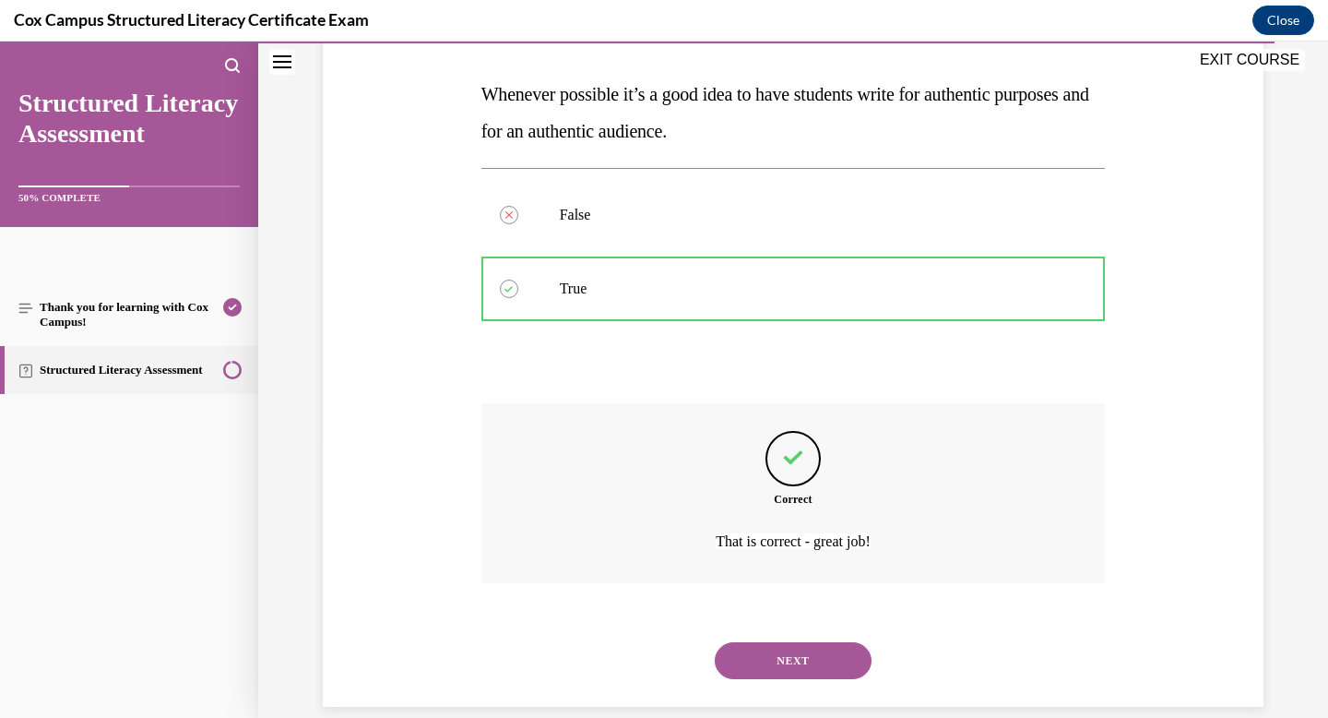
scroll to position [302, 0]
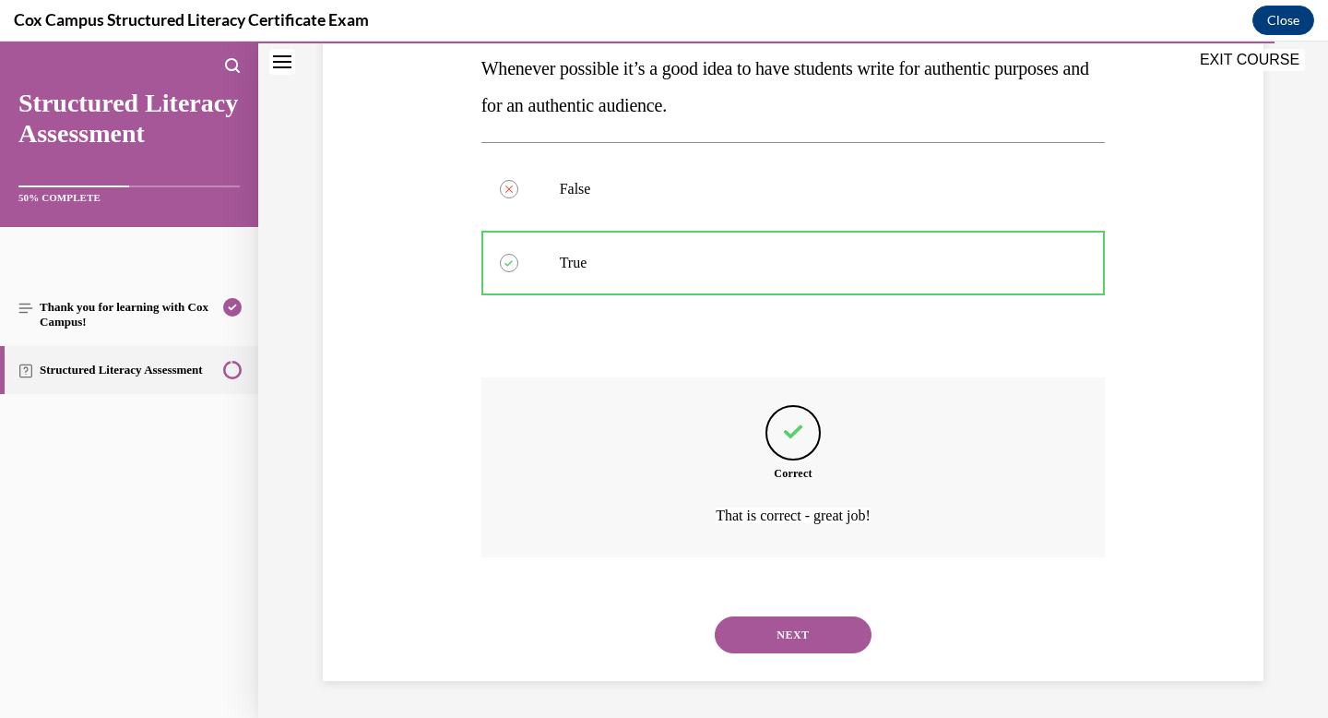
click at [778, 620] on button "NEXT" at bounding box center [793, 634] width 157 height 37
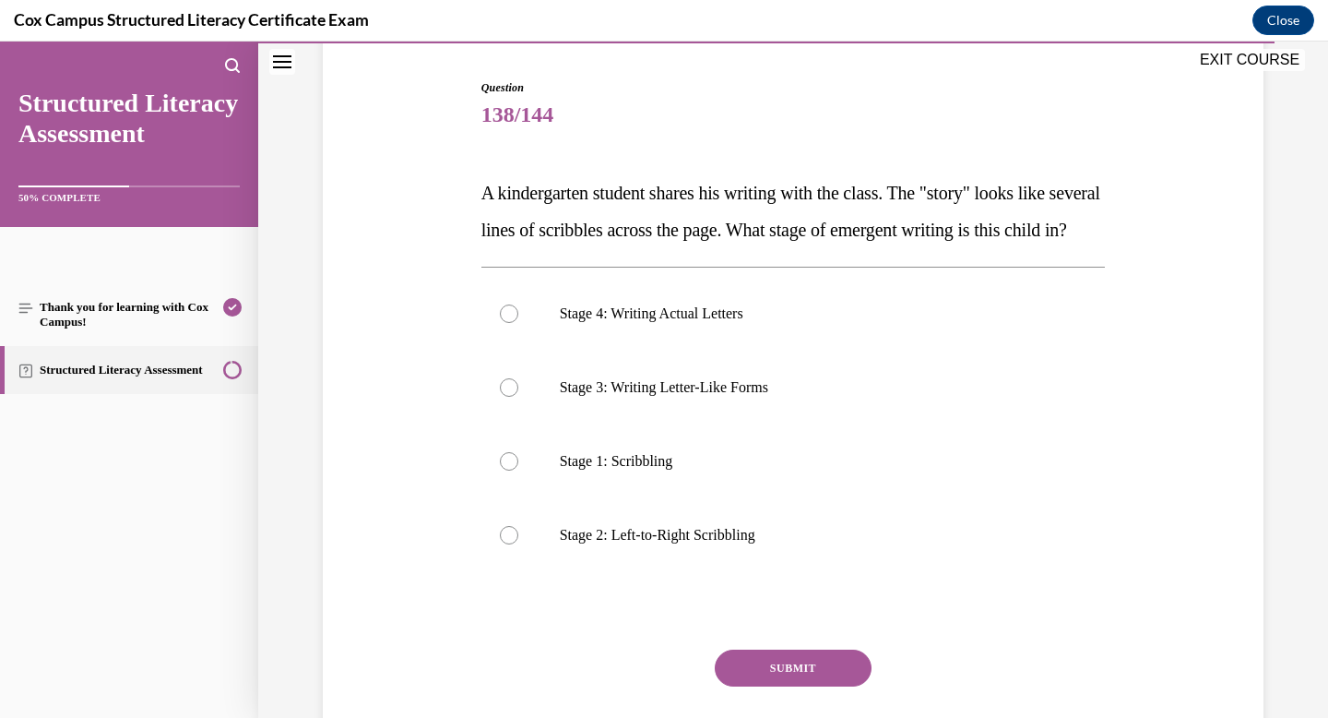
scroll to position [178, 0]
click at [711, 554] on label "Stage 2: Left-to-Right Scribbling" at bounding box center [794, 534] width 625 height 74
click at [518, 543] on input "Stage 2: Left-to-Right Scribbling" at bounding box center [509, 534] width 18 height 18
click at [805, 685] on button "SUBMIT" at bounding box center [793, 667] width 157 height 37
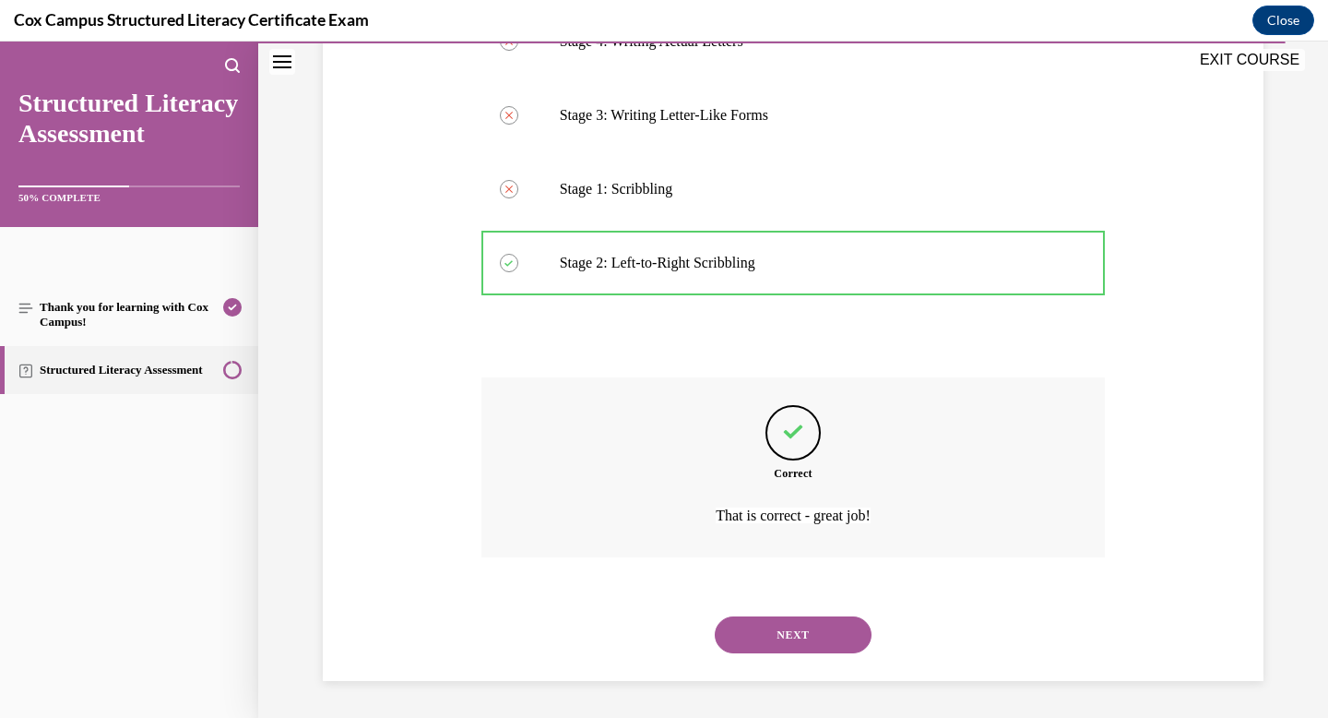
scroll to position [486, 0]
click at [796, 633] on button "NEXT" at bounding box center [793, 634] width 157 height 37
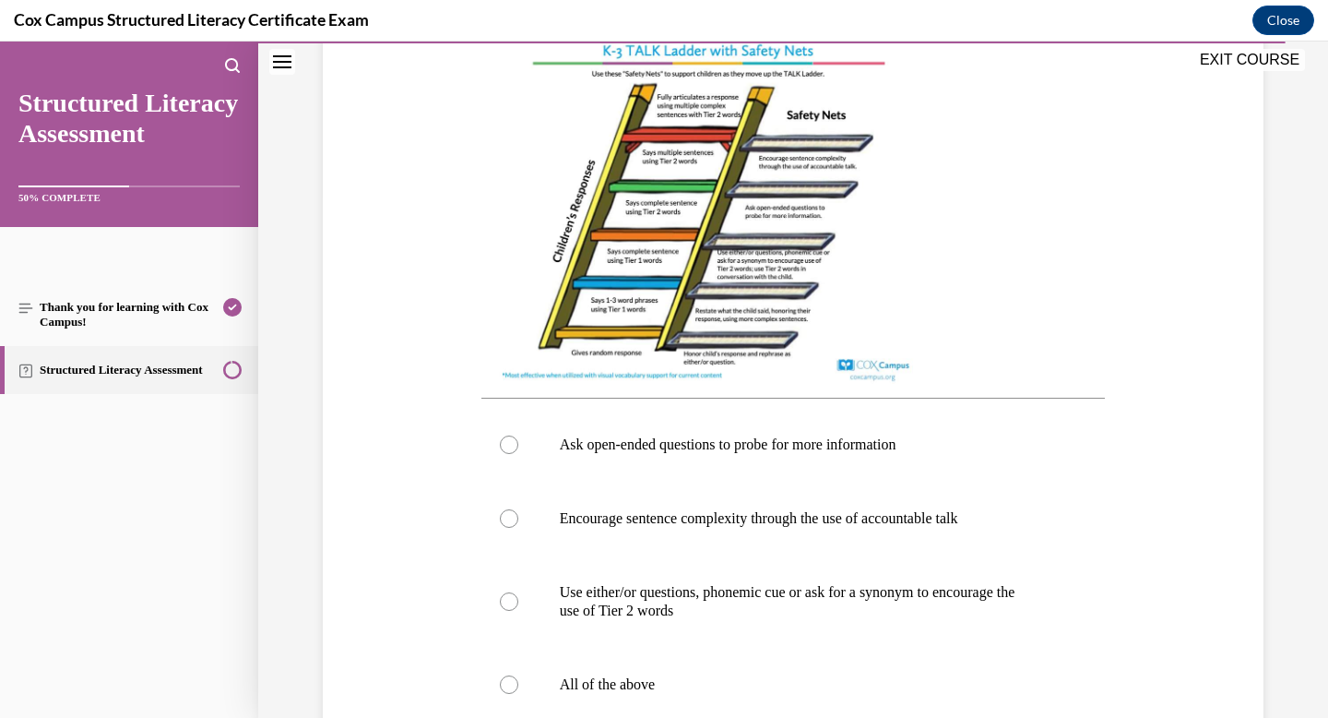
scroll to position [522, 0]
click at [823, 535] on label "Encourage sentence complexity through the use of accountable talk" at bounding box center [794, 518] width 625 height 74
click at [518, 527] on input "Encourage sentence complexity through the use of accountable talk" at bounding box center [509, 517] width 18 height 18
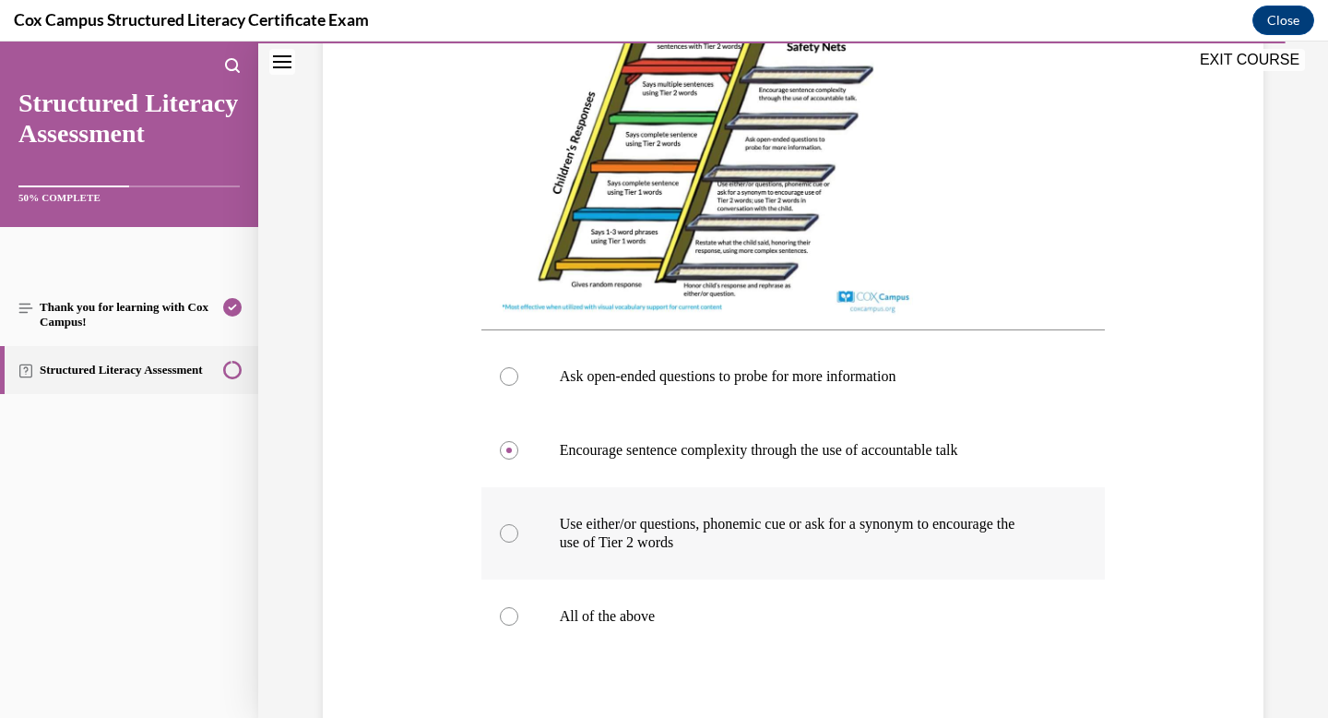
scroll to position [591, 0]
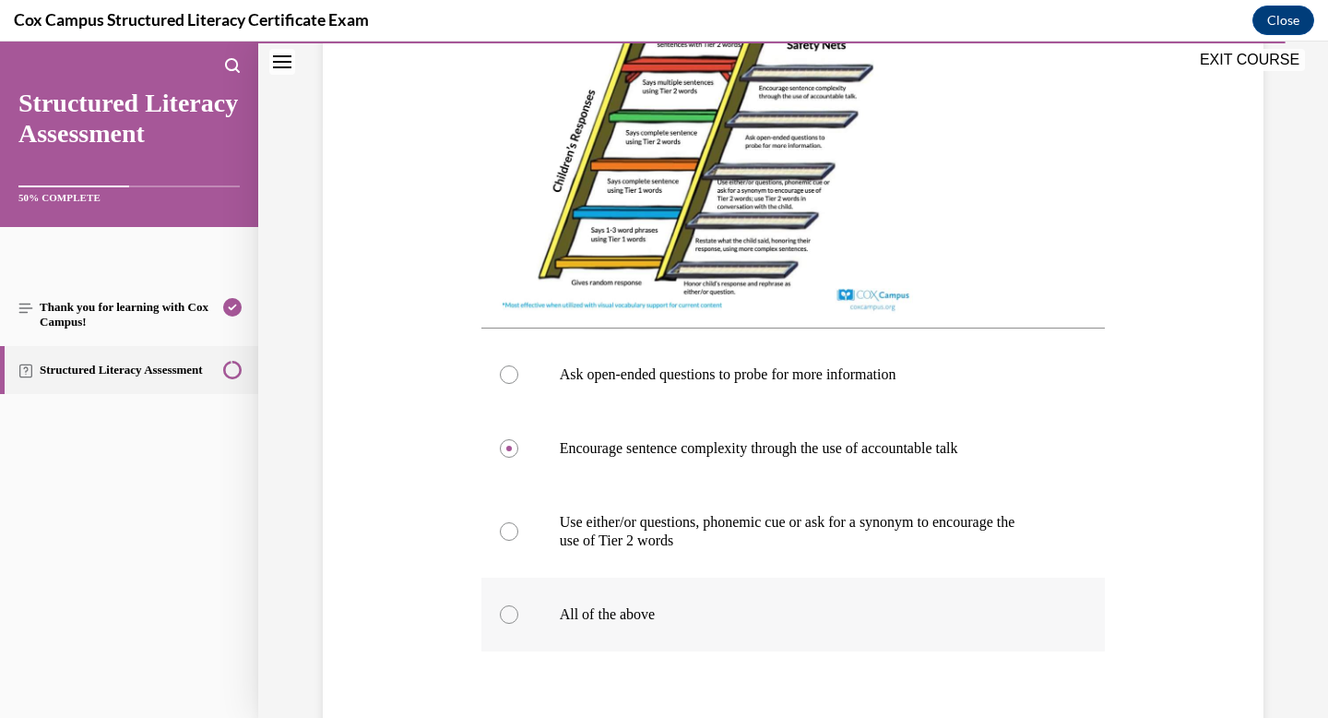
click at [772, 611] on label "All of the above" at bounding box center [794, 614] width 625 height 74
click at [518, 611] on input "All of the above" at bounding box center [509, 614] width 18 height 18
click at [622, 376] on p "Ask open-ended questions to probe for more information" at bounding box center [810, 374] width 500 height 18
click at [518, 376] on input "Ask open-ended questions to probe for more information" at bounding box center [509, 374] width 18 height 18
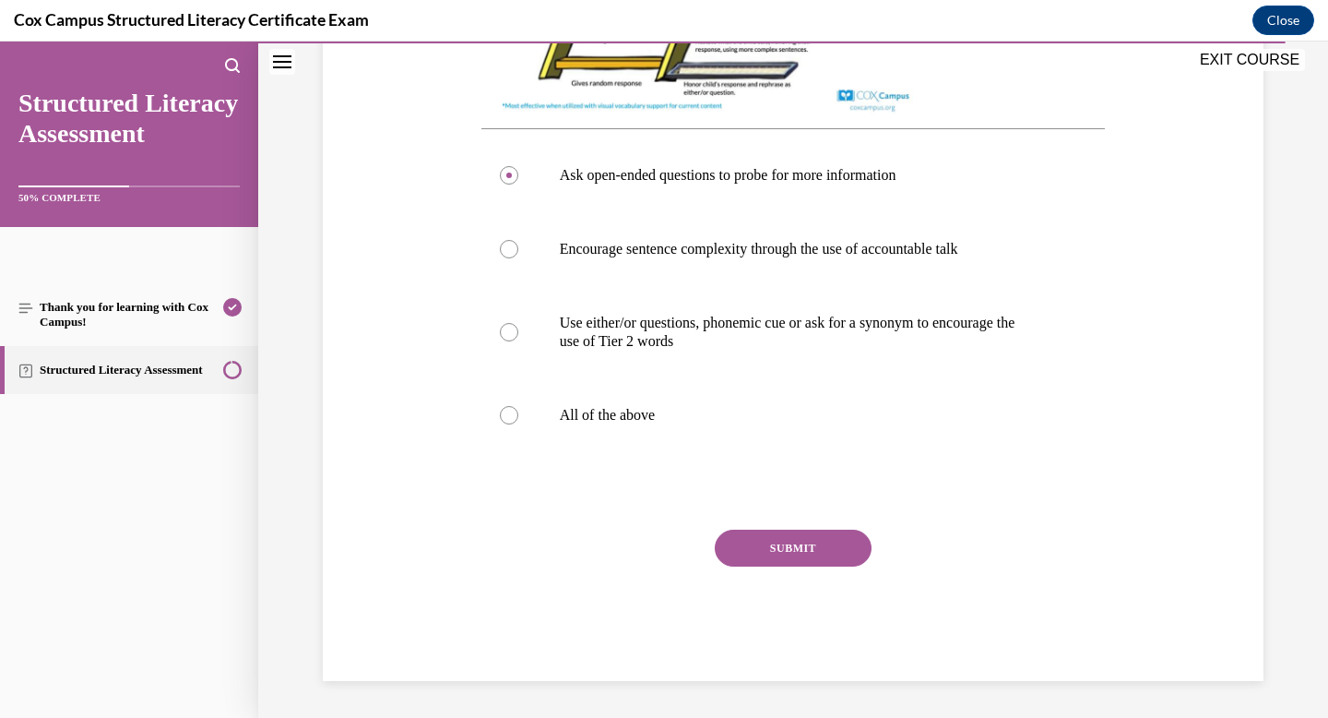
click at [793, 542] on button "SUBMIT" at bounding box center [793, 548] width 157 height 37
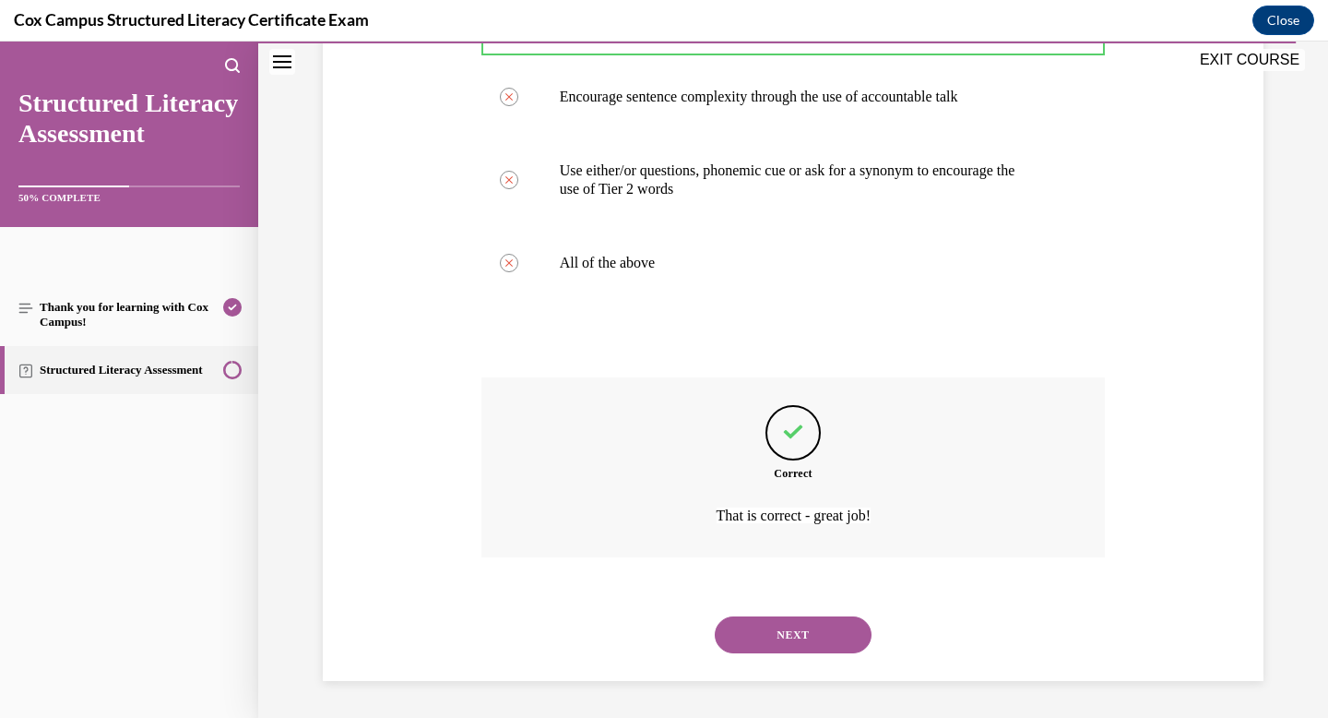
scroll to position [961, 0]
click at [782, 645] on button "NEXT" at bounding box center [793, 634] width 157 height 37
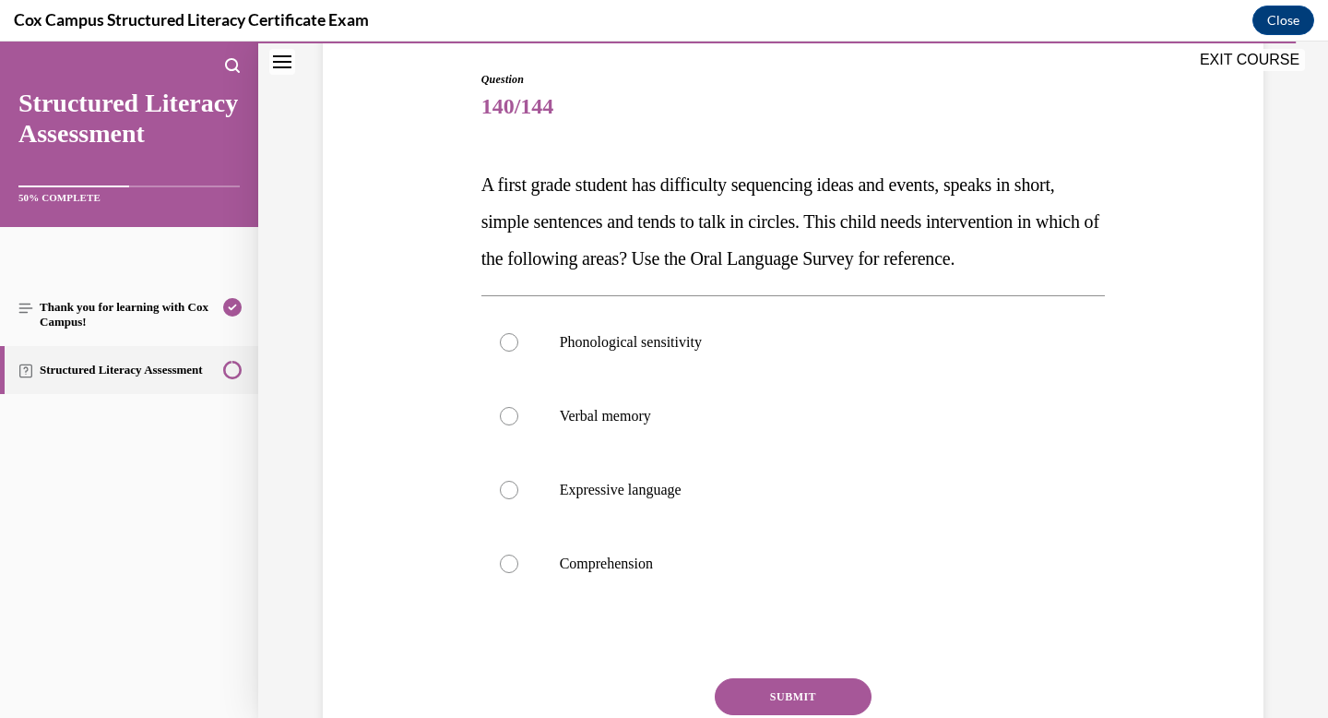
scroll to position [193, 0]
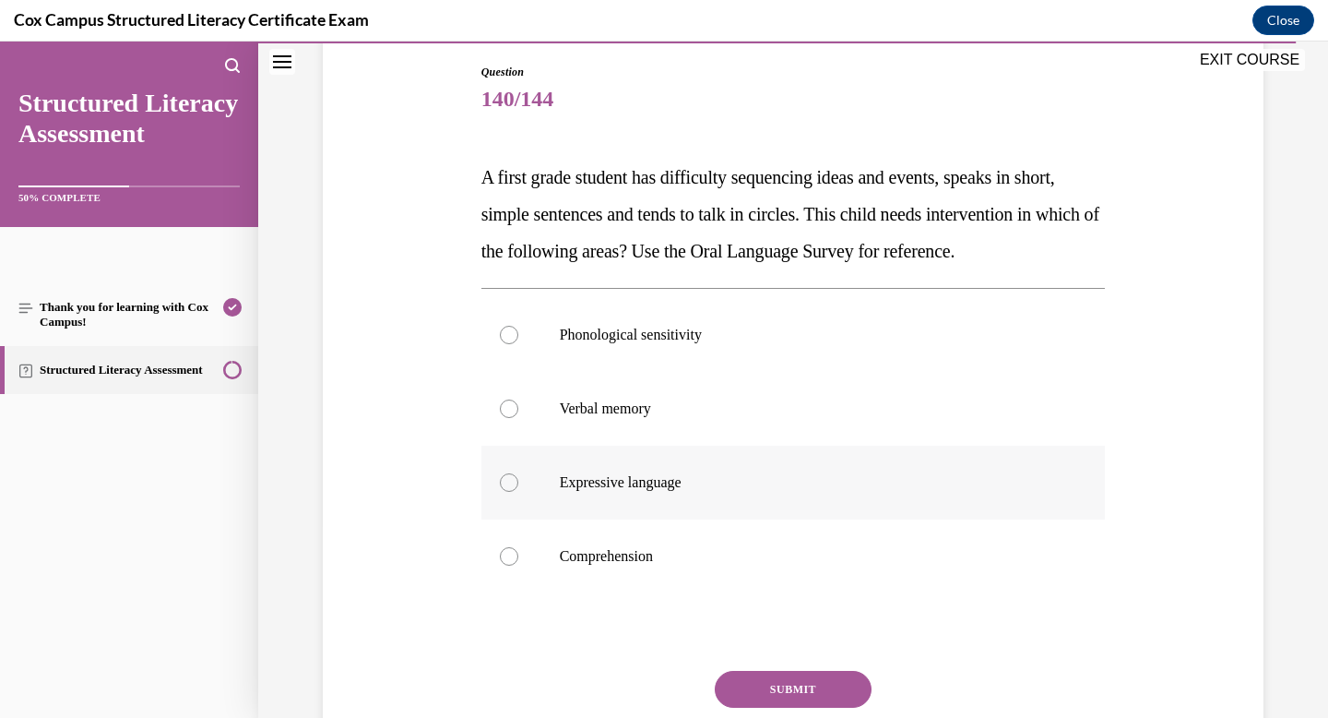
click at [673, 519] on label "Expressive language" at bounding box center [794, 483] width 625 height 74
click at [518, 492] on input "Expressive language" at bounding box center [509, 482] width 18 height 18
click at [683, 418] on p "Verbal memory" at bounding box center [810, 408] width 500 height 18
click at [518, 418] on input "Verbal memory" at bounding box center [509, 408] width 18 height 18
click at [662, 492] on p "Expressive language" at bounding box center [810, 482] width 500 height 18
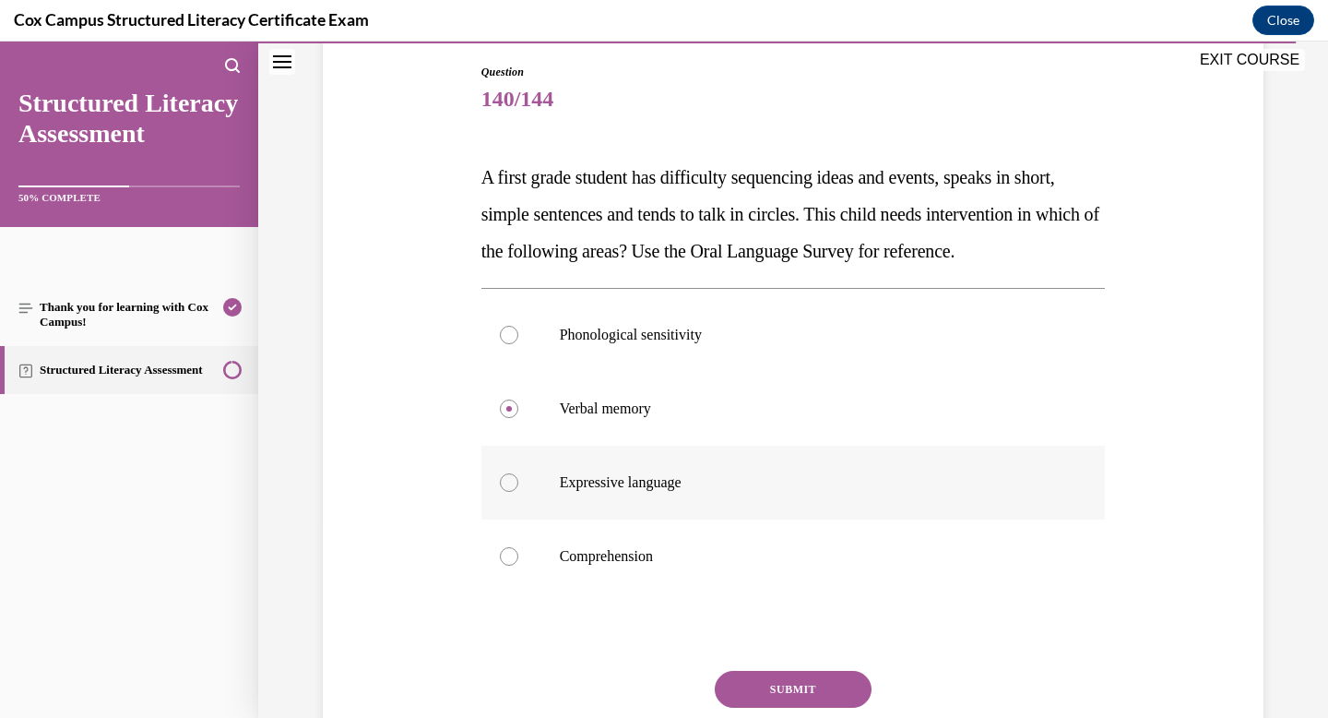
click at [518, 492] on input "Expressive language" at bounding box center [509, 482] width 18 height 18
click at [754, 703] on div "Question 140/144 A first grade student has difficulty sequencing ideas and even…" at bounding box center [794, 443] width 625 height 758
click at [748, 708] on button "SUBMIT" at bounding box center [793, 689] width 157 height 37
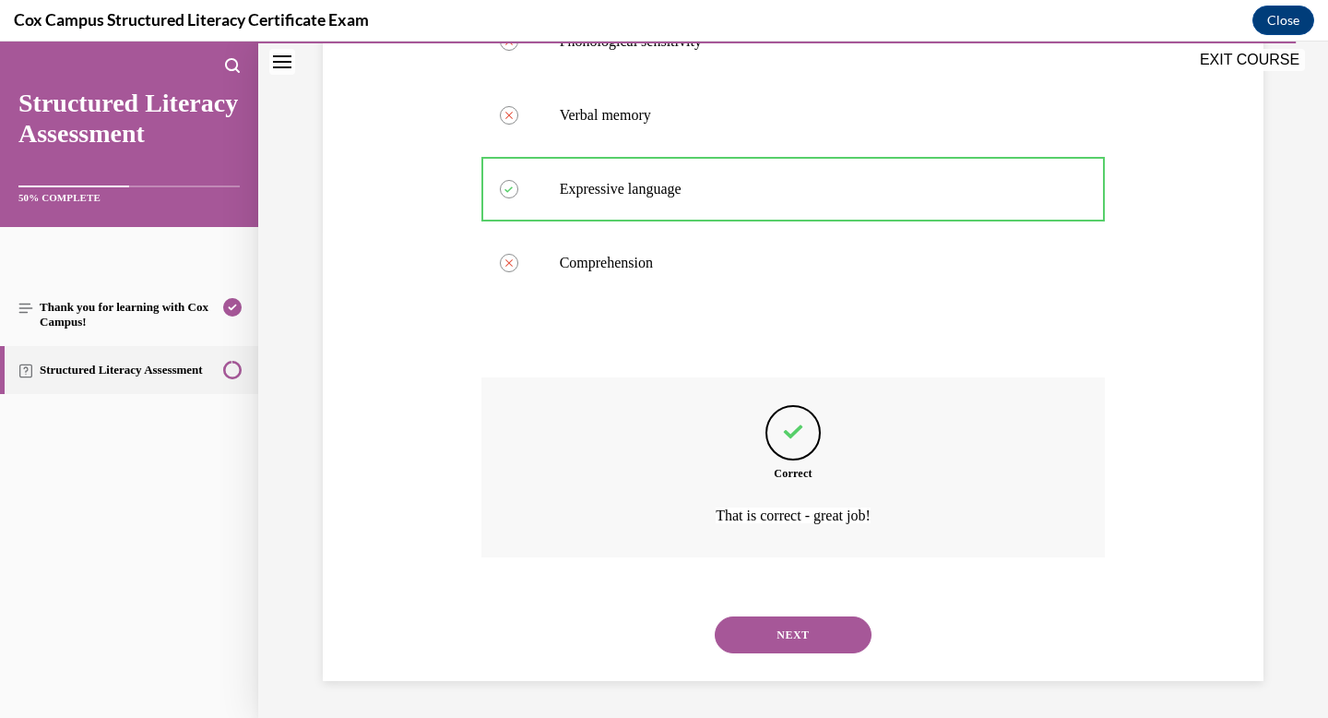
scroll to position [523, 0]
click at [758, 646] on button "NEXT" at bounding box center [793, 634] width 157 height 37
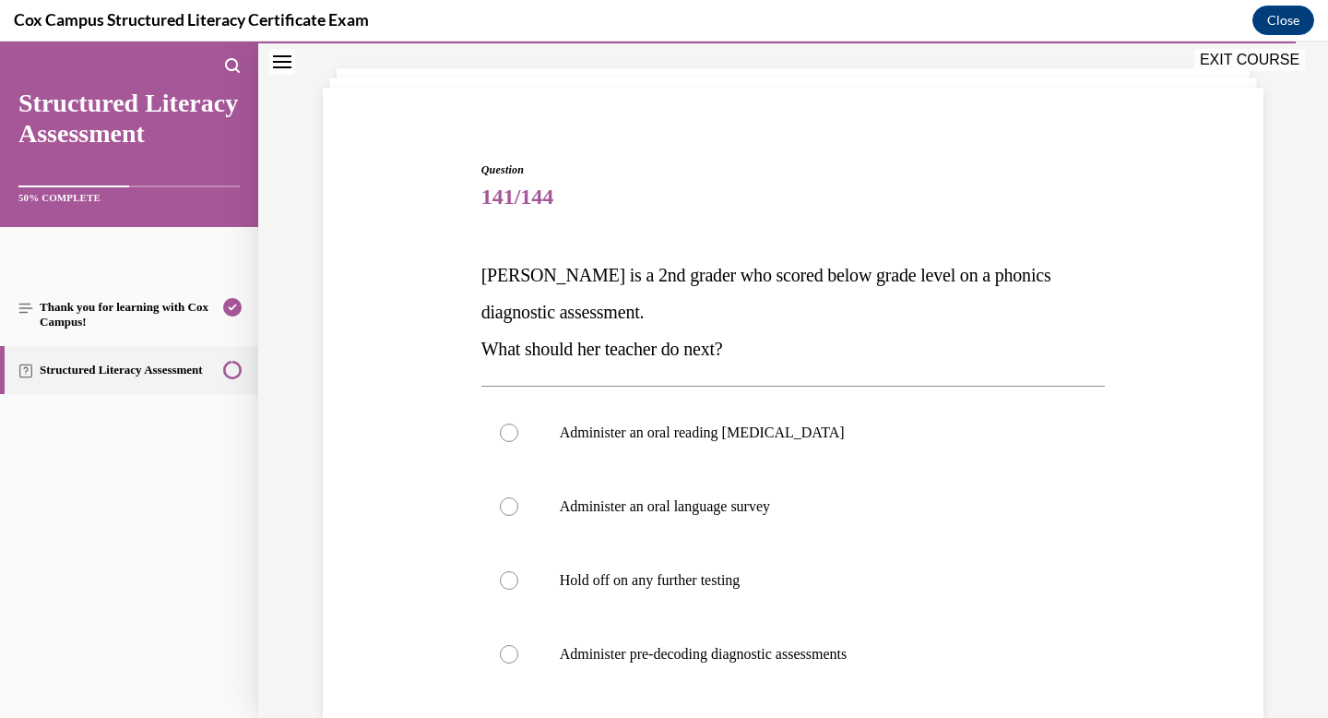
scroll to position [111, 0]
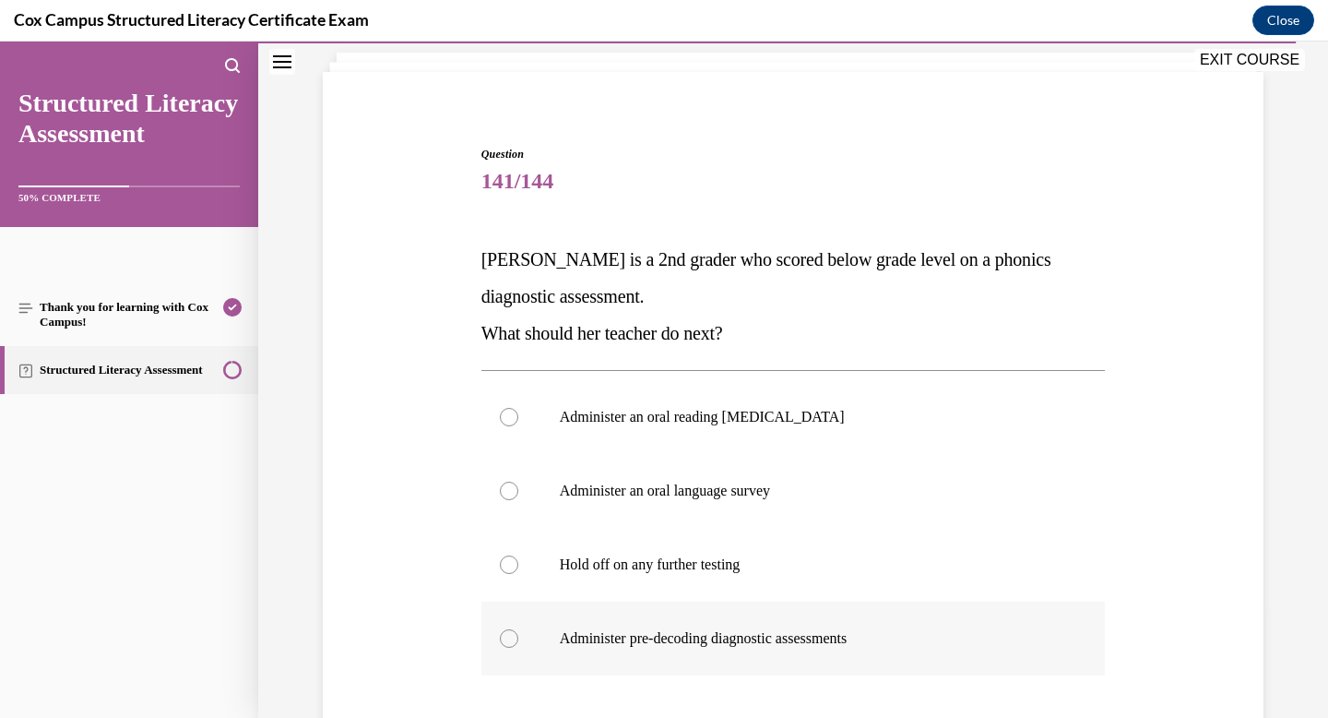
click at [671, 637] on p "Administer pre-decoding diagnostic assessments" at bounding box center [810, 638] width 500 height 18
click at [518, 637] on input "Administer pre-decoding diagnostic assessments" at bounding box center [509, 638] width 18 height 18
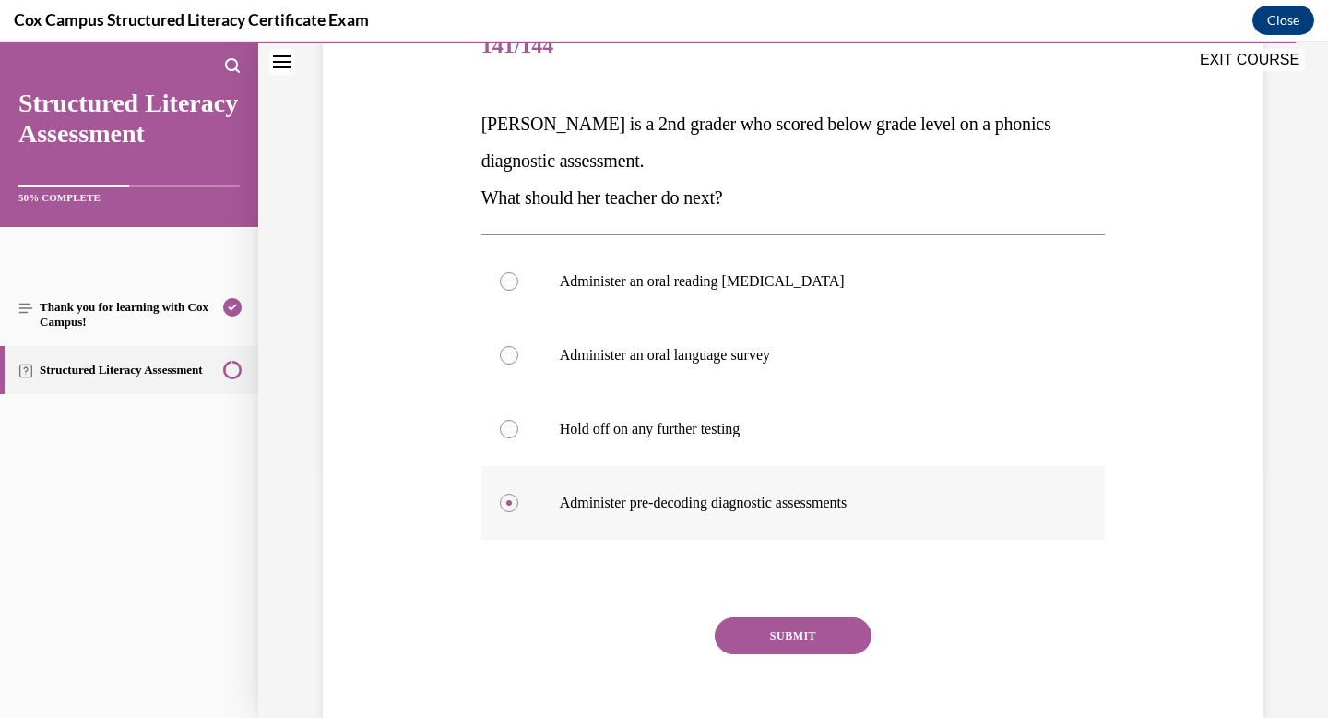
scroll to position [247, 0]
click at [756, 641] on button "SUBMIT" at bounding box center [793, 634] width 157 height 37
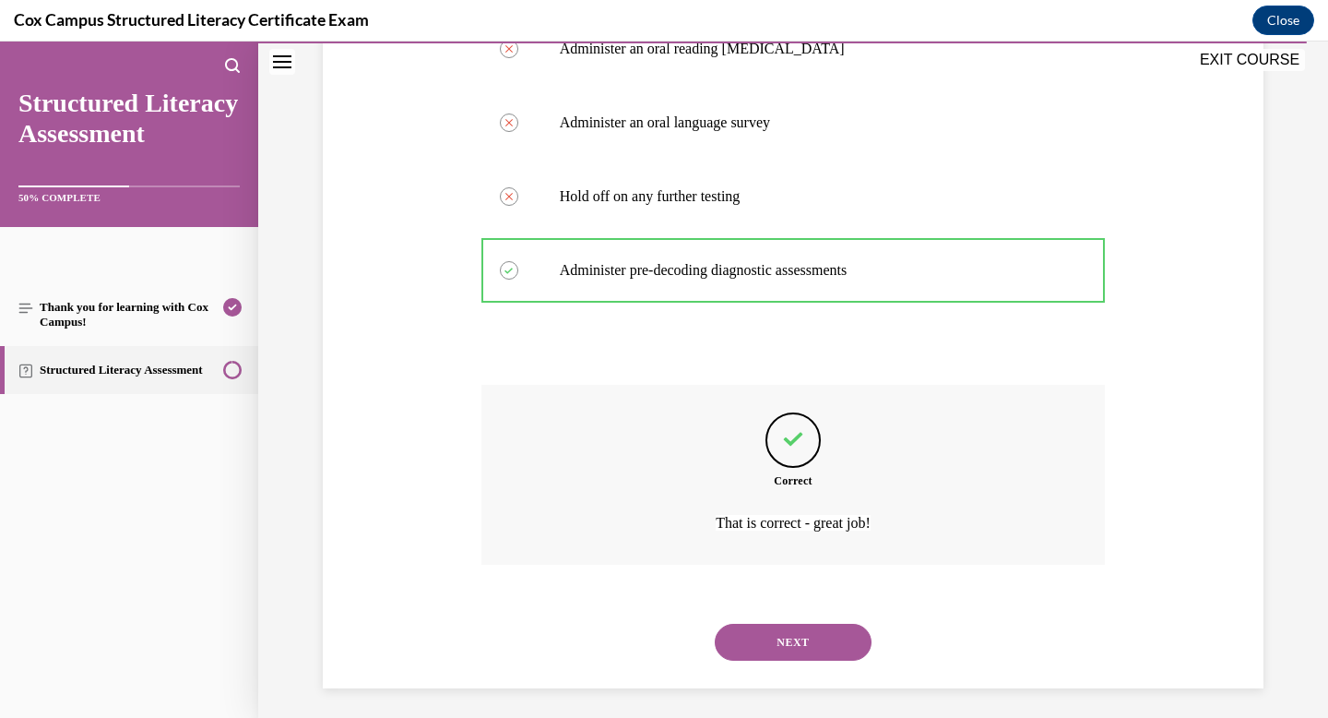
scroll to position [486, 0]
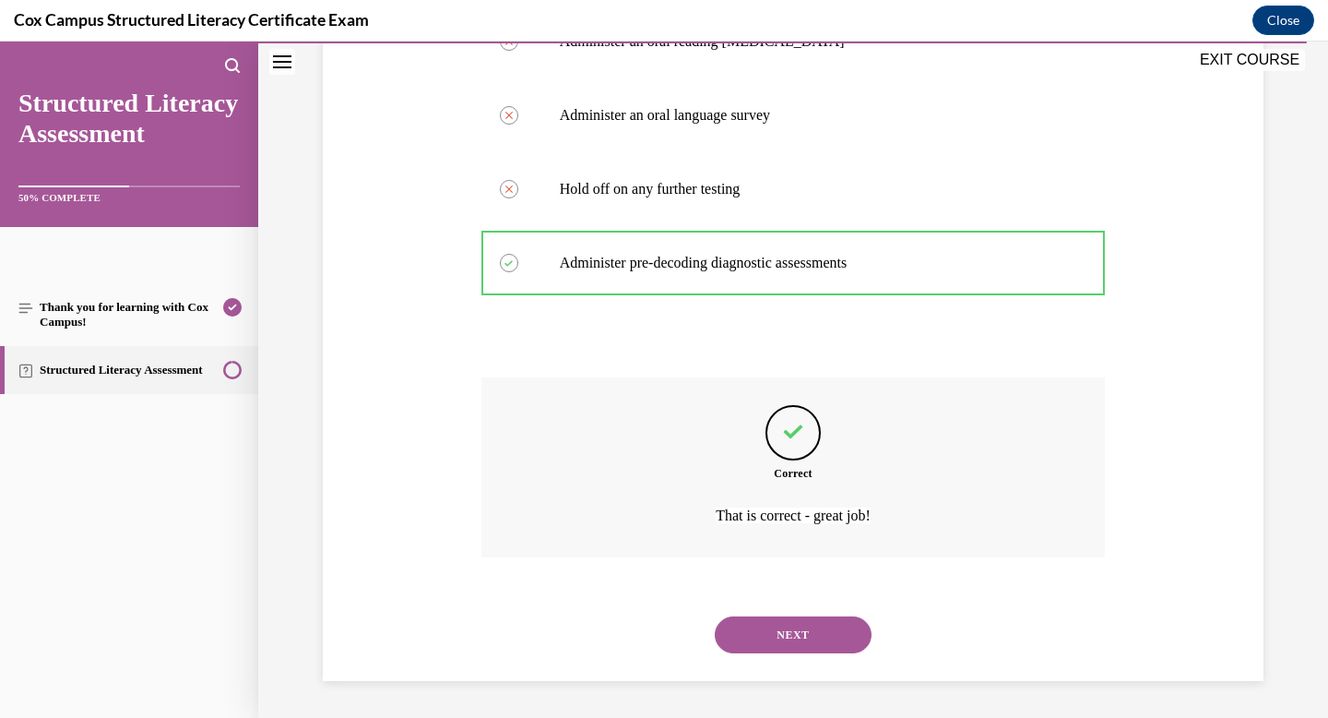
click at [763, 630] on button "NEXT" at bounding box center [793, 634] width 157 height 37
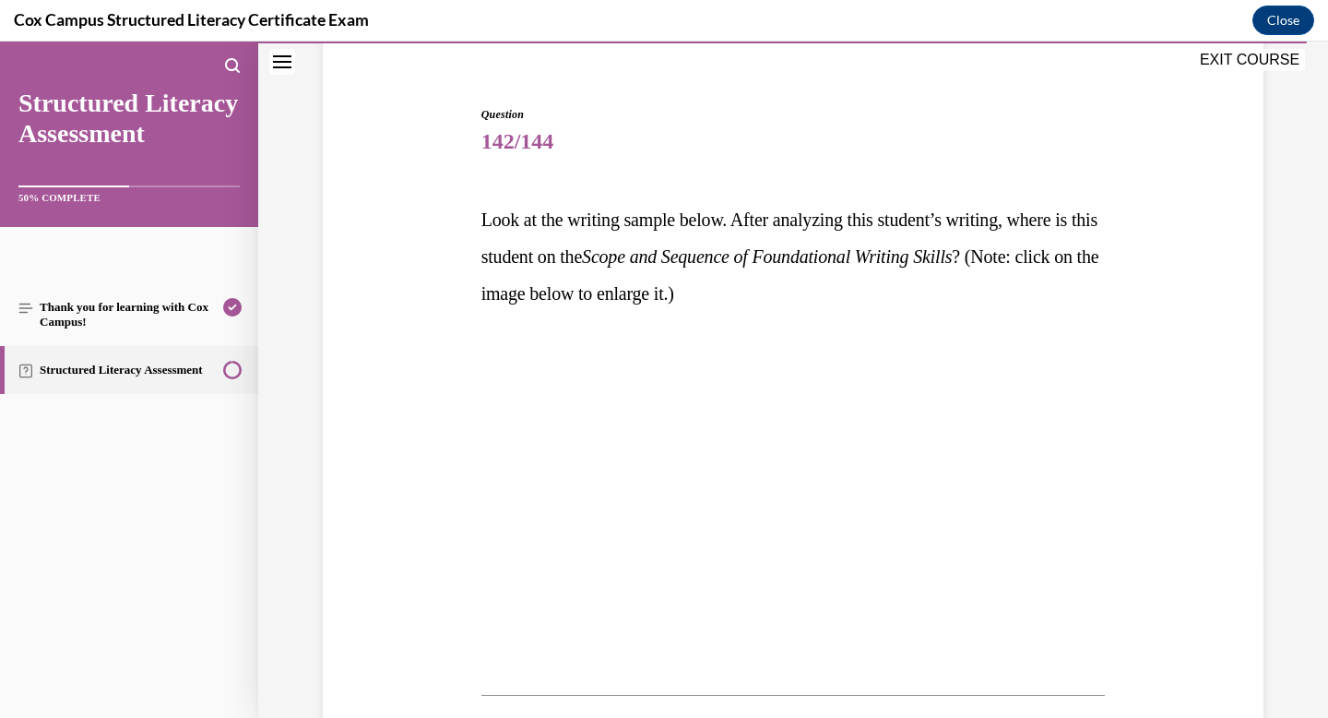
scroll to position [165, 0]
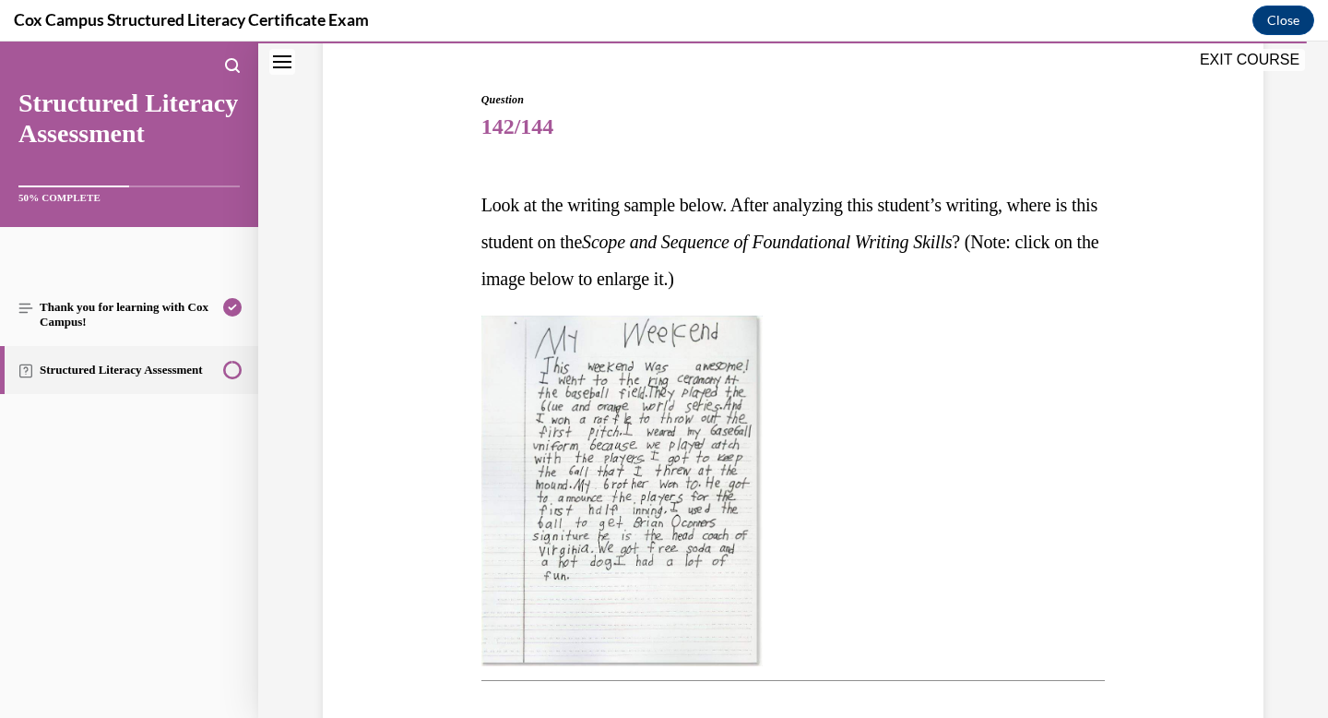
click at [652, 499] on img at bounding box center [622, 490] width 281 height 351
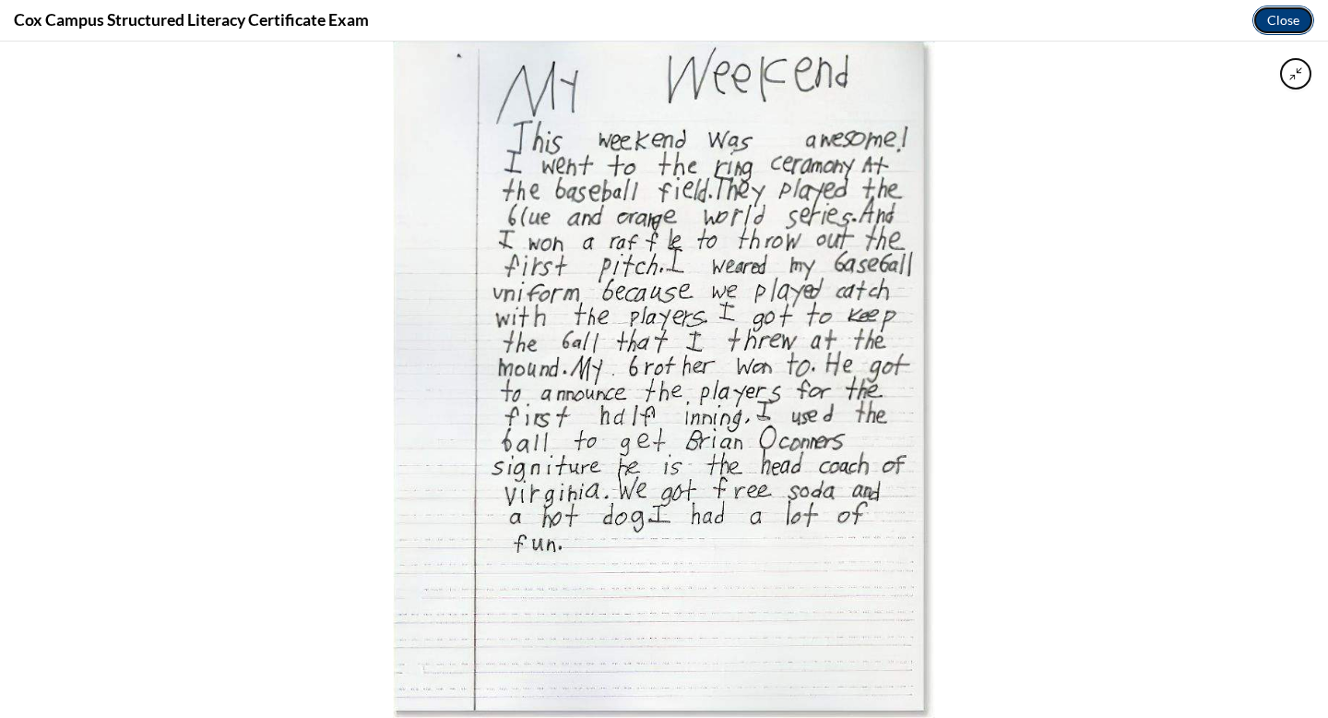
click at [1281, 19] on button "Close" at bounding box center [1284, 21] width 62 height 30
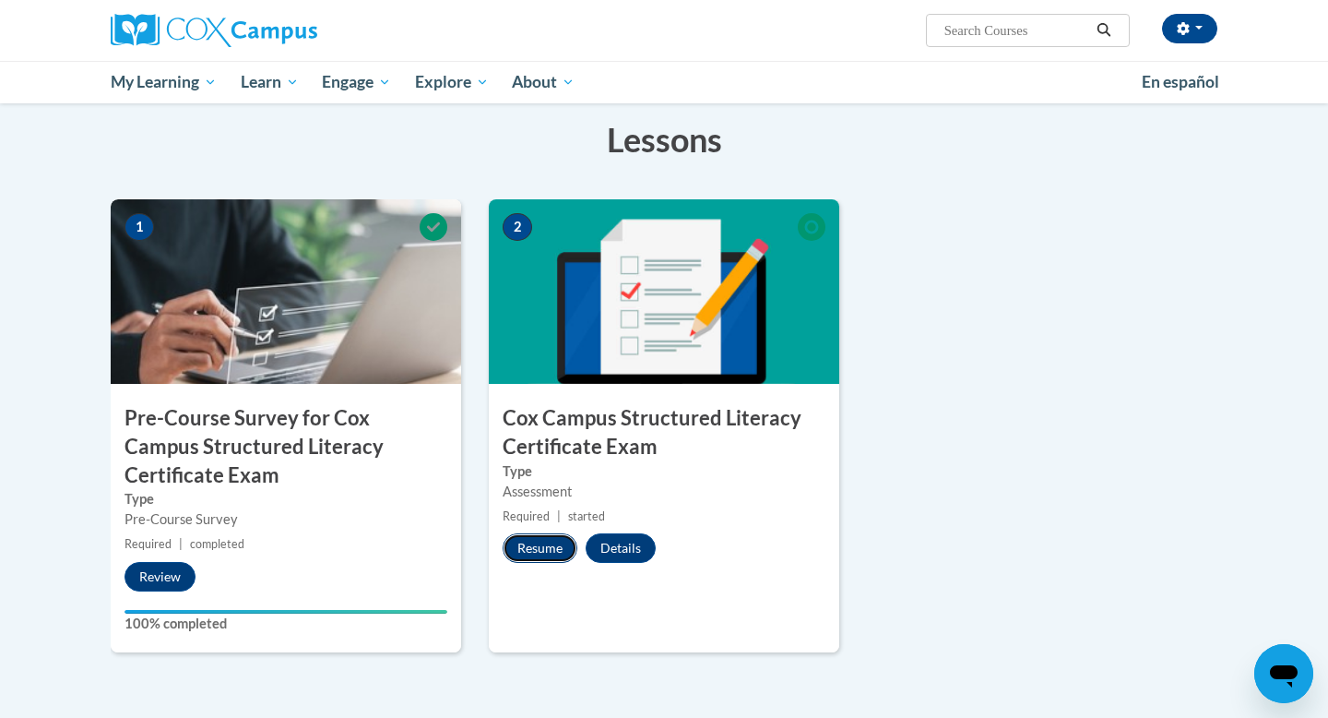
click at [540, 554] on button "Resume" at bounding box center [540, 548] width 75 height 30
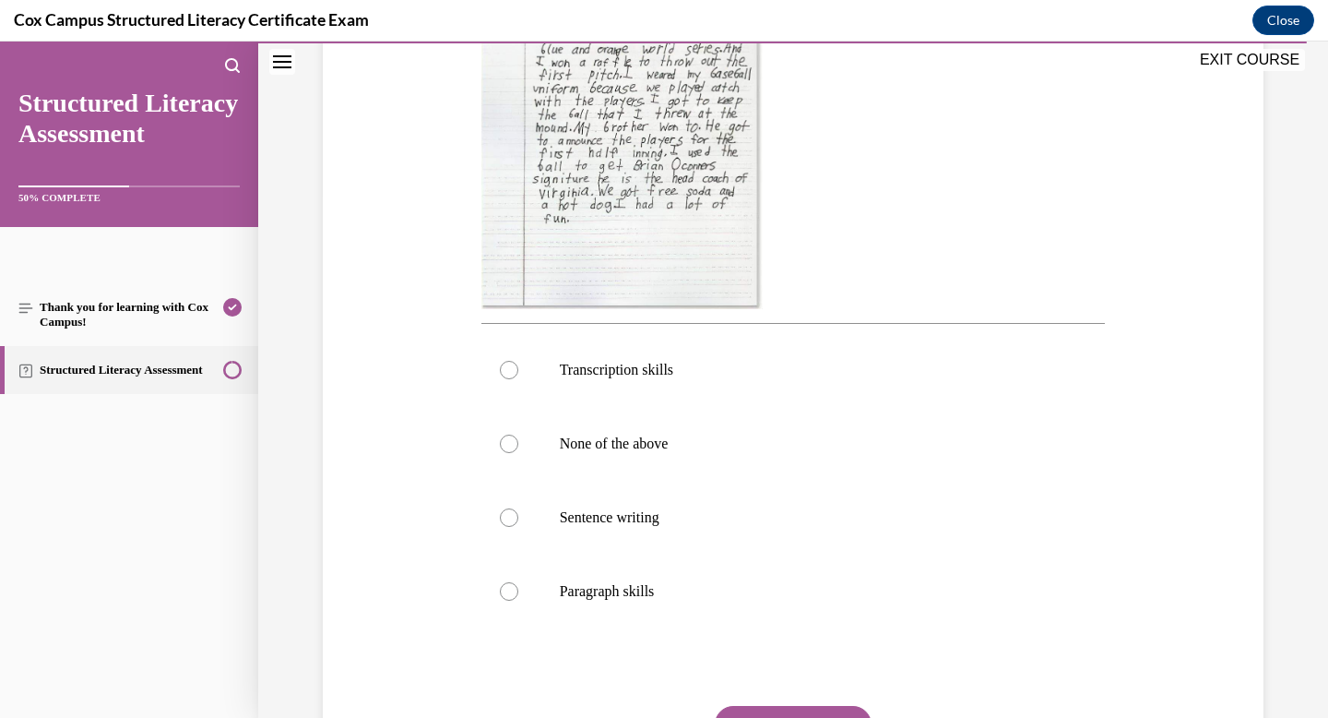
scroll to position [523, 0]
click at [640, 518] on p "Sentence writing" at bounding box center [810, 516] width 500 height 18
click at [518, 518] on input "Sentence writing" at bounding box center [509, 516] width 18 height 18
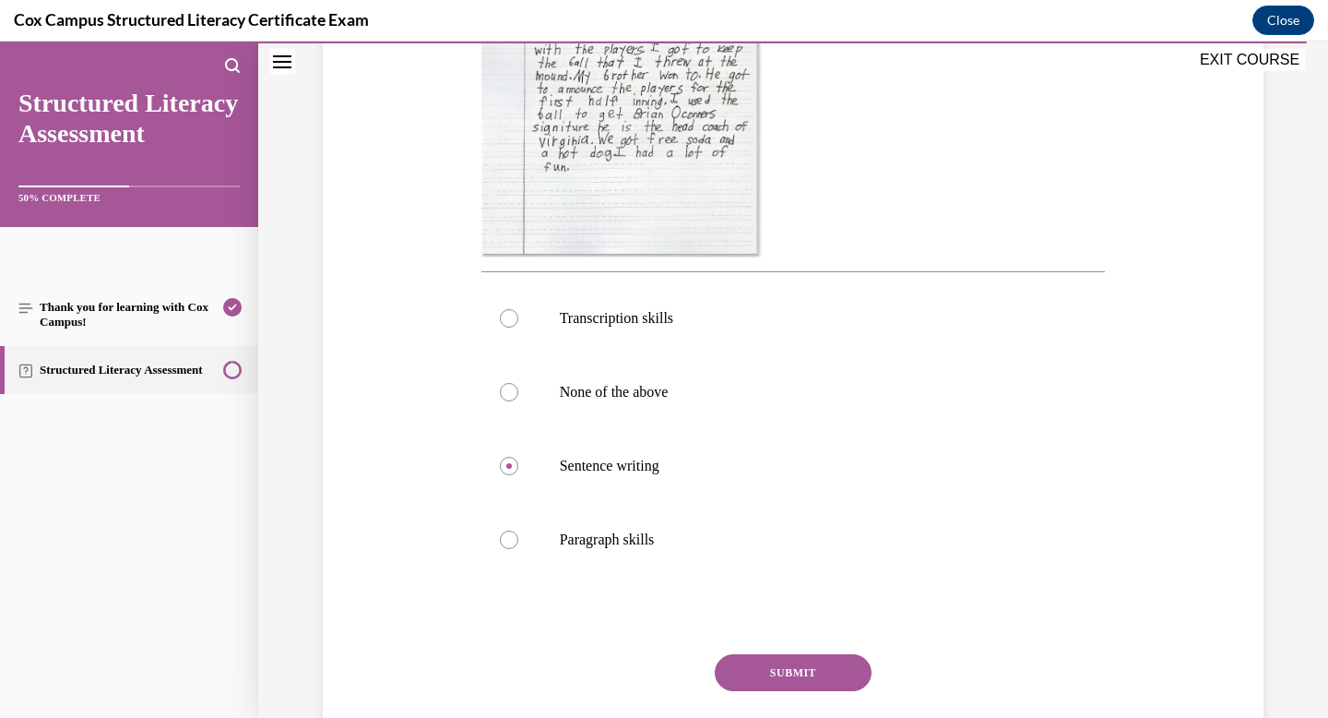
scroll to position [576, 0]
click at [605, 526] on label "Paragraph skills" at bounding box center [794, 538] width 625 height 74
click at [518, 529] on input "Paragraph skills" at bounding box center [509, 538] width 18 height 18
click at [769, 670] on button "SUBMIT" at bounding box center [793, 670] width 157 height 37
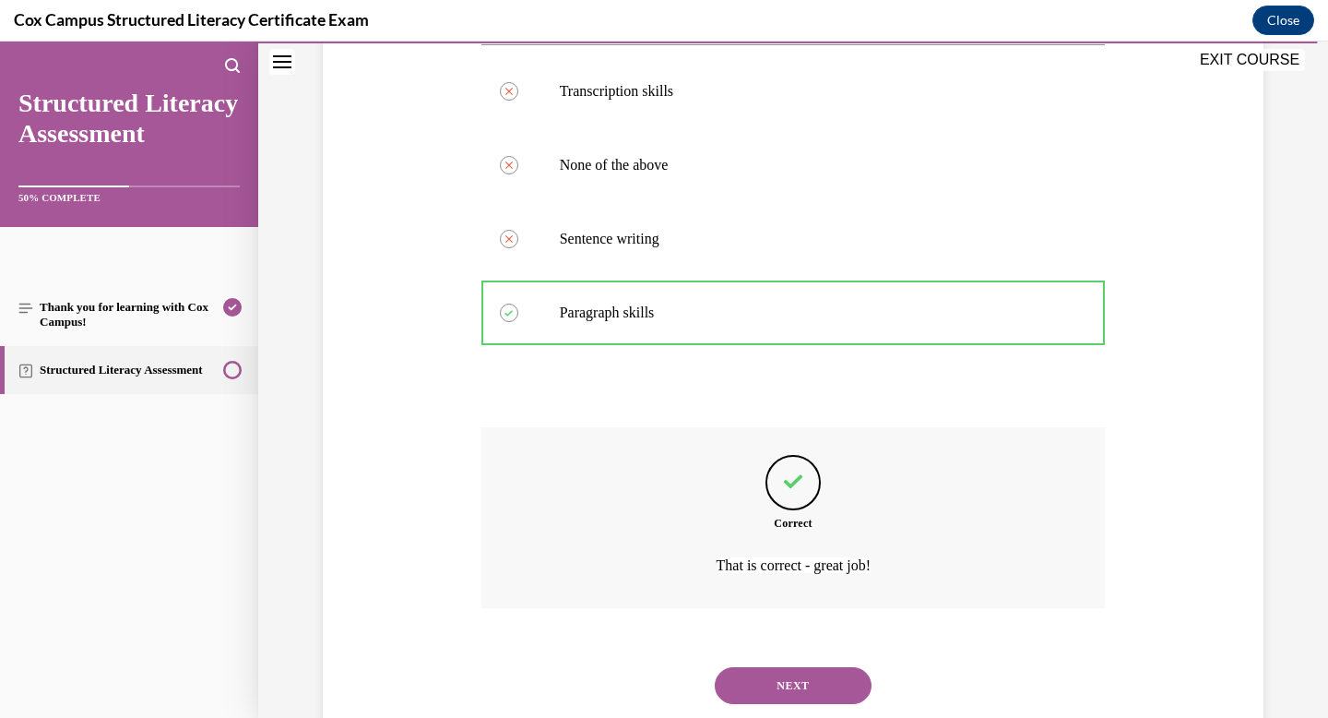
scroll to position [851, 0]
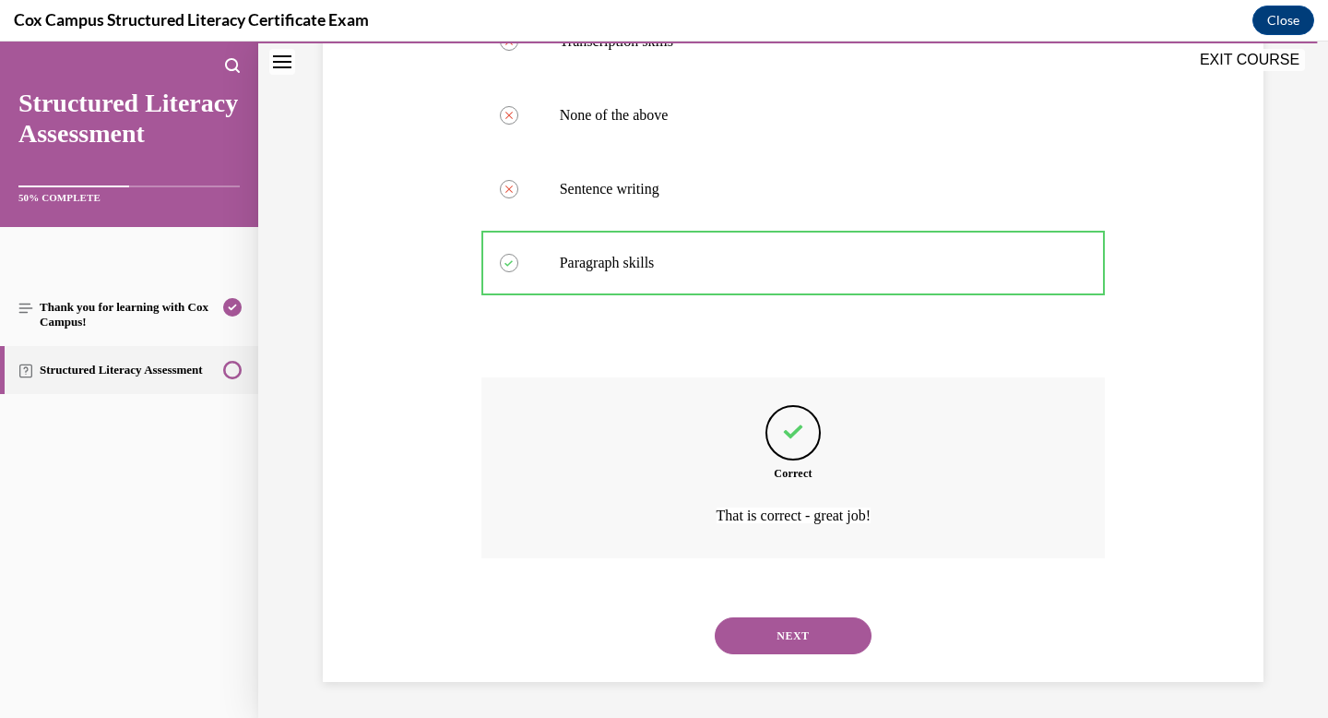
click at [772, 653] on button "NEXT" at bounding box center [793, 635] width 157 height 37
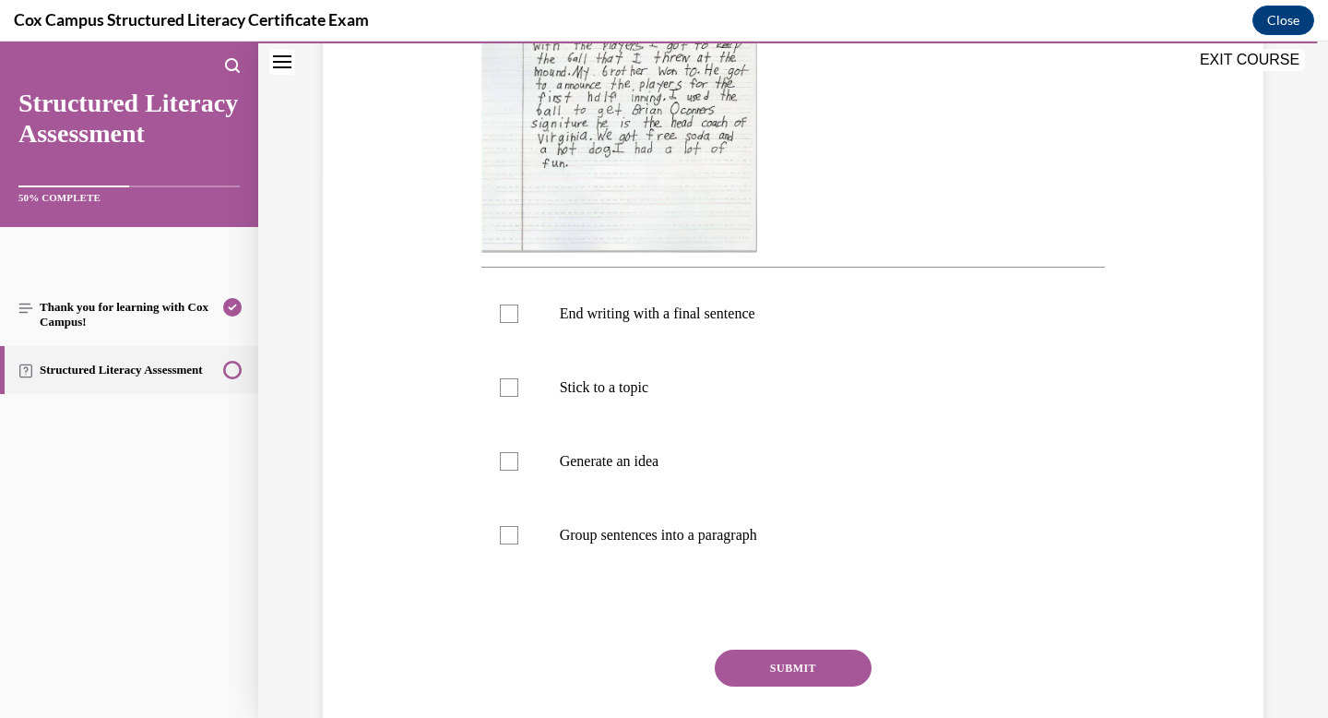
scroll to position [542, 0]
click at [678, 396] on label "Stick to a topic" at bounding box center [794, 387] width 625 height 74
click at [518, 396] on input "Stick to a topic" at bounding box center [509, 386] width 18 height 18
click at [670, 320] on p "End writing with a final sentence" at bounding box center [810, 313] width 500 height 18
click at [518, 320] on input "End writing with a final sentence" at bounding box center [509, 313] width 18 height 18
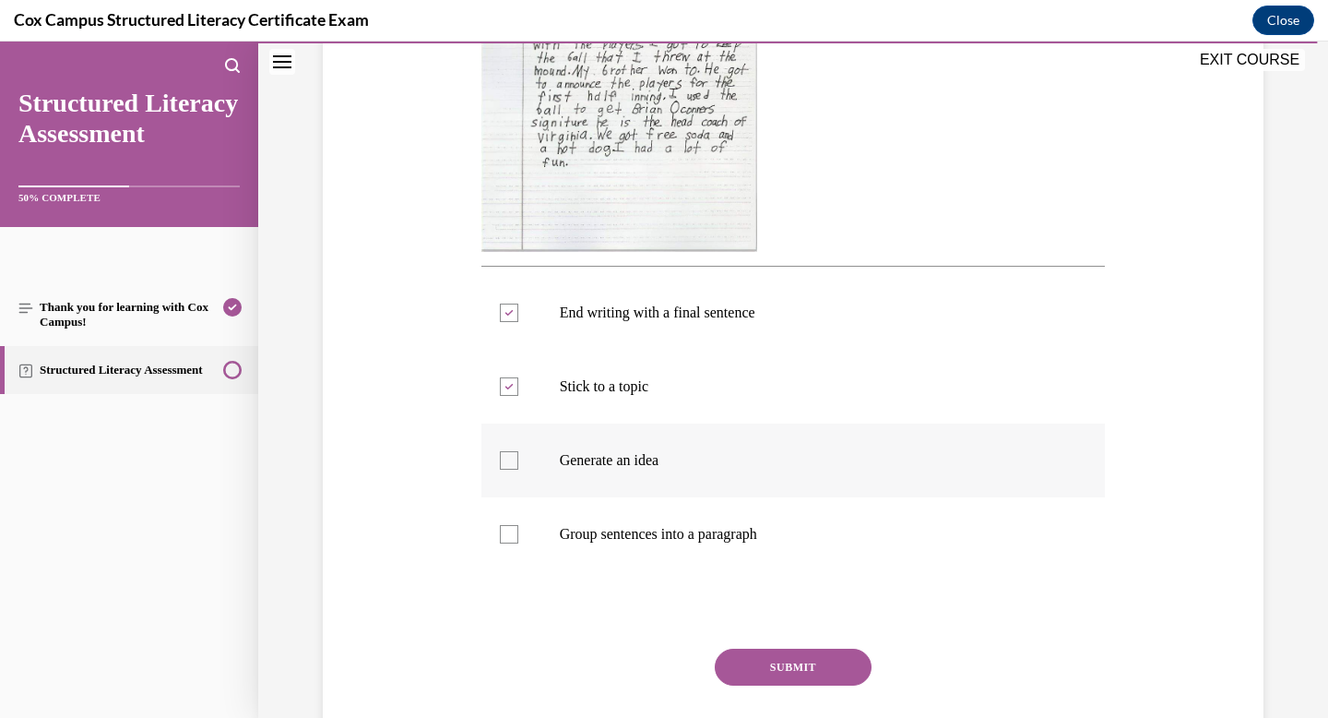
click at [621, 481] on label "Generate an idea" at bounding box center [794, 460] width 625 height 74
click at [518, 470] on input "Generate an idea" at bounding box center [509, 460] width 18 height 18
click at [602, 559] on label "Group sentences into a paragraph" at bounding box center [794, 534] width 625 height 74
click at [518, 543] on input "Group sentences into a paragraph" at bounding box center [509, 534] width 18 height 18
click at [788, 646] on div "Question 143/144 Look at the writing sample below. What is this student able to…" at bounding box center [794, 257] width 625 height 1086
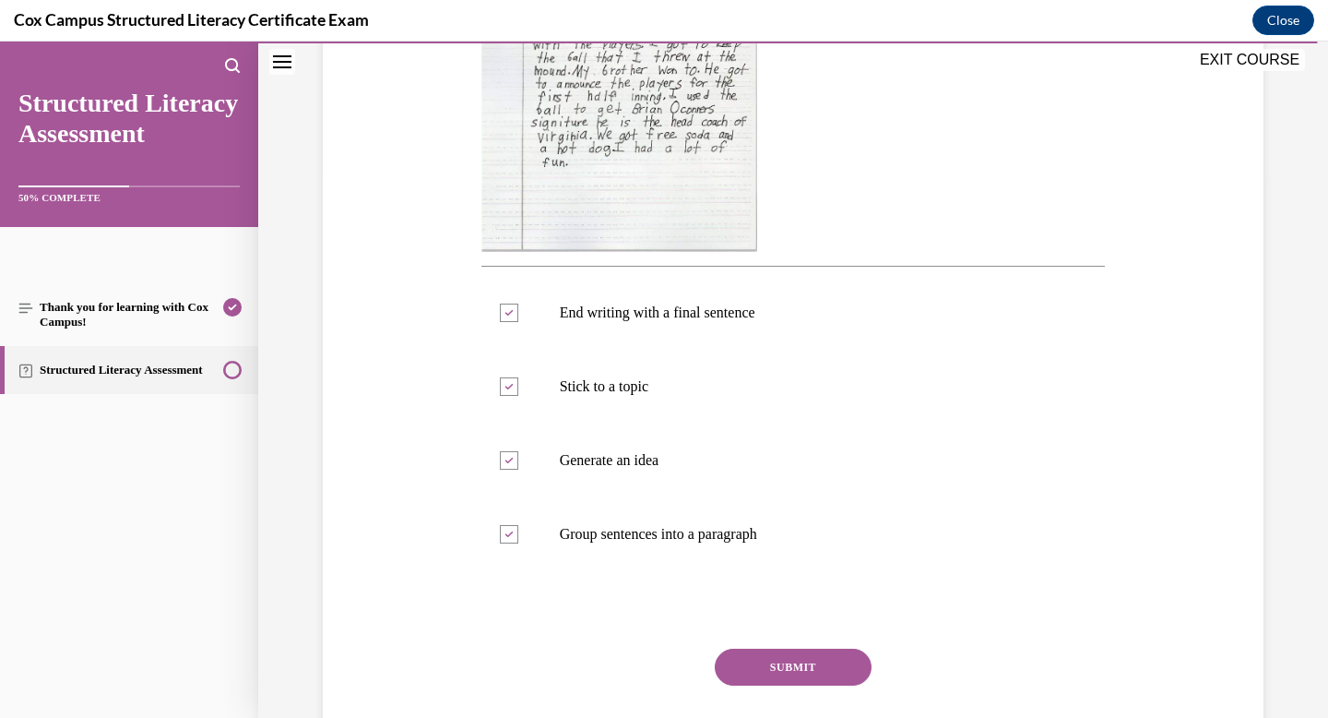
click at [776, 664] on button "SUBMIT" at bounding box center [793, 667] width 157 height 37
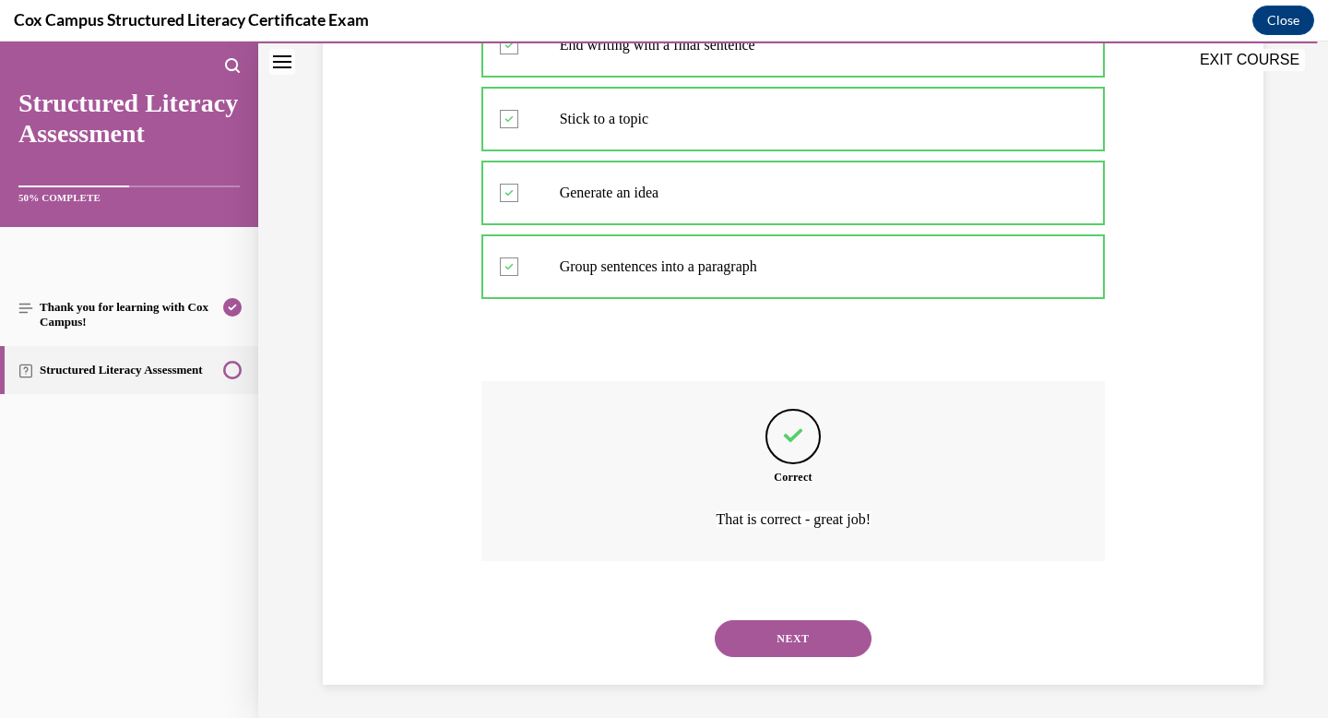
scroll to position [813, 0]
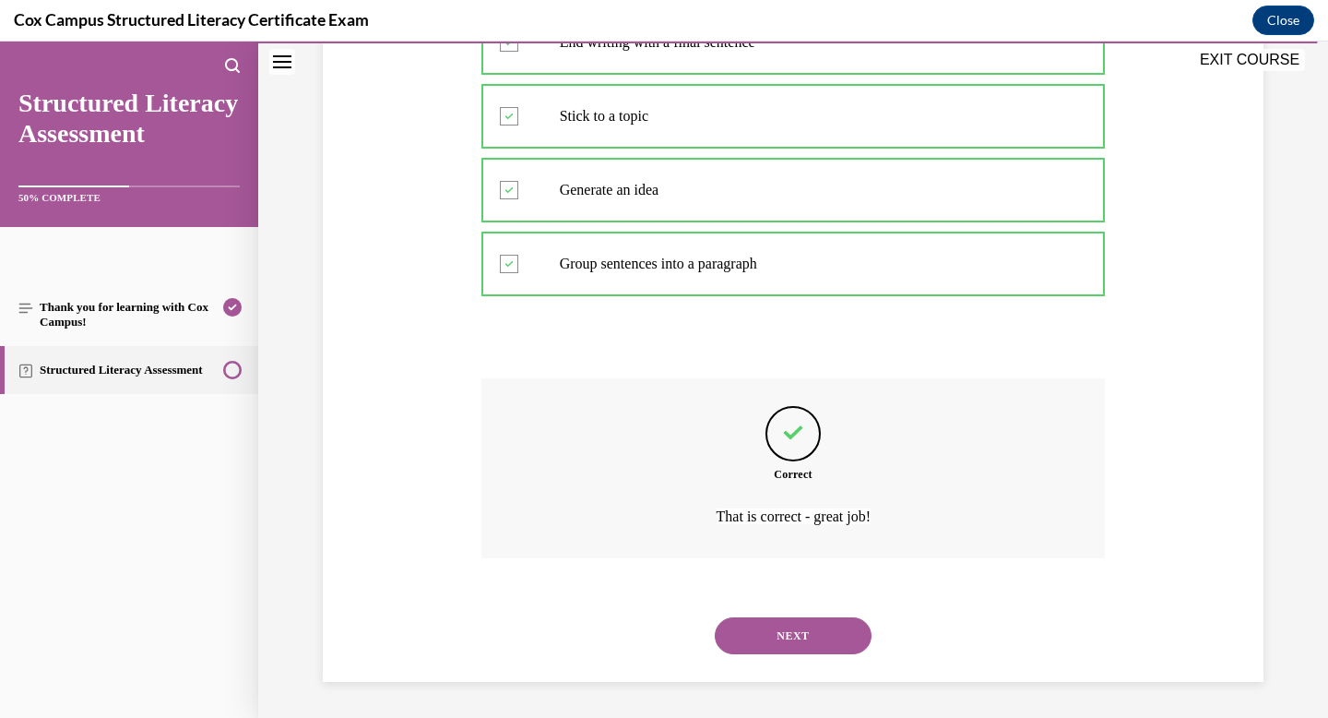
click at [784, 617] on button "NEXT" at bounding box center [793, 635] width 157 height 37
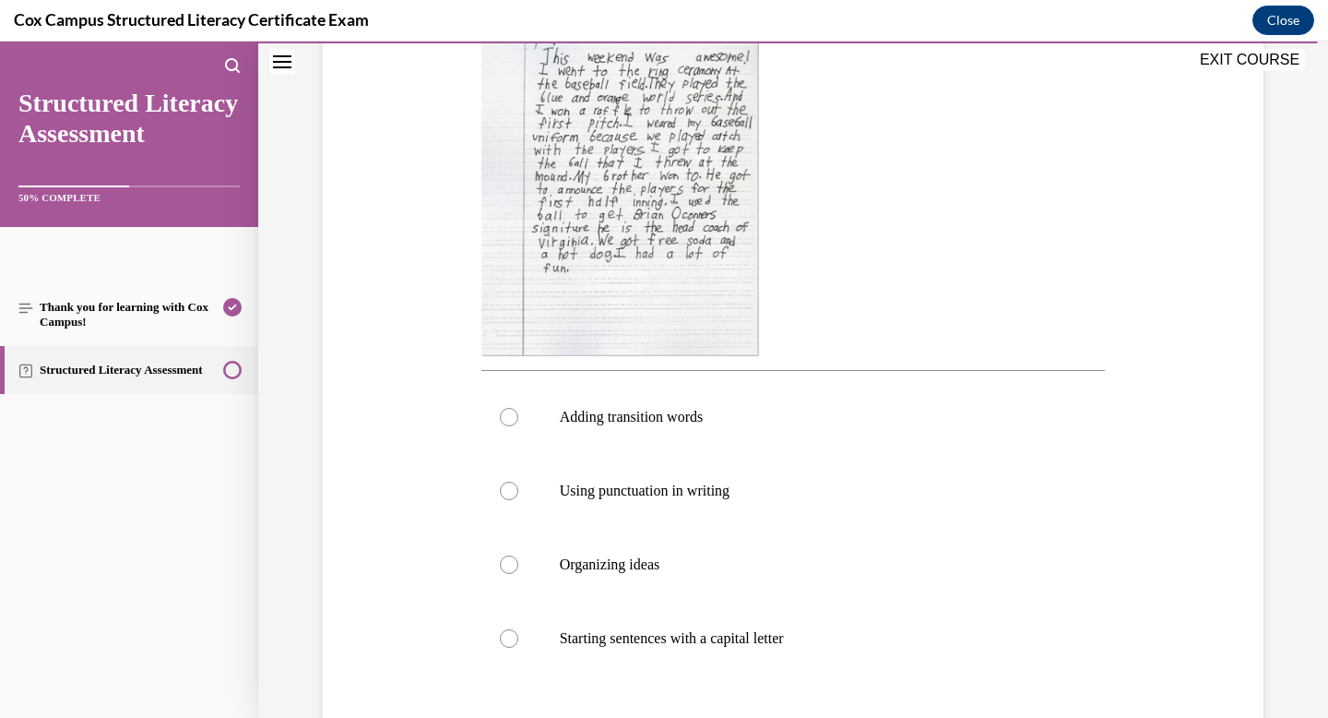
scroll to position [439, 0]
click at [634, 411] on p "Adding transition words" at bounding box center [810, 416] width 500 height 18
click at [518, 411] on input "Adding transition words" at bounding box center [509, 416] width 18 height 18
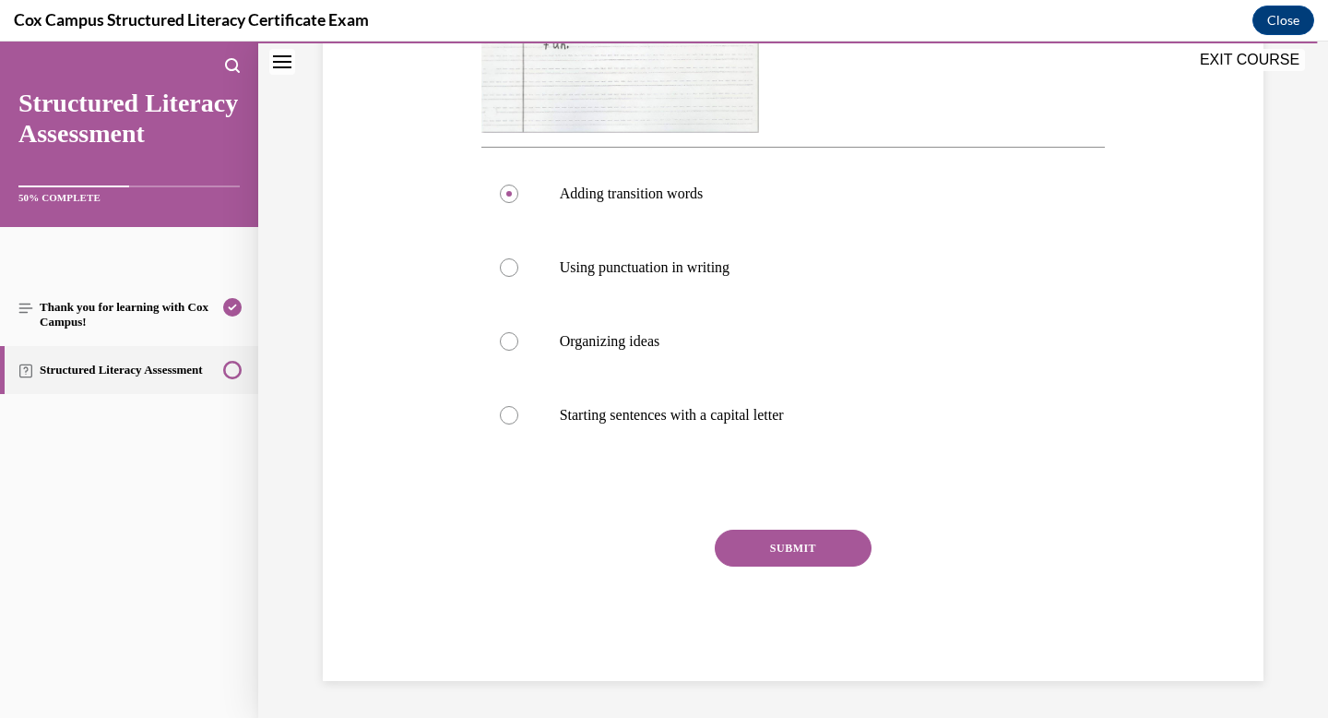
click at [780, 561] on button "SUBMIT" at bounding box center [793, 548] width 157 height 37
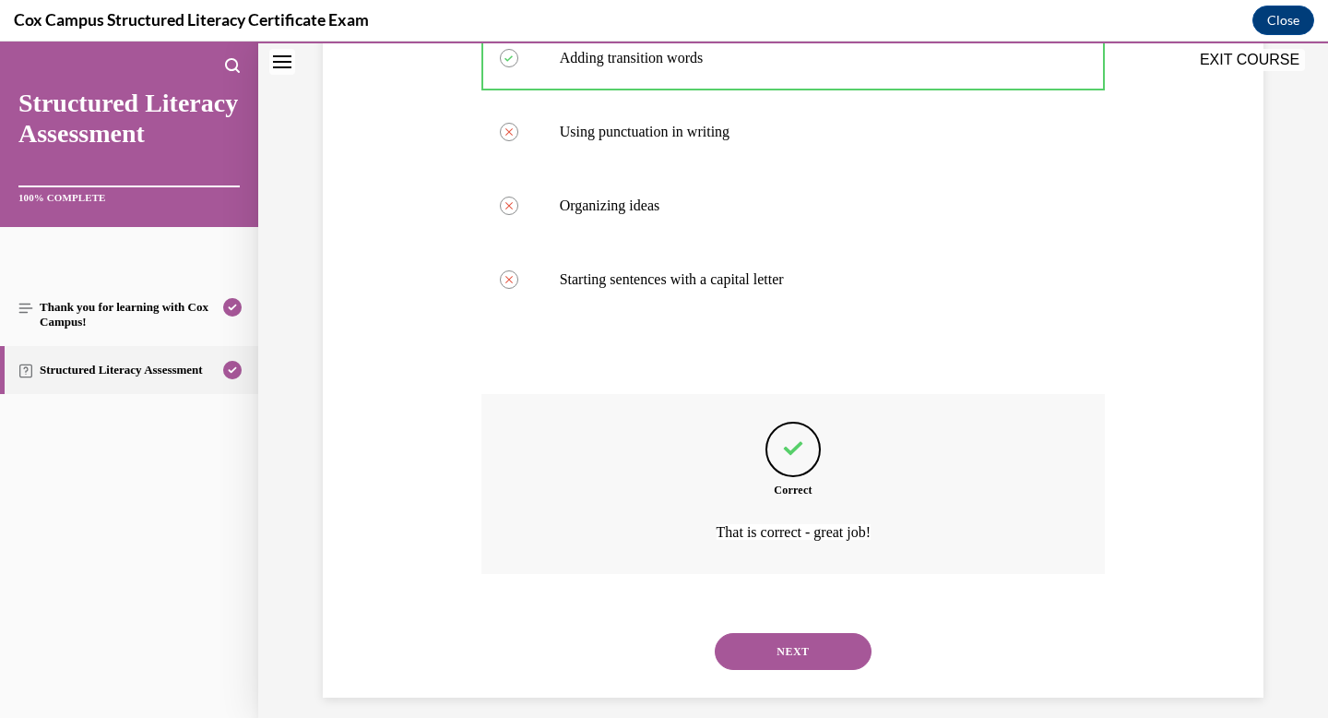
scroll to position [814, 0]
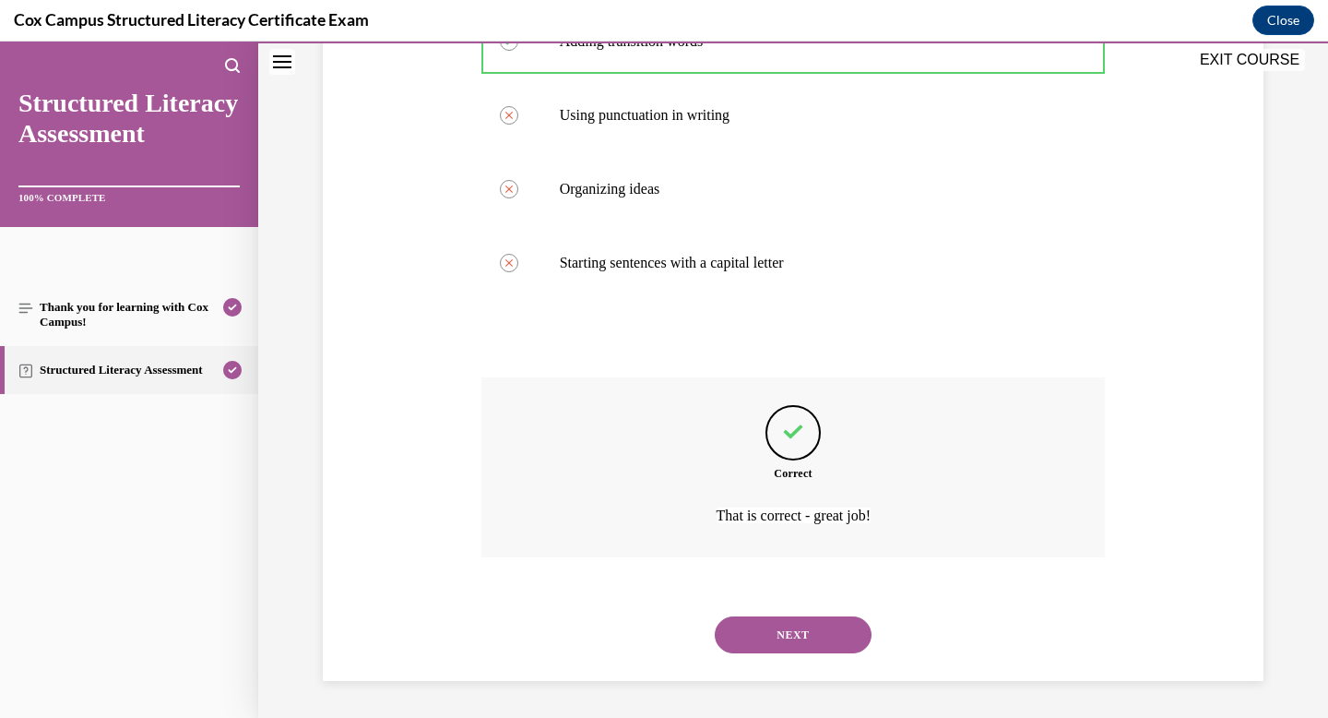
click at [784, 627] on button "NEXT" at bounding box center [793, 634] width 157 height 37
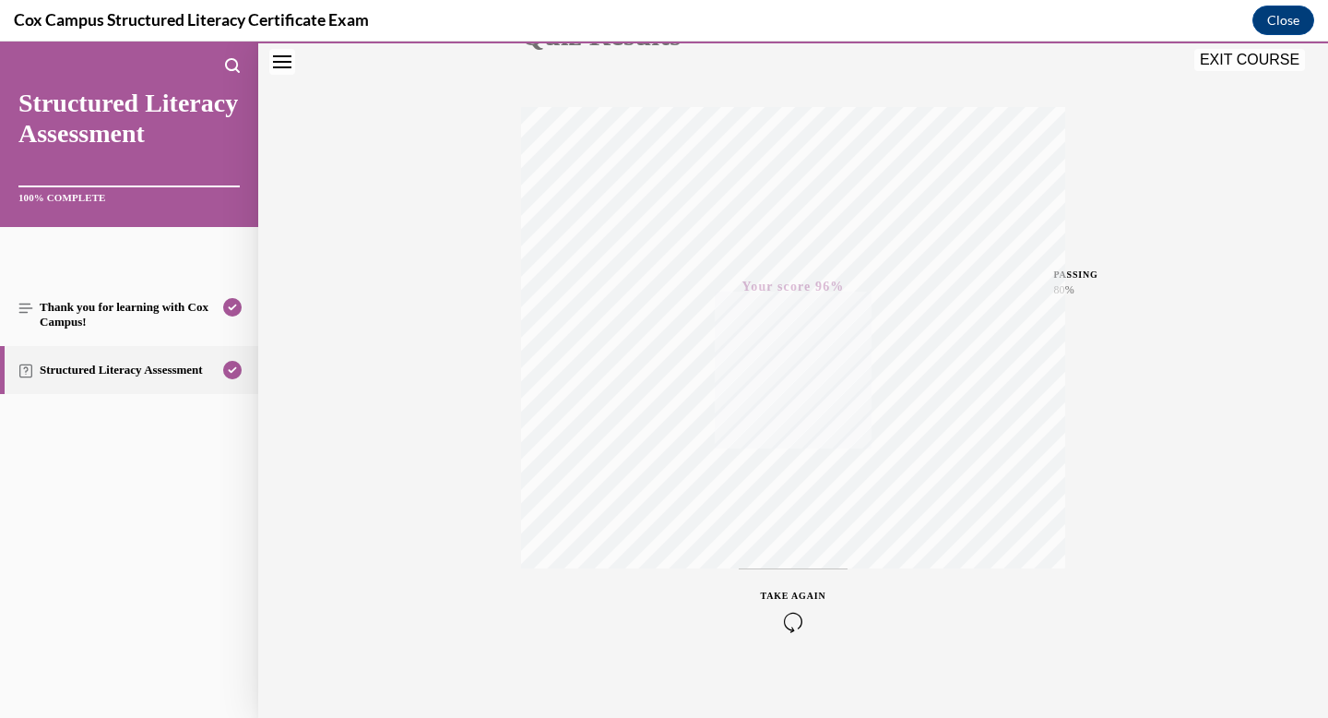
scroll to position [269, 0]
click at [1220, 64] on button "EXIT COURSE" at bounding box center [1250, 60] width 111 height 22
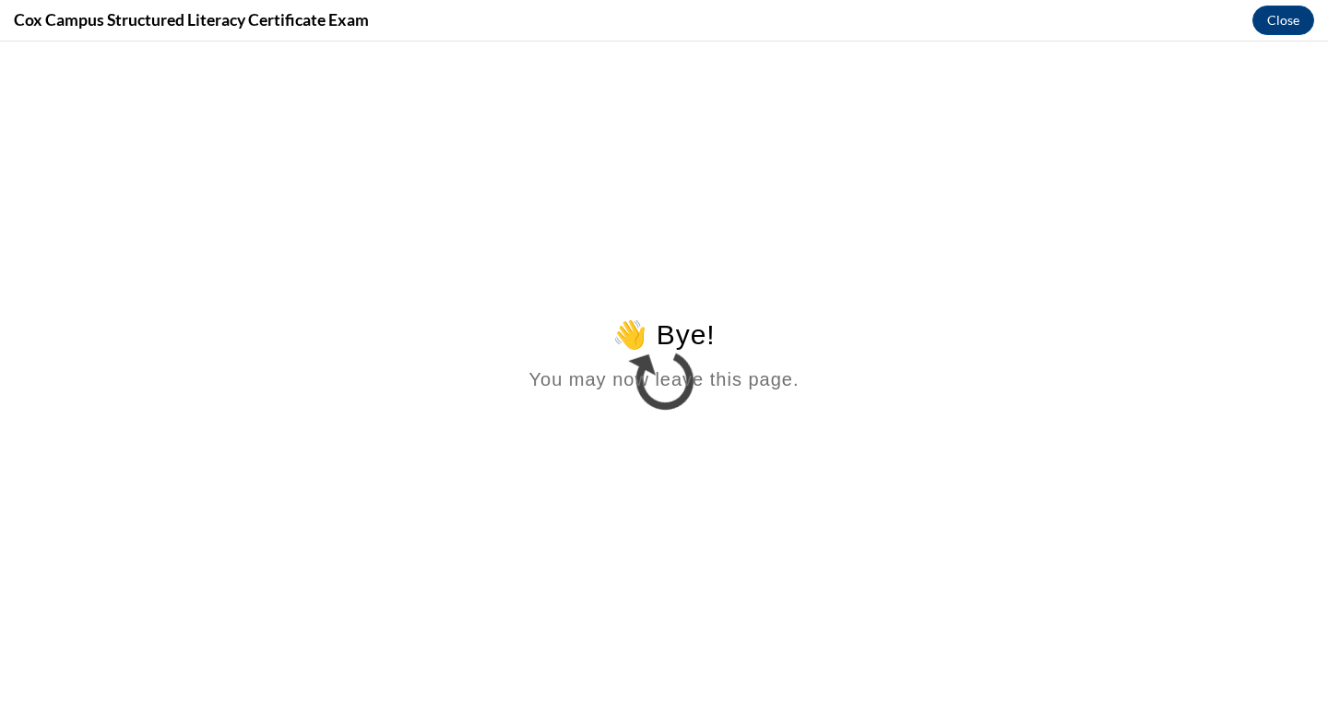
scroll to position [0, 0]
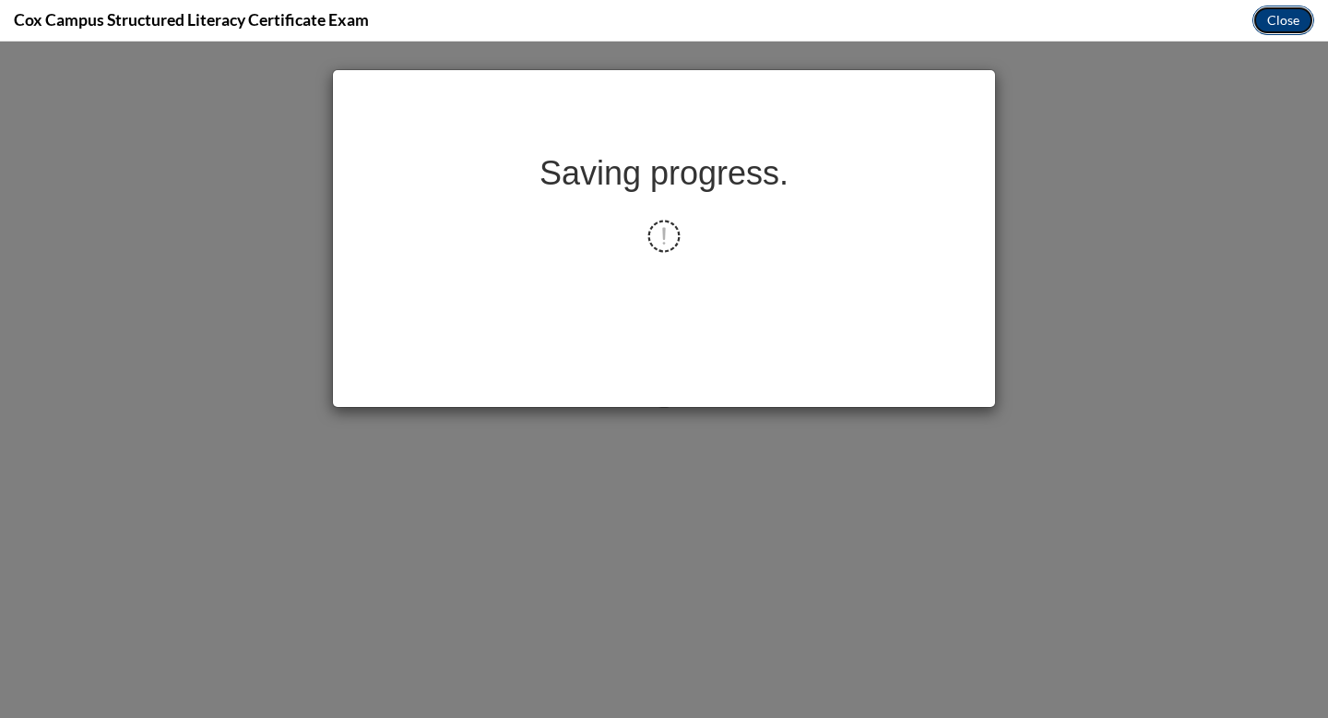
click at [1285, 24] on button "Close" at bounding box center [1284, 21] width 62 height 30
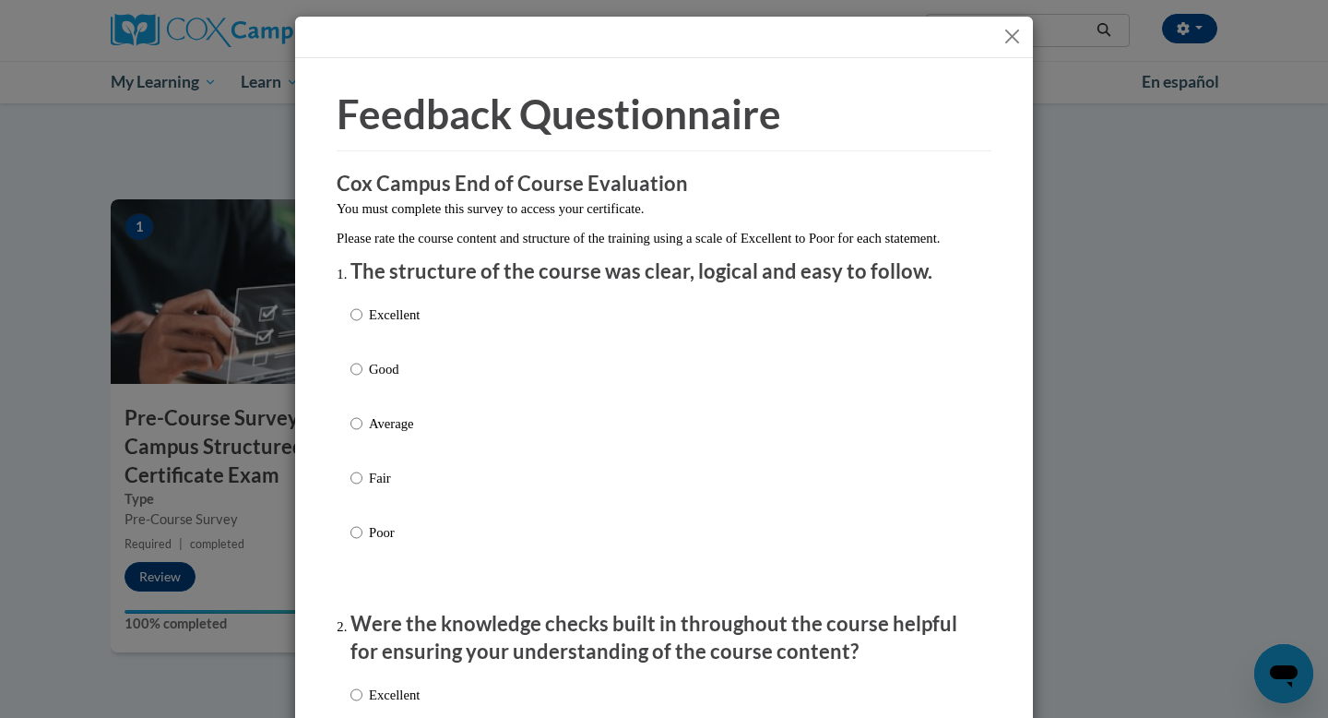
click at [372, 379] on p "Good" at bounding box center [394, 369] width 51 height 20
click at [363, 379] on input "Good" at bounding box center [357, 369] width 12 height 20
click at [380, 325] on p "Excellent" at bounding box center [394, 314] width 51 height 20
click at [363, 325] on input "Excellent" at bounding box center [357, 314] width 12 height 20
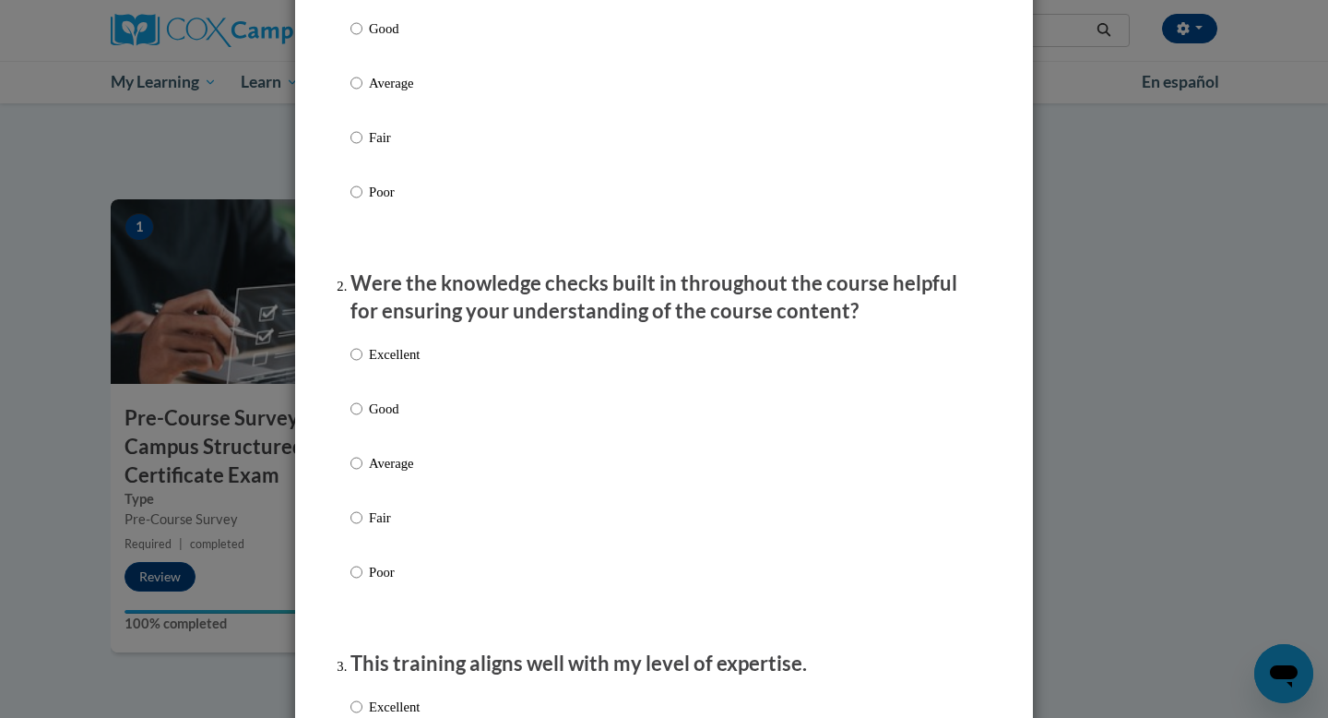
scroll to position [344, 0]
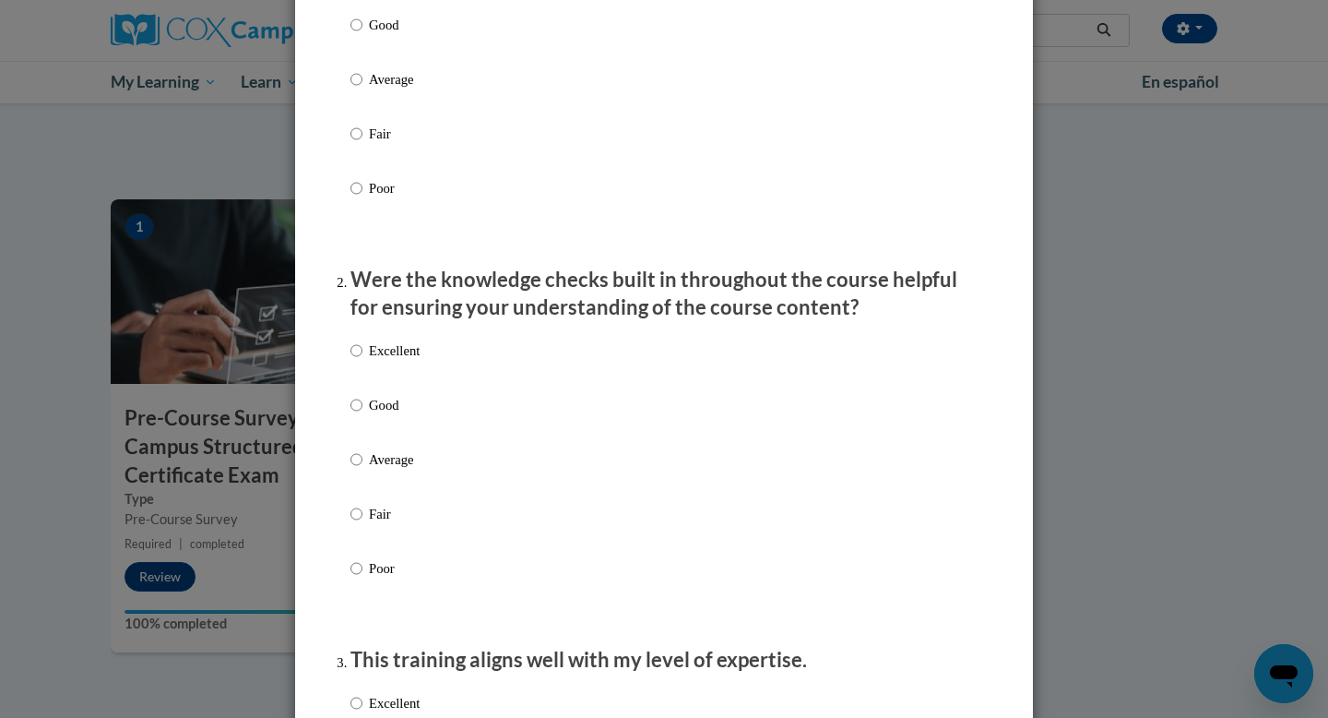
click at [394, 494] on label "Average" at bounding box center [385, 474] width 69 height 50
click at [363, 470] on input "Average" at bounding box center [357, 459] width 12 height 20
click at [387, 390] on label "Excellent" at bounding box center [385, 365] width 69 height 50
click at [363, 361] on input "Excellent" at bounding box center [357, 350] width 12 height 20
click at [381, 445] on label "Good" at bounding box center [385, 420] width 69 height 50
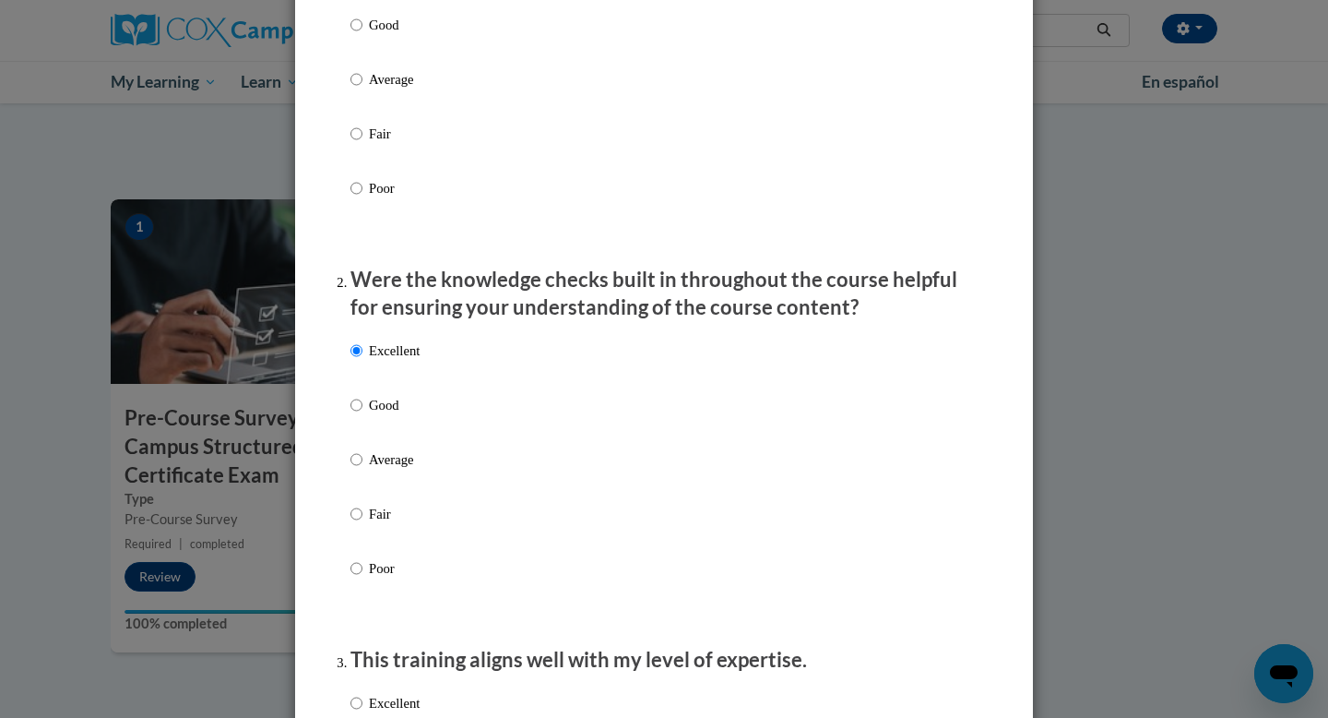
click at [363, 415] on input "Good" at bounding box center [357, 405] width 12 height 20
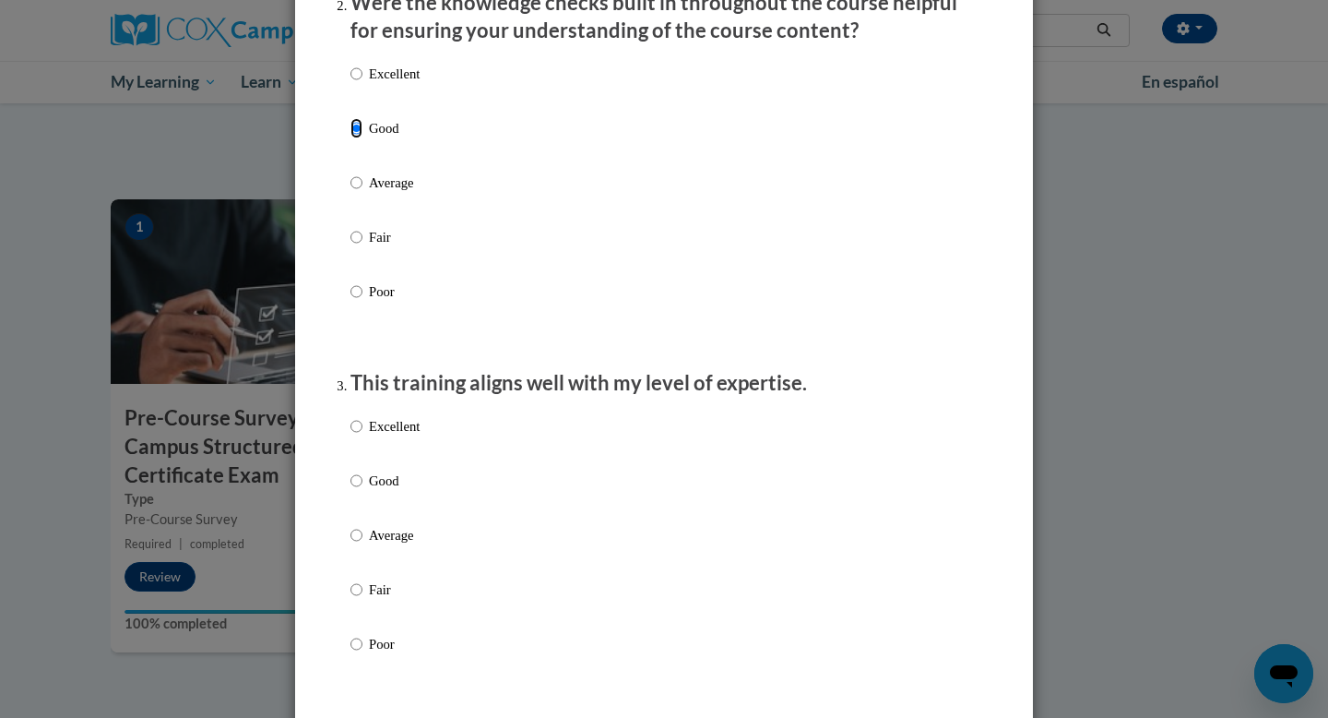
scroll to position [630, 0]
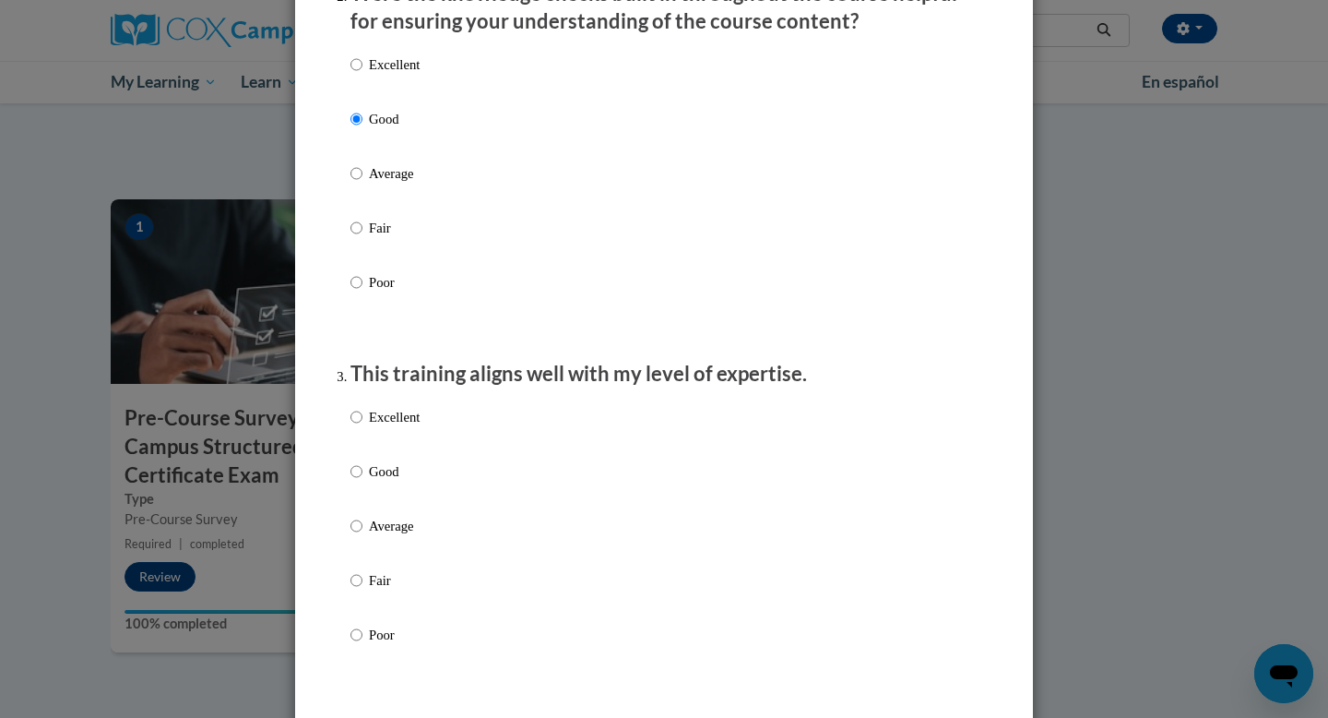
click at [402, 448] on label "Excellent" at bounding box center [385, 432] width 69 height 50
click at [363, 427] on input "Excellent" at bounding box center [357, 417] width 12 height 20
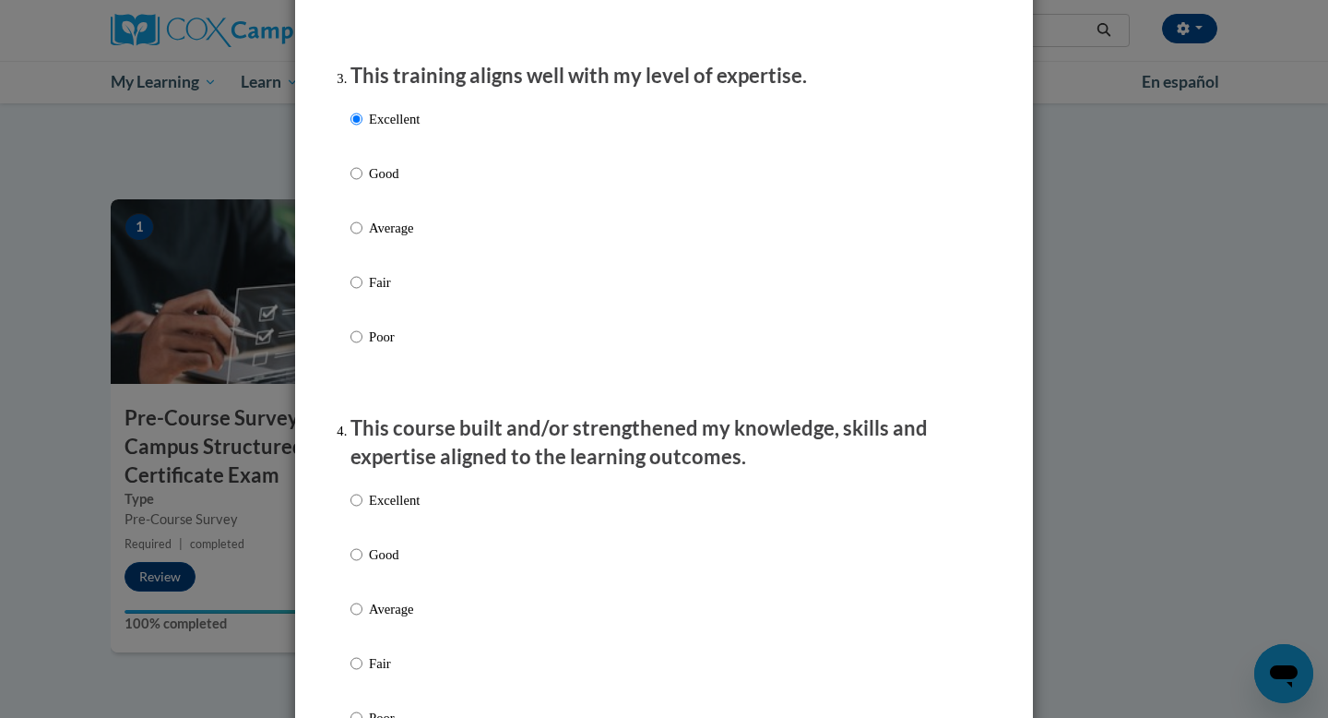
click at [415, 510] on p "Excellent" at bounding box center [394, 500] width 51 height 20
click at [363, 510] on input "Excellent" at bounding box center [357, 500] width 12 height 20
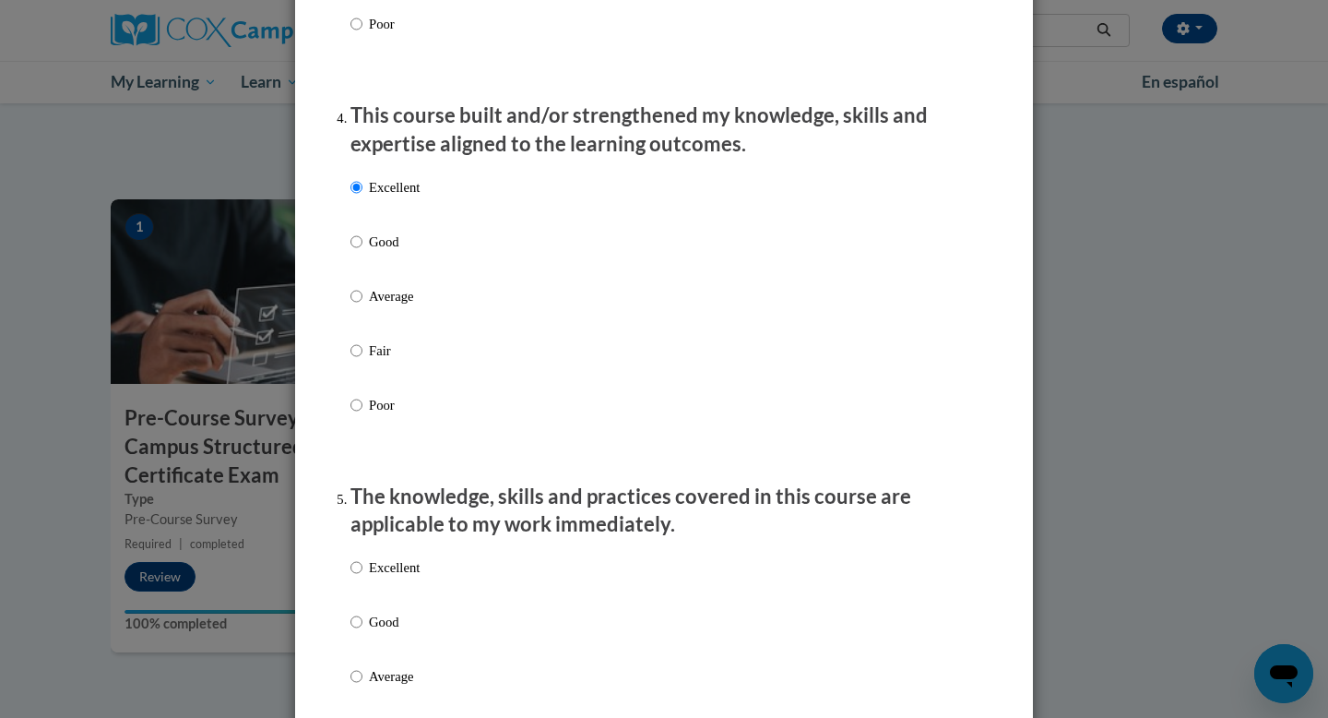
click at [389, 605] on label "Excellent" at bounding box center [385, 582] width 69 height 50
click at [363, 577] on input "Excellent" at bounding box center [357, 567] width 12 height 20
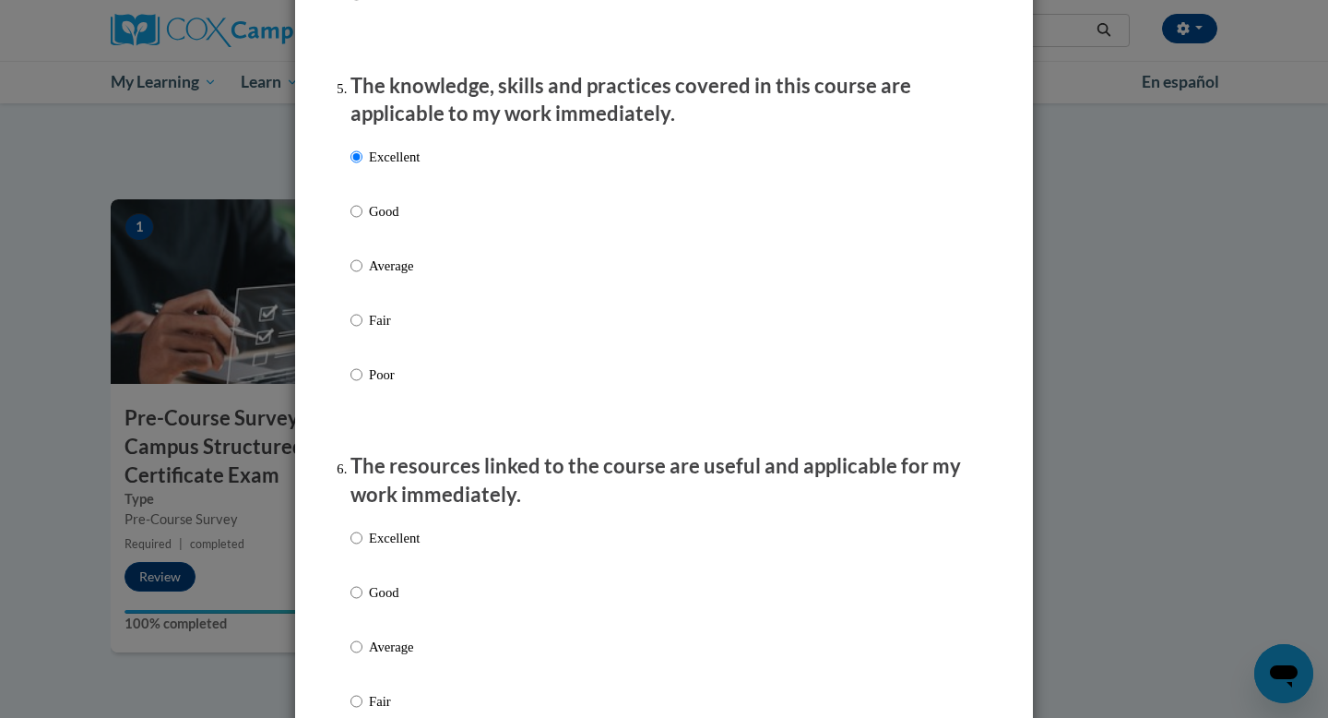
click at [382, 566] on label "Excellent" at bounding box center [385, 553] width 69 height 50
click at [363, 548] on input "Excellent" at bounding box center [357, 538] width 12 height 20
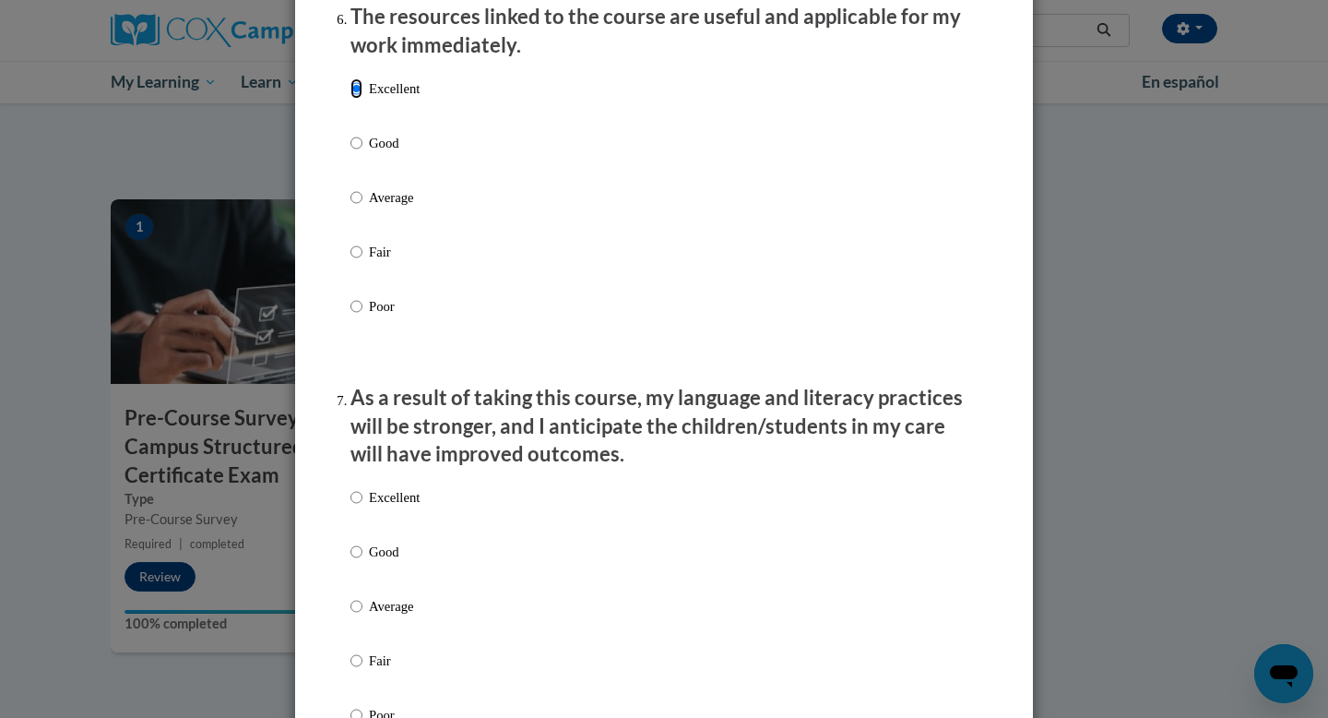
scroll to position [2106, 0]
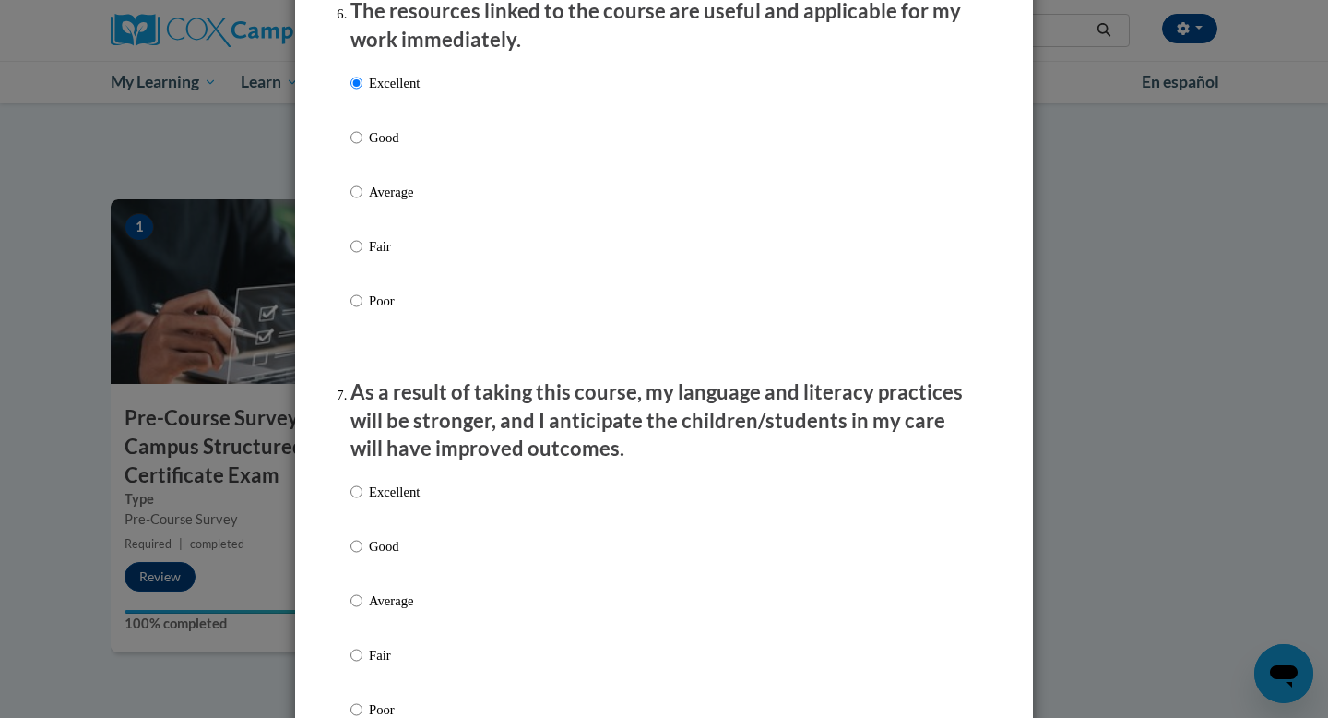
click at [385, 520] on label "Excellent" at bounding box center [385, 507] width 69 height 50
click at [363, 502] on input "Excellent" at bounding box center [357, 492] width 12 height 20
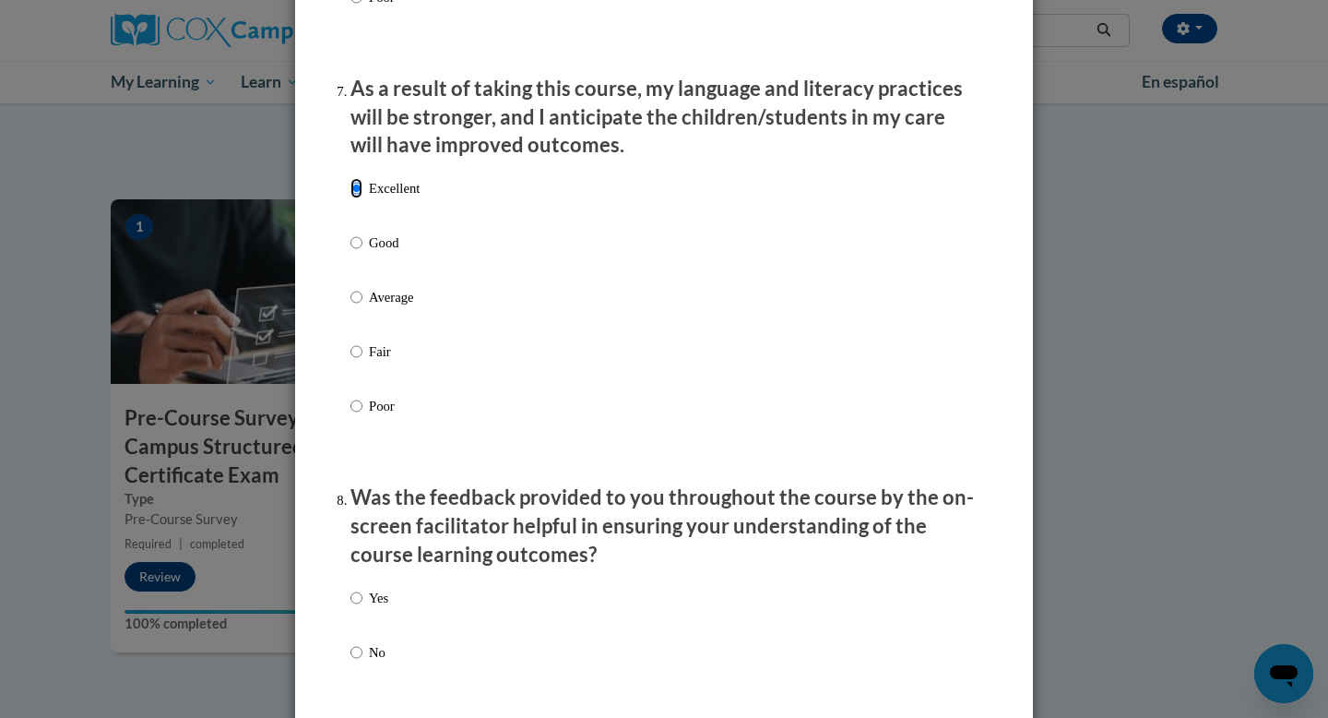
scroll to position [2413, 0]
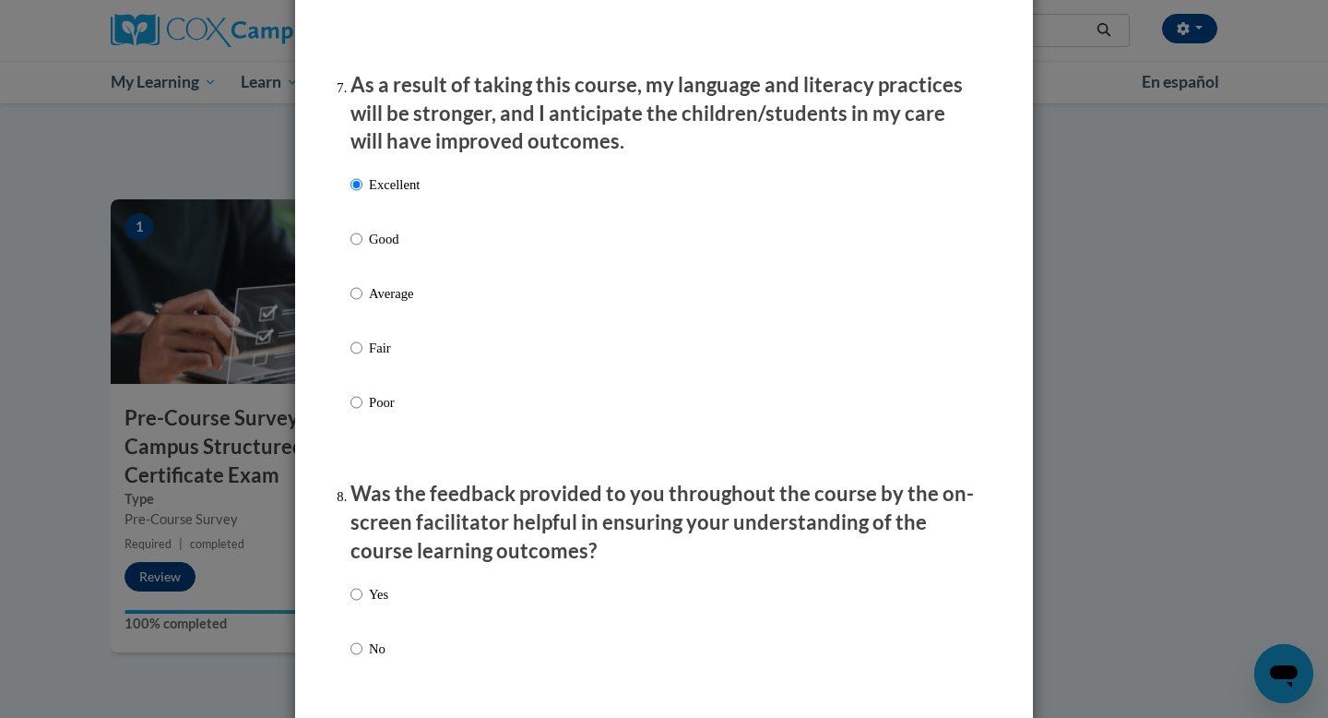
click at [375, 604] on p "Yes" at bounding box center [378, 594] width 19 height 20
click at [363, 604] on input "Yes" at bounding box center [357, 594] width 12 height 20
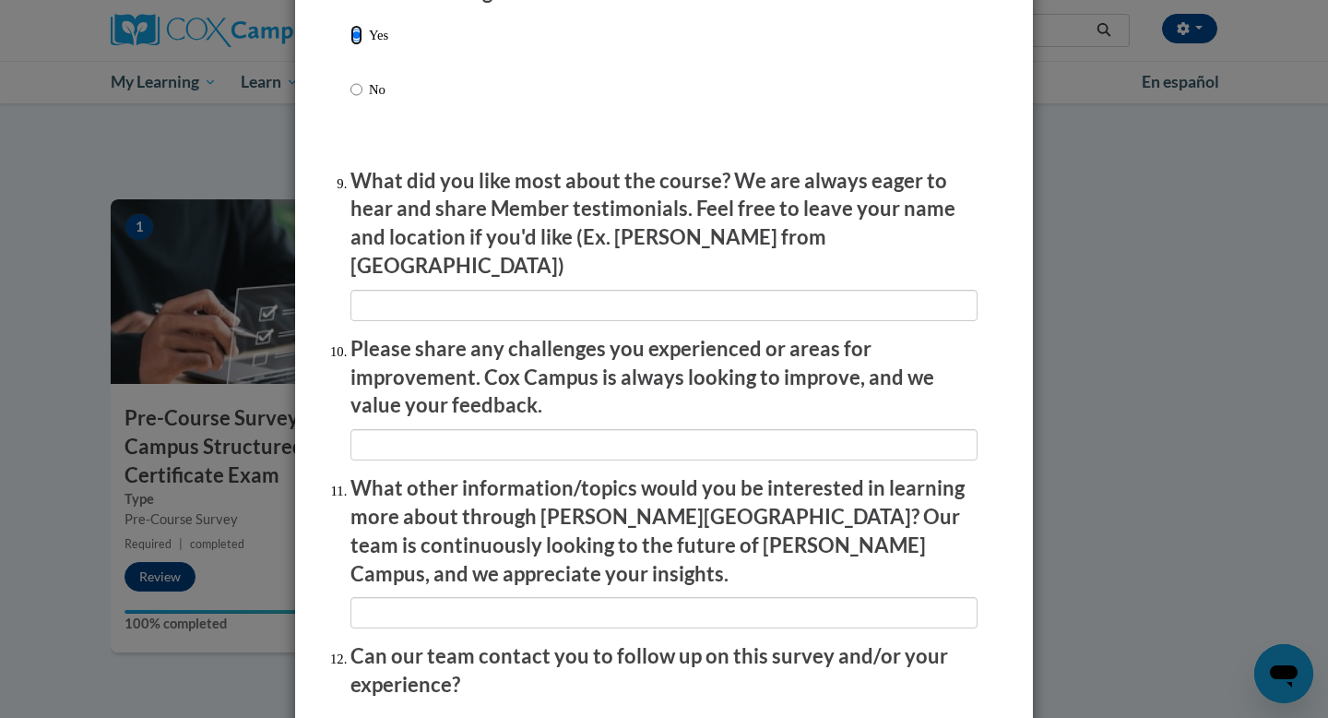
scroll to position [3120, 0]
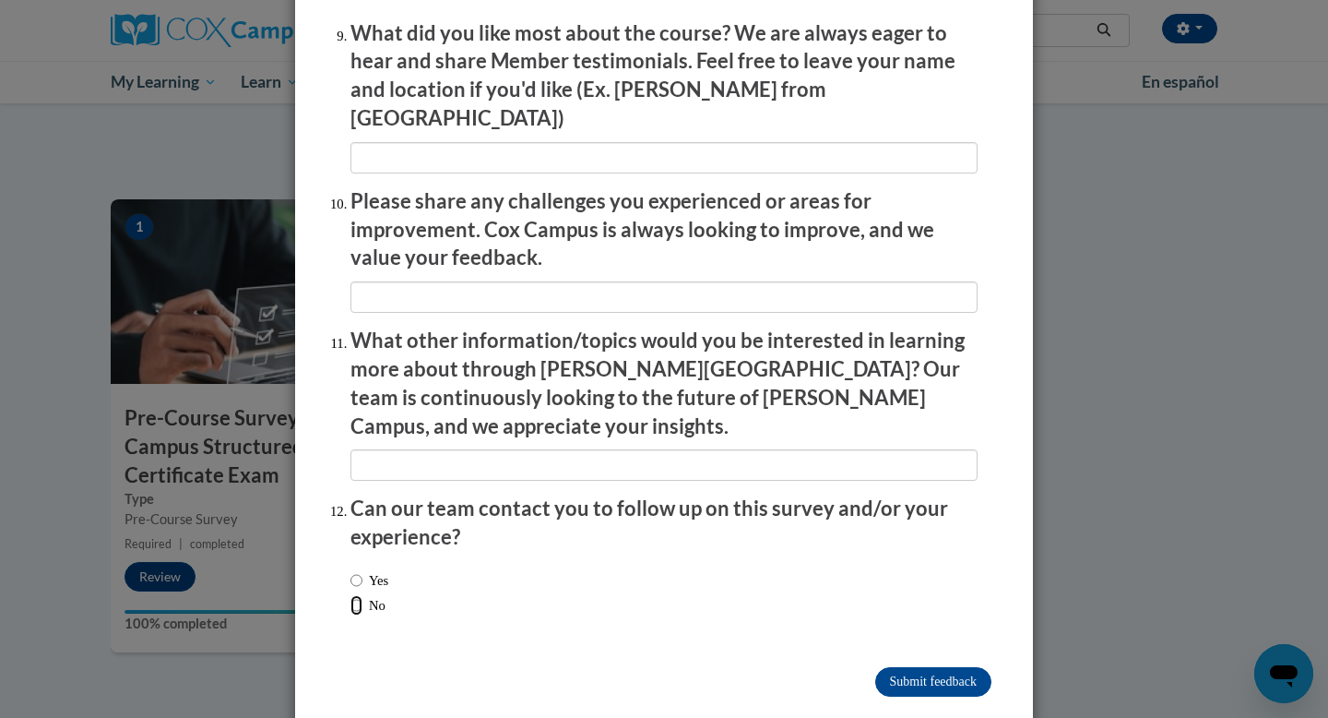
click at [362, 595] on input "No" at bounding box center [357, 605] width 12 height 20
click at [900, 667] on input "Submit feedback" at bounding box center [933, 682] width 116 height 30
